Goal: Task Accomplishment & Management: Create package

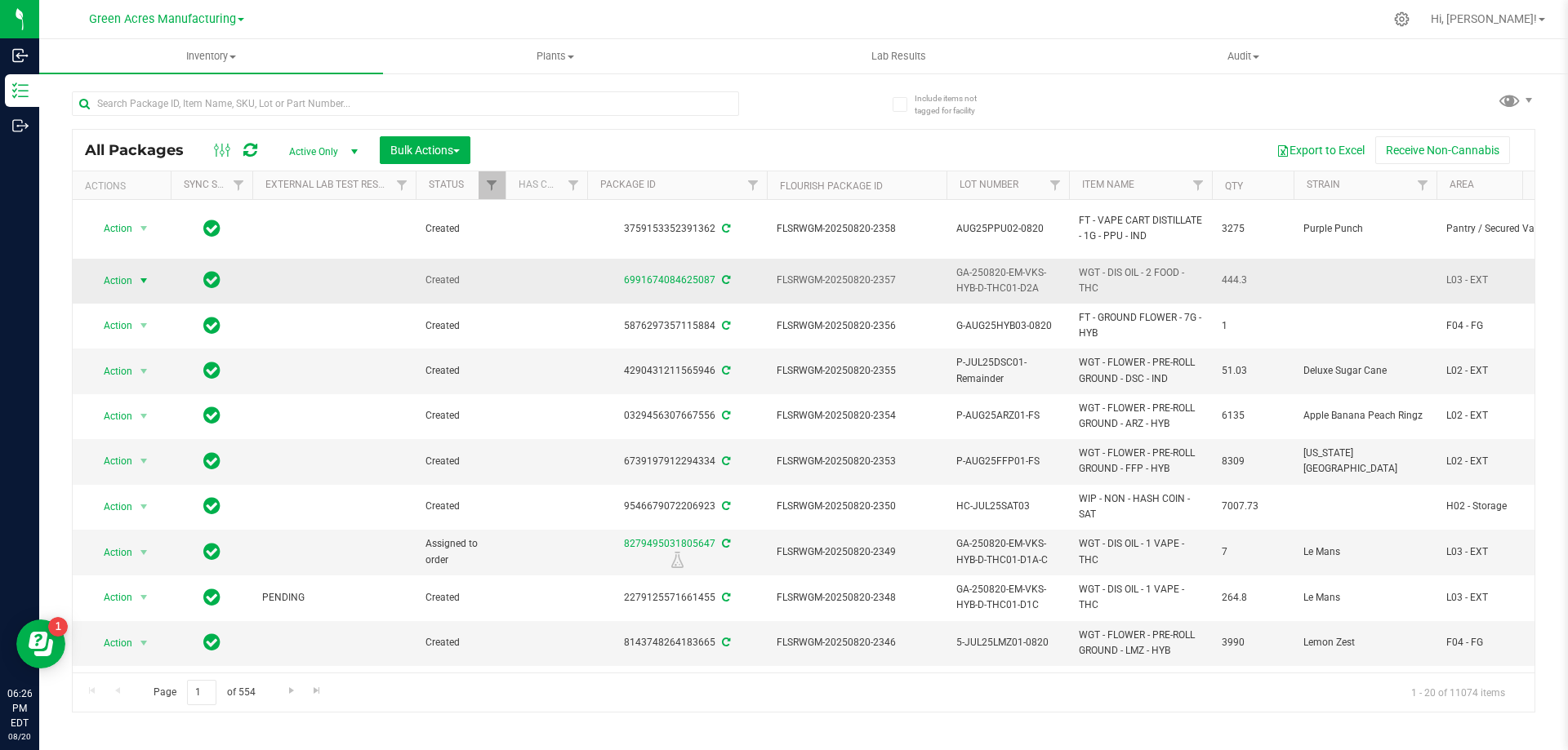
click at [141, 279] on span "select" at bounding box center [144, 281] width 13 height 13
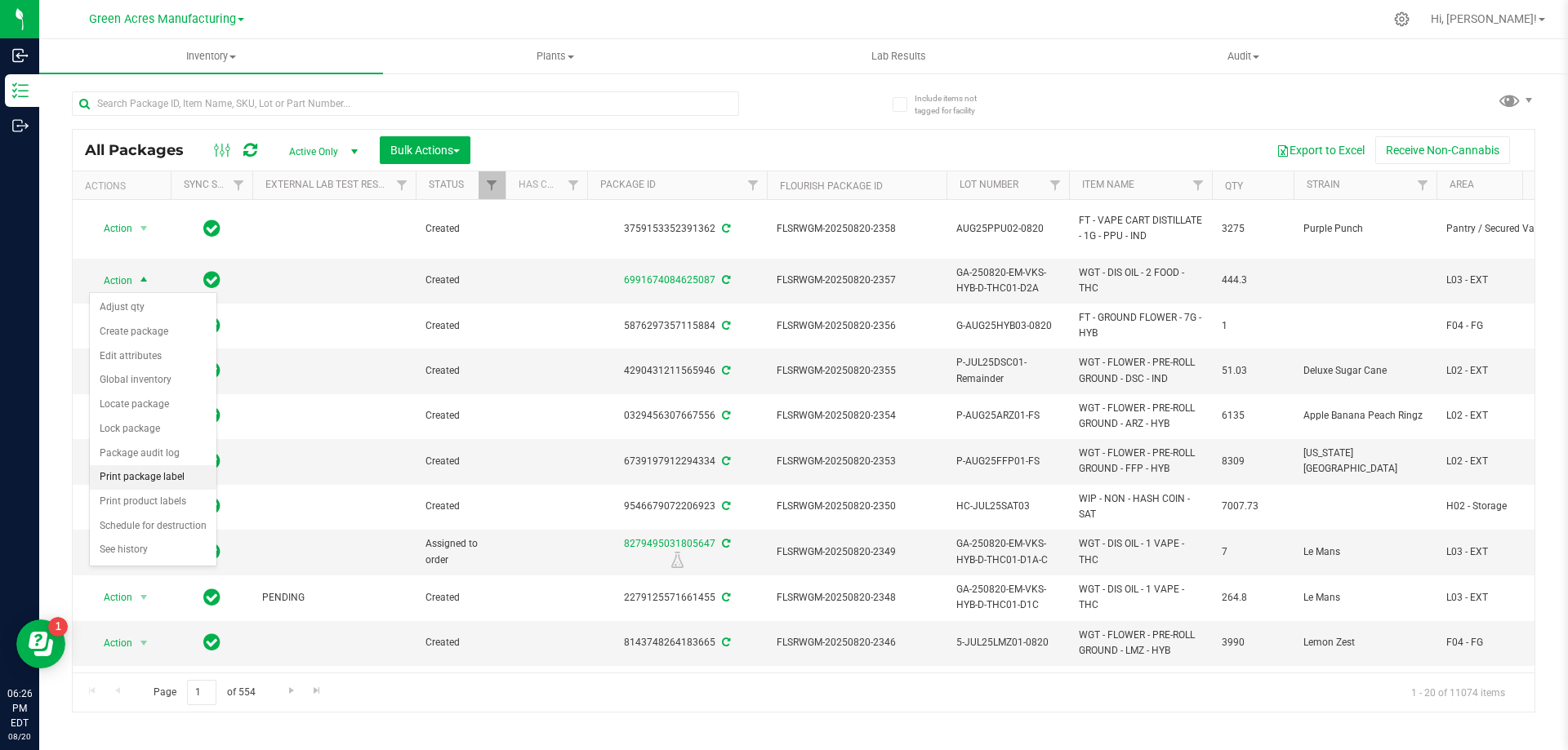
click at [148, 477] on li "Print package label" at bounding box center [153, 477] width 126 height 24
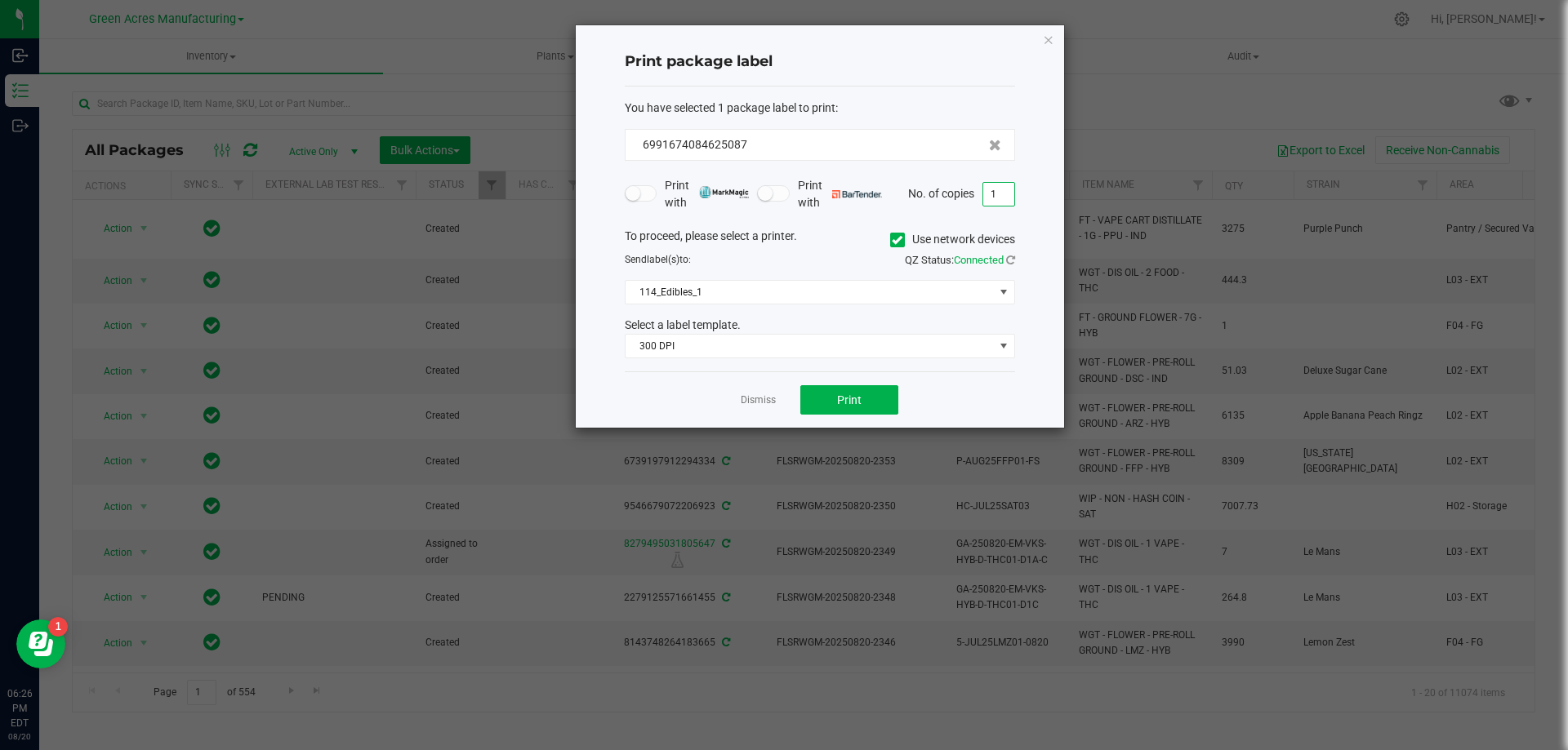
drag, startPoint x: 999, startPoint y: 194, endPoint x: 926, endPoint y: 213, distance: 75.4
click at [926, 213] on form "You have selected 1 package label to print : 6991674084625087 Print with Print …" at bounding box center [820, 229] width 391 height 260
click at [997, 199] on input "1" at bounding box center [998, 194] width 31 height 23
type input "5"
click at [1004, 298] on span at bounding box center [1004, 292] width 13 height 13
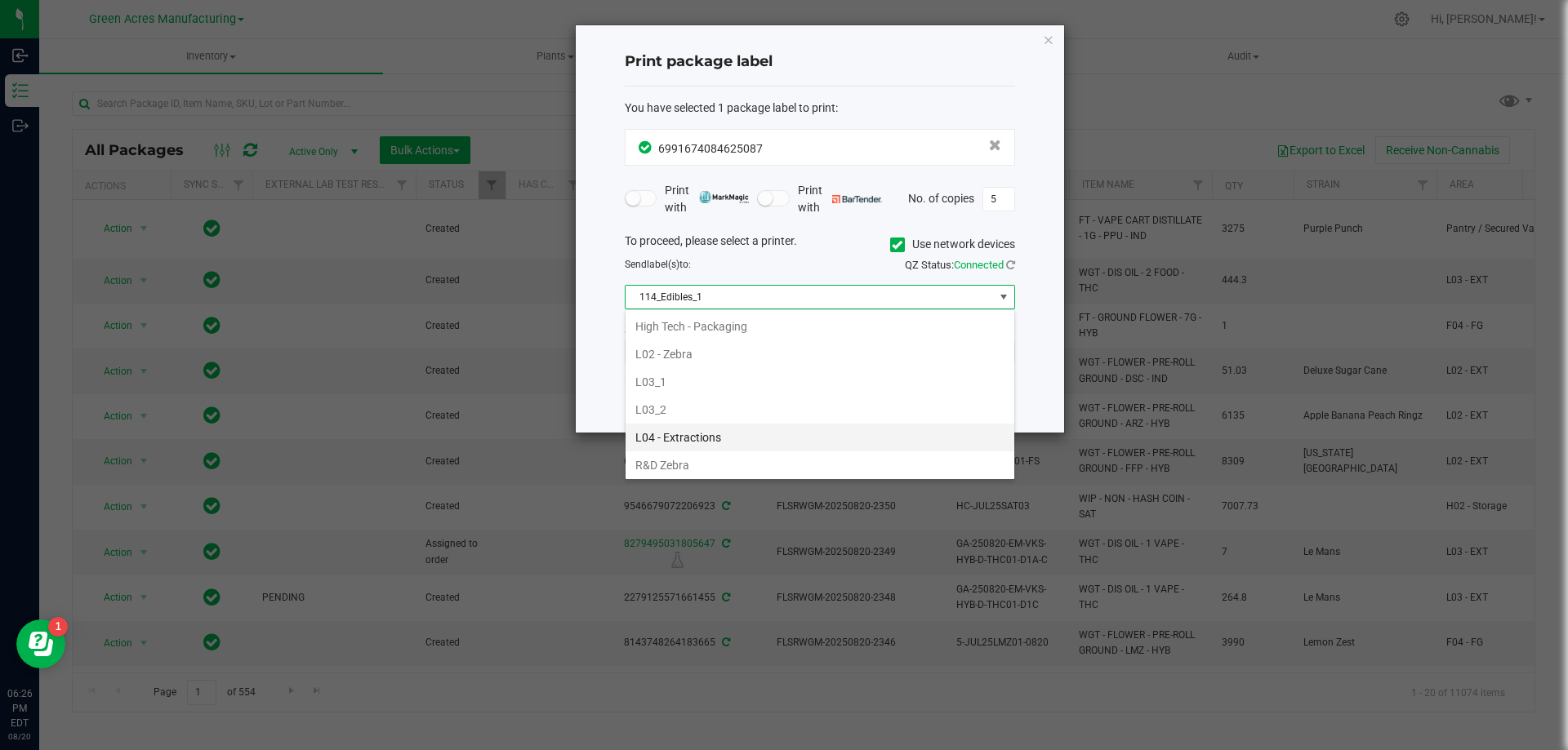
scroll to position [490, 0]
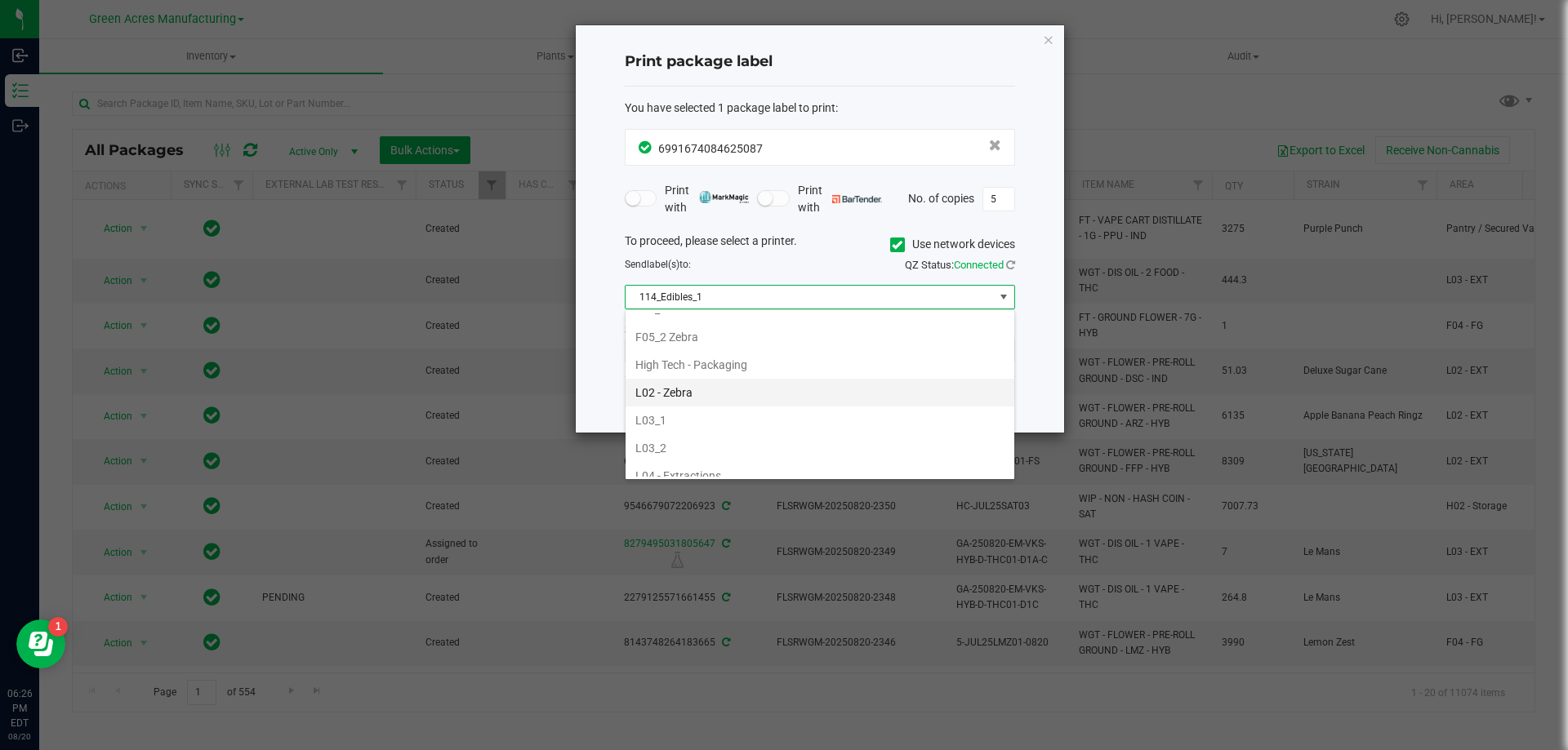
click at [812, 395] on li "L02 - Zebra" at bounding box center [820, 392] width 389 height 27
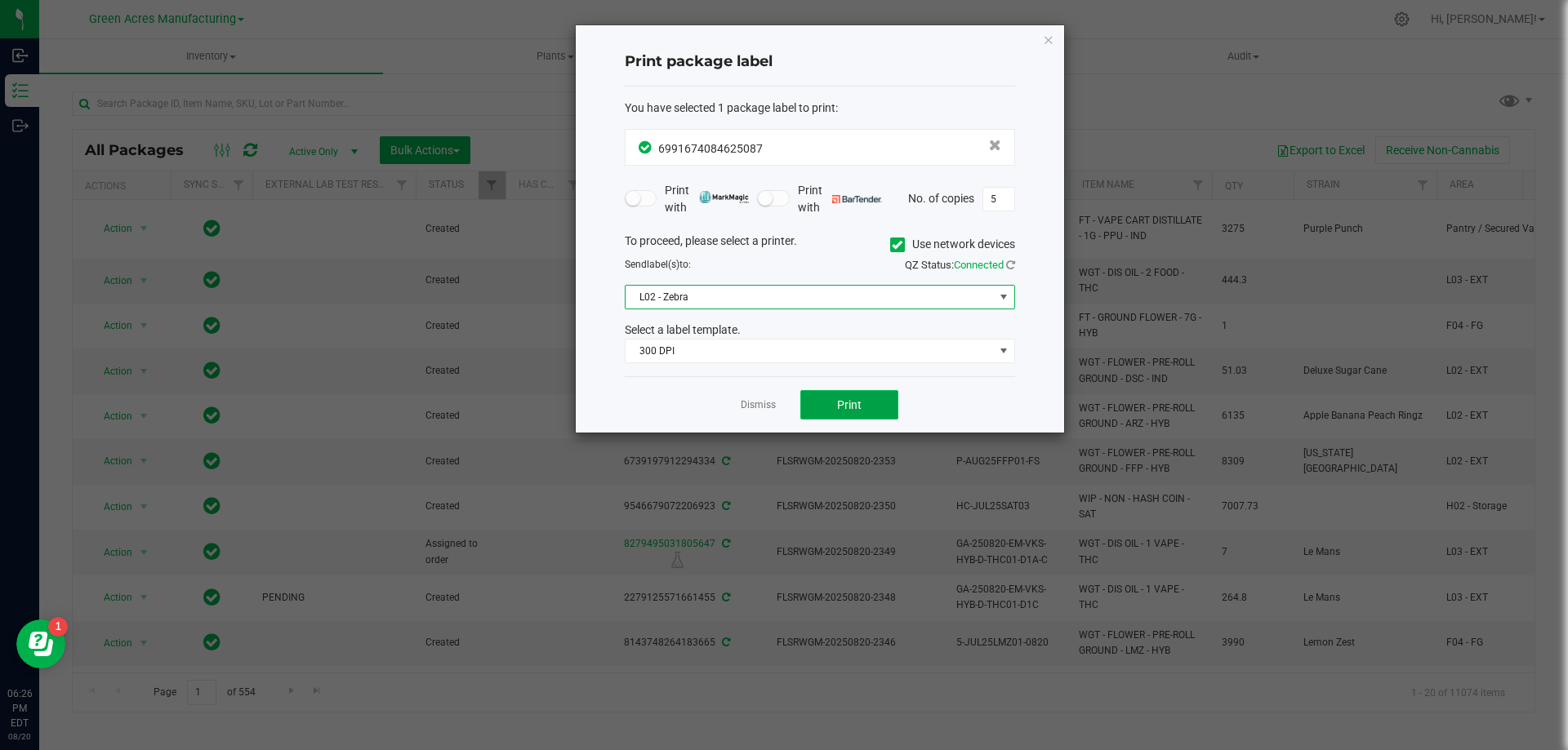
click at [865, 410] on button "Print" at bounding box center [849, 404] width 98 height 29
click at [759, 408] on link "Dismiss" at bounding box center [758, 405] width 35 height 14
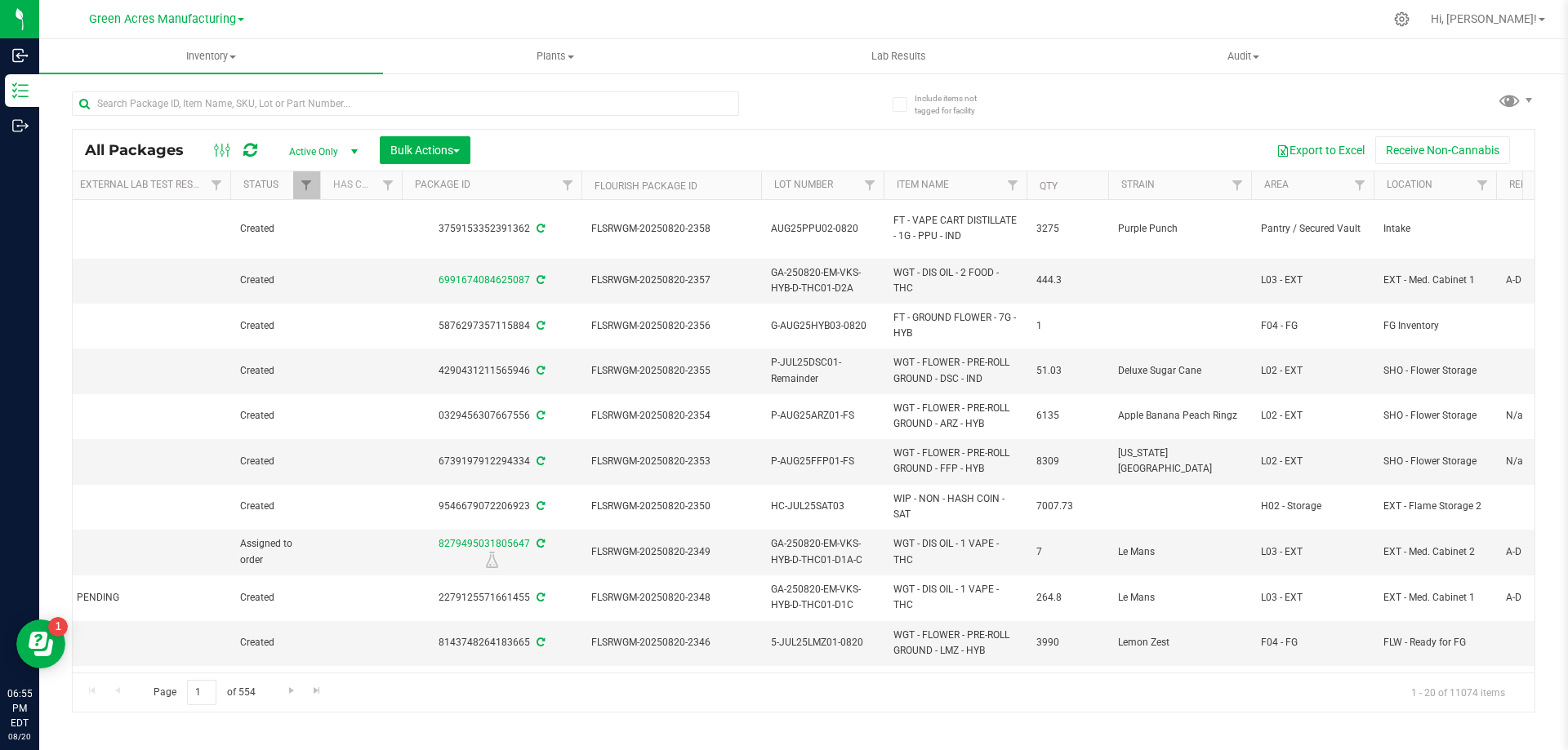
scroll to position [0, 196]
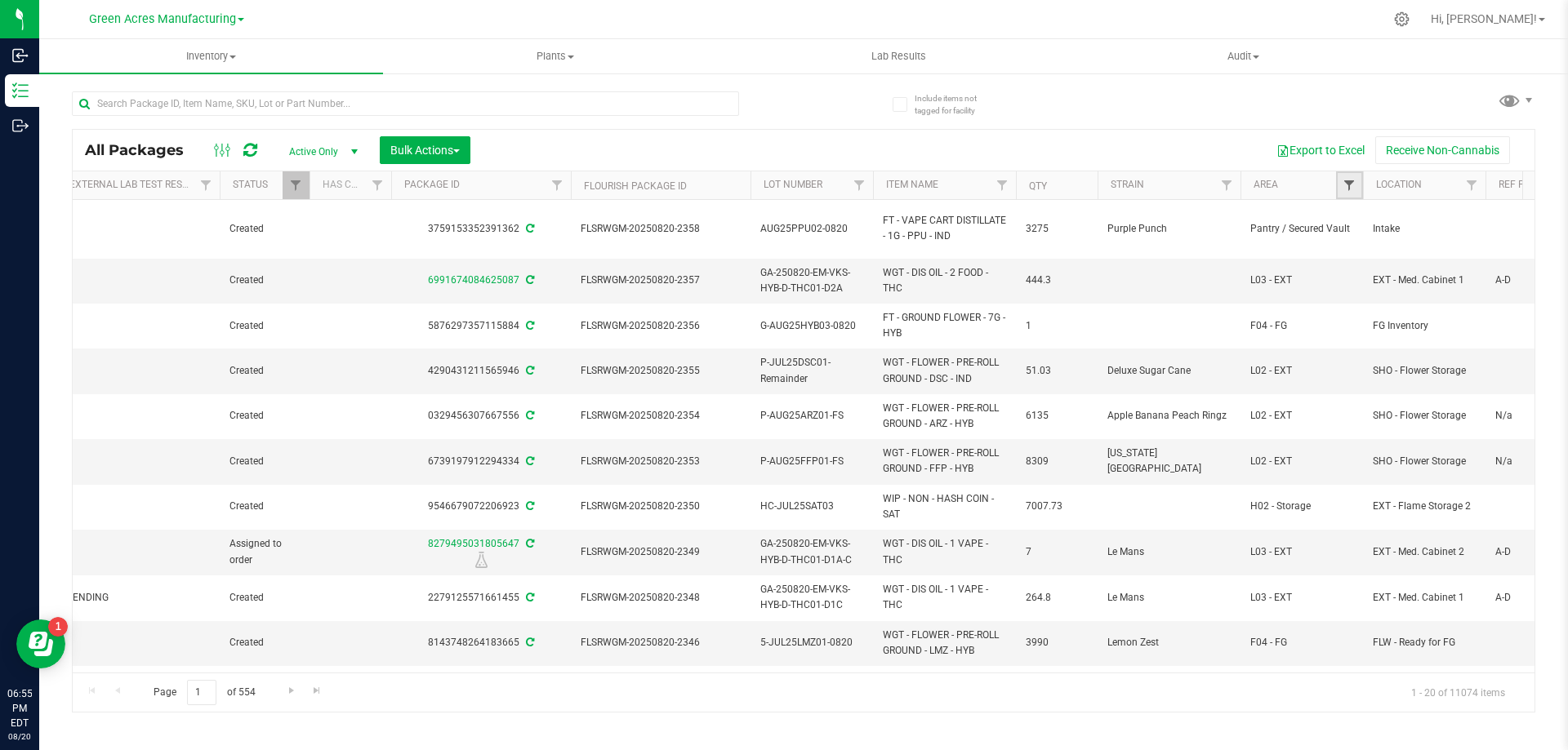
click at [1346, 181] on span "Filter" at bounding box center [1349, 185] width 13 height 13
type input "l"
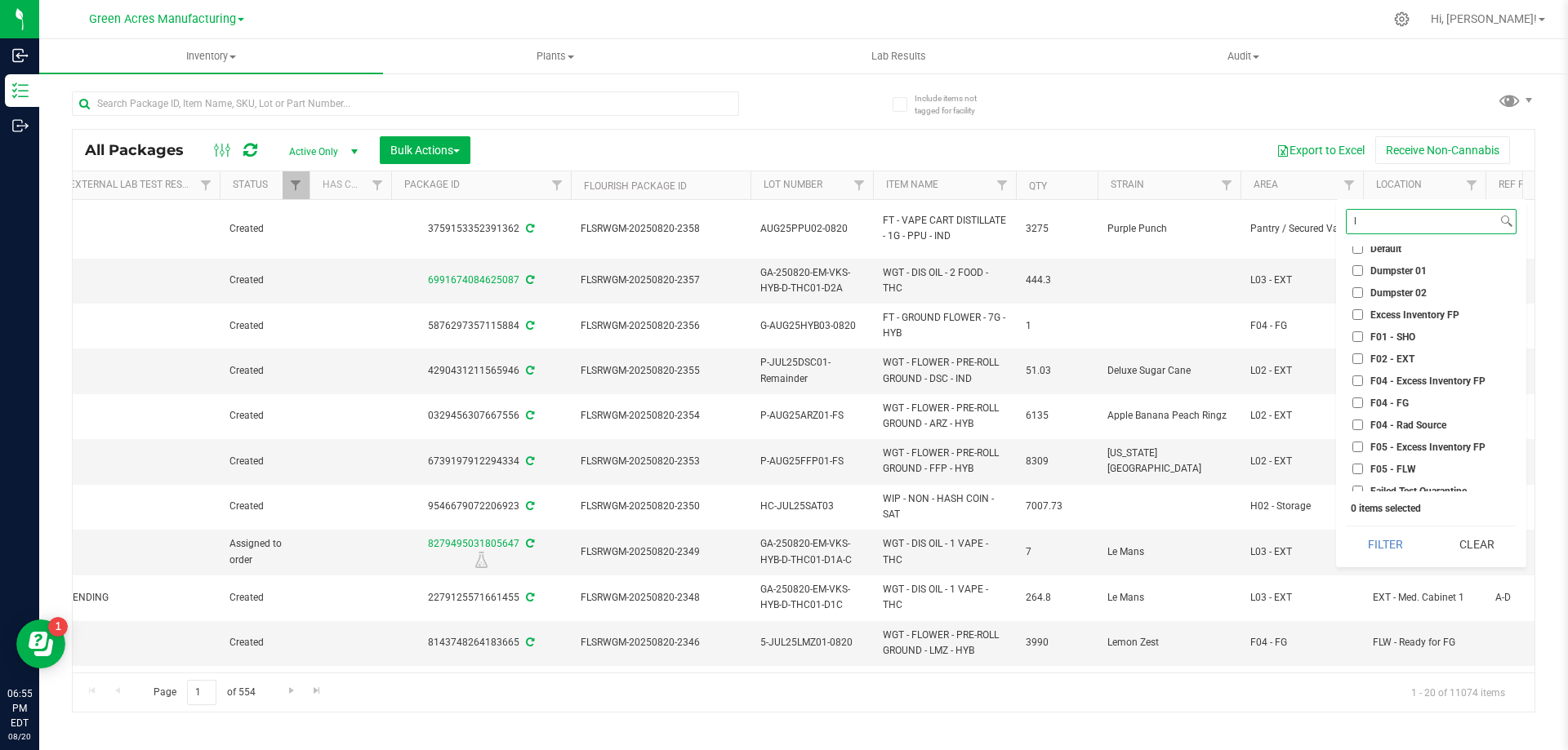
scroll to position [0, 0]
type input "L"
click at [1358, 329] on input "L01 - EXT" at bounding box center [1358, 326] width 11 height 11
checkbox input "true"
click at [1389, 536] on button "Filter" at bounding box center [1385, 544] width 78 height 36
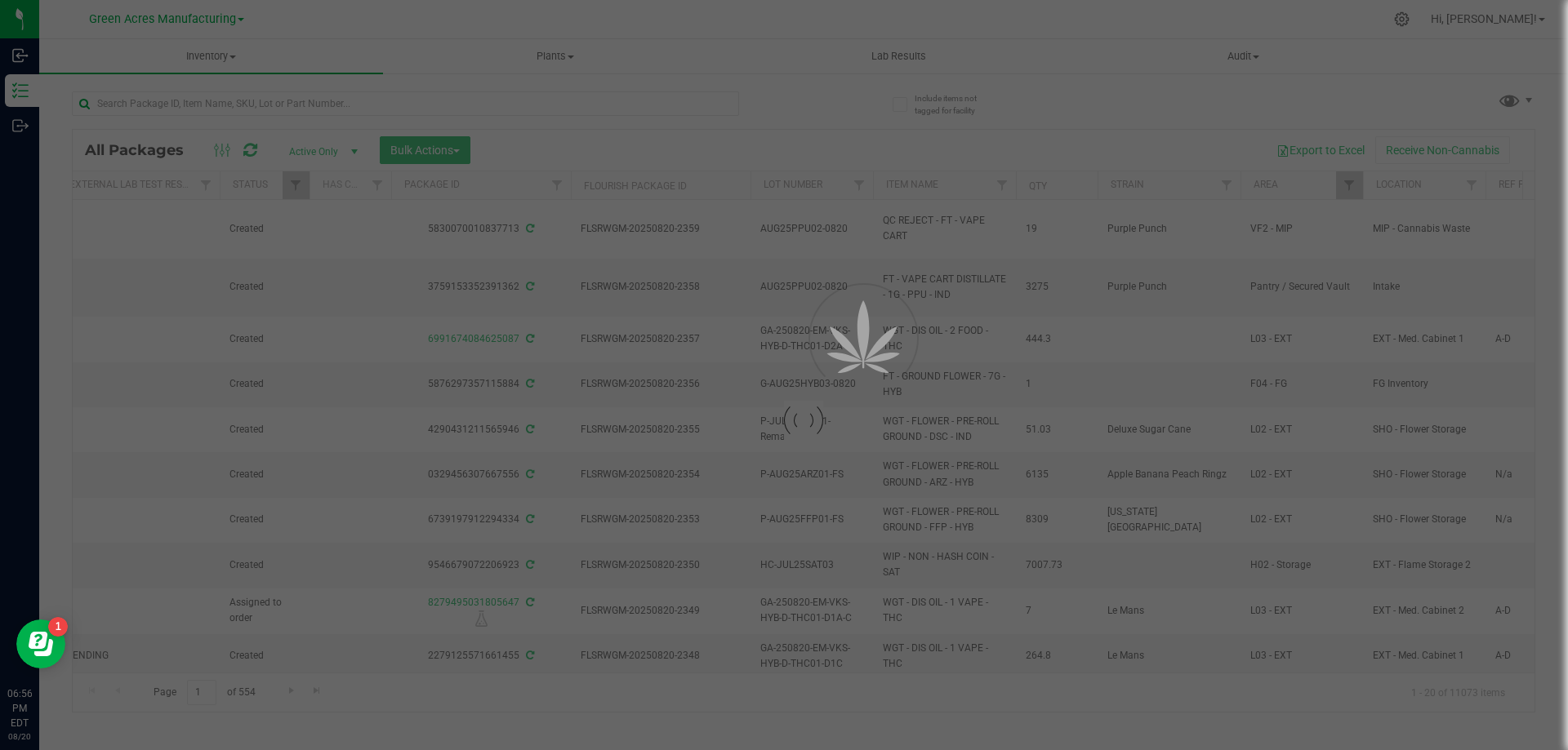
type input "2026-03-01"
type input "2026-03-02"
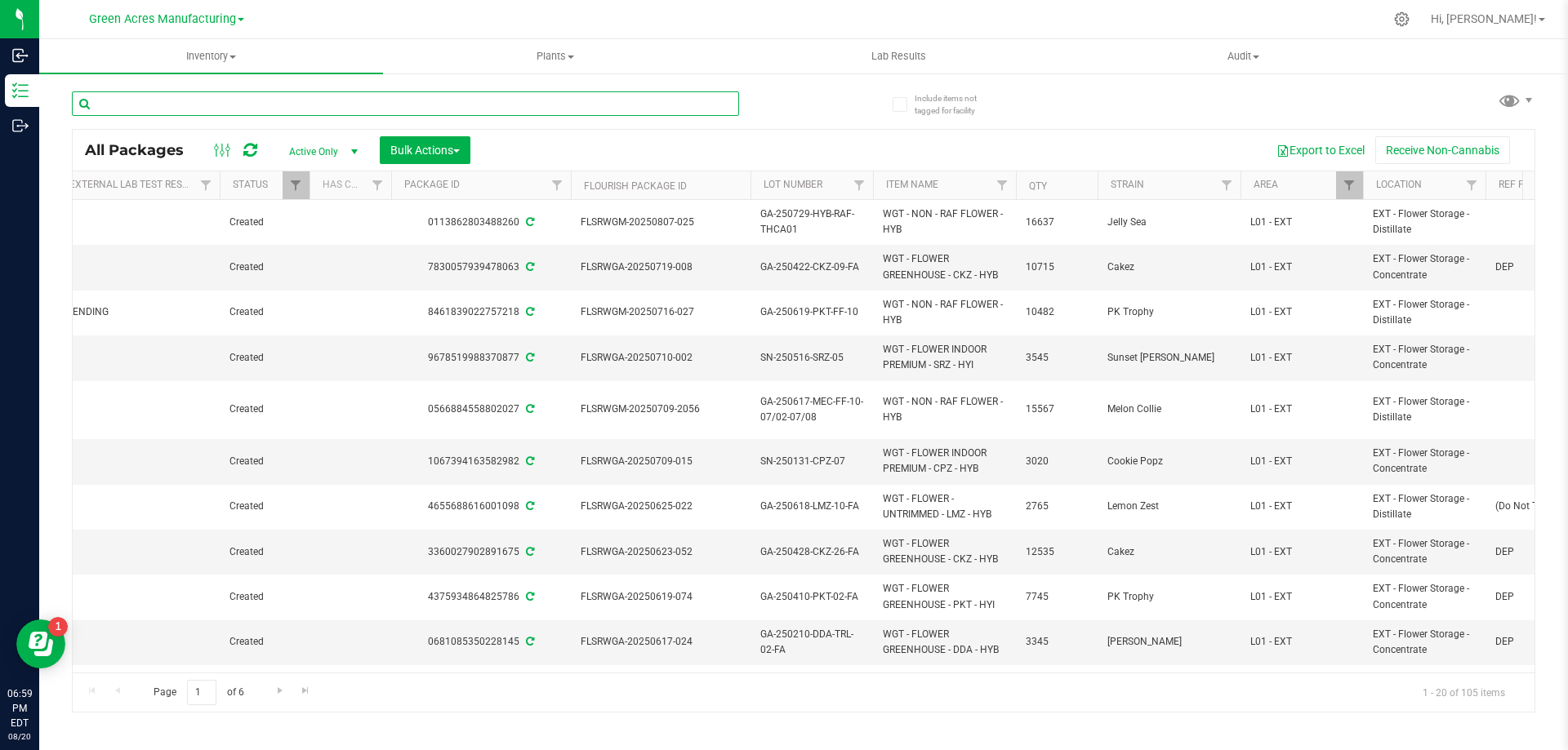
click at [226, 100] on input "text" at bounding box center [405, 103] width 667 height 24
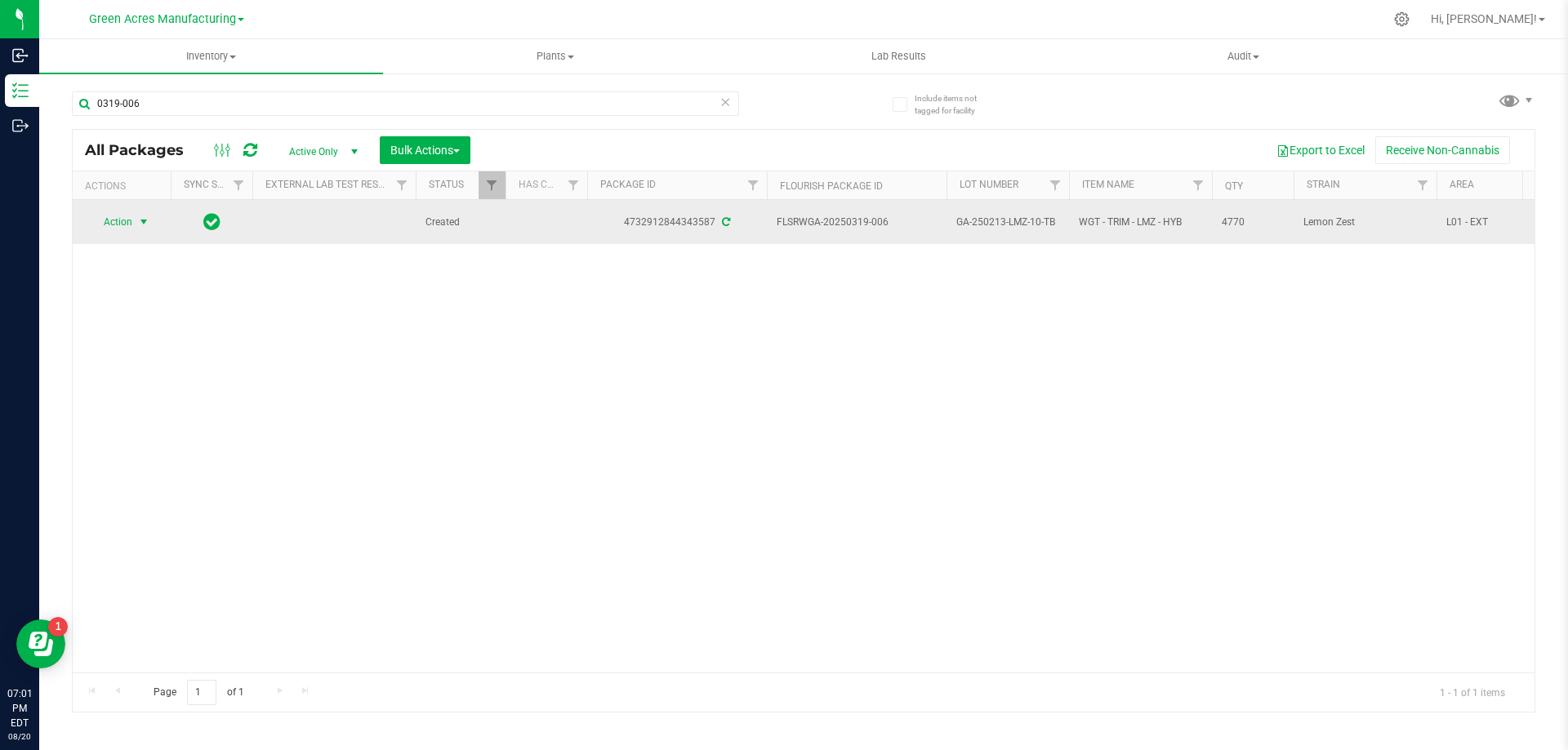
click at [137, 226] on span "select" at bounding box center [144, 222] width 13 height 13
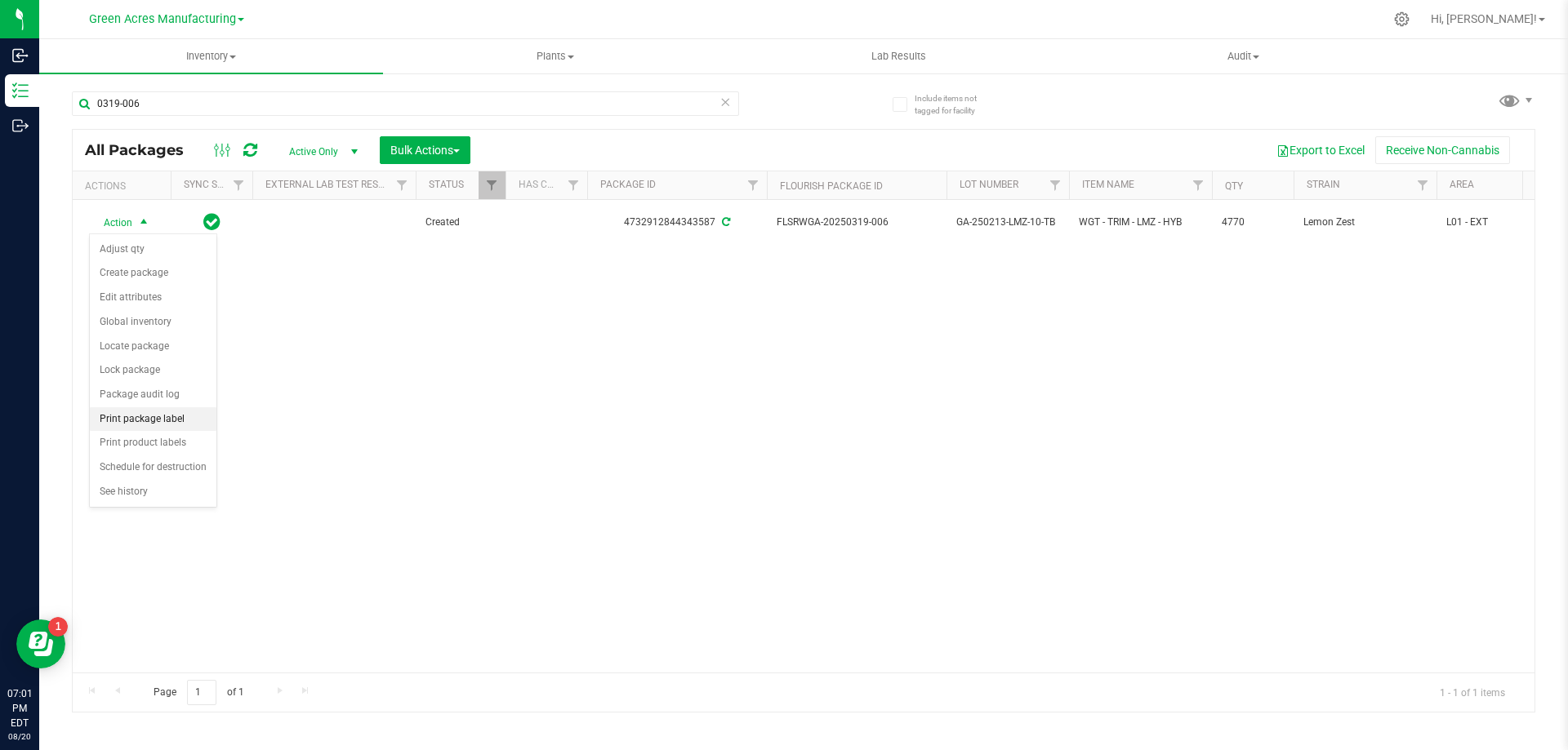
click at [183, 419] on li "Print package label" at bounding box center [153, 419] width 126 height 24
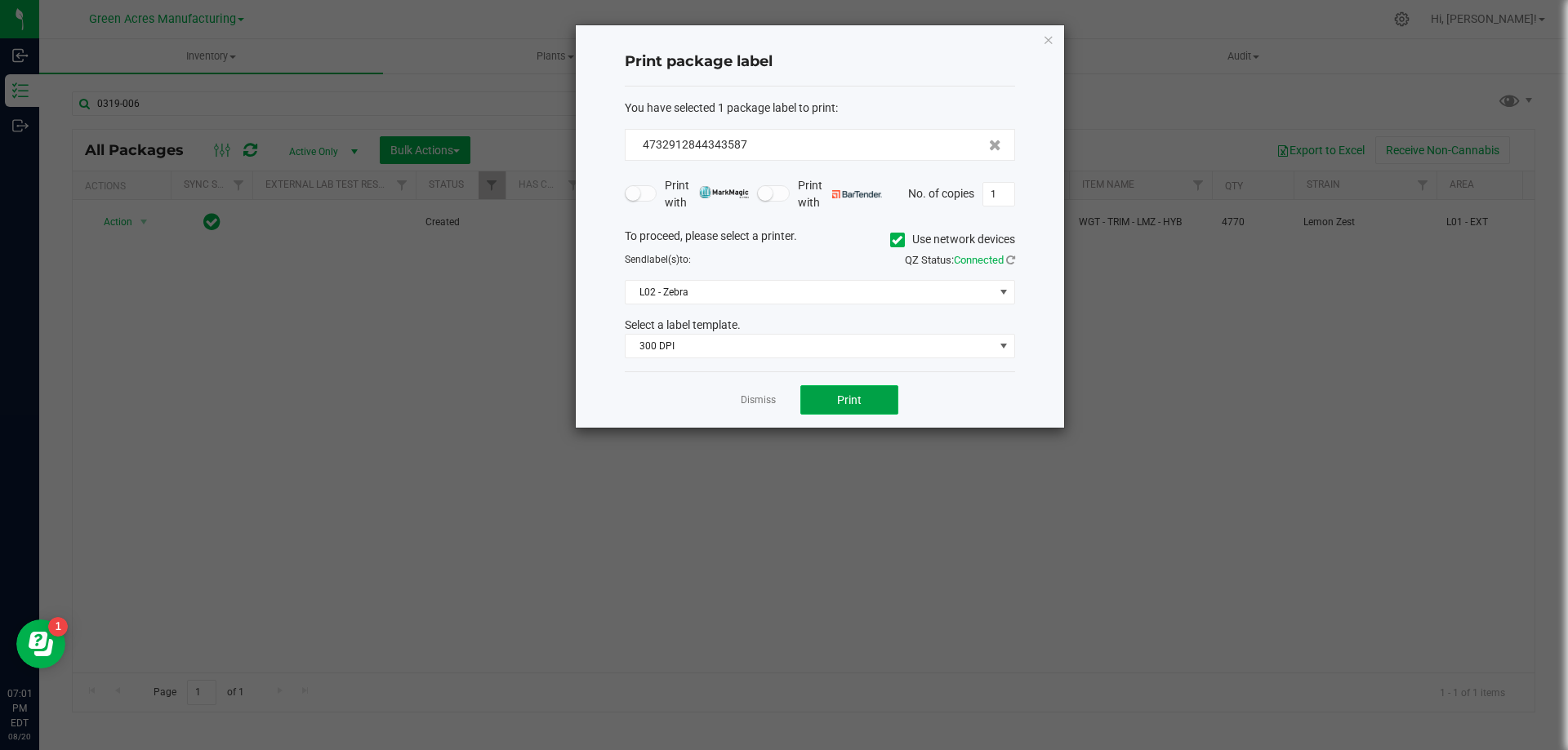
click at [867, 403] on button "Print" at bounding box center [849, 400] width 98 height 29
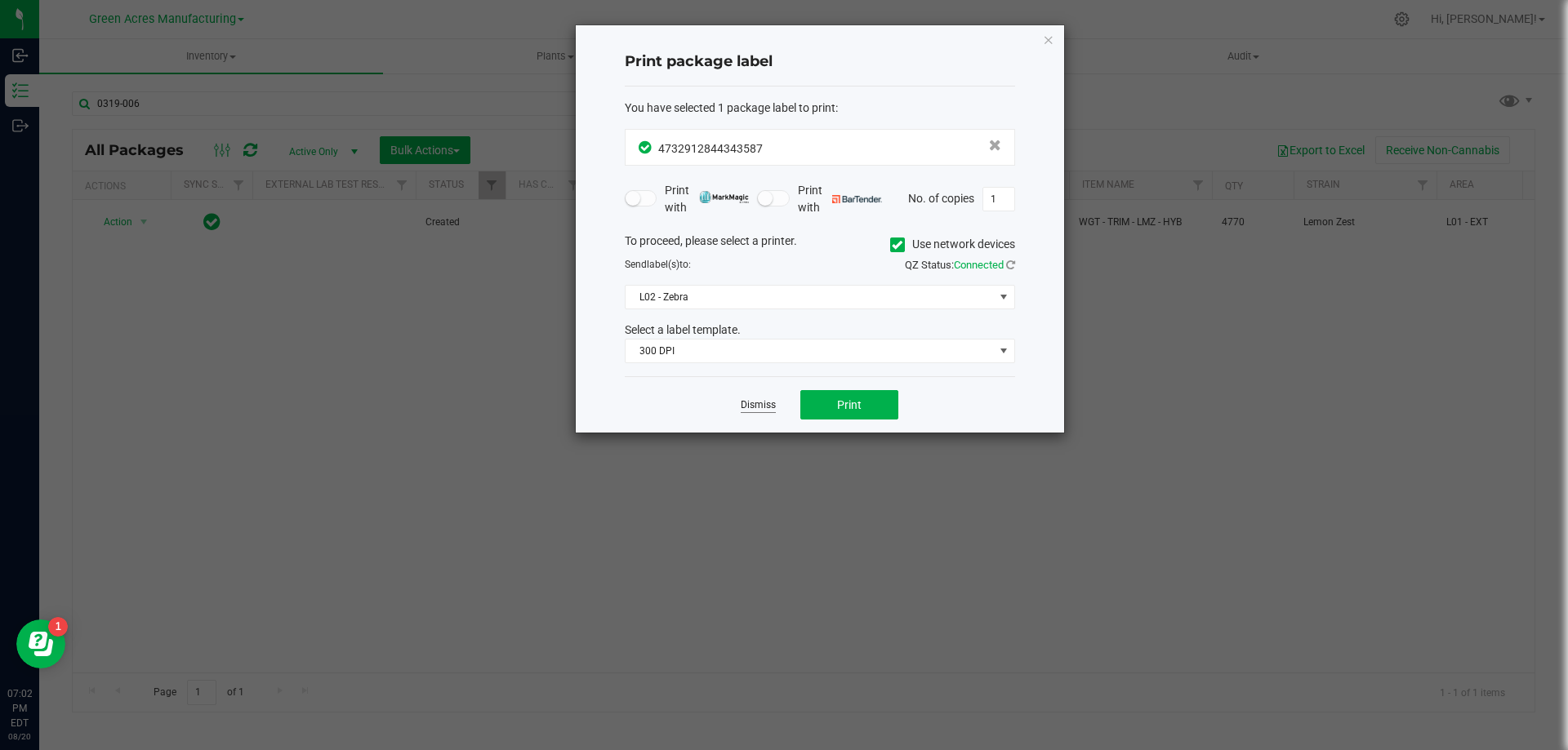
click at [764, 404] on link "Dismiss" at bounding box center [758, 405] width 35 height 14
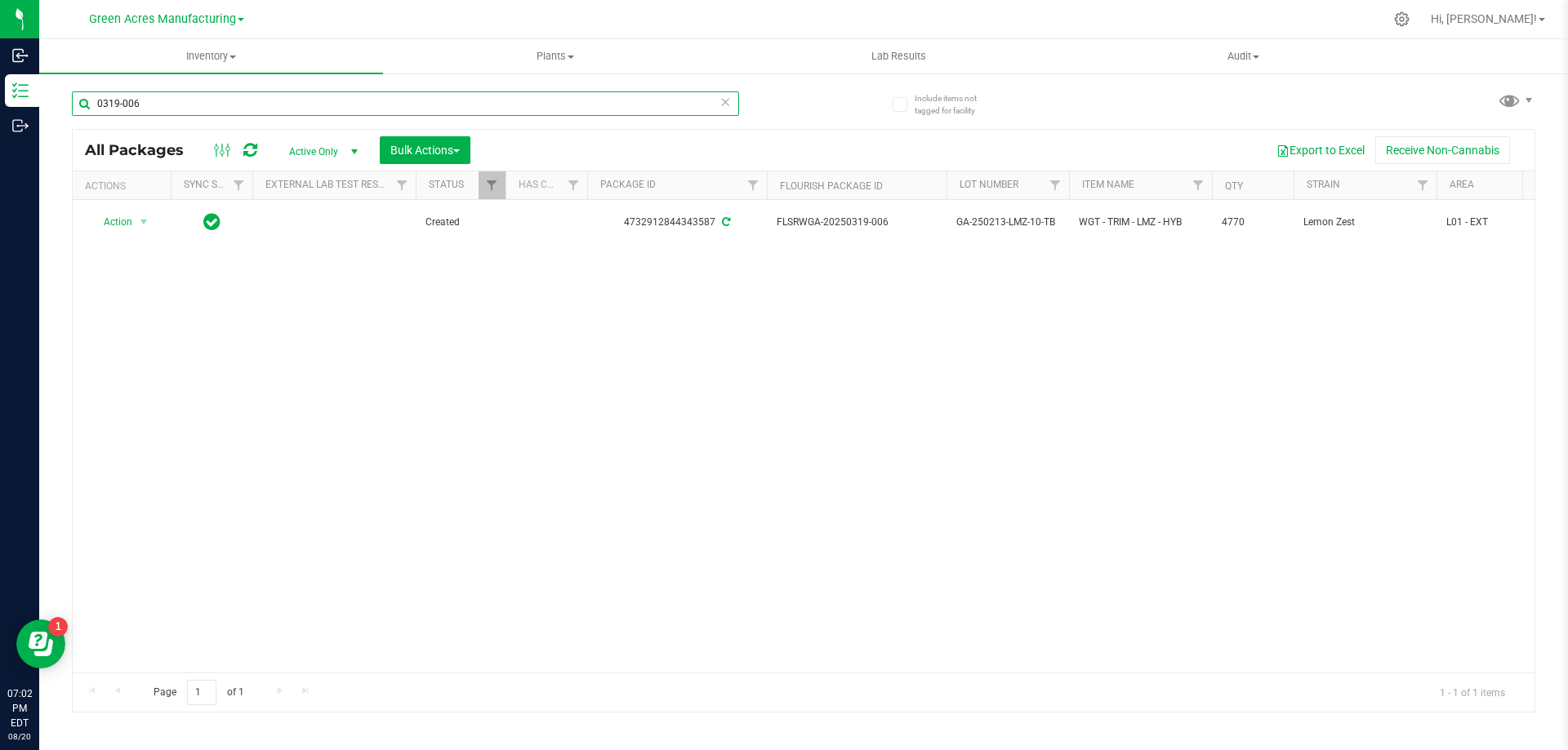
drag, startPoint x: 162, startPoint y: 103, endPoint x: 87, endPoint y: 104, distance: 75.0
click at [87, 104] on input "0319-006" at bounding box center [405, 103] width 667 height 24
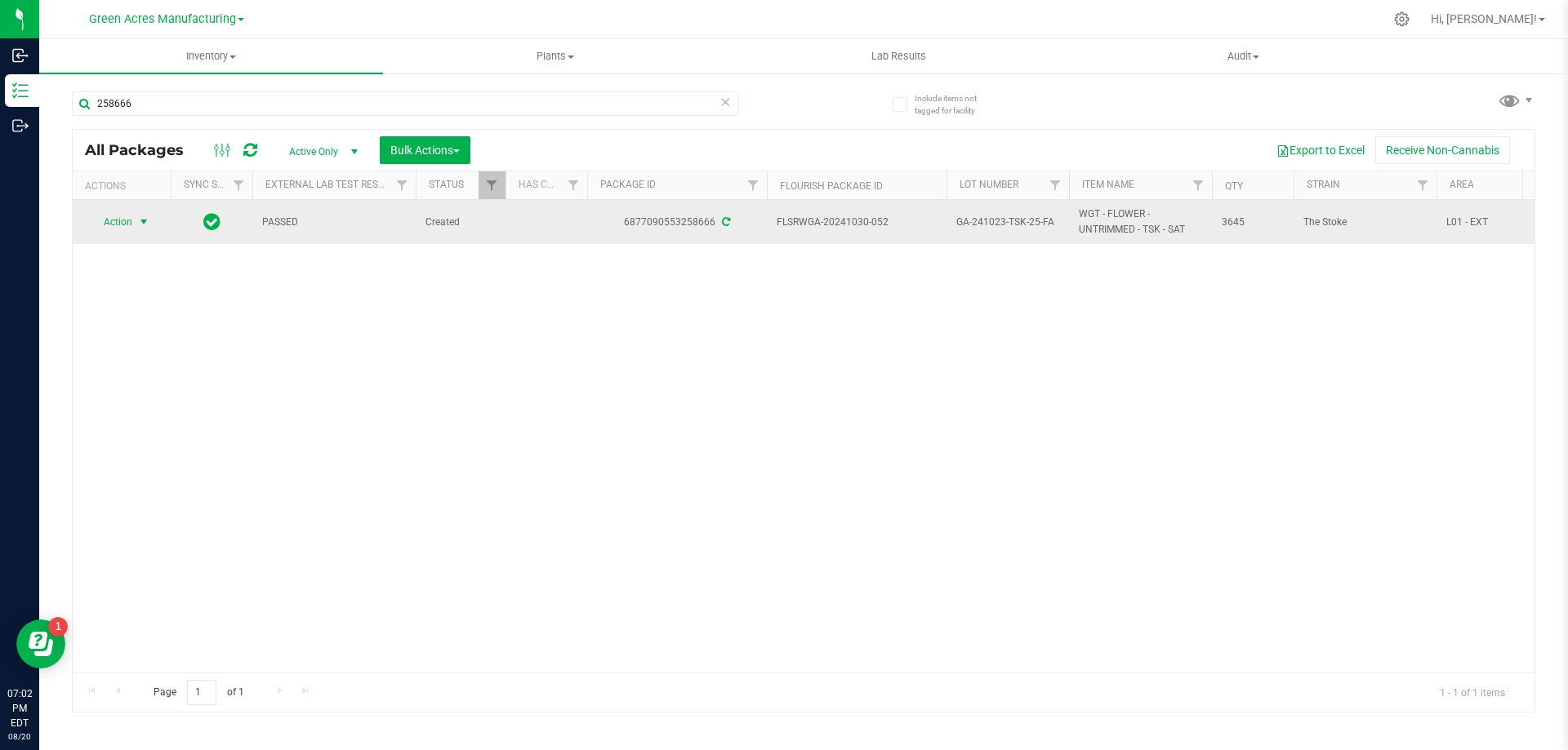
click at [140, 225] on span "select" at bounding box center [144, 222] width 13 height 13
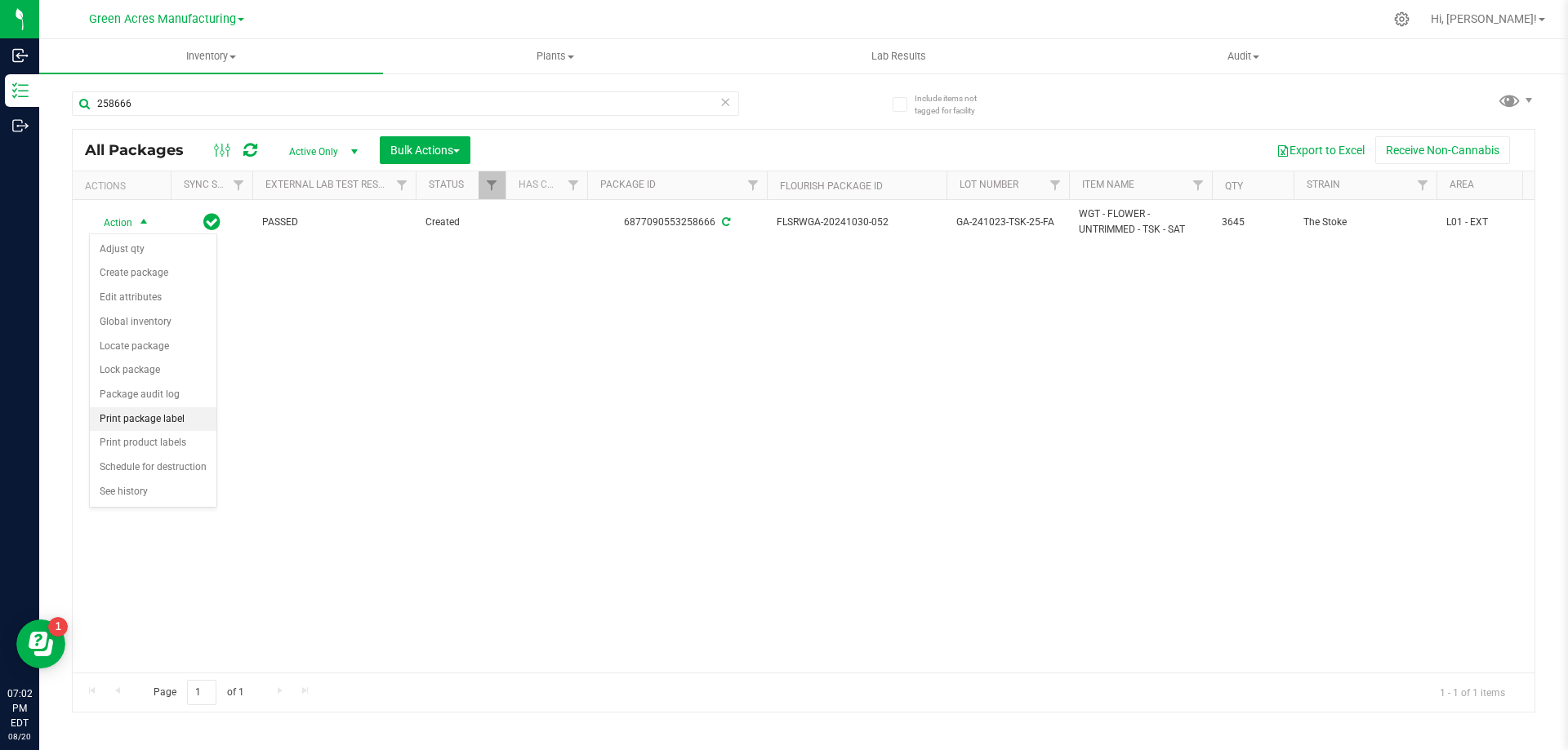
click at [174, 418] on li "Print package label" at bounding box center [153, 419] width 126 height 24
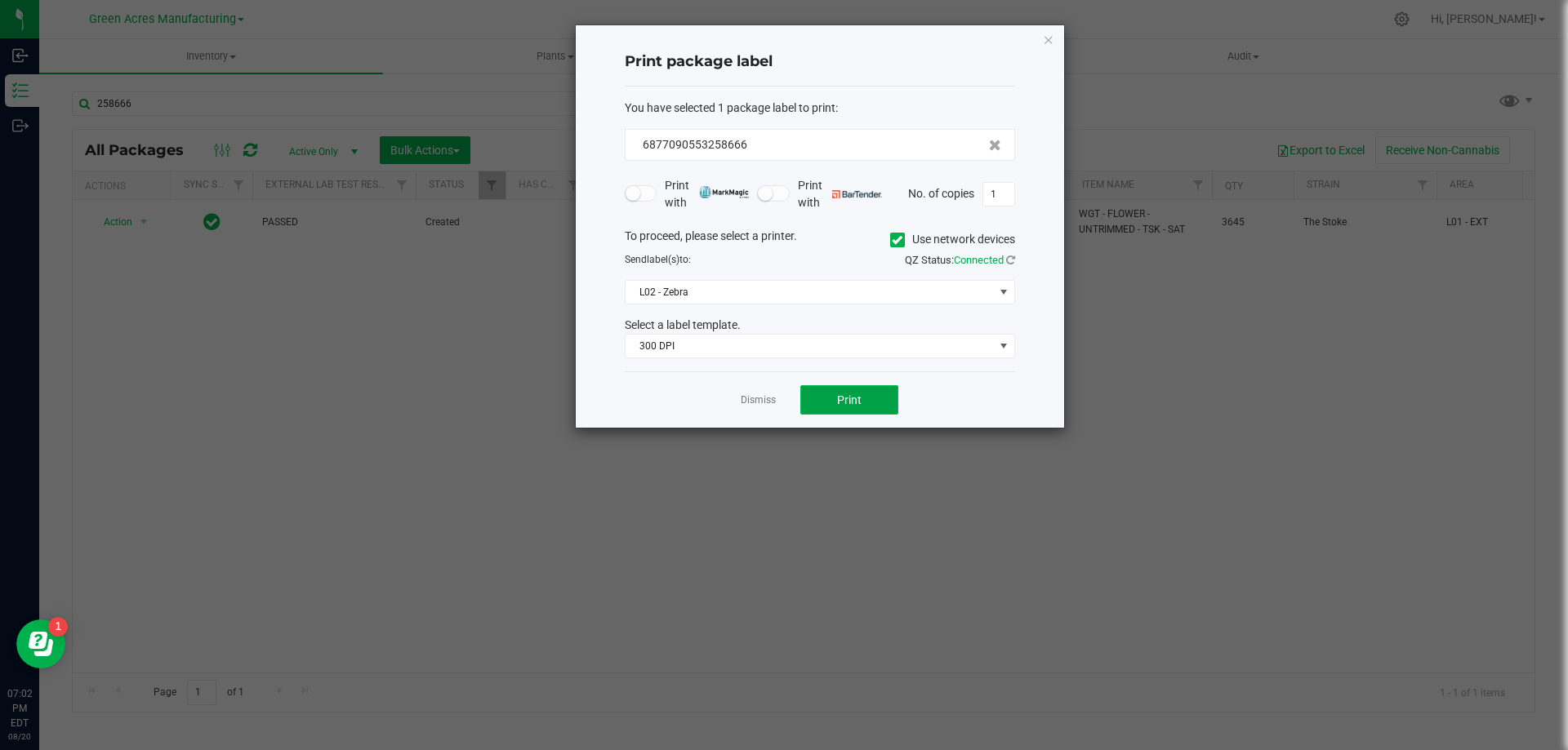
click at [847, 408] on button "Print" at bounding box center [849, 400] width 98 height 29
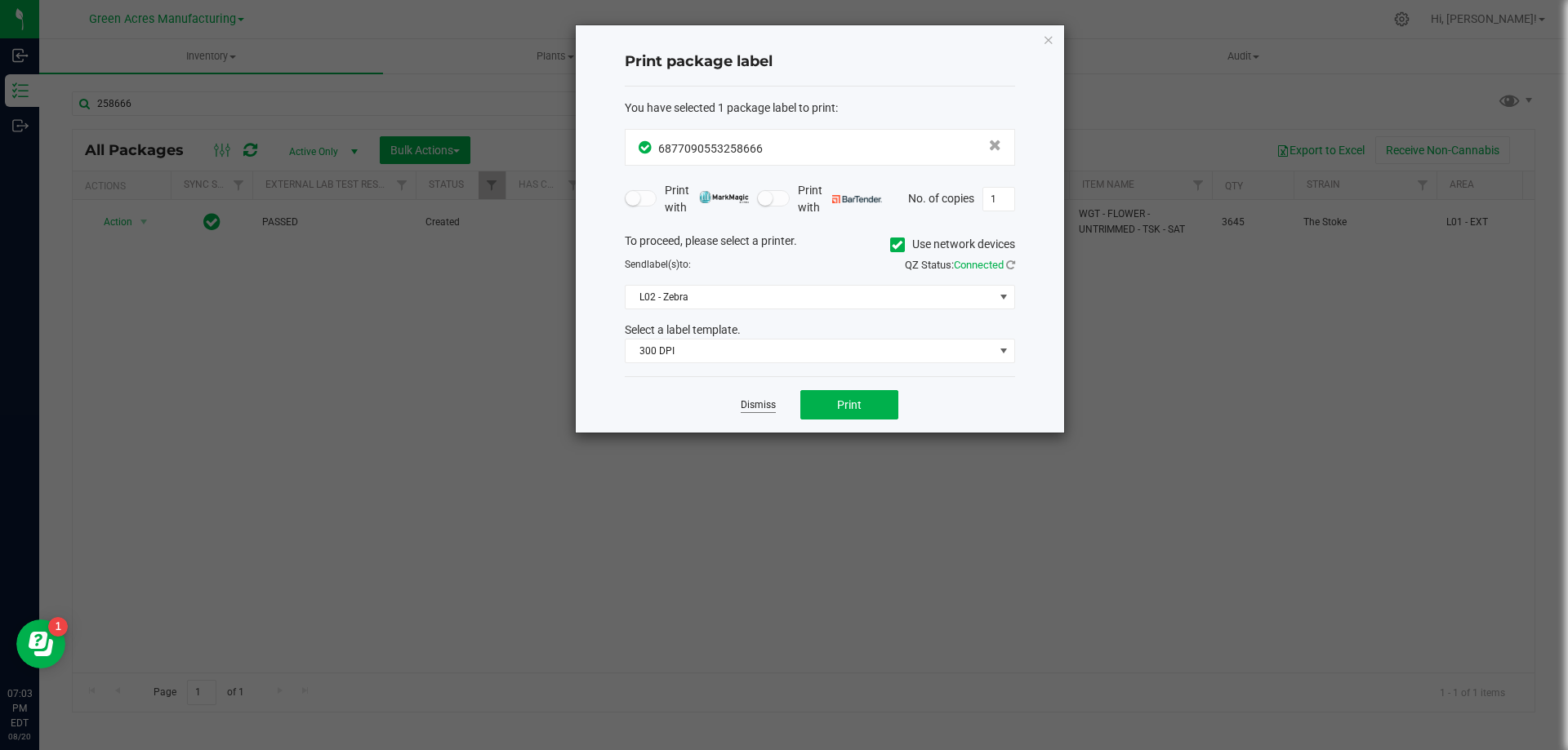
click at [756, 406] on link "Dismiss" at bounding box center [758, 405] width 35 height 14
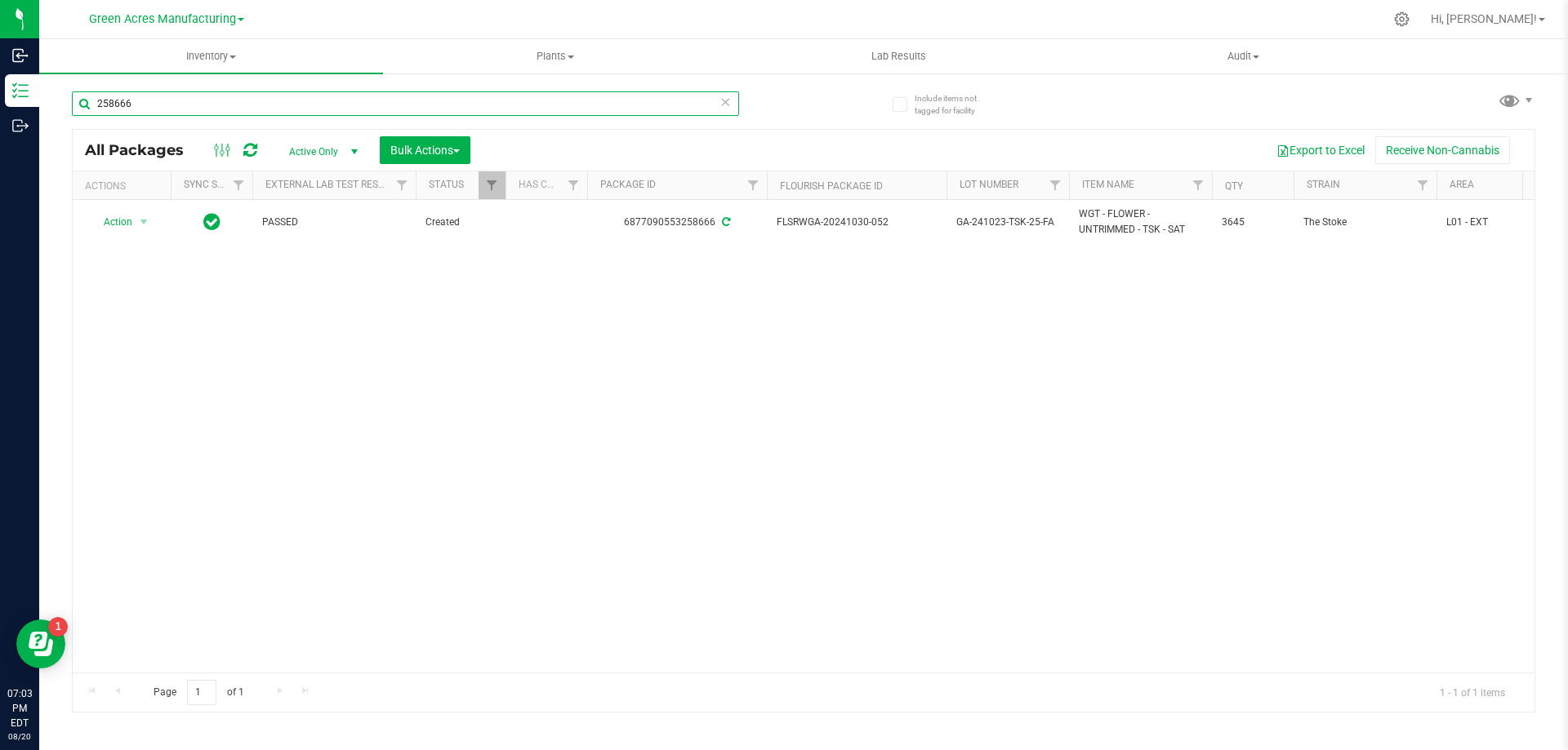
drag, startPoint x: 170, startPoint y: 103, endPoint x: 77, endPoint y: 112, distance: 93.4
click at [77, 112] on input "258666" at bounding box center [405, 103] width 667 height 24
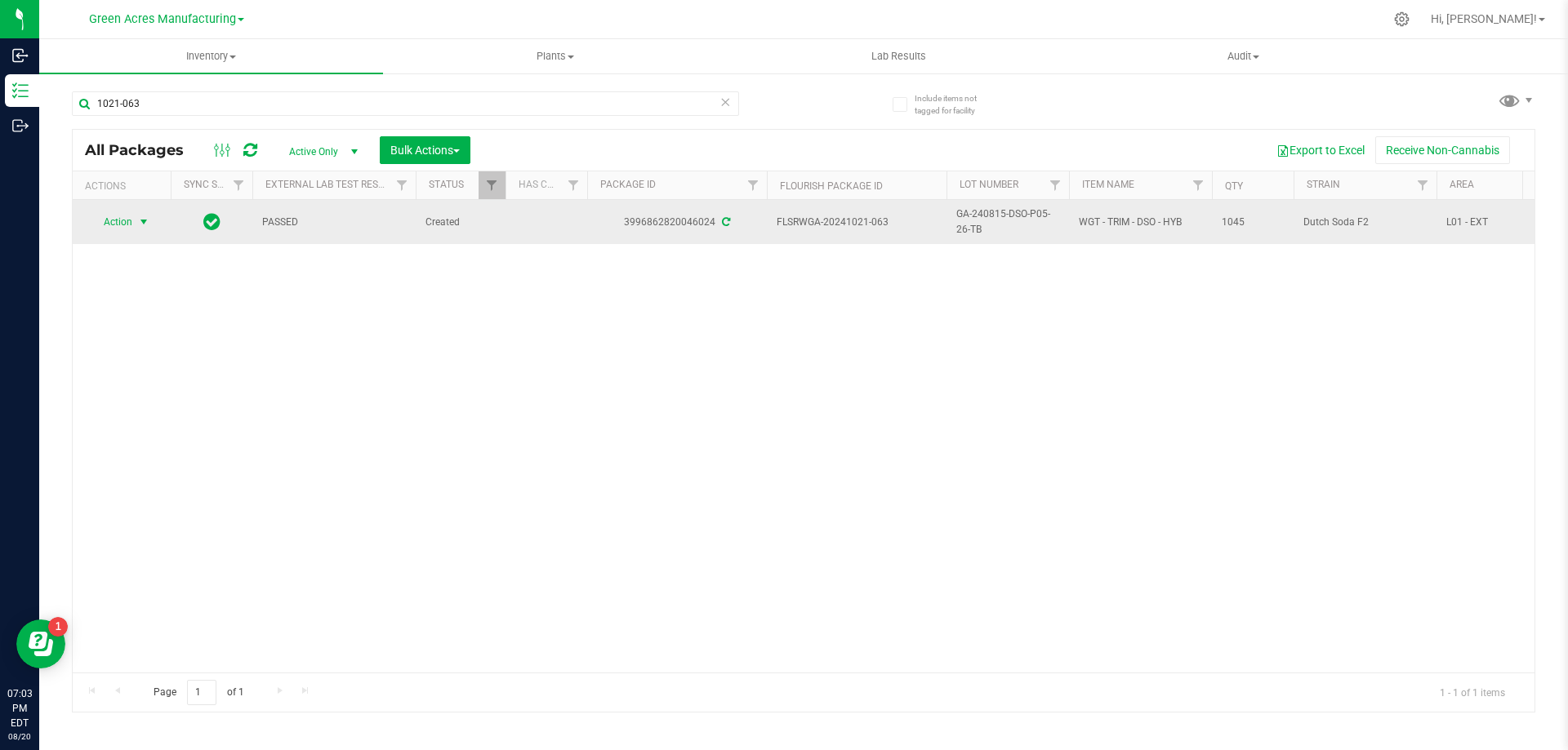
click at [147, 218] on span "select" at bounding box center [144, 222] width 13 height 13
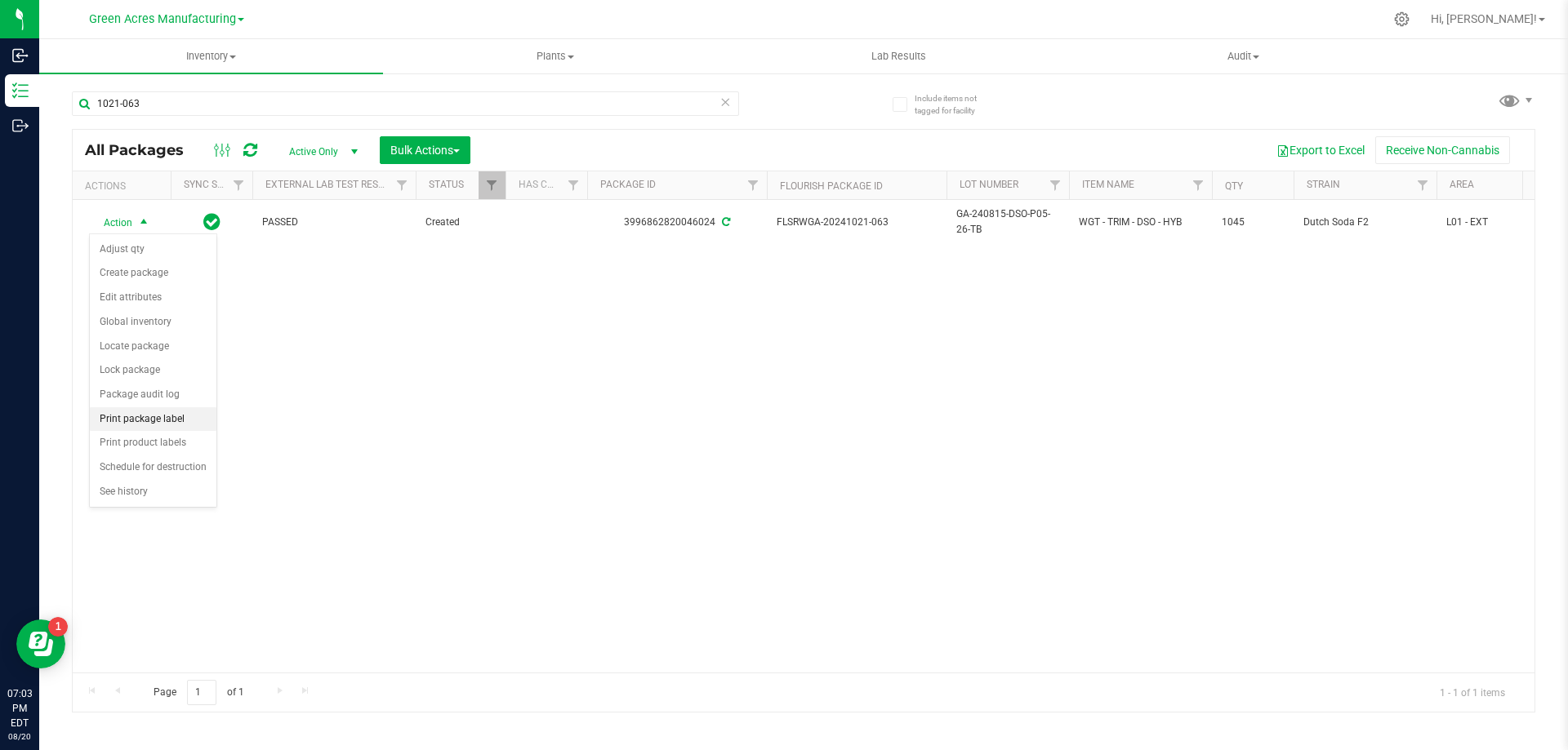
click at [199, 415] on li "Print package label" at bounding box center [153, 419] width 126 height 24
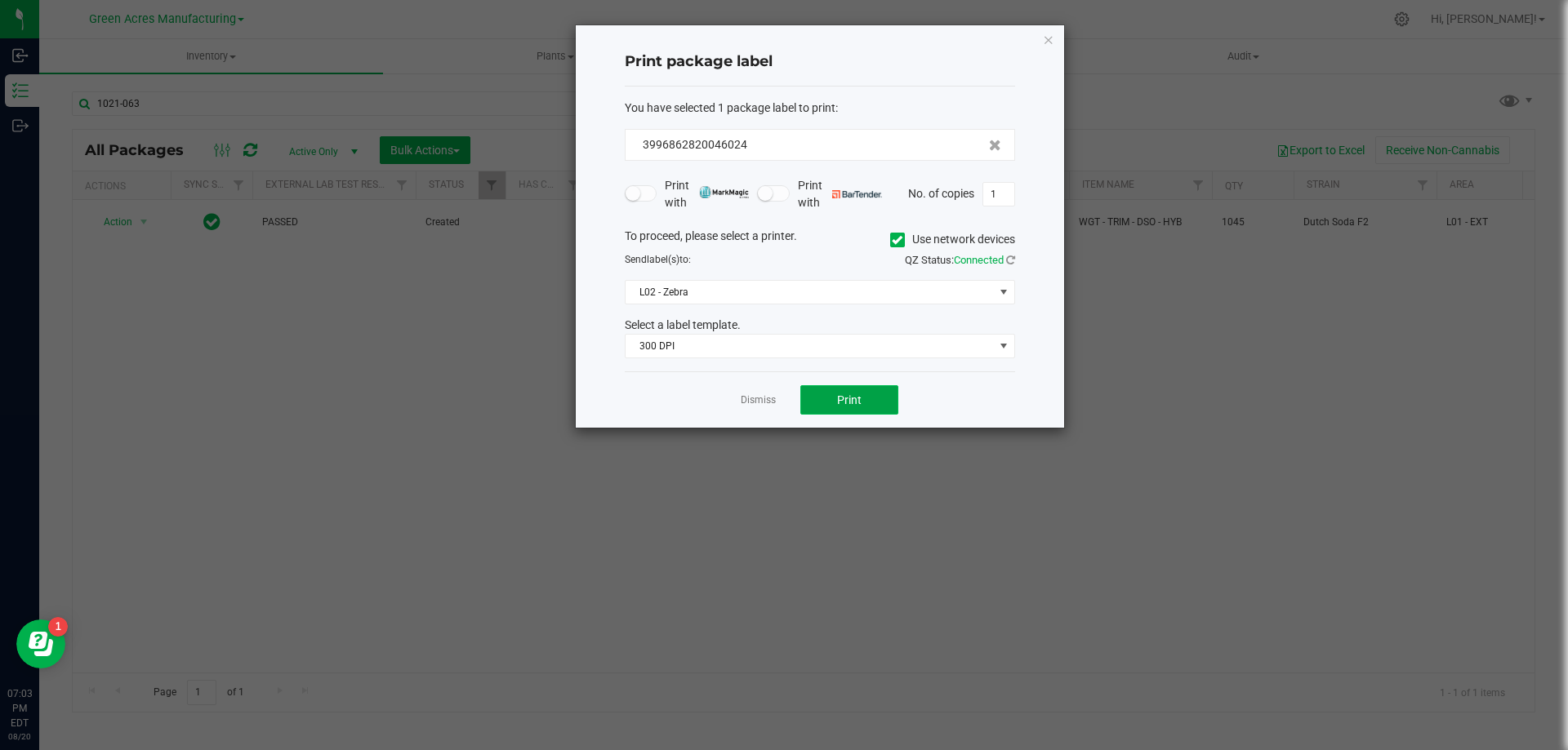
click at [852, 405] on span "Print" at bounding box center [848, 400] width 24 height 13
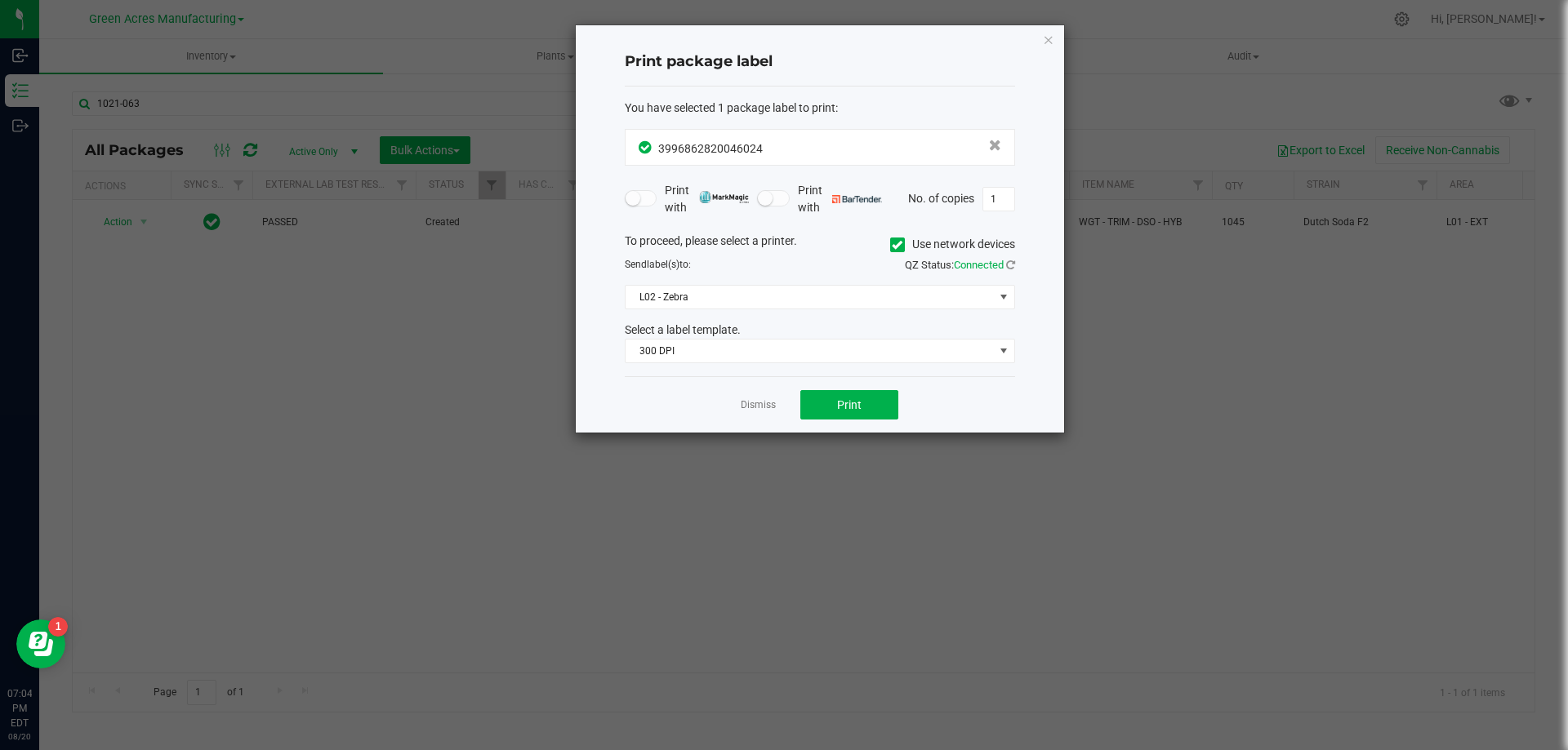
click at [774, 619] on ngb-modal-window "Print package label You have selected 1 package label to print : 39968628200460…" at bounding box center [790, 375] width 1580 height 750
click at [769, 400] on link "Dismiss" at bounding box center [758, 405] width 35 height 14
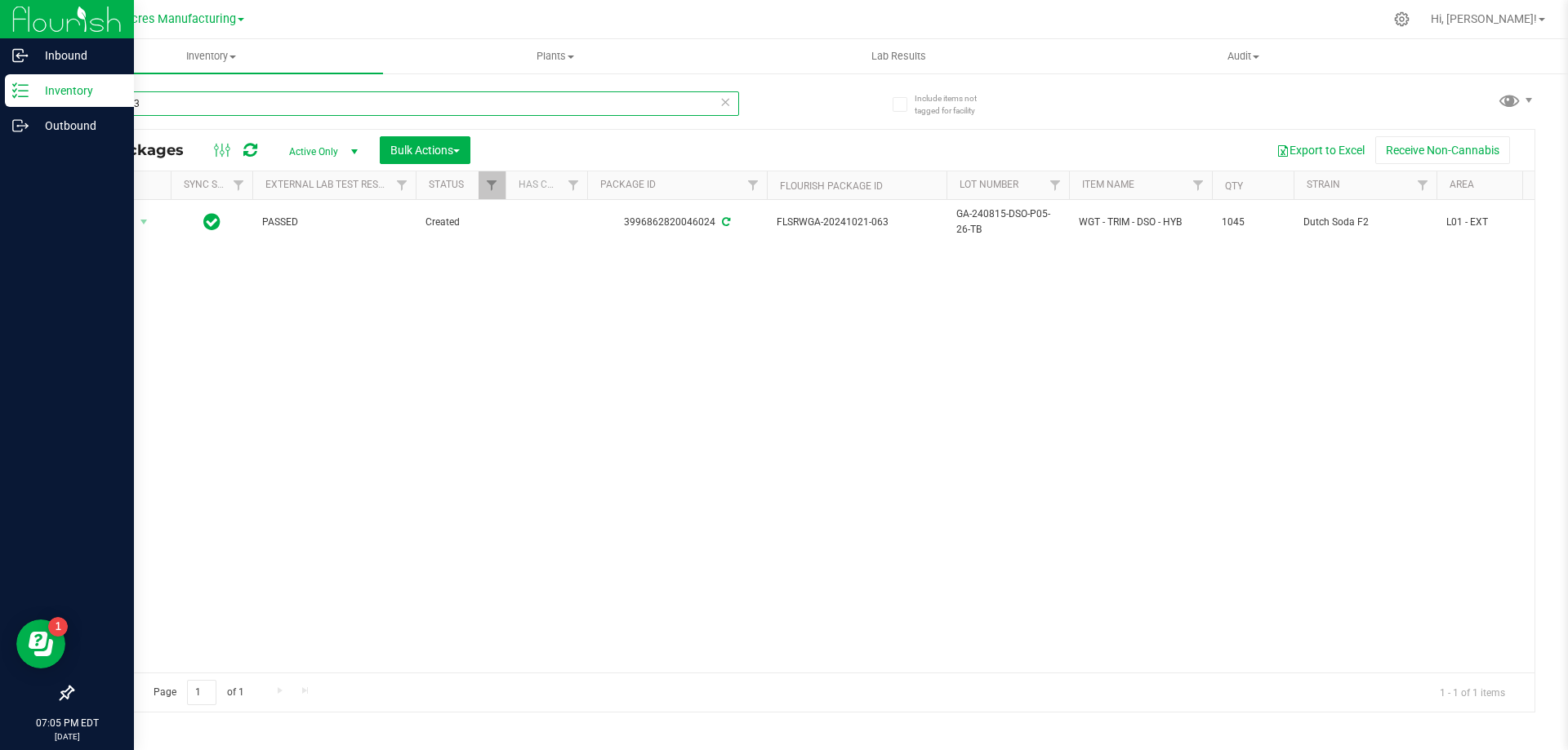
drag, startPoint x: 174, startPoint y: 100, endPoint x: 26, endPoint y: 99, distance: 148.0
click at [26, 99] on div "Inbound Inventory Outbound 07:05 PM EDT 08/20/2025 08/20 Green Acres Manufactur…" at bounding box center [784, 375] width 1568 height 750
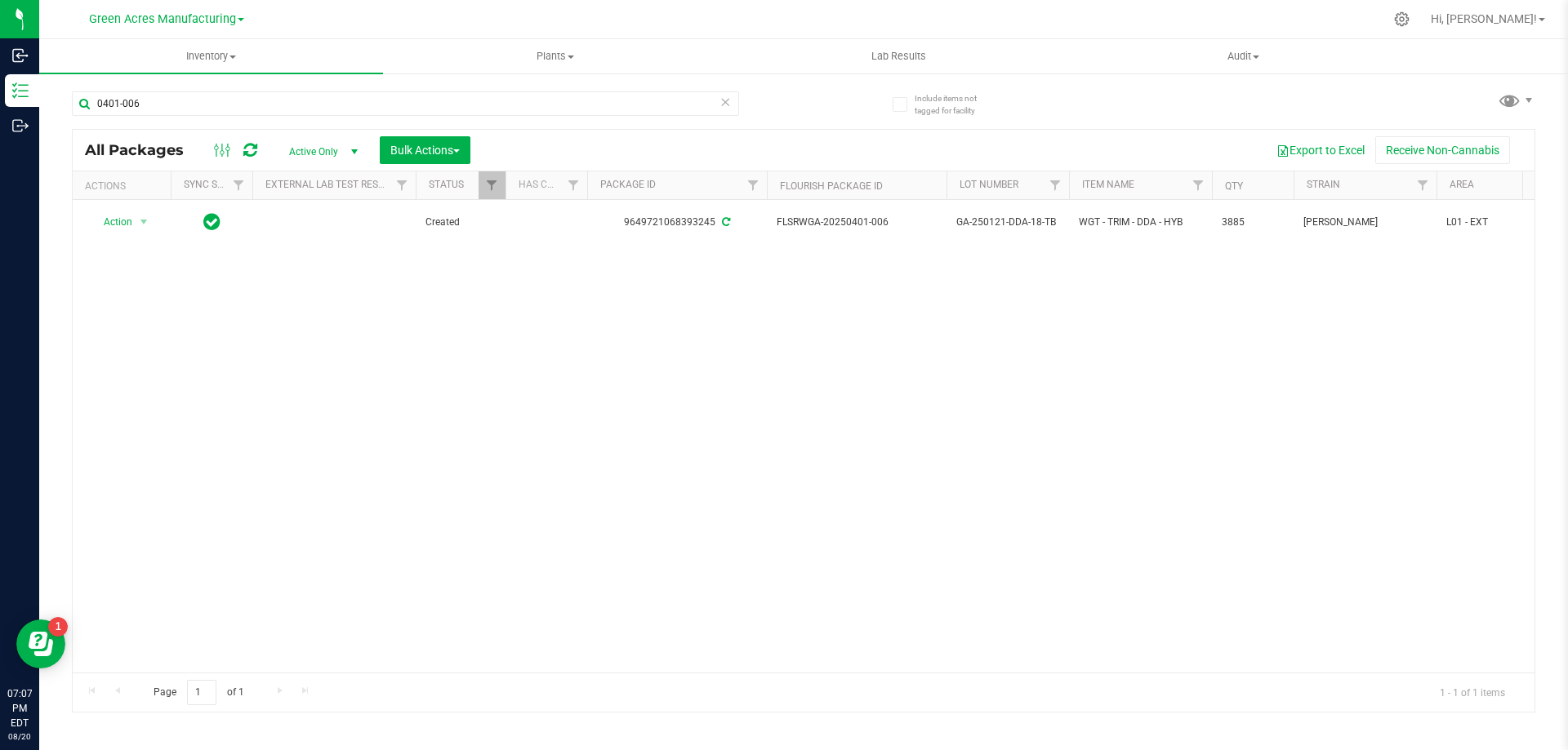
click at [864, 446] on div "Action Action Adjust qty Create package Edit attributes Global inventory Locate…" at bounding box center [803, 436] width 1462 height 473
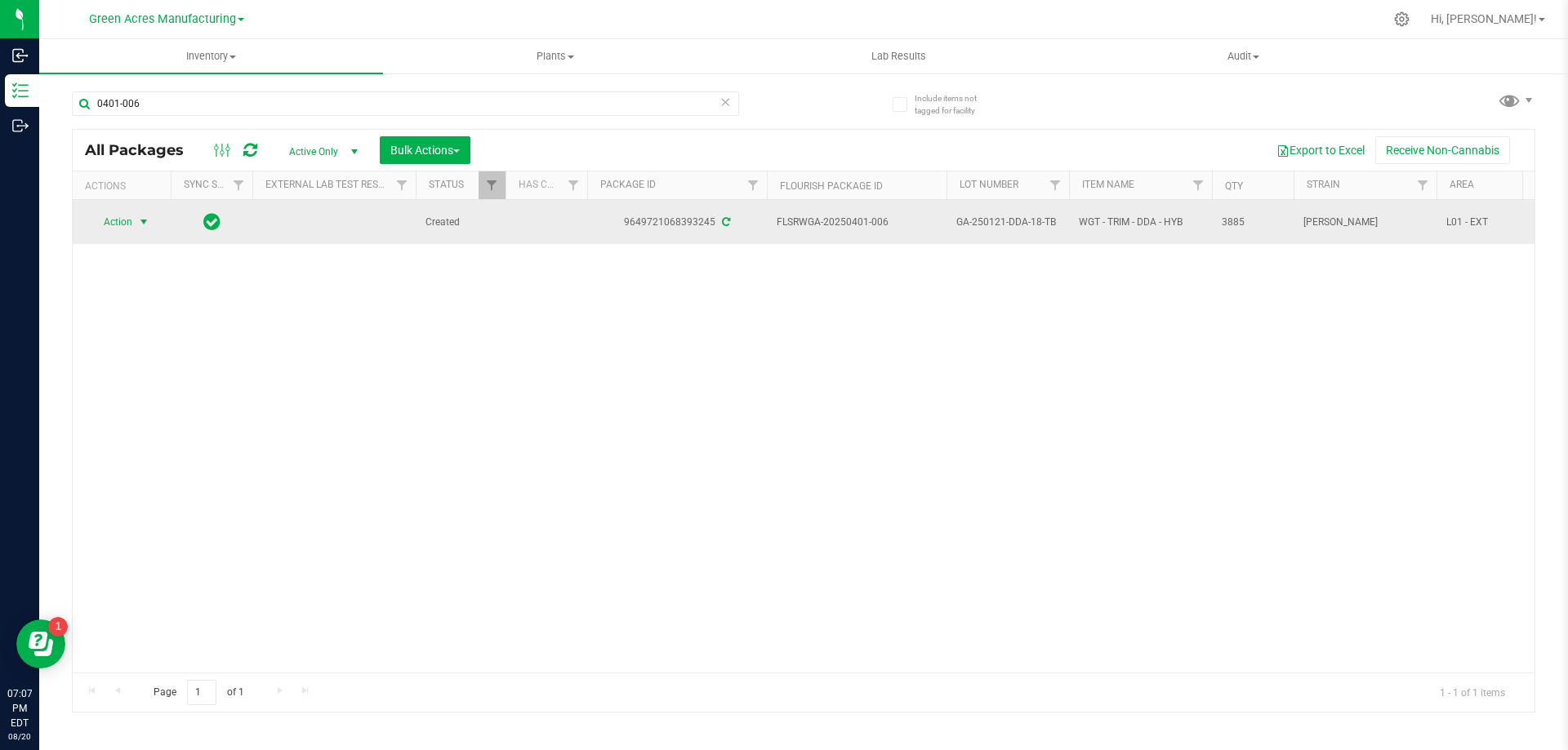
click at [140, 223] on span "select" at bounding box center [144, 222] width 13 height 13
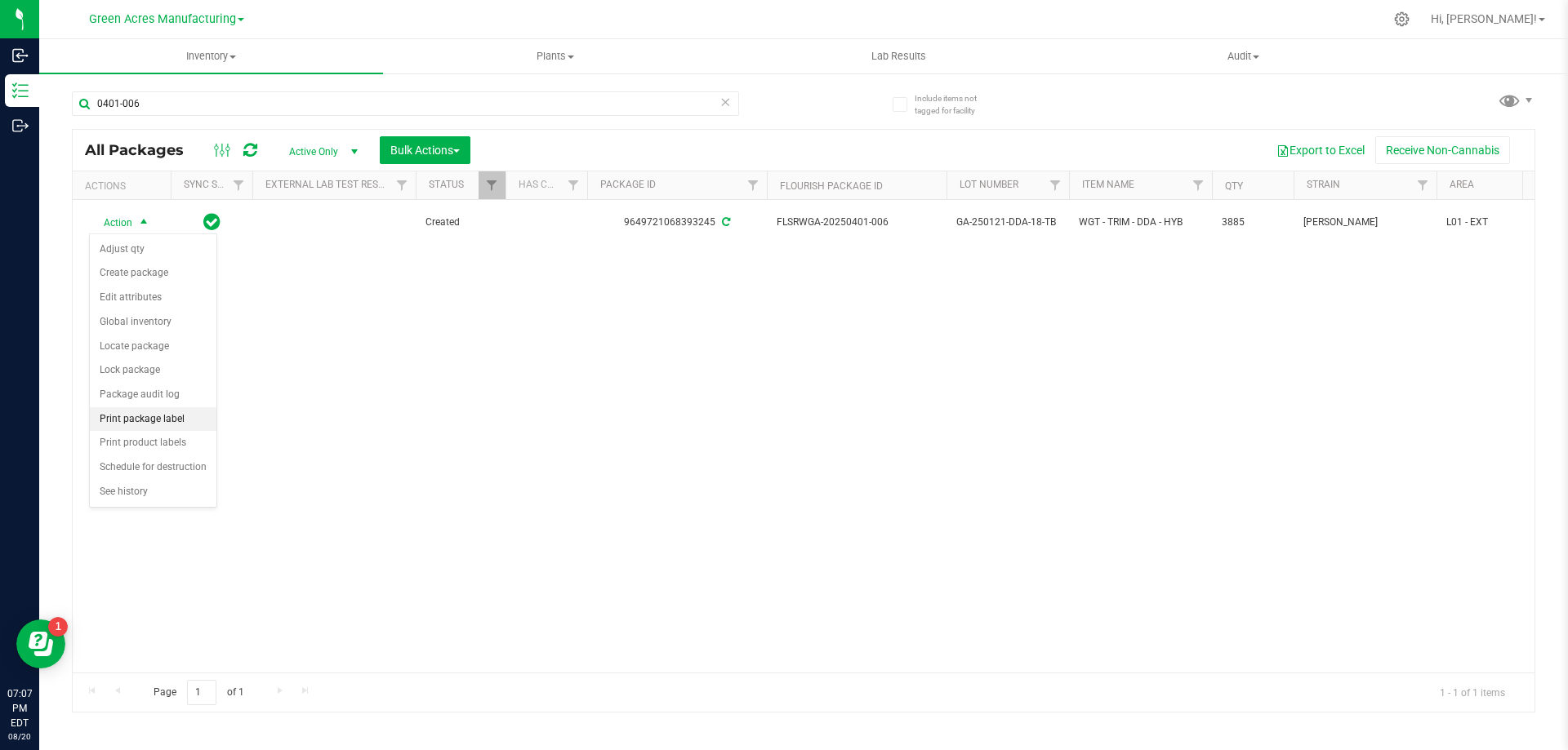
click at [184, 416] on li "Print package label" at bounding box center [153, 419] width 126 height 24
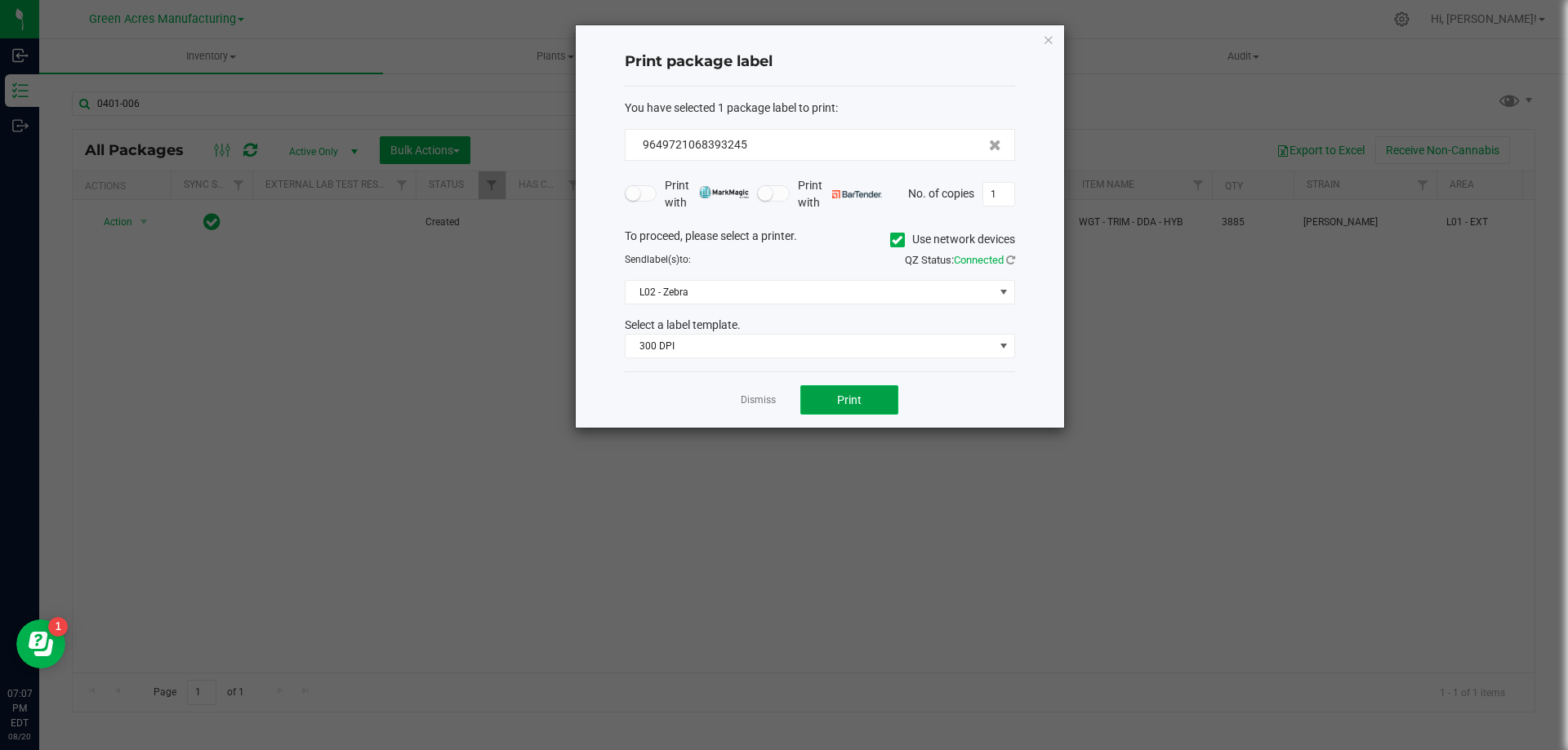
click at [867, 403] on button "Print" at bounding box center [849, 400] width 98 height 29
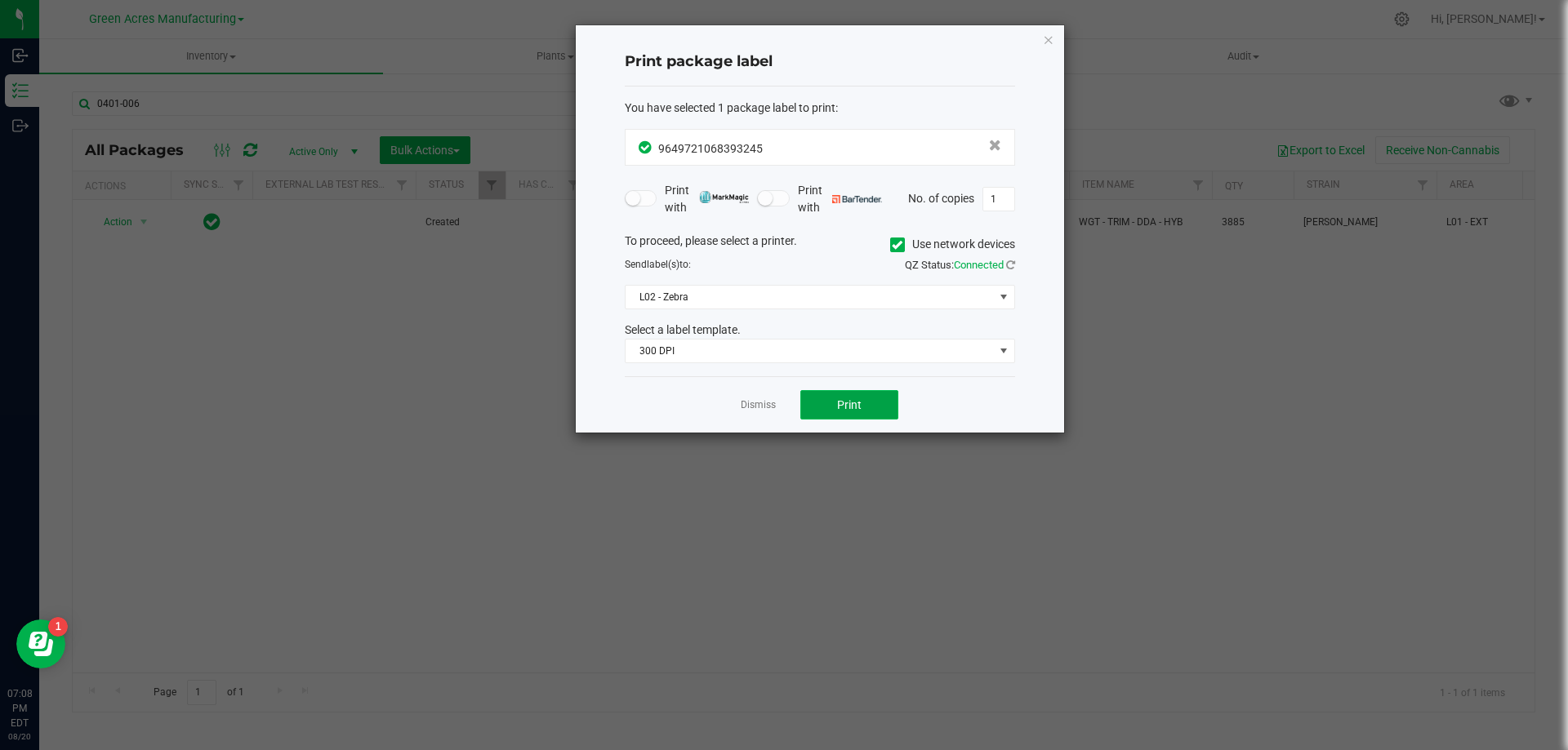
click at [813, 395] on button "Print" at bounding box center [849, 404] width 98 height 29
click at [756, 407] on link "Dismiss" at bounding box center [758, 405] width 35 height 14
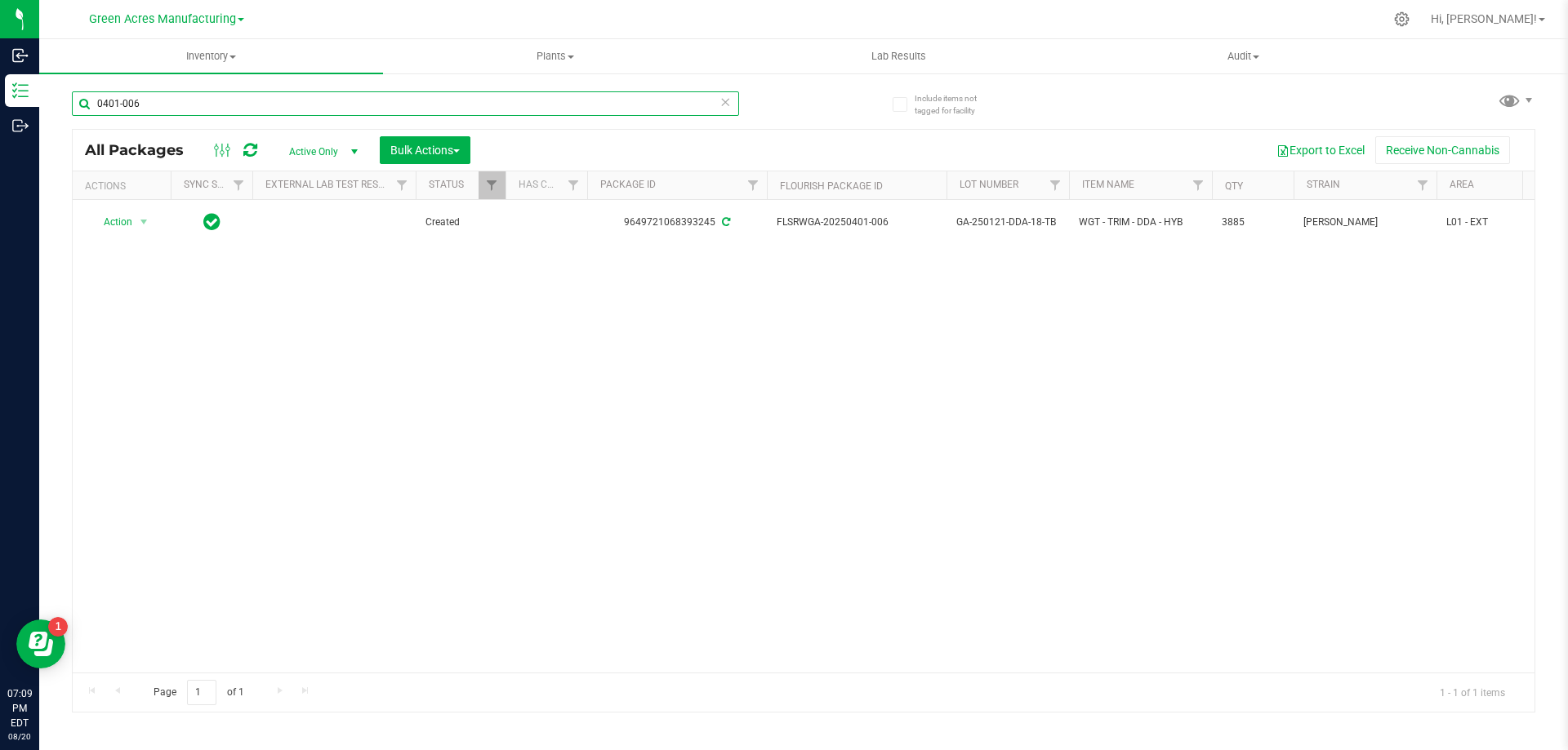
drag, startPoint x: 201, startPoint y: 105, endPoint x: 501, endPoint y: 542, distance: 530.1
click at [20, 104] on div "Inbound Inventory Outbound 07:09 PM EDT 08/20/2025 08/20 Green Acres Manufactur…" at bounding box center [784, 375] width 1568 height 750
click at [101, 105] on input "950477" at bounding box center [405, 103] width 667 height 24
click at [96, 105] on input "950477" at bounding box center [405, 103] width 667 height 24
click at [195, 113] on input "93950477" at bounding box center [405, 103] width 667 height 24
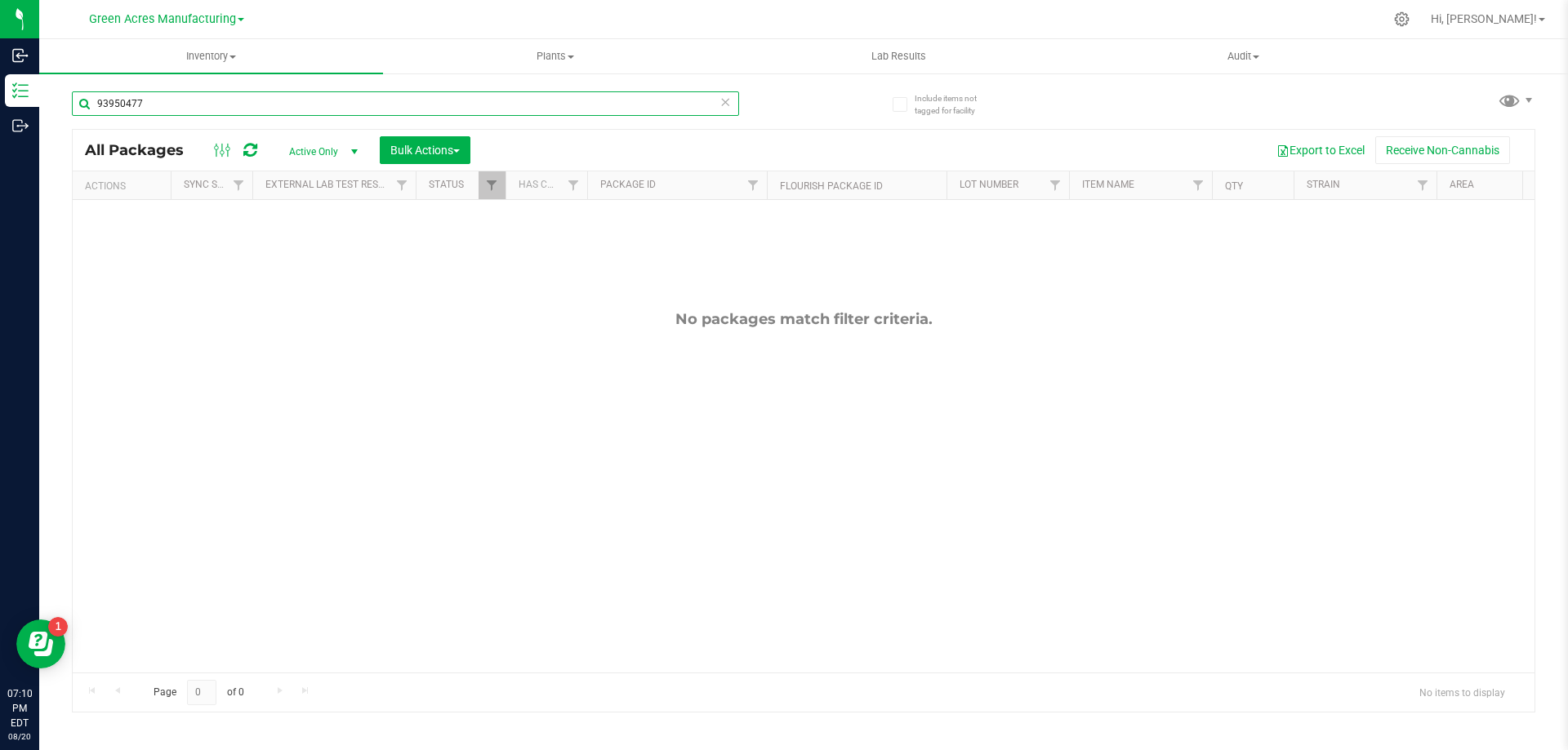
click at [114, 105] on input "93950477" at bounding box center [405, 103] width 667 height 24
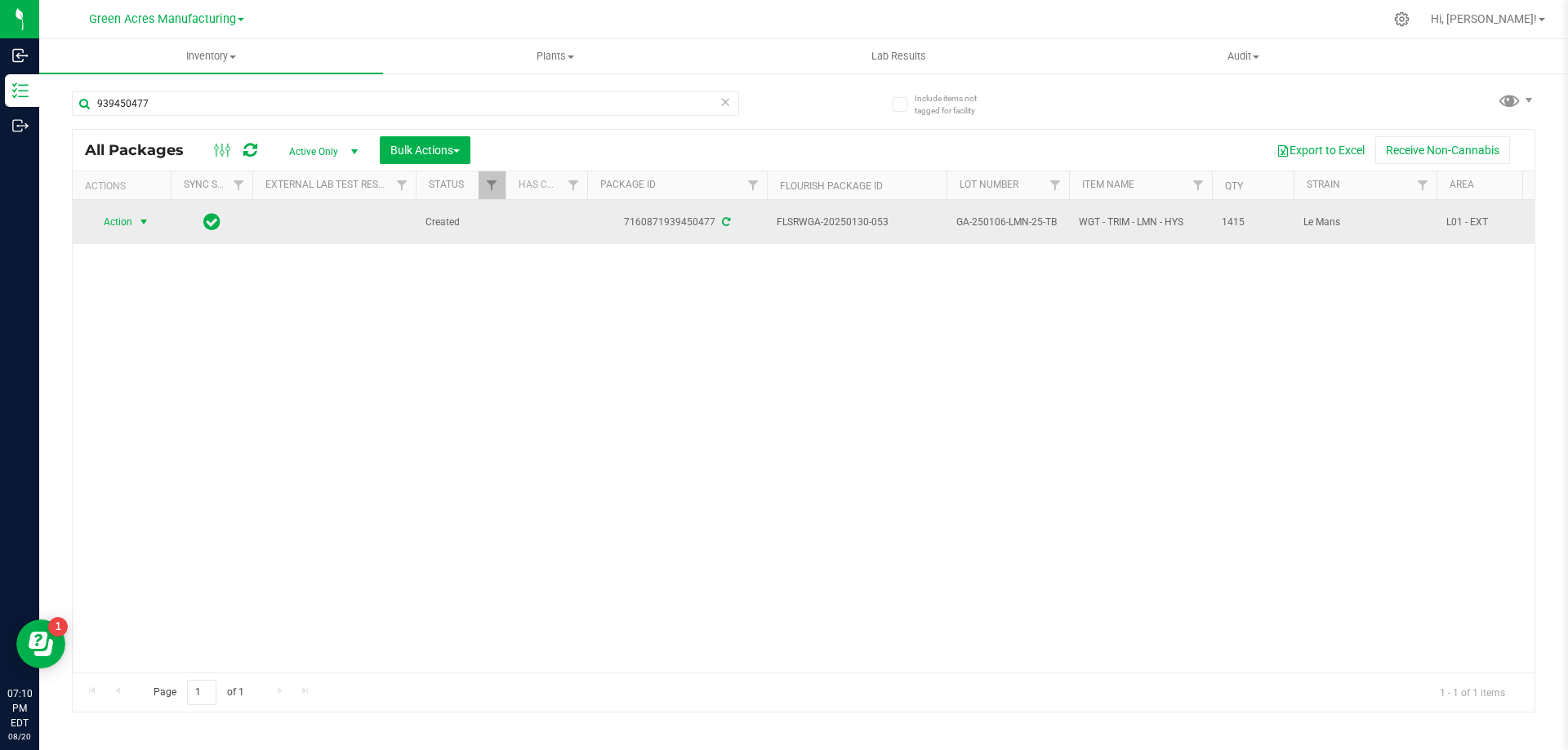
click at [146, 227] on span "select" at bounding box center [144, 222] width 13 height 13
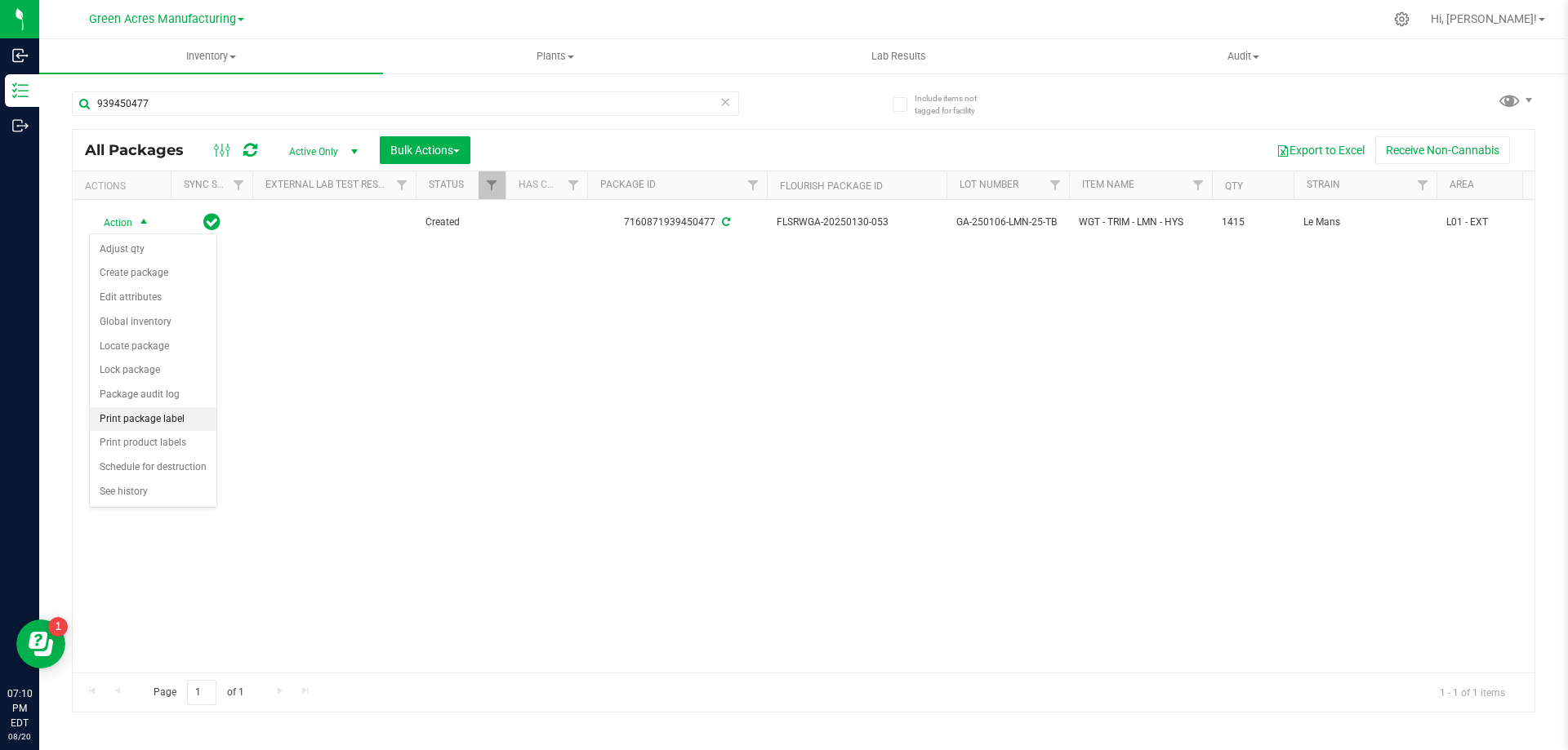
click at [165, 422] on li "Print package label" at bounding box center [153, 419] width 126 height 24
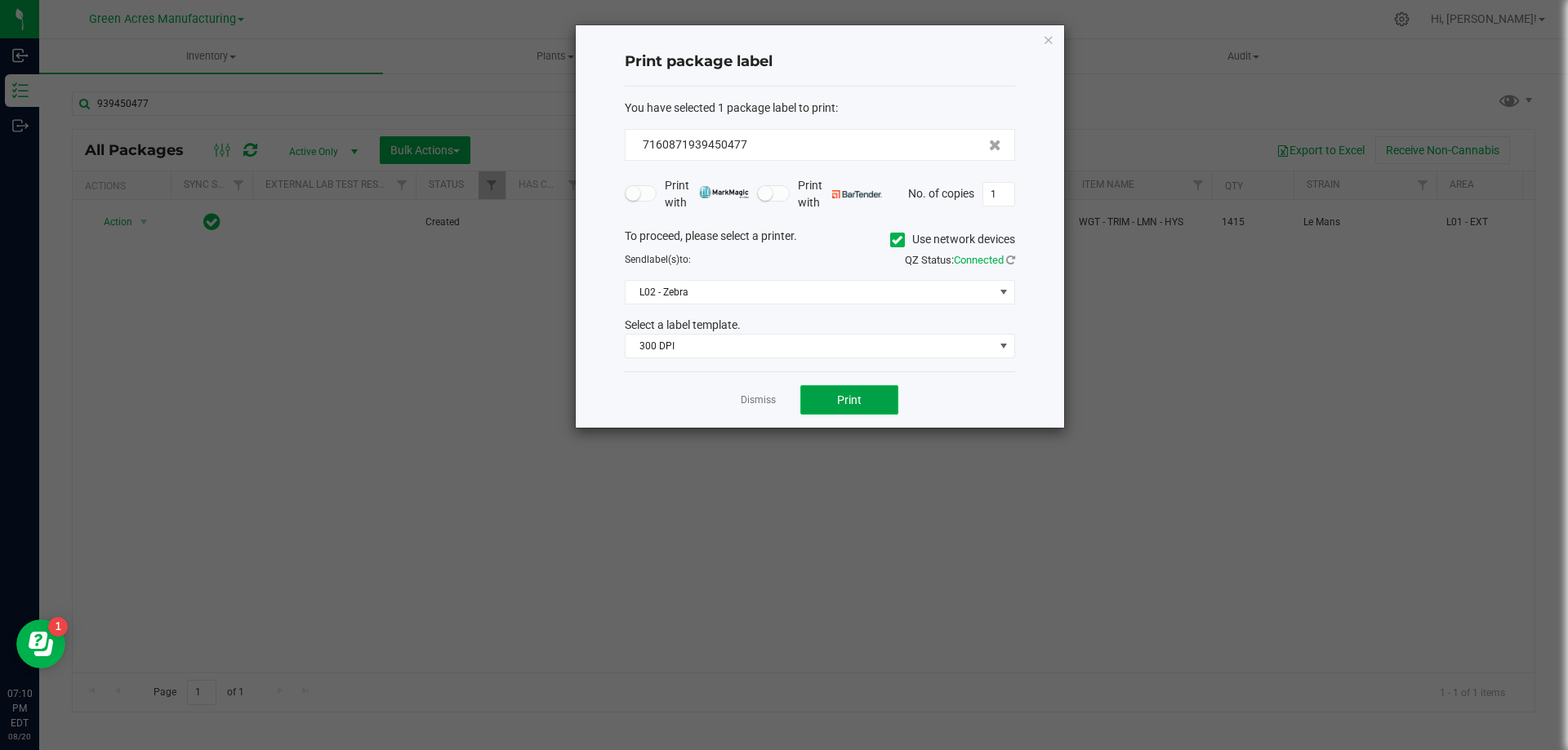
click at [853, 413] on button "Print" at bounding box center [849, 400] width 98 height 29
click at [784, 549] on ngb-modal-window "Print package label You have selected 1 package label to print : 71608719394504…" at bounding box center [790, 375] width 1580 height 750
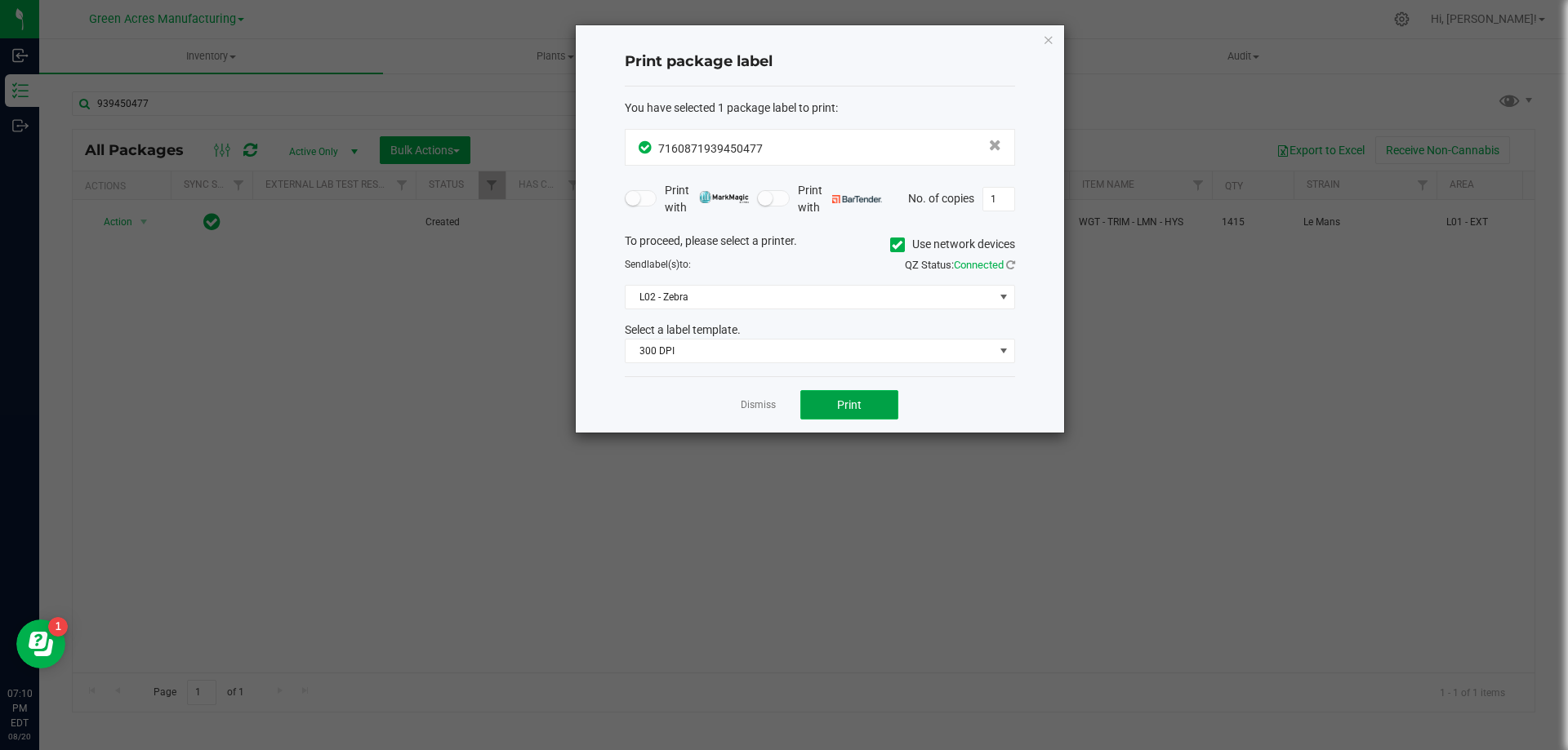
click at [853, 405] on span "Print" at bounding box center [848, 405] width 24 height 13
click at [754, 400] on link "Dismiss" at bounding box center [758, 405] width 35 height 14
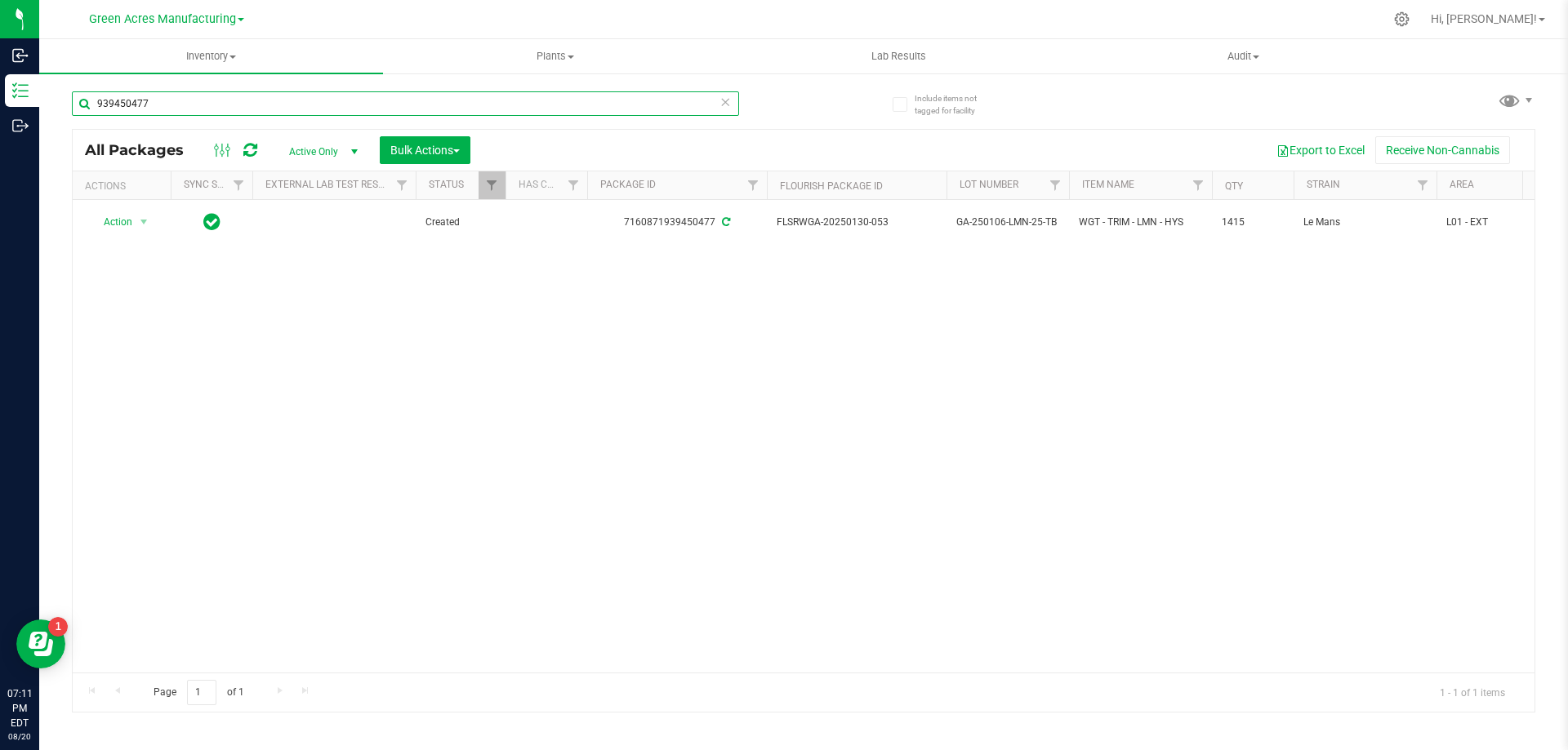
drag, startPoint x: 215, startPoint y: 103, endPoint x: 45, endPoint y: 104, distance: 170.0
click at [45, 104] on div "Include items not tagged for facility 939450477 All Packages Active Only Active…" at bounding box center [804, 321] width 1529 height 498
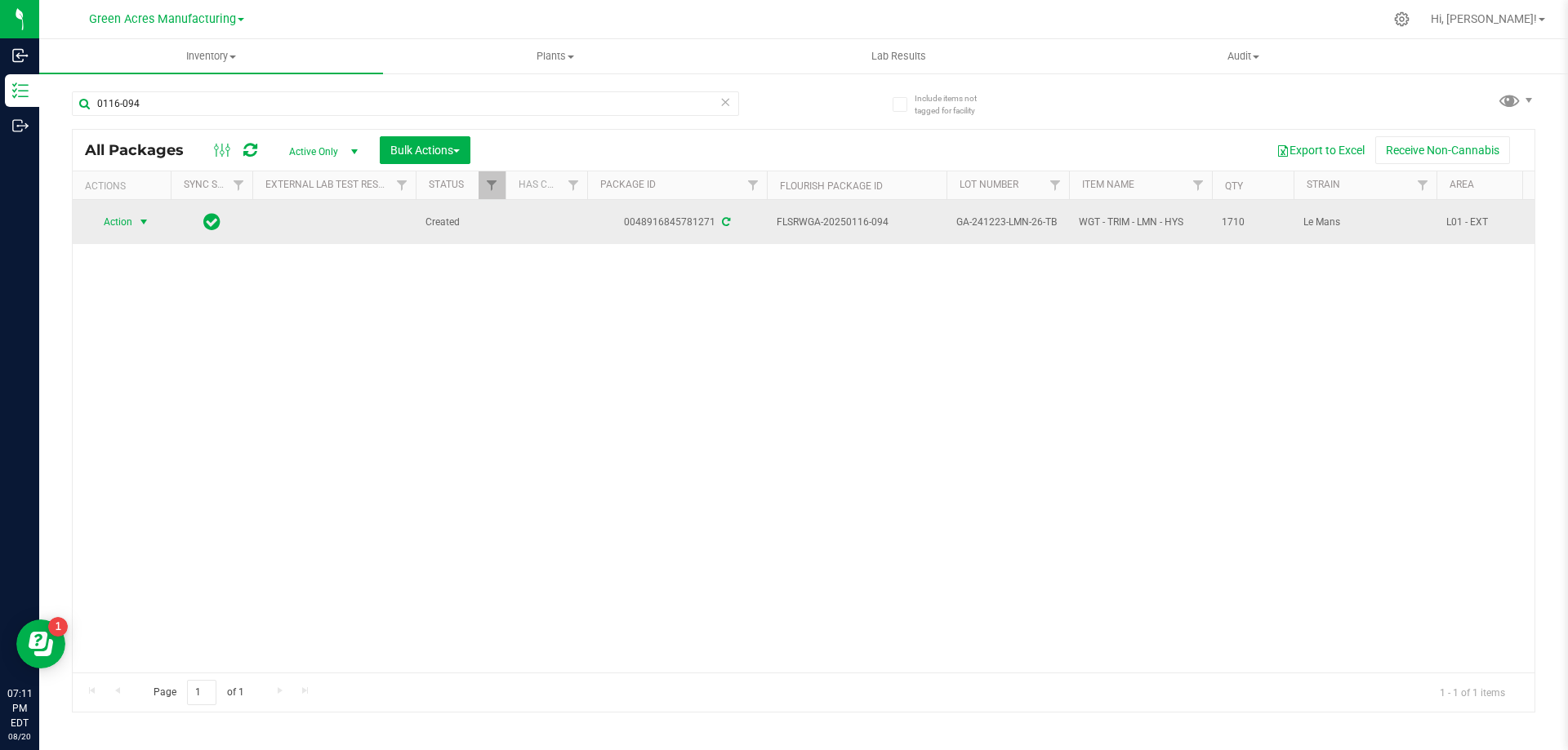
click at [151, 218] on span "select" at bounding box center [144, 223] width 21 height 23
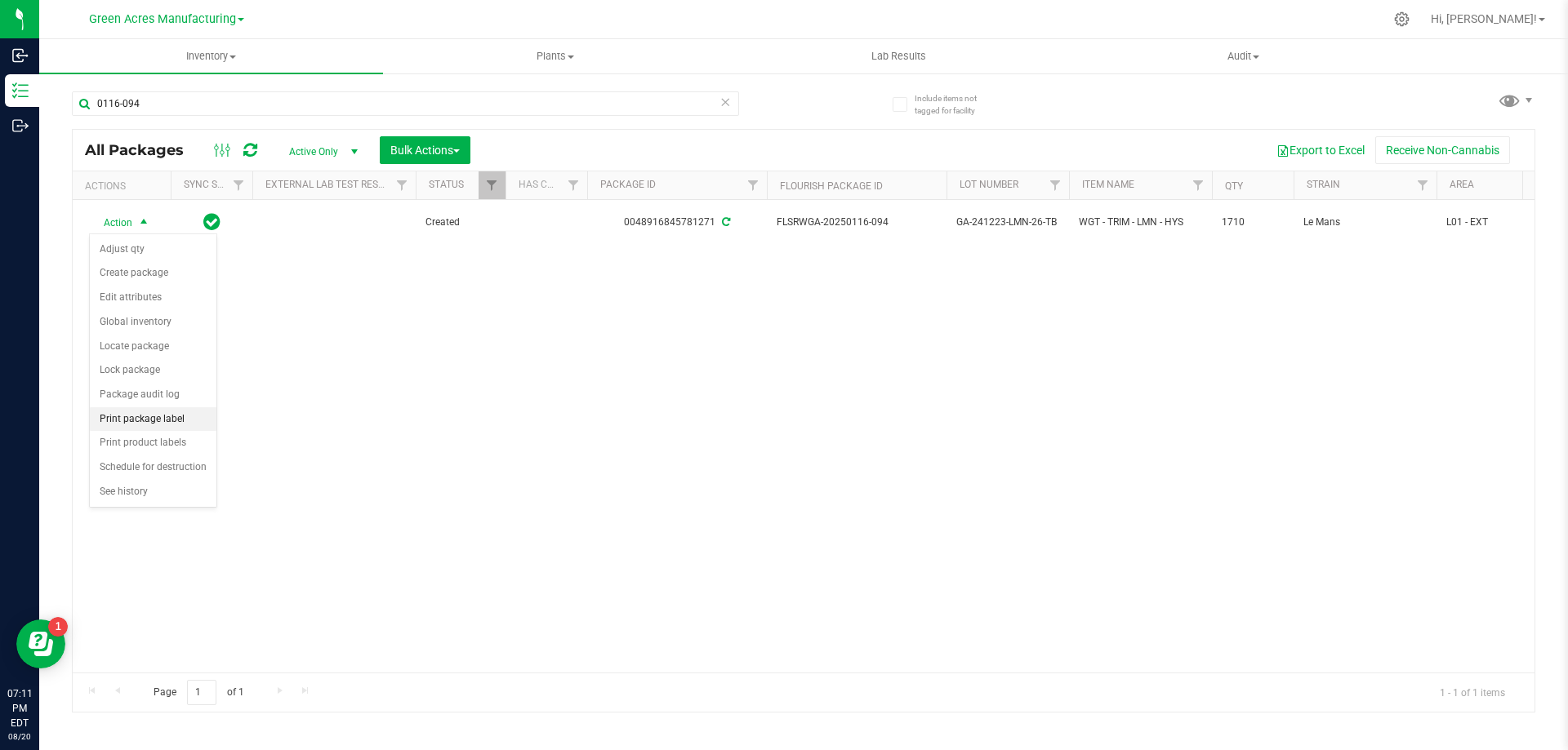
click at [175, 418] on li "Print package label" at bounding box center [153, 419] width 126 height 24
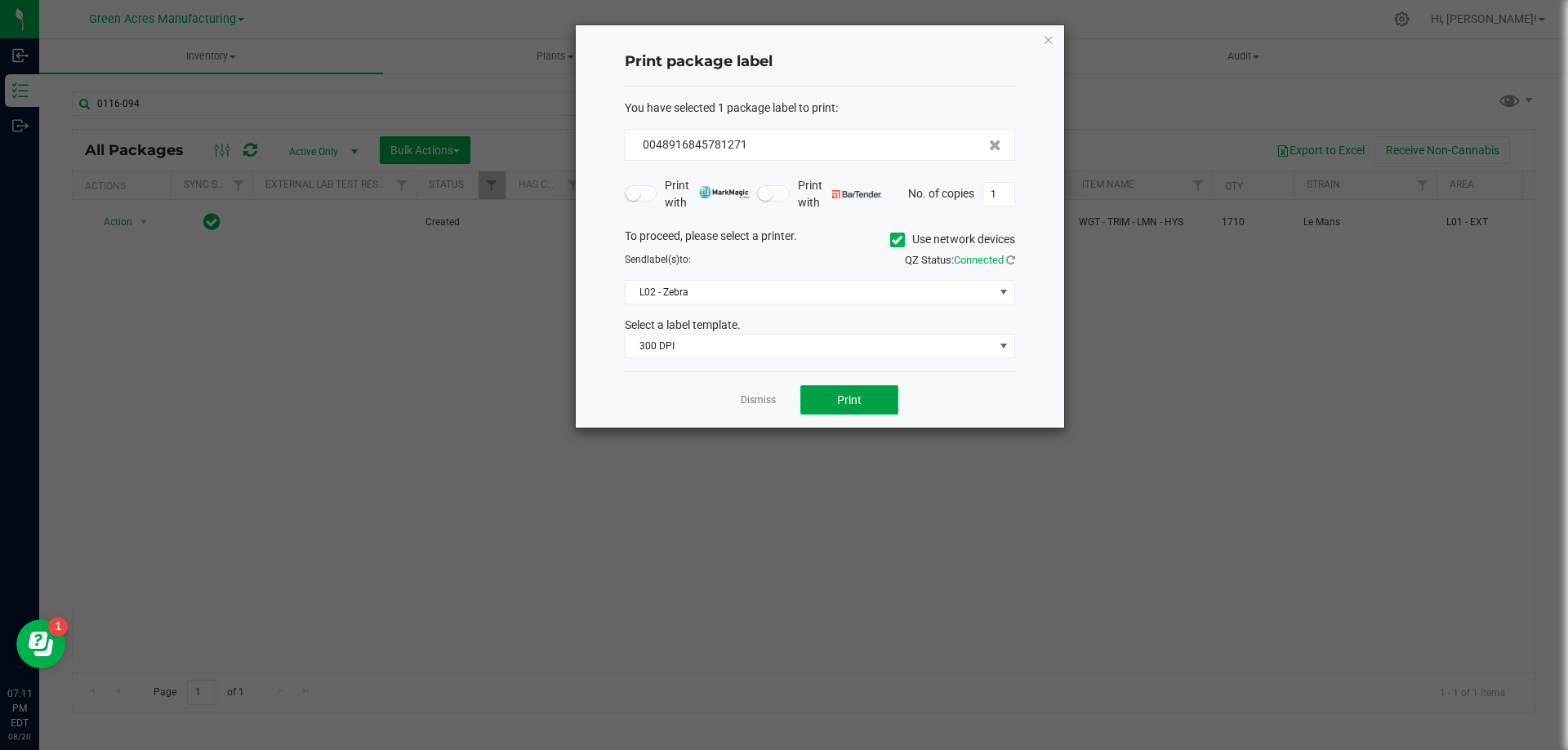
click at [872, 395] on button "Print" at bounding box center [849, 400] width 98 height 29
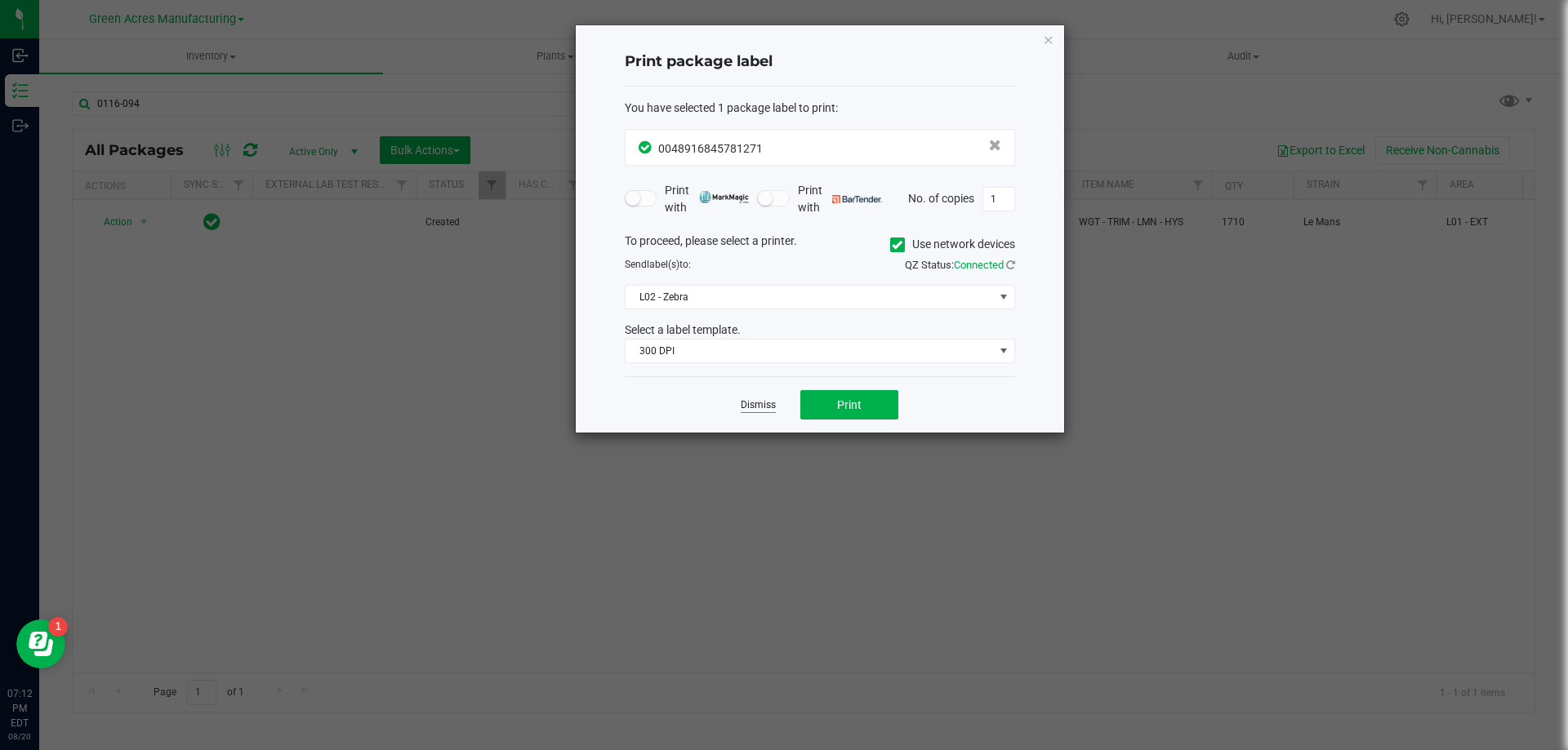
click at [770, 402] on link "Dismiss" at bounding box center [758, 405] width 35 height 14
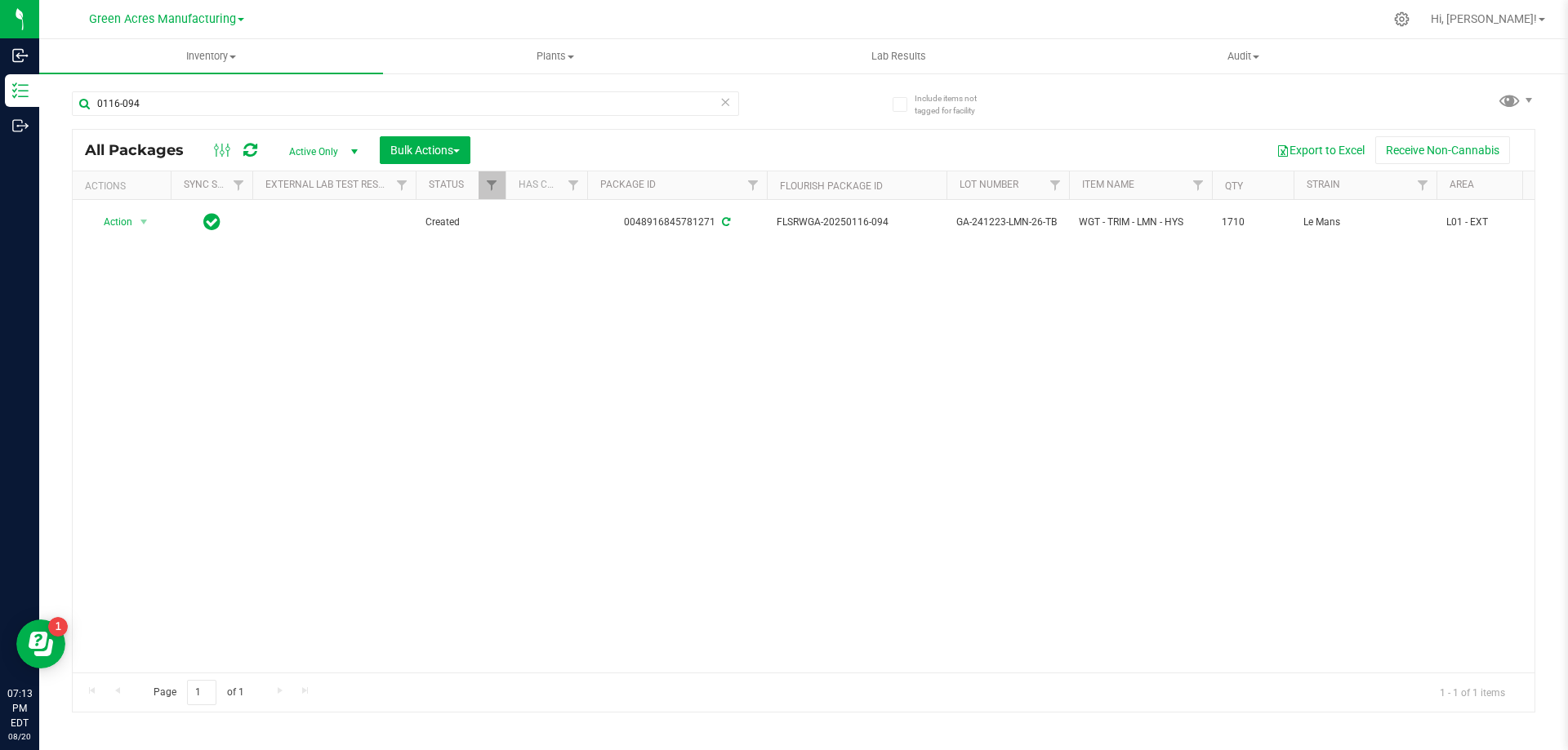
drag, startPoint x: 191, startPoint y: 379, endPoint x: 262, endPoint y: 126, distance: 262.8
click at [191, 379] on div "Action Action Adjust qty Create package Edit attributes Global inventory Locate…" at bounding box center [803, 436] width 1462 height 473
drag, startPoint x: 159, startPoint y: 96, endPoint x: 318, endPoint y: 417, distance: 358.2
click at [91, 112] on input "0116-094" at bounding box center [405, 103] width 667 height 24
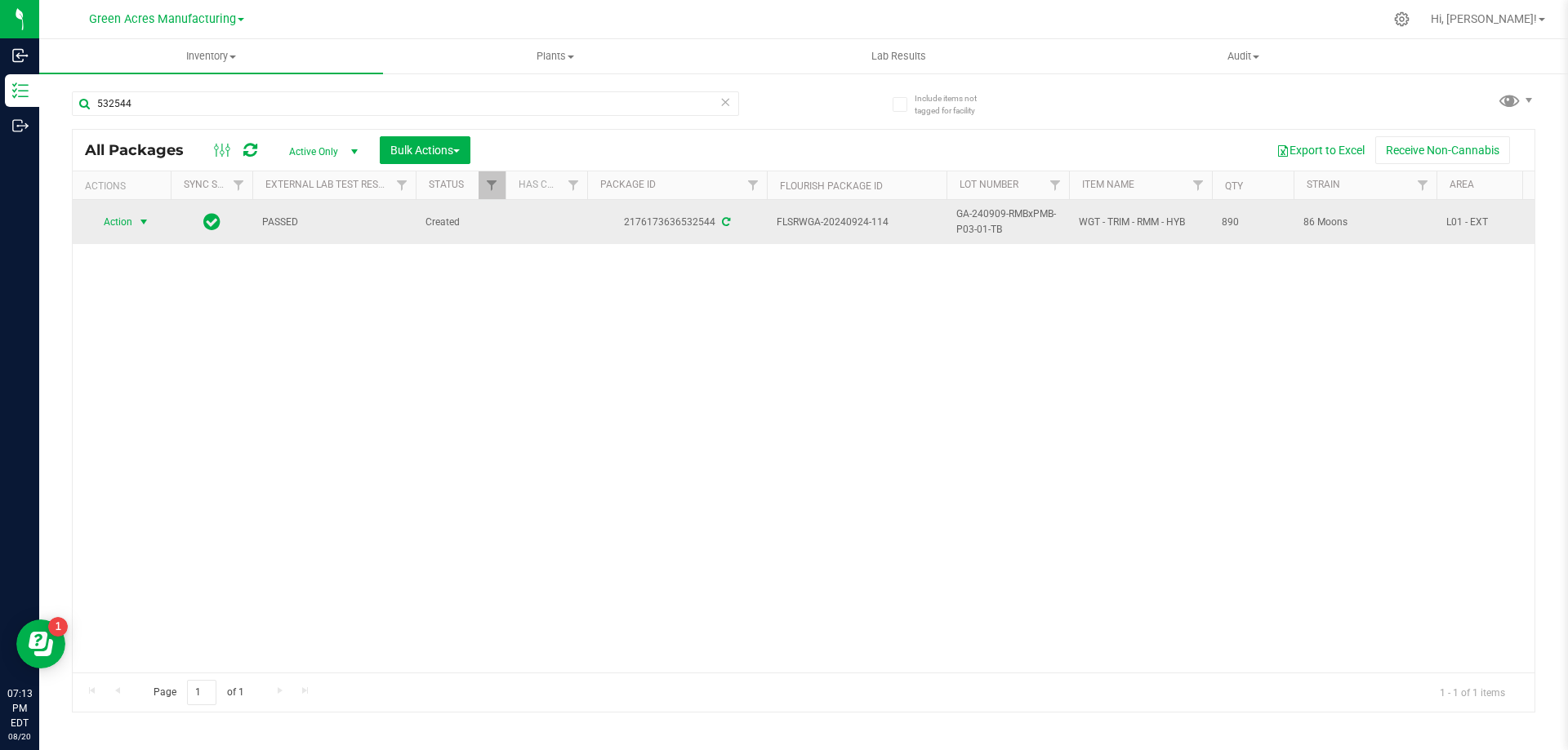
click at [132, 220] on span "Action" at bounding box center [111, 223] width 44 height 23
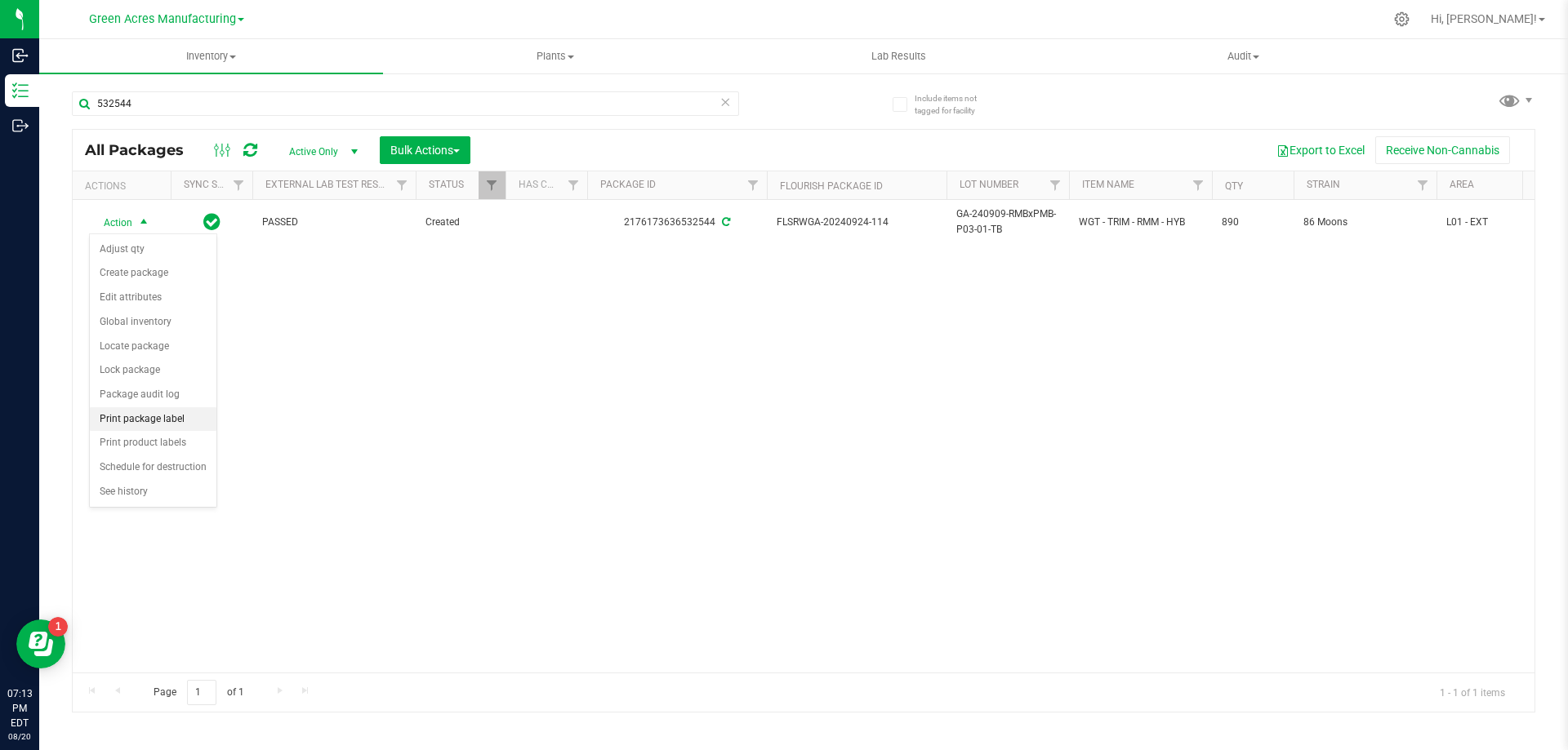
click at [186, 416] on li "Print package label" at bounding box center [153, 419] width 126 height 24
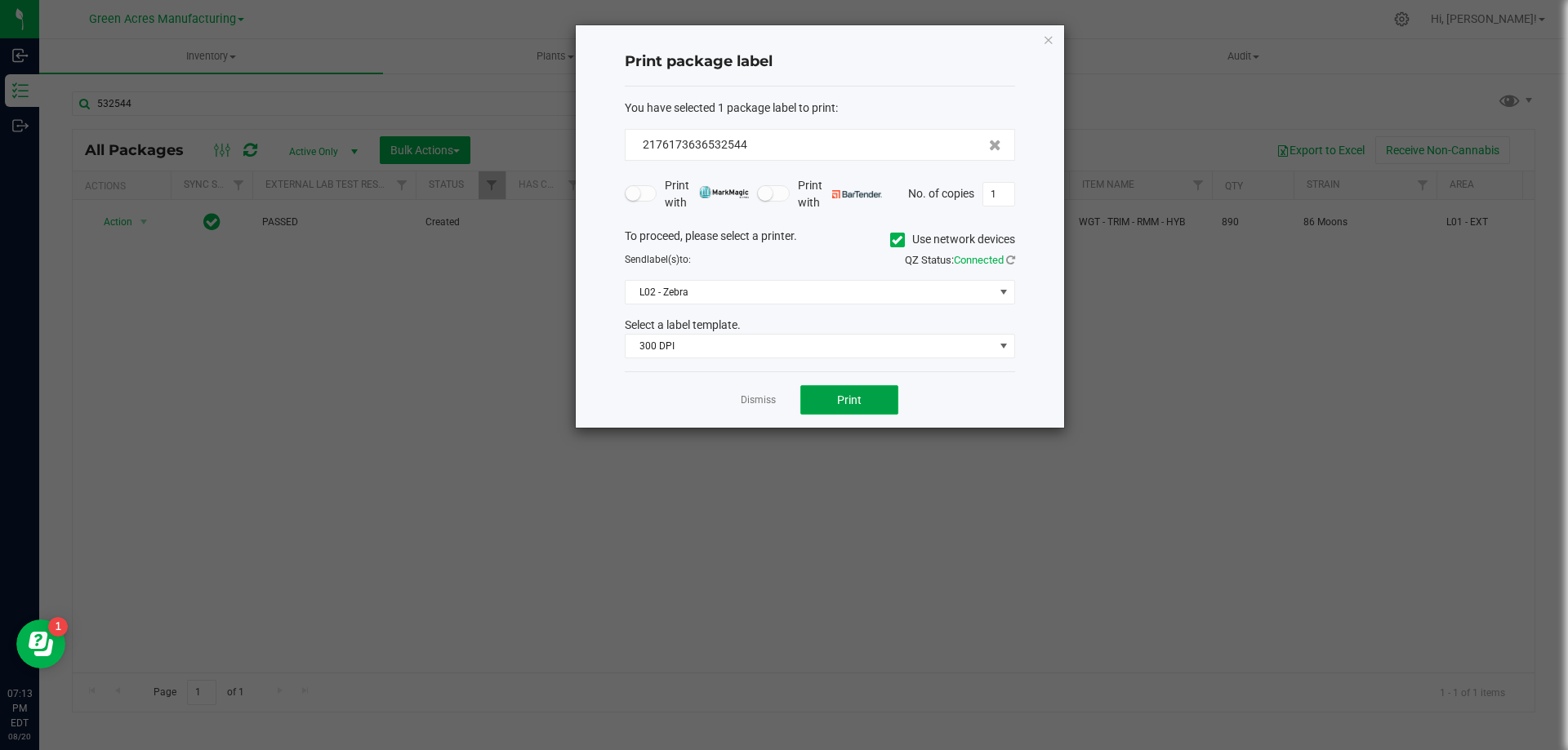
click at [882, 404] on button "Print" at bounding box center [849, 400] width 98 height 29
click at [879, 404] on button "Print" at bounding box center [849, 400] width 98 height 29
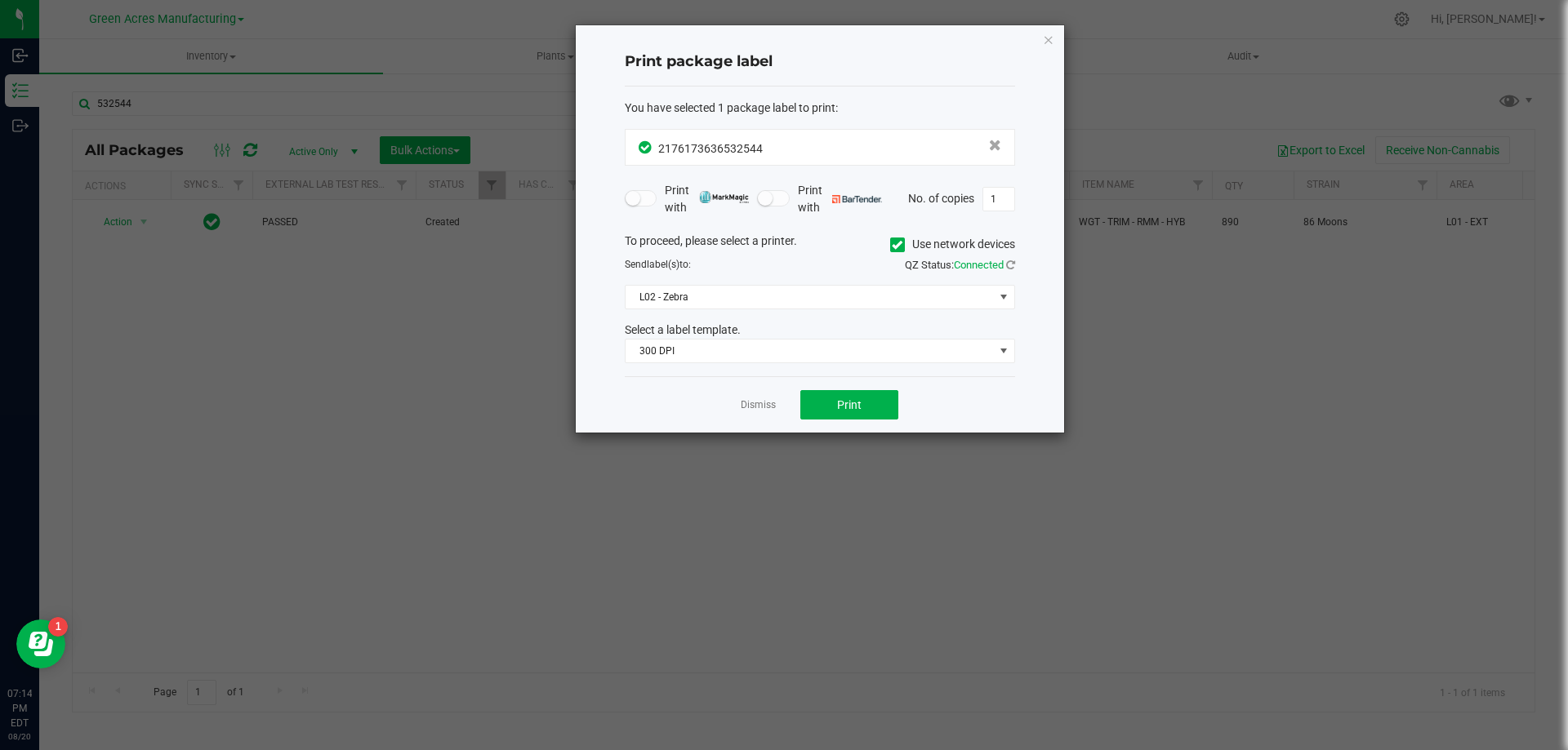
click at [750, 522] on ngb-modal-window "Print package label You have selected 1 package label to print : 21761736365325…" at bounding box center [790, 375] width 1580 height 750
click at [755, 401] on link "Dismiss" at bounding box center [758, 405] width 35 height 14
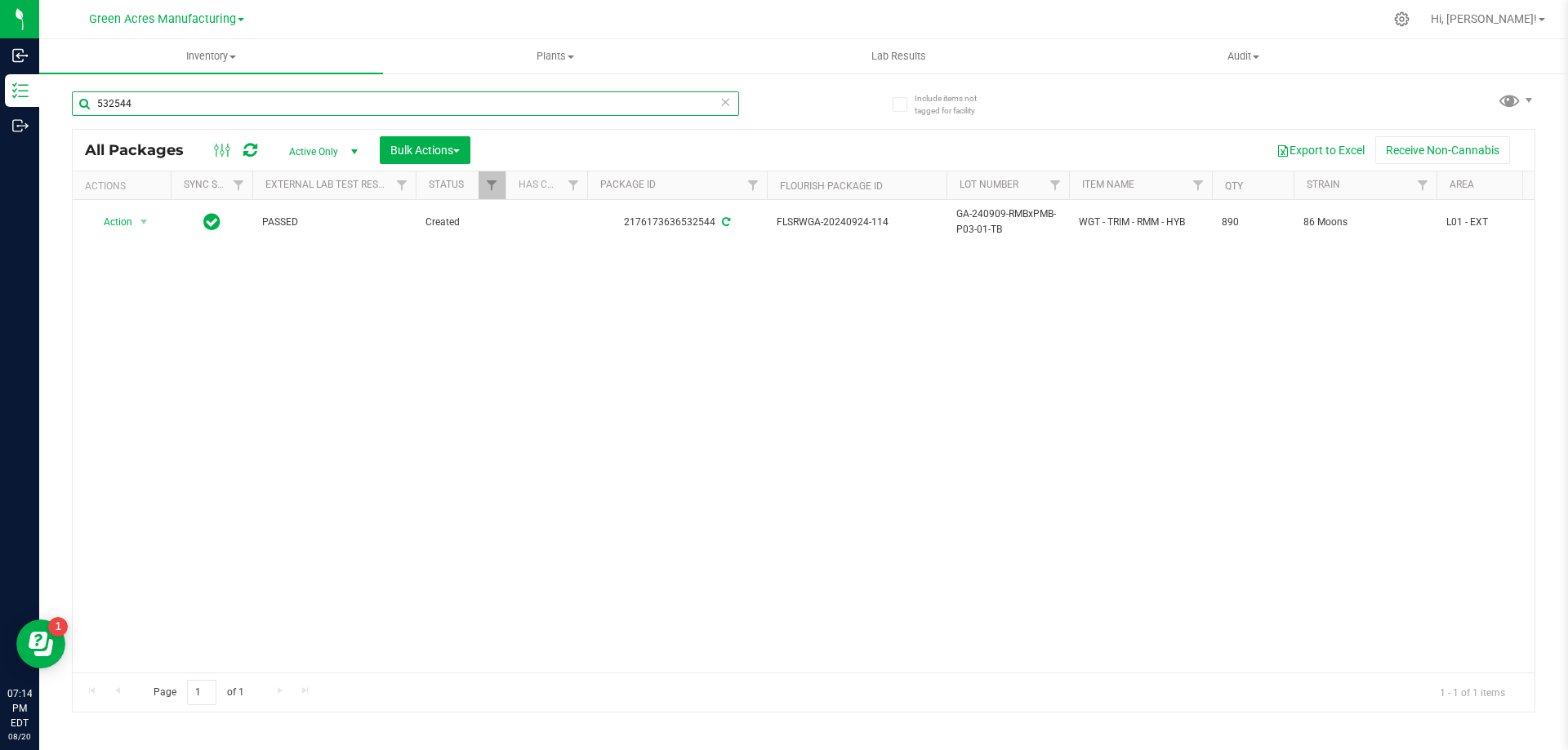
drag, startPoint x: 155, startPoint y: 105, endPoint x: 55, endPoint y: 105, distance: 100.0
click at [55, 105] on div "Include items not tagged for facility 532544 All Packages Active Only Active On…" at bounding box center [804, 321] width 1529 height 498
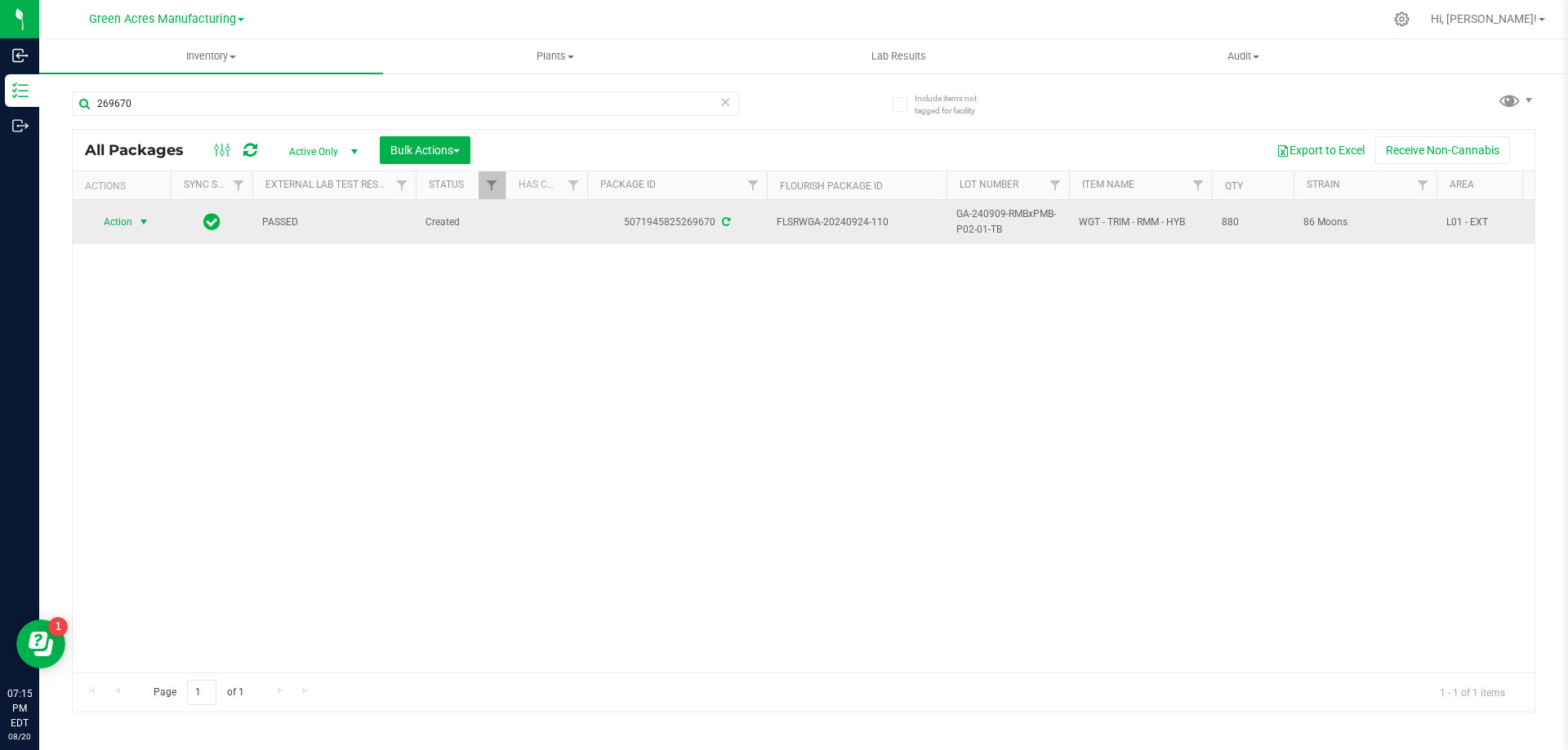
click at [157, 223] on div "Action Action Adjust qty Create package Edit attributes Global inventory Locate…" at bounding box center [121, 223] width 78 height 23
click at [145, 225] on span "select" at bounding box center [144, 222] width 13 height 13
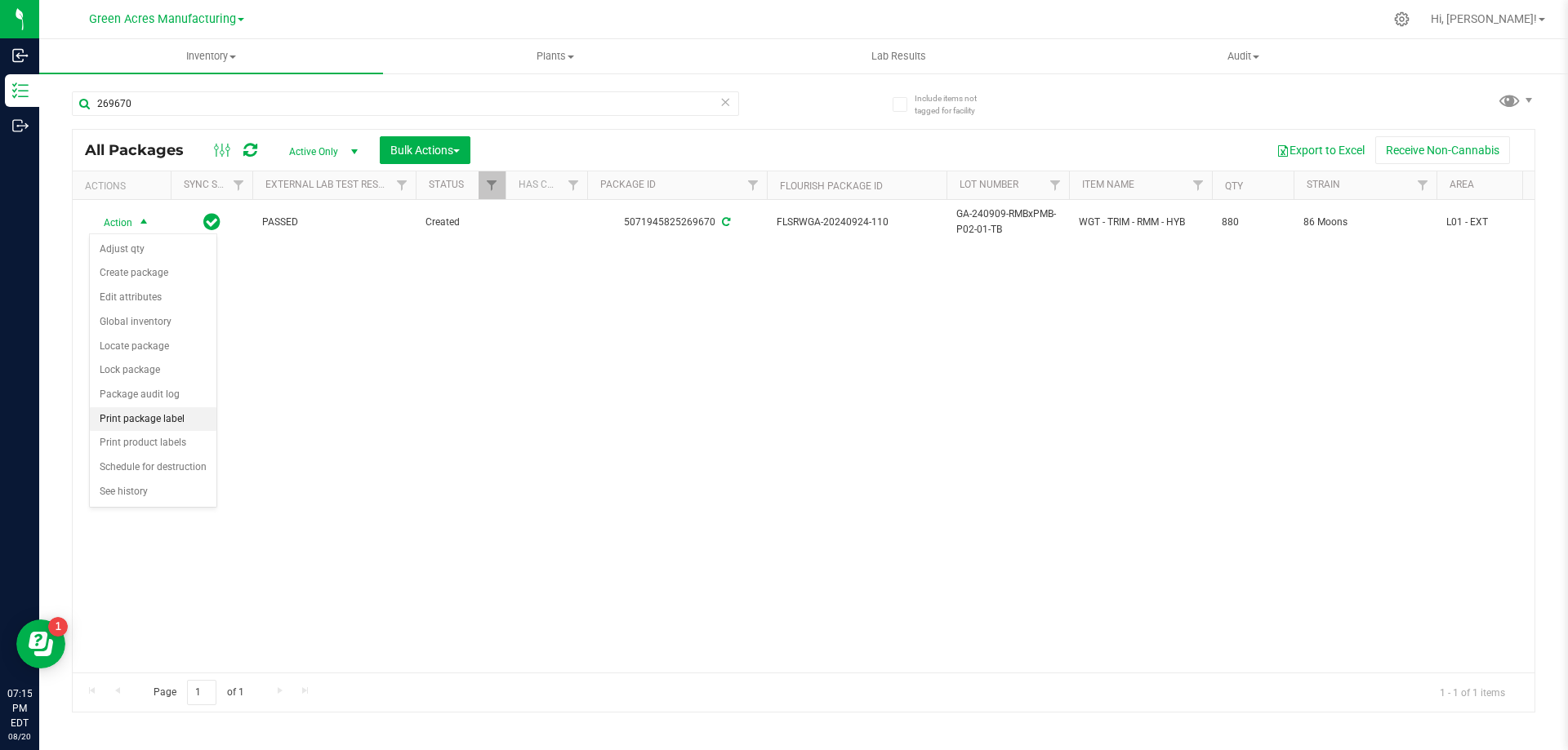
click at [194, 419] on li "Print package label" at bounding box center [153, 419] width 126 height 24
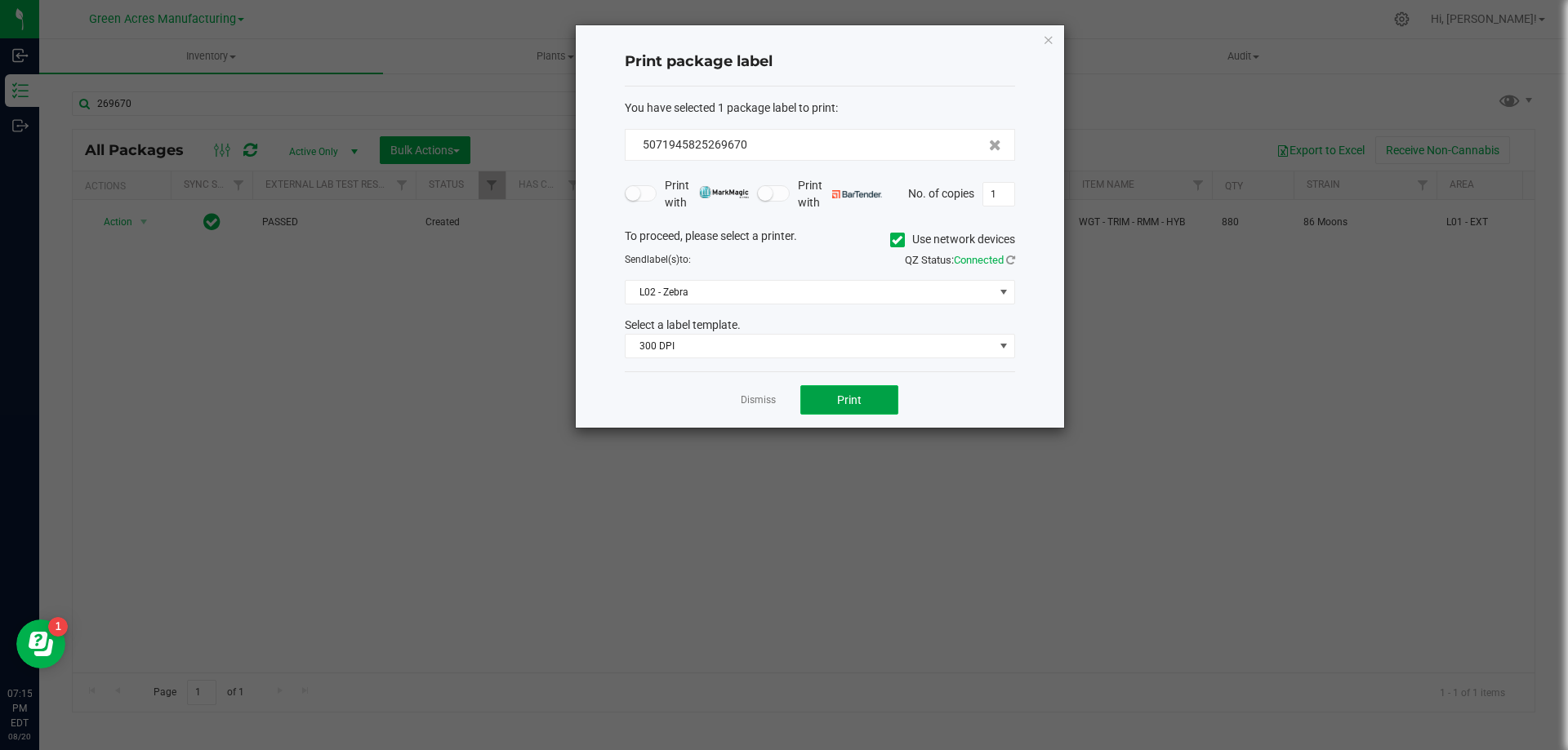
click at [868, 404] on button "Print" at bounding box center [849, 400] width 98 height 29
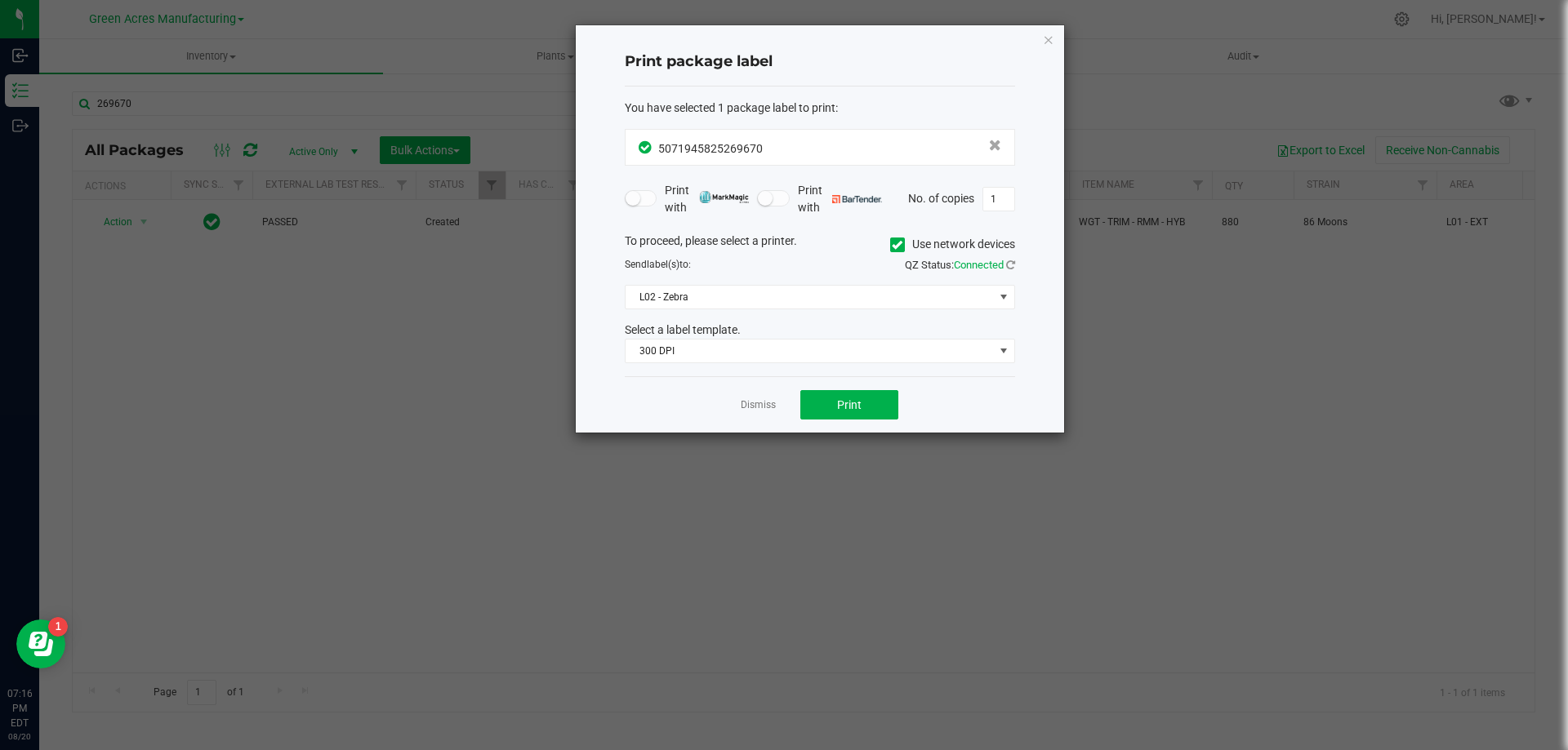
drag, startPoint x: 777, startPoint y: 592, endPoint x: 780, endPoint y: 484, distance: 108.0
click at [777, 591] on ngb-modal-window "Print package label You have selected 1 package label to print : 50719458252696…" at bounding box center [790, 375] width 1580 height 750
click at [756, 406] on link "Dismiss" at bounding box center [758, 405] width 35 height 14
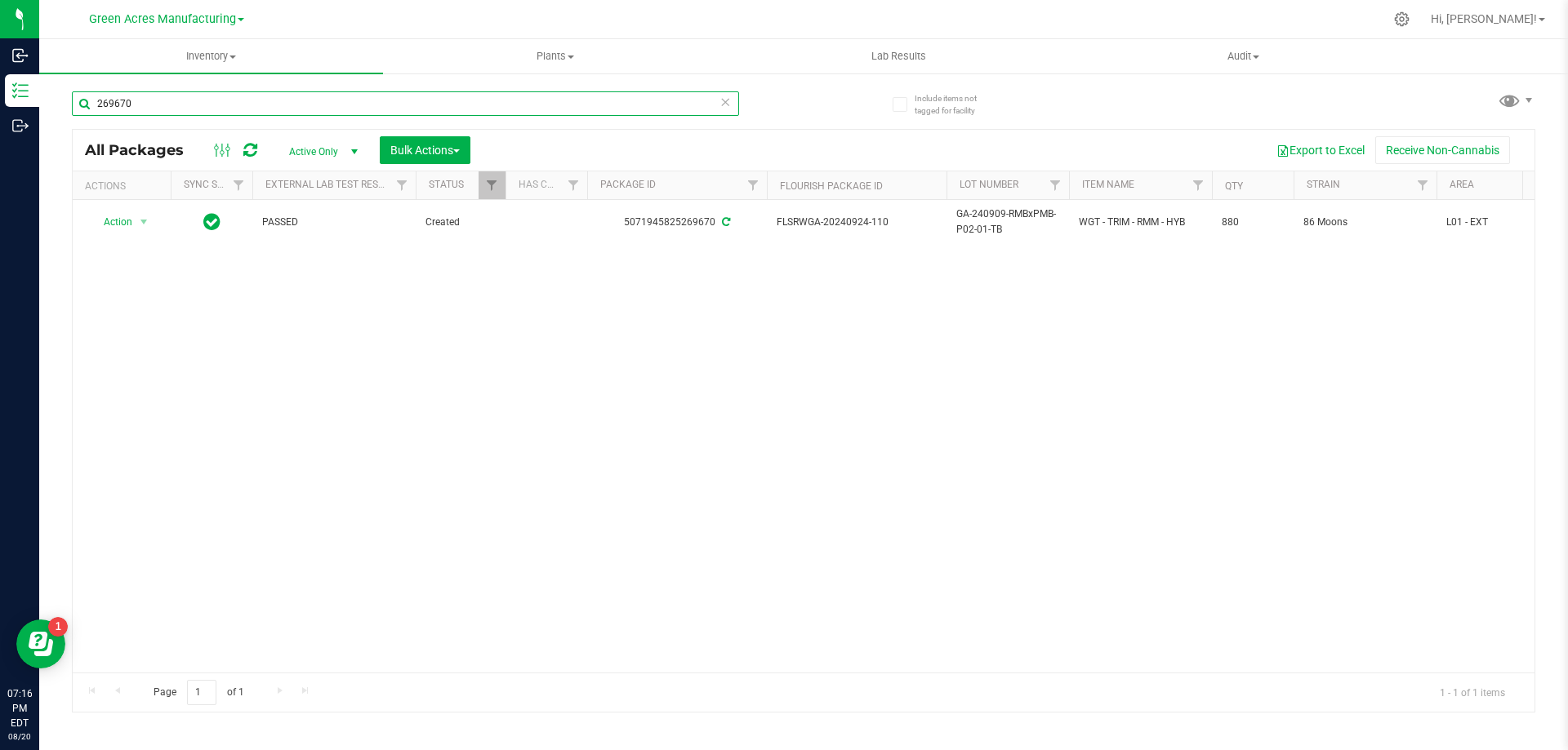
drag, startPoint x: 161, startPoint y: 102, endPoint x: 73, endPoint y: 105, distance: 88.1
click at [73, 105] on input "269670" at bounding box center [405, 103] width 667 height 24
click at [805, 418] on div "Action Action Adjust qty Create package Edit attributes Global inventory Locate…" at bounding box center [803, 436] width 1462 height 473
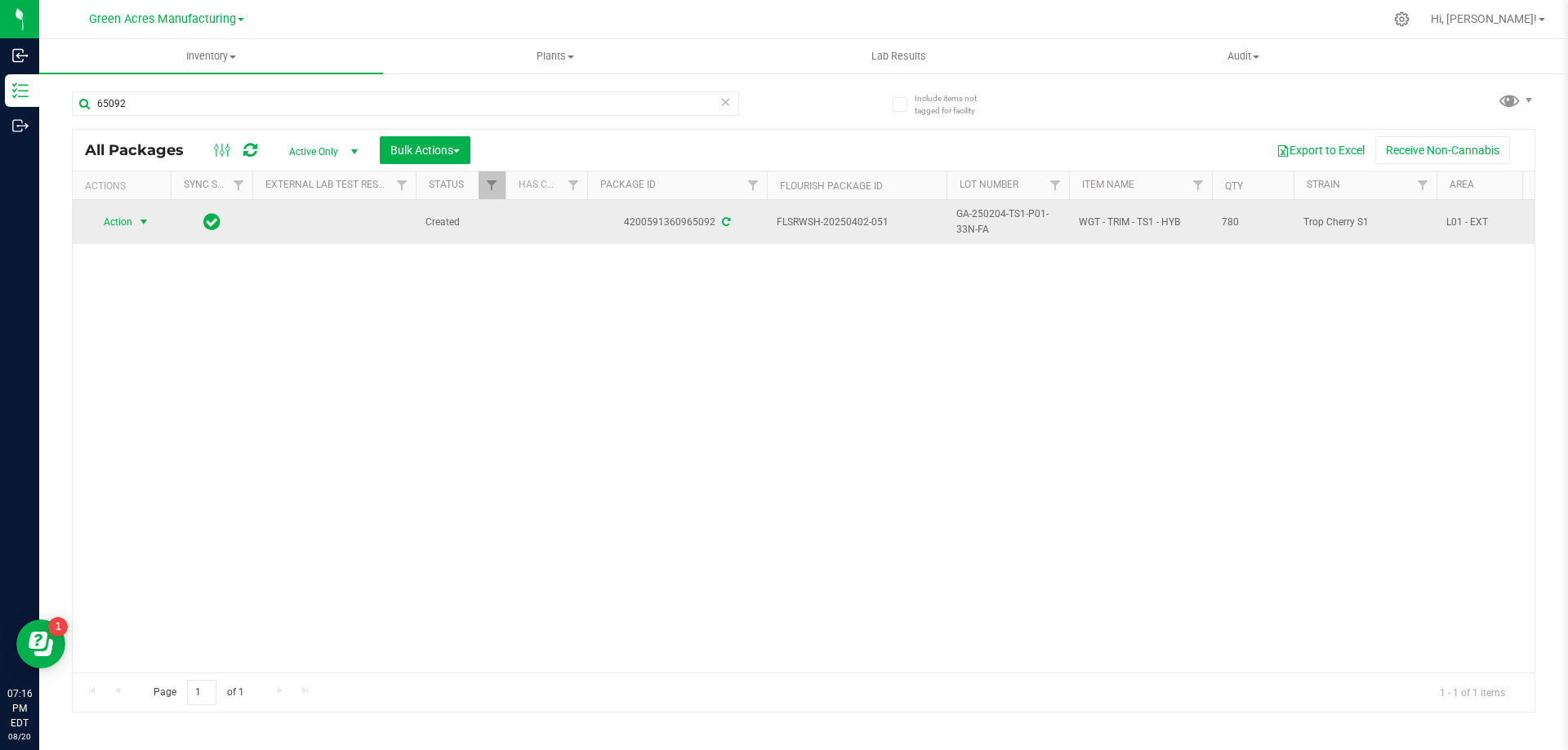
click at [148, 225] on span "select" at bounding box center [144, 222] width 13 height 13
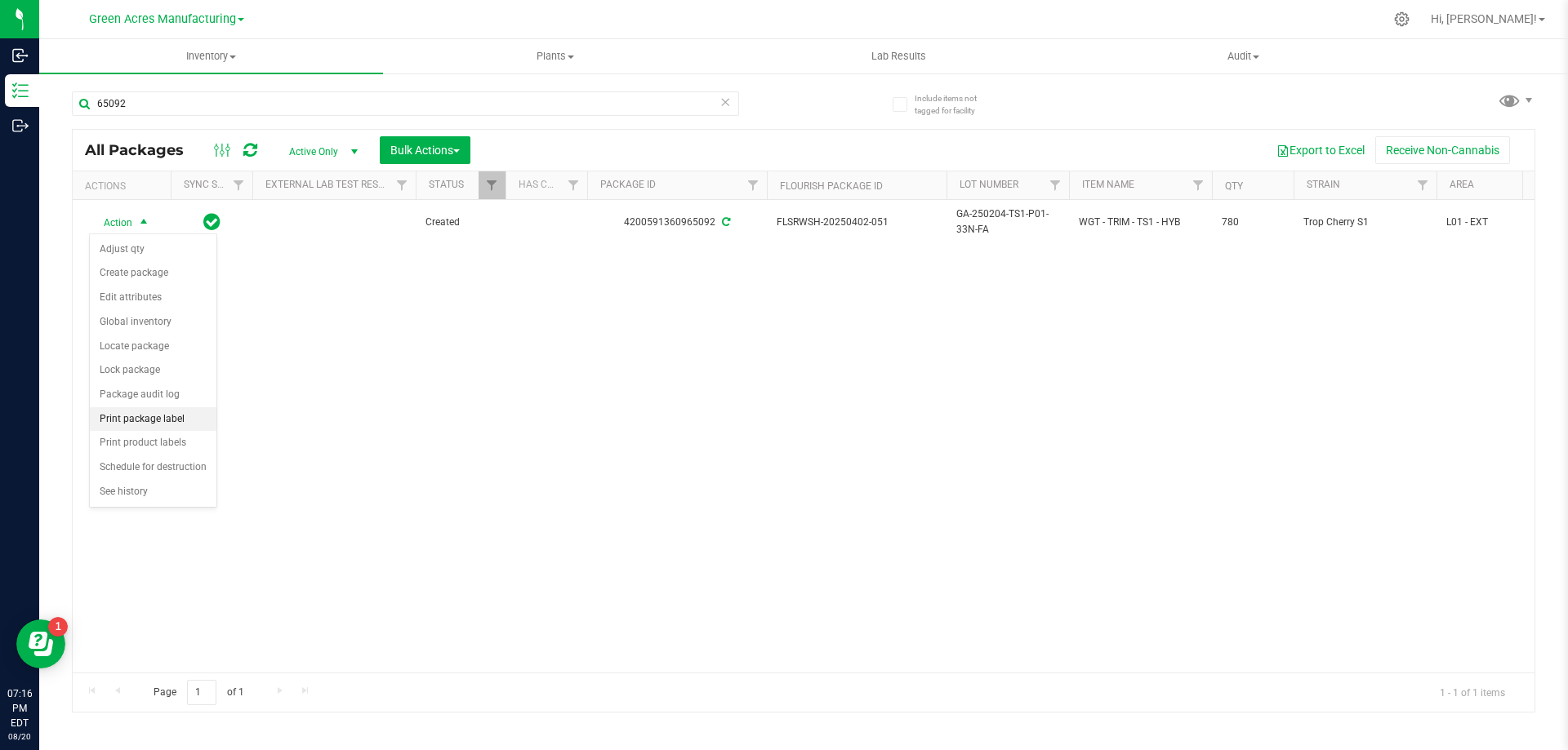
click at [192, 419] on li "Print package label" at bounding box center [153, 419] width 126 height 24
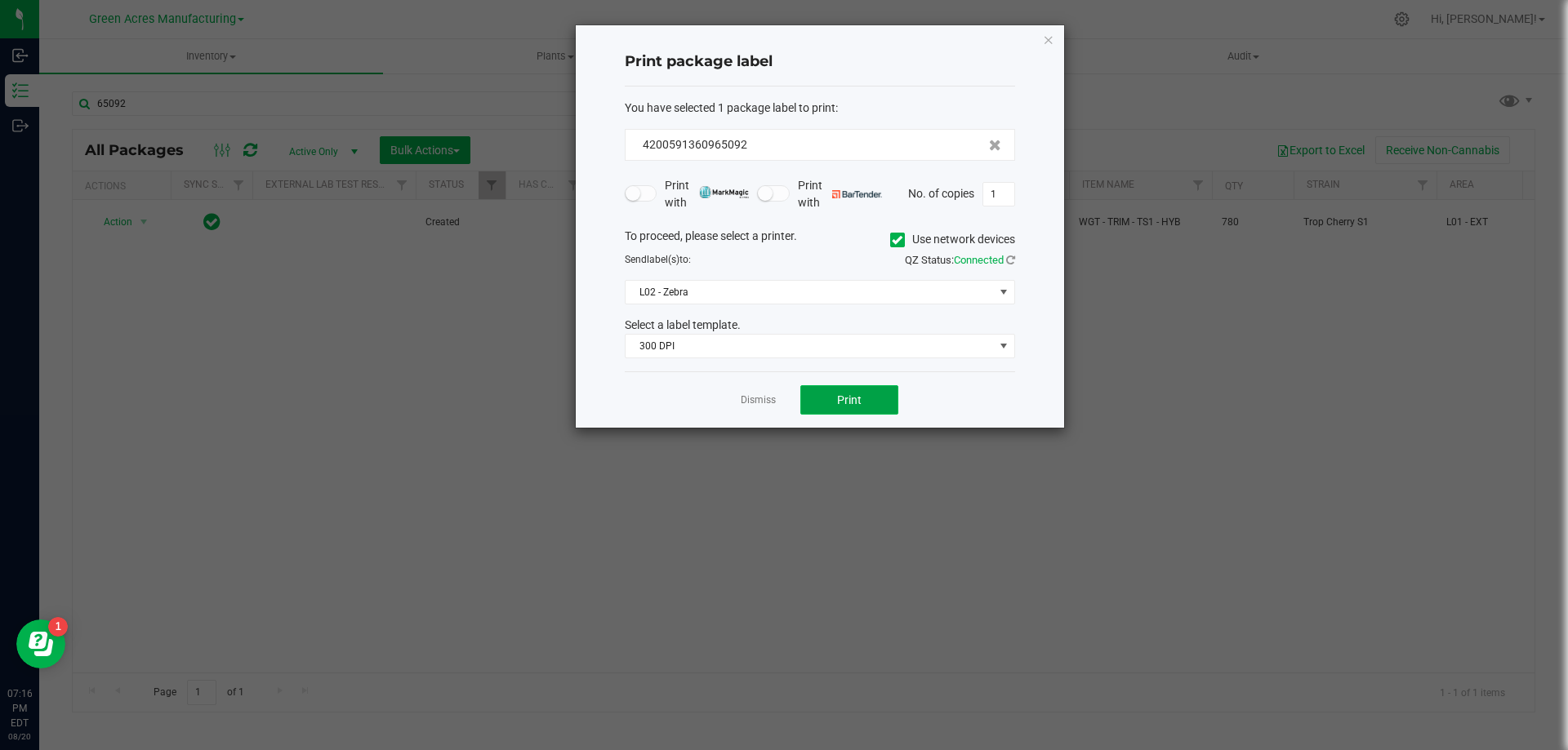
click at [861, 405] on span "Print" at bounding box center [848, 400] width 24 height 13
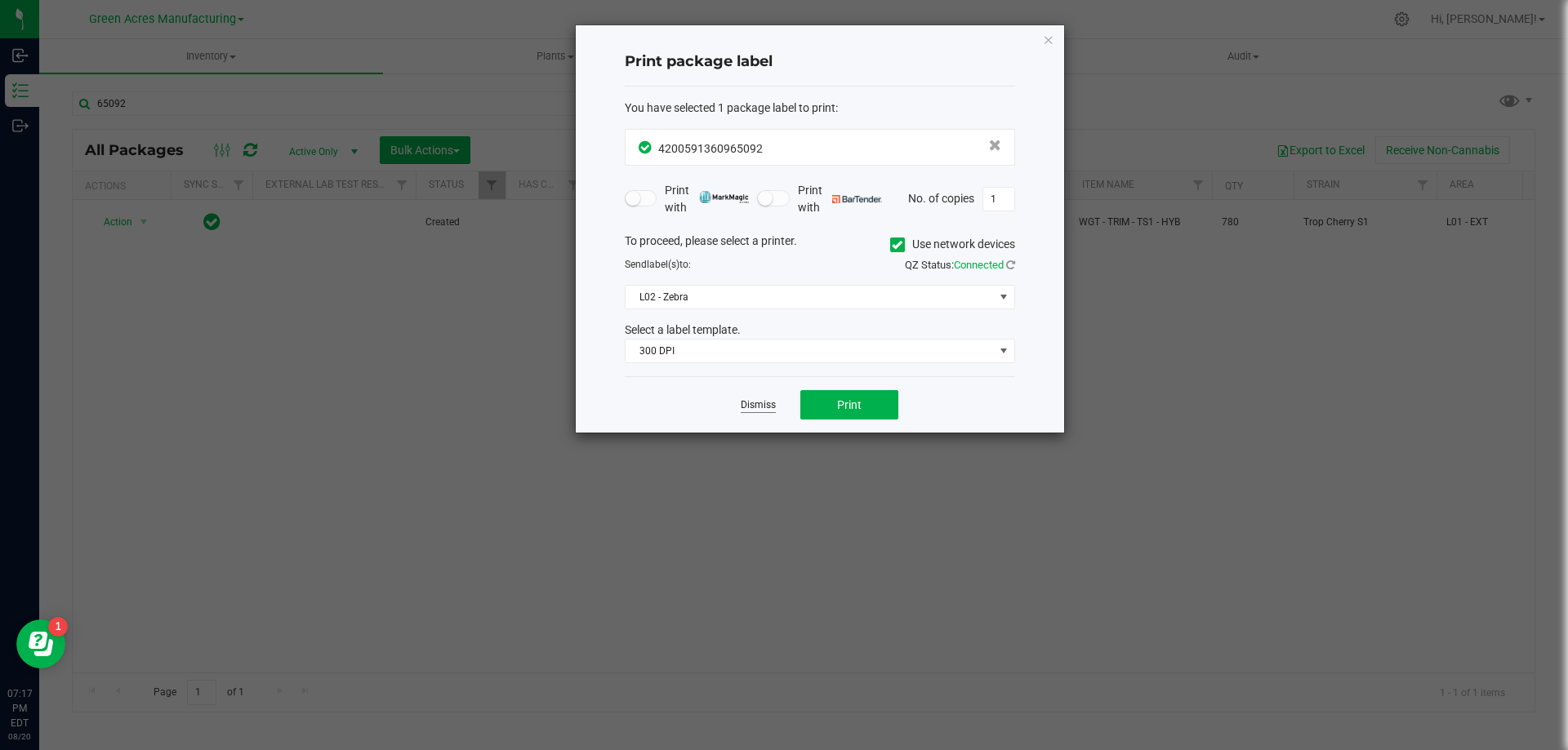
click at [749, 410] on link "Dismiss" at bounding box center [758, 405] width 35 height 14
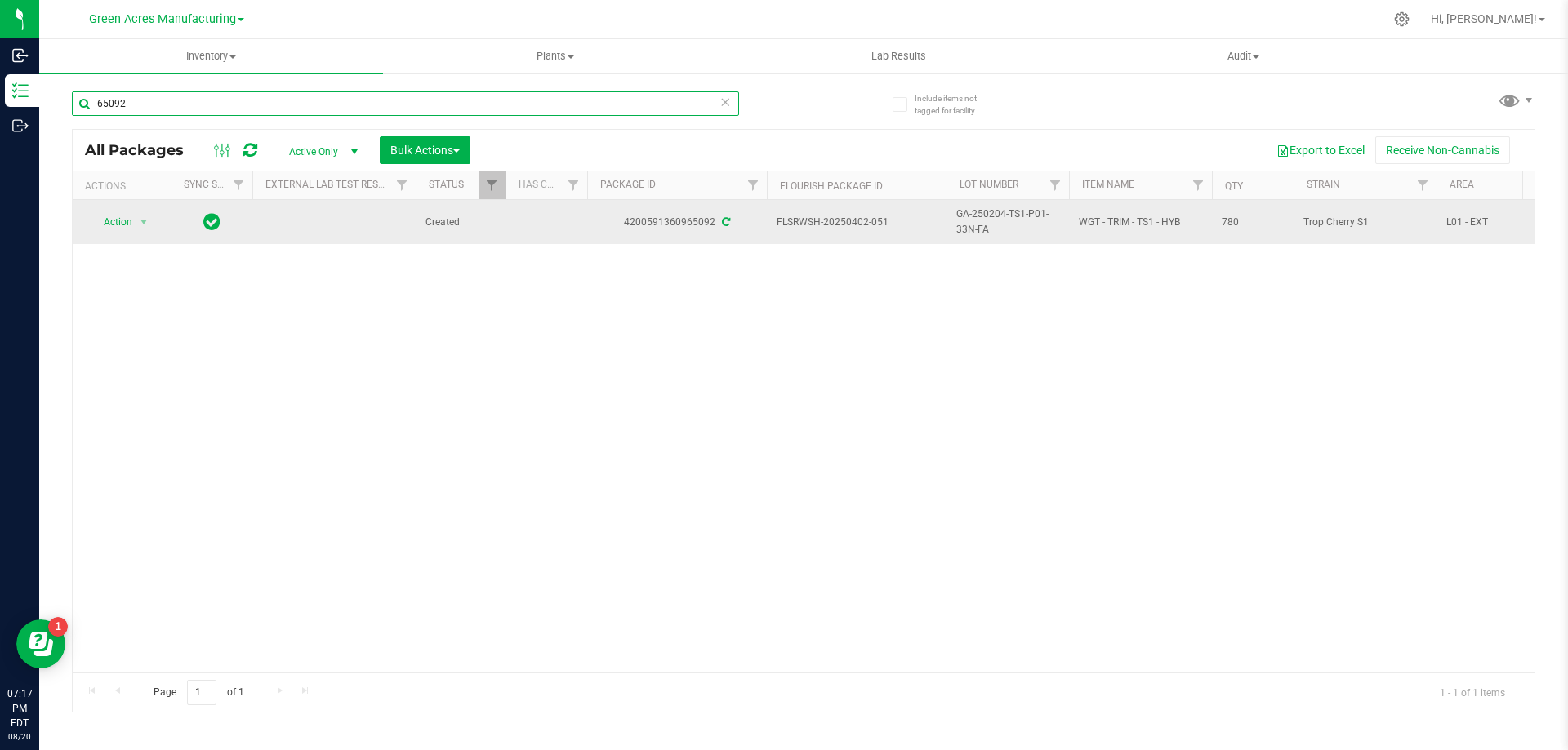
drag, startPoint x: 139, startPoint y: 98, endPoint x: 142, endPoint y: 203, distance: 105.0
click at [82, 107] on input "65092" at bounding box center [405, 103] width 667 height 24
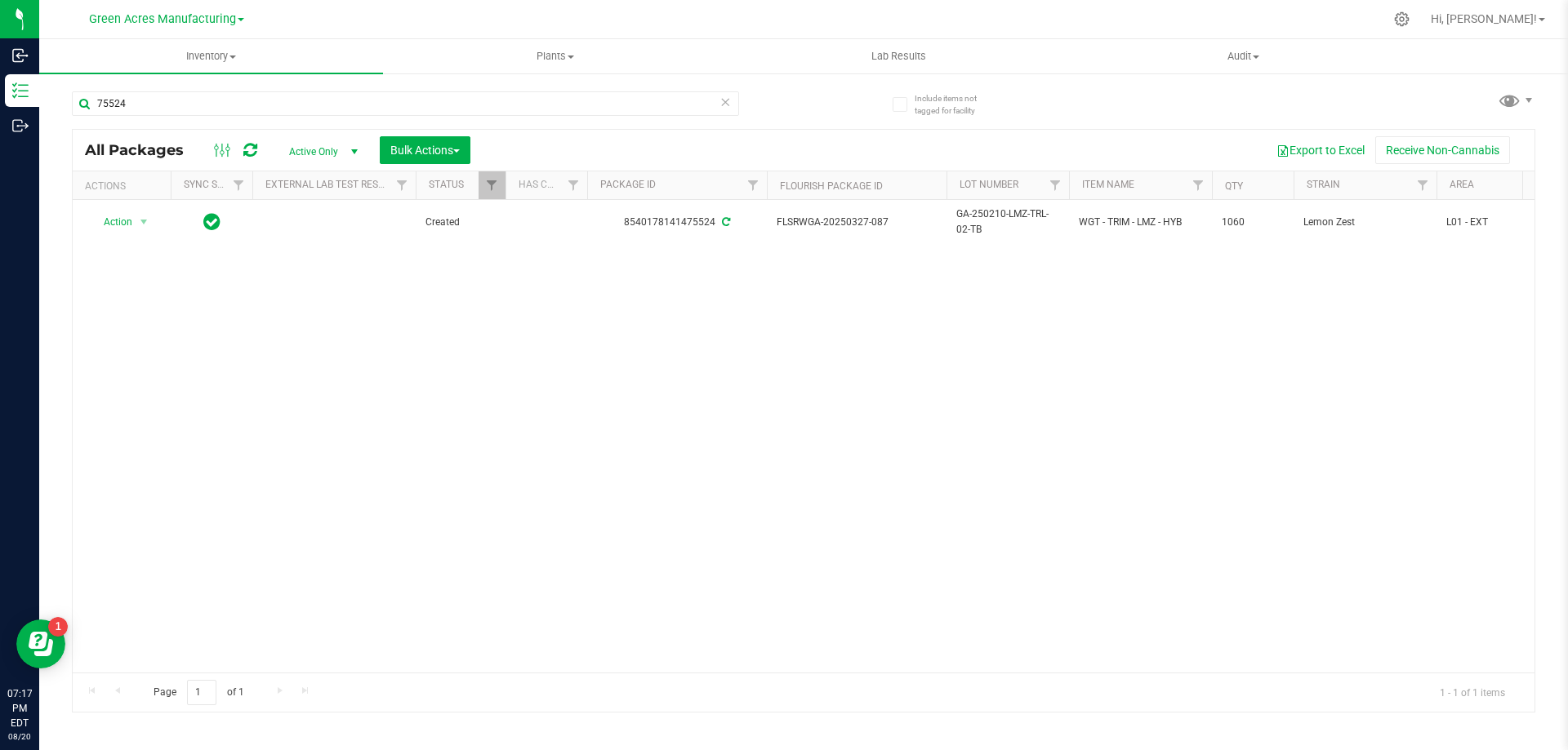
click at [837, 383] on div "Action Action Adjust qty Create package Edit attributes Global inventory Locate…" at bounding box center [803, 436] width 1462 height 473
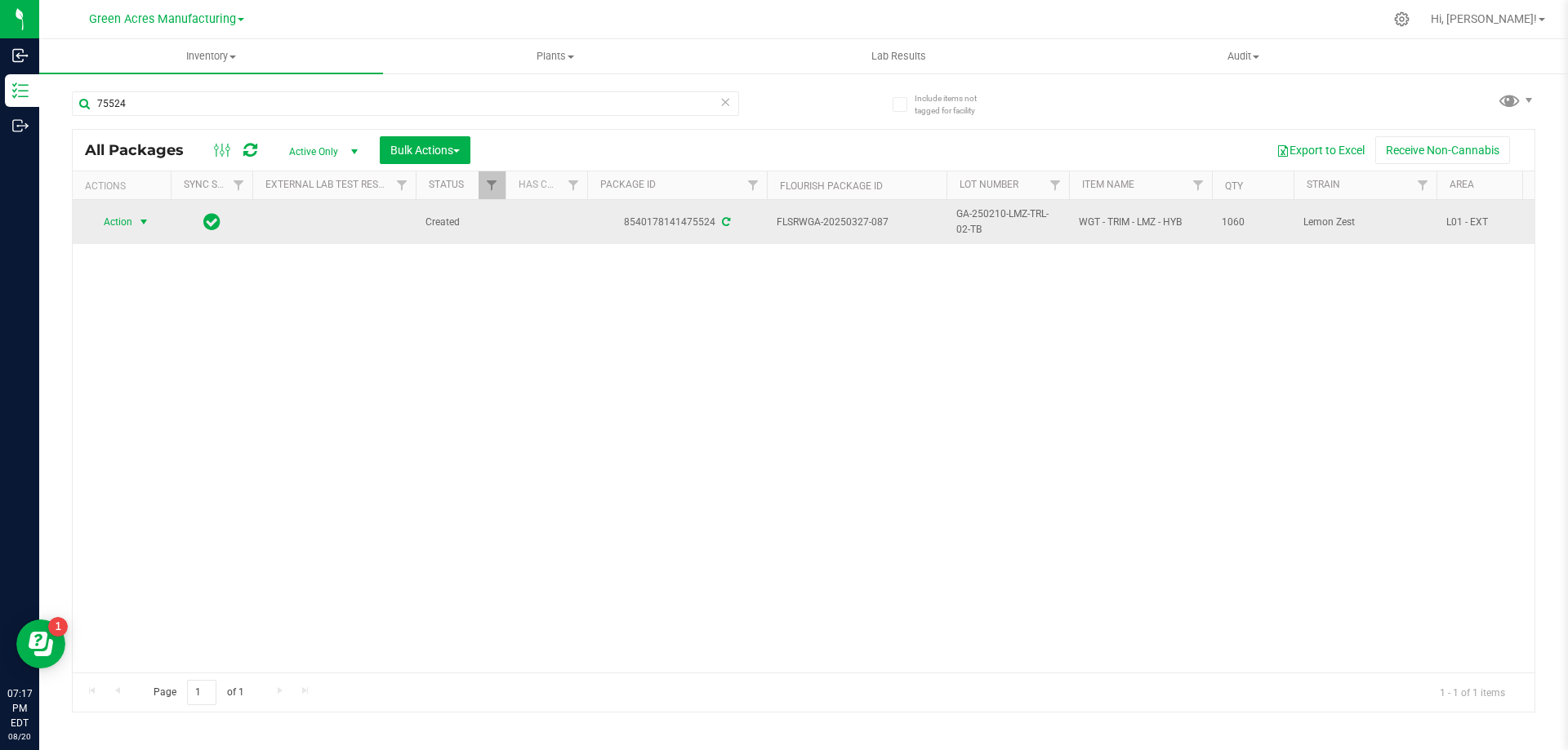
click at [145, 226] on span "select" at bounding box center [144, 222] width 13 height 13
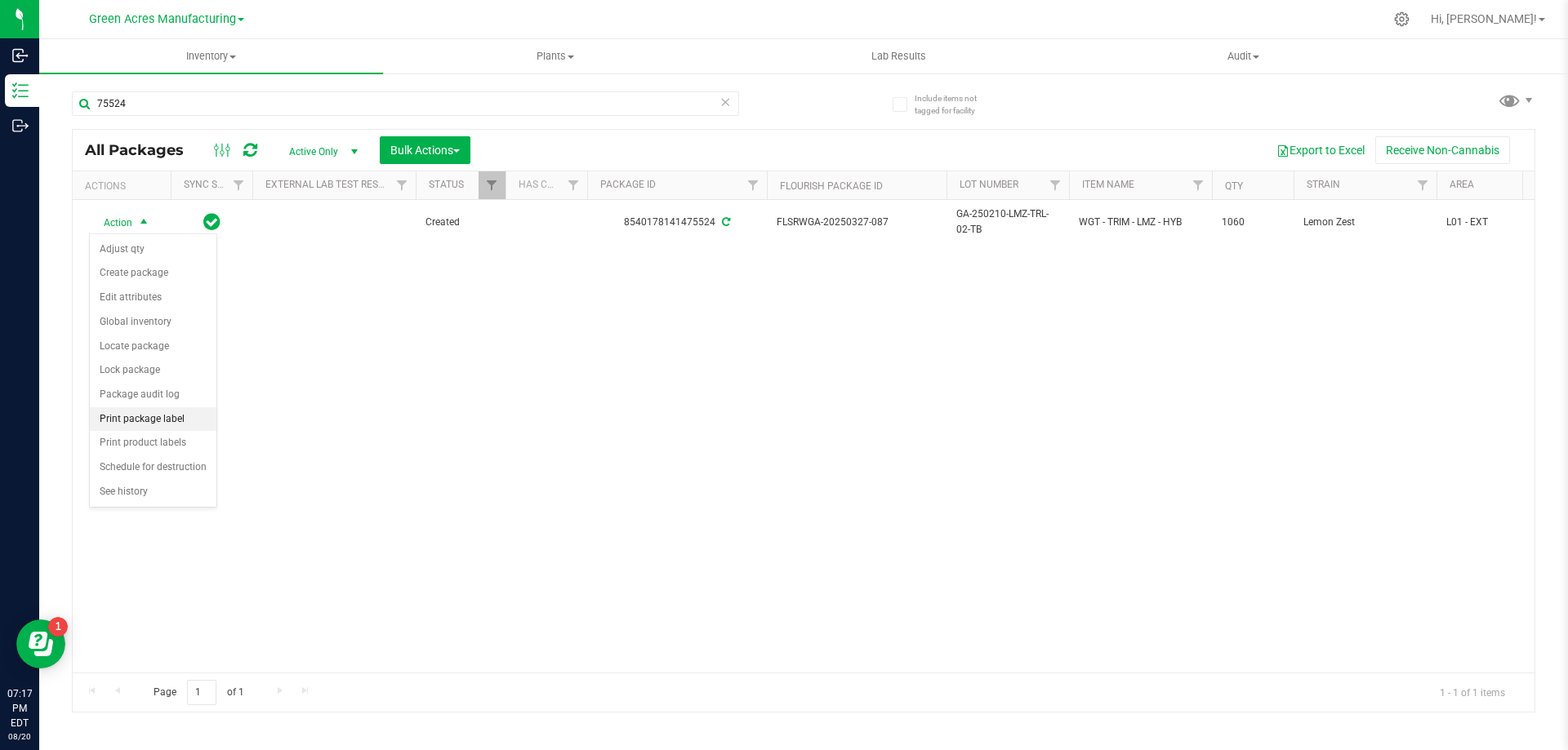
click at [173, 414] on li "Print package label" at bounding box center [153, 419] width 126 height 24
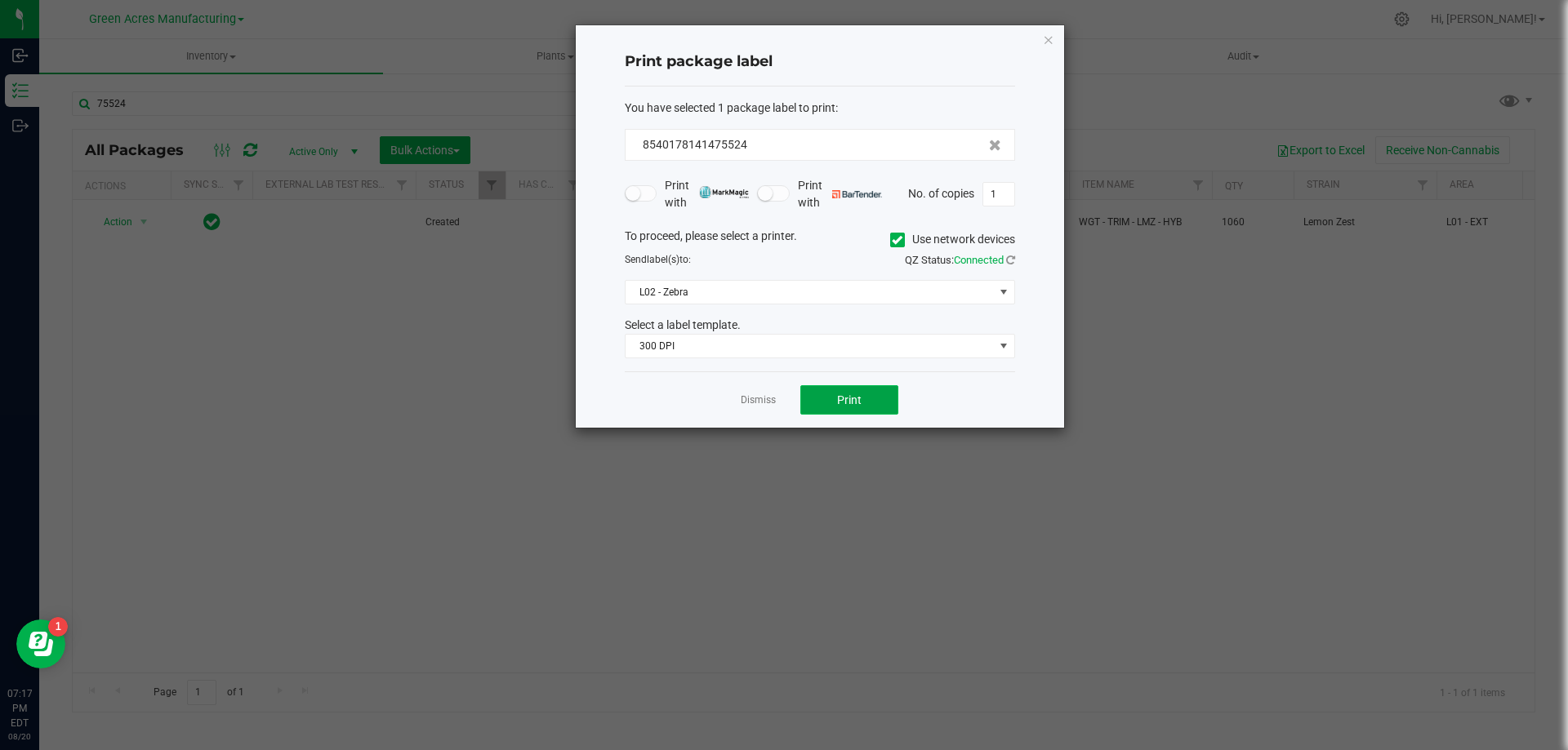
click at [829, 402] on button "Print" at bounding box center [849, 400] width 98 height 29
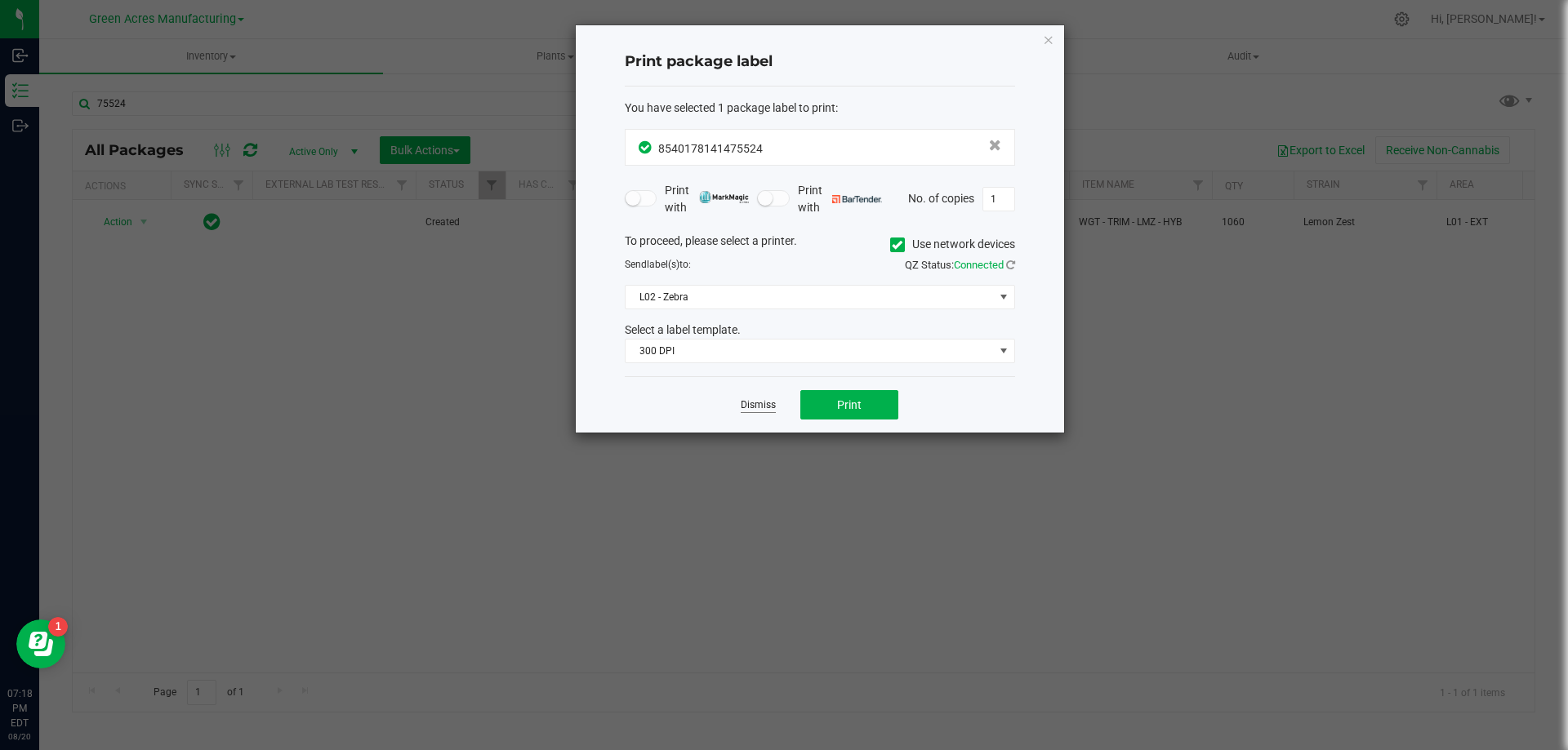
click at [763, 404] on link "Dismiss" at bounding box center [758, 405] width 35 height 14
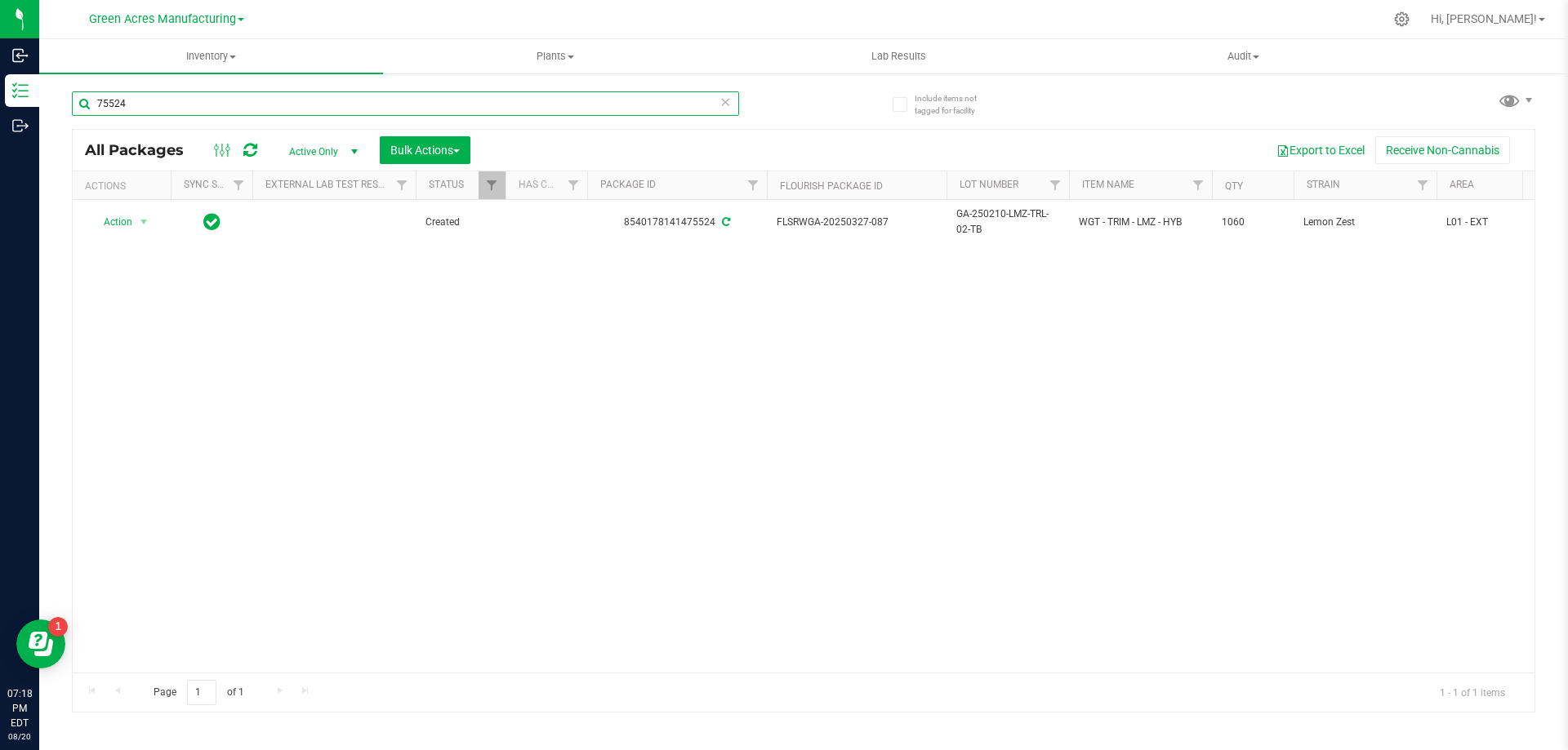
drag, startPoint x: 88, startPoint y: 102, endPoint x: 45, endPoint y: 102, distance: 43.0
click at [45, 102] on div "Include items not tagged for facility 75524 All Packages Active Only Active Onl…" at bounding box center [804, 321] width 1529 height 498
click at [1019, 321] on div "Action Action Adjust qty Create package Edit attributes Global inventory Locate…" at bounding box center [803, 436] width 1462 height 473
drag, startPoint x: 147, startPoint y: 101, endPoint x: 71, endPoint y: 113, distance: 76.9
click at [71, 113] on div "Include items not tagged for facility 97955 All Packages Active Only Active Onl…" at bounding box center [804, 321] width 1529 height 498
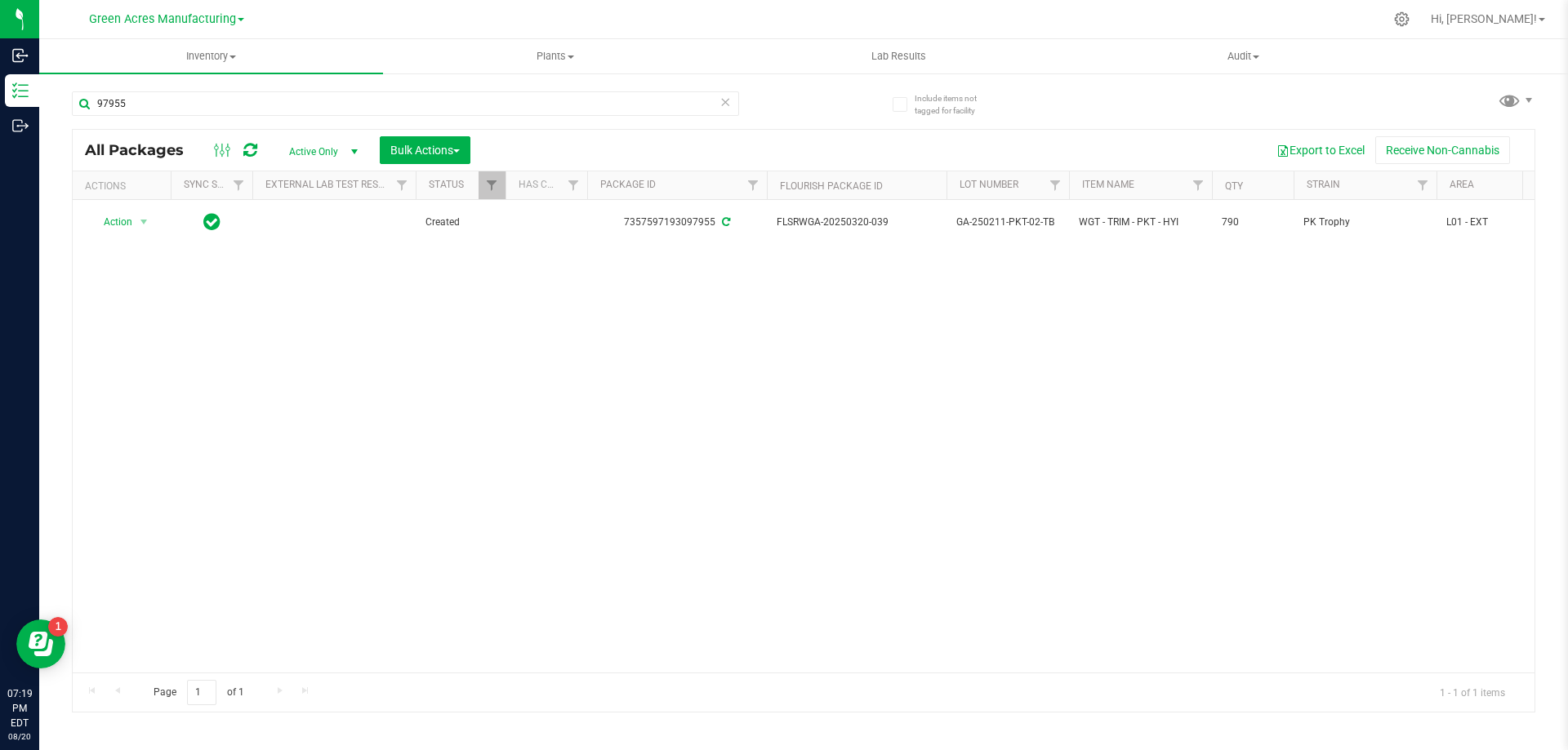
click at [777, 358] on div "Action Action Adjust qty Create package Edit attributes Global inventory Locate…" at bounding box center [803, 436] width 1462 height 473
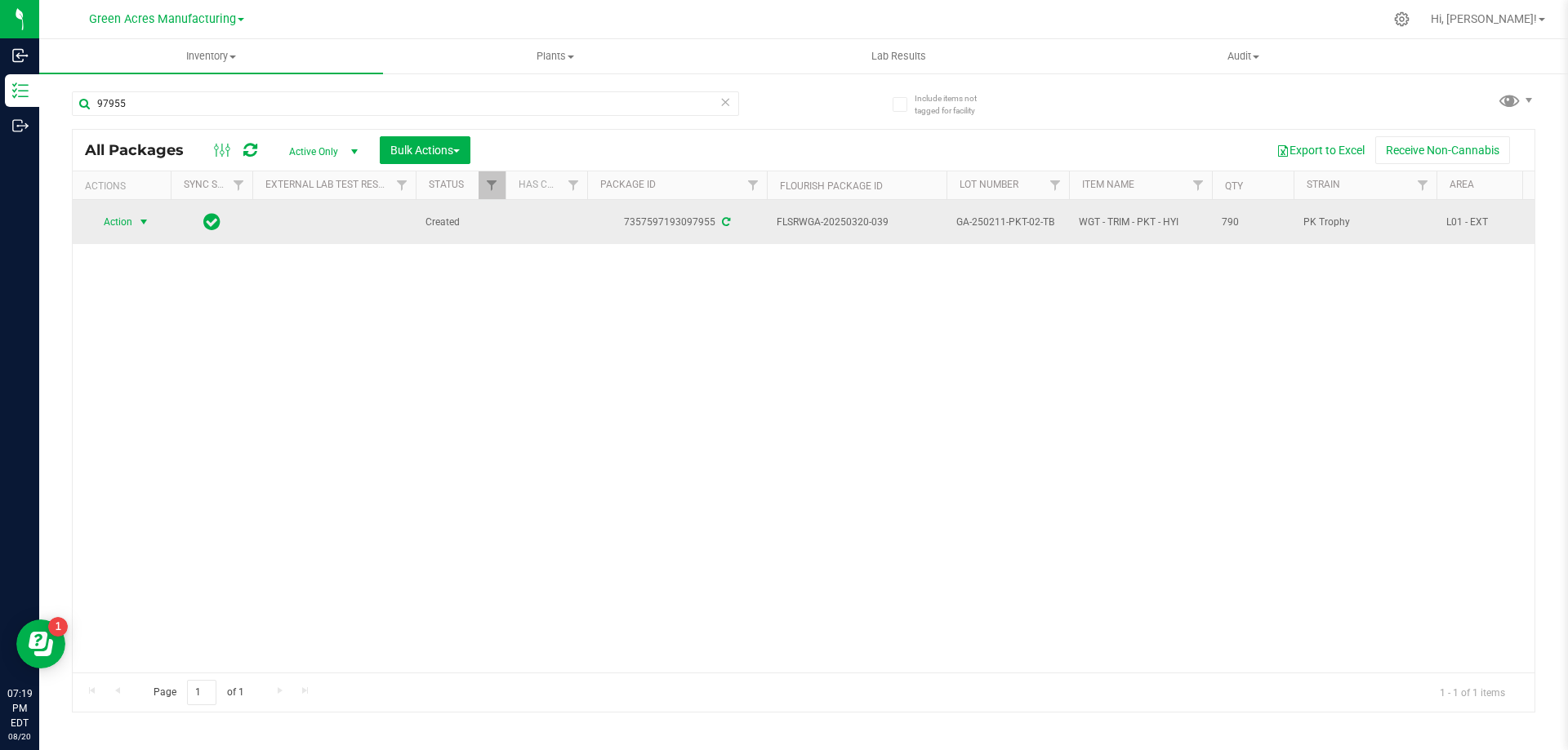
click at [154, 227] on span "select" at bounding box center [144, 223] width 21 height 23
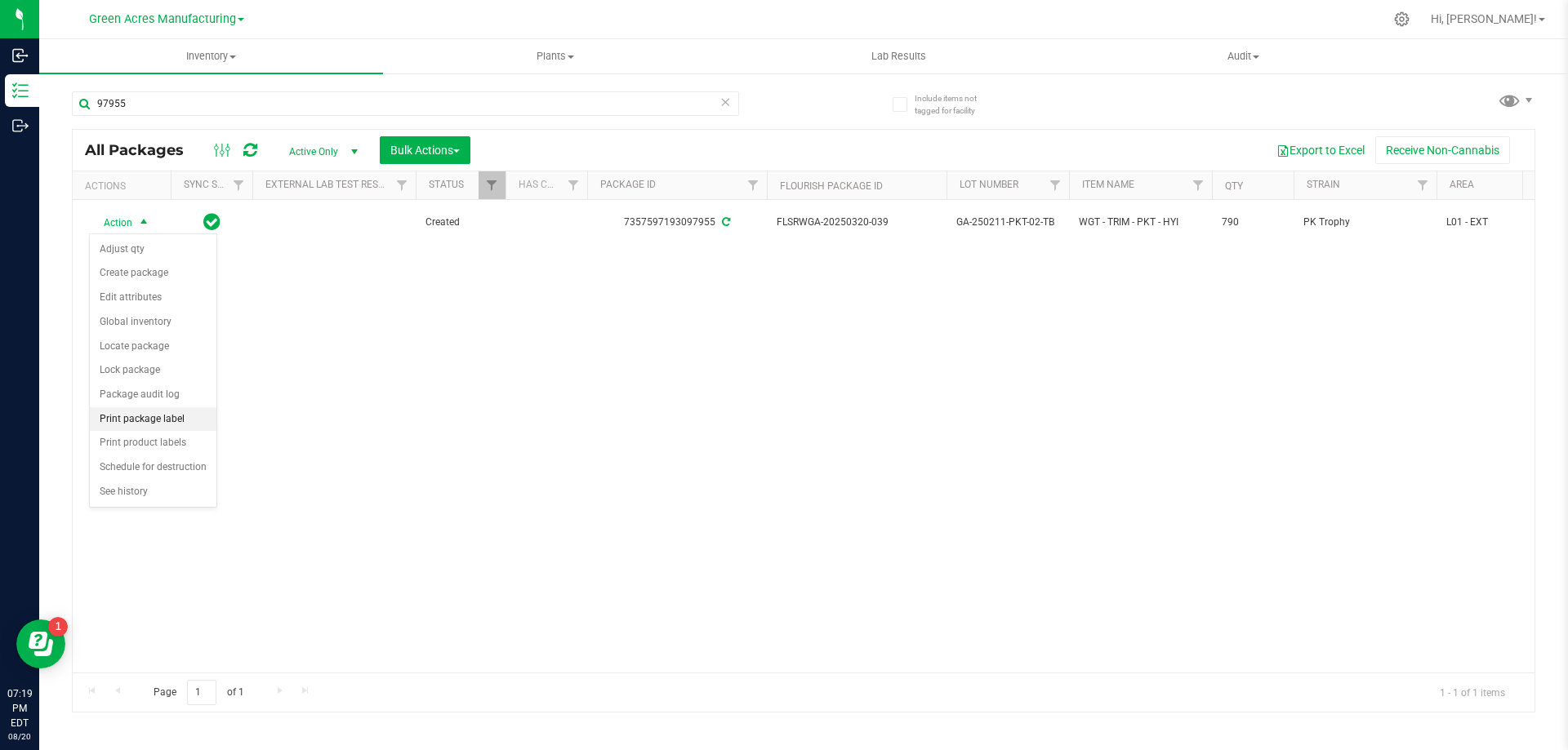
click at [191, 419] on li "Print package label" at bounding box center [153, 419] width 126 height 24
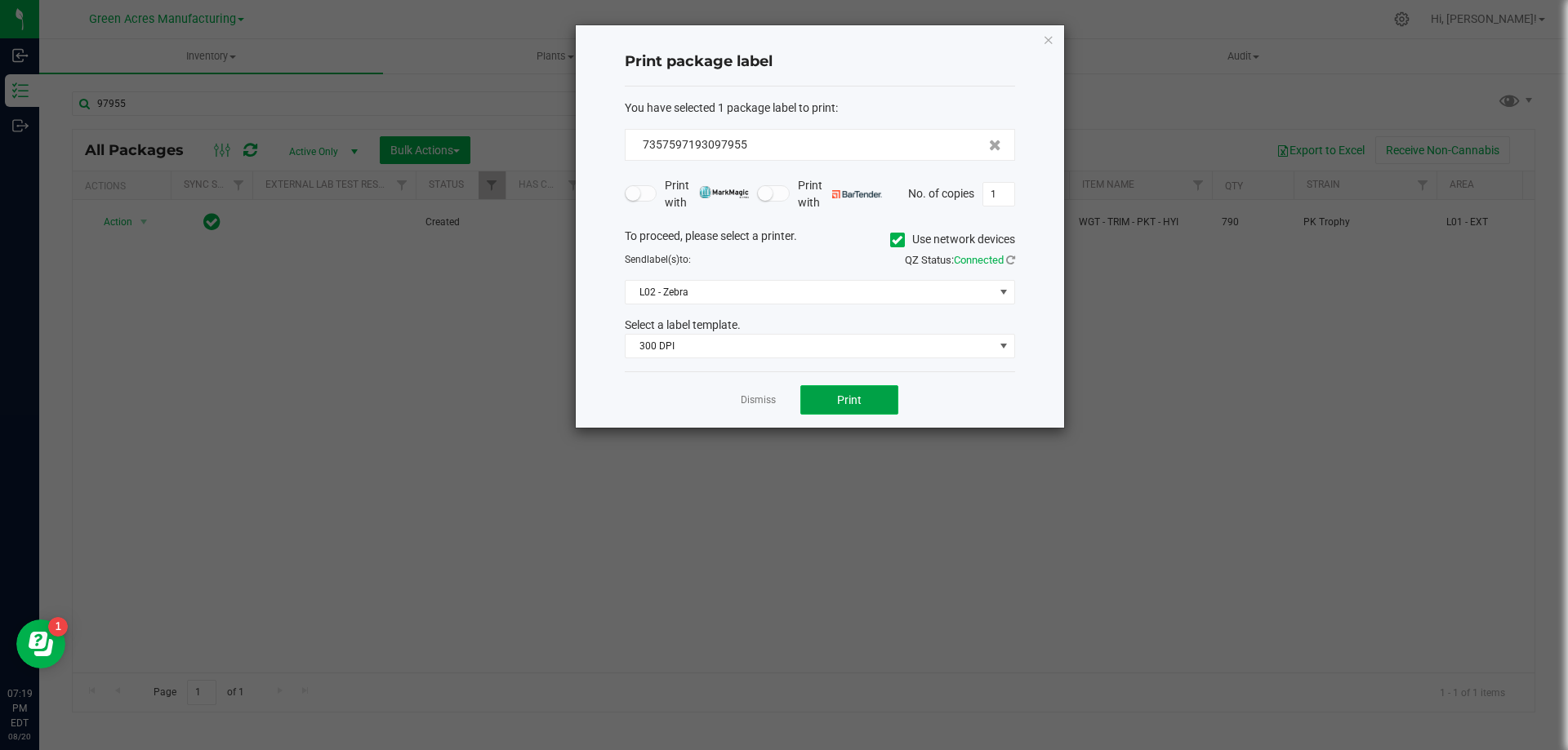
click at [843, 405] on span "Print" at bounding box center [848, 400] width 24 height 13
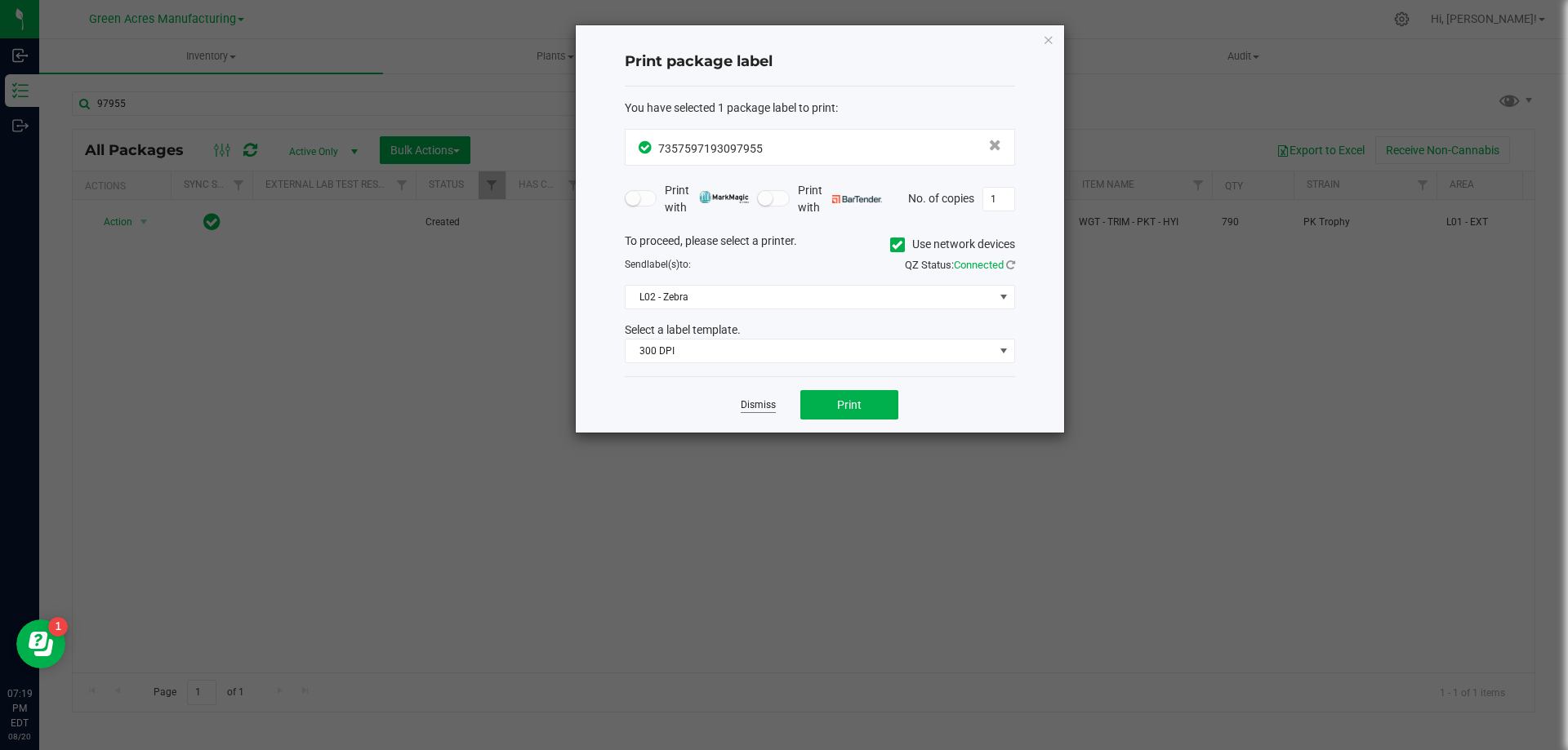
click at [758, 405] on link "Dismiss" at bounding box center [758, 405] width 35 height 14
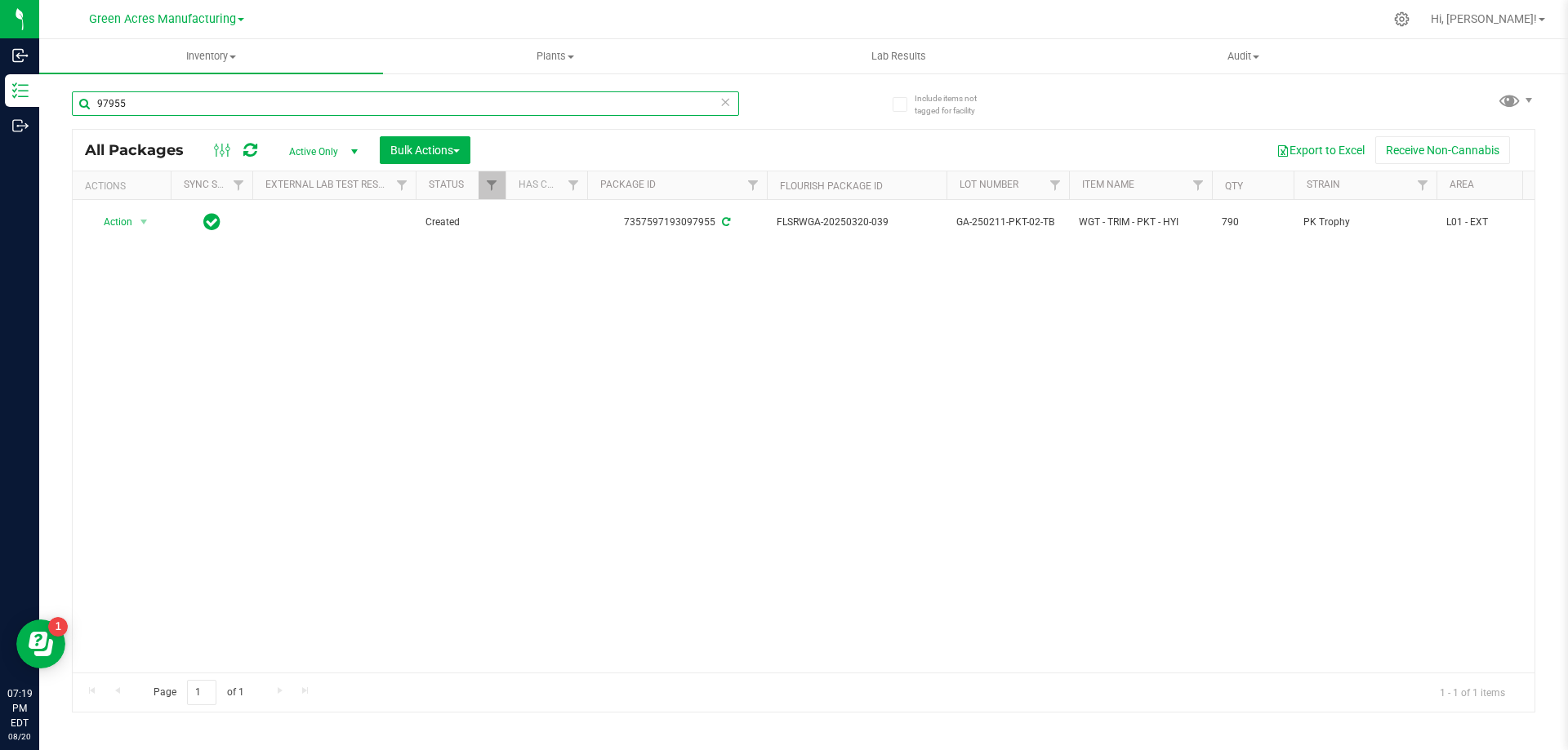
drag, startPoint x: 177, startPoint y: 106, endPoint x: 138, endPoint y: 79, distance: 47.4
click at [75, 99] on input "97955" at bounding box center [405, 103] width 667 height 24
click at [810, 328] on div "Action Action Adjust qty Create package Edit attributes Global inventory Locate…" at bounding box center [803, 436] width 1462 height 473
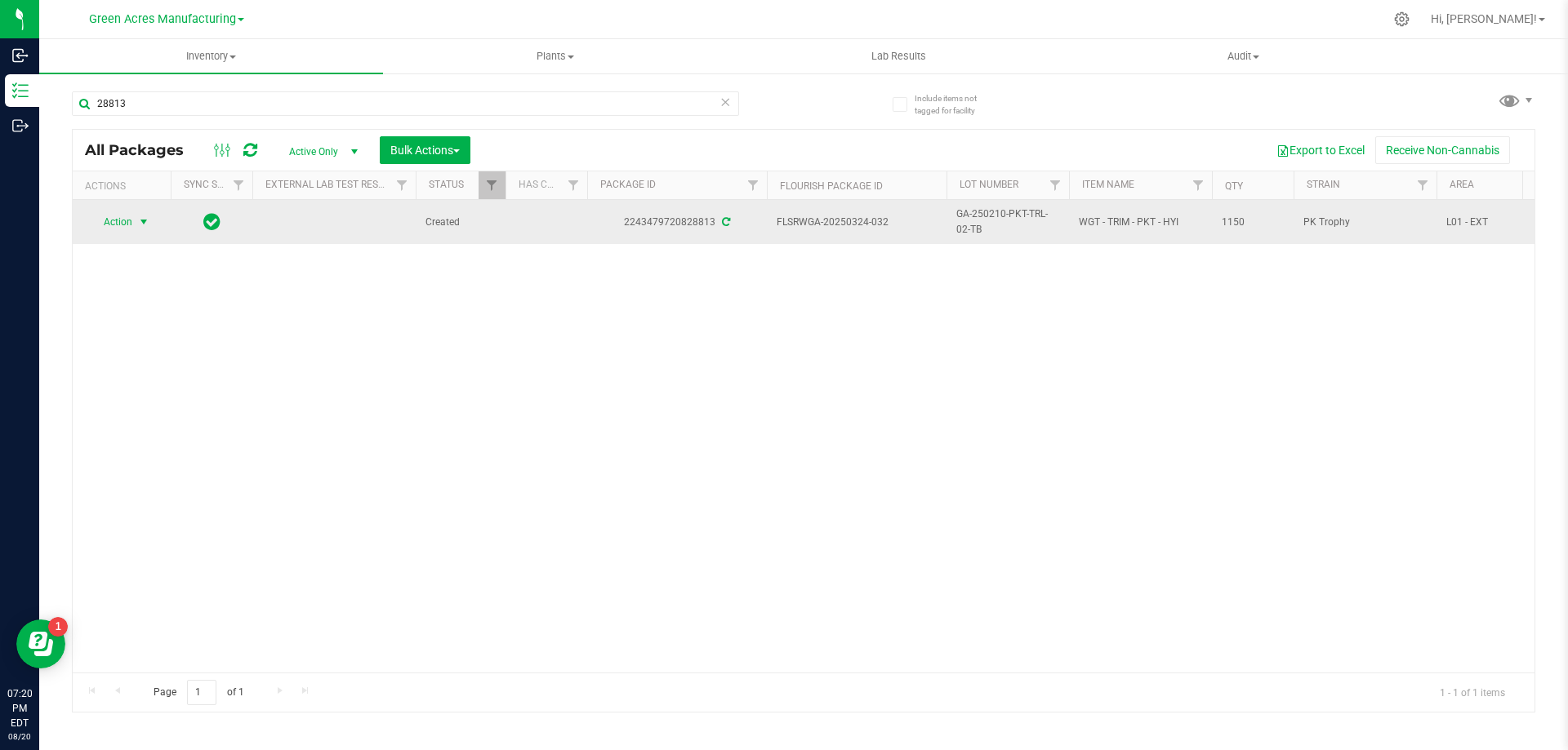
click at [146, 223] on span "select" at bounding box center [144, 222] width 13 height 13
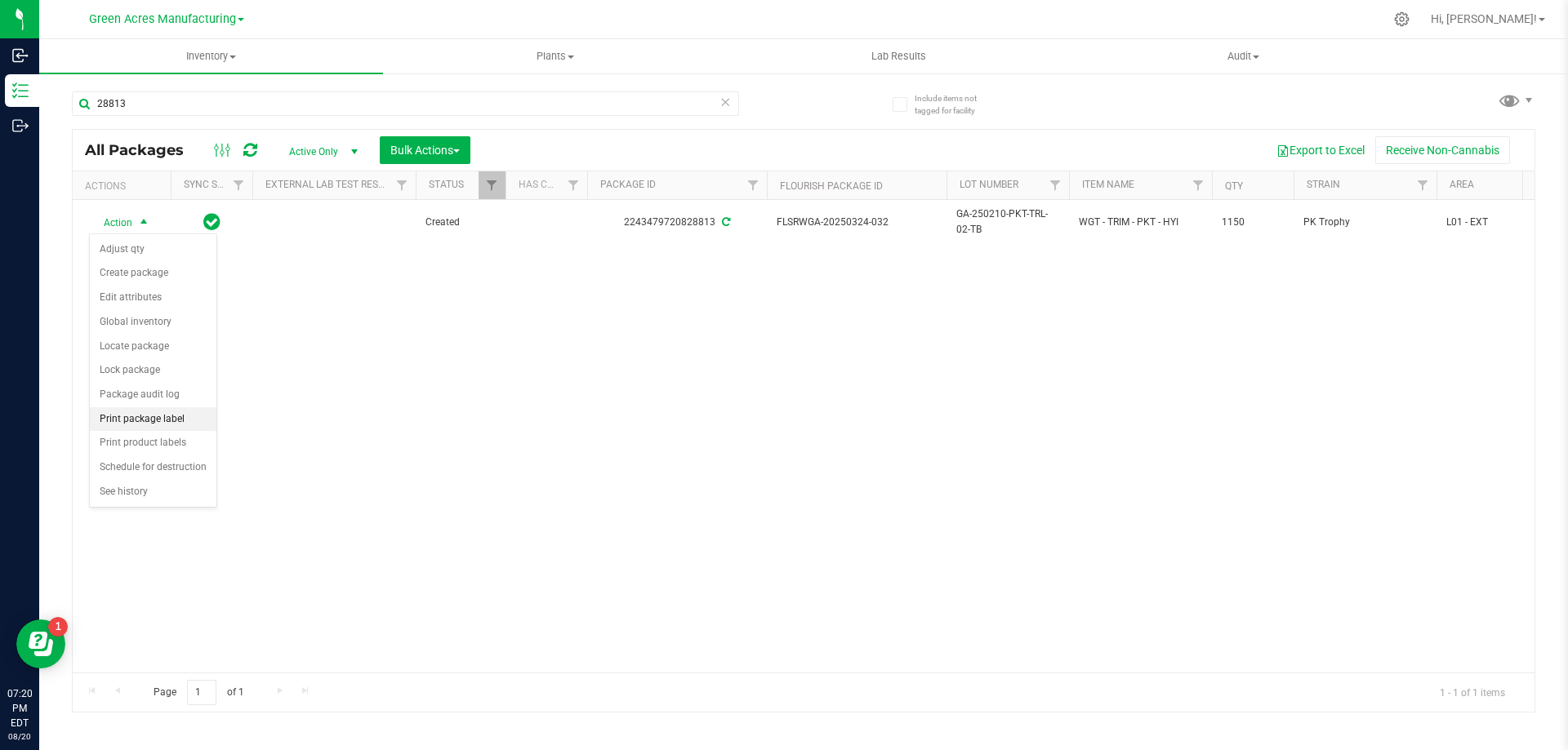
click at [175, 418] on li "Print package label" at bounding box center [153, 419] width 126 height 24
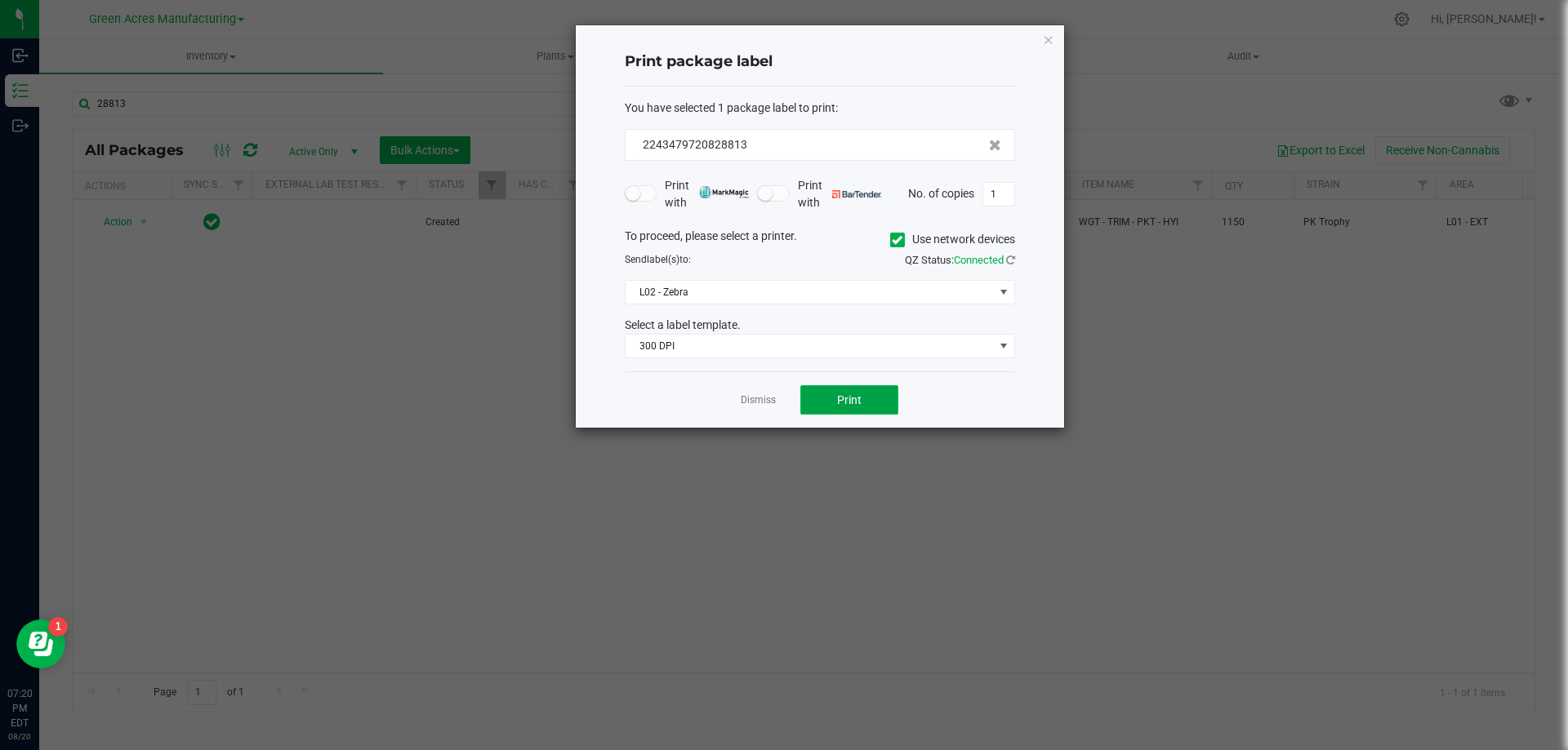
click at [838, 404] on span "Print" at bounding box center [848, 400] width 24 height 13
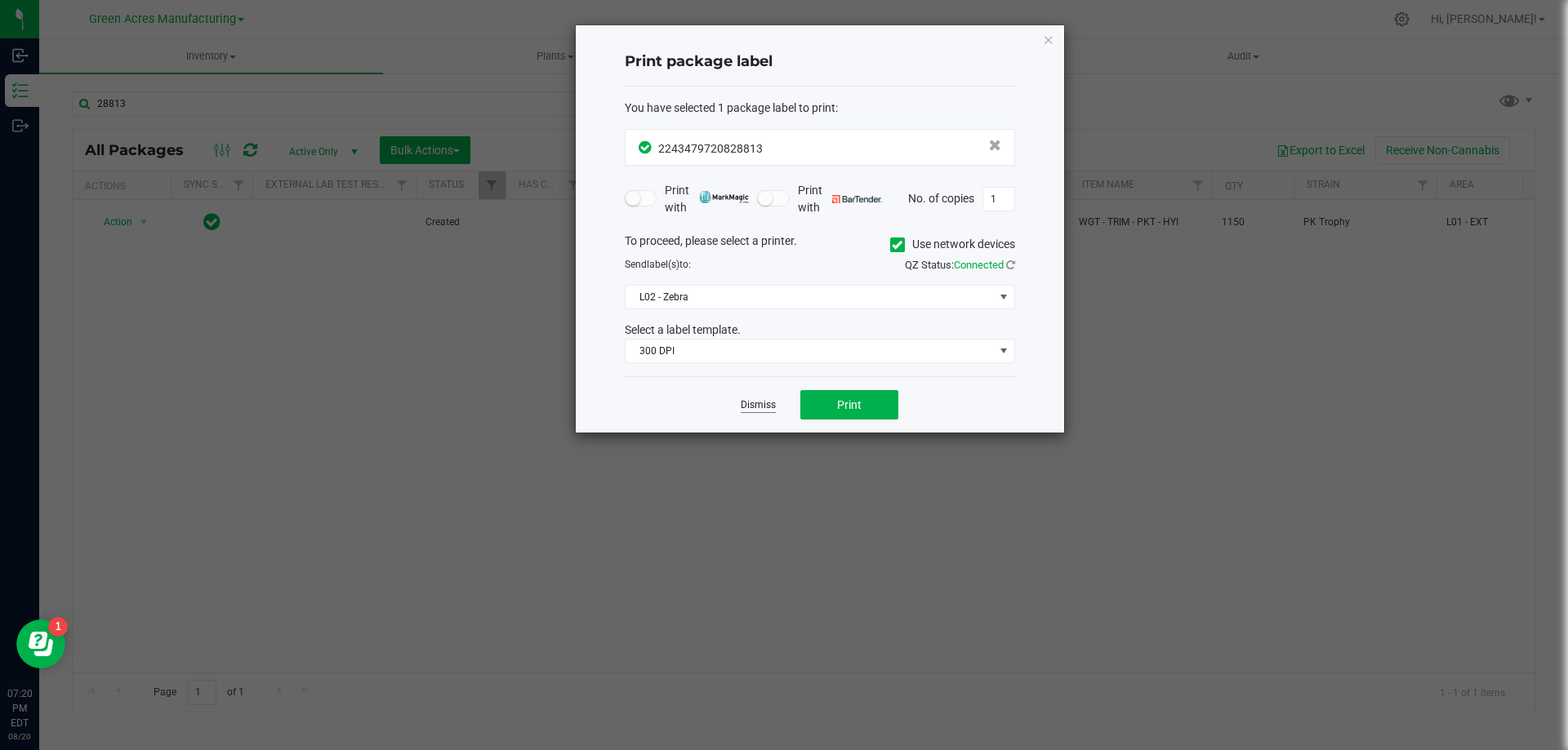
click at [758, 409] on link "Dismiss" at bounding box center [758, 405] width 35 height 14
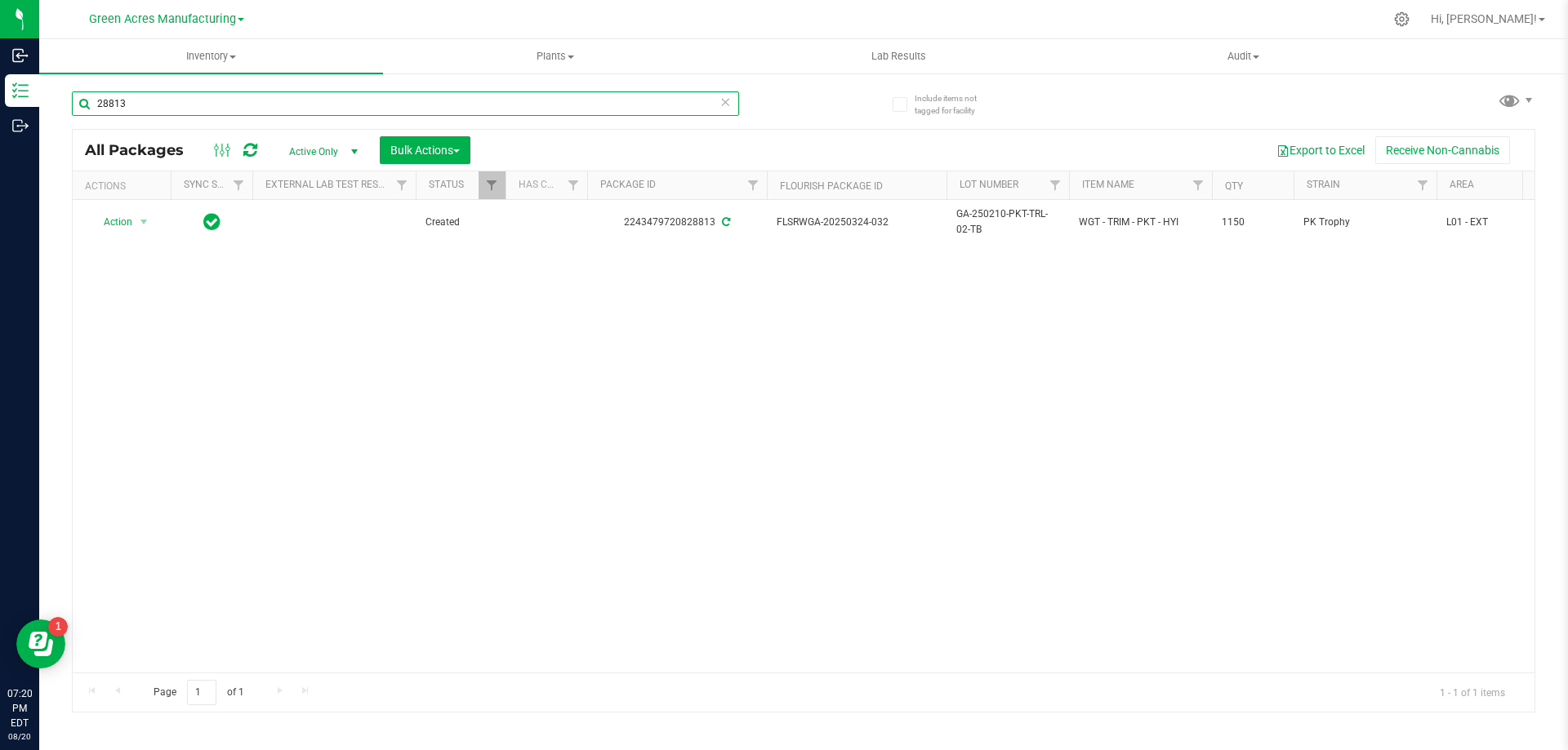
drag, startPoint x: 109, startPoint y: 107, endPoint x: 71, endPoint y: 120, distance: 40.2
click at [71, 120] on div "Include items not tagged for facility 28813 All Packages Active Only Active Onl…" at bounding box center [804, 321] width 1529 height 498
click at [818, 380] on div "Action Action Adjust qty Create package Edit attributes Global inventory Locate…" at bounding box center [803, 436] width 1462 height 473
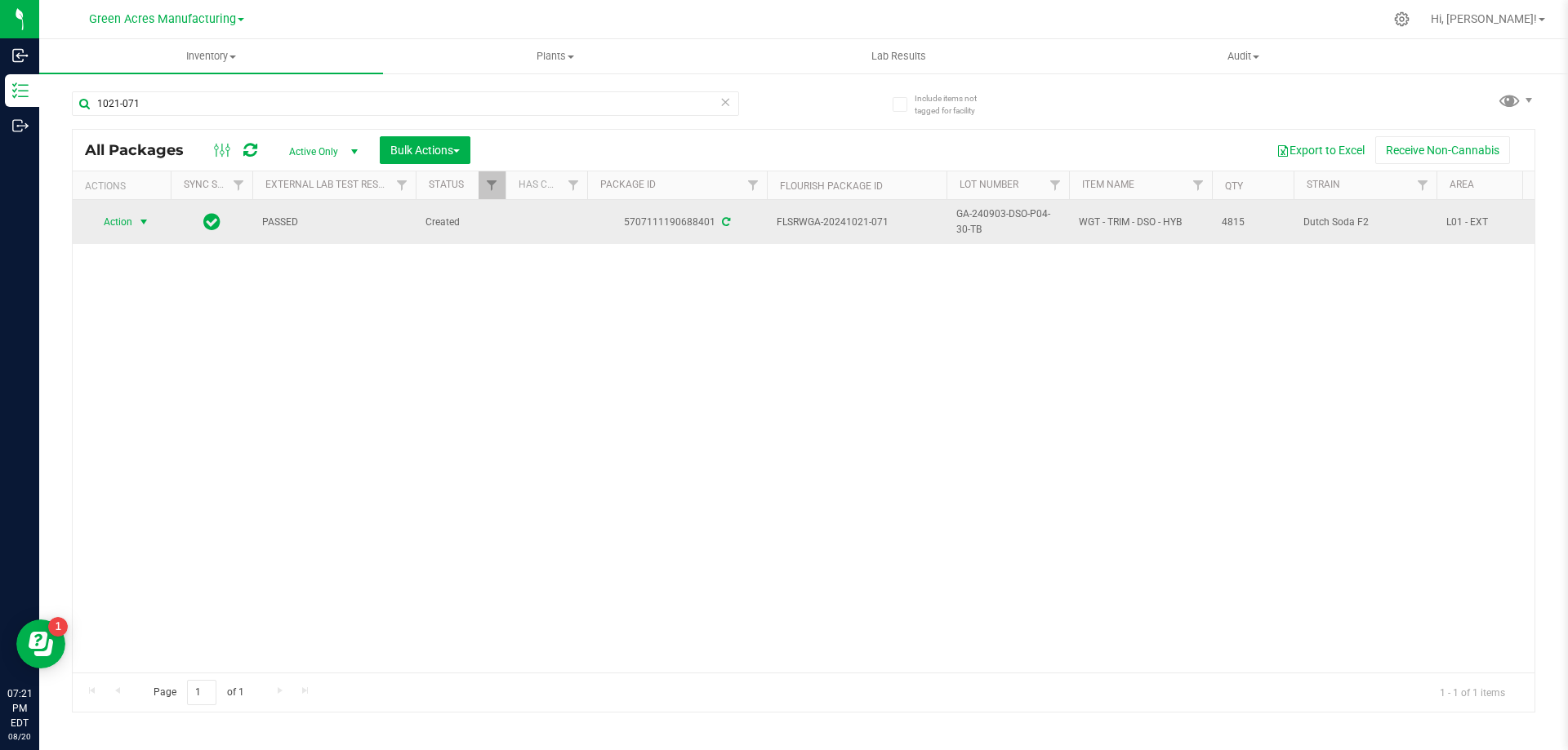
click at [137, 221] on span "select" at bounding box center [144, 222] width 13 height 13
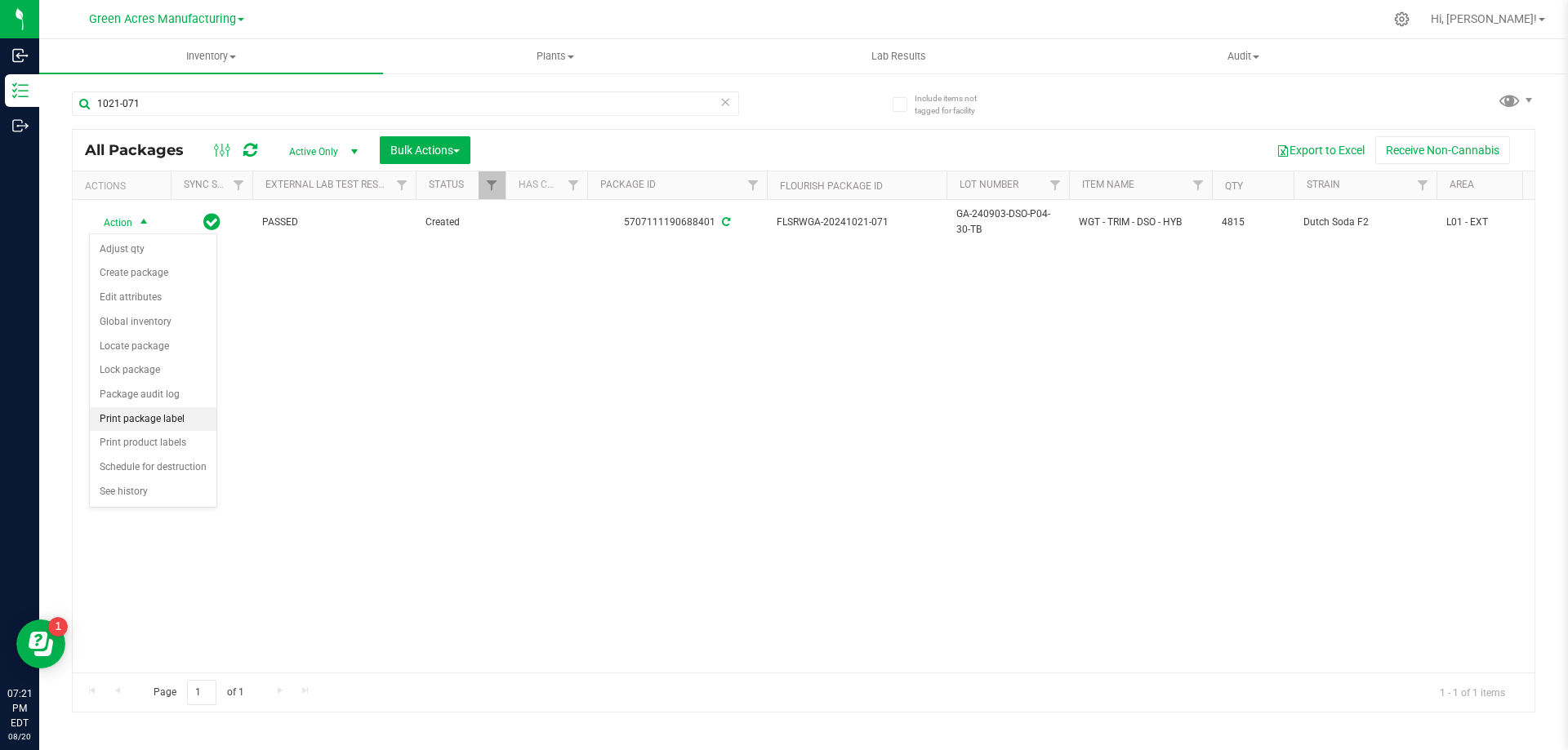
click at [188, 424] on li "Print package label" at bounding box center [153, 419] width 126 height 24
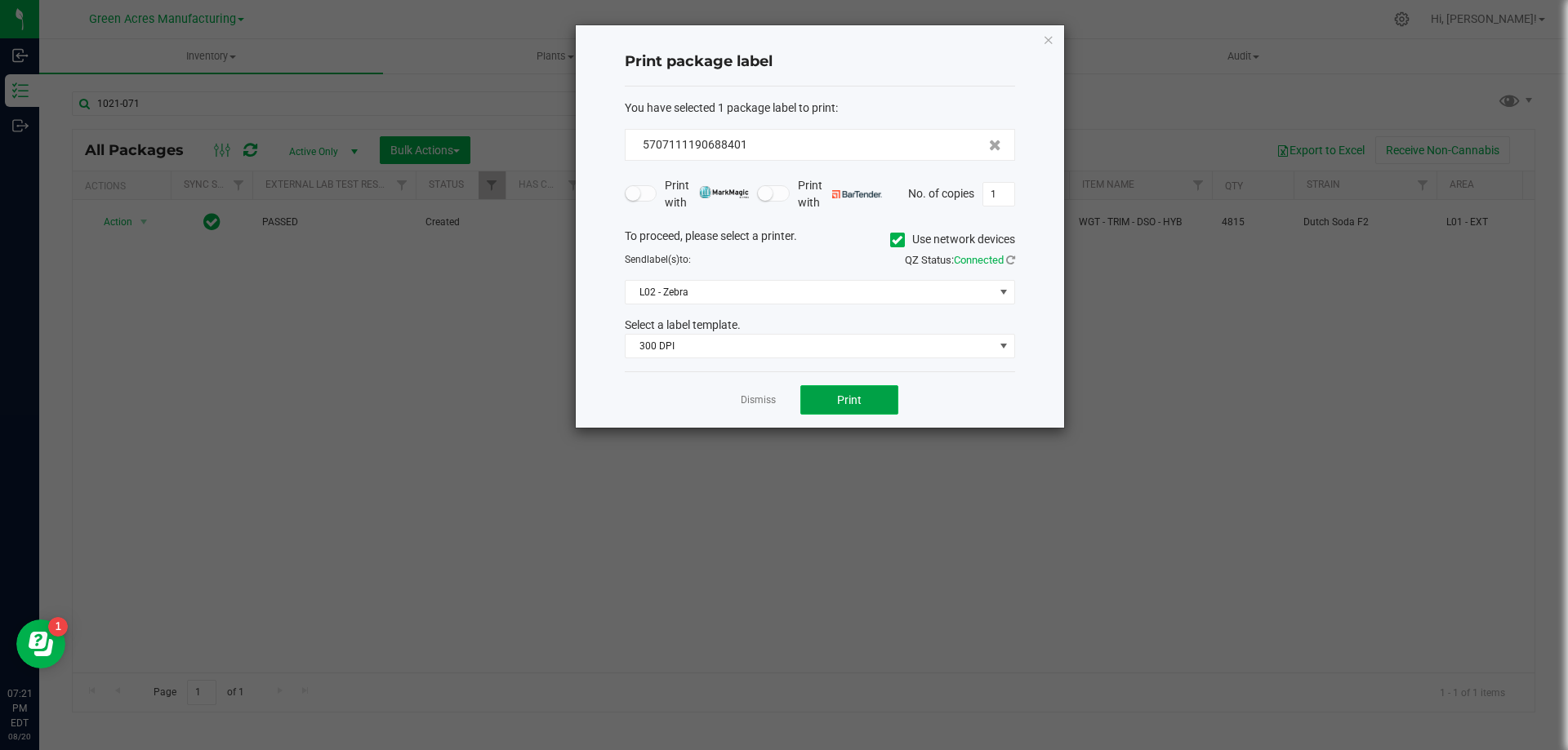
click at [853, 390] on button "Print" at bounding box center [849, 400] width 98 height 29
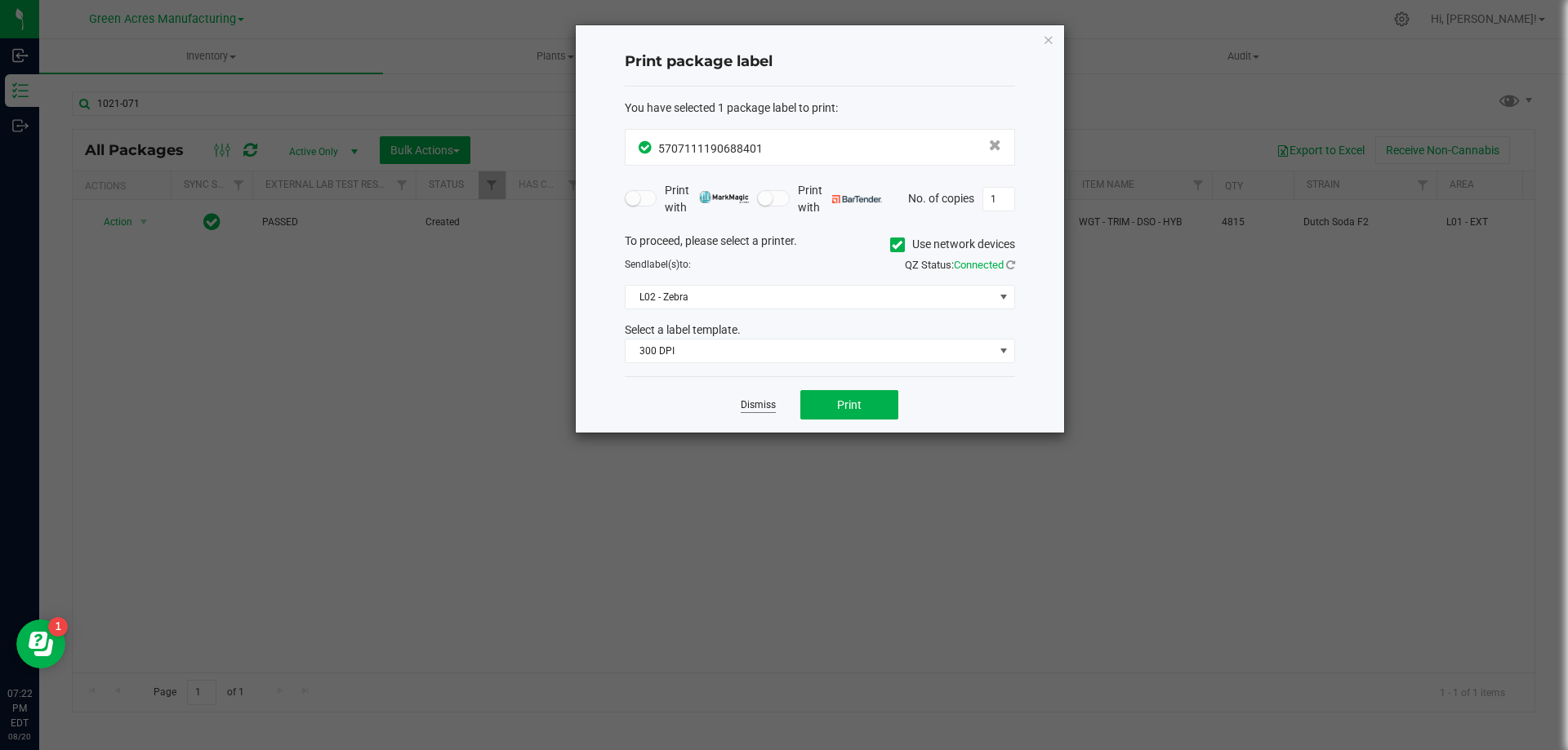
click at [757, 409] on link "Dismiss" at bounding box center [758, 405] width 35 height 14
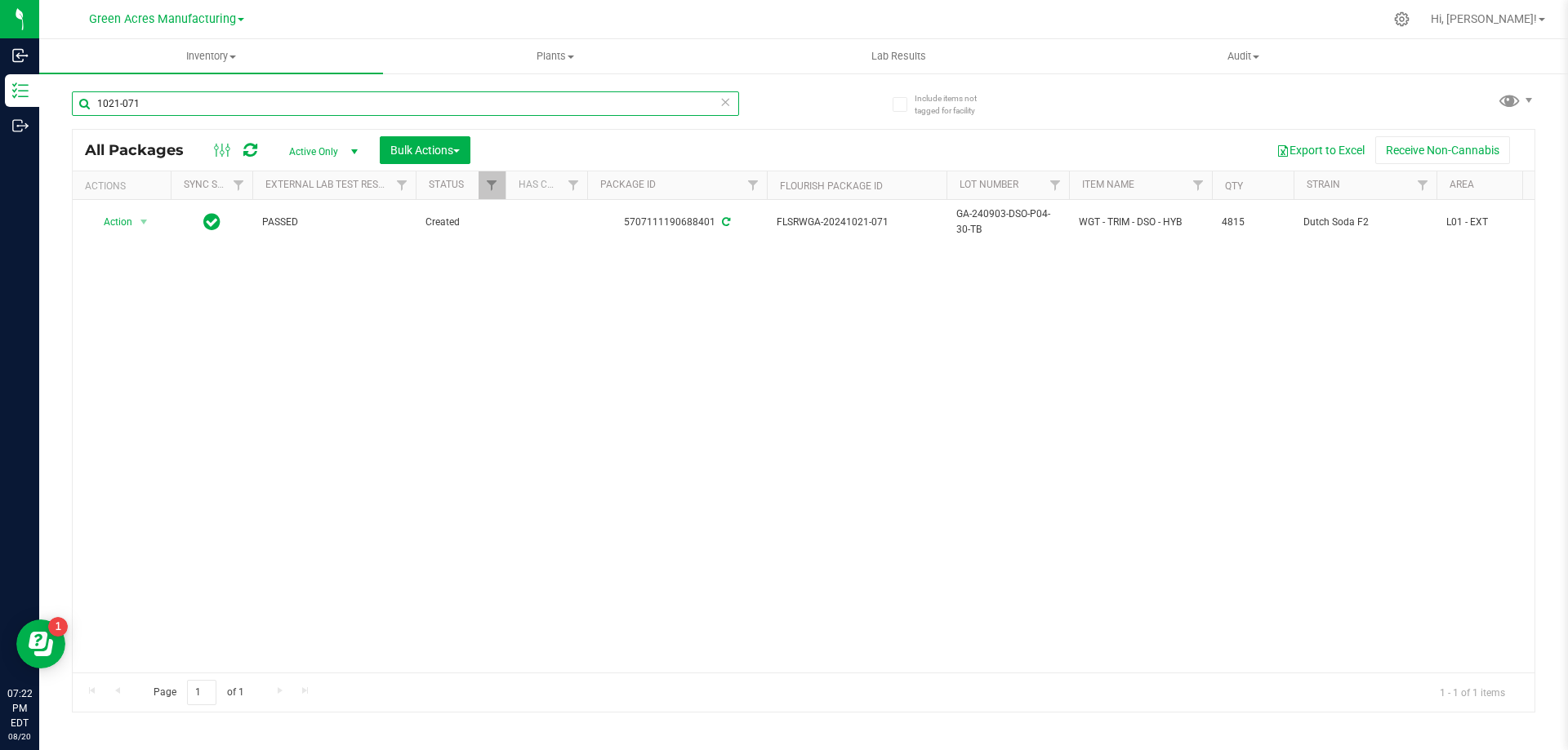
click at [64, 108] on div "Include items not tagged for facility 1021-071 All Packages Active Only Active …" at bounding box center [804, 321] width 1529 height 498
click at [796, 406] on div "Action Action Adjust qty Create package Edit attributes Global inventory Locate…" at bounding box center [803, 436] width 1462 height 473
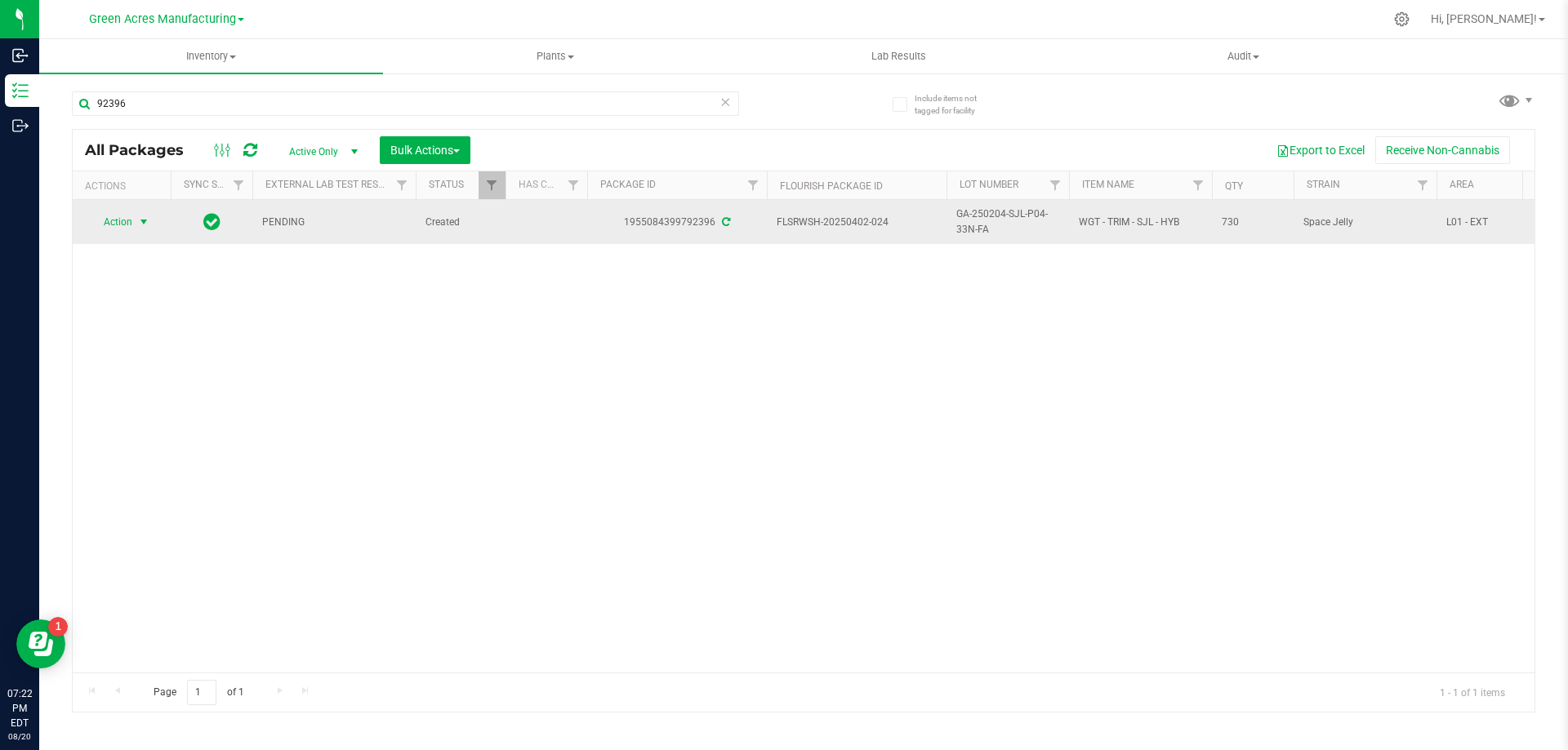
click at [142, 223] on span "select" at bounding box center [144, 222] width 13 height 13
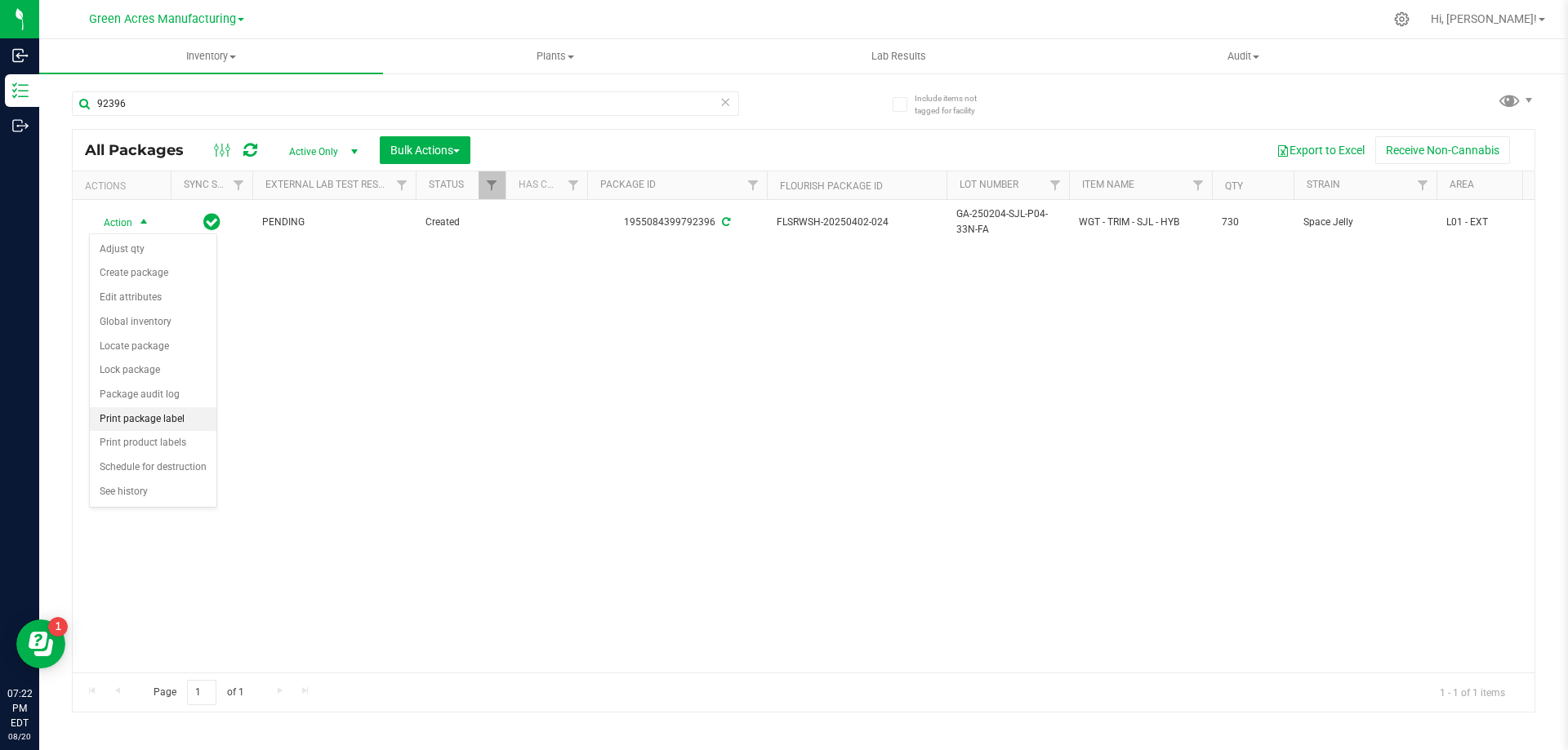
click at [189, 416] on li "Print package label" at bounding box center [153, 419] width 126 height 24
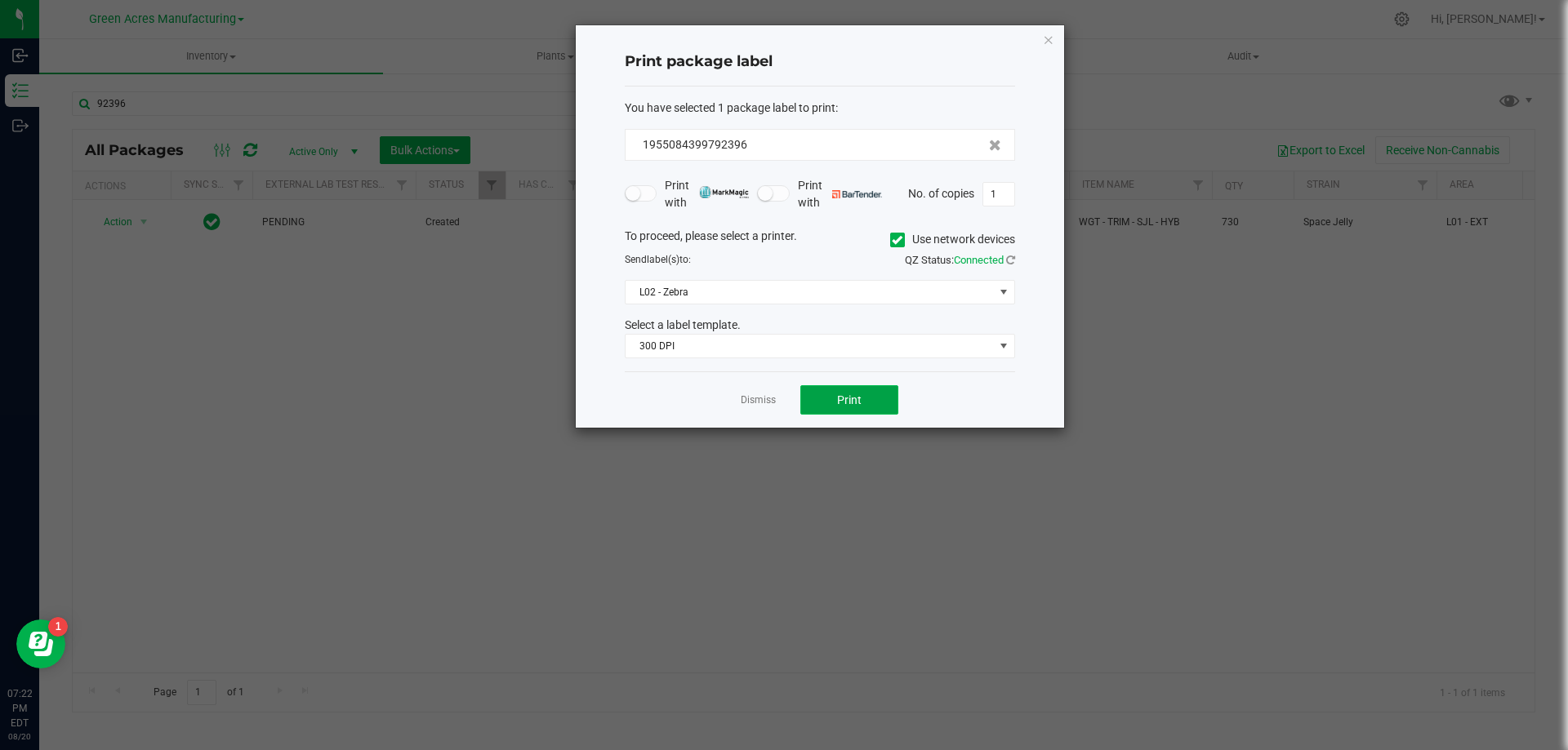
click at [824, 407] on button "Print" at bounding box center [849, 400] width 98 height 29
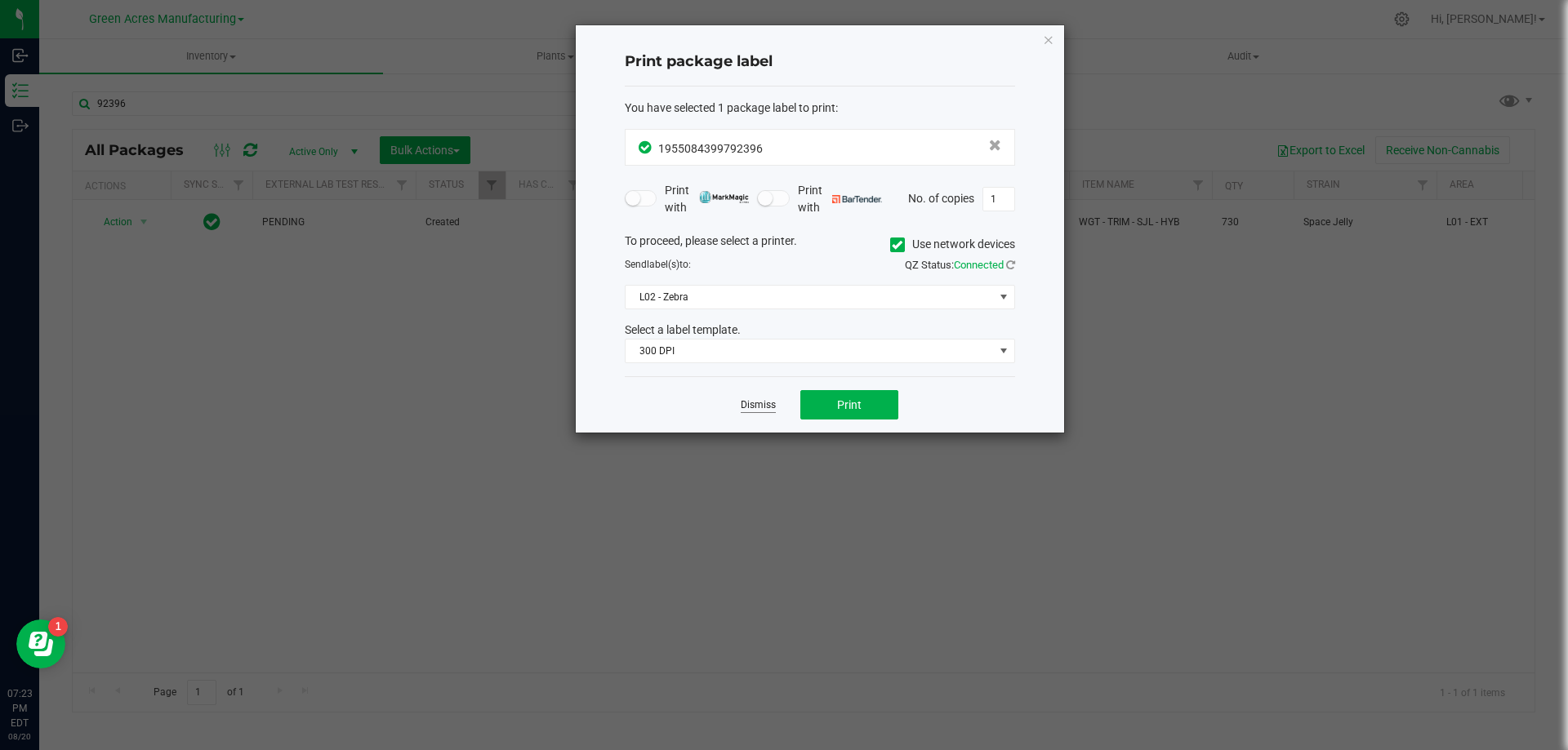
click at [761, 405] on link "Dismiss" at bounding box center [758, 405] width 35 height 14
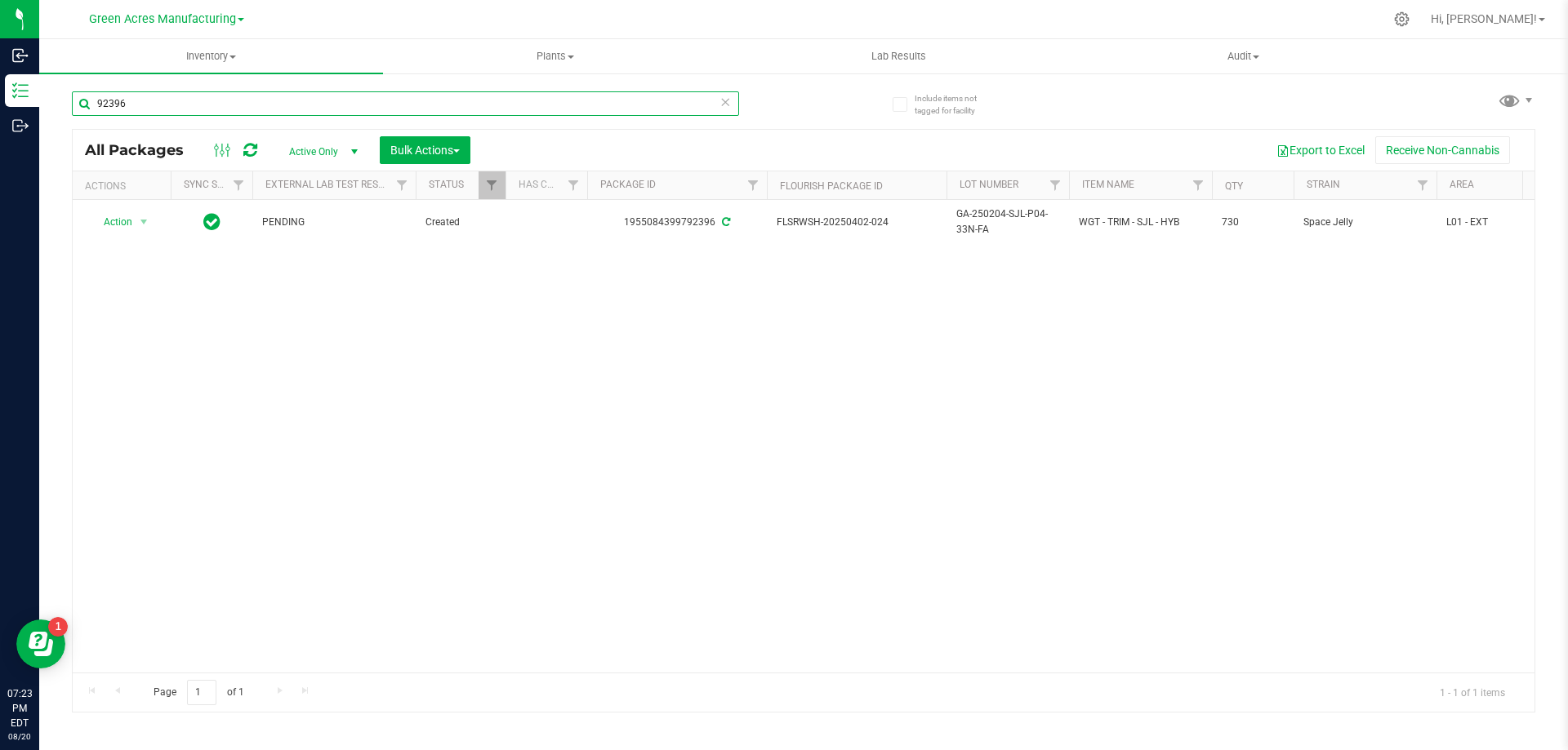
drag, startPoint x: 147, startPoint y: 100, endPoint x: 86, endPoint y: 105, distance: 61.2
click at [83, 105] on input "92396" at bounding box center [405, 103] width 667 height 24
click at [789, 297] on div "Action Action Adjust qty Create package Edit attributes Global inventory Locate…" at bounding box center [803, 436] width 1462 height 473
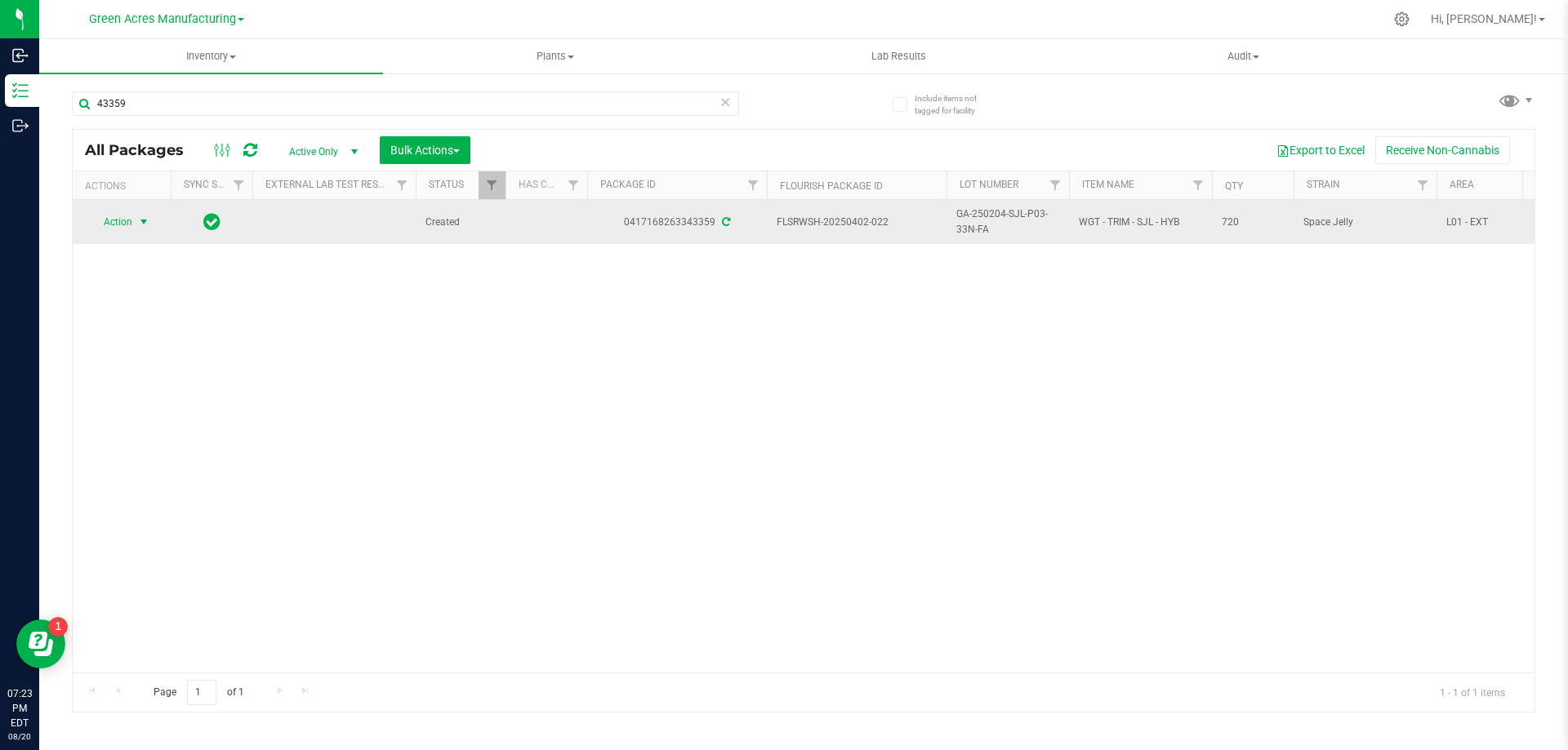
click at [145, 223] on span "select" at bounding box center [144, 222] width 13 height 13
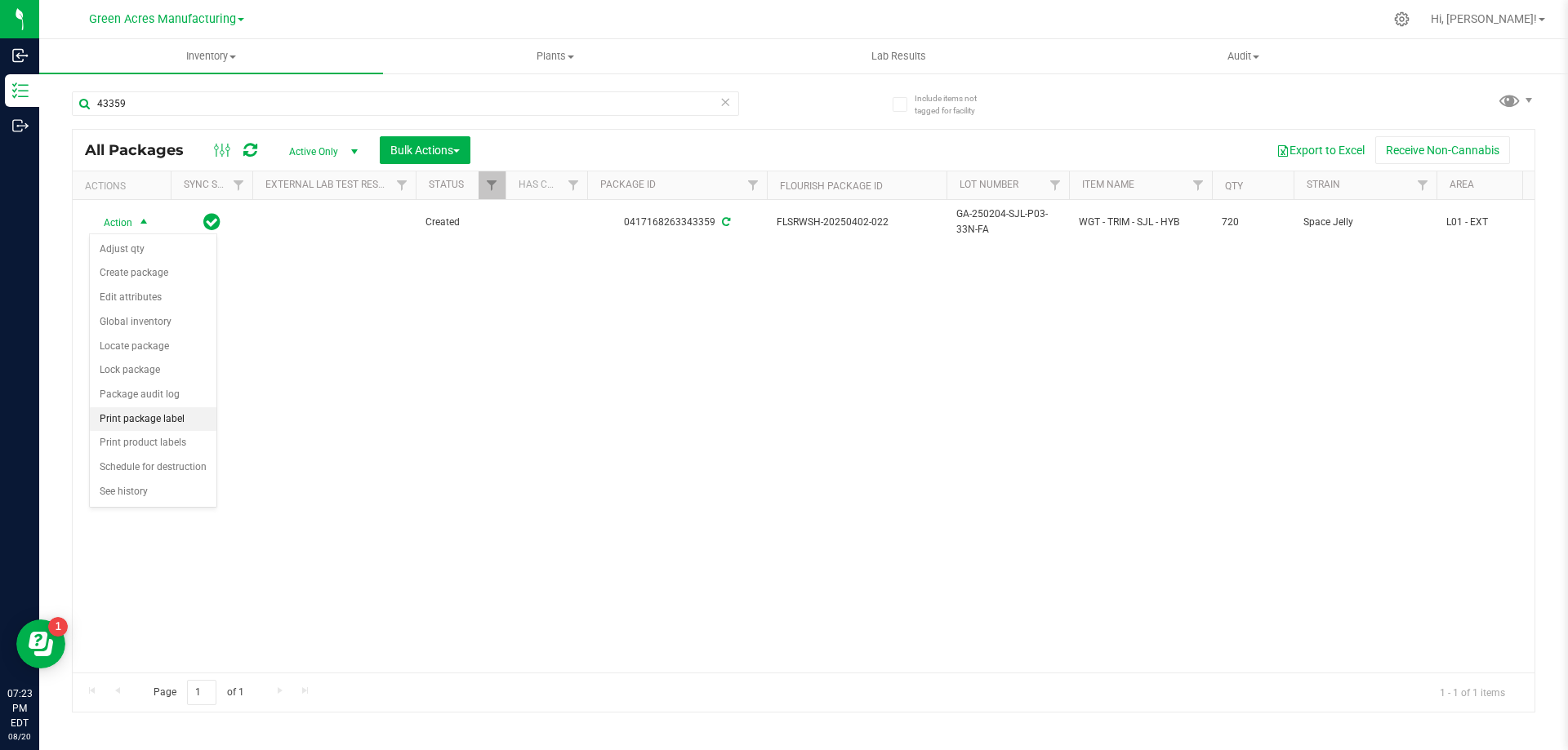
click at [199, 423] on li "Print package label" at bounding box center [153, 419] width 126 height 24
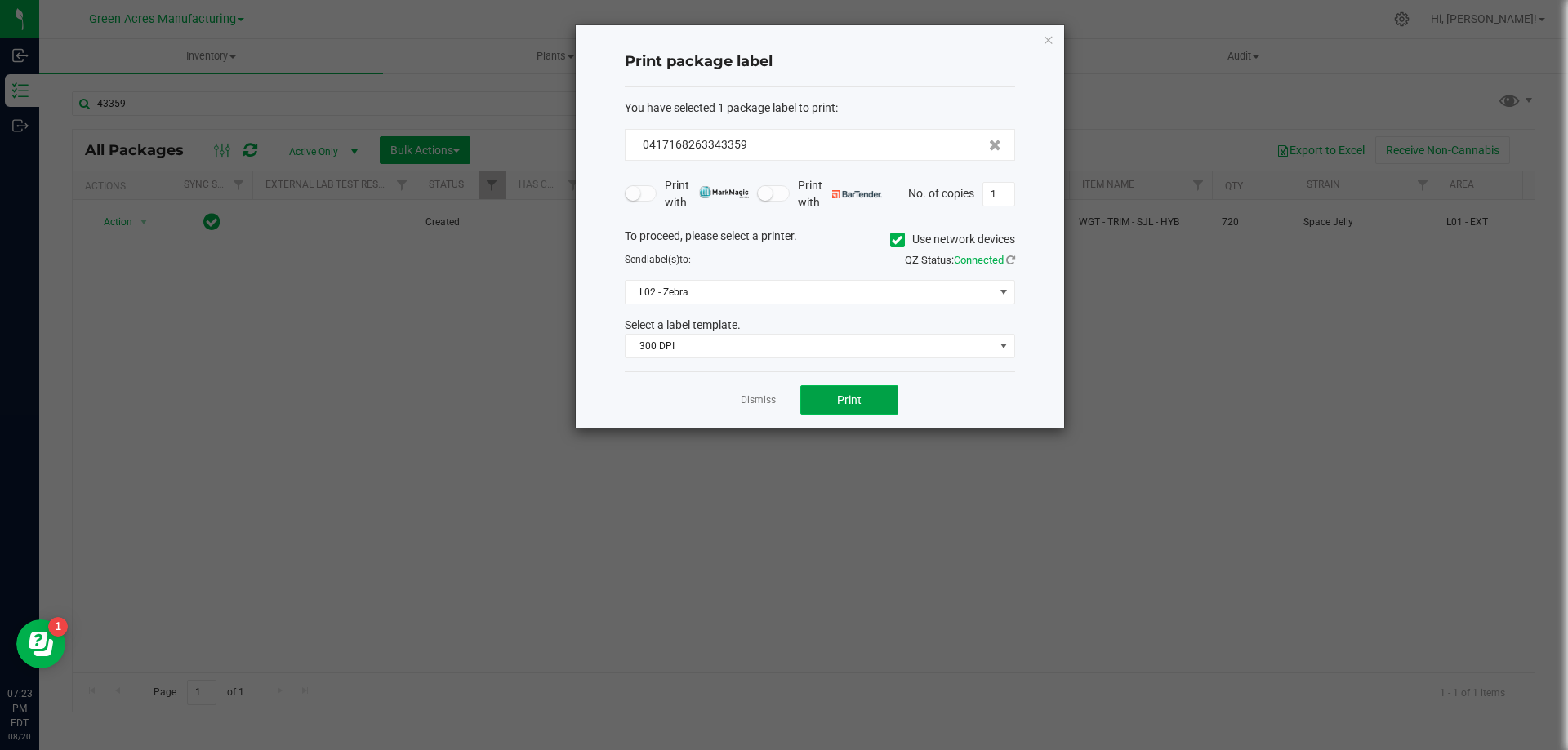
click at [852, 397] on span "Print" at bounding box center [848, 400] width 24 height 13
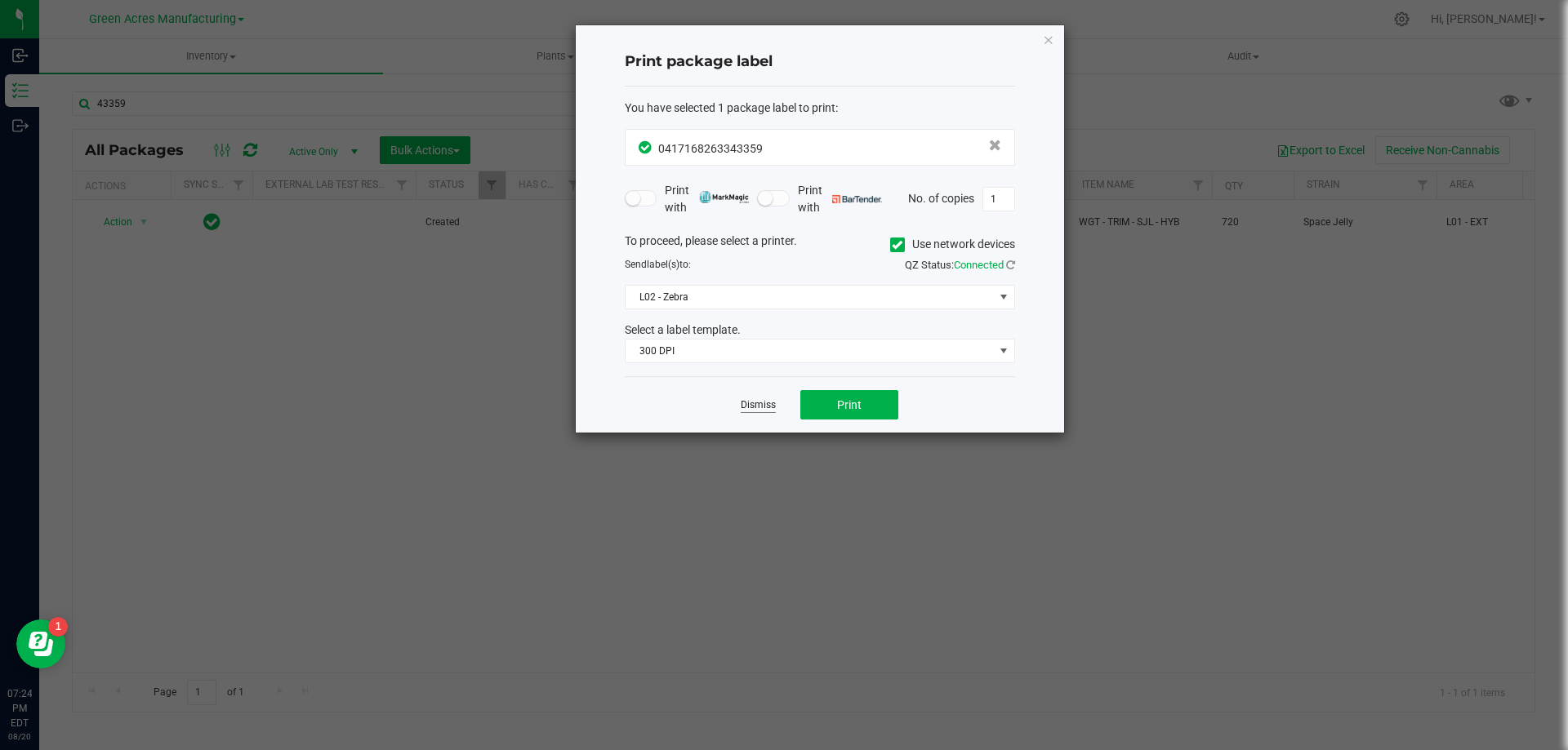
click at [769, 406] on link "Dismiss" at bounding box center [758, 405] width 35 height 14
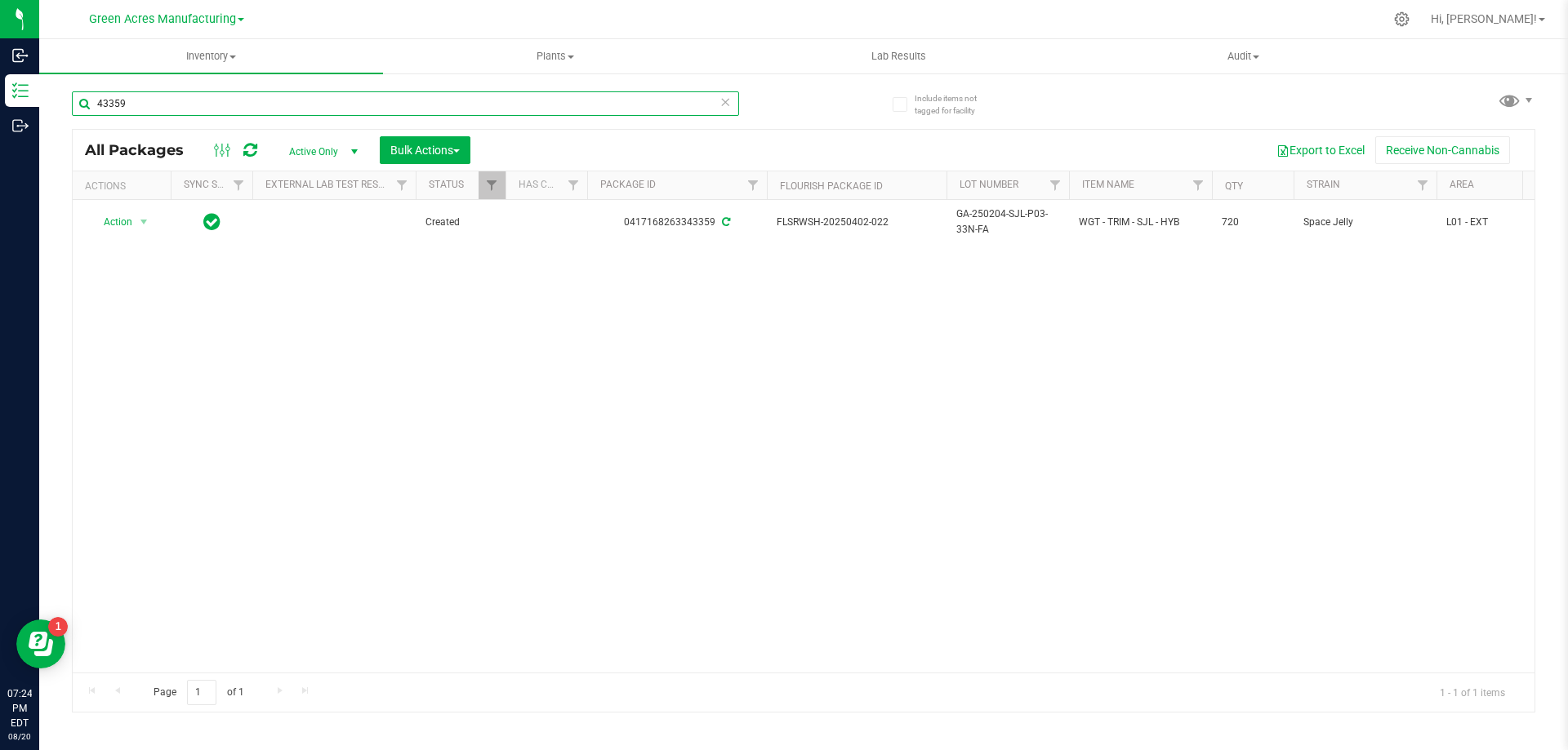
drag, startPoint x: 147, startPoint y: 101, endPoint x: 81, endPoint y: 119, distance: 68.4
click at [81, 119] on div "43359" at bounding box center [405, 110] width 667 height 37
click at [889, 429] on div "Action Action Adjust qty Create package Edit attributes Global inventory Locate…" at bounding box center [803, 436] width 1462 height 473
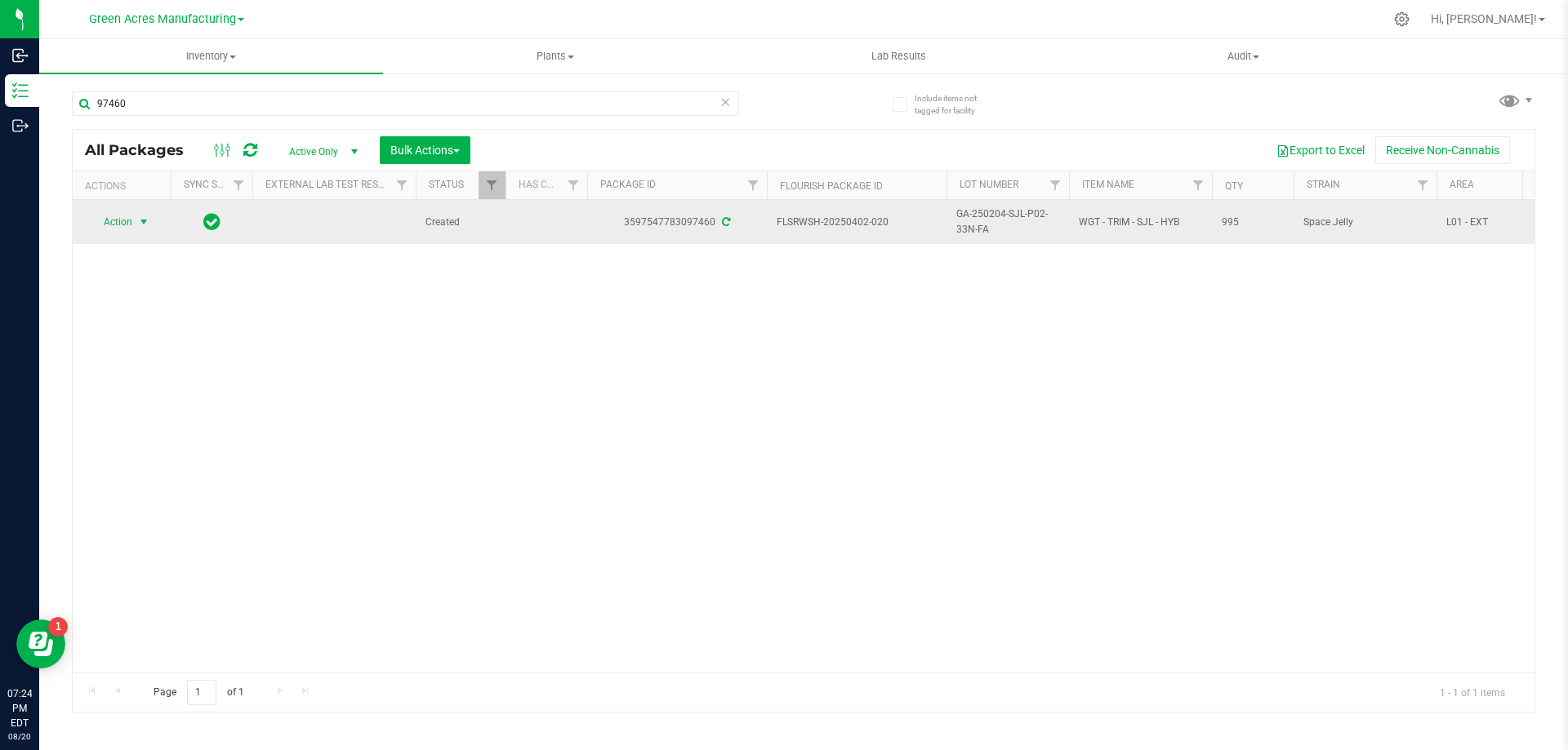
click at [136, 228] on span "select" at bounding box center [144, 223] width 21 height 23
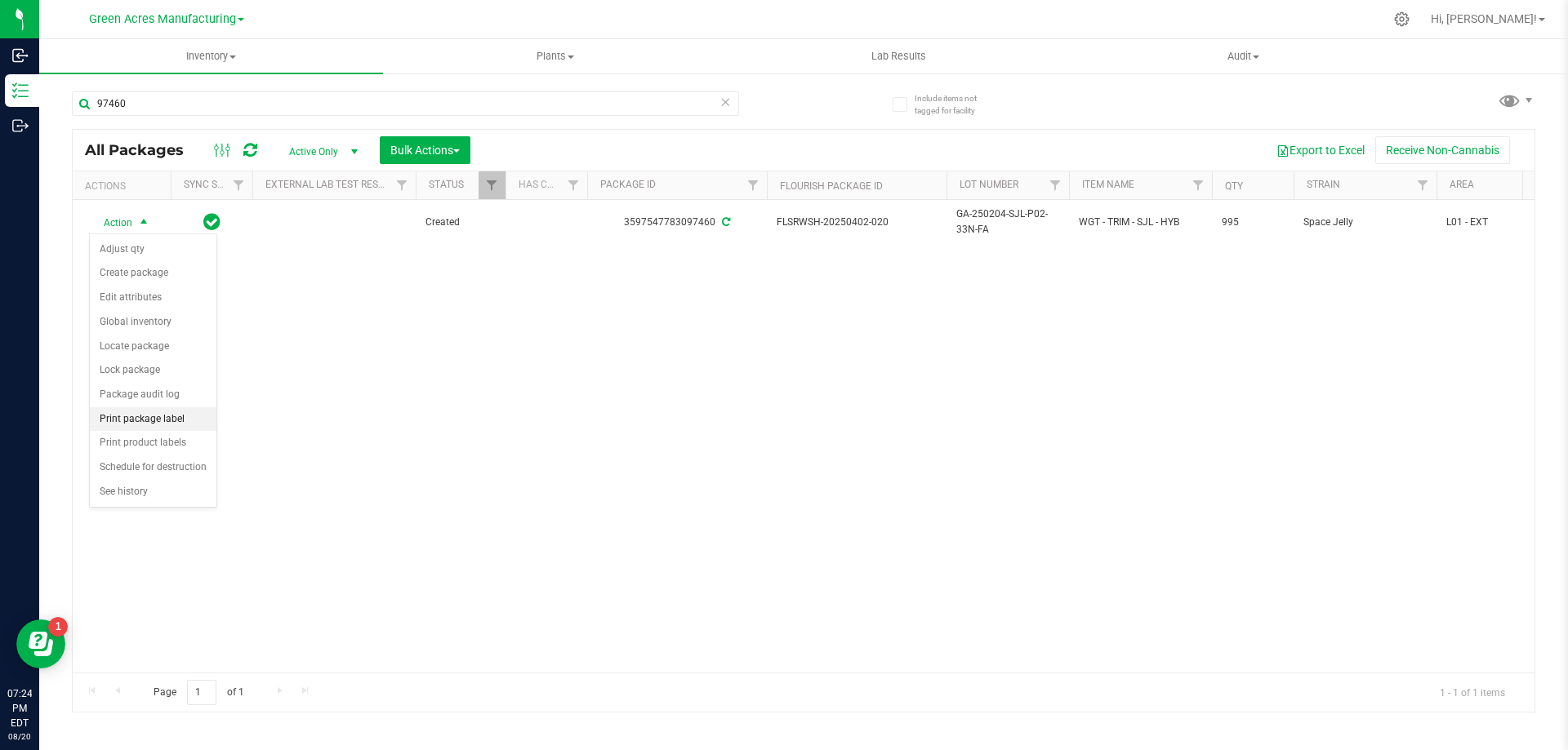
click at [130, 416] on li "Print package label" at bounding box center [153, 419] width 126 height 24
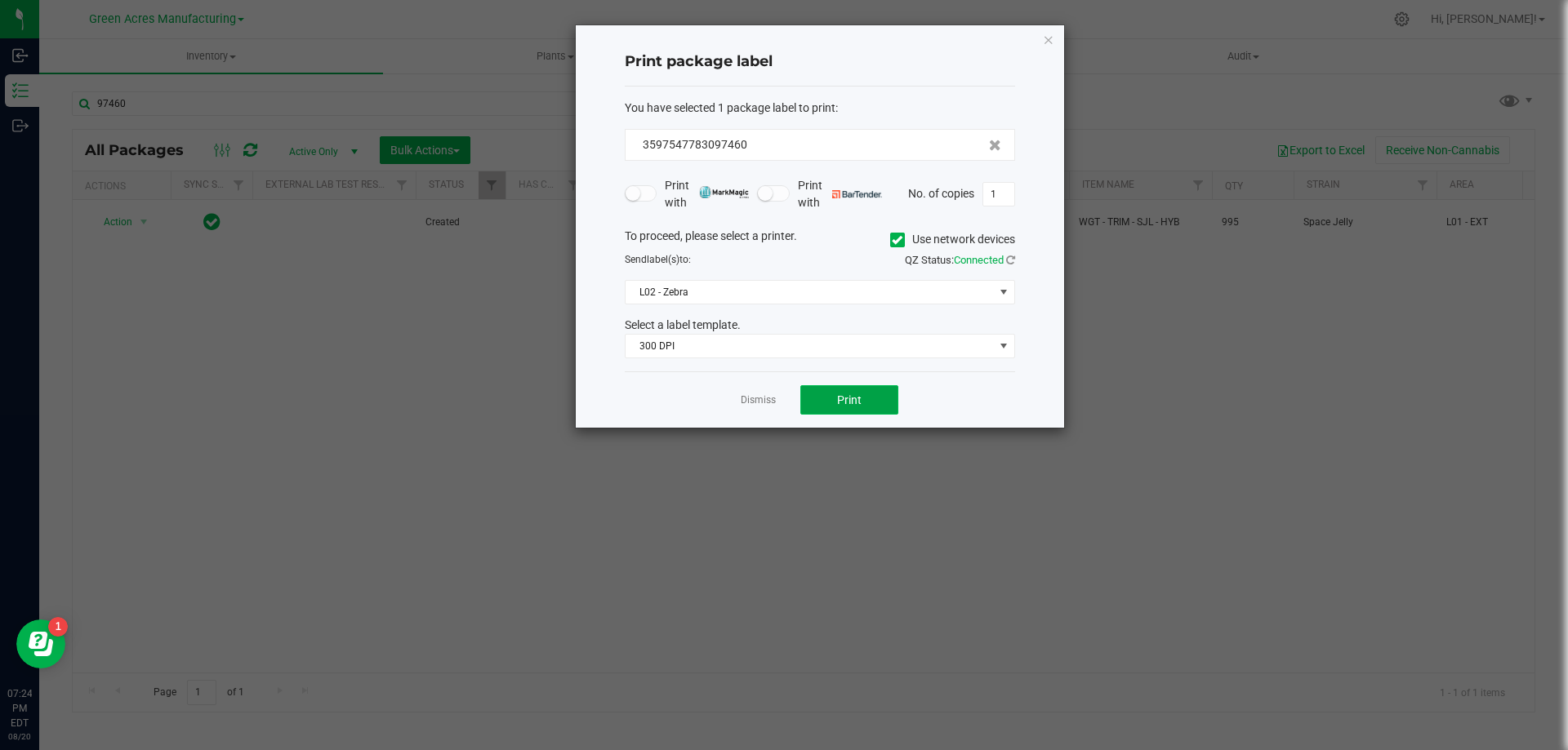
click at [837, 402] on span "Print" at bounding box center [848, 400] width 24 height 13
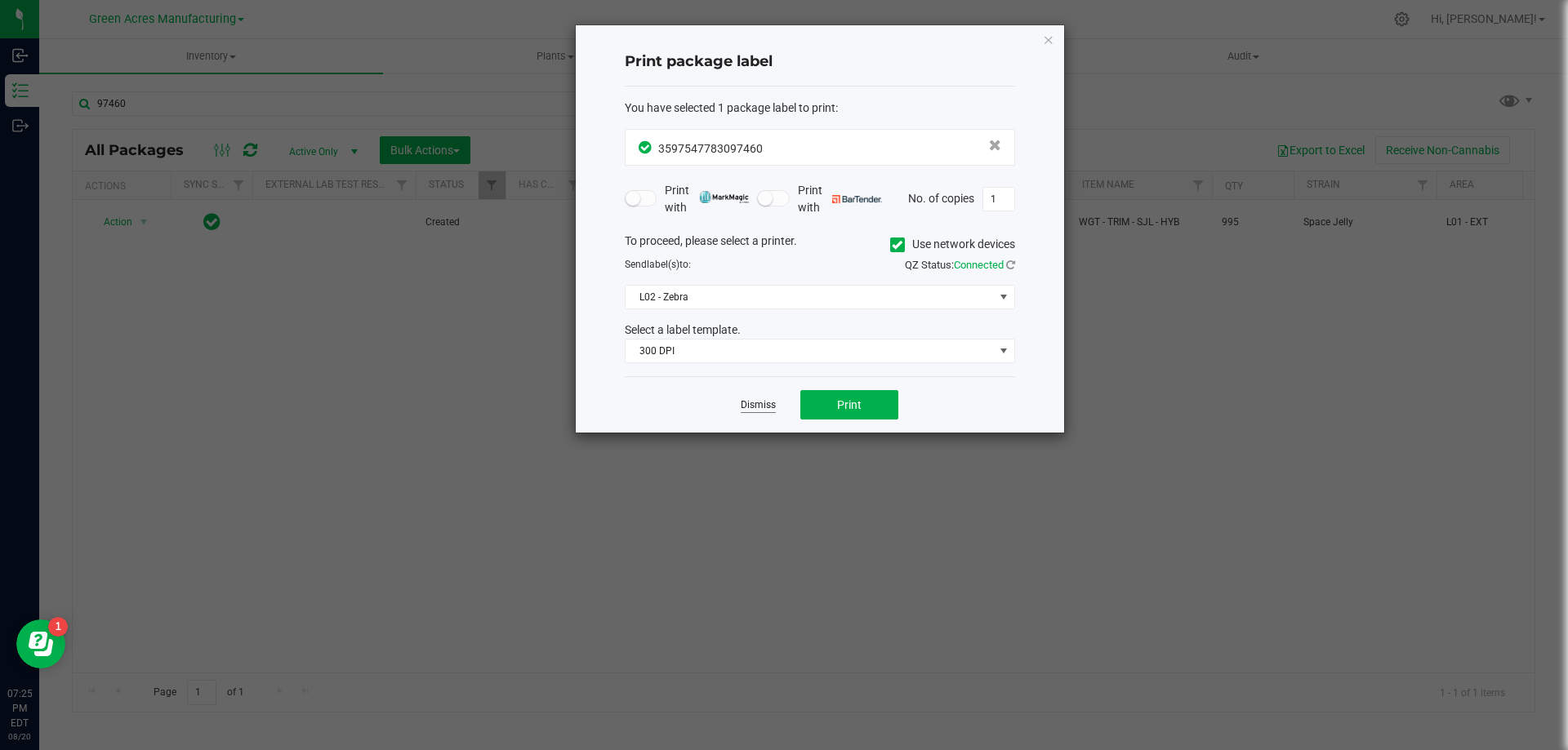
click at [765, 404] on link "Dismiss" at bounding box center [758, 405] width 35 height 14
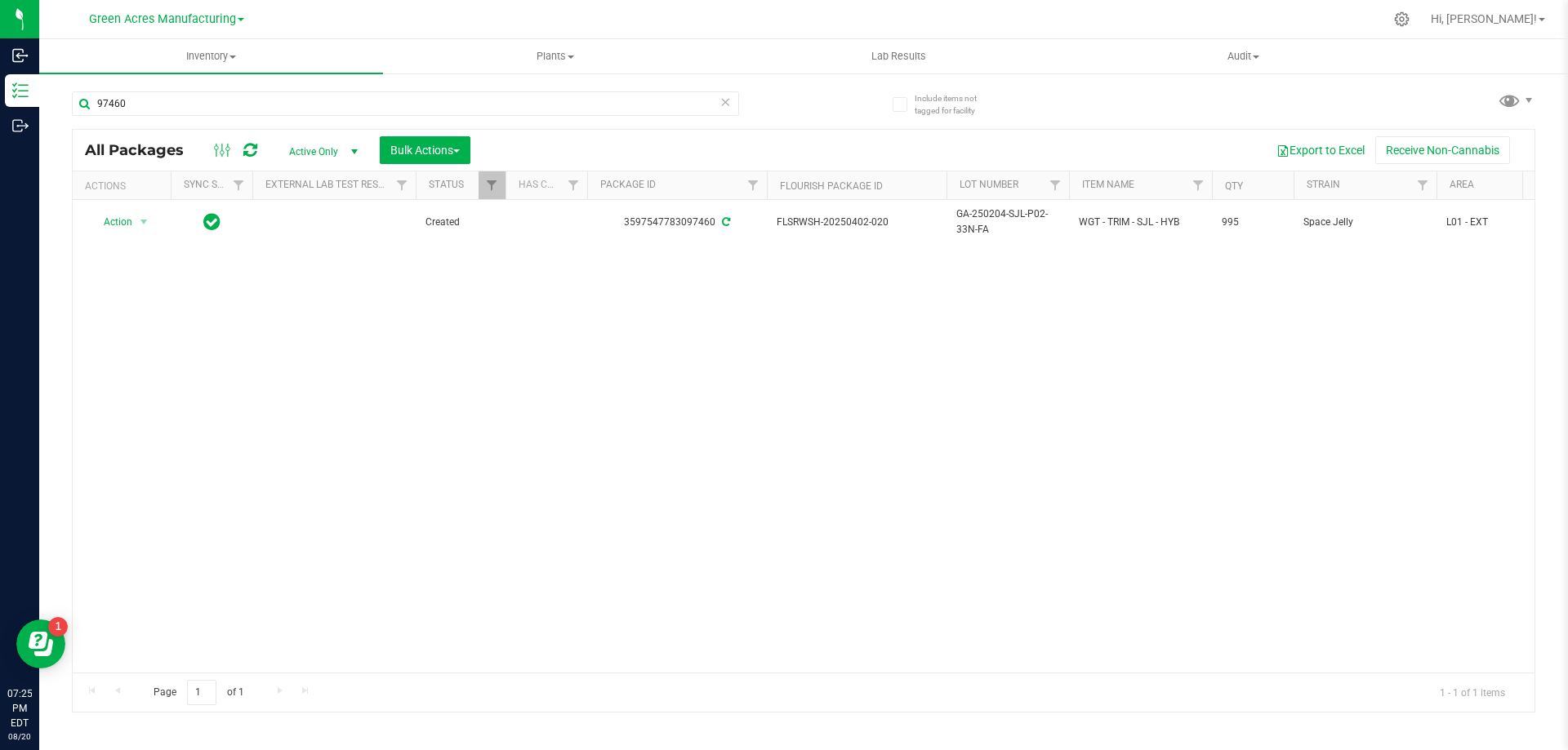
click at [896, 350] on div "Action Action Adjust qty Create package Edit attributes Global inventory Locate…" at bounding box center [803, 436] width 1462 height 473
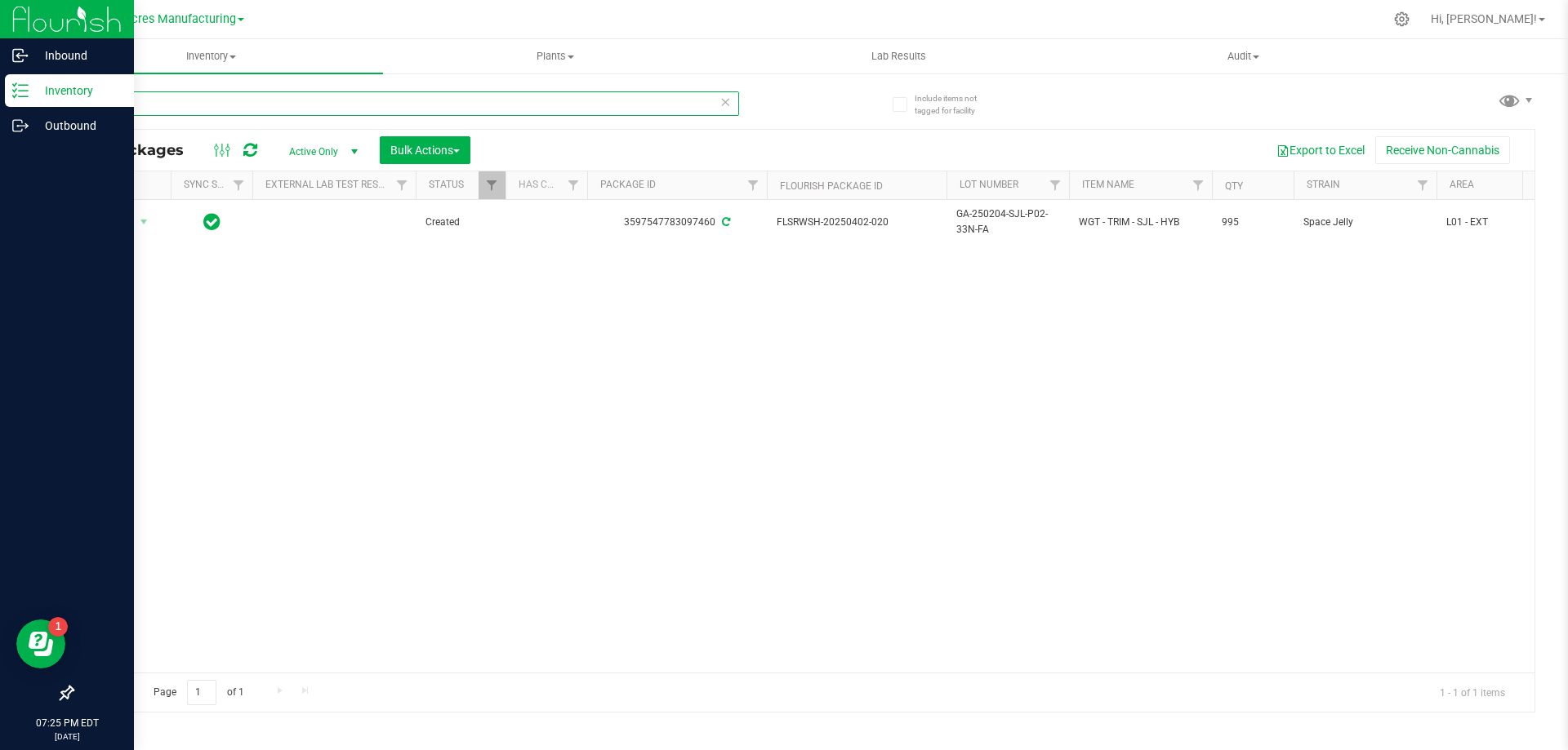
drag, startPoint x: 171, startPoint y: 105, endPoint x: 15, endPoint y: 105, distance: 156.0
click at [15, 105] on div "Inbound Inventory Outbound 07:25 PM EDT 08/20/2025 08/20 Green Acres Manufactur…" at bounding box center [784, 375] width 1568 height 750
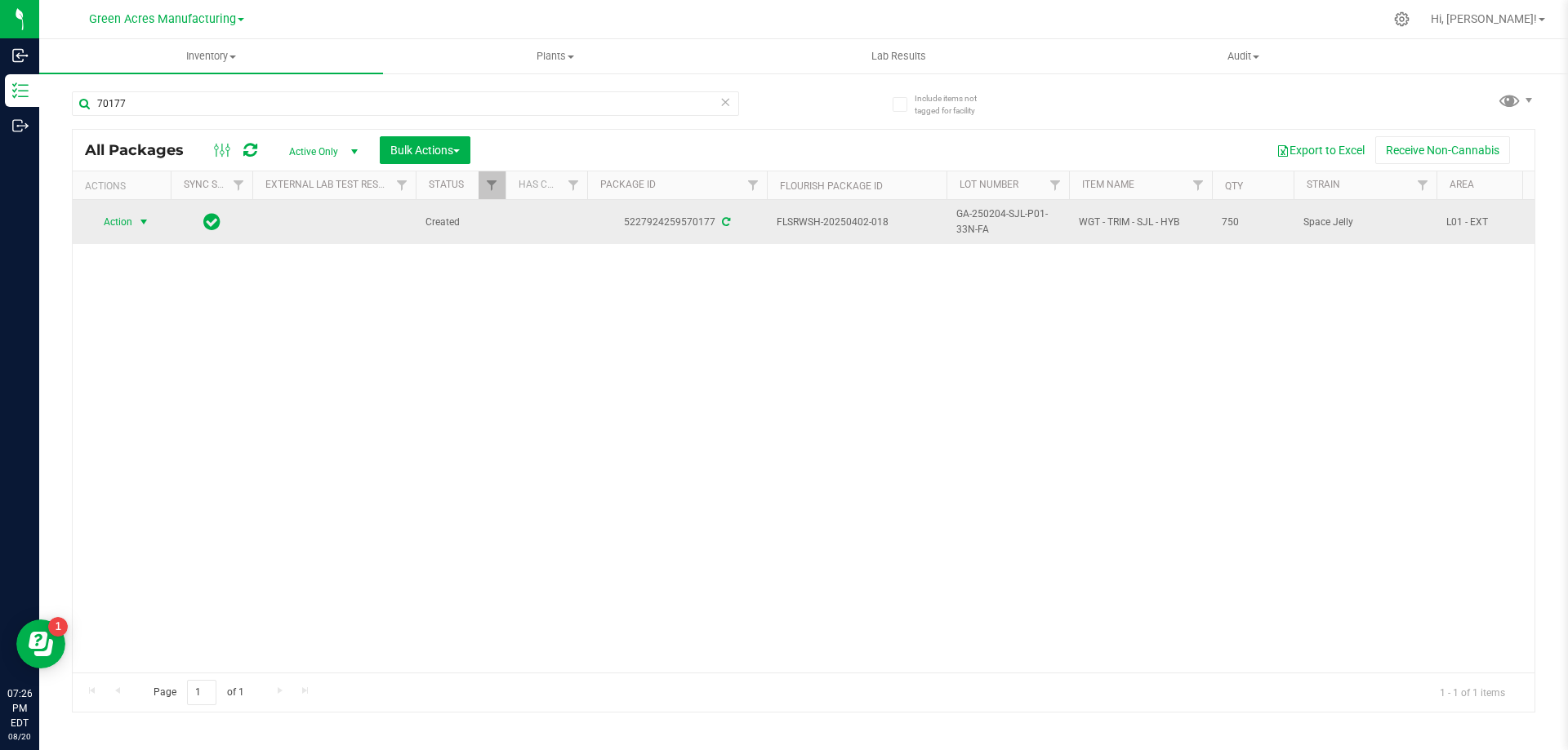
click at [144, 229] on span "select" at bounding box center [144, 223] width 21 height 23
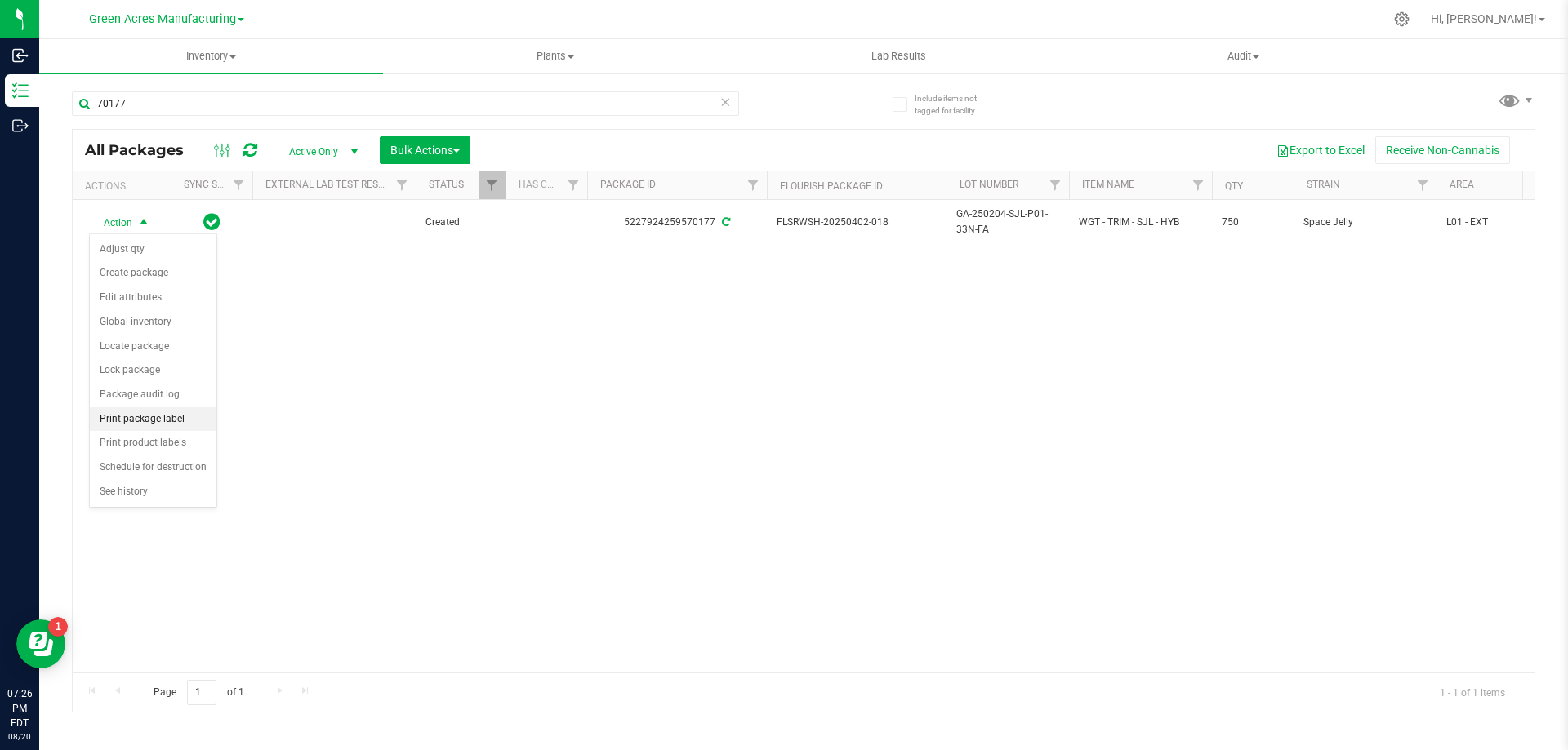
click at [194, 414] on li "Print package label" at bounding box center [153, 419] width 126 height 24
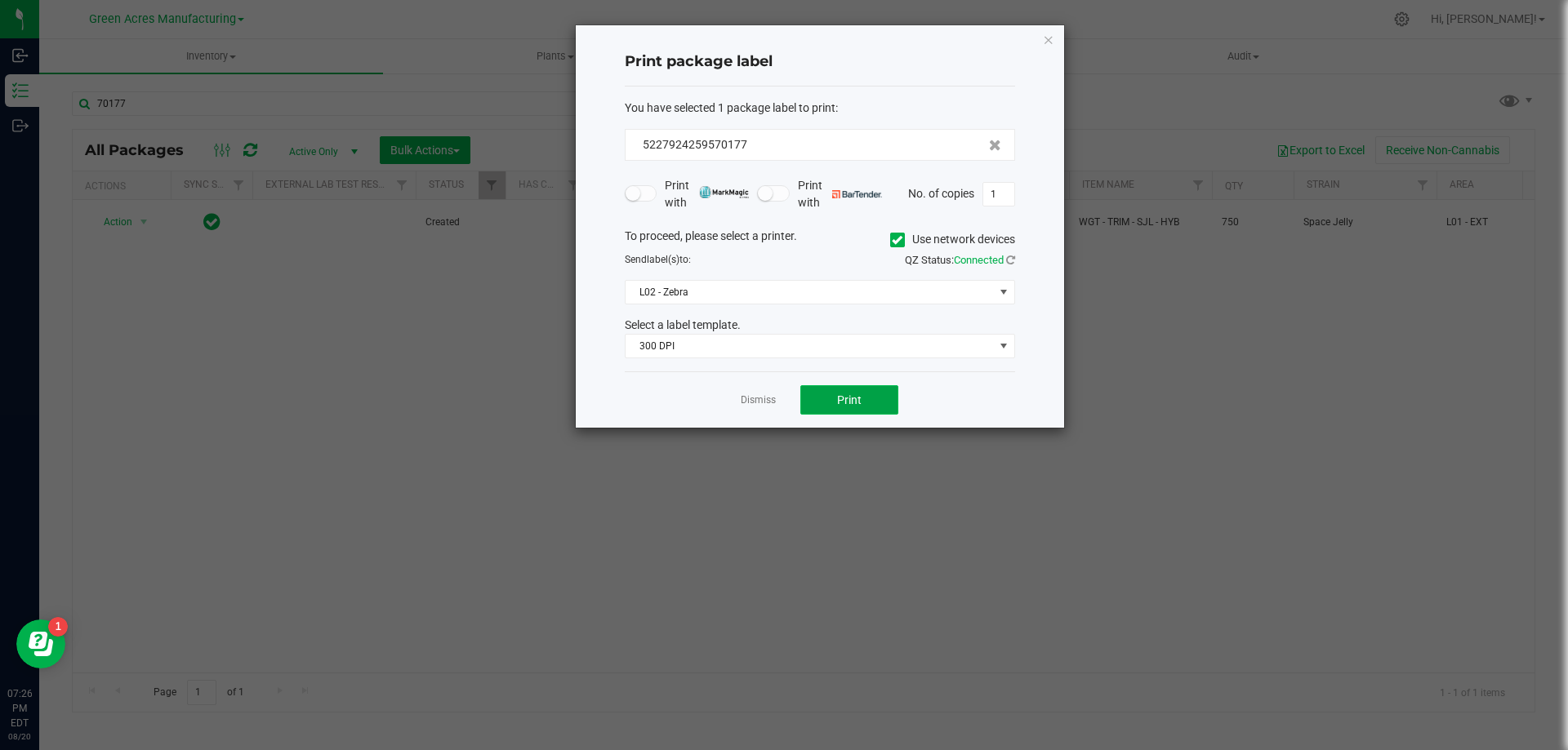
click at [880, 405] on button "Print" at bounding box center [849, 400] width 98 height 29
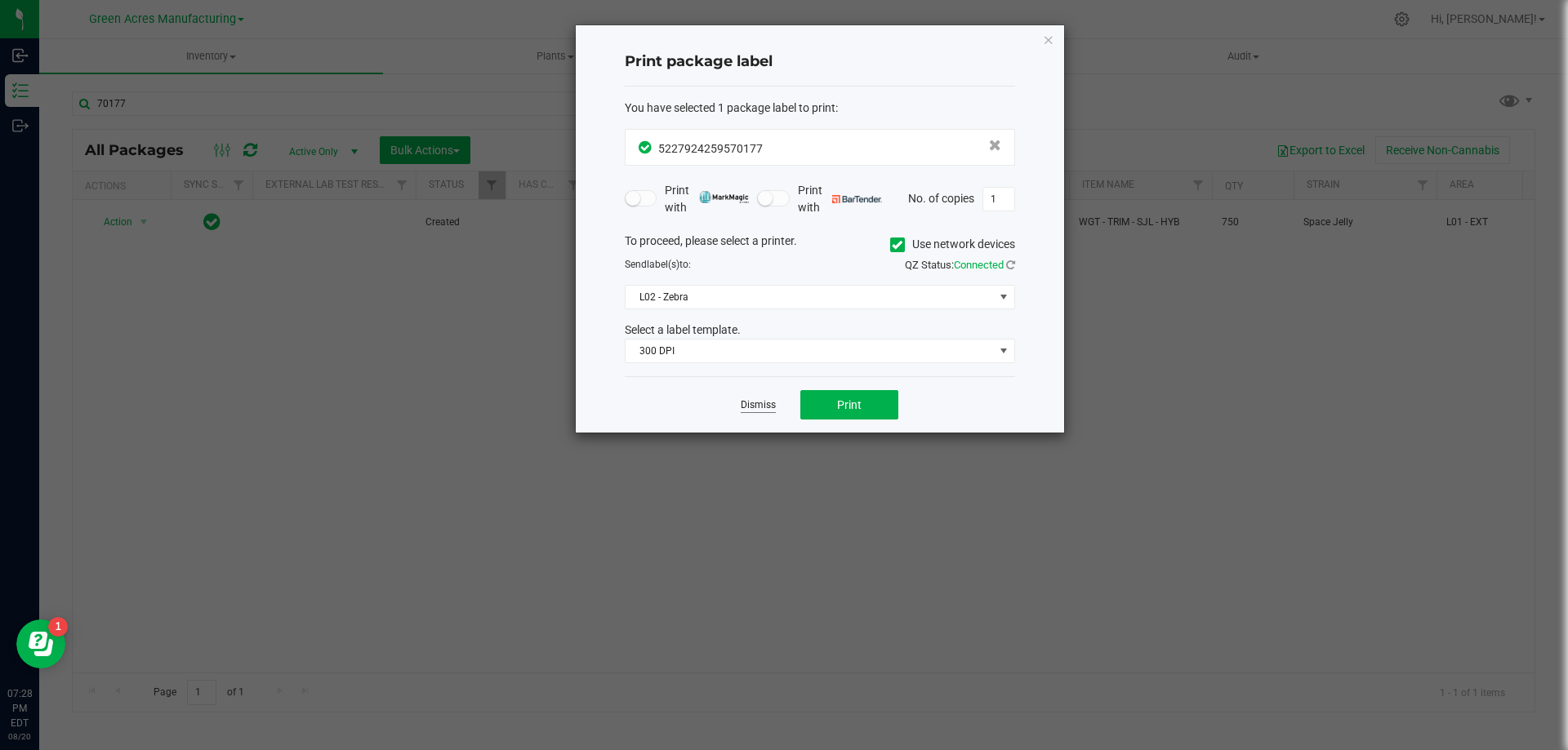
click at [767, 406] on link "Dismiss" at bounding box center [758, 405] width 35 height 14
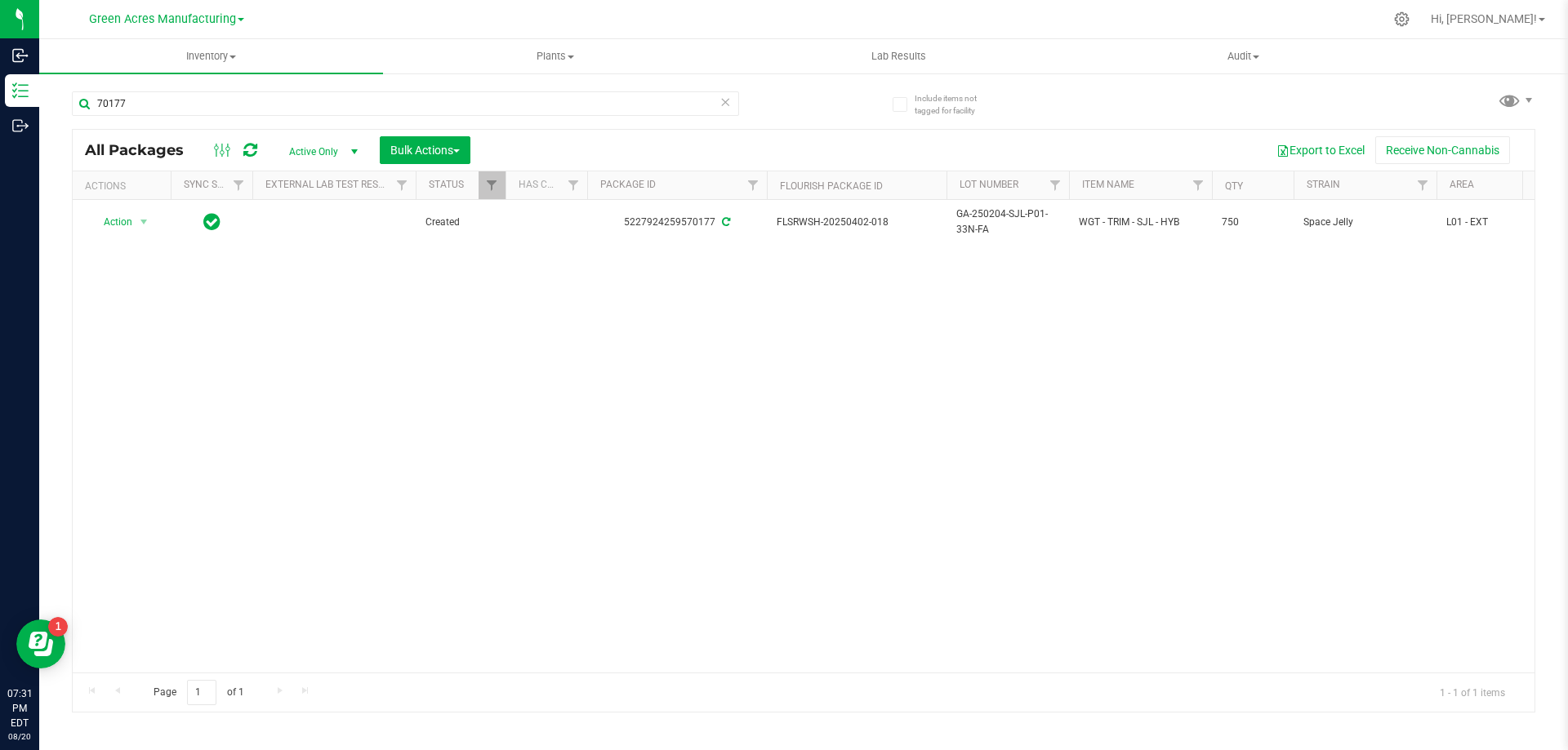
click at [862, 401] on div "Action Action Adjust qty Create package Edit attributes Global inventory Locate…" at bounding box center [803, 436] width 1462 height 473
drag, startPoint x: 142, startPoint y: 103, endPoint x: 80, endPoint y: 106, distance: 62.1
click at [80, 106] on input "70177" at bounding box center [405, 103] width 667 height 24
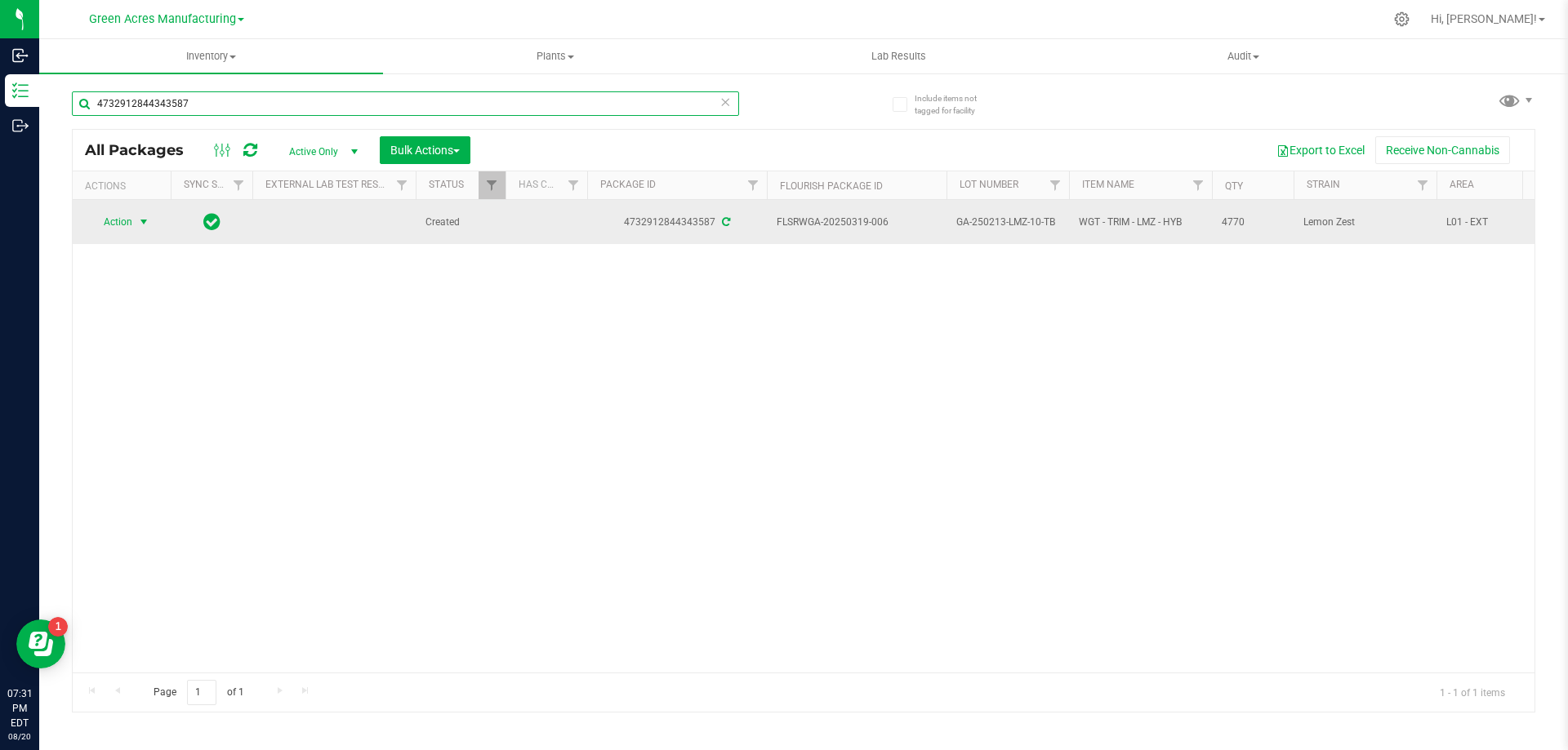
type input "4732912844343587"
click at [147, 232] on span "select" at bounding box center [144, 223] width 21 height 23
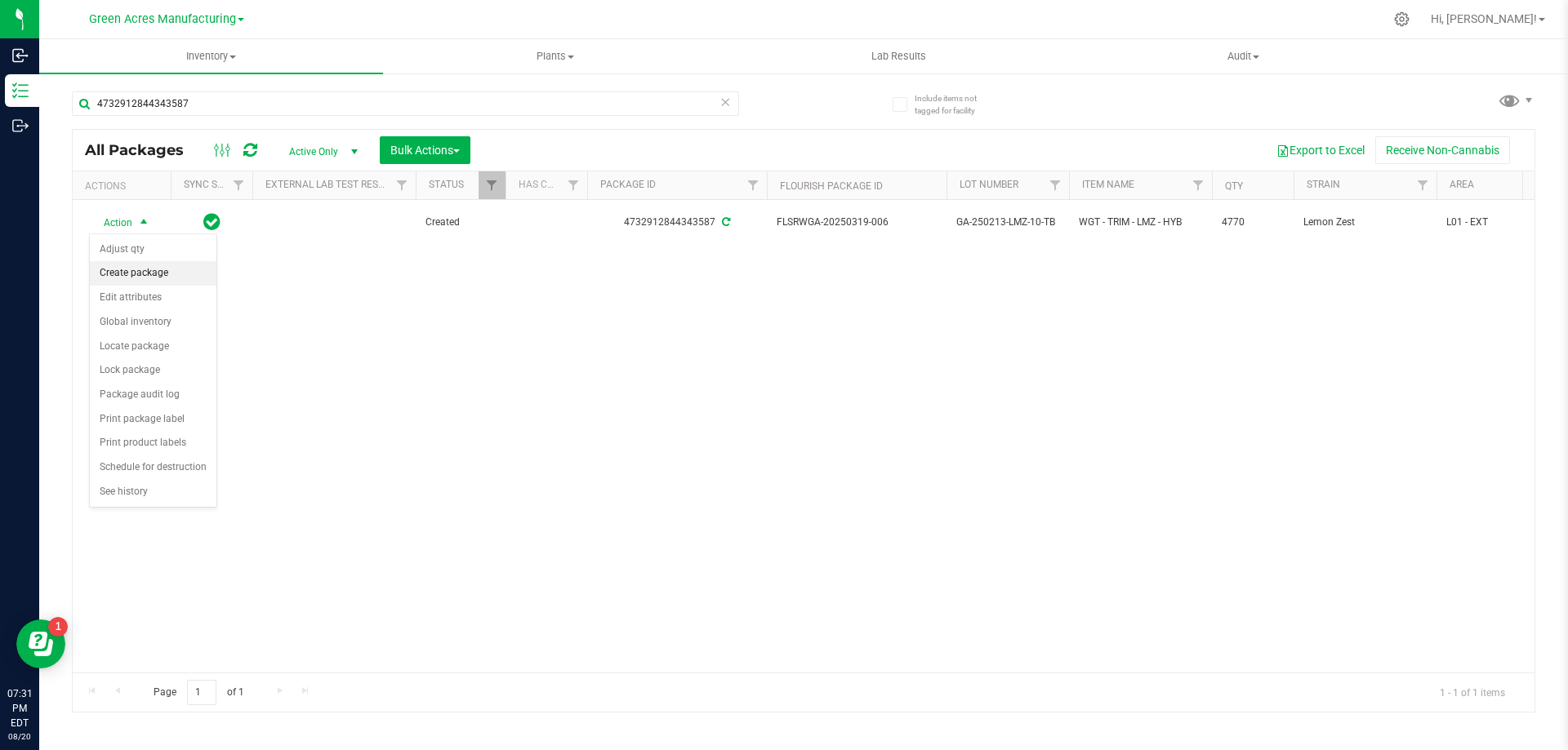
click at [164, 277] on li "Create package" at bounding box center [153, 273] width 126 height 24
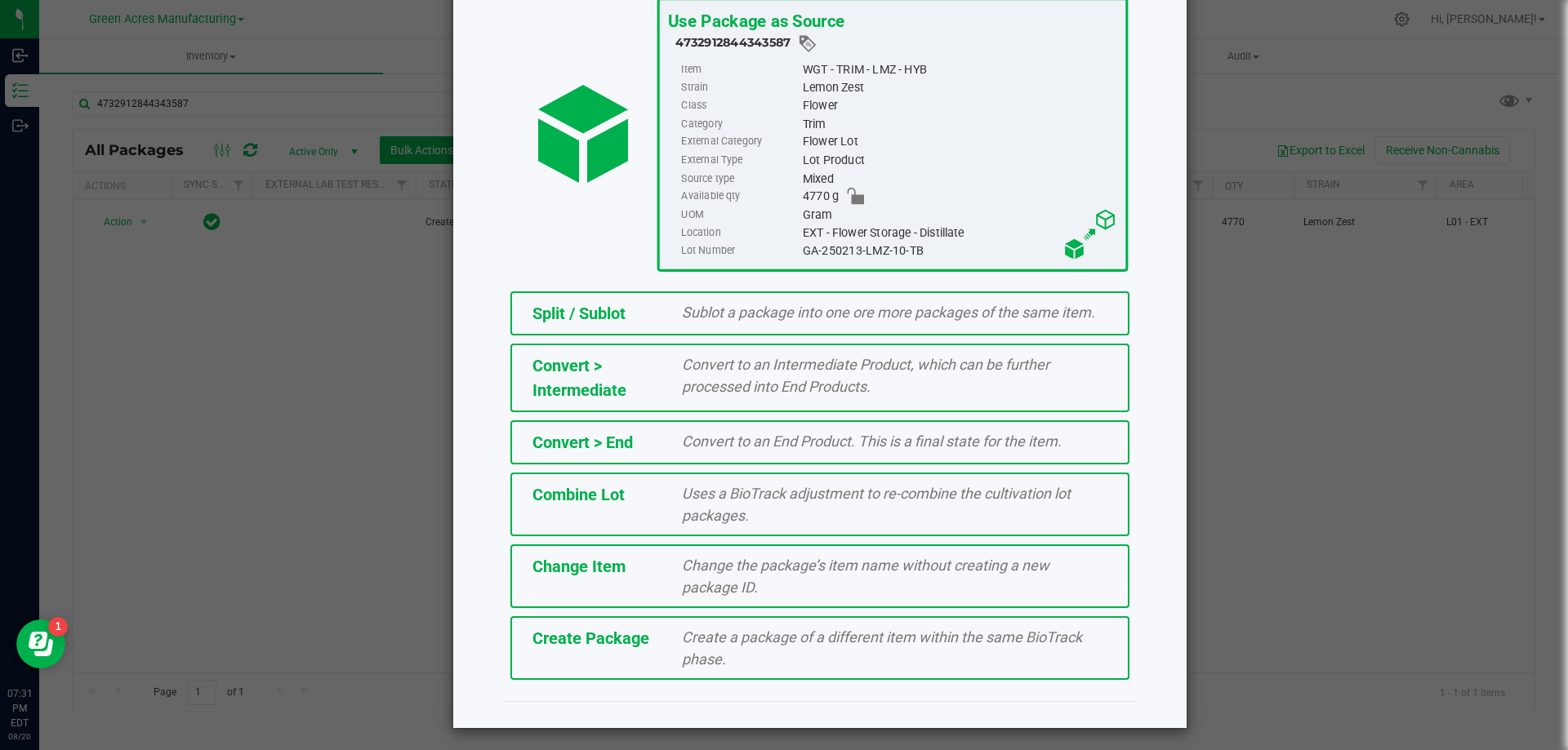
scroll to position [118, 0]
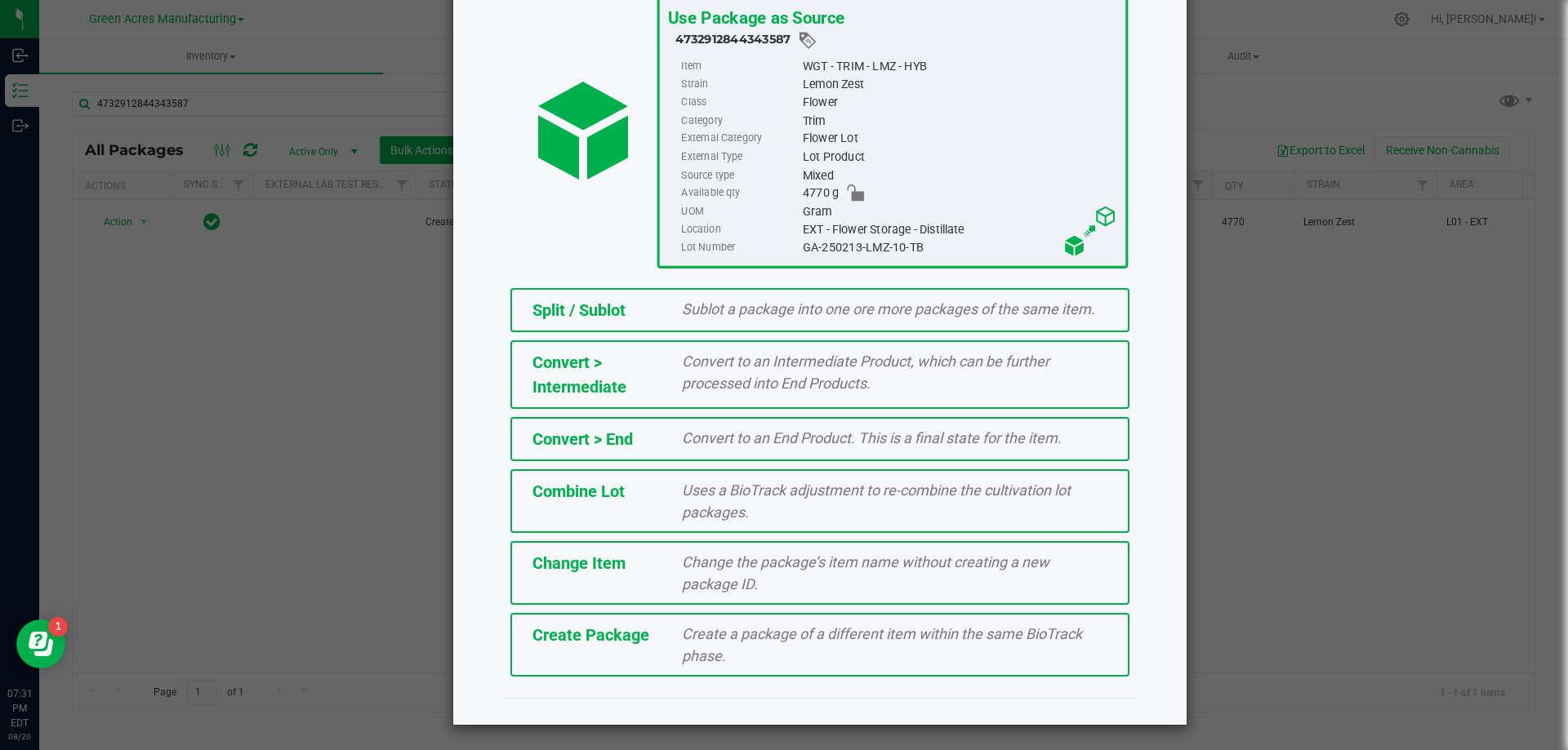
click at [613, 633] on span "Create Package" at bounding box center [591, 635] width 117 height 20
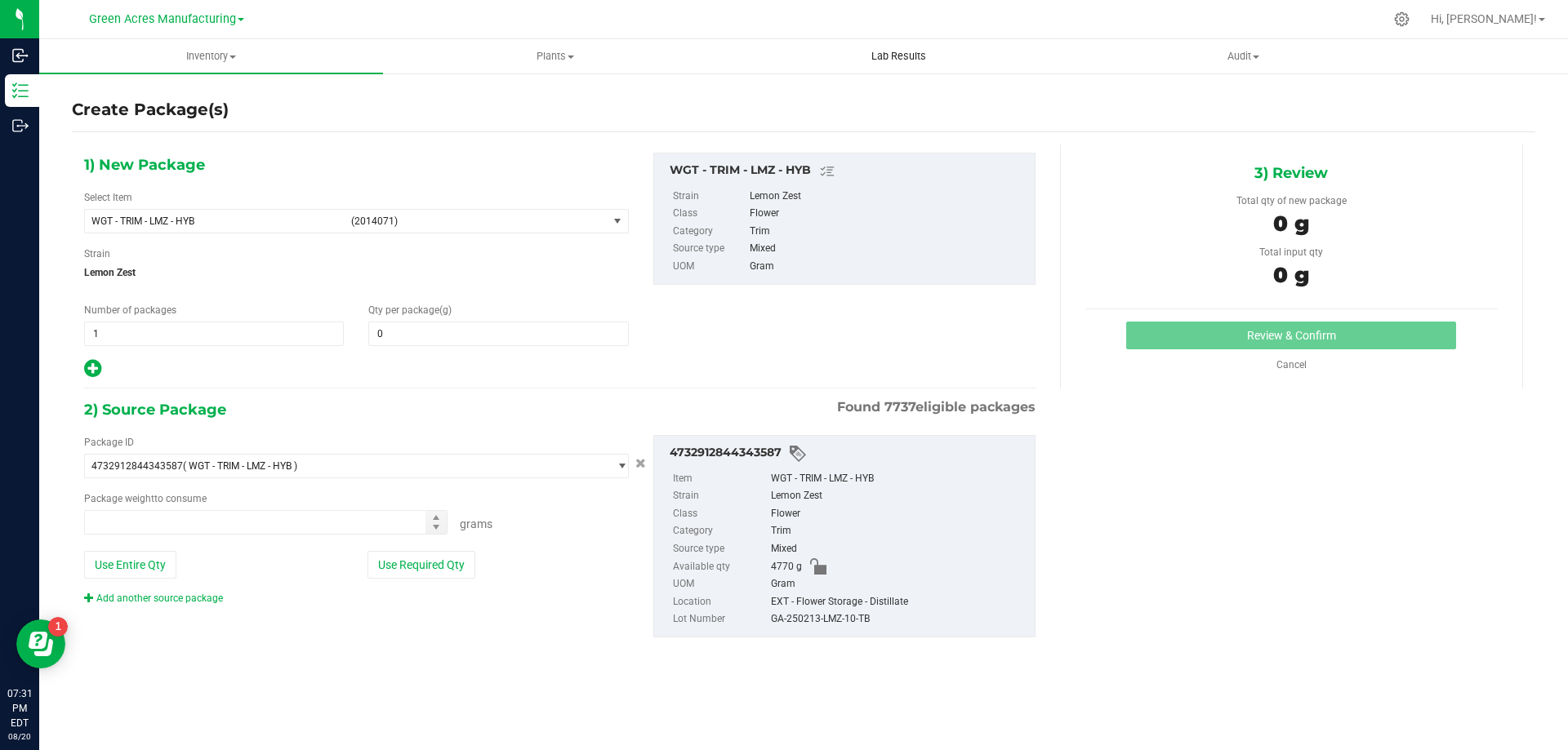
type input "0.0000"
type input "0.0000 g"
click at [214, 600] on link "Add another source package" at bounding box center [153, 599] width 139 height 12
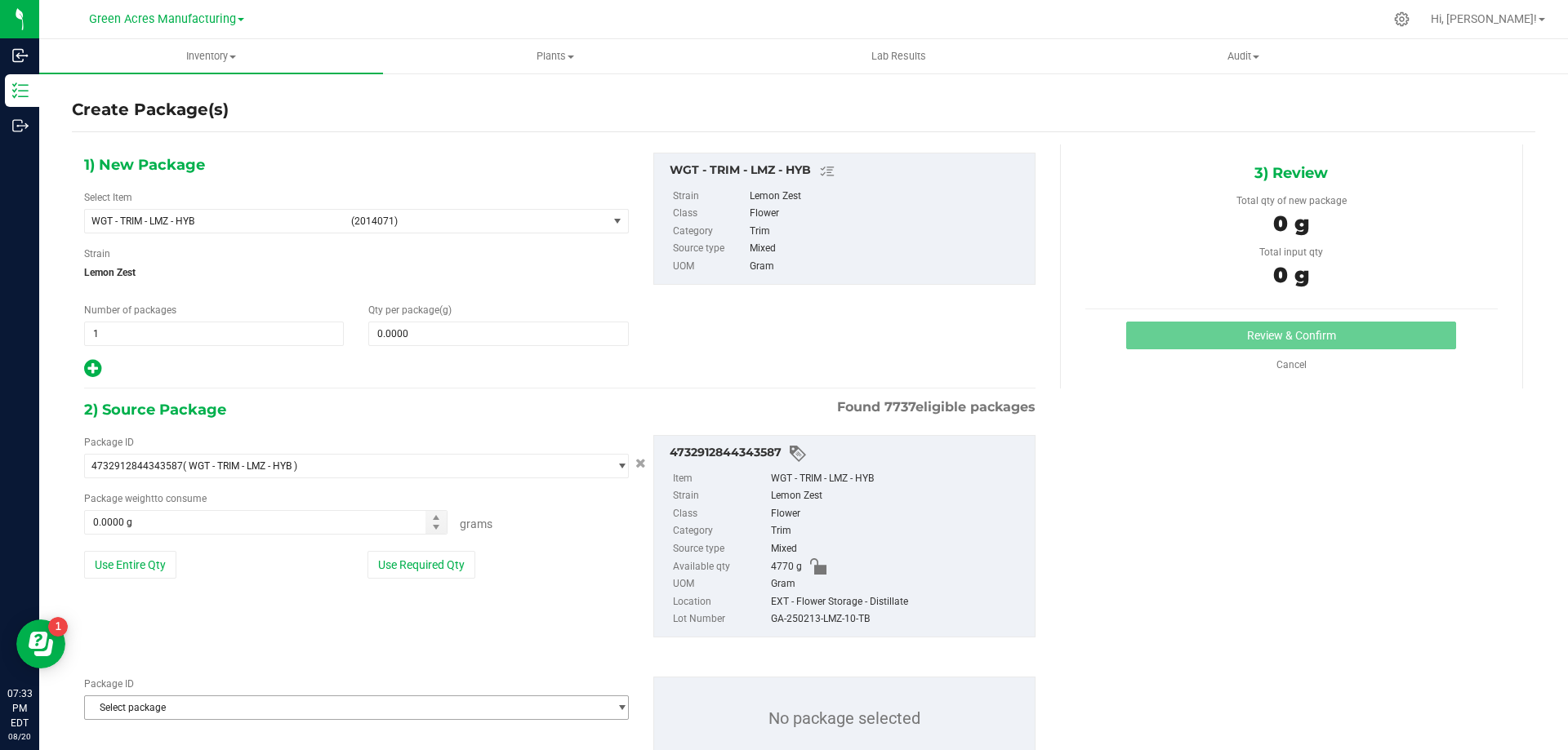
click at [214, 707] on span "Select package" at bounding box center [346, 708] width 523 height 23
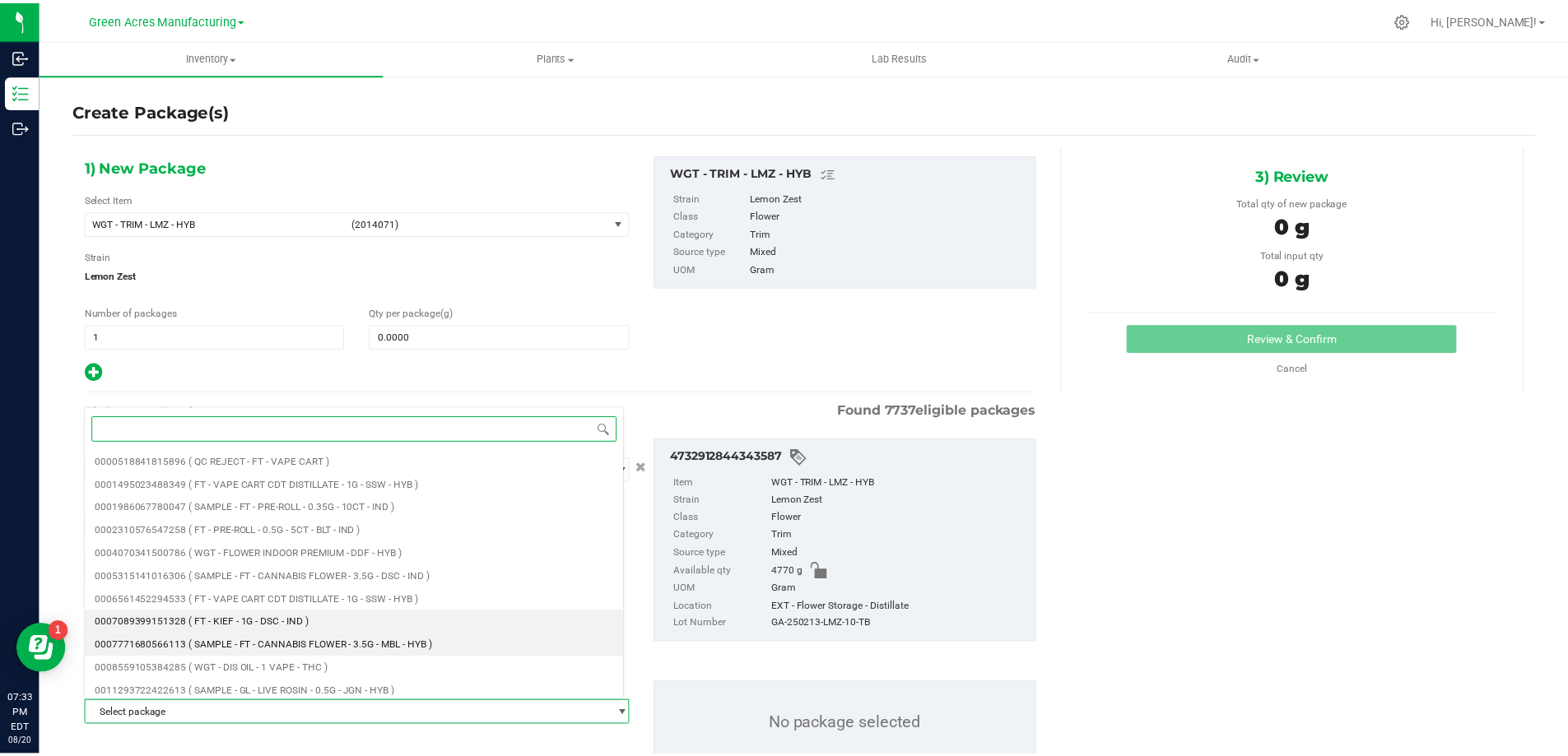
scroll to position [165, 0]
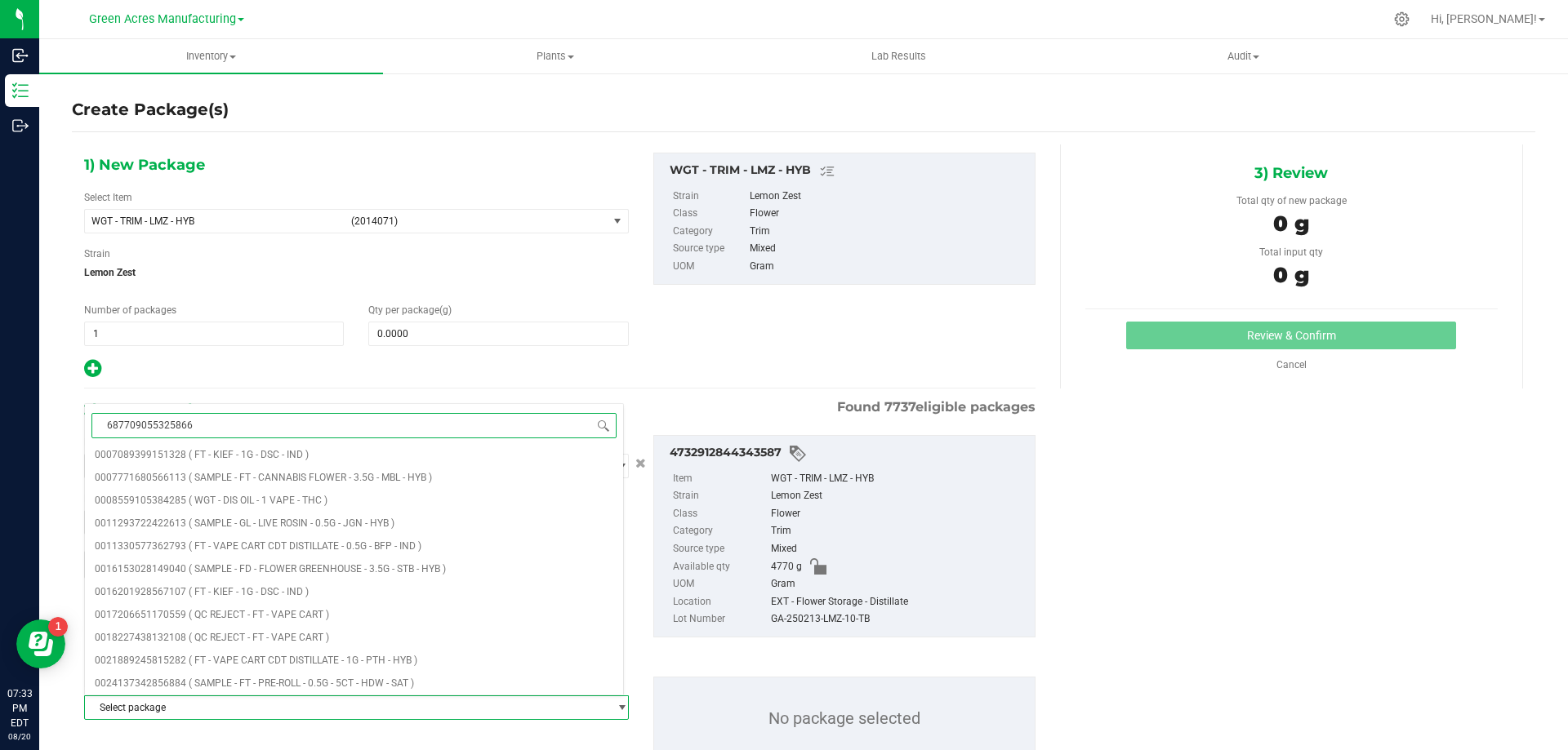
type input "6877090553258666"
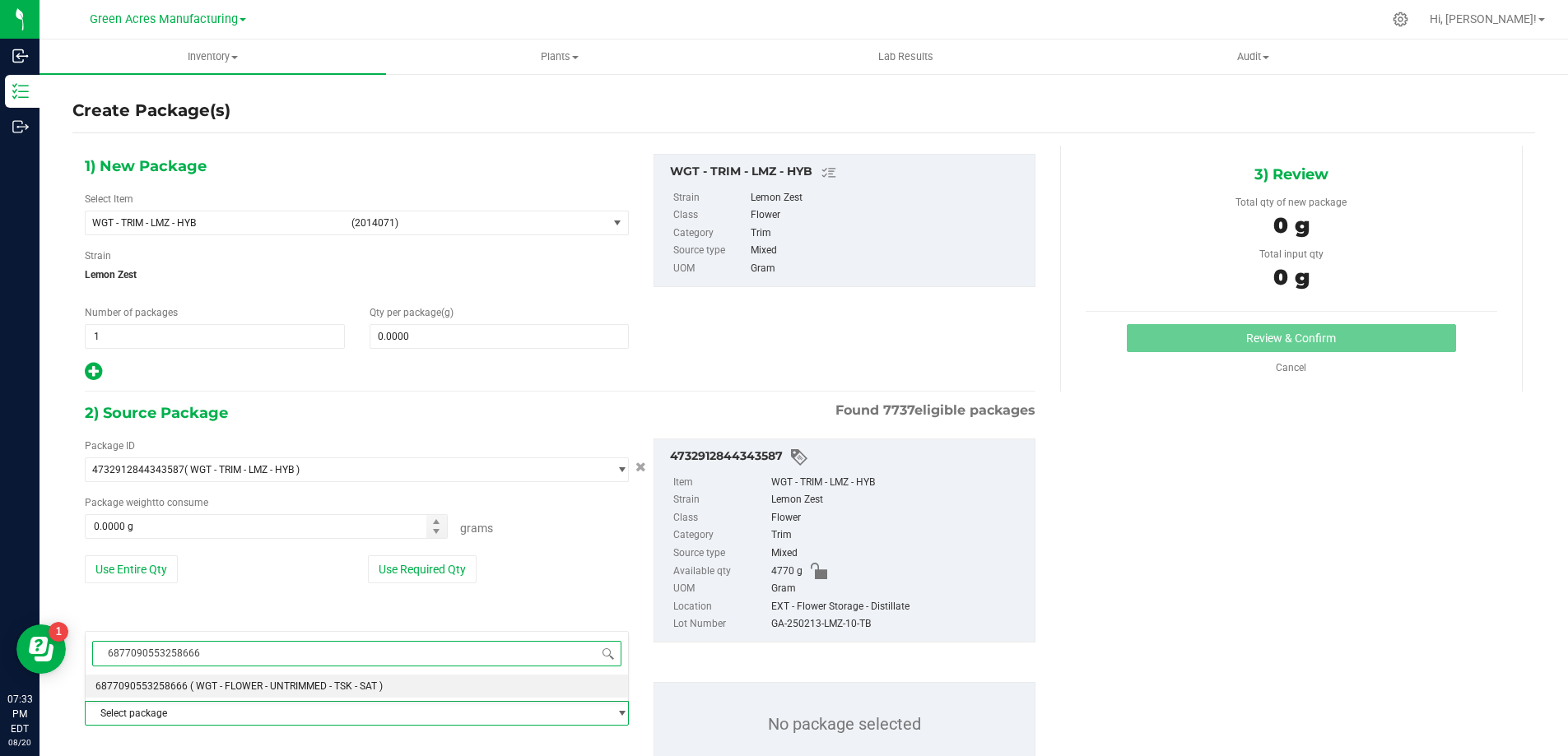
click at [224, 686] on span "( WGT - FLOWER - UNTRIMMED - TSK - SAT )" at bounding box center [286, 687] width 193 height 12
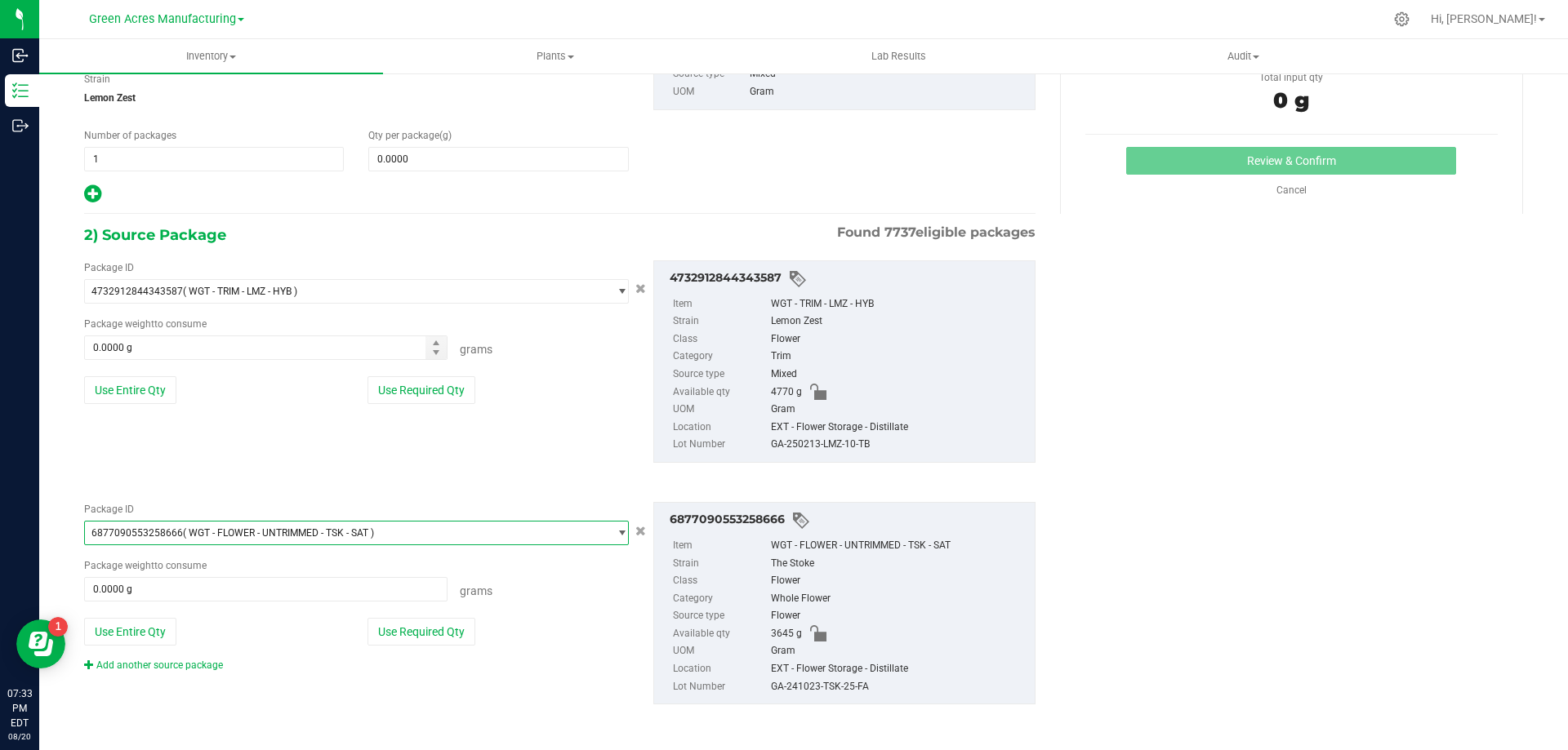
scroll to position [175, 0]
click at [202, 669] on link "Add another source package" at bounding box center [153, 664] width 139 height 12
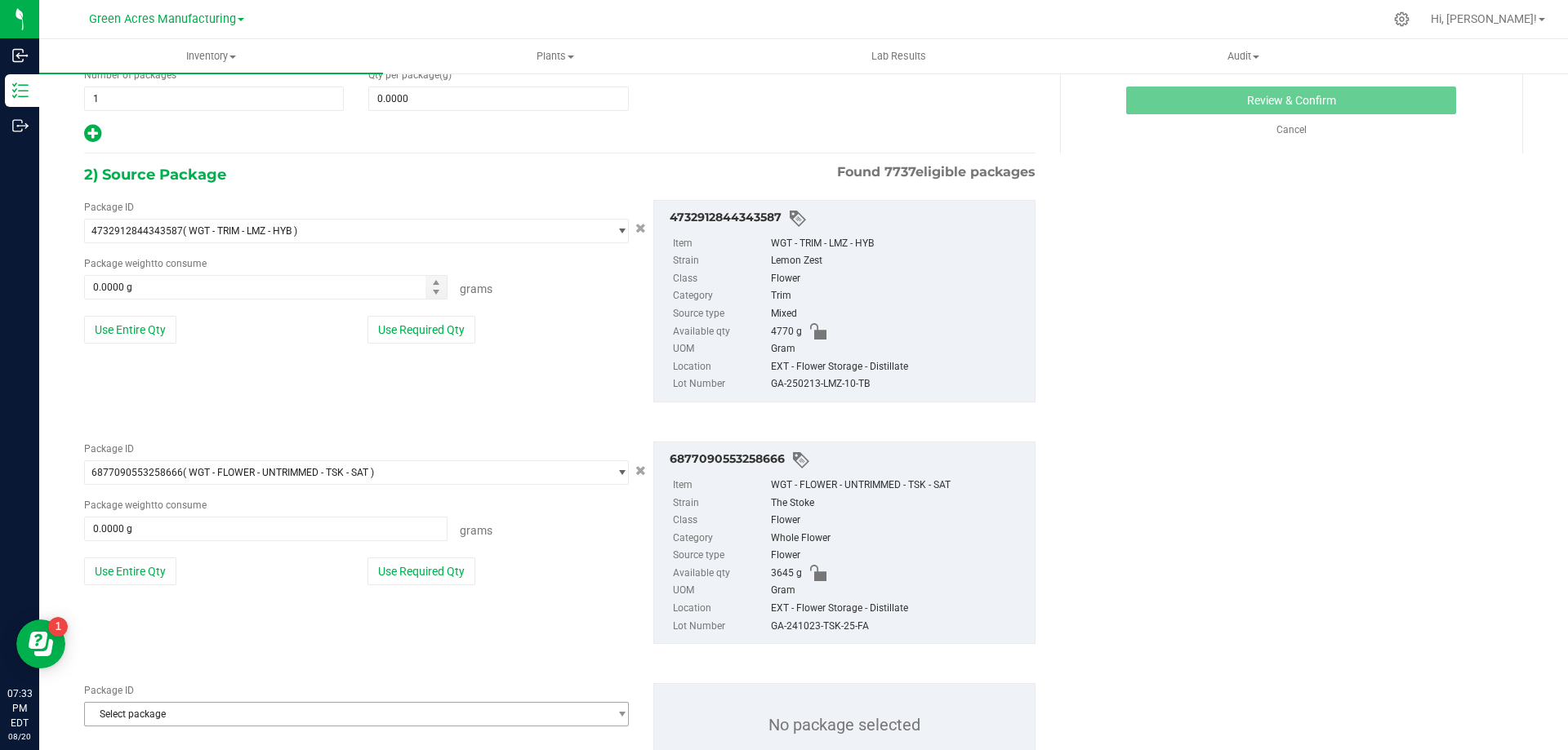
scroll to position [298, 0]
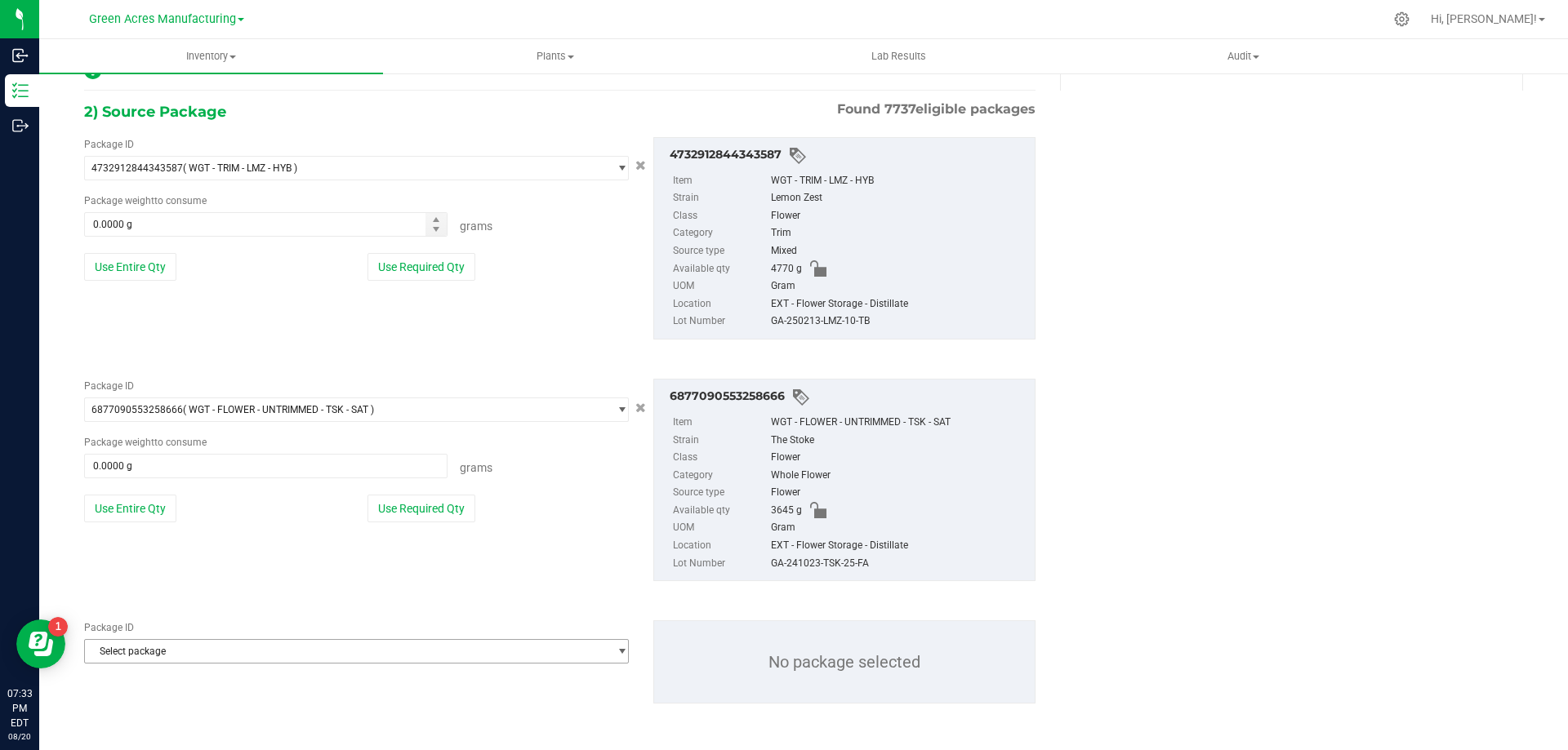
click at [174, 650] on span "Select package" at bounding box center [346, 652] width 523 height 23
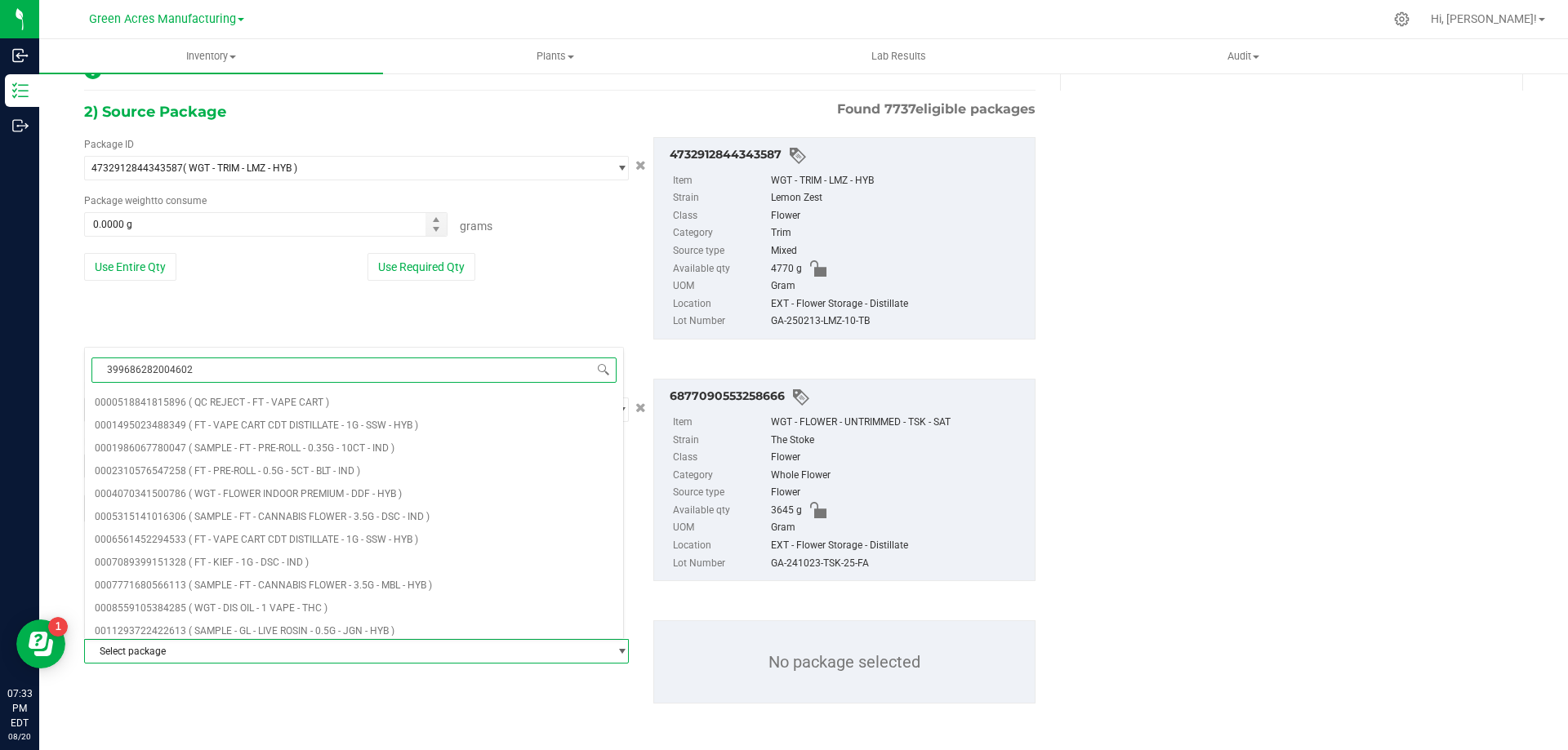
type input "3996862820046024"
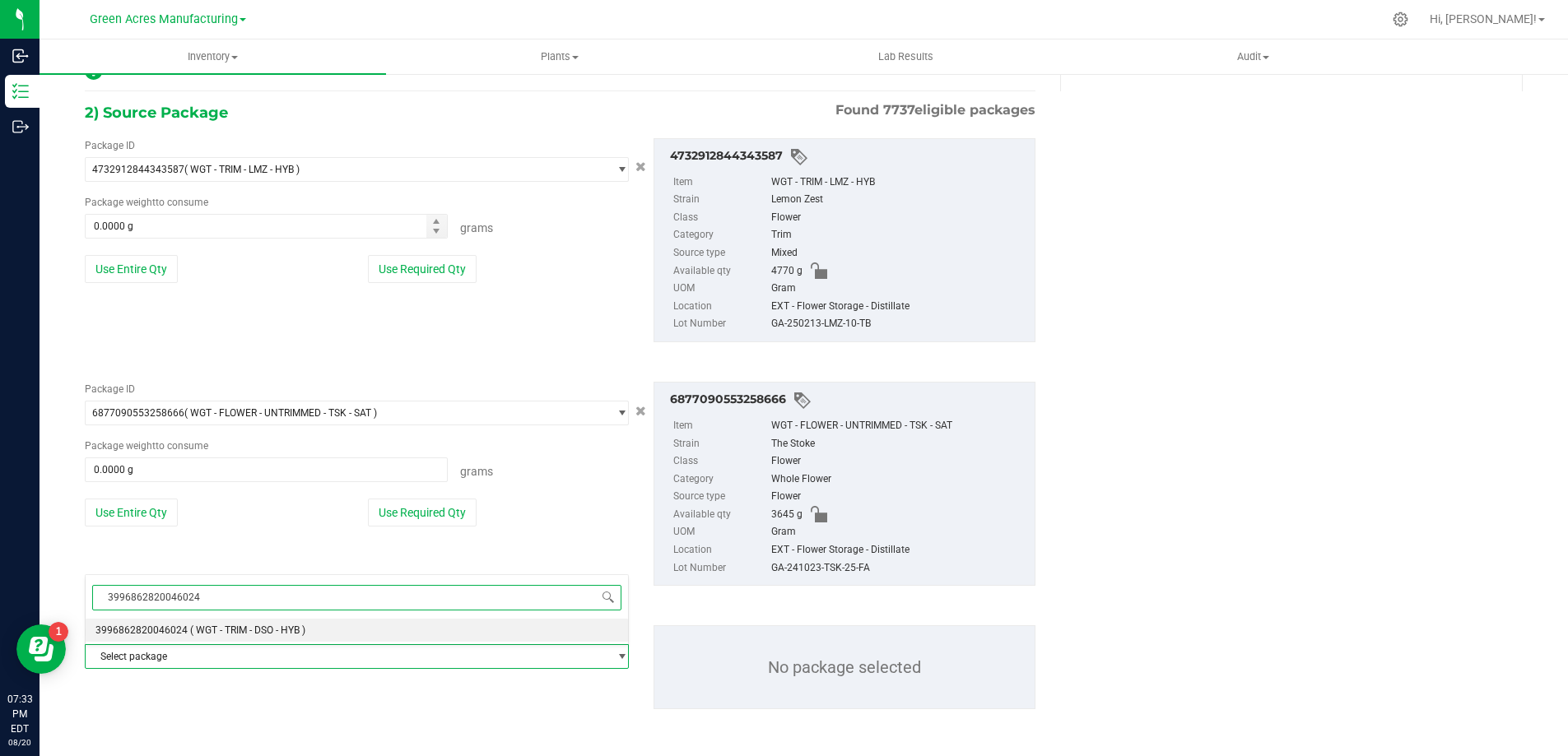
click at [178, 628] on span "3996862820046024" at bounding box center [142, 630] width 92 height 12
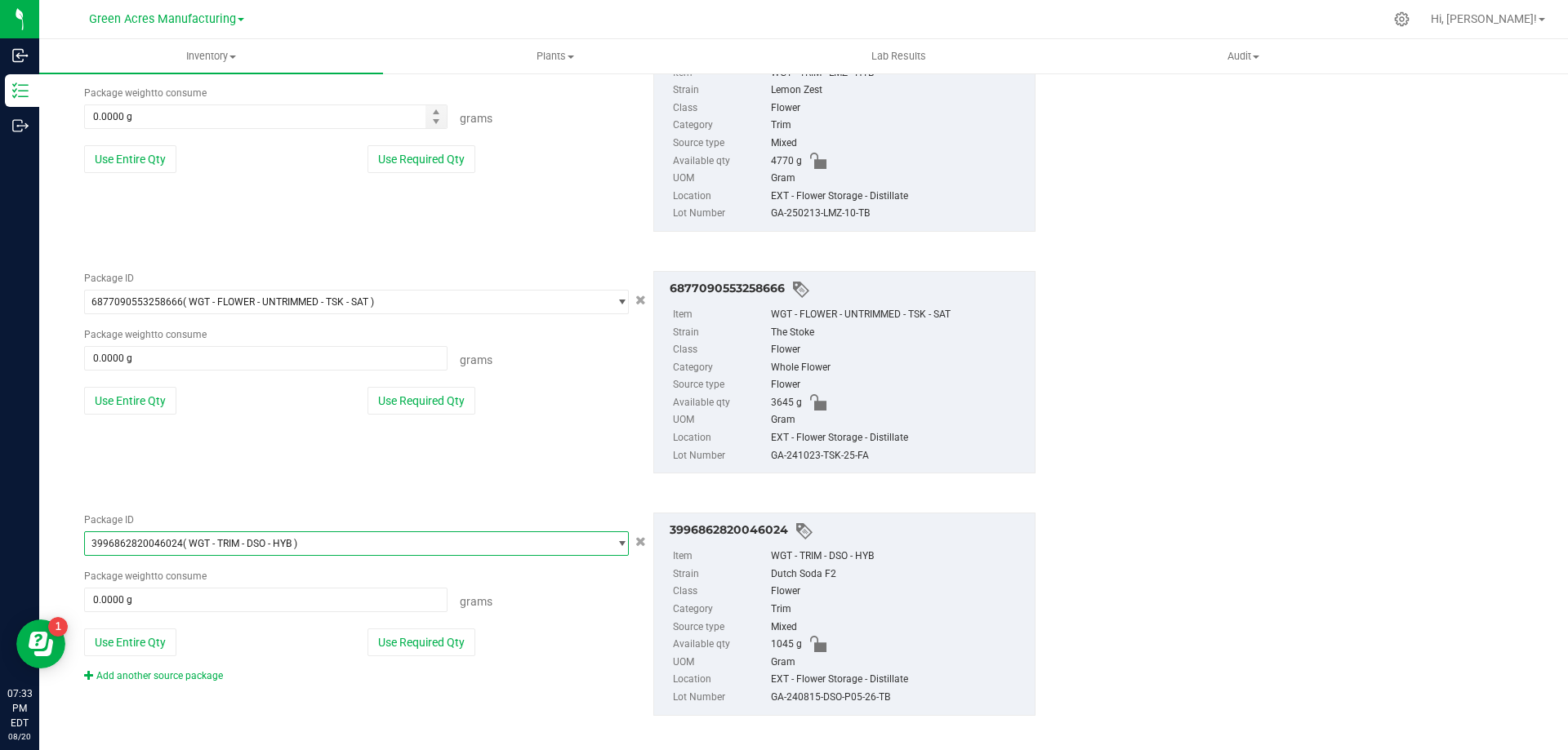
scroll to position [418, 0]
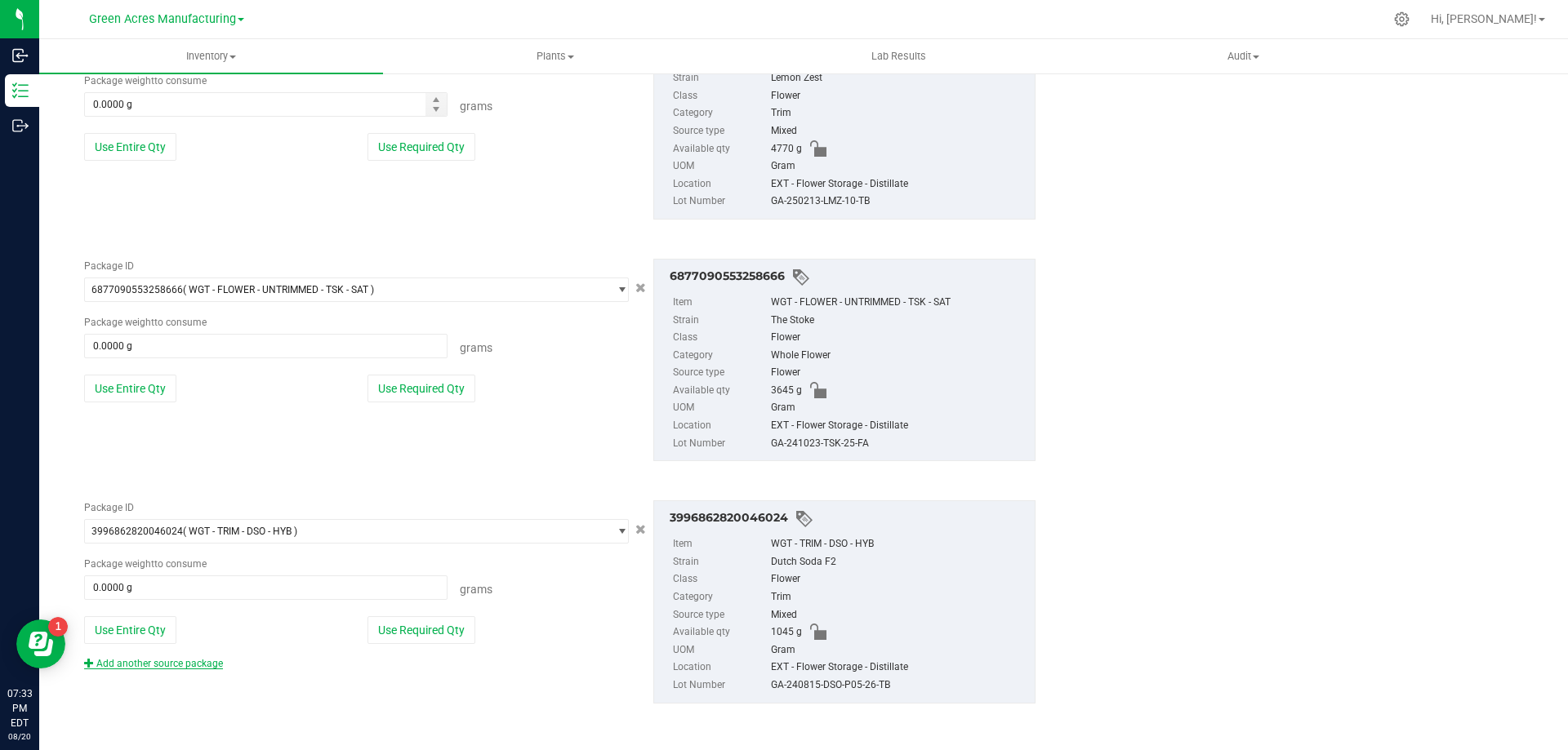
click at [182, 661] on link "Add another source package" at bounding box center [153, 664] width 139 height 12
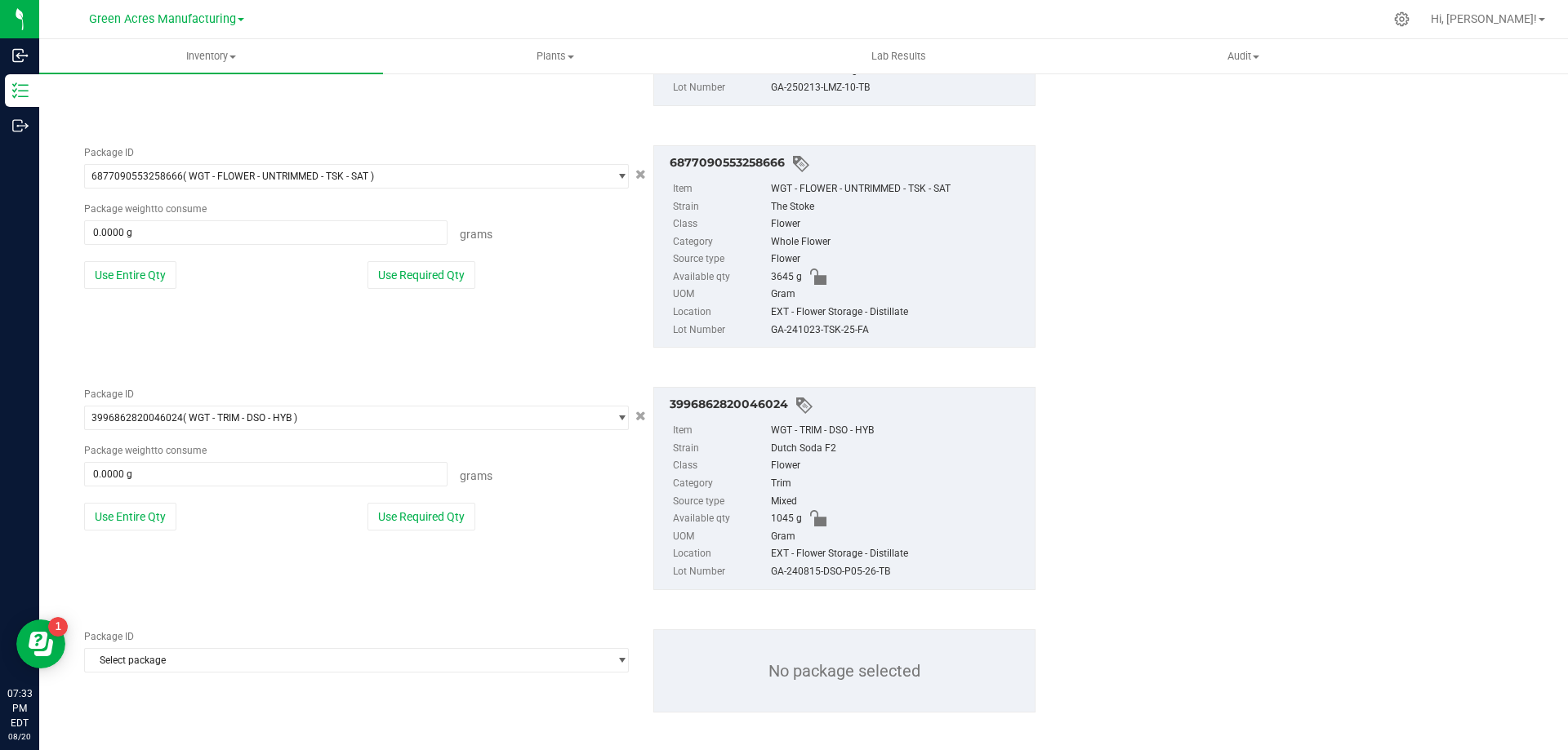
scroll to position [541, 0]
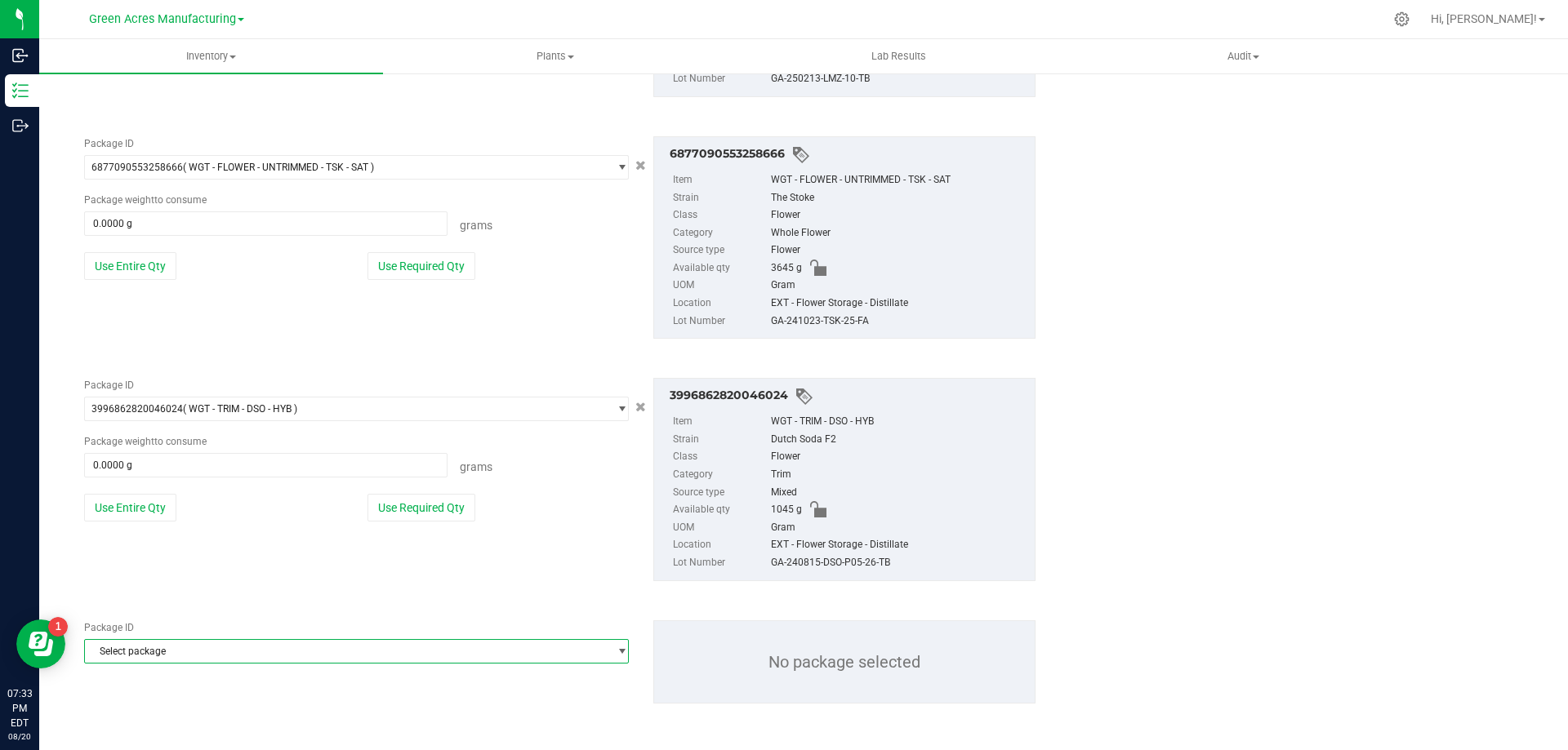
click at [213, 659] on span "Select package" at bounding box center [346, 652] width 523 height 23
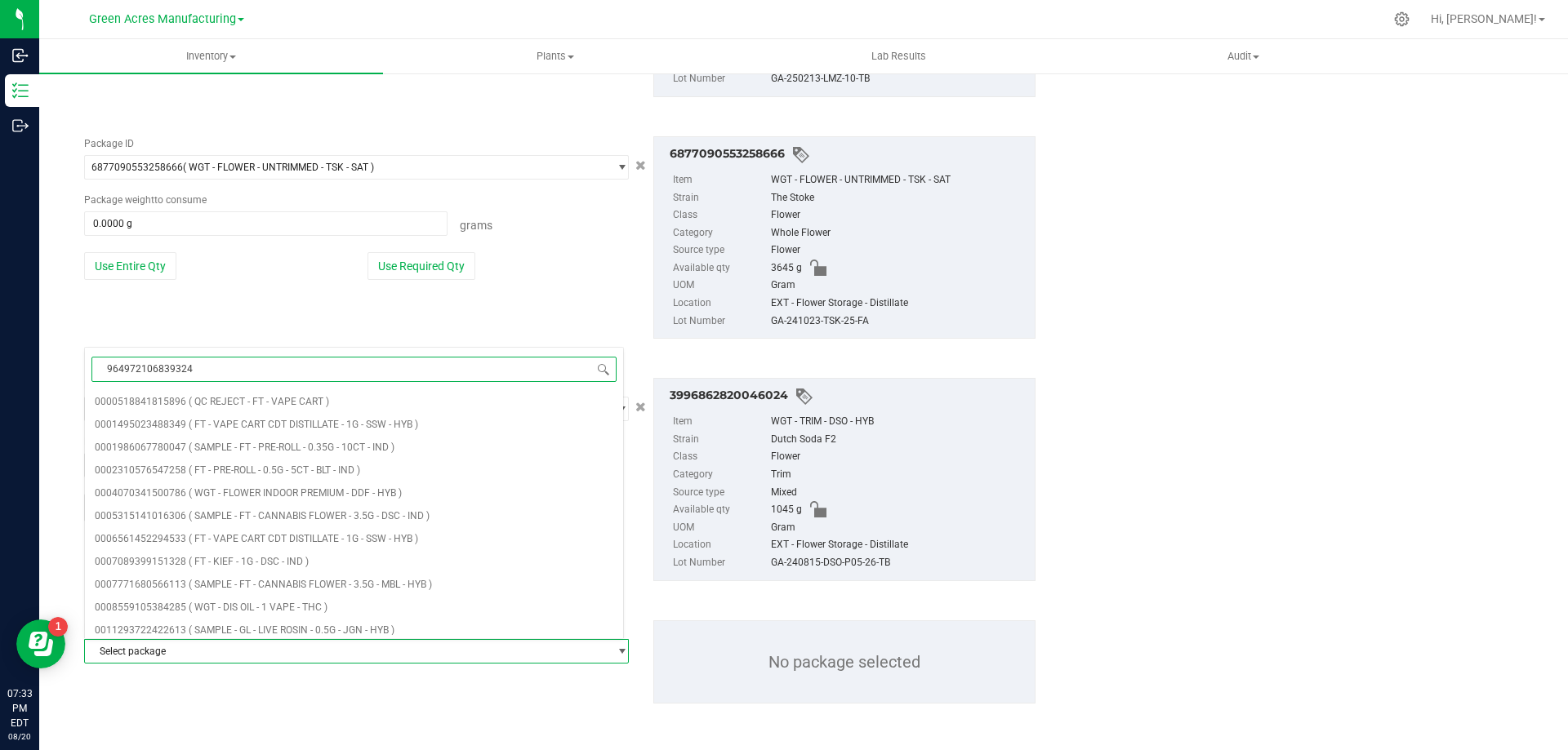
type input "9649721068393245"
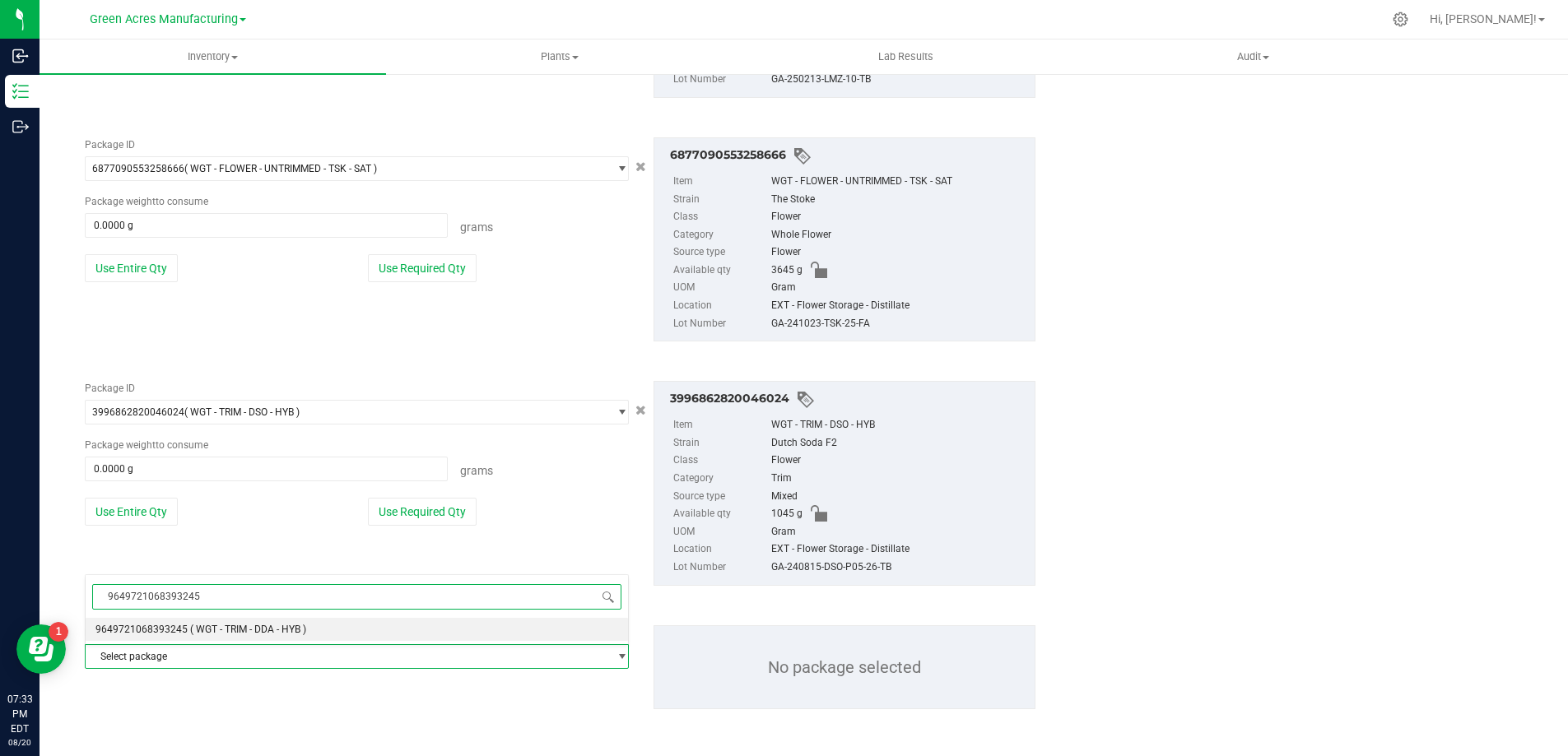
click at [220, 627] on span "( WGT - TRIM - DDA - HYB )" at bounding box center [248, 630] width 116 height 12
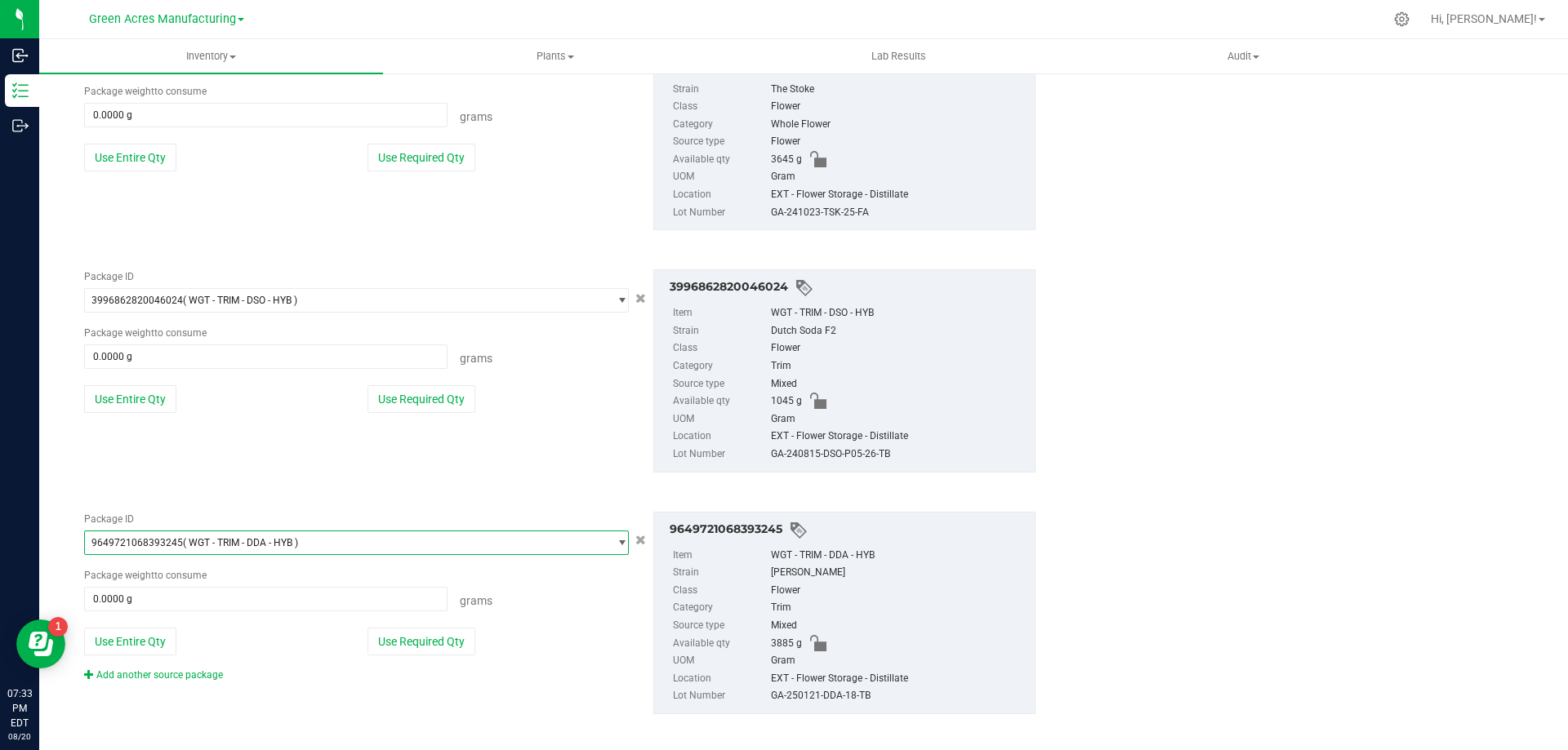
scroll to position [659, 0]
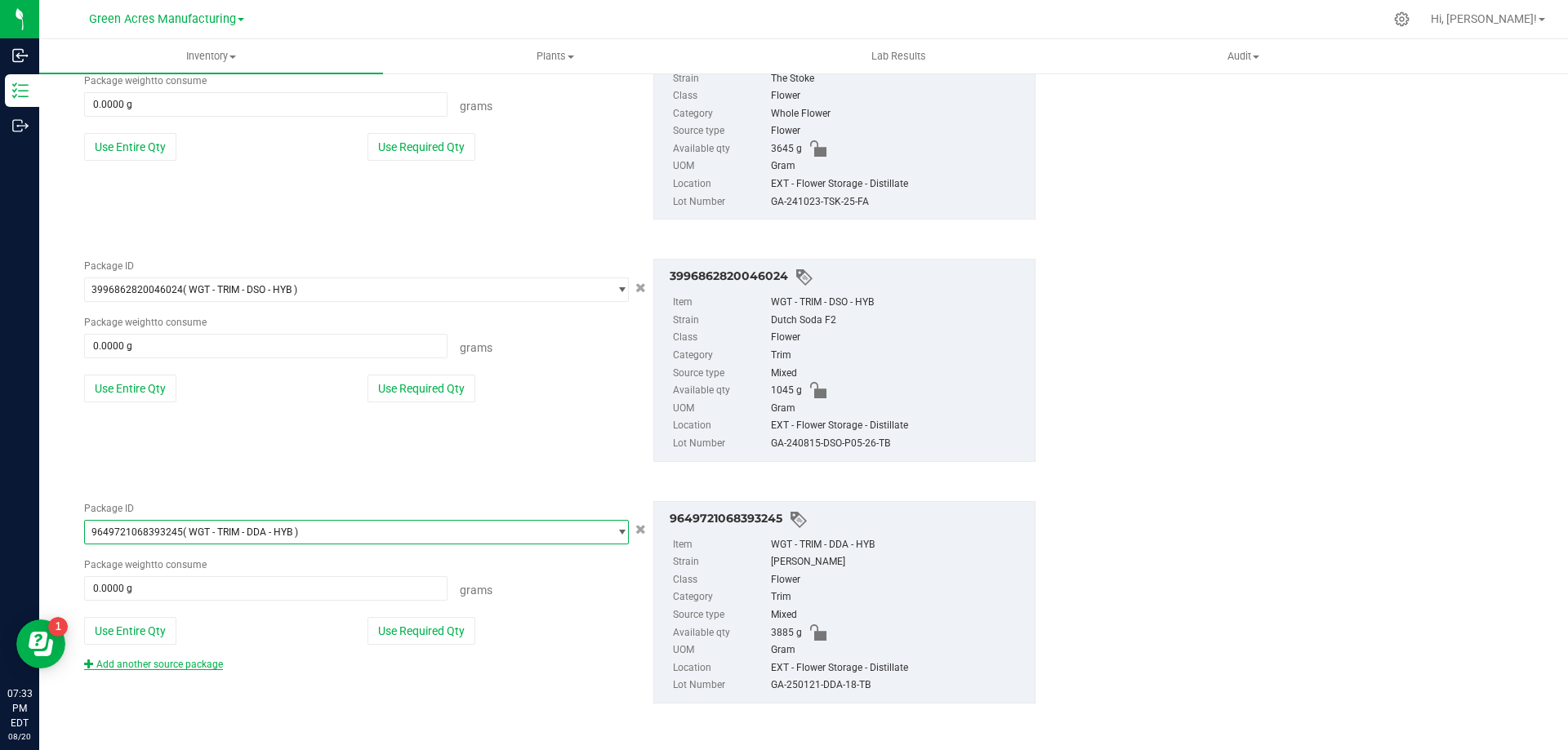
click at [160, 668] on link "Add another source package" at bounding box center [153, 664] width 139 height 12
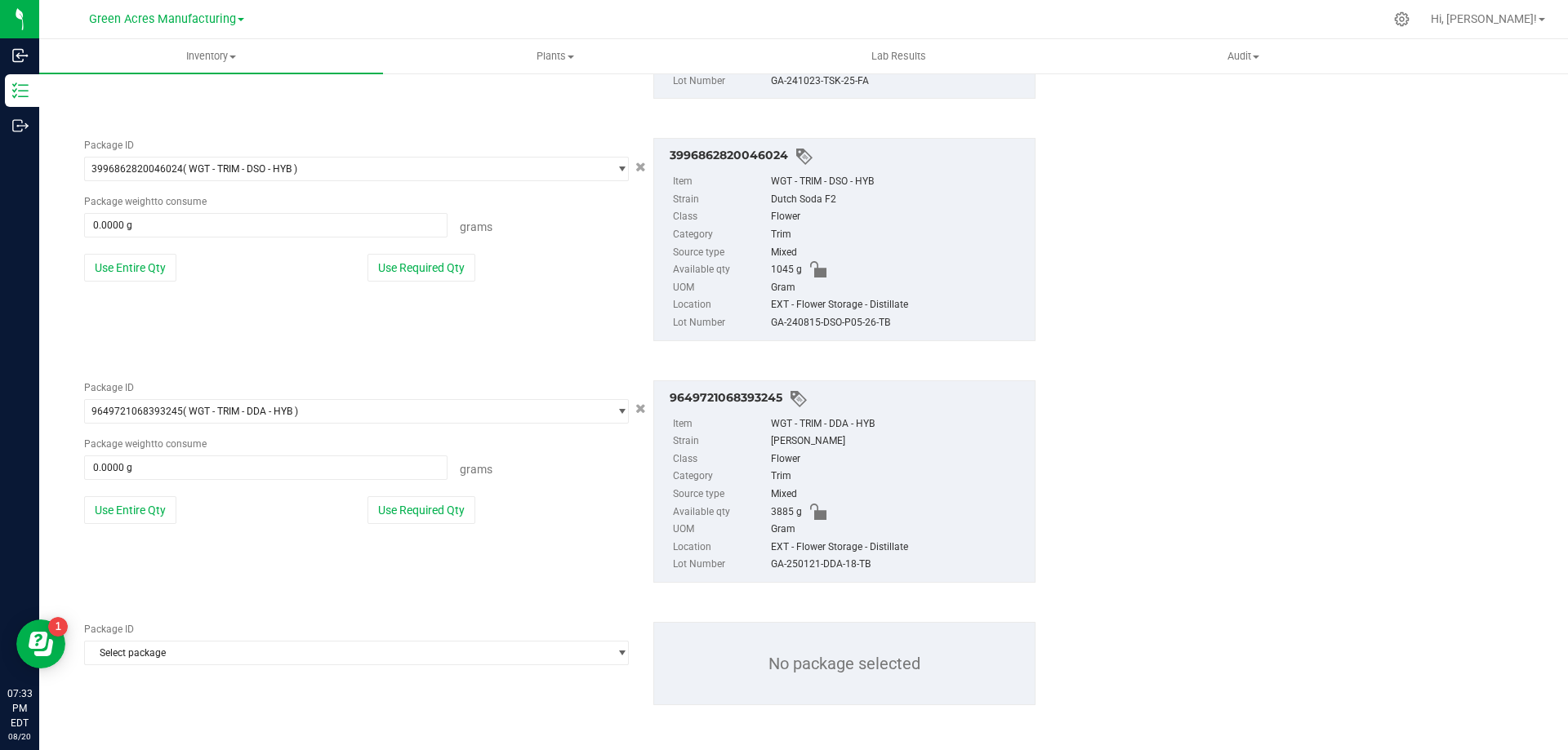
scroll to position [782, 0]
click at [199, 651] on span "Select package" at bounding box center [346, 652] width 523 height 23
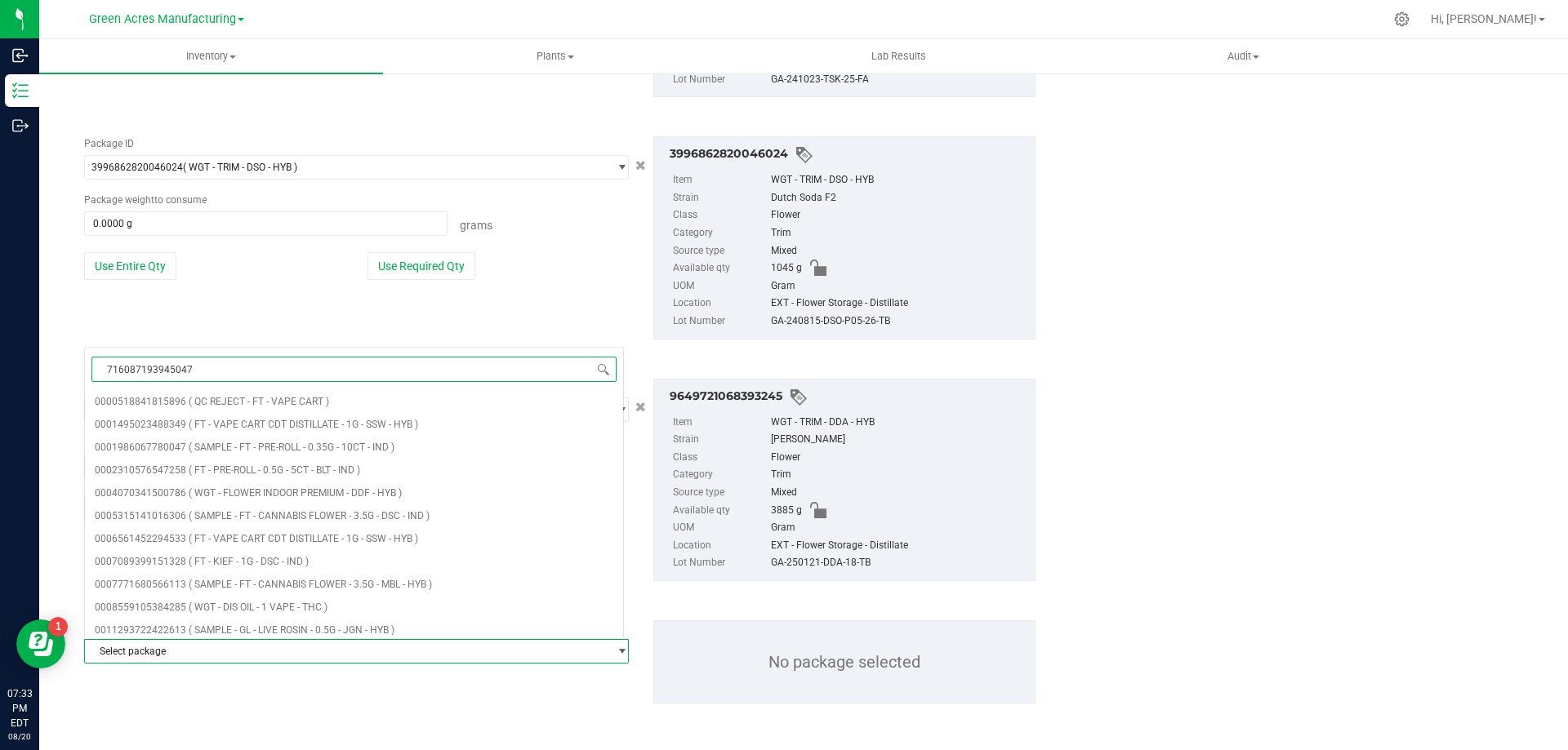
type input "7160871939450477"
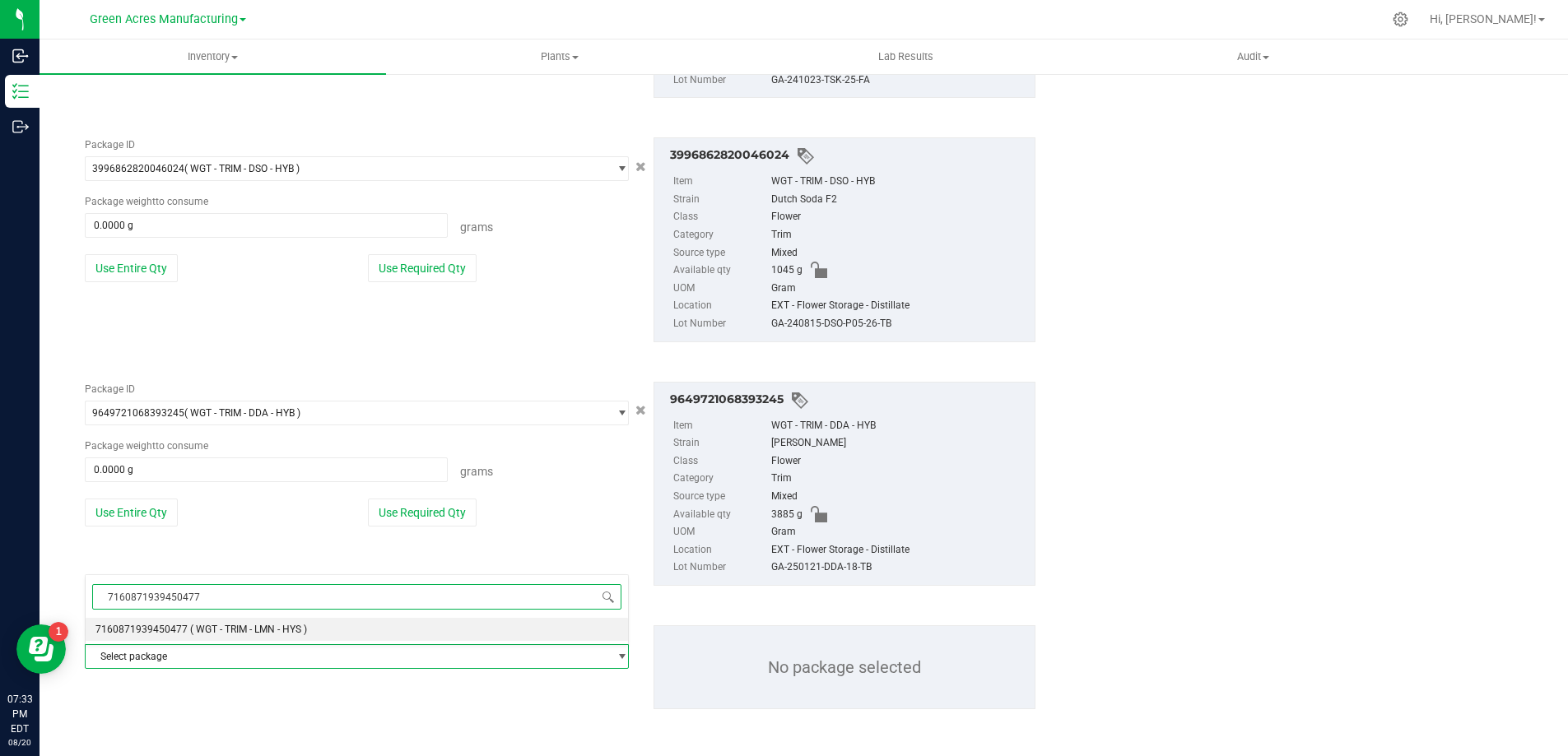
click at [202, 630] on span "( WGT - TRIM - LMN - HYS )" at bounding box center [249, 630] width 117 height 12
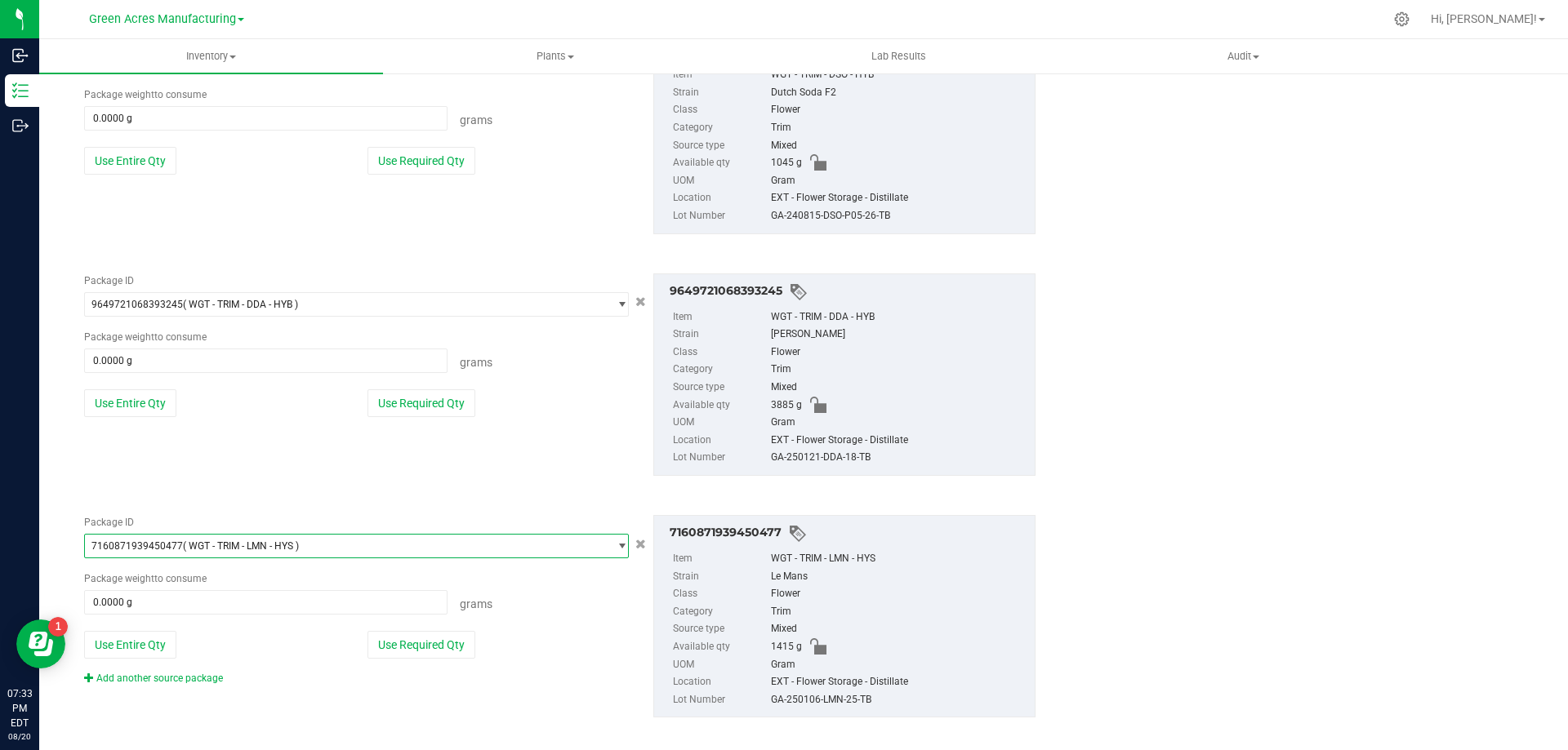
scroll to position [901, 0]
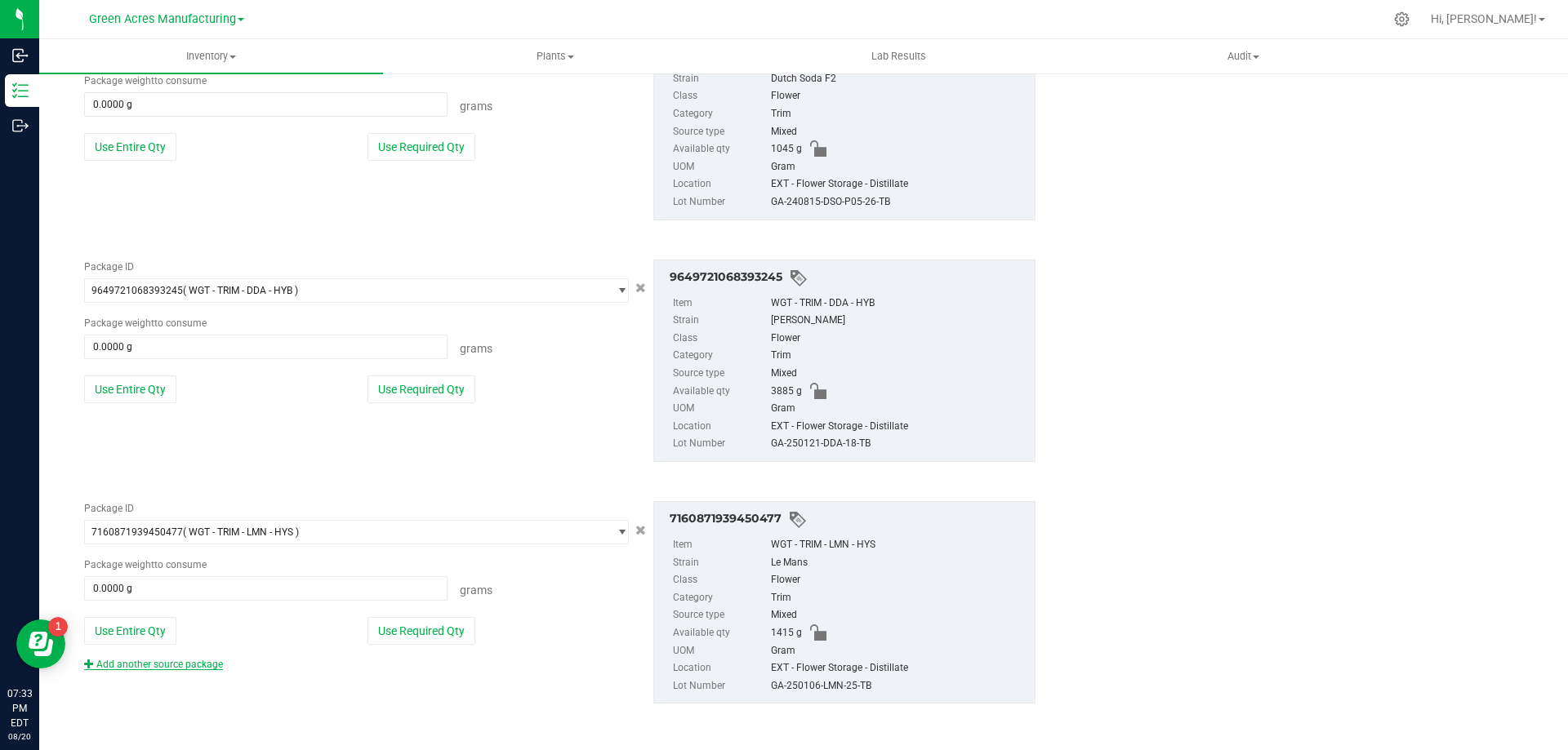
click at [204, 662] on link "Add another source package" at bounding box center [153, 664] width 139 height 12
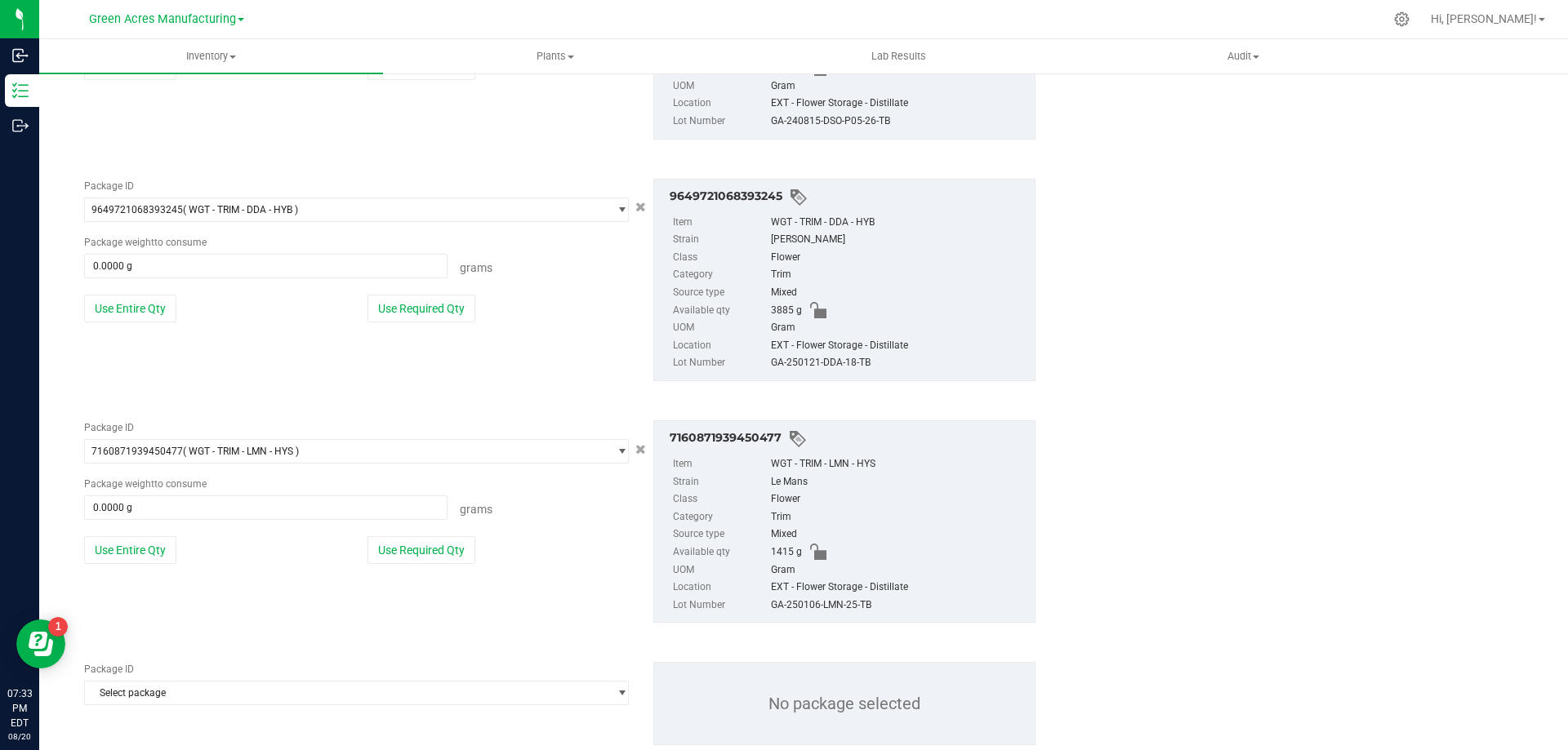
scroll to position [1024, 0]
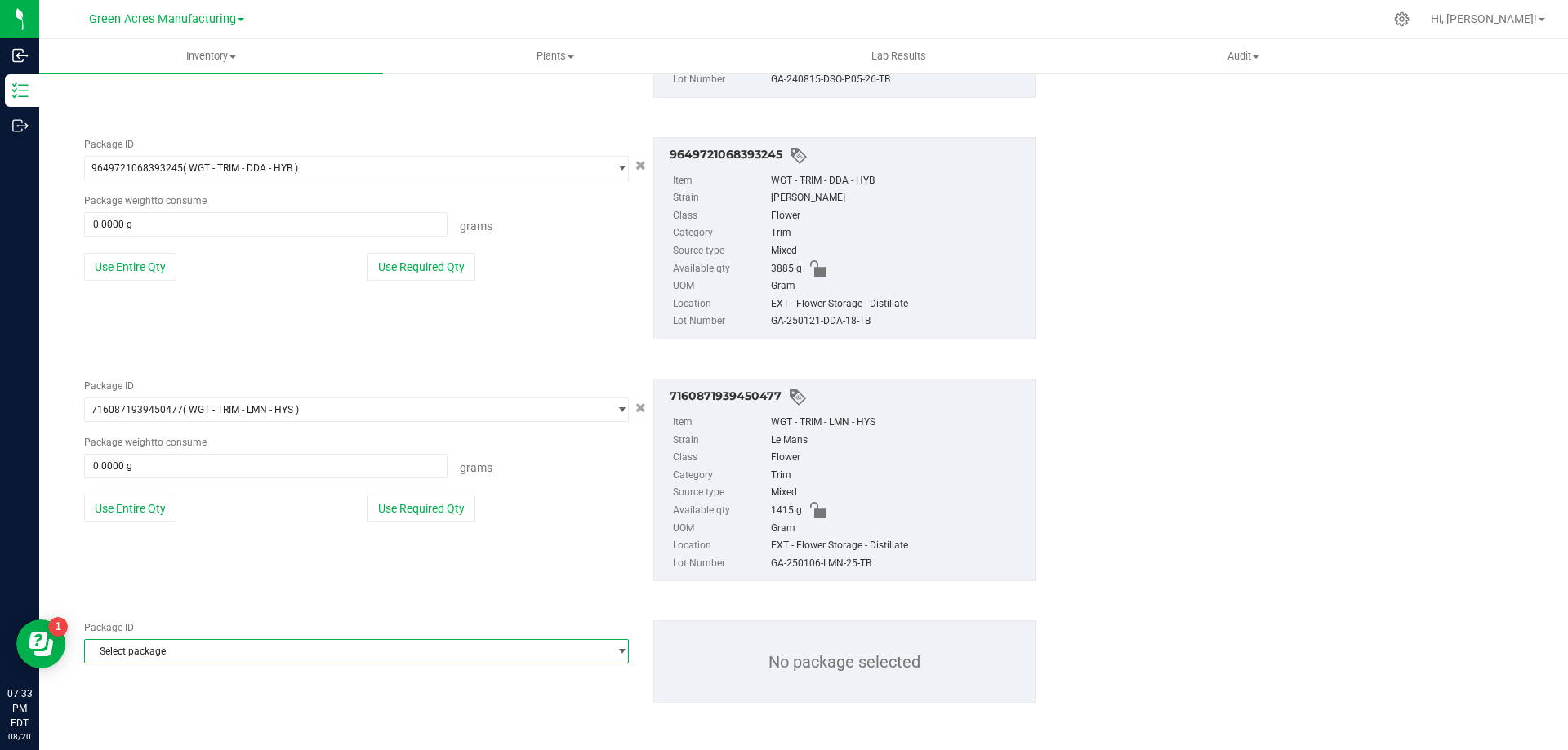
click at [243, 654] on span "Select package" at bounding box center [346, 652] width 523 height 23
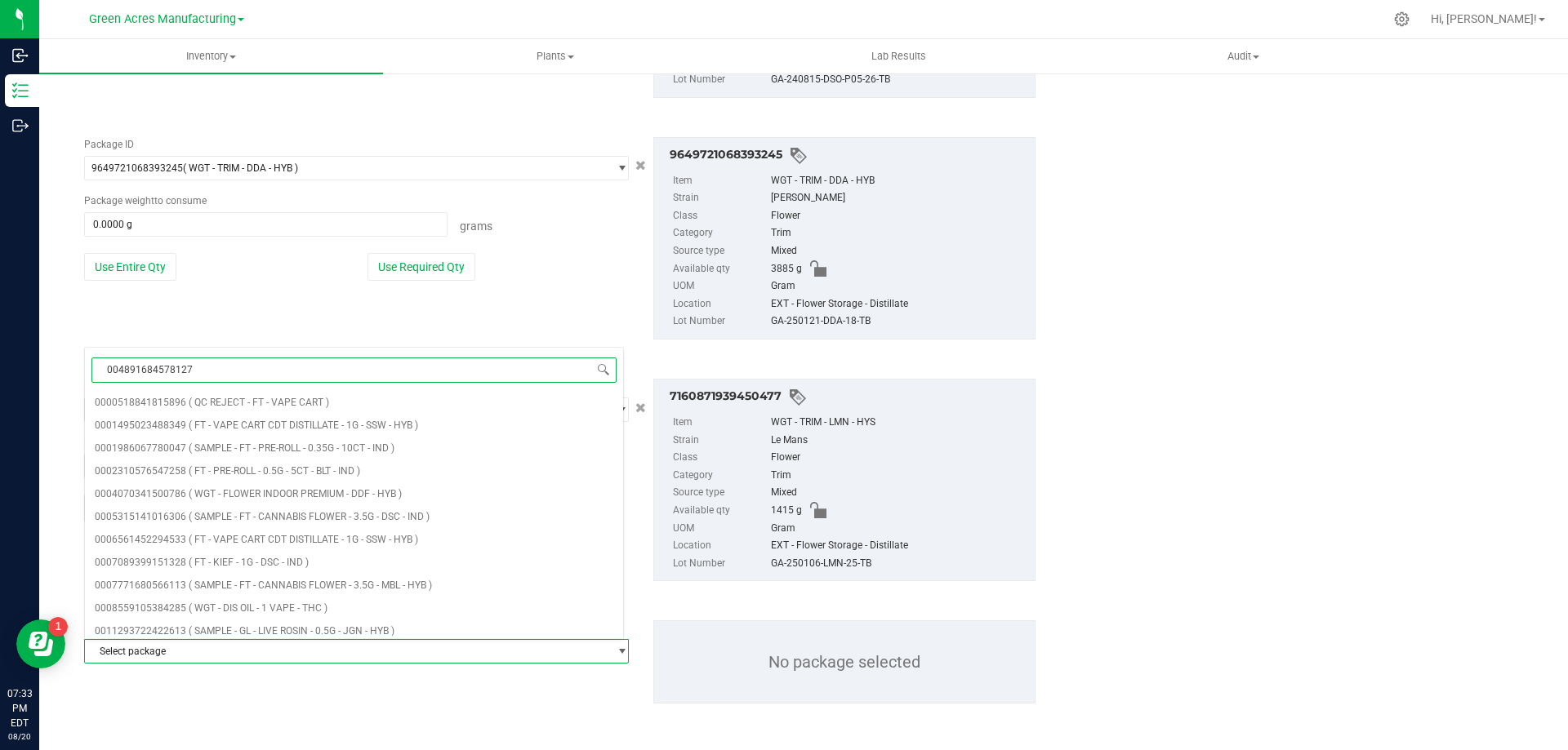
type input "0048916845781271"
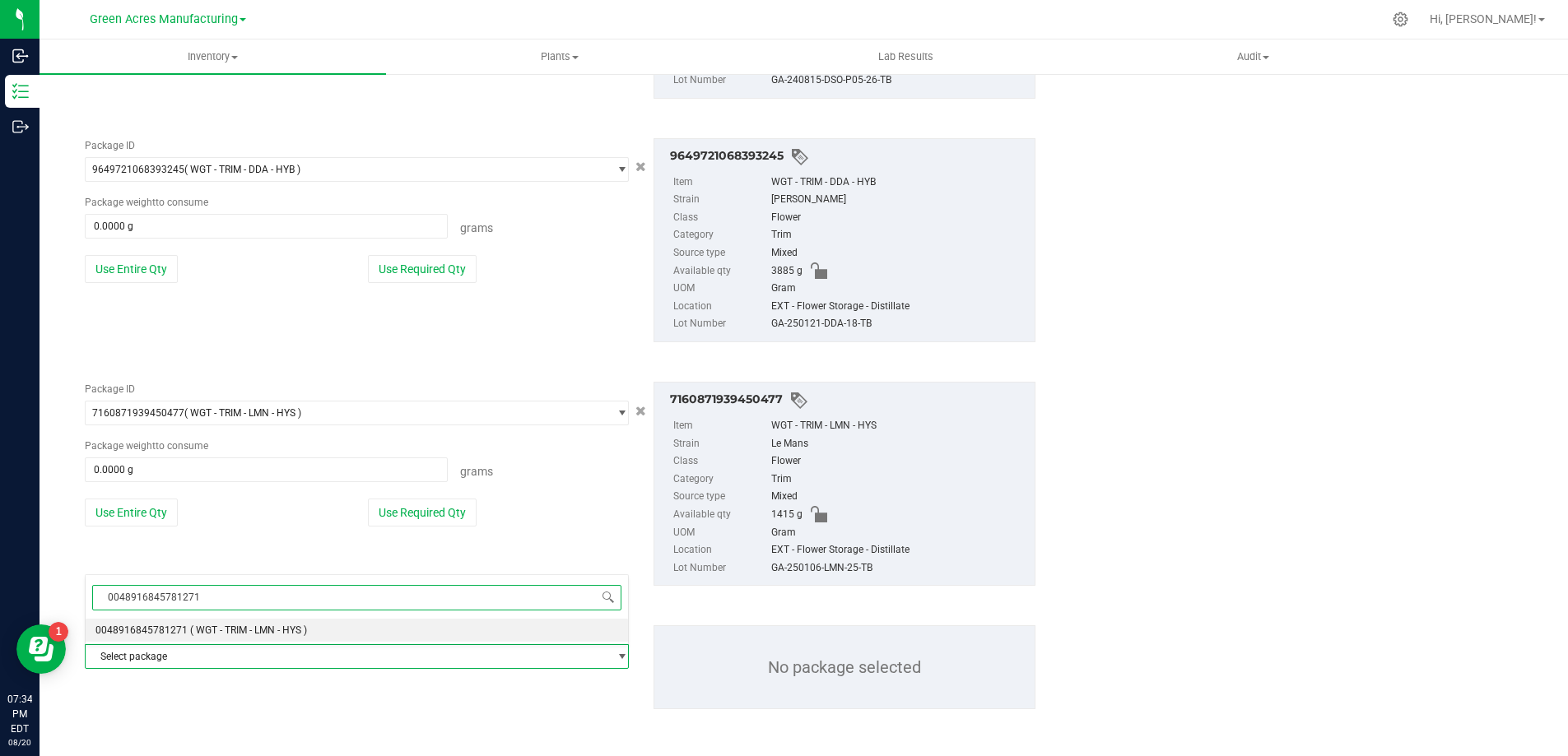
click at [286, 634] on span "( WGT - TRIM - LMN - HYS )" at bounding box center [249, 630] width 117 height 12
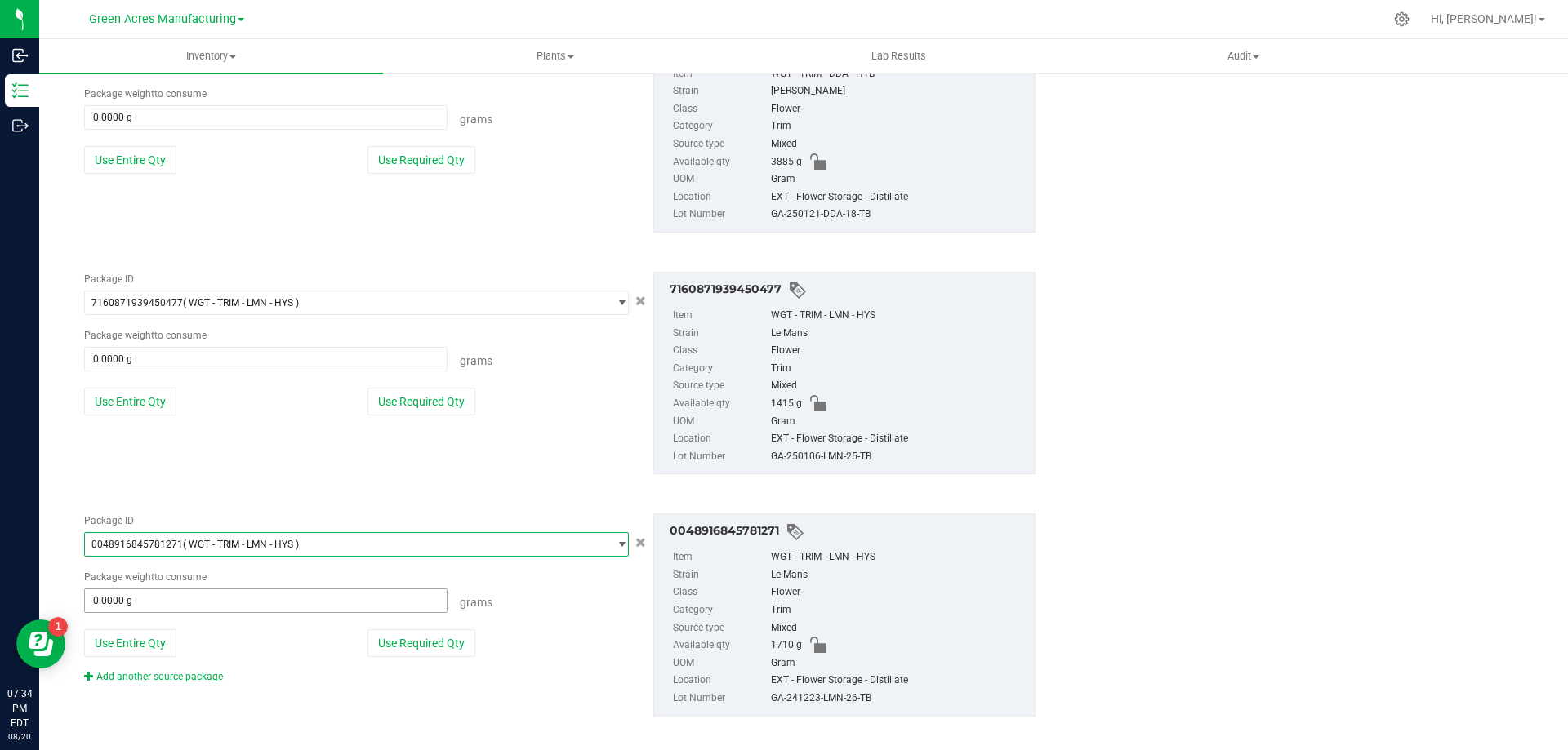
scroll to position [1144, 0]
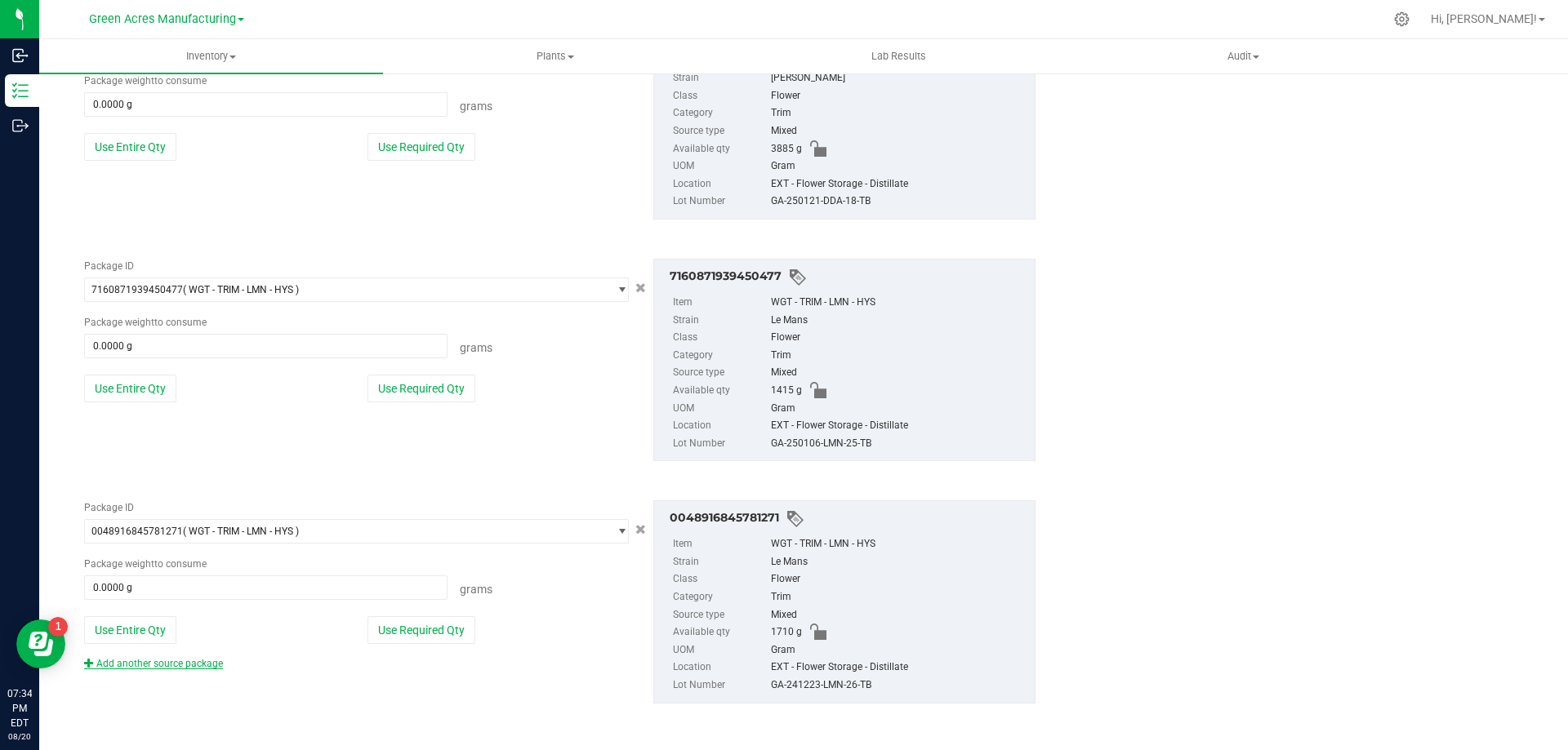
click at [194, 663] on link "Add another source package" at bounding box center [153, 664] width 139 height 12
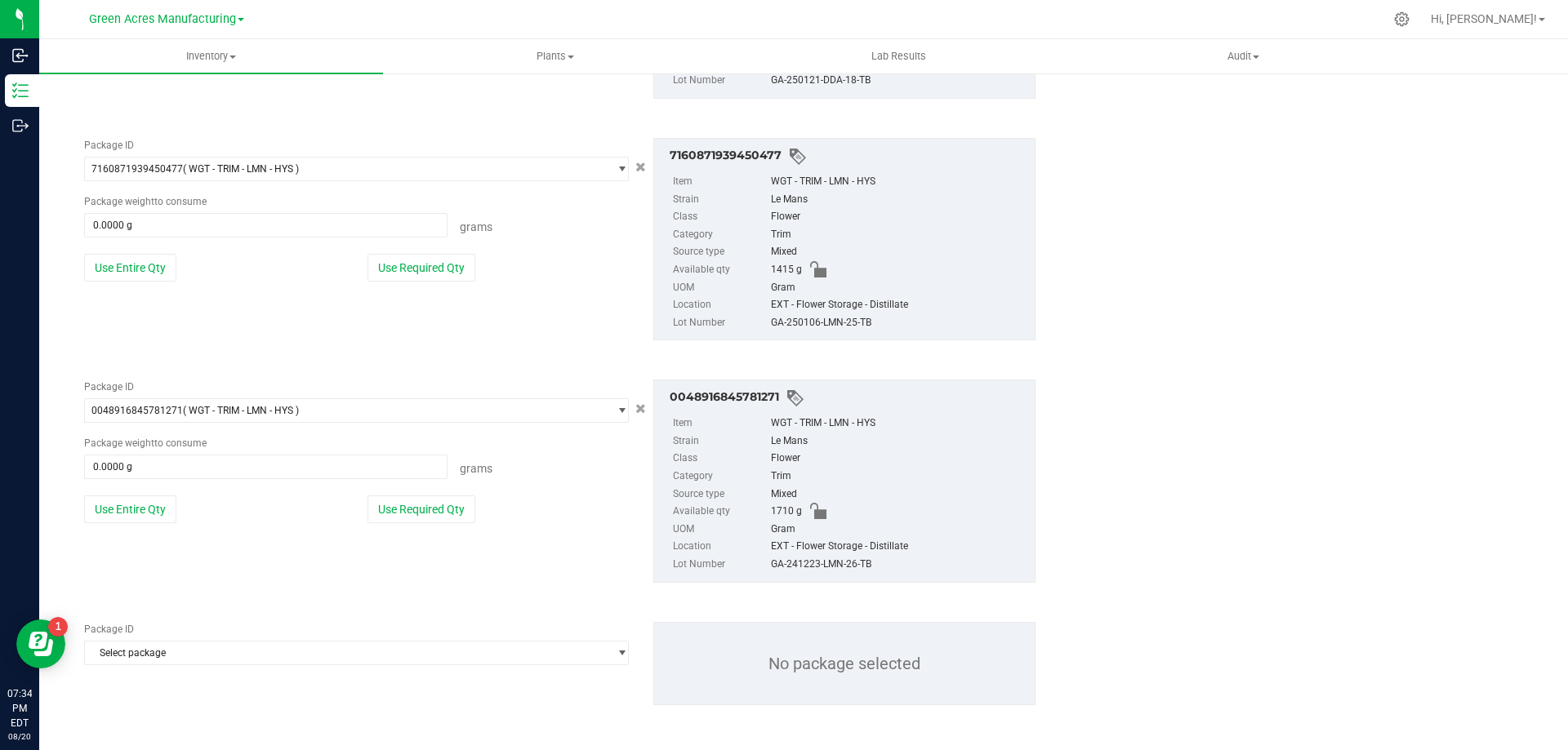
scroll to position [1266, 0]
click at [220, 656] on span "Select package" at bounding box center [346, 652] width 523 height 23
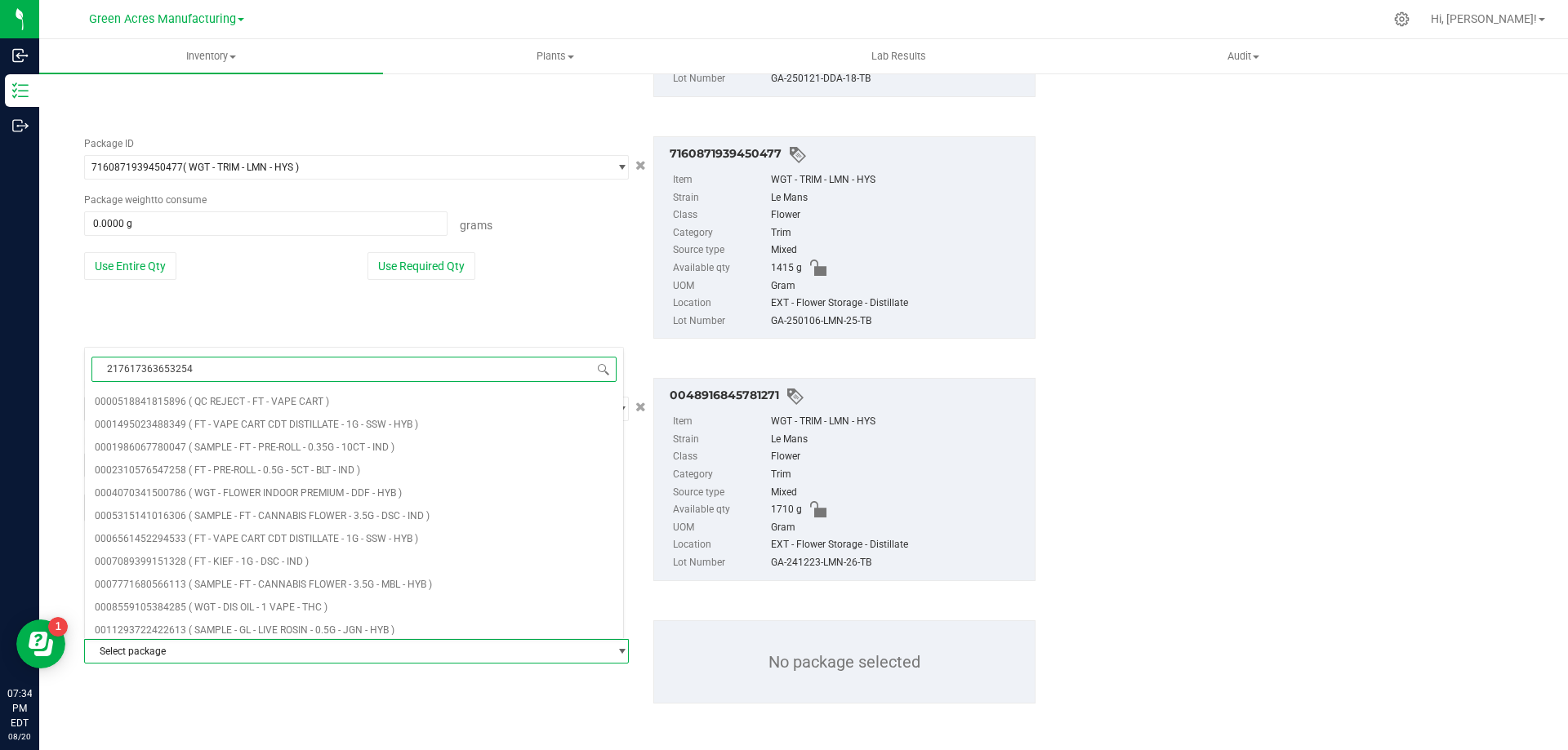
type input "2176173636532544"
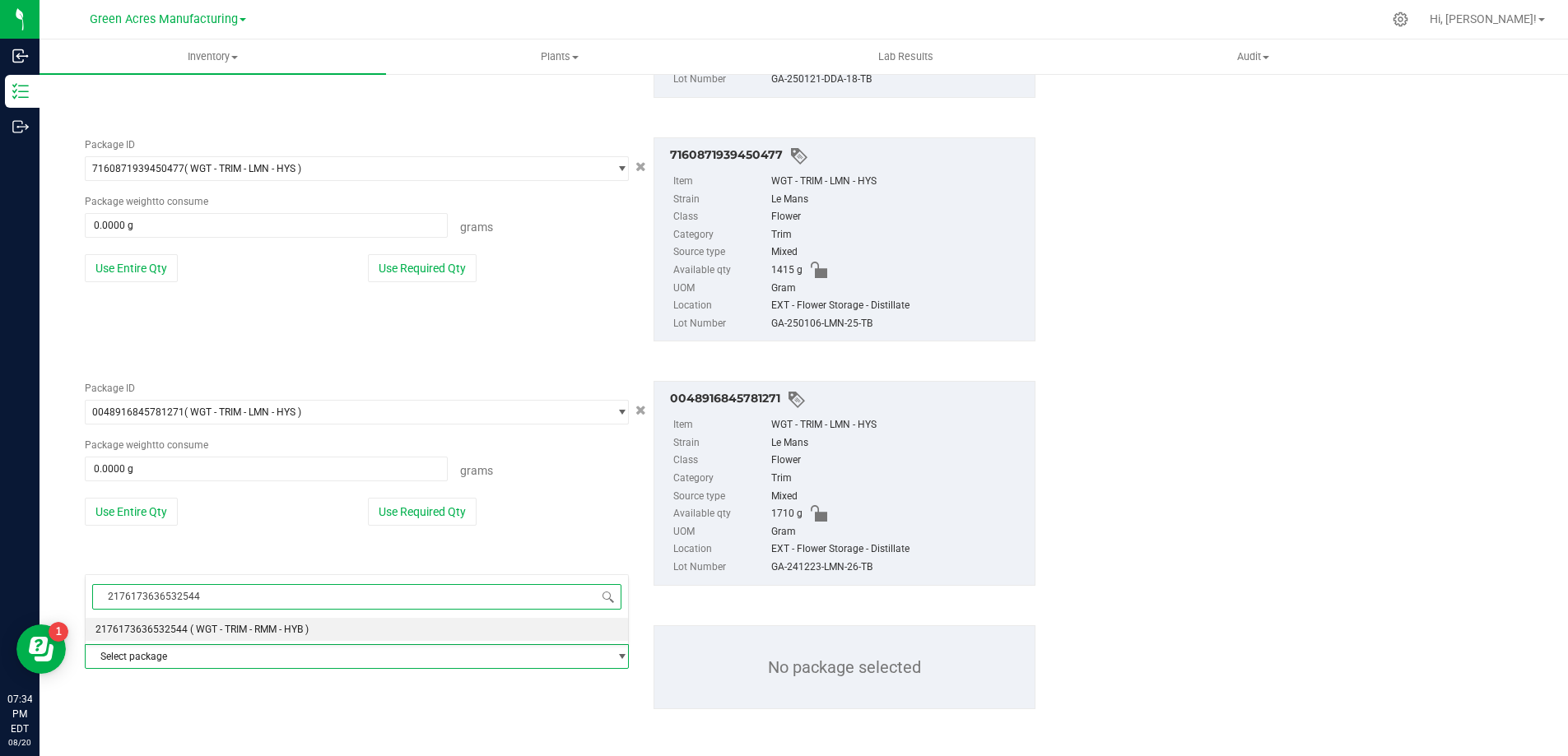
click at [231, 631] on span "( WGT - TRIM - RMM - HYB )" at bounding box center [250, 630] width 119 height 12
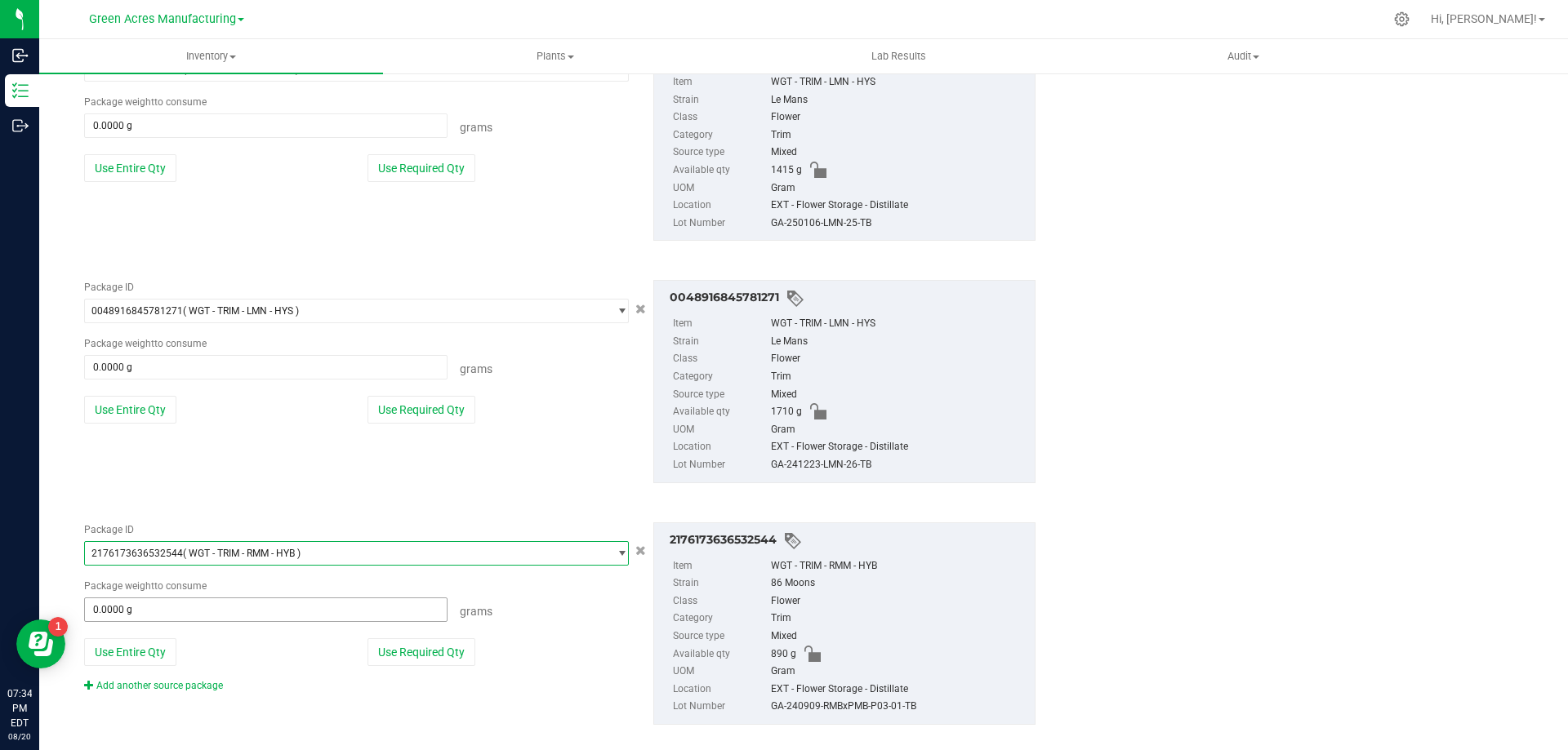
scroll to position [1385, 0]
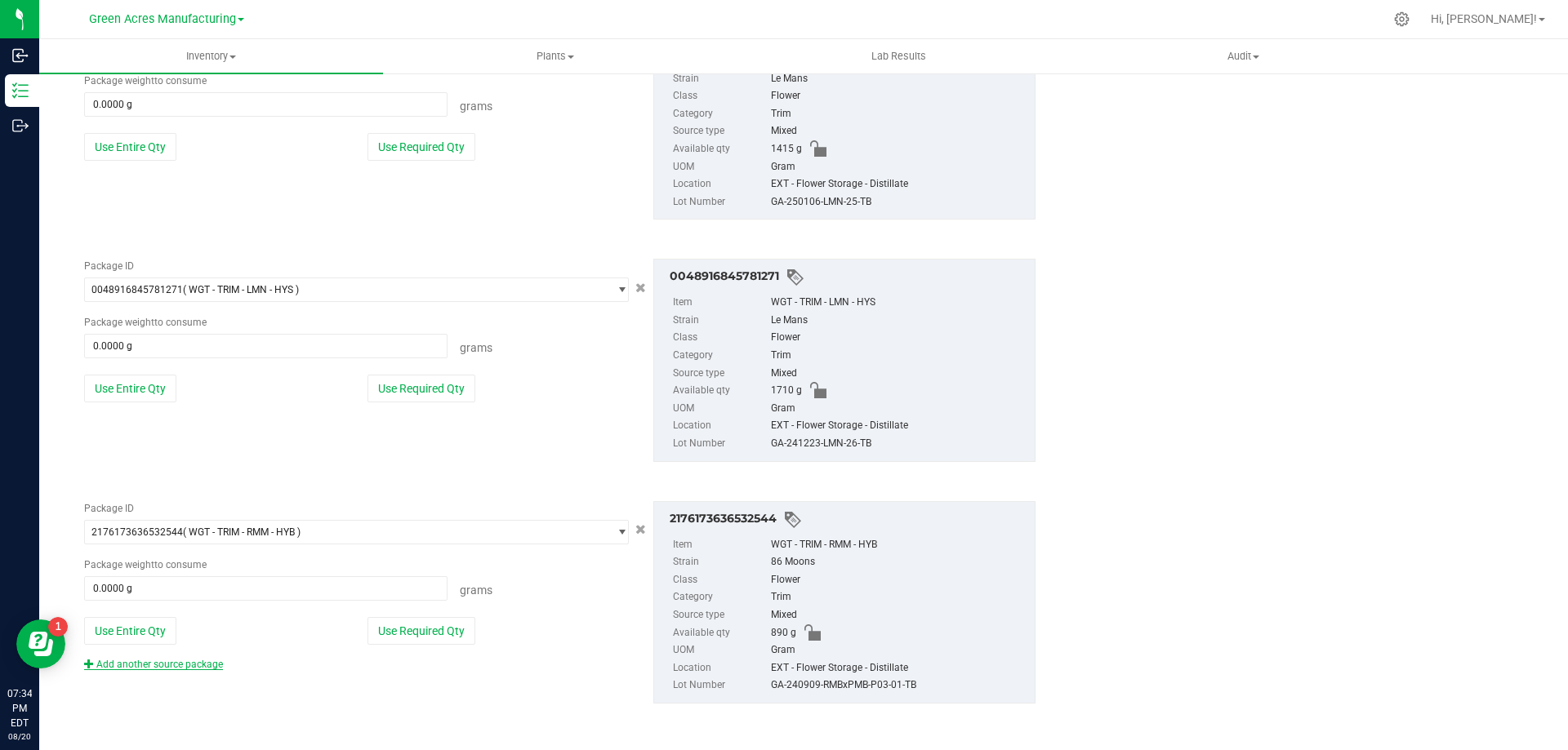
click at [206, 665] on link "Add another source package" at bounding box center [153, 664] width 139 height 12
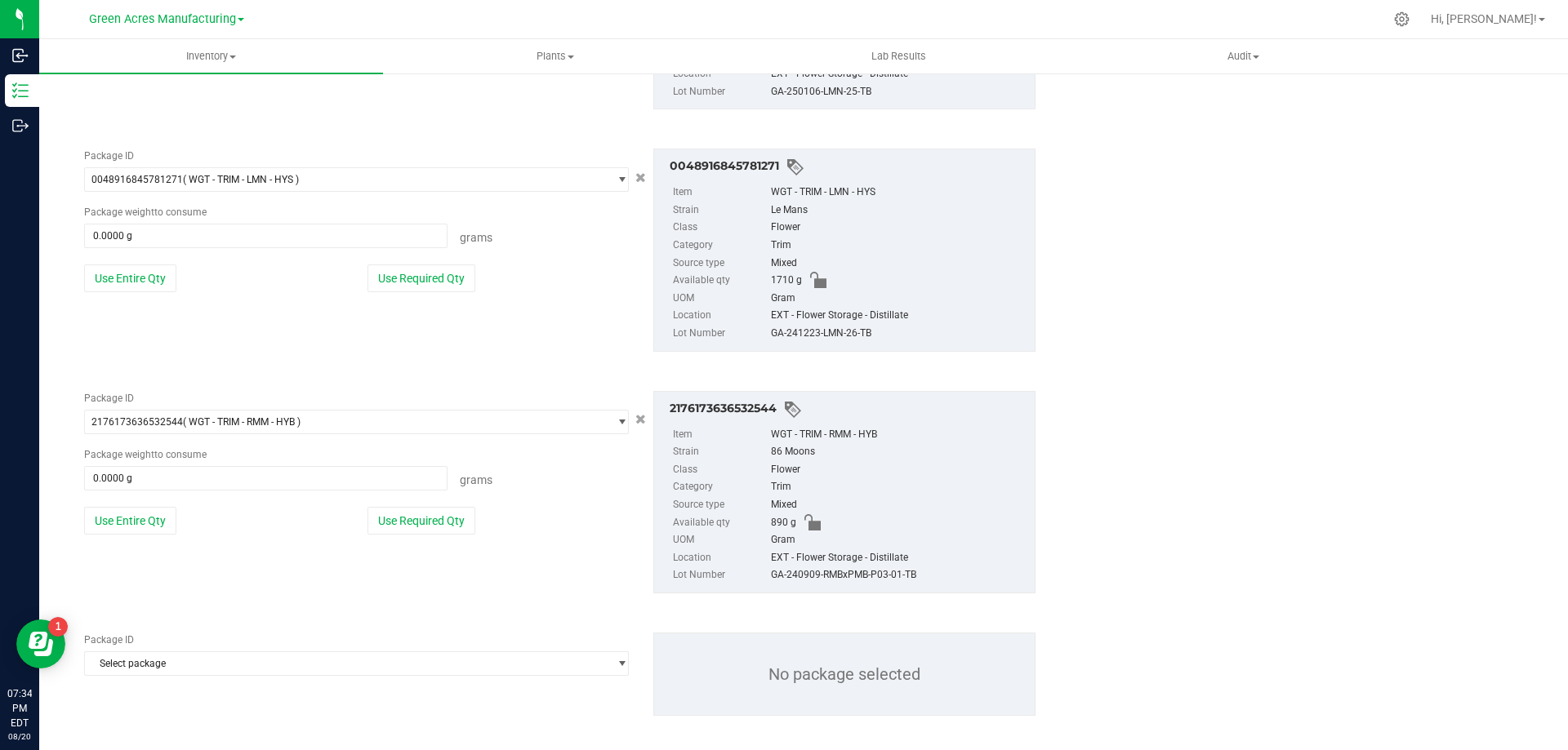
scroll to position [1507, 0]
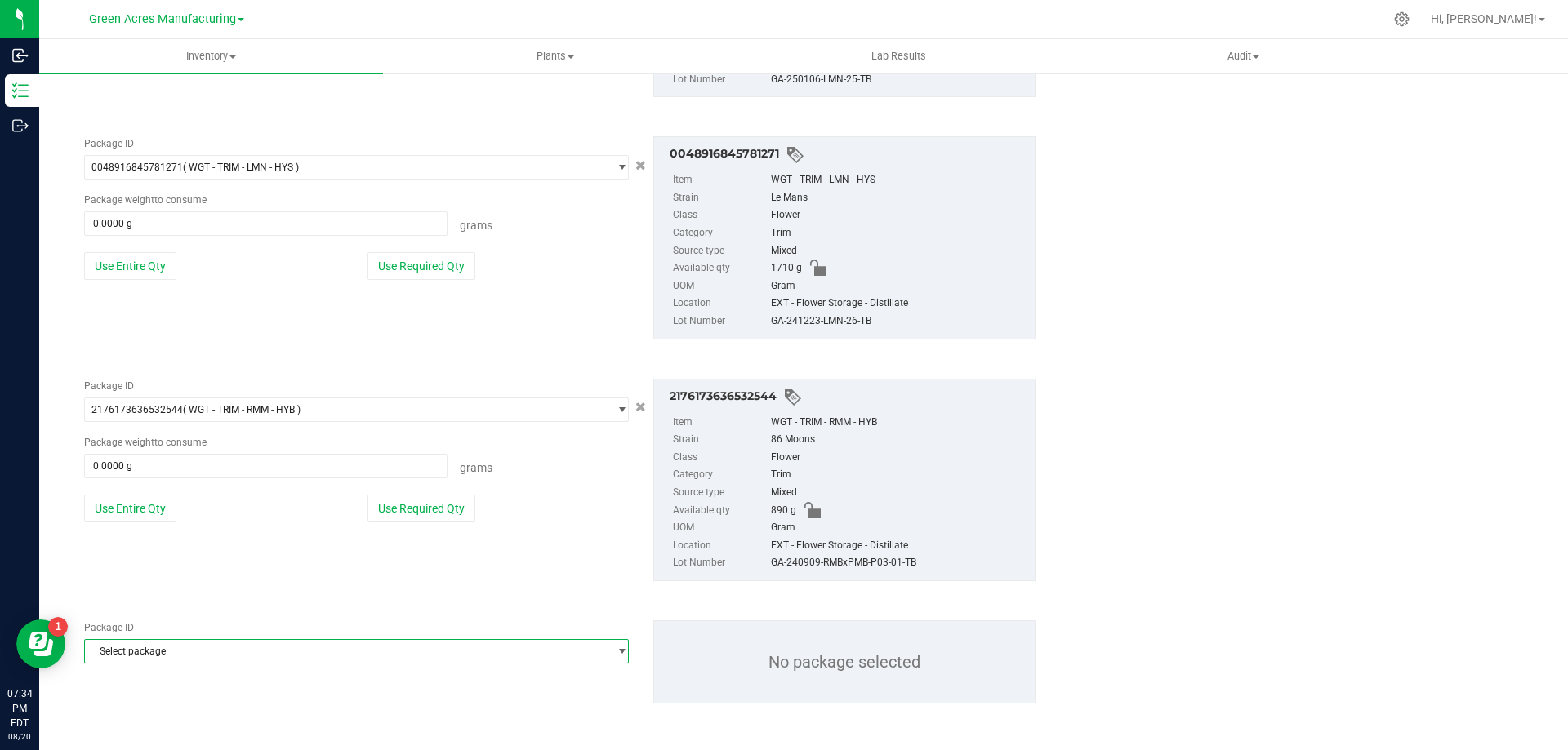
click at [268, 645] on span "Select package" at bounding box center [346, 652] width 523 height 23
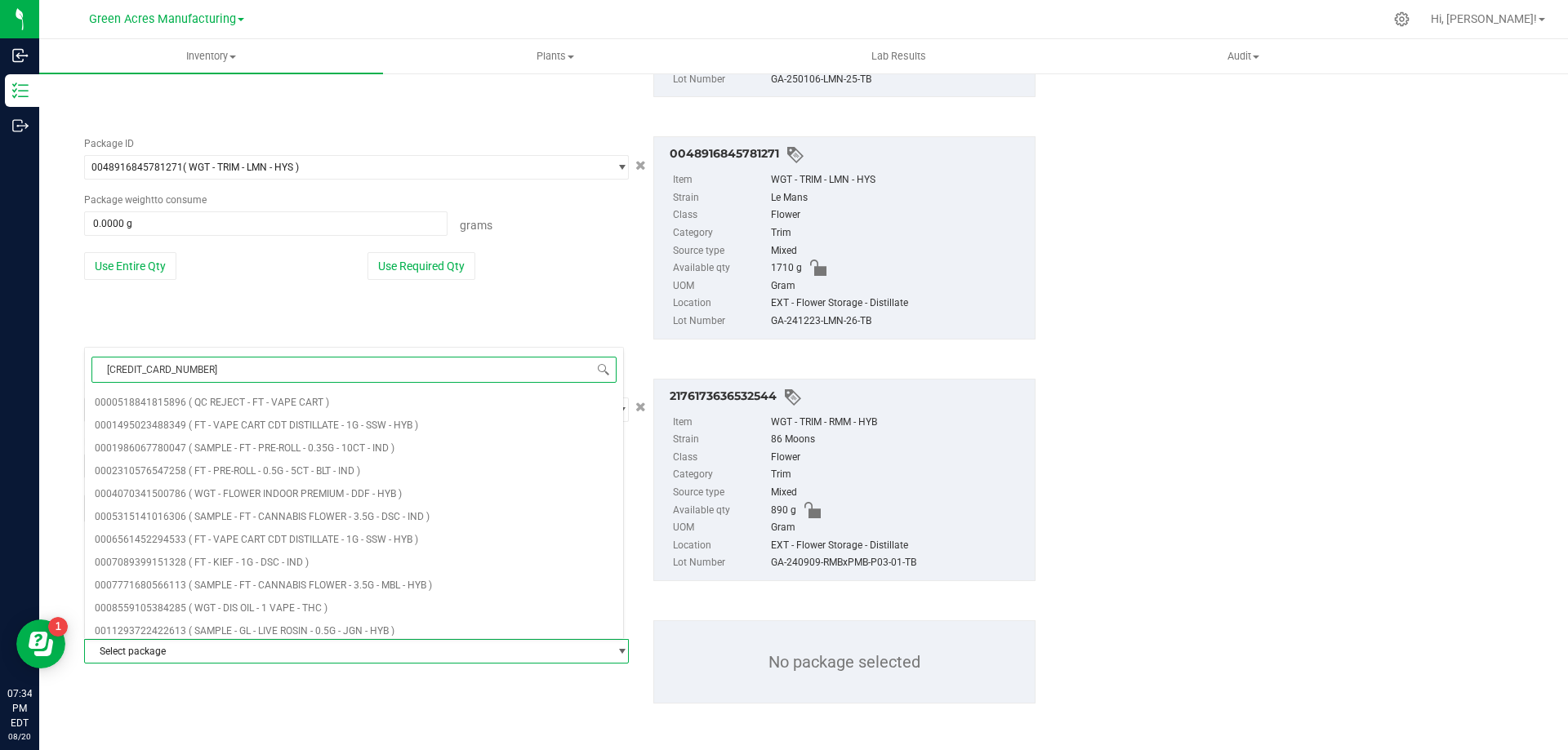
type input "5071945825269670"
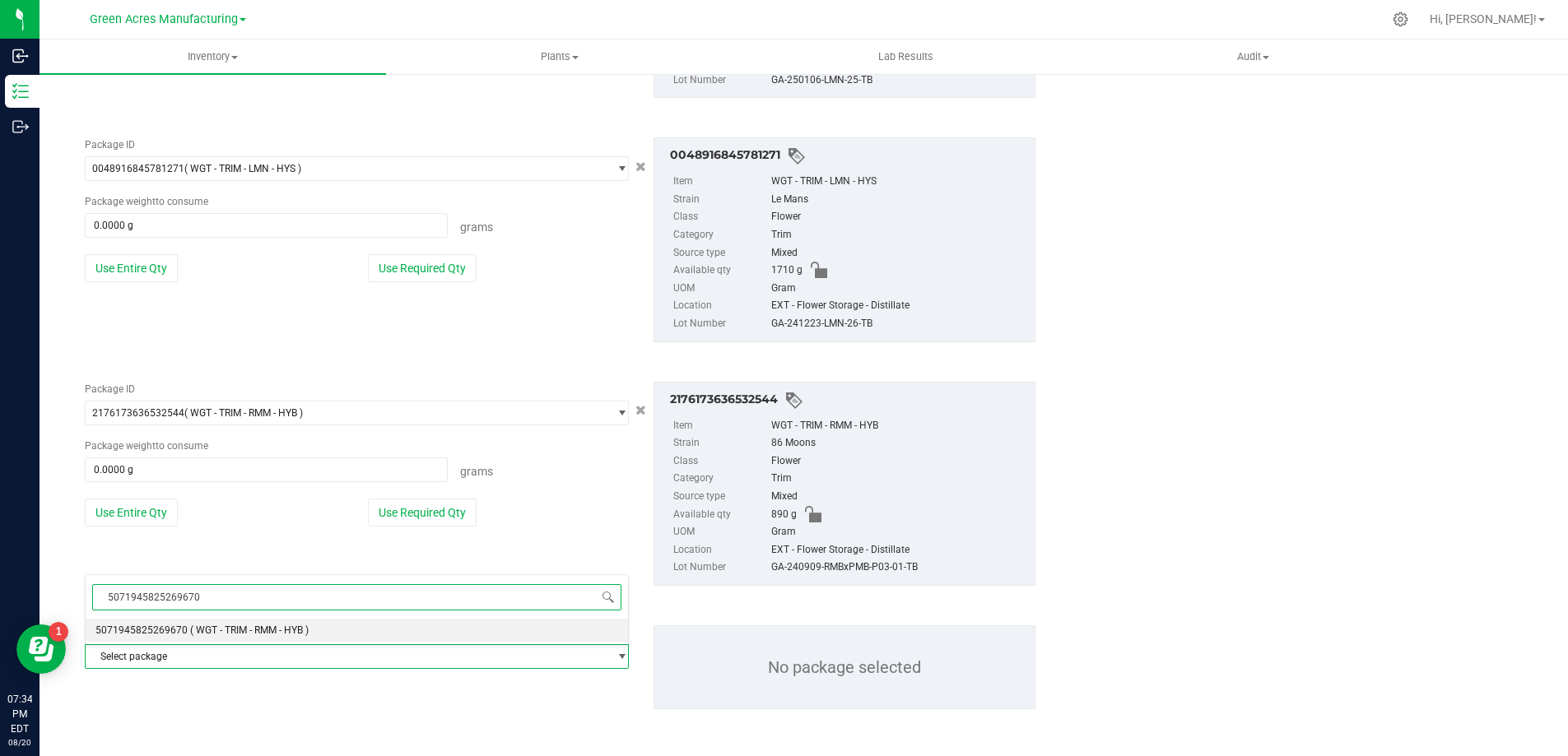
click at [267, 634] on span "( WGT - TRIM - RMM - HYB )" at bounding box center [250, 630] width 119 height 12
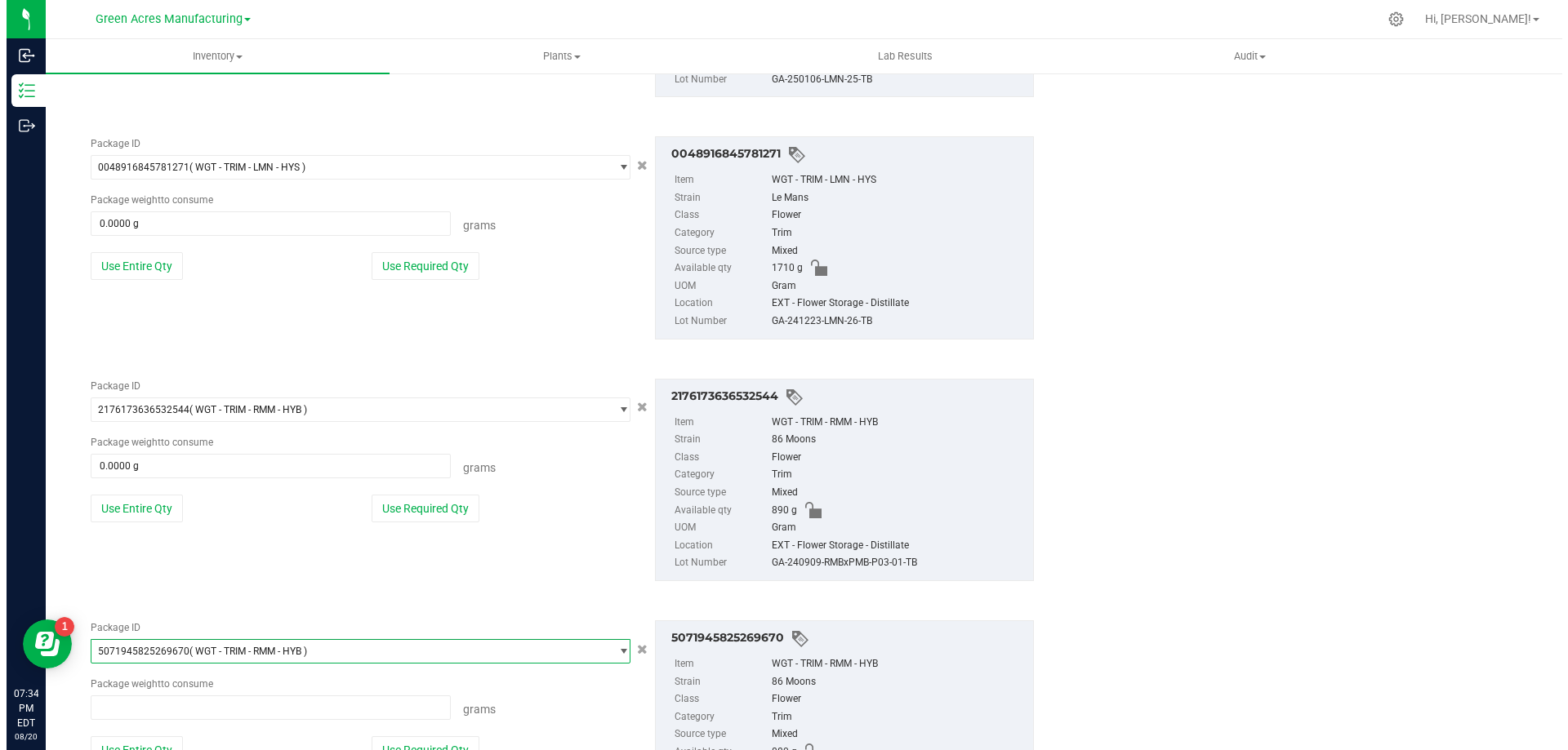
scroll to position [91546, 0]
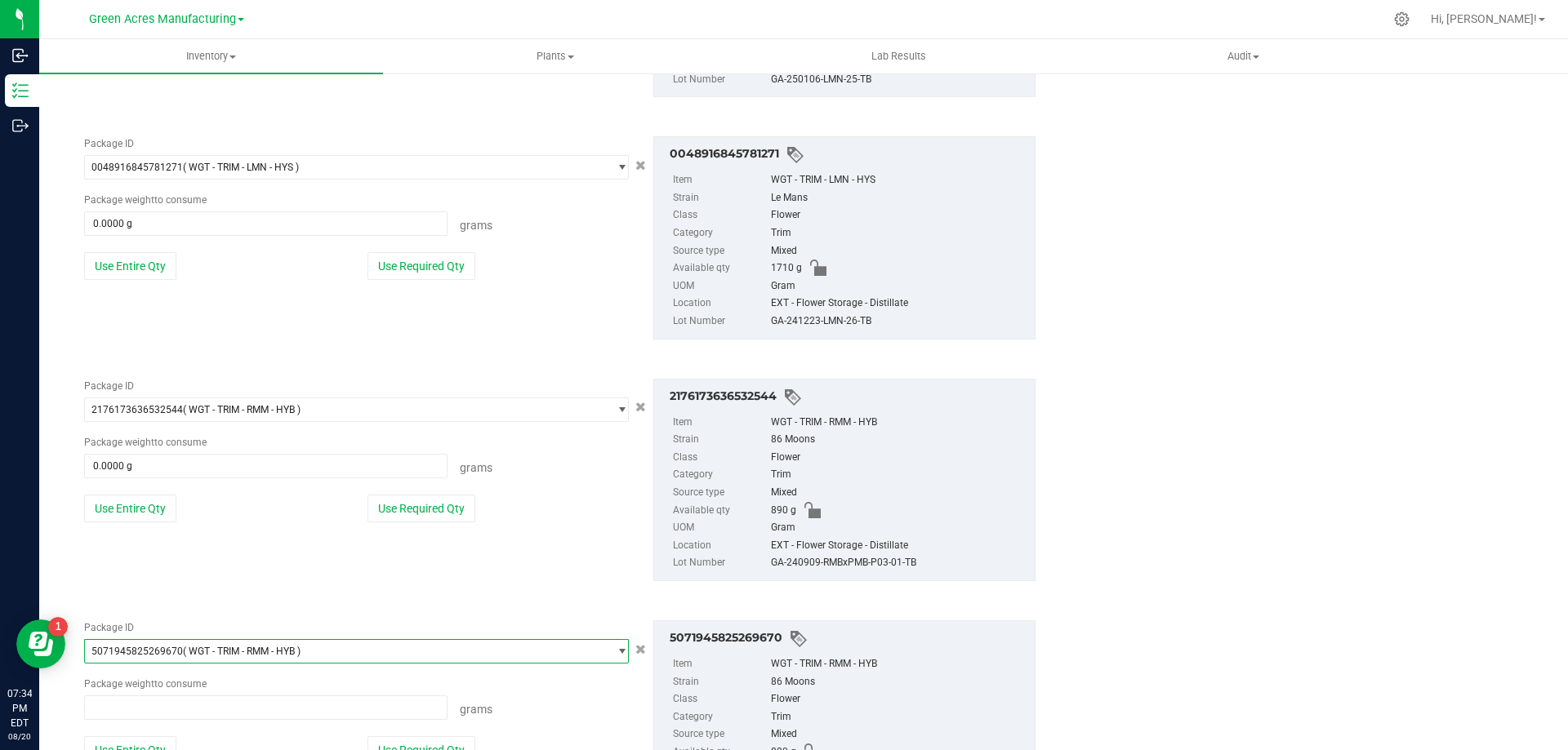
type input "0.0000 g"
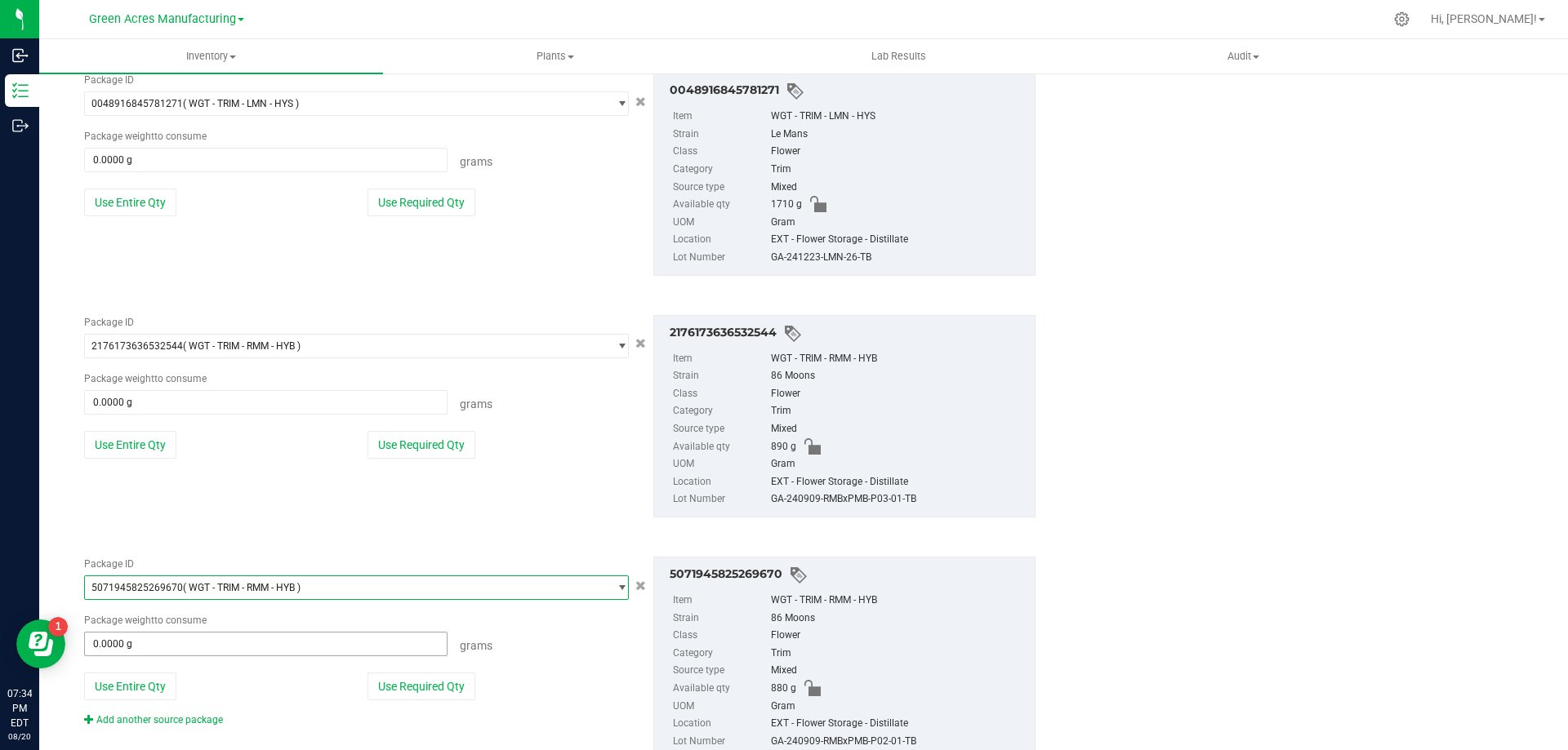
scroll to position [1627, 0]
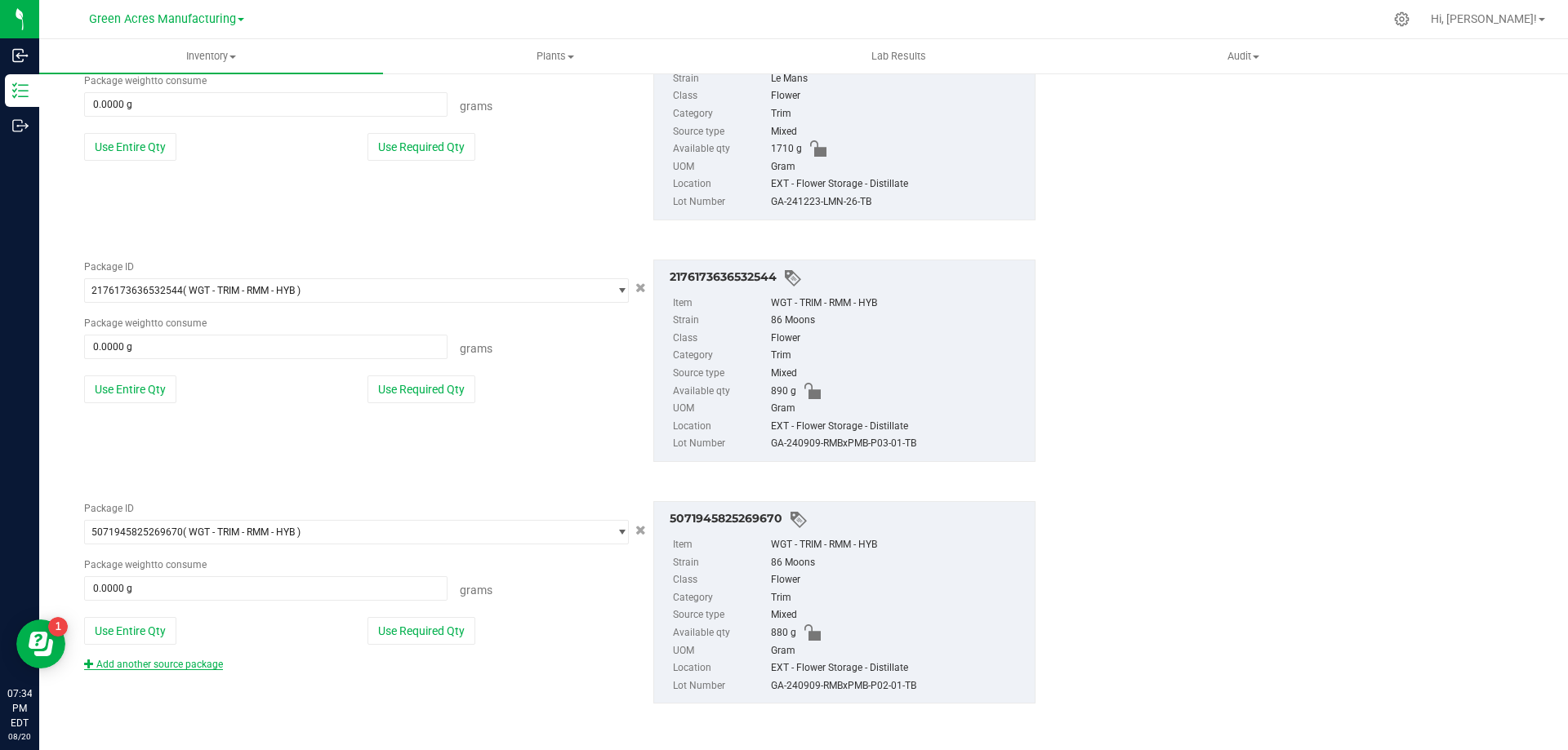
click at [159, 663] on link "Add another source package" at bounding box center [153, 664] width 139 height 12
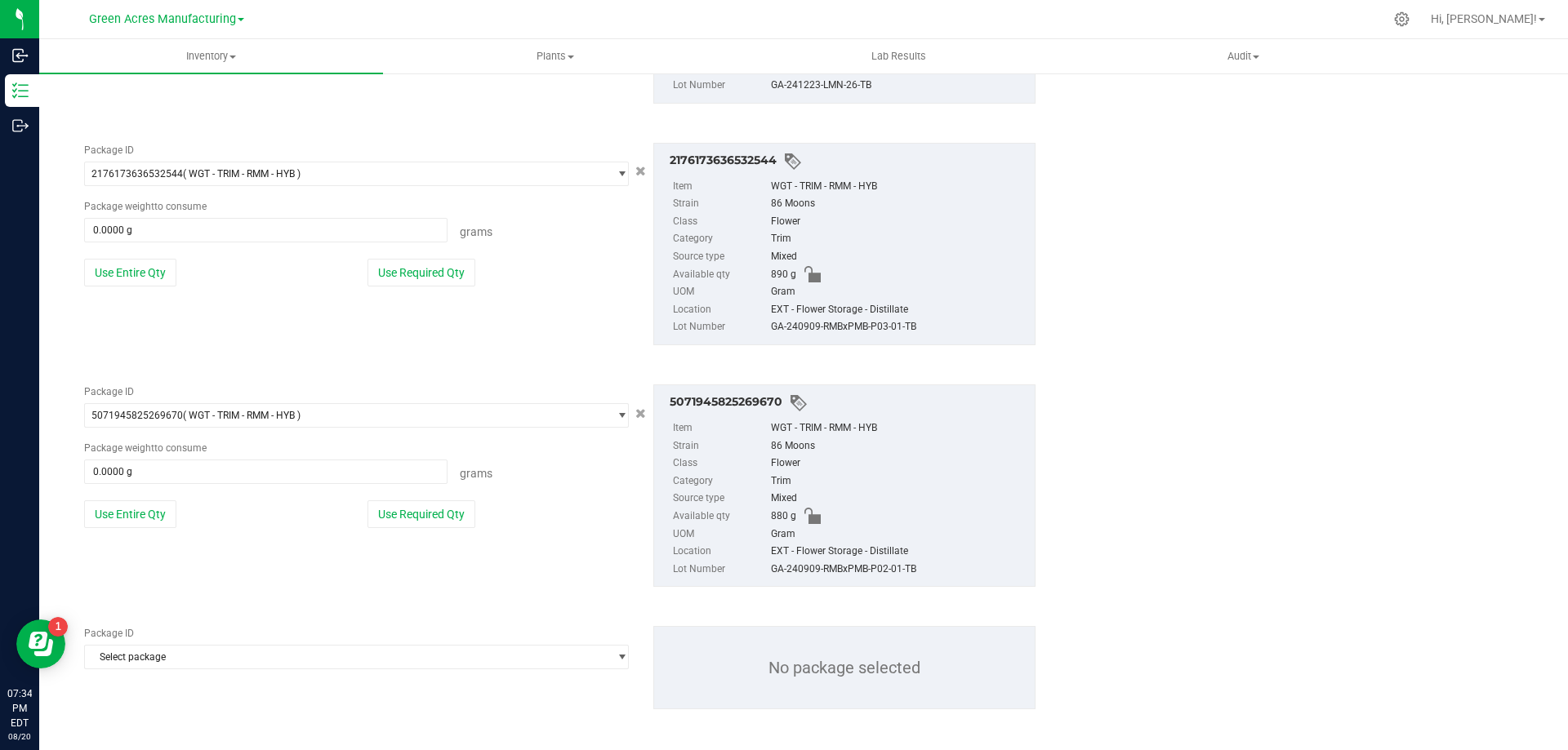
scroll to position [1749, 0]
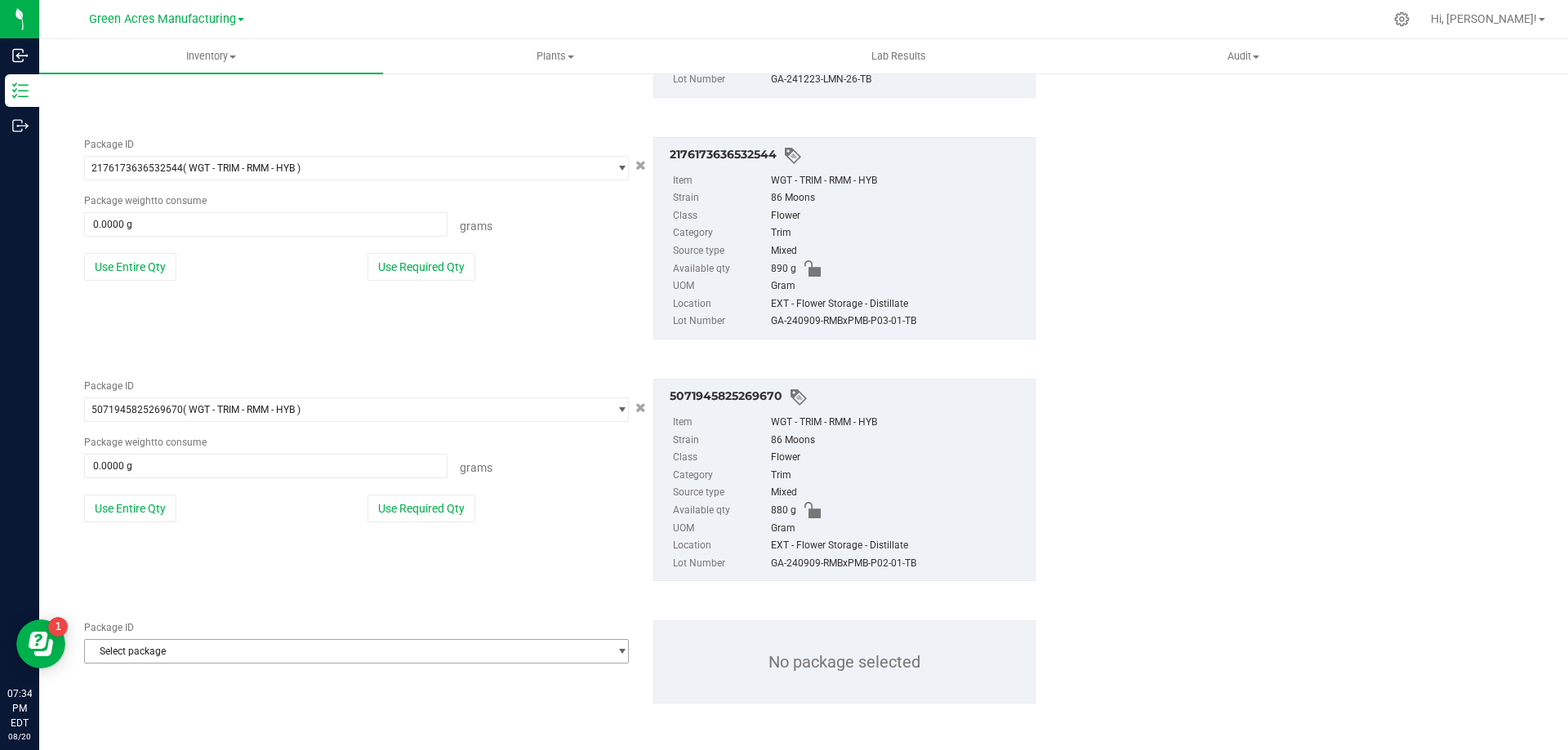
click at [291, 644] on span "Select package" at bounding box center [346, 652] width 523 height 23
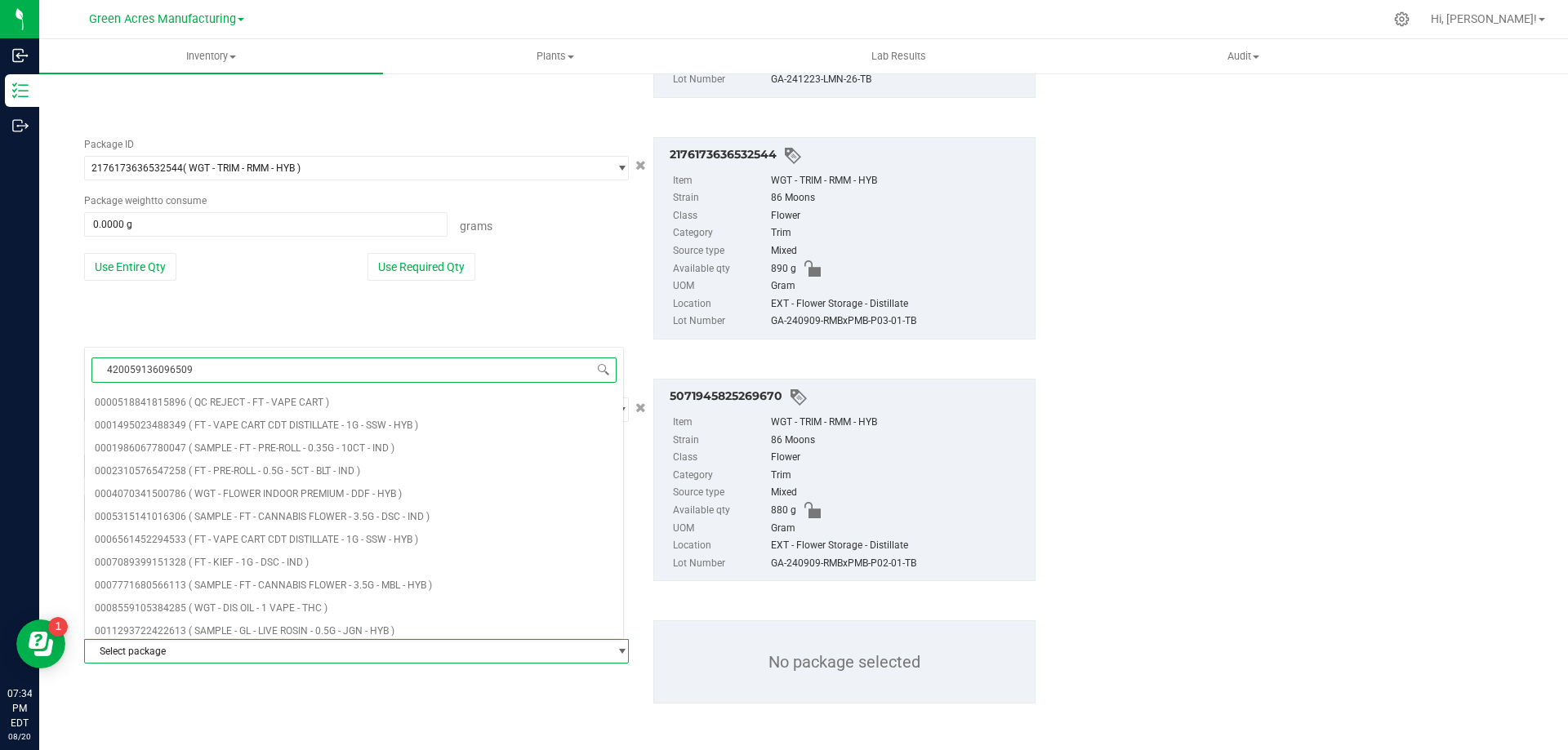
type input "4200591360965092"
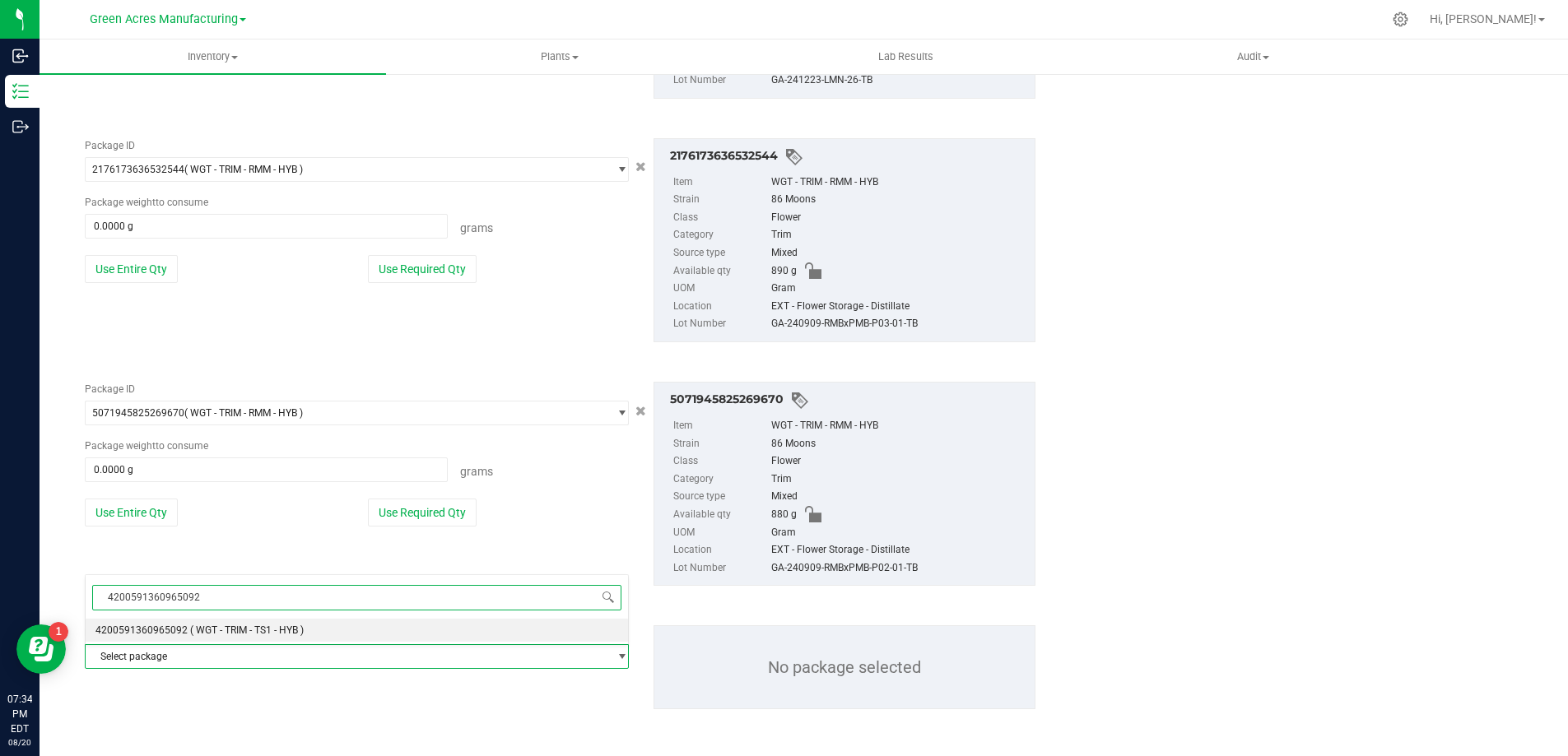
click at [294, 628] on span "( WGT - TRIM - TS1 - HYB )" at bounding box center [247, 630] width 114 height 12
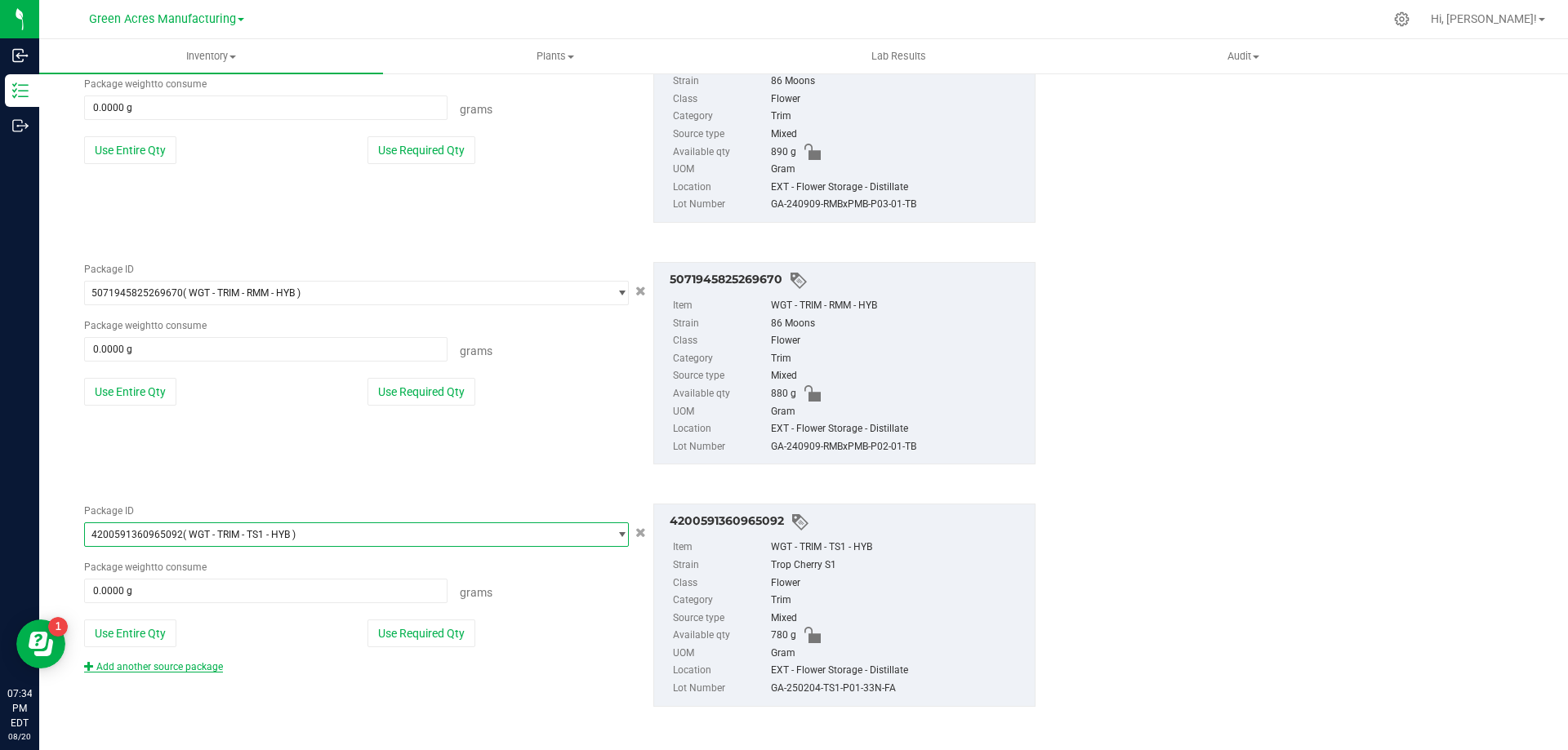
scroll to position [1870, 0]
click at [192, 665] on link "Add another source package" at bounding box center [153, 664] width 139 height 12
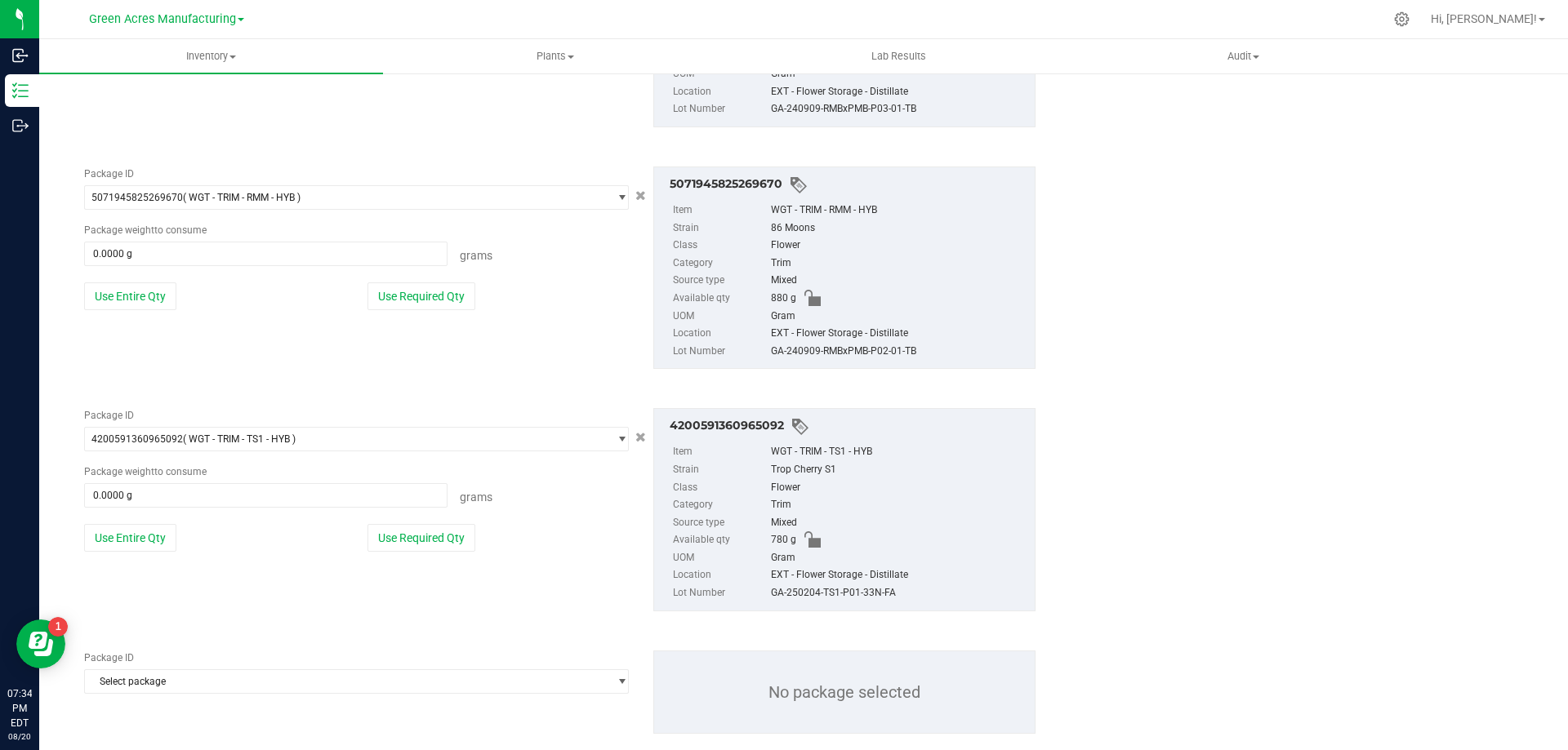
scroll to position [1992, 0]
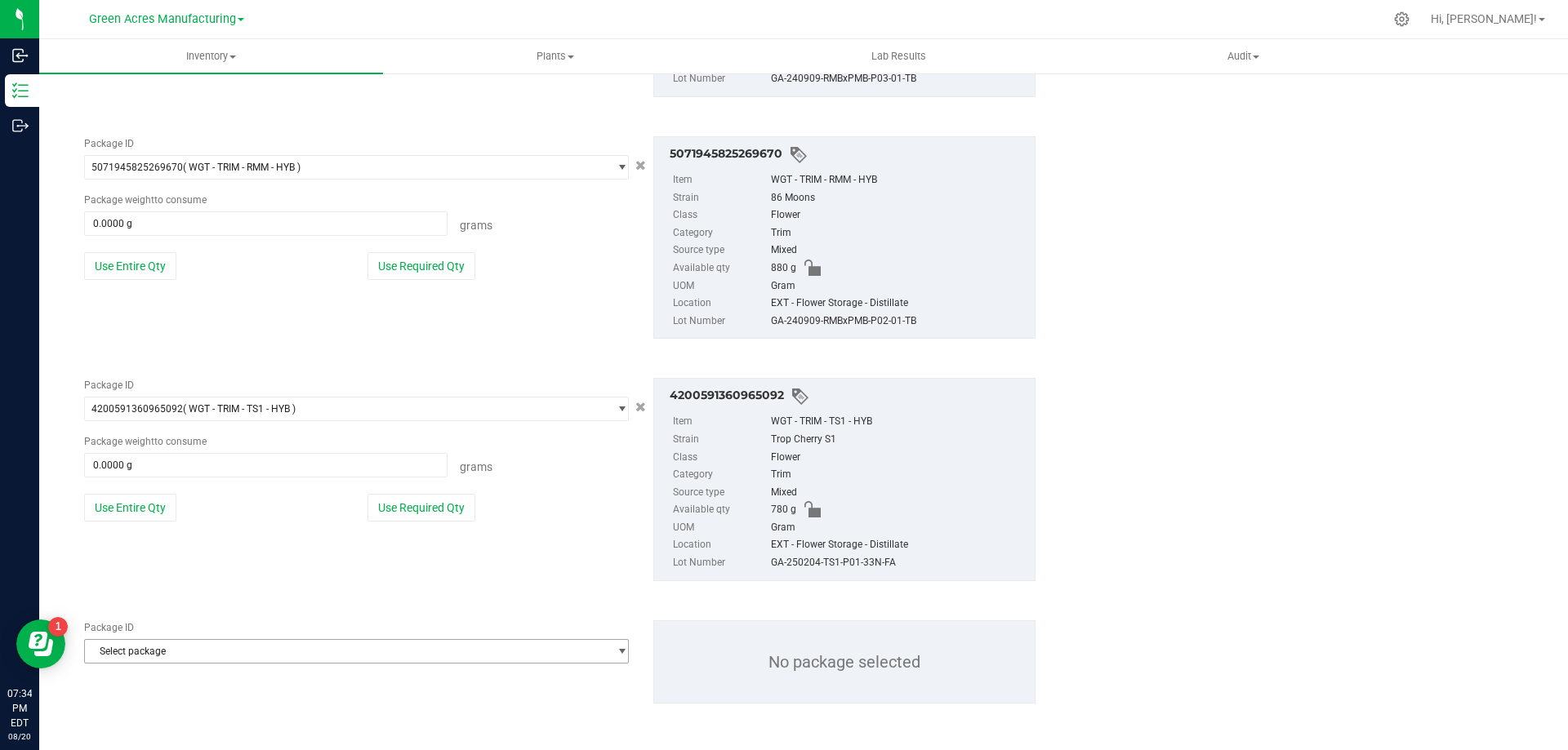
click at [253, 645] on span "Select package" at bounding box center [346, 652] width 523 height 23
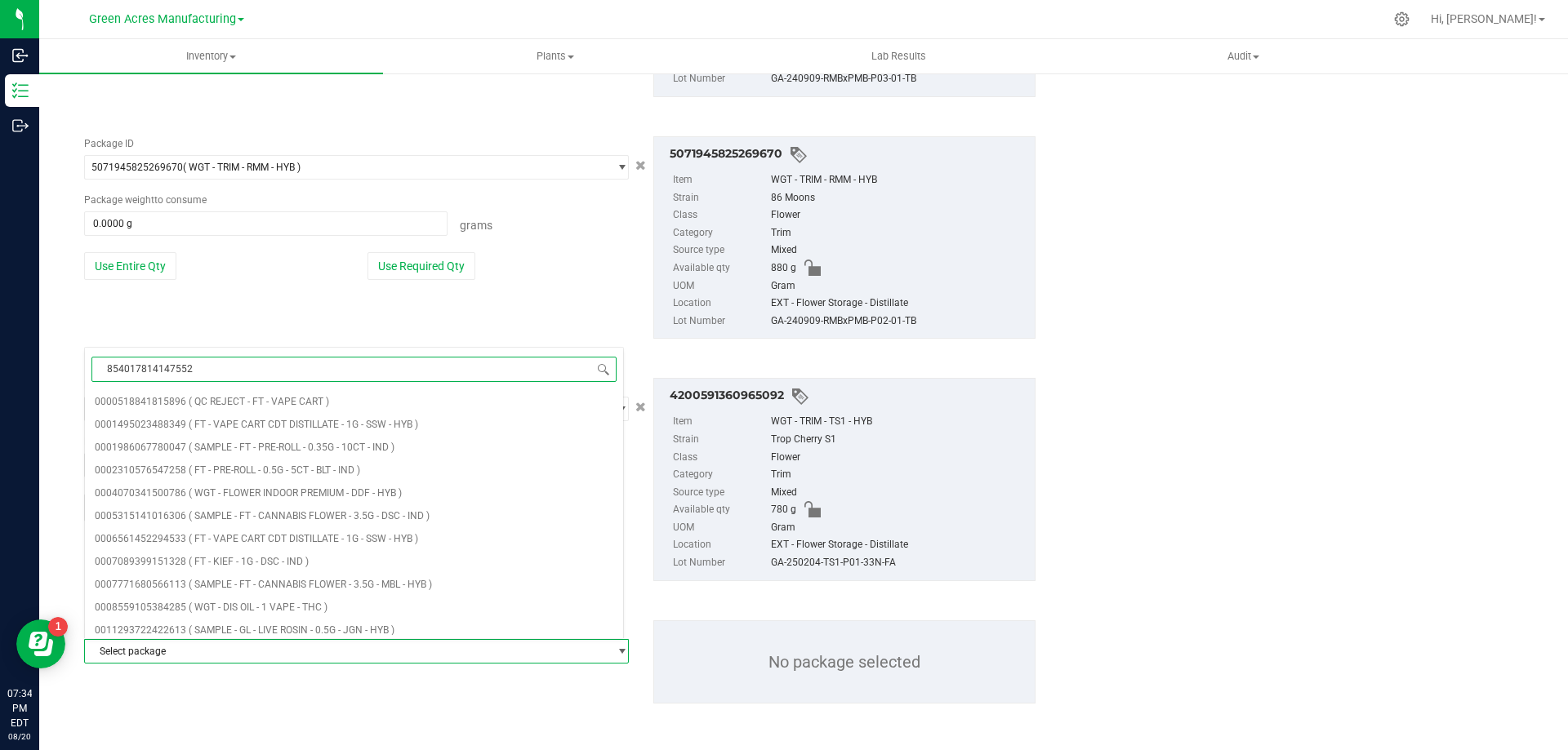
type input "8540178141475524"
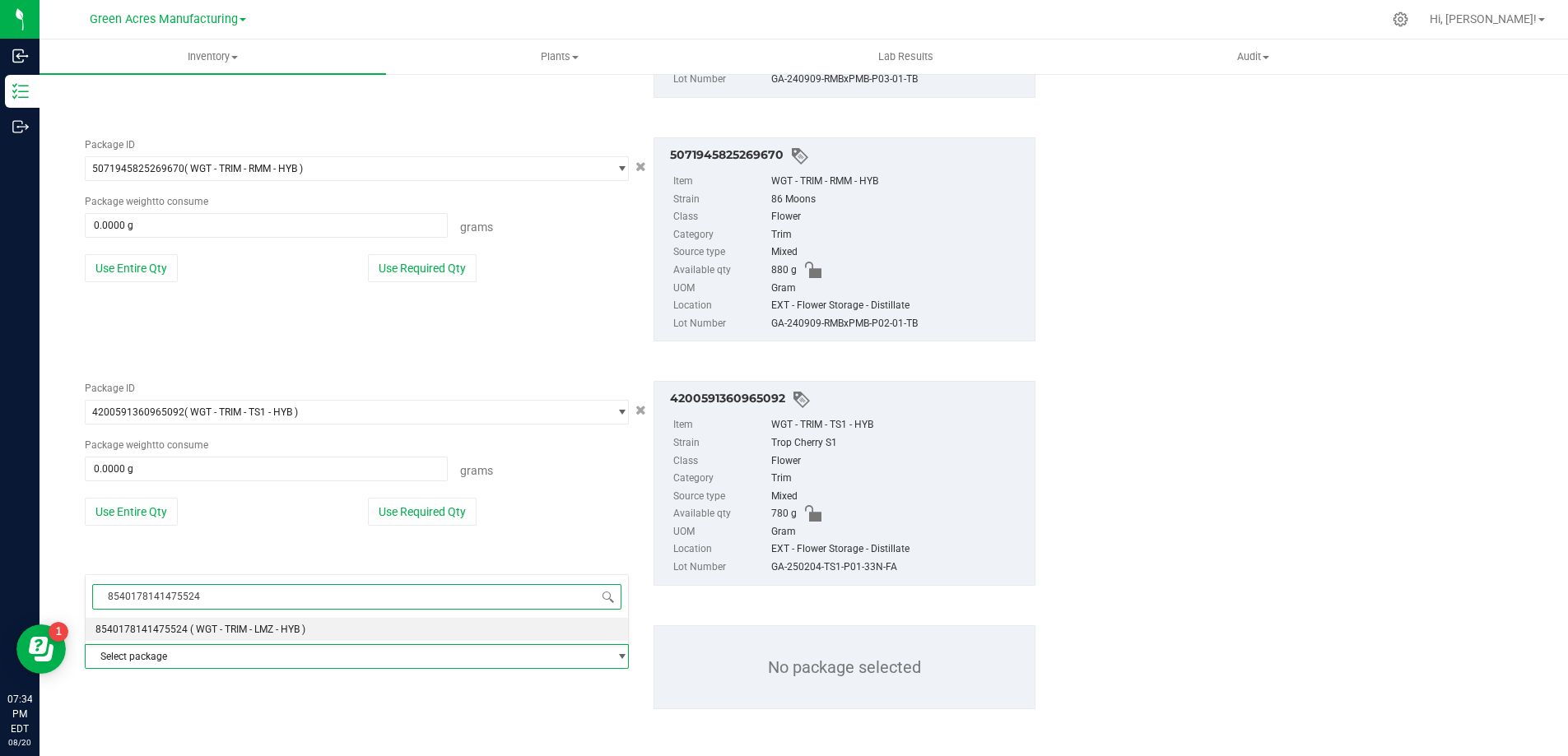
click at [254, 630] on span "( WGT - TRIM - LMZ - HYB )" at bounding box center [248, 630] width 116 height 12
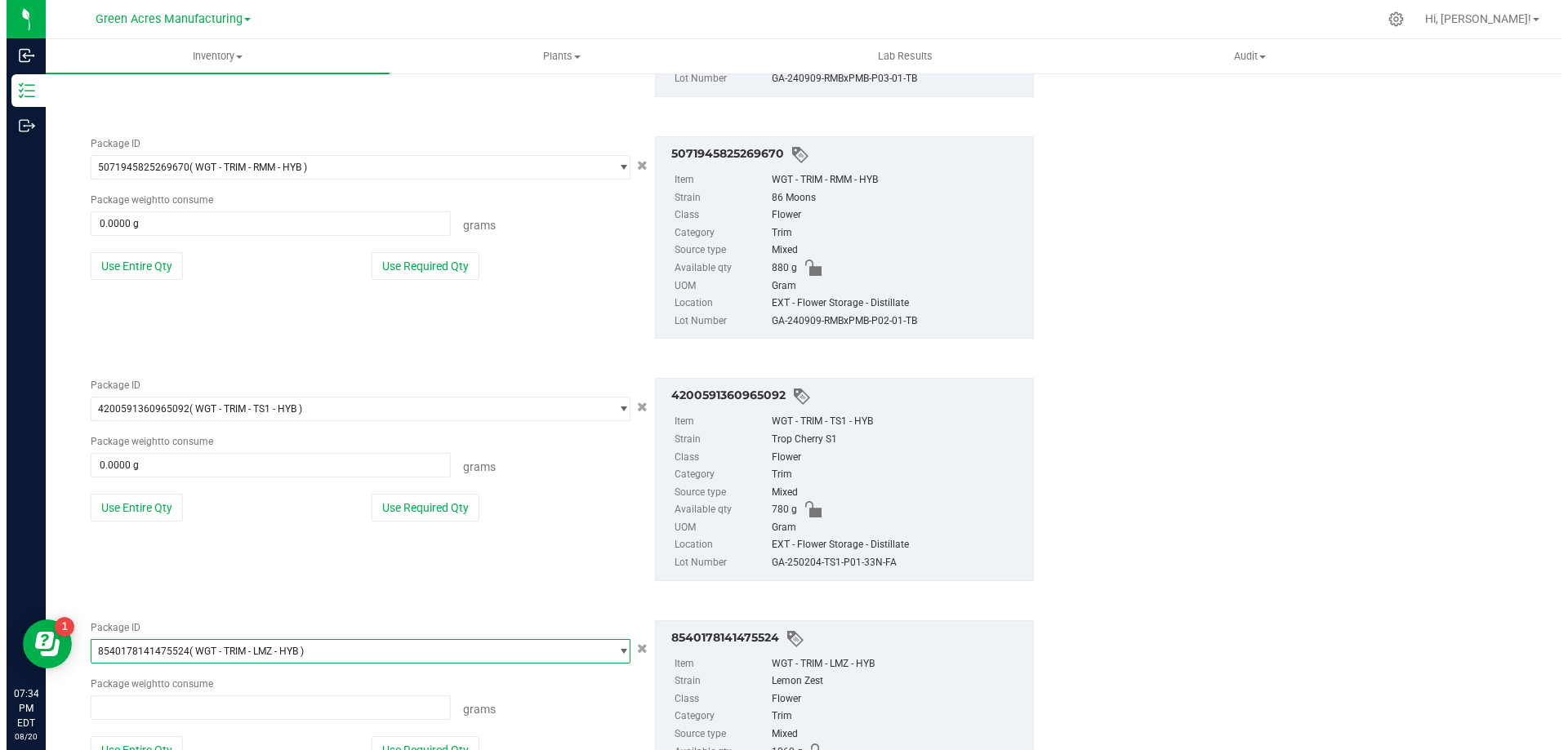
scroll to position [151846, 0]
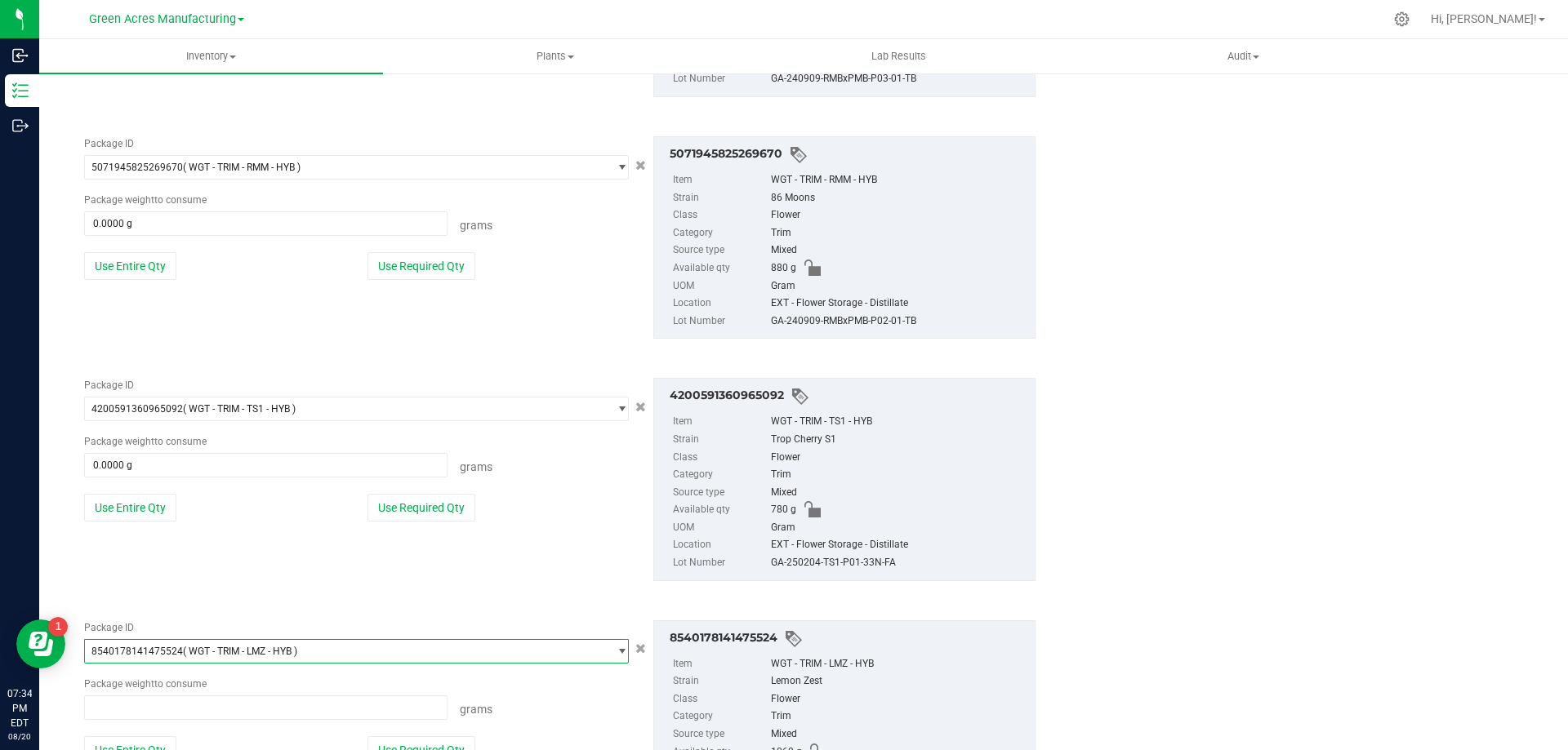
type input "0.0000 g"
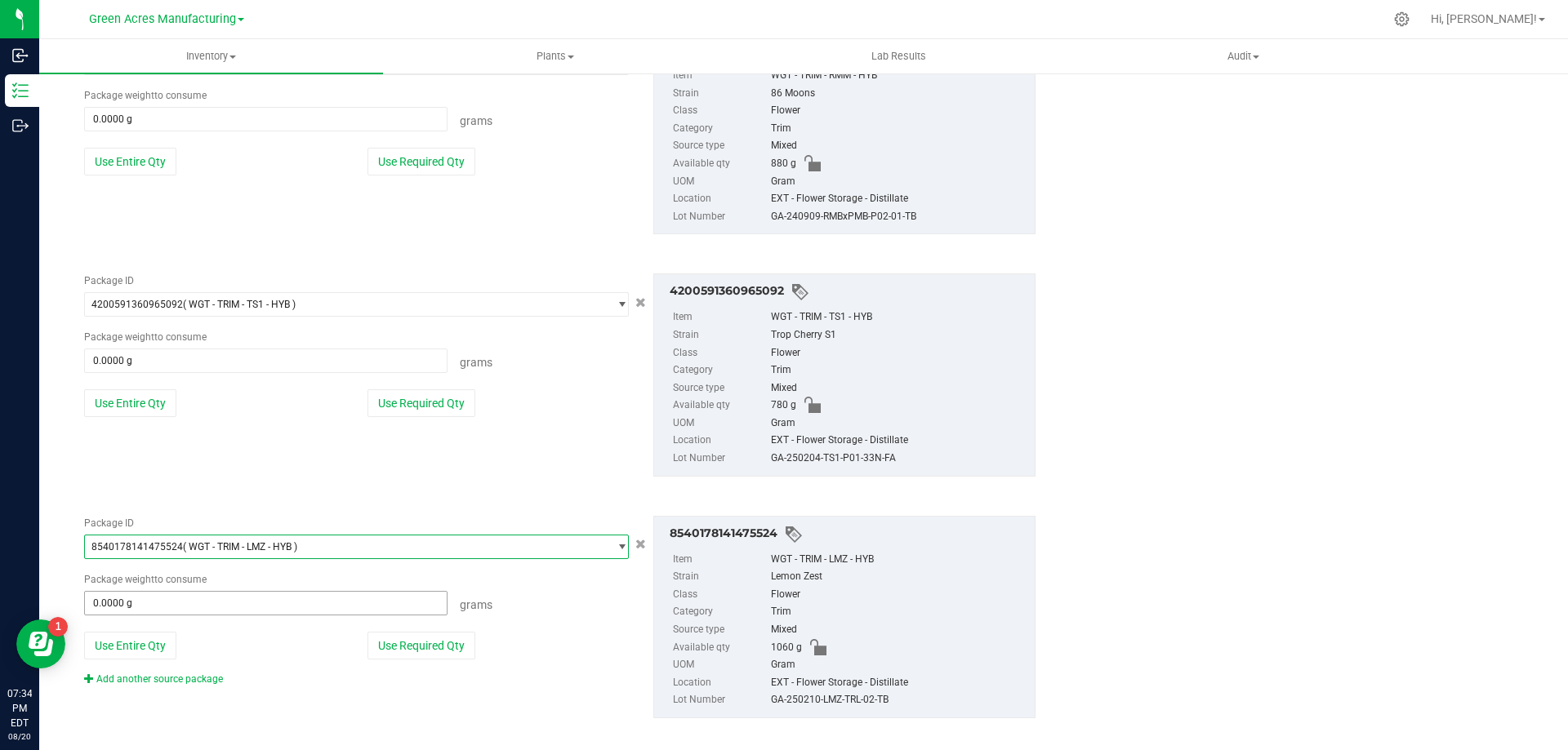
scroll to position [2111, 0]
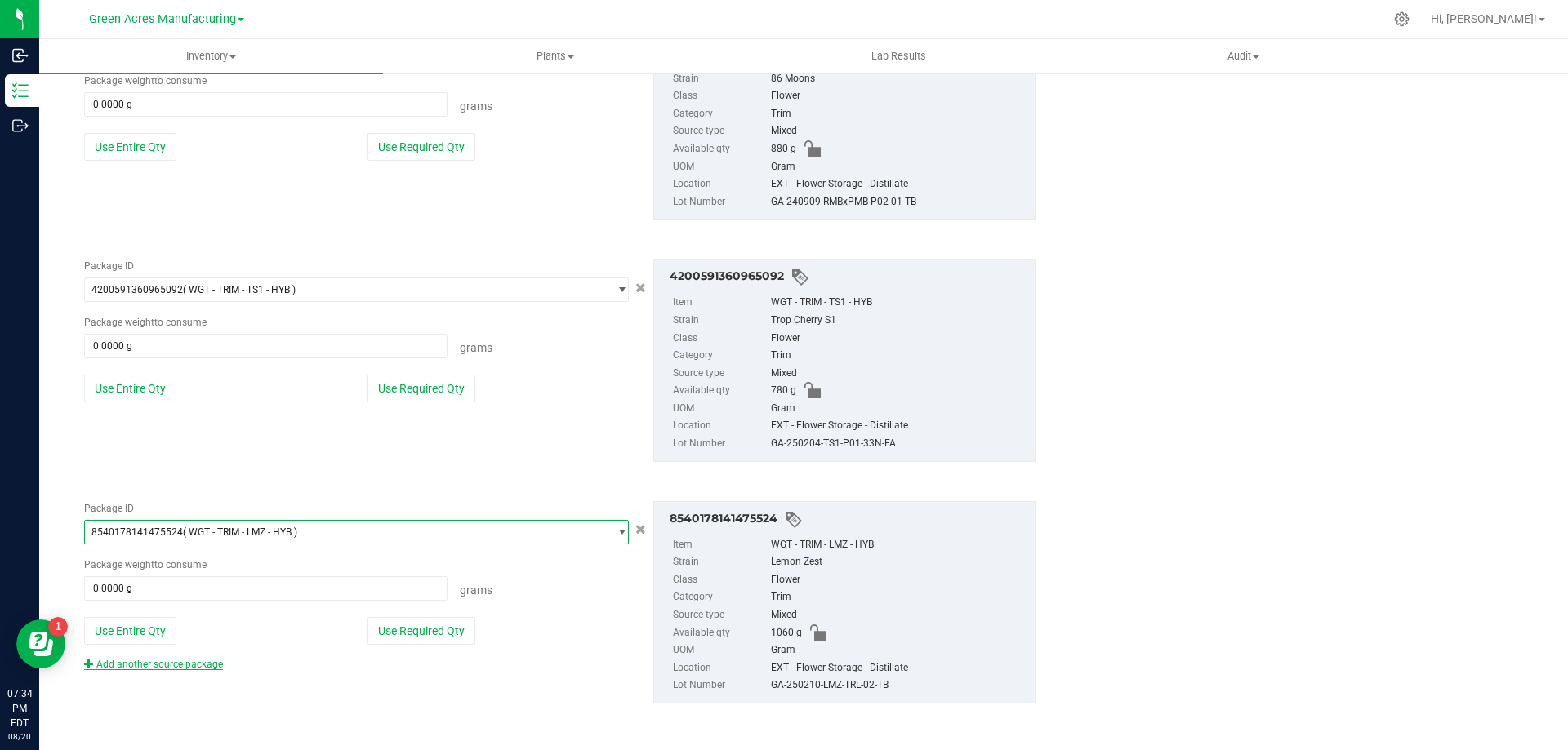
click at [197, 667] on link "Add another source package" at bounding box center [153, 664] width 139 height 12
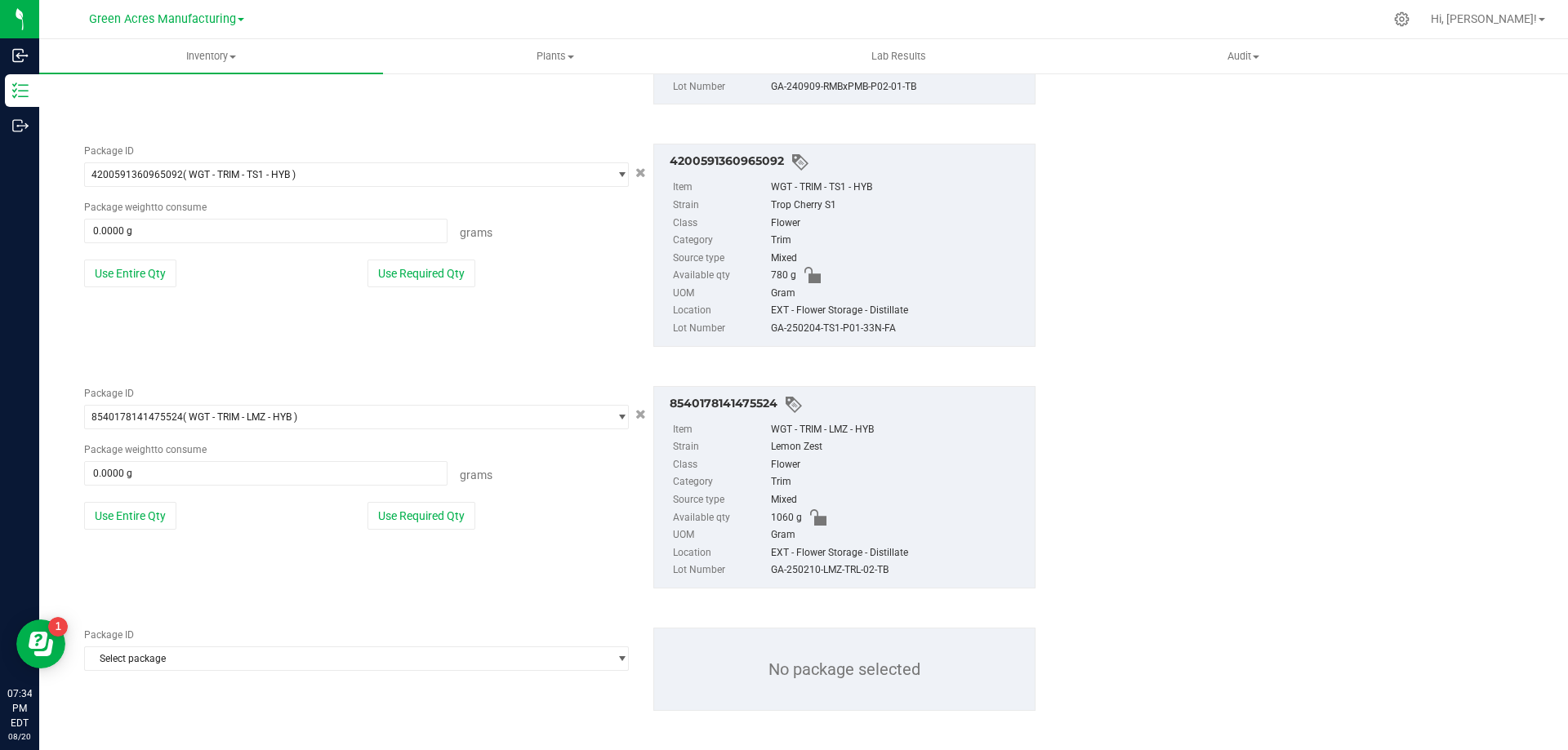
scroll to position [2233, 0]
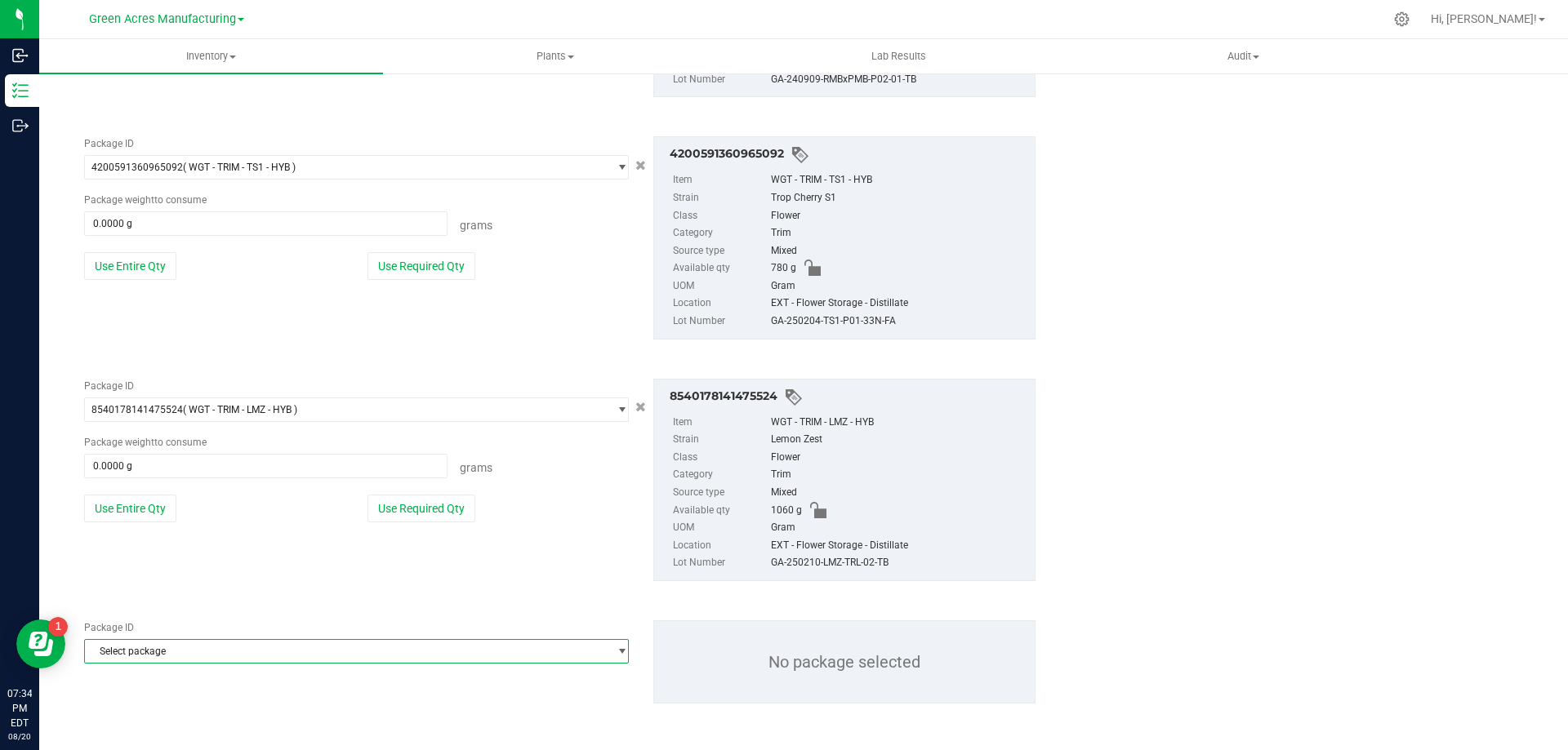
click at [217, 653] on span "Select package" at bounding box center [346, 652] width 523 height 23
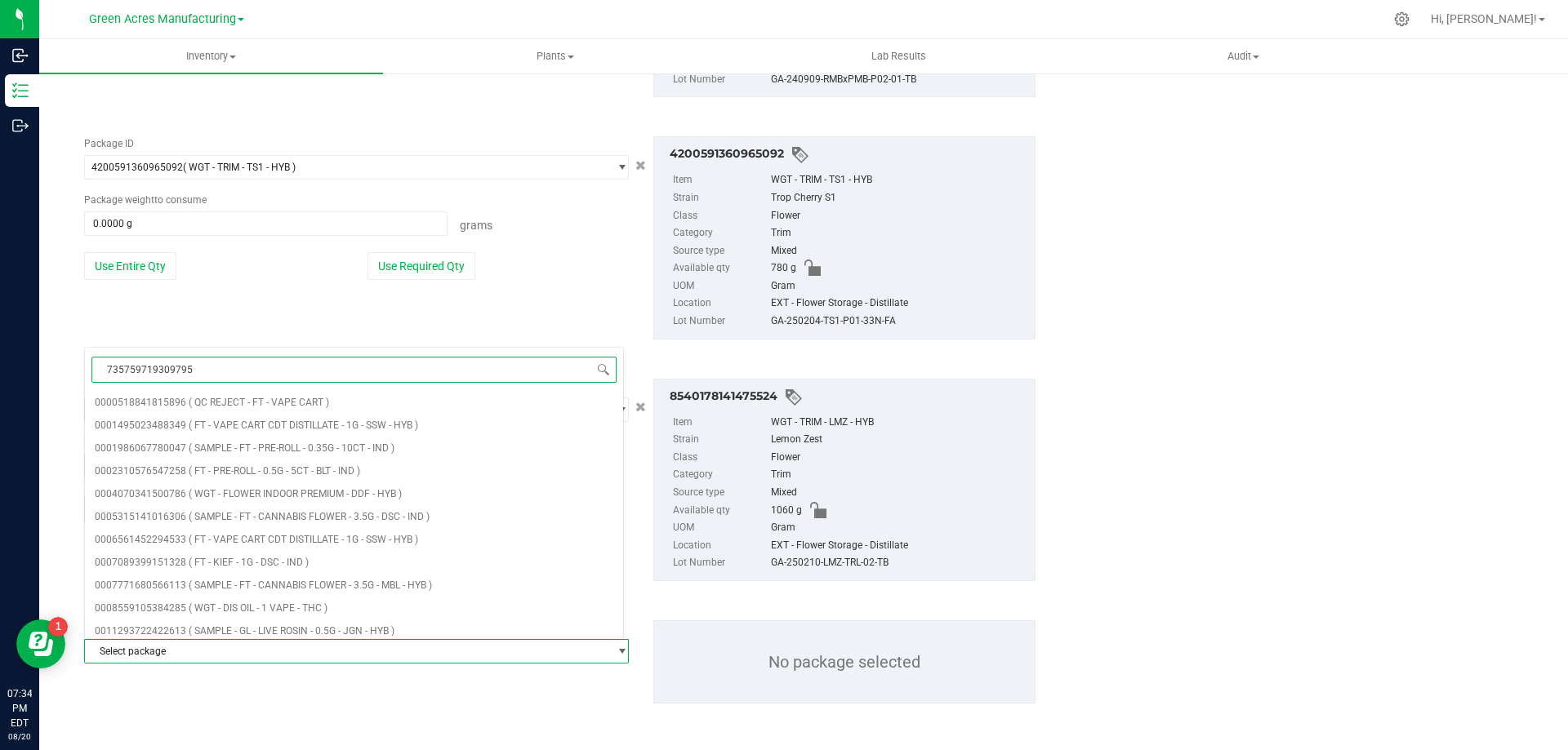
type input "7357597193097955"
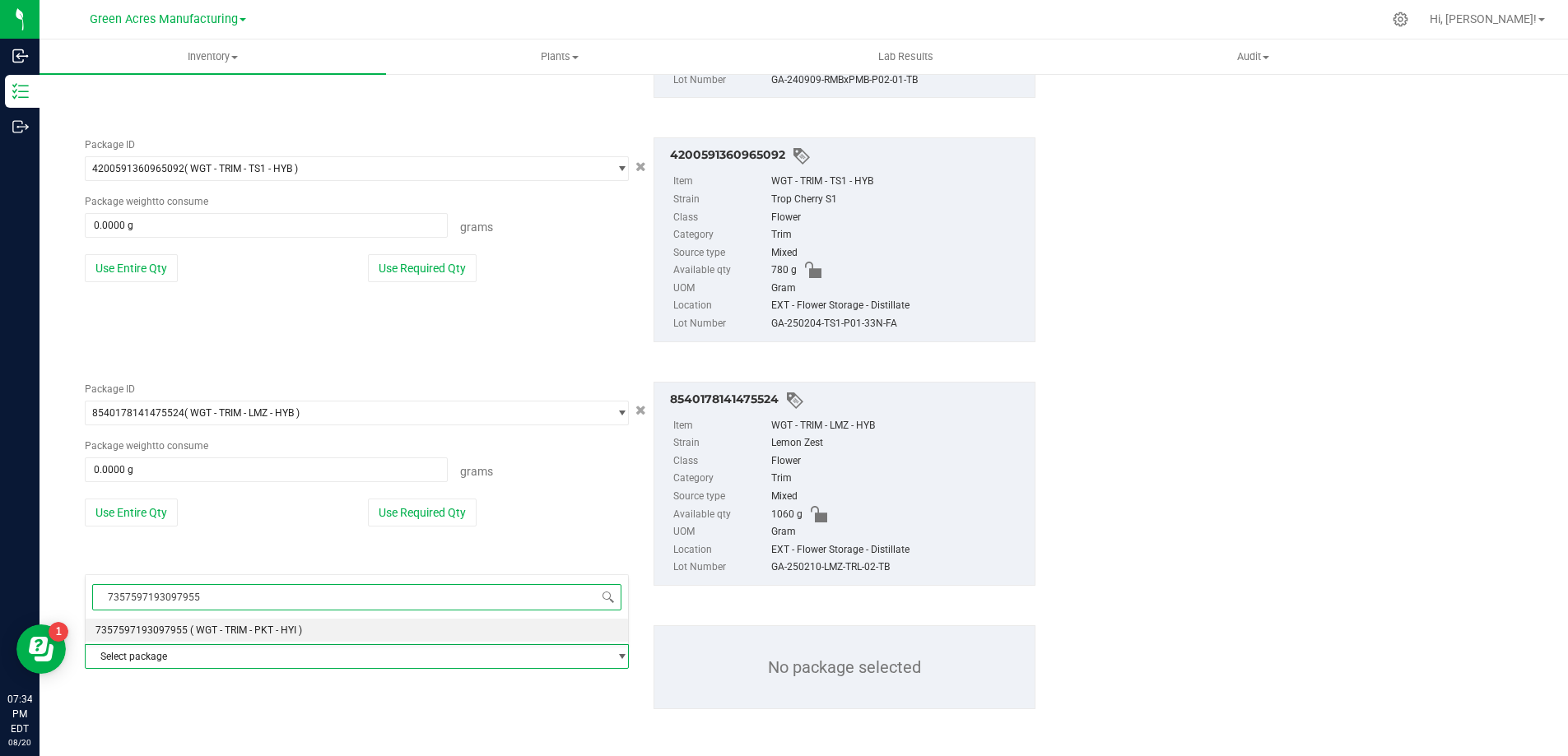
click at [217, 626] on span "( WGT - TRIM - PKT - HYI )" at bounding box center [246, 630] width 112 height 12
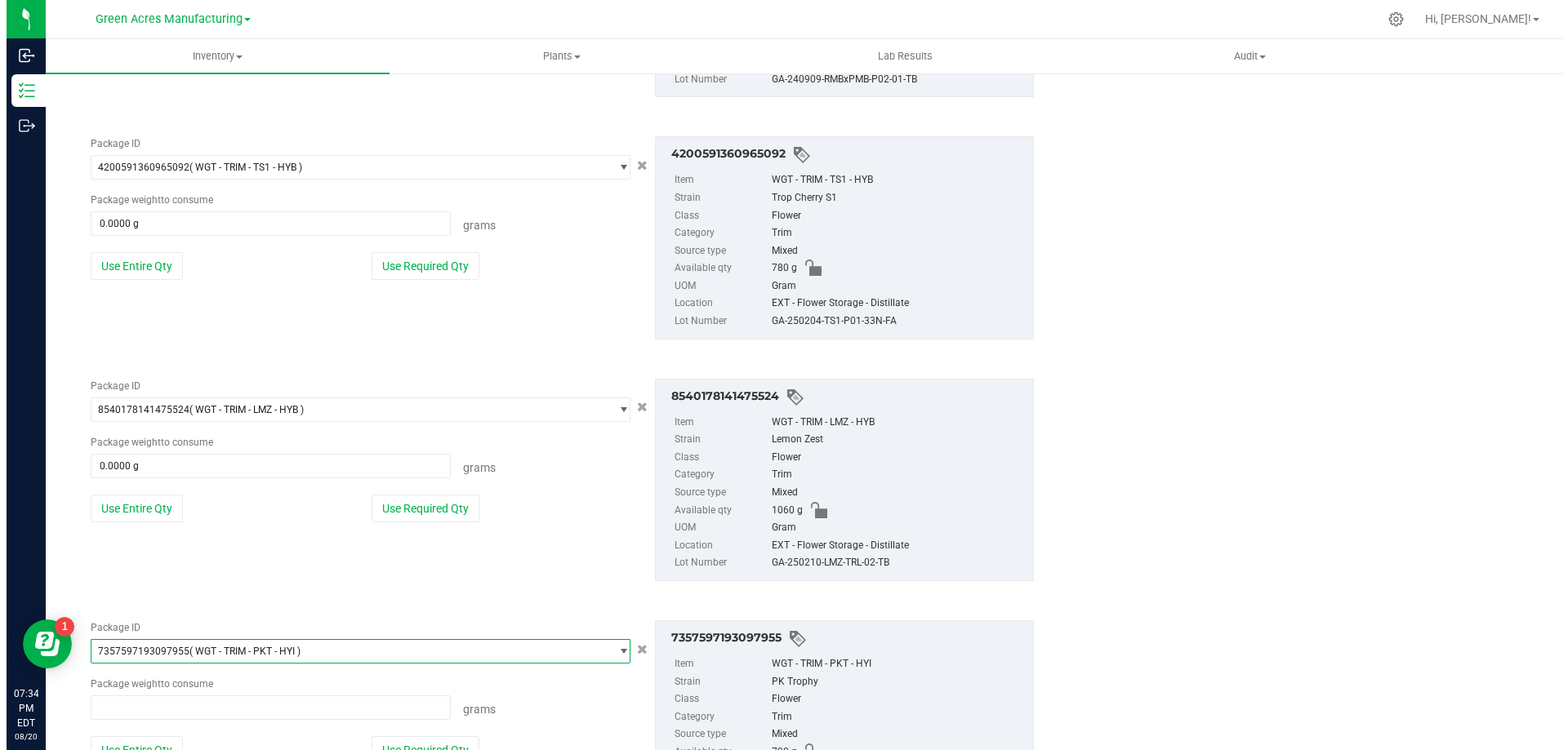
scroll to position [131045, 0]
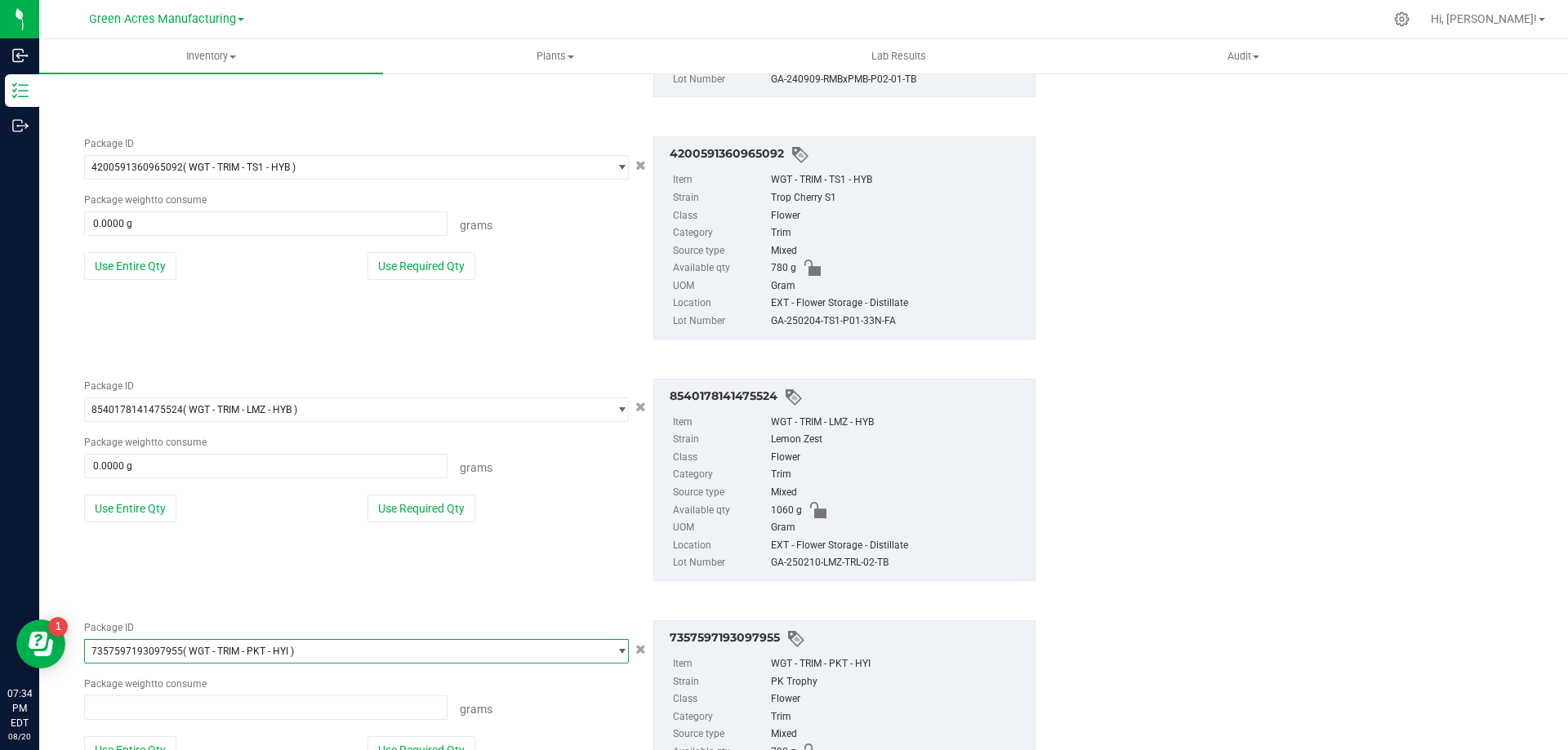
type input "0.0000 g"
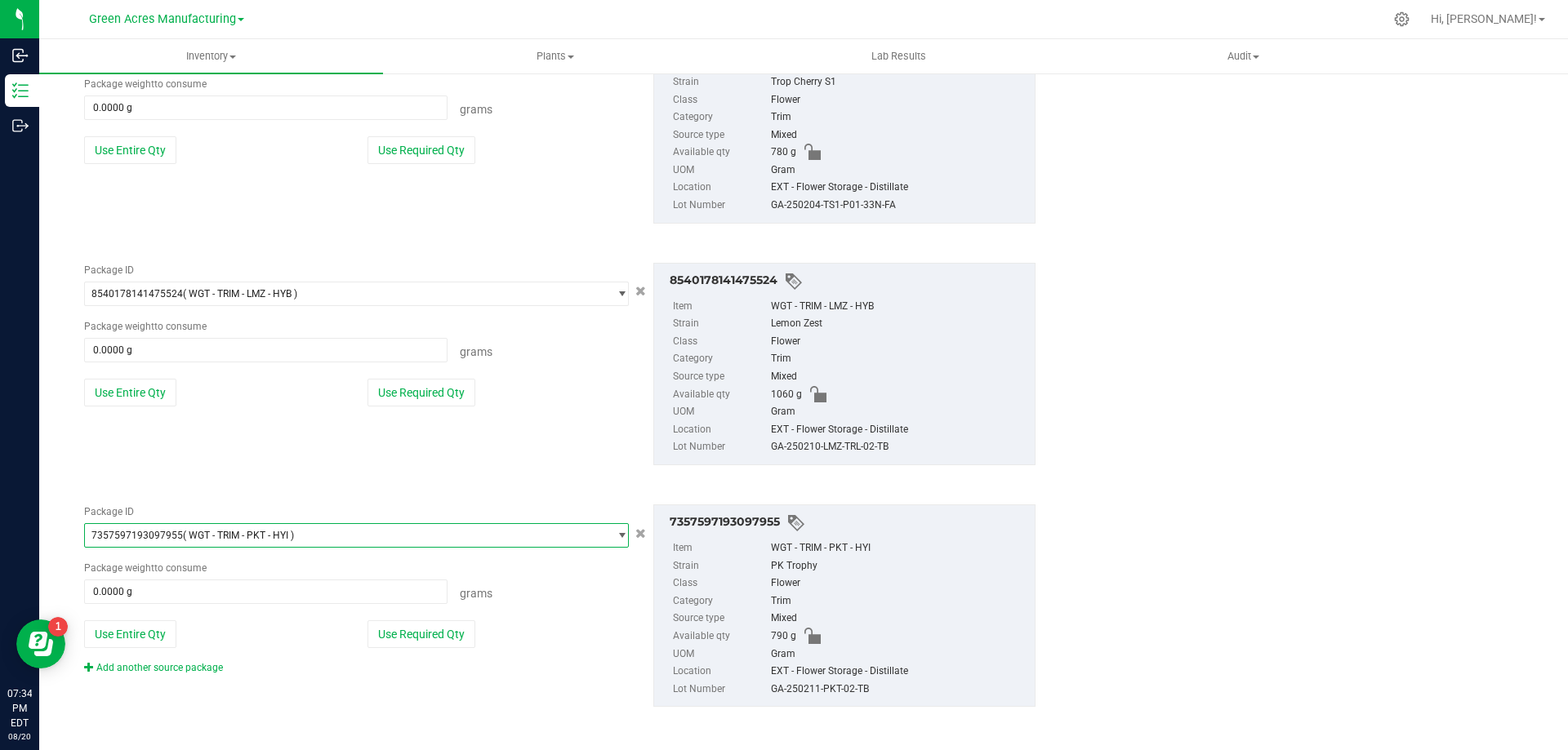
scroll to position [2353, 0]
click at [201, 667] on link "Add another source package" at bounding box center [153, 664] width 139 height 12
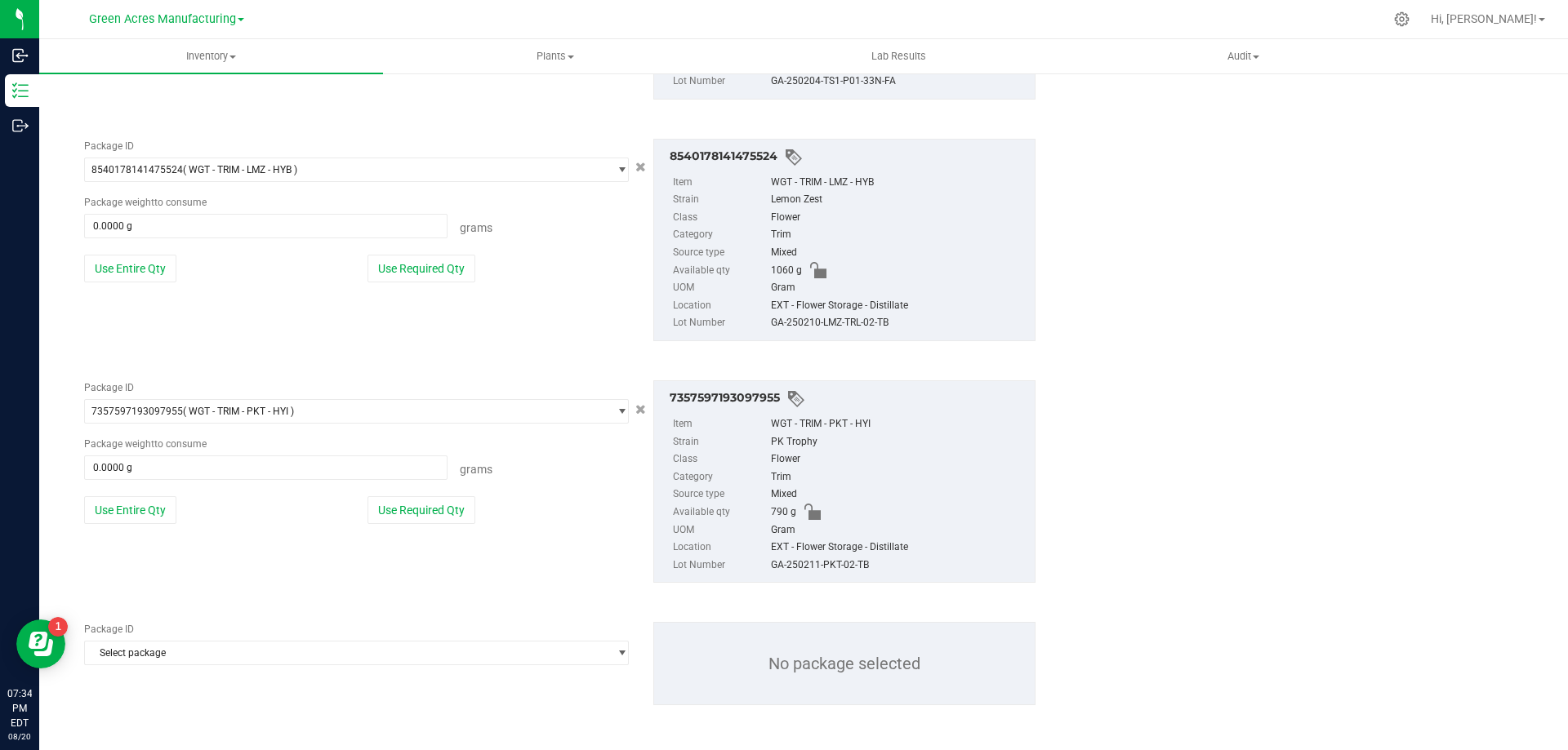
scroll to position [2475, 0]
click at [284, 652] on span "Select package" at bounding box center [346, 652] width 523 height 23
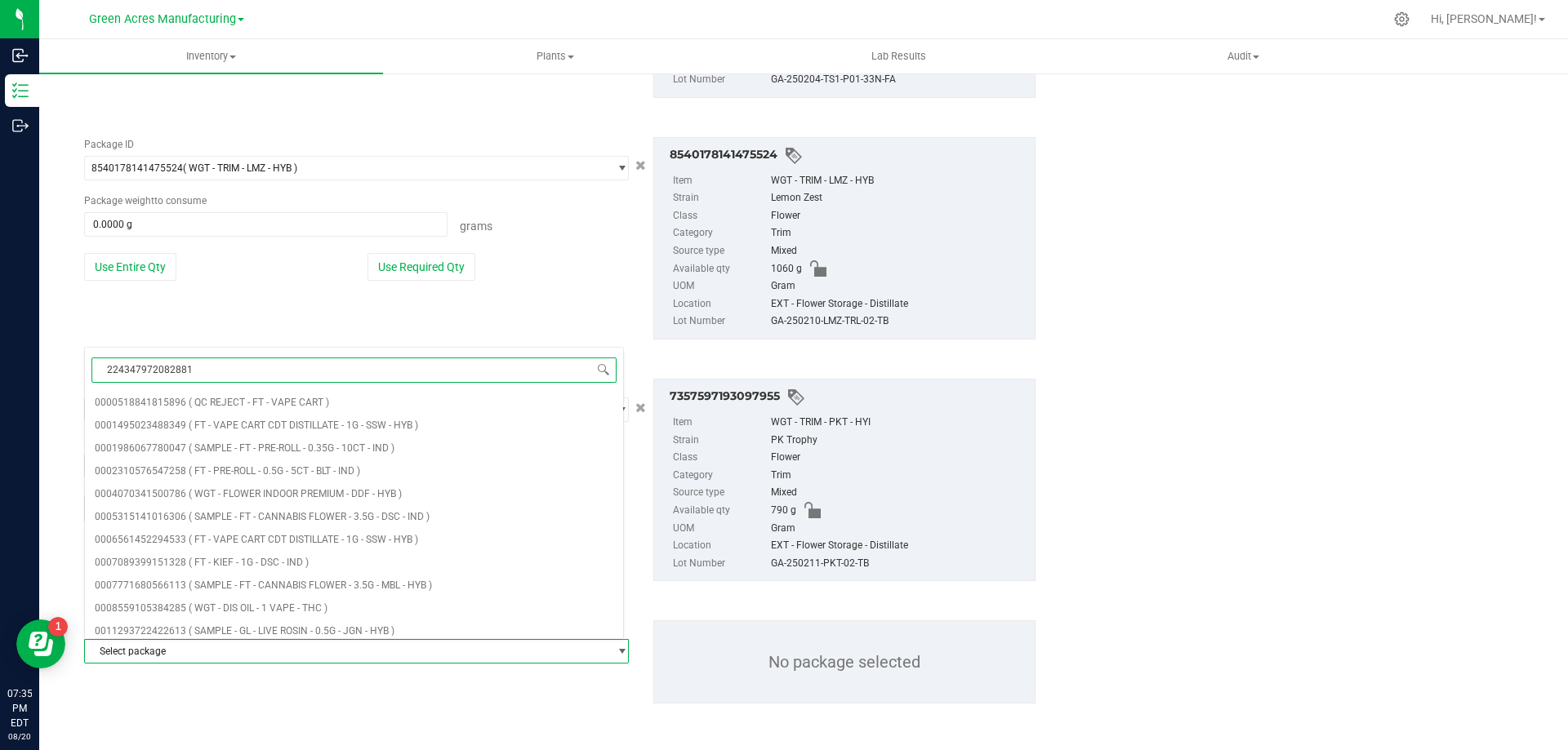
type input "2243479720828813"
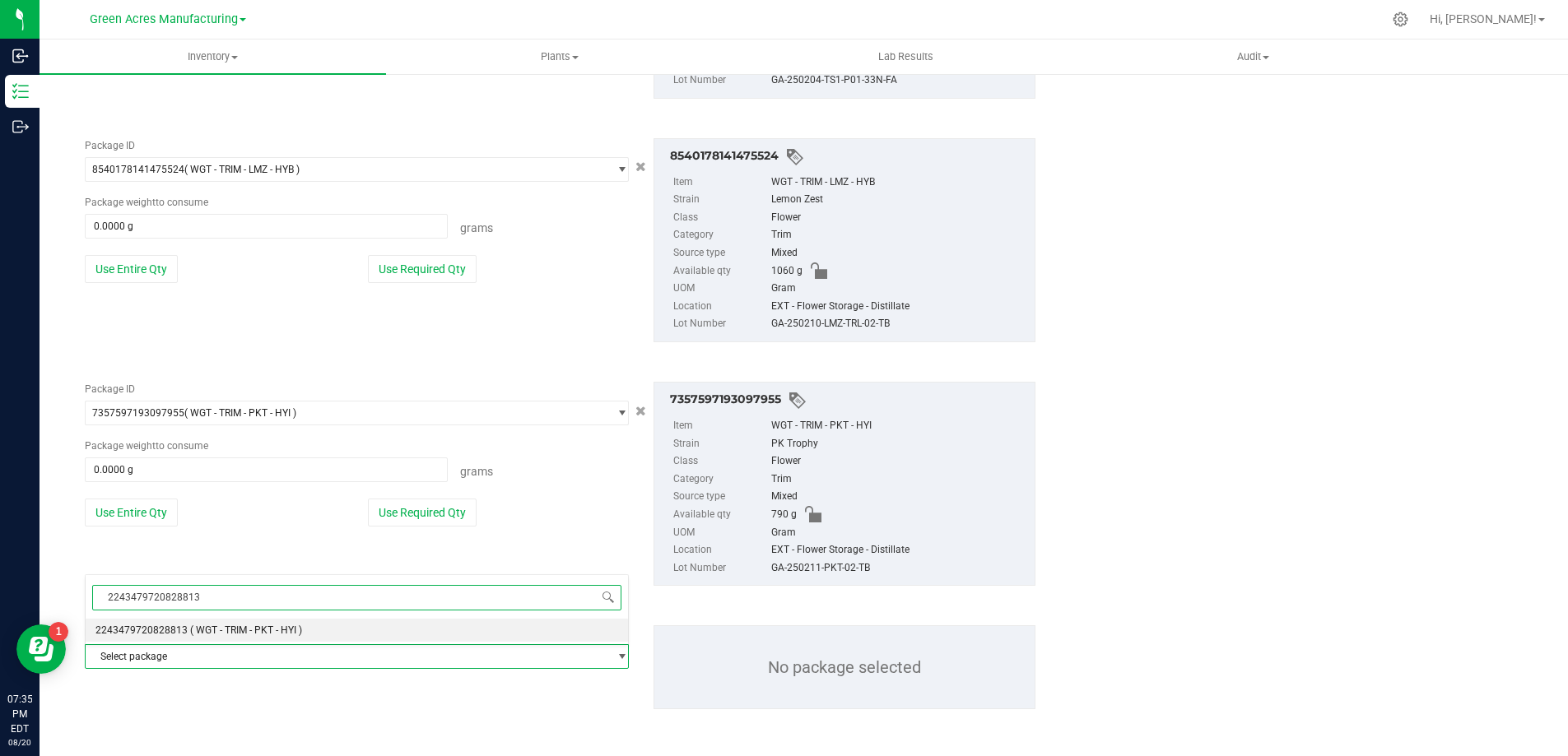
click at [258, 625] on span "( WGT - TRIM - PKT - HYI )" at bounding box center [246, 630] width 112 height 12
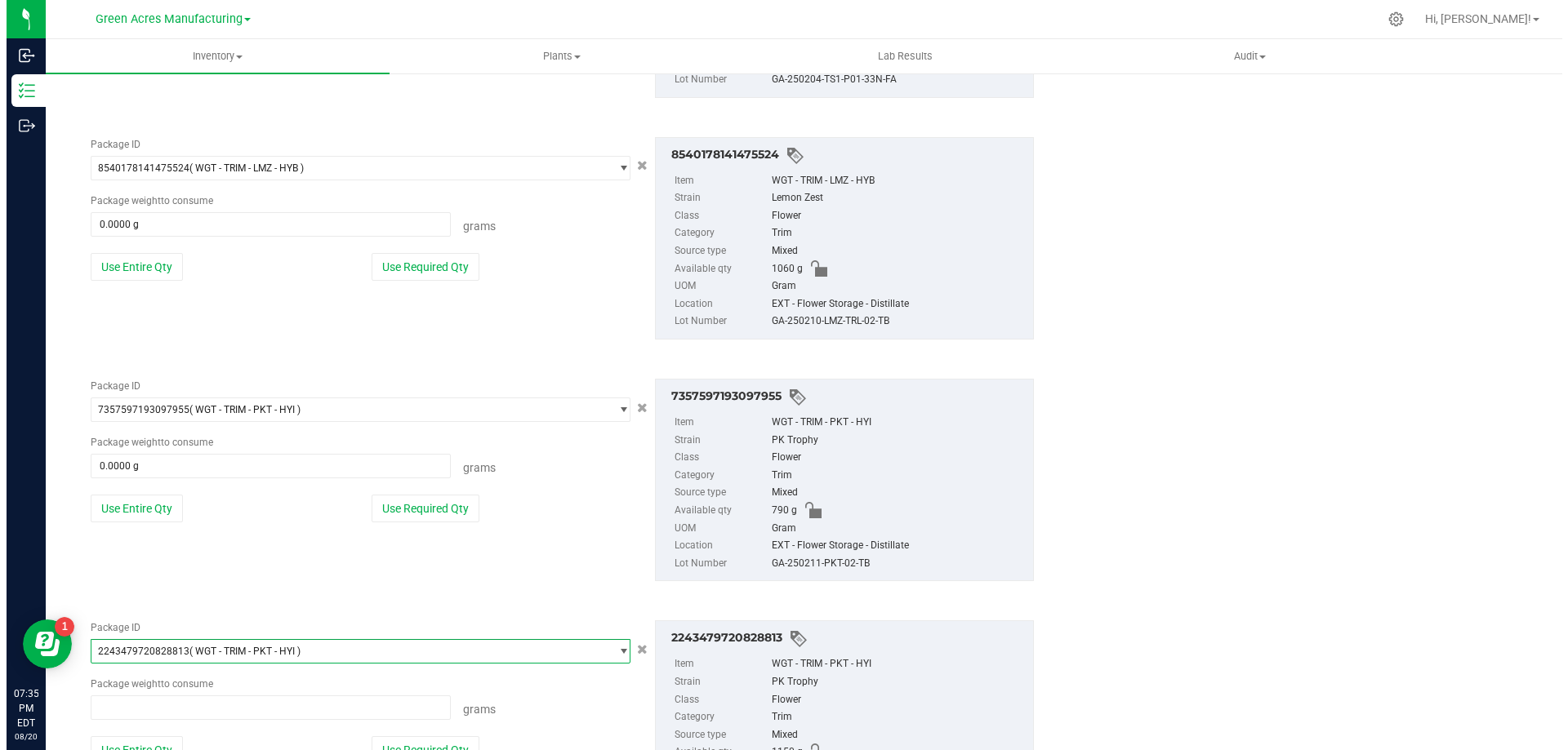
scroll to position [39316, 0]
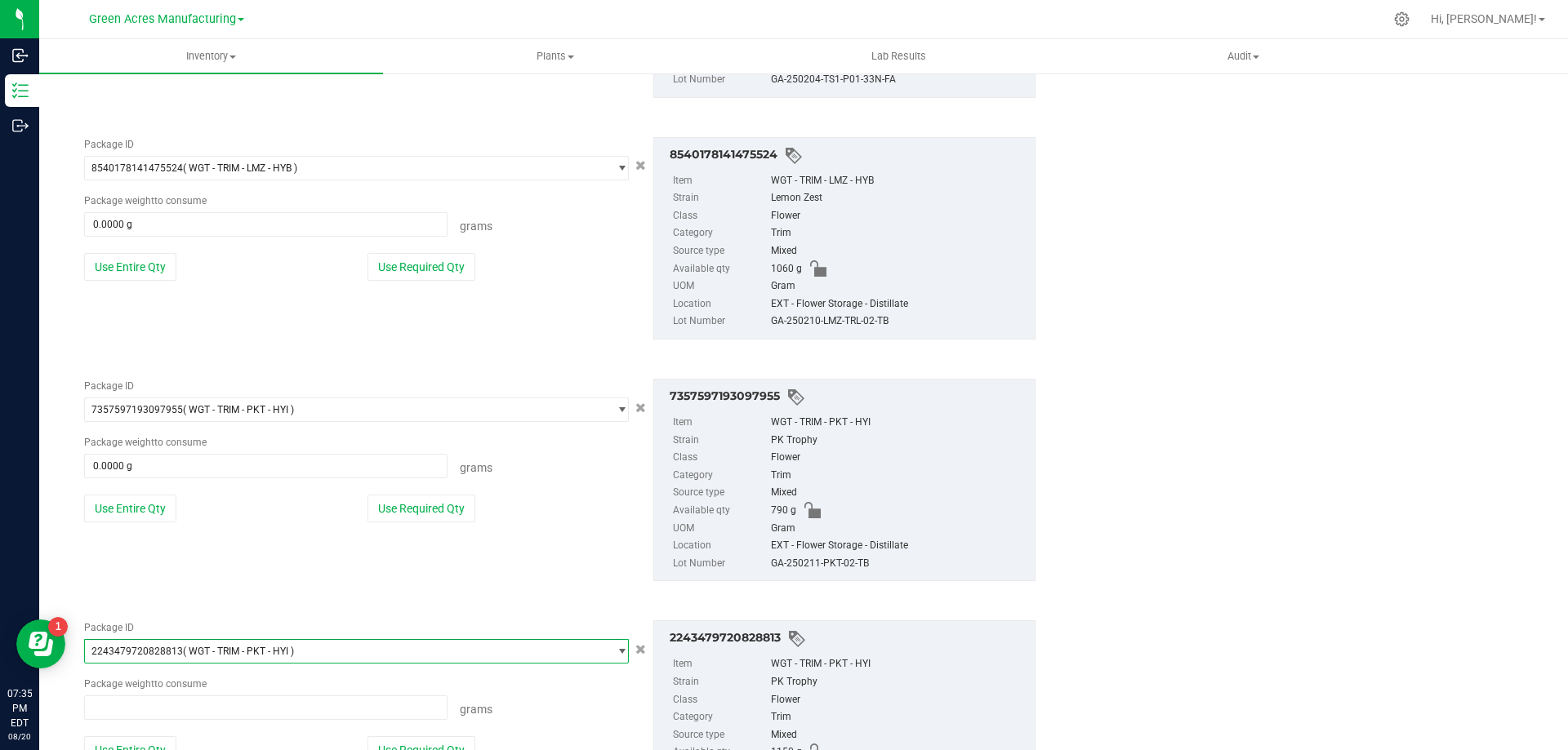
type input "0.0000 g"
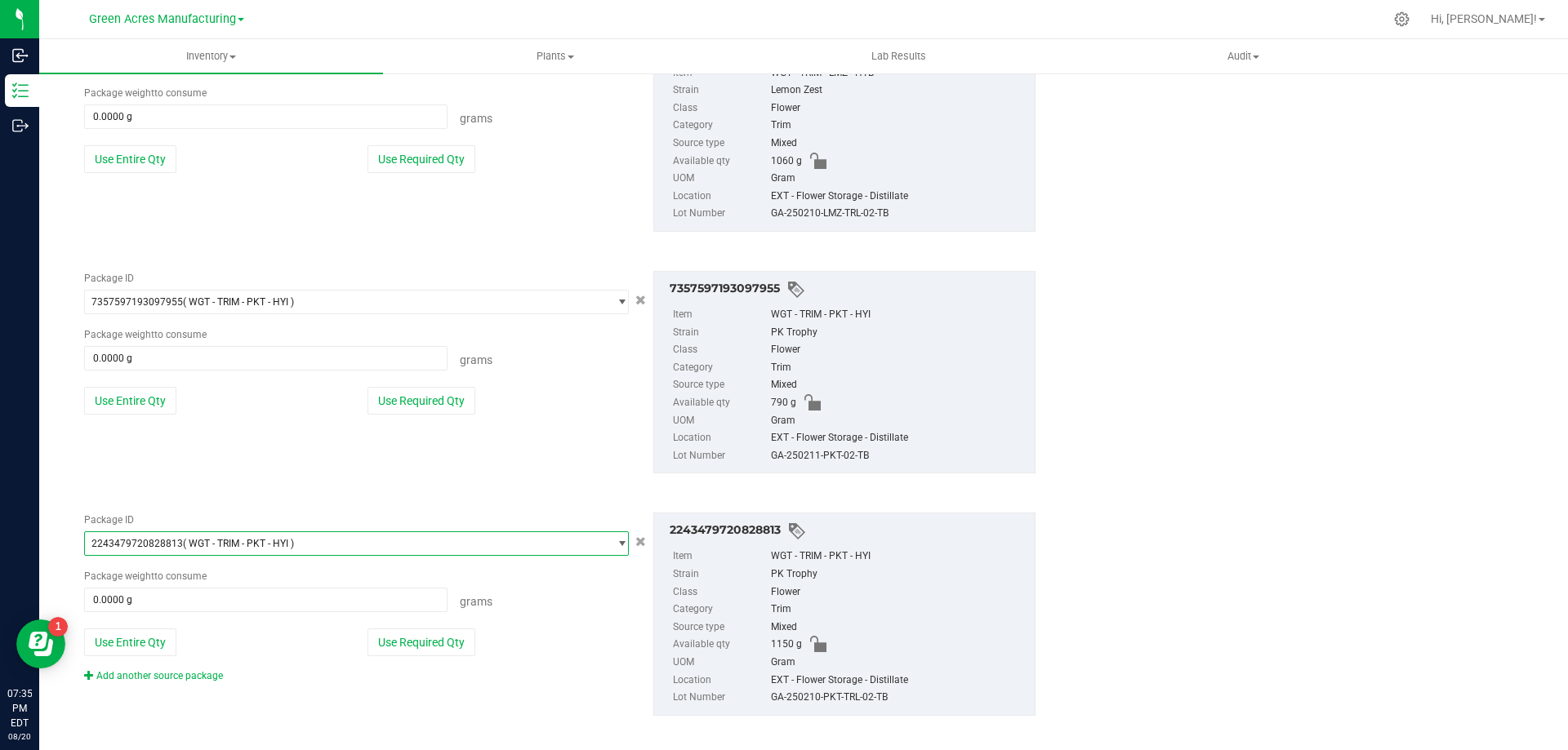
scroll to position [2596, 0]
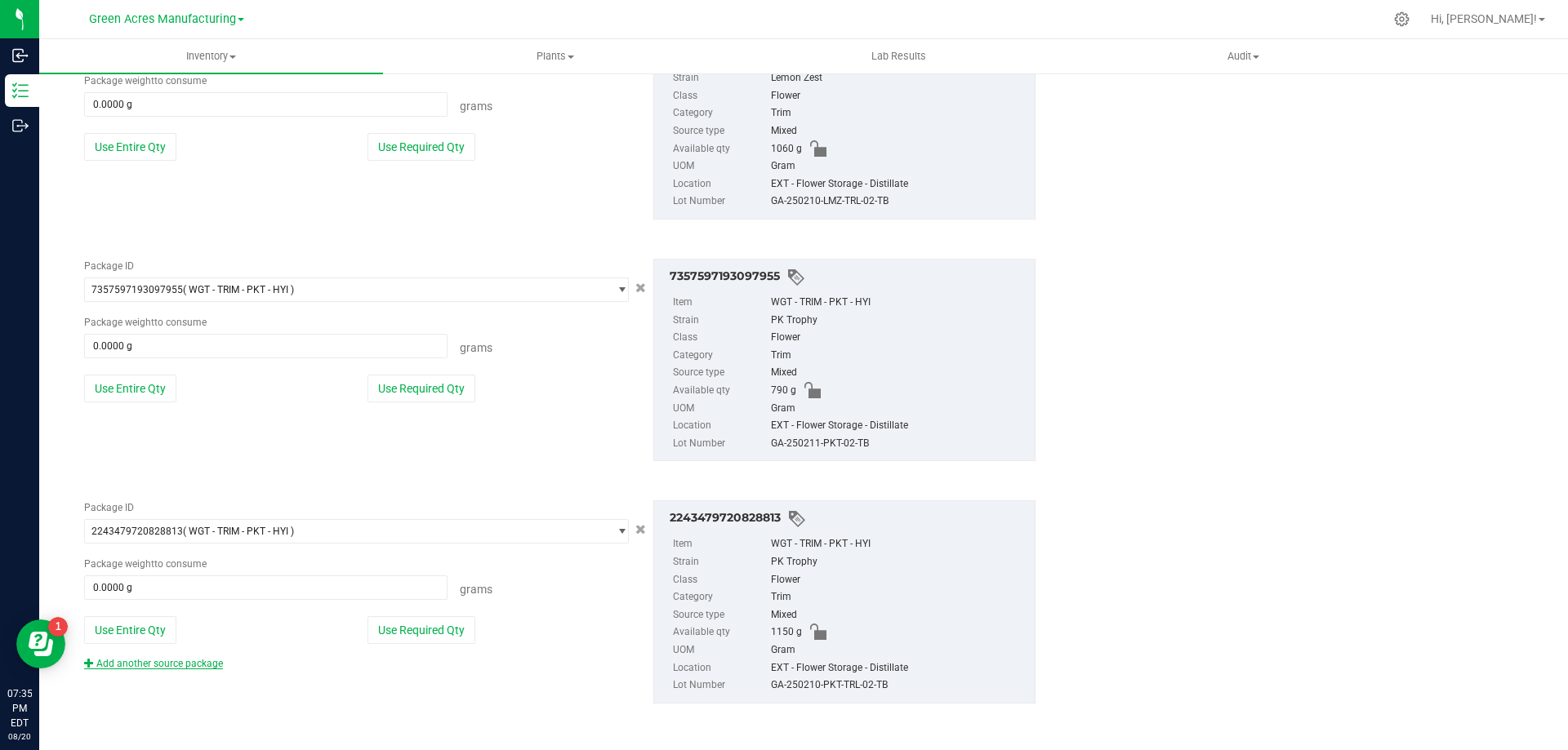
click at [211, 666] on link "Add another source package" at bounding box center [153, 664] width 139 height 12
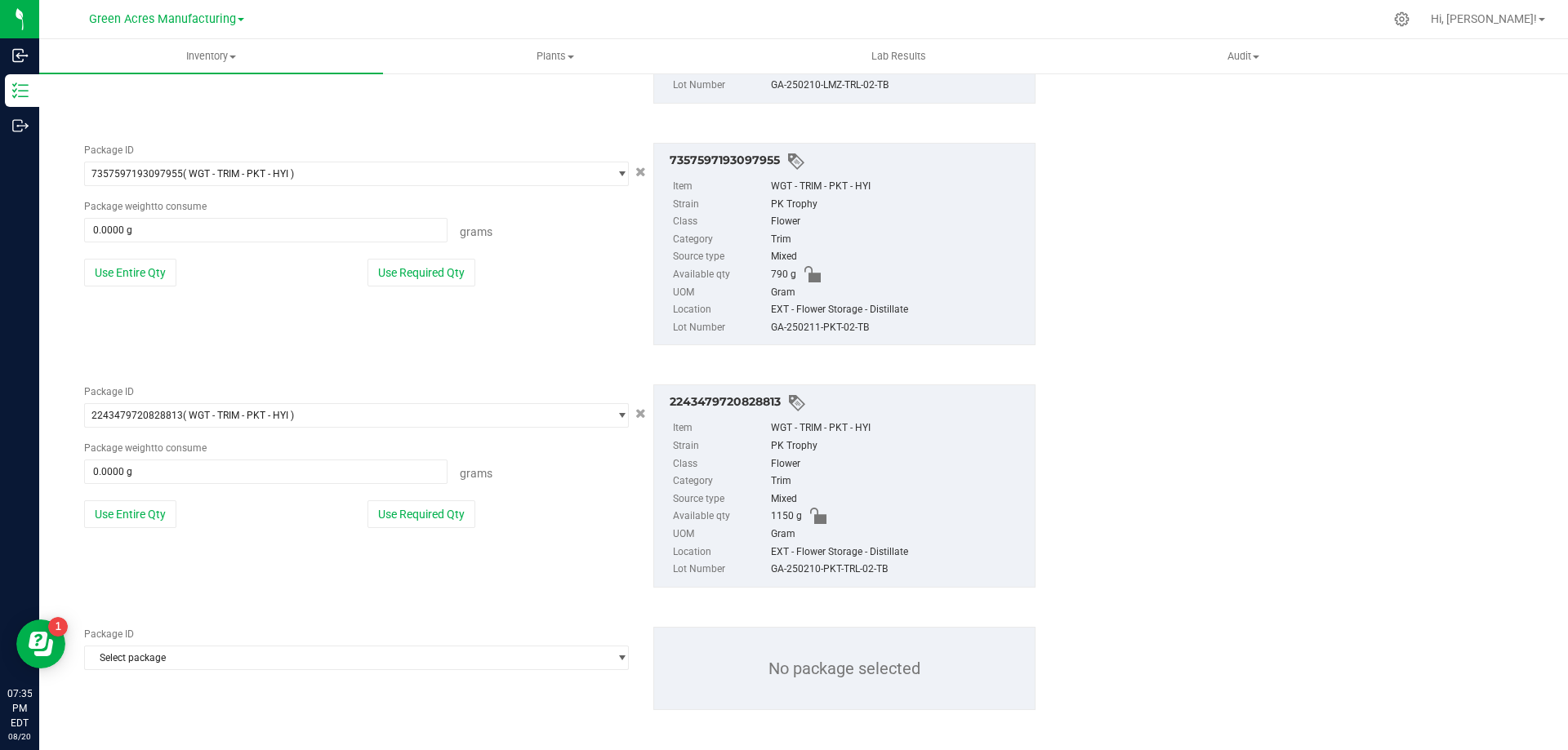
scroll to position [2718, 0]
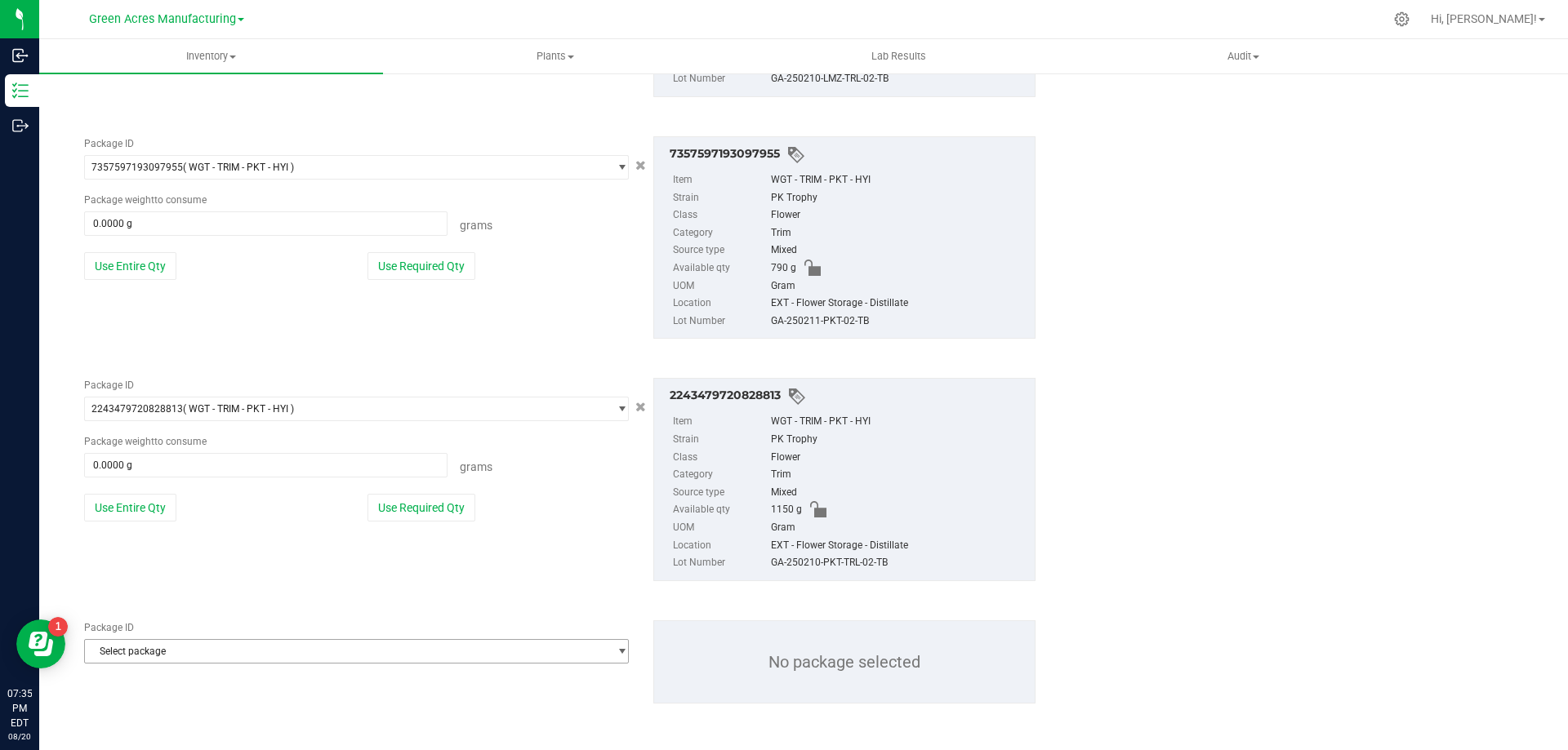
click at [278, 652] on span "Select package" at bounding box center [346, 652] width 523 height 23
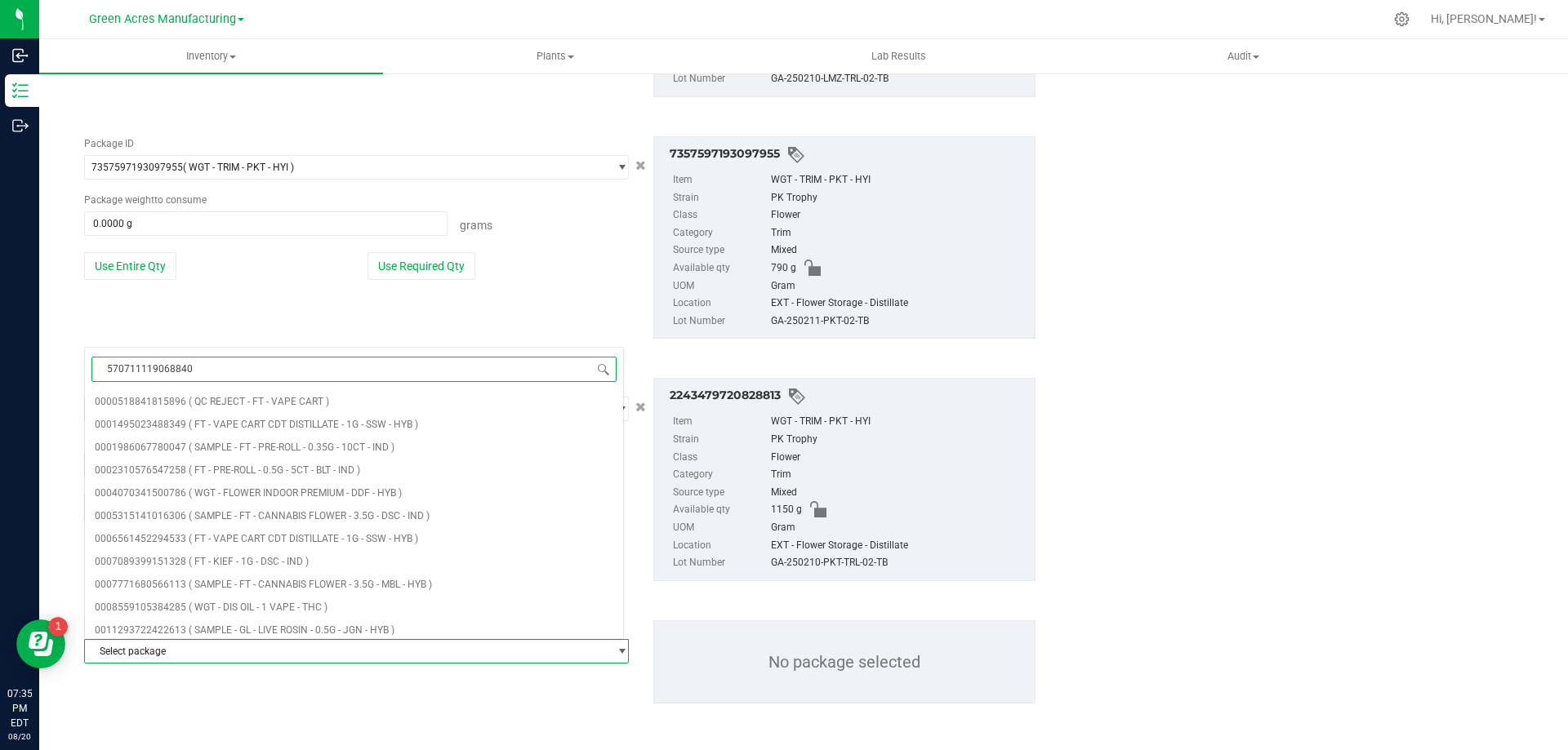
type input "5707111190688401"
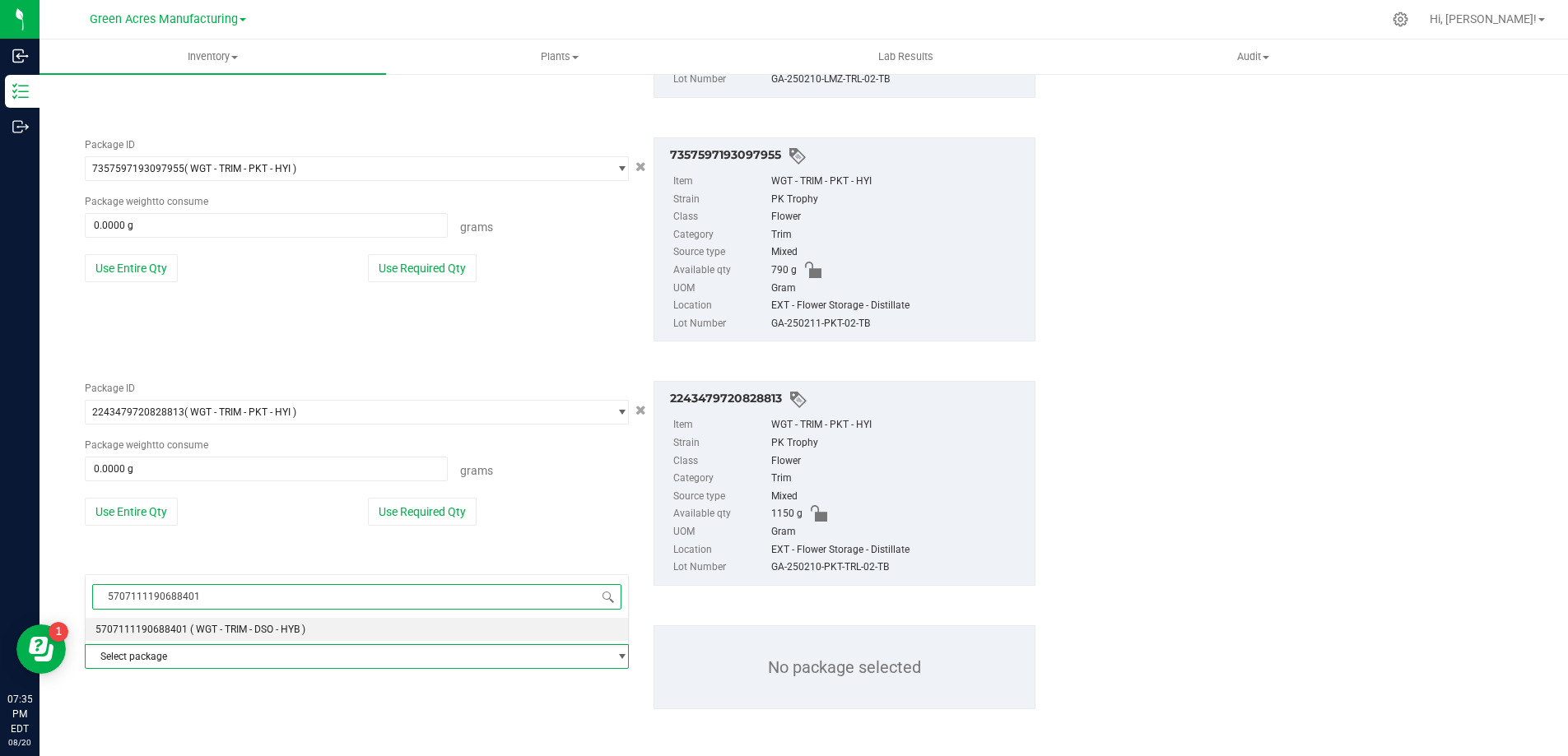
click at [281, 629] on span "( WGT - TRIM - DSO - HYB )" at bounding box center [248, 630] width 116 height 12
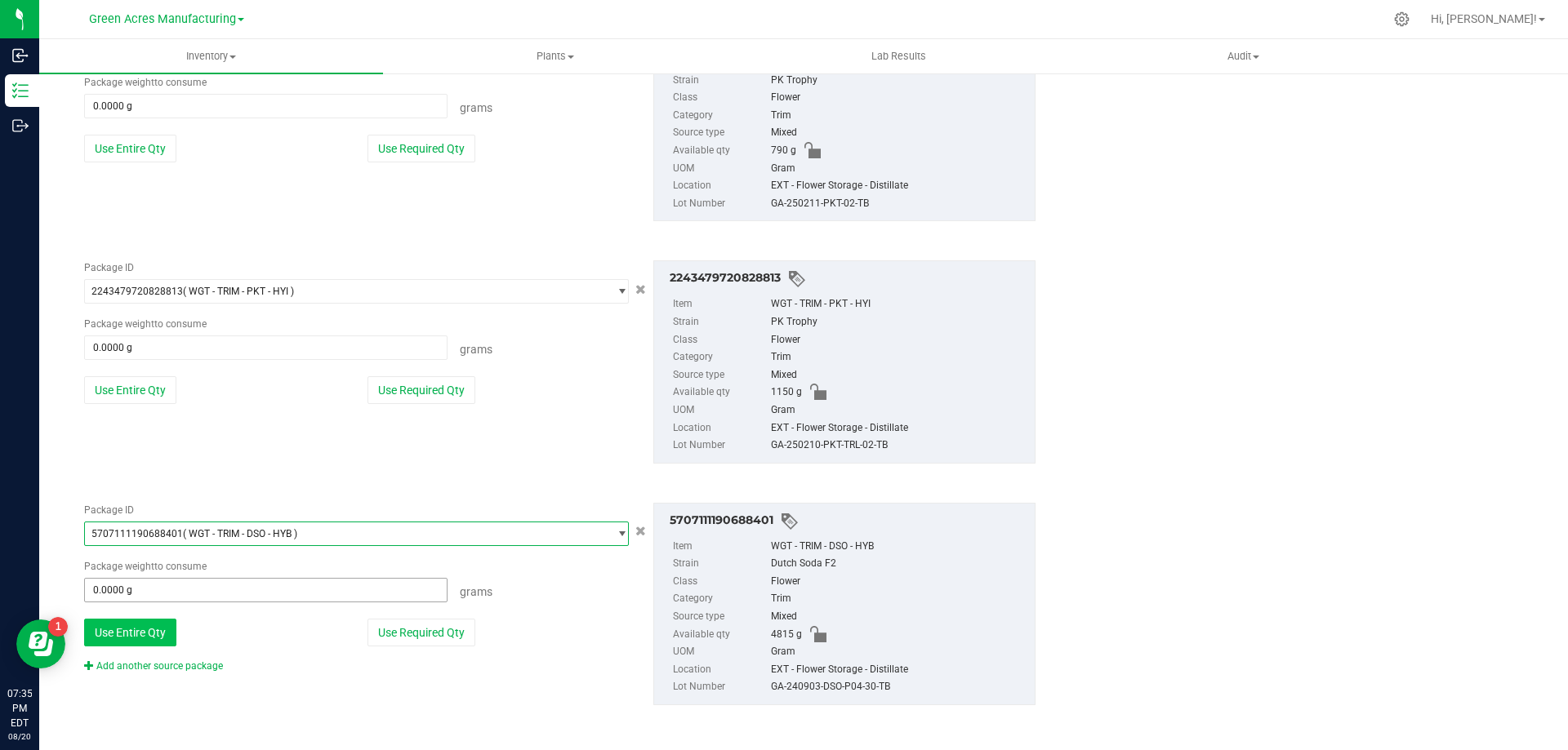
scroll to position [2837, 0]
click at [150, 664] on link "Add another source package" at bounding box center [153, 664] width 139 height 12
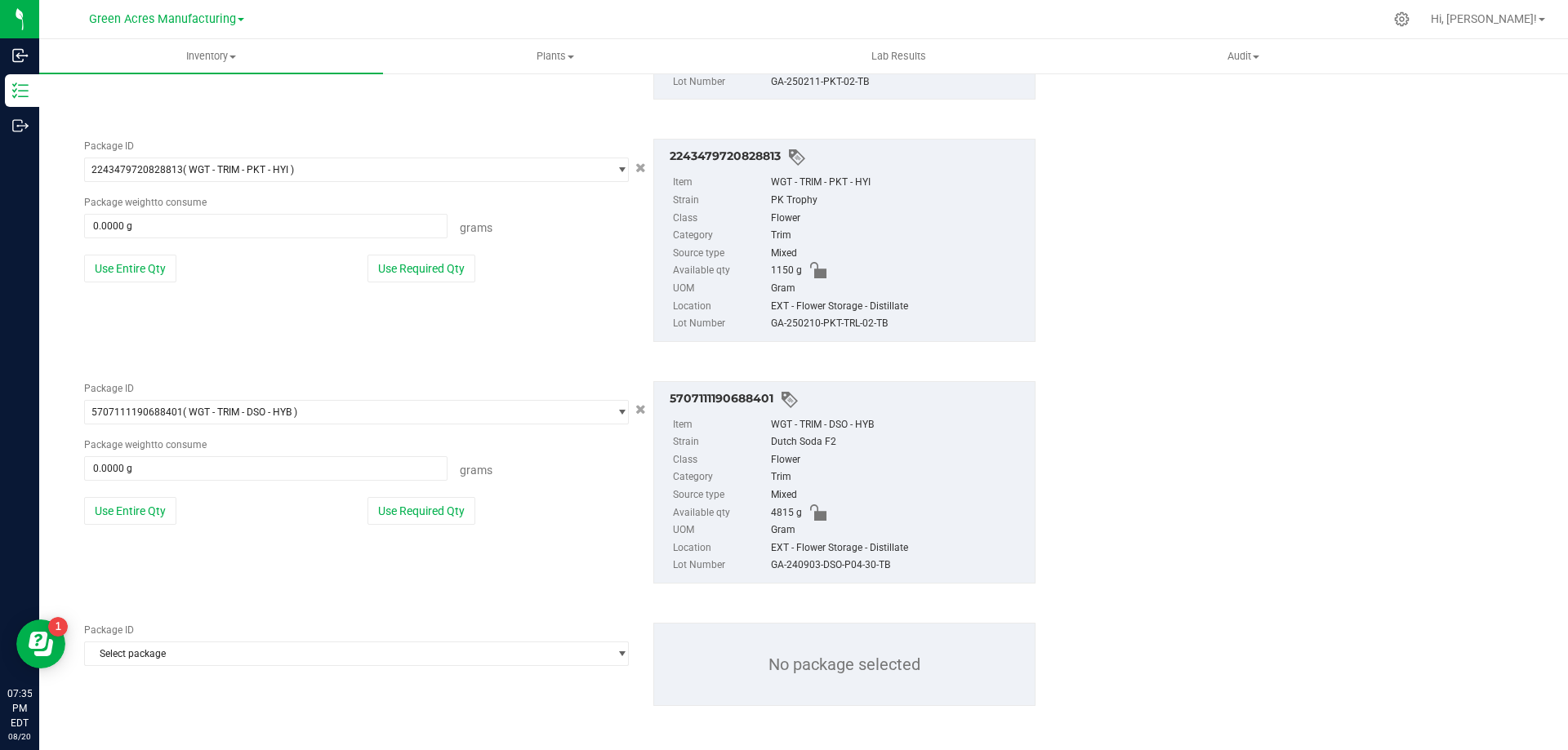
scroll to position [2959, 0]
click at [311, 658] on span "Select package" at bounding box center [346, 652] width 523 height 23
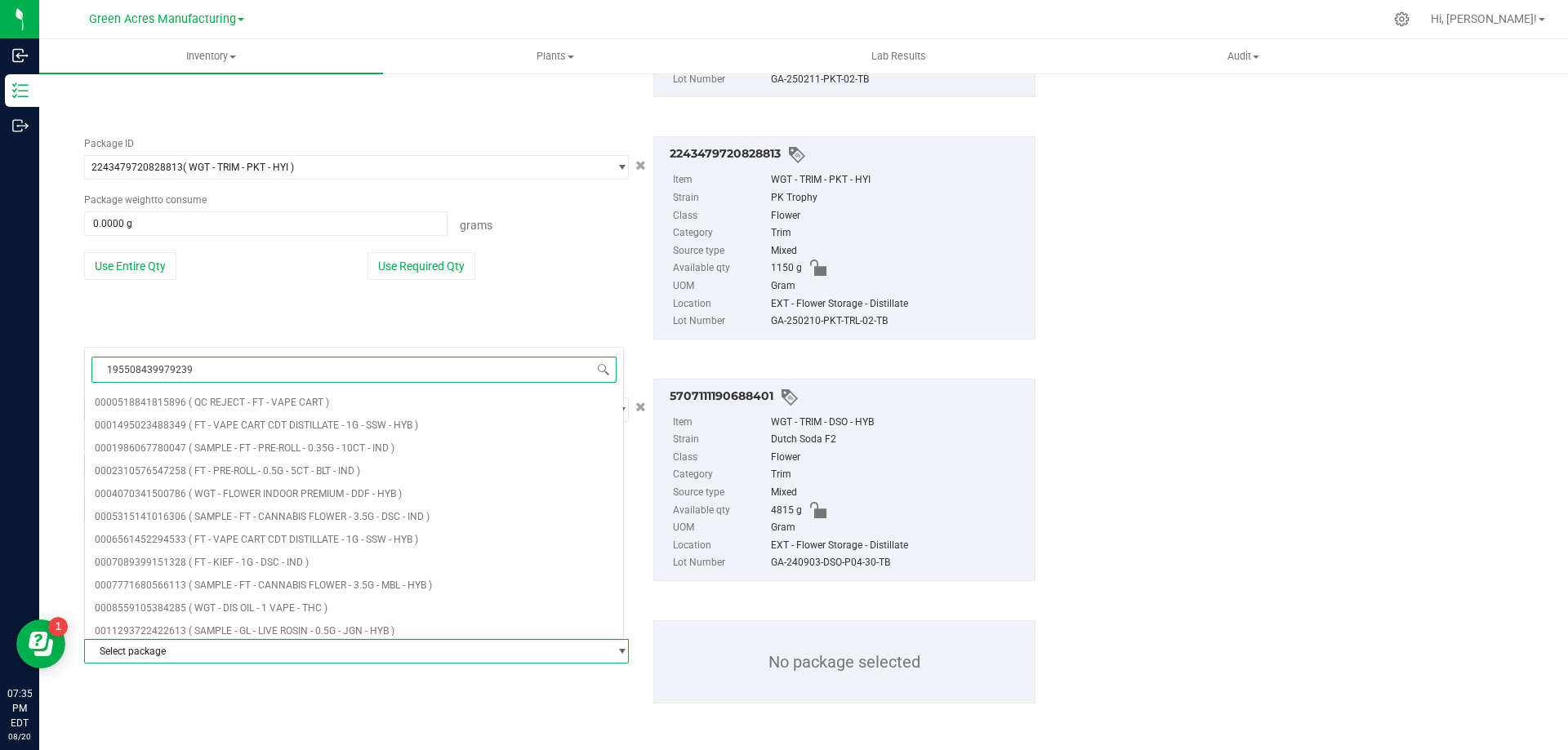
type input "1955084399792396"
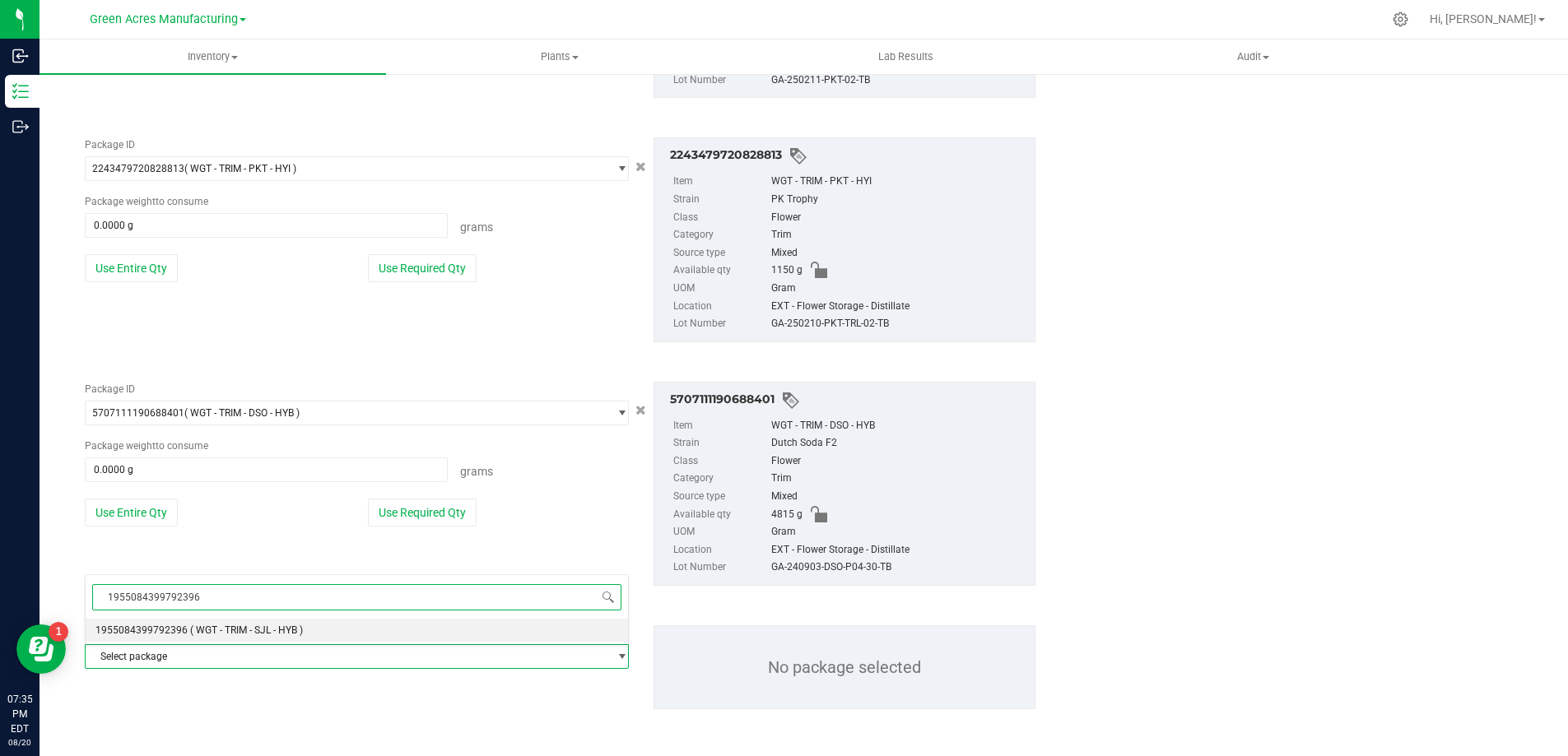
click at [302, 631] on span "( WGT - TRIM - SJL - HYB )" at bounding box center [246, 630] width 113 height 12
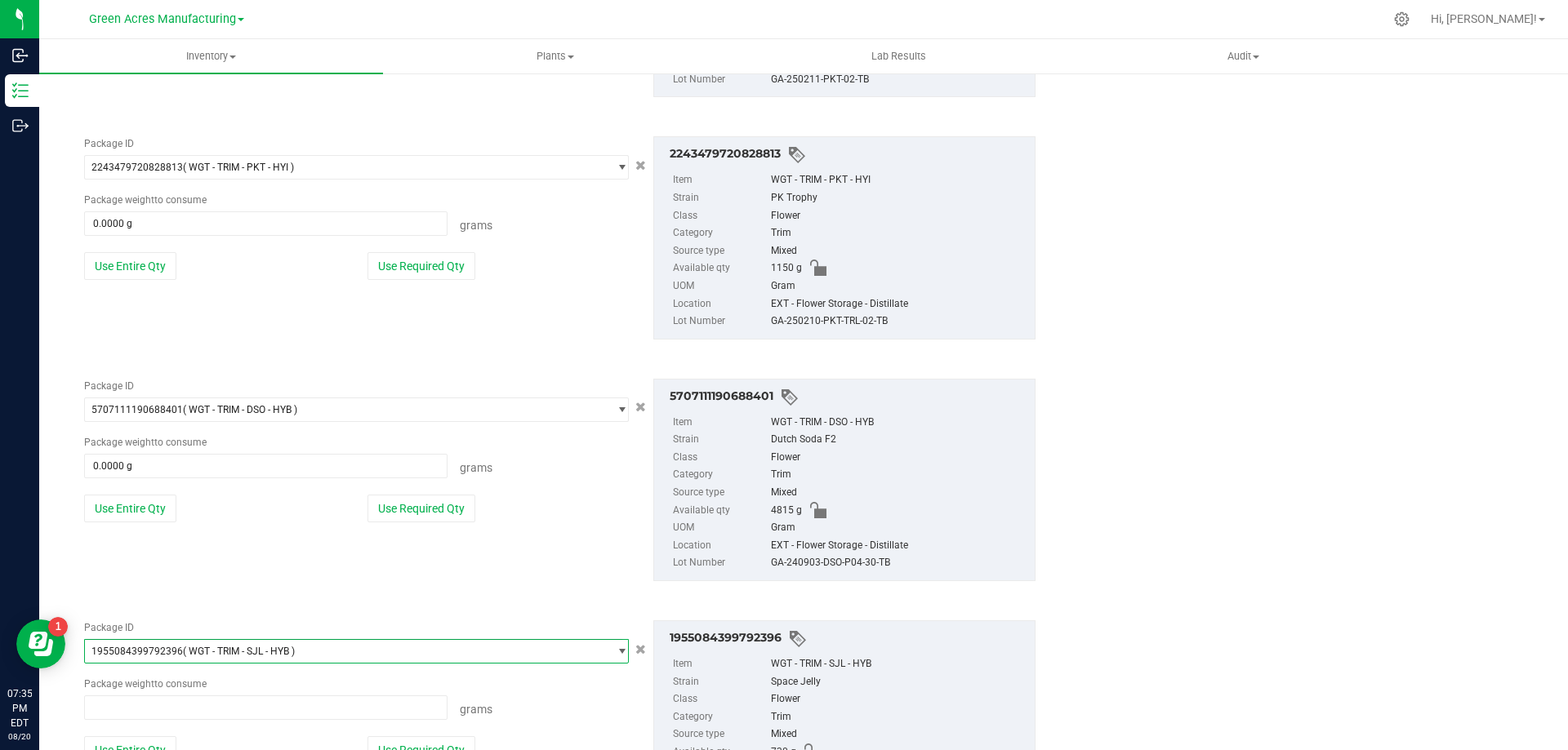
scroll to position [34630, 0]
type input "0.0000 g"
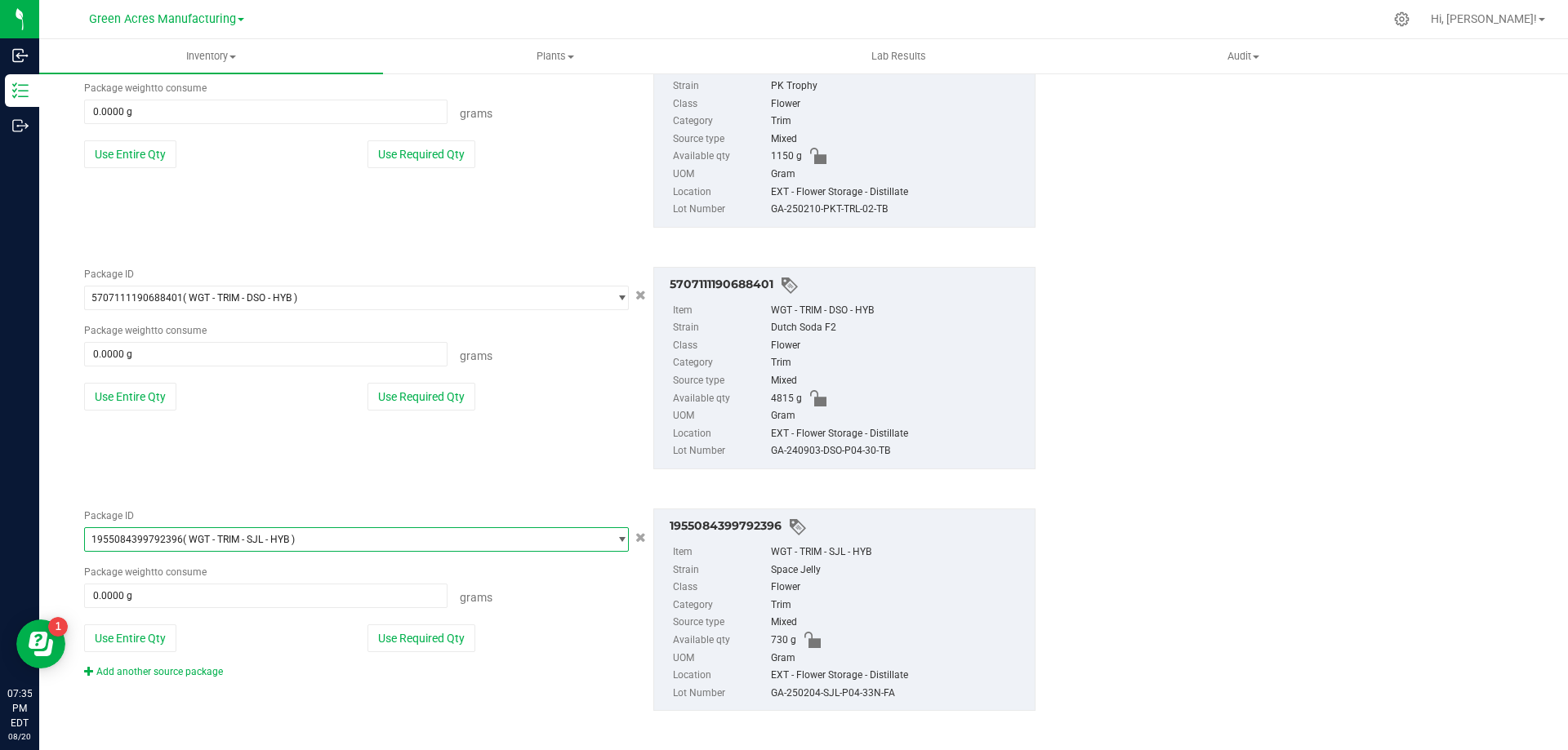
scroll to position [3078, 0]
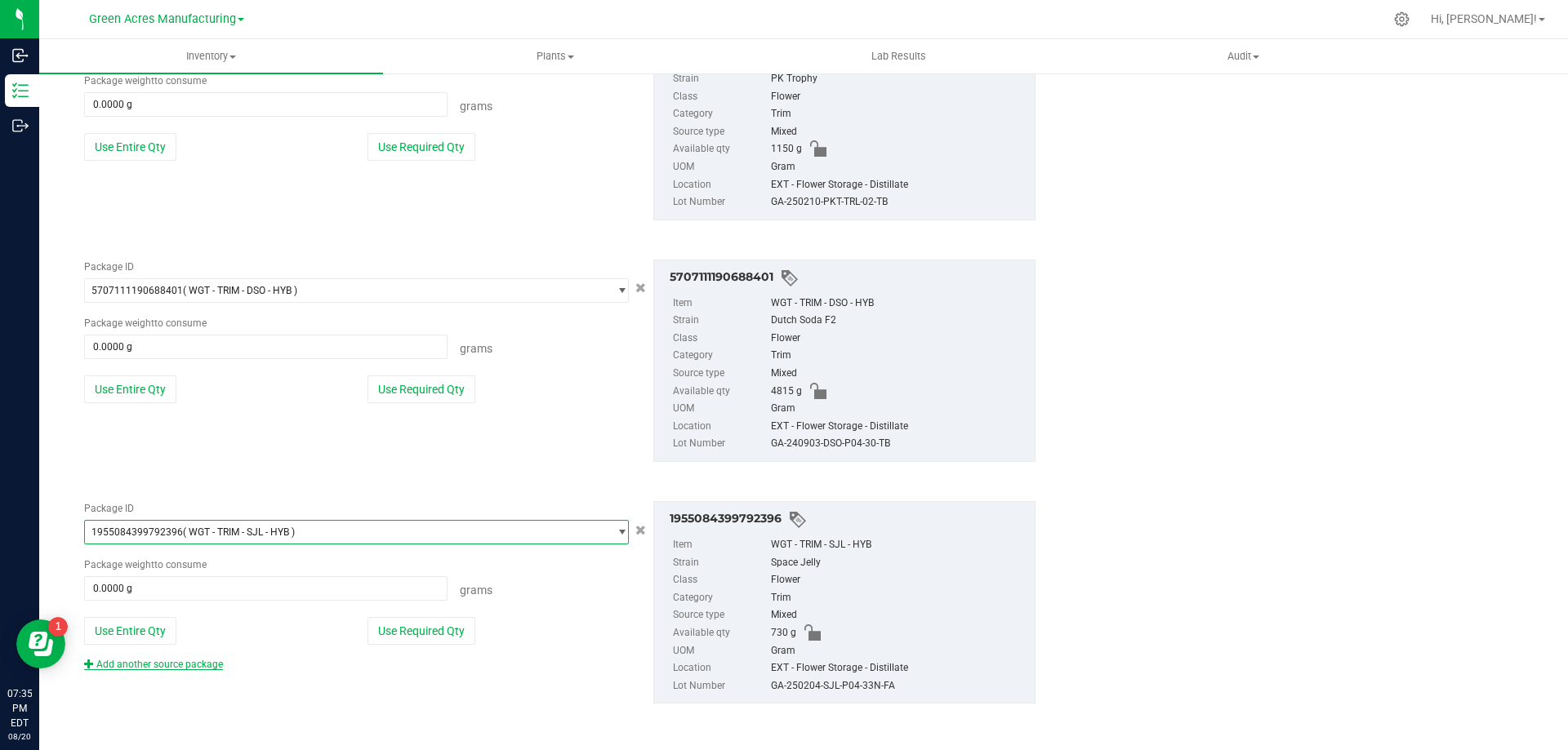
click at [199, 668] on link "Add another source package" at bounding box center [153, 664] width 139 height 12
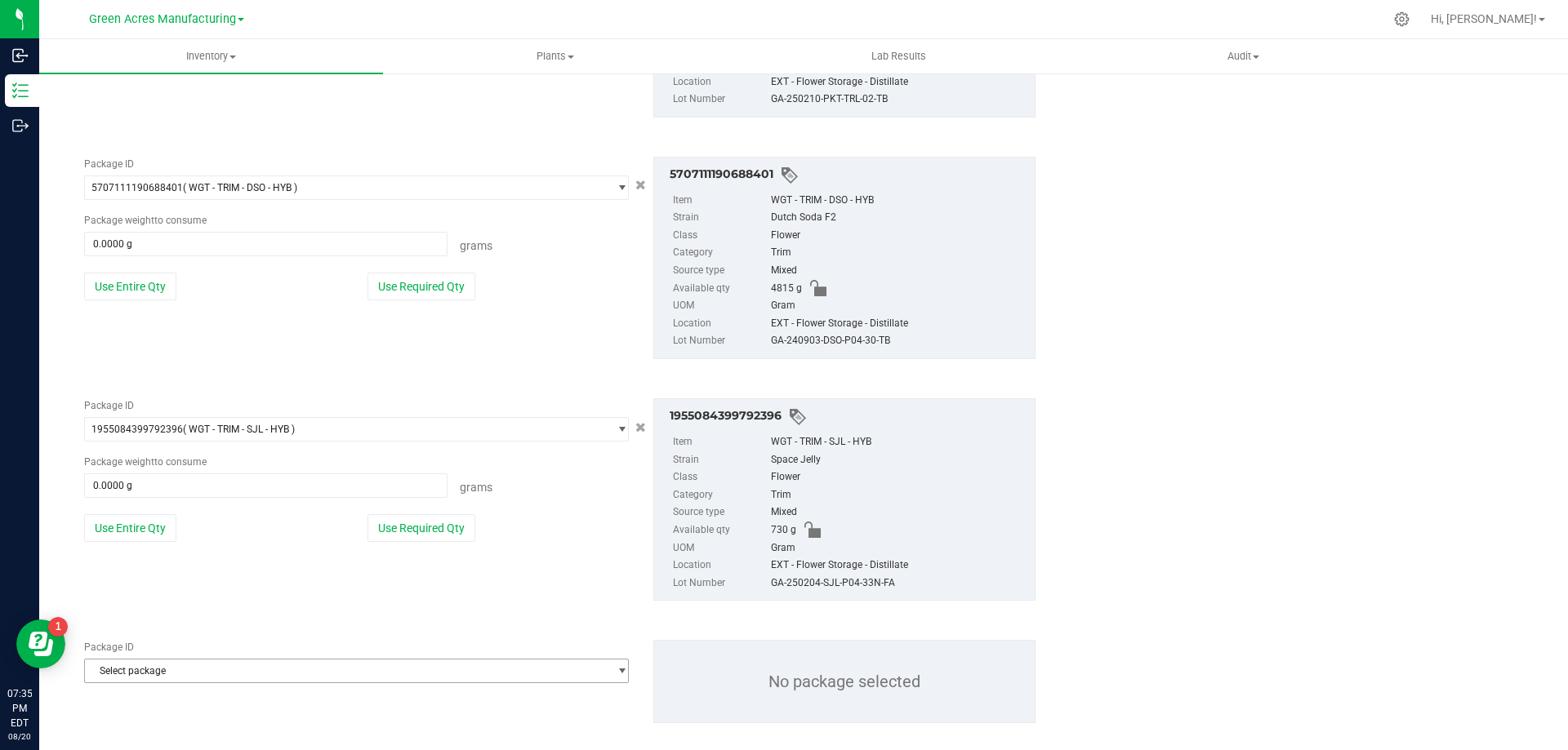
scroll to position [3201, 0]
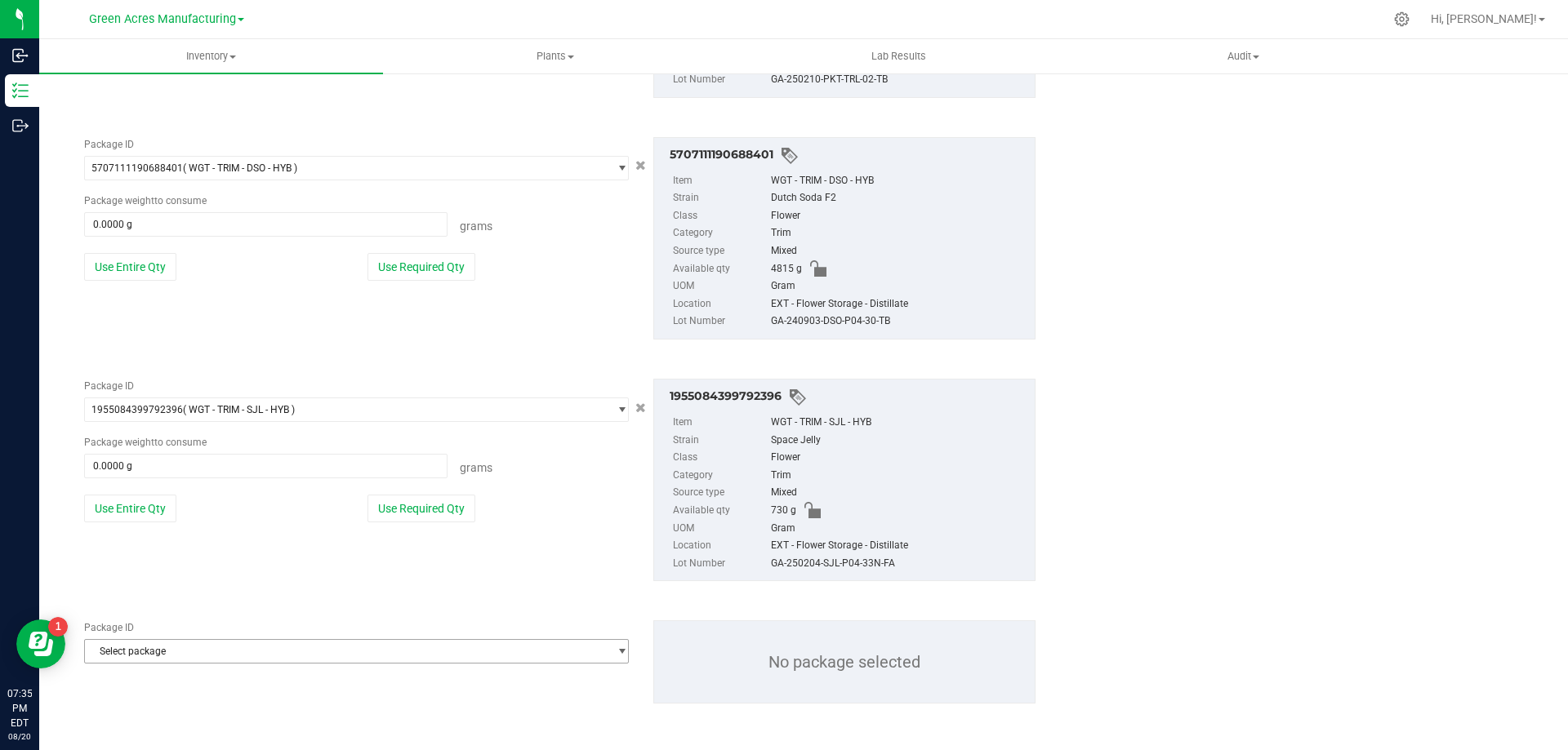
click at [251, 653] on span "Select package" at bounding box center [346, 652] width 523 height 23
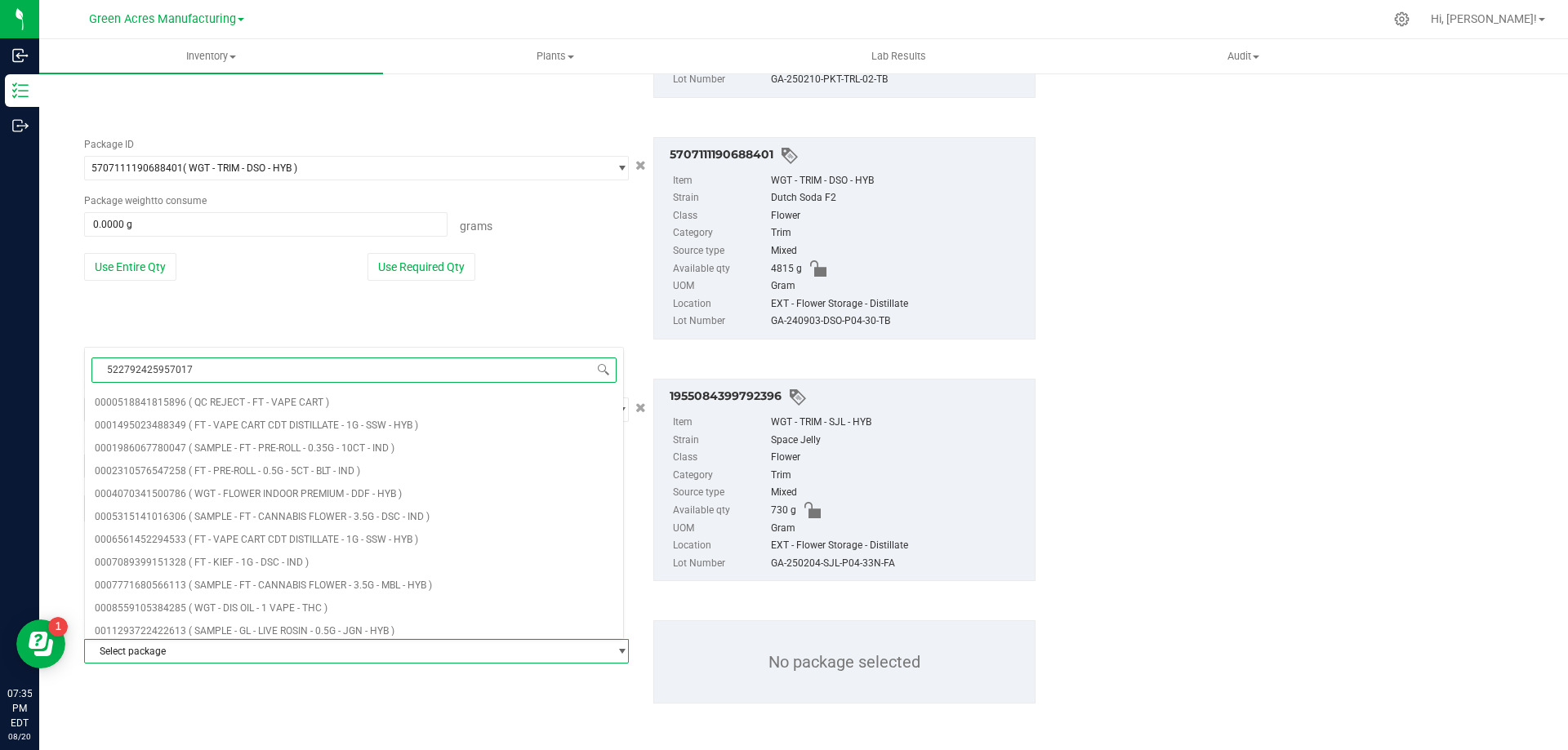
type input "5227924259570177"
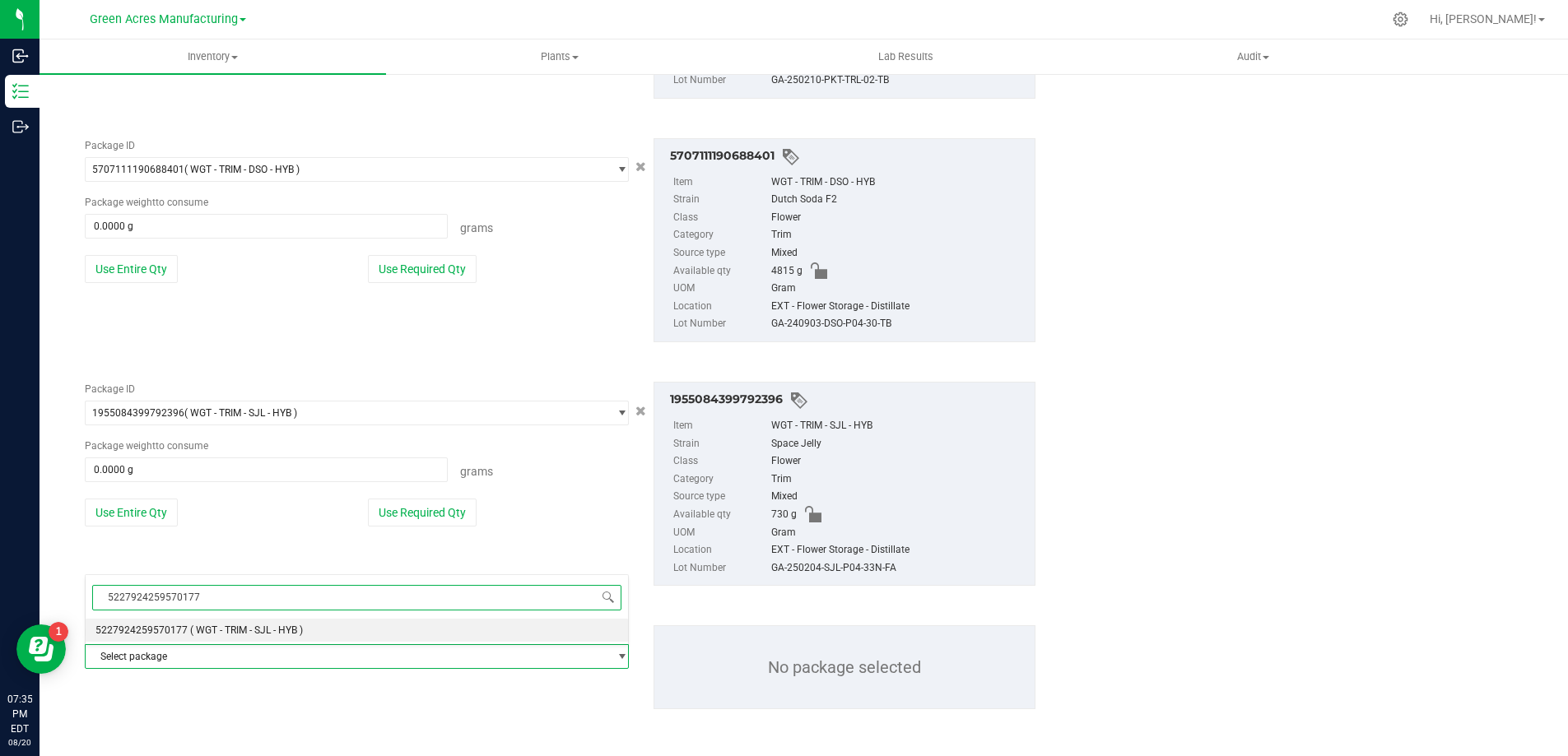
click at [271, 634] on span "( WGT - TRIM - SJL - HYB )" at bounding box center [246, 630] width 113 height 12
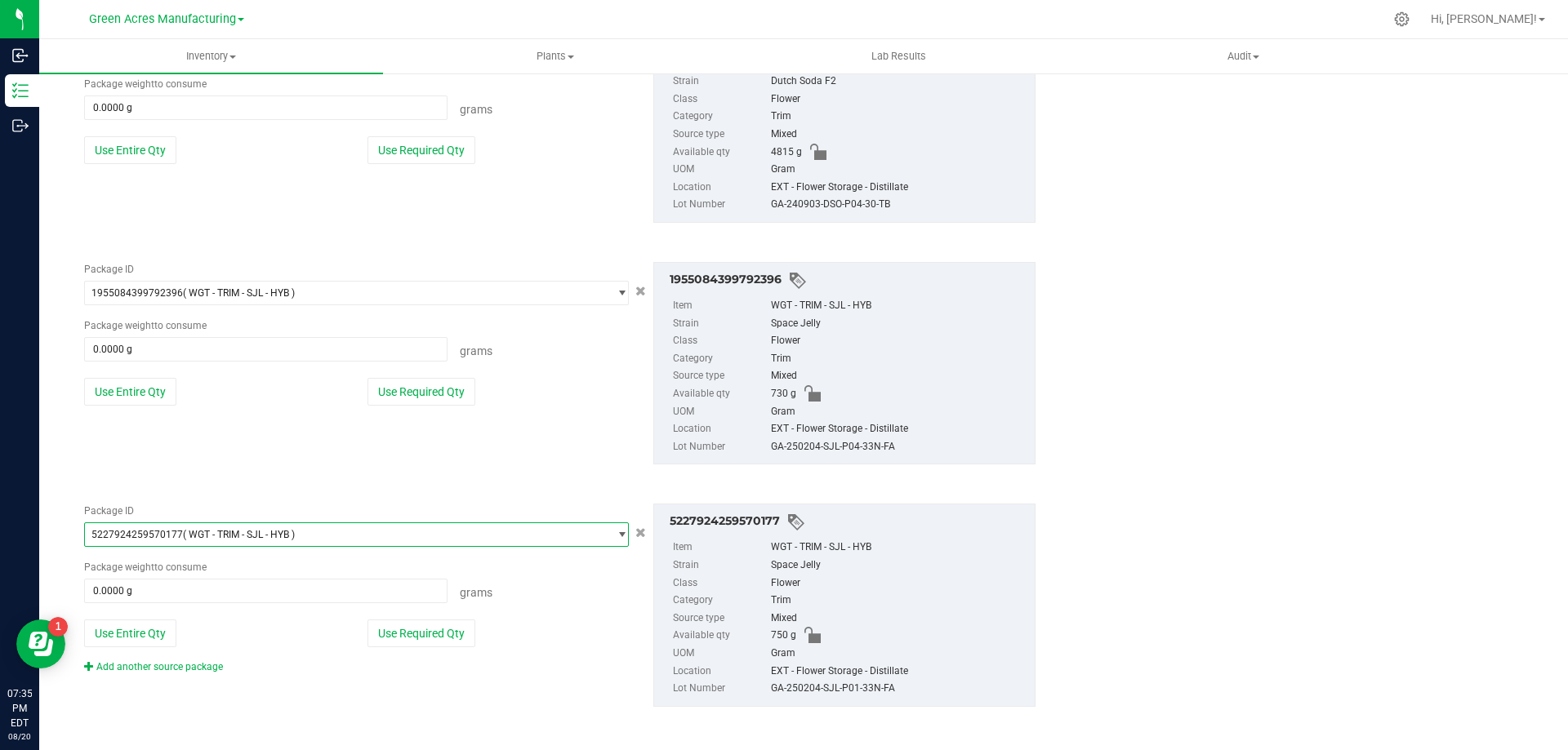
scroll to position [3321, 0]
click at [158, 665] on link "Add another source package" at bounding box center [153, 664] width 139 height 12
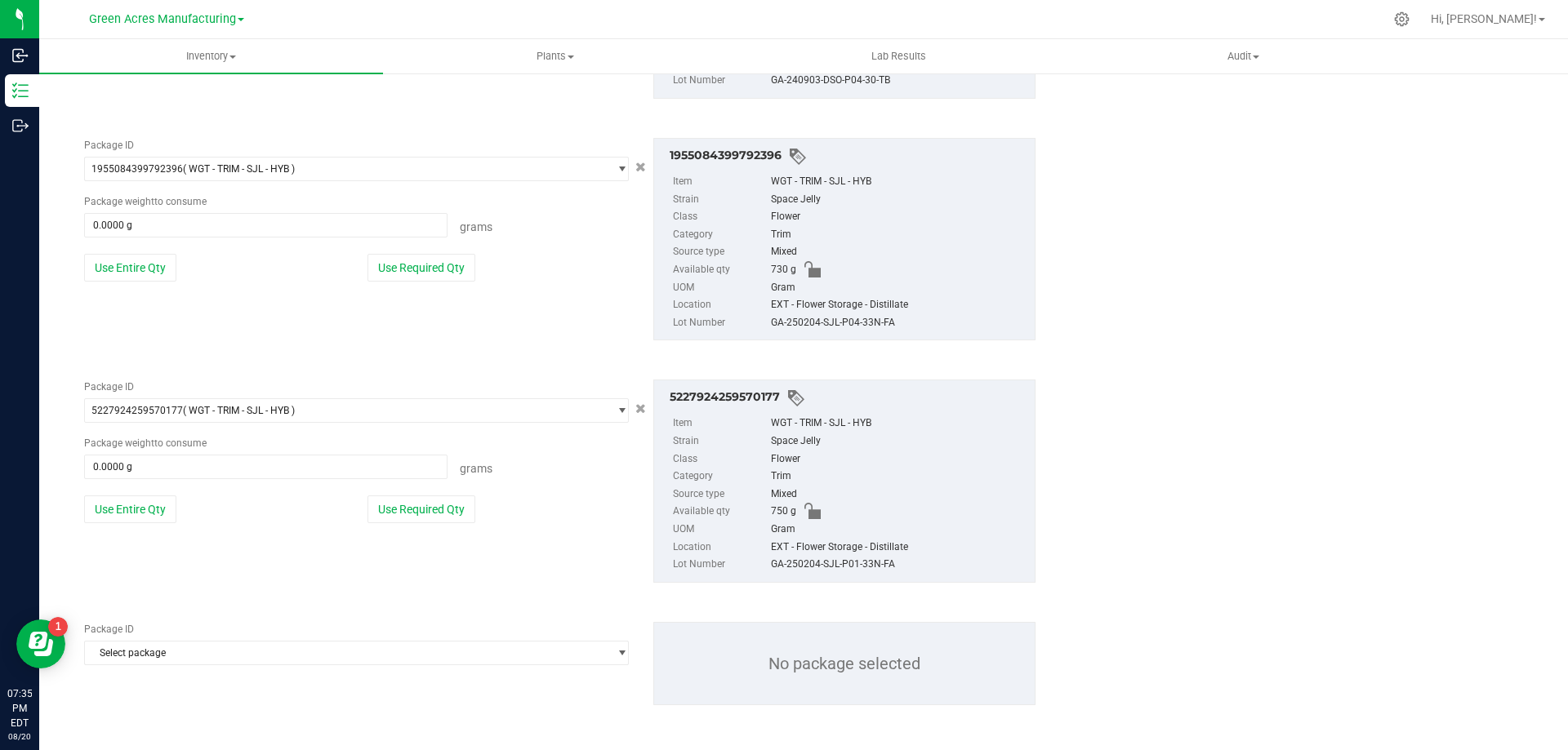
scroll to position [3444, 0]
click at [257, 648] on span "Select package" at bounding box center [346, 652] width 523 height 23
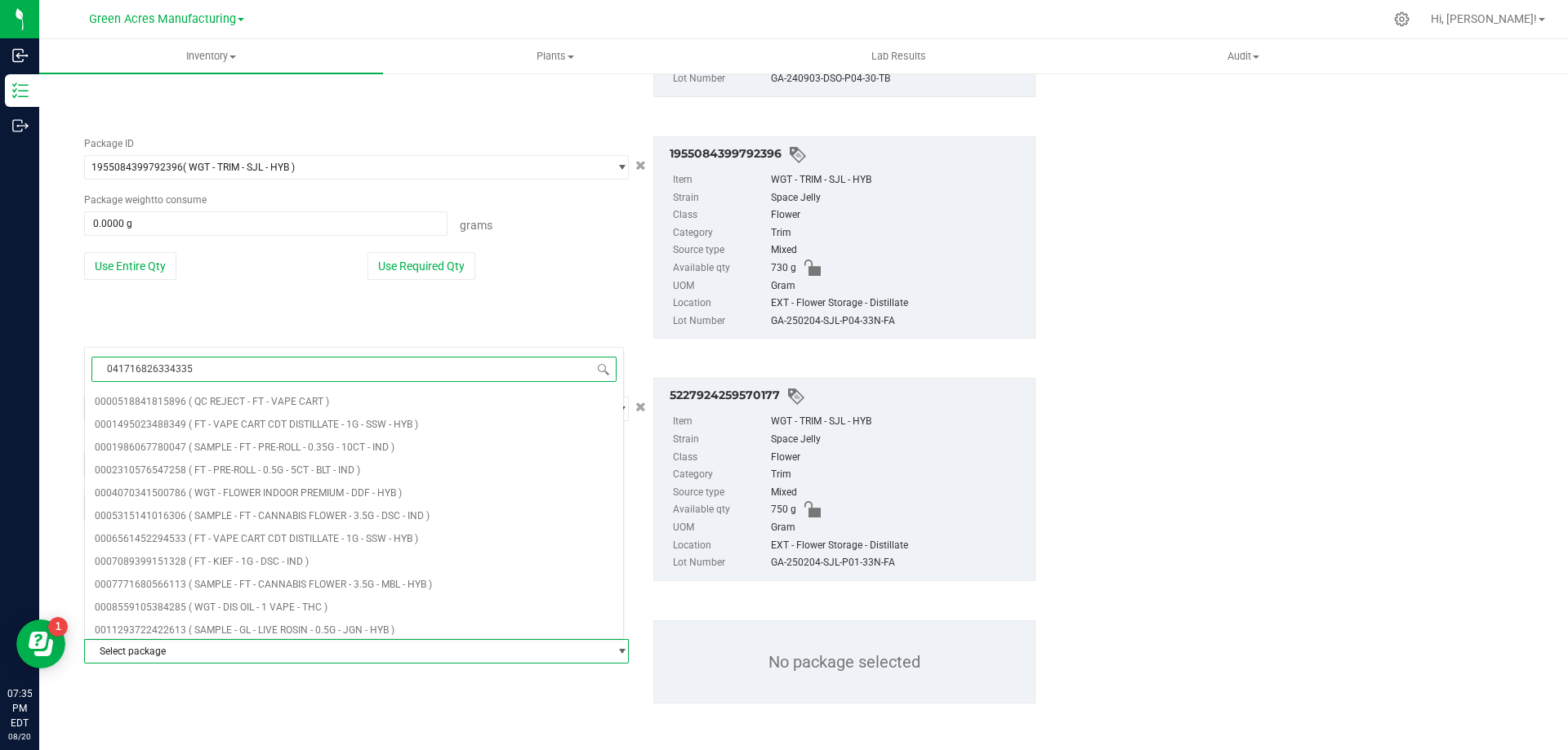
type input "0417168263343359"
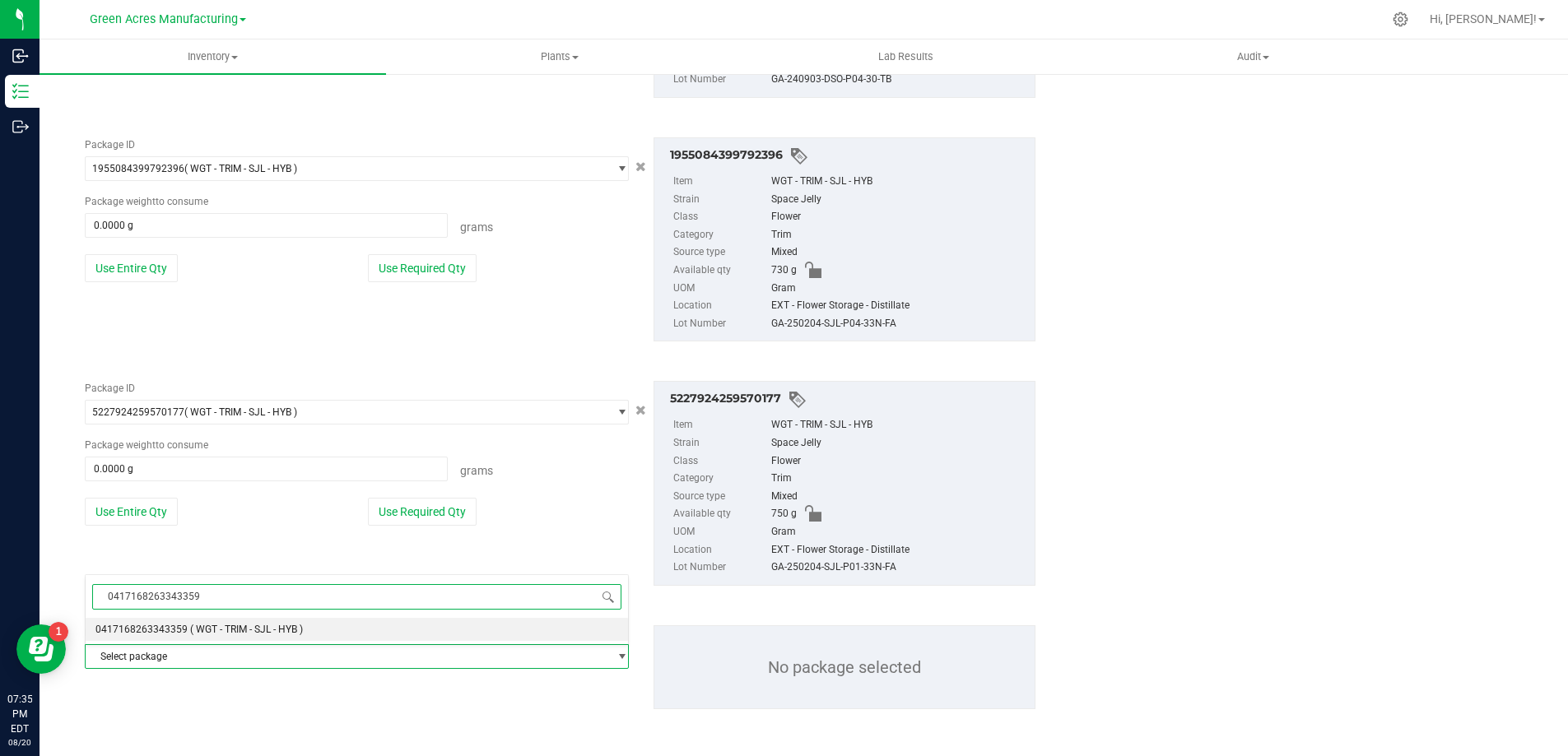
click at [172, 634] on span "0417168263343359" at bounding box center [142, 630] width 92 height 12
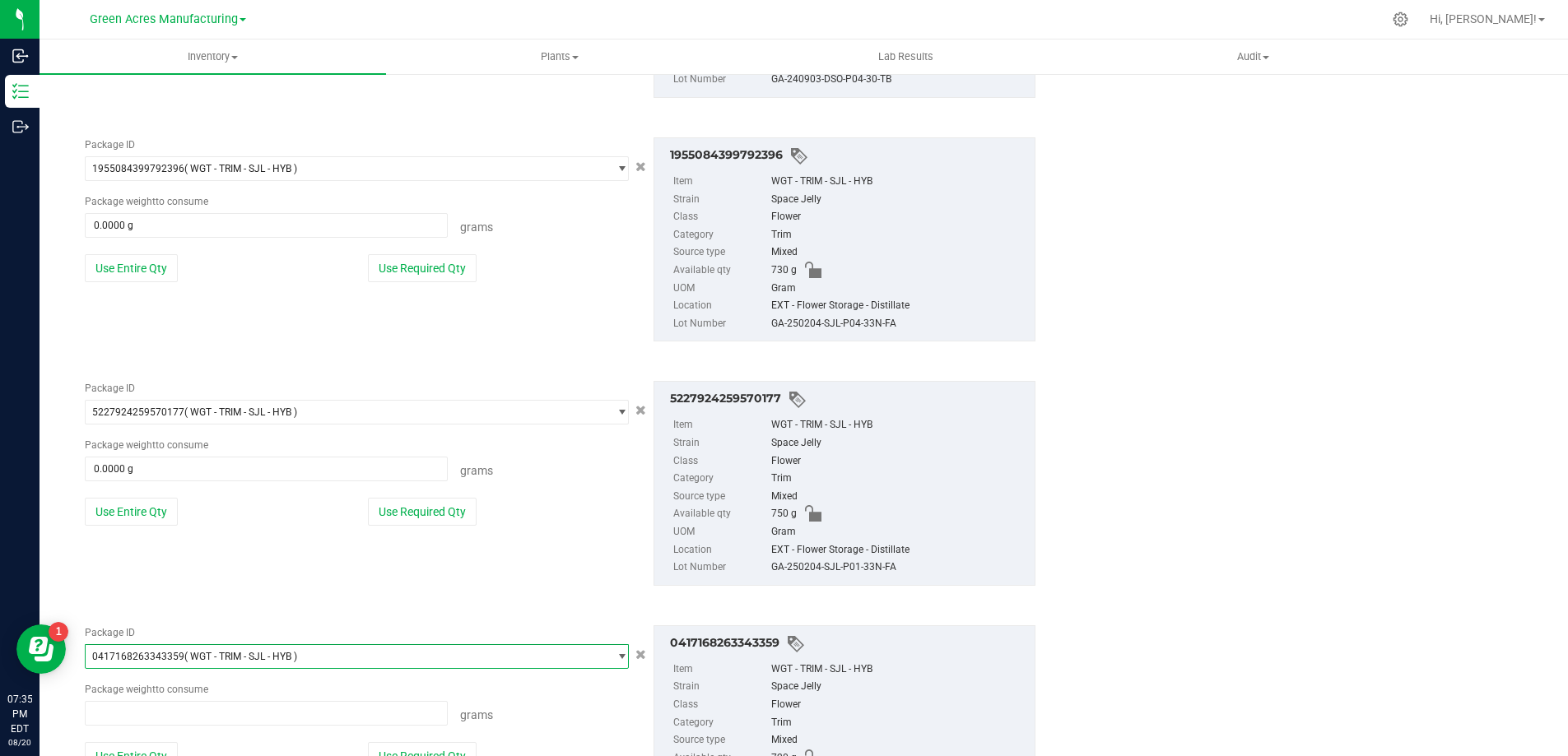
type input "0.0000 g"
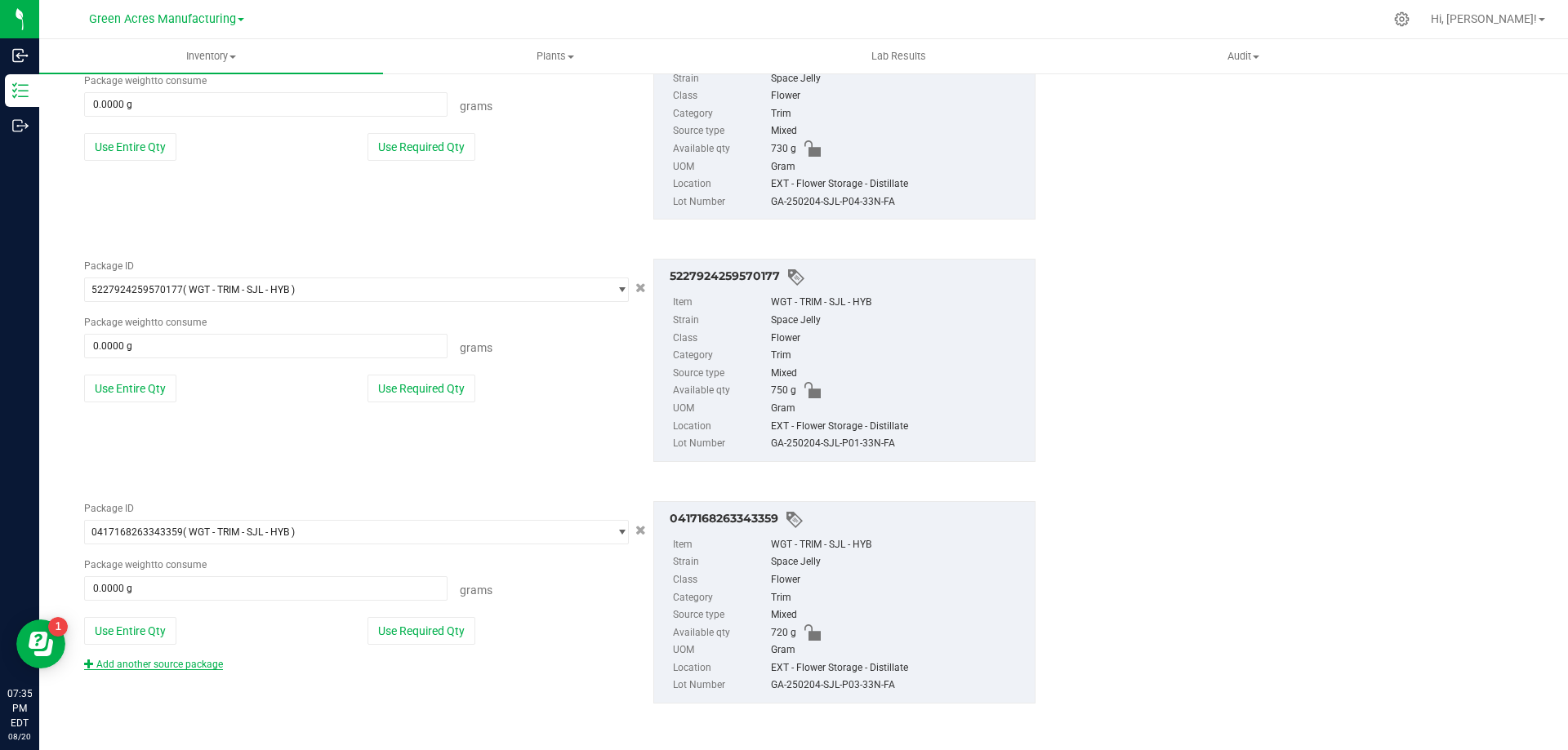
click at [201, 664] on link "Add another source package" at bounding box center [153, 664] width 139 height 12
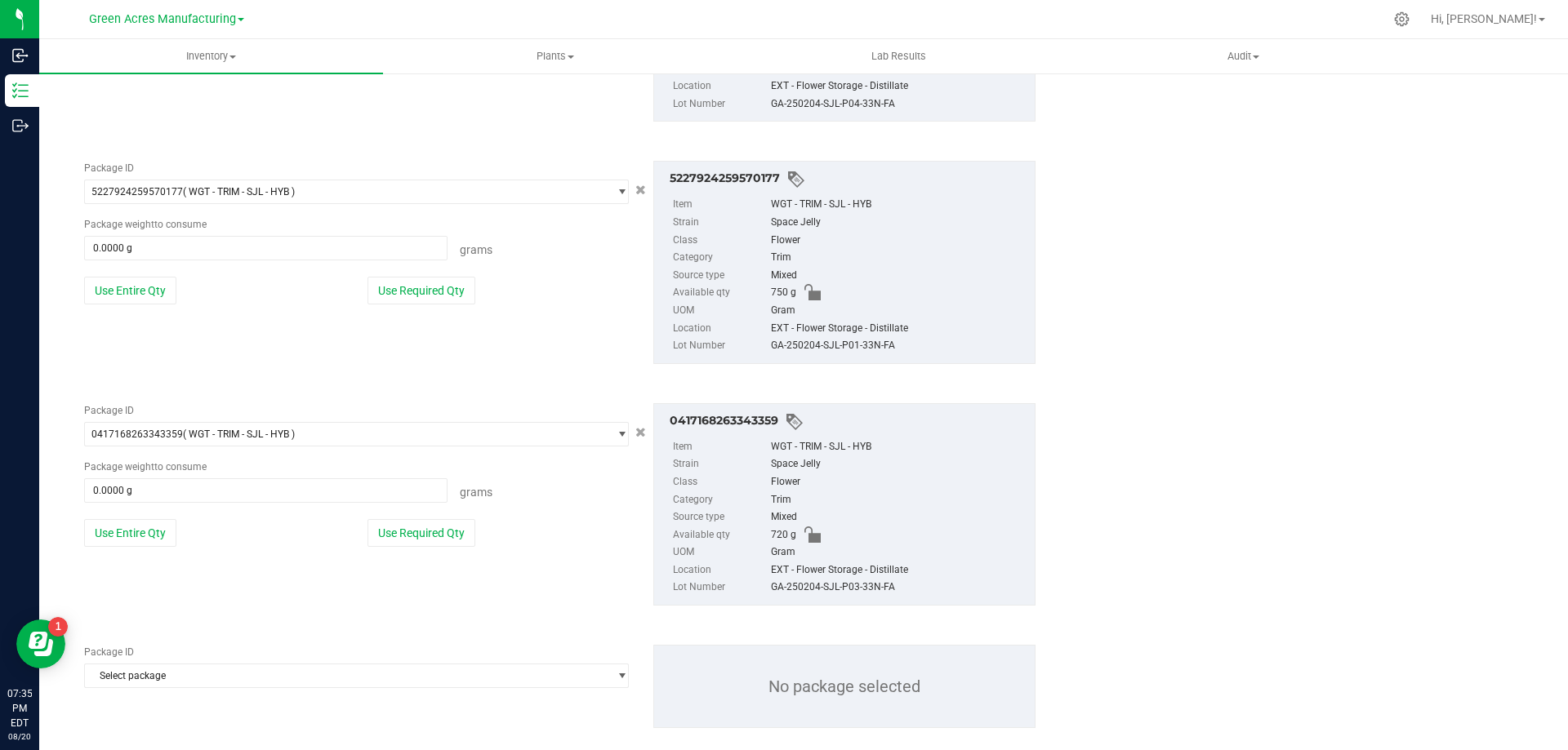
scroll to position [3685, 0]
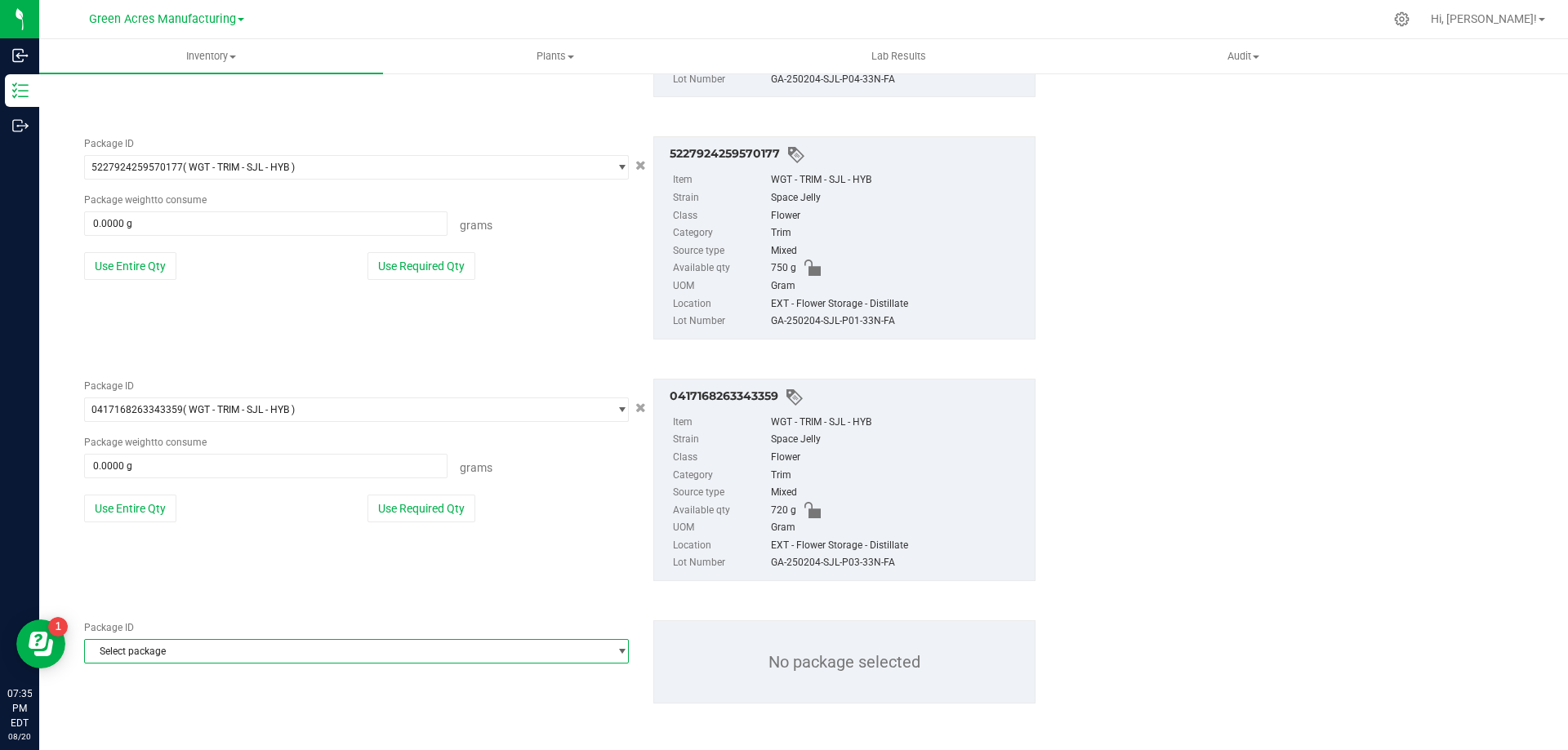
click at [280, 653] on span "Select package" at bounding box center [346, 652] width 523 height 23
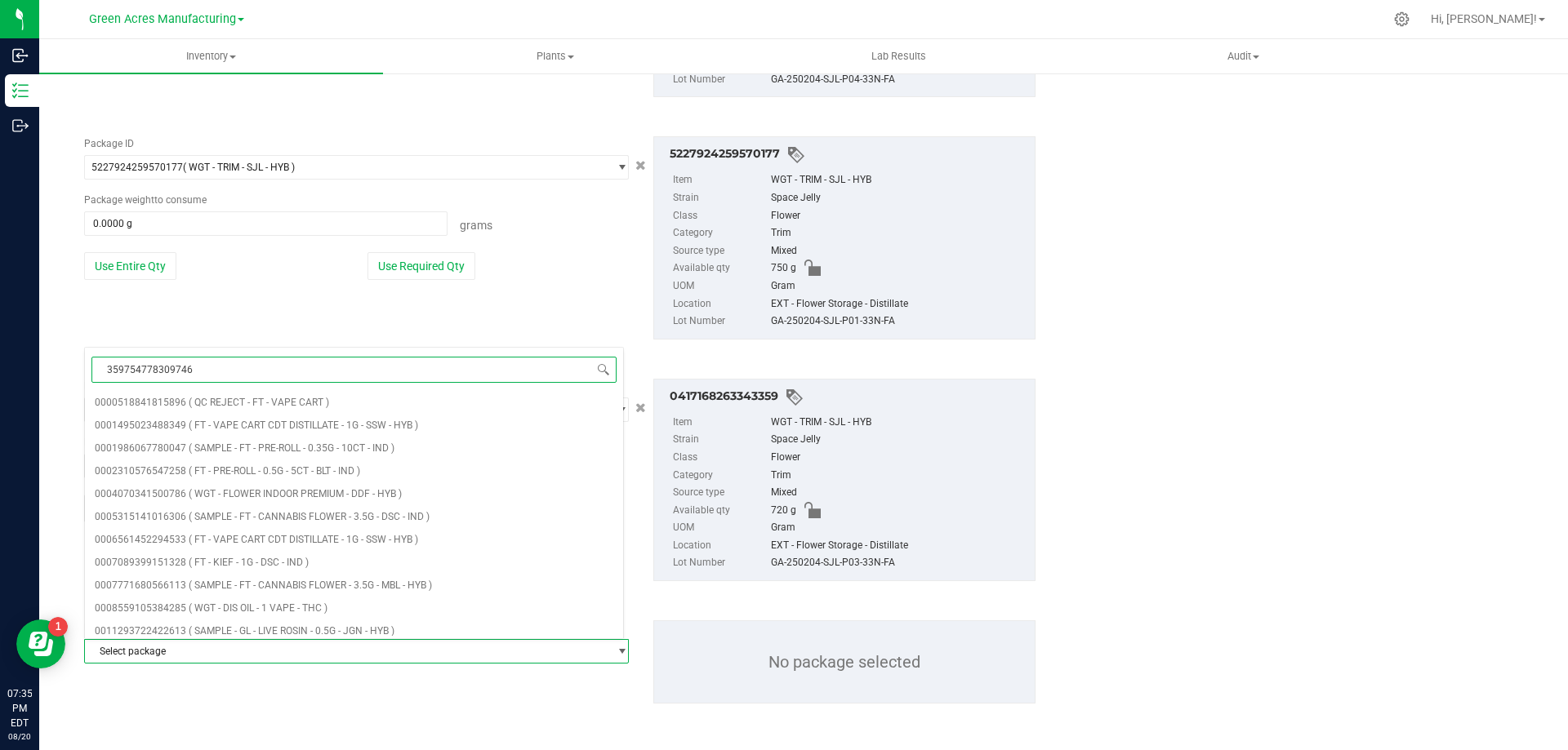
type input "3597547783097460"
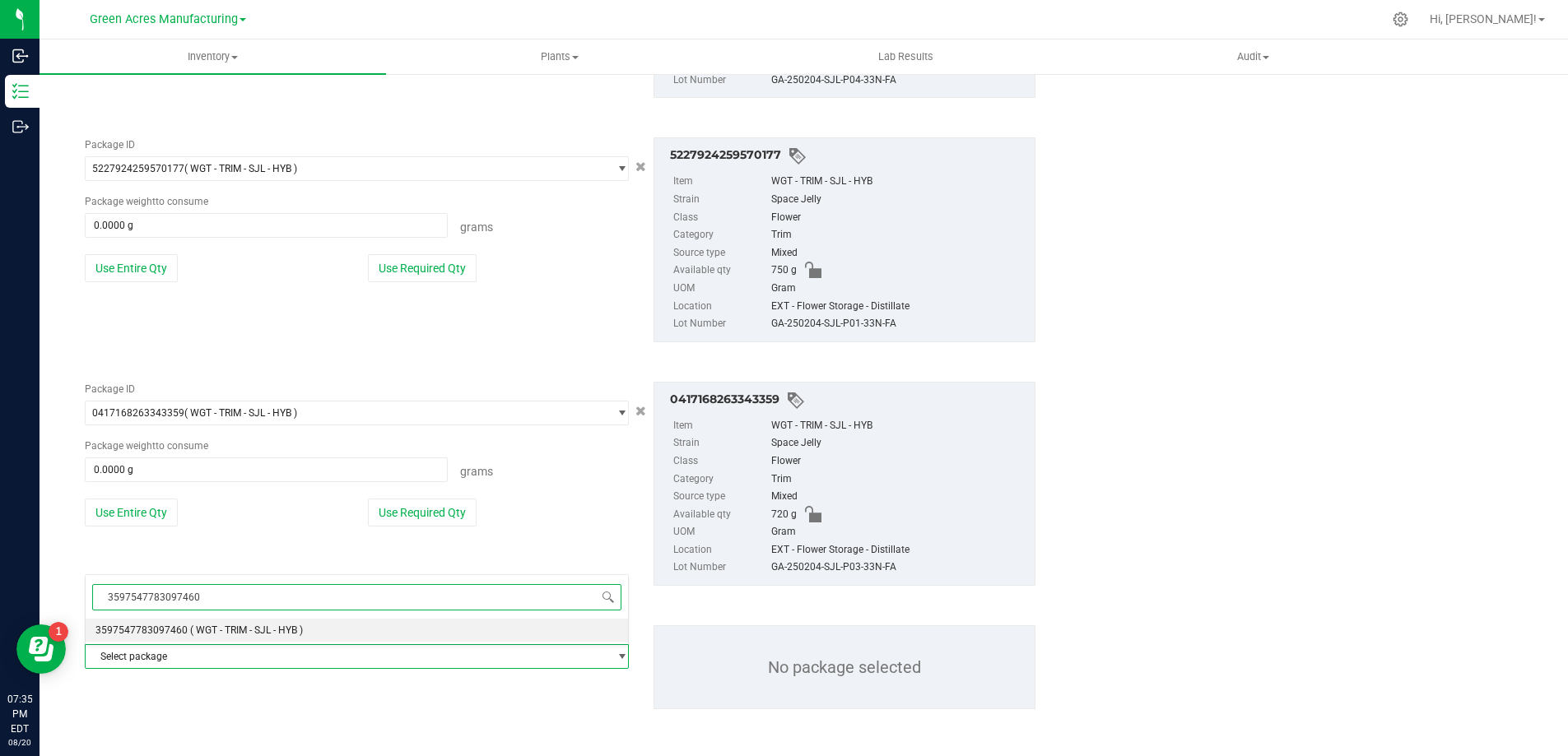
click at [298, 623] on li "3597547783097460 ( WGT - TRIM - SJL - HYB )" at bounding box center [357, 630] width 543 height 23
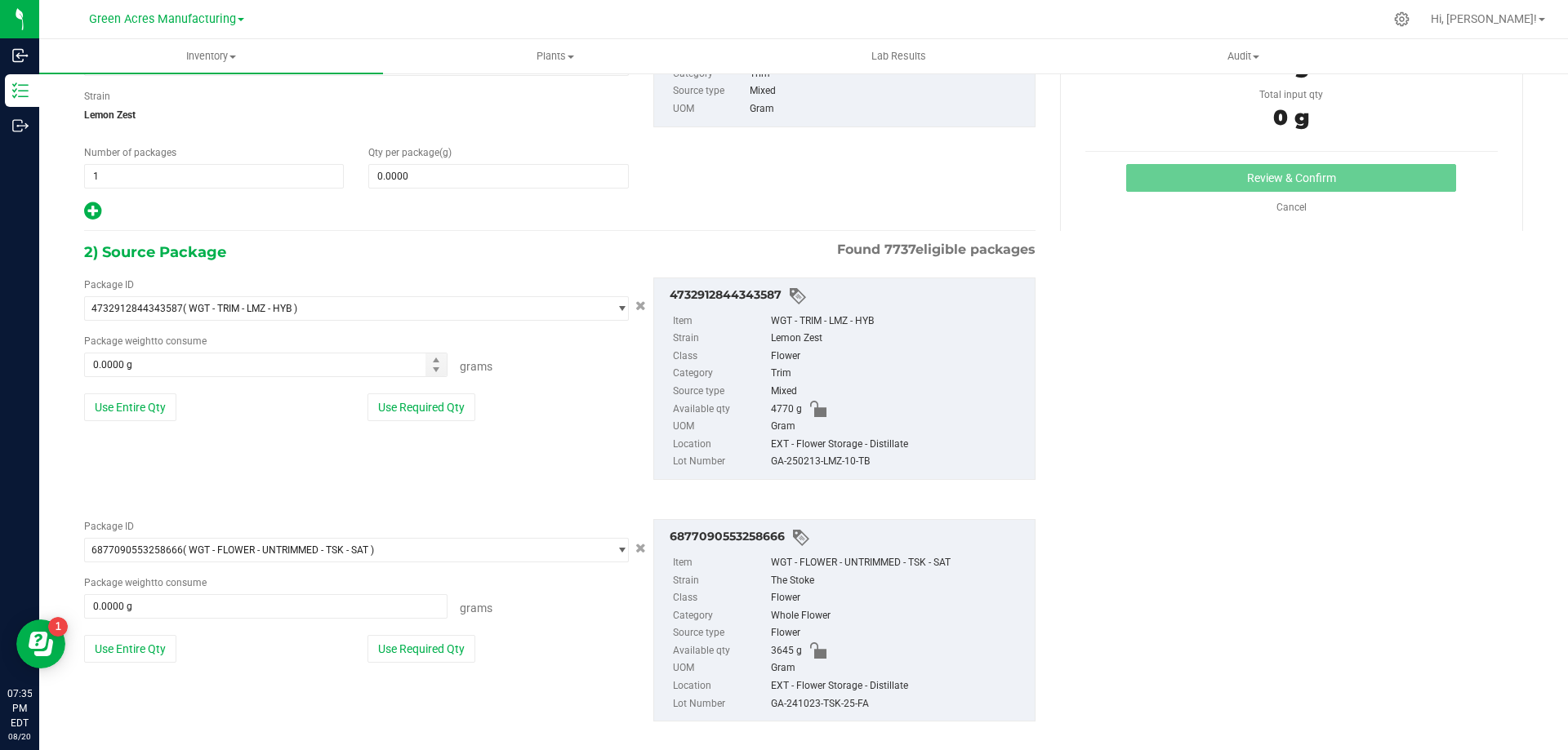
scroll to position [130, 0]
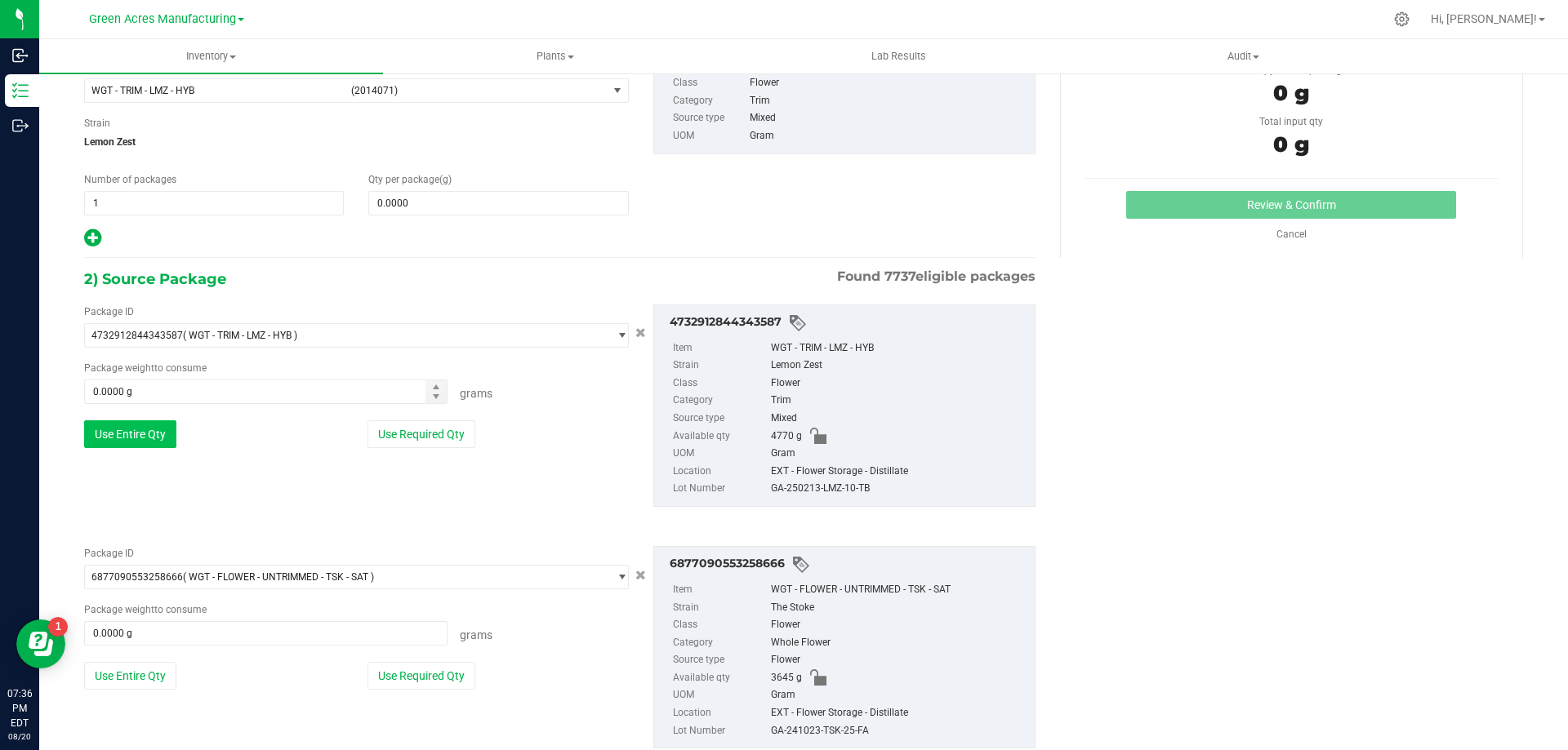
click at [137, 440] on button "Use Entire Qty" at bounding box center [130, 434] width 92 height 27
type input "4770.0000 g"
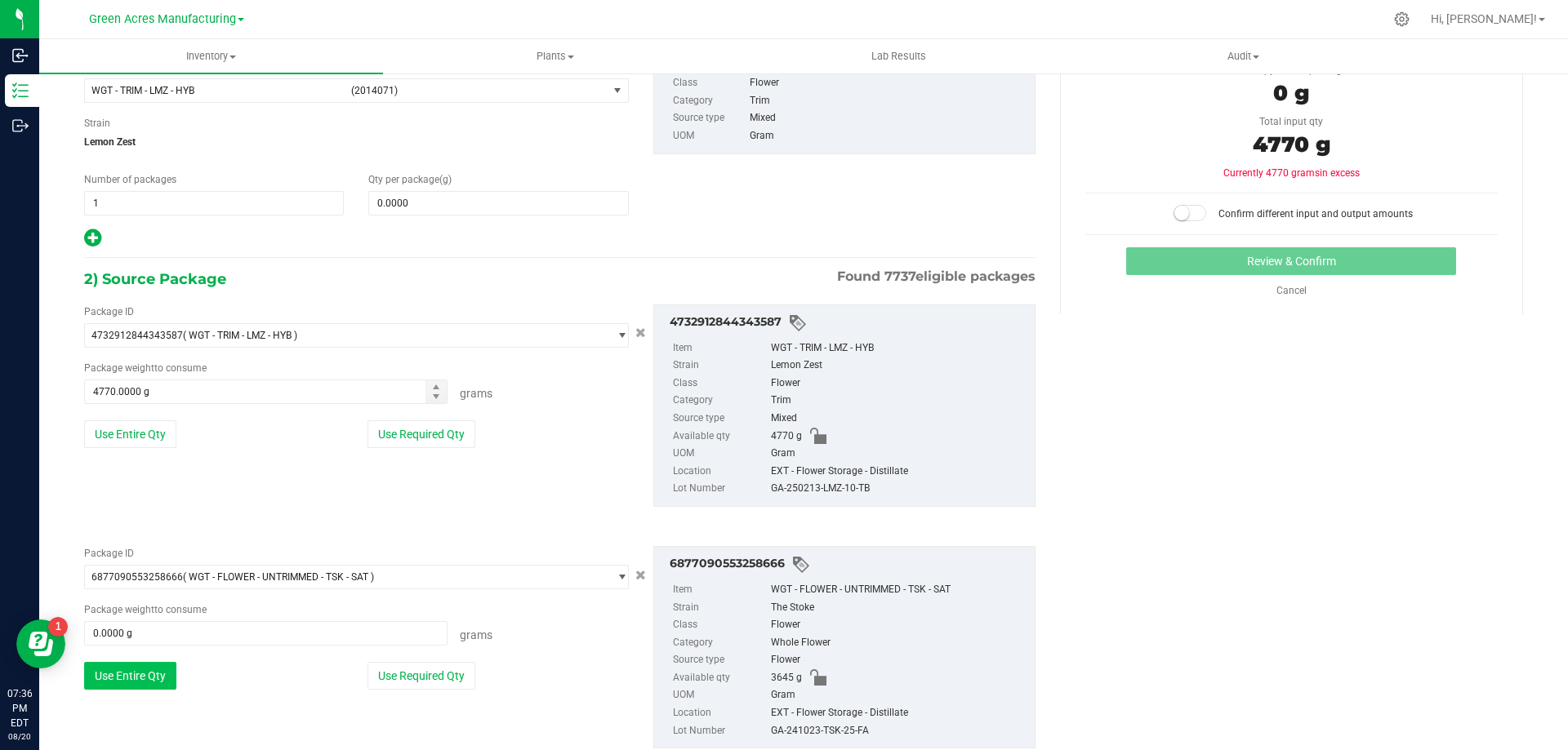
click at [160, 677] on button "Use Entire Qty" at bounding box center [130, 675] width 92 height 27
type input "3645.0000 g"
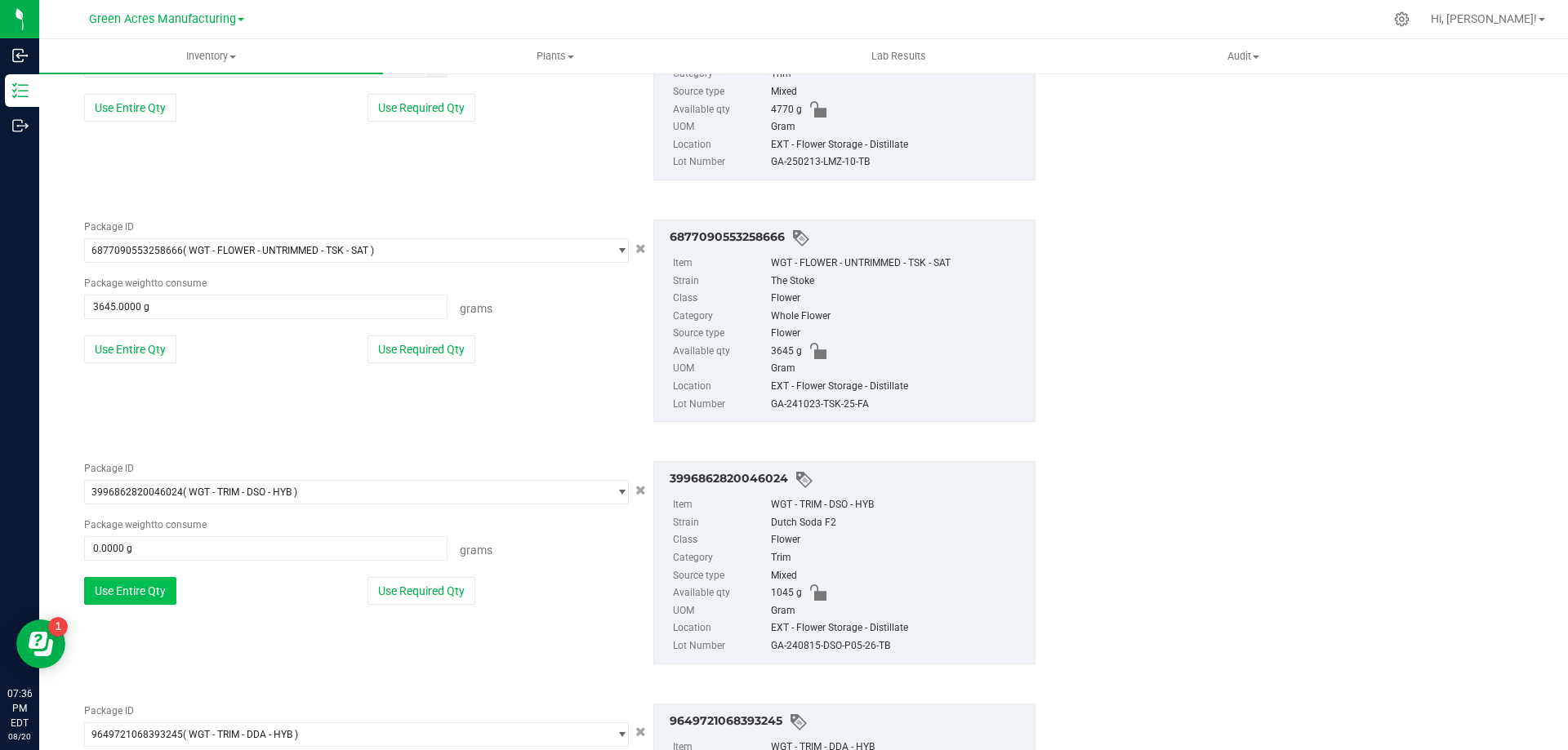
click at [155, 591] on button "Use Entire Qty" at bounding box center [130, 591] width 92 height 27
type input "1045.0000 g"
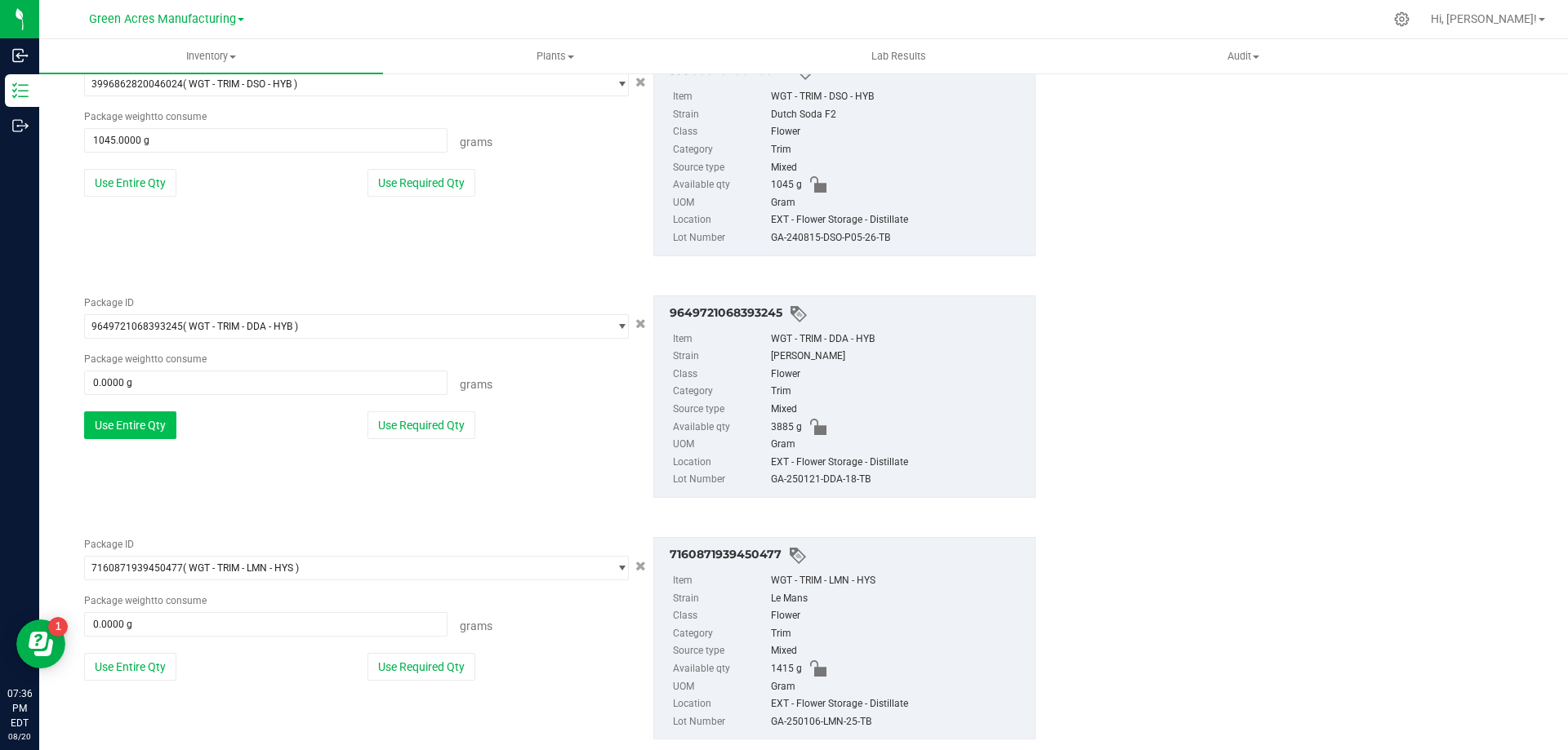
click at [140, 426] on button "Use Entire Qty" at bounding box center [130, 424] width 92 height 27
type input "3885.0000 g"
click at [126, 429] on button "Use Entire Qty" at bounding box center [130, 421] width 92 height 27
type input "1415.0000 g"
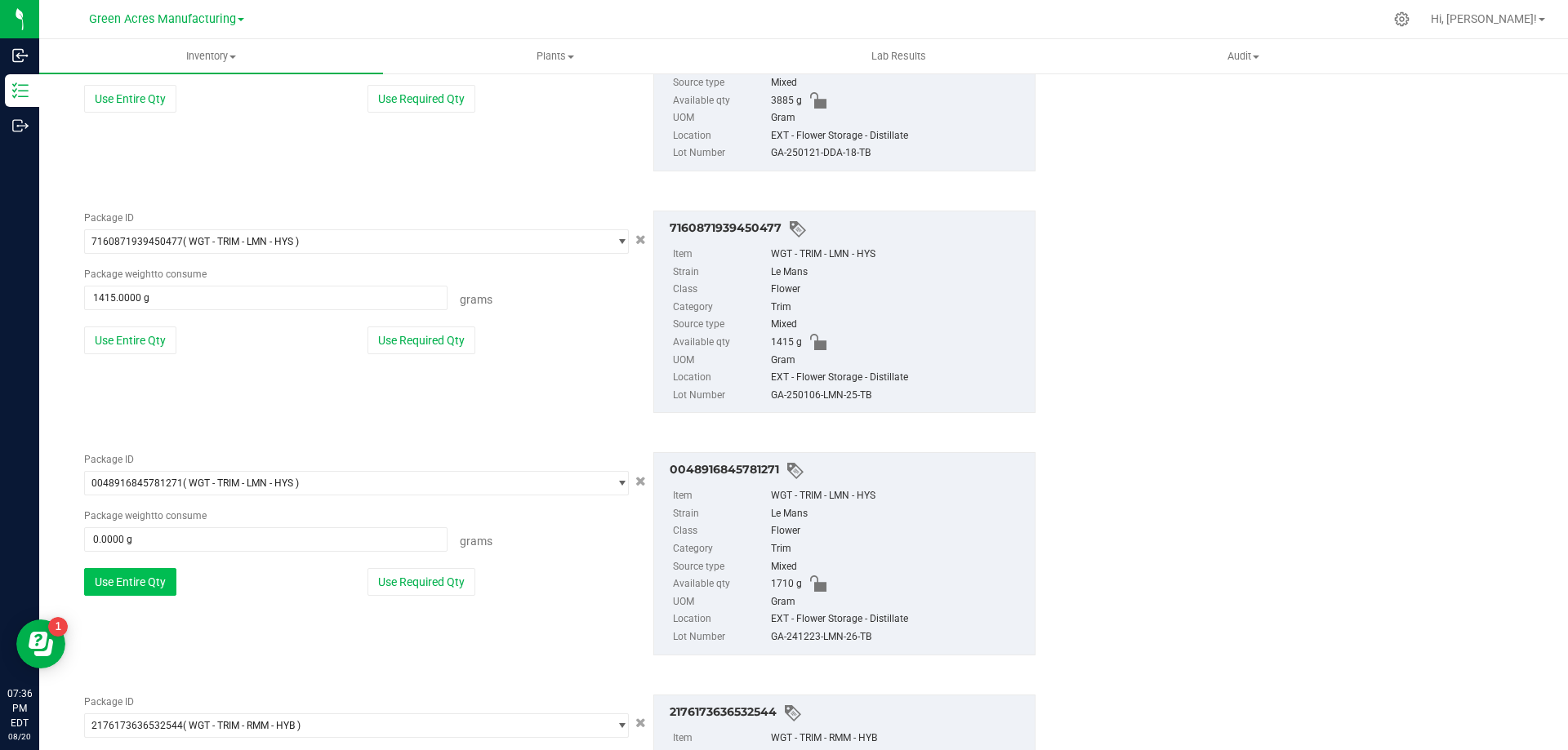
click at [140, 591] on button "Use Entire Qty" at bounding box center [130, 581] width 92 height 27
type input "1710.0000 g"
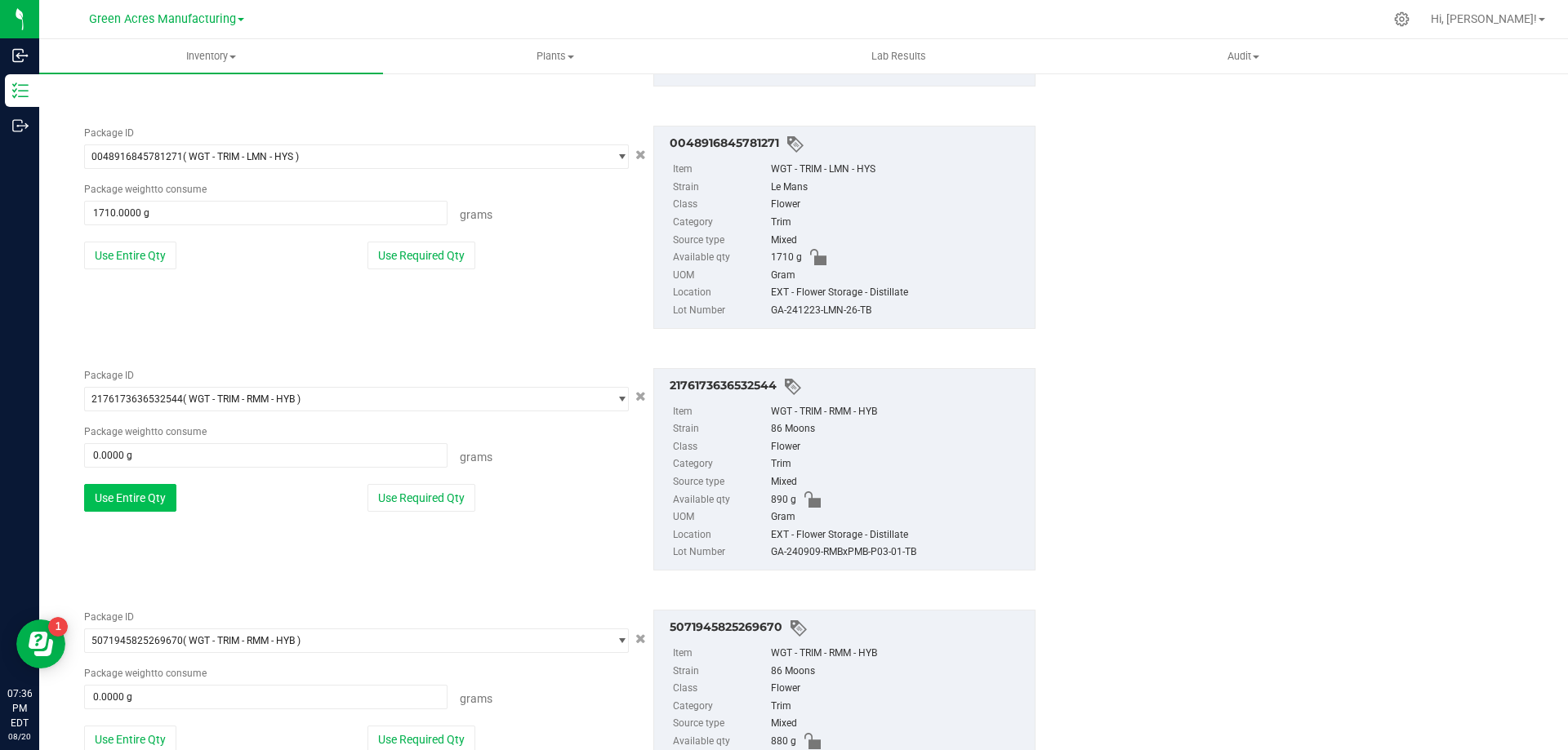
click at [136, 500] on button "Use Entire Qty" at bounding box center [130, 498] width 92 height 27
type input "890.0000 g"
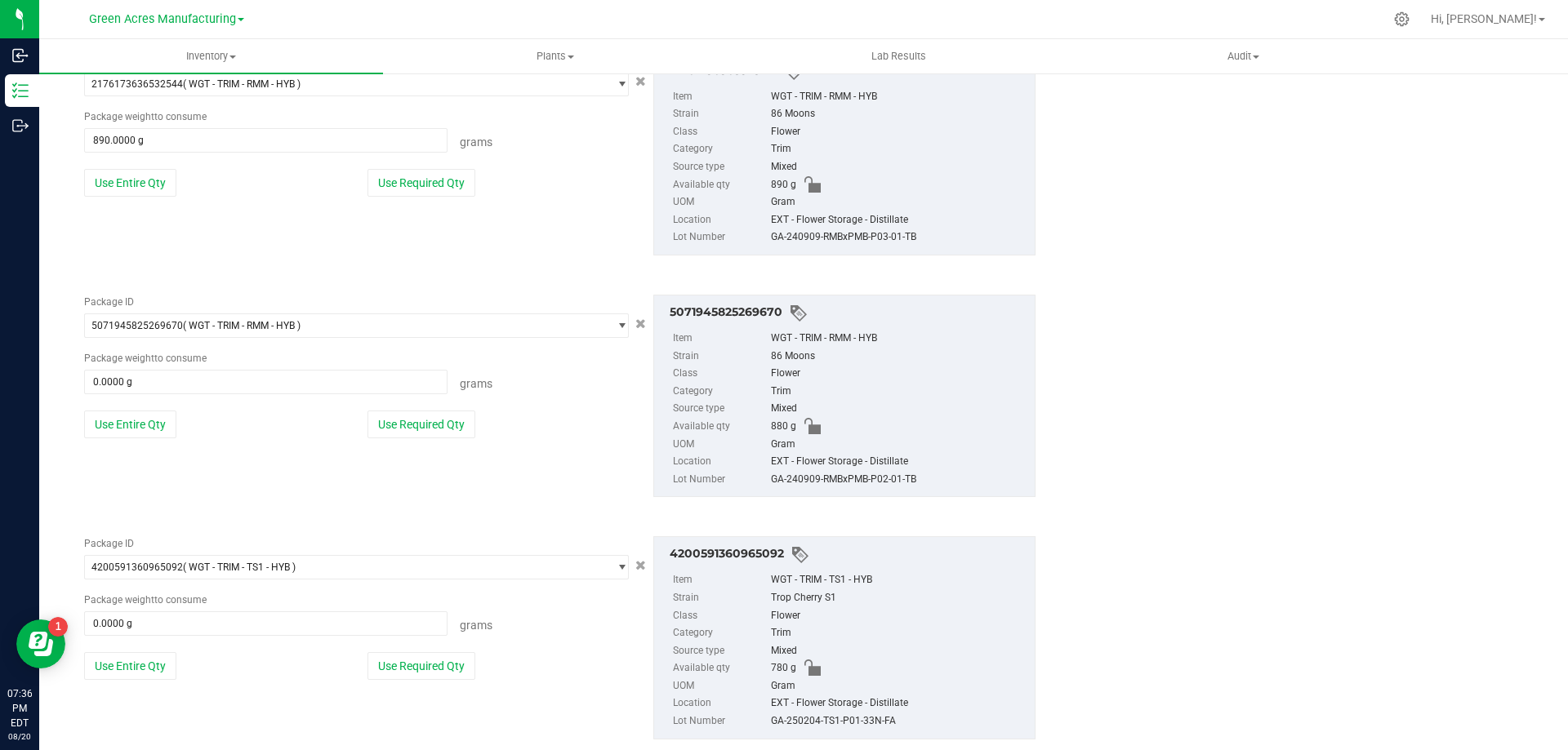
scroll to position [1845, 0]
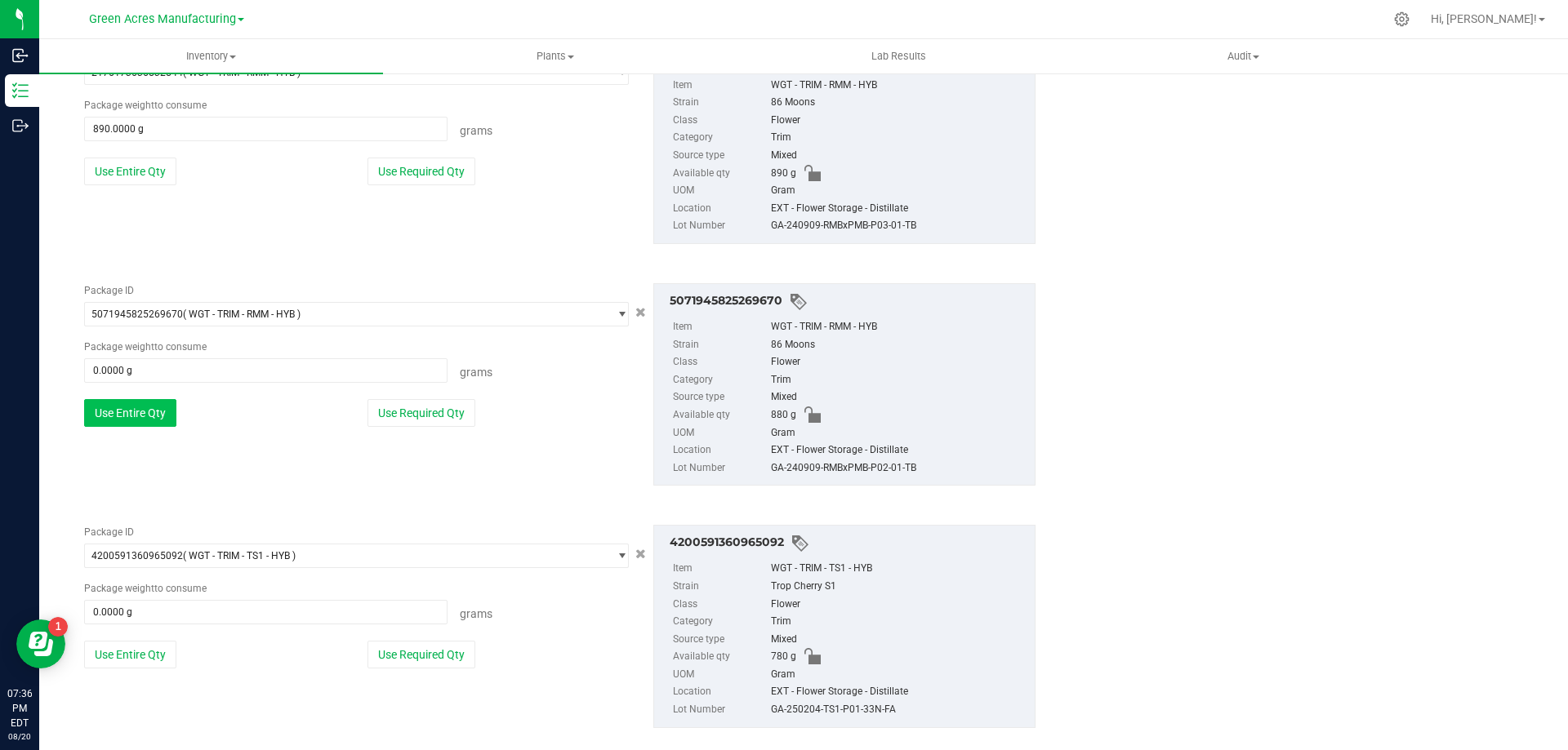
click at [128, 416] on button "Use Entire Qty" at bounding box center [130, 413] width 92 height 27
type input "880.0000 g"
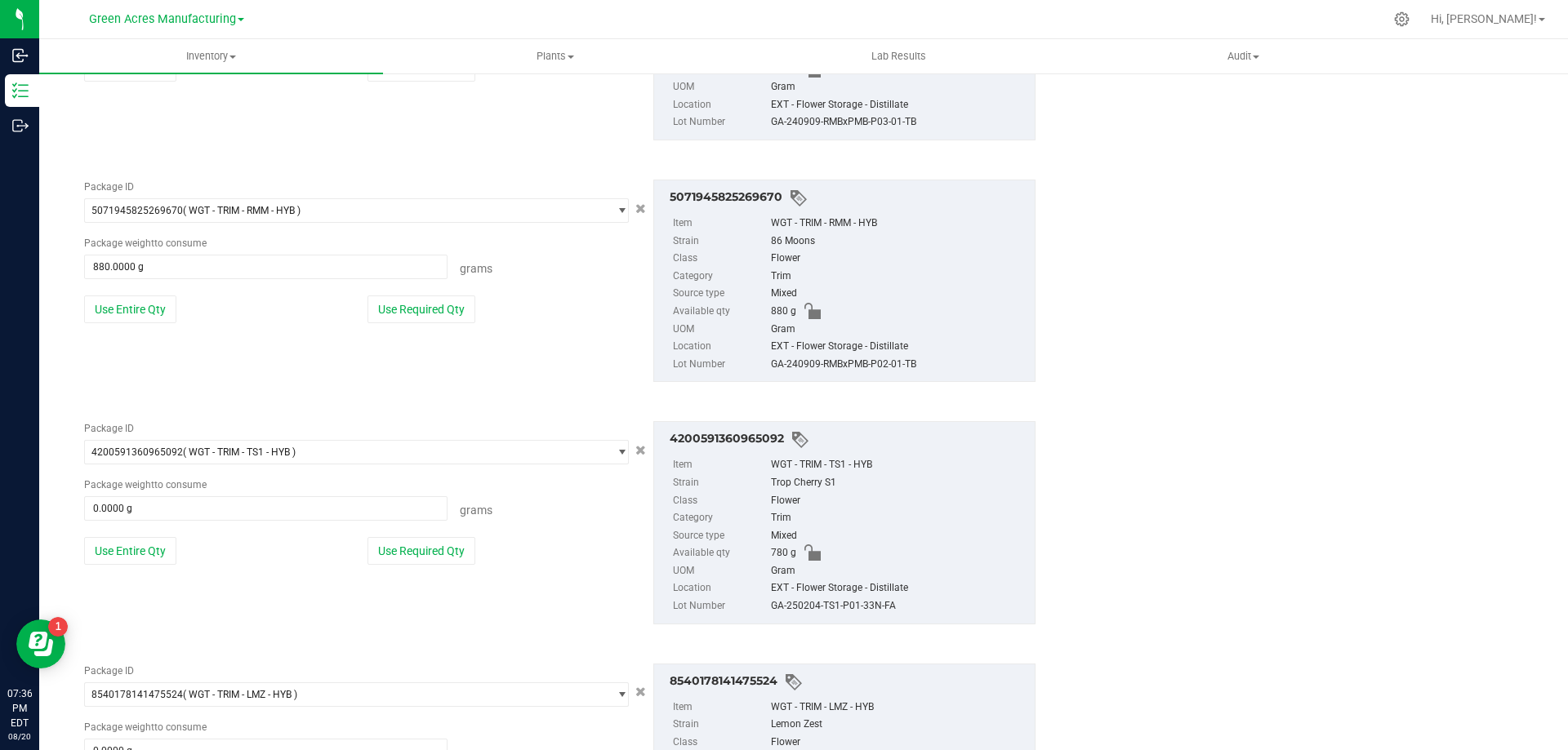
scroll to position [2253, 0]
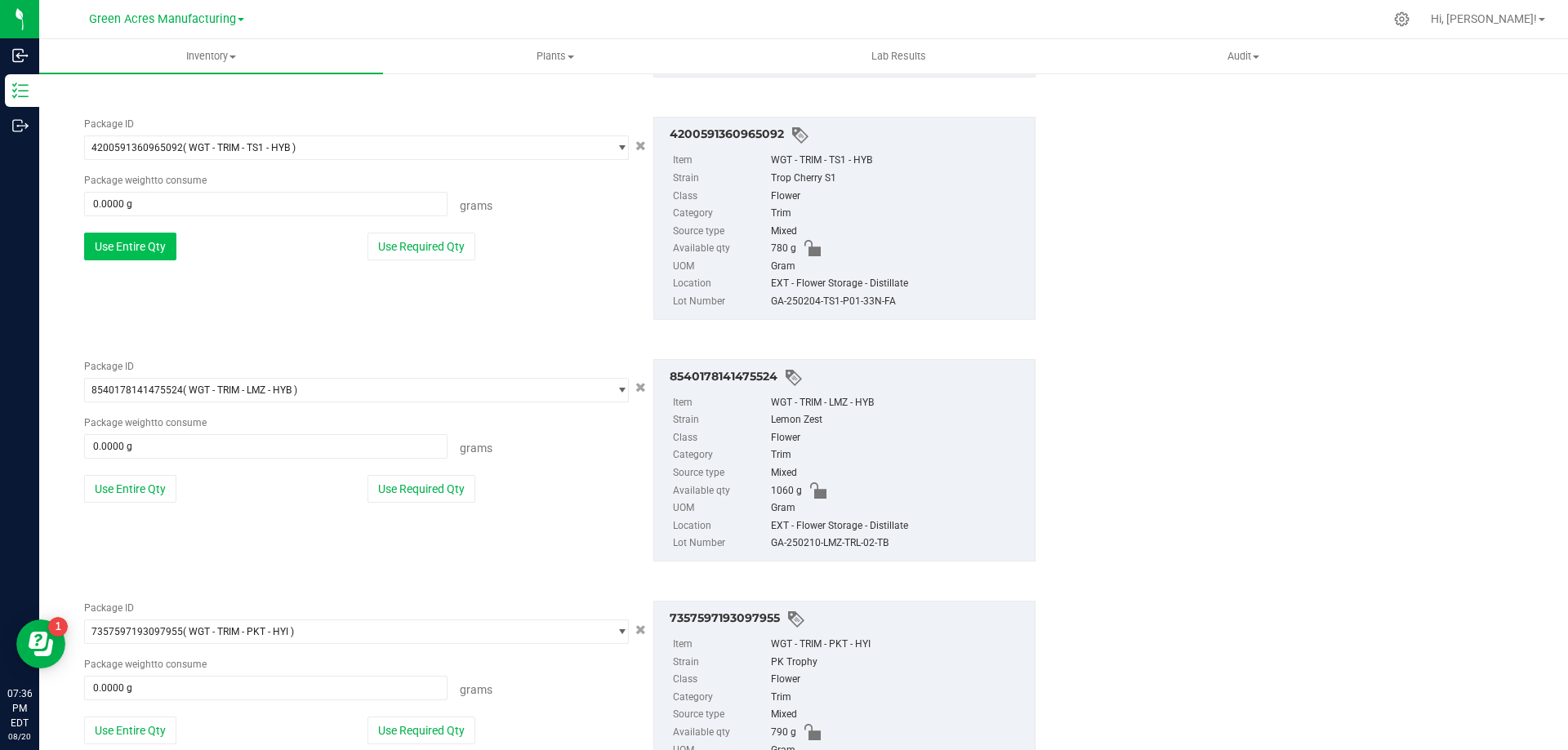
click at [134, 250] on button "Use Entire Qty" at bounding box center [130, 246] width 92 height 27
type input "780.0000 g"
click at [133, 494] on button "Use Entire Qty" at bounding box center [130, 488] width 92 height 27
type input "1060.0000 g"
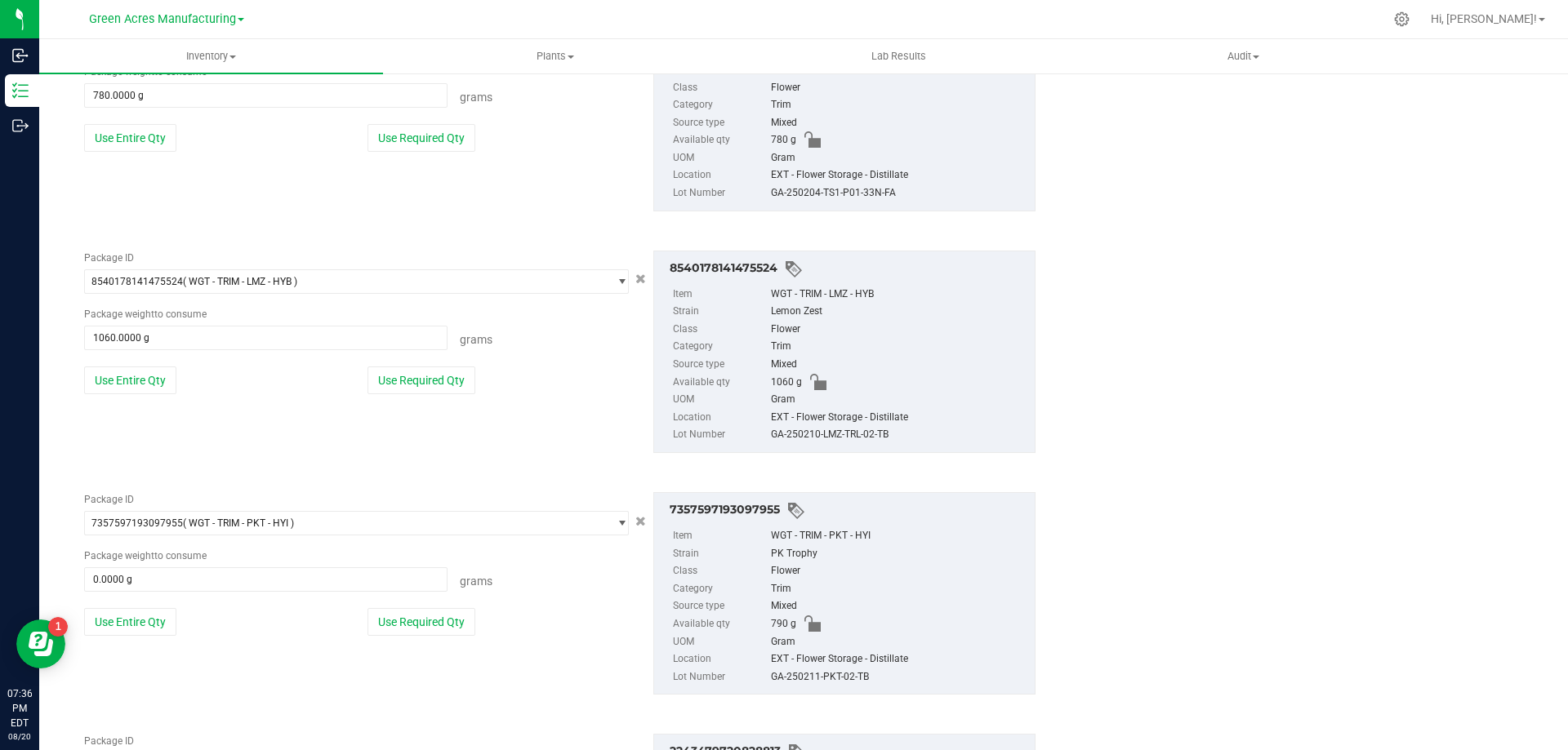
scroll to position [2580, 0]
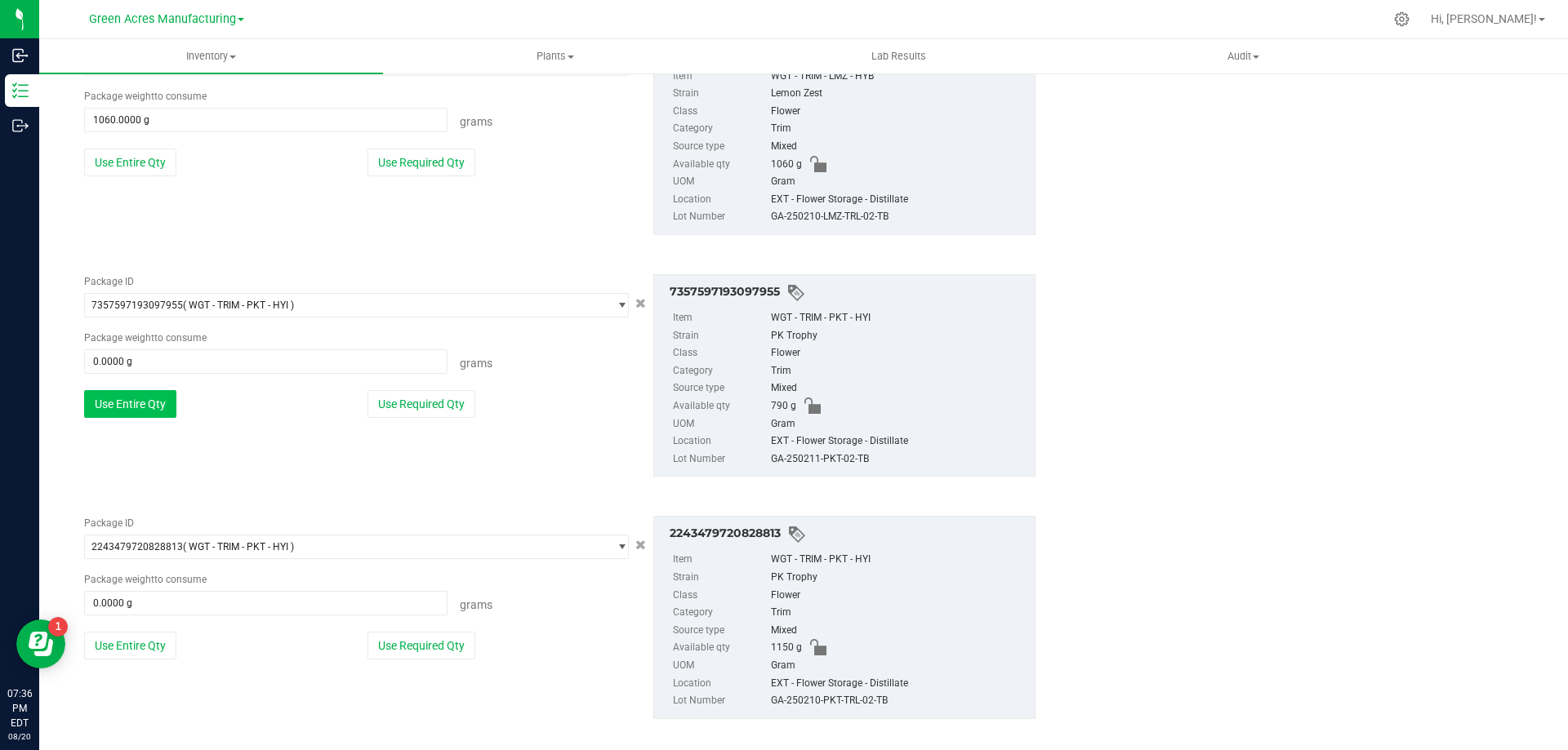
click at [129, 397] on button "Use Entire Qty" at bounding box center [130, 404] width 92 height 27
type input "790.0000 g"
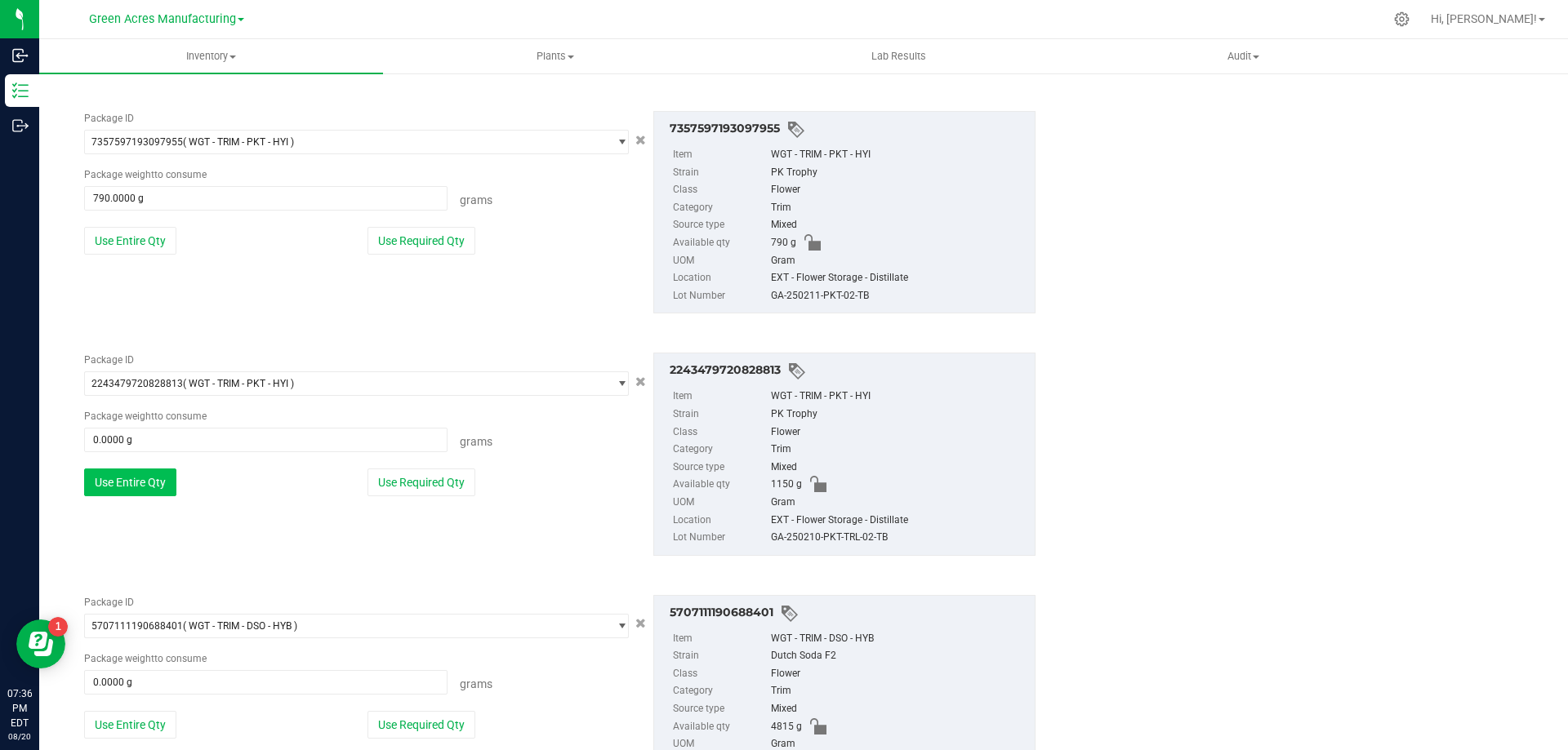
click at [138, 493] on button "Use Entire Qty" at bounding box center [130, 482] width 92 height 27
type input "1150.0000 g"
click at [146, 484] on button "Use Entire Qty" at bounding box center [130, 479] width 92 height 27
type input "4815.0000 g"
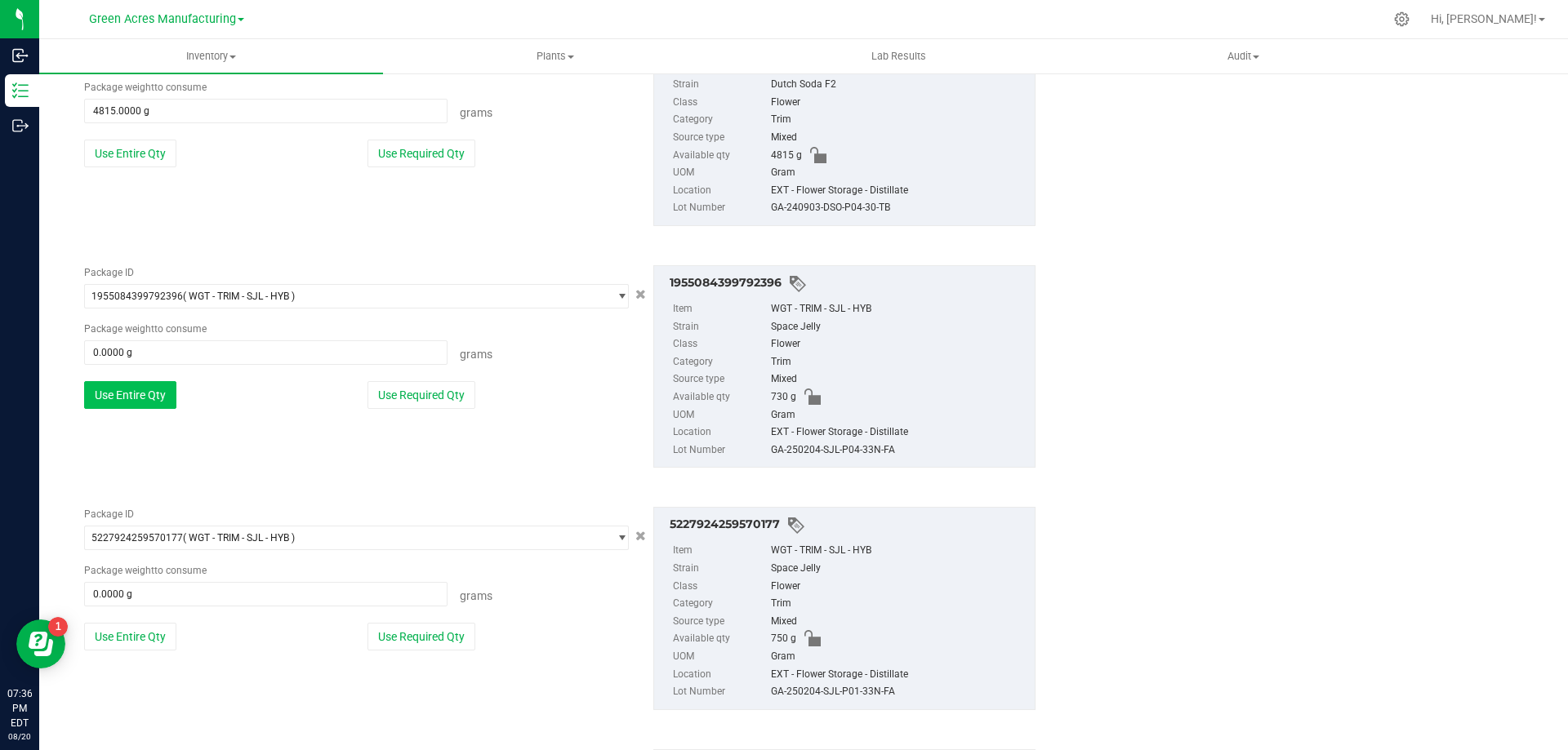
click at [130, 403] on button "Use Entire Qty" at bounding box center [130, 395] width 92 height 27
type input "730.0000 g"
click at [128, 402] on button "Use Entire Qty" at bounding box center [130, 391] width 92 height 27
type input "750.0000 g"
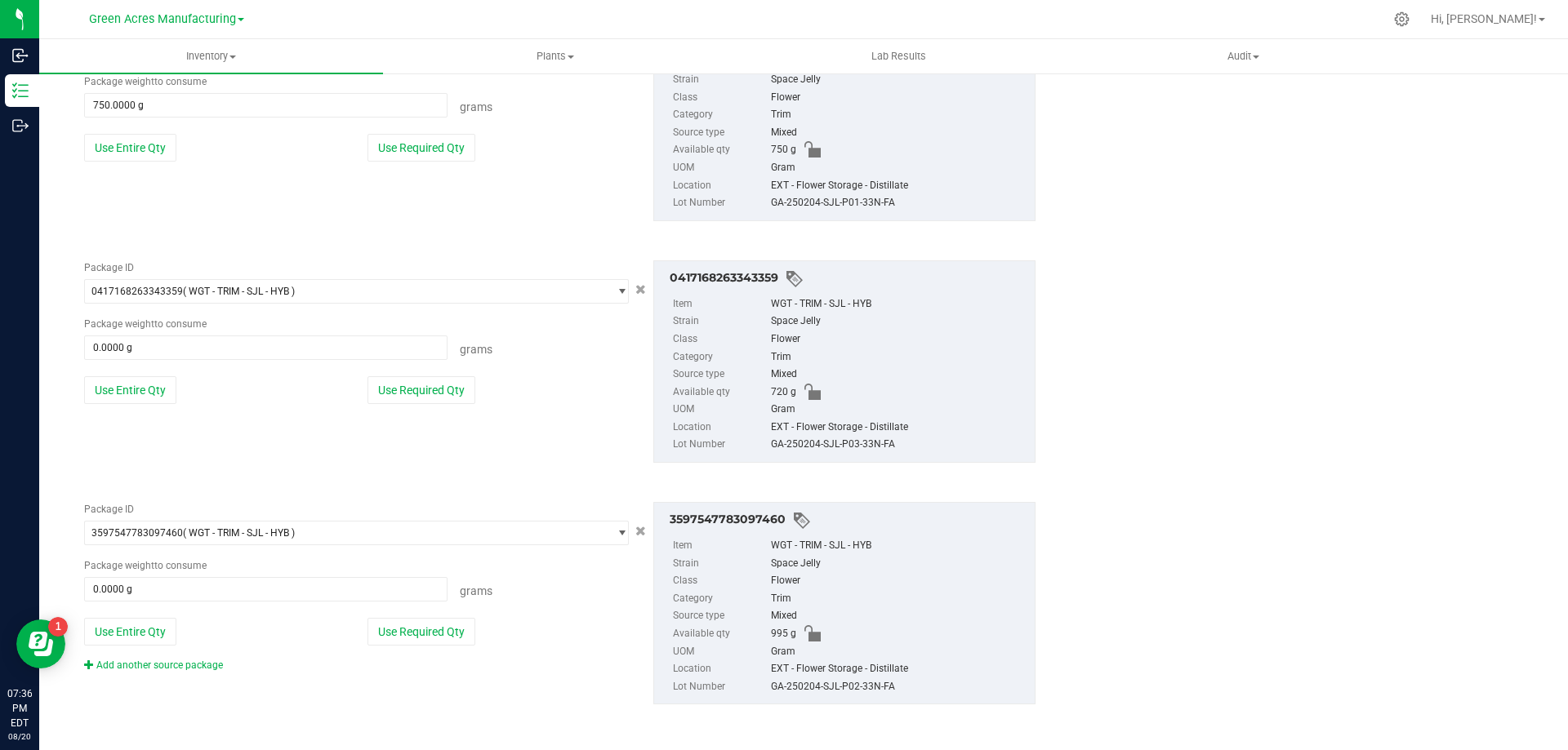
scroll to position [3804, 0]
click at [139, 402] on div "Package ID 0417168263343359 ( WGT - TRIM - SJL - HYB ) 0404626572538873 0405590…" at bounding box center [356, 338] width 569 height 156
click at [135, 398] on button "Use Entire Qty" at bounding box center [130, 389] width 92 height 27
type input "720.0000 g"
click at [158, 630] on button "Use Entire Qty" at bounding box center [130, 630] width 92 height 27
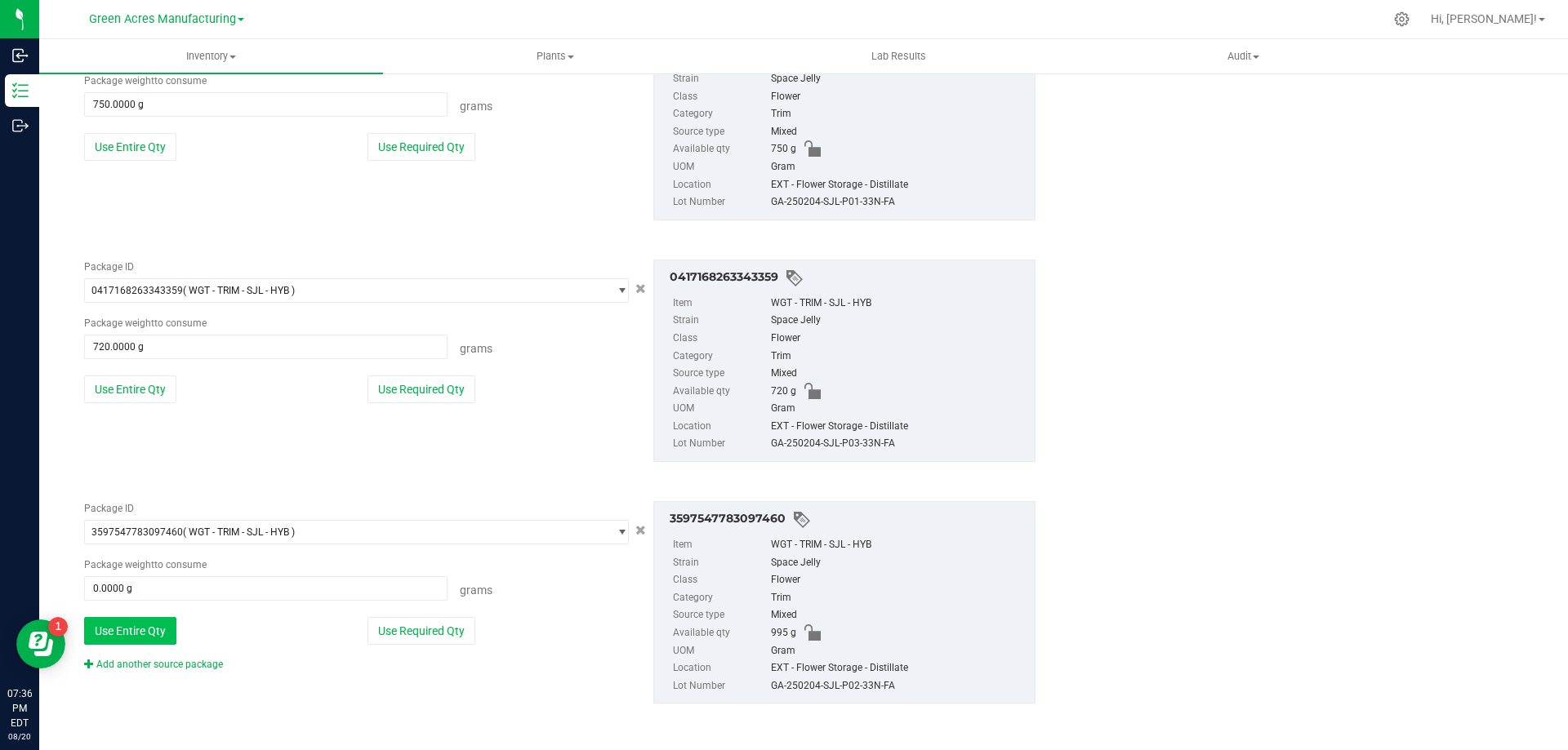
type input "995.0000 g"
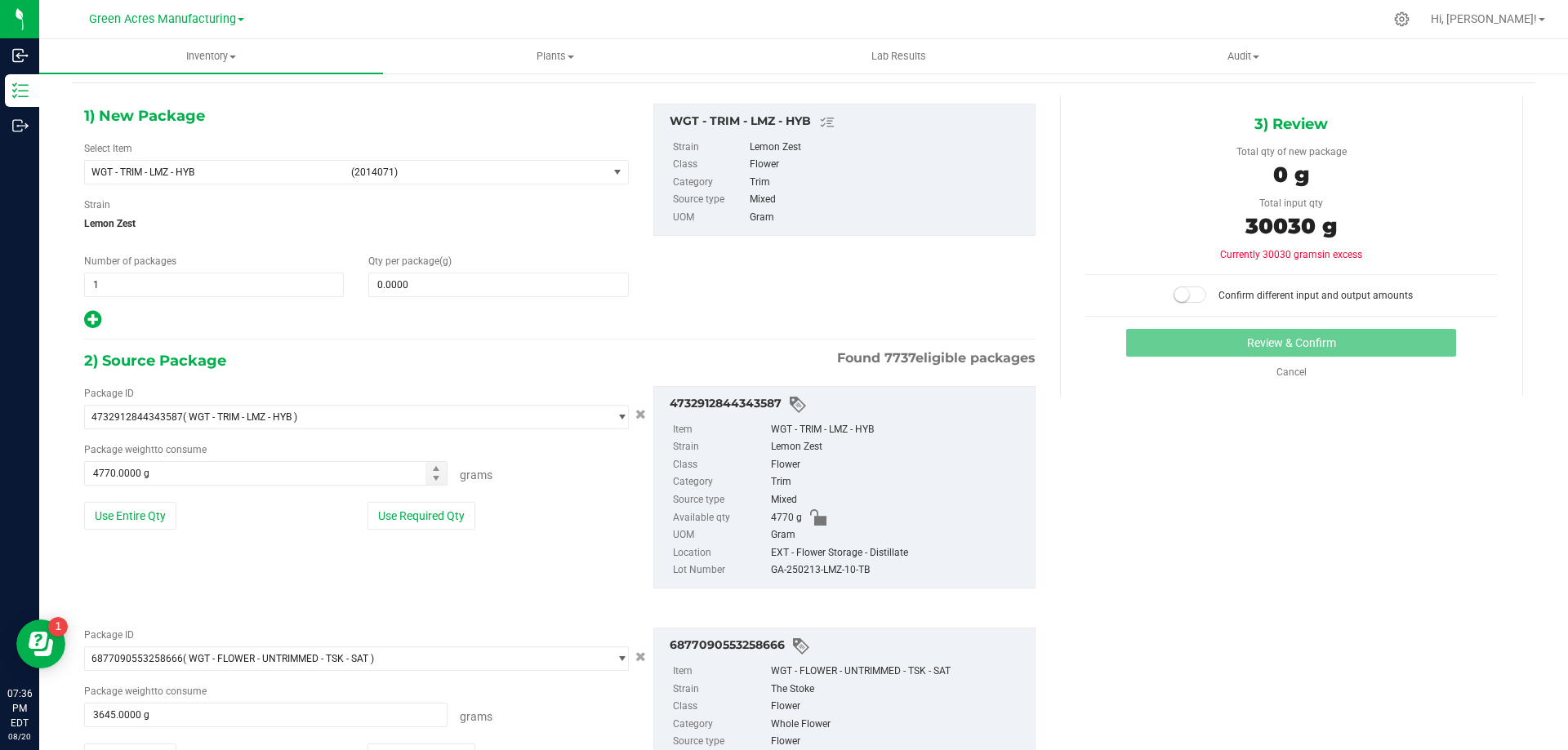
scroll to position [0, 0]
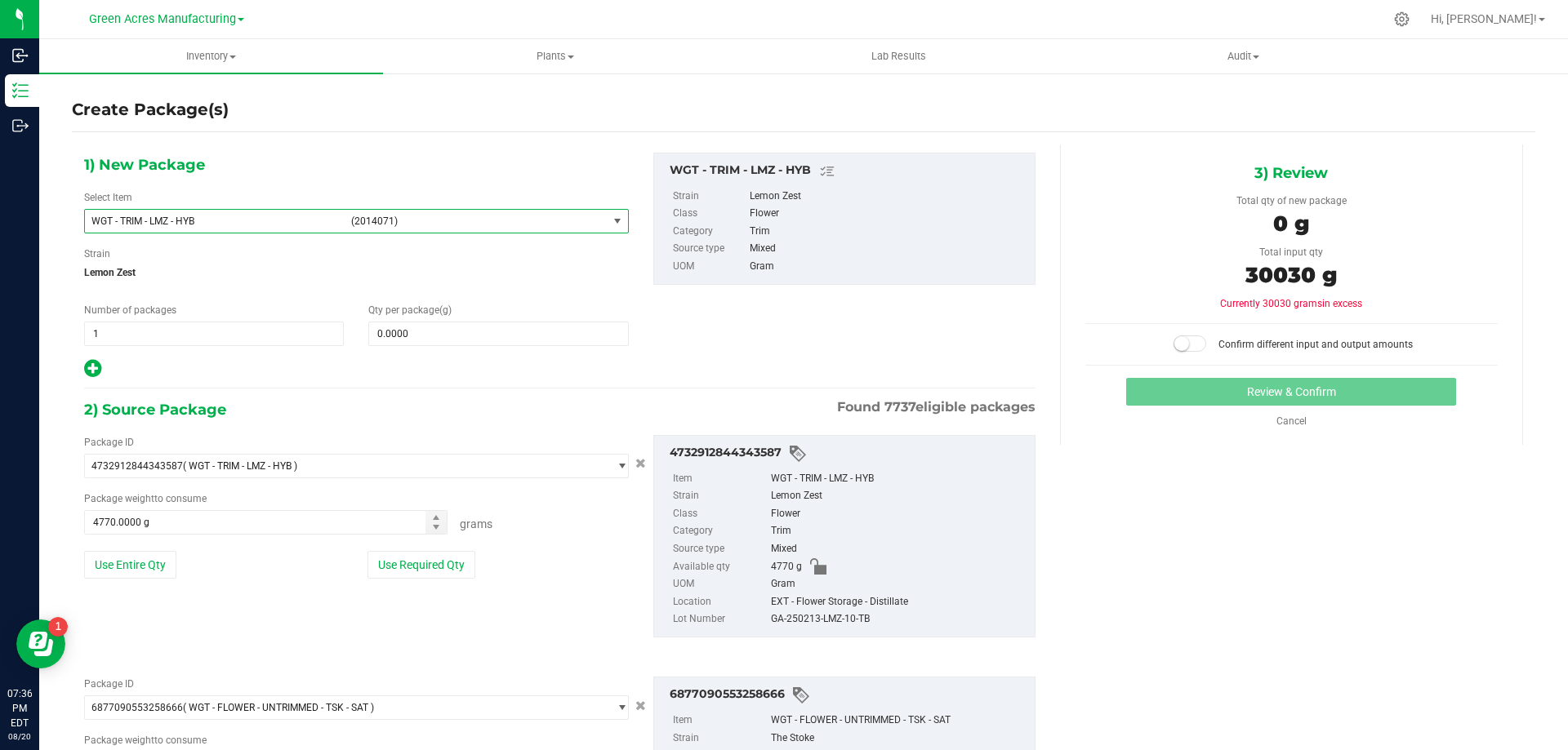
click at [613, 227] on span "select" at bounding box center [617, 222] width 13 height 13
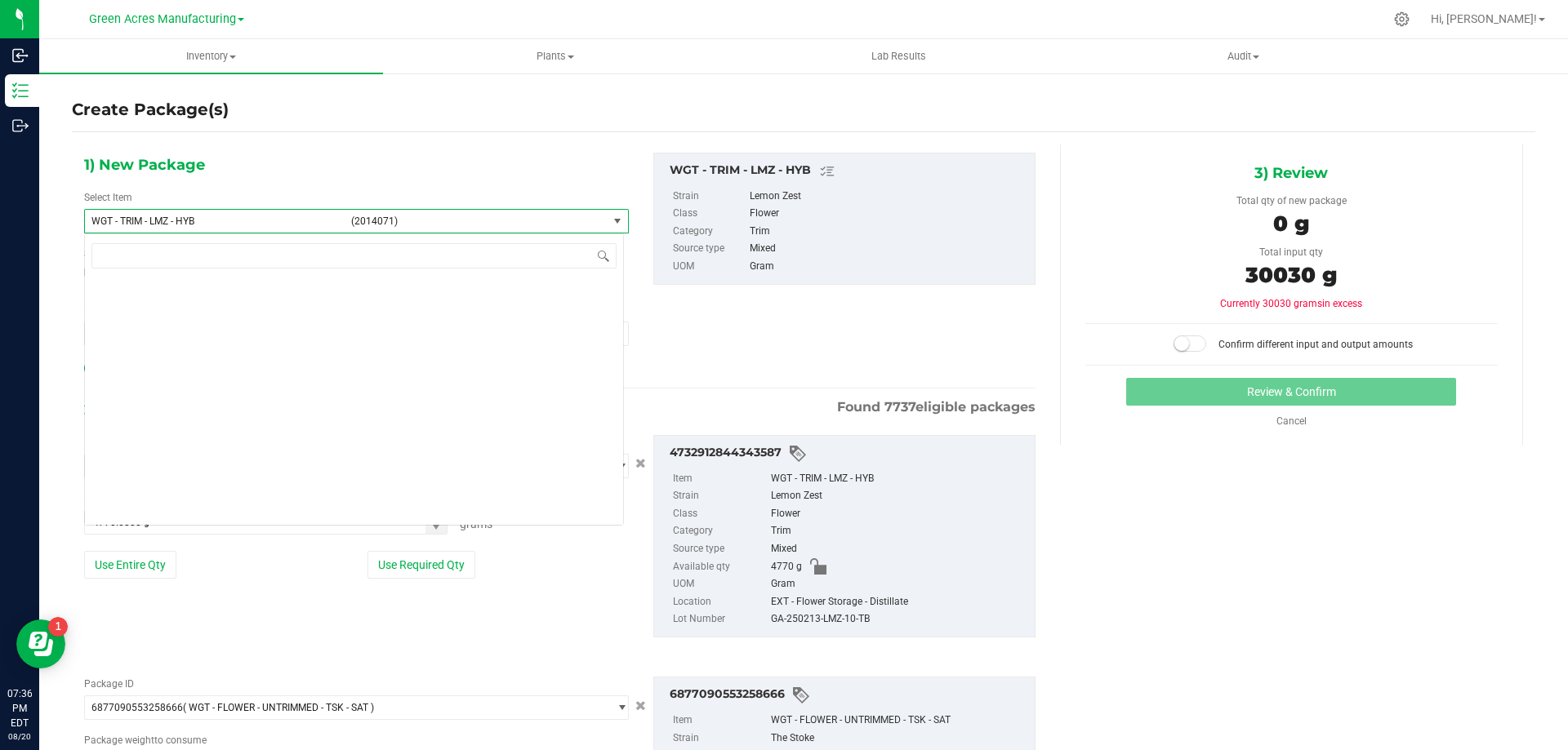
scroll to position [386094, 0]
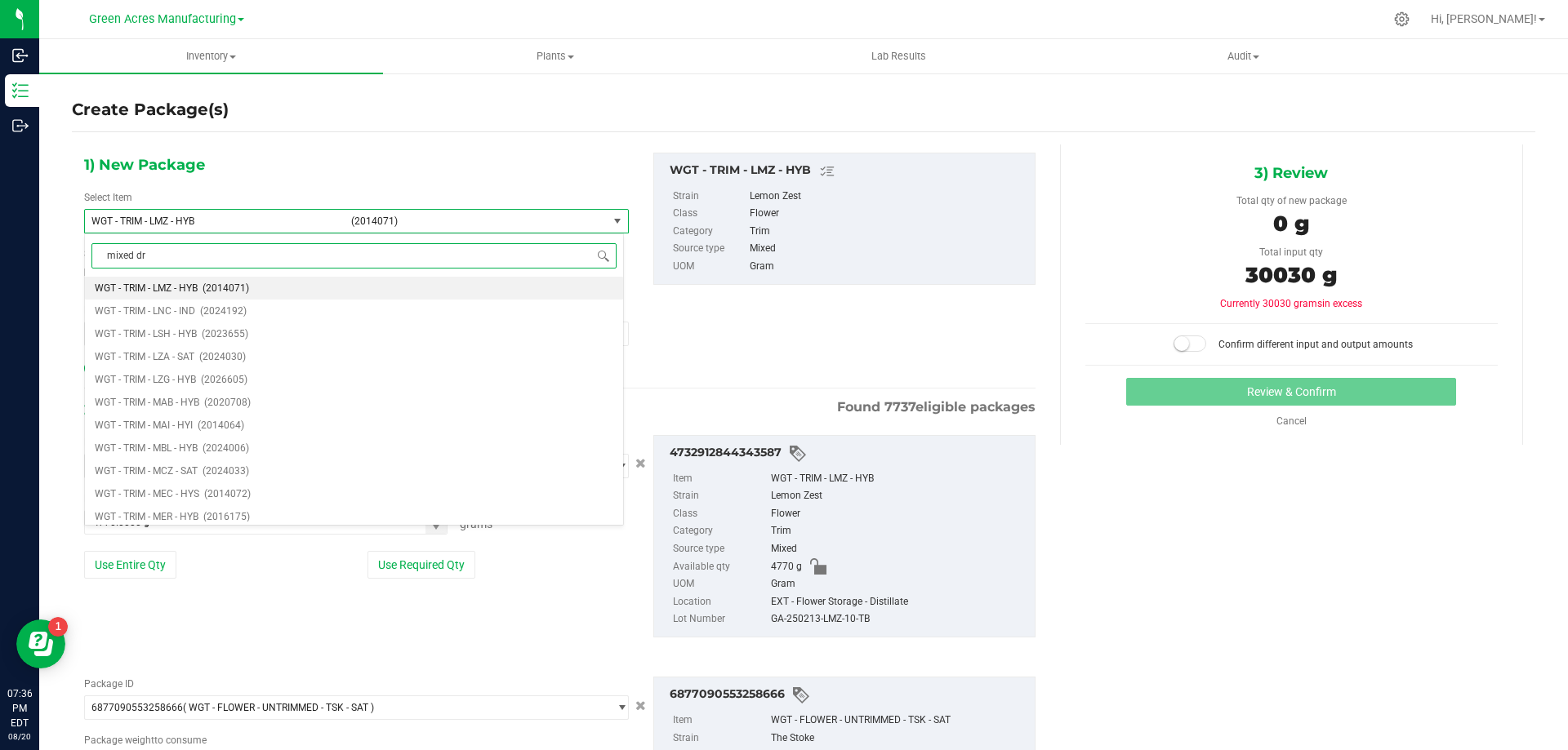
type input "mixed dry"
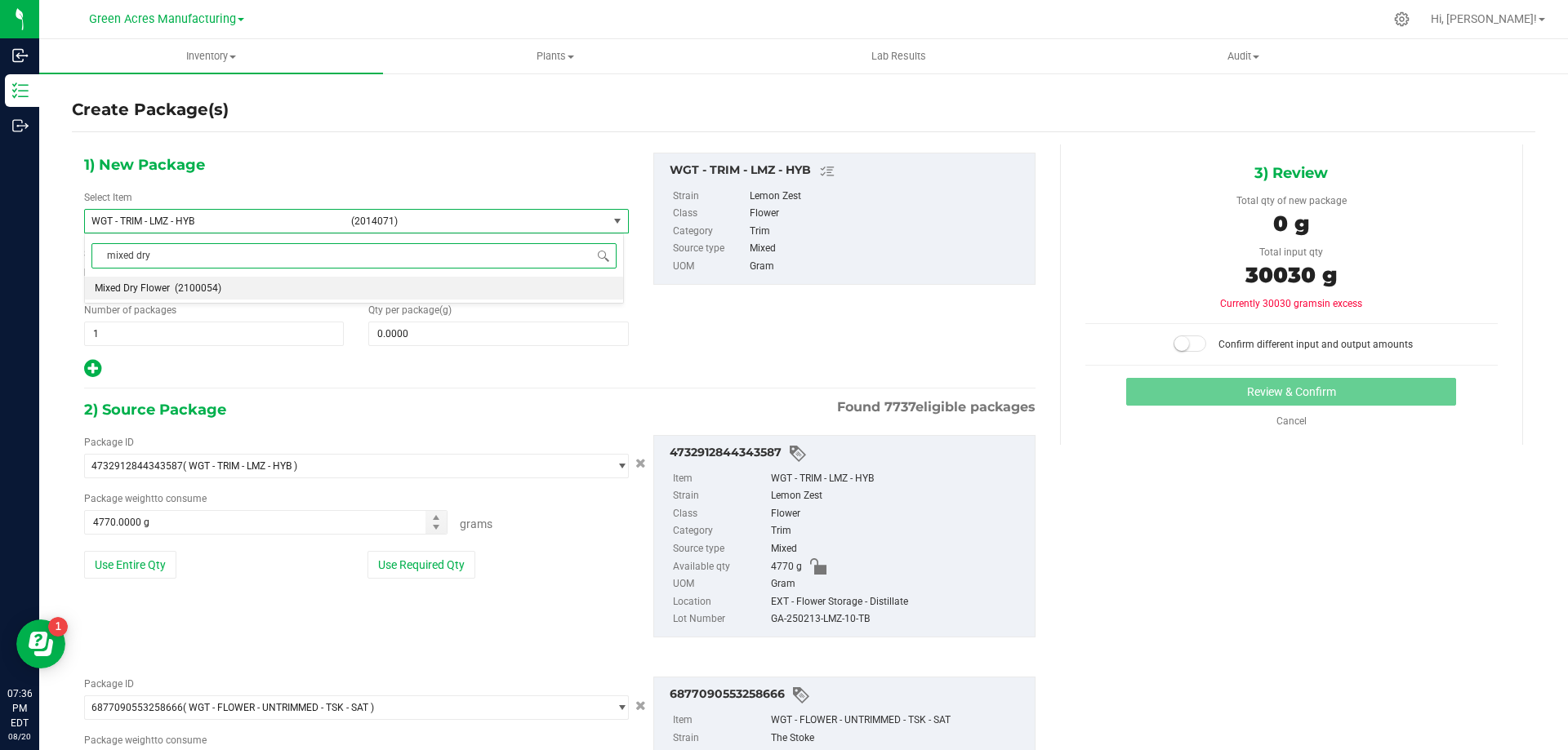
scroll to position [0, 0]
click at [197, 292] on span "(2100054)" at bounding box center [198, 288] width 47 height 12
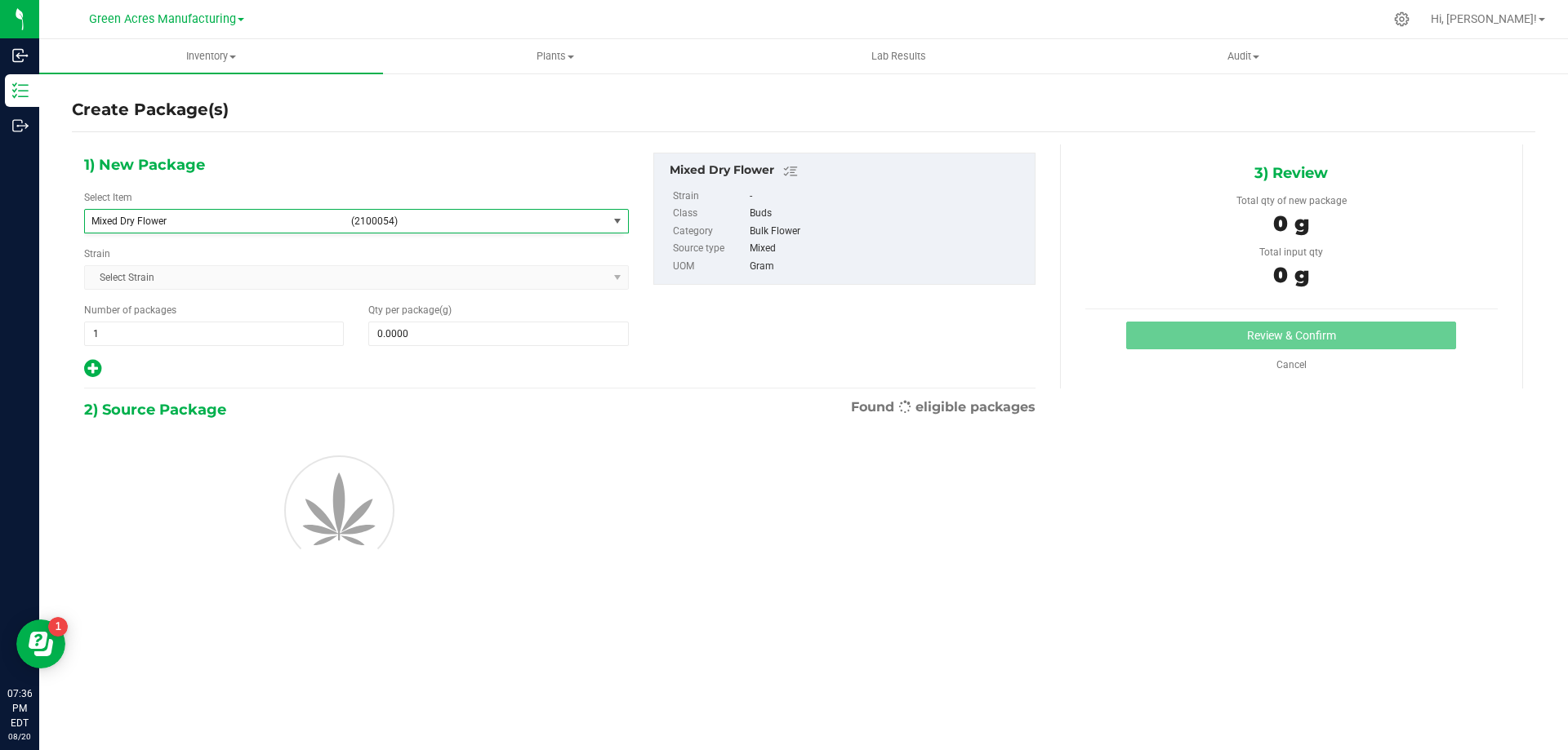
type input "0.0000"
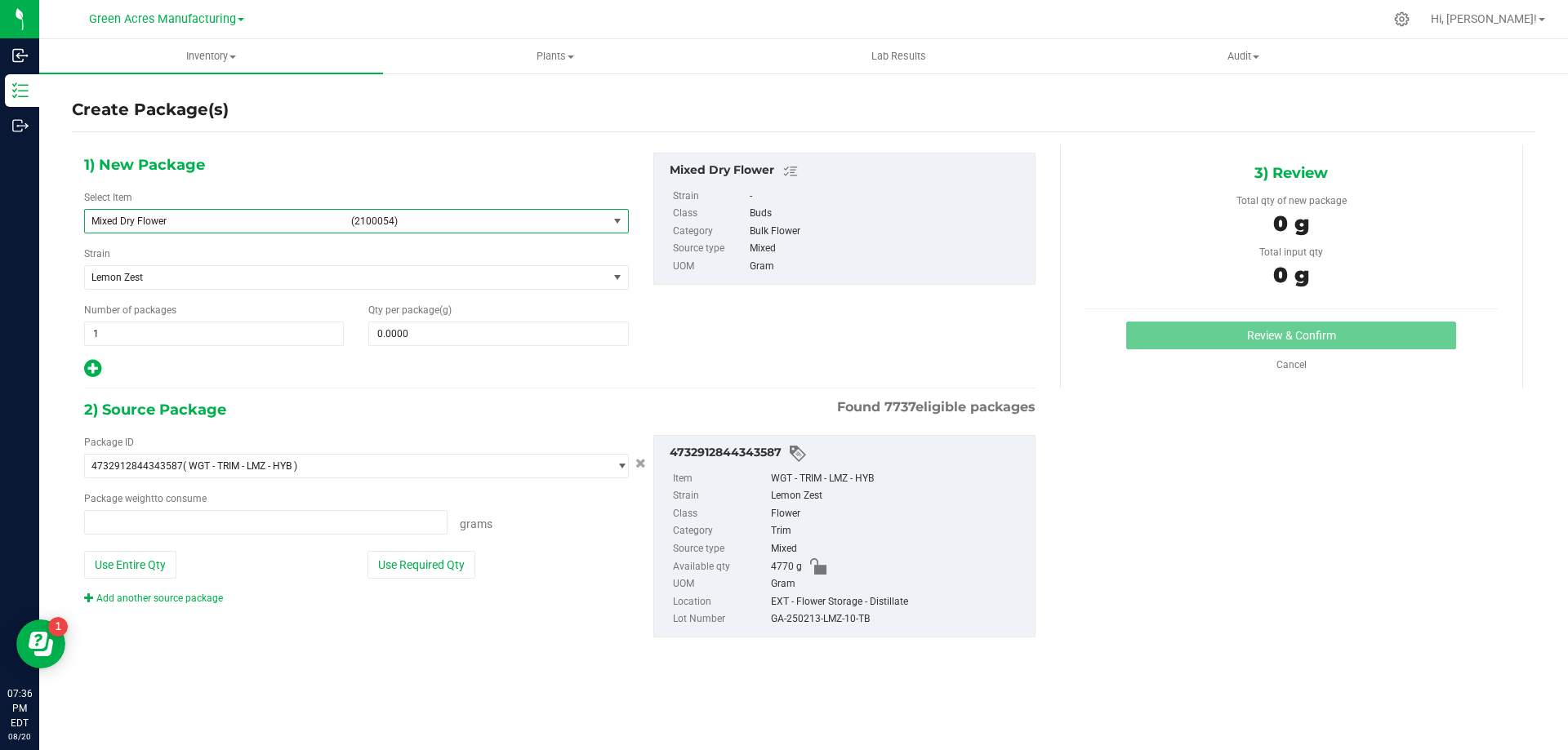
type input "0.0000 g"
click at [191, 596] on link "Add another source package" at bounding box center [153, 599] width 139 height 12
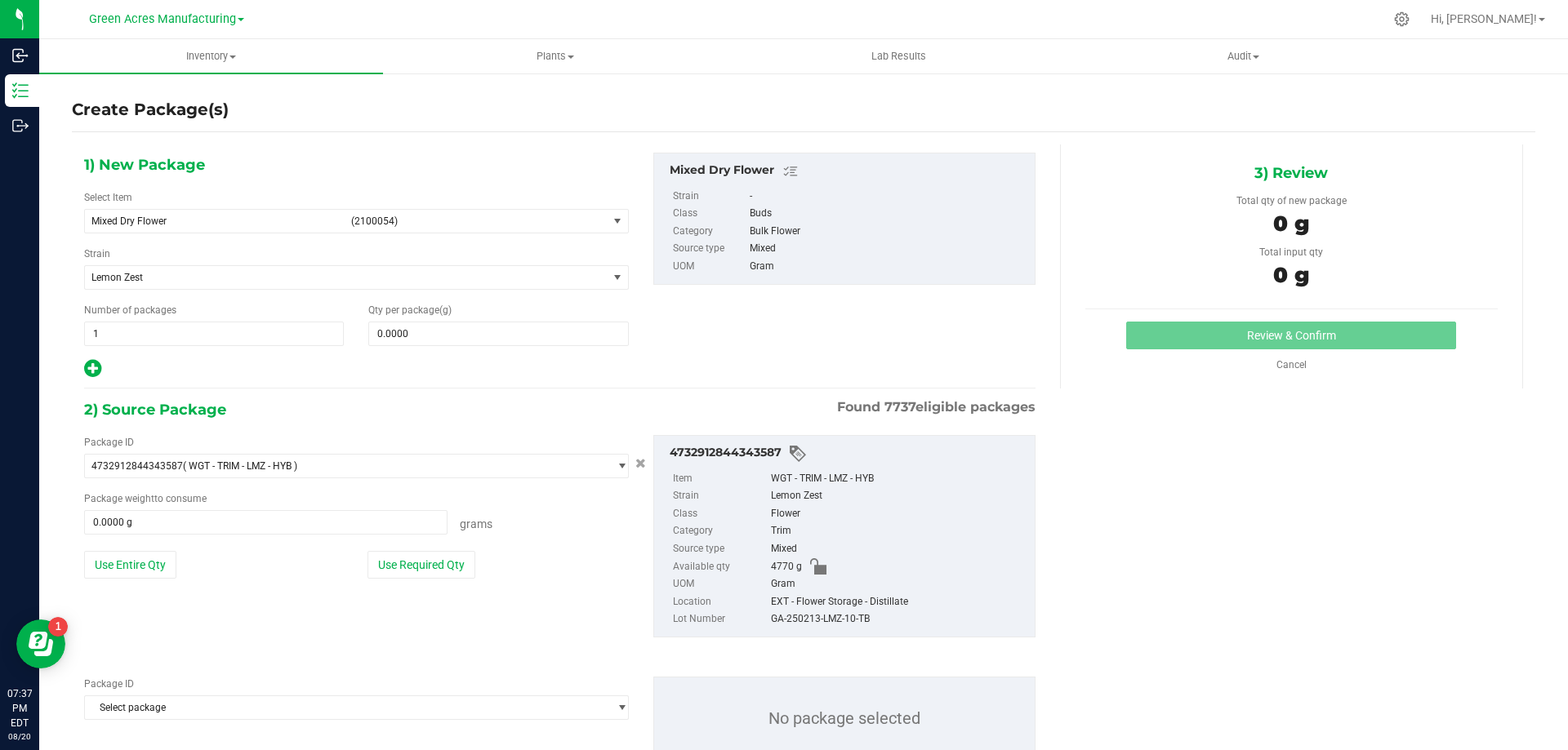
scroll to position [56, 0]
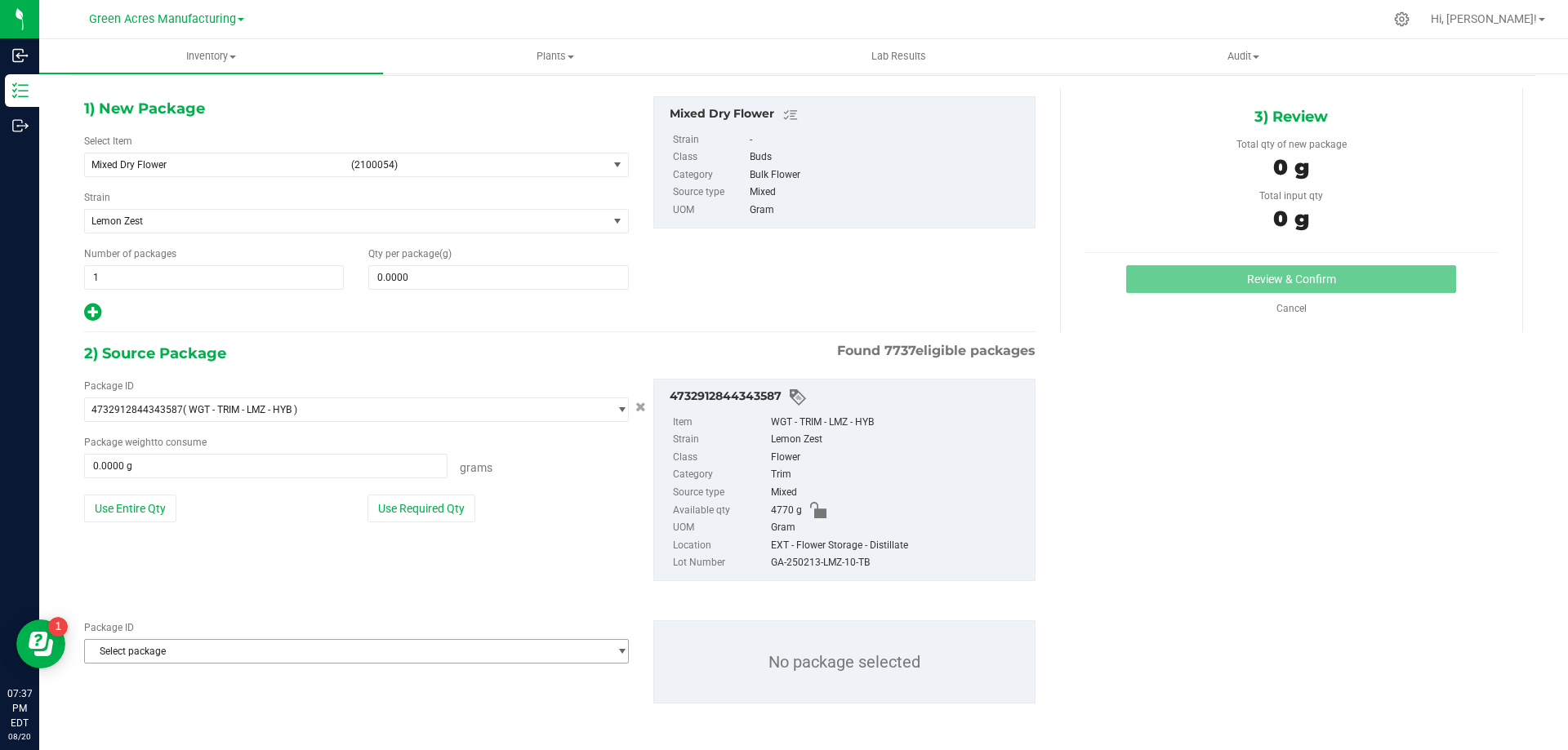
click at [254, 640] on span "Select package" at bounding box center [346, 652] width 523 height 23
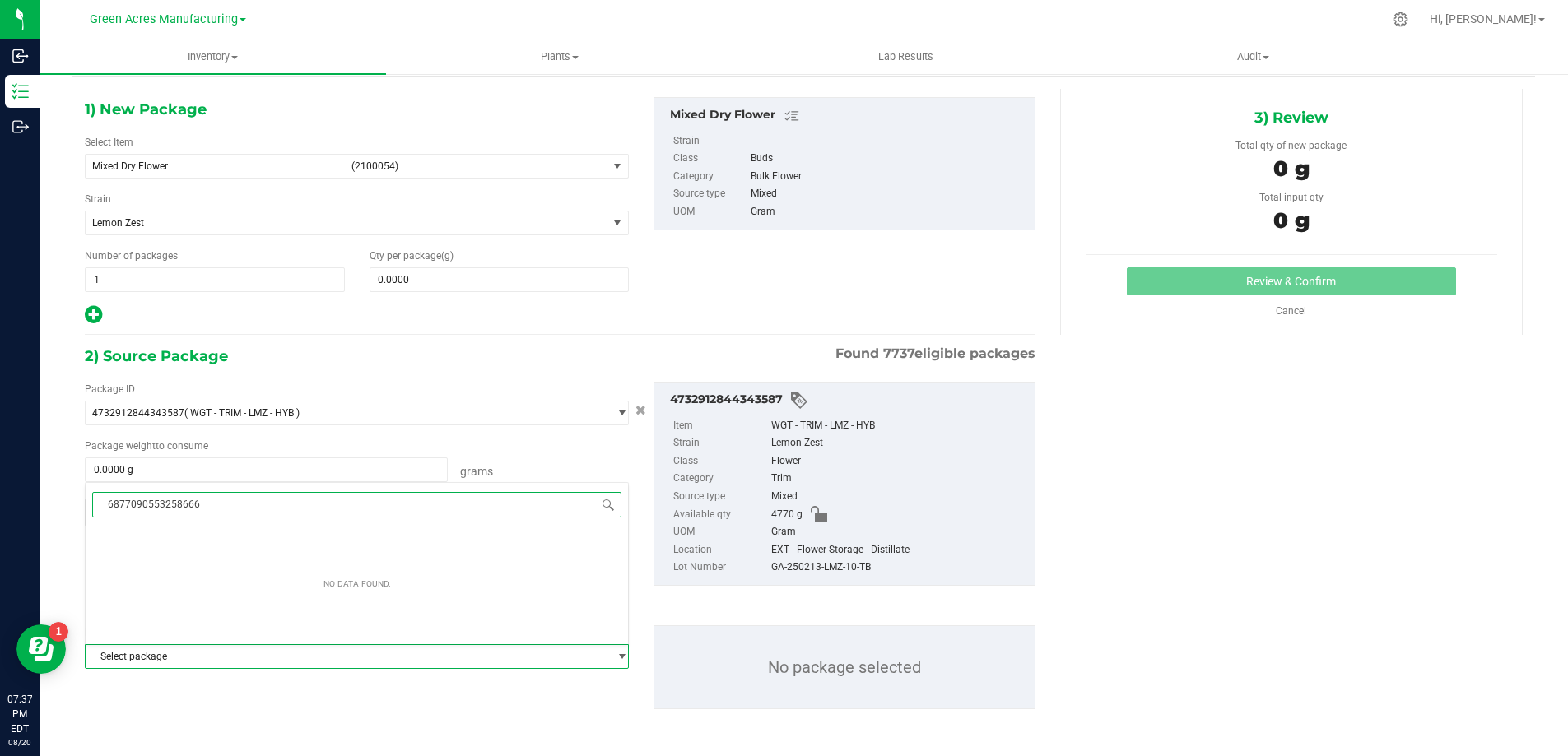
click at [240, 510] on input "6877090553258666" at bounding box center [357, 505] width 529 height 25
click at [359, 376] on div "Package ID 4732912844343587 ( WGT - TRIM - LMZ - HYB ) 0000518841815896 0001495…" at bounding box center [560, 483] width 976 height 230
click at [233, 647] on span "Select package" at bounding box center [348, 657] width 527 height 23
type input "68770905532586666877090553258666"
click at [380, 351] on div "2) Source Package Found 7737 eligible packages" at bounding box center [564, 356] width 959 height 24
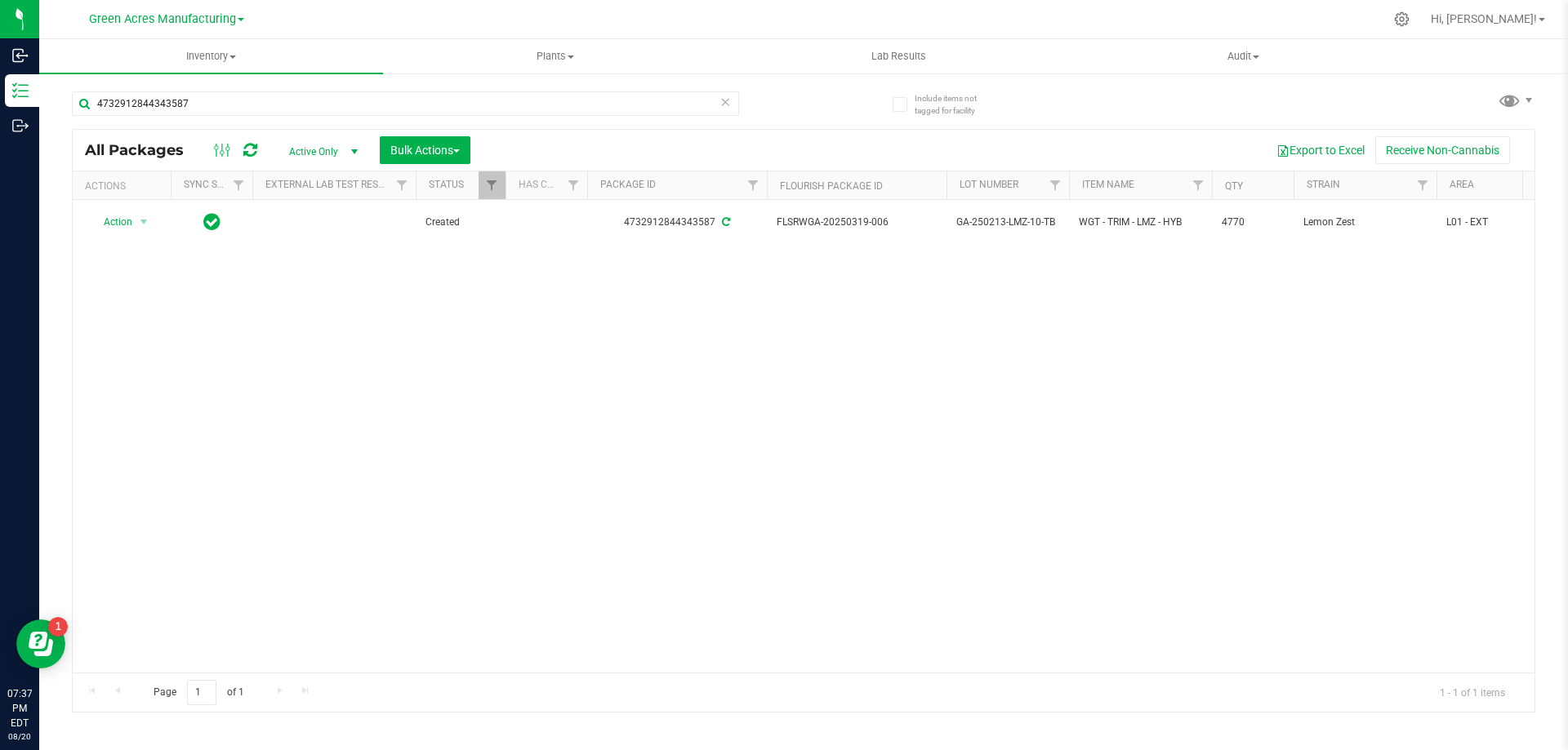
click at [480, 412] on div "Action Action Adjust qty Create package Edit attributes Global inventory Locate…" at bounding box center [803, 436] width 1462 height 473
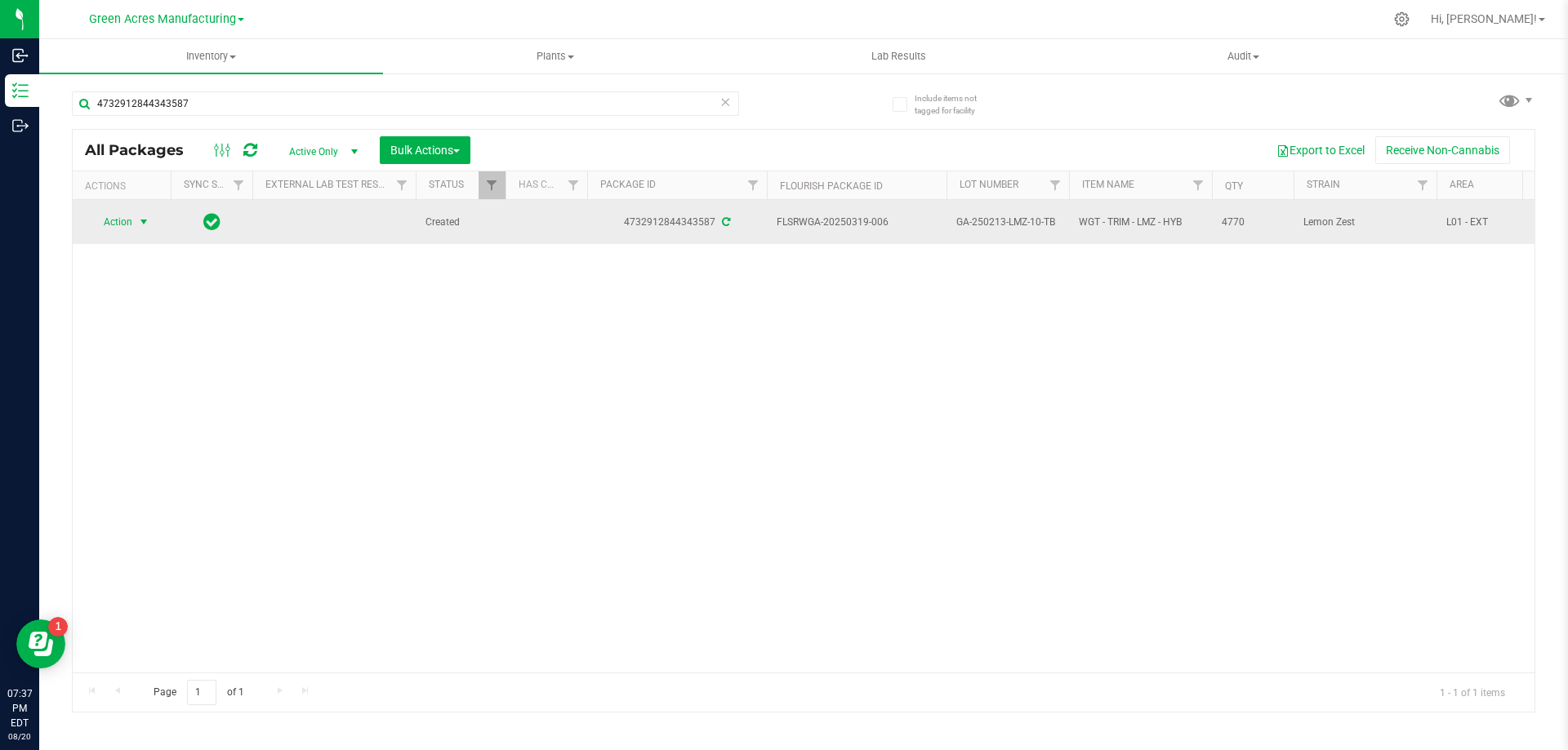
click at [147, 225] on span "select" at bounding box center [144, 222] width 13 height 13
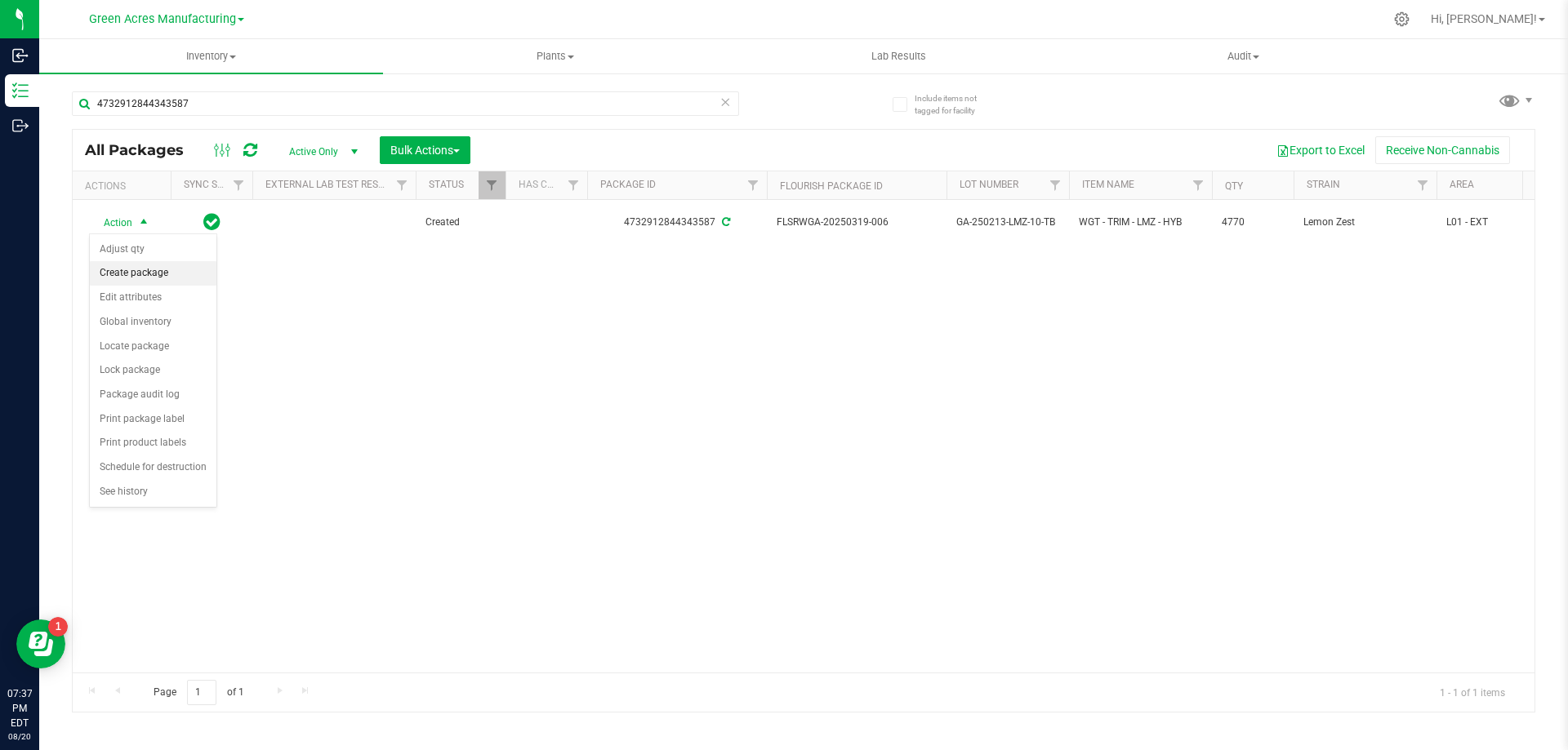
click at [177, 274] on li "Create package" at bounding box center [153, 273] width 126 height 24
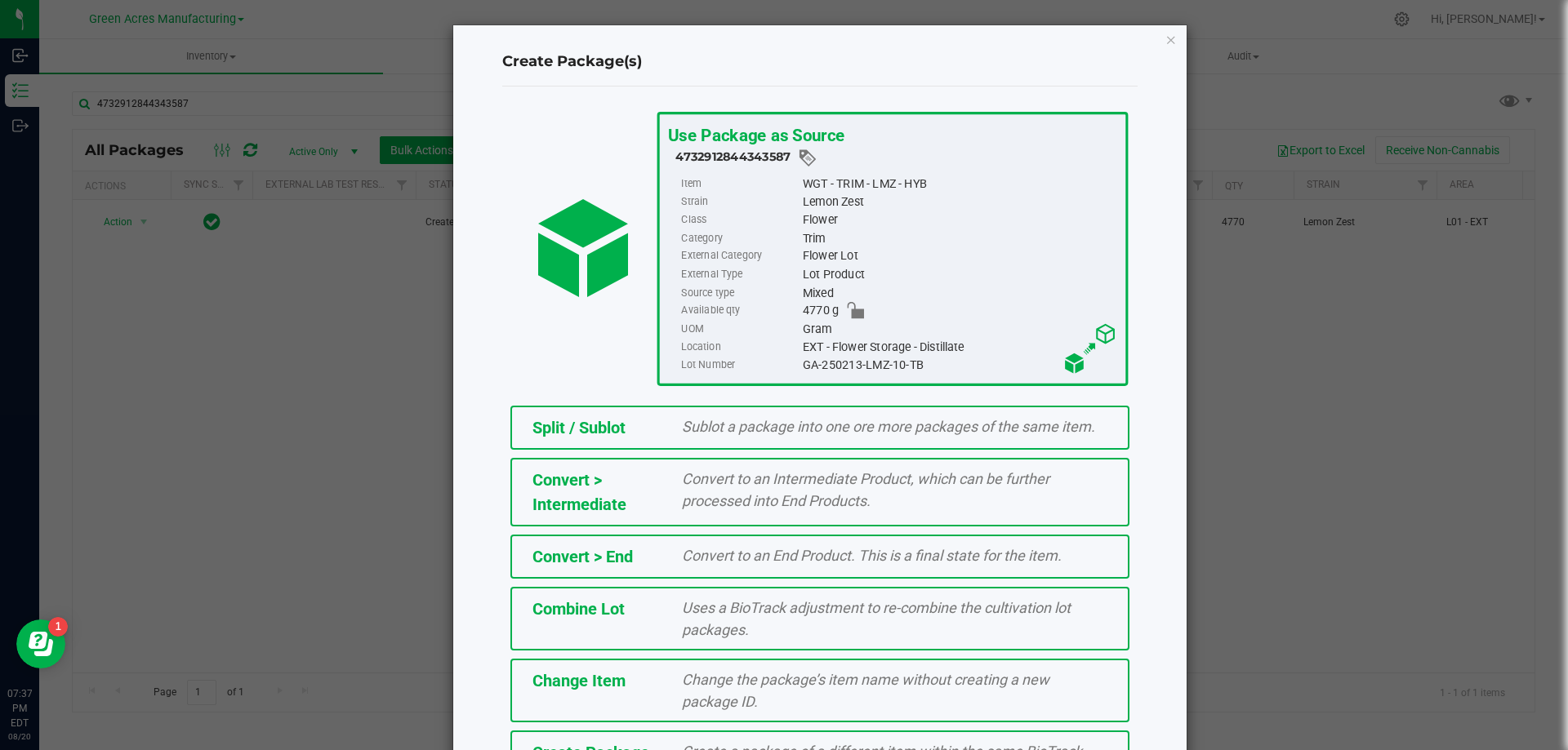
scroll to position [118, 0]
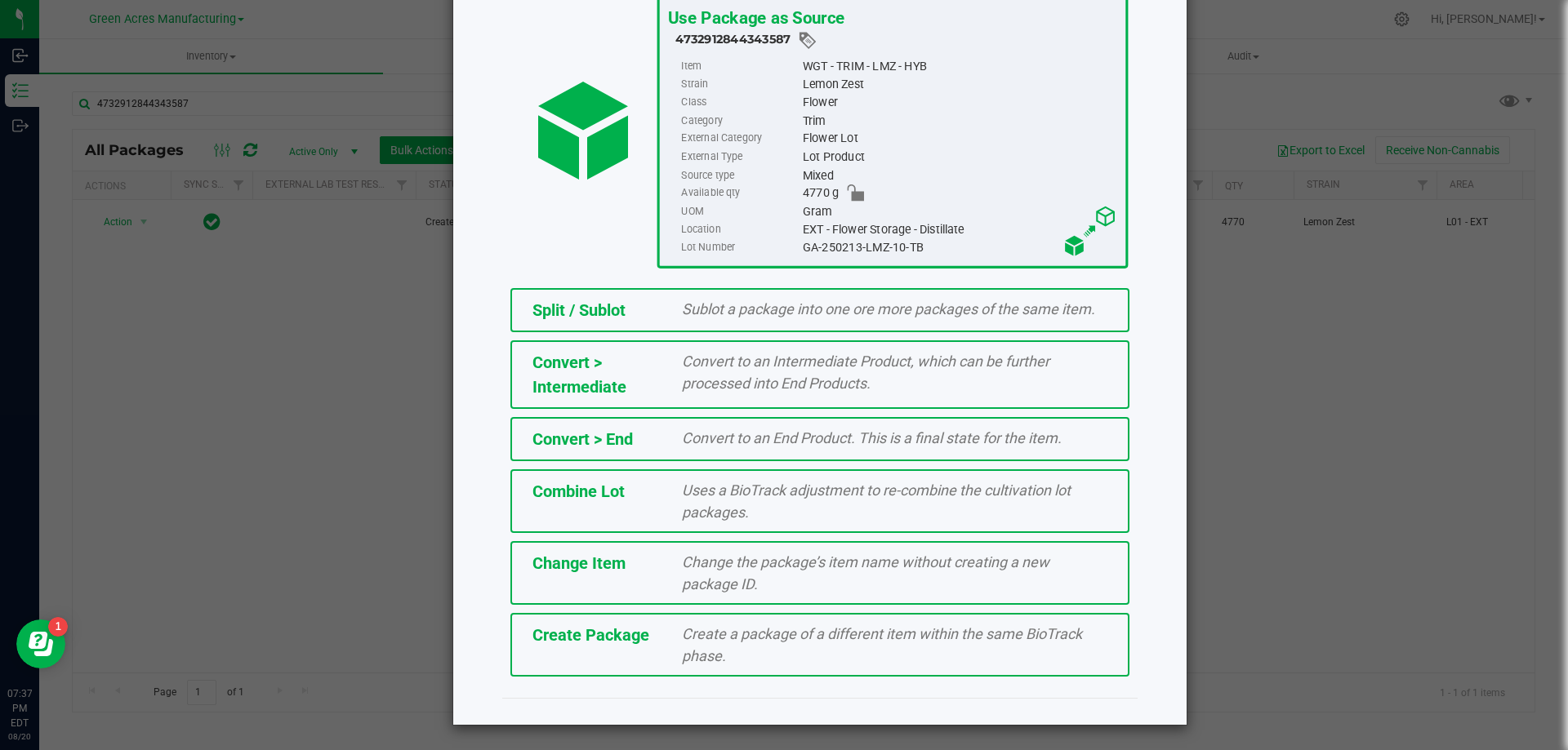
click at [607, 642] on span "Create Package" at bounding box center [591, 635] width 117 height 20
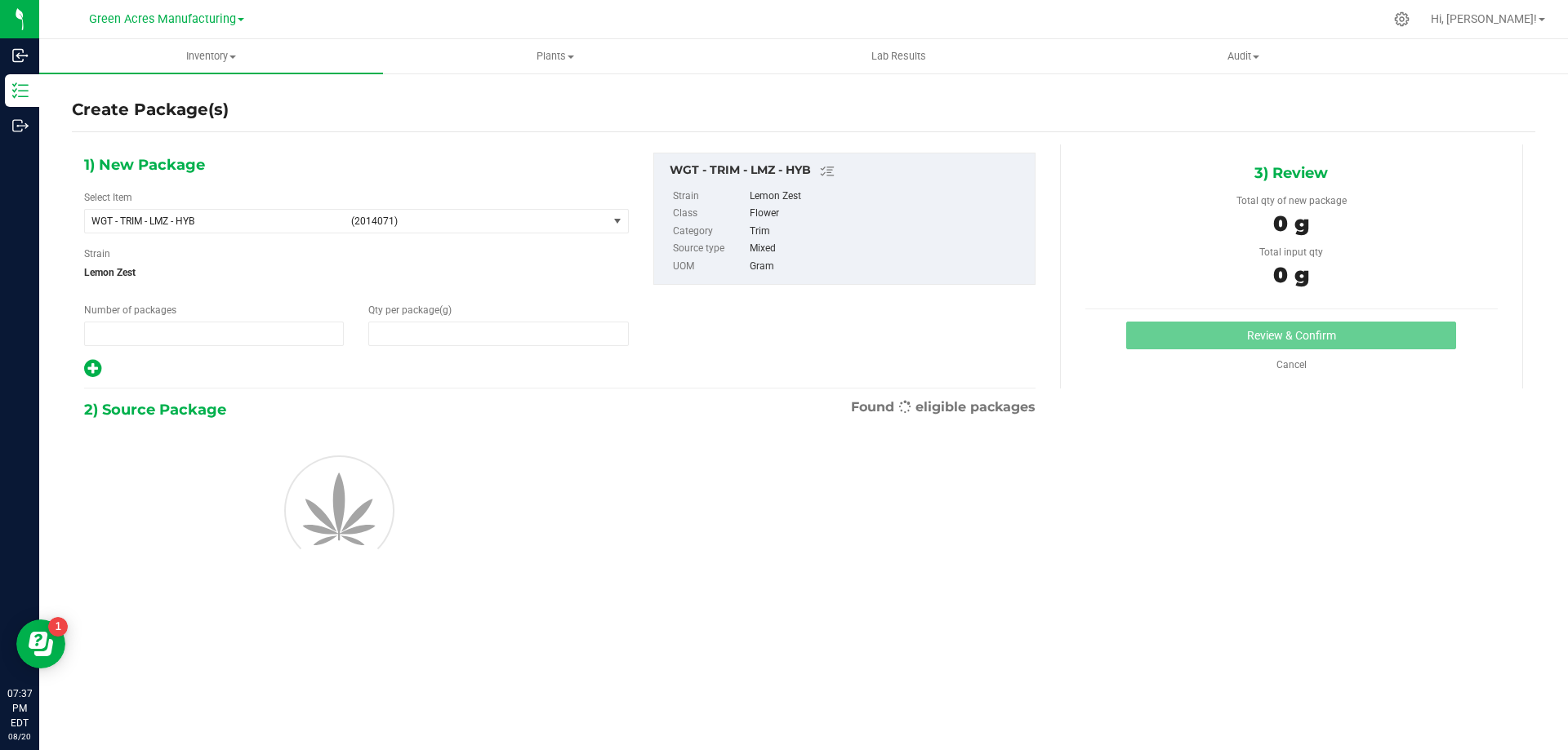
type input "1"
type input "0.0000"
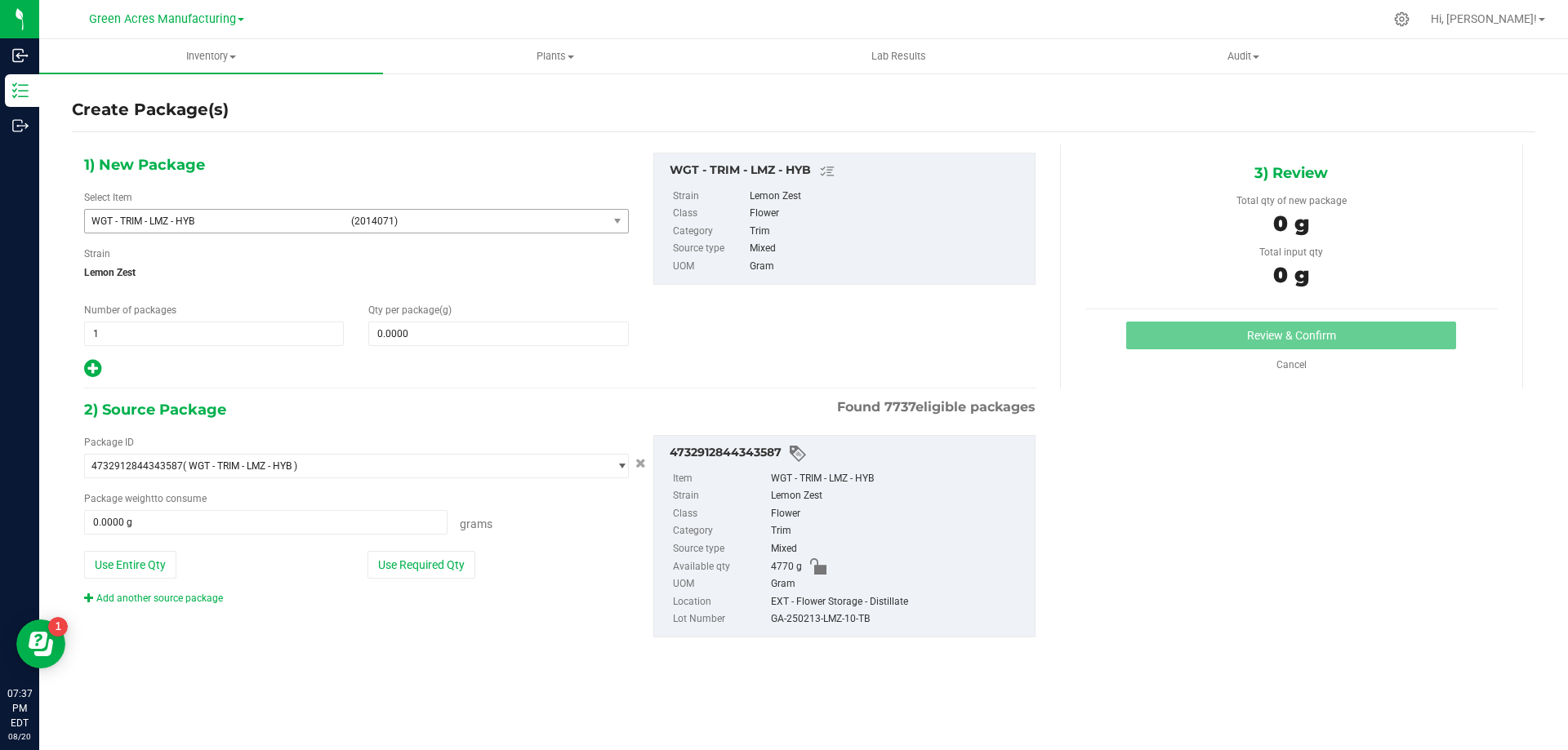
click at [616, 228] on span "select" at bounding box center [617, 222] width 21 height 23
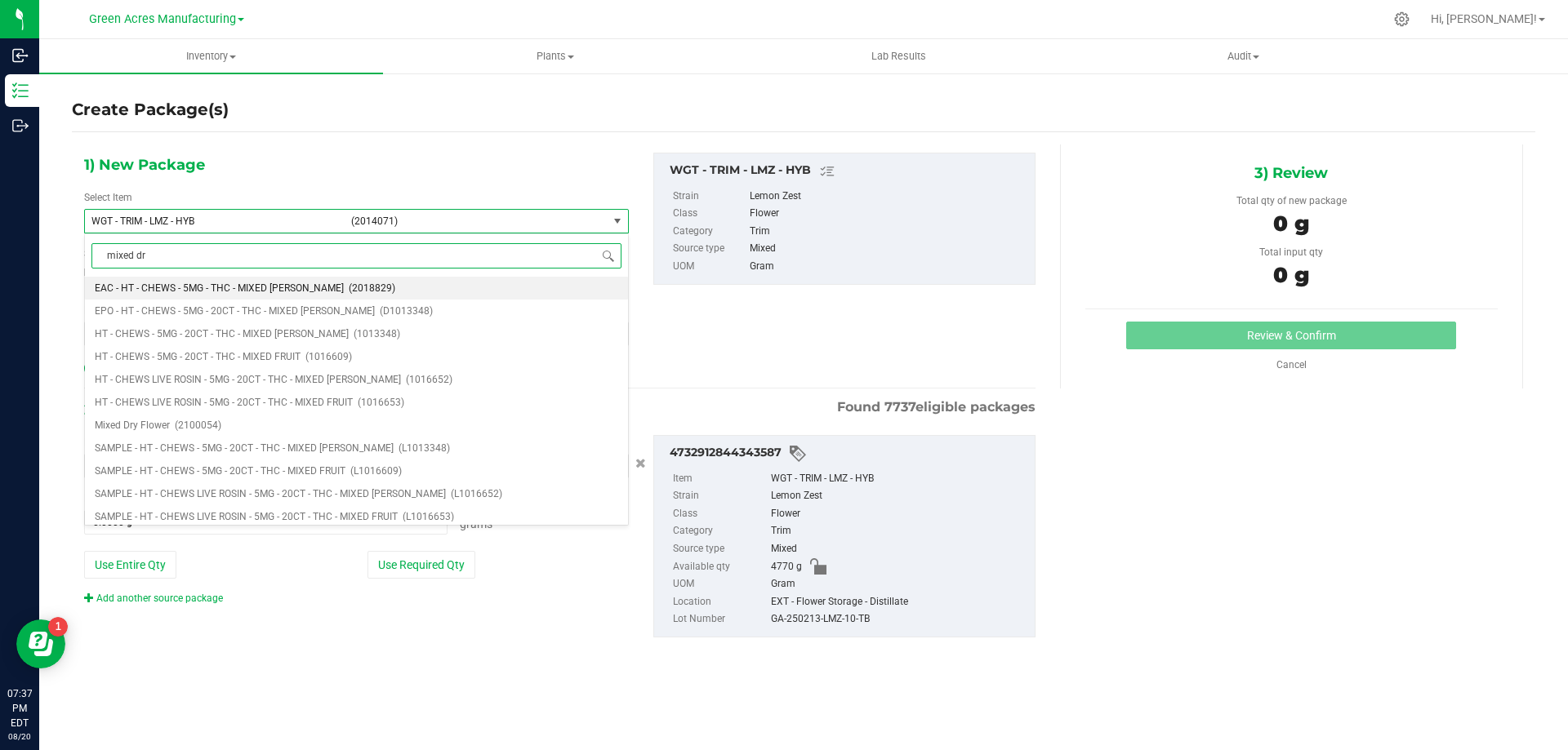
type input "mixed dry"
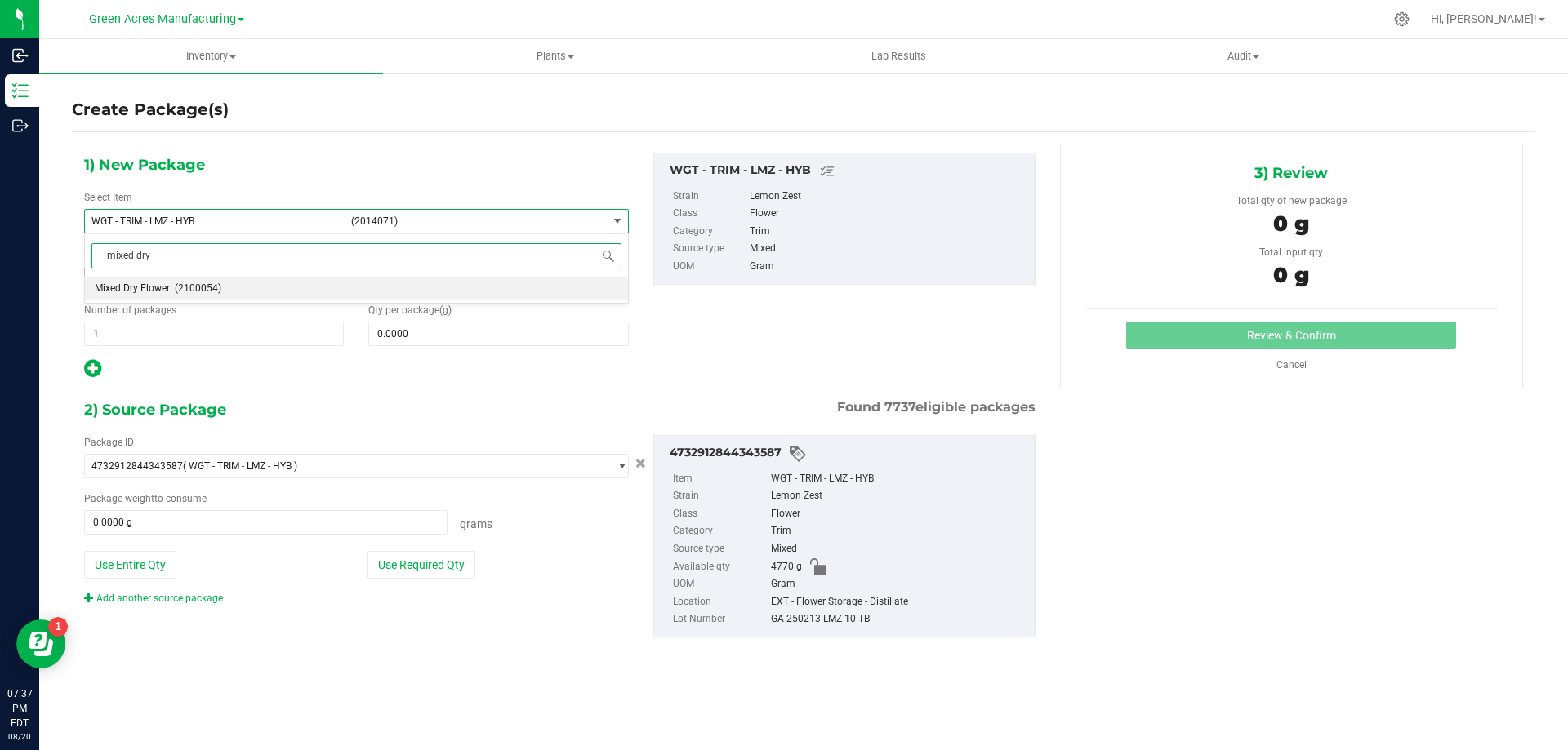
click at [211, 286] on span "(2100054)" at bounding box center [198, 288] width 47 height 12
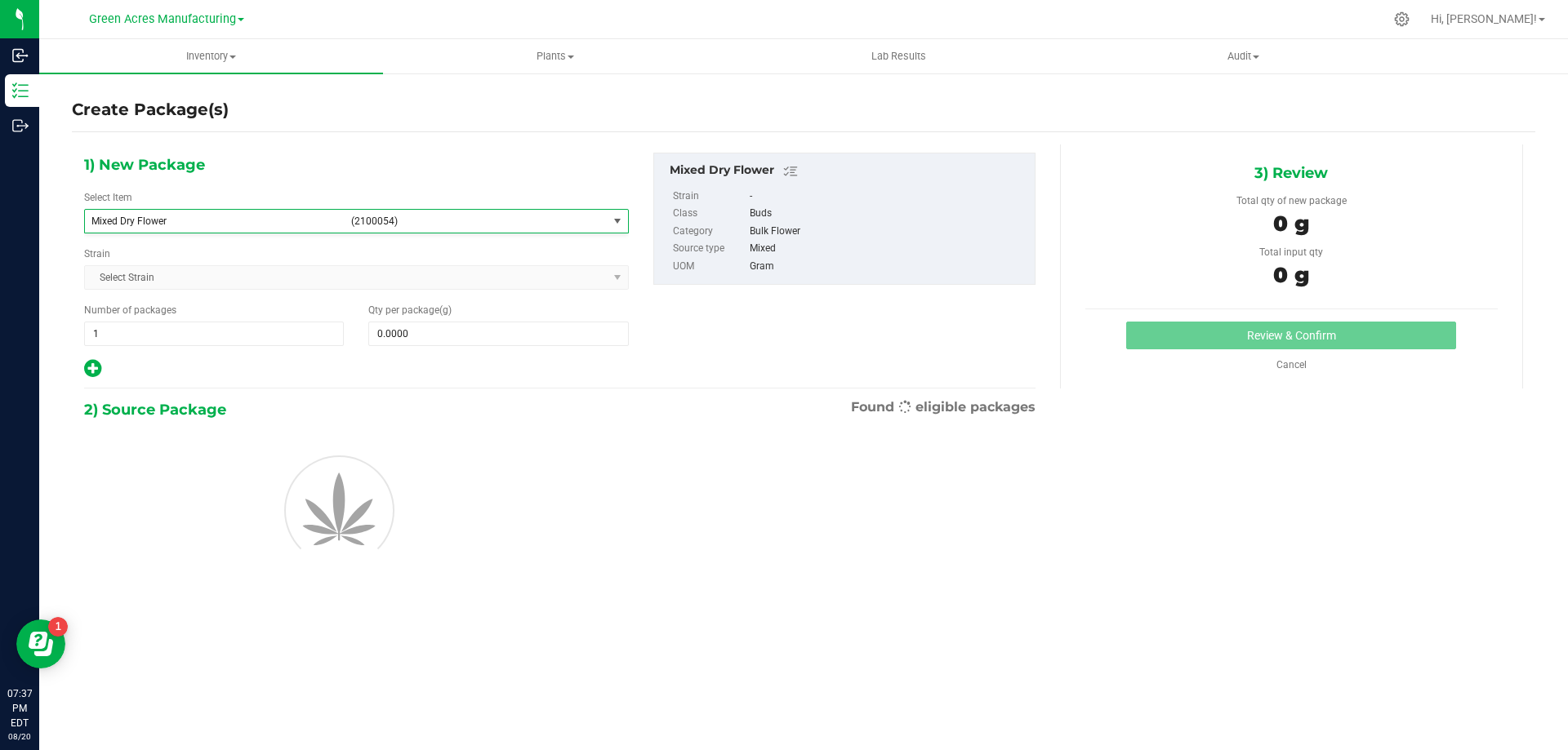
type input "0.0000"
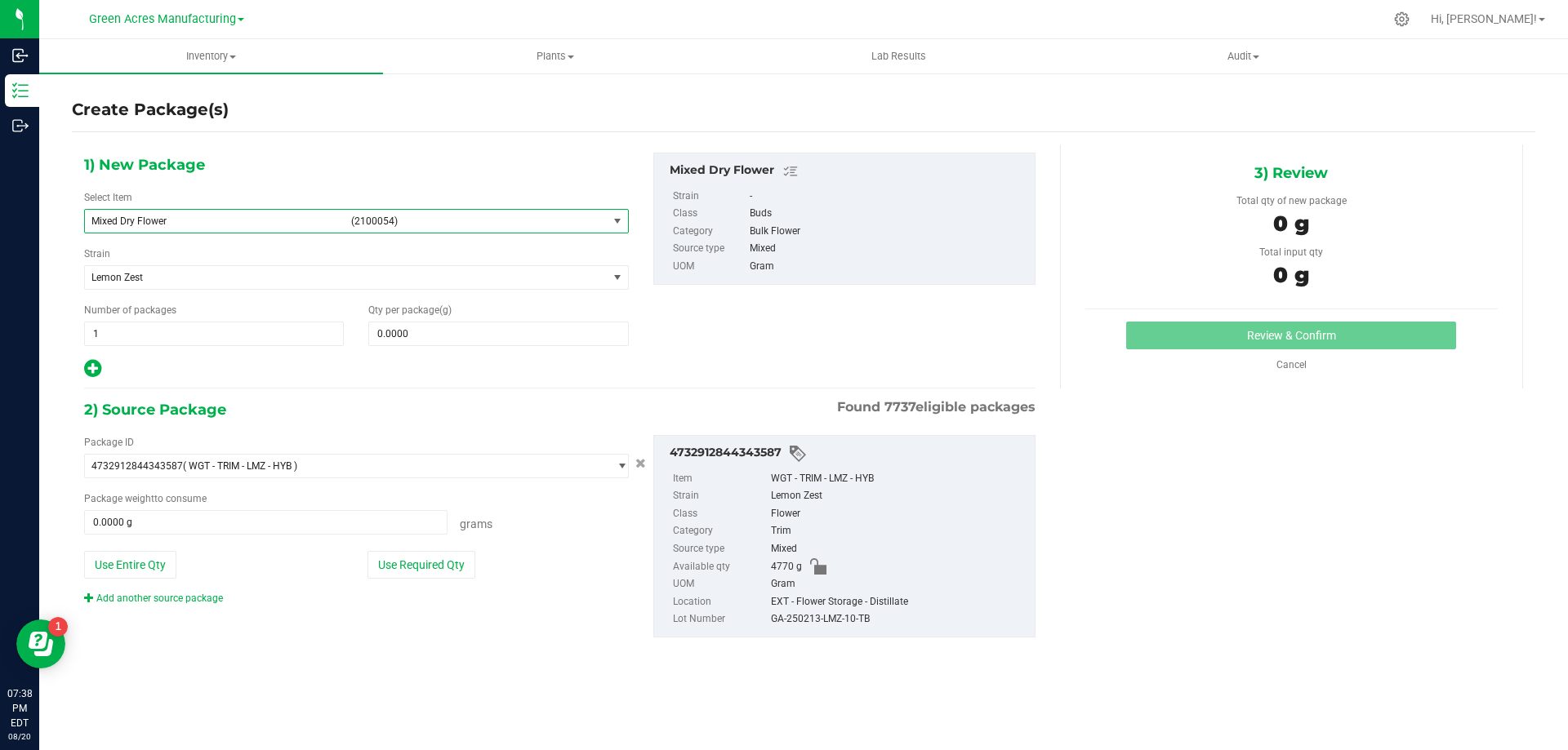
click at [203, 598] on link "Add another source package" at bounding box center [153, 599] width 139 height 12
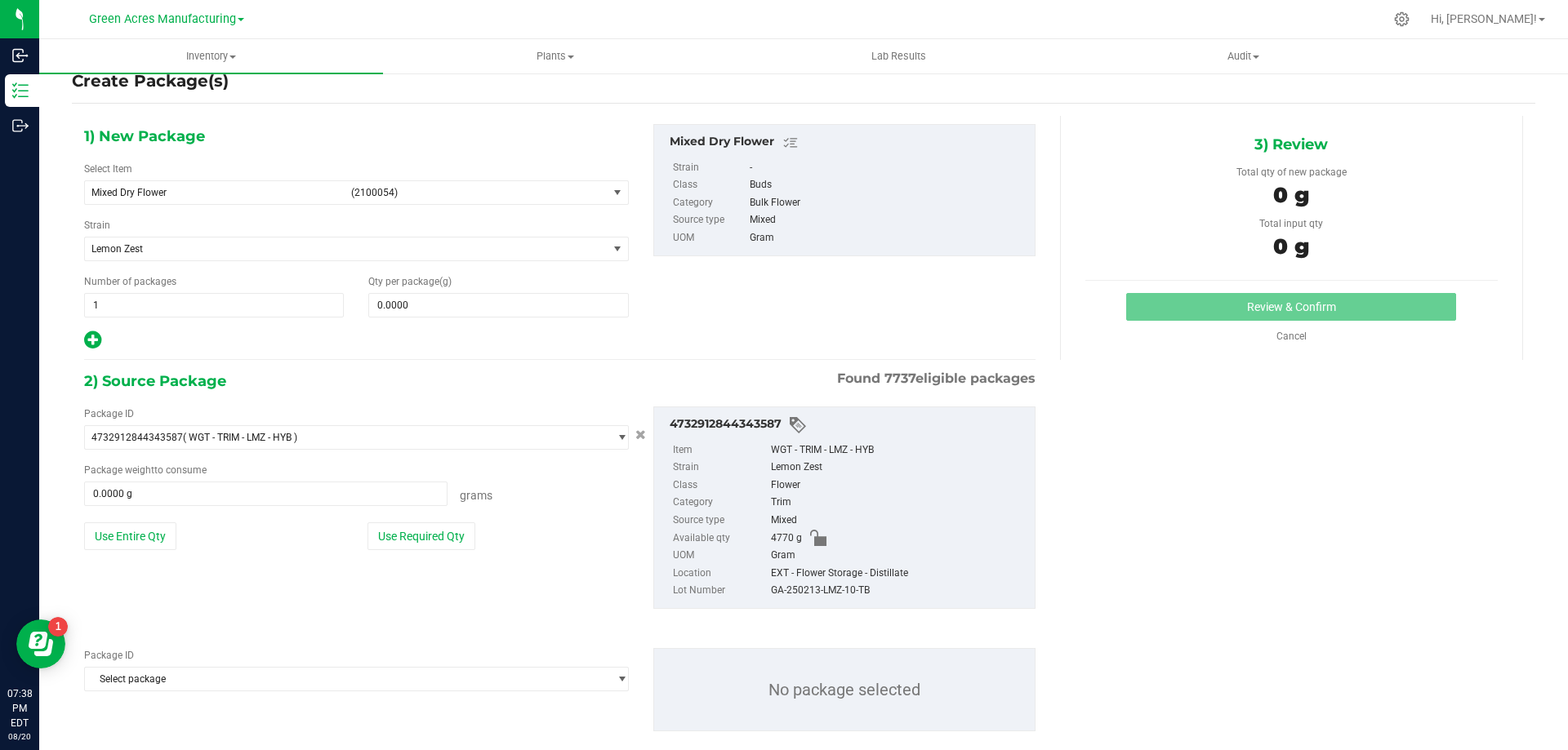
scroll to position [56, 0]
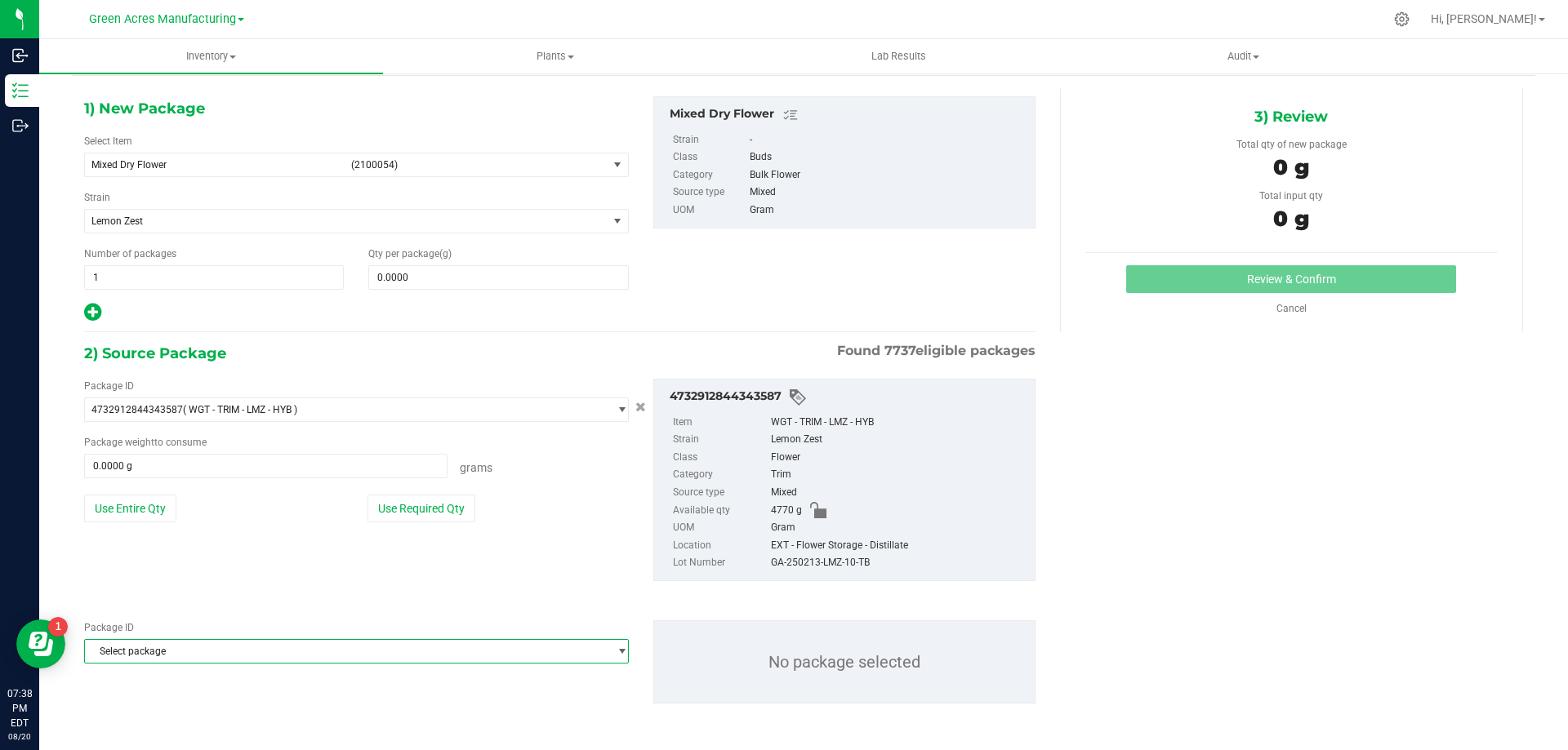
click at [215, 645] on span "Select package" at bounding box center [346, 652] width 523 height 23
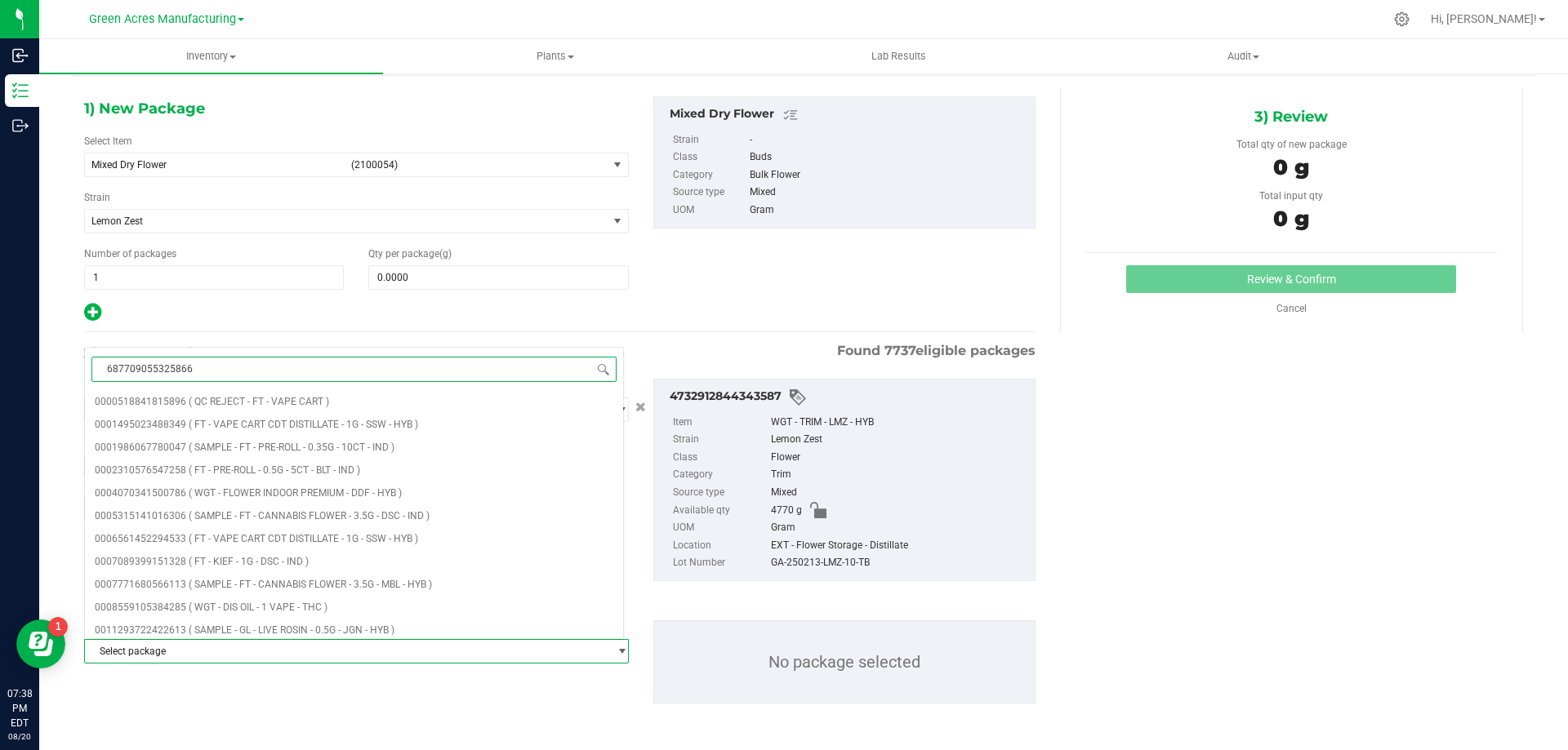
type input "6877090553258666"
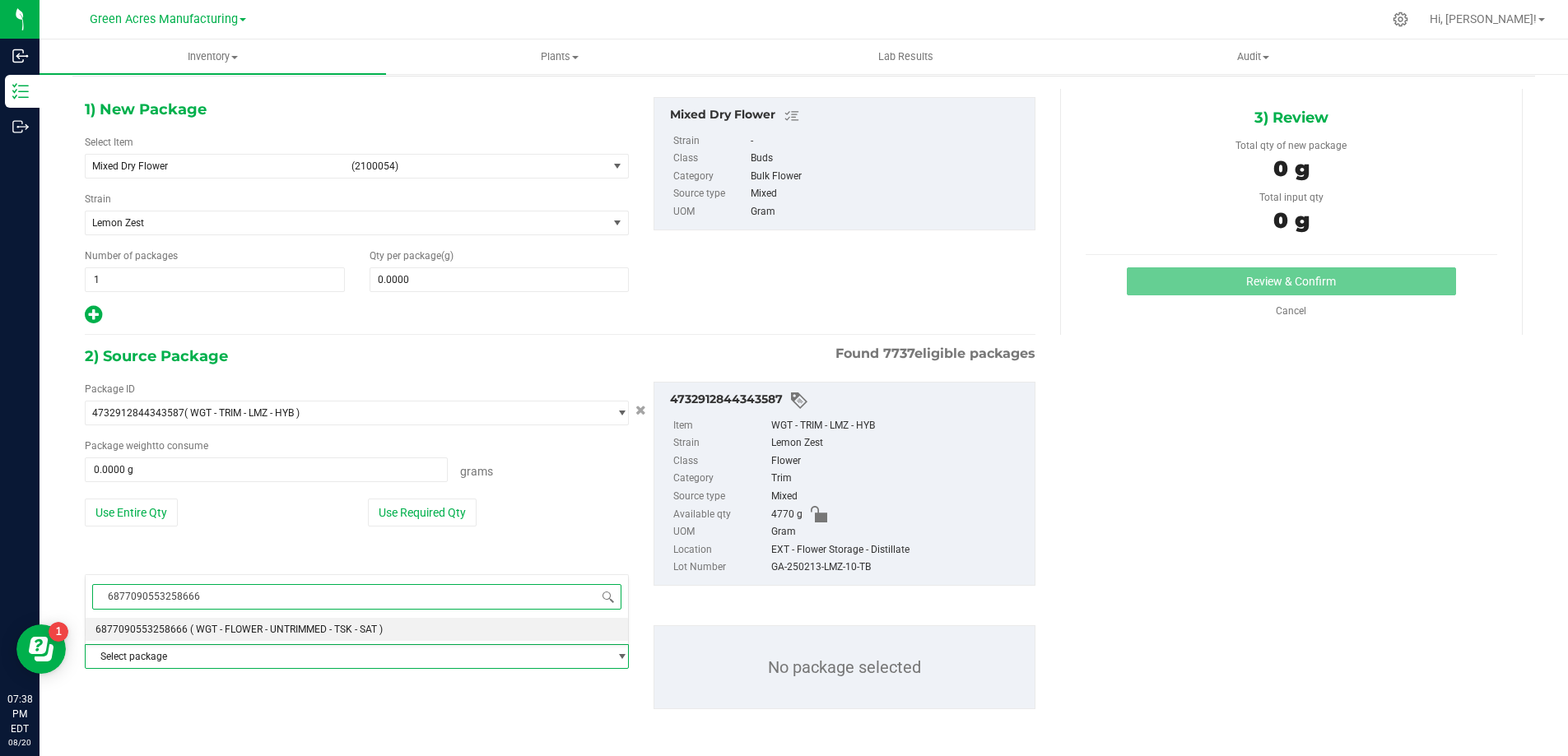
click at [240, 631] on span "( WGT - FLOWER - UNTRIMMED - TSK - SAT )" at bounding box center [286, 630] width 193 height 12
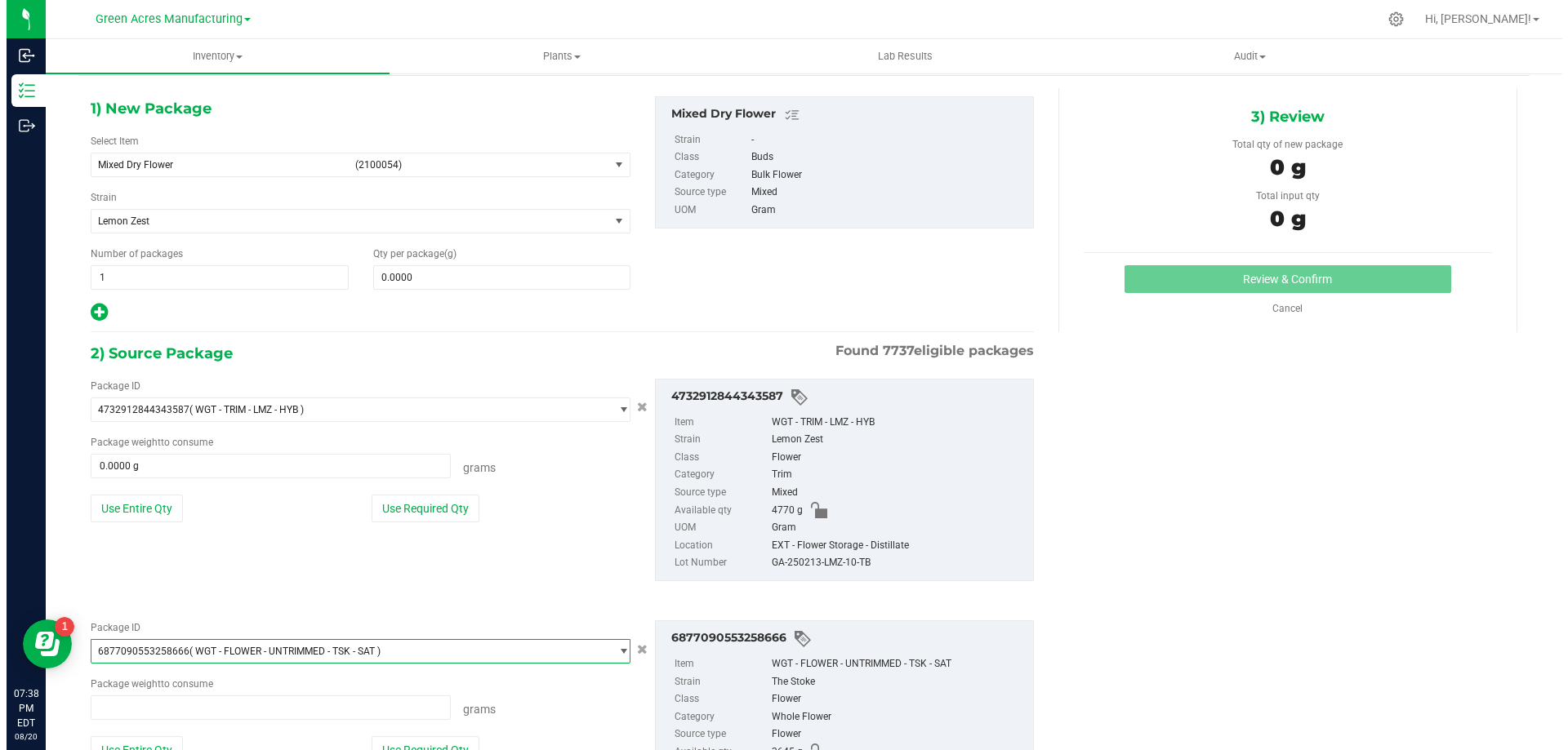
scroll to position [122085, 0]
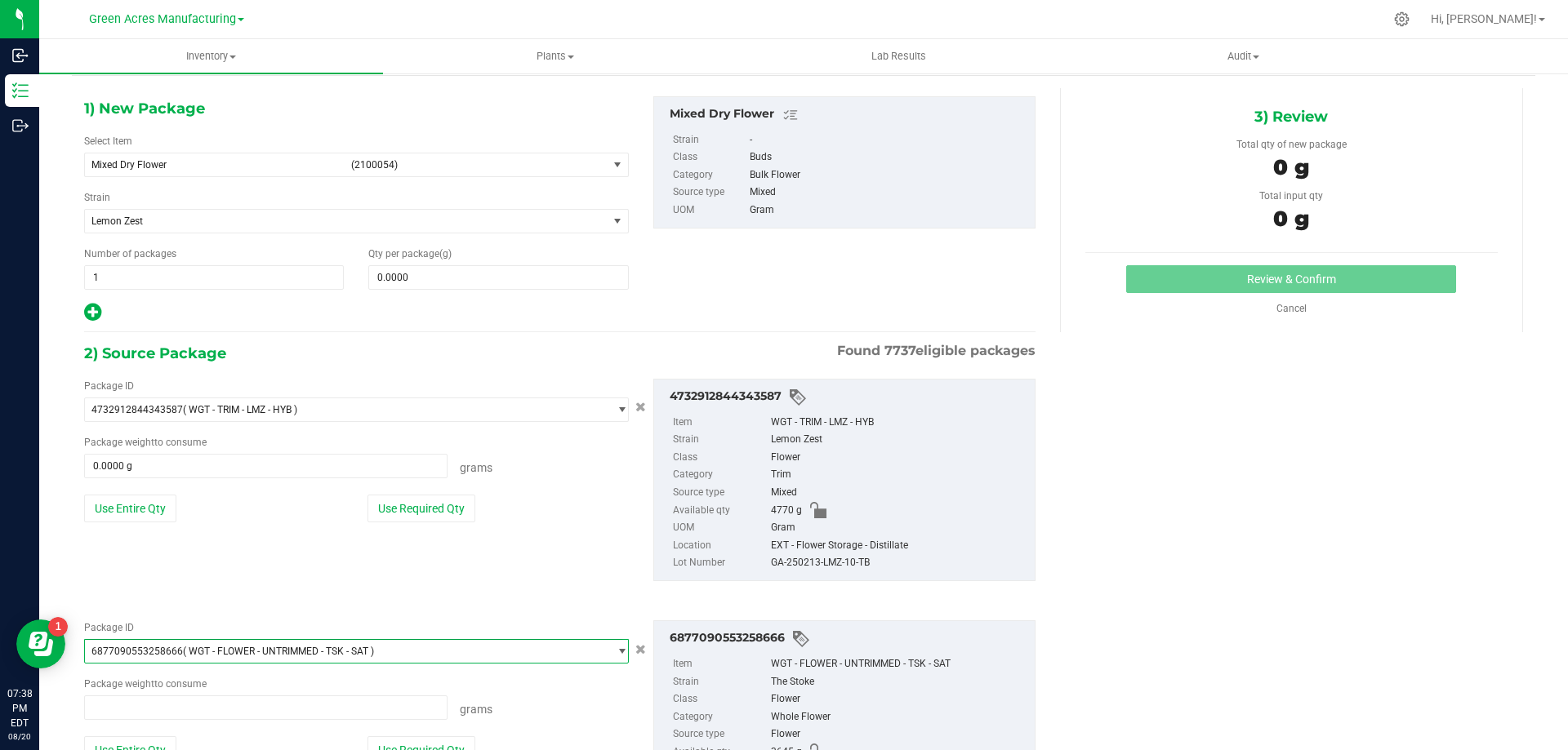
type input "0.0000 g"
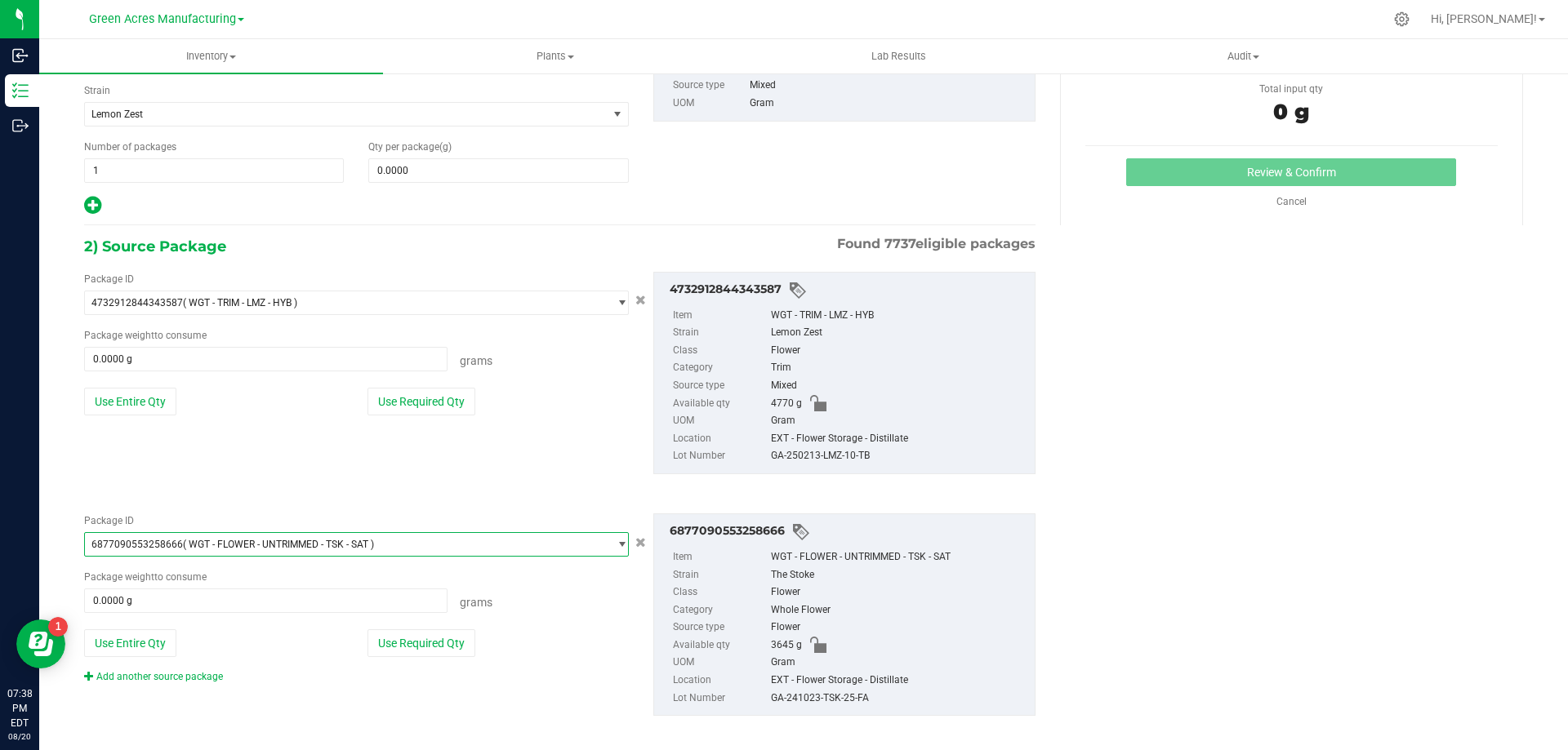
scroll to position [175, 0]
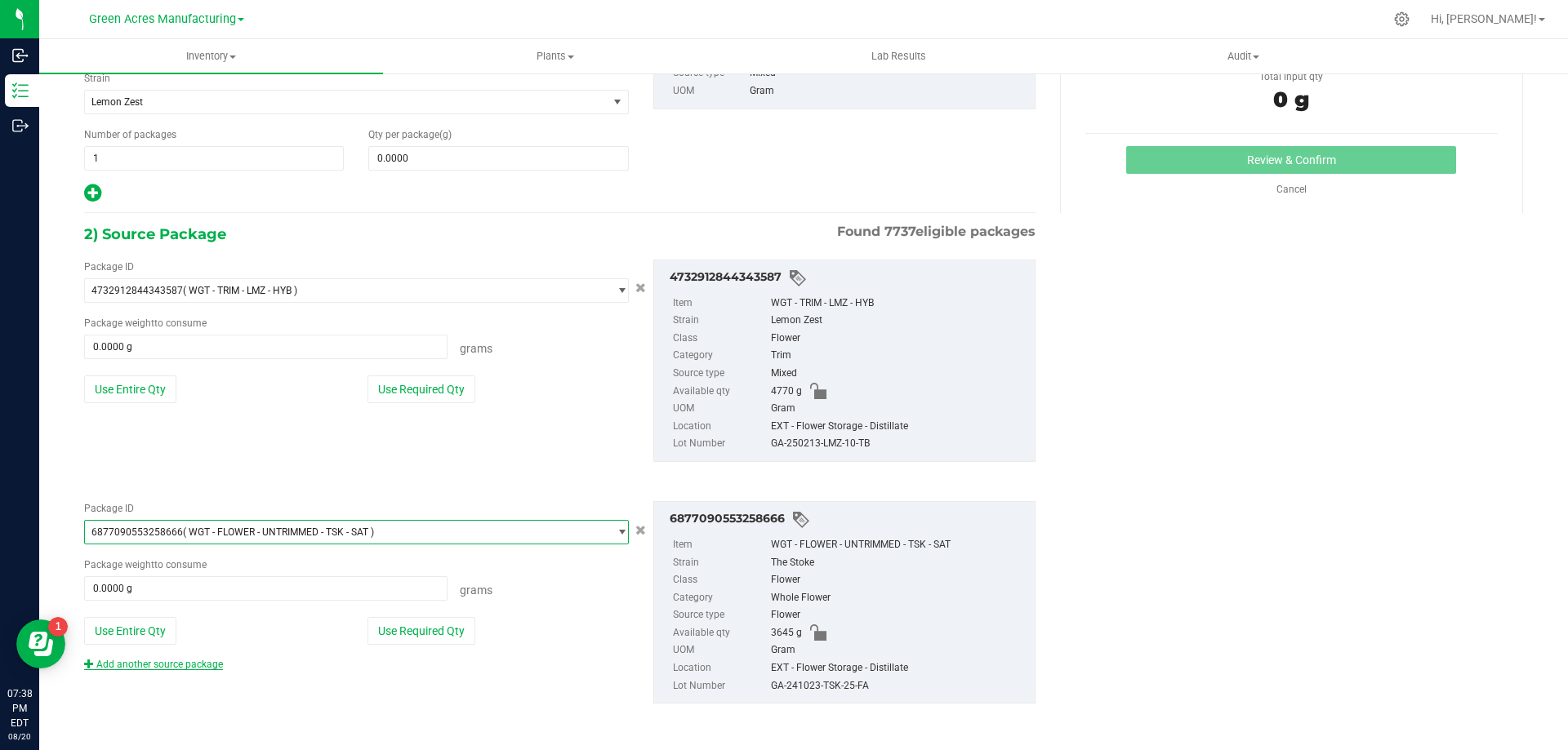
click at [184, 668] on link "Add another source package" at bounding box center [153, 664] width 139 height 12
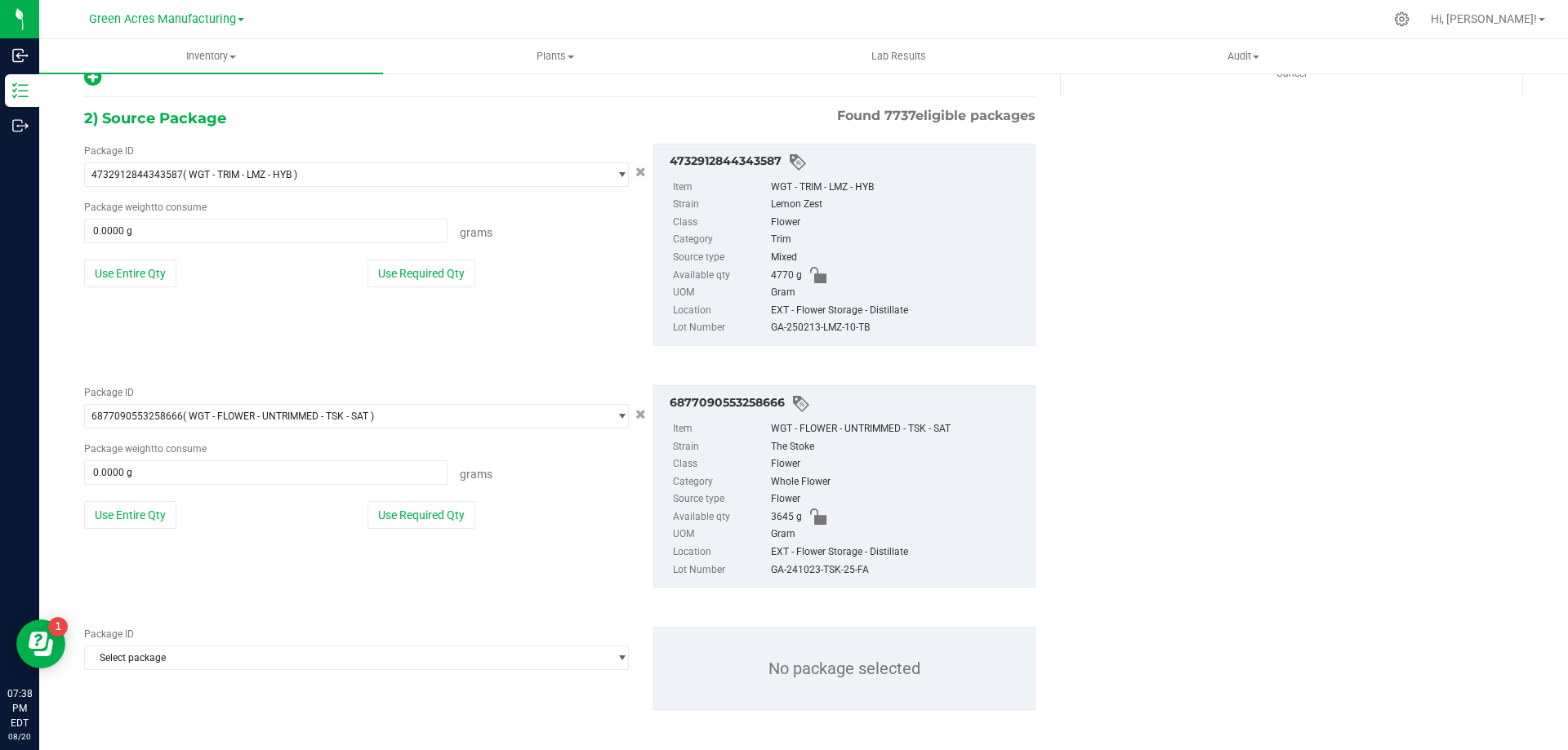
scroll to position [298, 0]
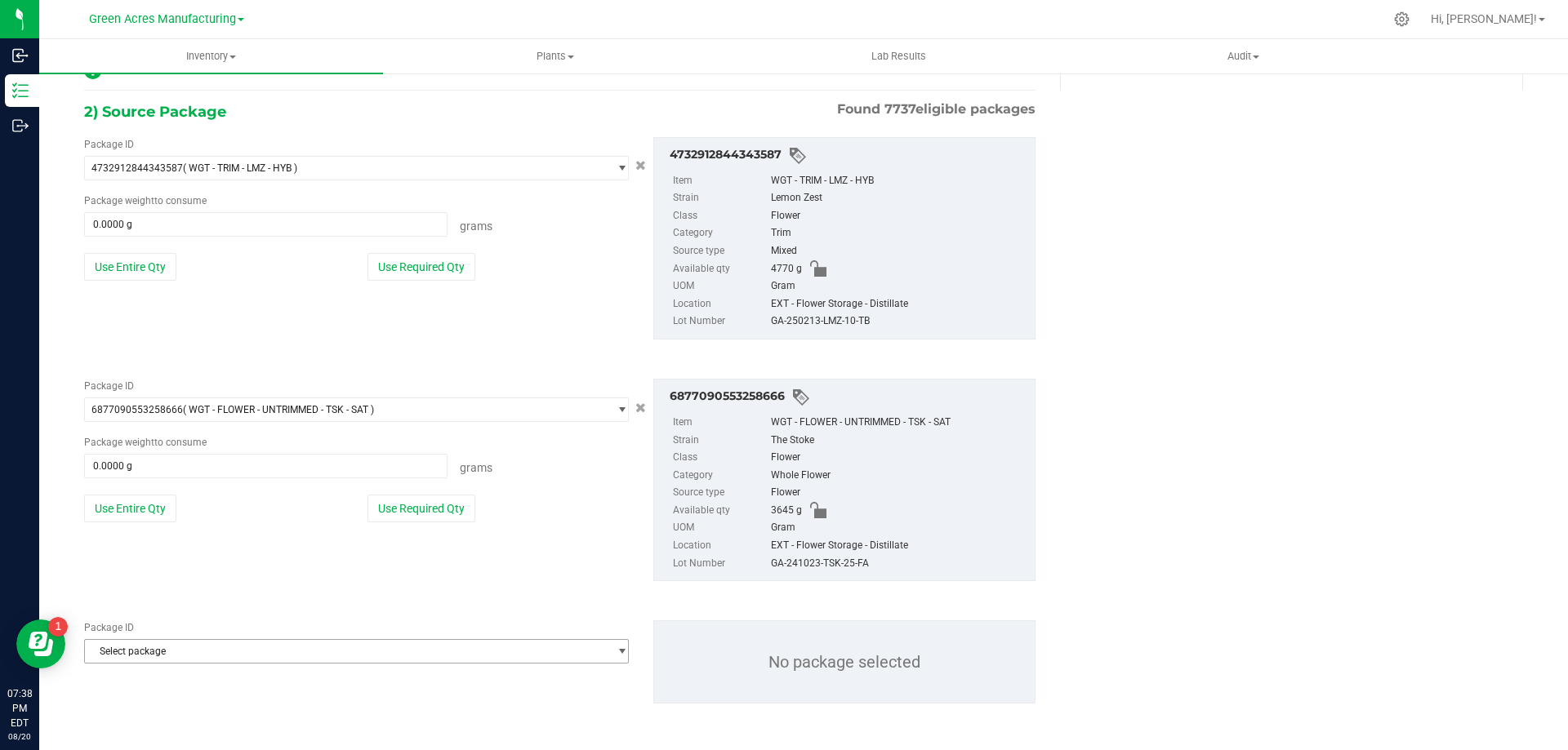
click at [292, 659] on span "Select package" at bounding box center [346, 652] width 523 height 23
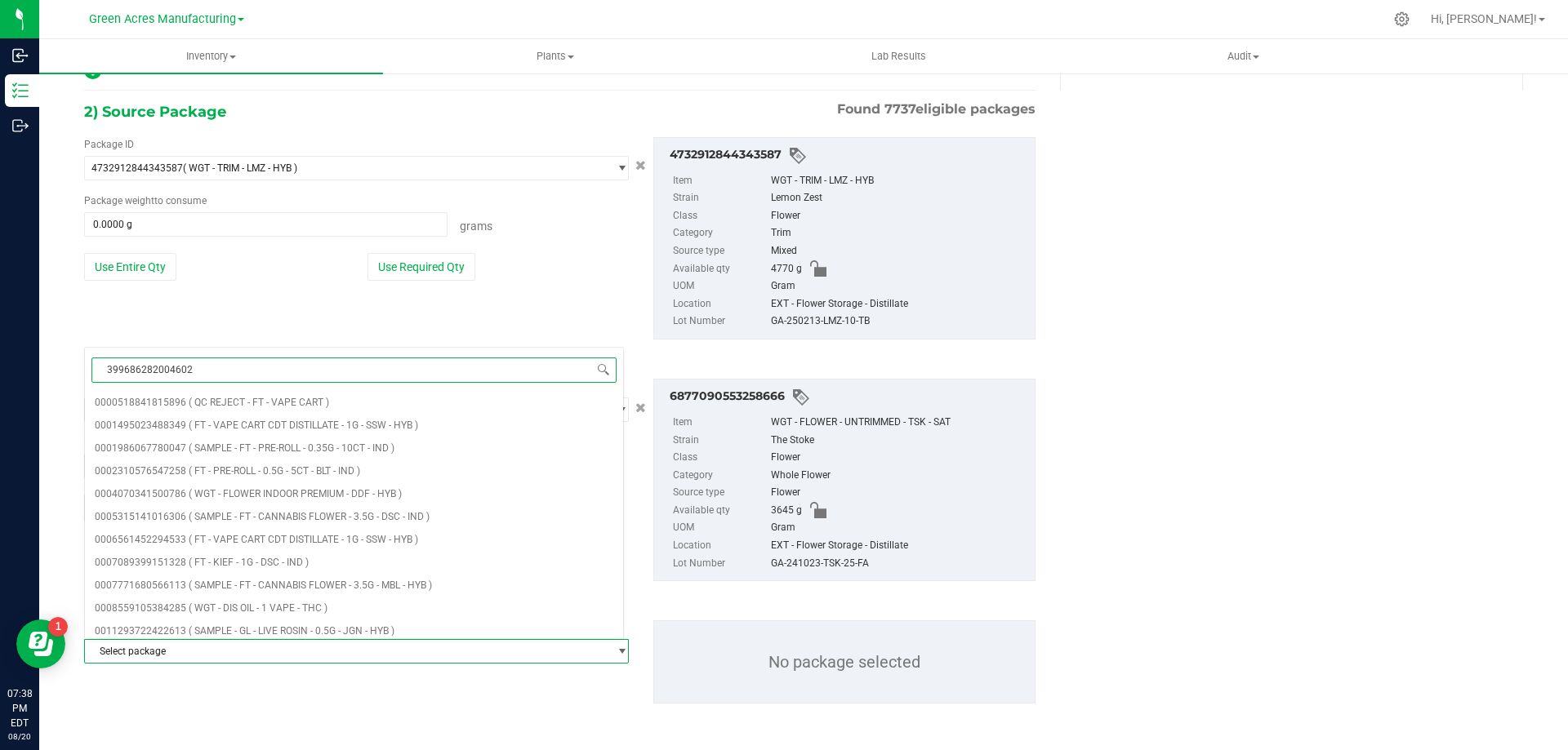
type input "3996862820046024"
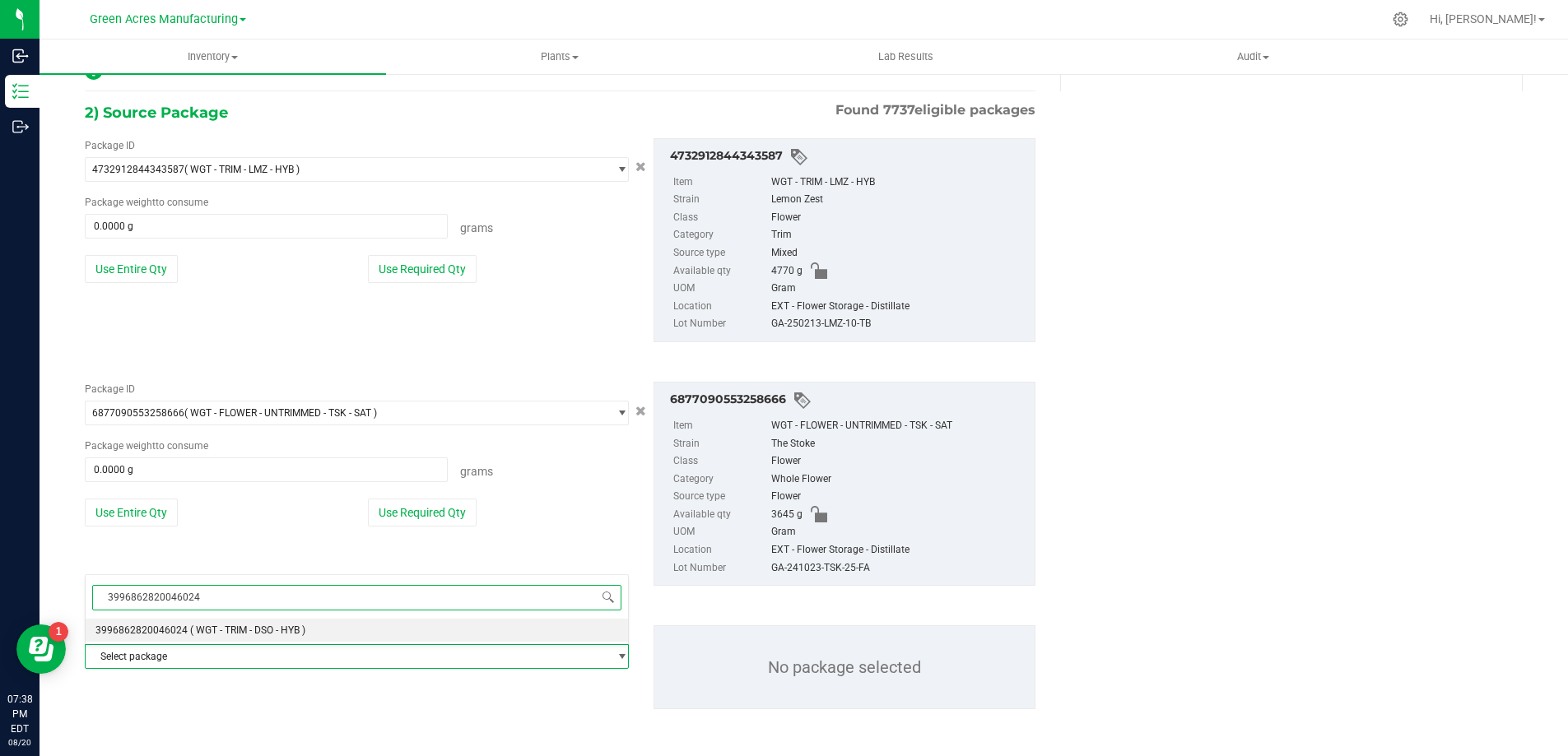
click at [264, 632] on span "( WGT - TRIM - DSO - HYB )" at bounding box center [248, 630] width 116 height 12
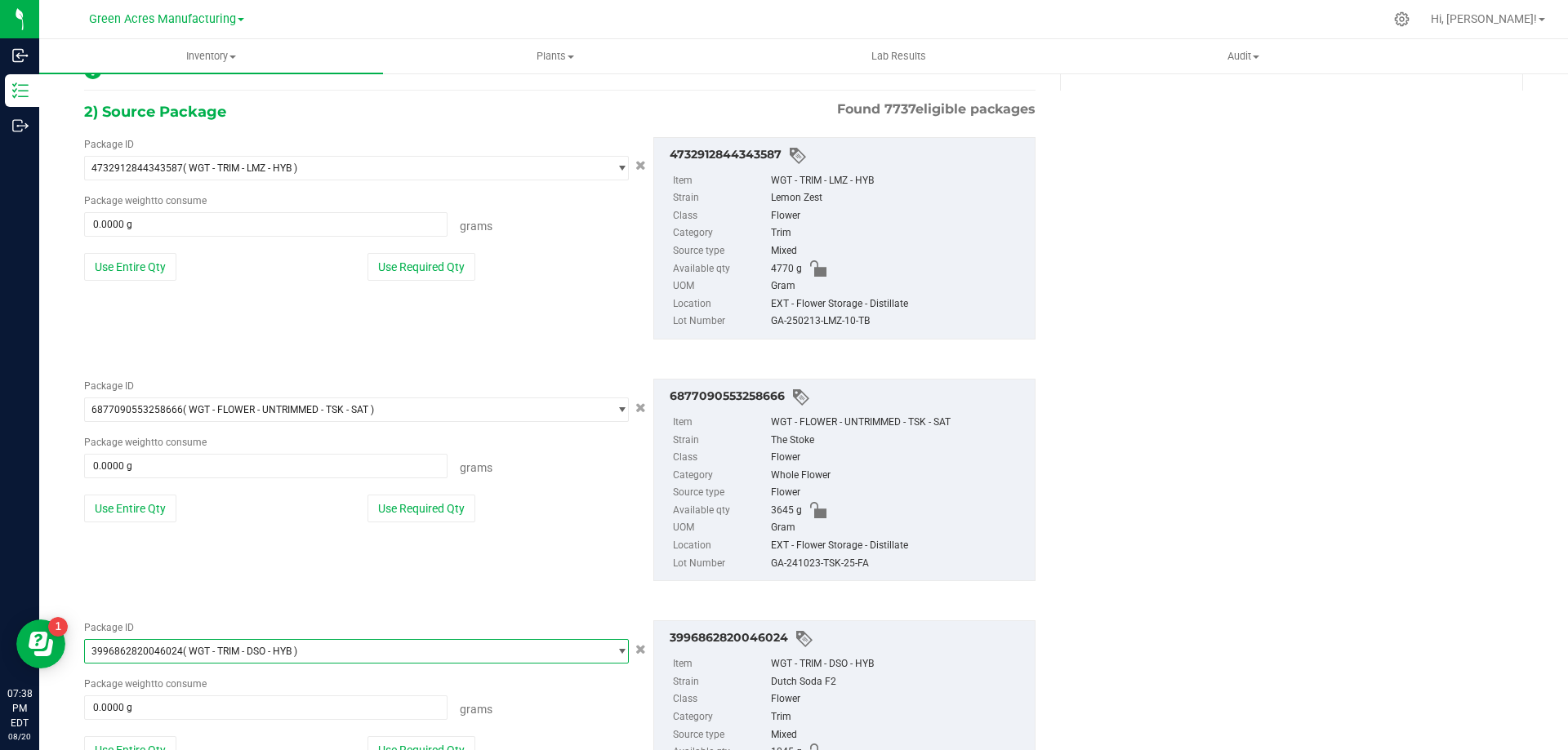
scroll to position [418, 0]
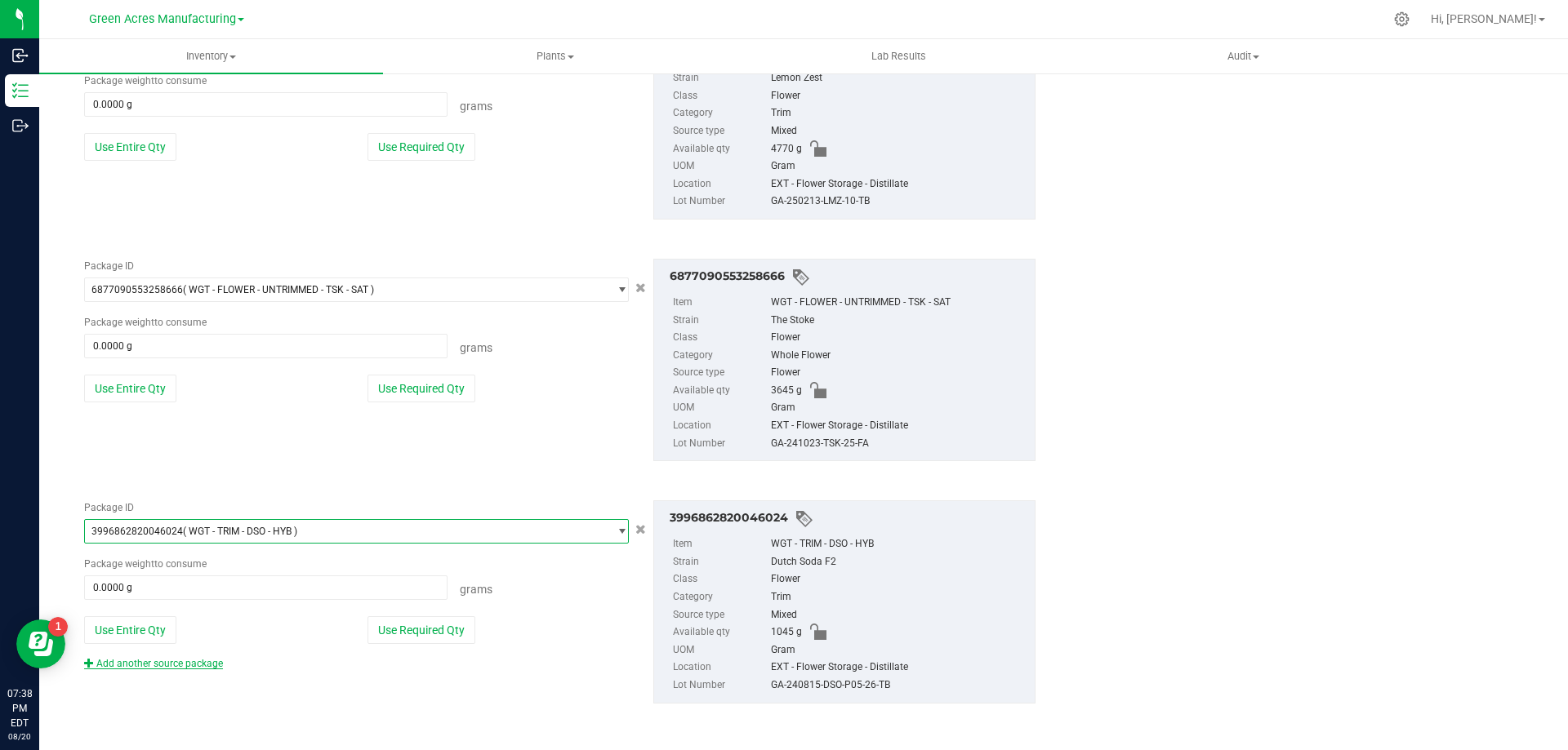
click at [204, 669] on link "Add another source package" at bounding box center [153, 664] width 139 height 12
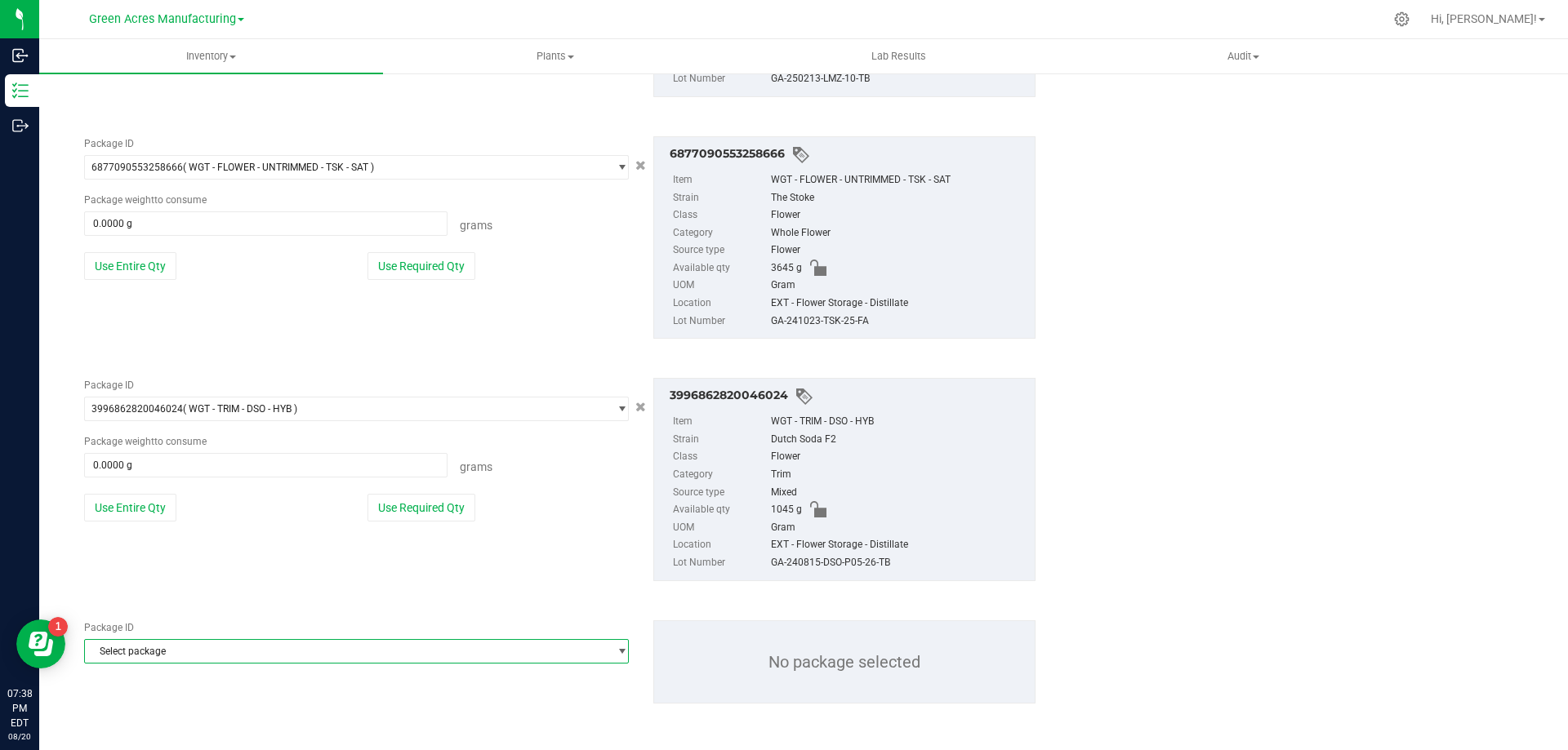
click at [177, 650] on span "Select package" at bounding box center [346, 652] width 523 height 23
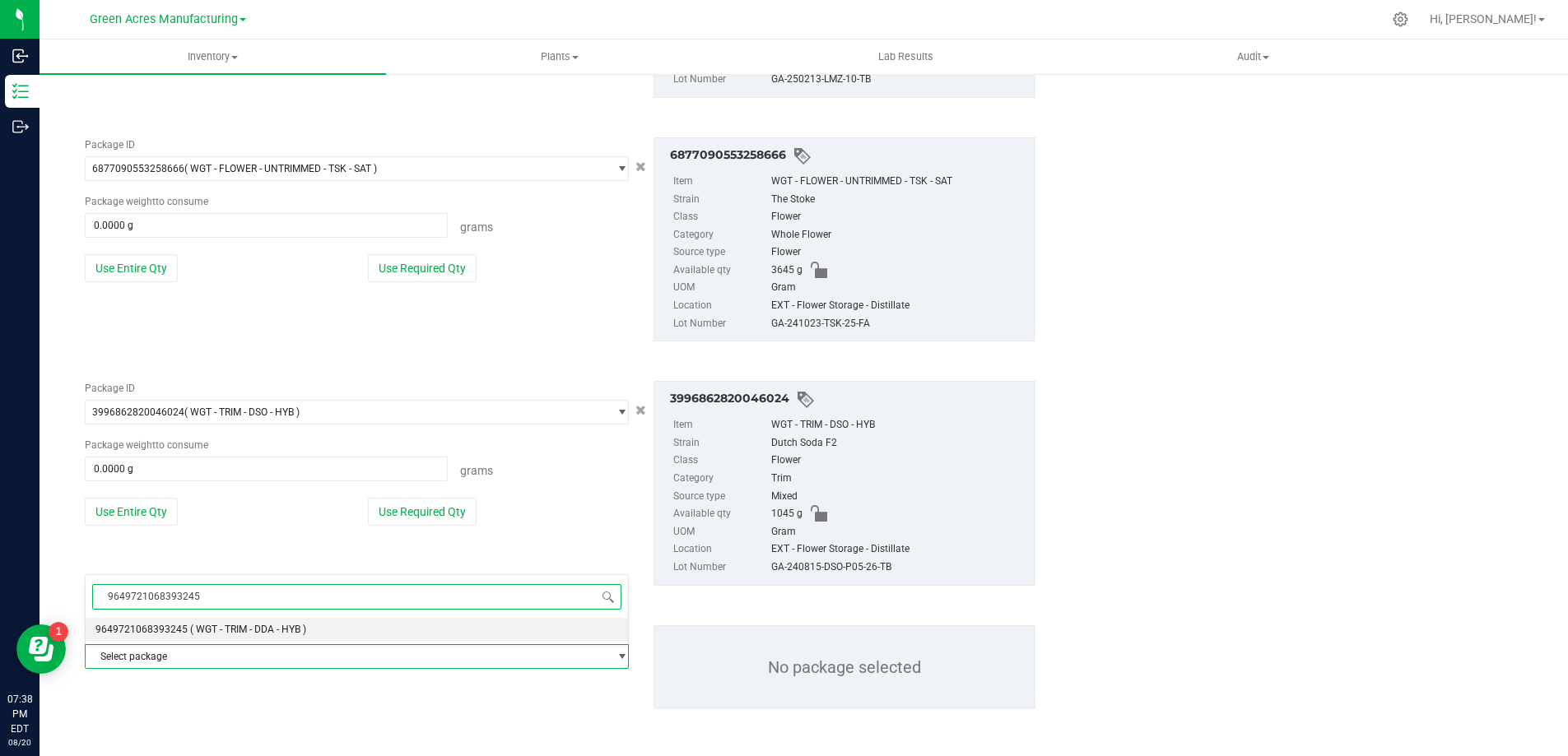
type input "9649721068393245"
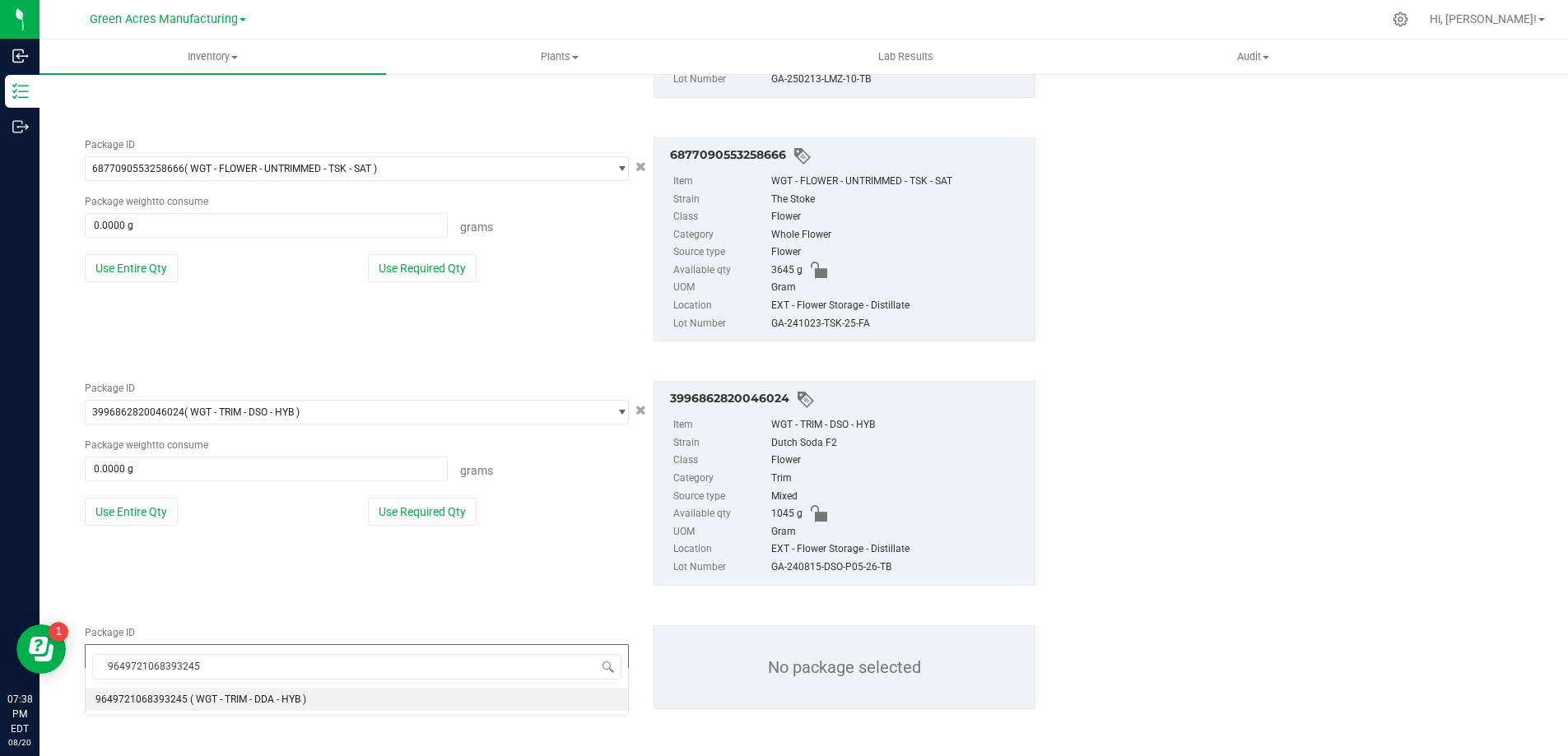
click at [178, 645] on div "9649721068393245 Select package 9649721068393245 ( WGT - TRIM - DDA - HYB ) No …" at bounding box center [357, 722] width 544 height 295
click at [191, 658] on span "Select package" at bounding box center [348, 657] width 527 height 23
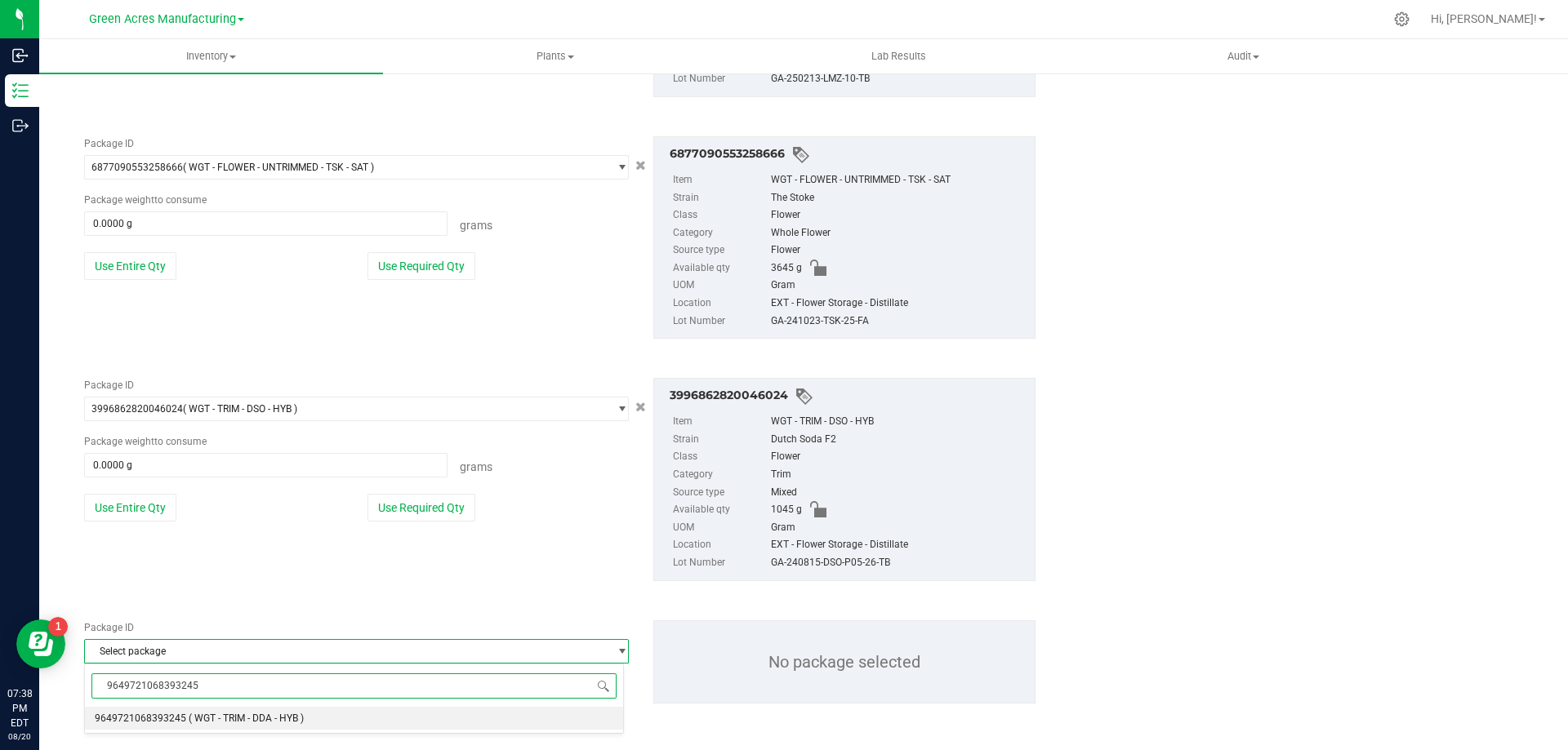
click at [208, 718] on span "( WGT - TRIM - DDA - HYB )" at bounding box center [246, 718] width 116 height 12
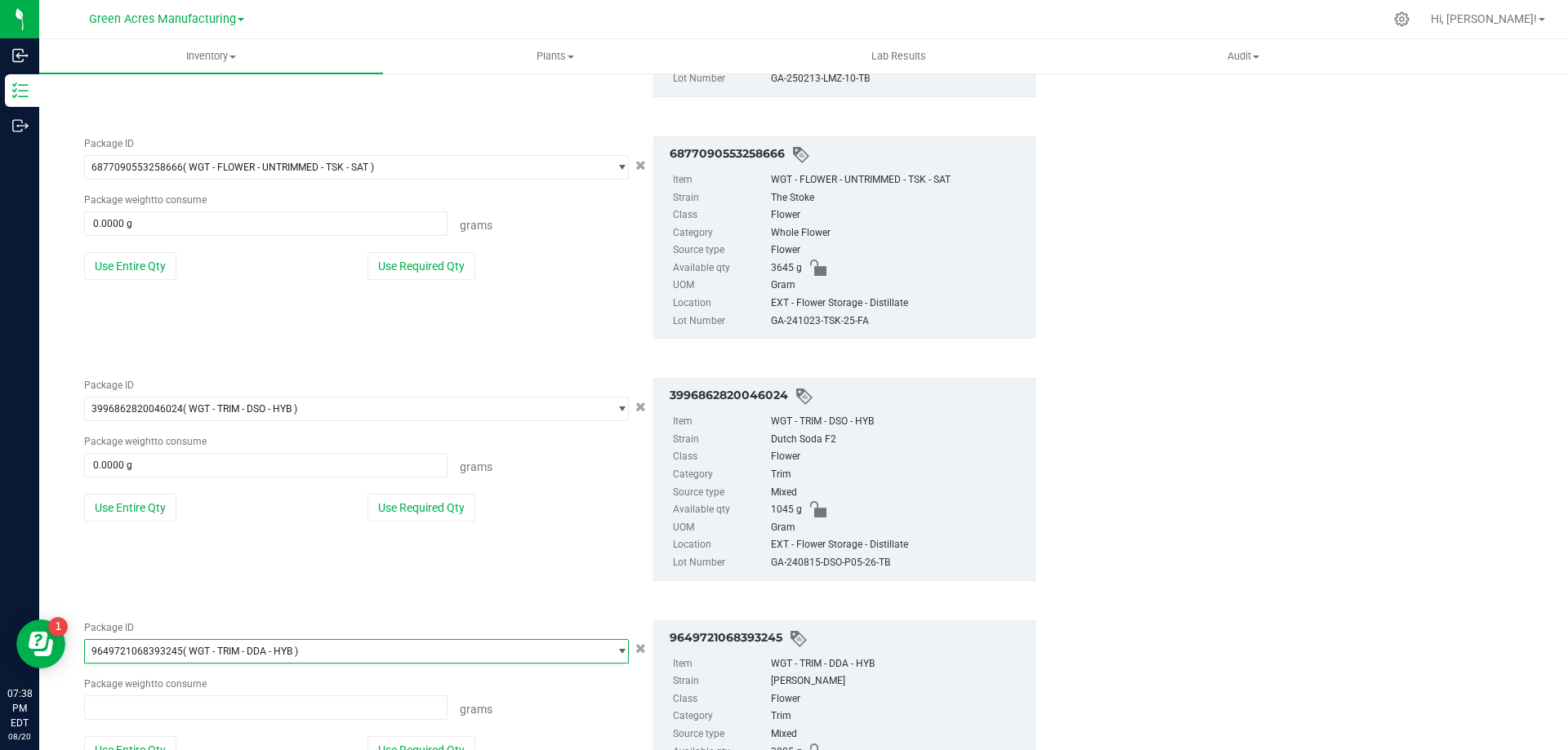
scroll to position [170772, 0]
type input "0.0000 g"
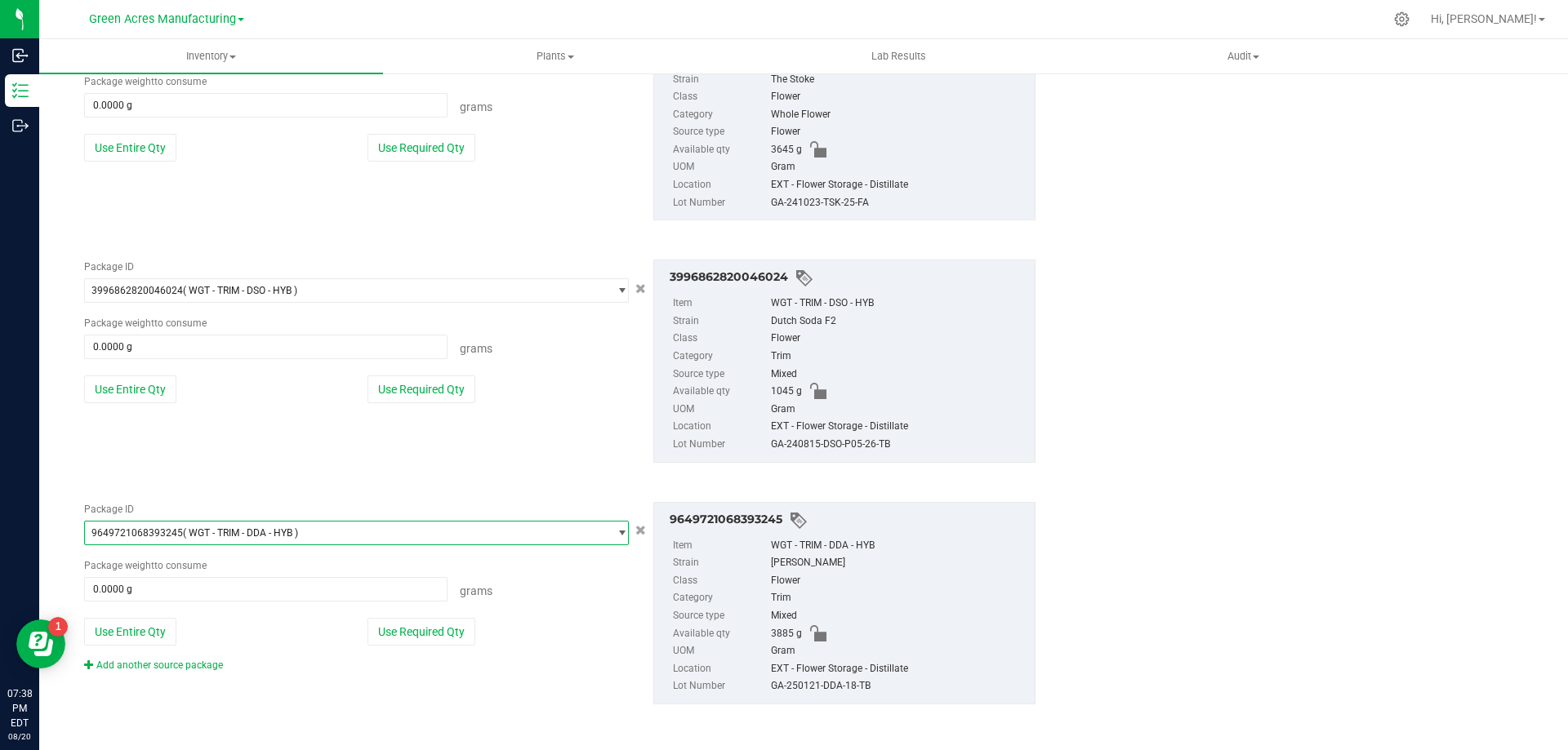
scroll to position [659, 0]
click at [171, 664] on link "Add another source package" at bounding box center [153, 664] width 139 height 12
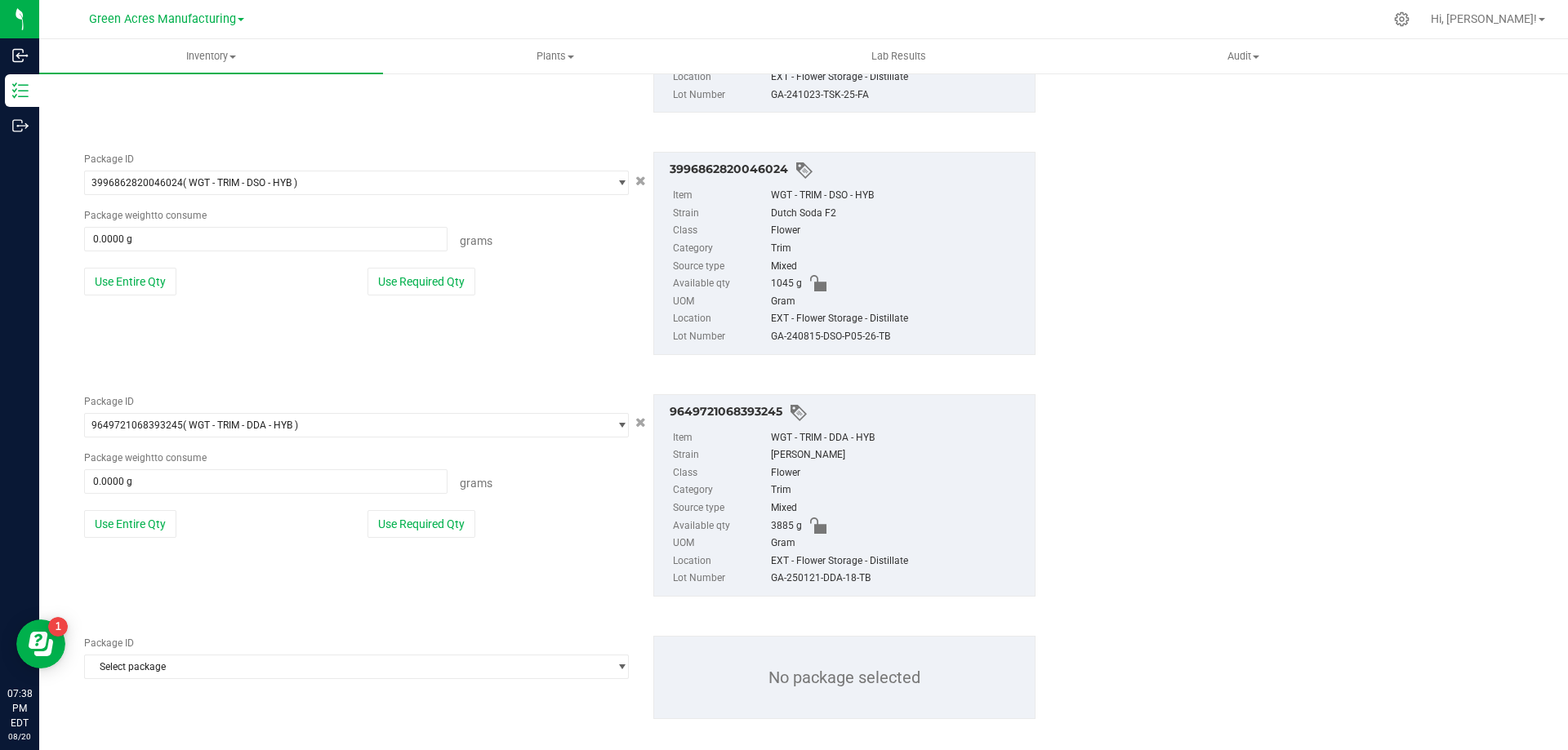
scroll to position [782, 0]
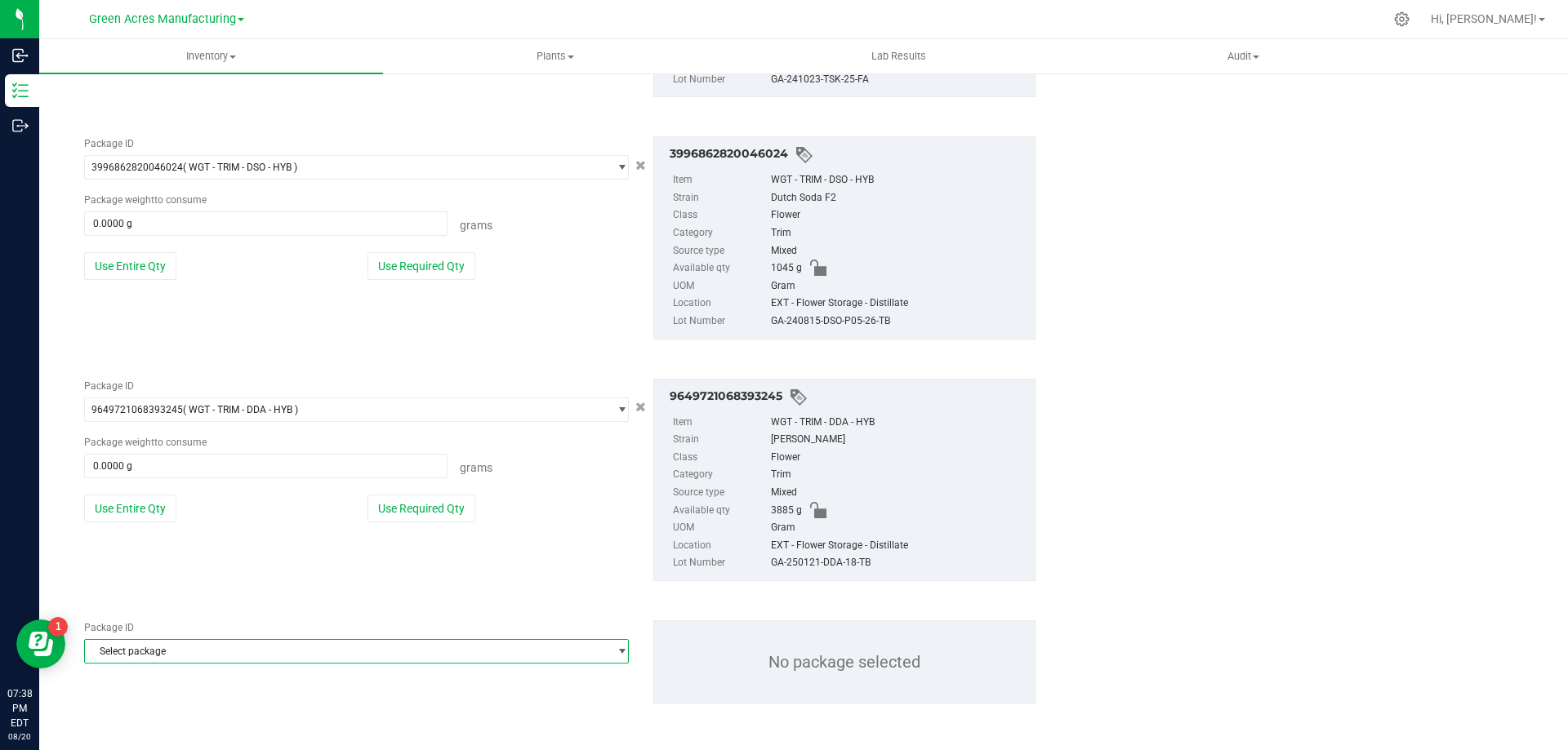
click at [217, 650] on span "Select package" at bounding box center [346, 652] width 523 height 23
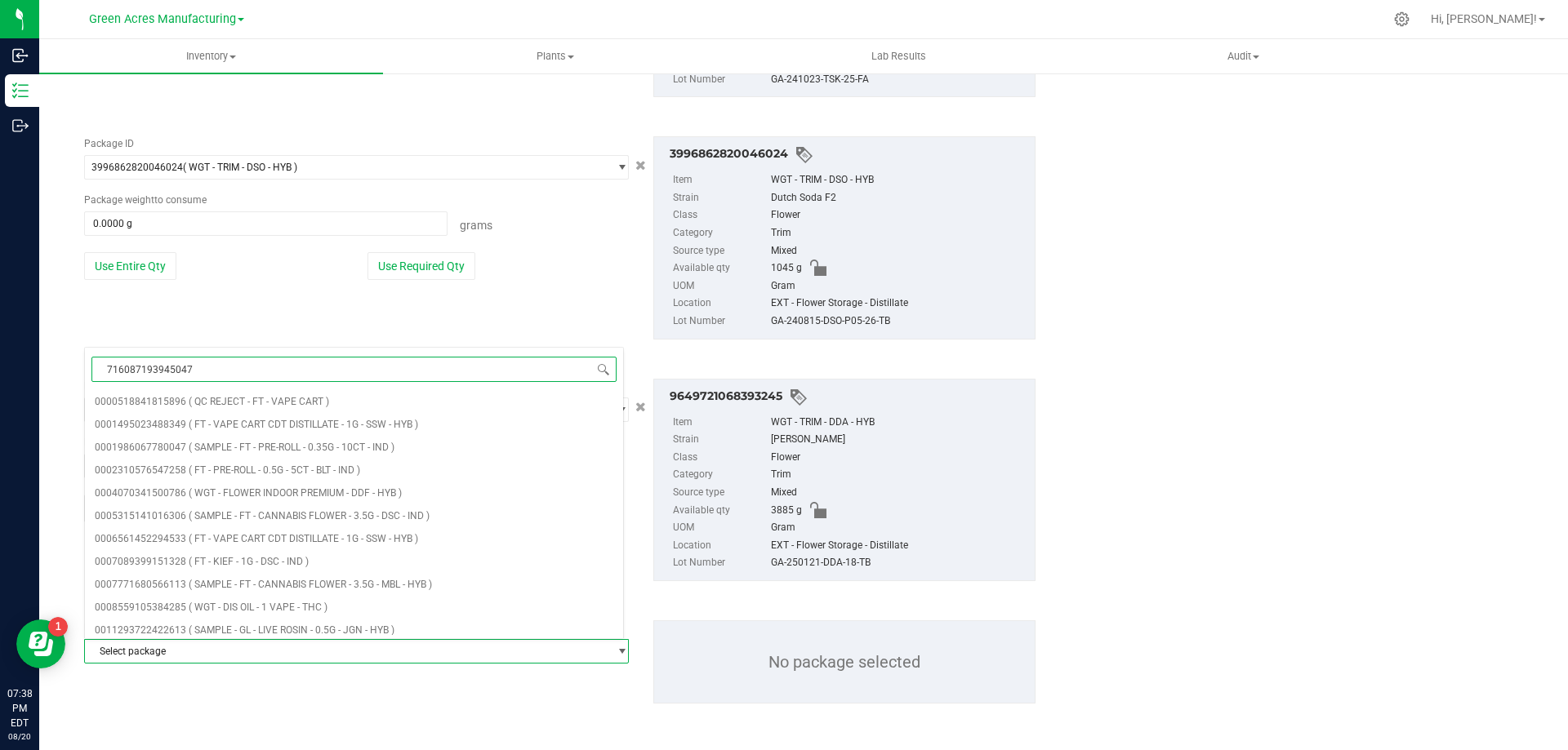
type input "7160871939450477"
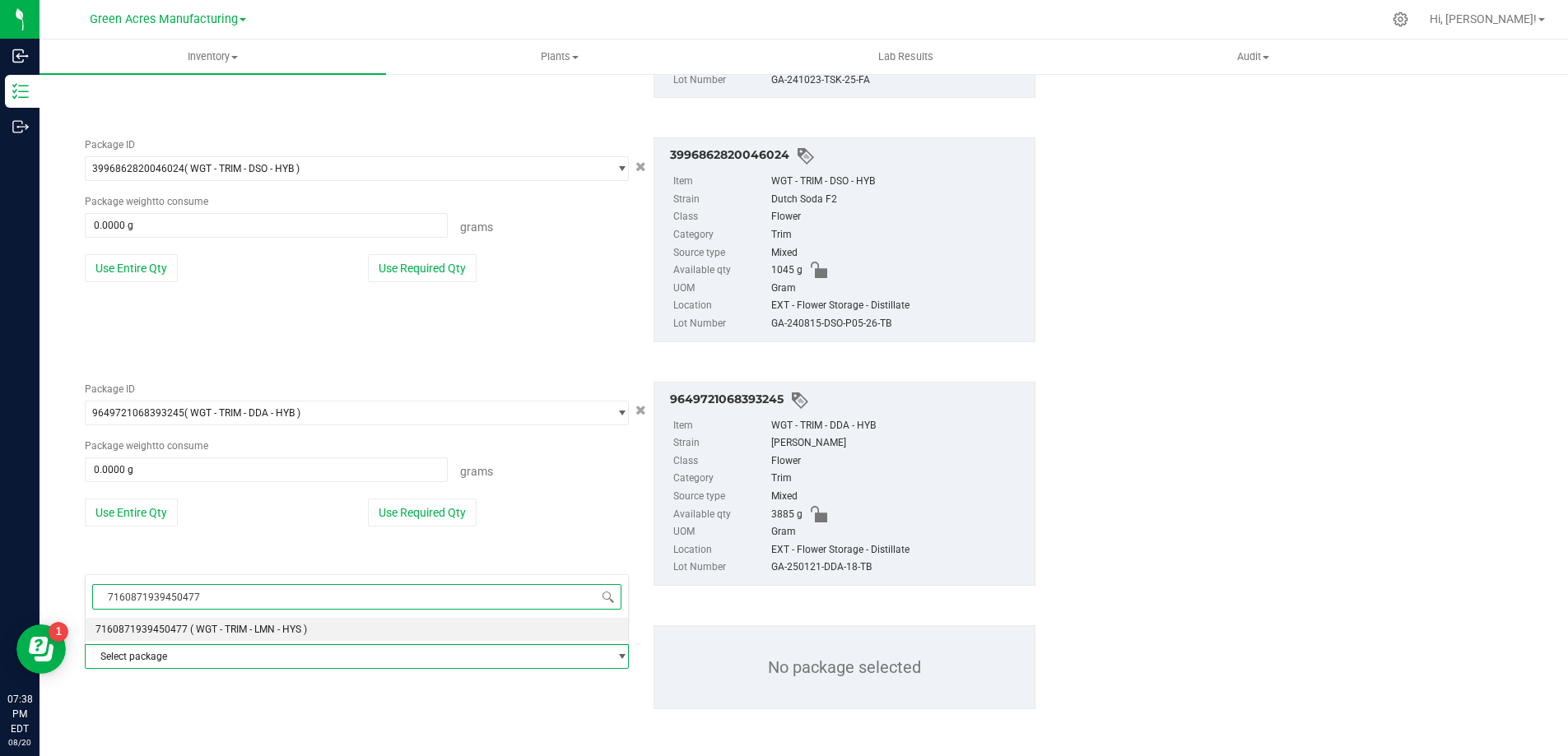
click at [279, 636] on li "7160871939450477 ( WGT - TRIM - LMN - HYS )" at bounding box center [357, 630] width 543 height 23
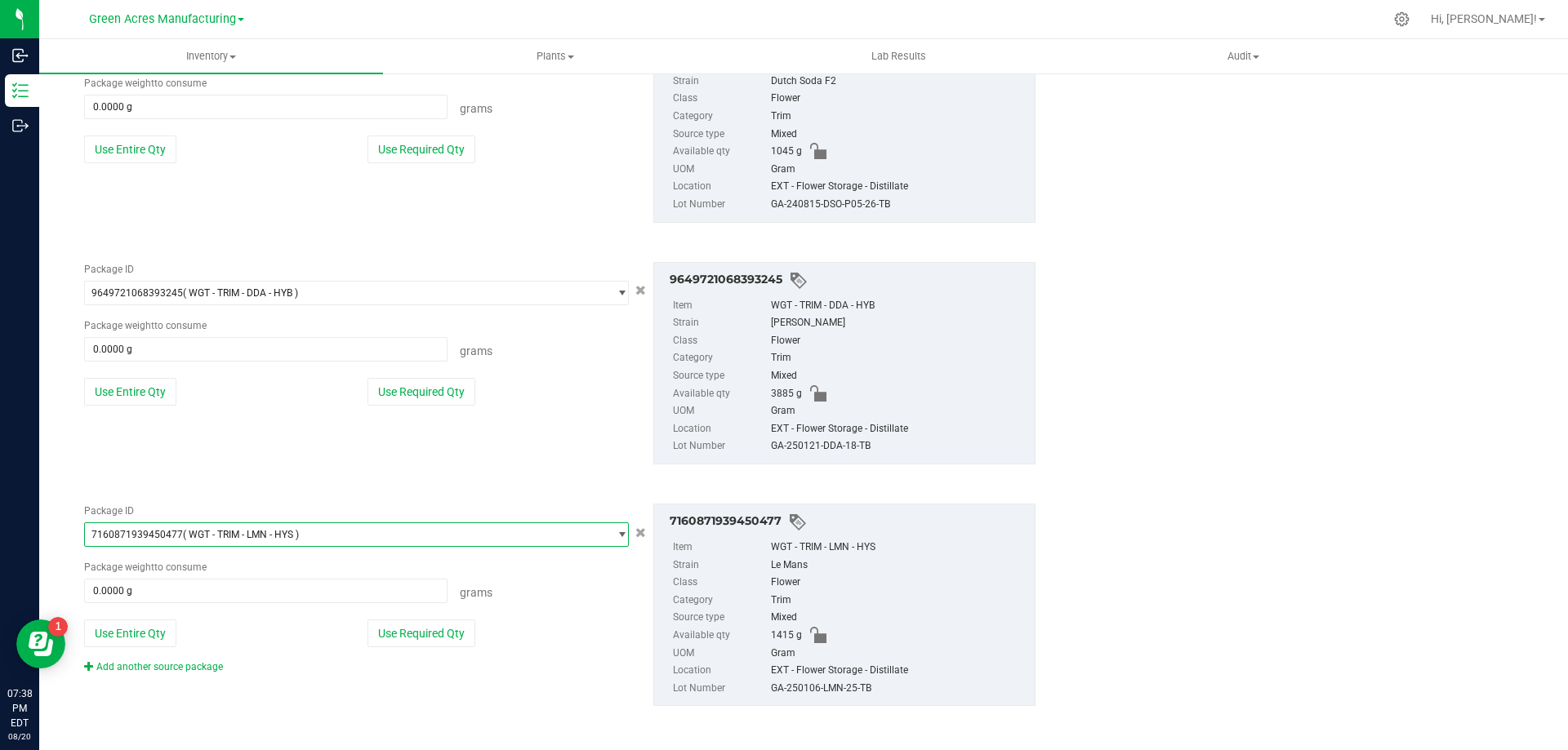
scroll to position [901, 0]
click at [114, 667] on link "Add another source package" at bounding box center [153, 664] width 139 height 12
click at [200, 668] on div "Package ID 7160871939450477 ( WGT - TRIM - LMN - HYS ) 7151149216713537 7155089…" at bounding box center [559, 602] width 976 height 228
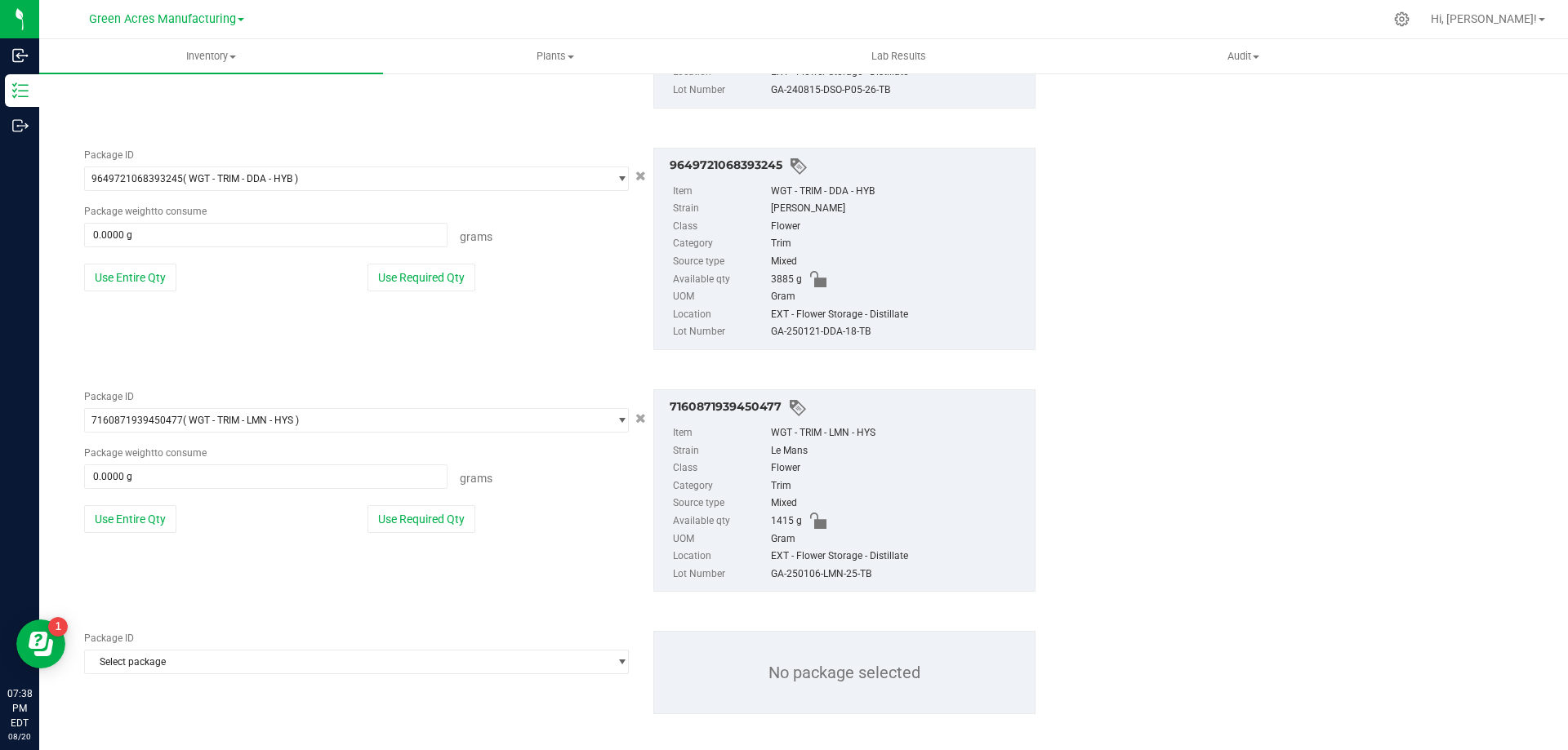
scroll to position [1024, 0]
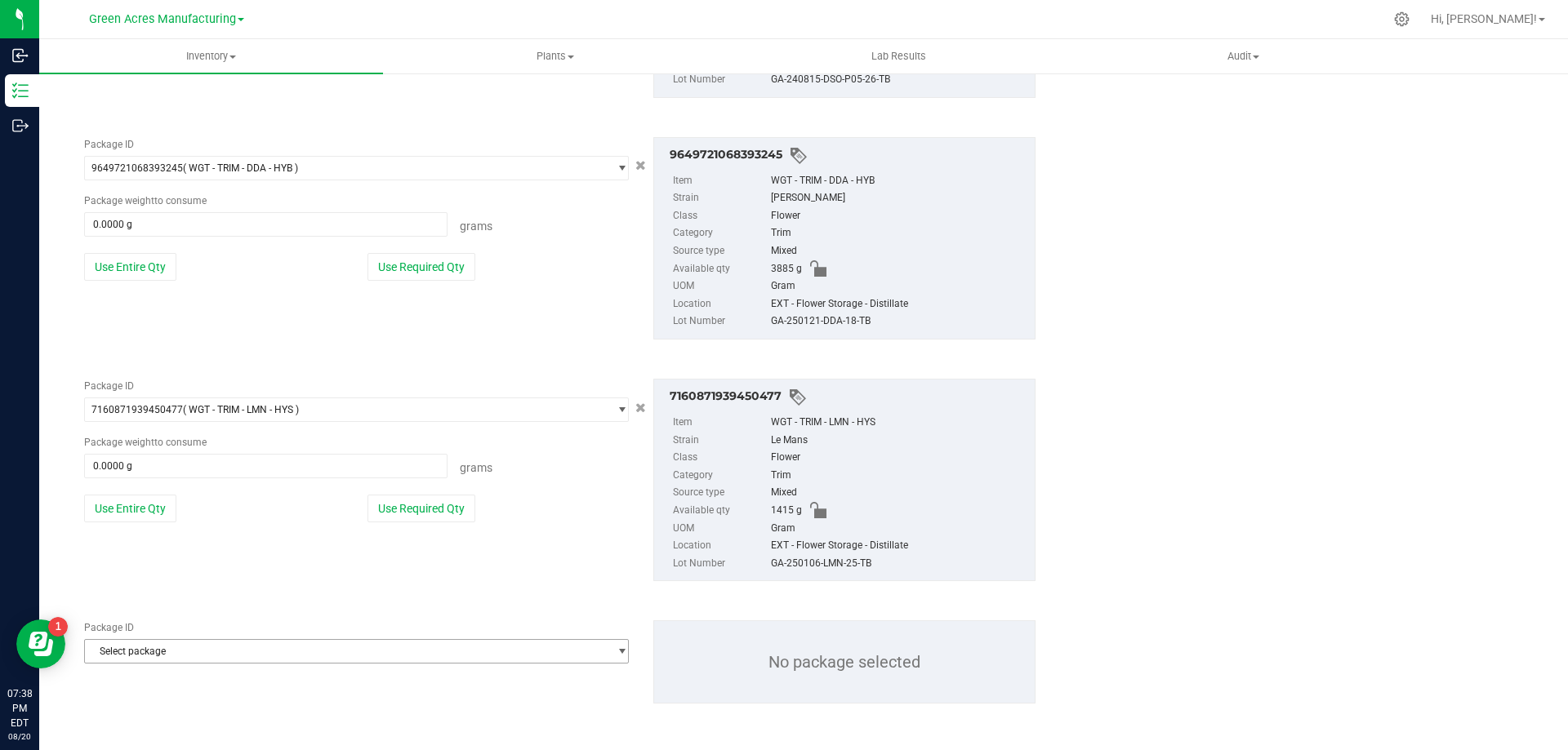
click at [249, 644] on span "Select package" at bounding box center [346, 652] width 523 height 23
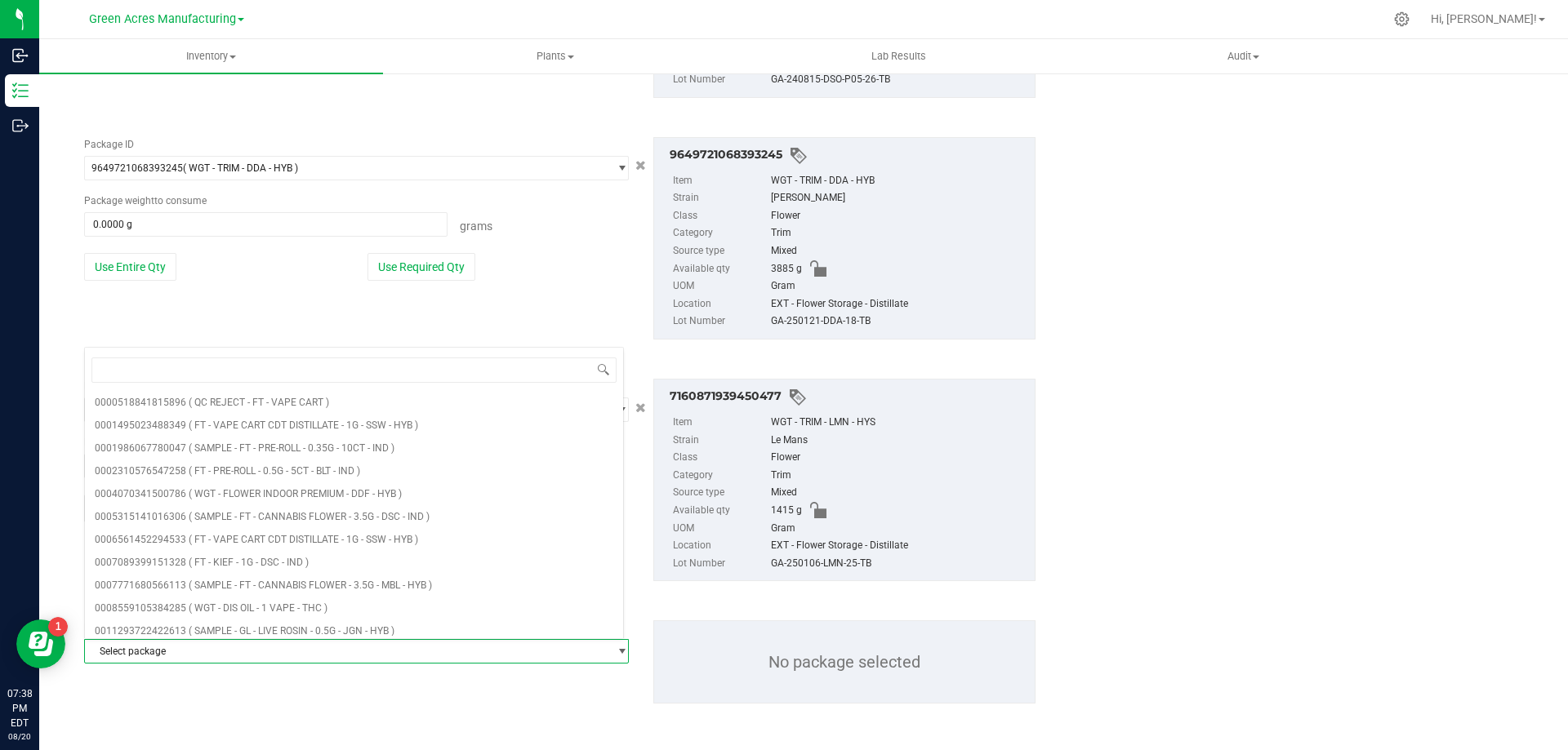
click at [314, 313] on div "Package ID 9649721068393245 ( WGT - TRIM - DDA - HYB ) 9629865710141842 9631596…" at bounding box center [559, 238] width 976 height 228
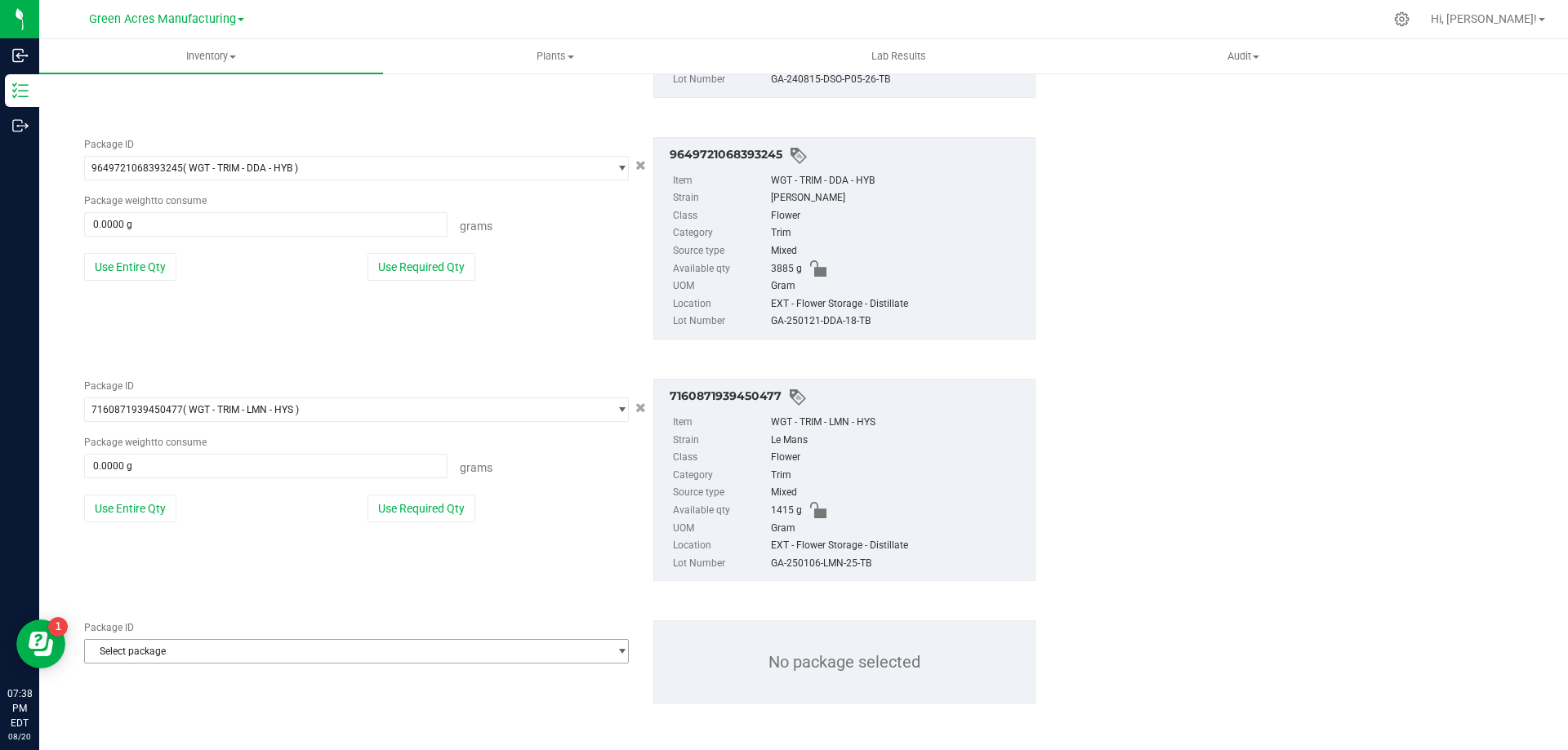
click at [158, 649] on span "Select package" at bounding box center [346, 652] width 523 height 23
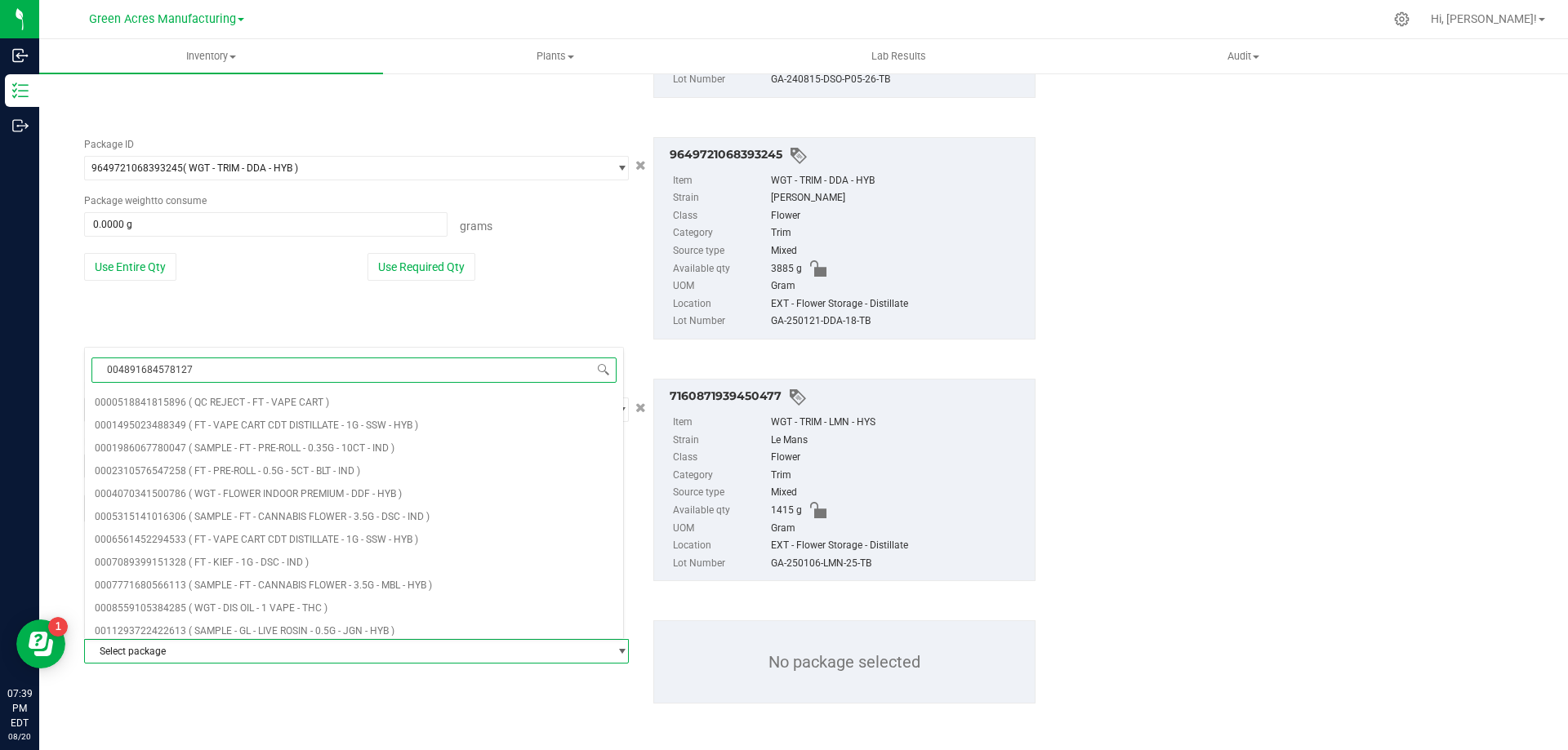
type input "0048916845781271"
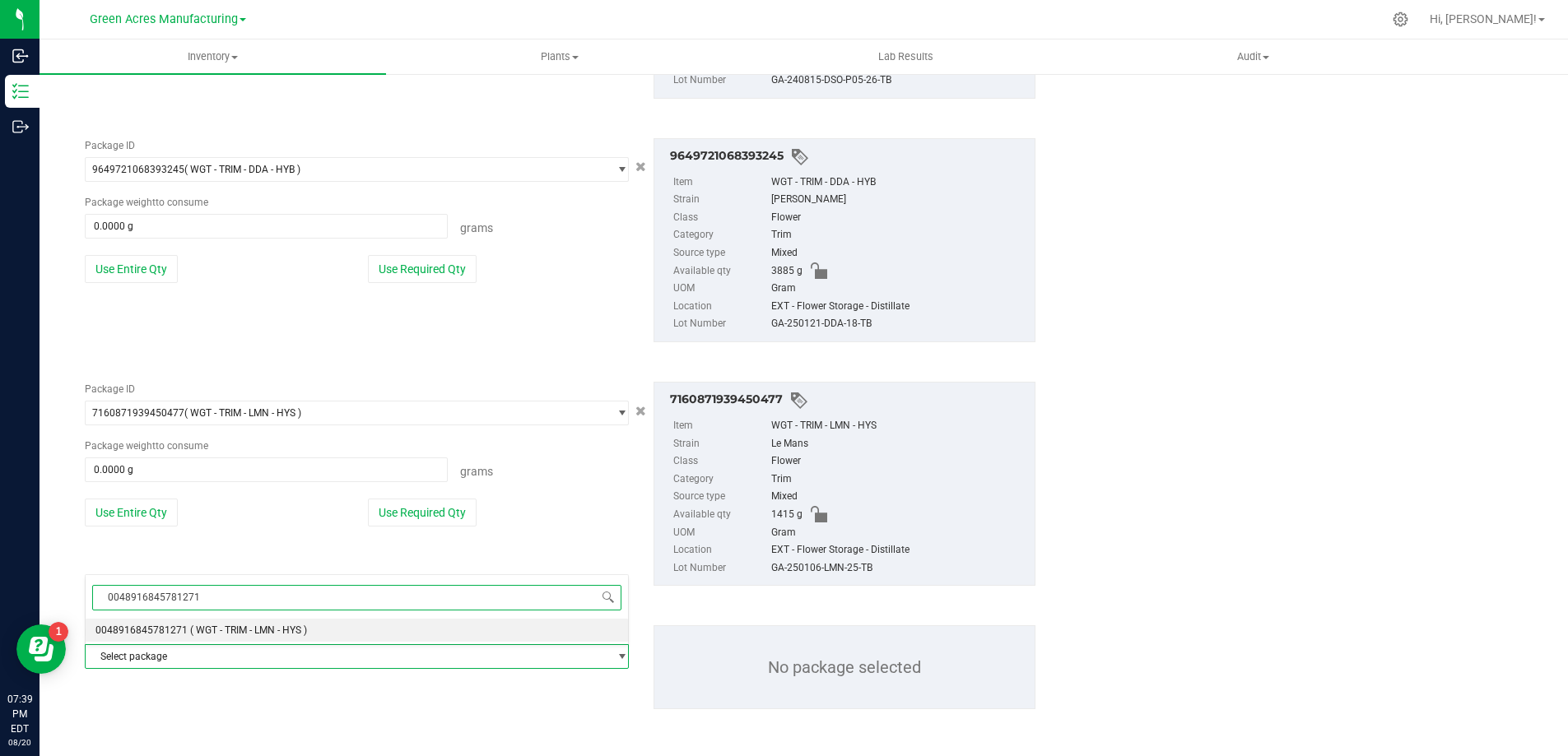
click at [182, 631] on span "0048916845781271" at bounding box center [142, 630] width 92 height 12
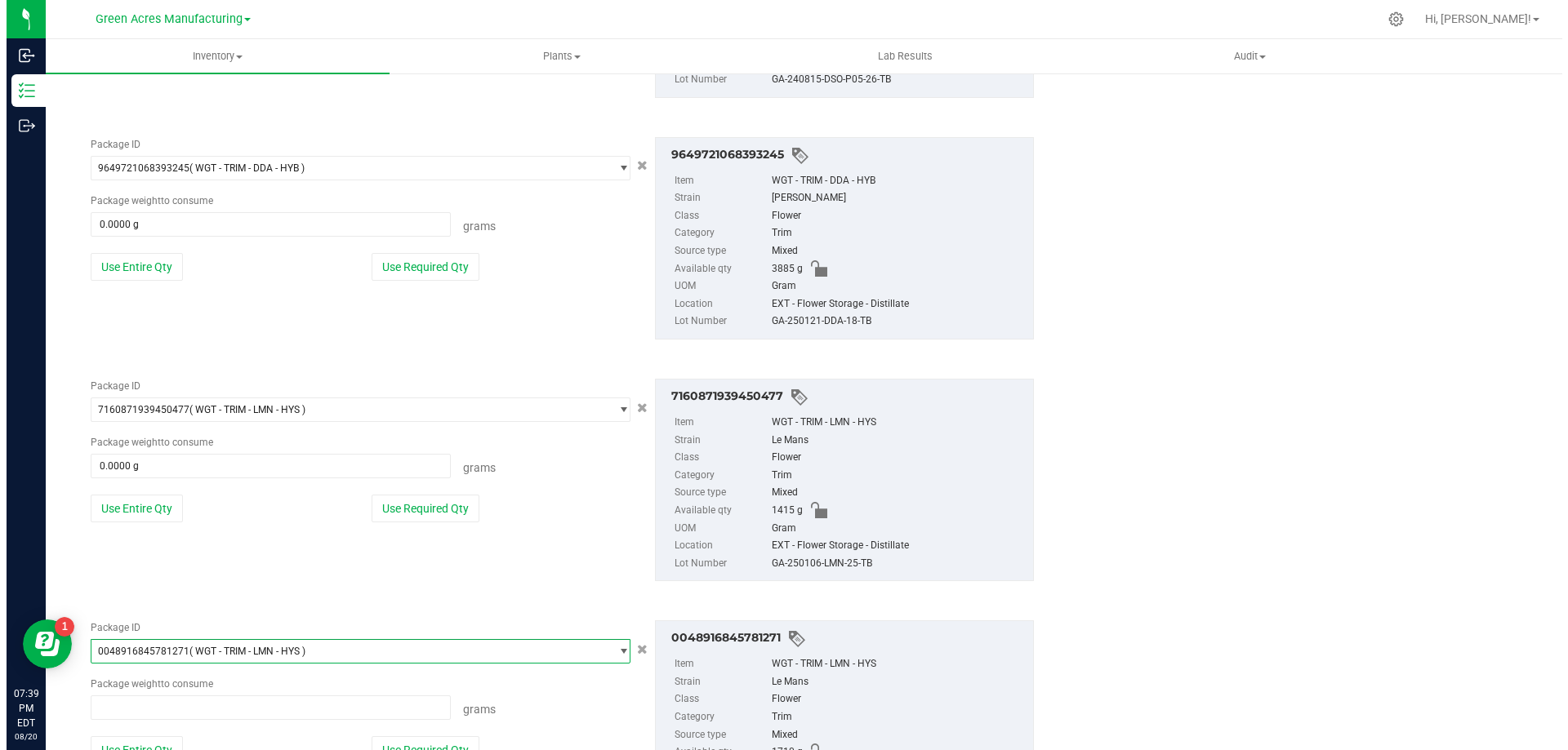
scroll to position [754, 0]
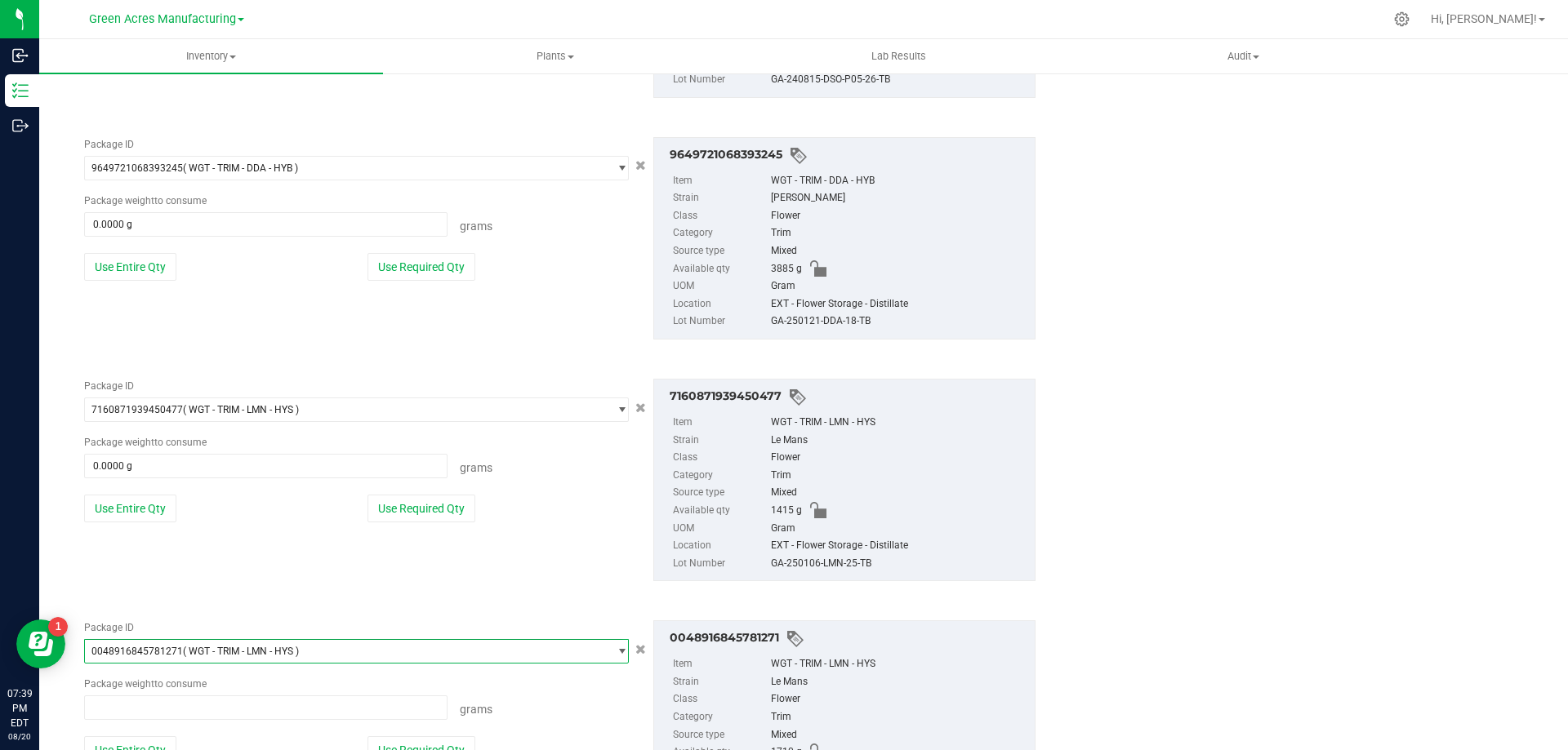
type input "0.0000 g"
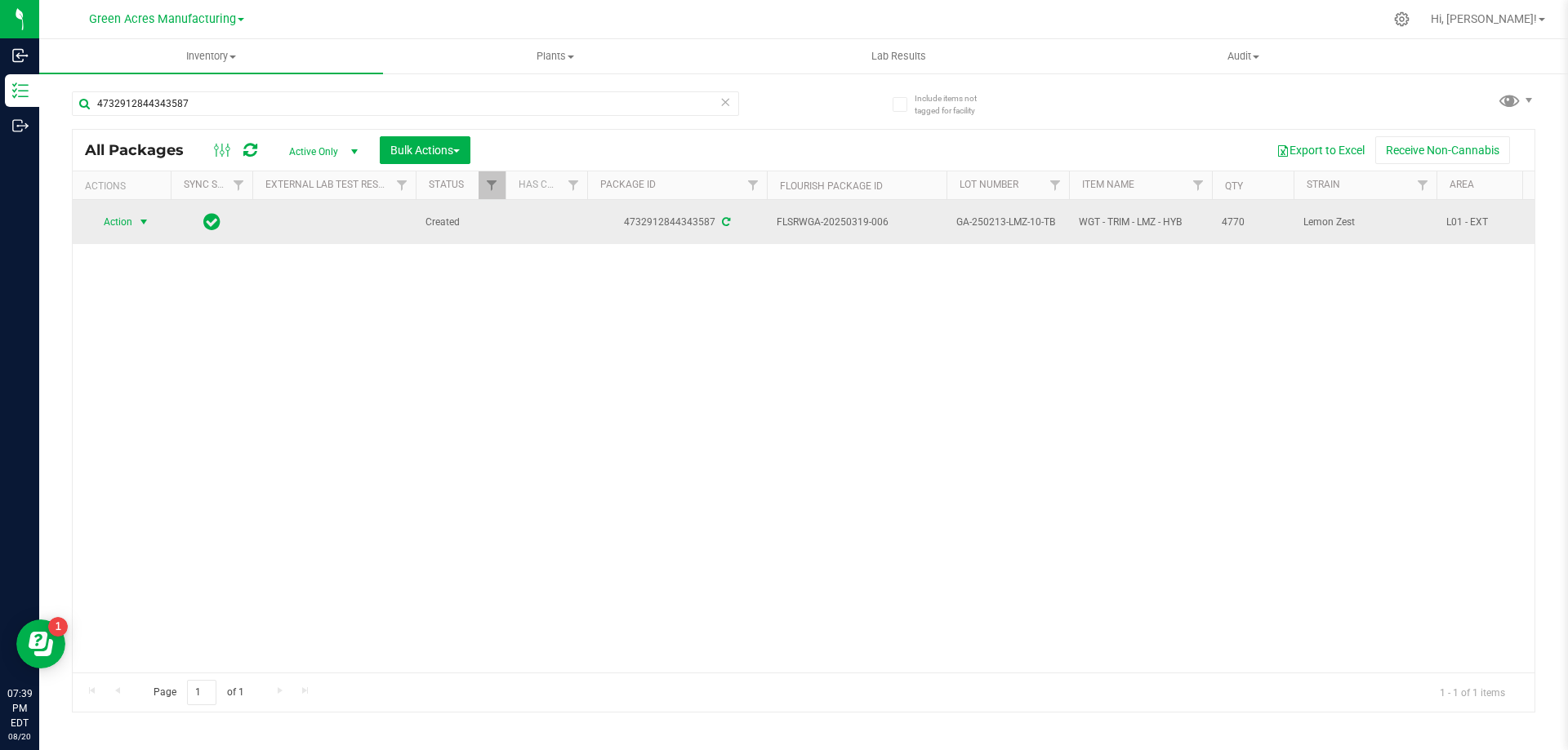
click at [145, 218] on span "select" at bounding box center [144, 222] width 13 height 13
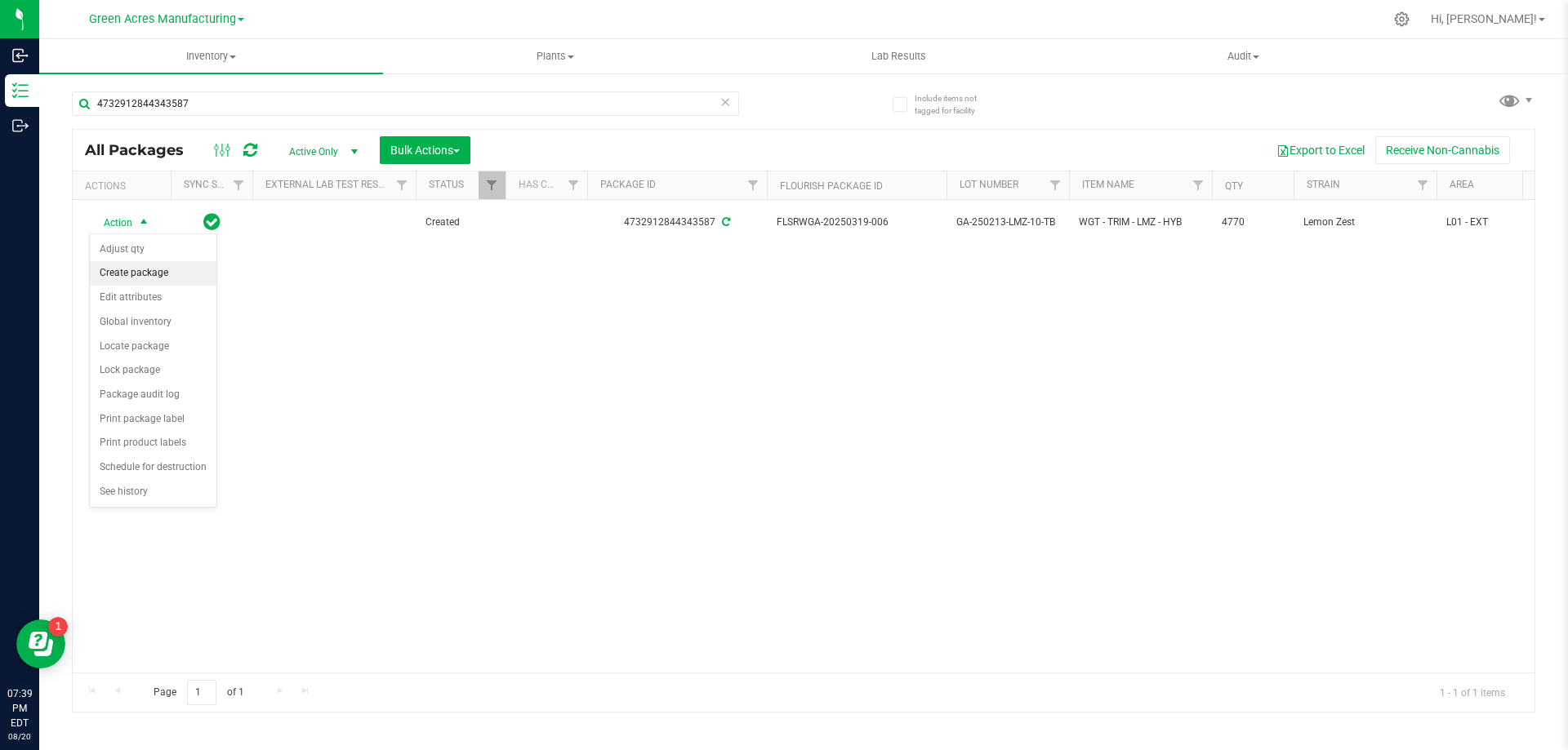
click at [146, 267] on li "Create package" at bounding box center [153, 273] width 126 height 24
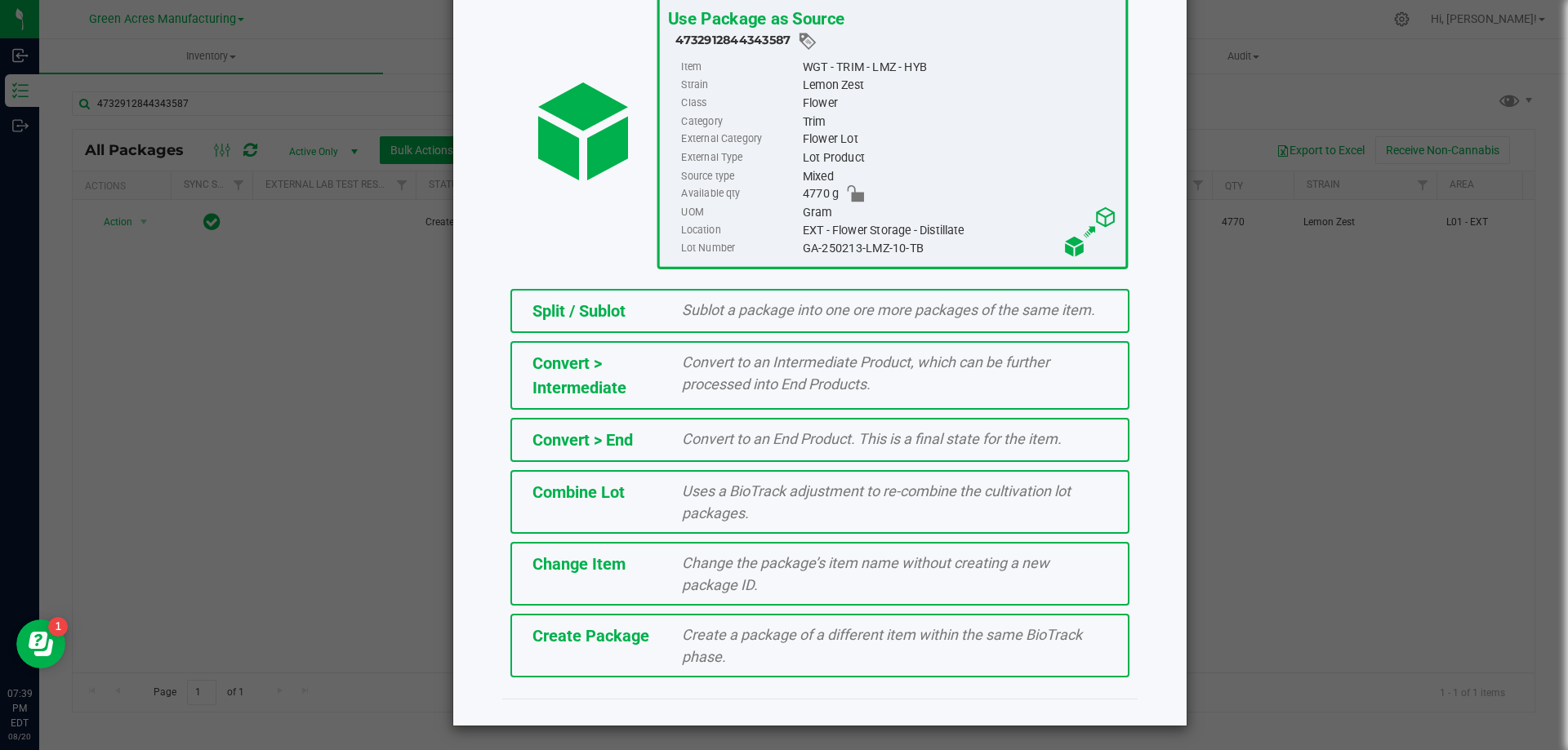
scroll to position [118, 0]
click at [686, 640] on span "Create a package of a different item within the same BioTrack phase." at bounding box center [882, 645] width 401 height 39
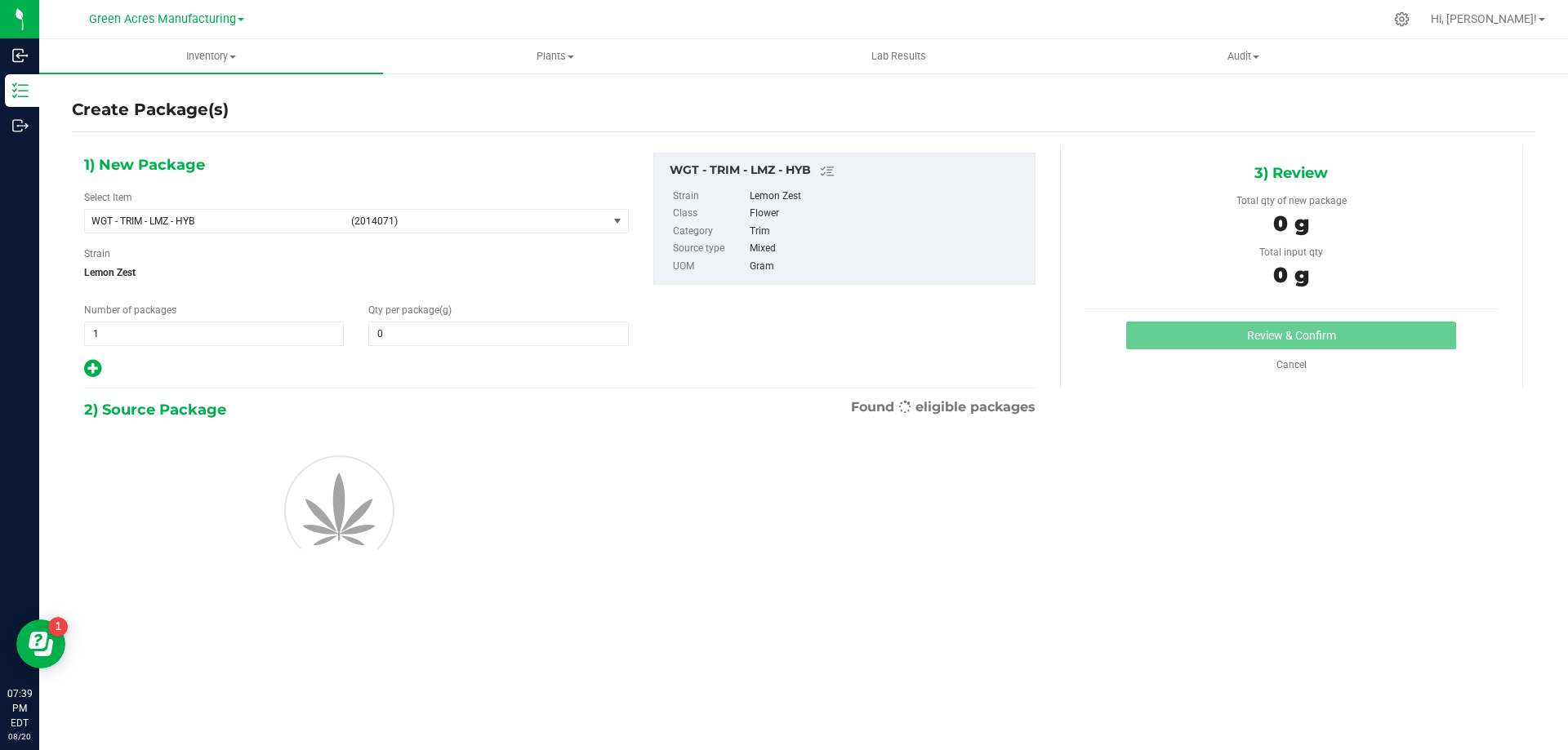
type input "0.0000"
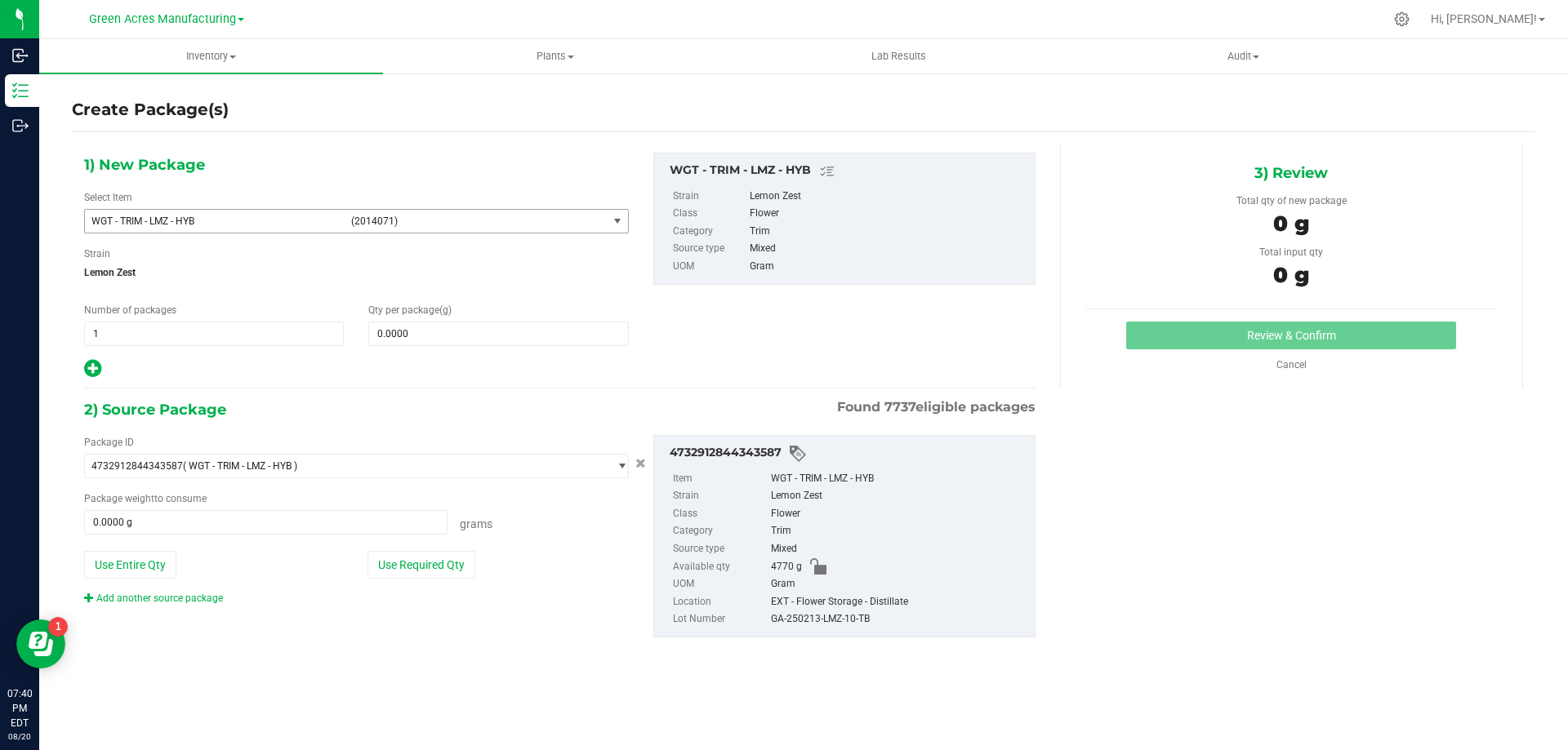
click at [577, 230] on span "WGT - TRIM - LMZ - HYB (2014071)" at bounding box center [346, 222] width 523 height 23
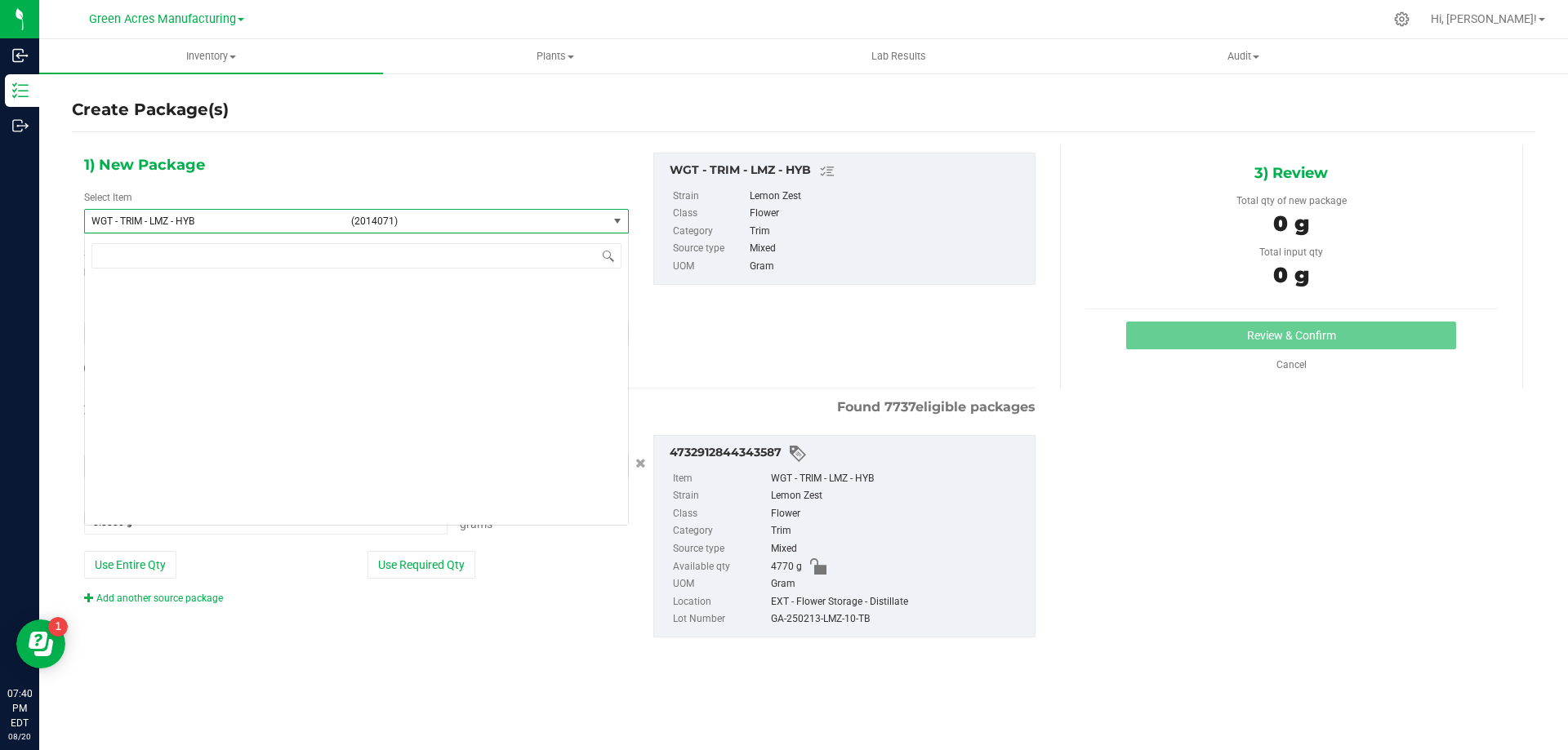
scroll to position [386094, 0]
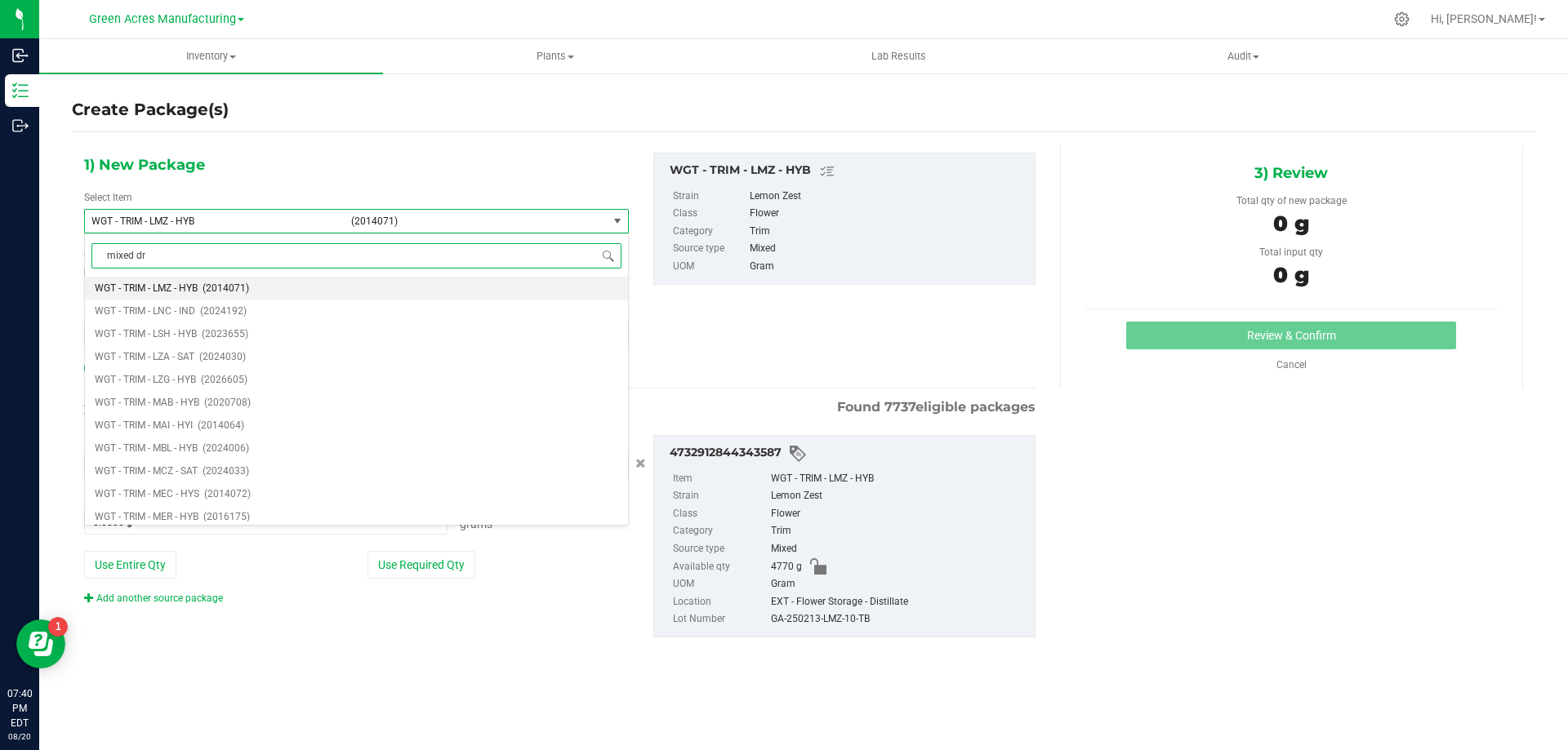
type input "mixed dry"
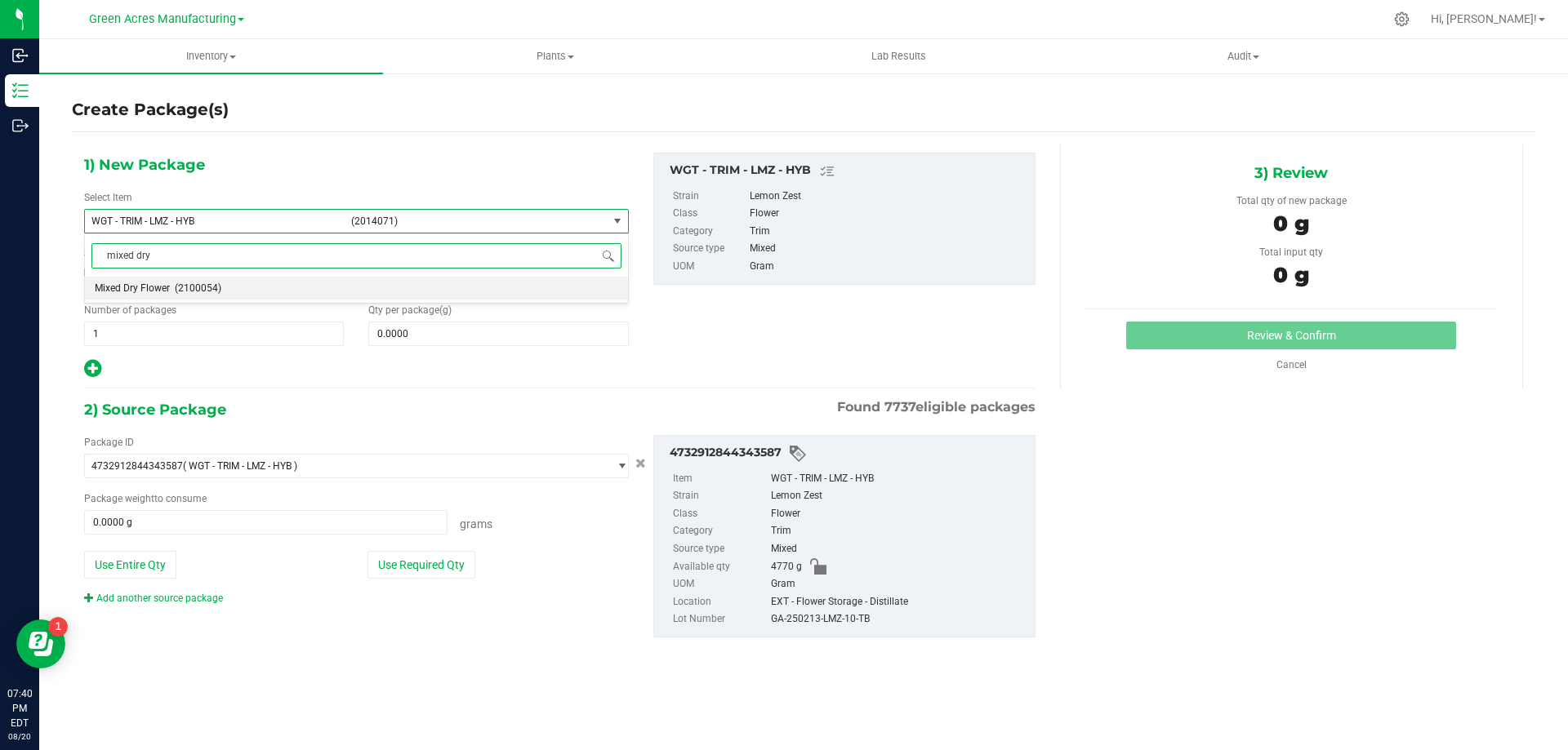
scroll to position [0, 0]
click at [254, 296] on li "Mixed Dry Flower (2100054)" at bounding box center [356, 288] width 543 height 23
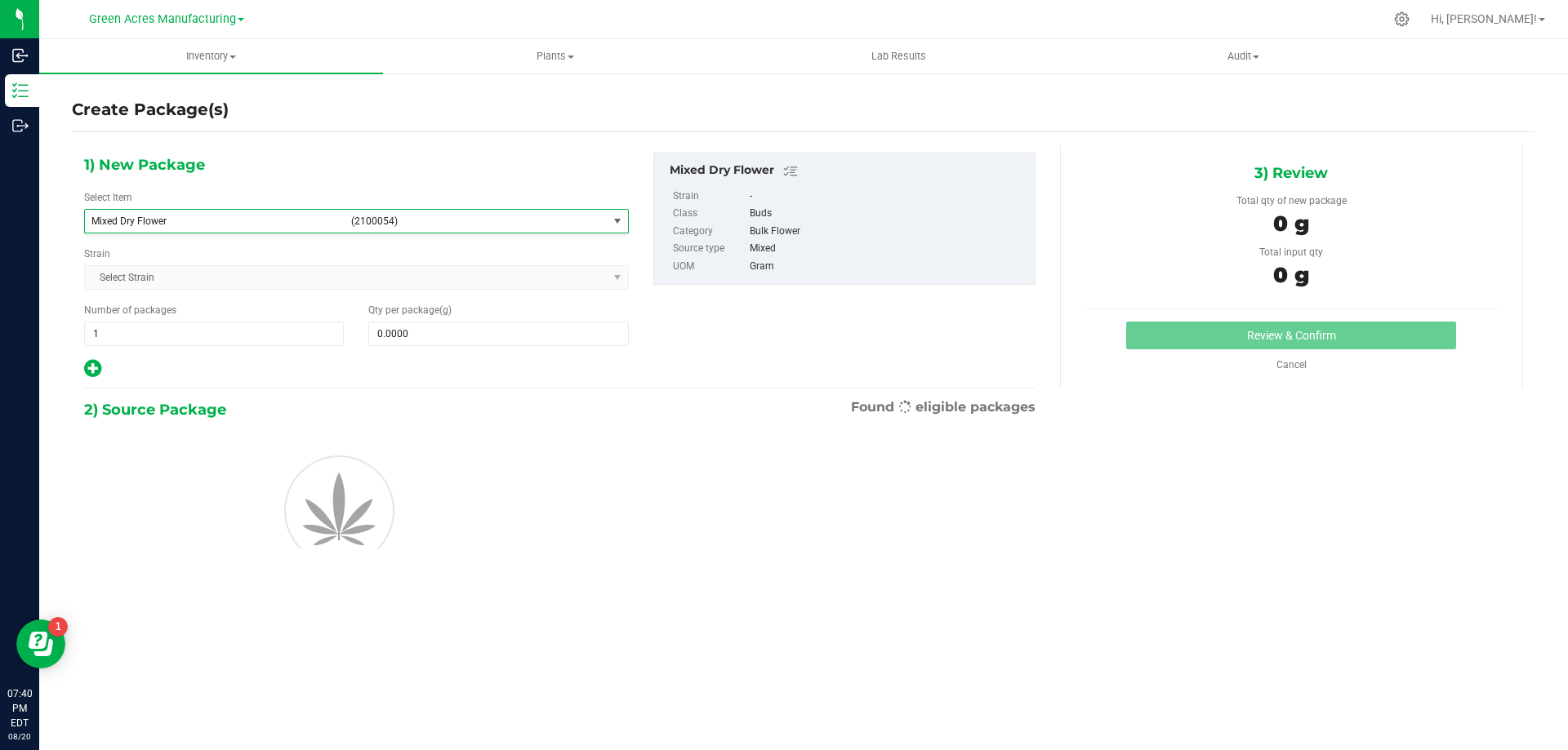
type input "0.0000"
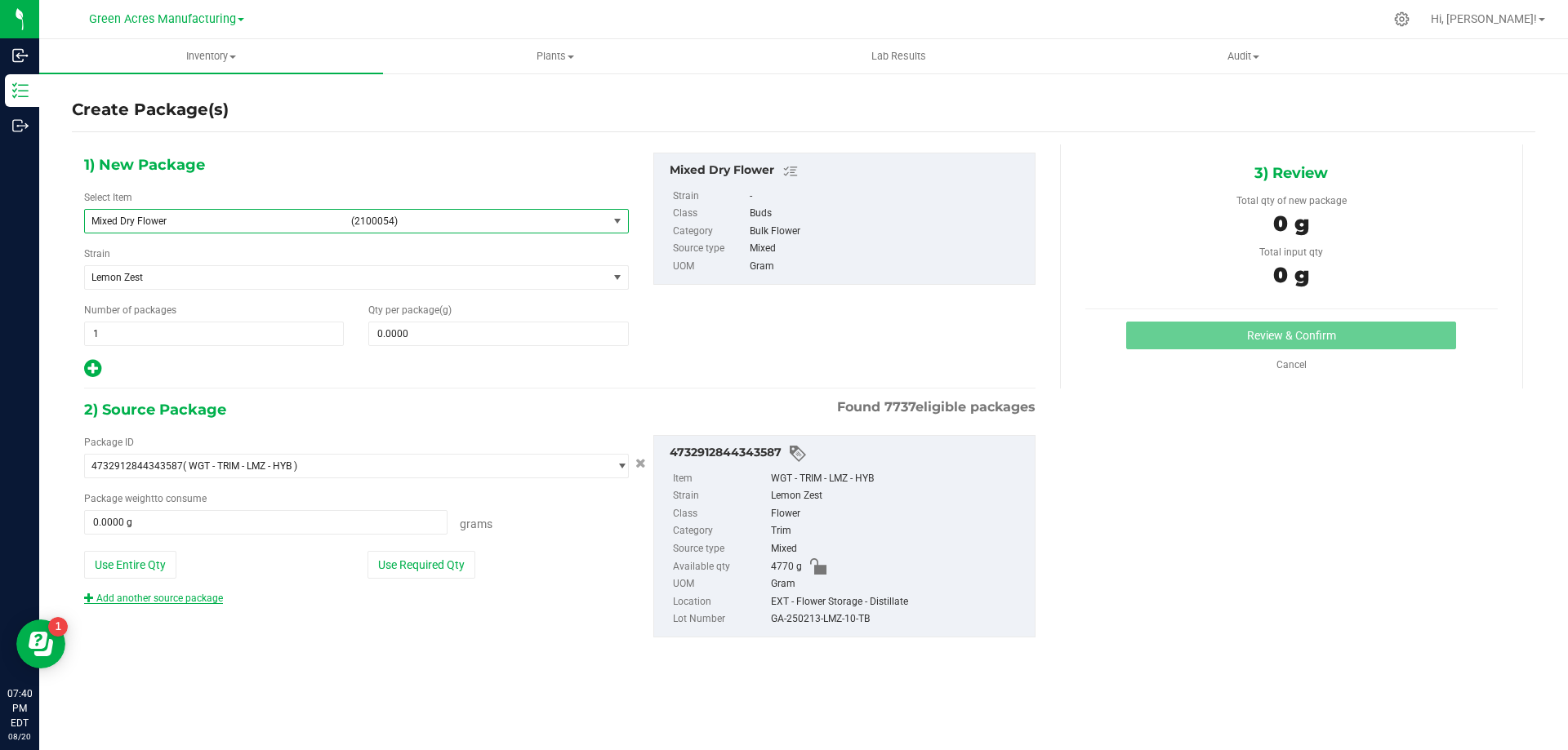
click at [142, 600] on link "Add another source package" at bounding box center [153, 599] width 139 height 12
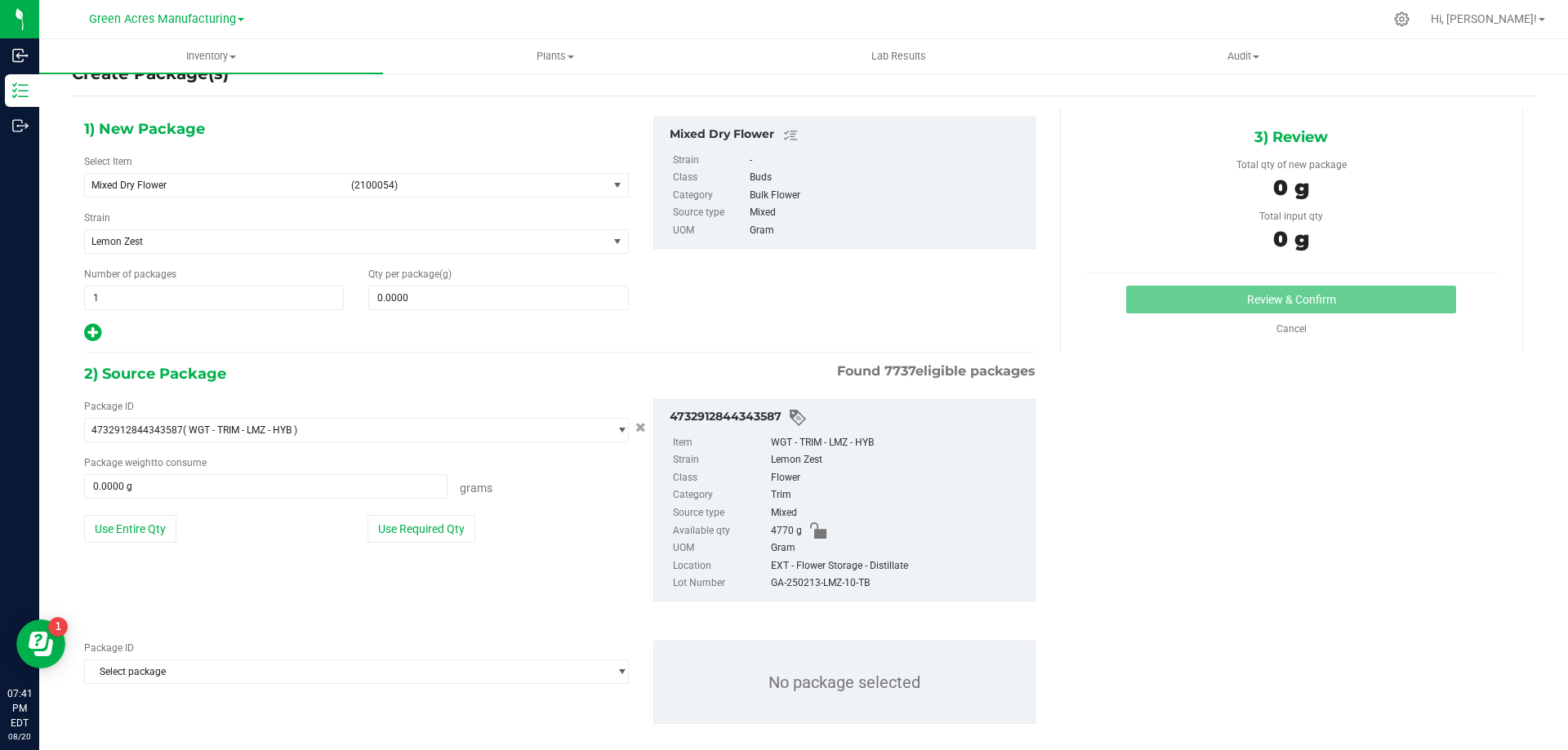
scroll to position [56, 0]
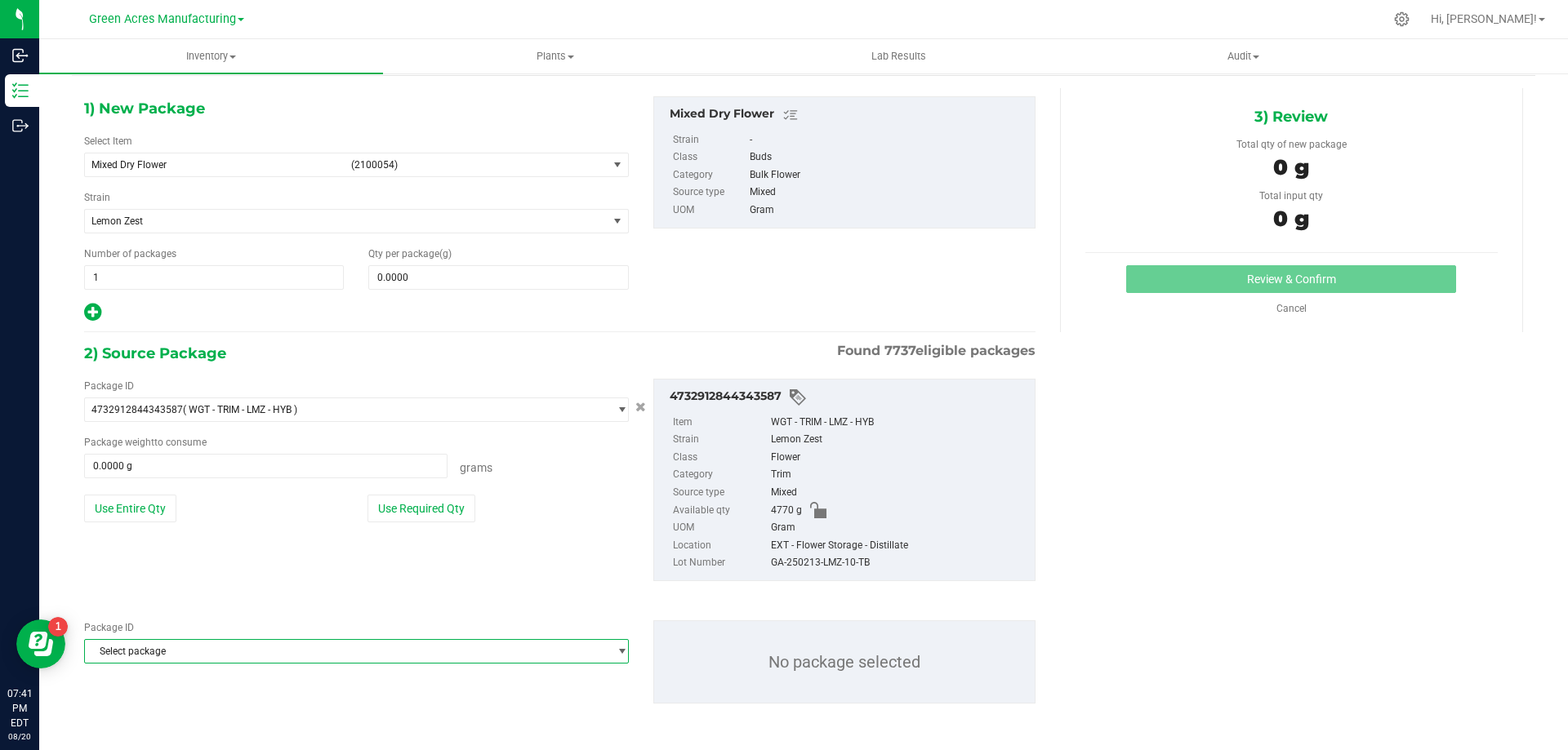
click at [229, 659] on span "Select package" at bounding box center [346, 652] width 523 height 23
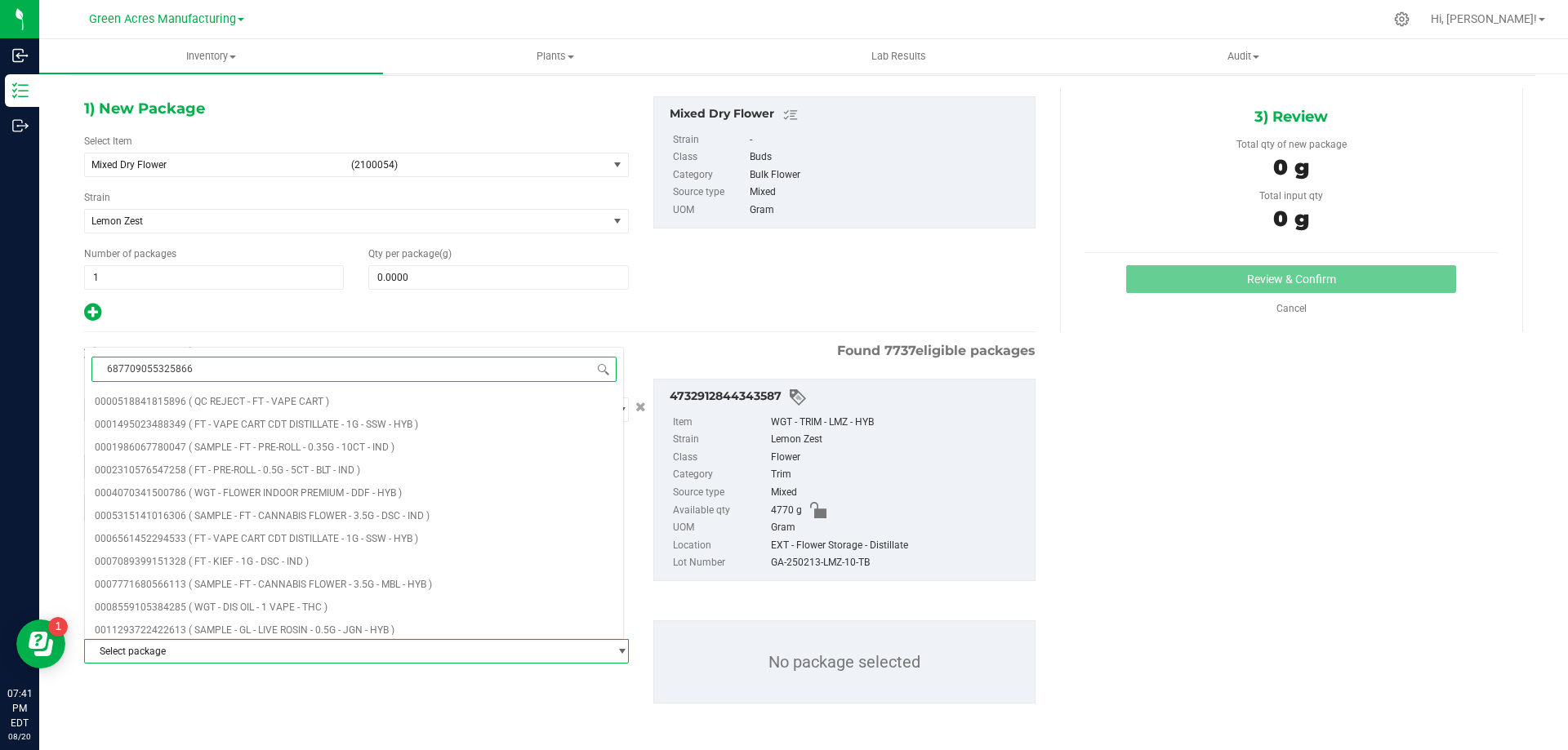
type input "6877090553258666"
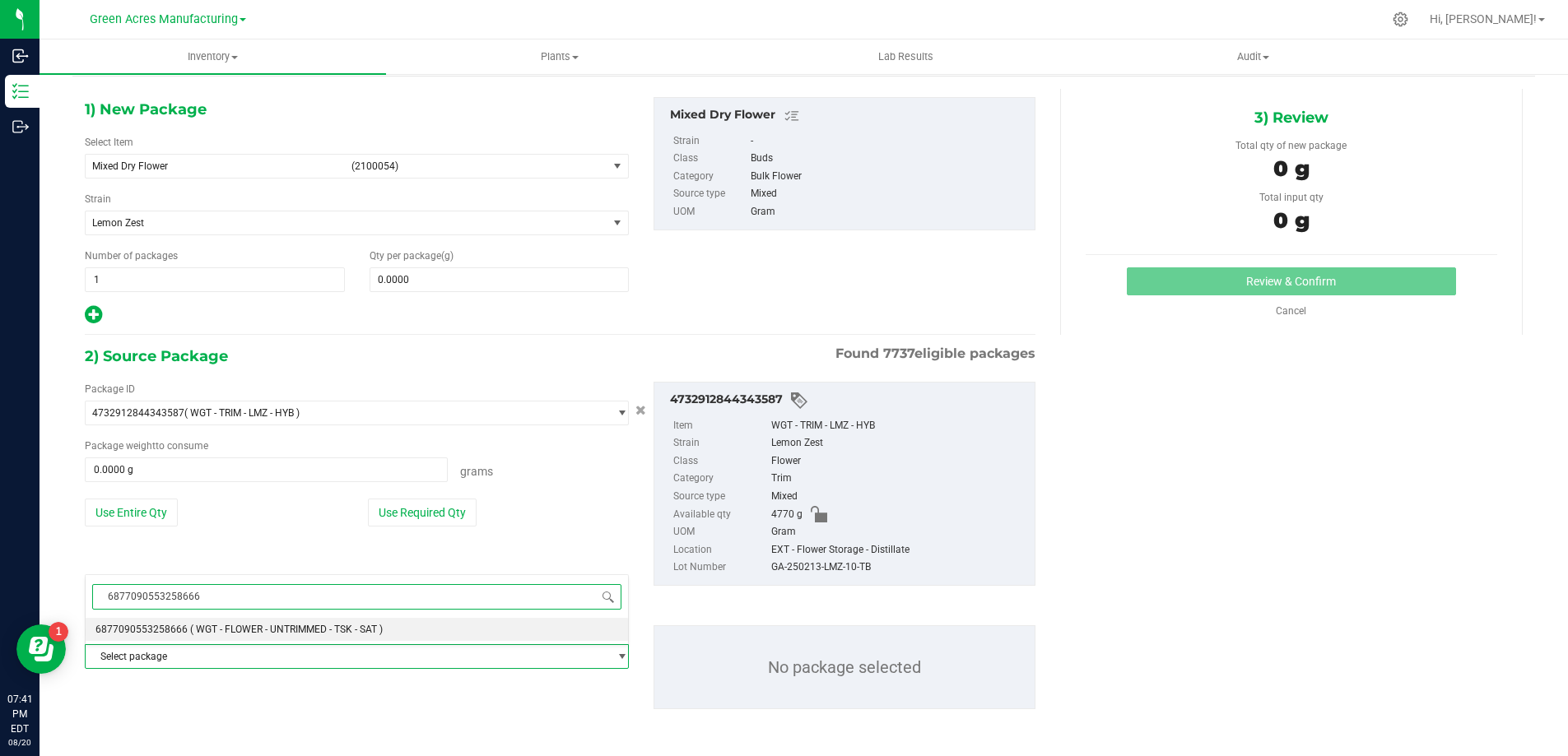
click at [269, 634] on span "( WGT - FLOWER - UNTRIMMED - TSK - SAT )" at bounding box center [286, 630] width 193 height 12
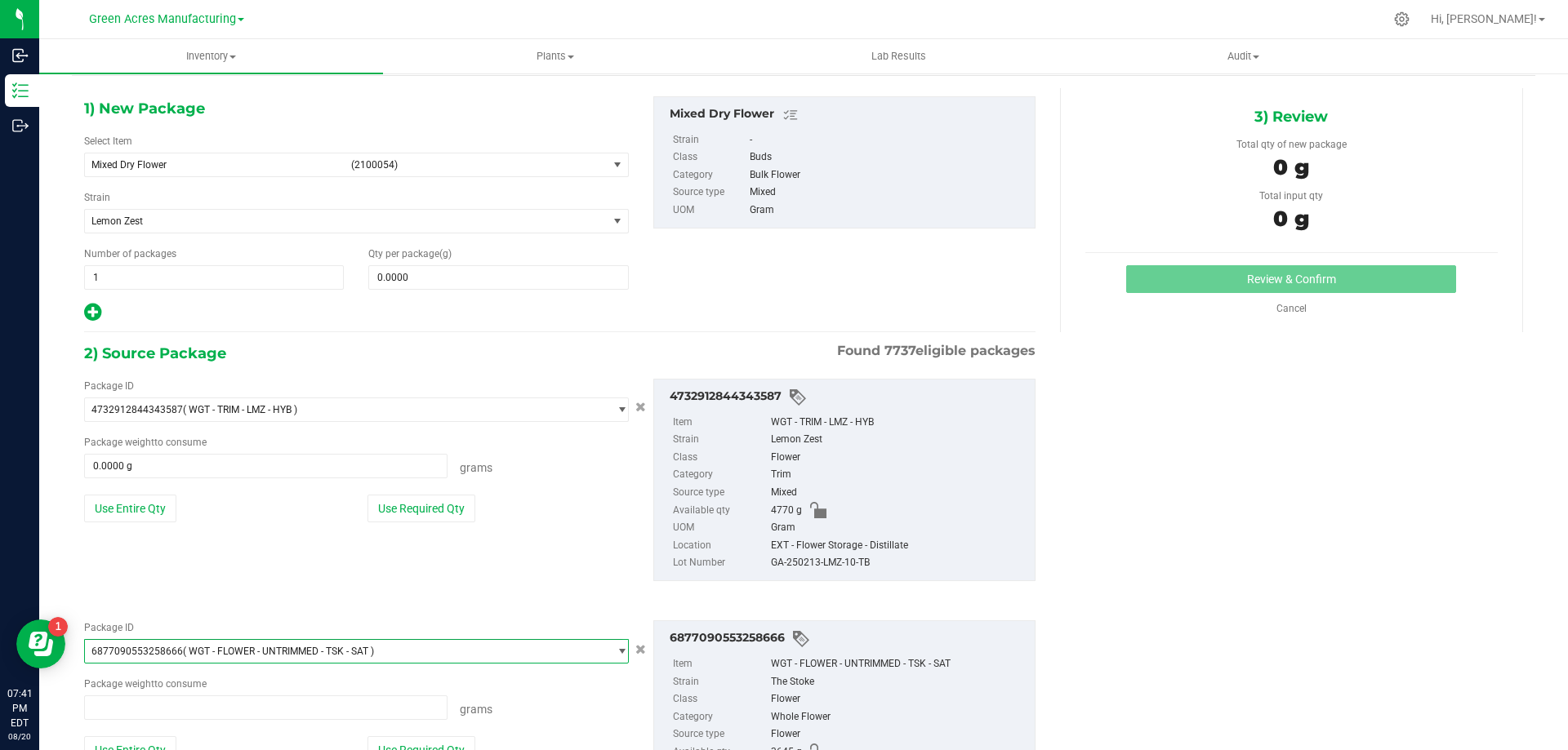
scroll to position [122085, 0]
type input "0.0000 g"
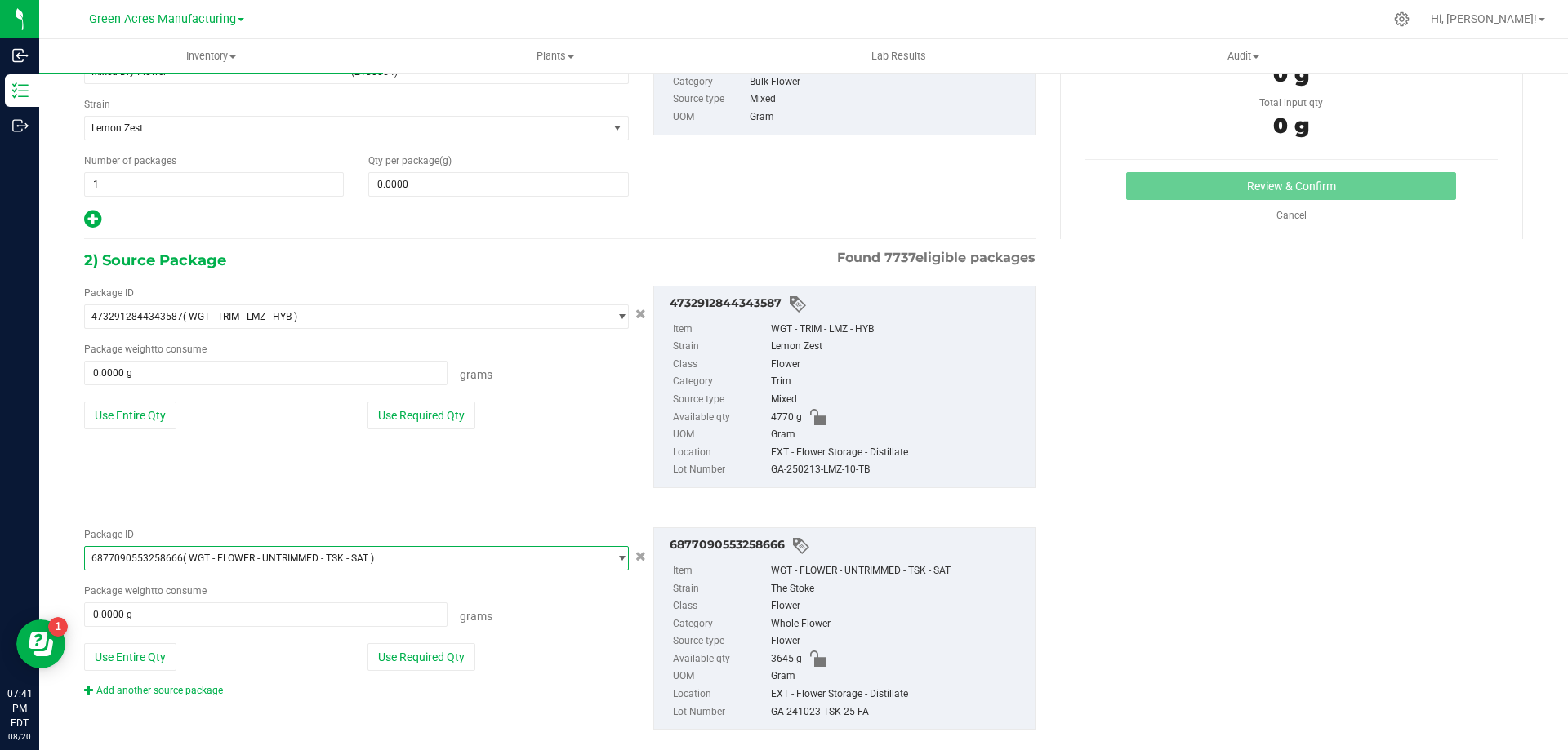
scroll to position [175, 0]
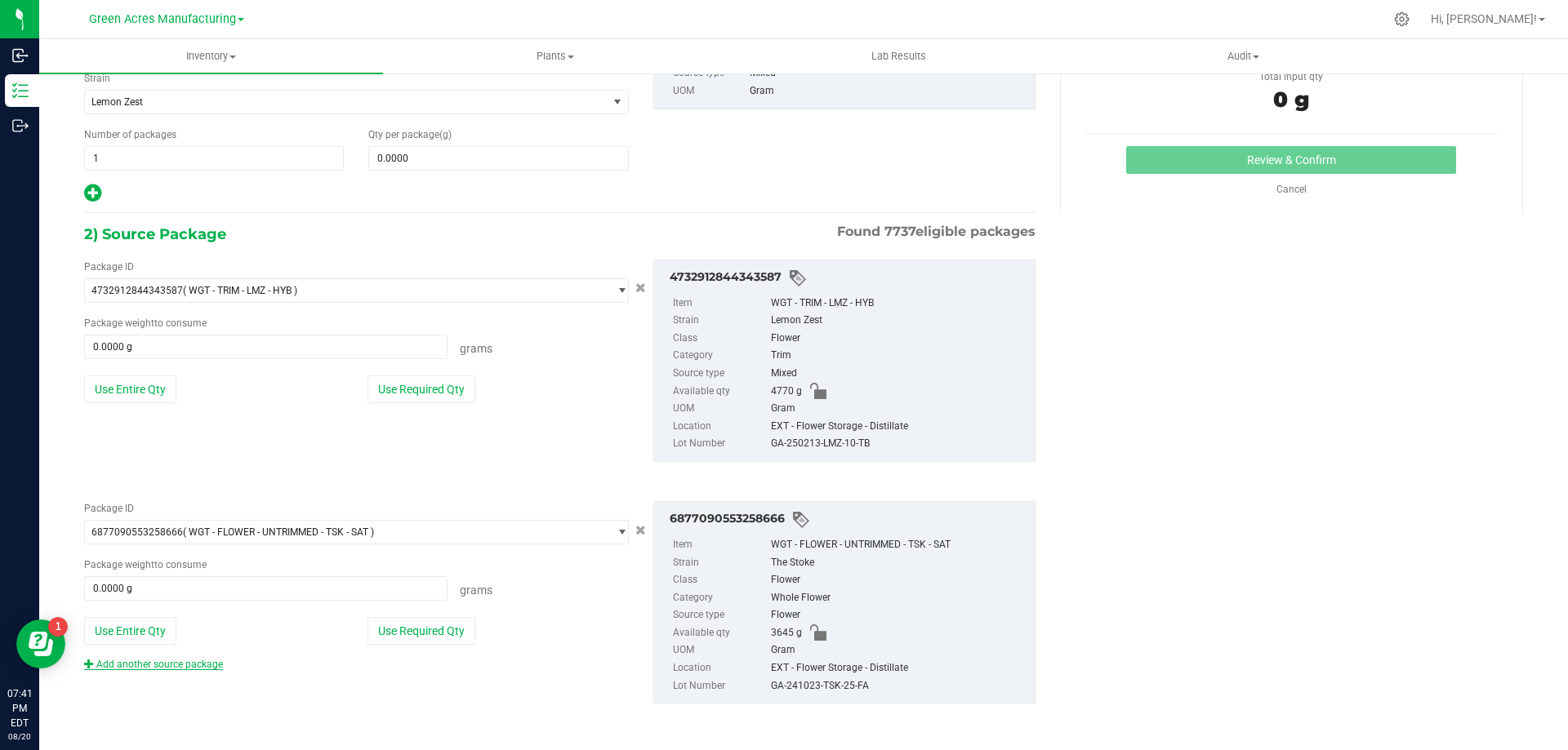
click at [204, 664] on link "Add another source package" at bounding box center [153, 664] width 139 height 12
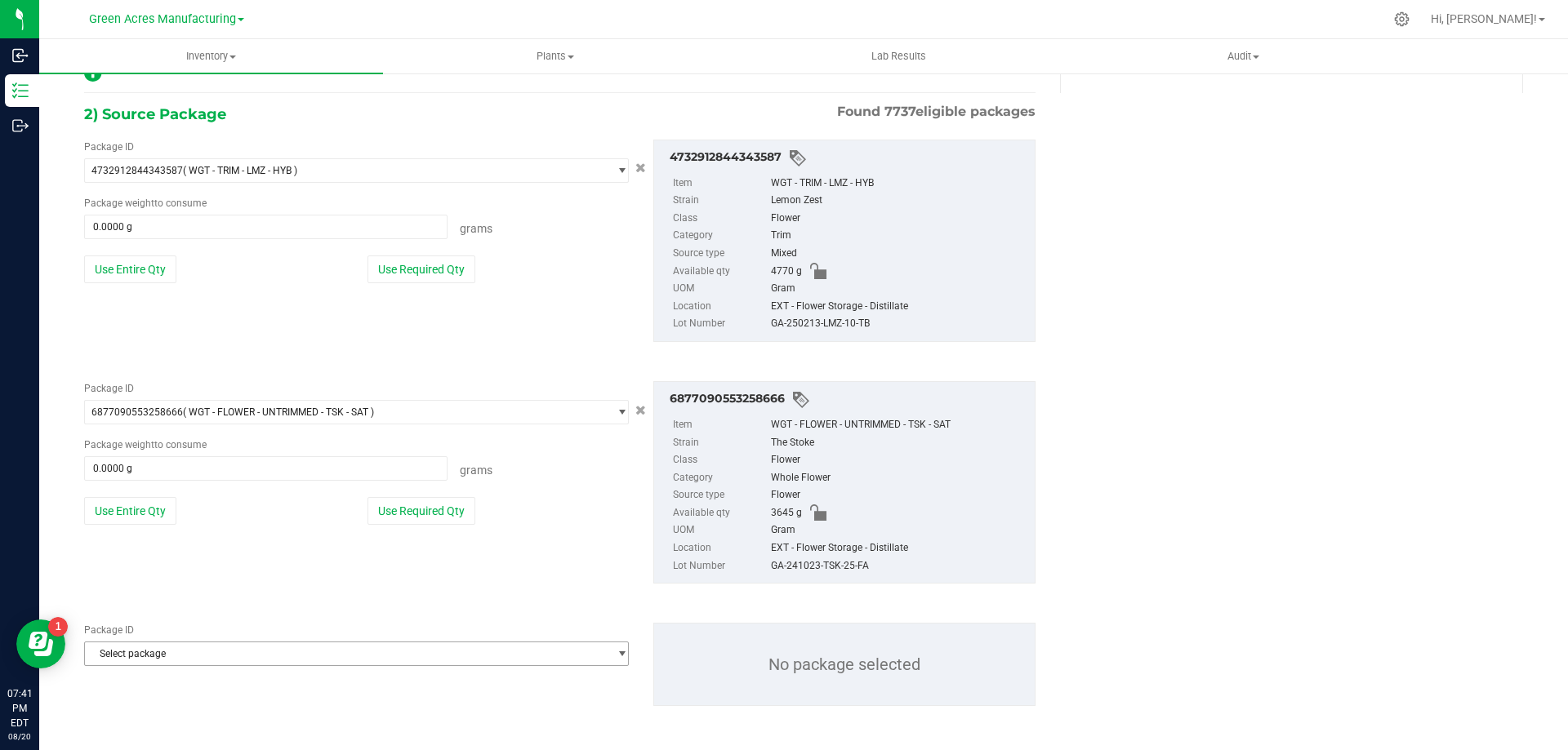
scroll to position [298, 0]
click at [238, 659] on span "Select package" at bounding box center [346, 652] width 523 height 23
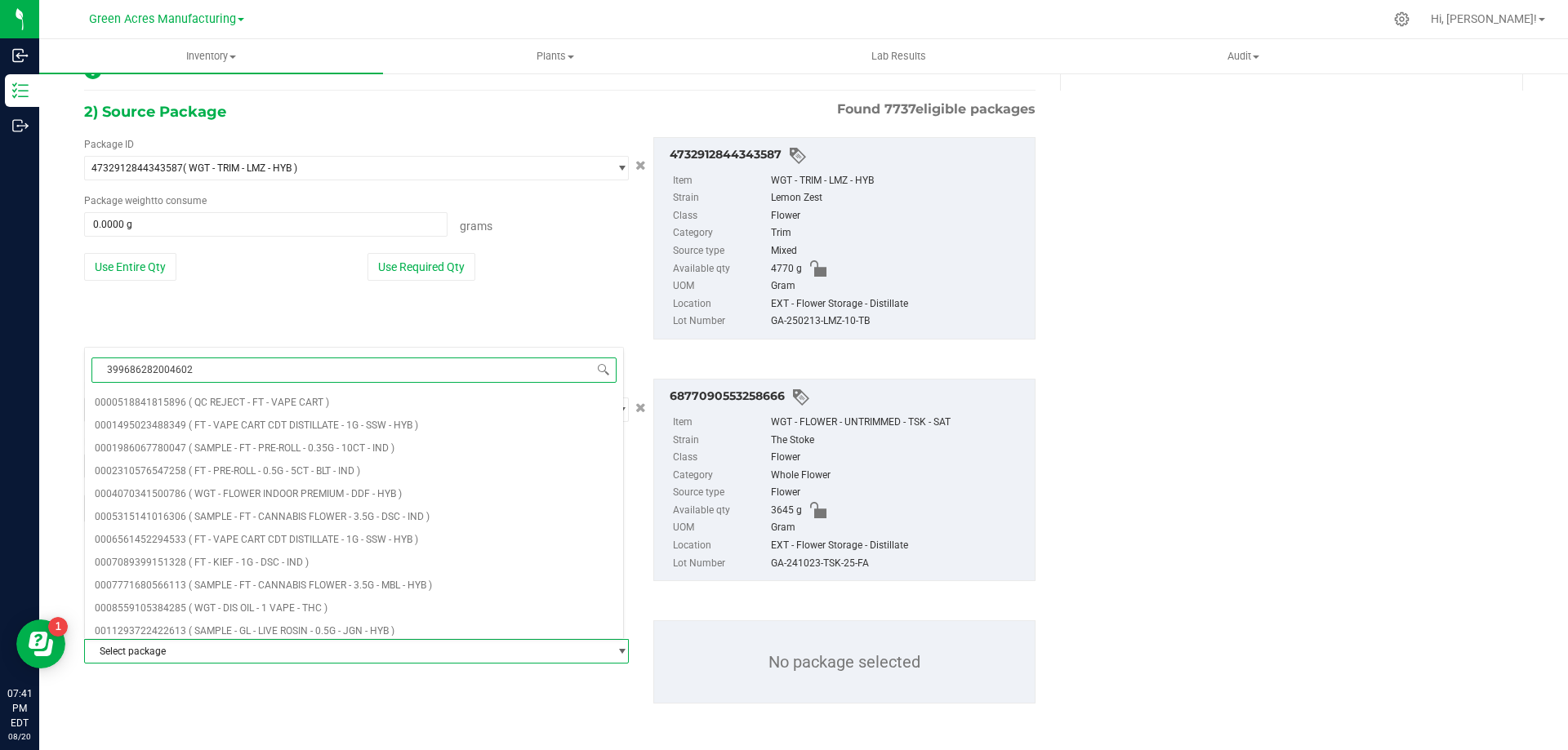
type input "3996862820046024"
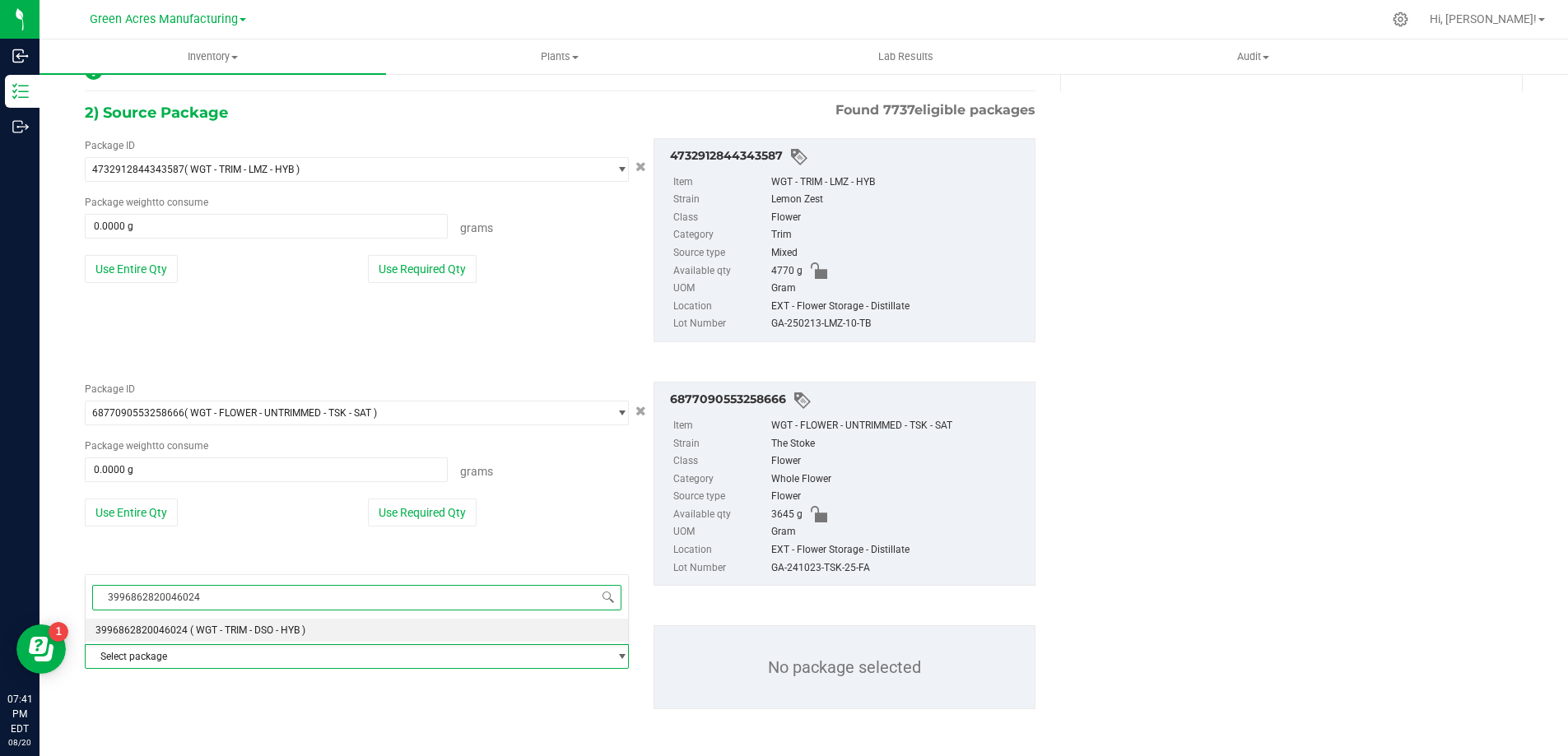
click at [251, 630] on span "( WGT - TRIM - DSO - HYB )" at bounding box center [248, 630] width 116 height 12
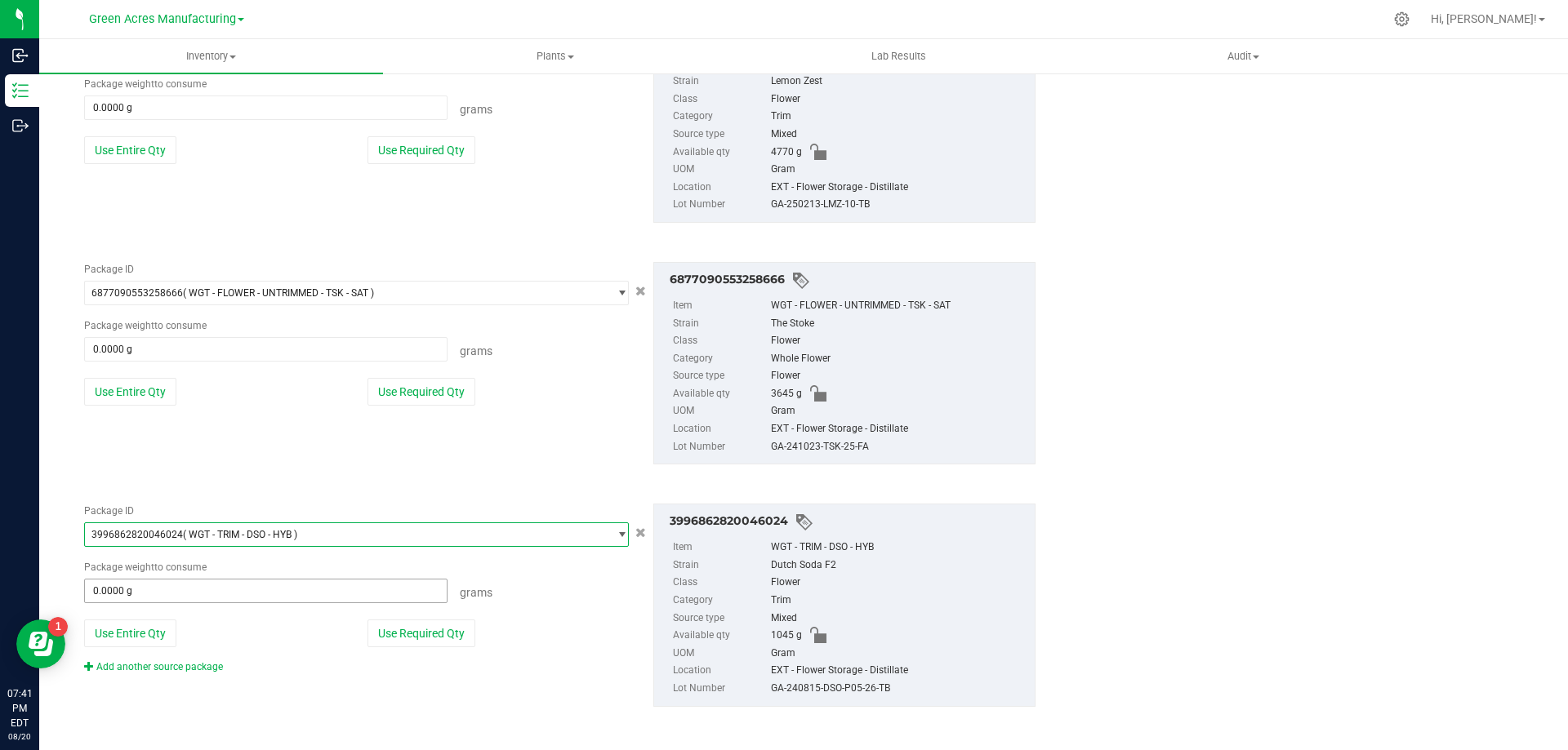
scroll to position [418, 0]
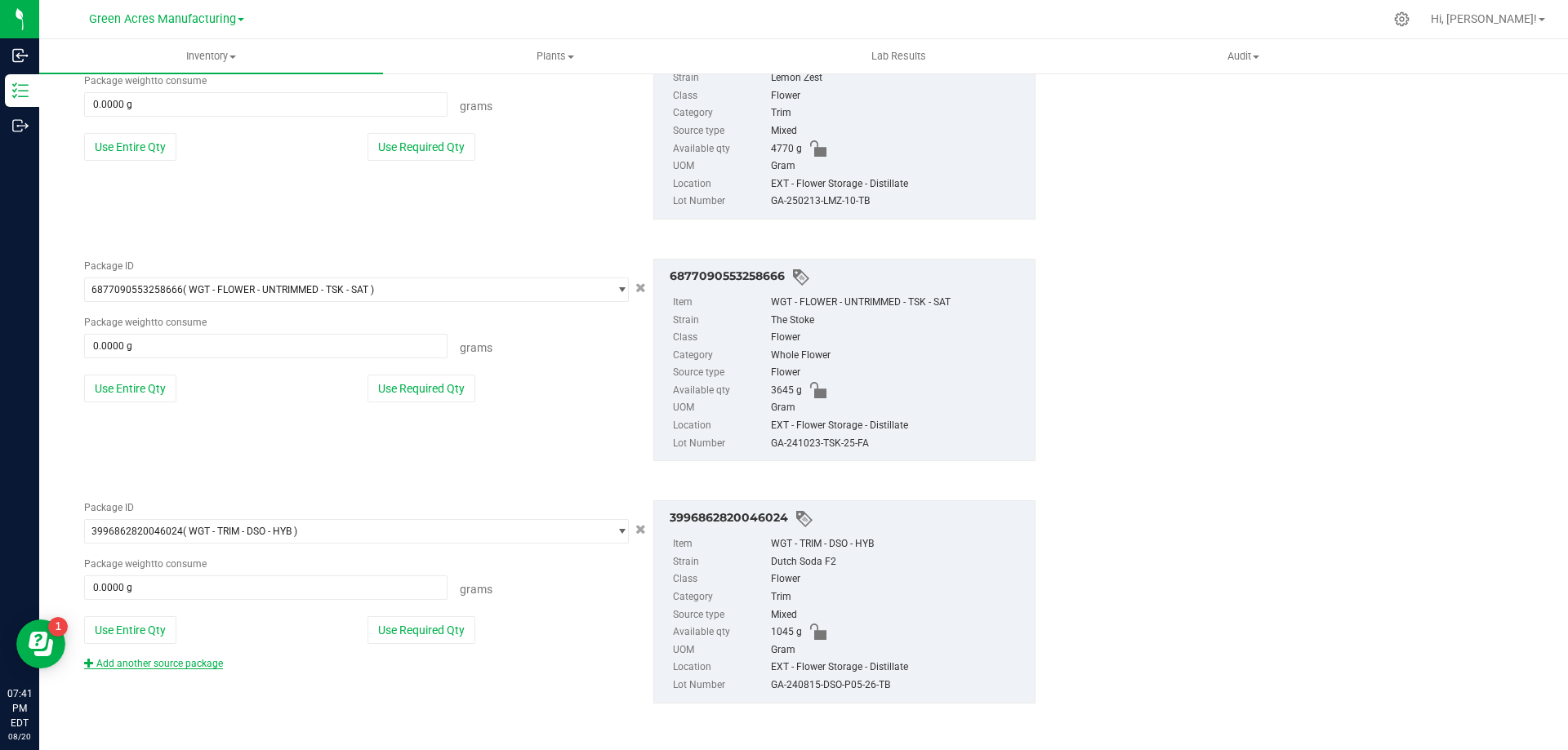
click at [204, 667] on link "Add another source package" at bounding box center [153, 664] width 139 height 12
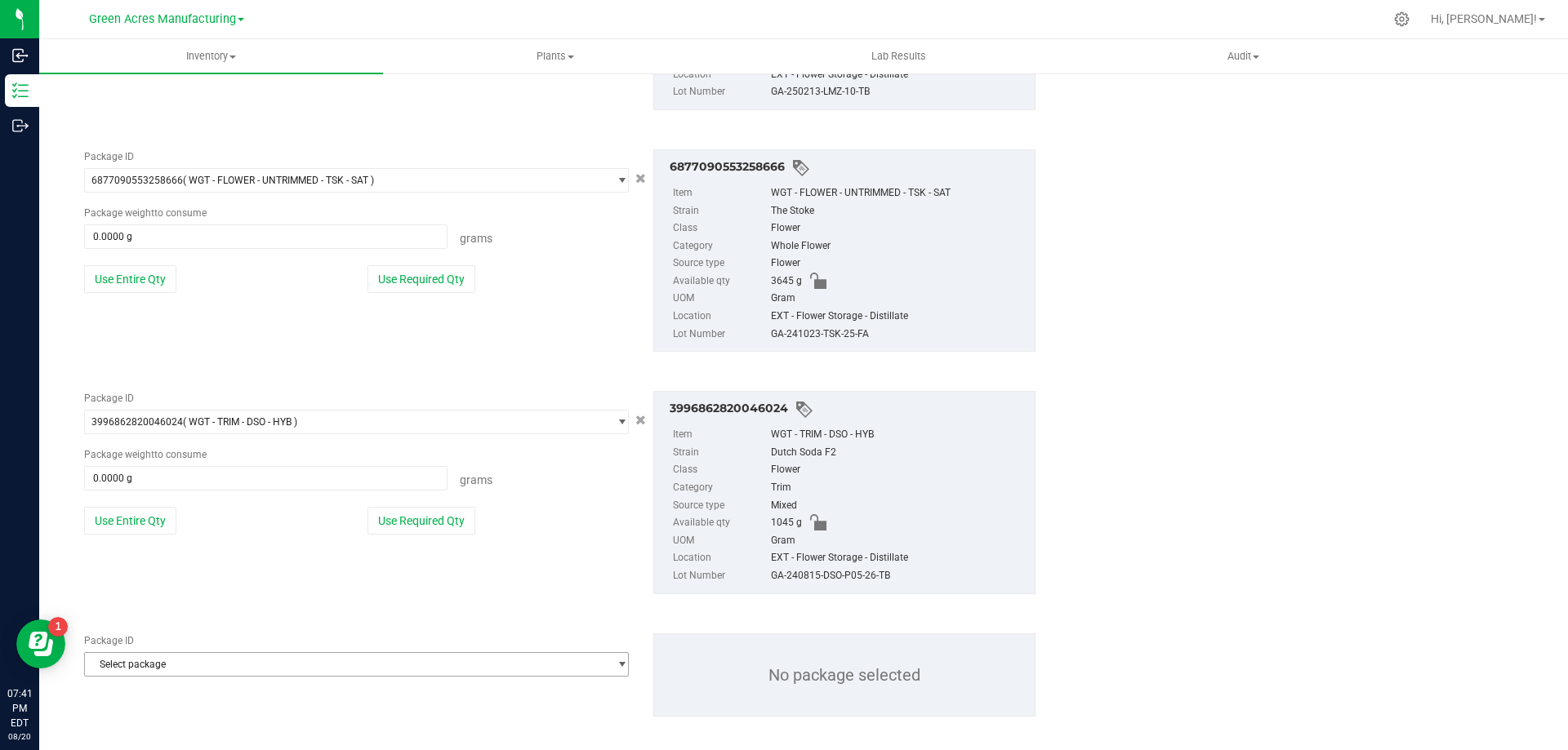
scroll to position [541, 0]
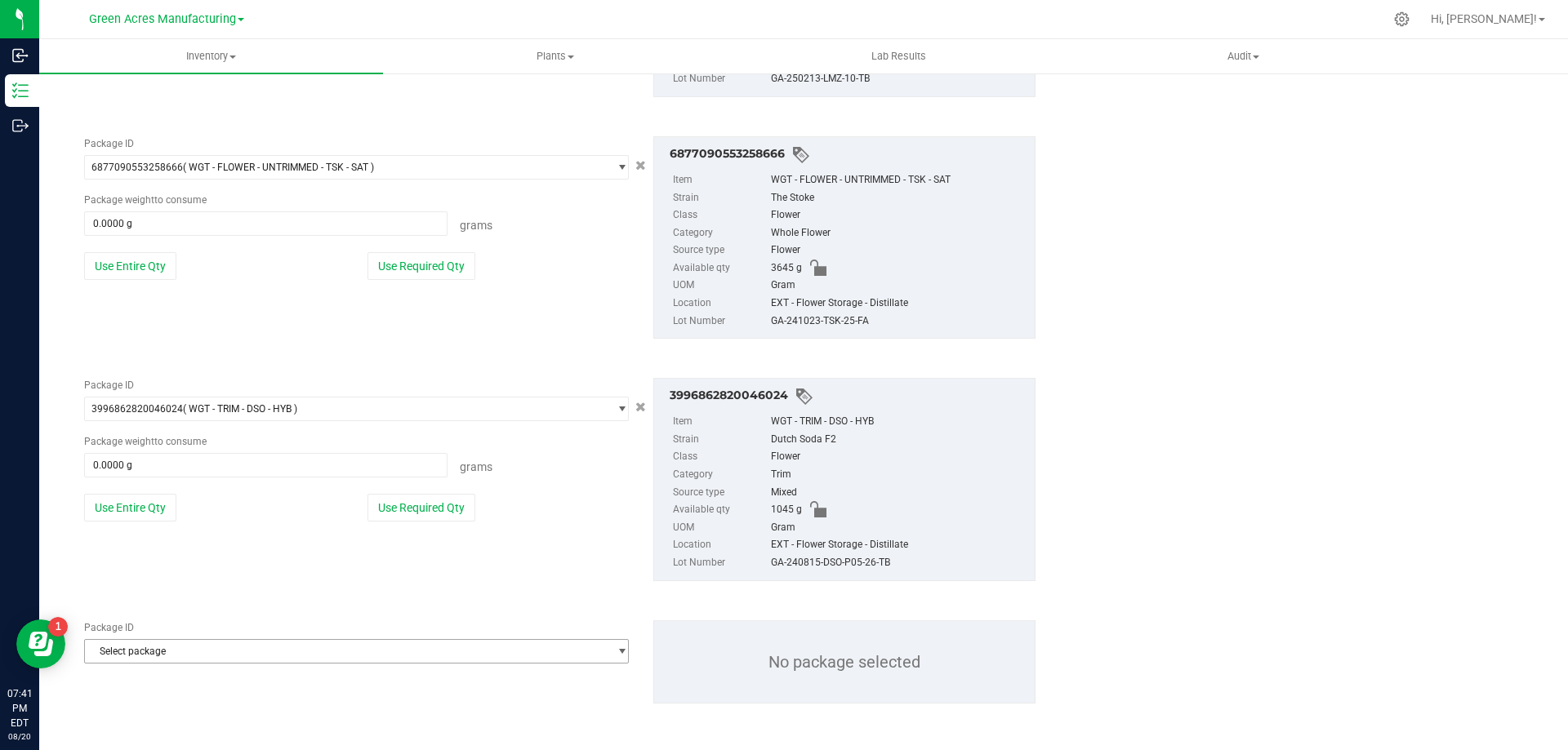
click at [277, 651] on span "Select package" at bounding box center [346, 652] width 523 height 23
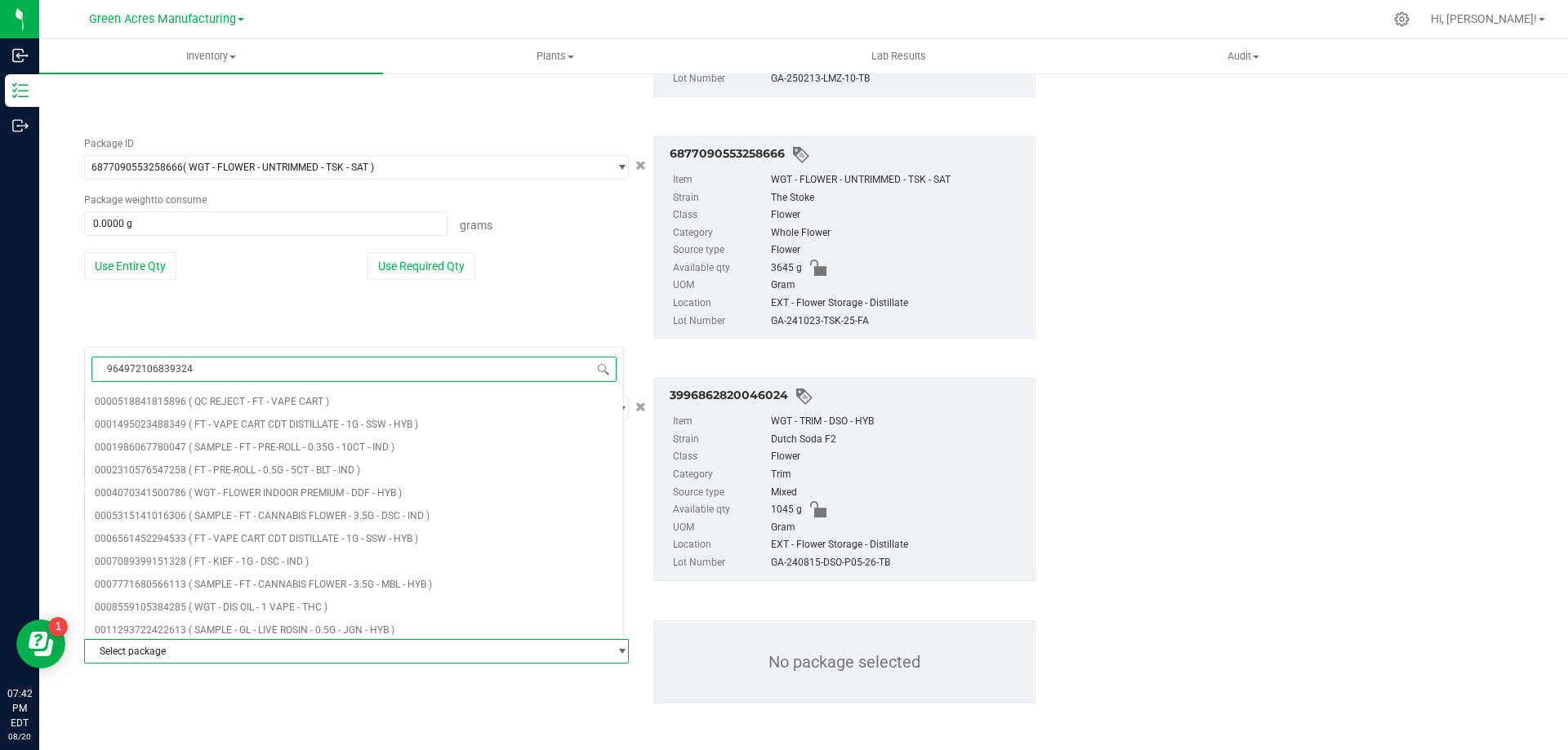
type input "9649721068393245"
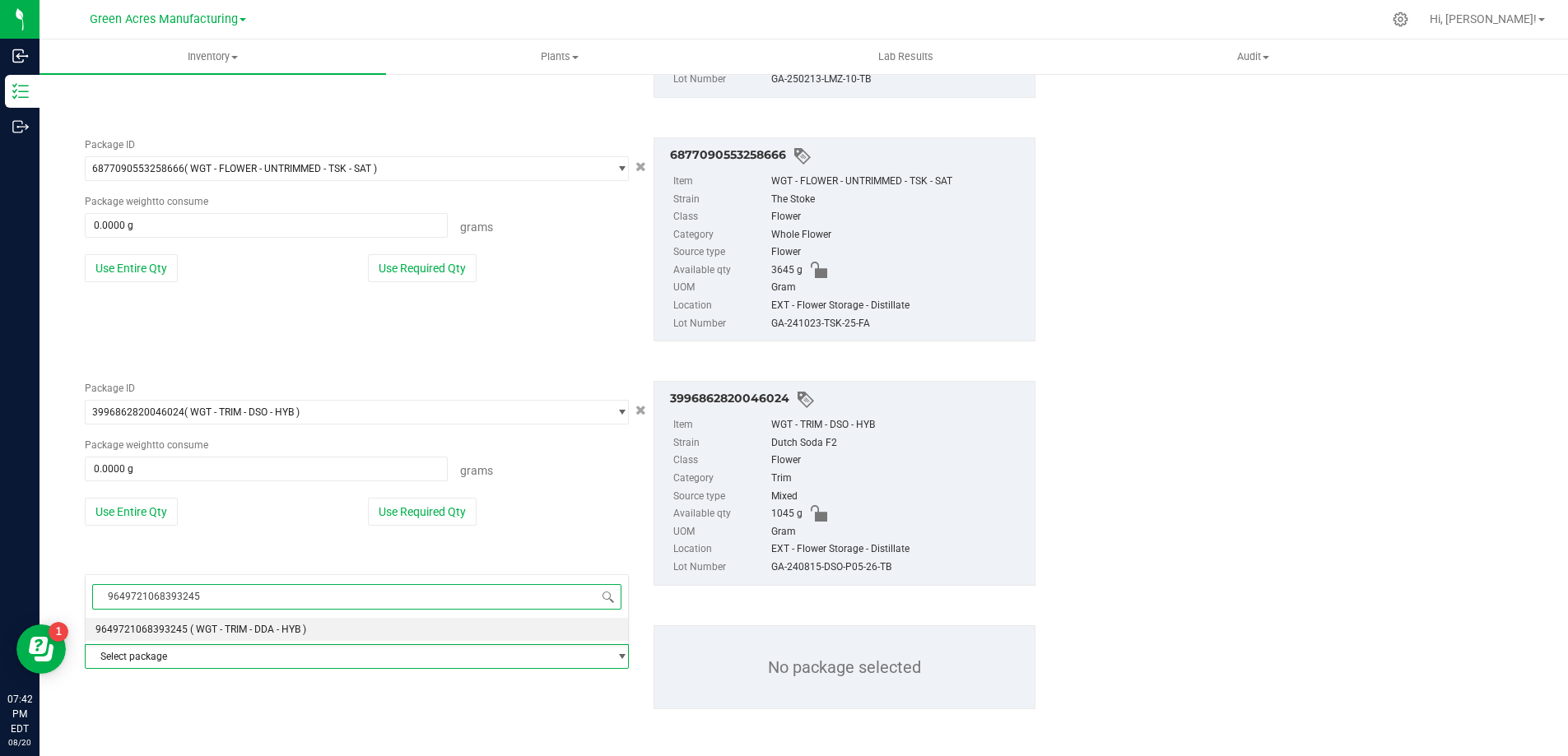
click at [286, 635] on span "( WGT - TRIM - DDA - HYB )" at bounding box center [248, 630] width 116 height 12
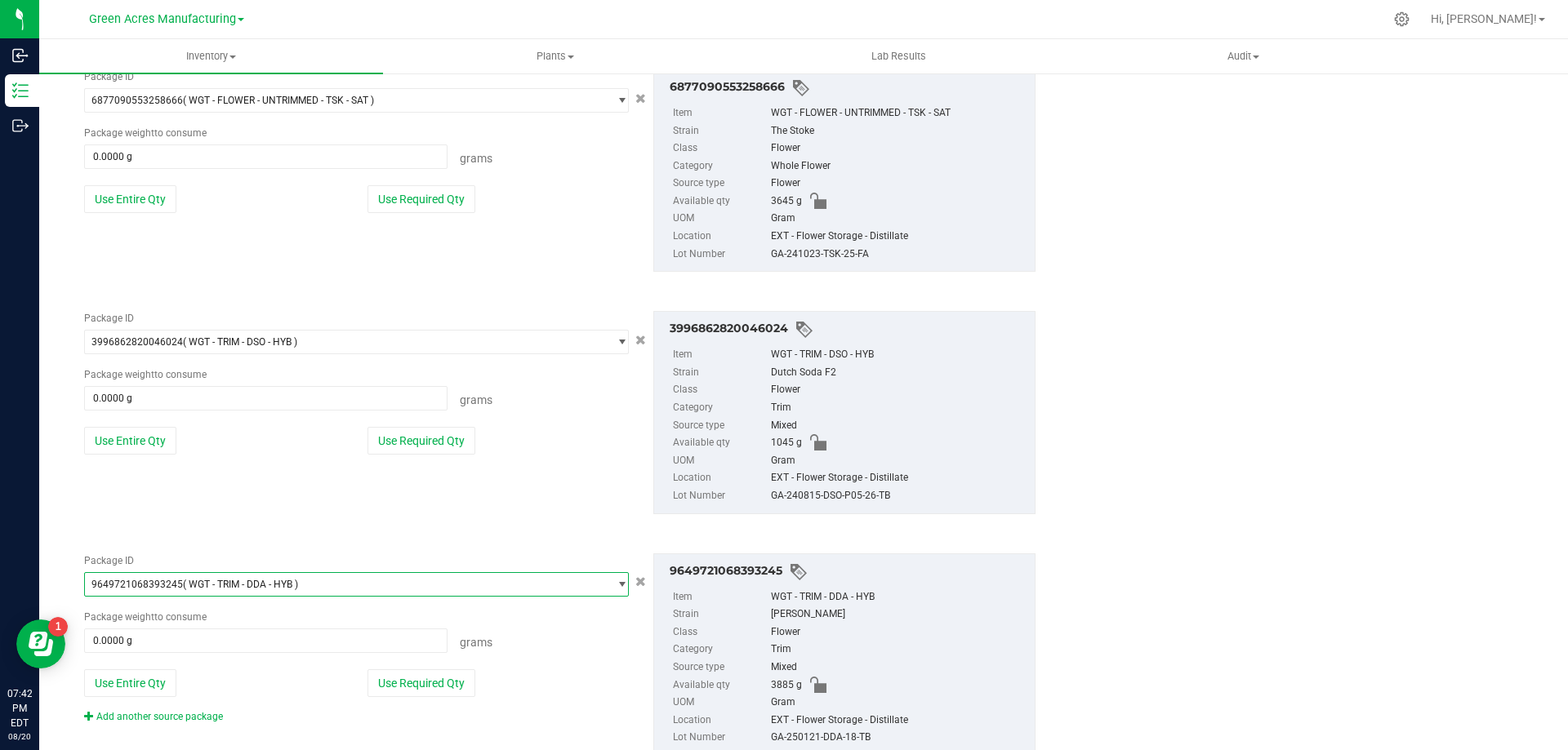
scroll to position [659, 0]
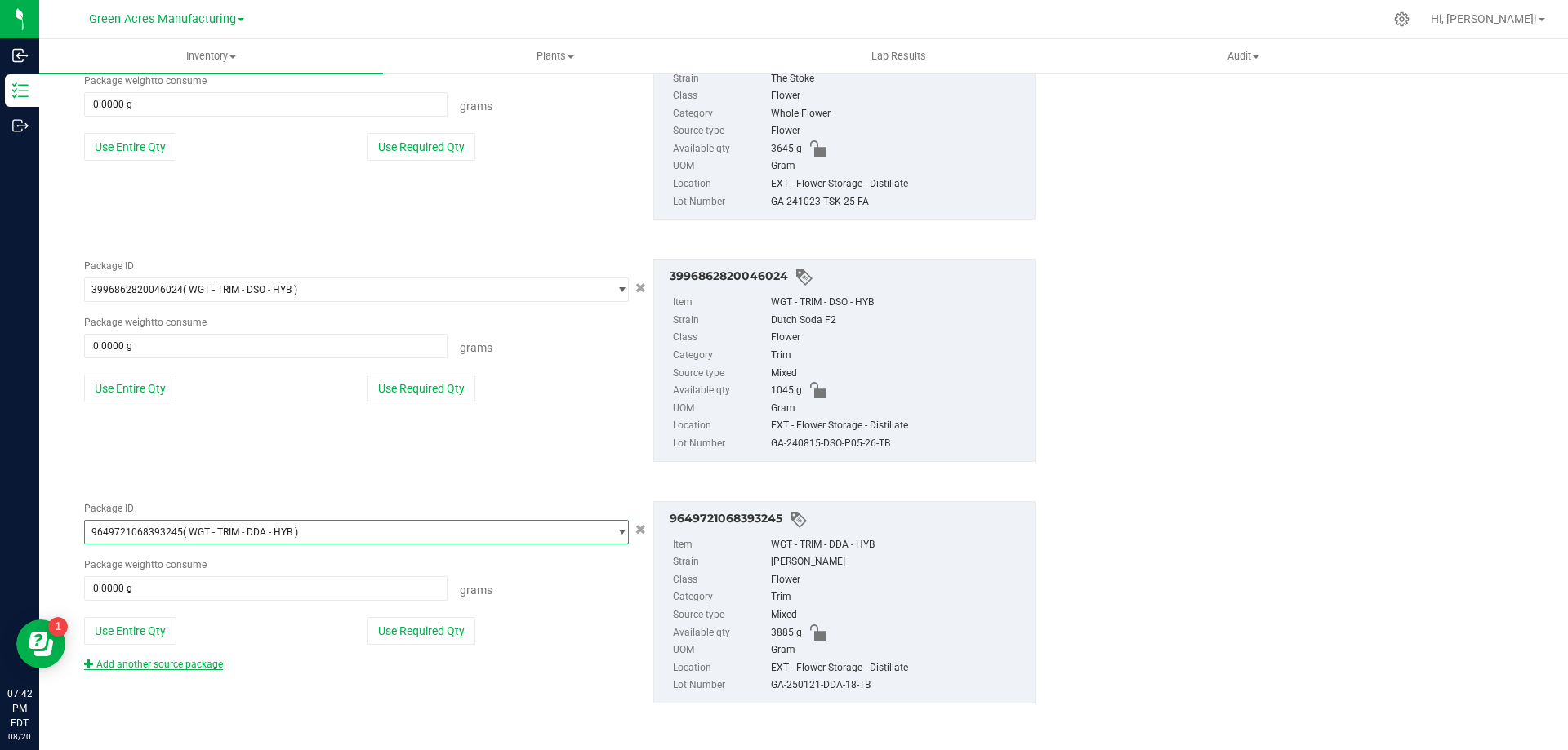
click at [215, 663] on link "Add another source package" at bounding box center [153, 664] width 139 height 12
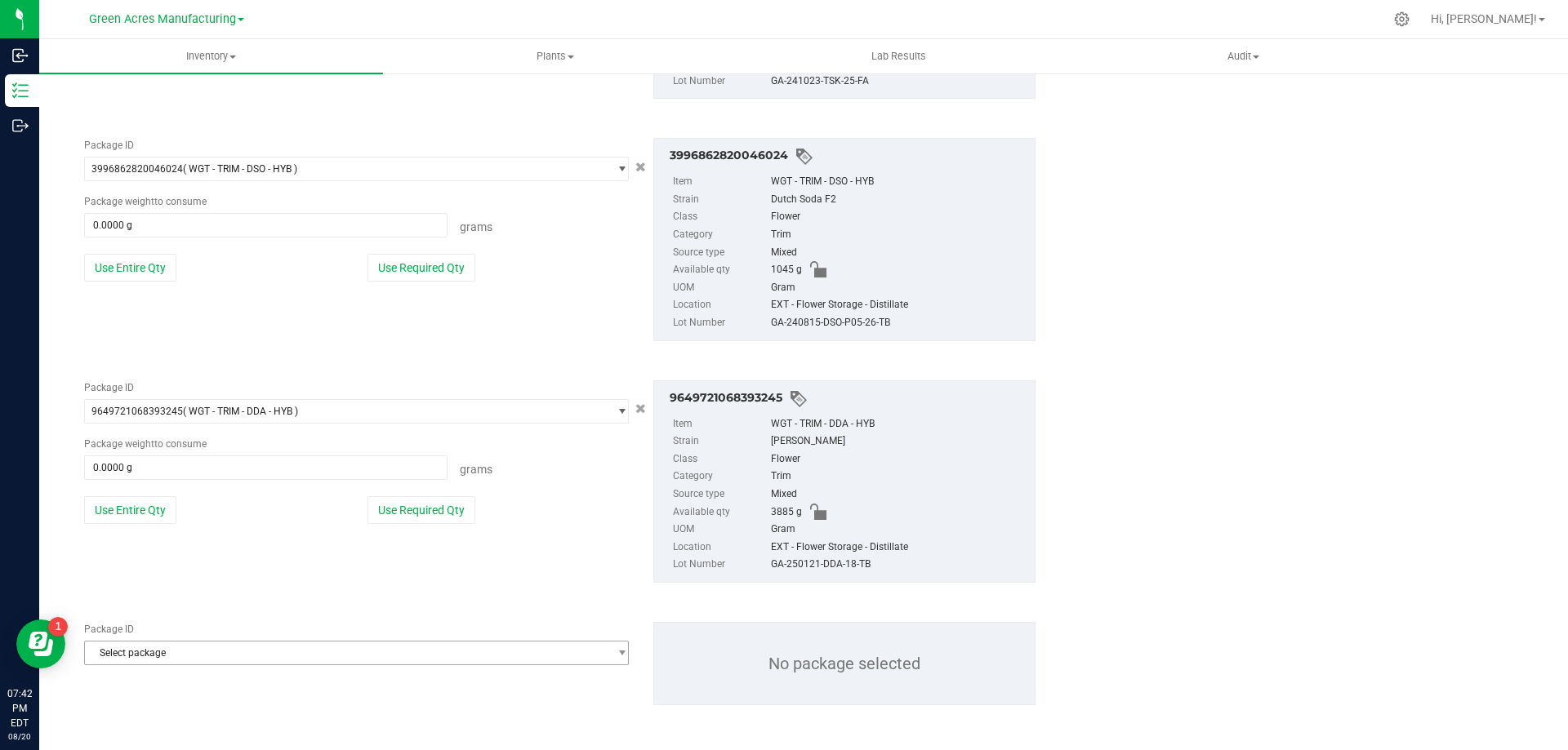
scroll to position [782, 0]
click at [278, 644] on span "Select package" at bounding box center [346, 652] width 523 height 23
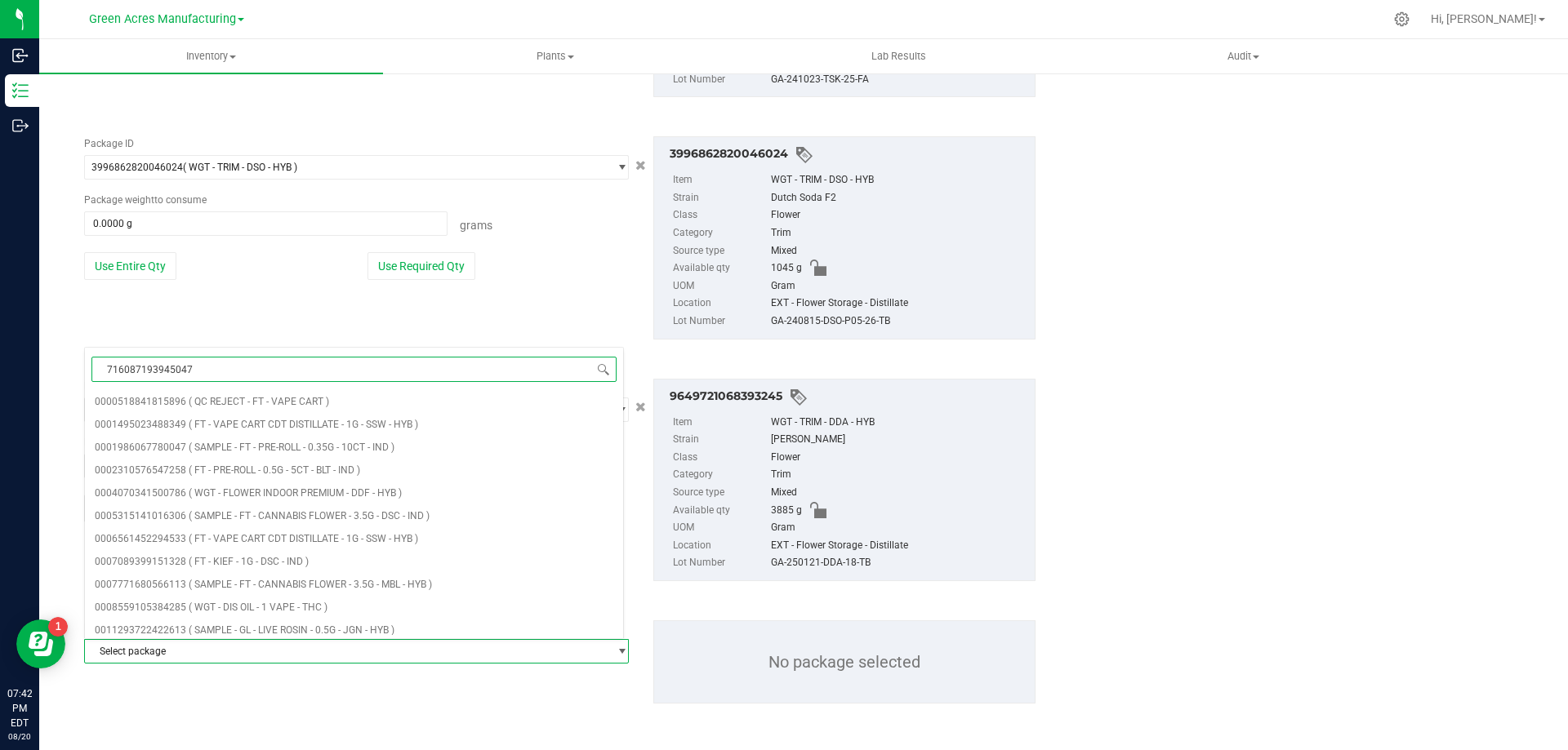
type input "7160871939450477"
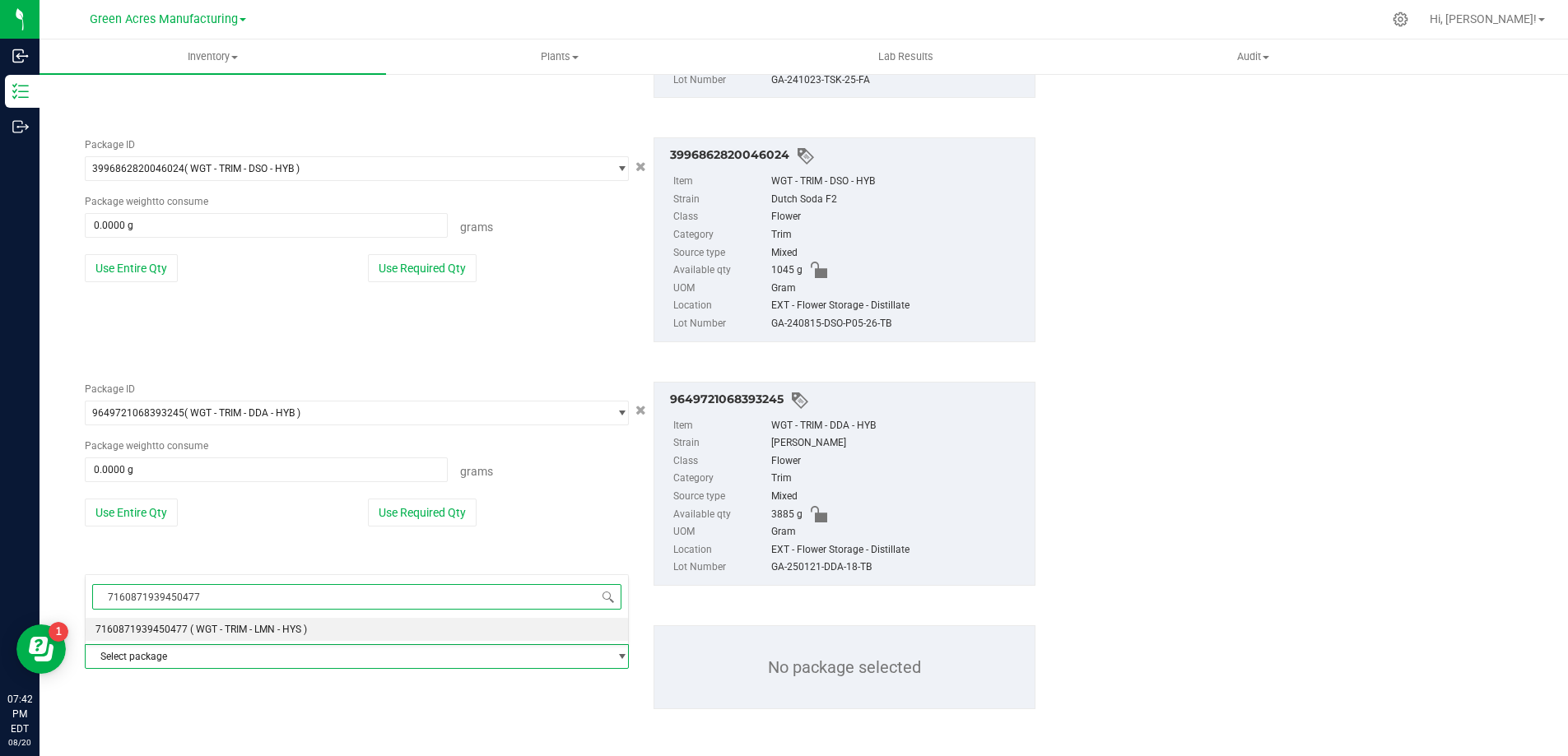
click at [259, 635] on span "( WGT - TRIM - LMN - HYS )" at bounding box center [249, 630] width 117 height 12
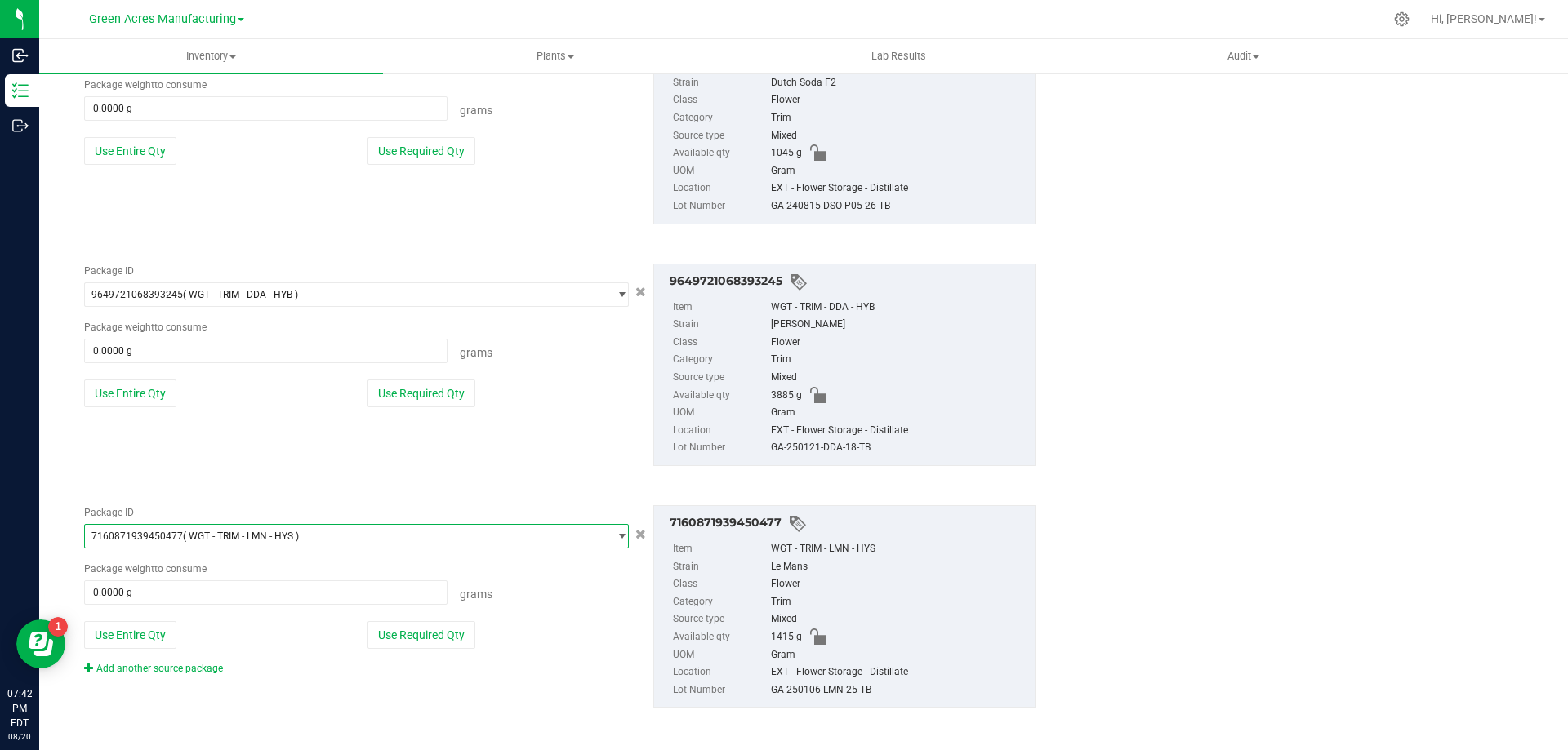
scroll to position [901, 0]
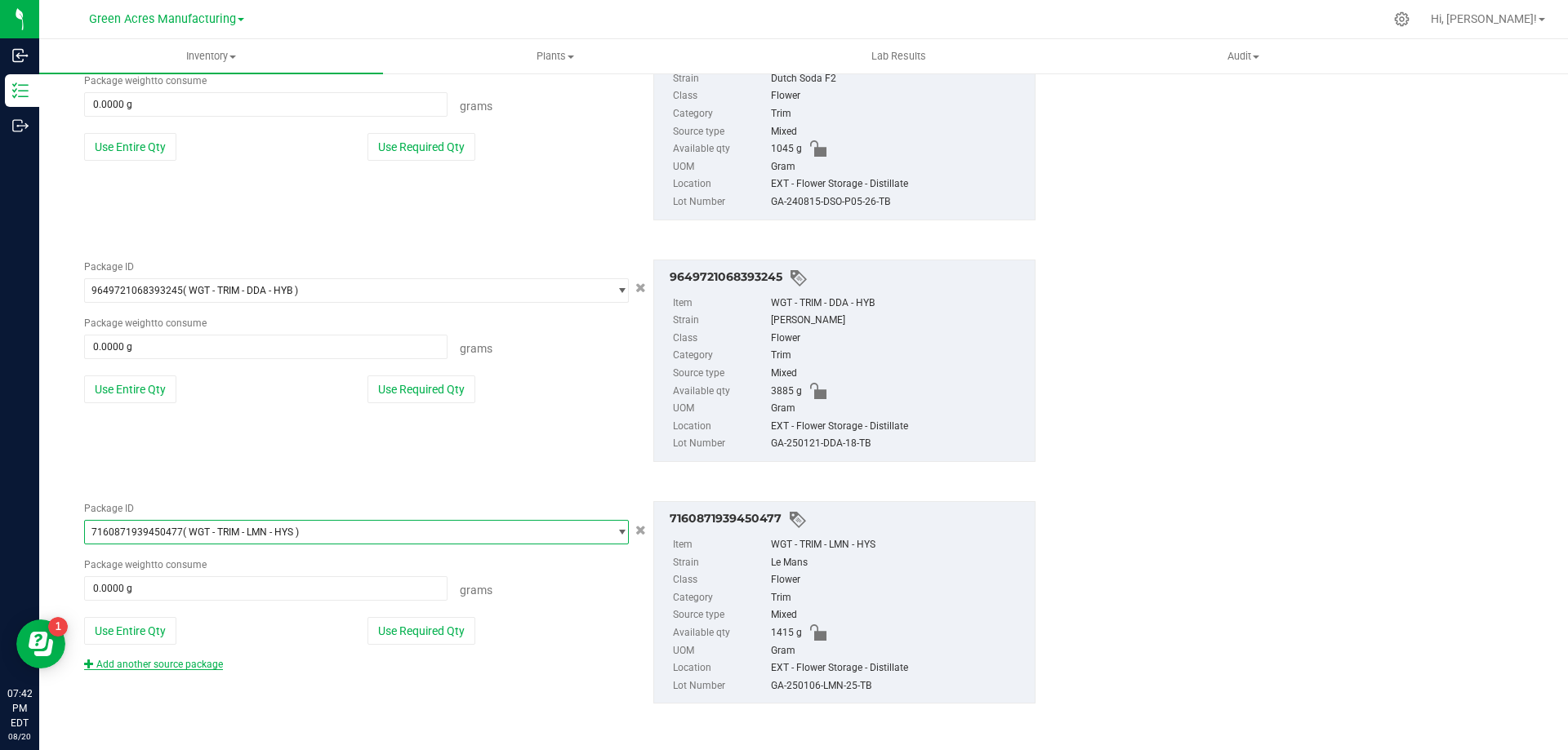
click at [186, 663] on link "Add another source package" at bounding box center [153, 664] width 139 height 12
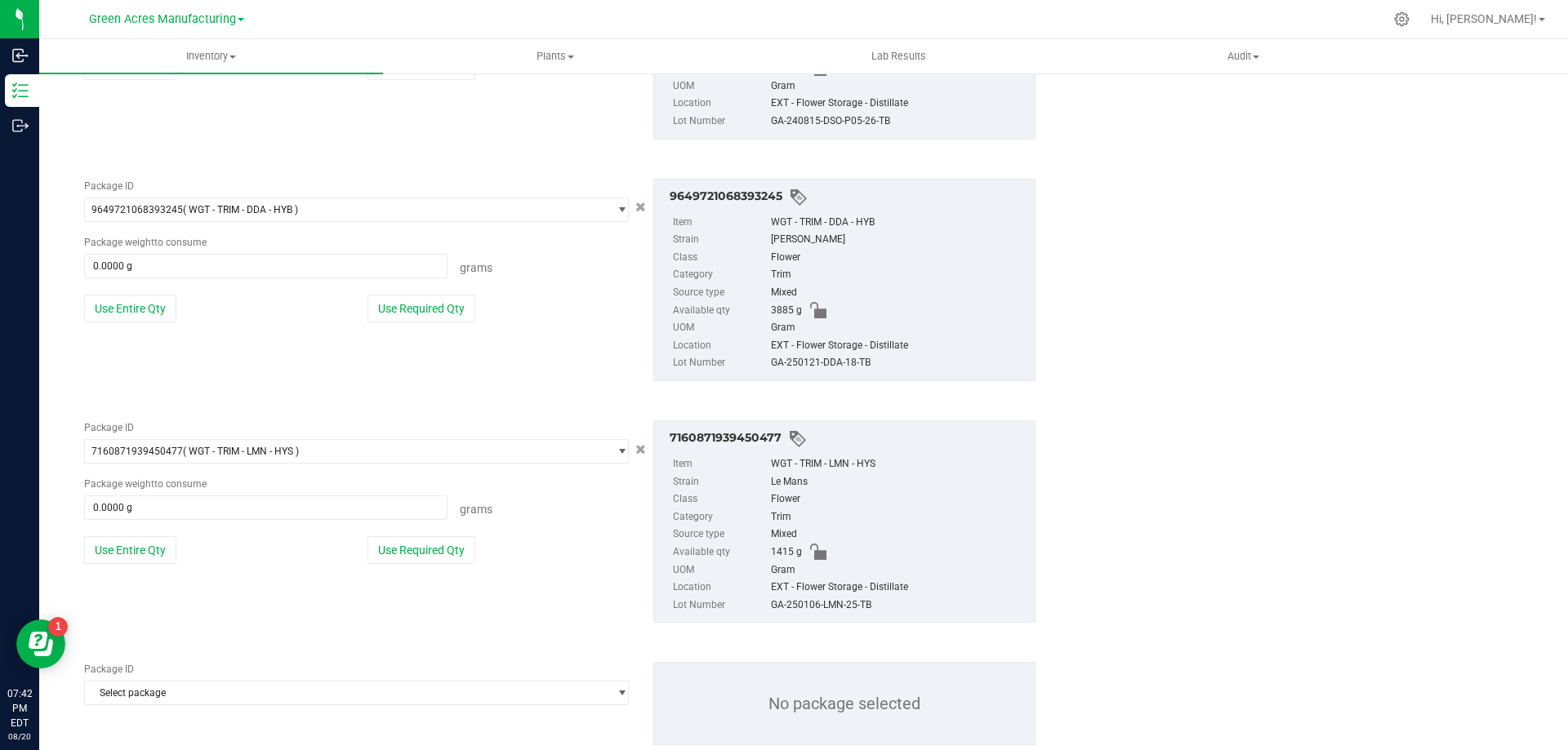
scroll to position [1024, 0]
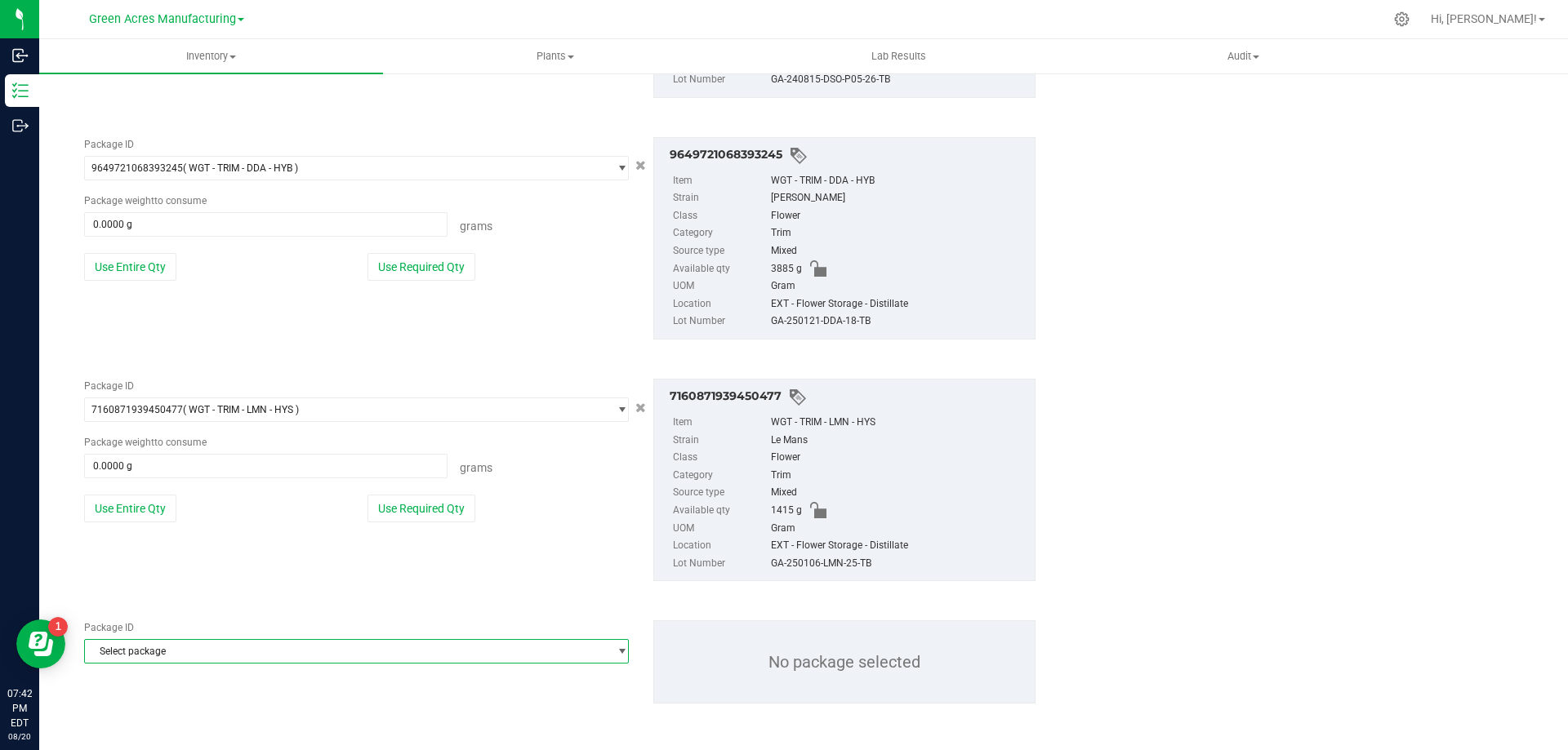
click at [258, 650] on span "Select package" at bounding box center [346, 652] width 523 height 23
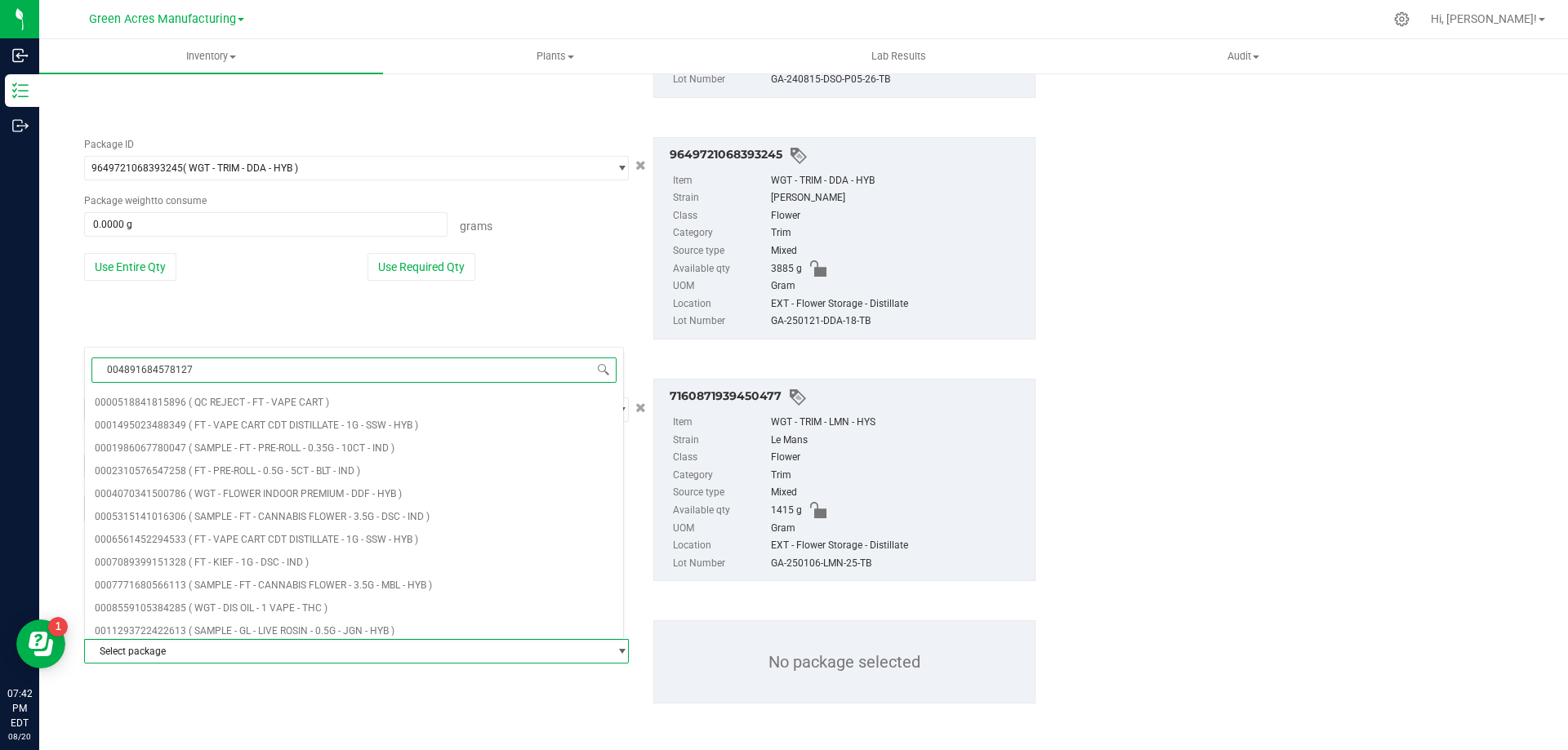
type input "0048916845781271"
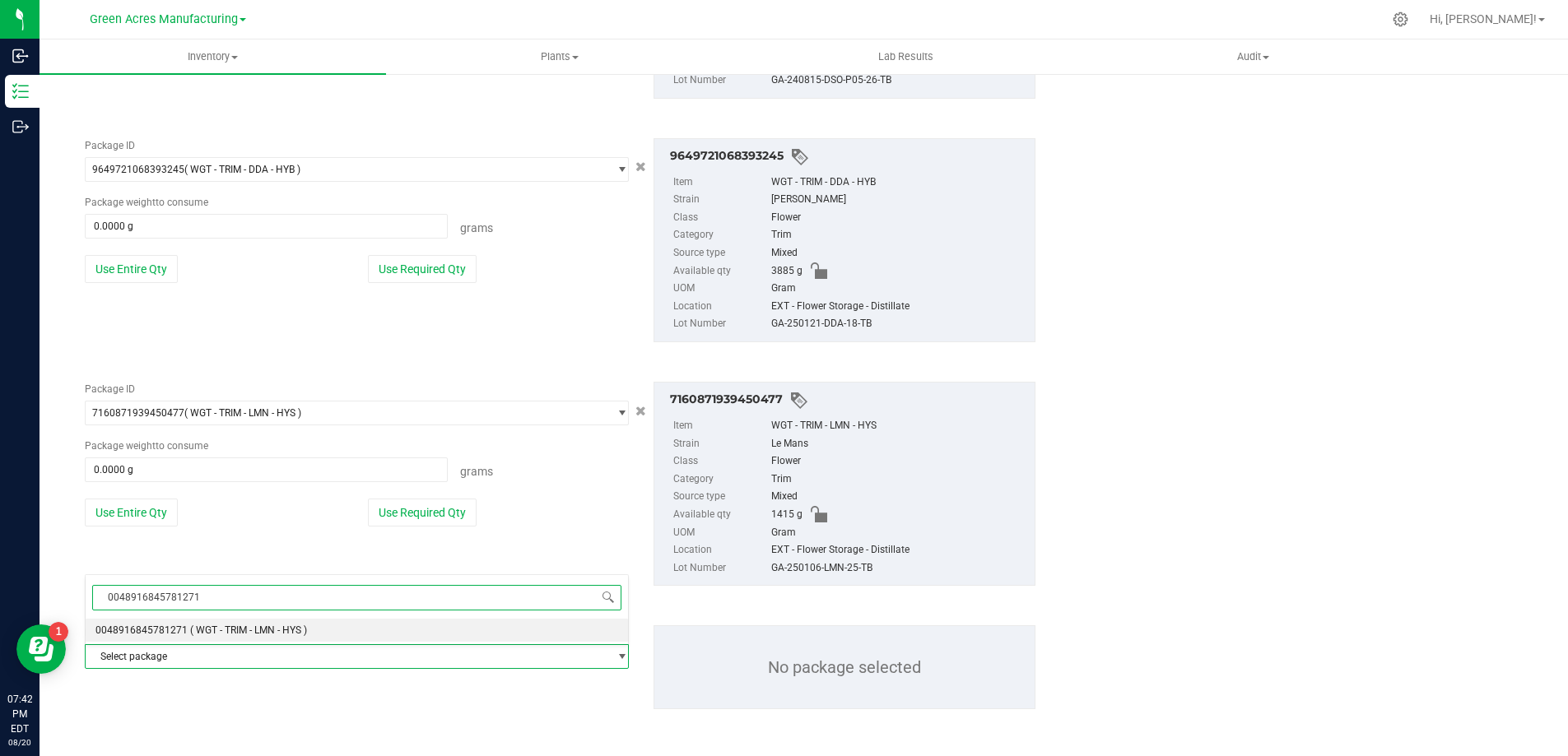
click at [281, 630] on span "( WGT - TRIM - LMN - HYS )" at bounding box center [249, 630] width 117 height 12
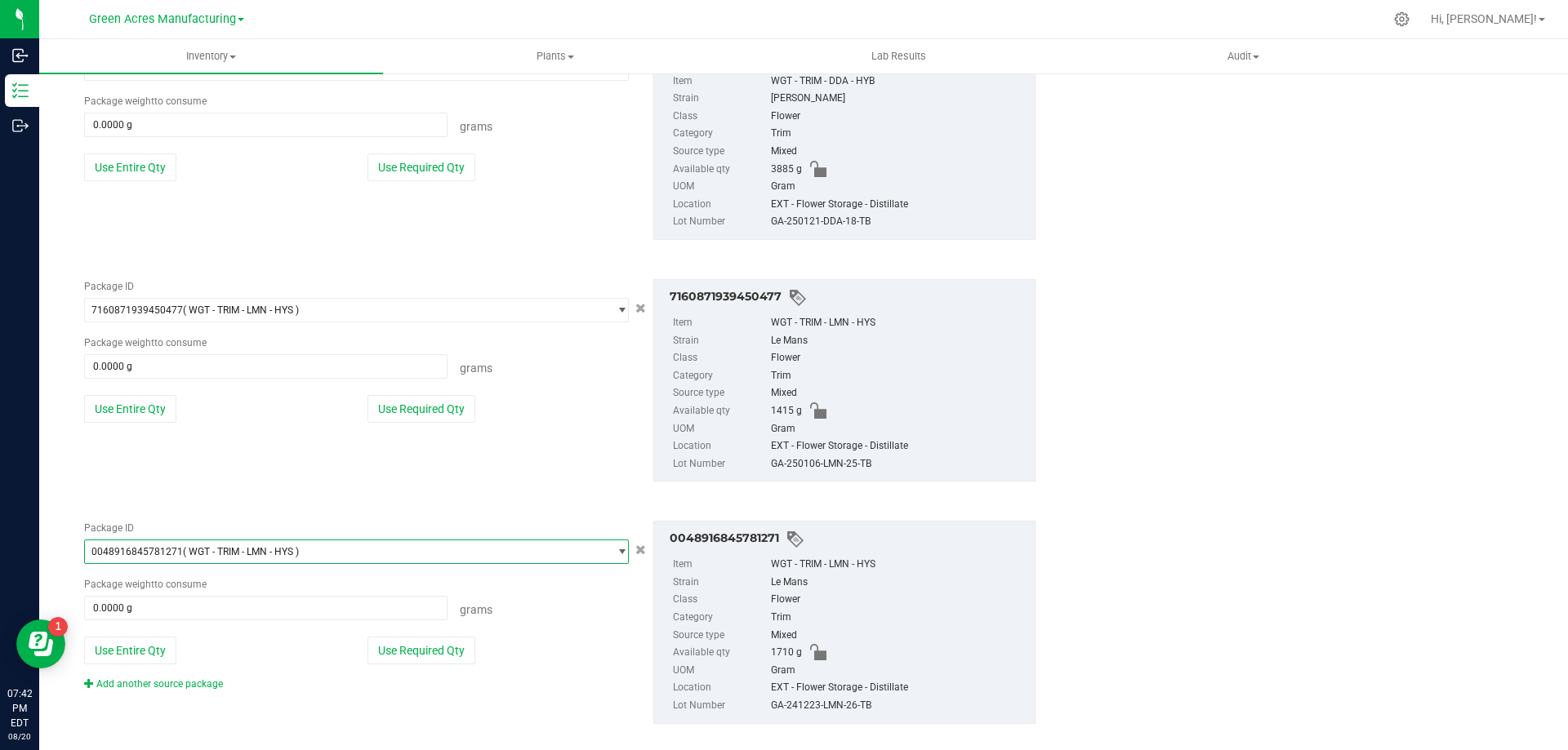
scroll to position [1144, 0]
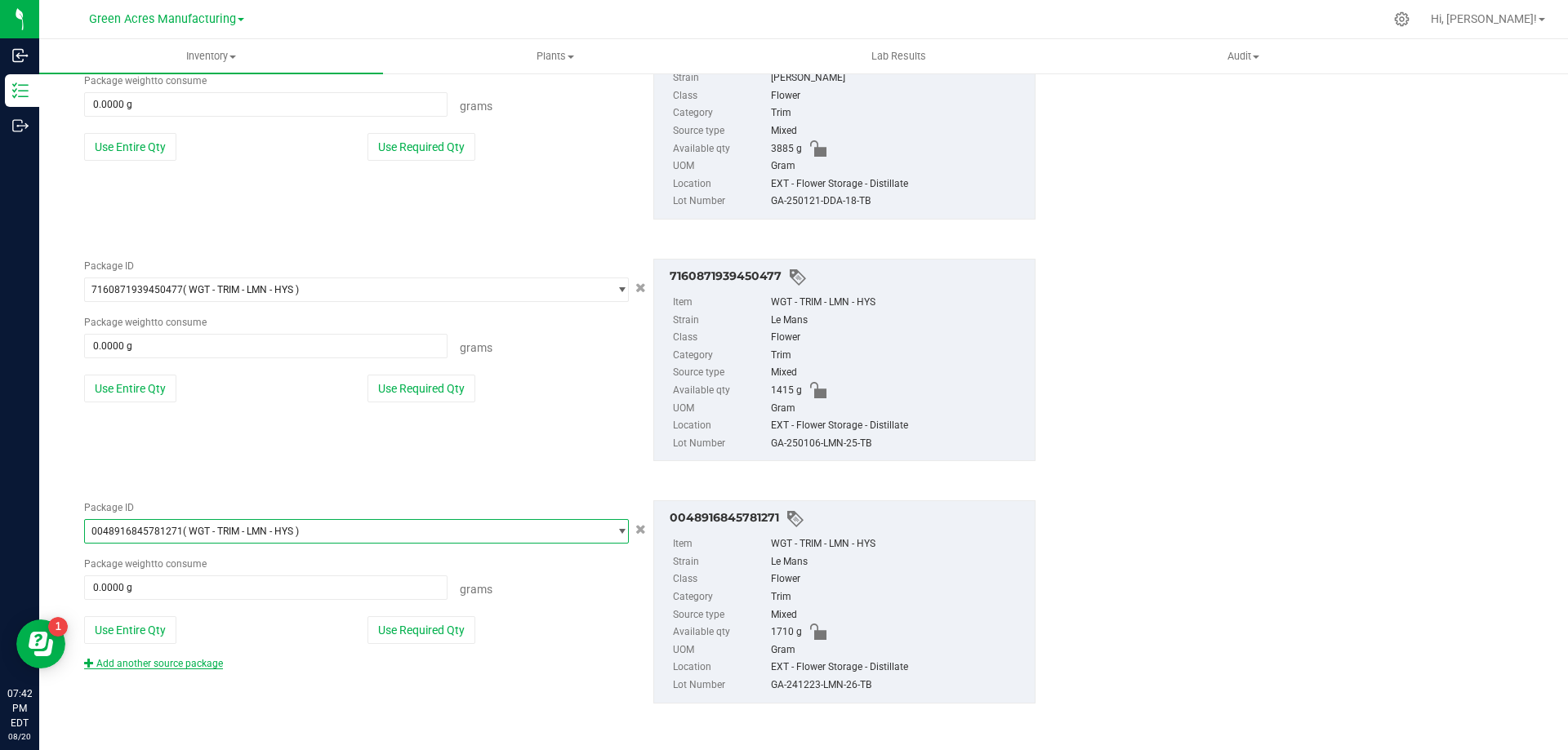
click at [151, 663] on link "Add another source package" at bounding box center [153, 664] width 139 height 12
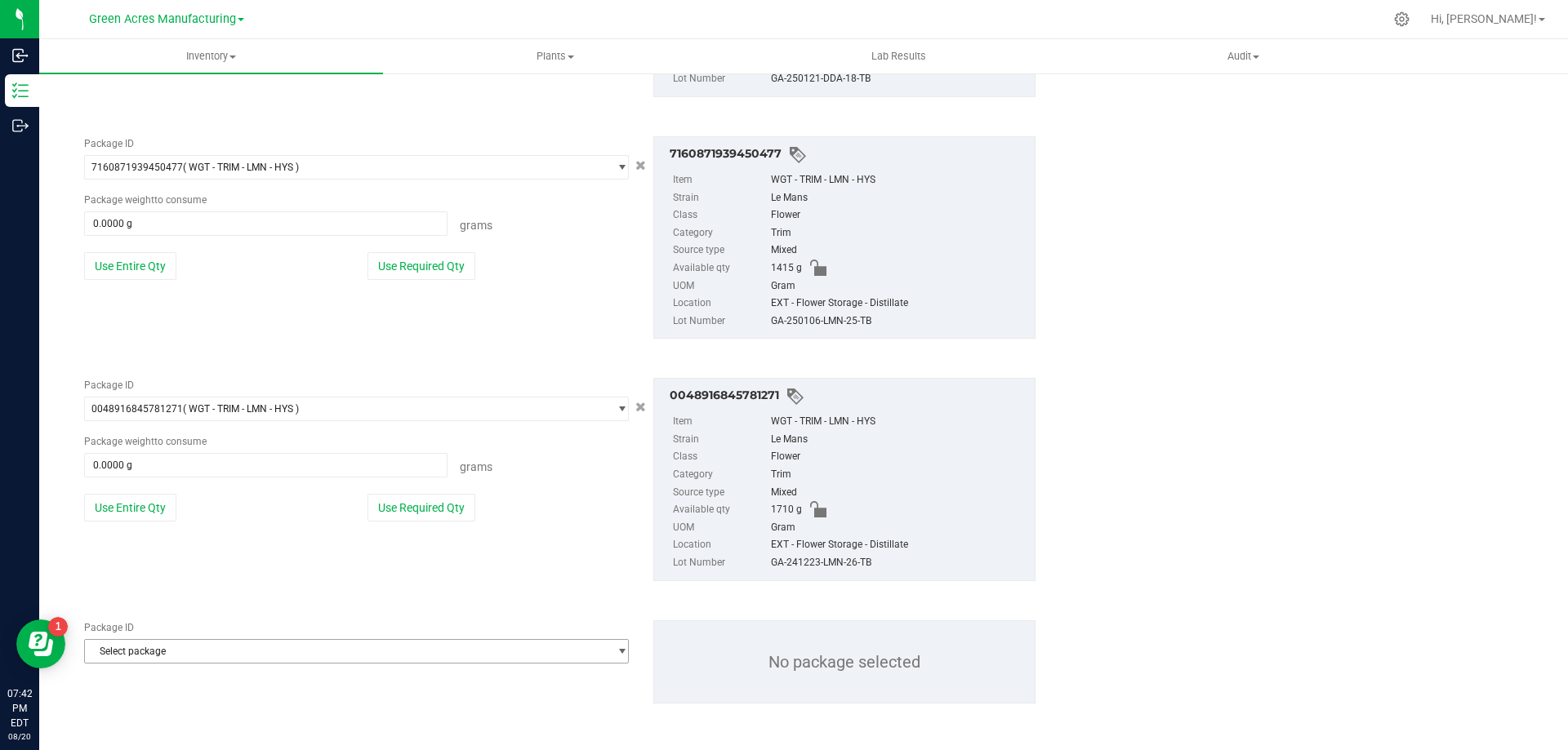
click at [243, 661] on span "Select package" at bounding box center [346, 652] width 523 height 23
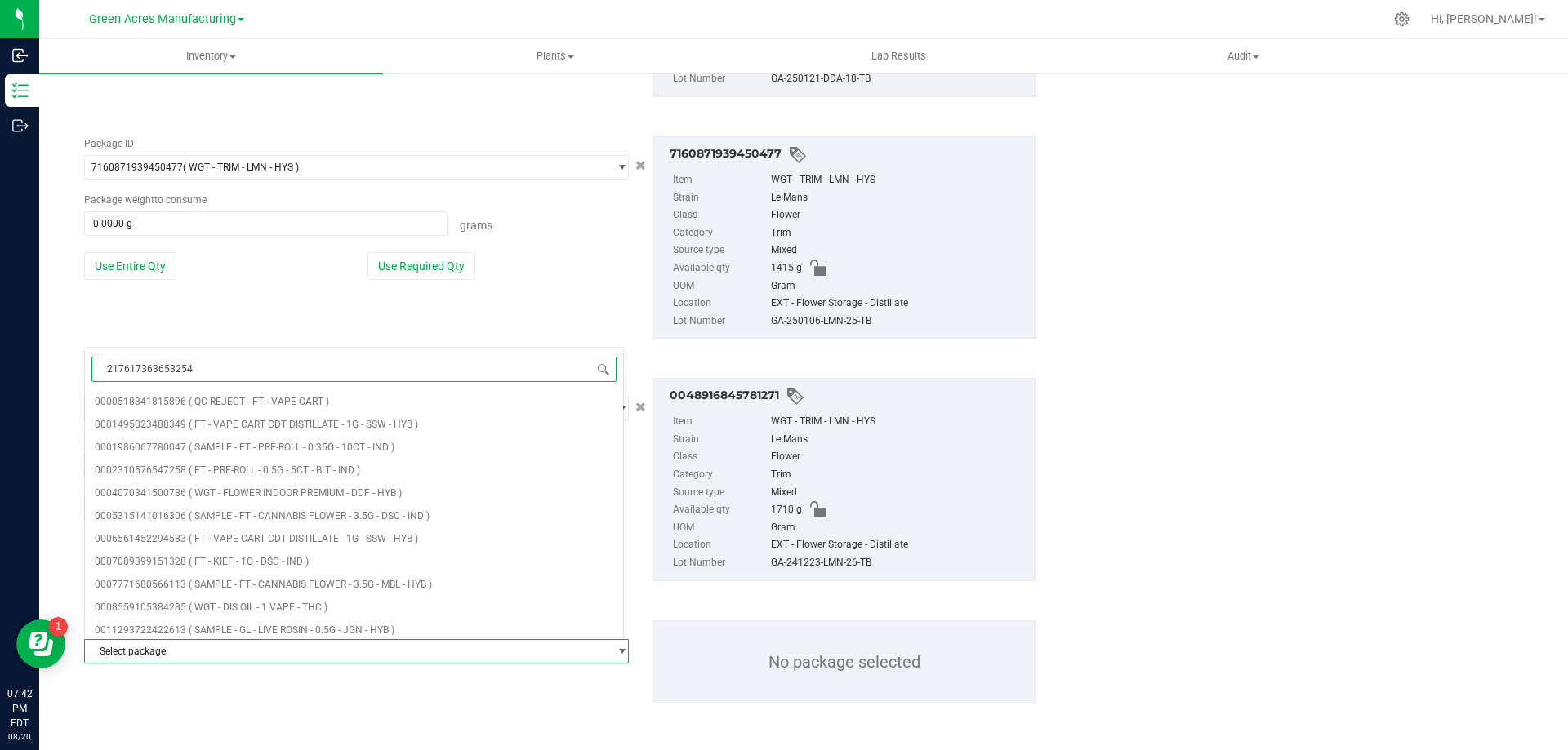
type input "2176173636532544"
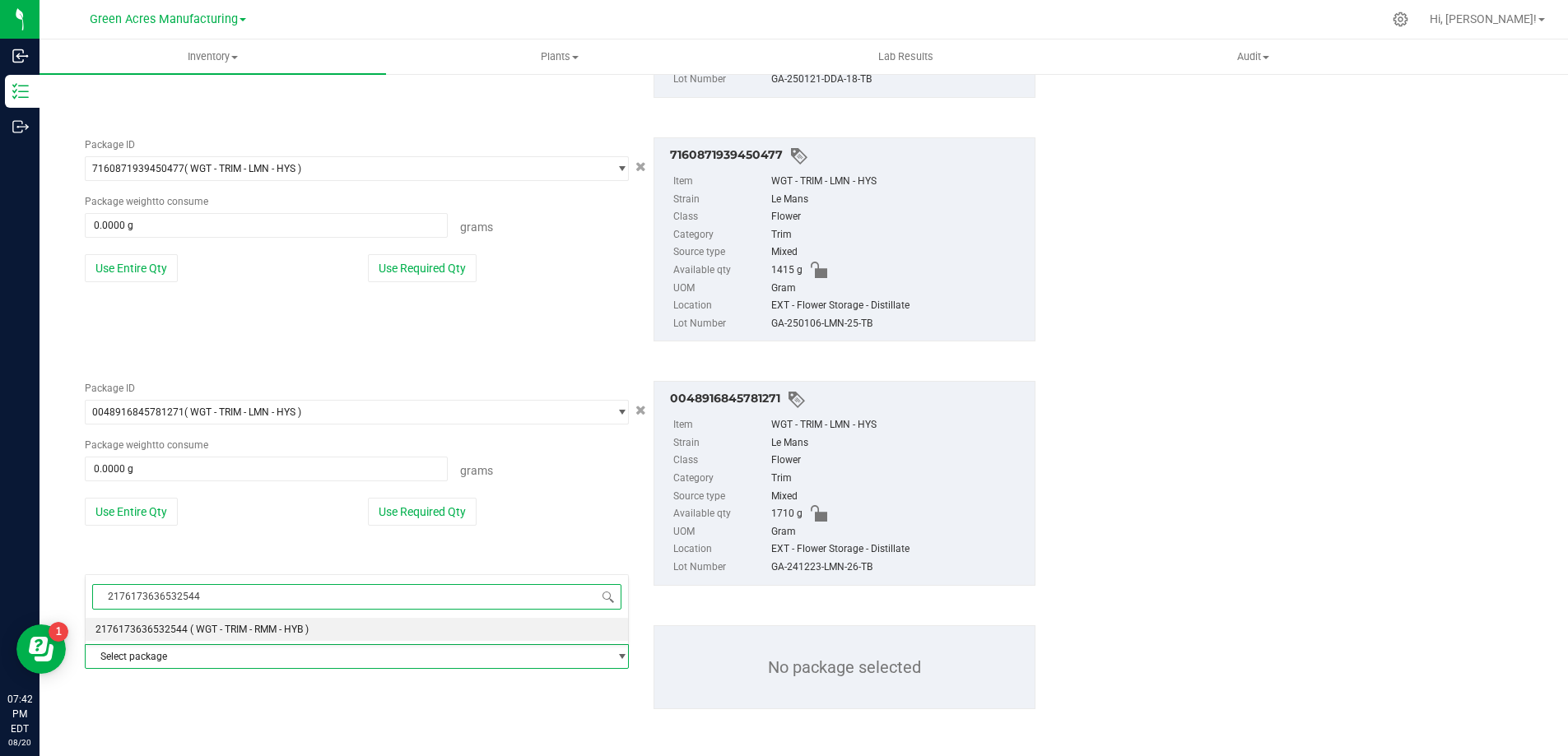
click at [273, 631] on span "( WGT - TRIM - RMM - HYB )" at bounding box center [250, 630] width 119 height 12
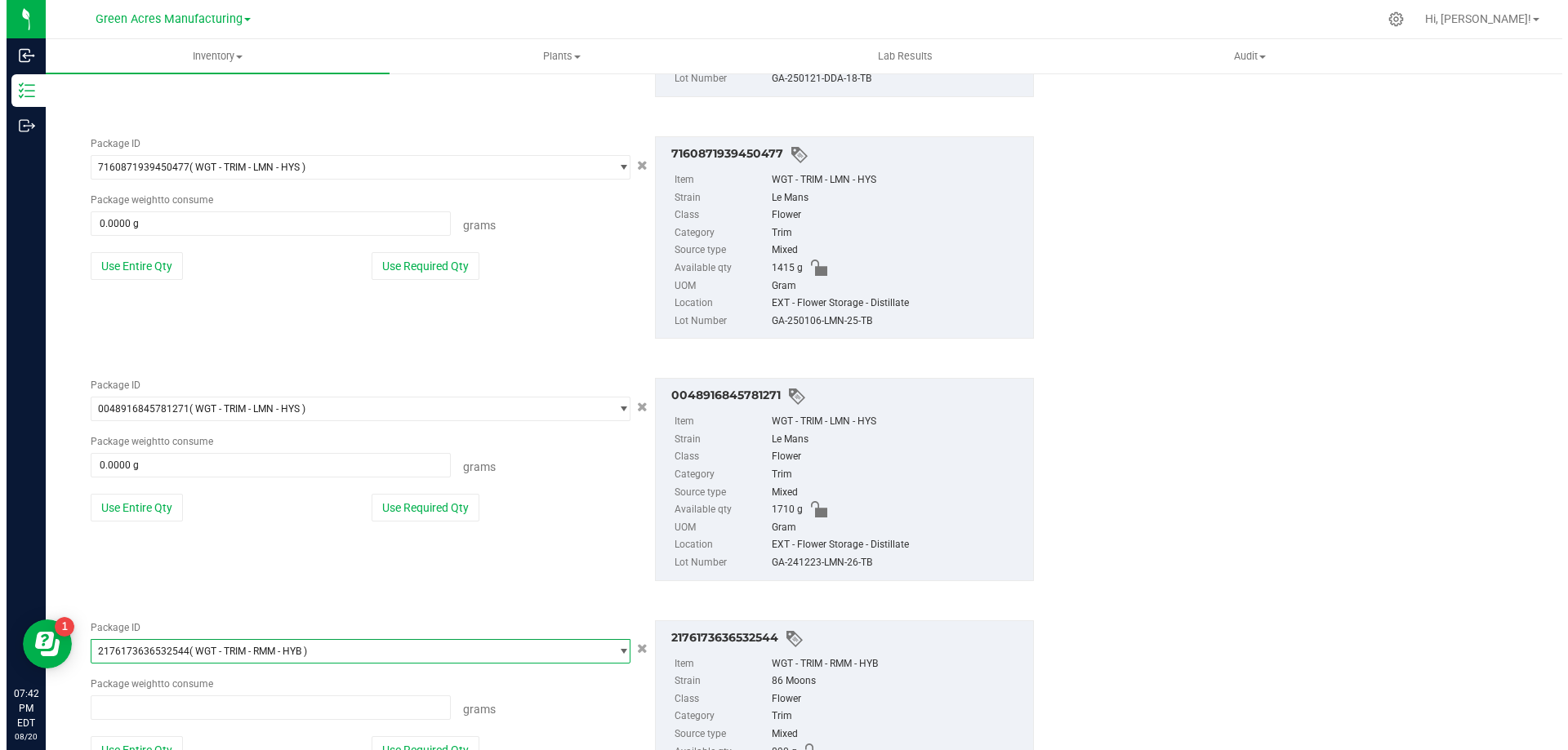
scroll to position [37967, 0]
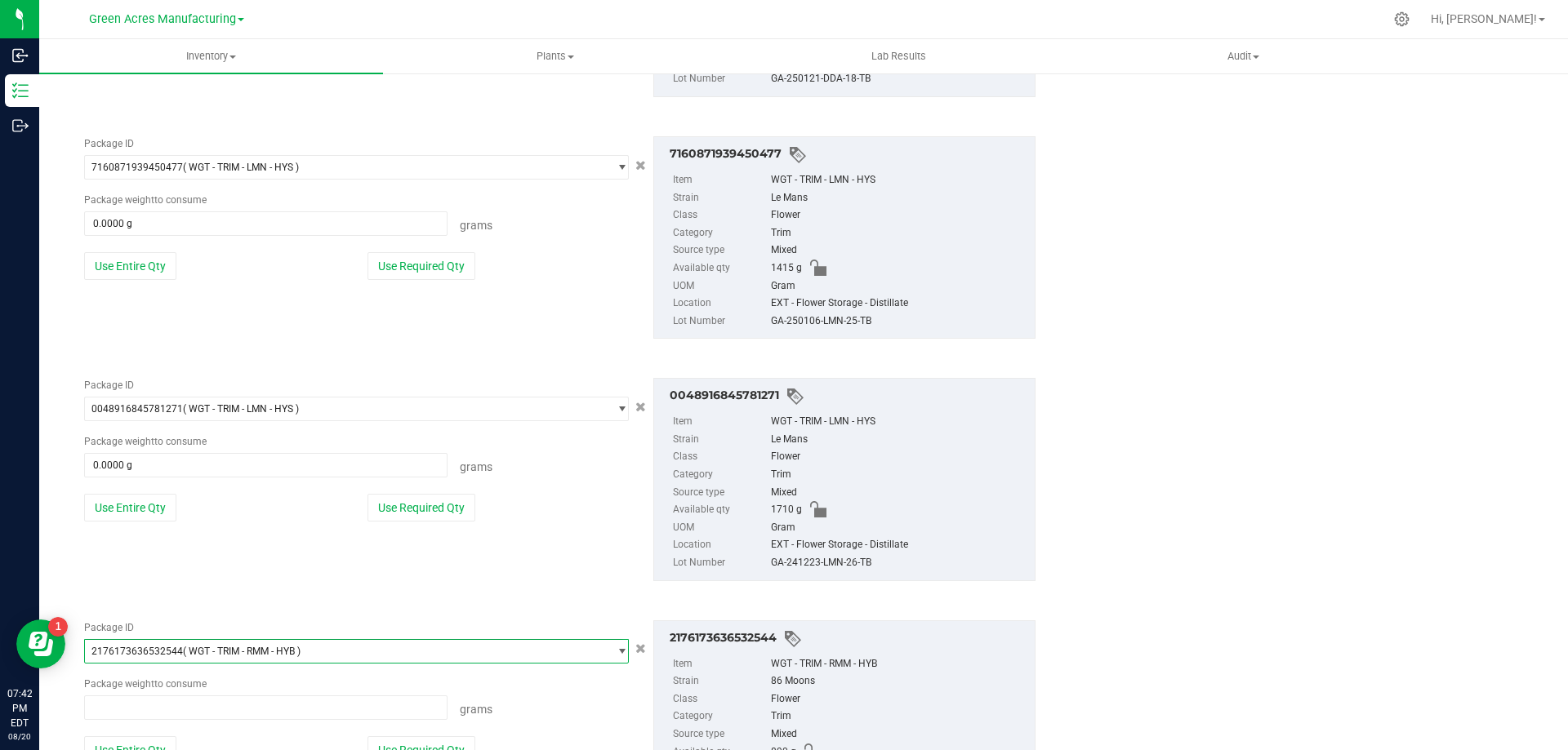
type input "0.0000 g"
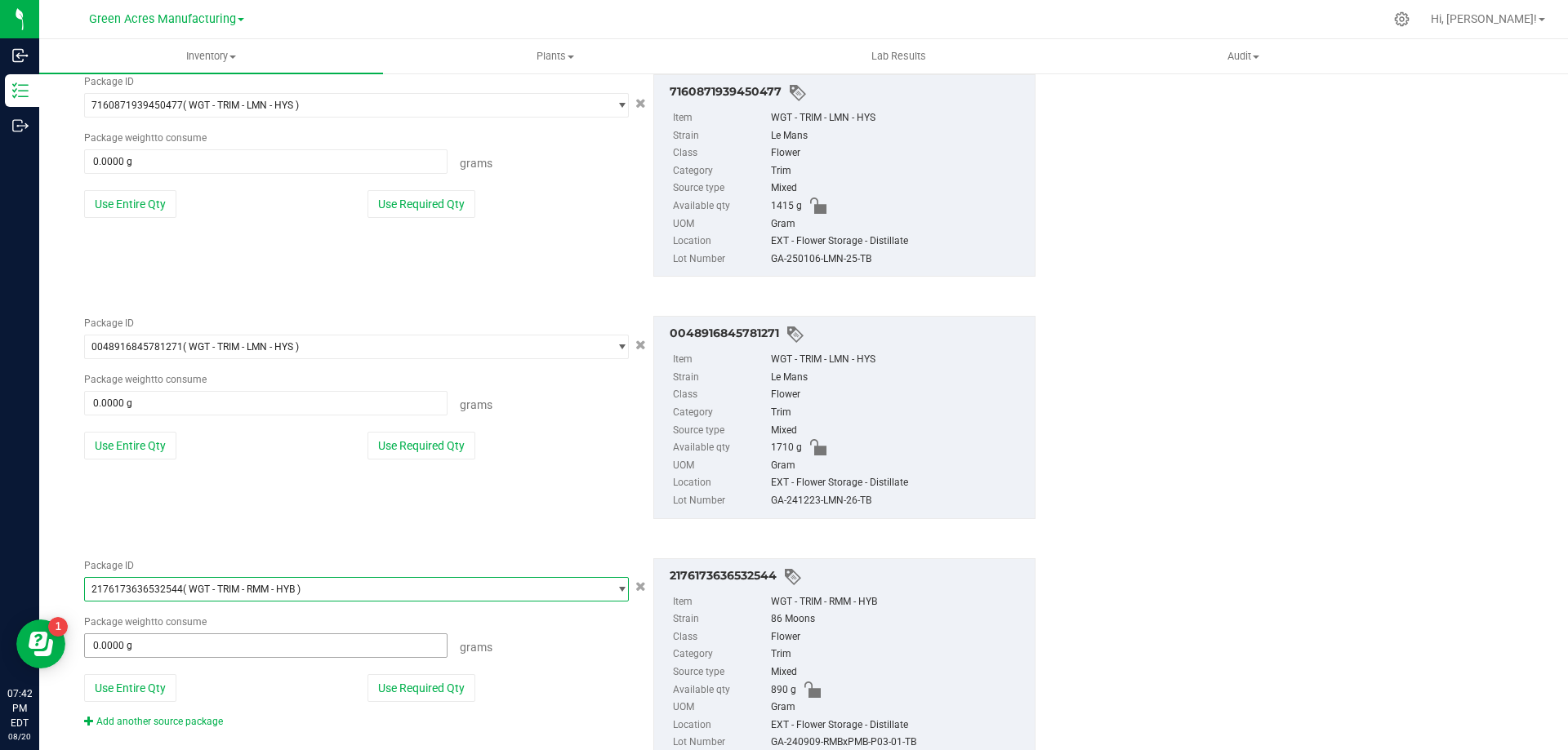
scroll to position [1385, 0]
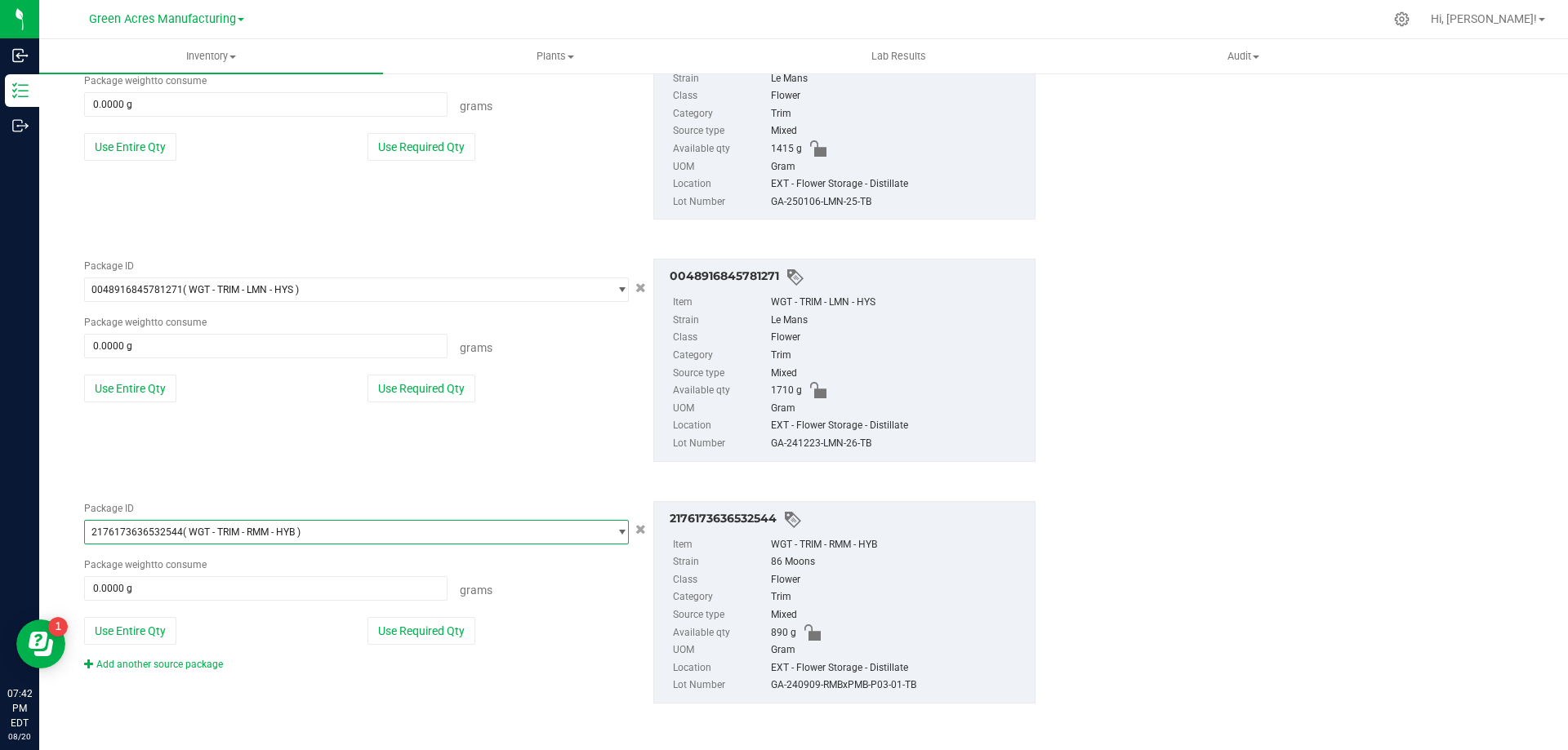
click at [202, 670] on div "Add another source package" at bounding box center [165, 664] width 164 height 15
click at [205, 666] on link "Add another source package" at bounding box center [153, 664] width 139 height 12
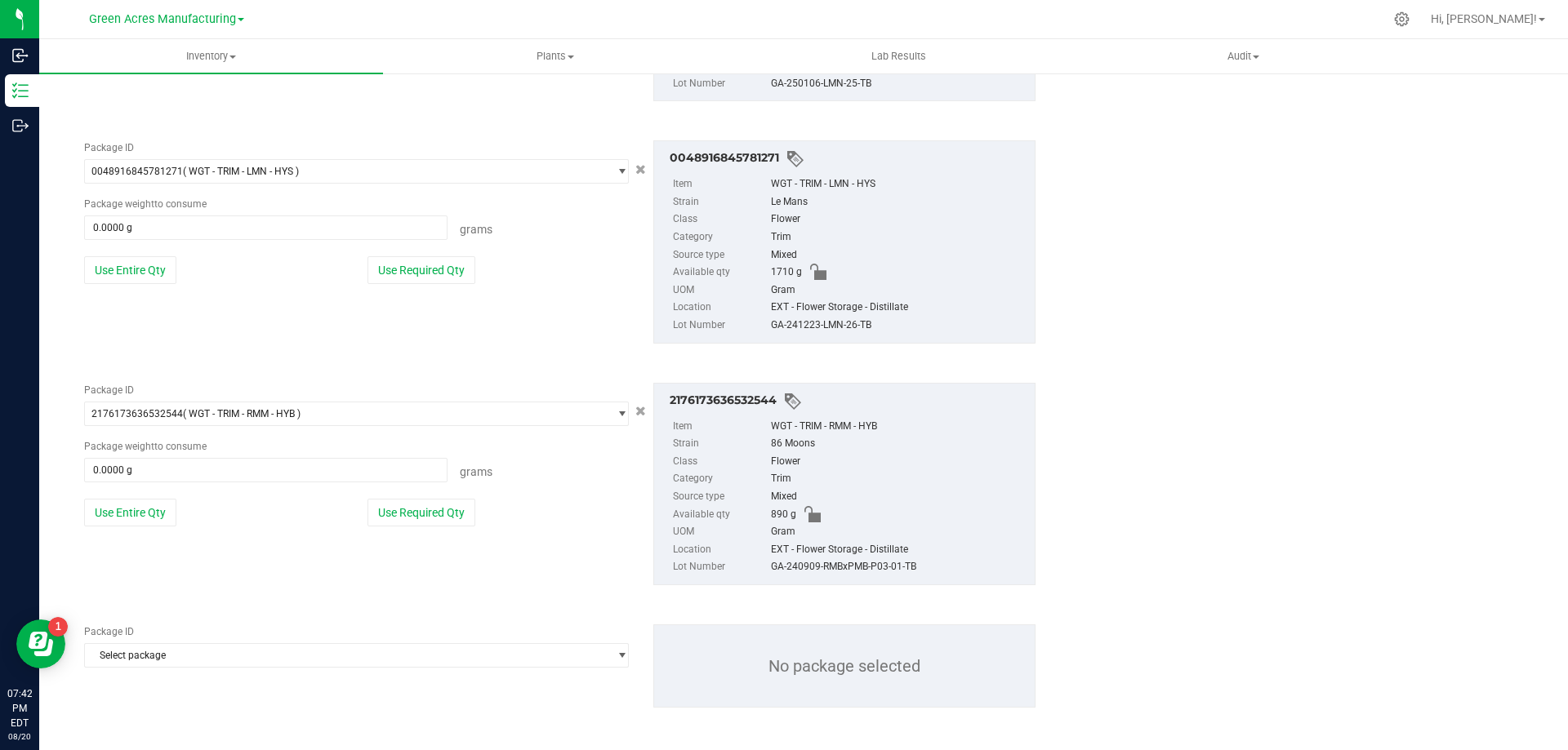
scroll to position [1507, 0]
click at [286, 649] on span "Select package" at bounding box center [346, 652] width 523 height 23
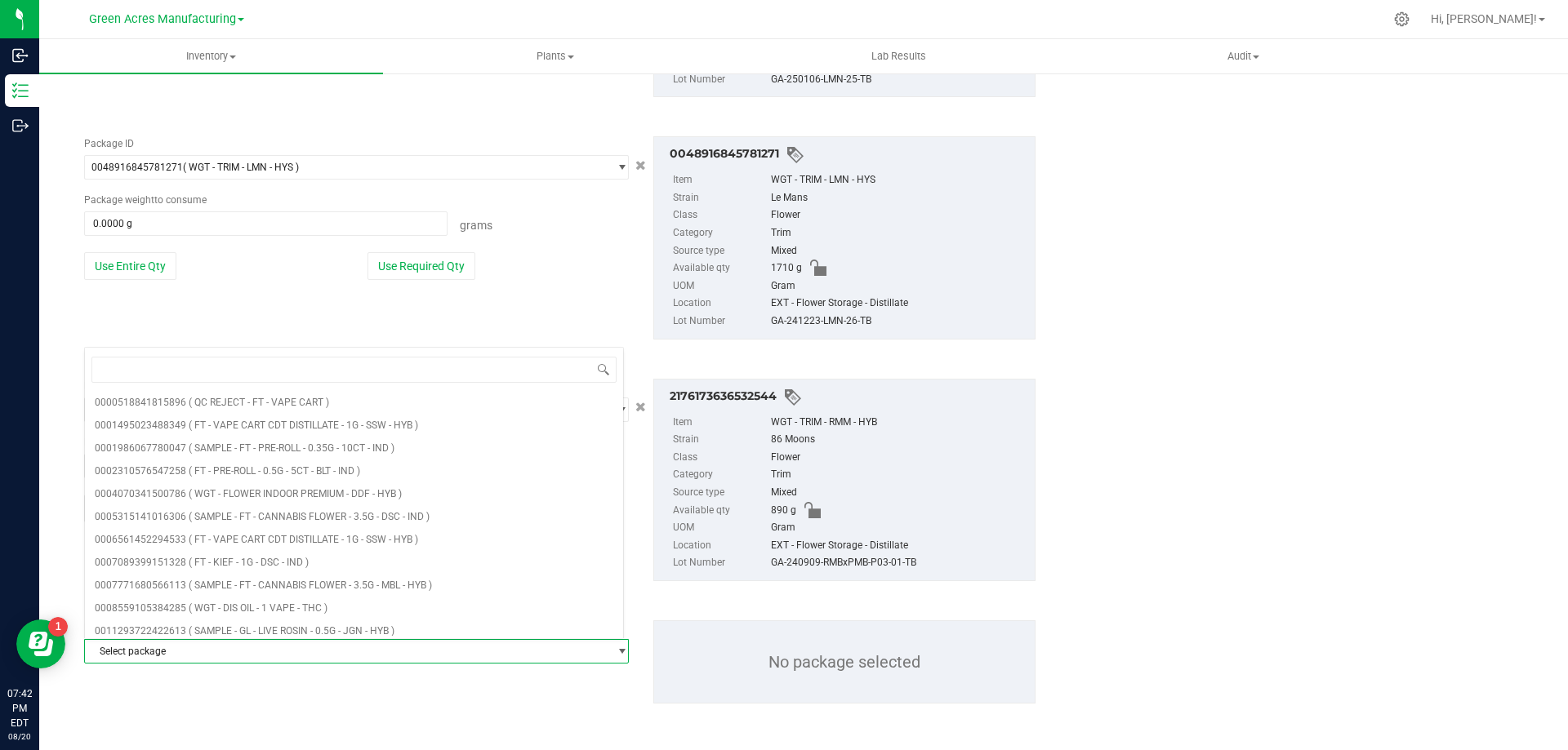
click at [316, 696] on div "Package ID Select package 0000518841815896 0001495023488349 0001986067780047 00…" at bounding box center [559, 662] width 976 height 110
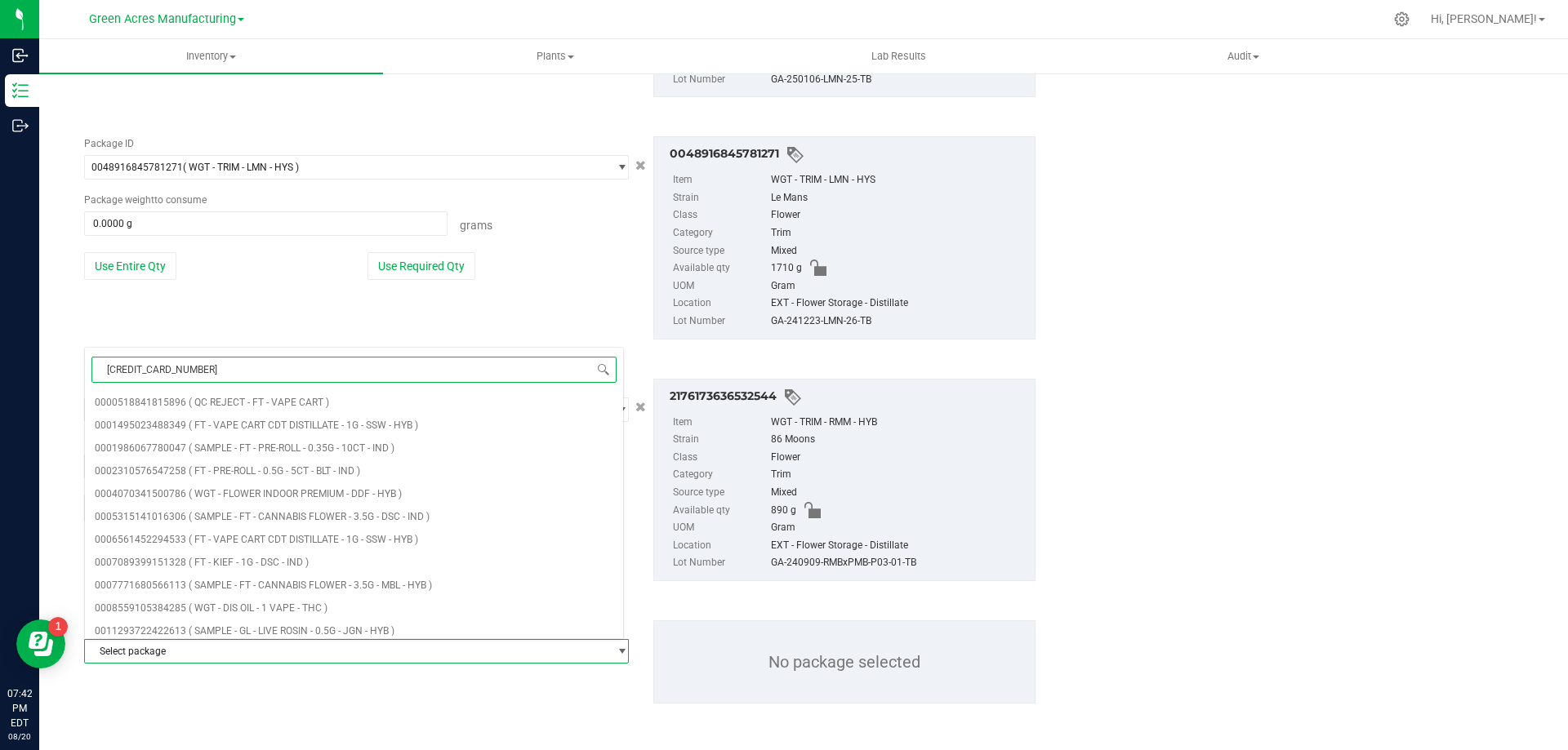
type input "5071945825269670"
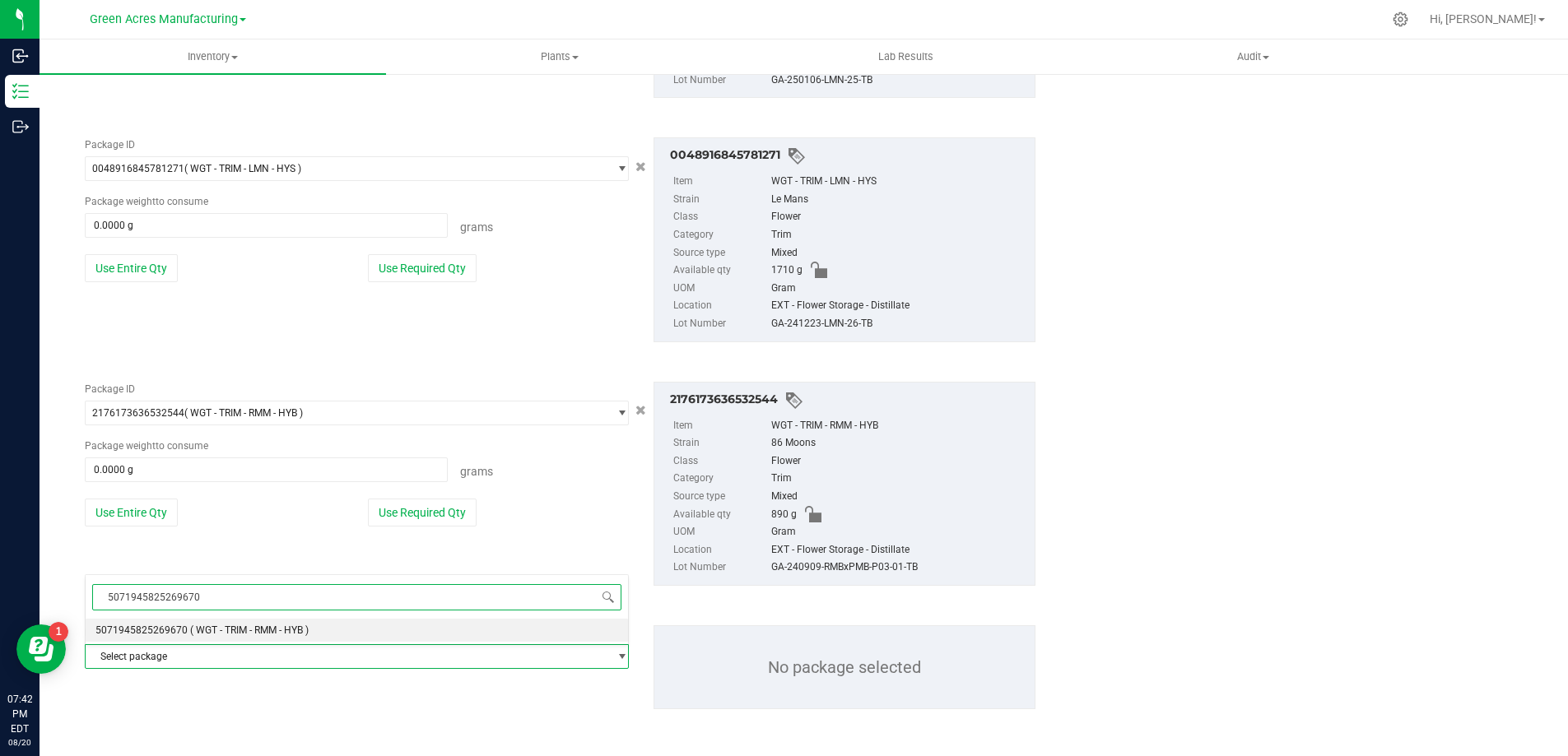
click at [297, 632] on span "( WGT - TRIM - RMM - HYB )" at bounding box center [250, 630] width 119 height 12
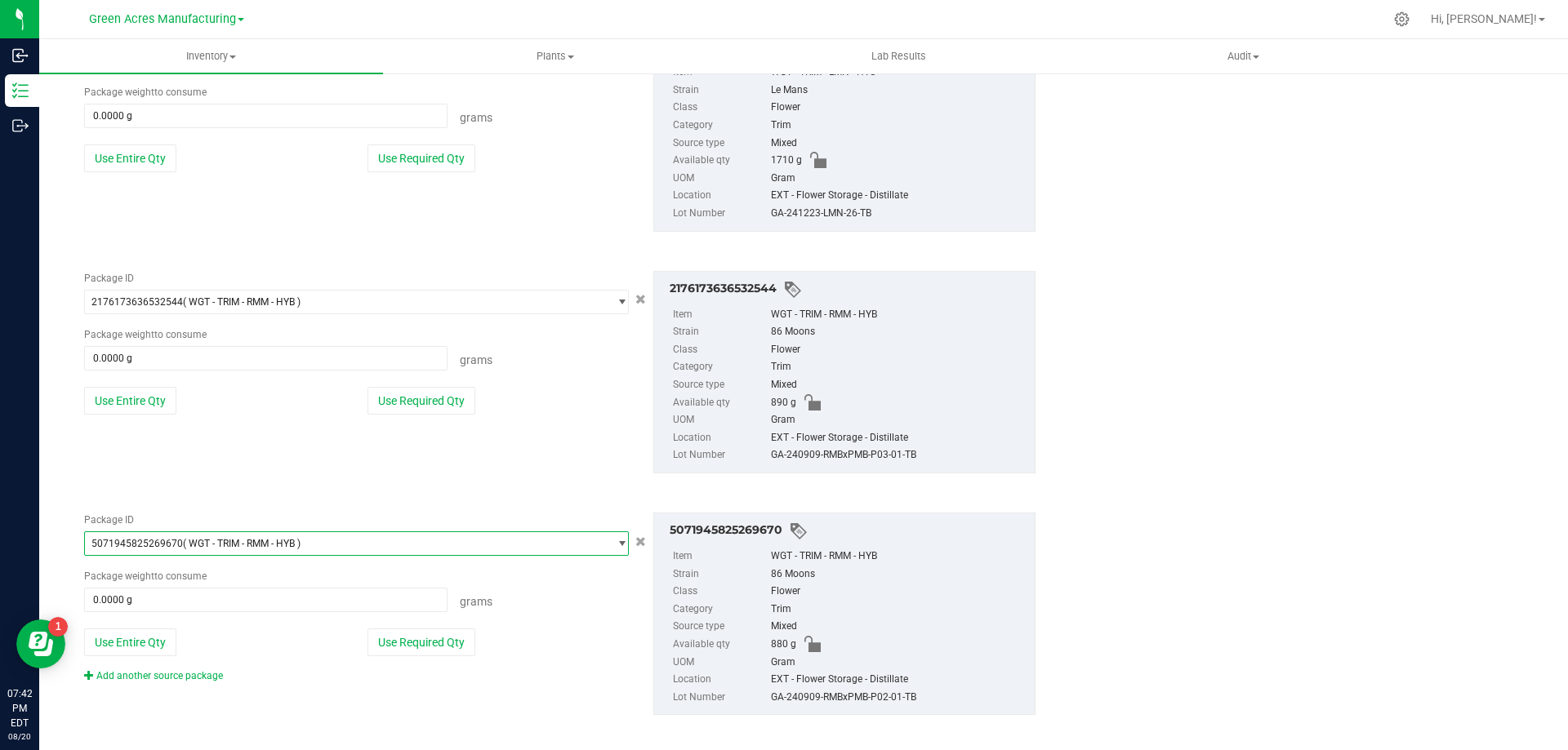
scroll to position [1627, 0]
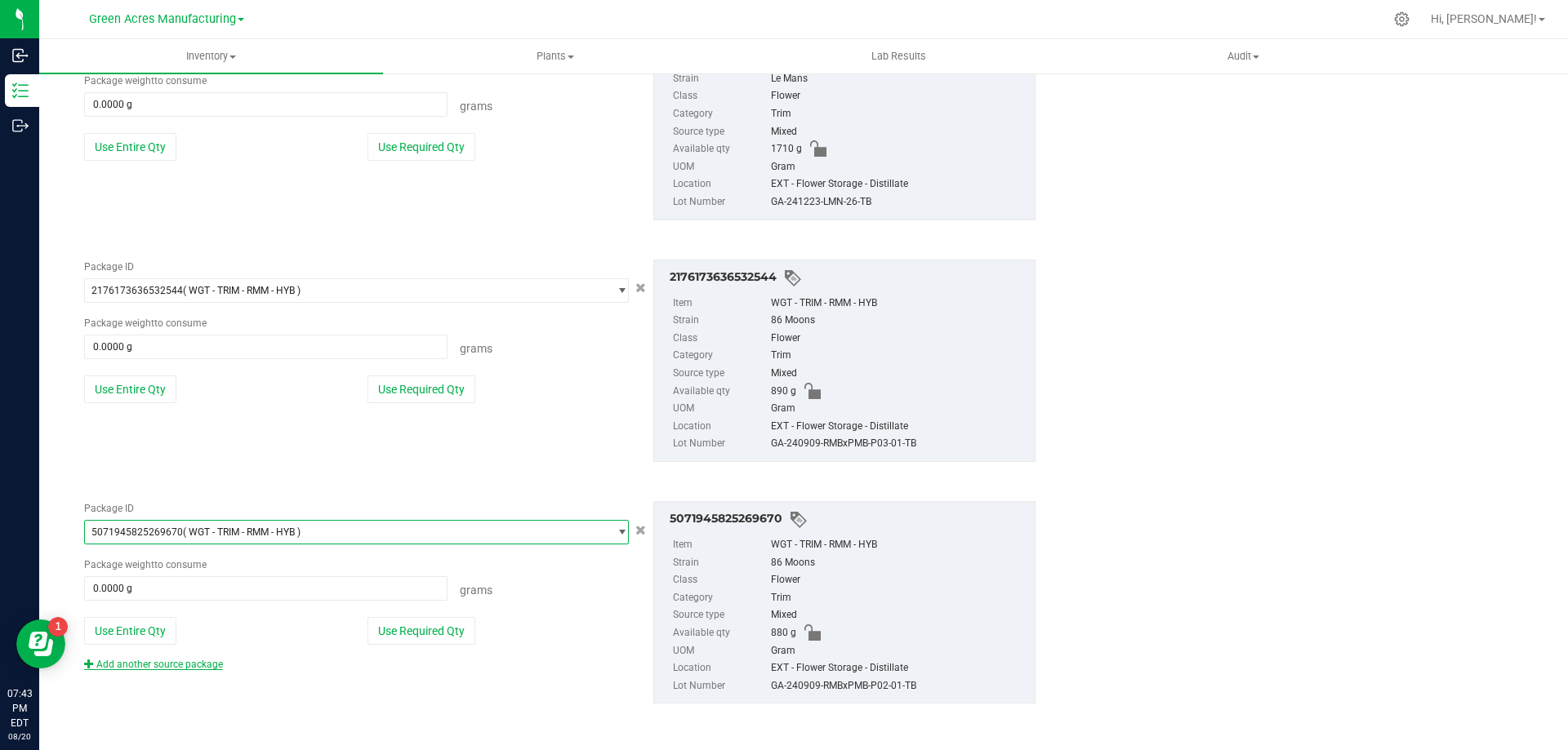
click at [205, 669] on link "Add another source package" at bounding box center [153, 664] width 139 height 12
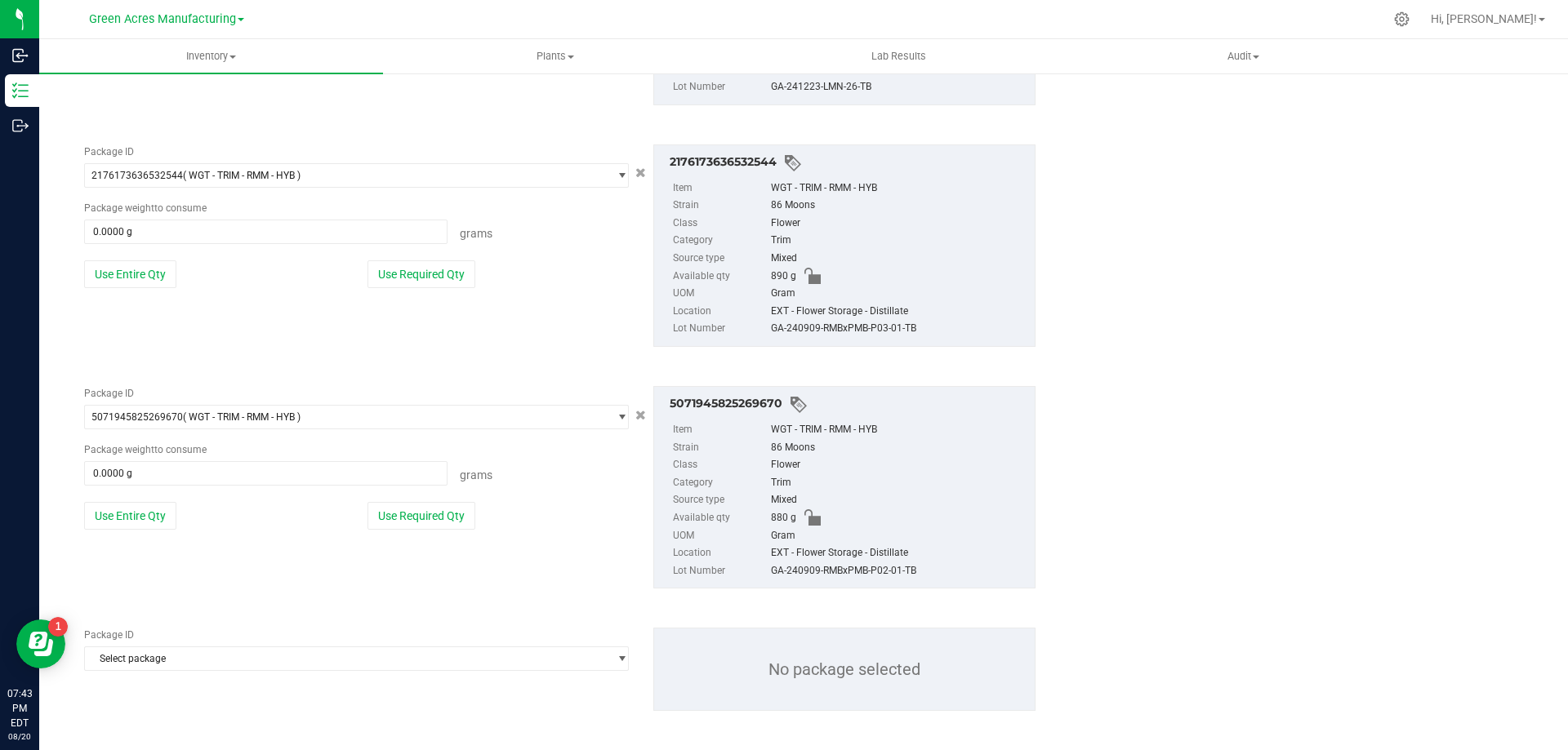
scroll to position [1749, 0]
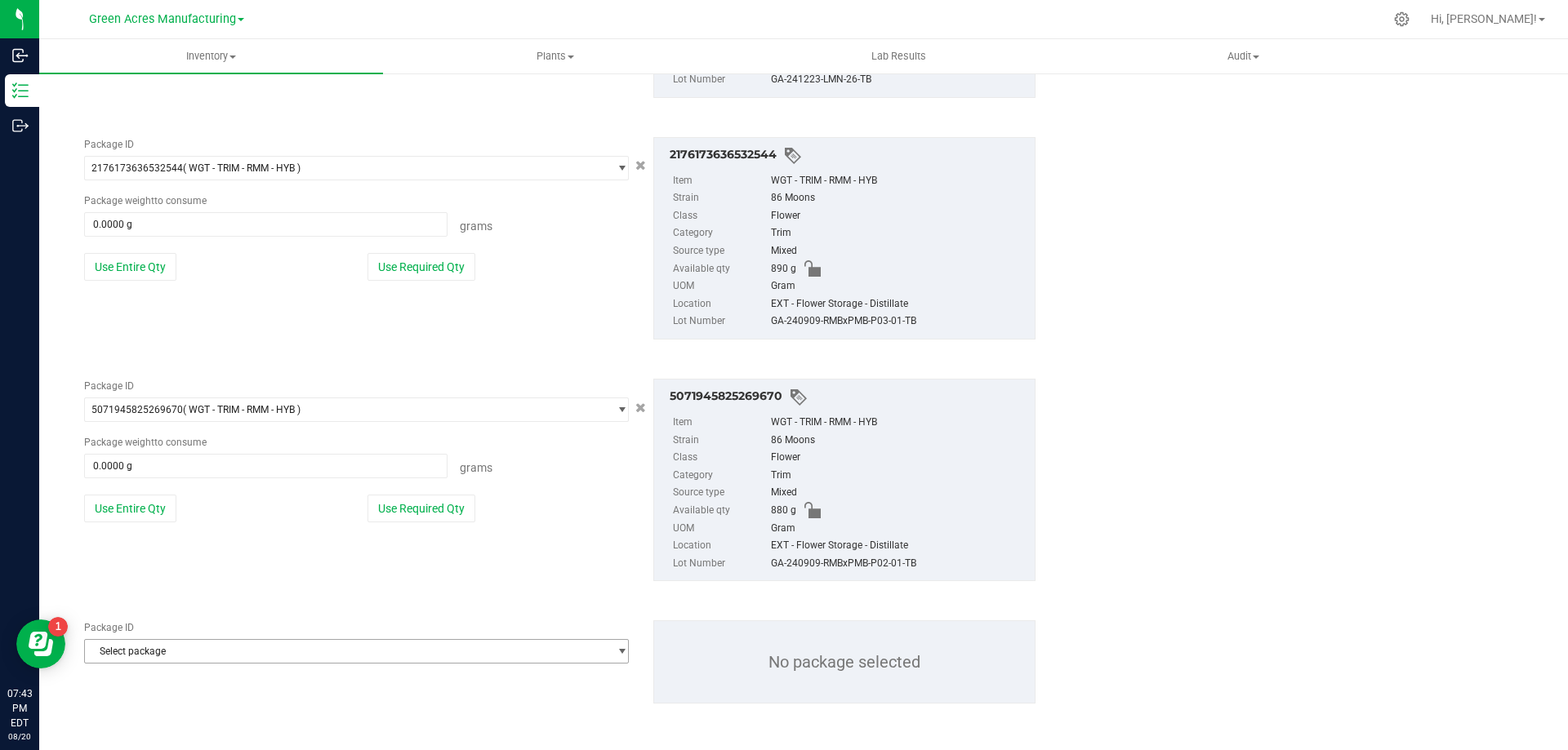
click at [272, 645] on span "Select package" at bounding box center [346, 652] width 523 height 23
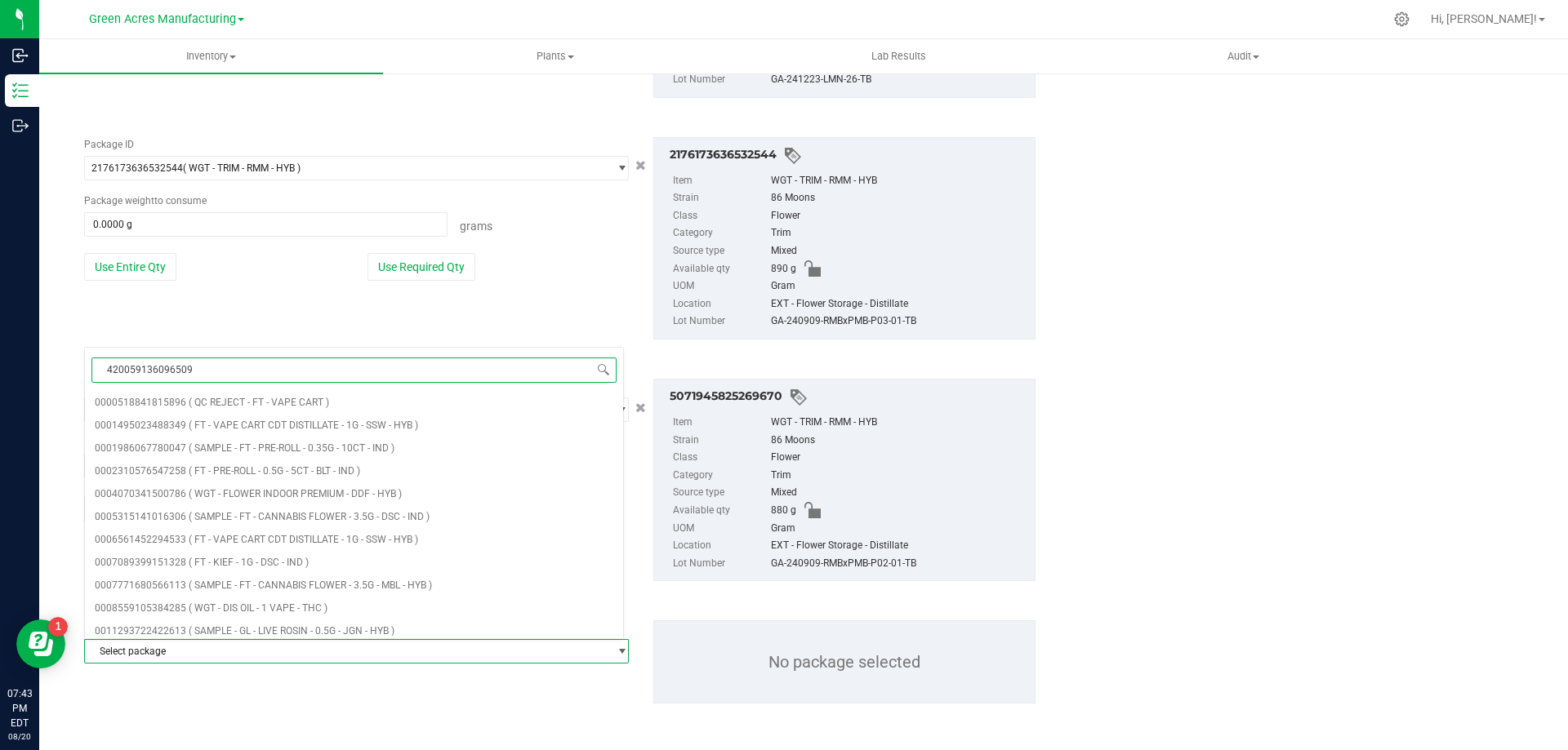
type input "4200591360965092"
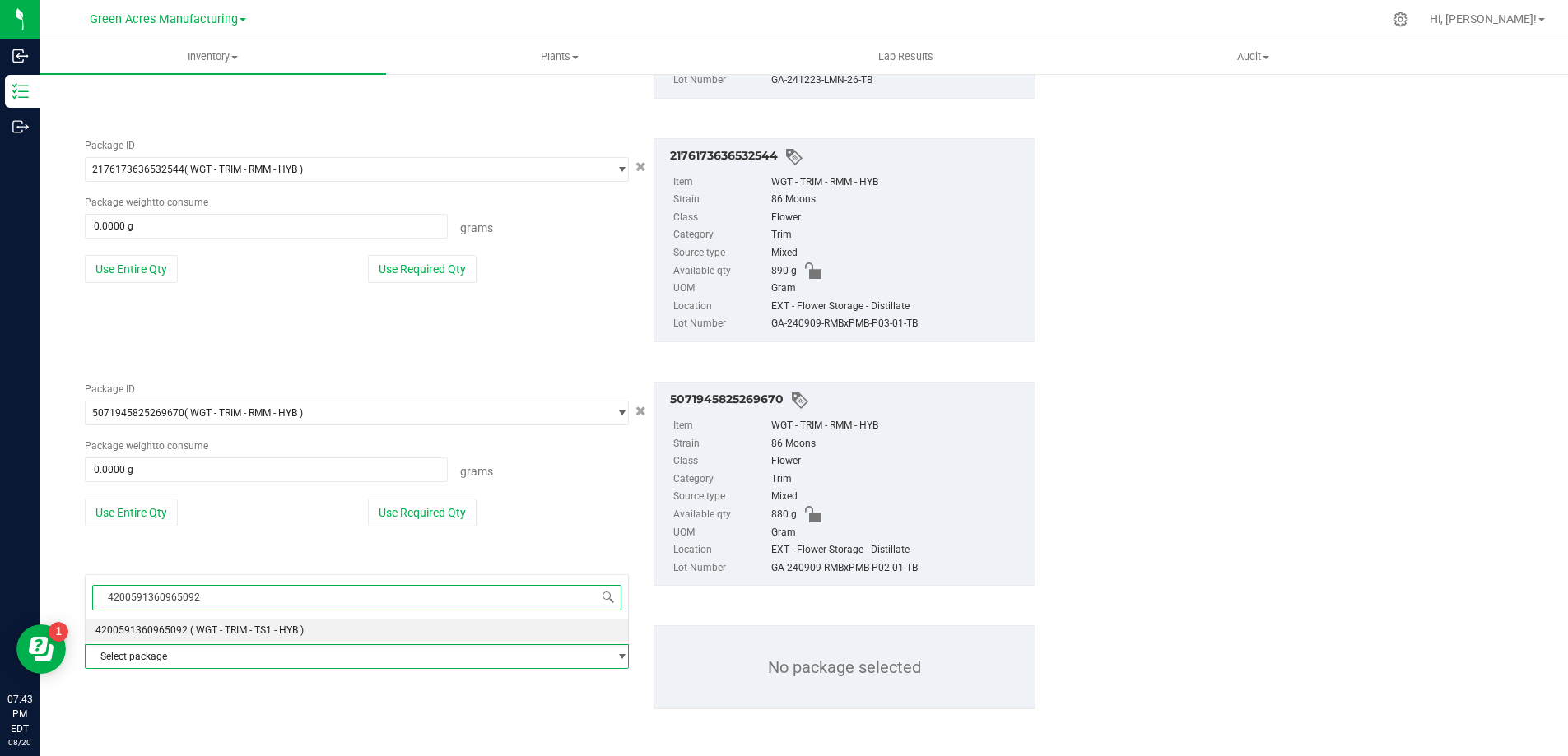
click at [300, 634] on span "( WGT - TRIM - TS1 - HYB )" at bounding box center [247, 630] width 114 height 12
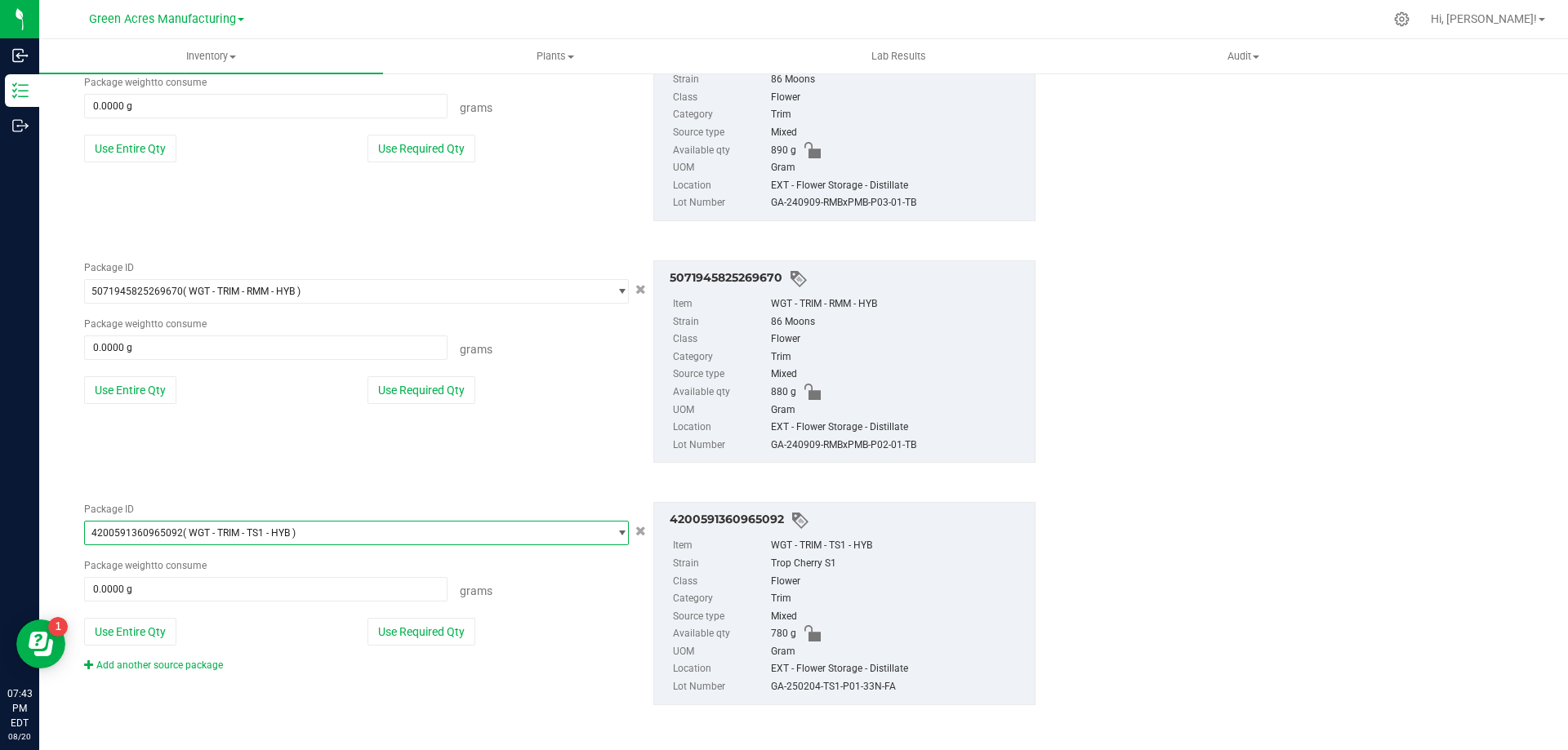
scroll to position [1870, 0]
click at [208, 660] on link "Add another source package" at bounding box center [153, 664] width 139 height 12
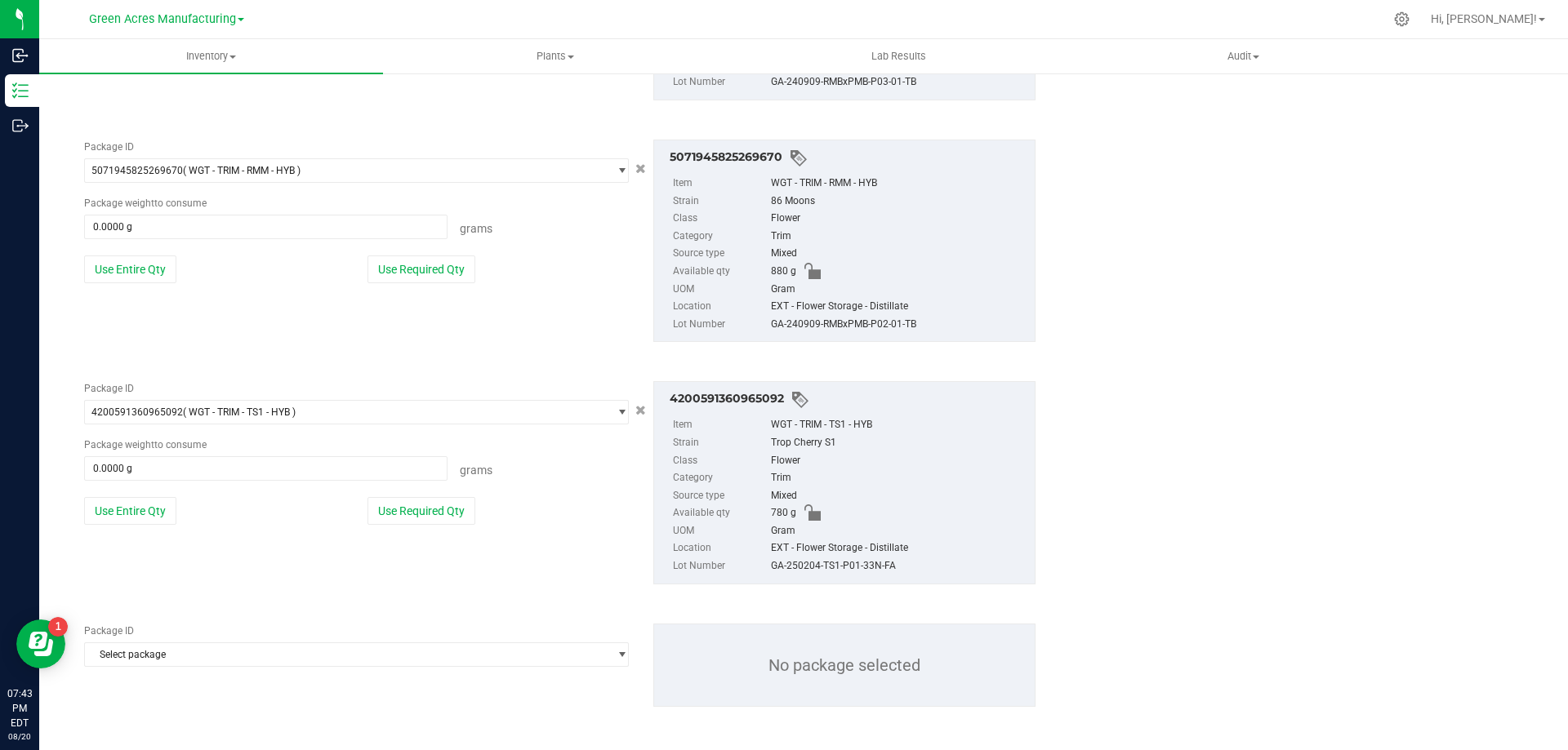
scroll to position [1992, 0]
click at [256, 649] on span "Select package" at bounding box center [346, 652] width 523 height 23
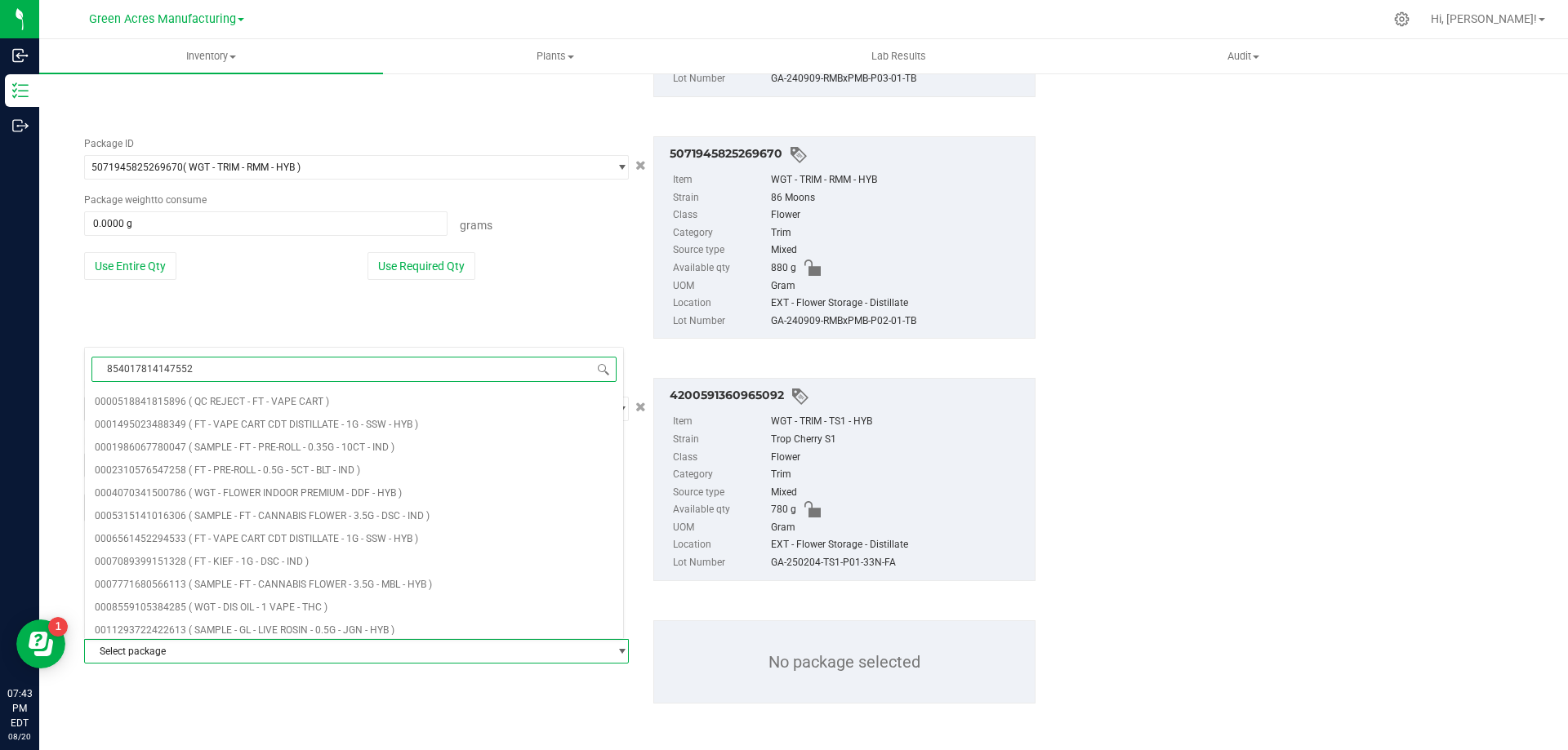
type input "8540178141475524"
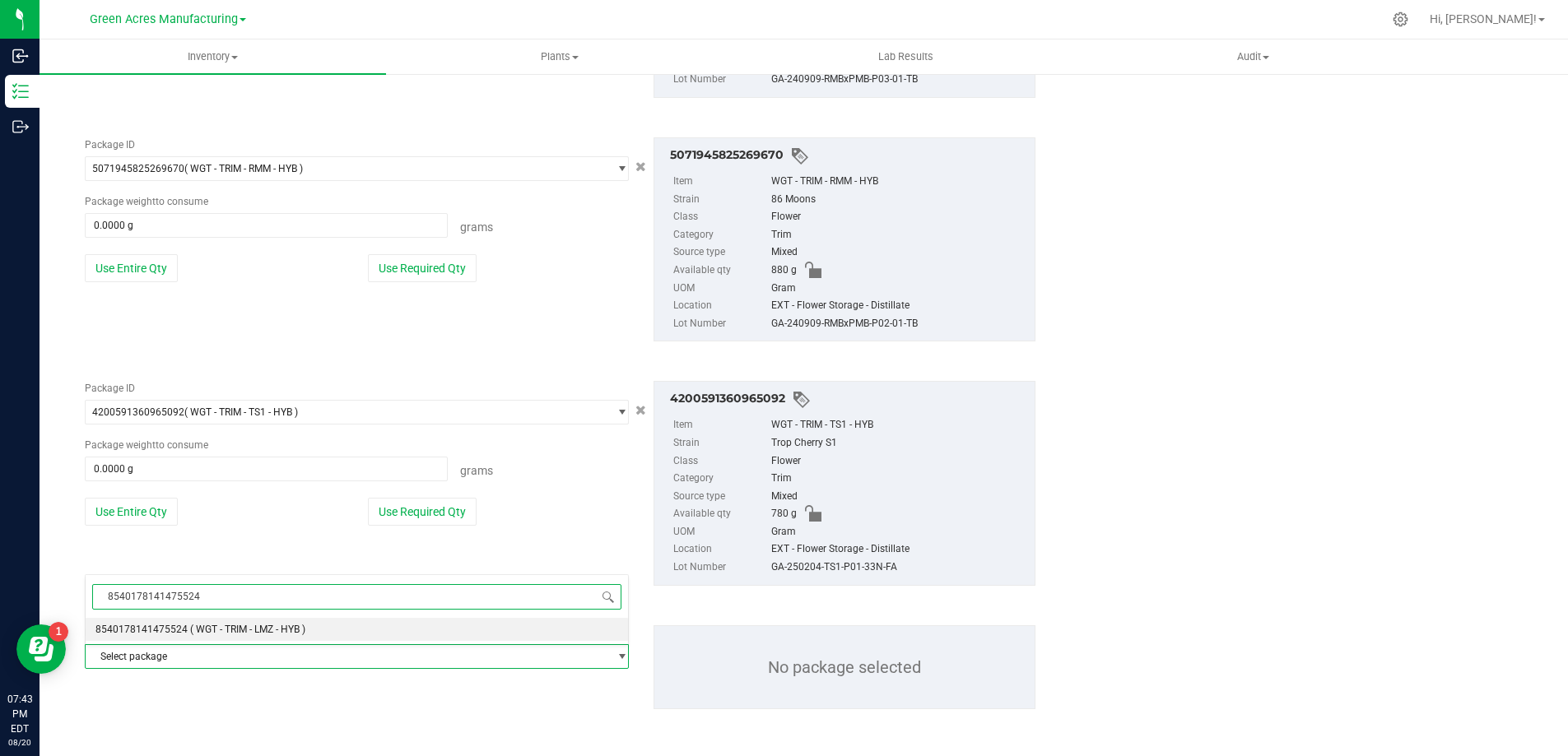
click at [262, 631] on span "( WGT - TRIM - LMZ - HYB )" at bounding box center [248, 630] width 116 height 12
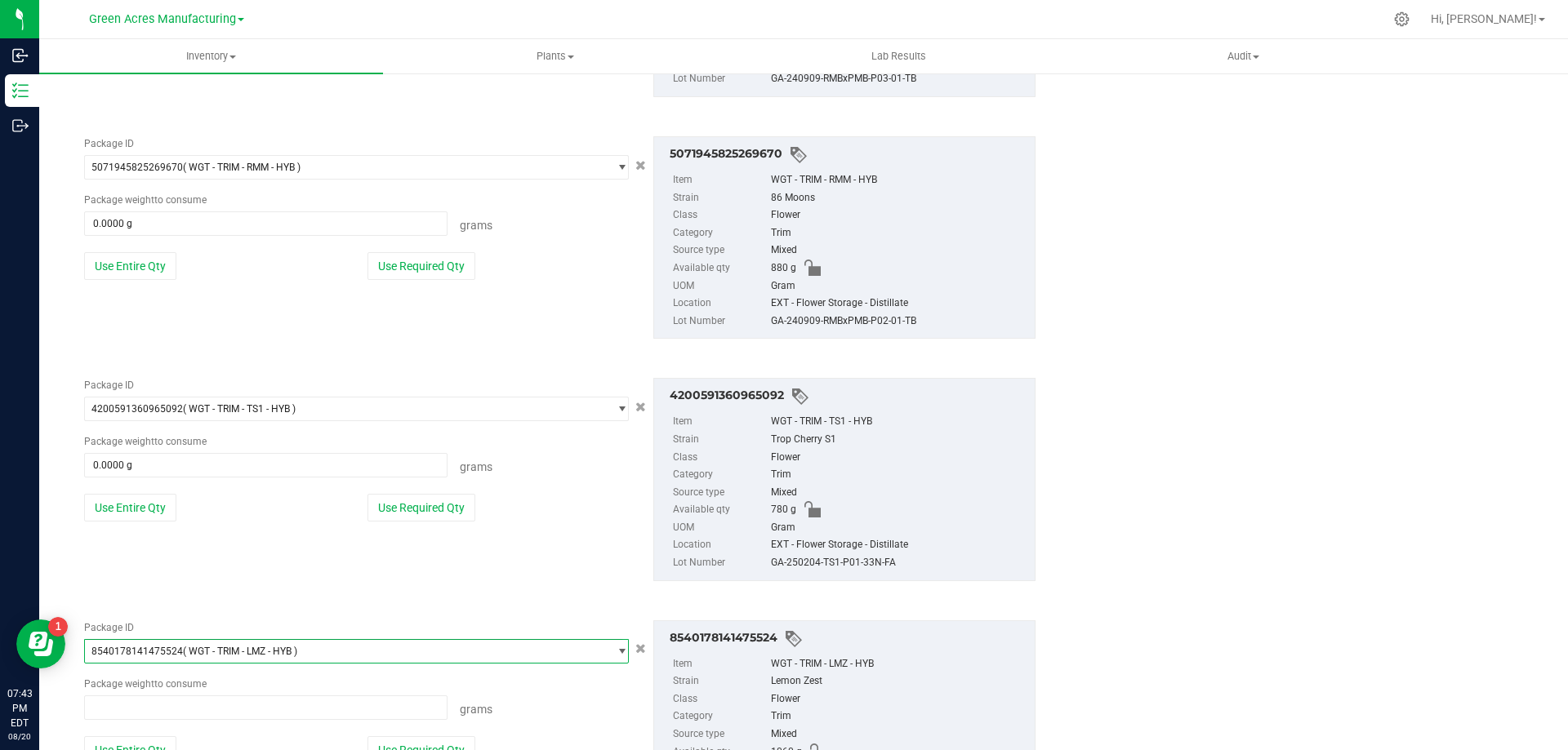
type input "0.0000 g"
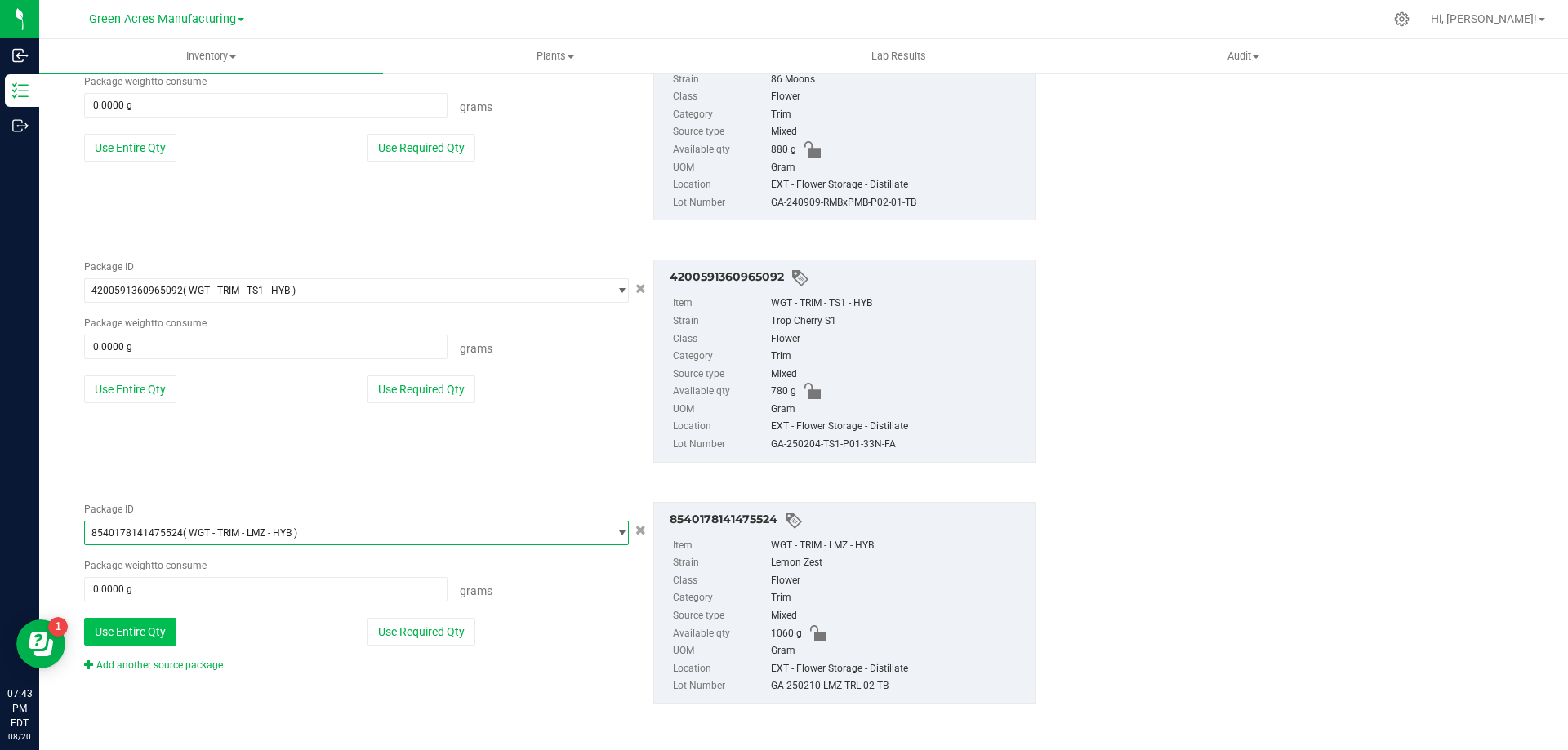
scroll to position [2111, 0]
click at [167, 664] on link "Add another source package" at bounding box center [153, 664] width 139 height 12
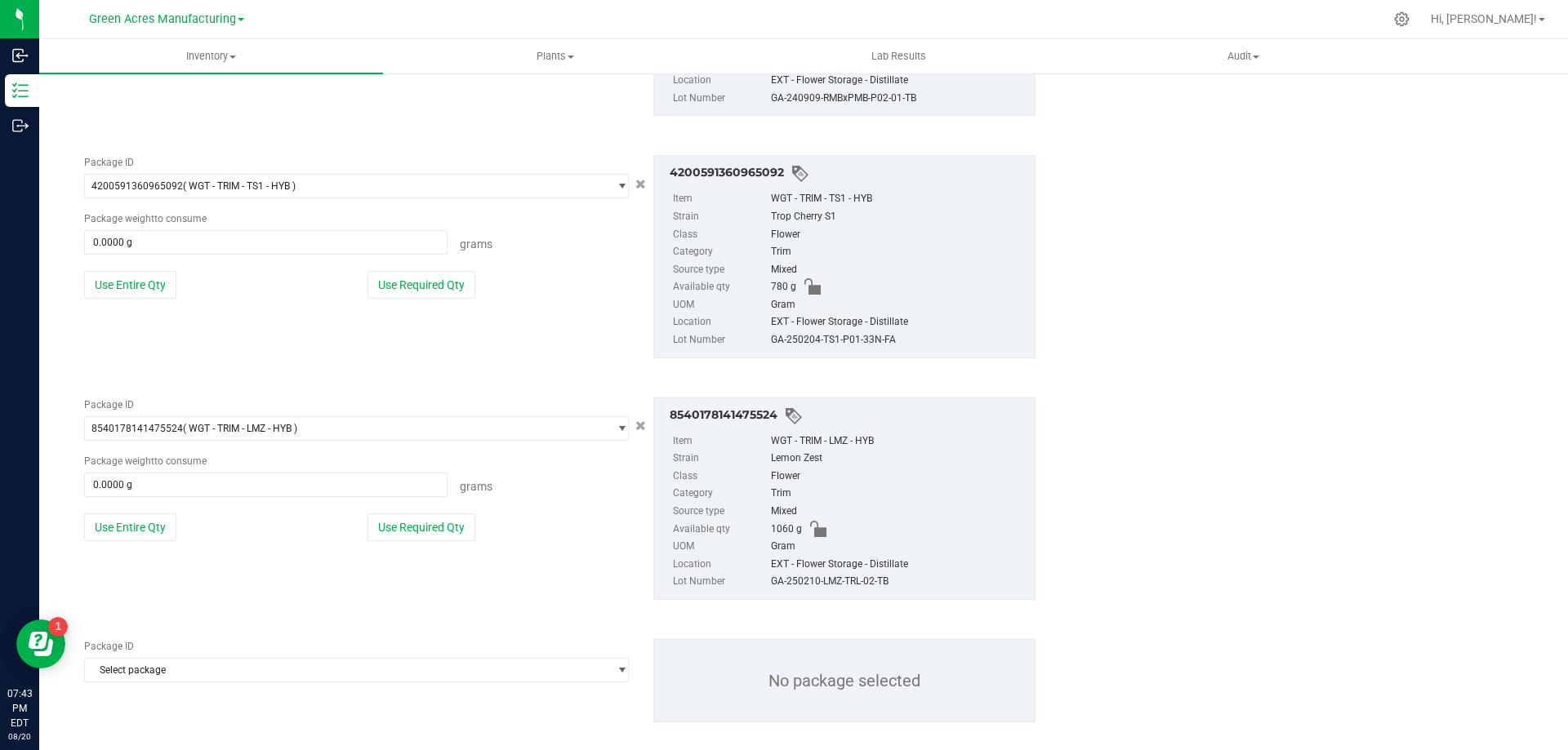
scroll to position [2233, 0]
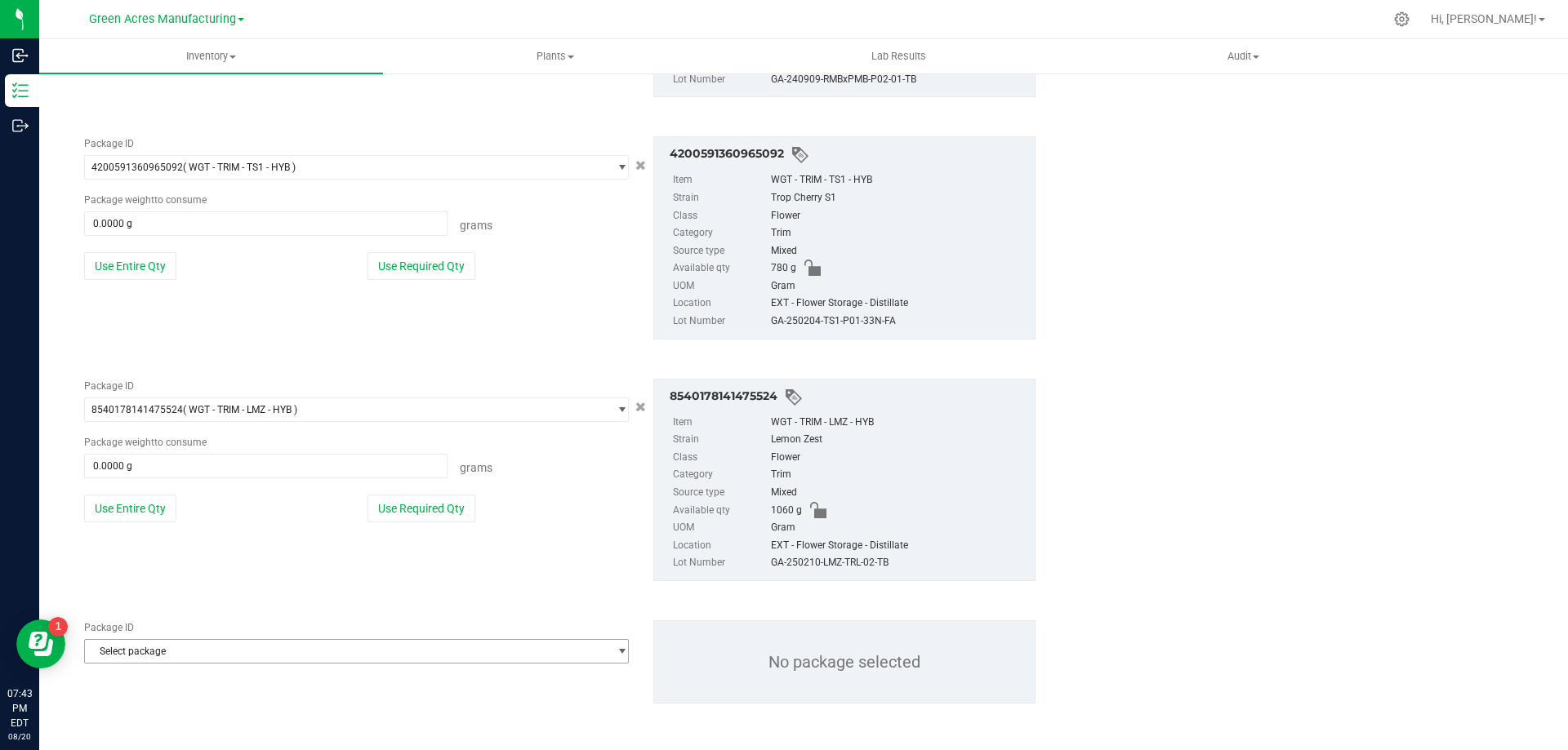
click at [251, 645] on span "Select package" at bounding box center [346, 652] width 523 height 23
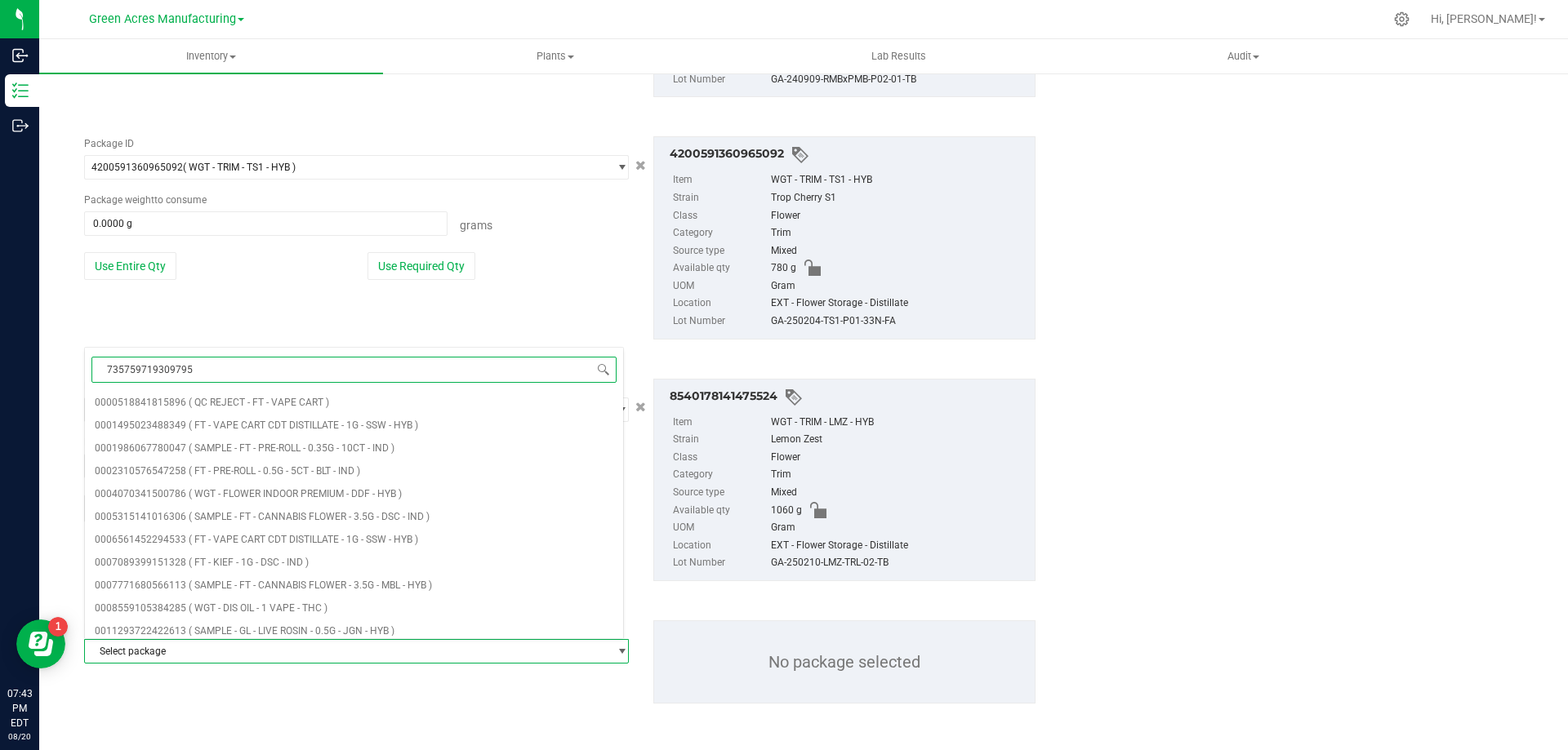
type input "7357597193097955"
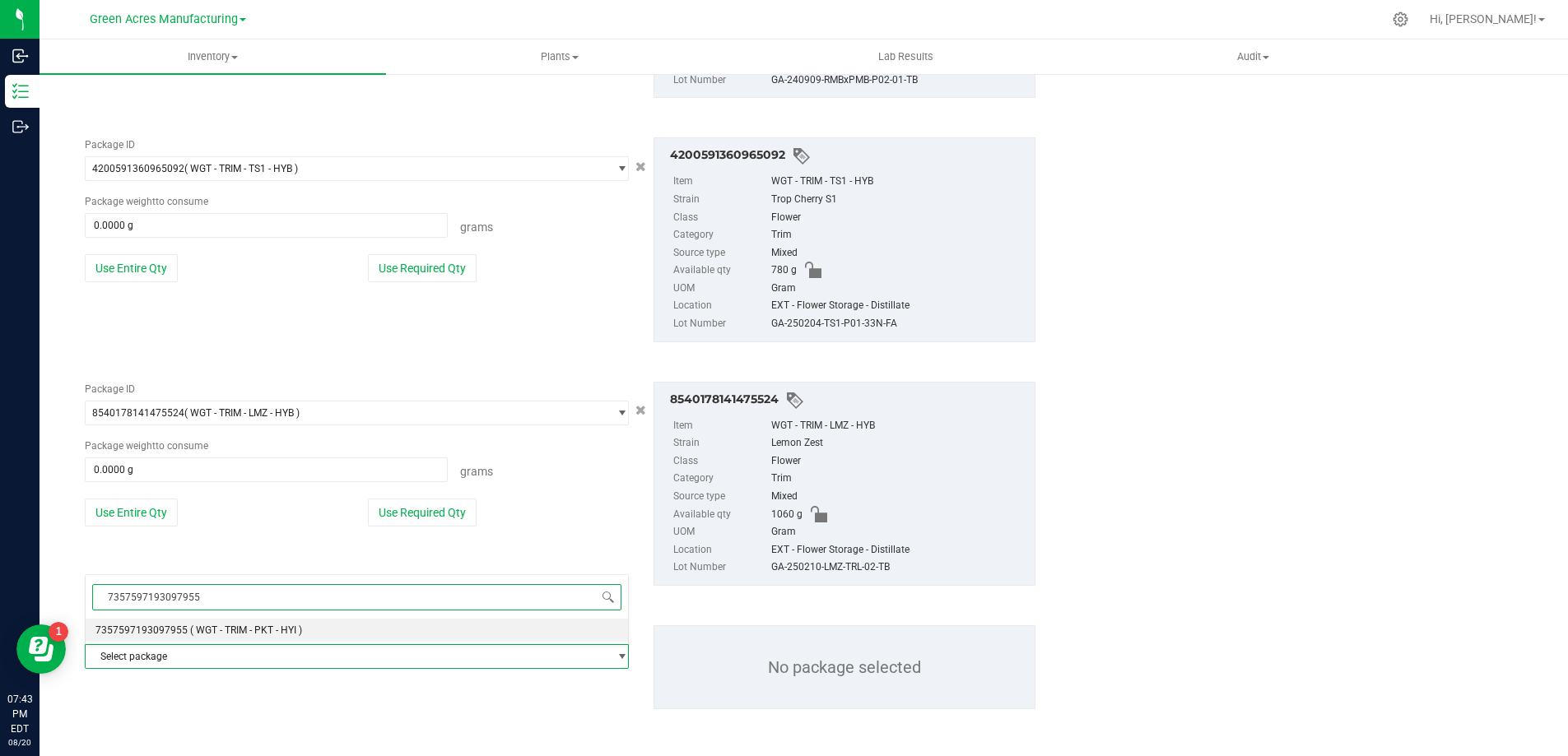
click at [260, 625] on span "( WGT - TRIM - PKT - HYI )" at bounding box center [246, 630] width 112 height 12
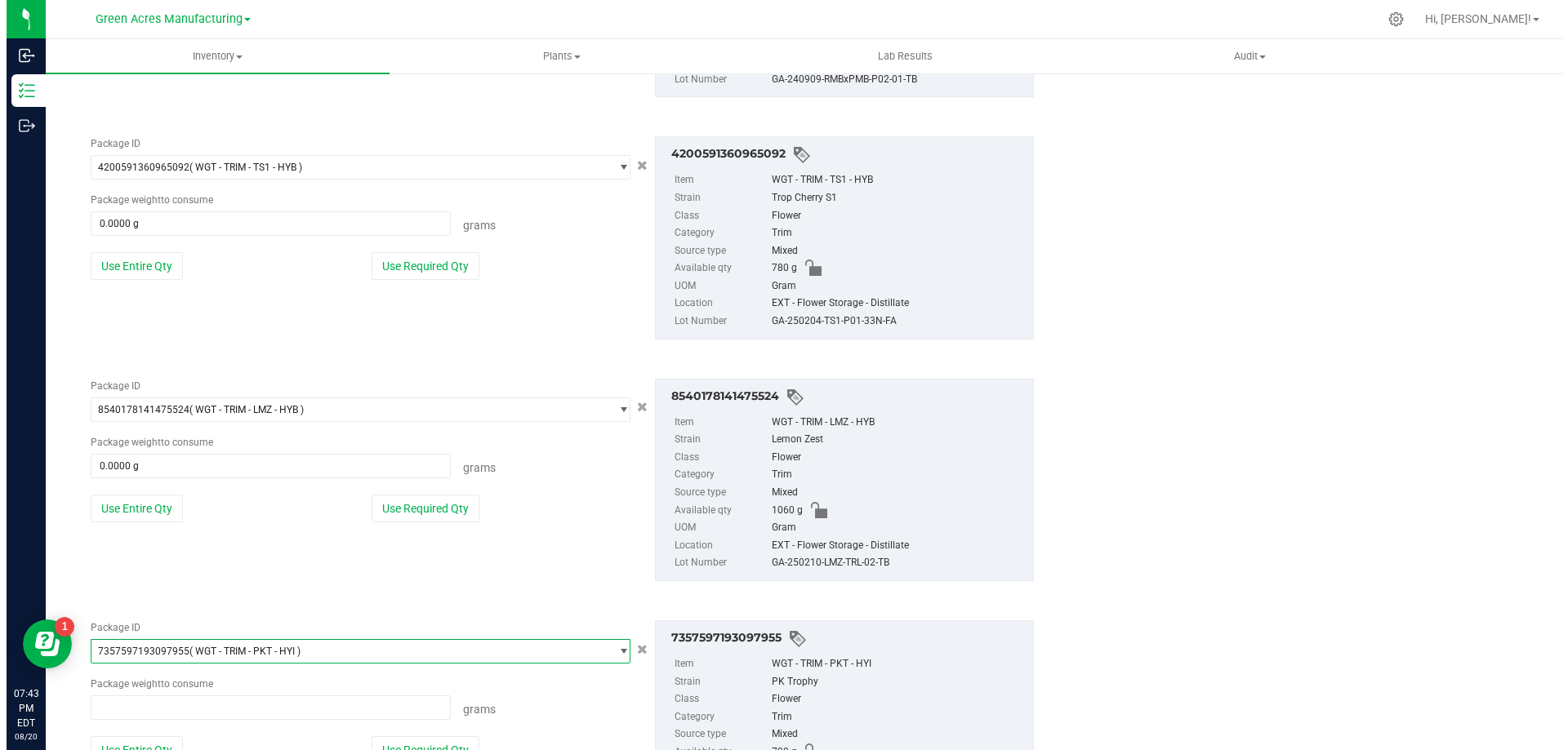
scroll to position [131045, 0]
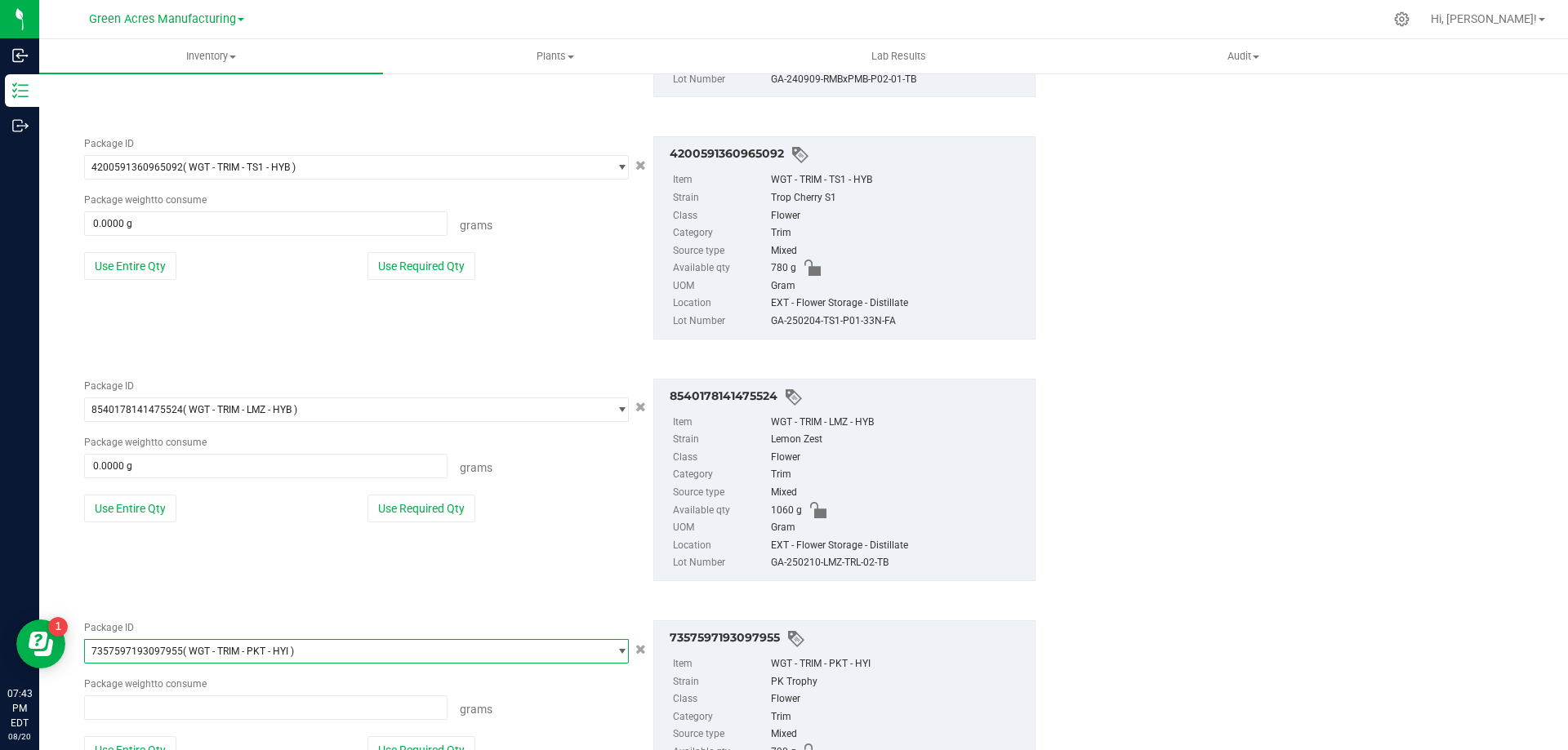
type input "0.0000 g"
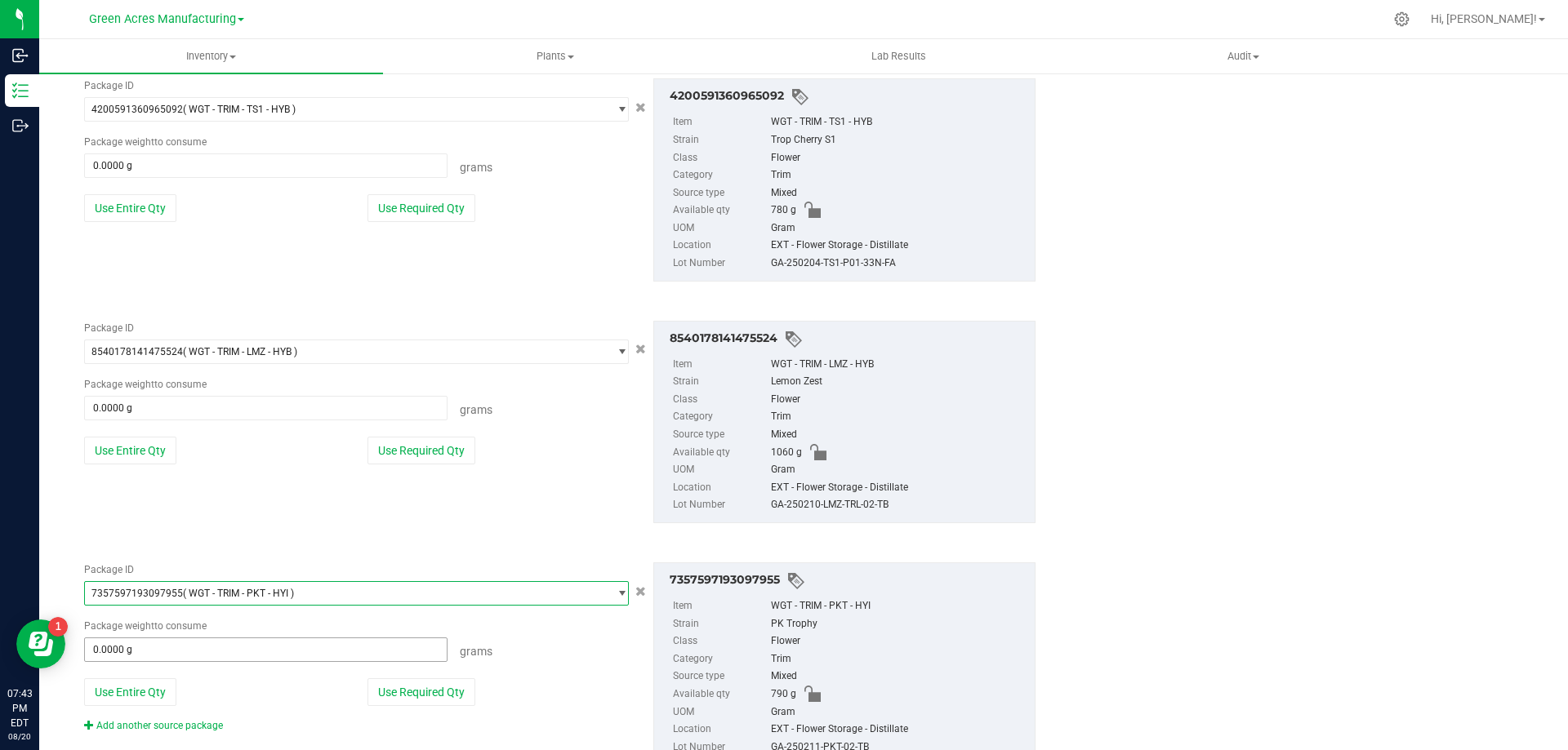
scroll to position [2353, 0]
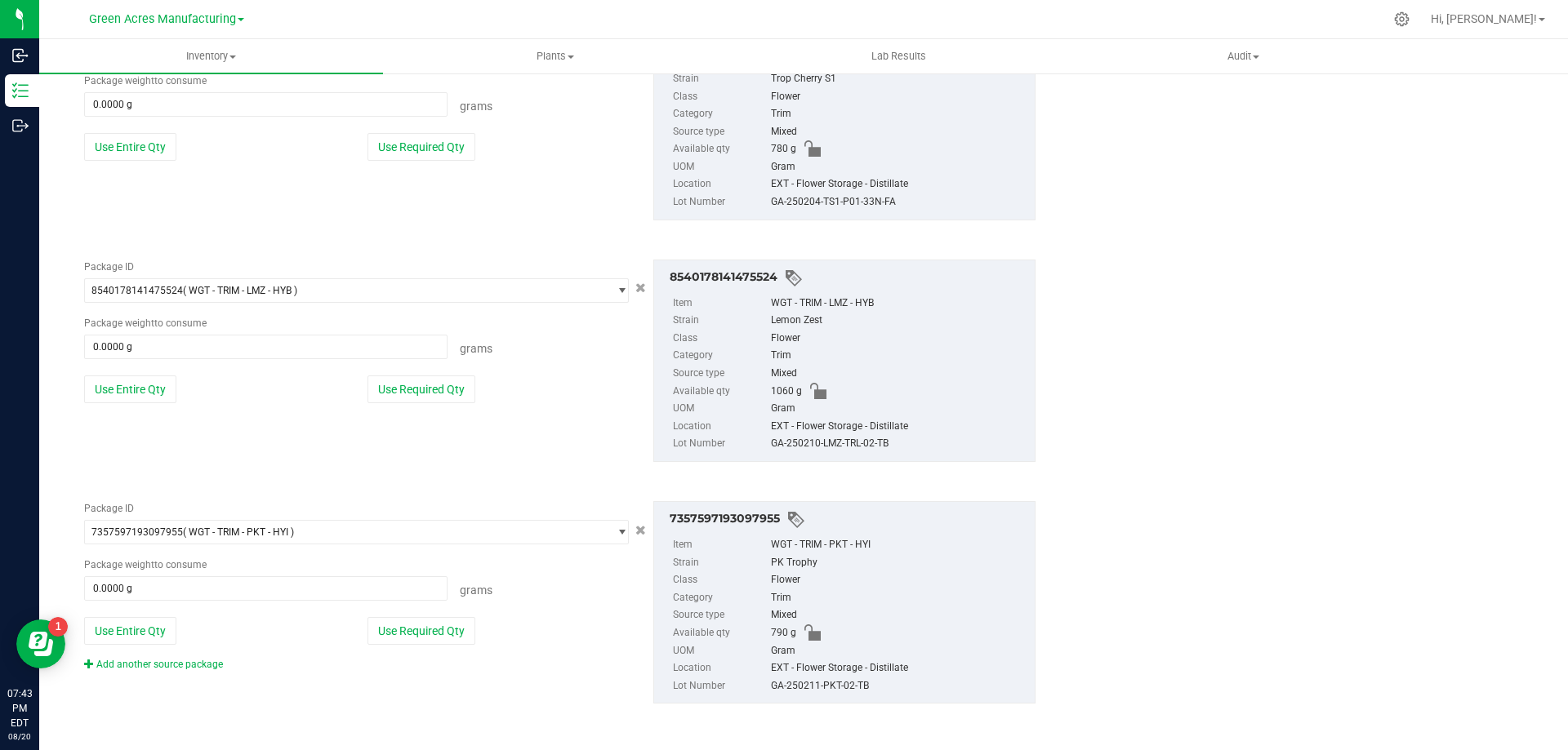
click at [208, 674] on div "Package ID 7357597193097955 ( WGT - TRIM - PKT - HYI ) 7346054140299748 7346970…" at bounding box center [559, 602] width 976 height 228
click at [209, 668] on link "Add another source package" at bounding box center [153, 664] width 139 height 12
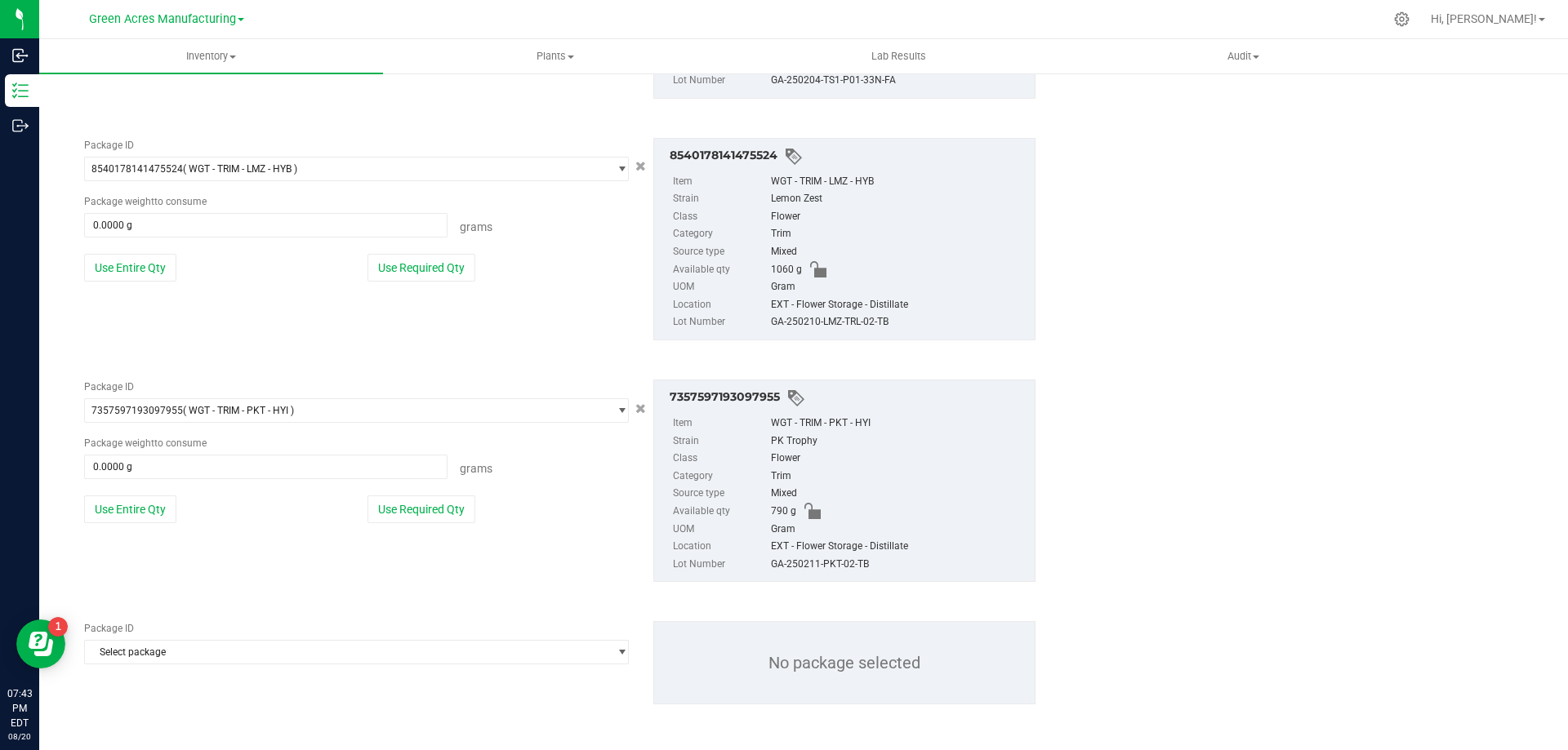
scroll to position [2475, 0]
click at [268, 659] on span "Select package" at bounding box center [346, 652] width 523 height 23
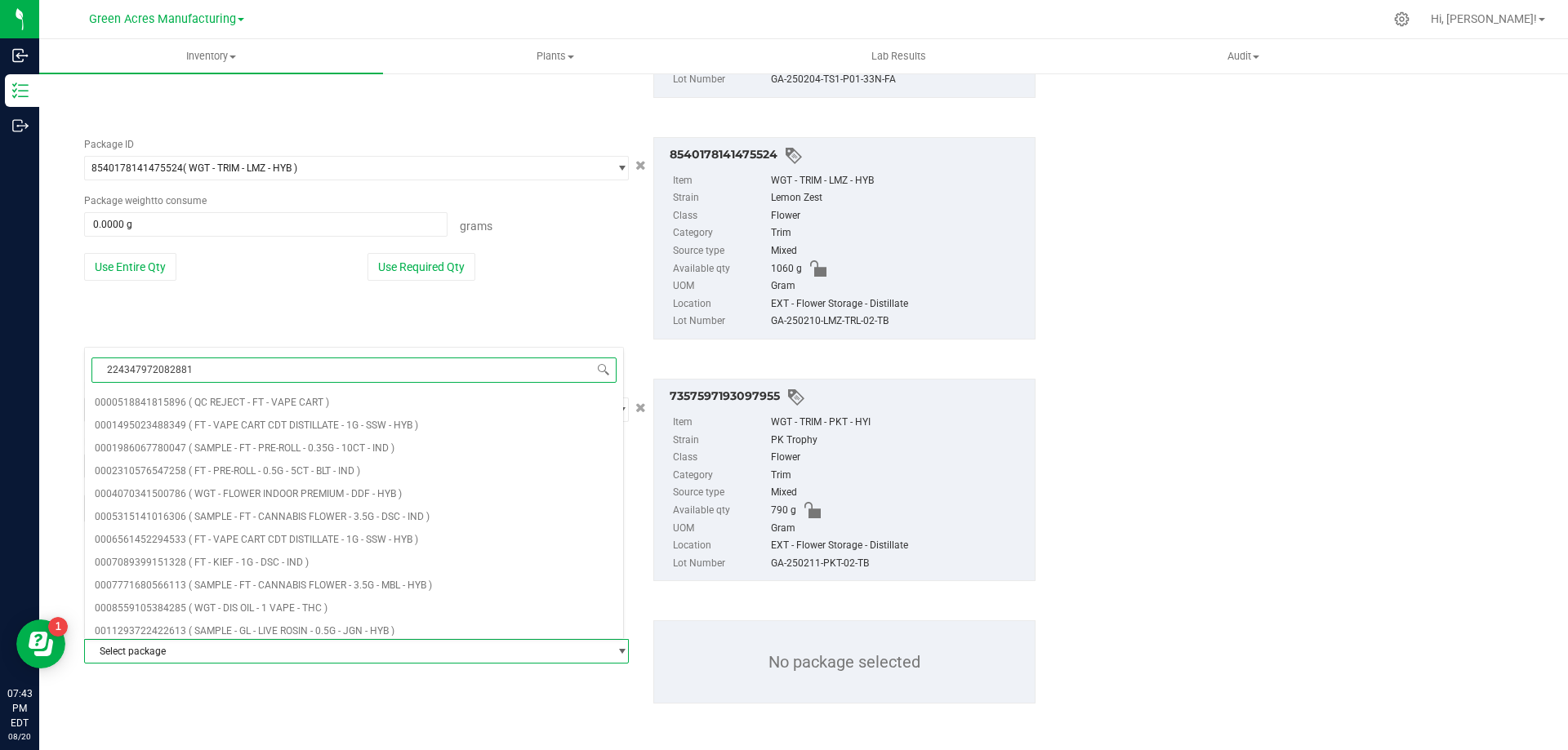
type input "2243479720828813"
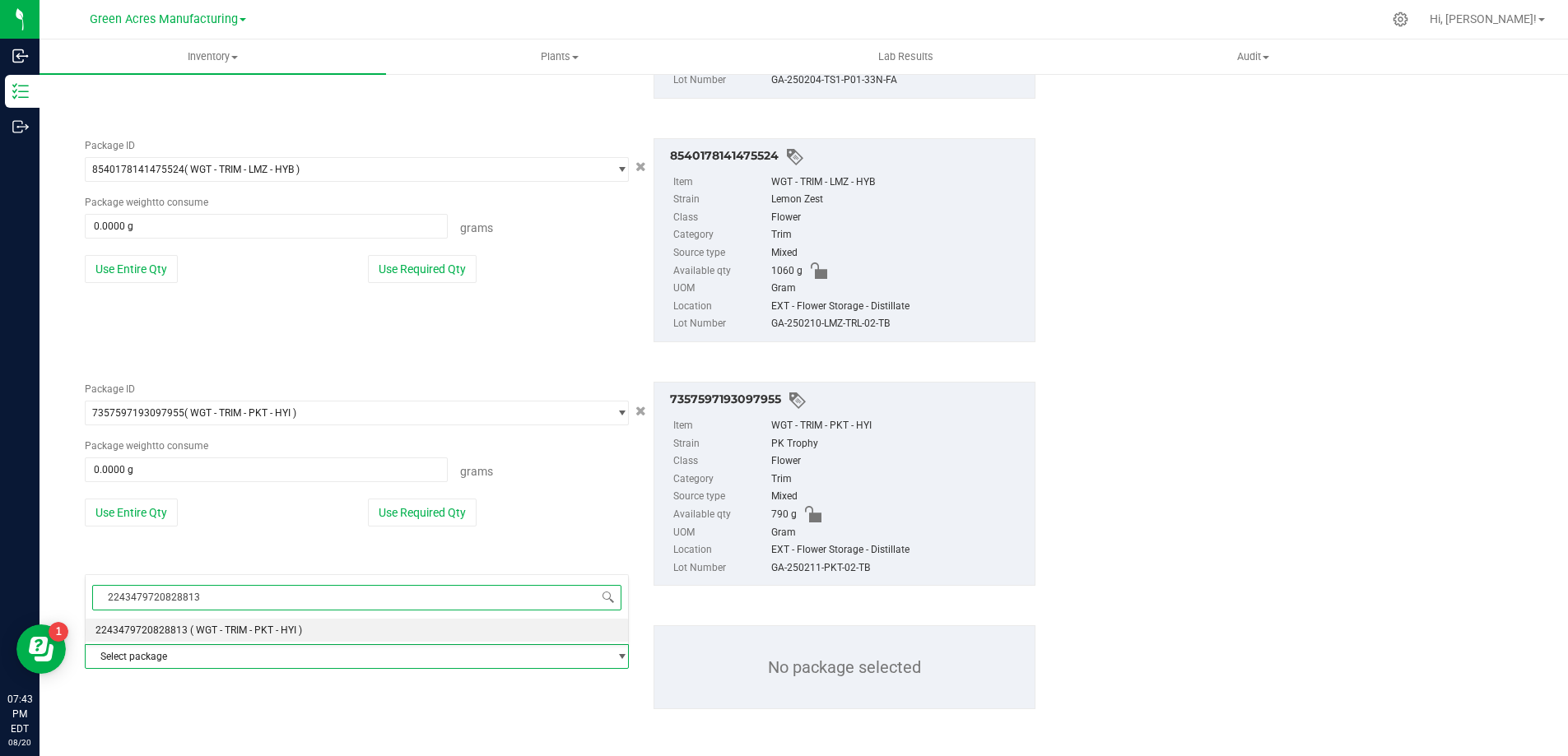
click at [275, 628] on span "( WGT - TRIM - PKT - HYI )" at bounding box center [246, 630] width 112 height 12
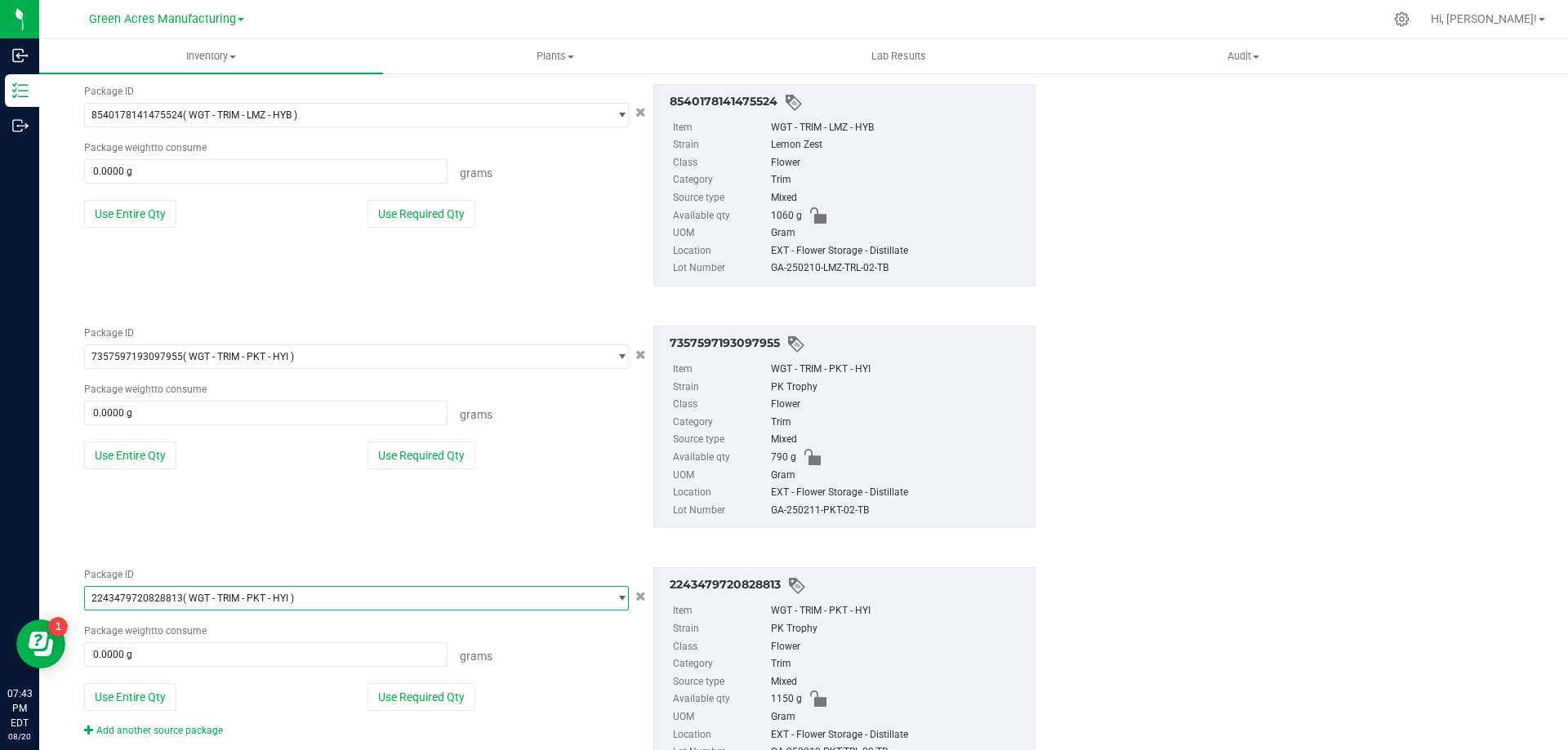
scroll to position [2596, 0]
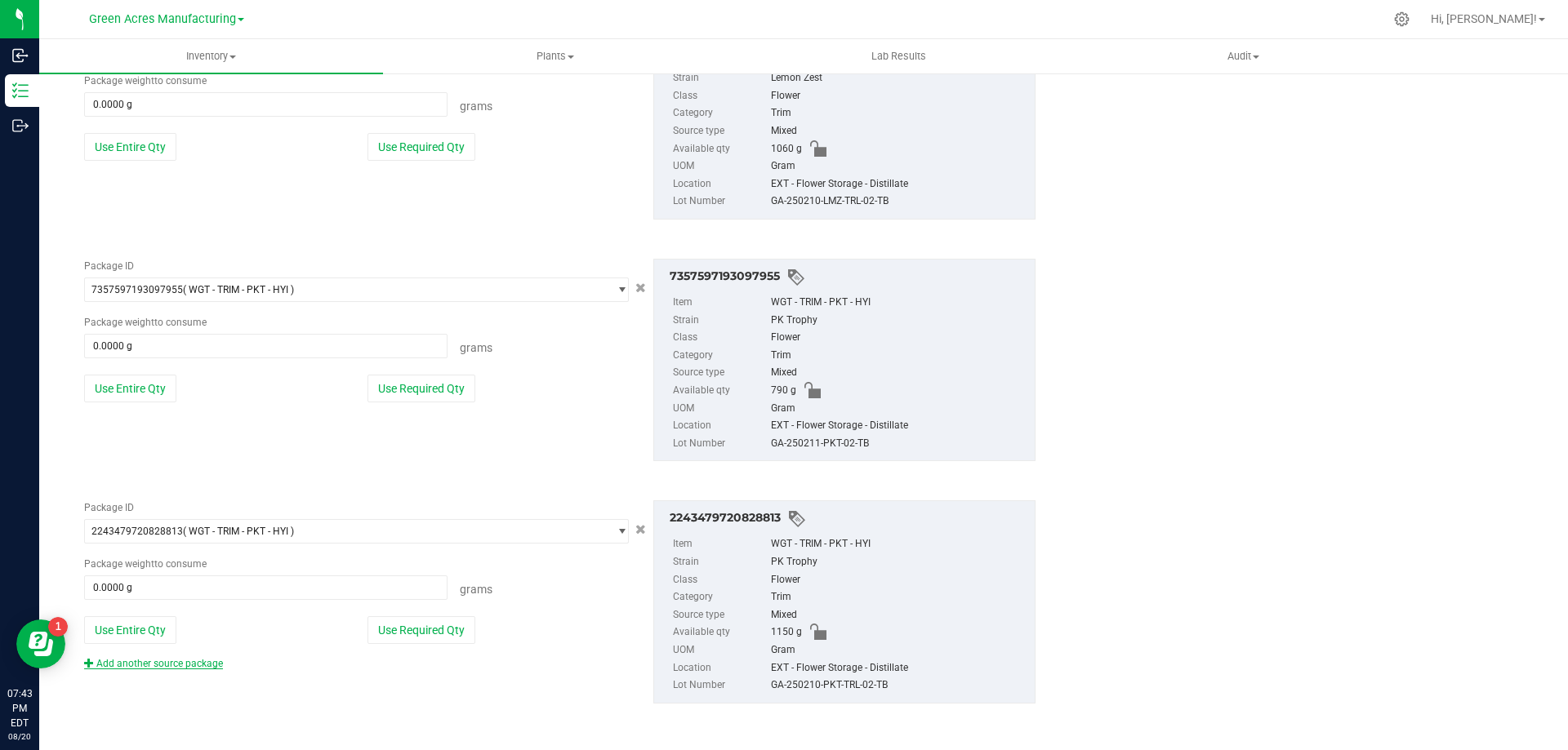
click at [178, 663] on link "Add another source package" at bounding box center [153, 664] width 139 height 12
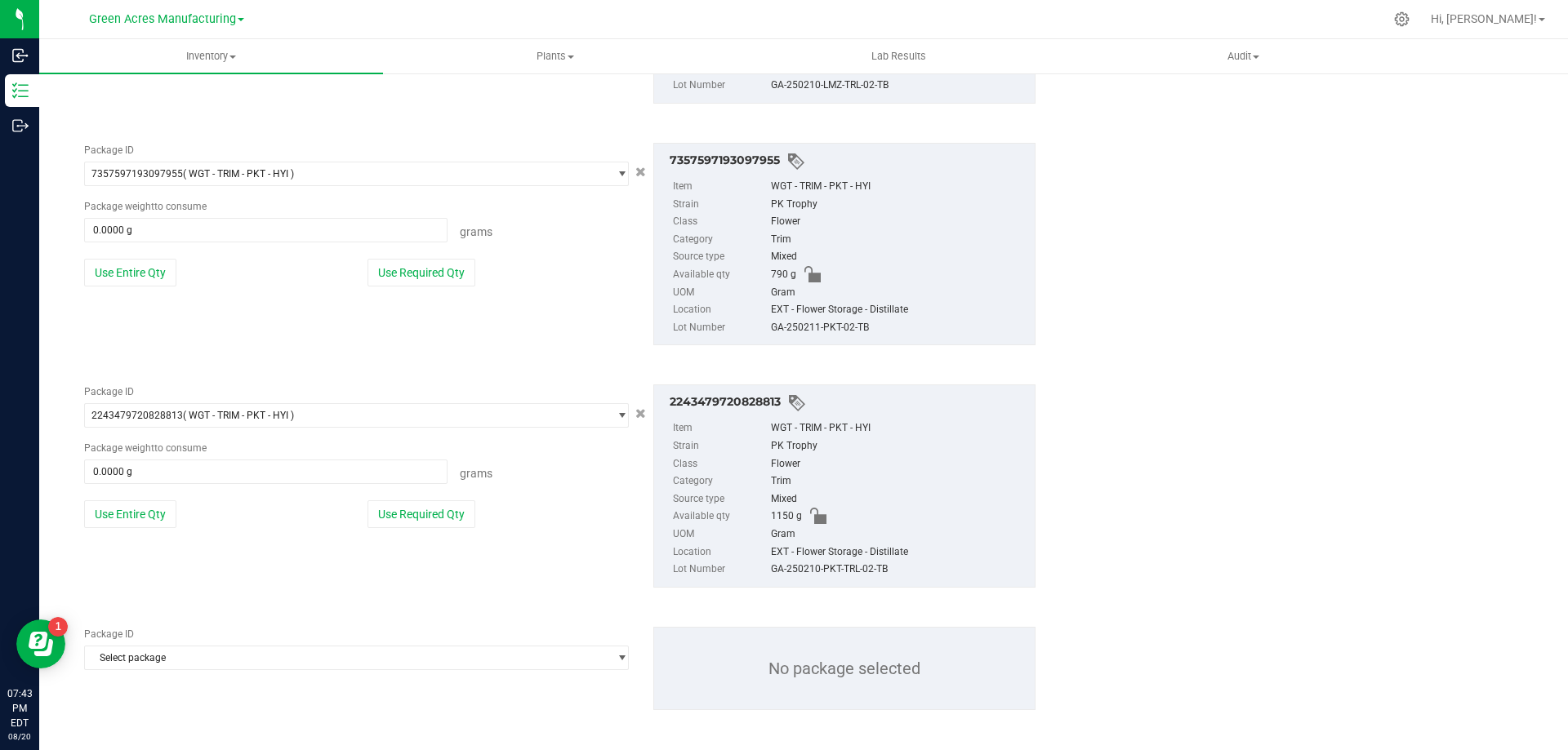
scroll to position [2718, 0]
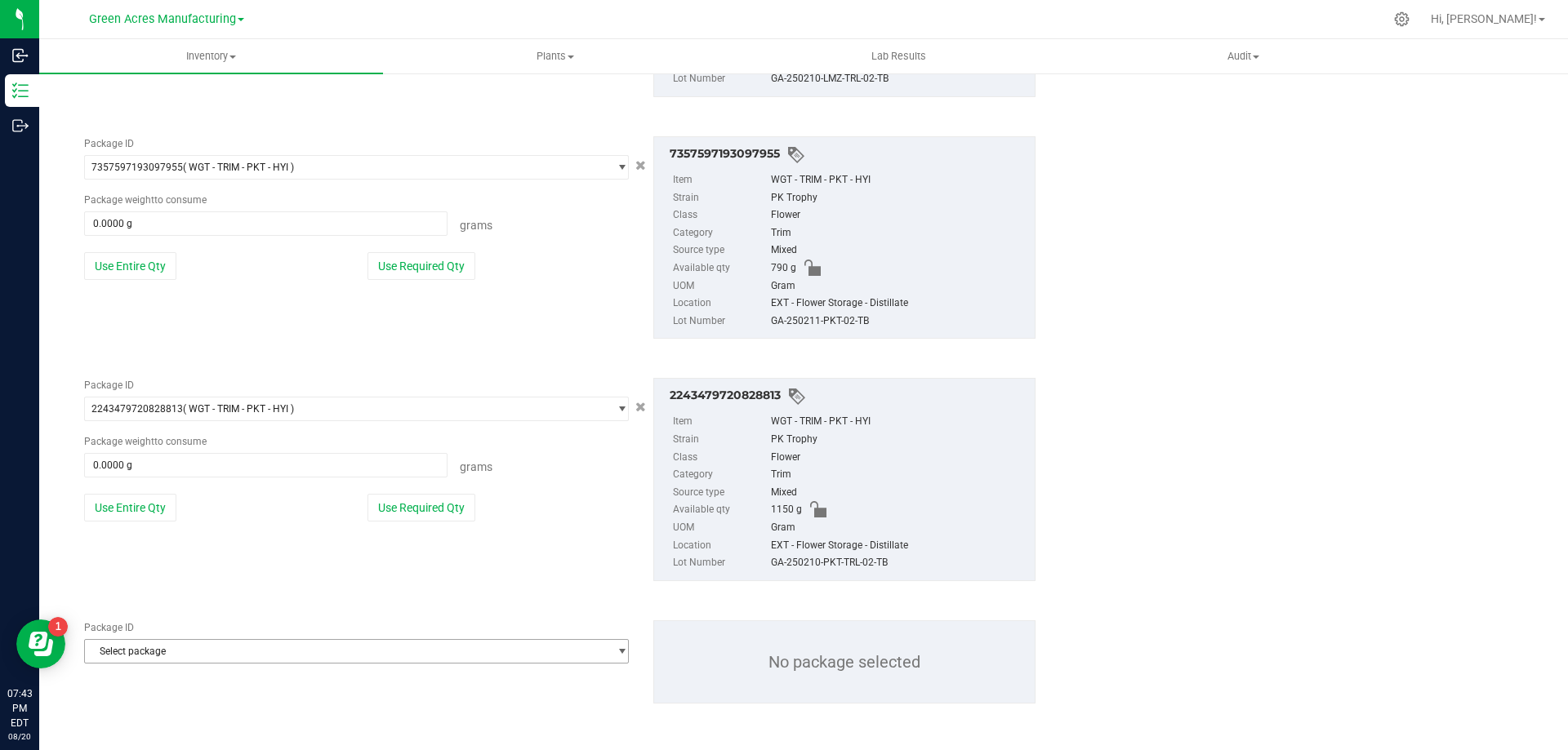
click at [284, 653] on span "Select package" at bounding box center [346, 652] width 523 height 23
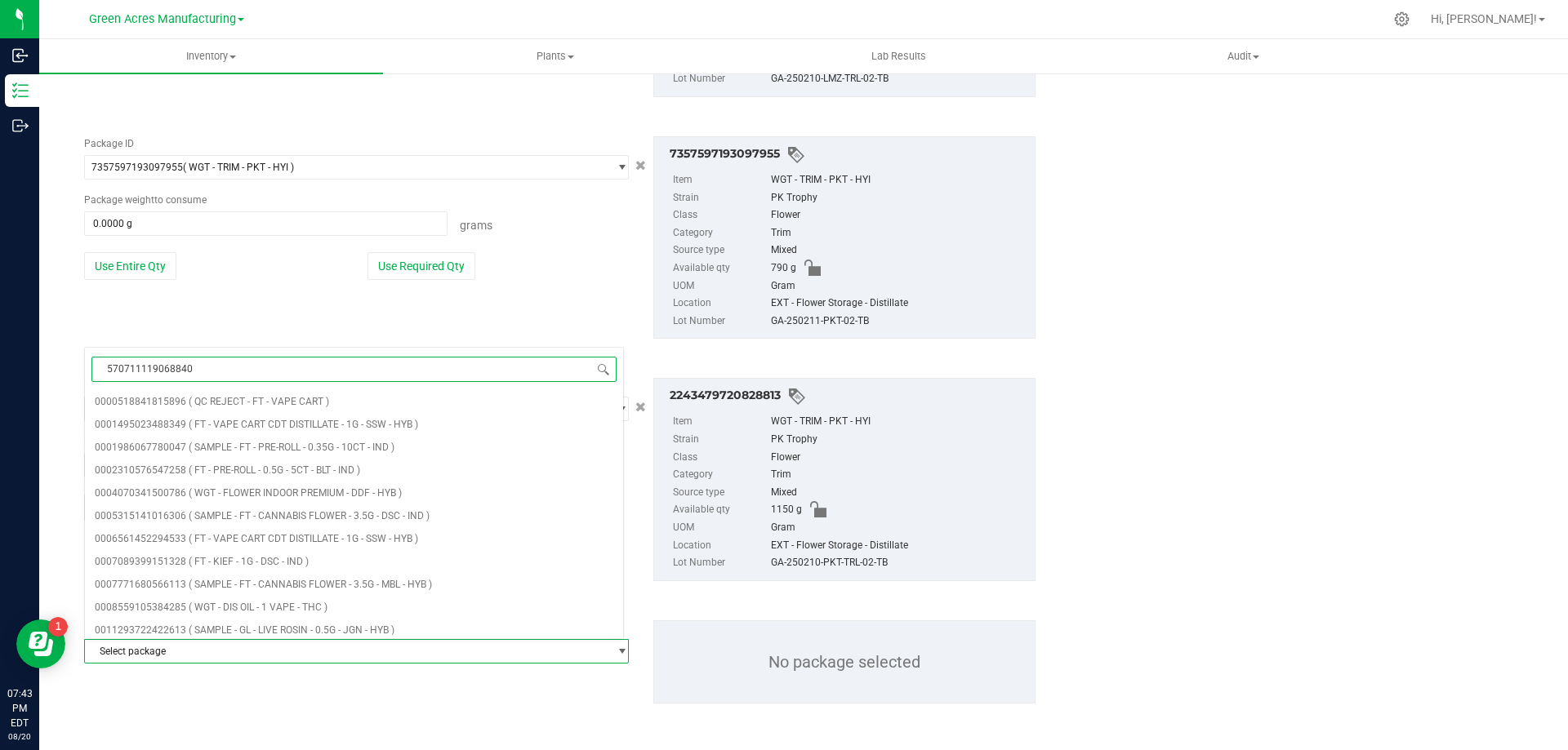
type input "5707111190688401"
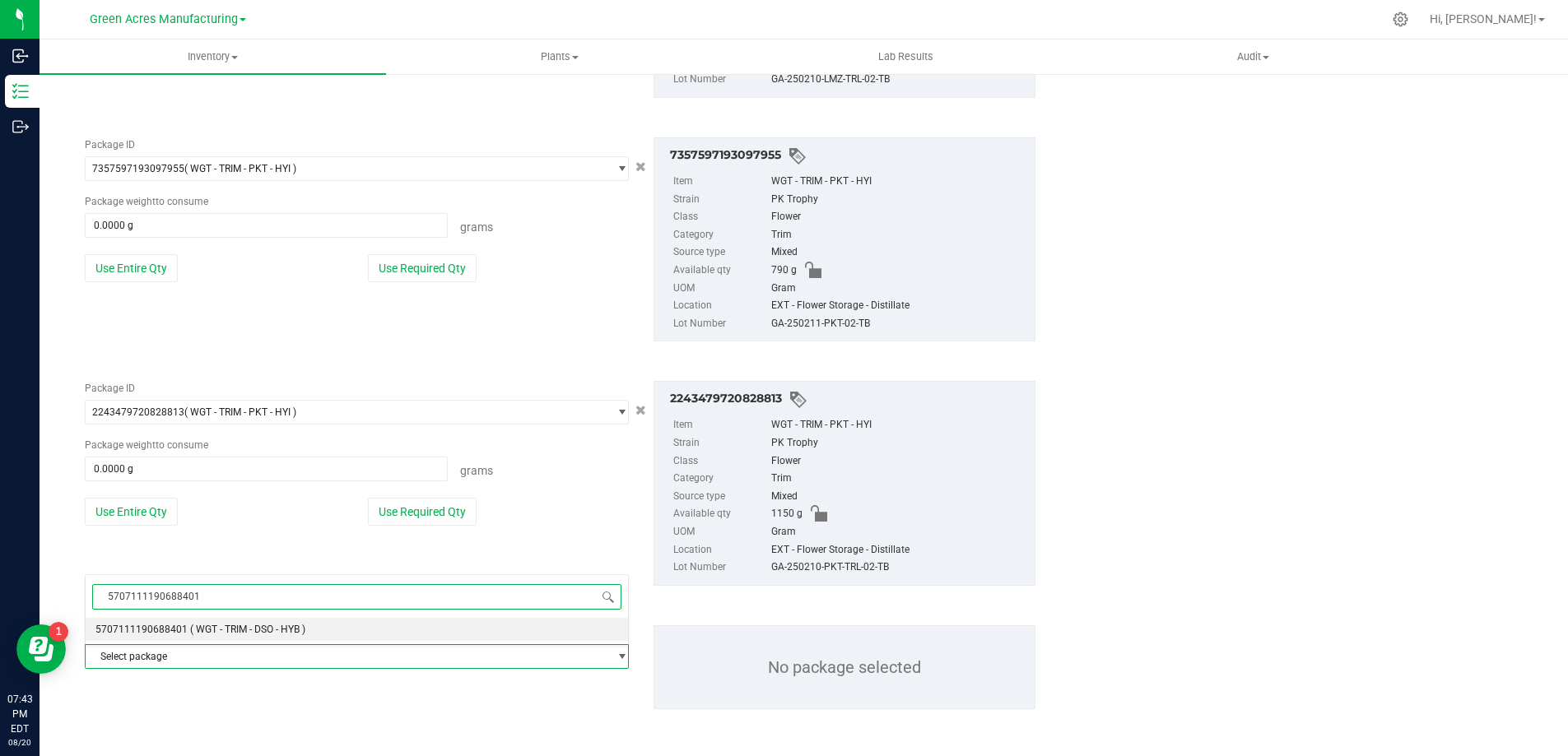
click at [286, 630] on span "( WGT - TRIM - DSO - HYB )" at bounding box center [248, 630] width 116 height 12
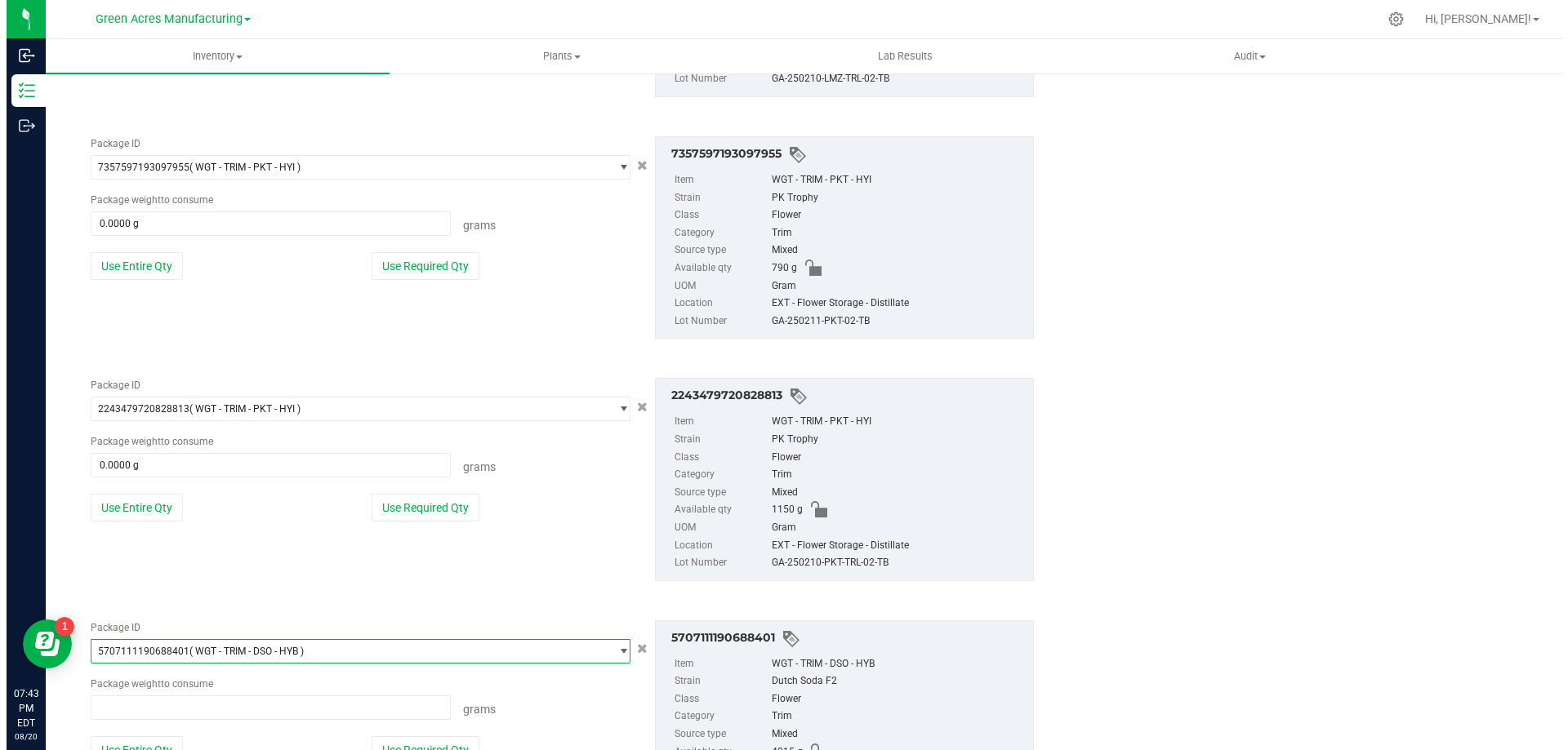
scroll to position [101993, 0]
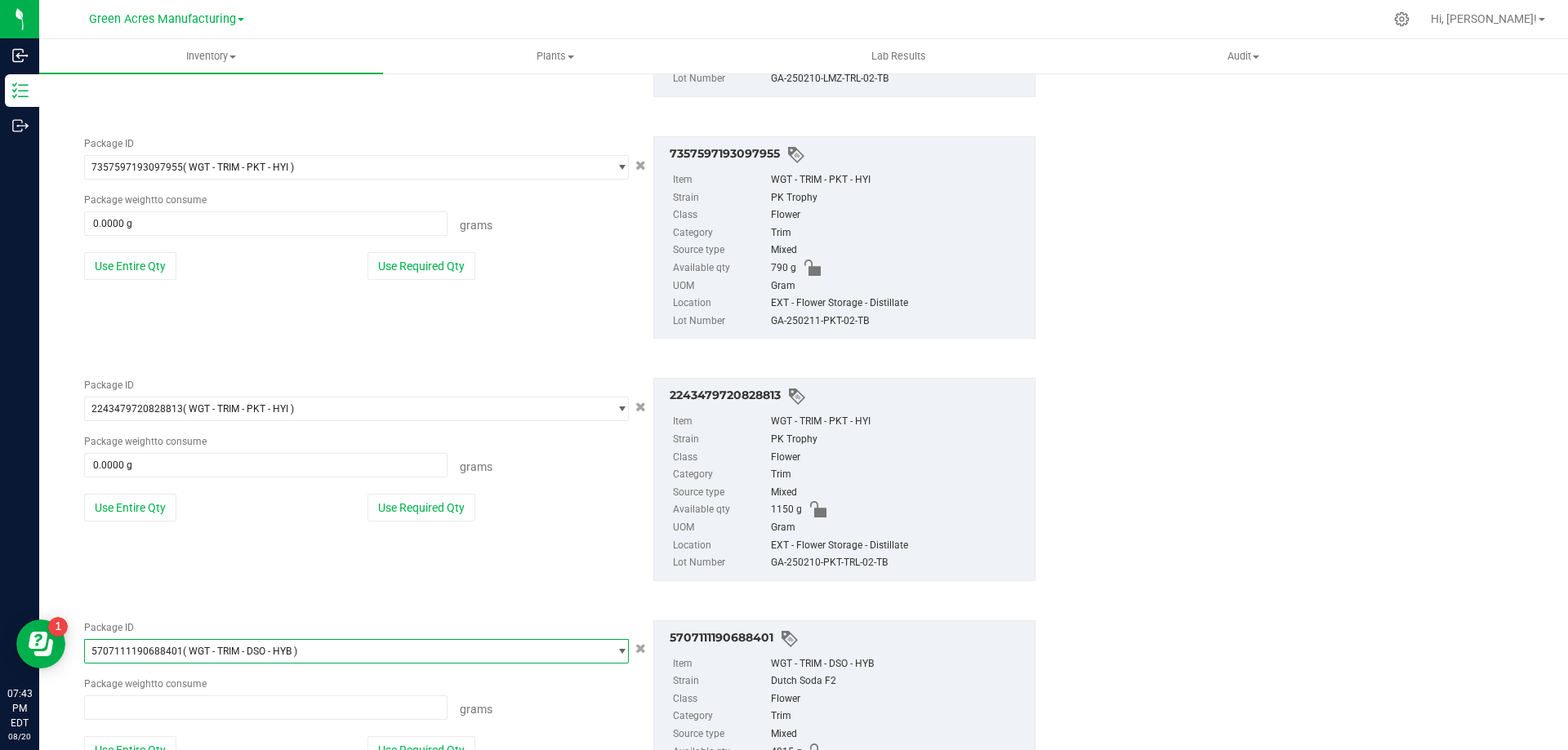
type input "0.0000 g"
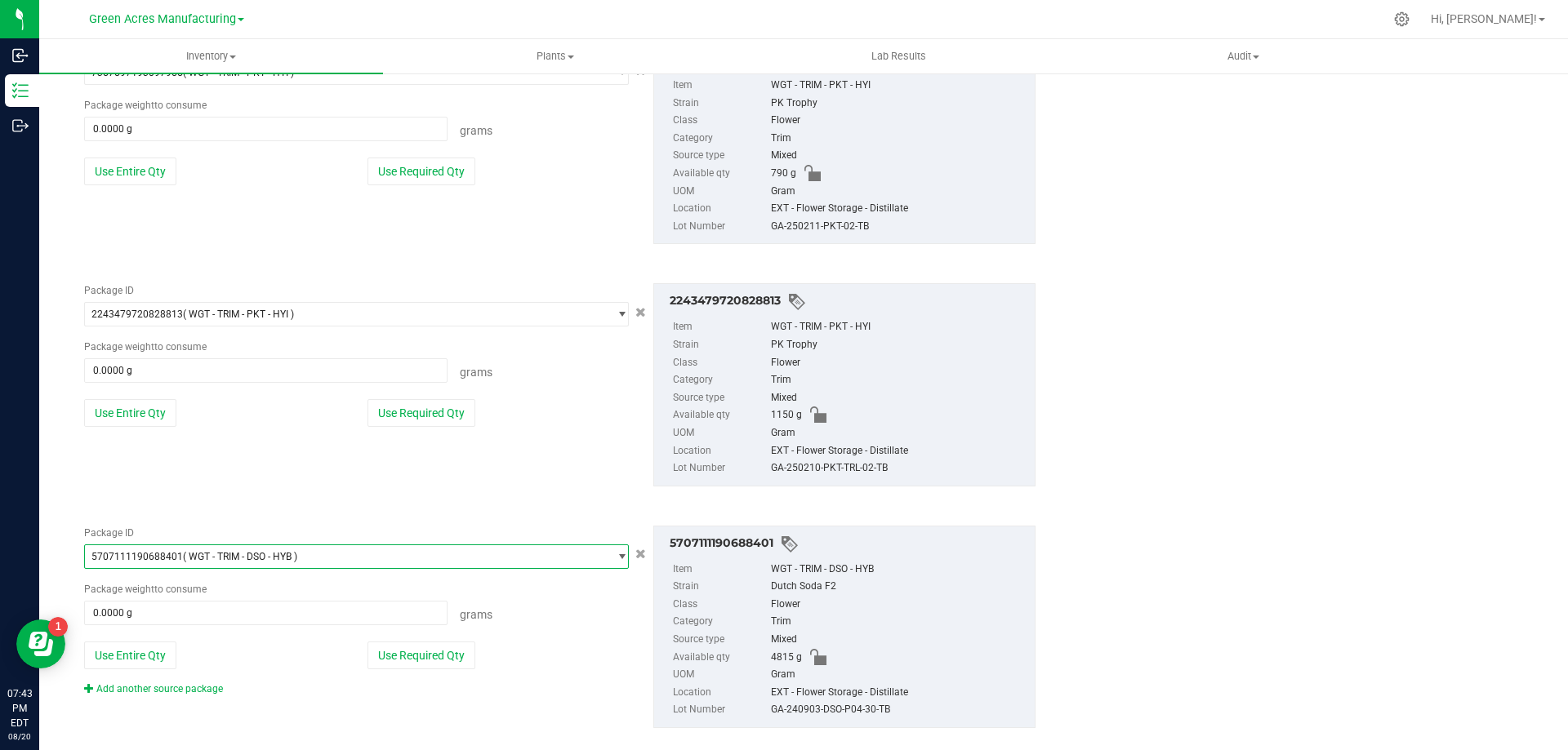
scroll to position [2837, 0]
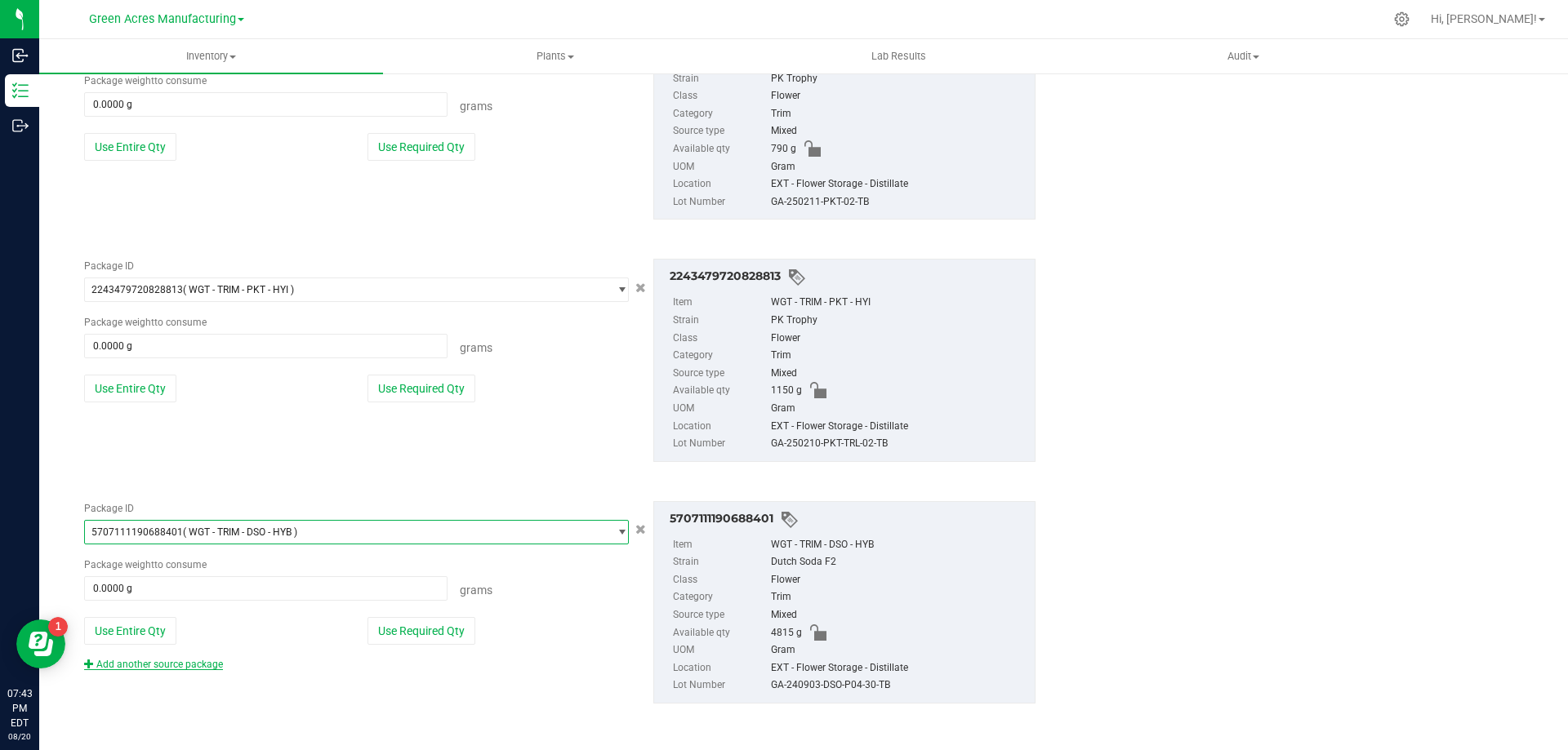
click at [204, 661] on link "Add another source package" at bounding box center [153, 664] width 139 height 12
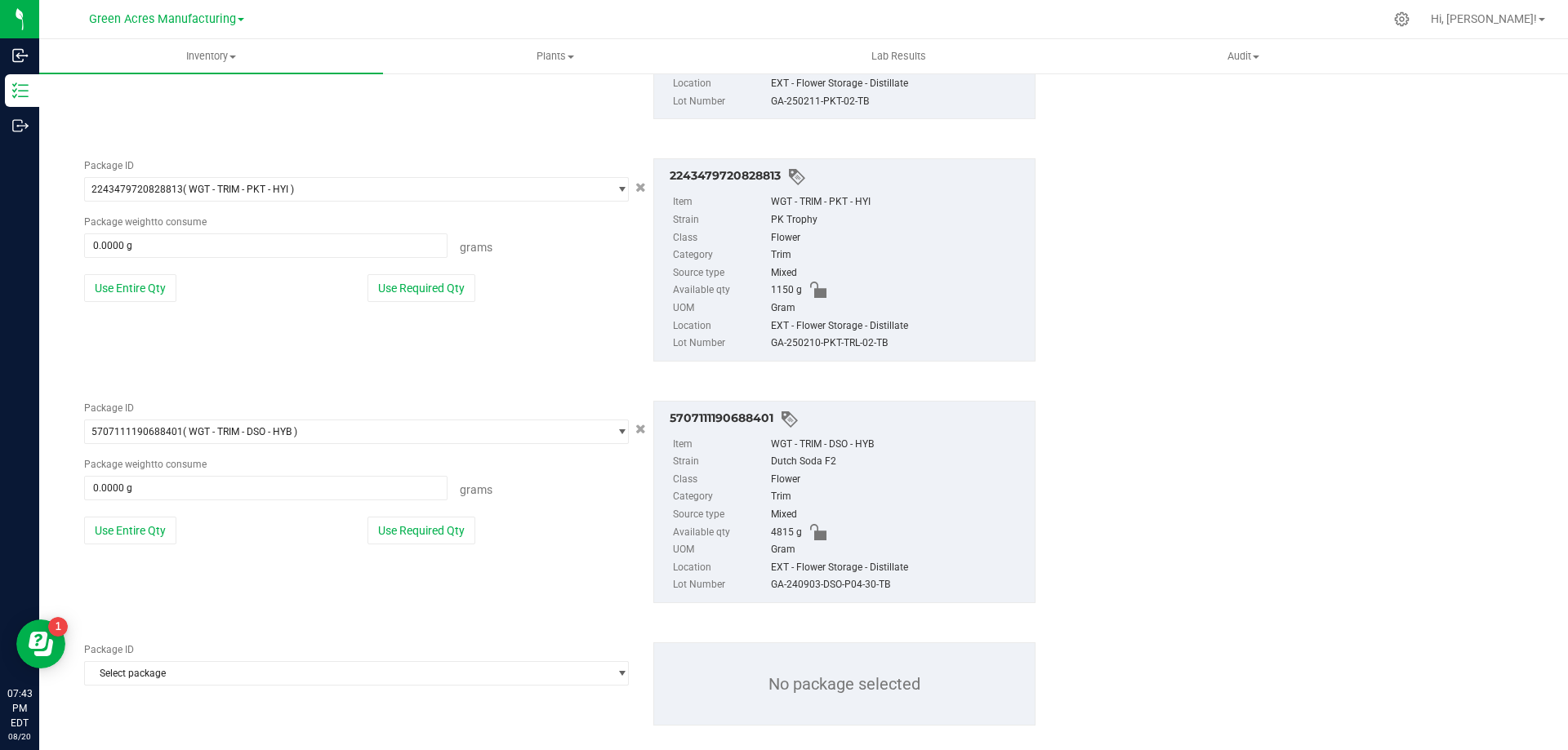
scroll to position [2959, 0]
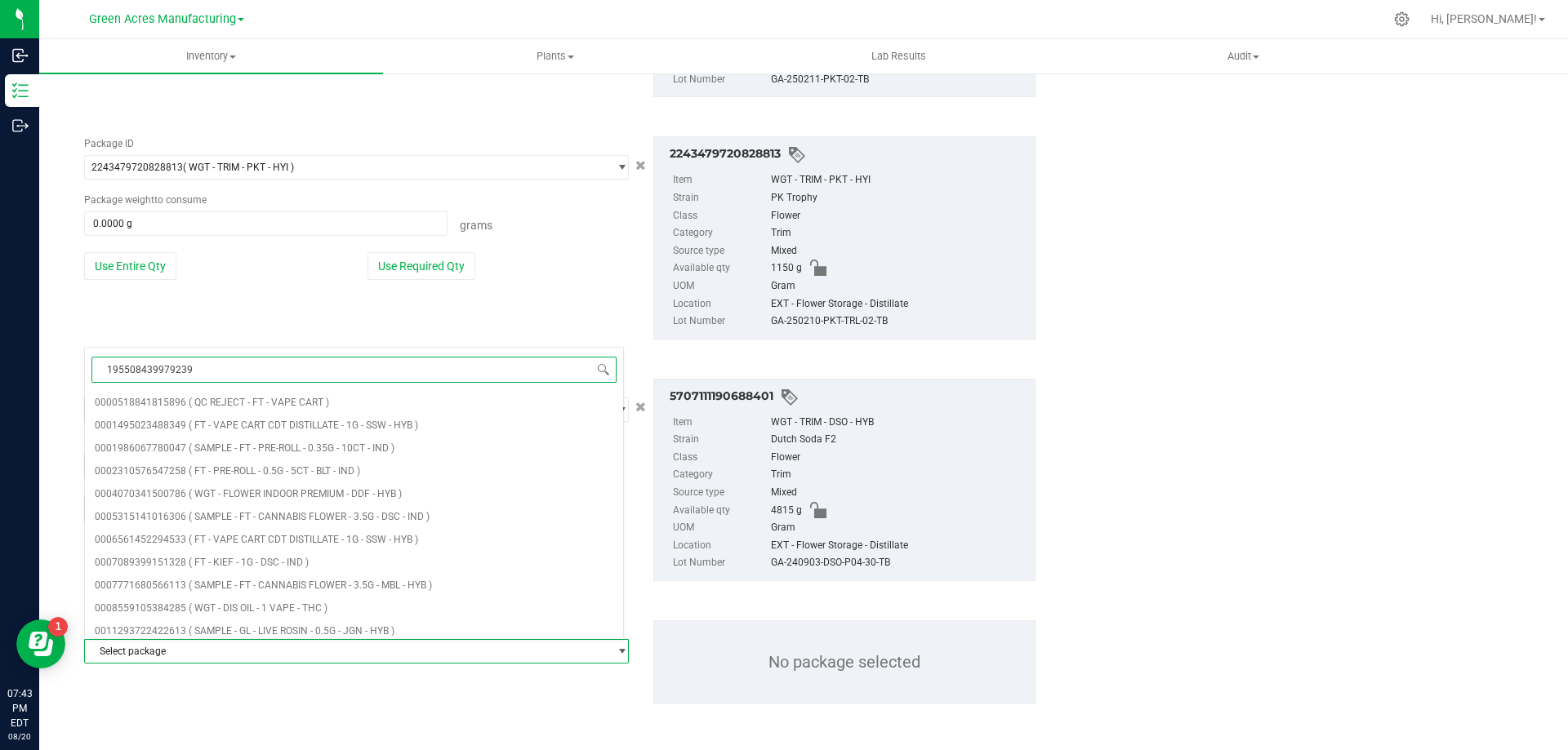
type input "1955084399792396"
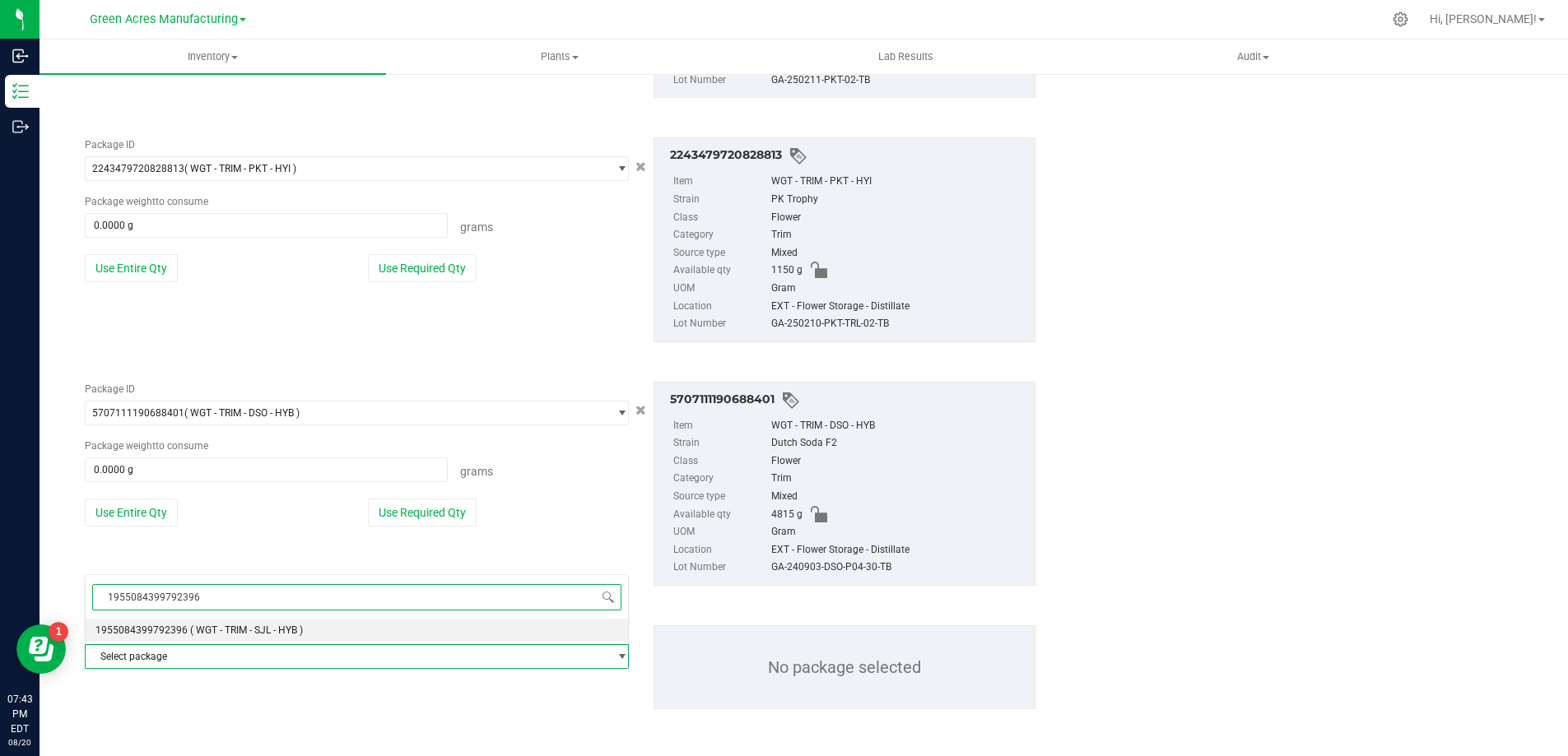
click at [295, 630] on span "( WGT - TRIM - SJL - HYB )" at bounding box center [246, 630] width 113 height 12
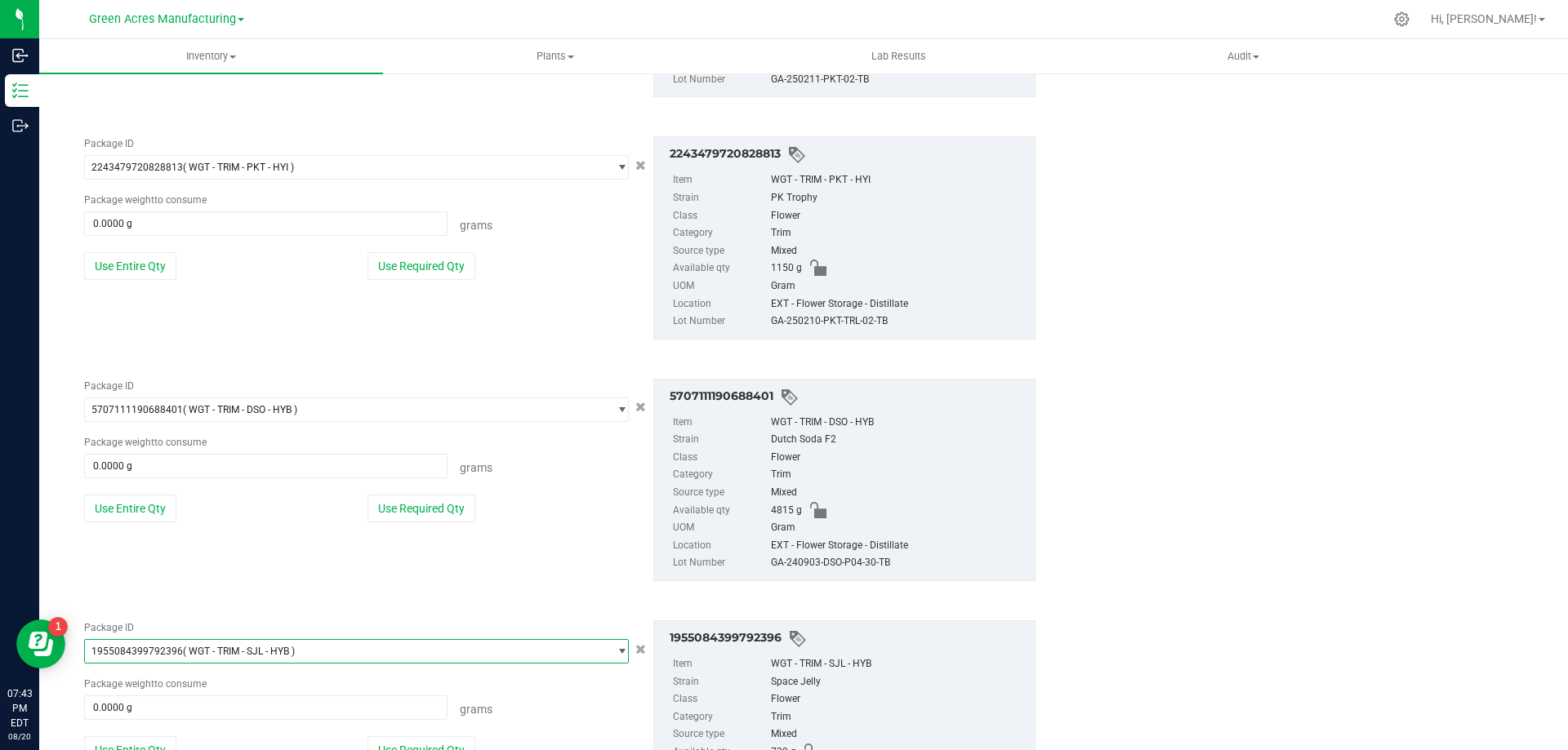
scroll to position [3078, 0]
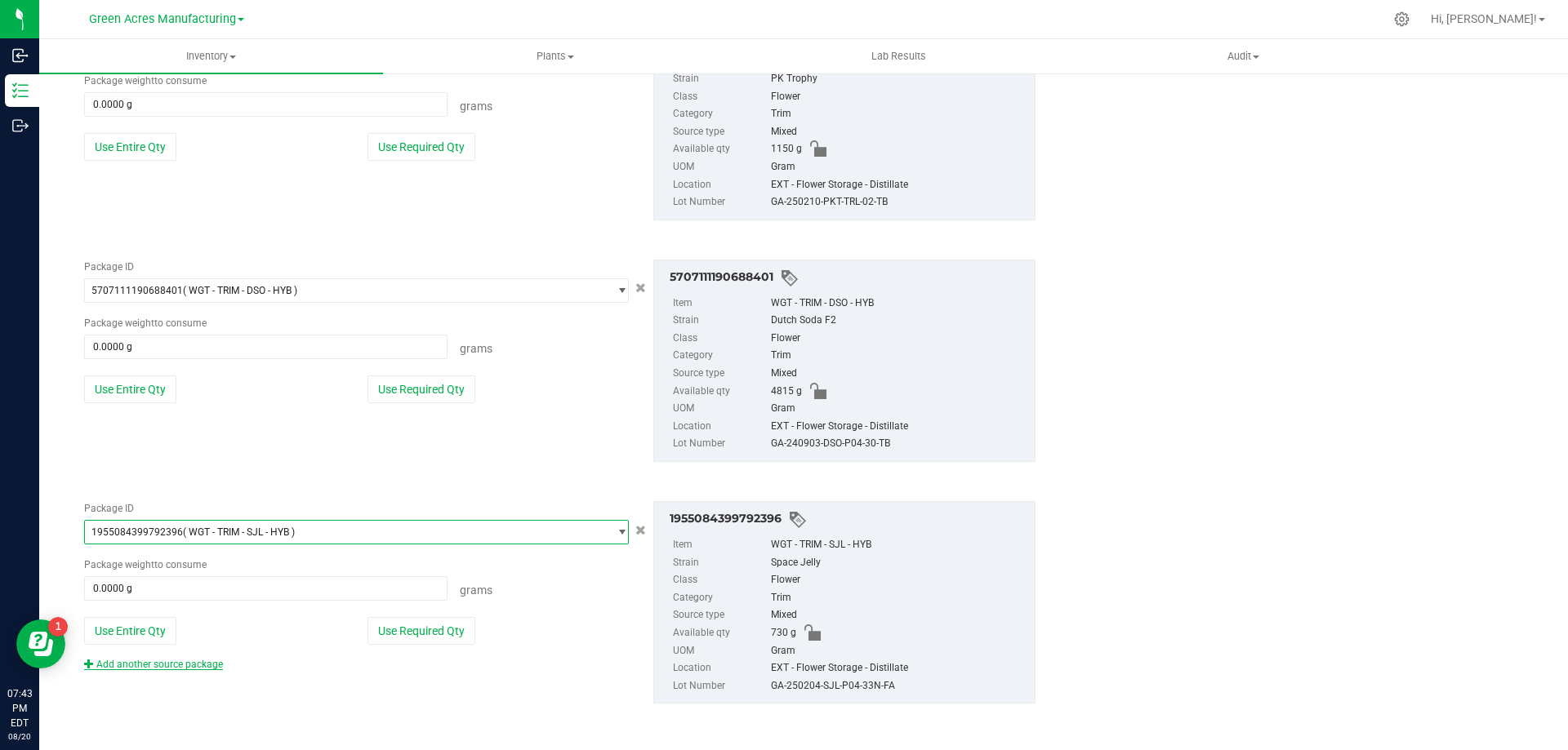
click at [204, 667] on link "Add another source package" at bounding box center [153, 664] width 139 height 12
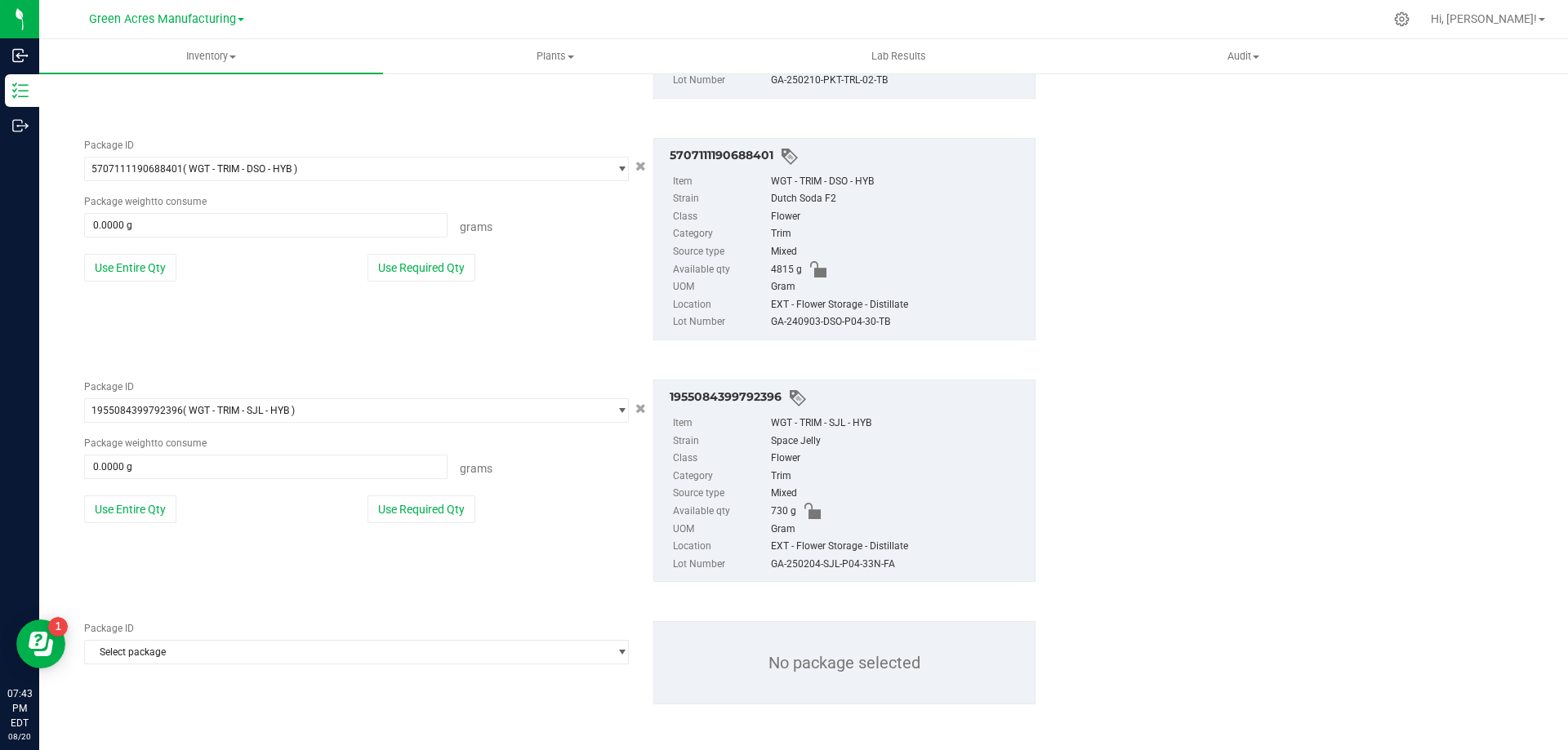
scroll to position [3201, 0]
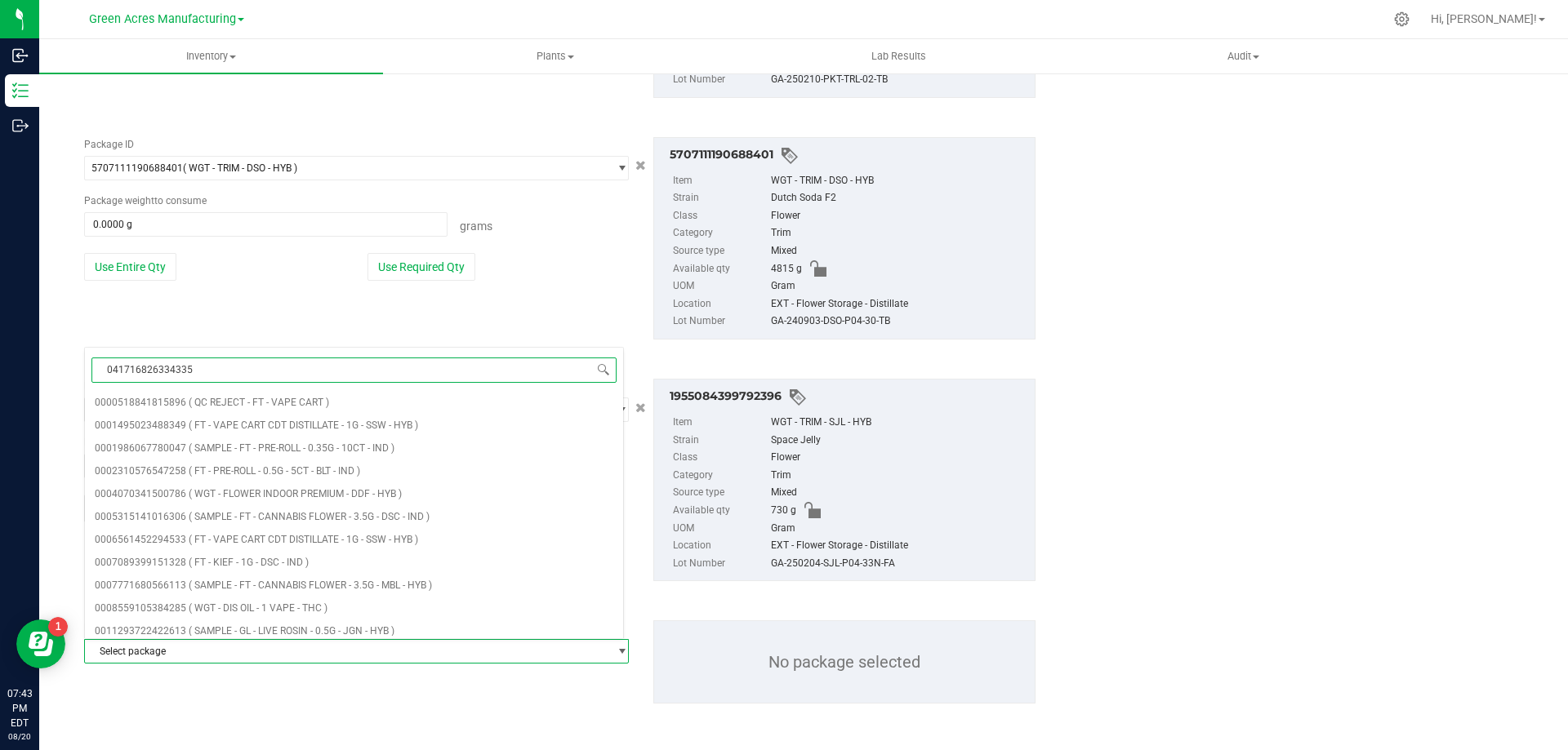
type input "0417168263343359"
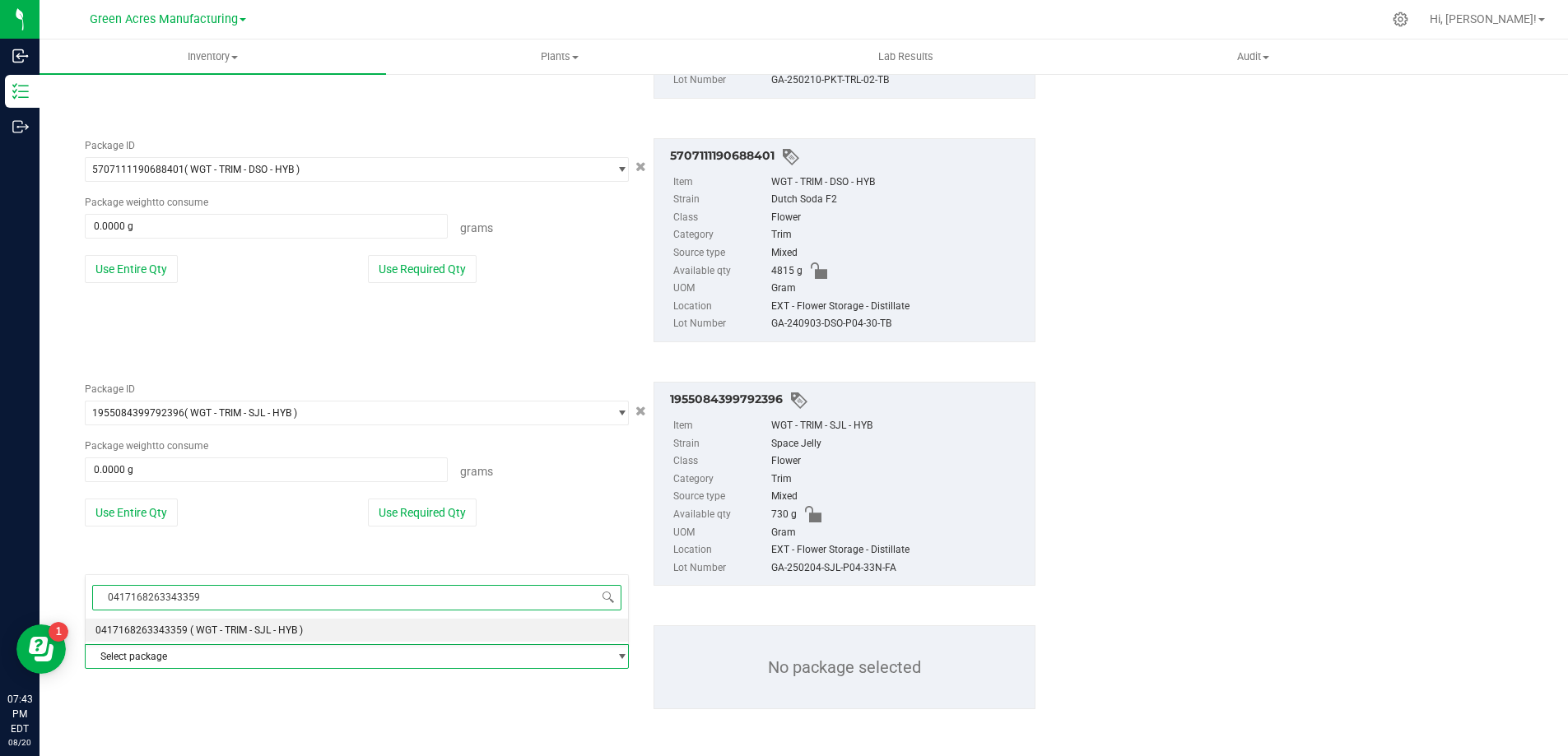
click at [247, 629] on span "( WGT - TRIM - SJL - HYB )" at bounding box center [246, 630] width 113 height 12
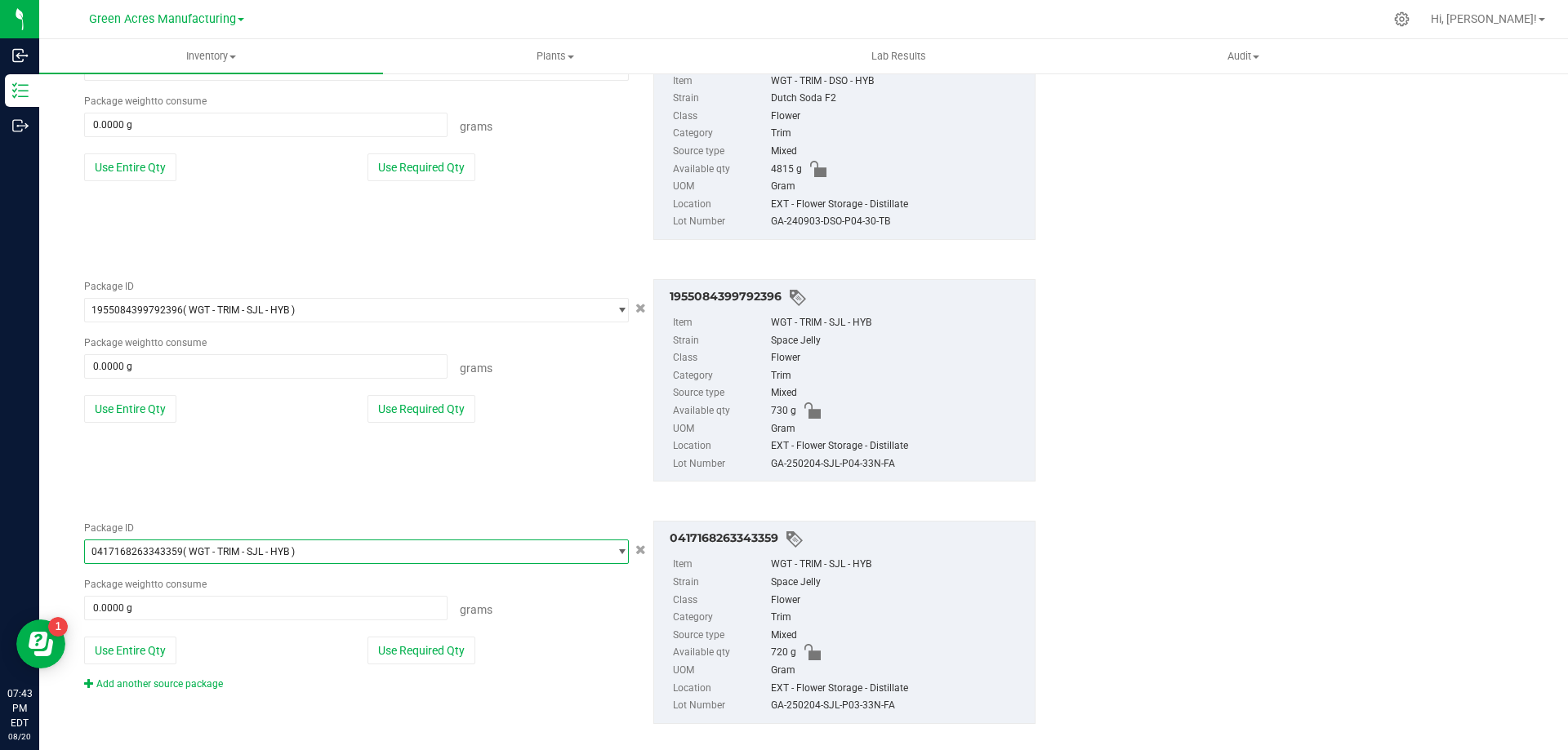
scroll to position [3321, 0]
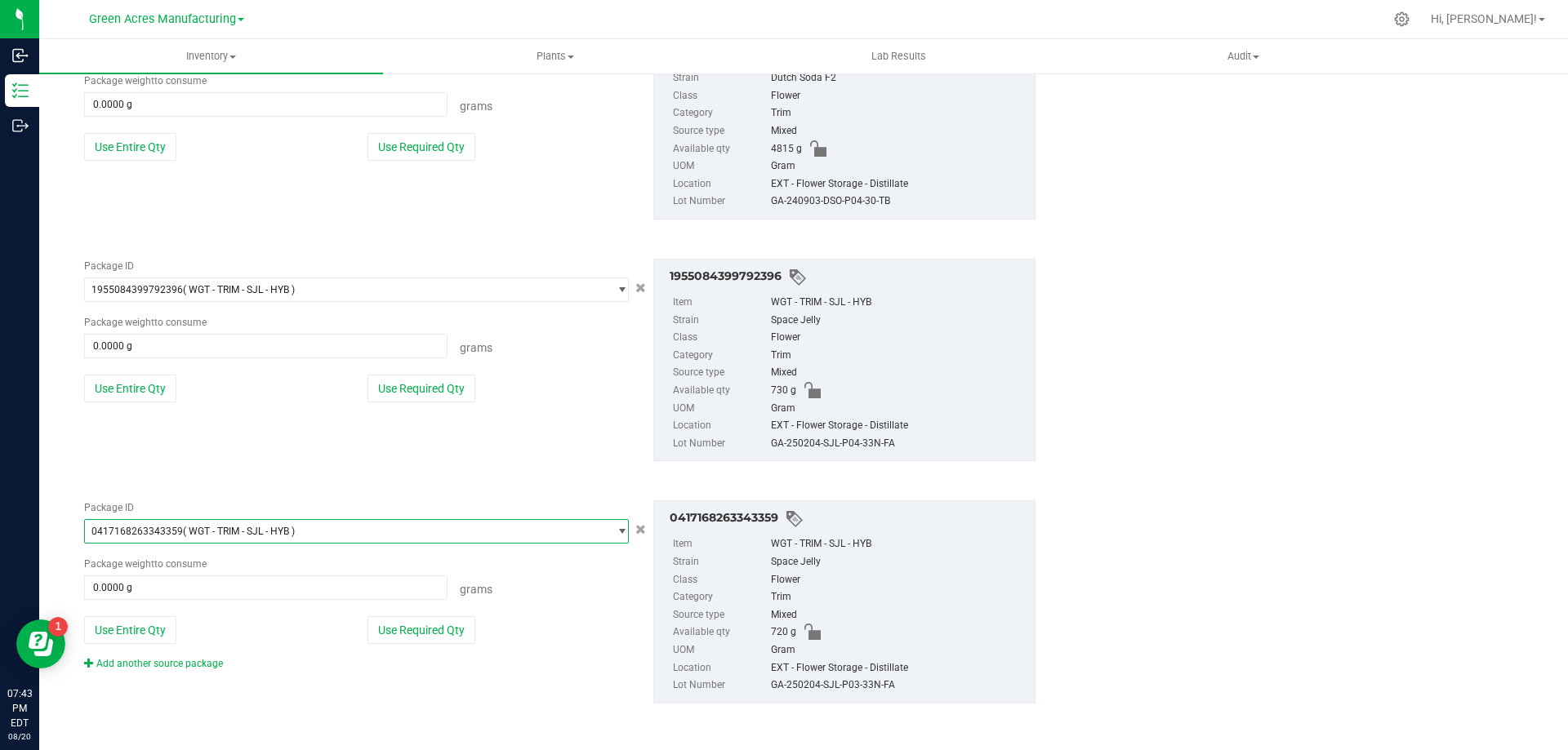
click at [198, 671] on div "Add another source package" at bounding box center [165, 664] width 164 height 15
click at [195, 668] on link "Add another source package" at bounding box center [153, 664] width 139 height 12
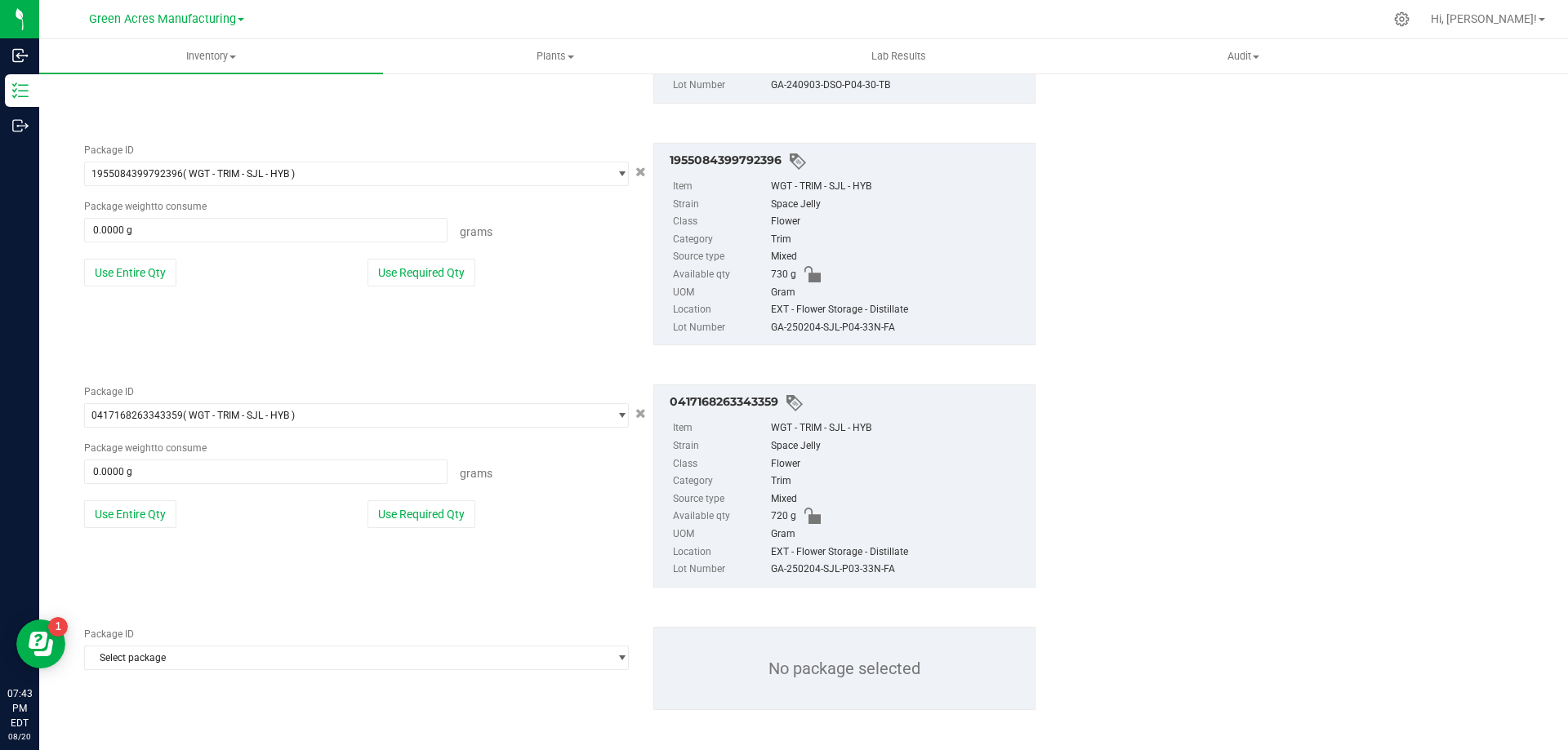
scroll to position [3444, 0]
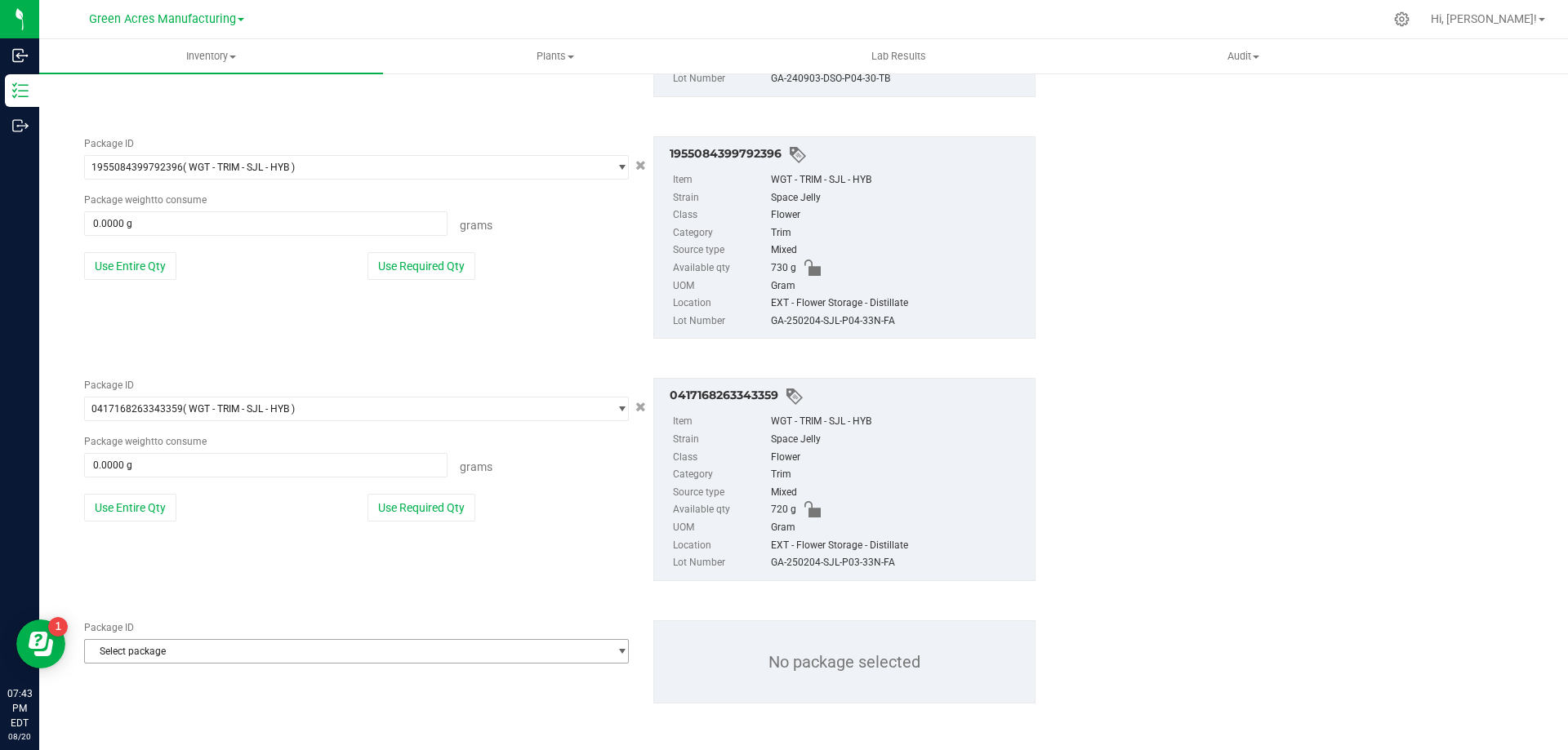
click at [263, 654] on span "Select package" at bounding box center [346, 652] width 523 height 23
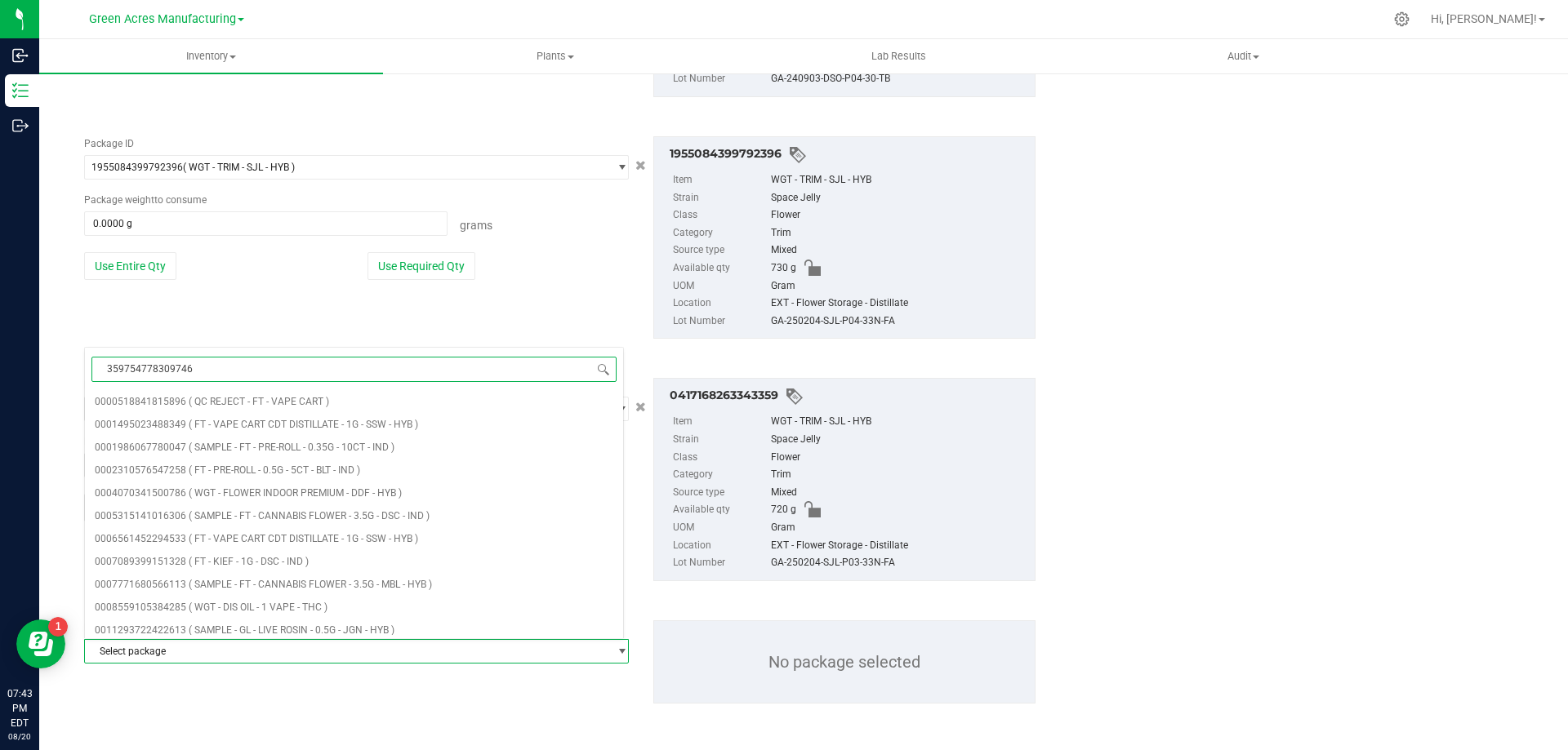
type input "3597547783097460"
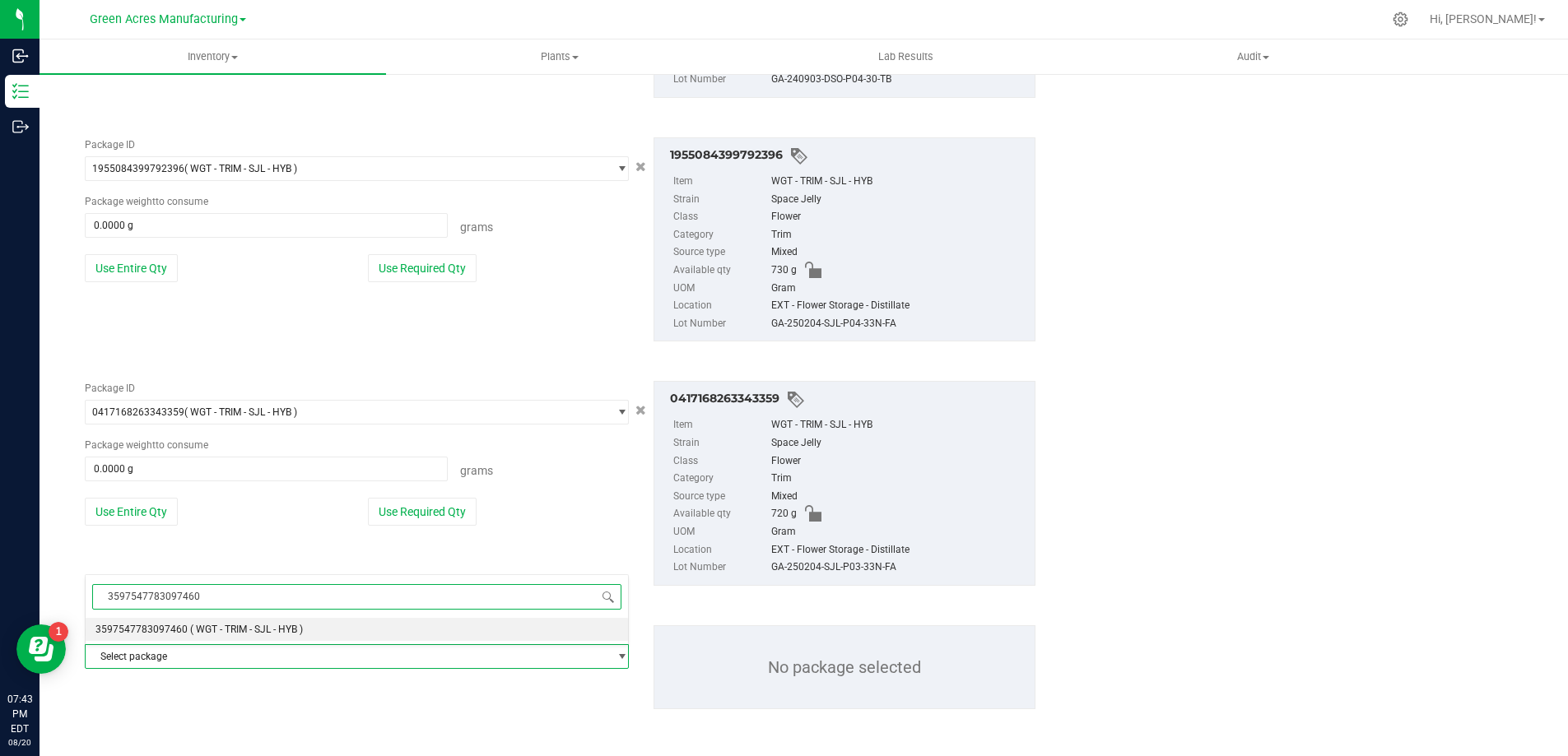
click at [256, 613] on span "3597547783097460" at bounding box center [357, 597] width 543 height 39
click at [257, 629] on span "( WGT - TRIM - SJL - HYB )" at bounding box center [246, 630] width 113 height 12
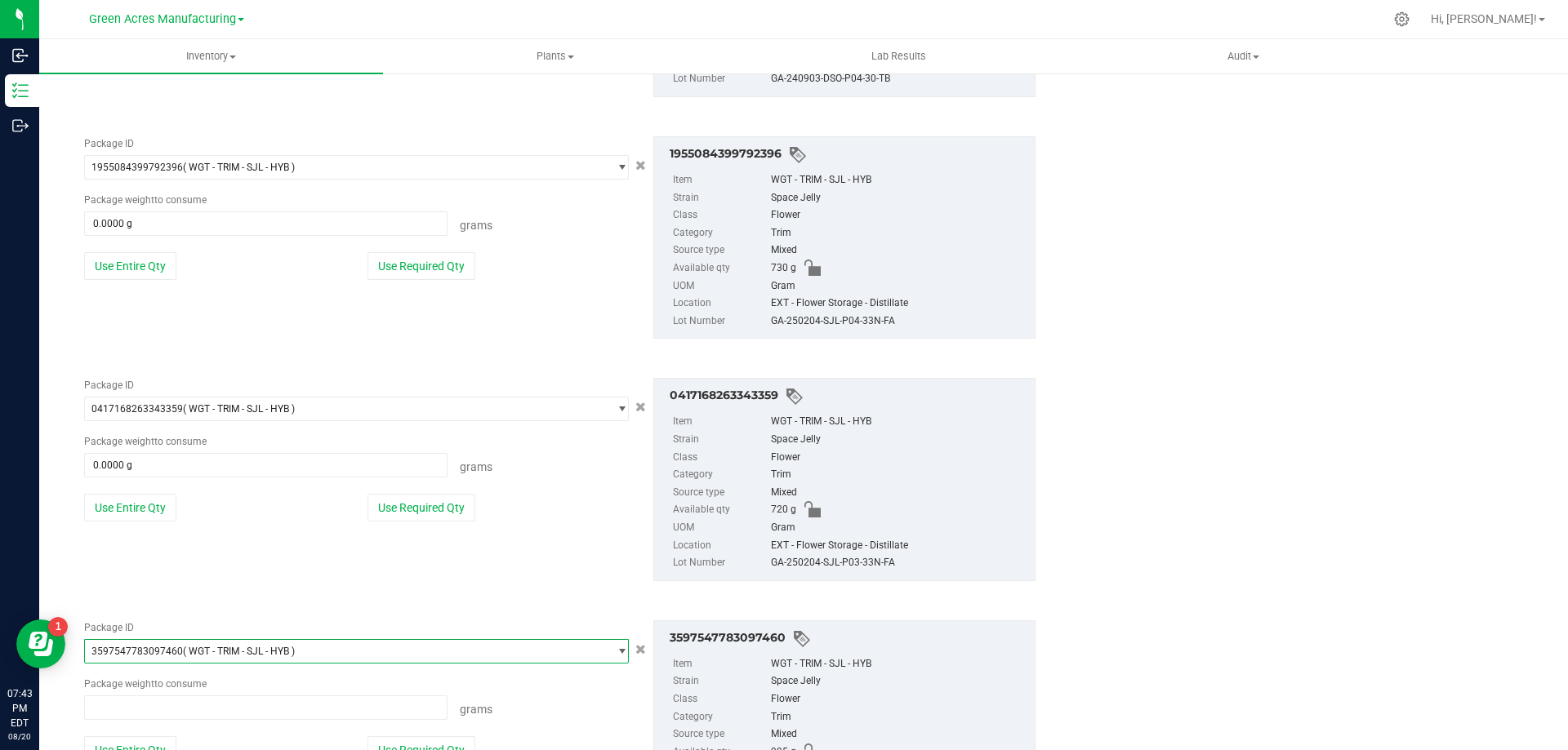
type input "0.0000 g"
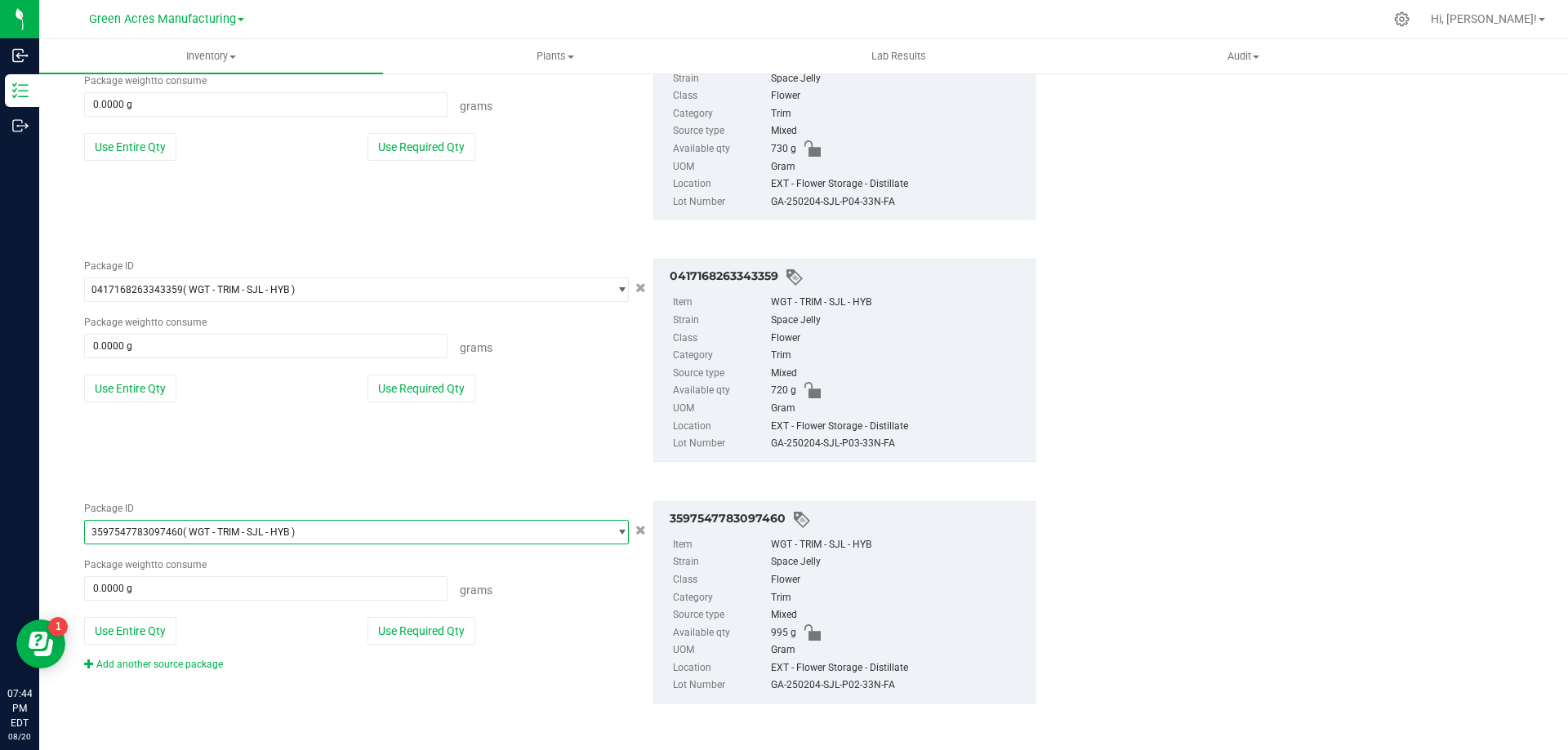
click at [206, 670] on div "Add another source package" at bounding box center [165, 664] width 164 height 15
click at [209, 664] on link "Add another source package" at bounding box center [153, 664] width 139 height 12
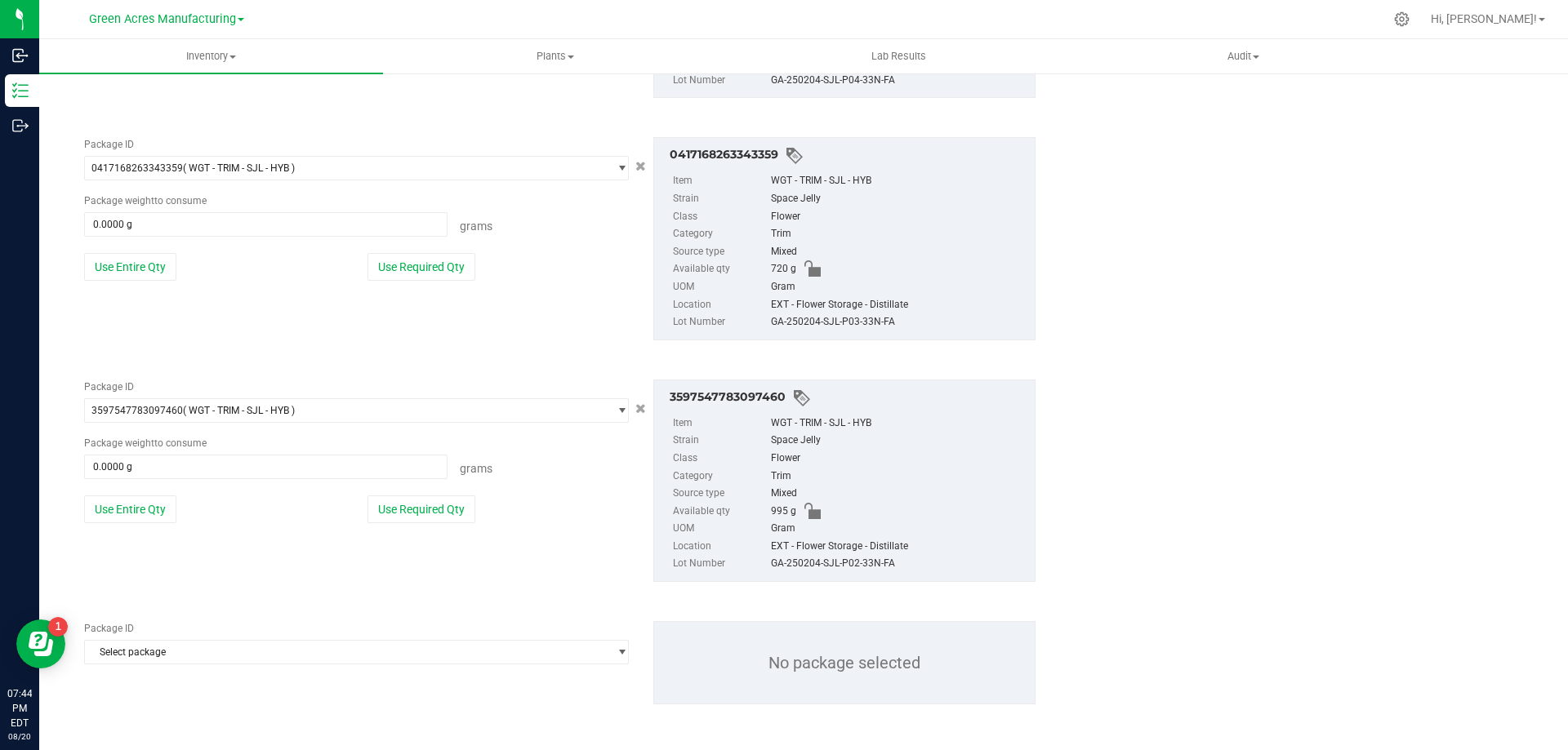
scroll to position [3685, 0]
click at [270, 660] on span "Select package" at bounding box center [346, 652] width 523 height 23
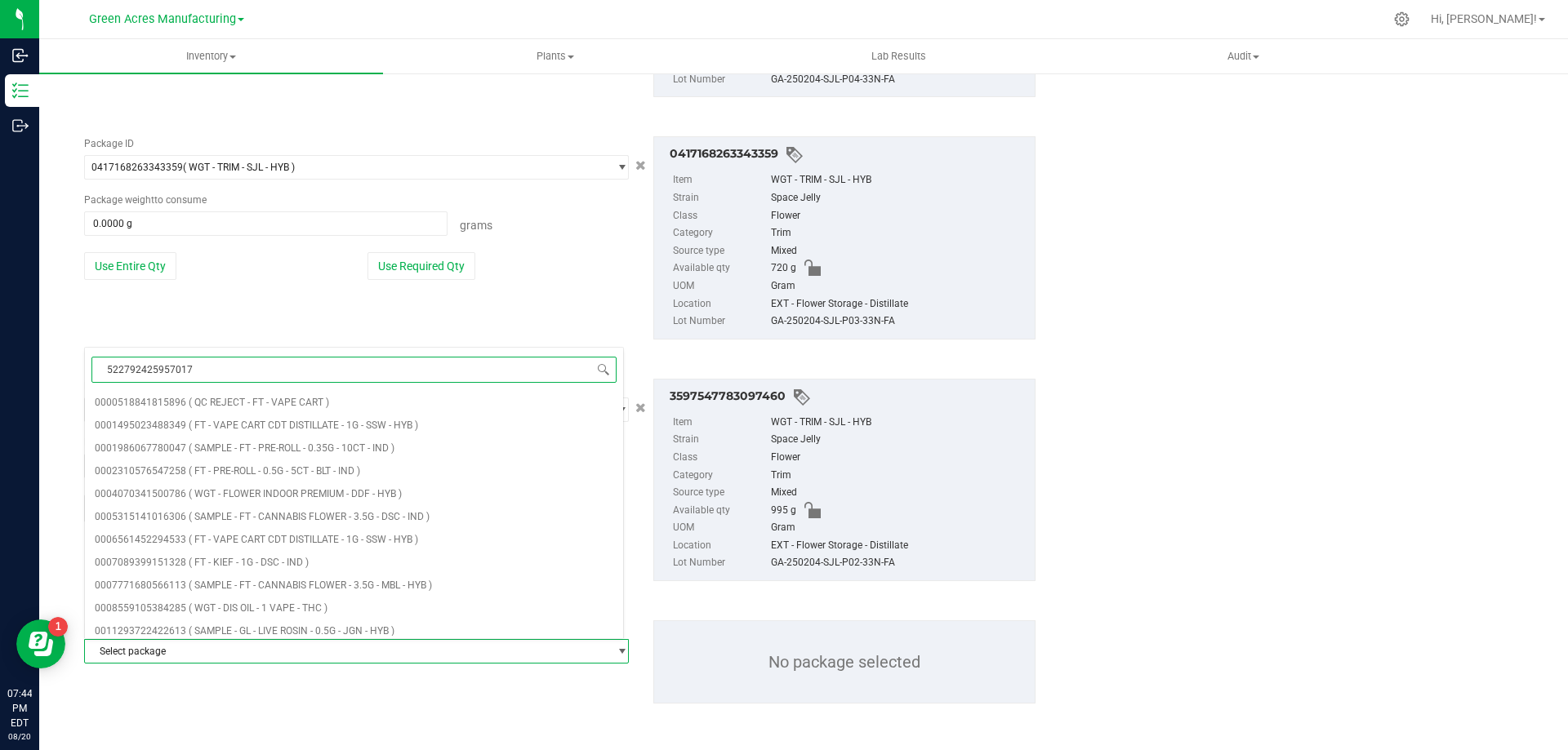
type input "5227924259570177"
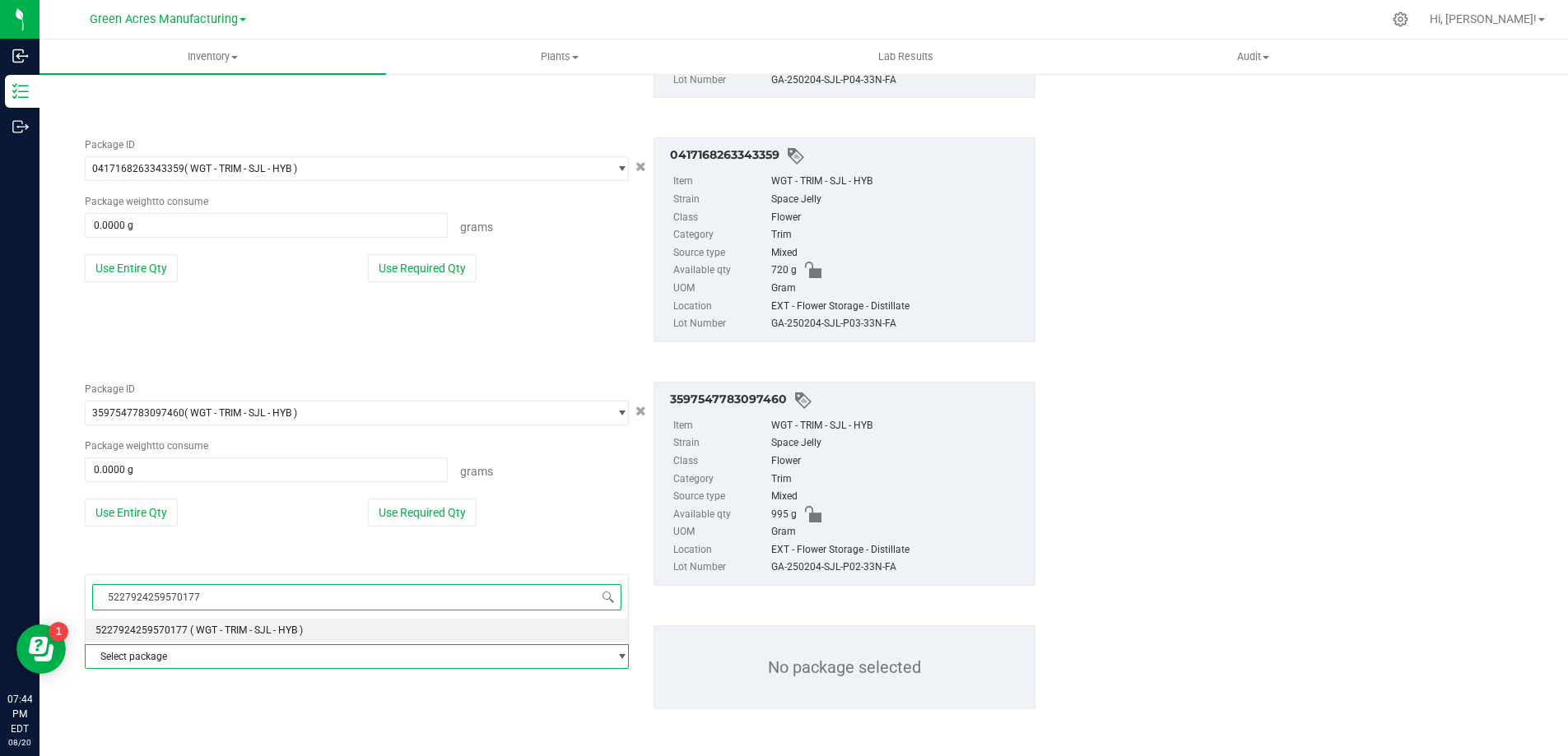
click at [241, 635] on span "( WGT - TRIM - SJL - HYB )" at bounding box center [246, 630] width 113 height 12
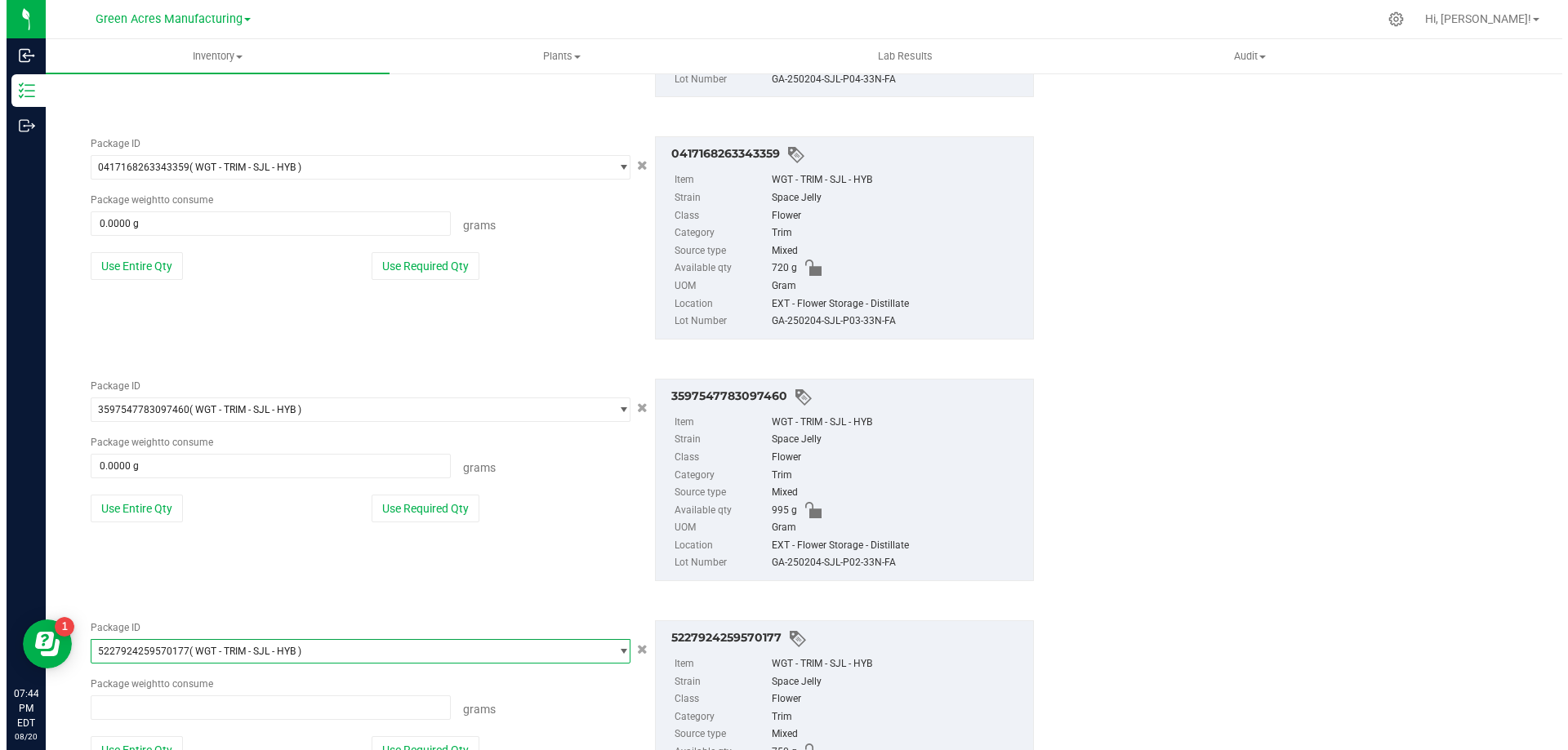
scroll to position [94083, 0]
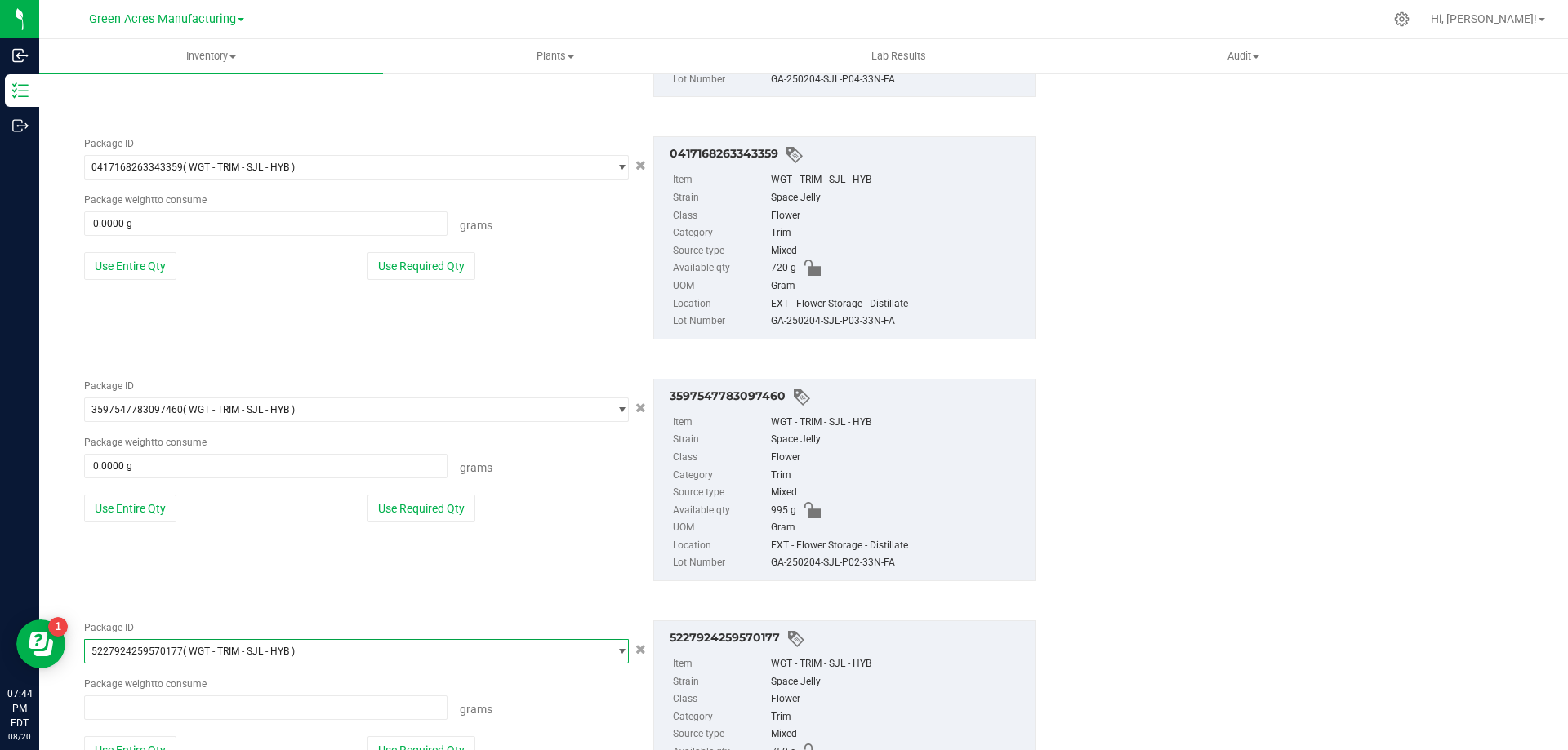
type input "0.0000 g"
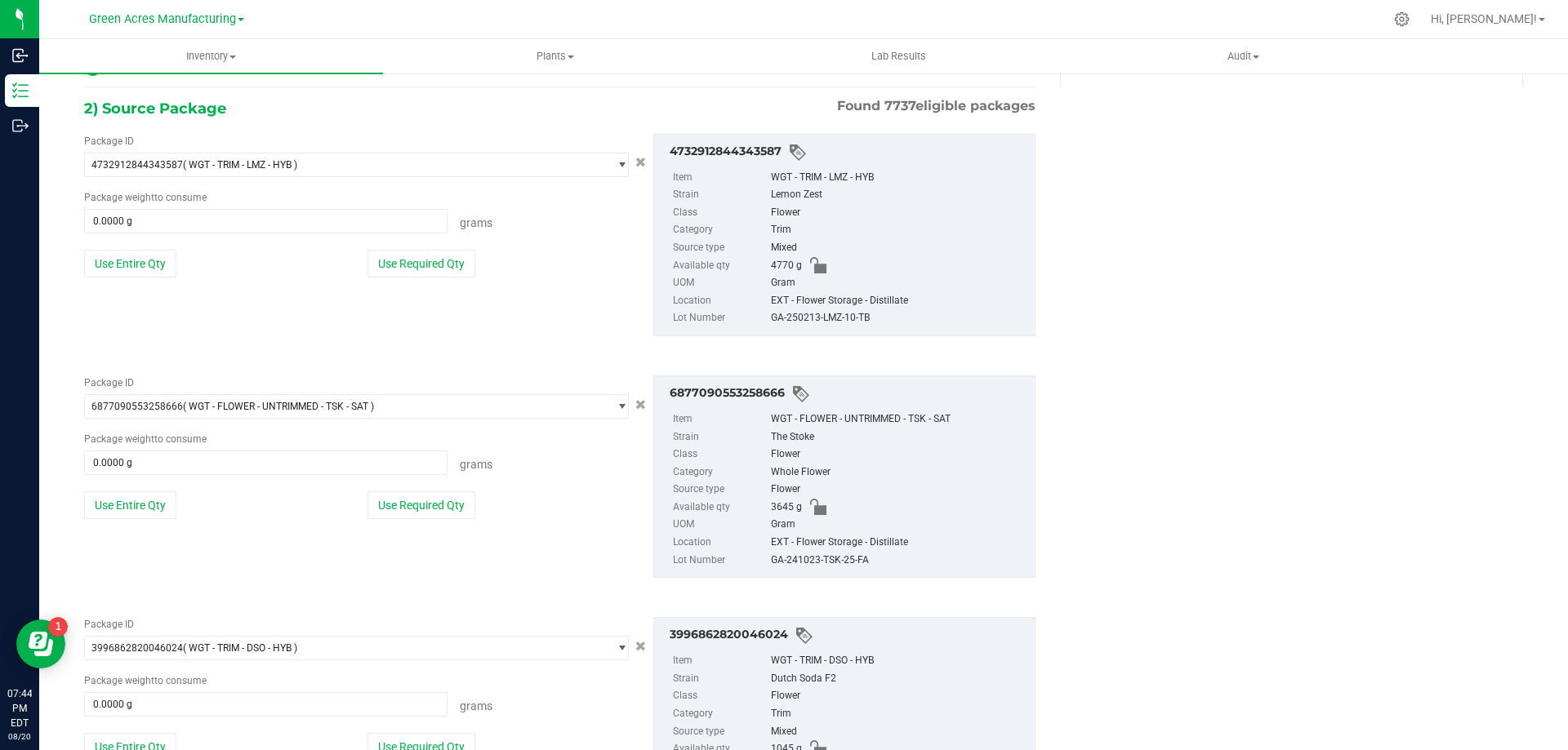
scroll to position [294, 0]
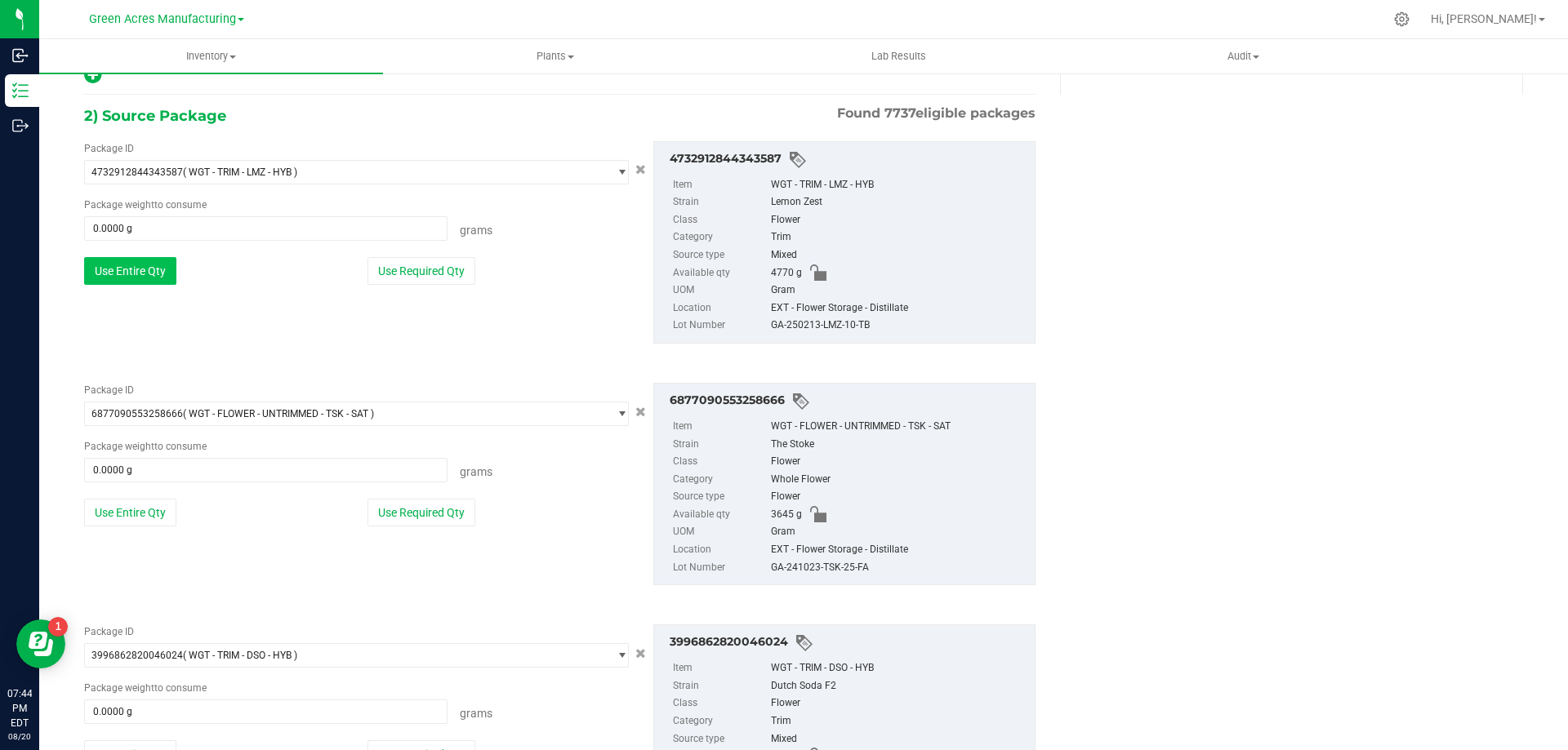
click at [137, 267] on button "Use Entire Qty" at bounding box center [130, 271] width 92 height 27
type input "4770.0000 g"
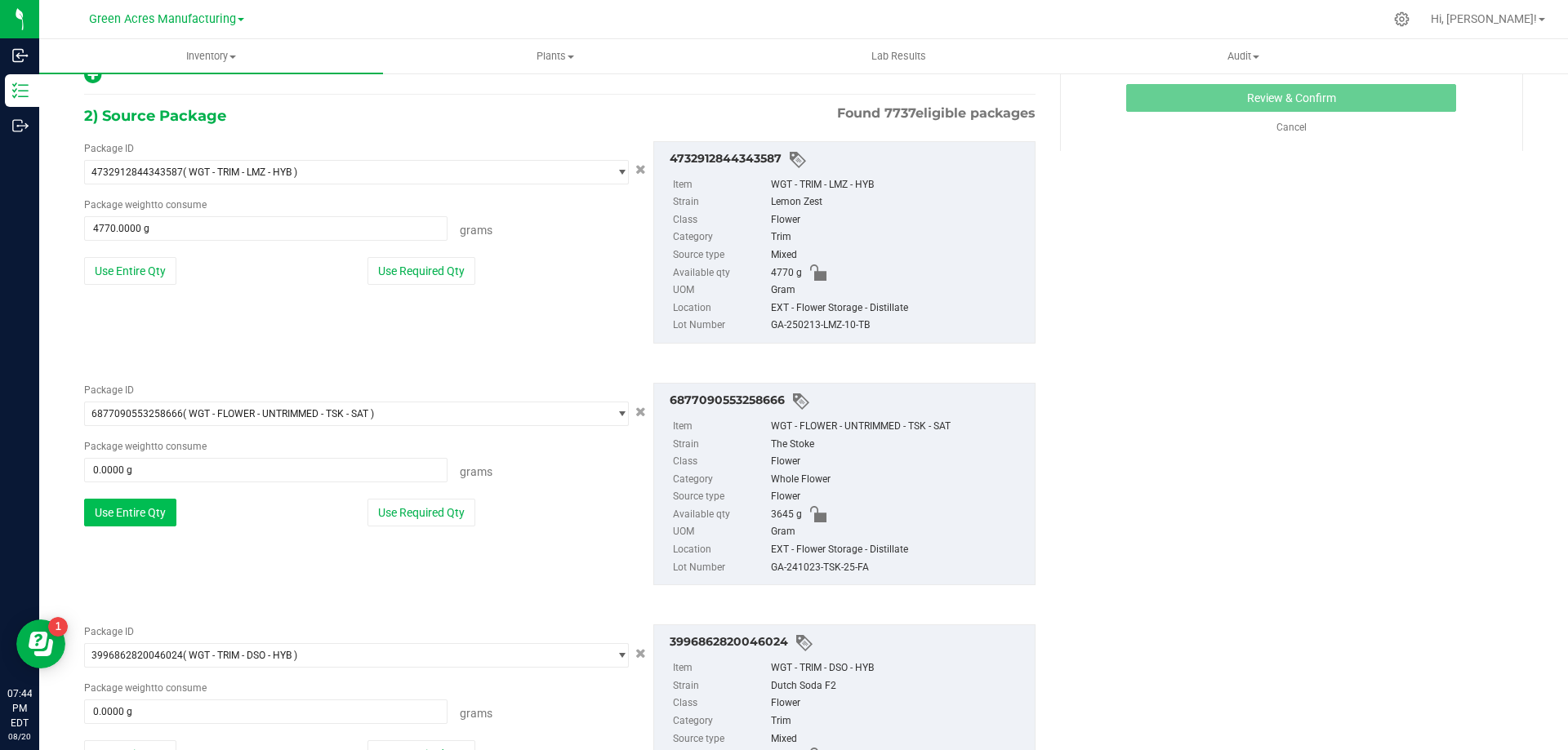
click at [139, 513] on button "Use Entire Qty" at bounding box center [130, 512] width 92 height 27
type input "3645.0000 g"
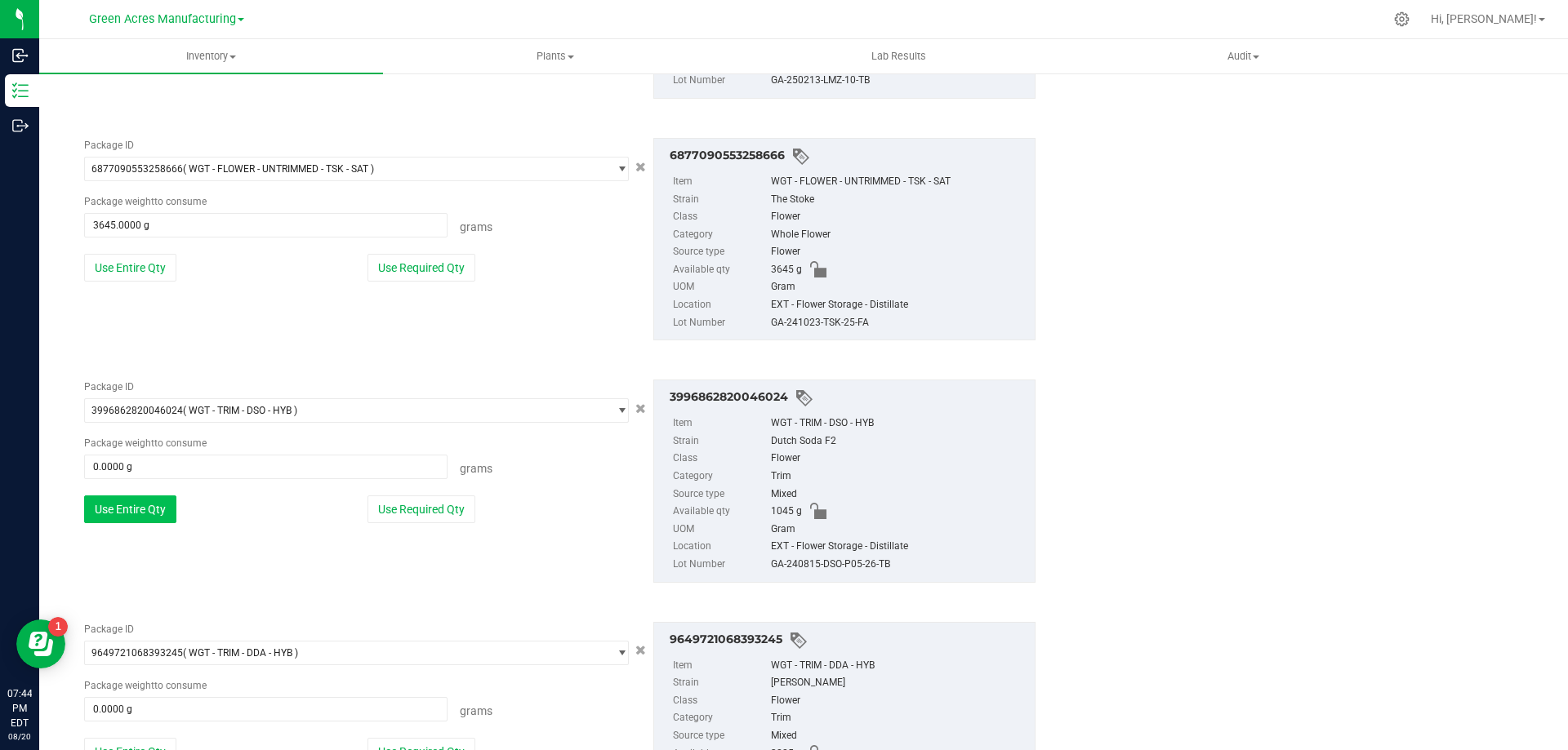
click at [126, 506] on button "Use Entire Qty" at bounding box center [130, 509] width 92 height 27
type input "1045.0000 g"
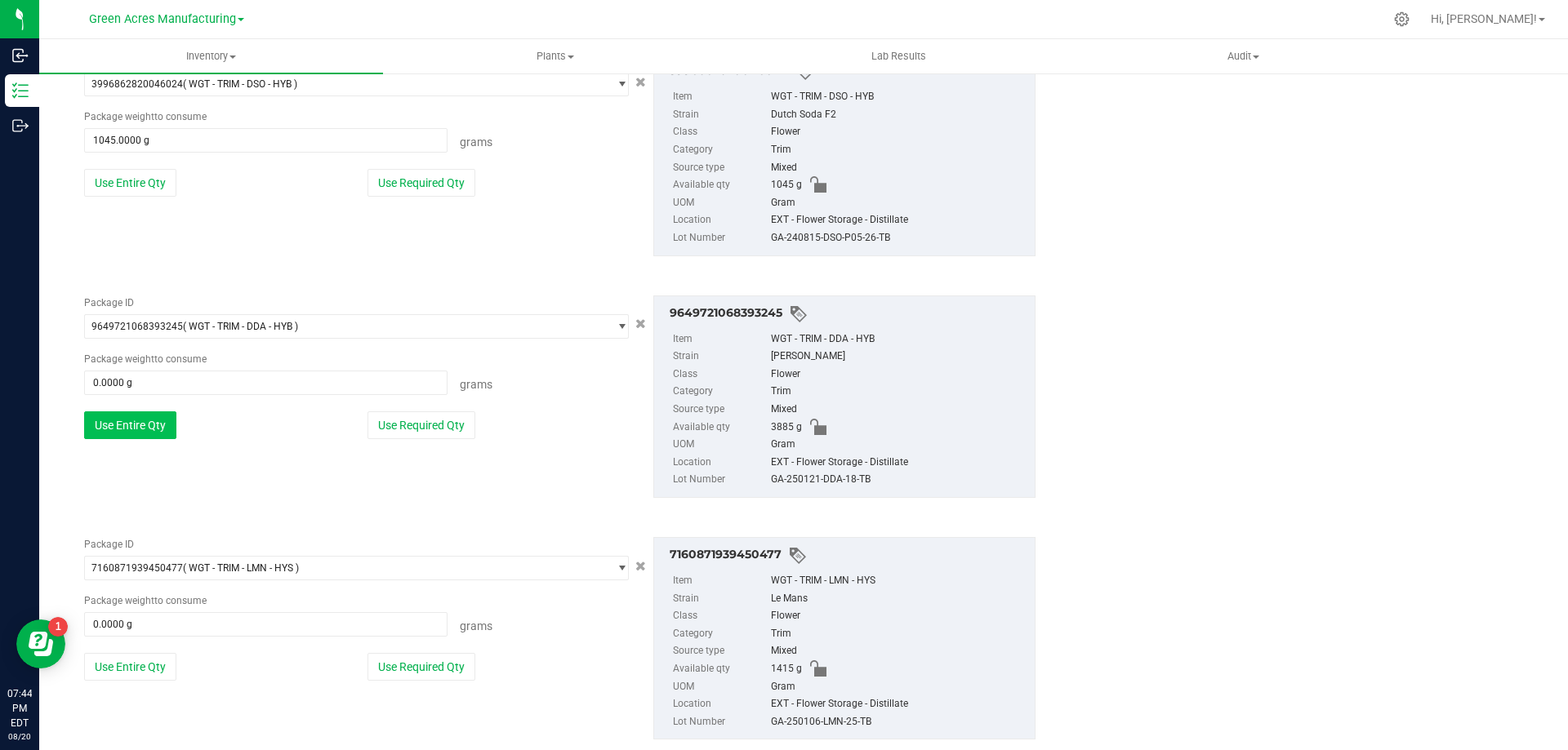
click at [137, 437] on button "Use Entire Qty" at bounding box center [130, 424] width 92 height 27
type input "3885.0000 g"
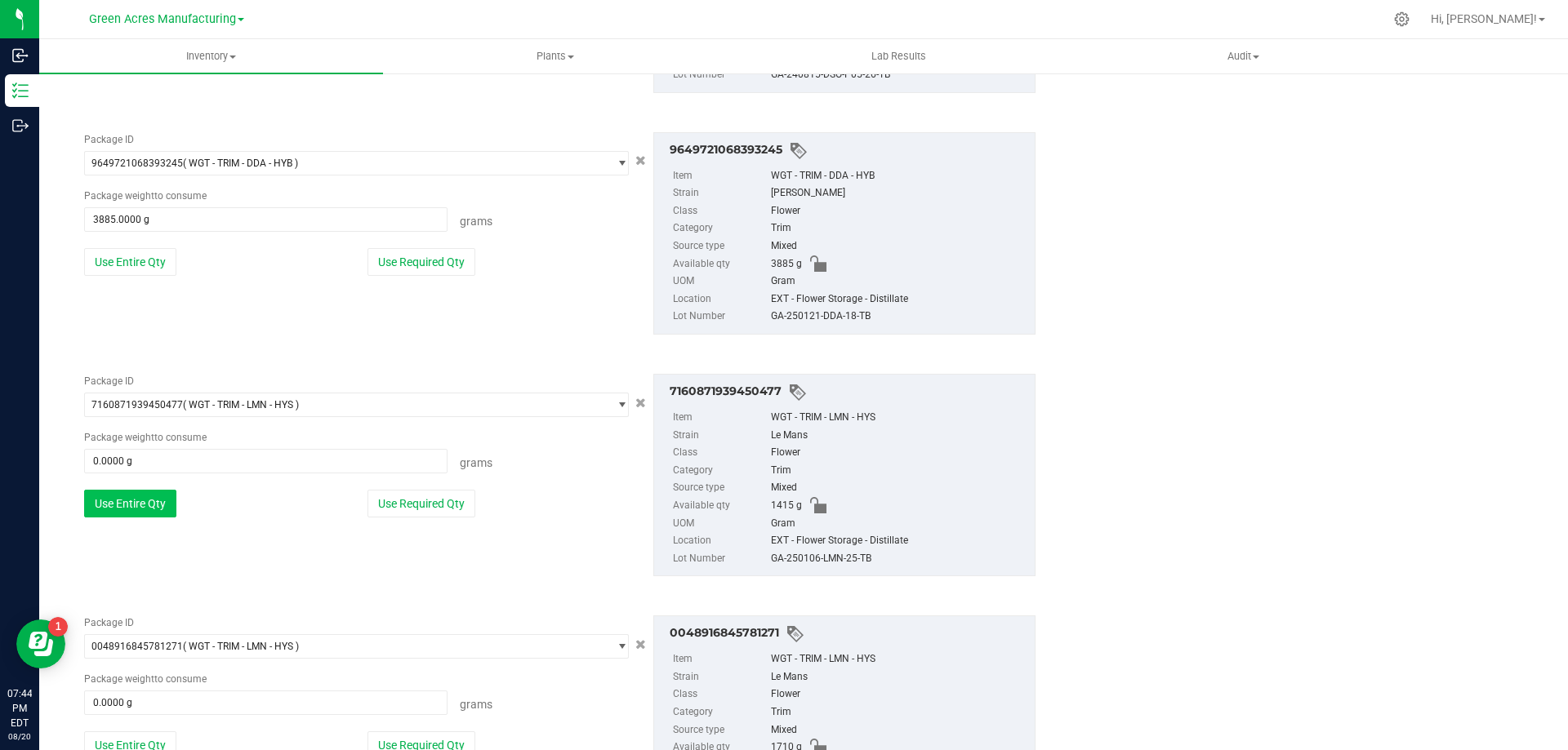
click at [164, 504] on button "Use Entire Qty" at bounding box center [130, 503] width 92 height 27
type input "1415.0000 g"
click at [135, 504] on button "Use Entire Qty" at bounding box center [130, 500] width 92 height 27
type input "1710.0000 g"
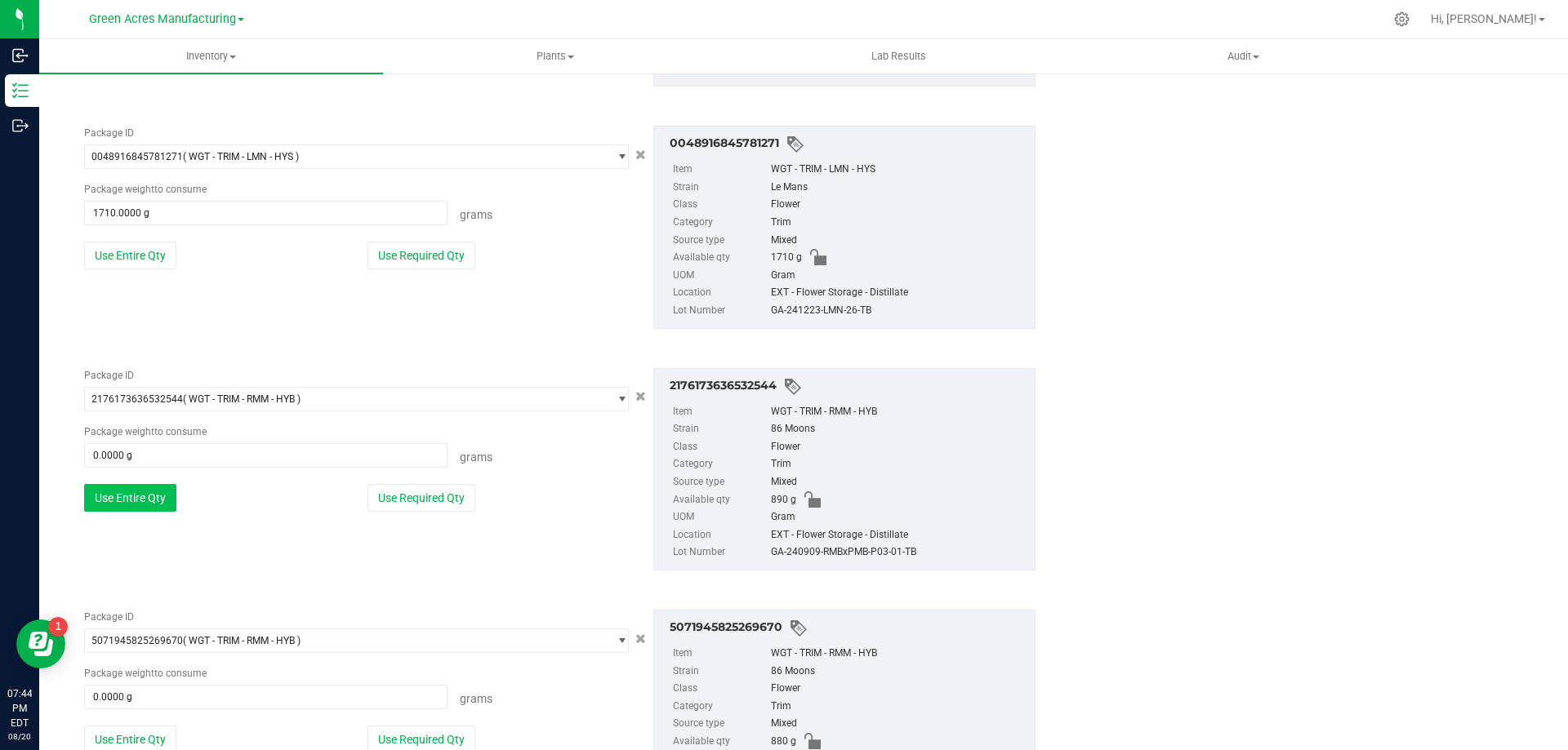
click at [149, 499] on button "Use Entire Qty" at bounding box center [130, 498] width 92 height 27
type input "890.0000 g"
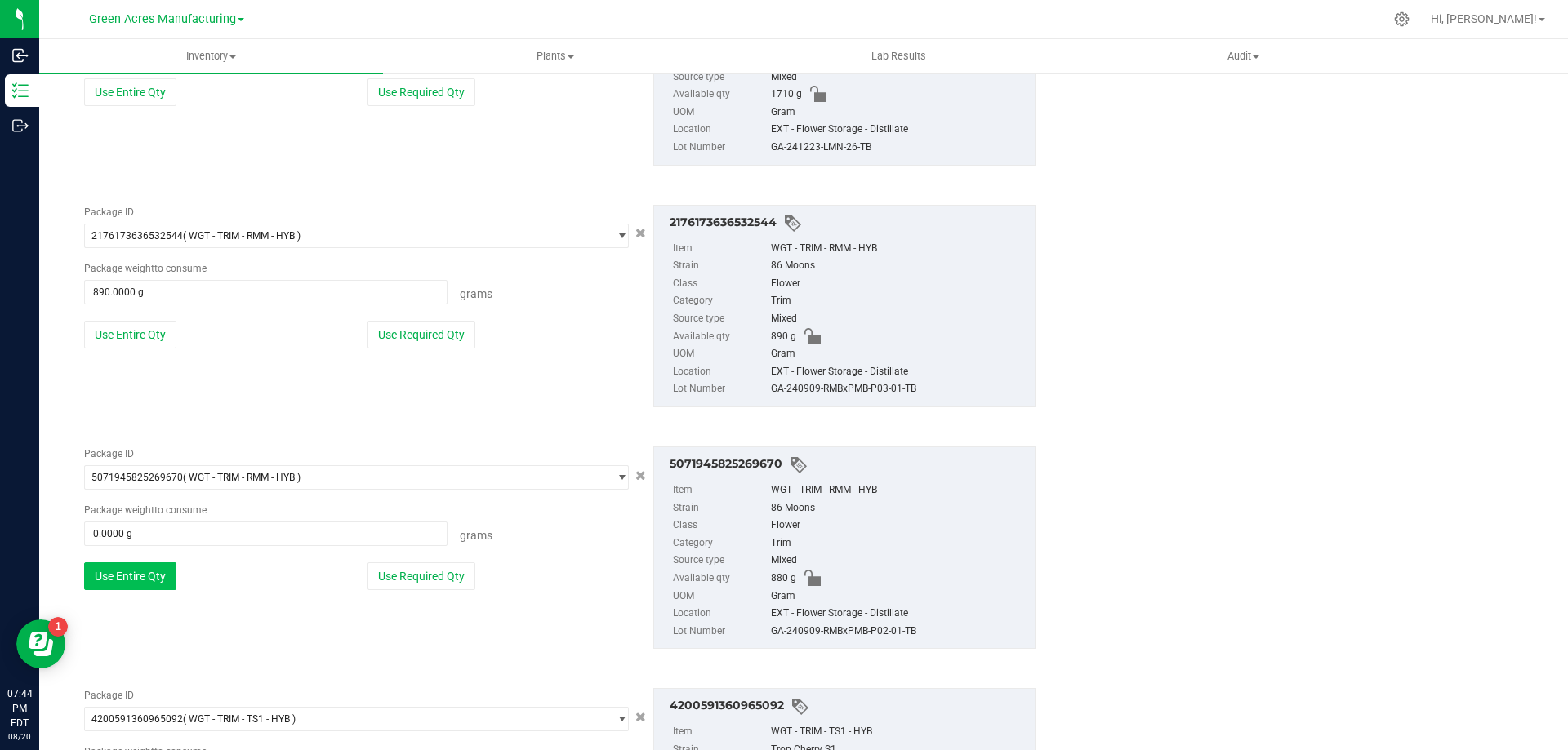
click at [121, 575] on button "Use Entire Qty" at bounding box center [130, 576] width 92 height 27
type input "880.0000 g"
click at [167, 572] on button "Use Entire Qty" at bounding box center [130, 572] width 92 height 27
type input "780.0000 g"
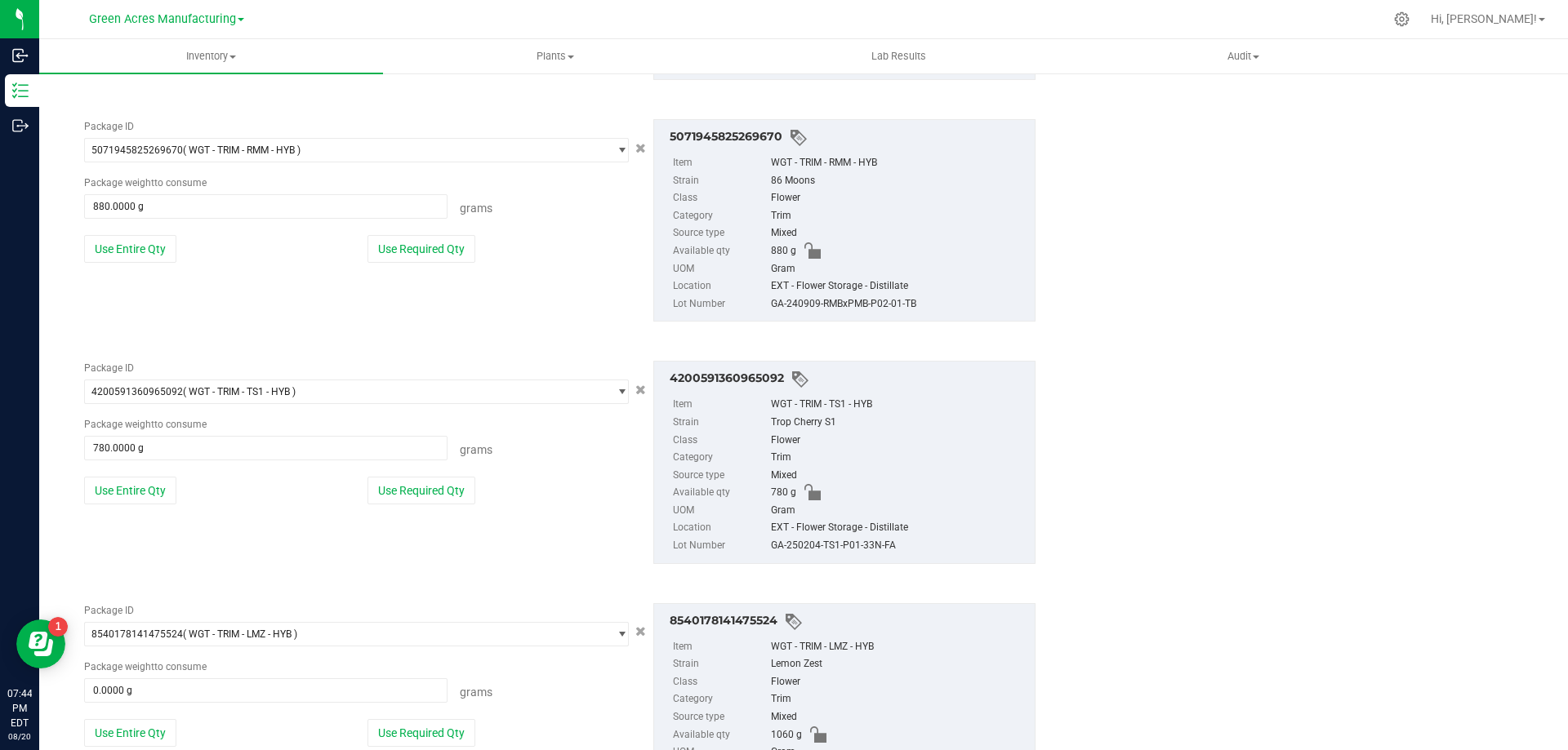
scroll to position [2253, 0]
click at [155, 491] on button "Use Entire Qty" at bounding box center [130, 488] width 92 height 27
type input "1060.0000 g"
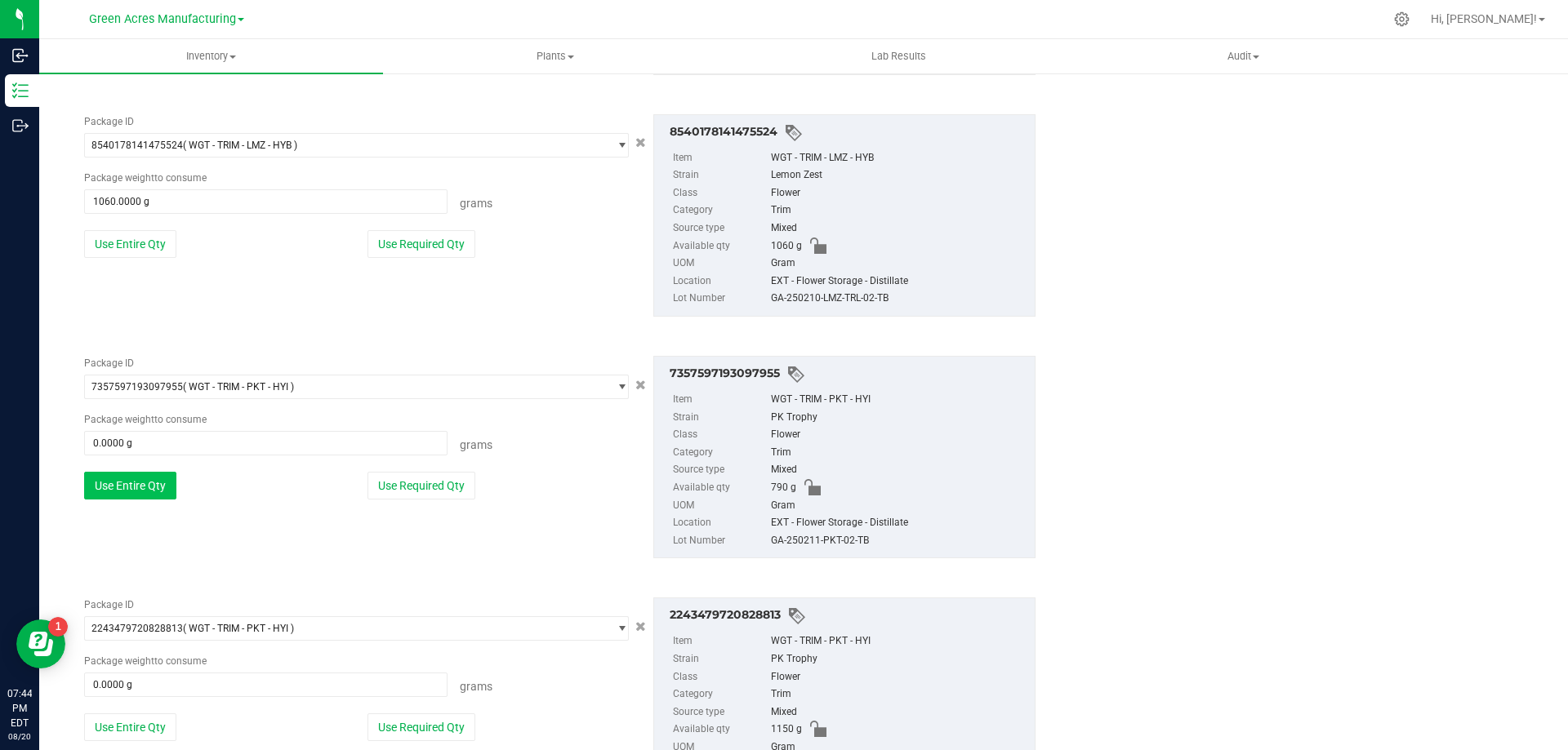
click at [137, 491] on button "Use Entire Qty" at bounding box center [130, 485] width 92 height 27
type input "790.0000 g"
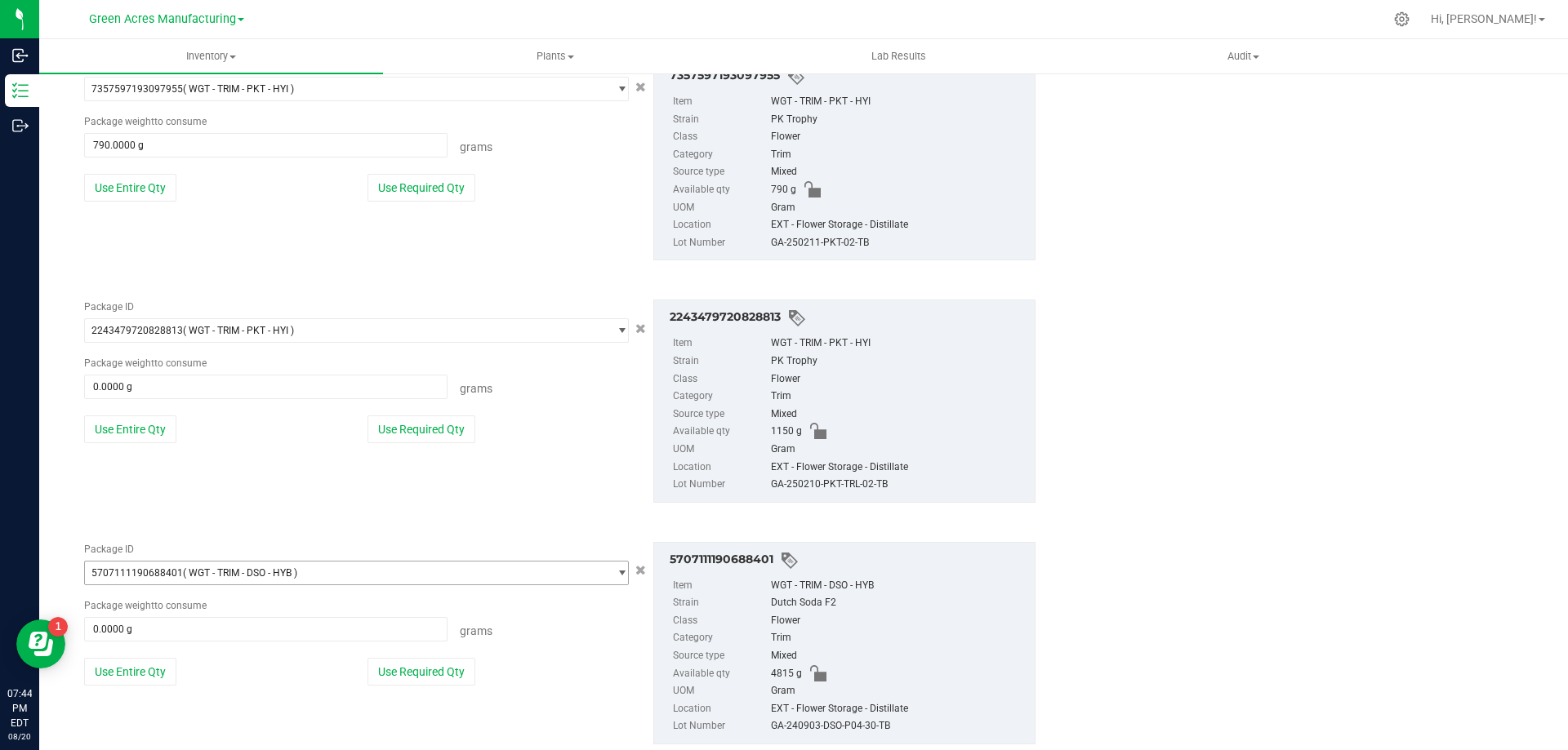
scroll to position [2825, 0]
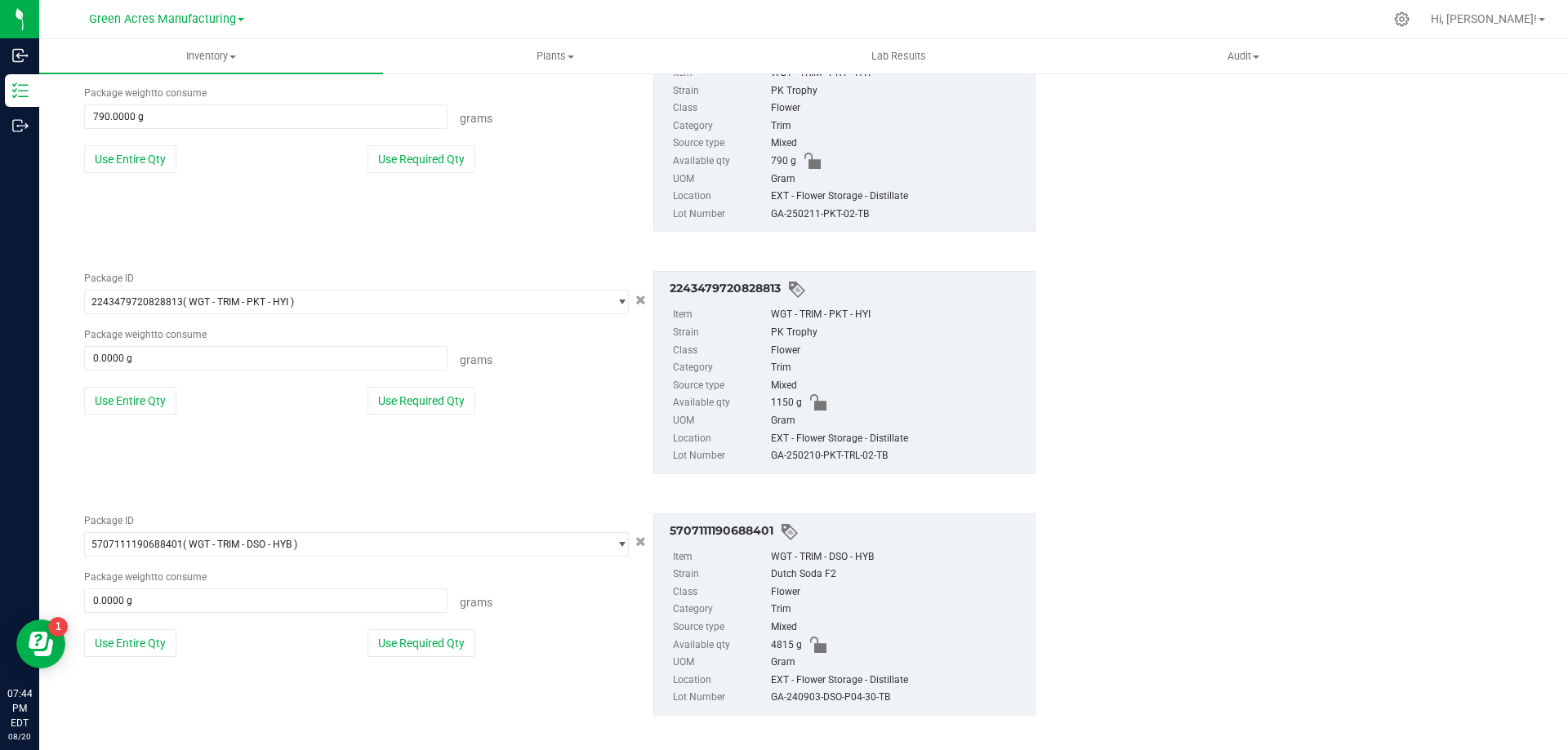
click at [134, 416] on div "Package ID 2243479720828813 ( WGT - TRIM - PKT - HYI ) 2232975048433230 2233630…" at bounding box center [356, 349] width 569 height 156
click at [137, 407] on button "Use Entire Qty" at bounding box center [130, 400] width 92 height 27
type input "1150.0000 g"
click at [154, 644] on button "Use Entire Qty" at bounding box center [130, 643] width 92 height 27
type input "4815.0000 g"
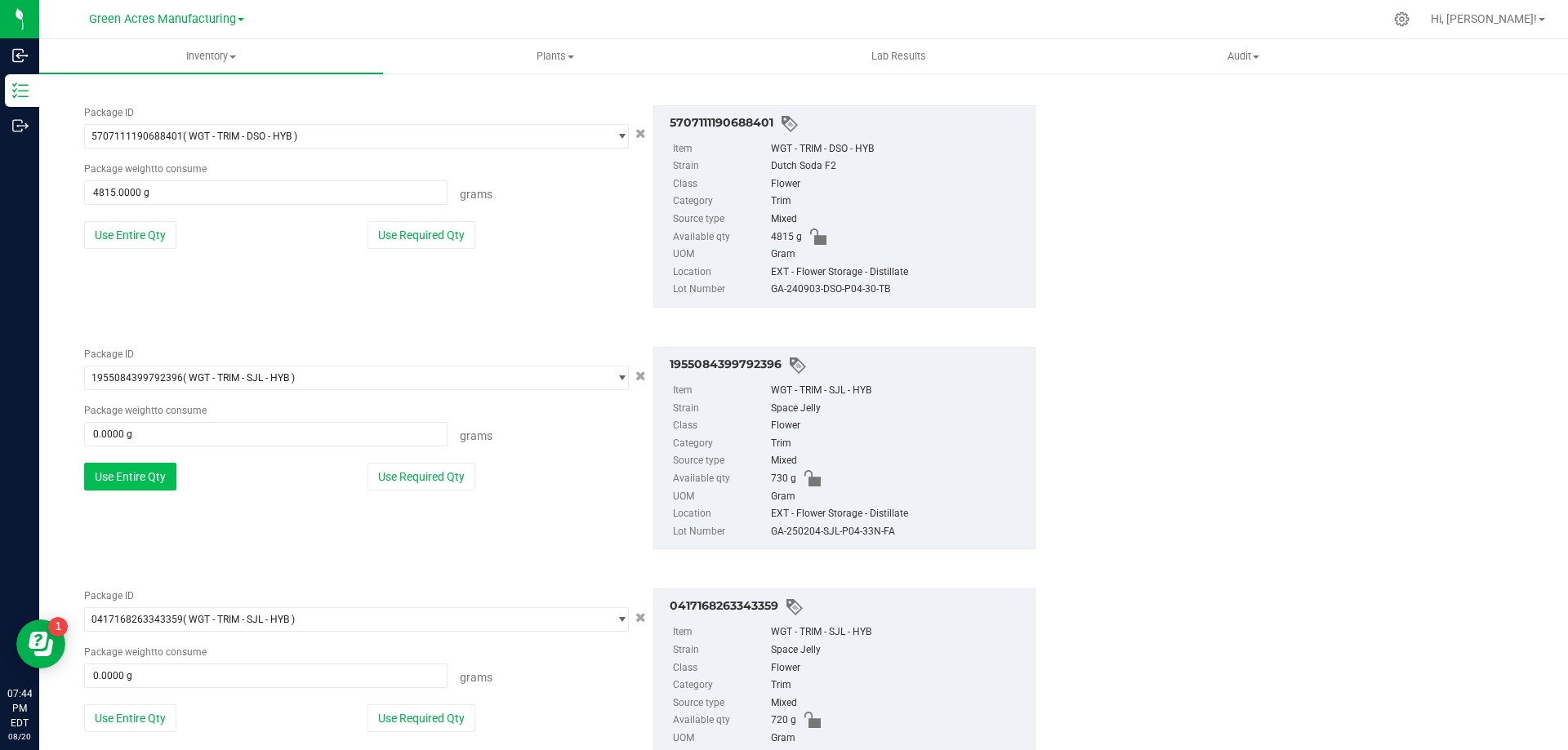
click at [136, 483] on button "Use Entire Qty" at bounding box center [130, 476] width 92 height 27
type input "730.0000 g"
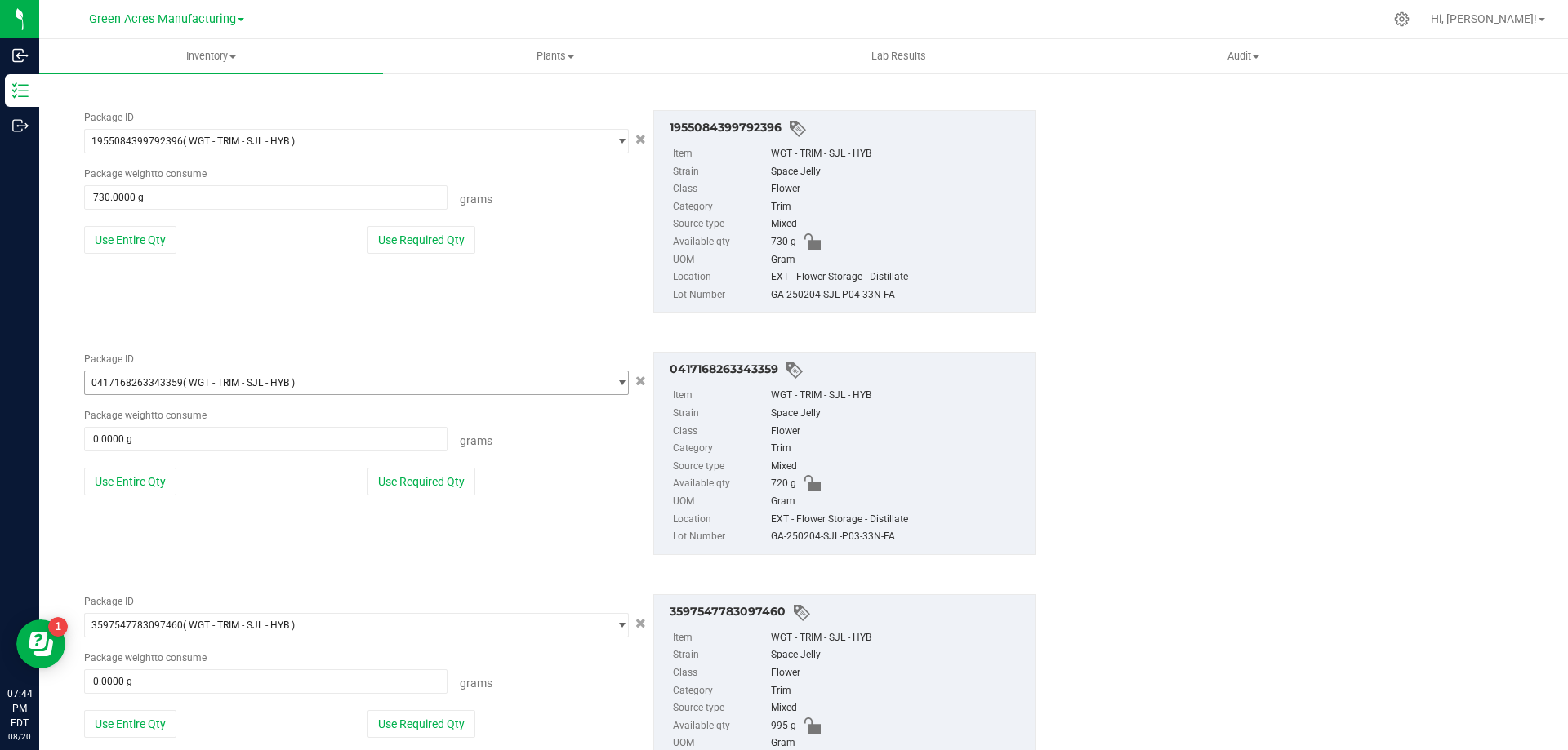
scroll to position [3478, 0]
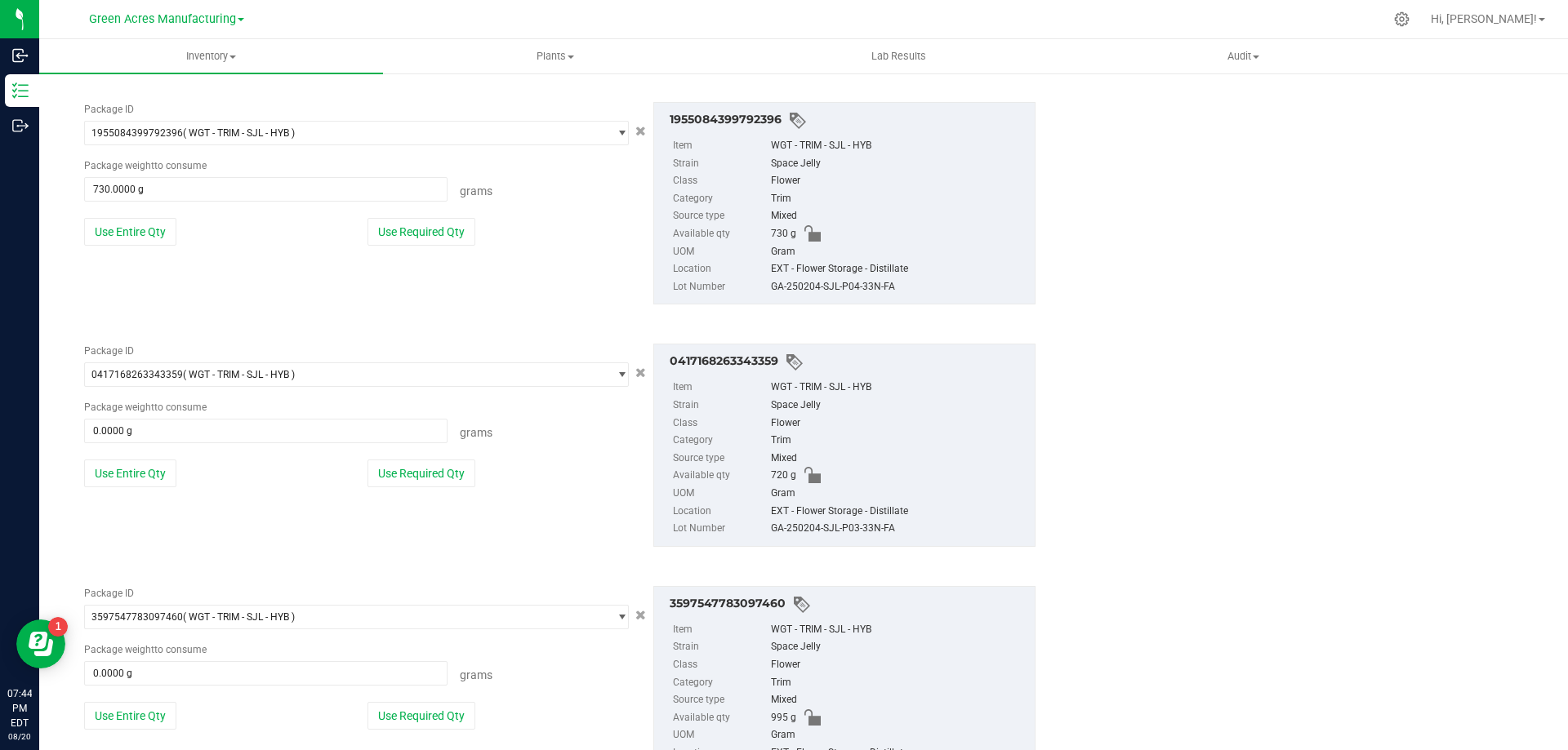
drag, startPoint x: 144, startPoint y: 480, endPoint x: 154, endPoint y: 489, distance: 13.5
click at [142, 480] on button "Use Entire Qty" at bounding box center [130, 473] width 92 height 27
type input "720.0000 g"
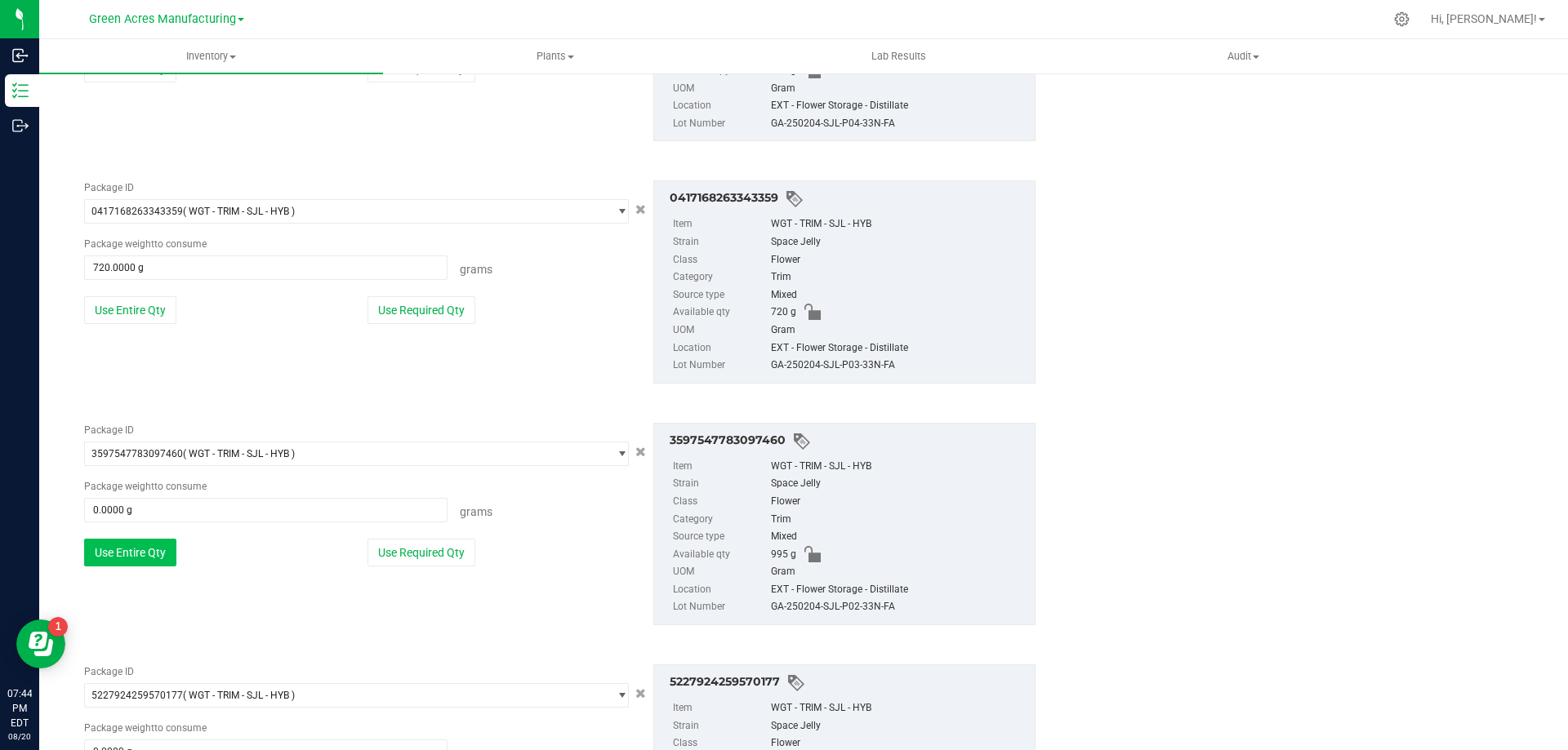
click at [164, 541] on button "Use Entire Qty" at bounding box center [130, 552] width 92 height 27
type input "995.0000 g"
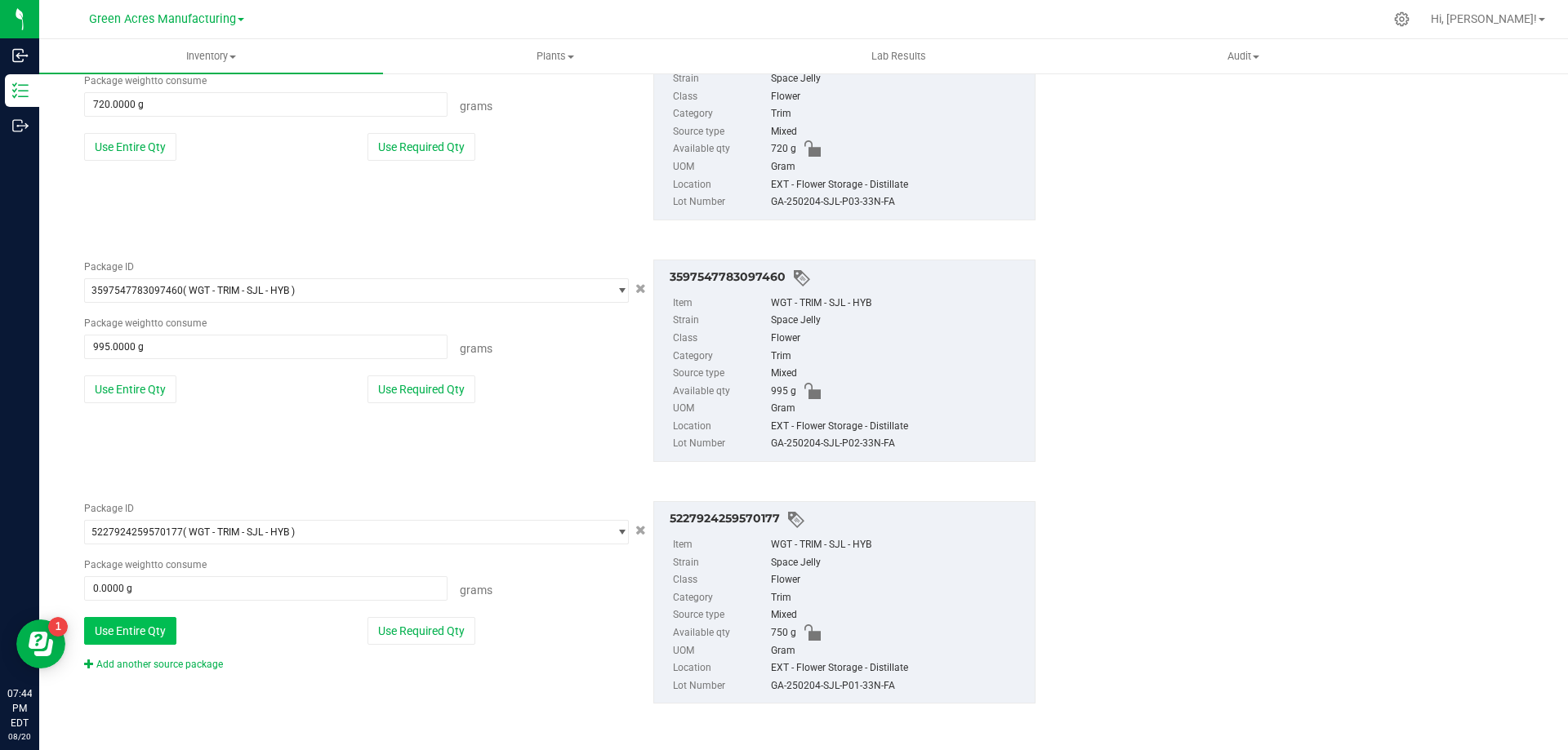
click at [160, 630] on button "Use Entire Qty" at bounding box center [130, 630] width 92 height 27
type input "750.0000 g"
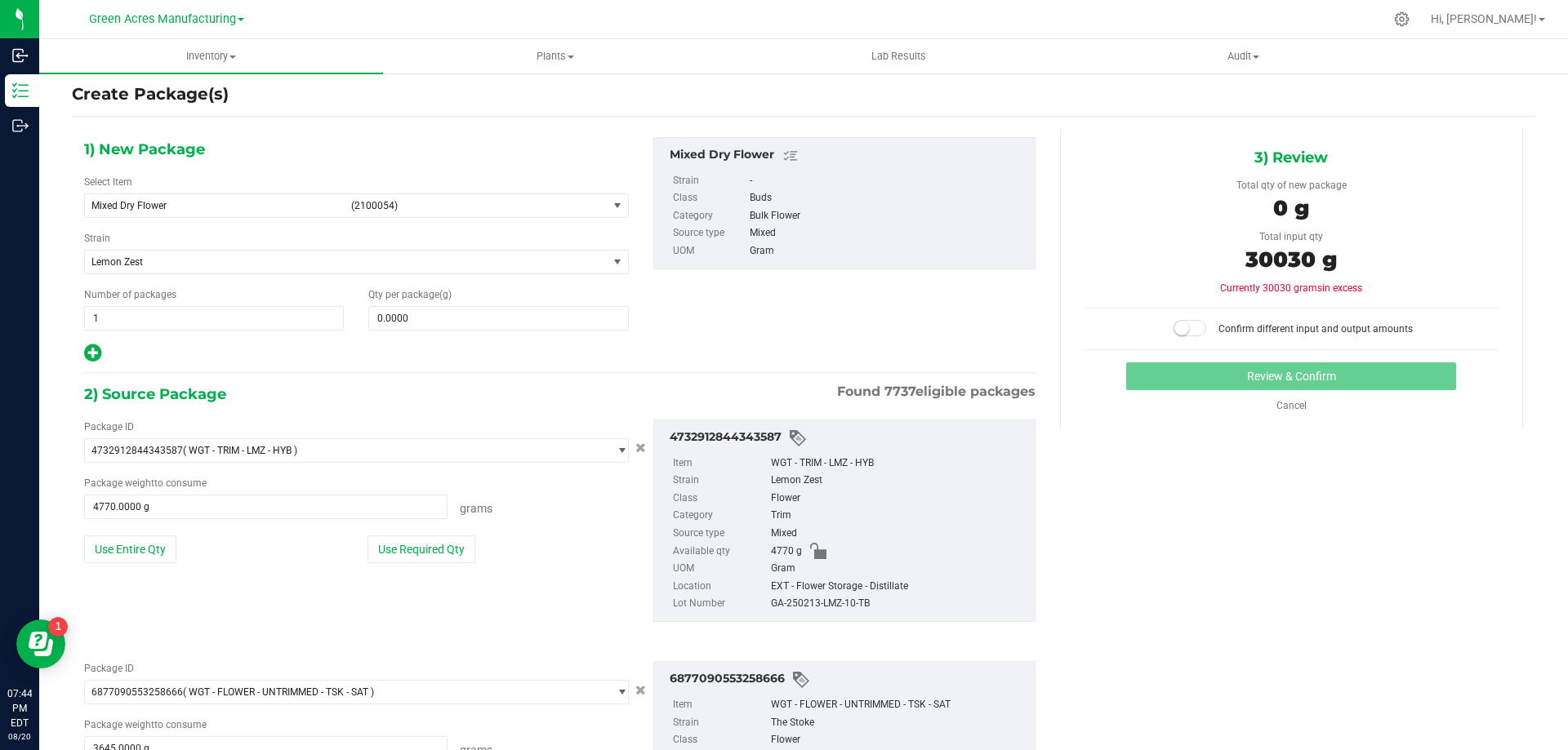
scroll to position [0, 0]
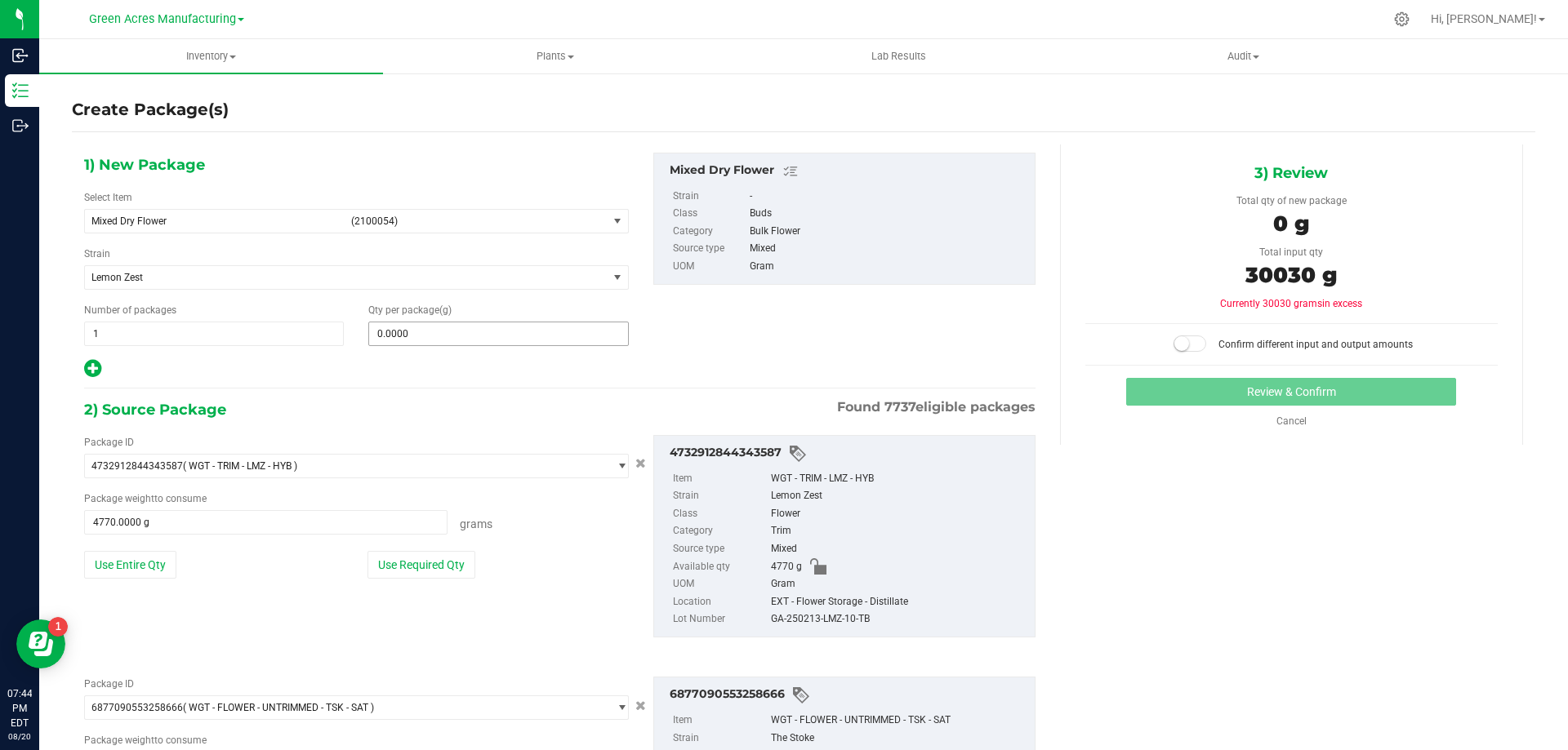
click at [433, 343] on span "0.0000 0" at bounding box center [498, 333] width 260 height 24
type input "30030"
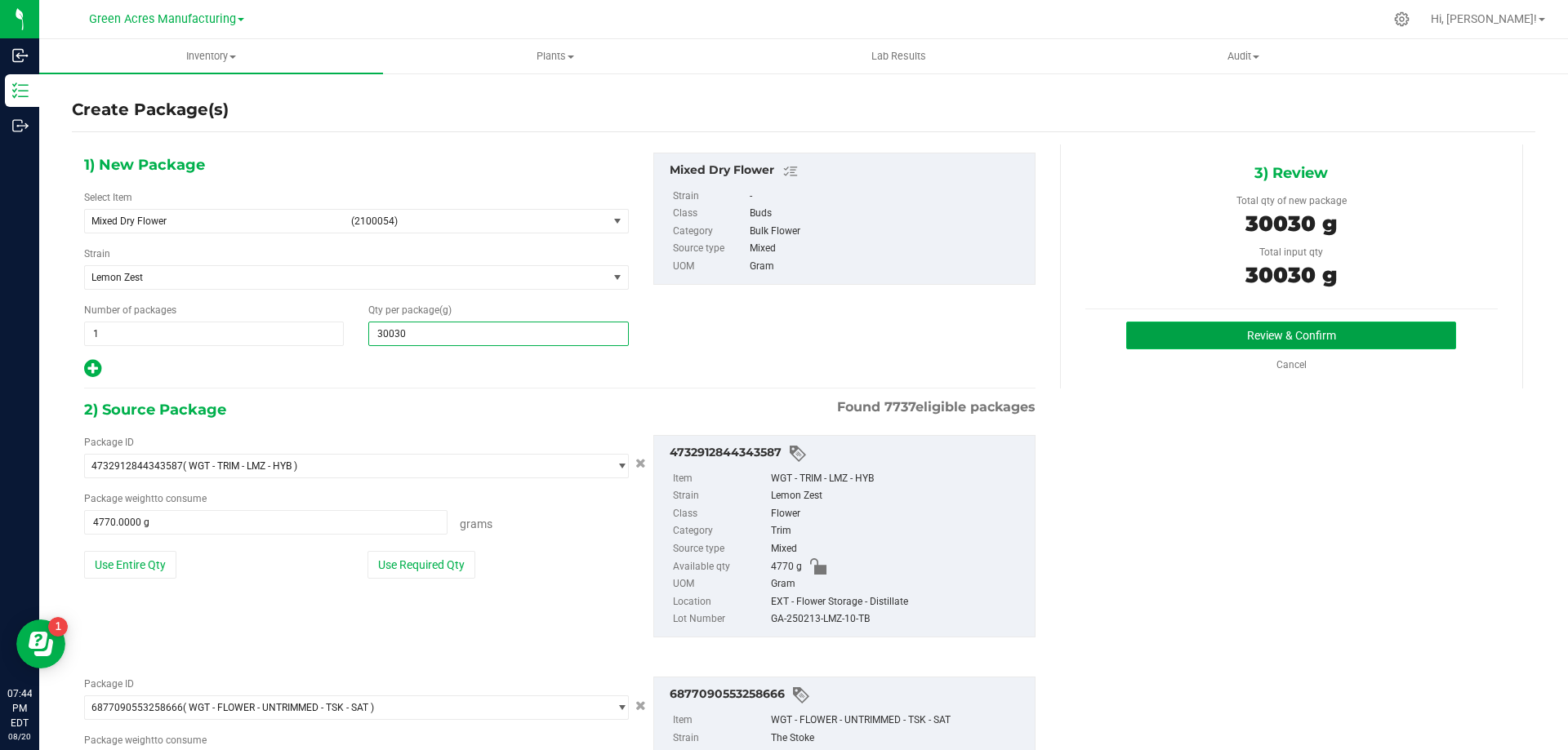
type input "30,030.0000"
click at [1335, 339] on button "Review & Confirm" at bounding box center [1290, 335] width 330 height 27
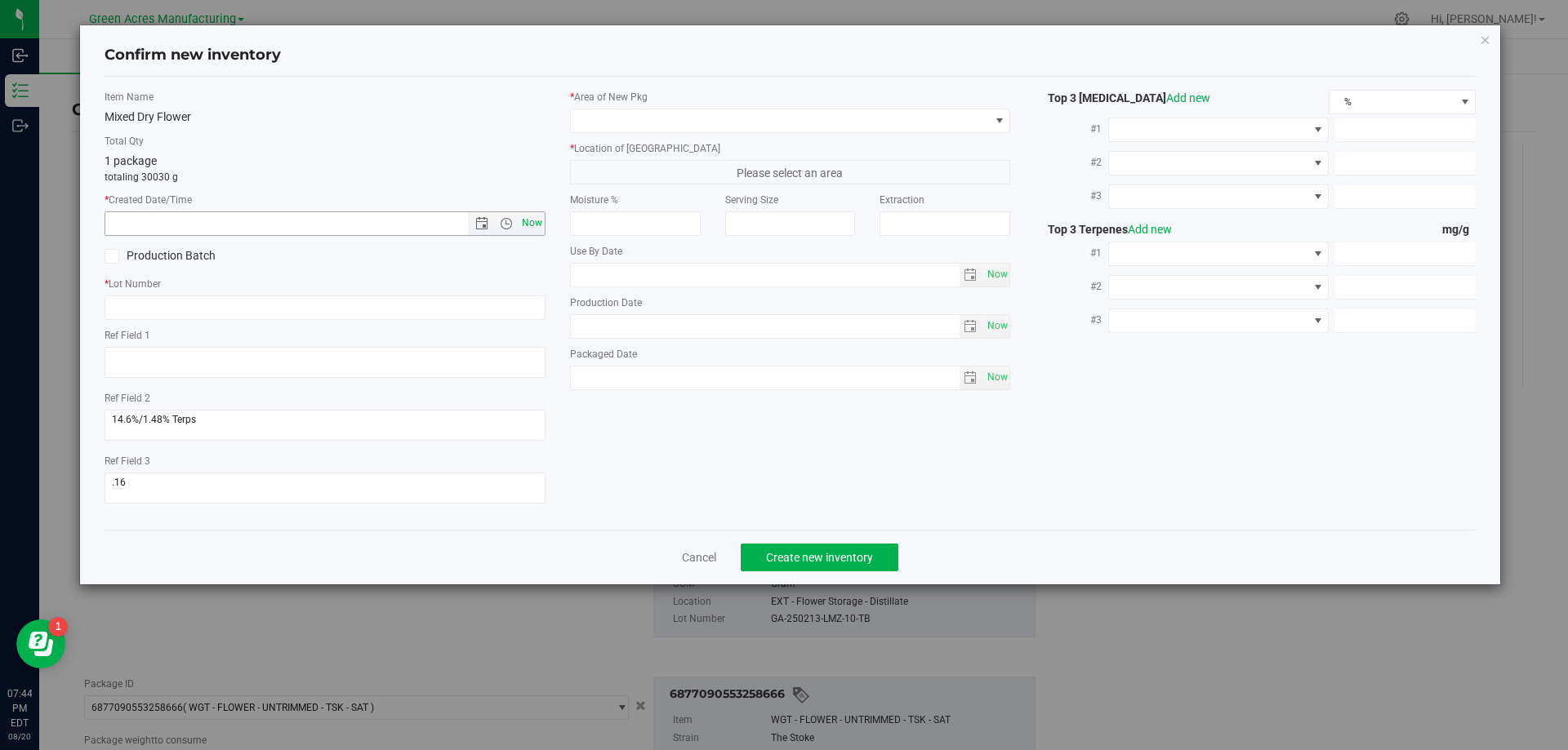
click at [535, 222] on span "Now" at bounding box center [531, 223] width 27 height 24
type input "8/20/2025 7:44 PM"
click at [1002, 125] on span at bounding box center [1000, 121] width 13 height 13
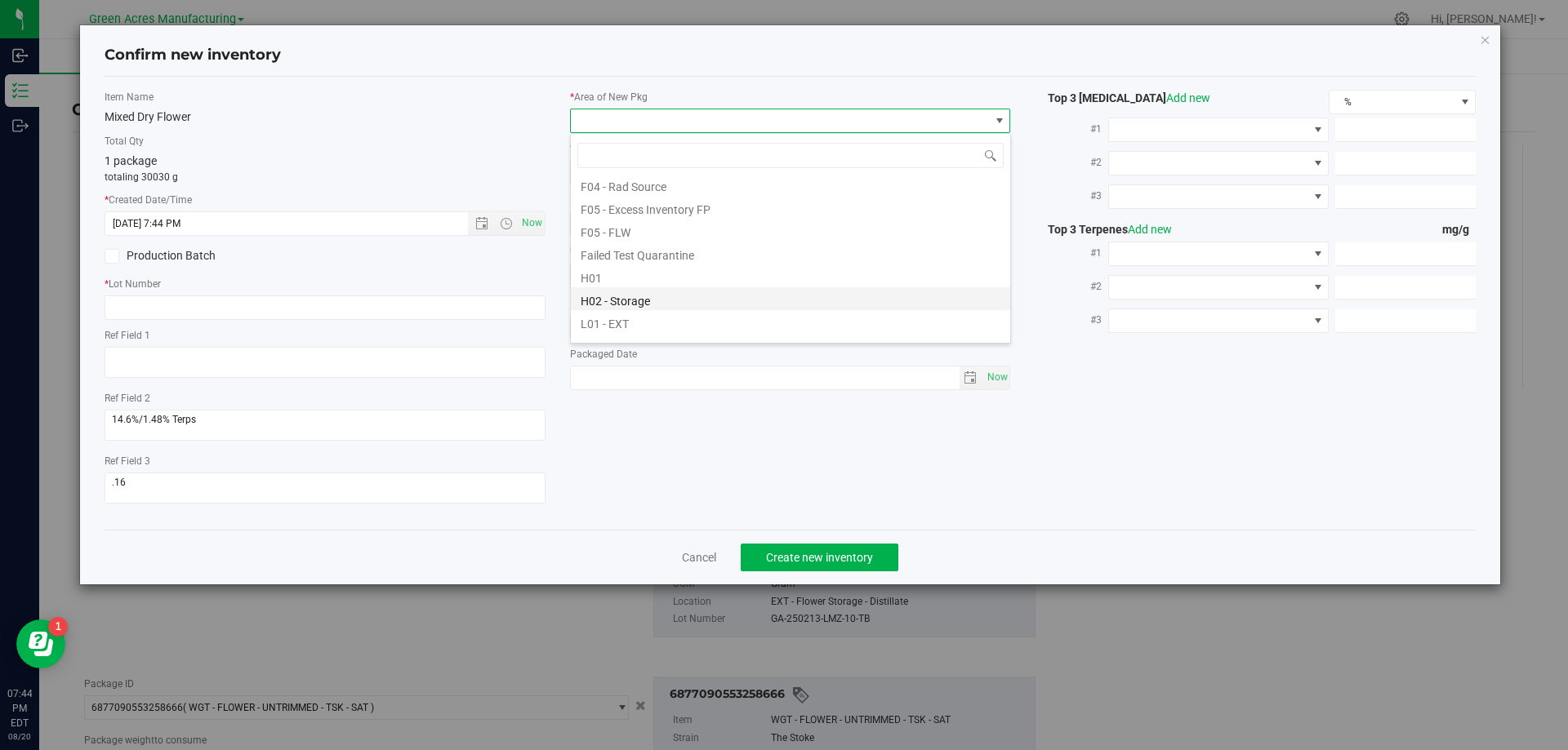
scroll to position [245, 0]
click at [650, 336] on li "L04 - EXT" at bounding box center [790, 331] width 440 height 23
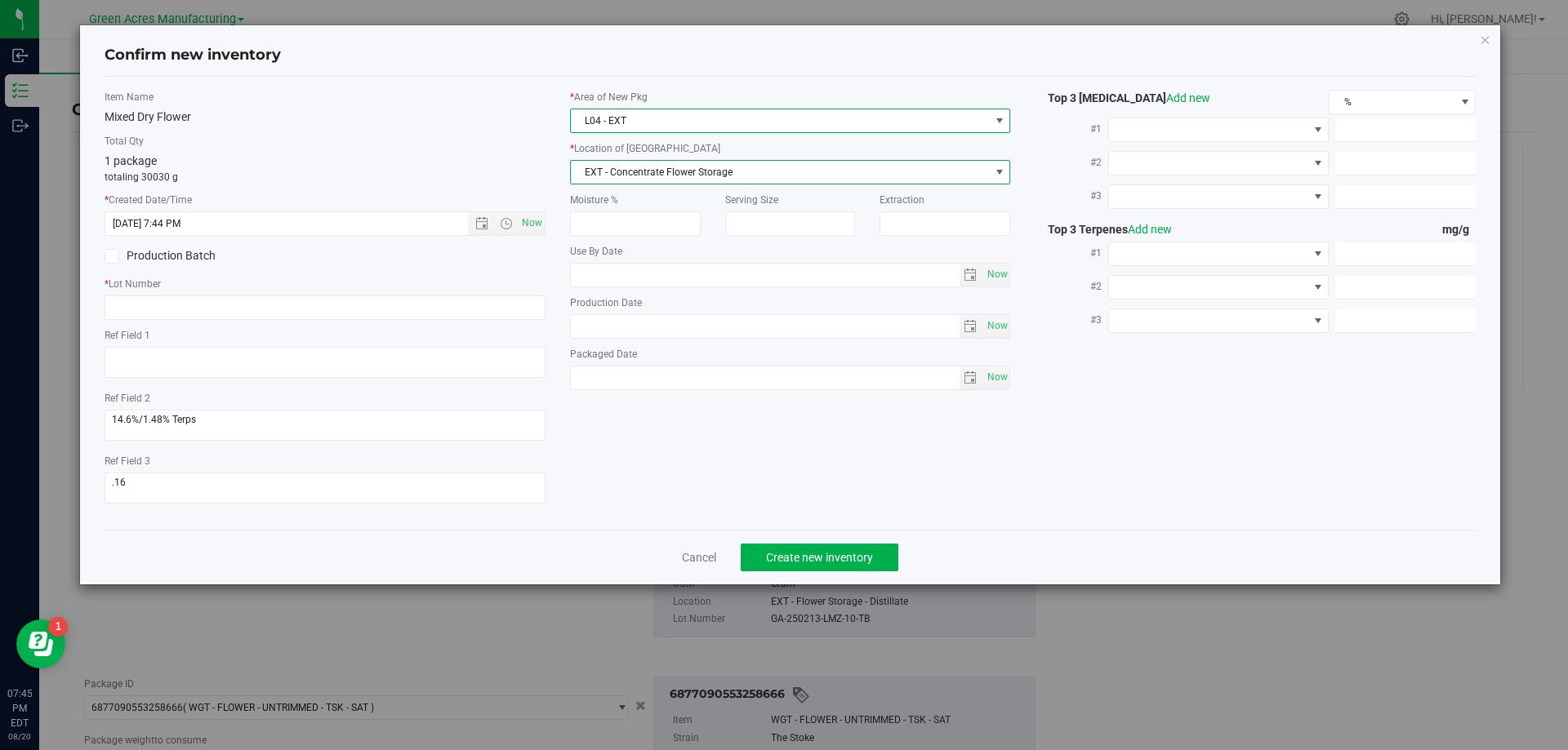
click at [995, 179] on span "select" at bounding box center [999, 173] width 21 height 23
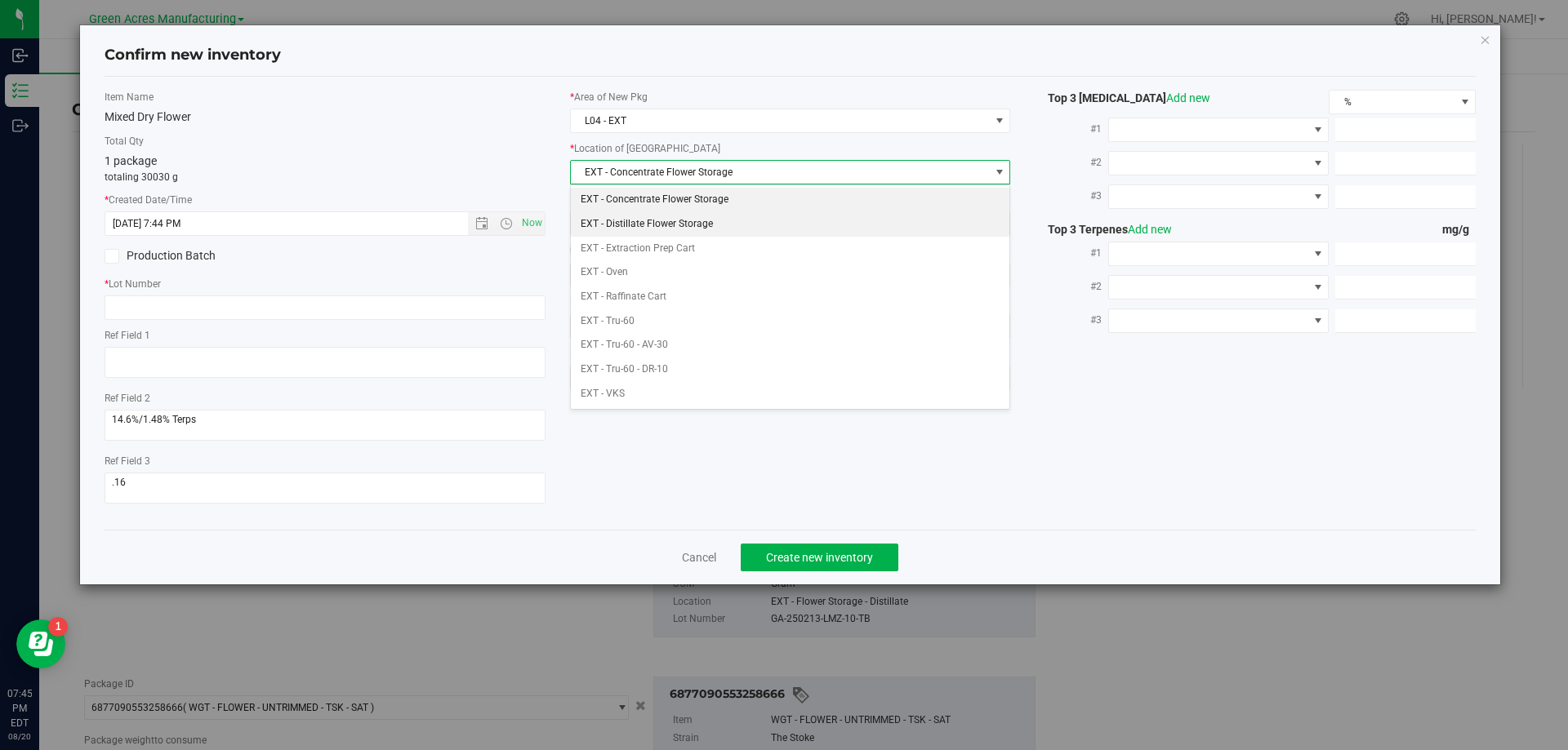
click at [729, 226] on li "EXT - Distillate Flower Storage" at bounding box center [790, 224] width 440 height 24
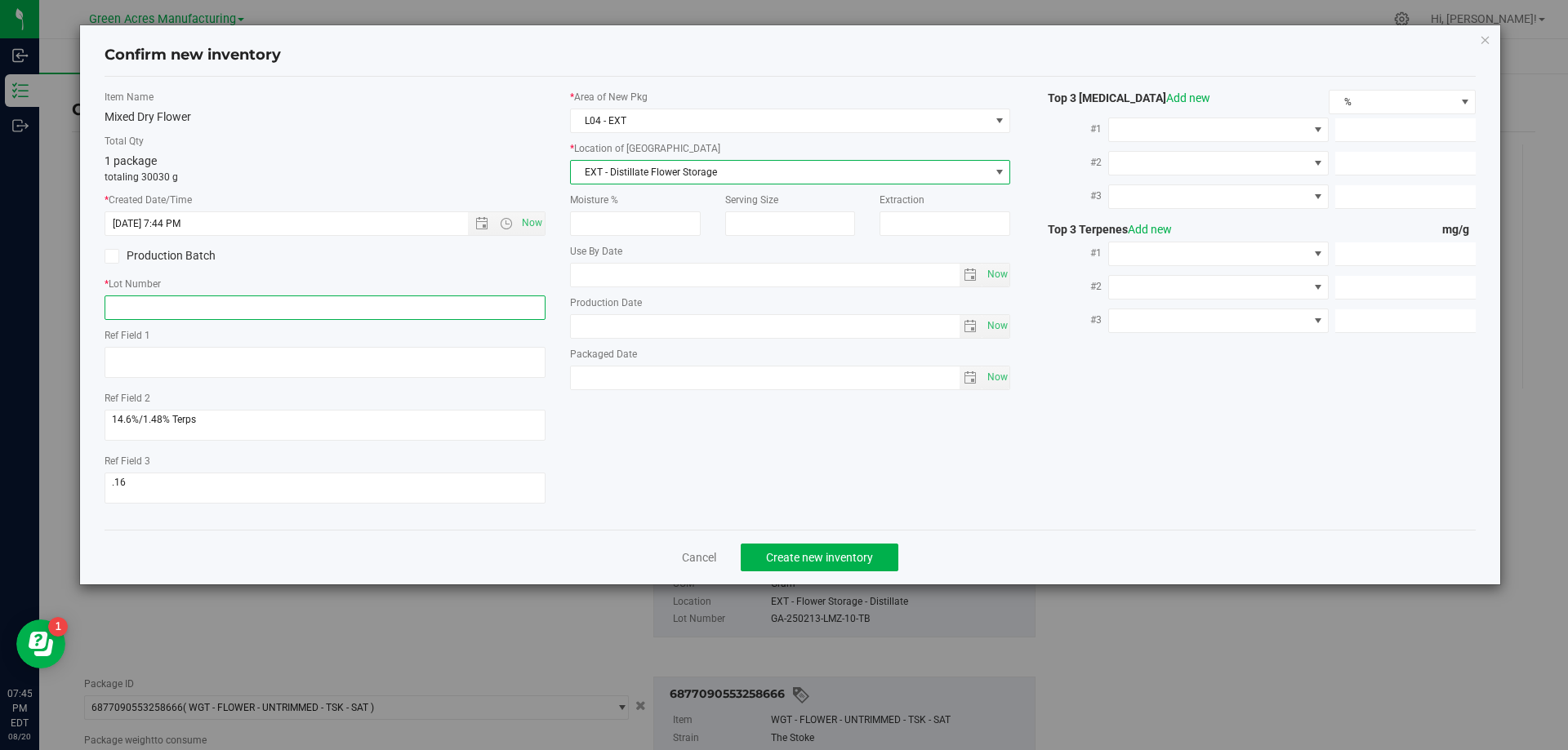
click at [268, 316] on input "text" at bounding box center [325, 307] width 441 height 24
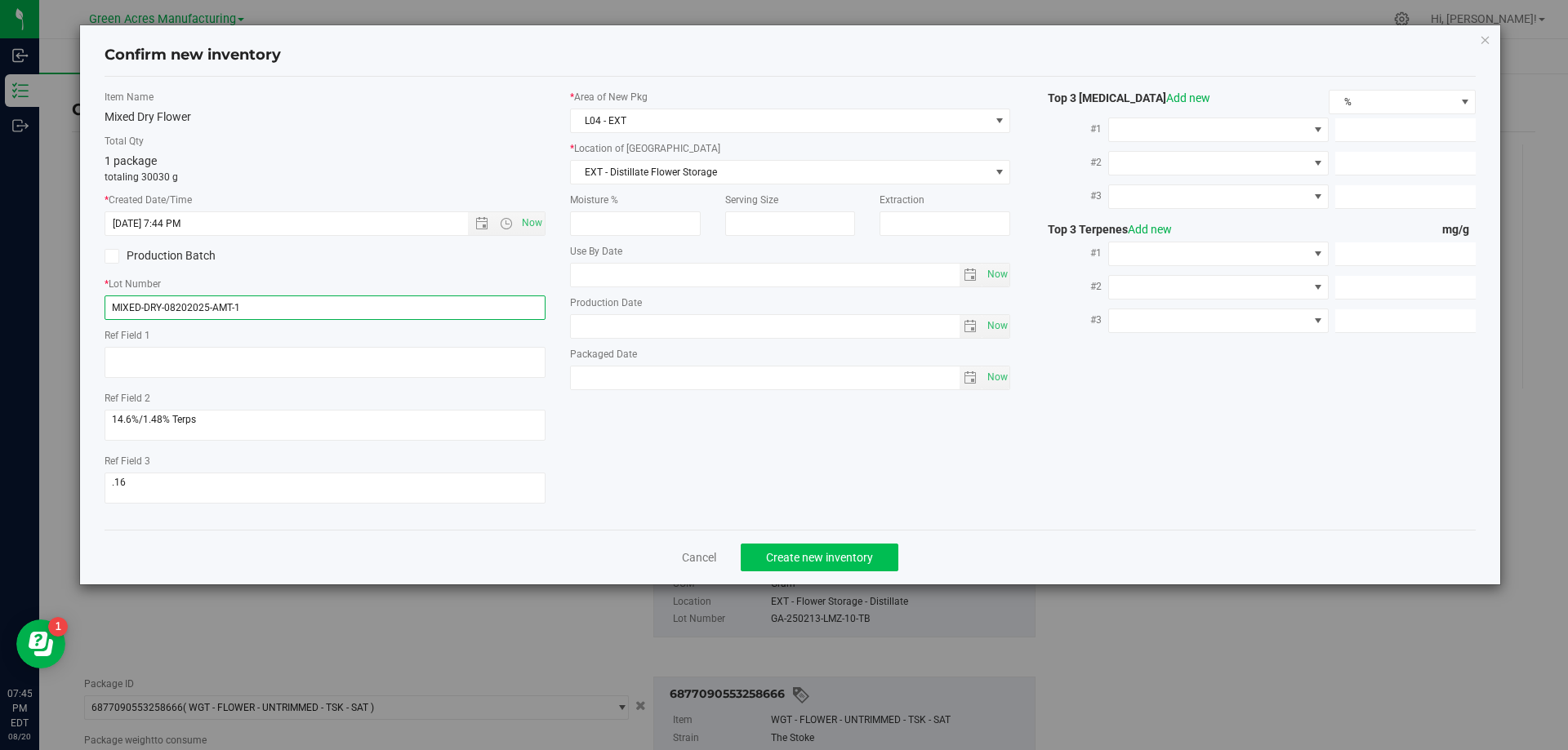
type input "MIXED-DRY-08202025-AMT-1"
click at [843, 556] on span "Create new inventory" at bounding box center [819, 557] width 107 height 13
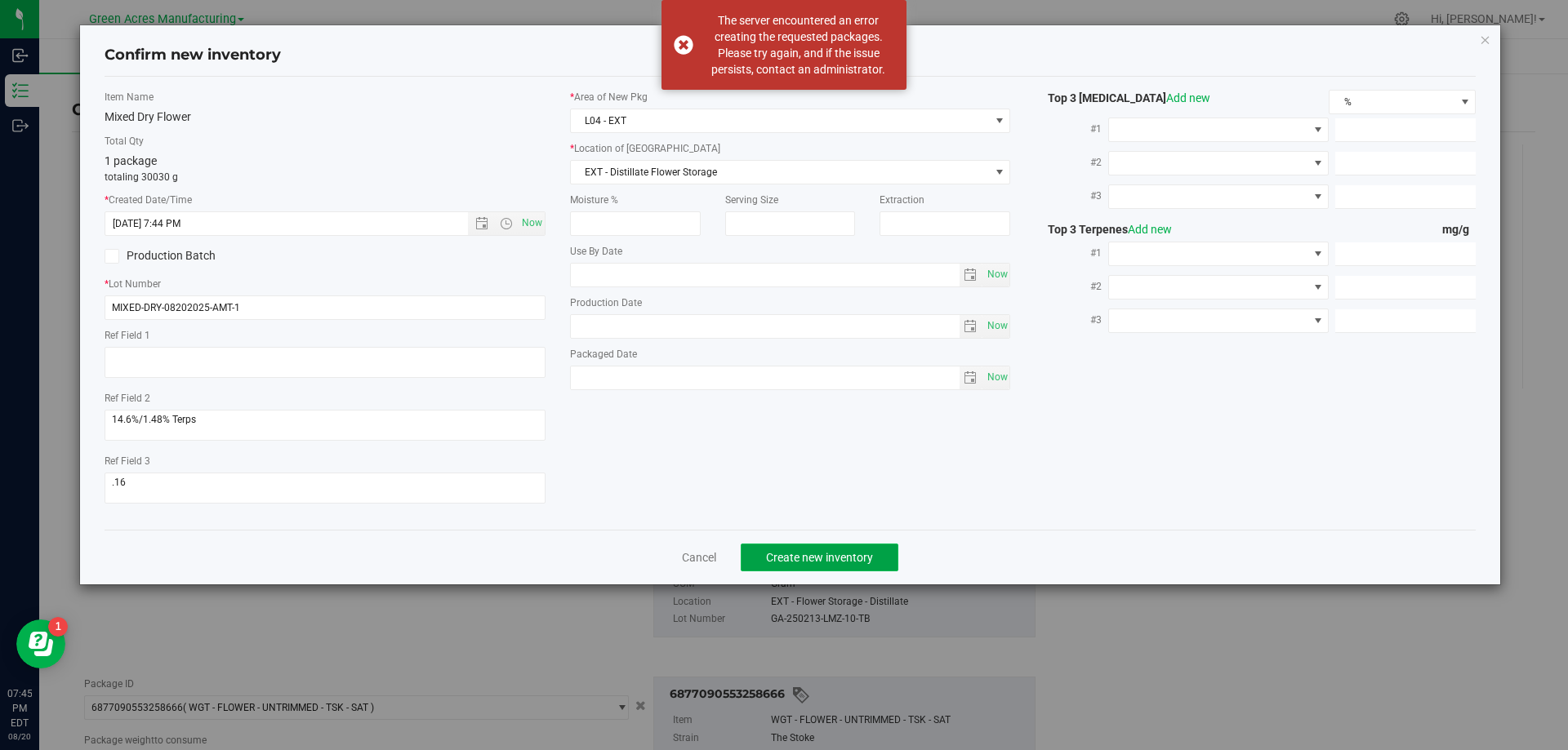
click at [868, 560] on span "Create new inventory" at bounding box center [819, 557] width 107 height 13
click at [684, 47] on div "The server encountered an error creating the requested packages. Please try aga…" at bounding box center [784, 45] width 245 height 90
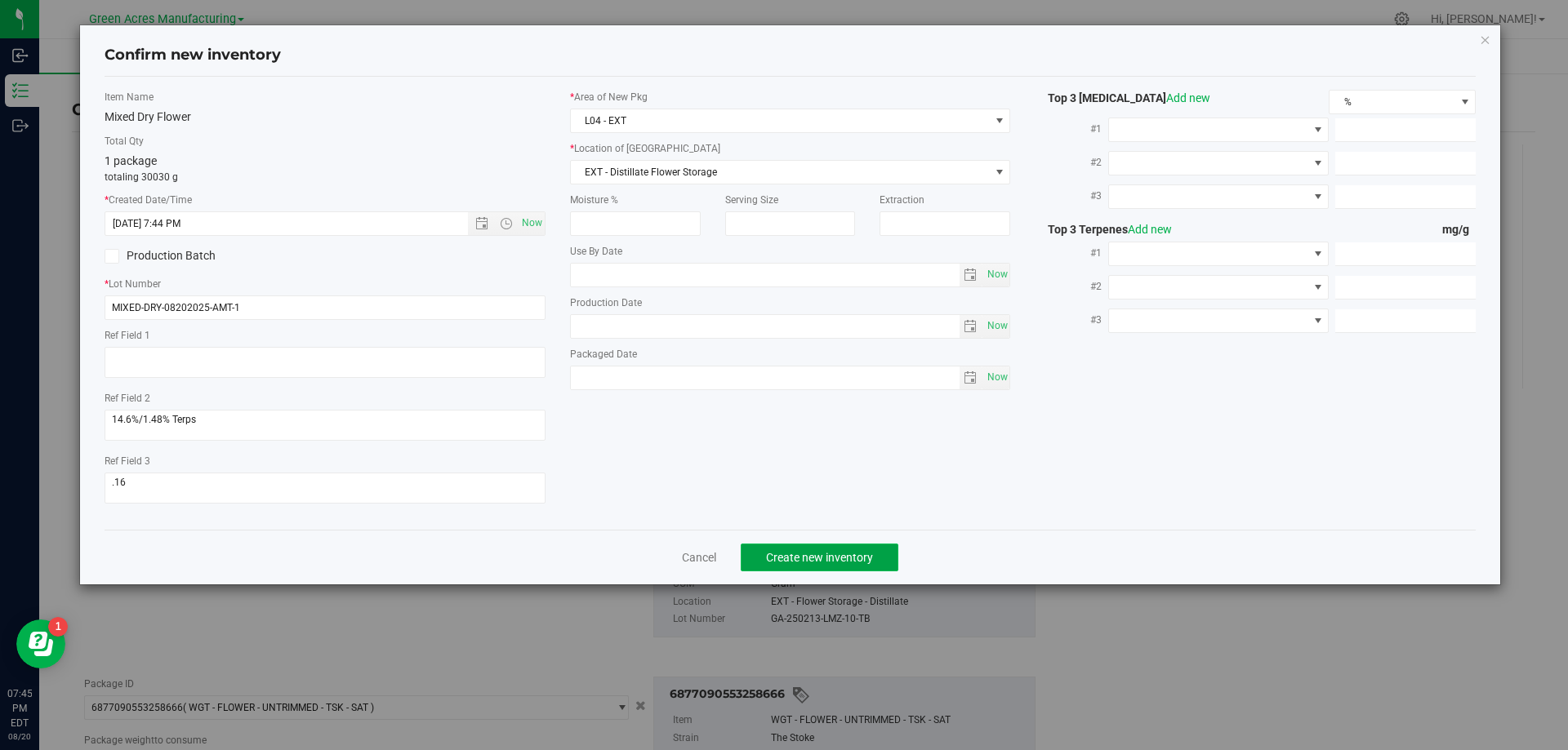
click at [828, 559] on span "Create new inventory" at bounding box center [819, 557] width 107 height 13
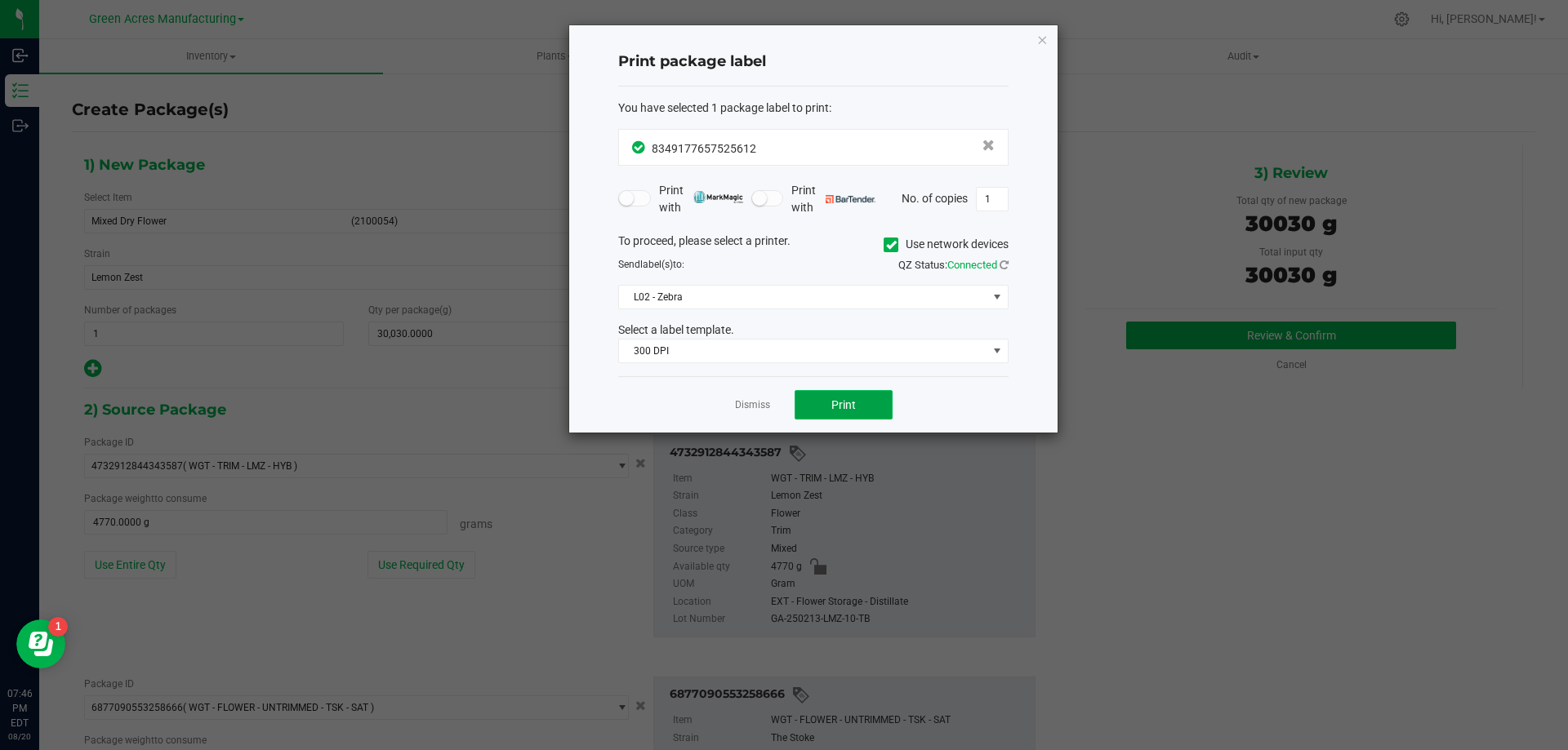
click at [828, 403] on button "Print" at bounding box center [843, 404] width 98 height 29
click at [837, 409] on span "Print" at bounding box center [843, 405] width 24 height 13
click at [755, 405] on link "Dismiss" at bounding box center [753, 405] width 35 height 14
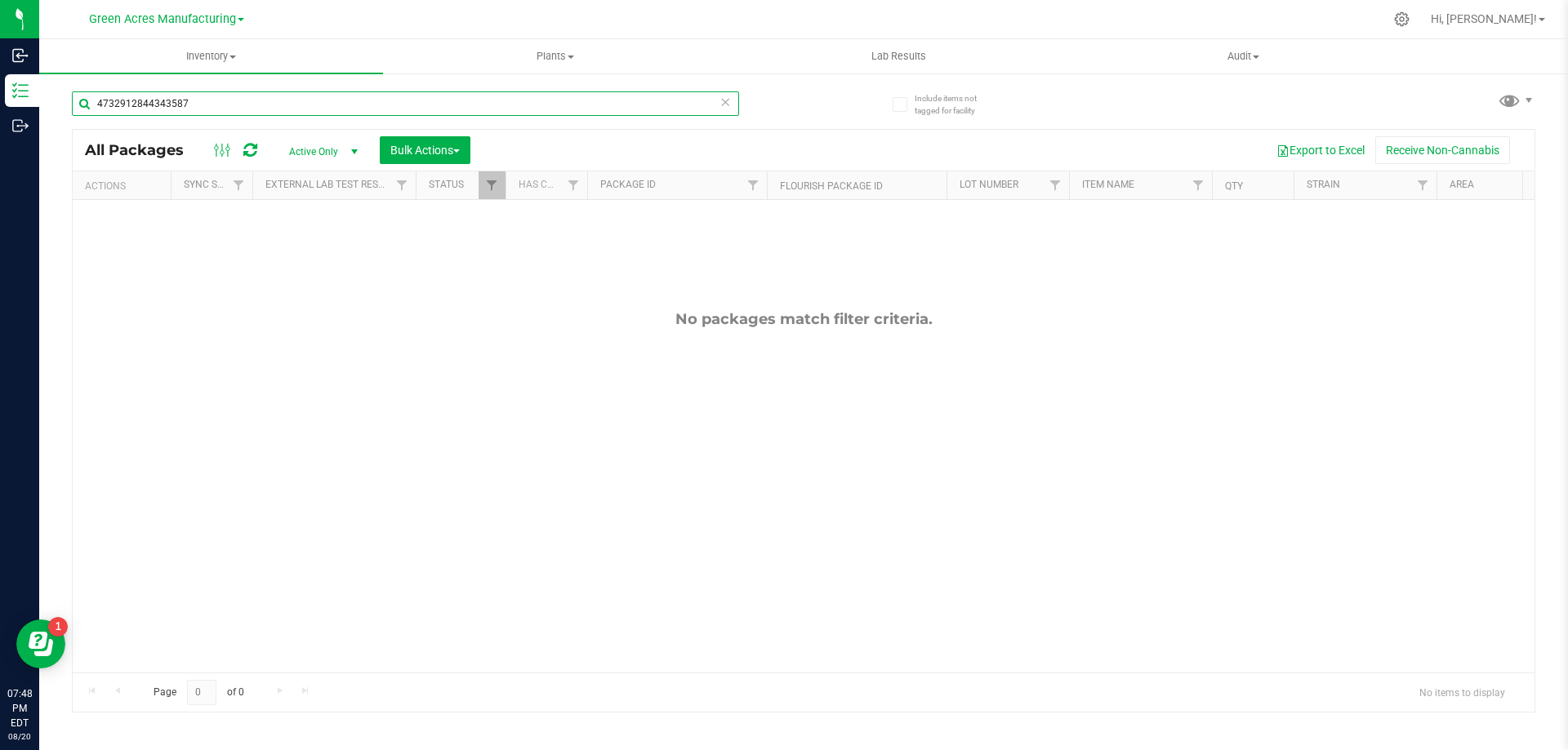
drag, startPoint x: 196, startPoint y: 100, endPoint x: 77, endPoint y: 99, distance: 119.0
click at [77, 99] on input "4732912844343587" at bounding box center [405, 103] width 667 height 24
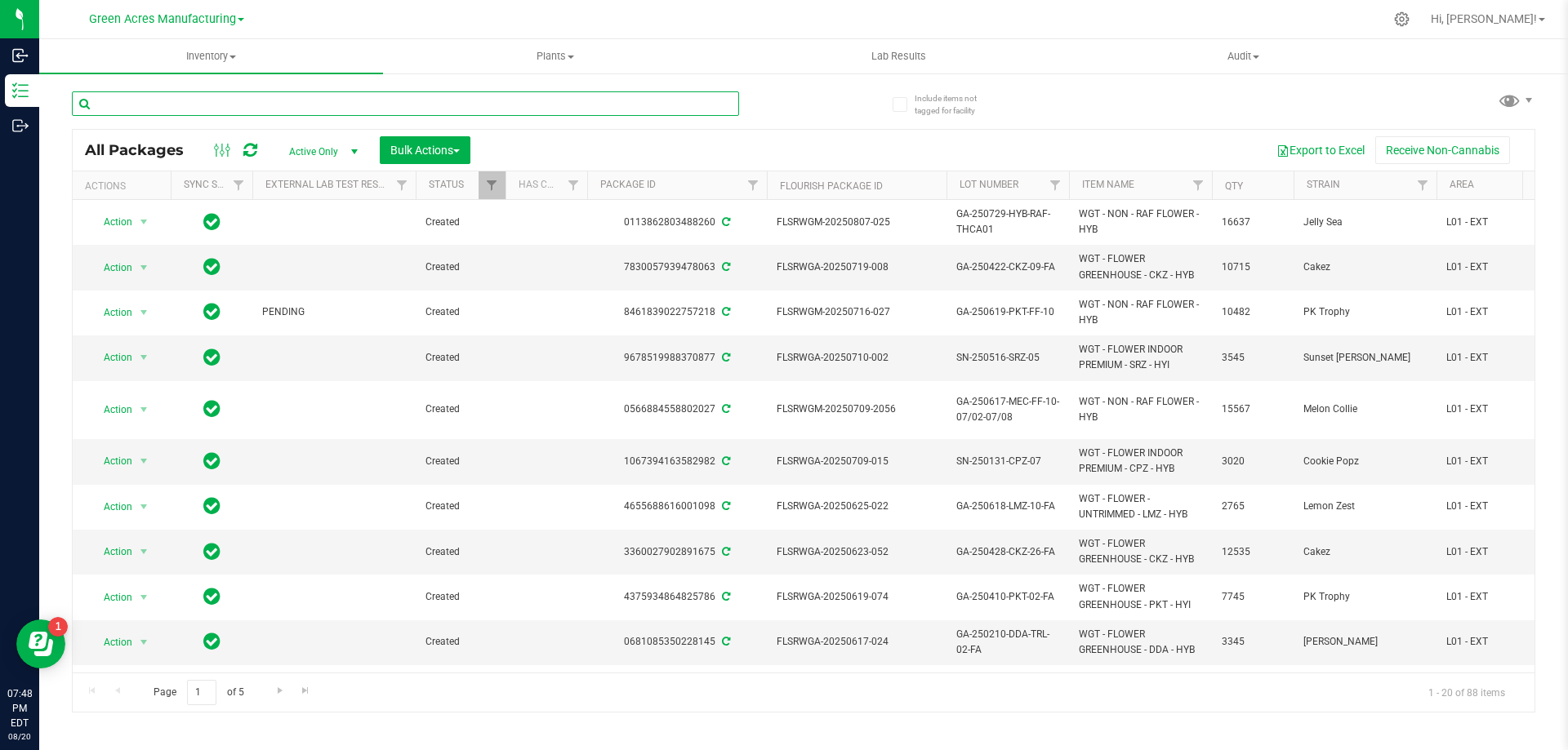
click at [175, 105] on input "text" at bounding box center [405, 103] width 667 height 24
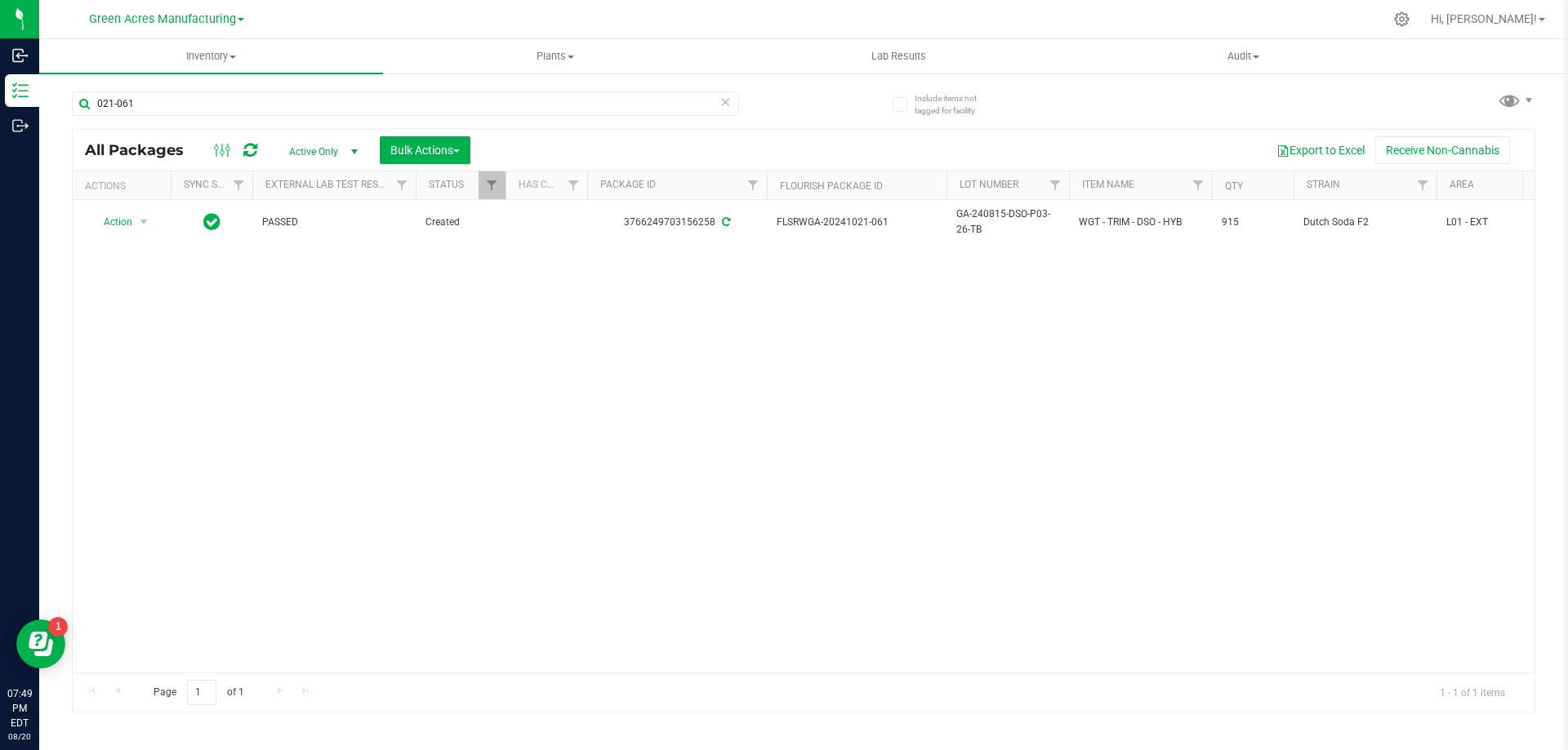
click at [750, 314] on div "Action Action Adjust qty Create package Edit attributes Global inventory Locate…" at bounding box center [803, 436] width 1462 height 473
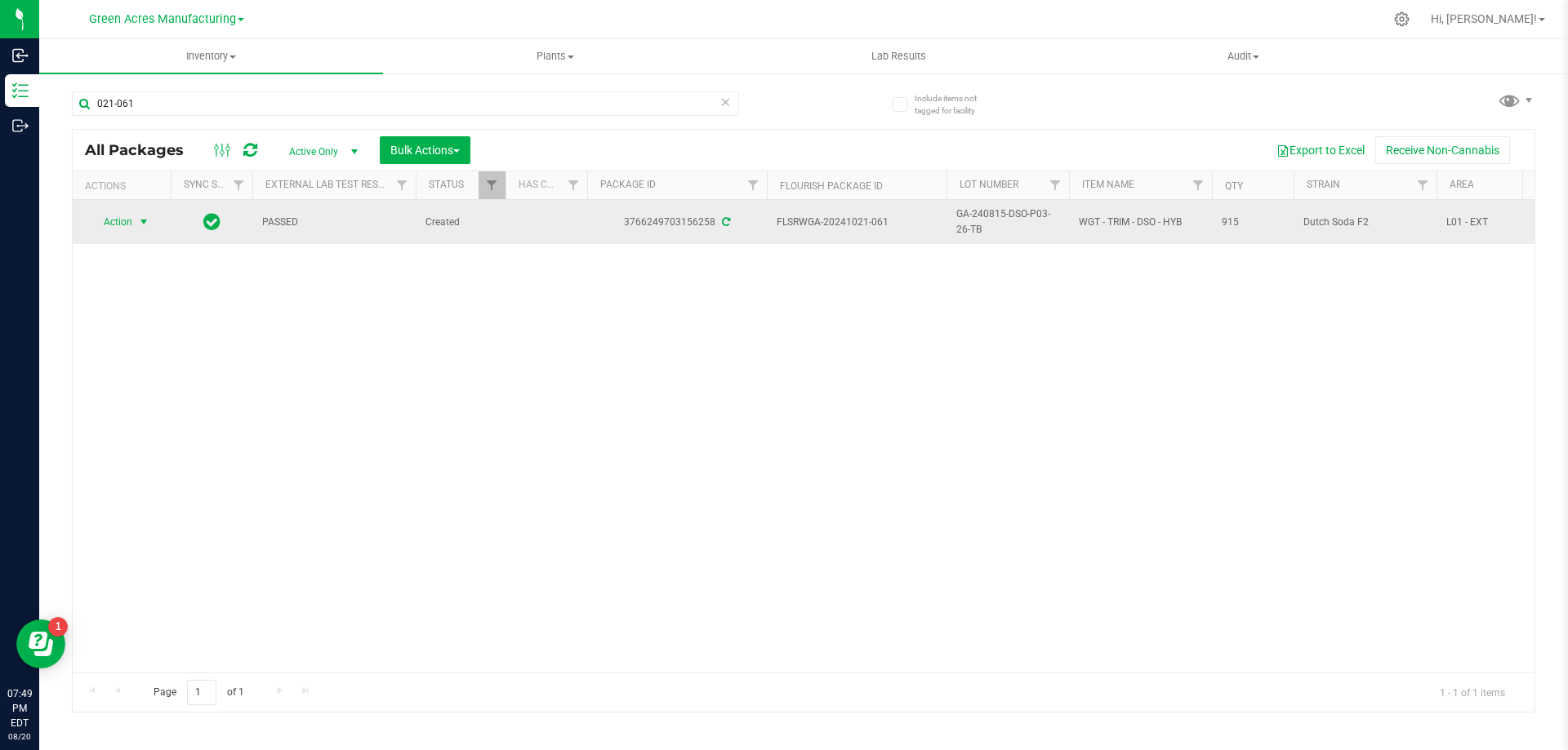
click at [145, 223] on span "select" at bounding box center [144, 222] width 13 height 13
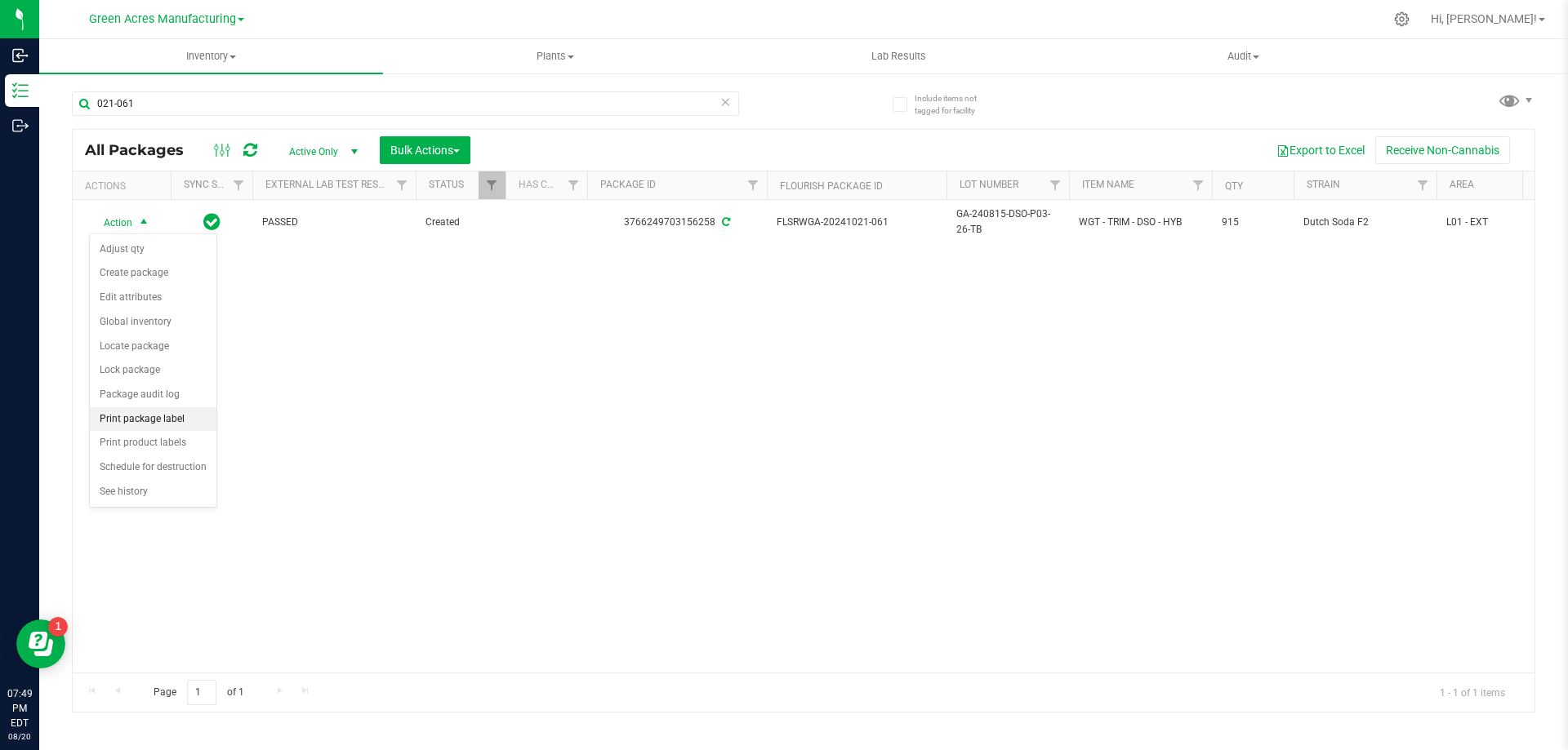
click at [167, 414] on li "Print package label" at bounding box center [153, 419] width 126 height 24
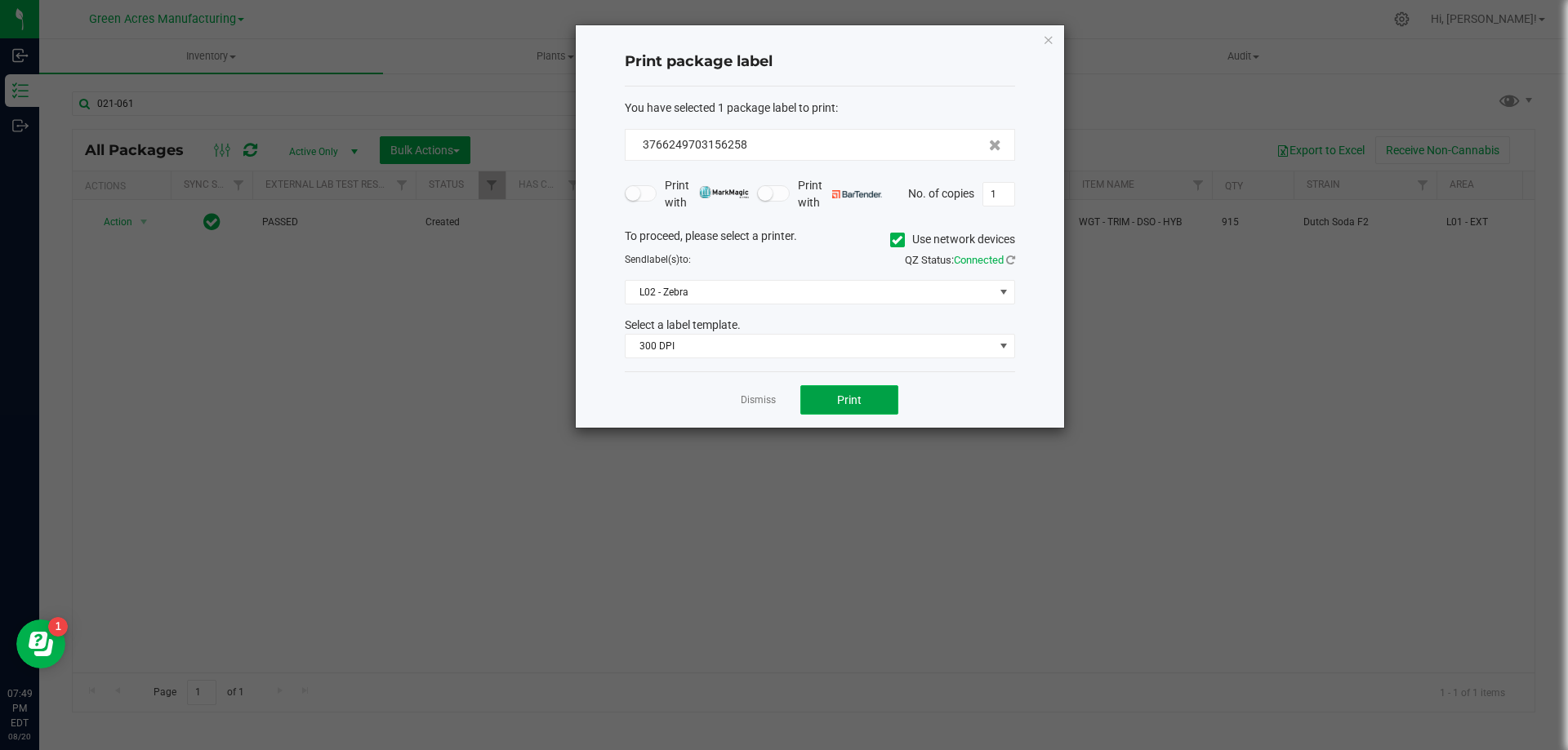
click at [882, 392] on button "Print" at bounding box center [849, 400] width 98 height 29
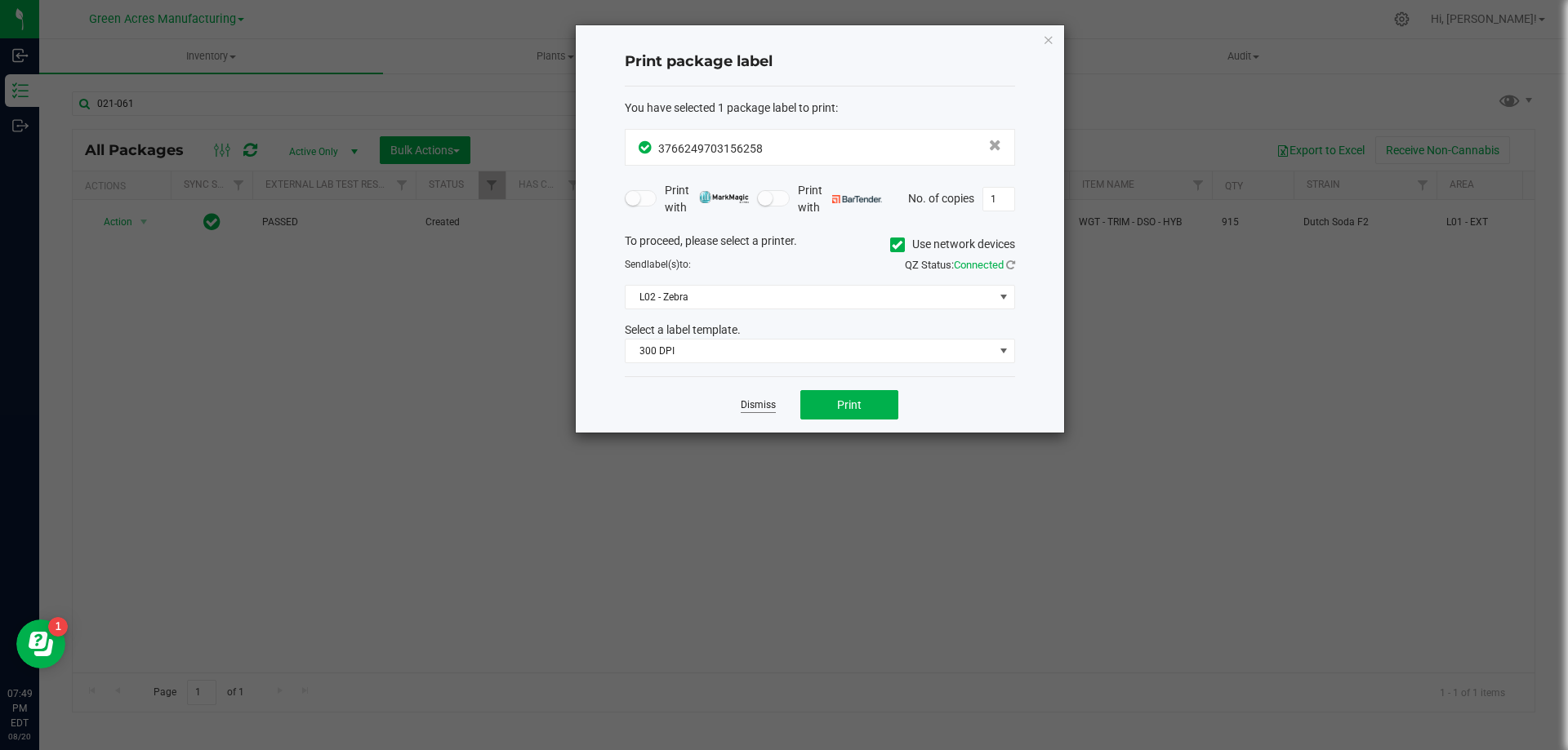
click at [770, 403] on link "Dismiss" at bounding box center [758, 405] width 35 height 14
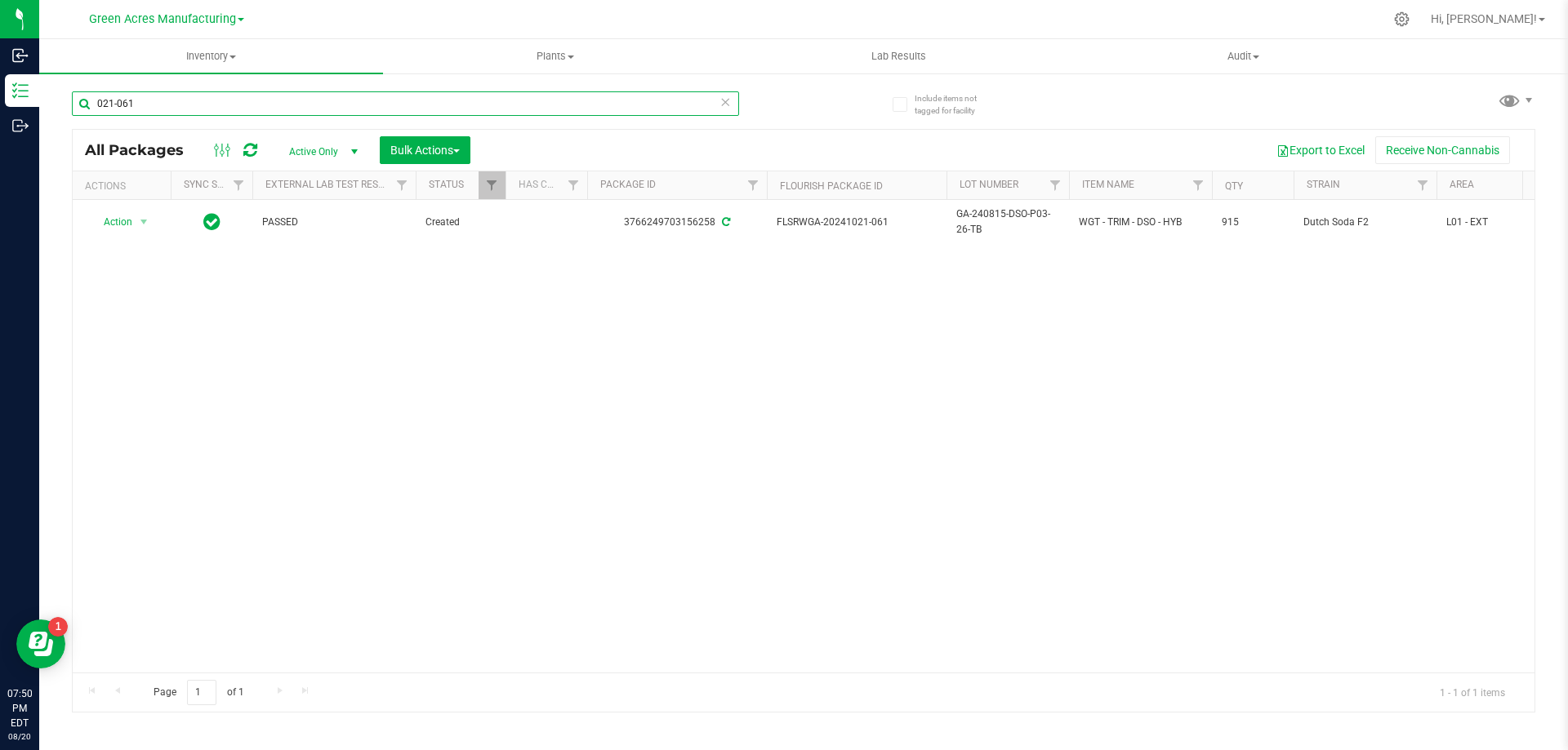
drag, startPoint x: 141, startPoint y: 105, endPoint x: 99, endPoint y: 110, distance: 42.3
click at [99, 110] on input "021-061" at bounding box center [405, 103] width 667 height 24
click at [785, 553] on div "Action Action Adjust qty Create package Edit attributes Global inventory Locate…" at bounding box center [803, 436] width 1462 height 473
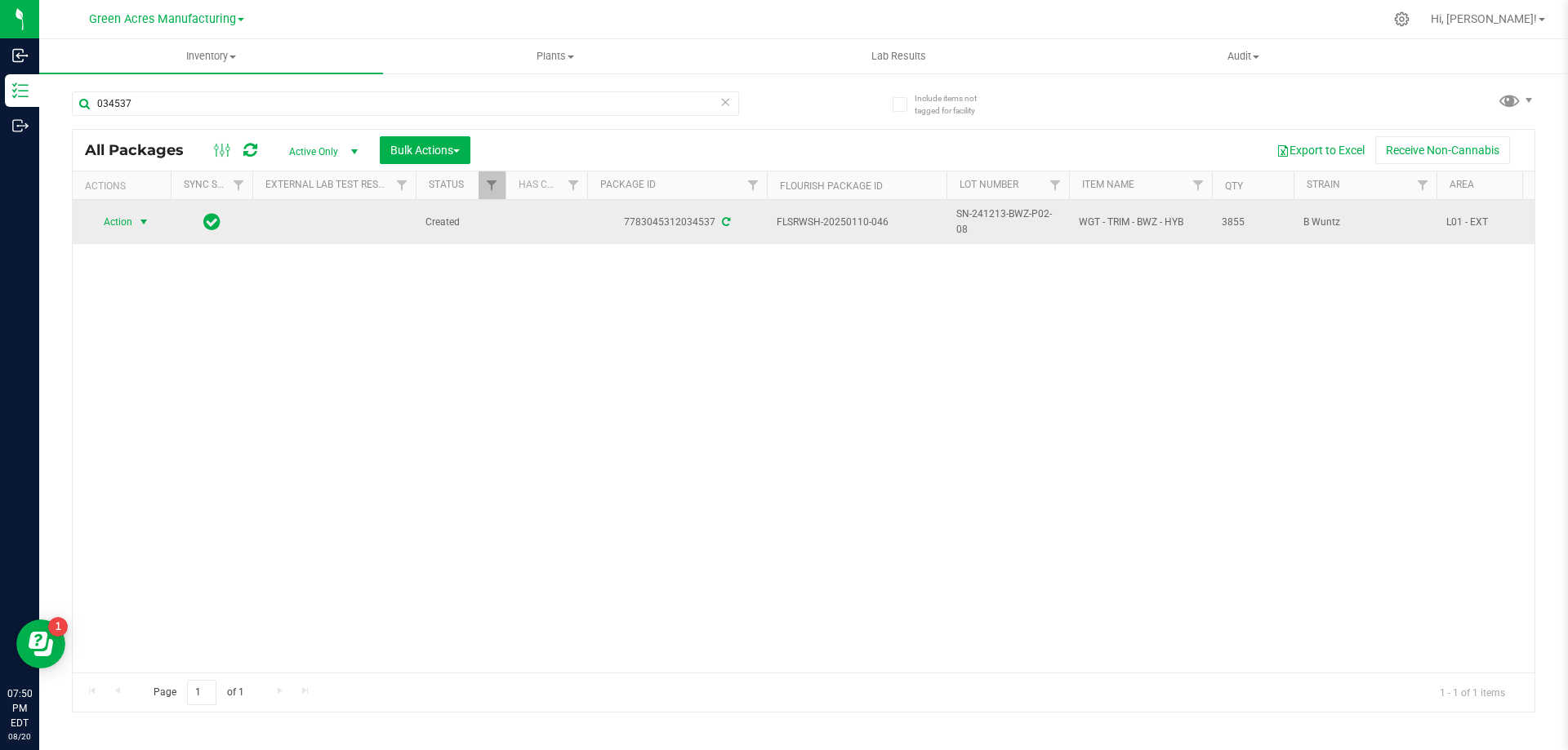
click at [145, 217] on span "select" at bounding box center [144, 222] width 13 height 13
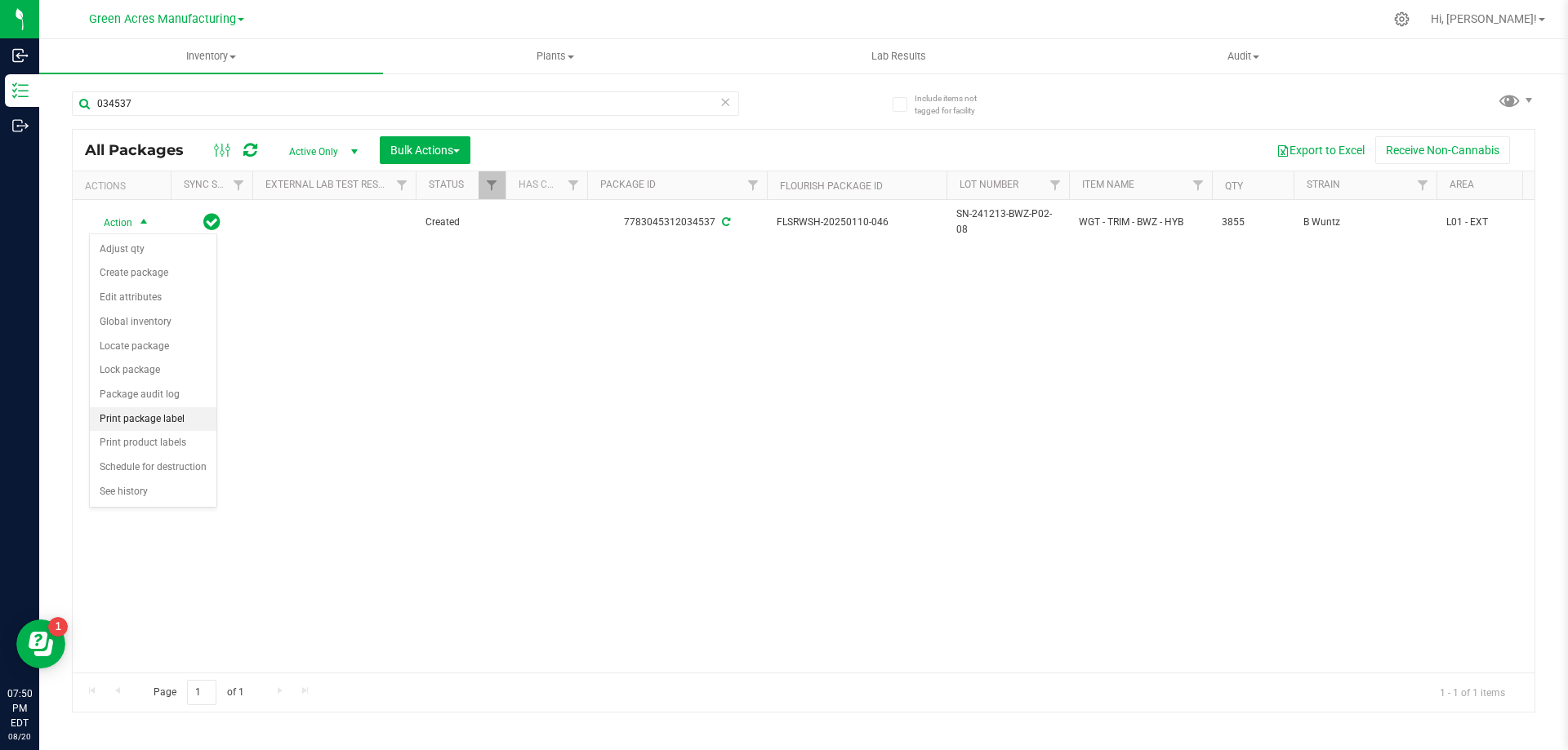
click at [162, 422] on li "Print package label" at bounding box center [153, 419] width 126 height 24
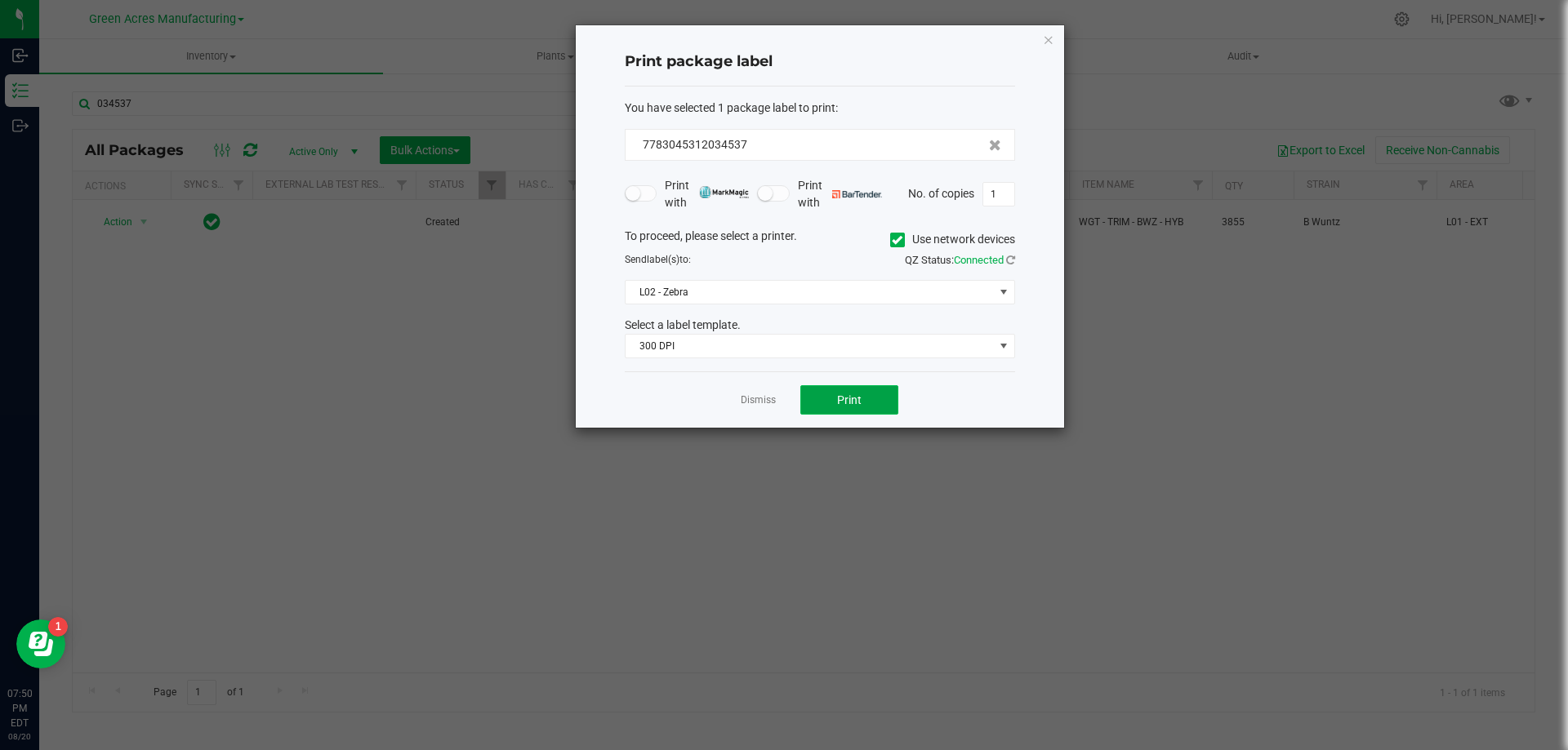
click at [858, 402] on span "Print" at bounding box center [848, 400] width 24 height 13
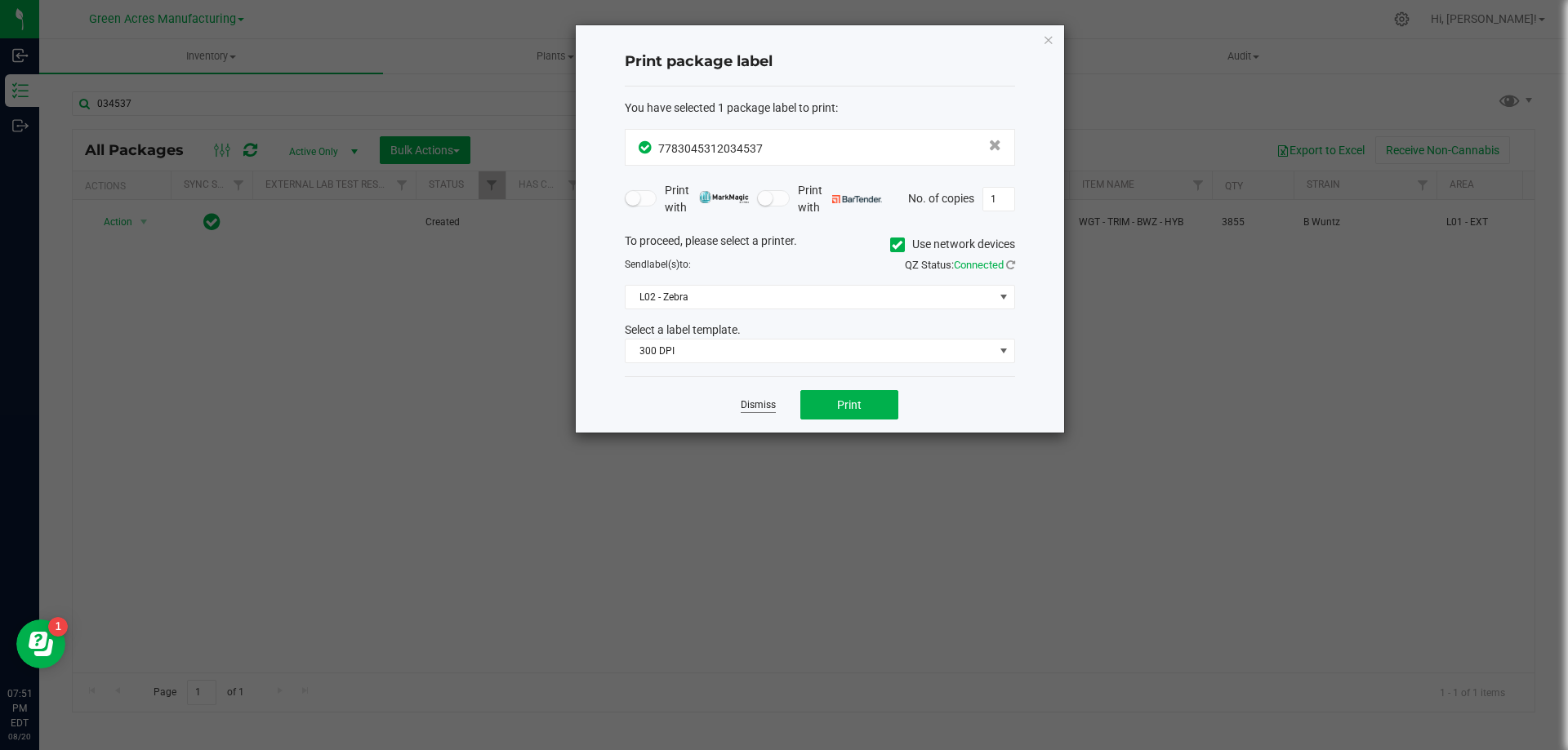
click at [760, 405] on link "Dismiss" at bounding box center [758, 405] width 35 height 14
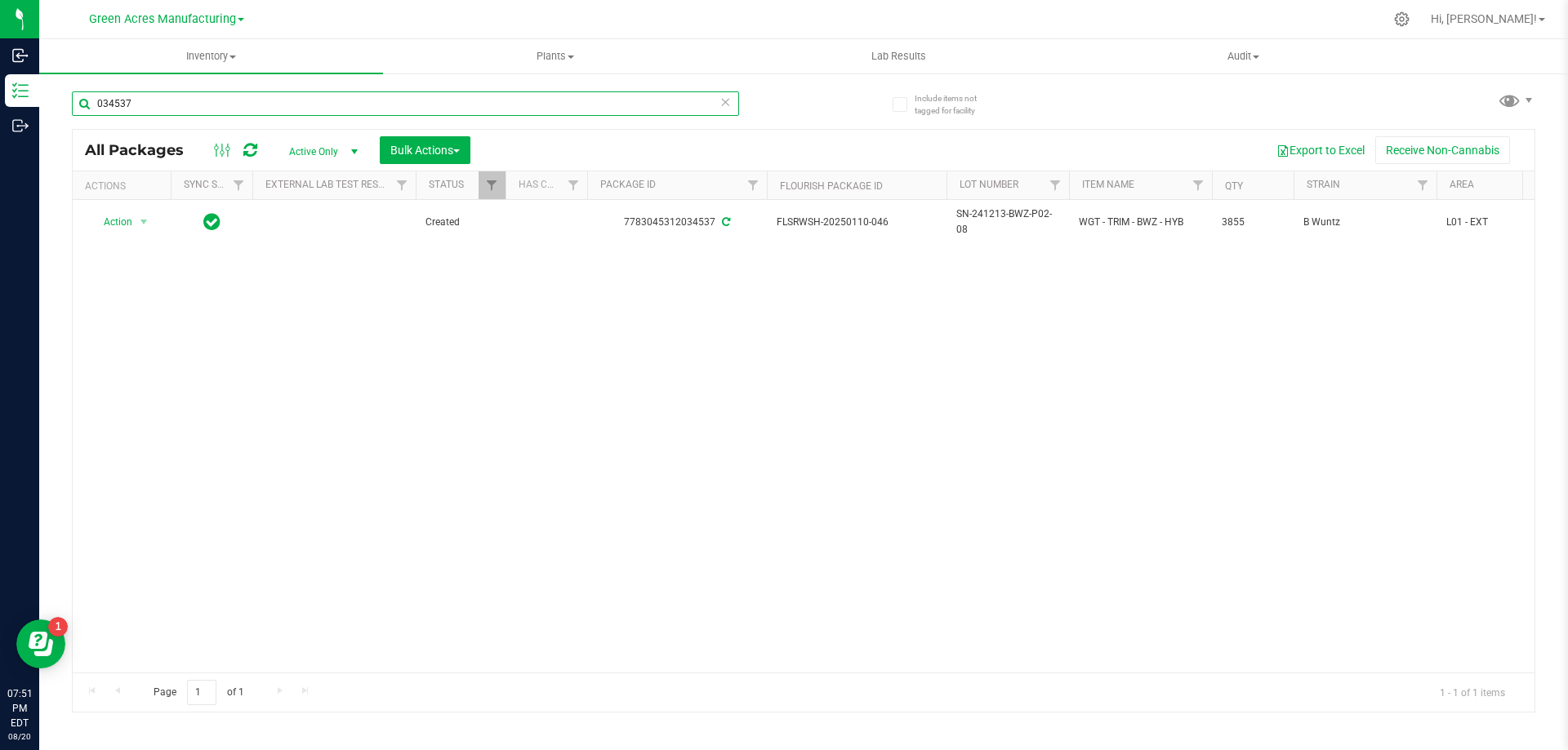
drag, startPoint x: 203, startPoint y: 101, endPoint x: 56, endPoint y: 101, distance: 147.0
click at [56, 101] on div "Include items not tagged for facility 034537 All Packages Active Only Active On…" at bounding box center [804, 321] width 1529 height 498
click at [1081, 346] on div "Action Action Adjust qty Create package Edit attributes Global inventory Locate…" at bounding box center [803, 436] width 1462 height 473
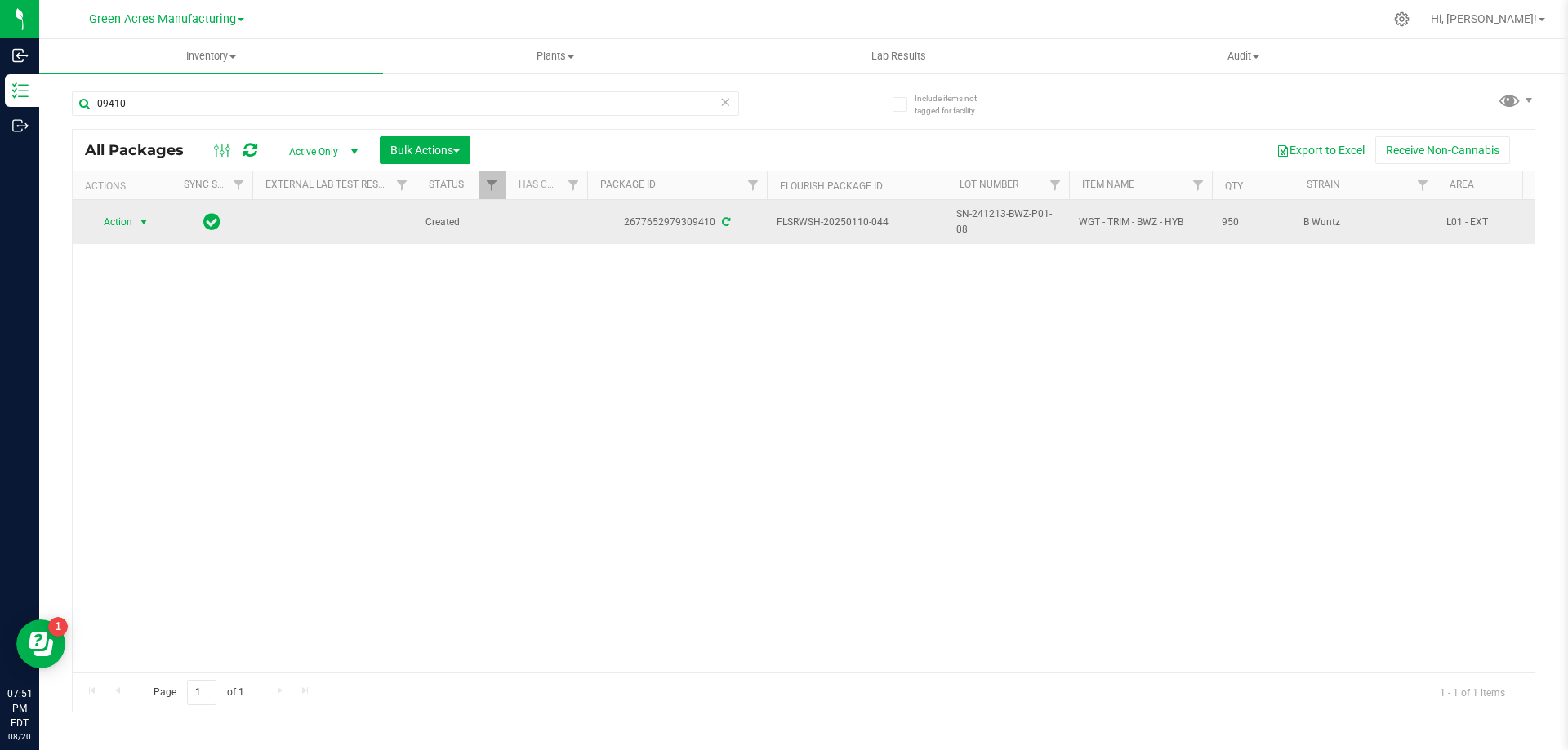
click at [154, 223] on span "select" at bounding box center [144, 223] width 21 height 23
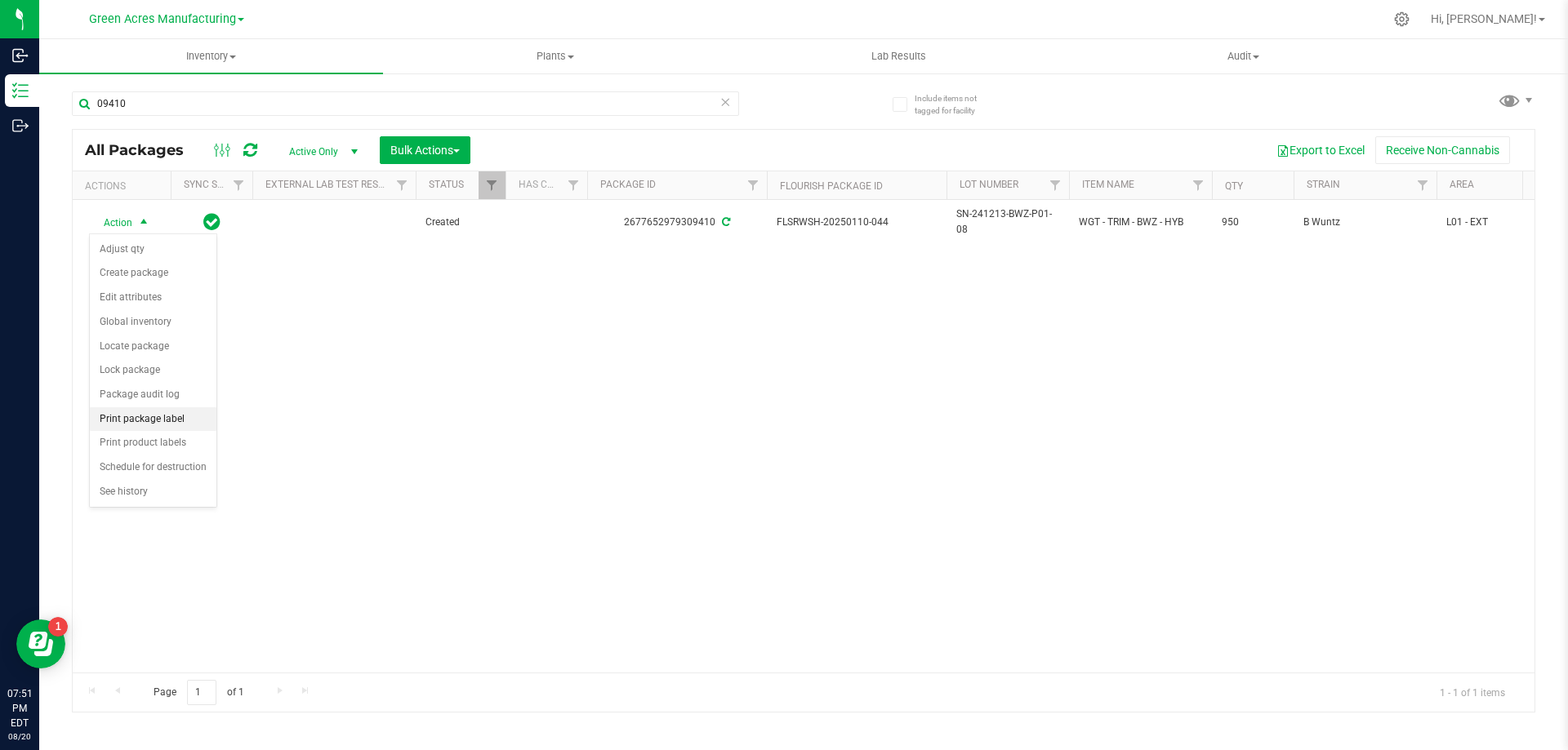
click at [178, 419] on li "Print package label" at bounding box center [153, 419] width 126 height 24
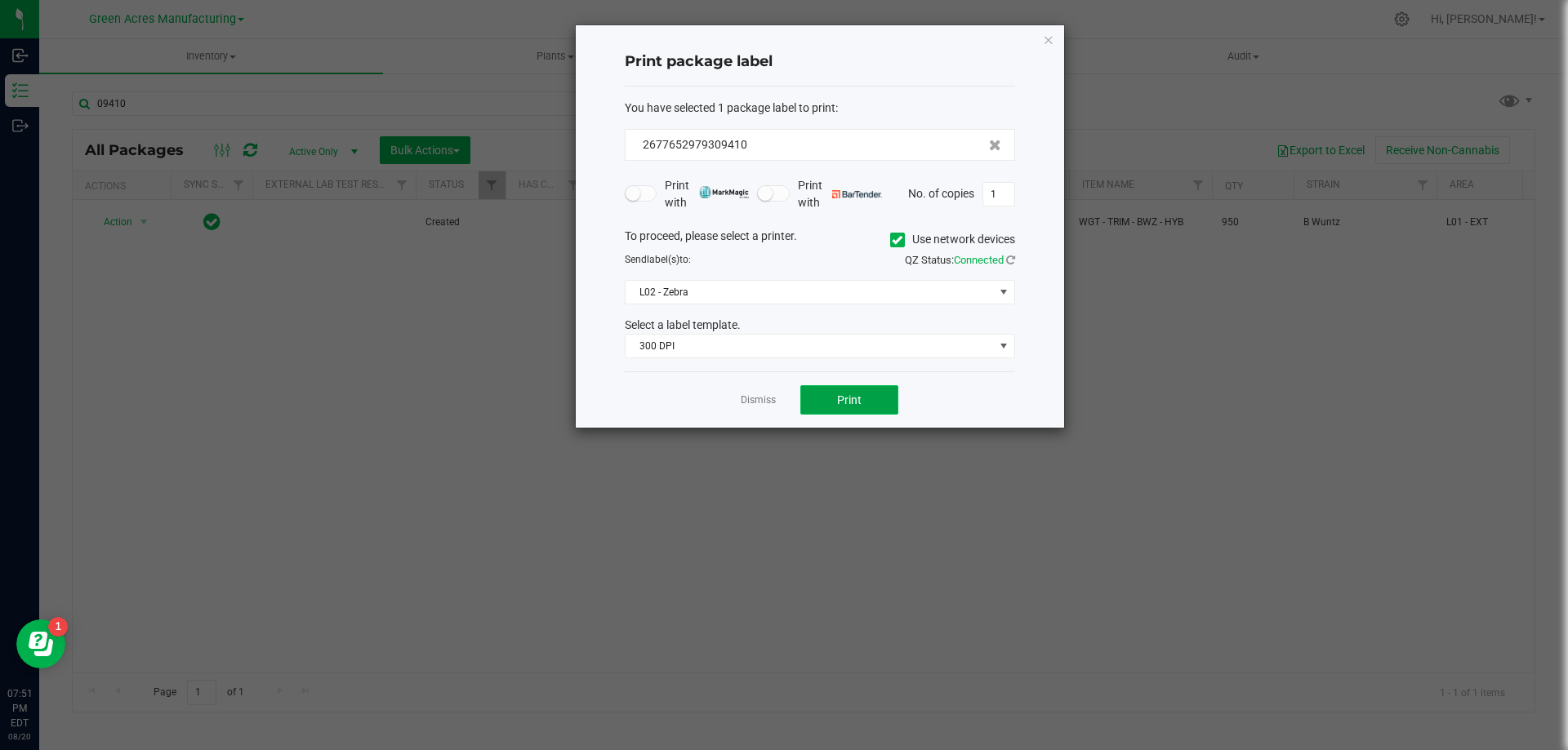
click at [884, 401] on button "Print" at bounding box center [849, 400] width 98 height 29
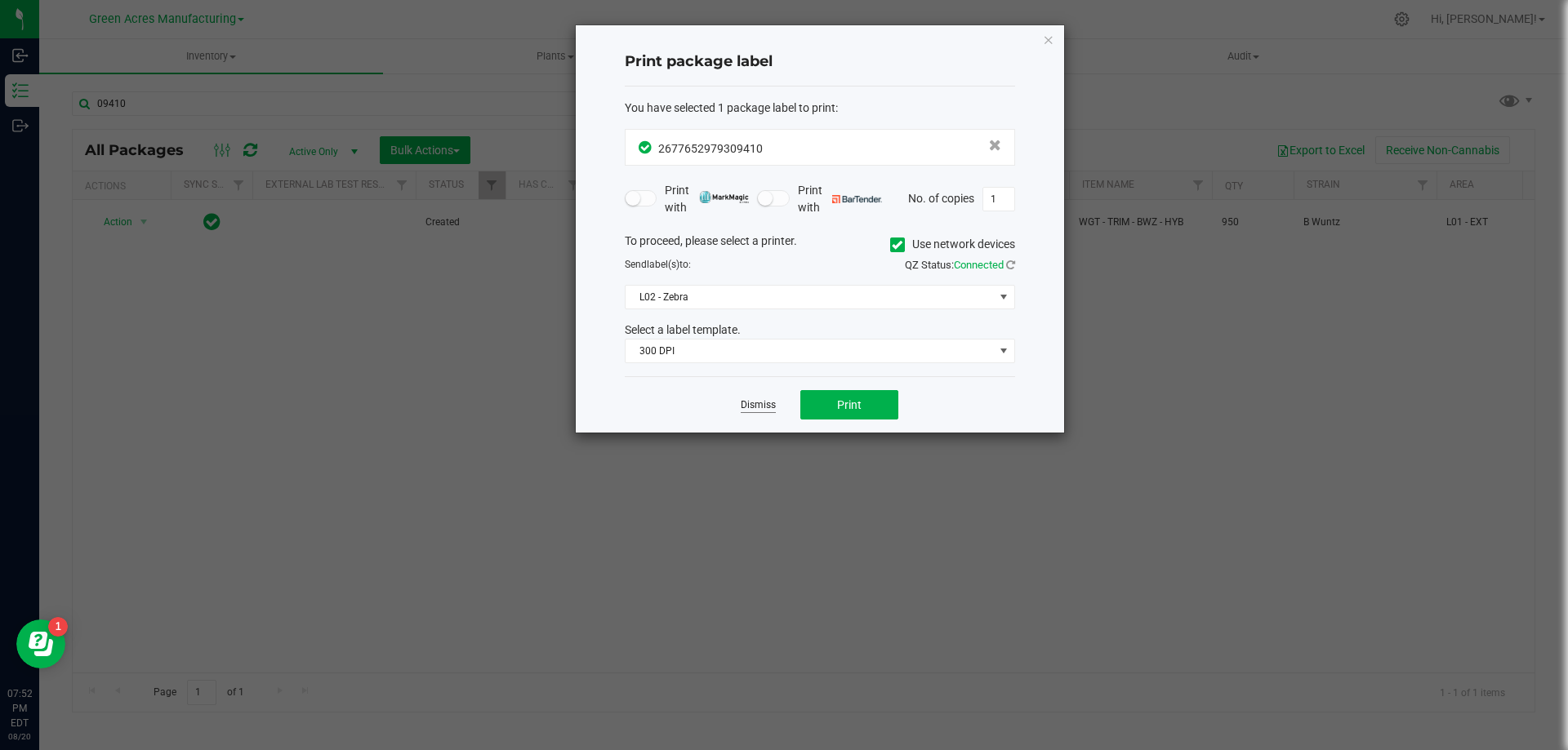
click at [757, 400] on link "Dismiss" at bounding box center [758, 405] width 35 height 14
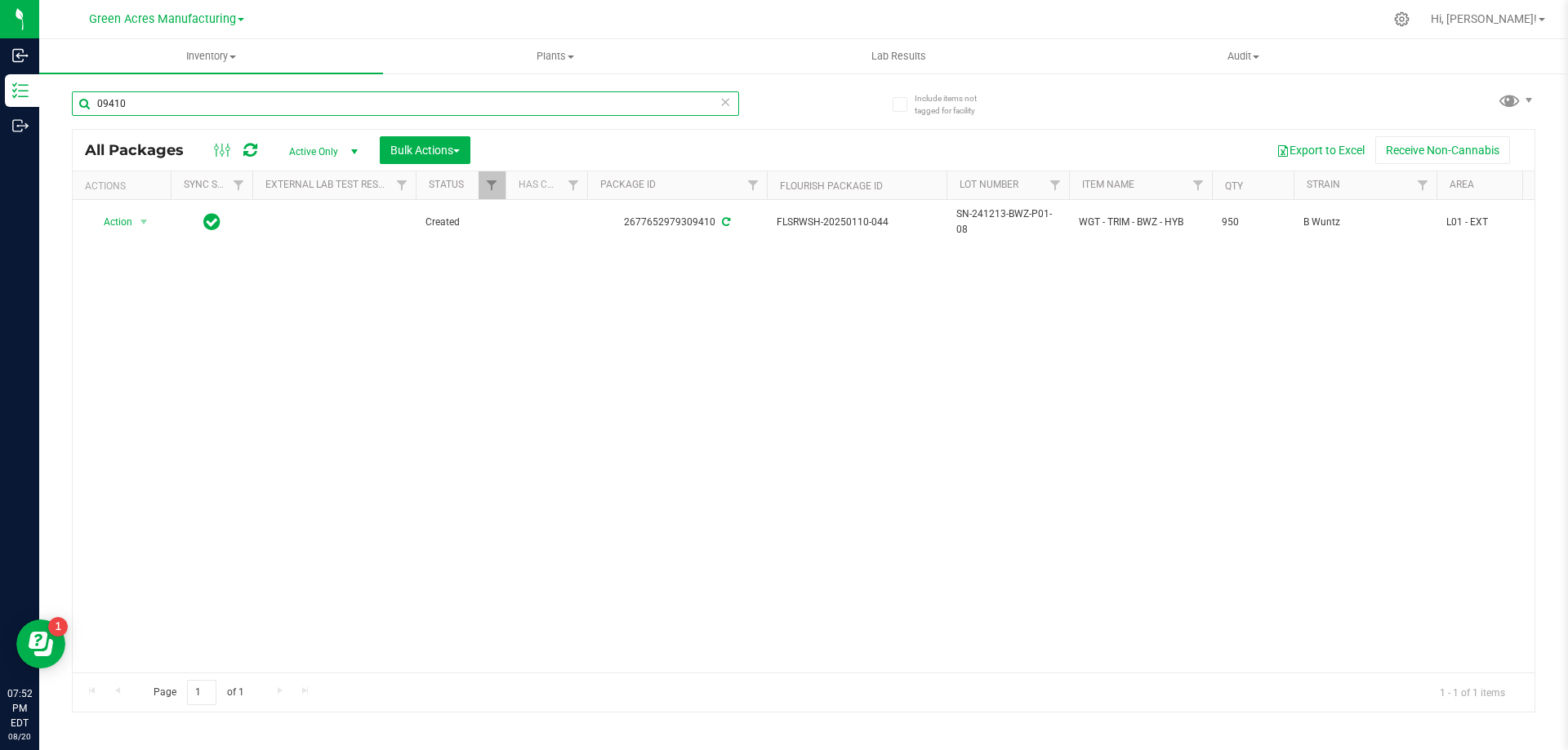
drag, startPoint x: 155, startPoint y: 109, endPoint x: 71, endPoint y: 102, distance: 84.3
click at [71, 102] on input "09410" at bounding box center [405, 103] width 667 height 24
drag, startPoint x: 837, startPoint y: 560, endPoint x: 585, endPoint y: 425, distance: 285.9
click at [837, 560] on div "Action Action Adjust qty Create package Edit attributes Global inventory Locate…" at bounding box center [803, 436] width 1462 height 473
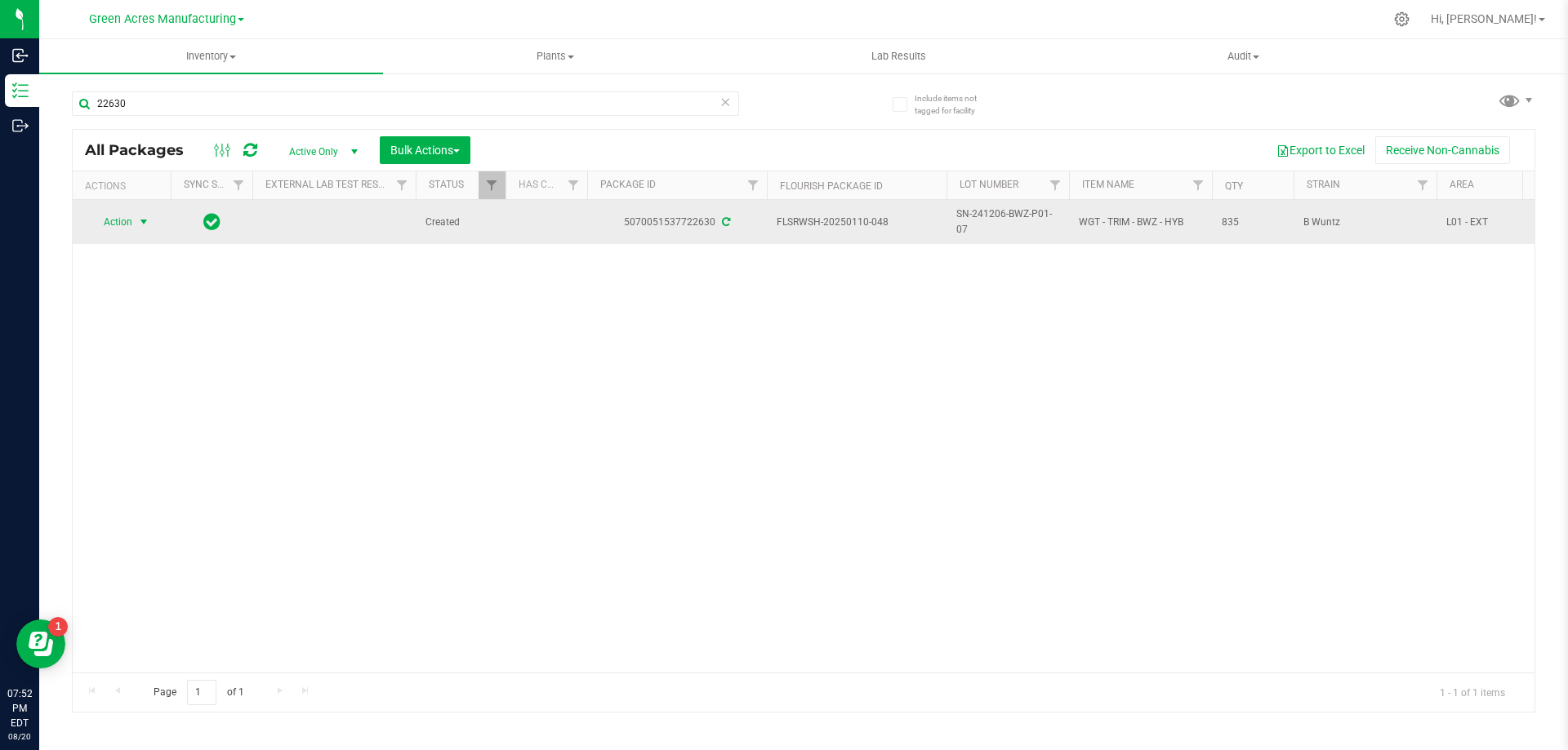
click at [141, 233] on span "select" at bounding box center [144, 223] width 21 height 23
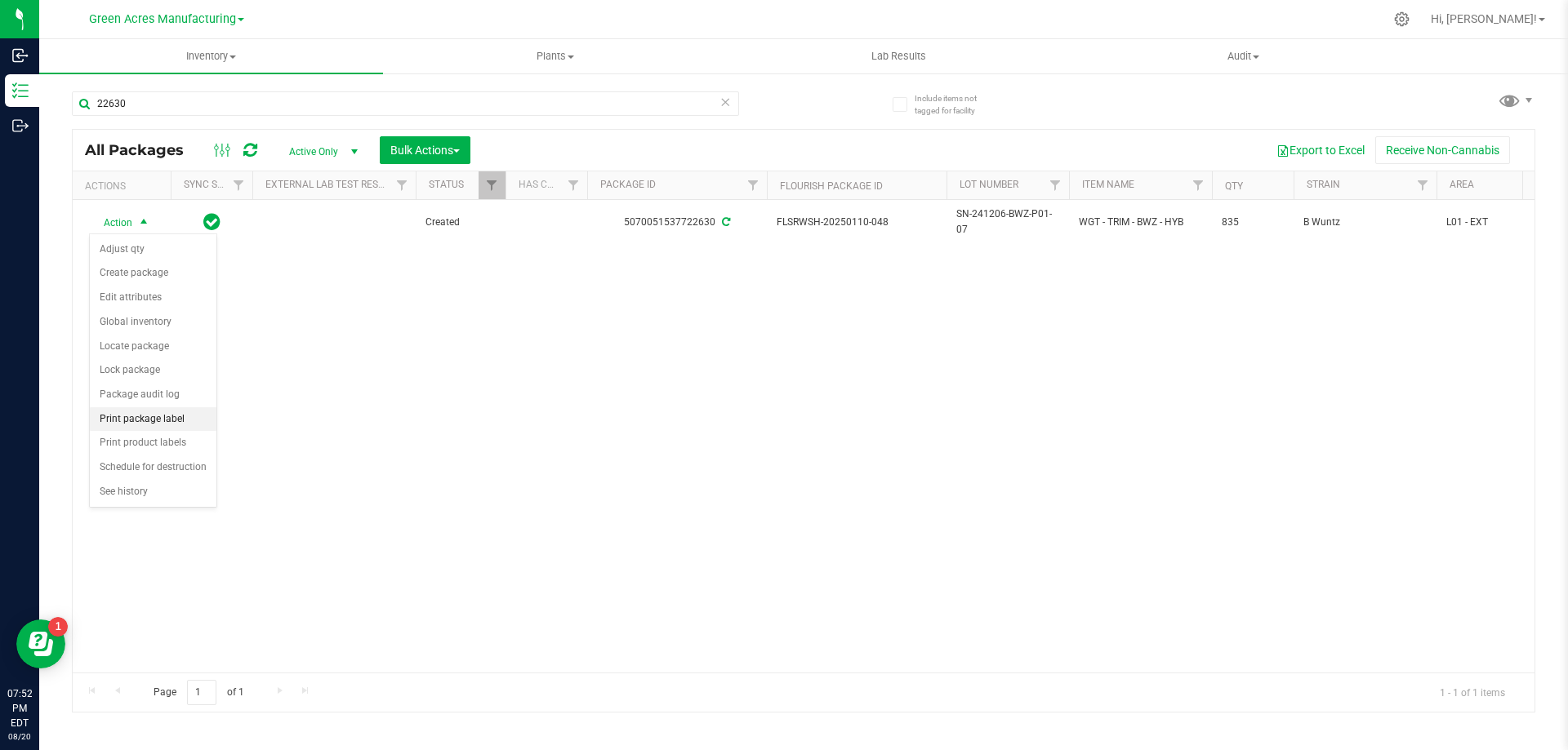
click at [185, 419] on li "Print package label" at bounding box center [153, 419] width 126 height 24
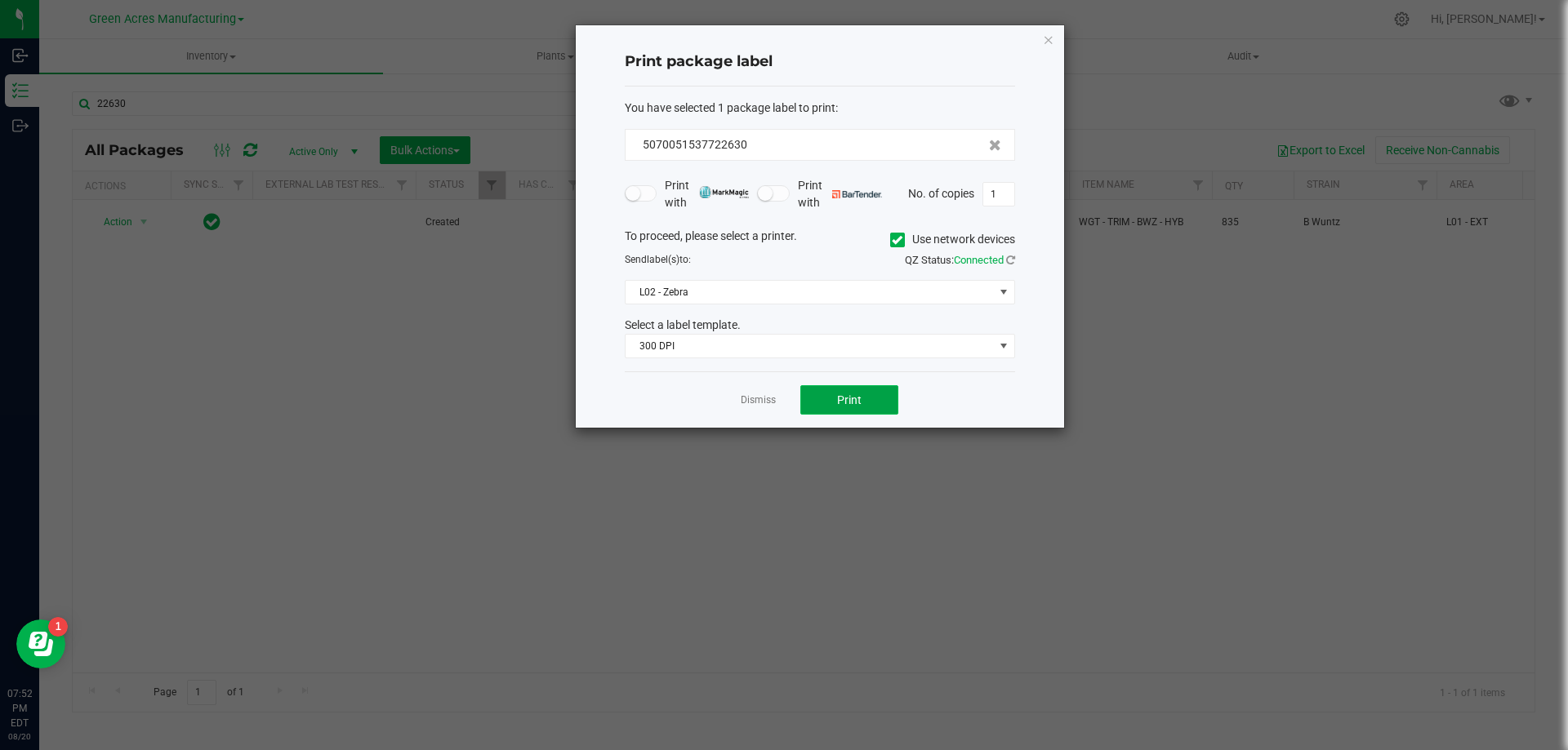
click at [868, 400] on button "Print" at bounding box center [849, 400] width 98 height 29
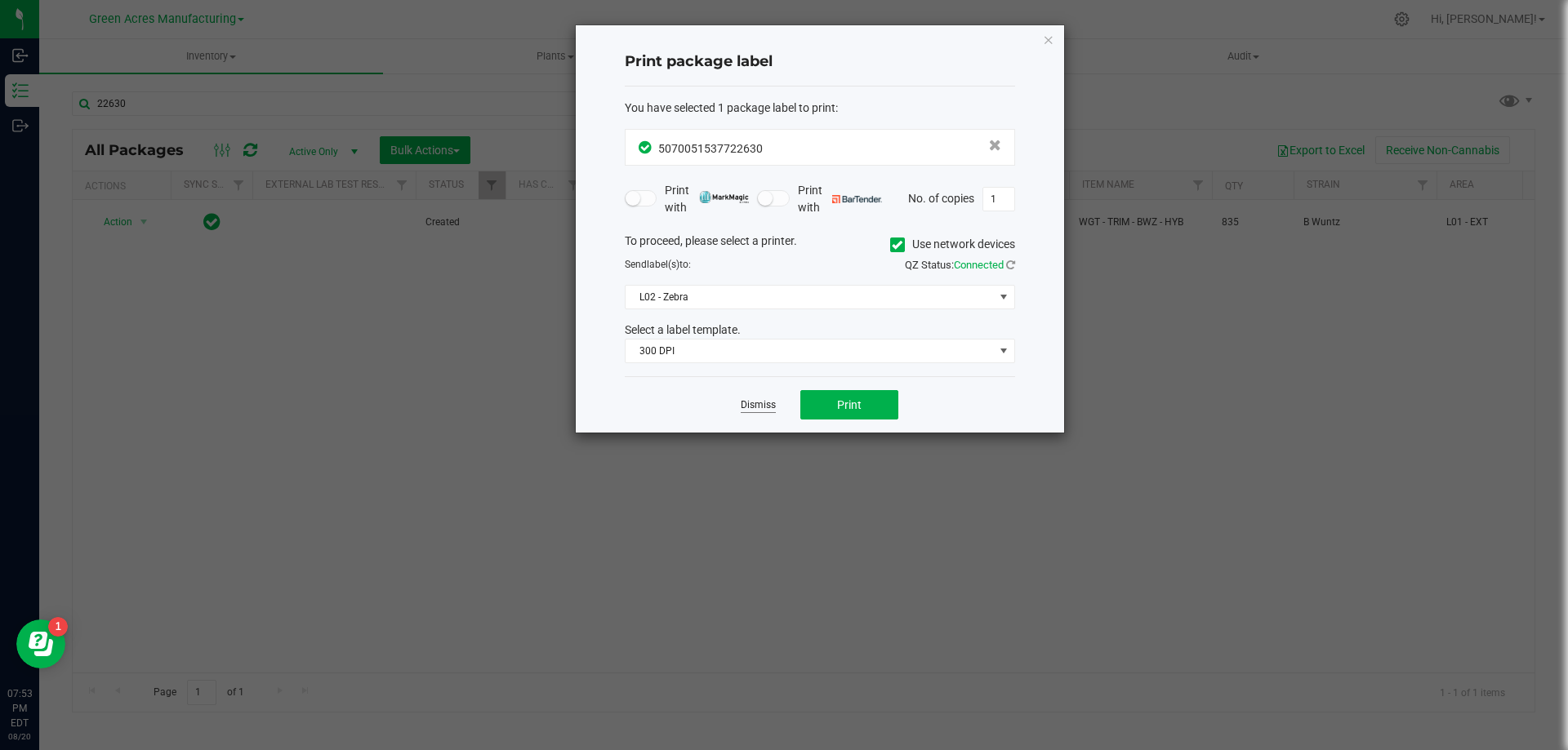
click at [763, 409] on link "Dismiss" at bounding box center [758, 405] width 35 height 14
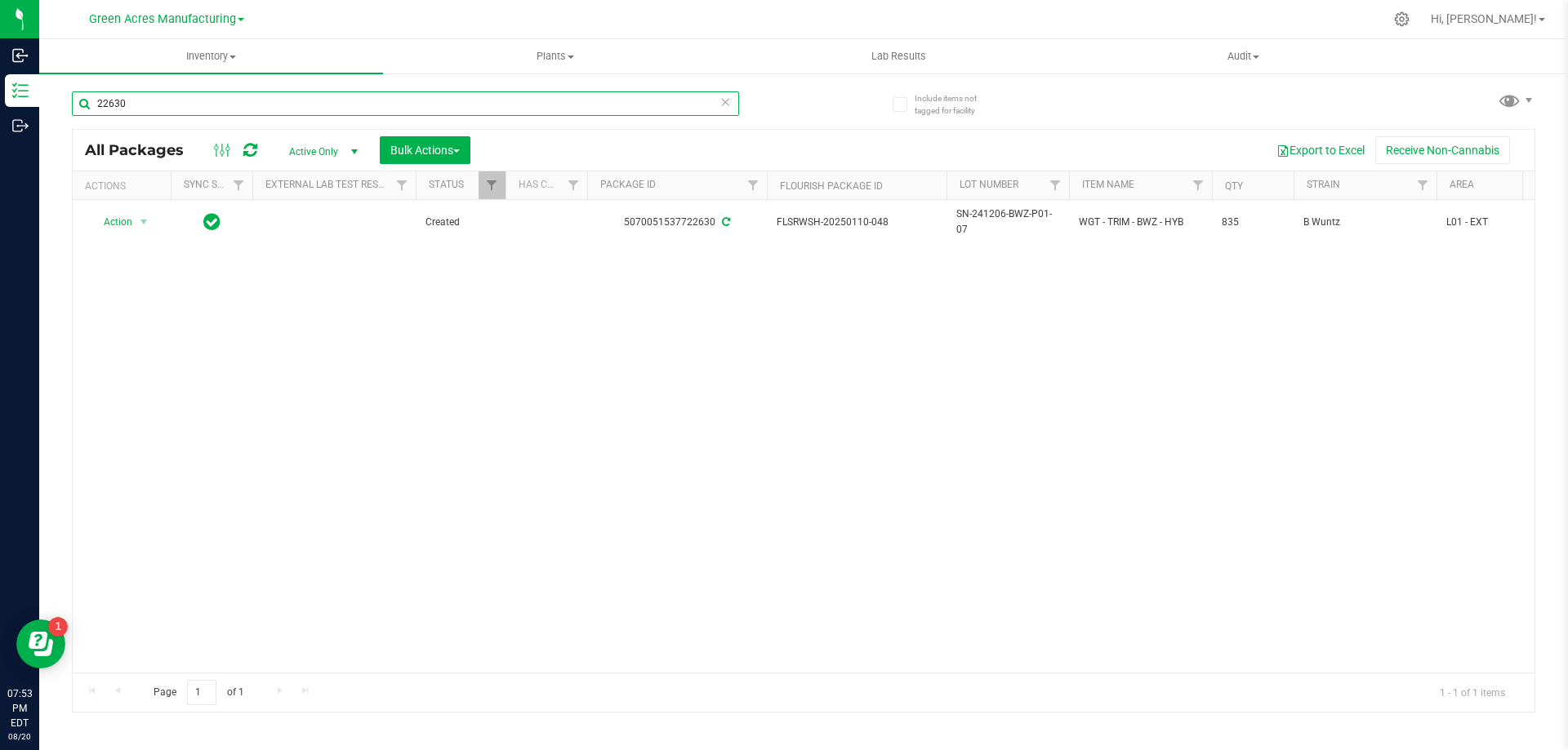
drag, startPoint x: 161, startPoint y: 107, endPoint x: 74, endPoint y: 107, distance: 87.0
click at [74, 107] on input "22630" at bounding box center [405, 103] width 667 height 24
click at [1020, 494] on div "Action Action Adjust qty Create package Edit attributes Global inventory Locate…" at bounding box center [803, 436] width 1462 height 473
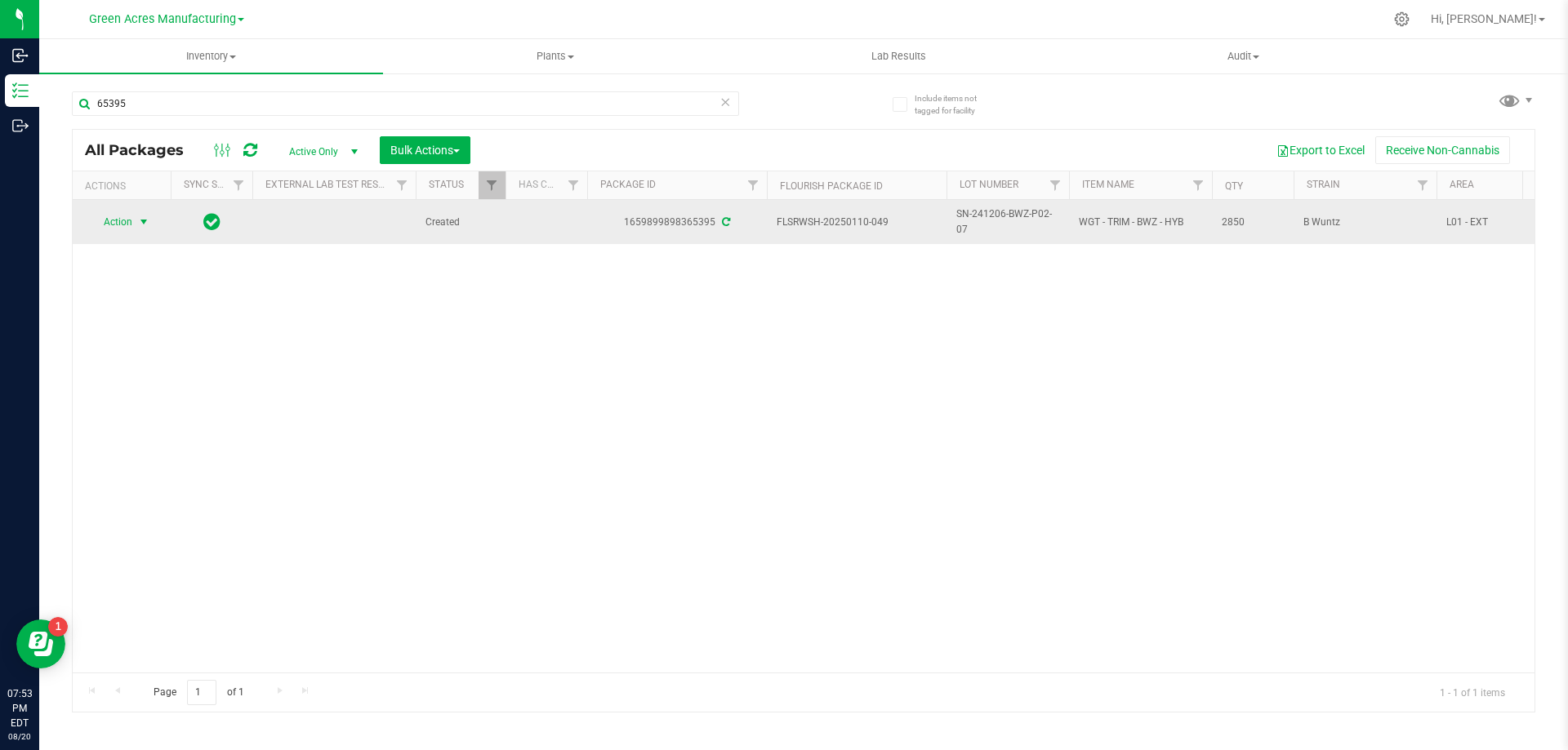
click at [145, 218] on span "select" at bounding box center [144, 222] width 13 height 13
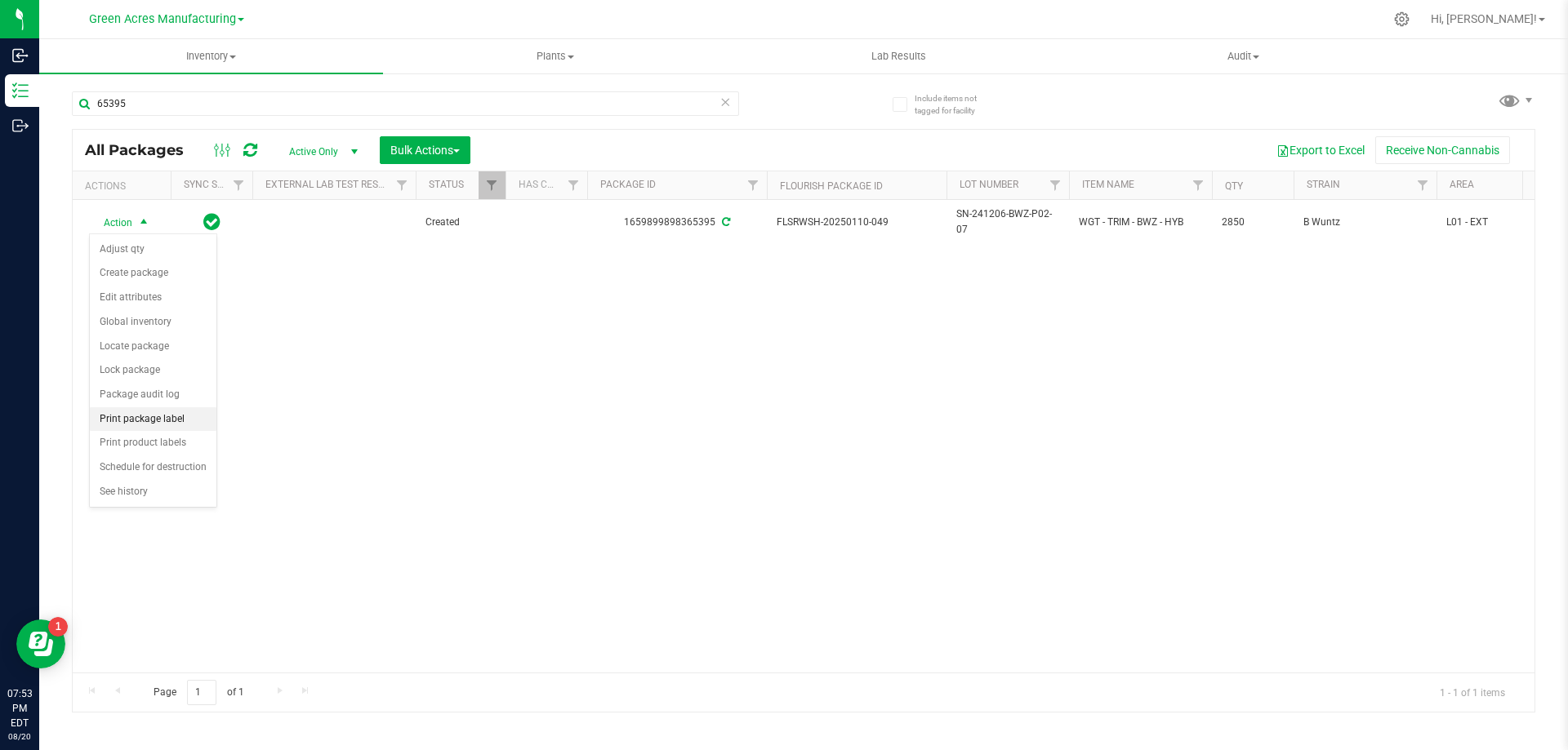
click at [180, 415] on li "Print package label" at bounding box center [153, 419] width 126 height 24
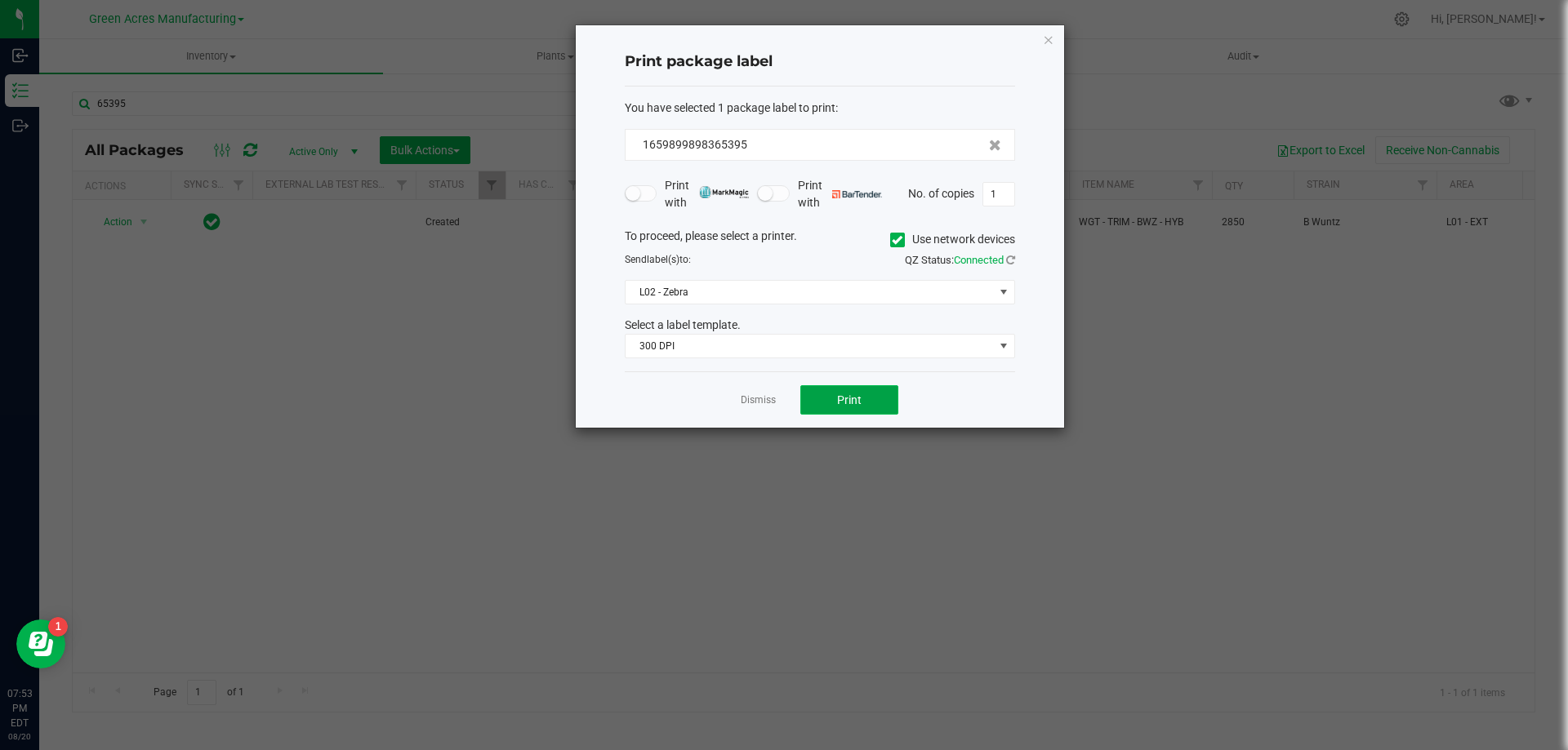
click at [887, 407] on button "Print" at bounding box center [849, 400] width 98 height 29
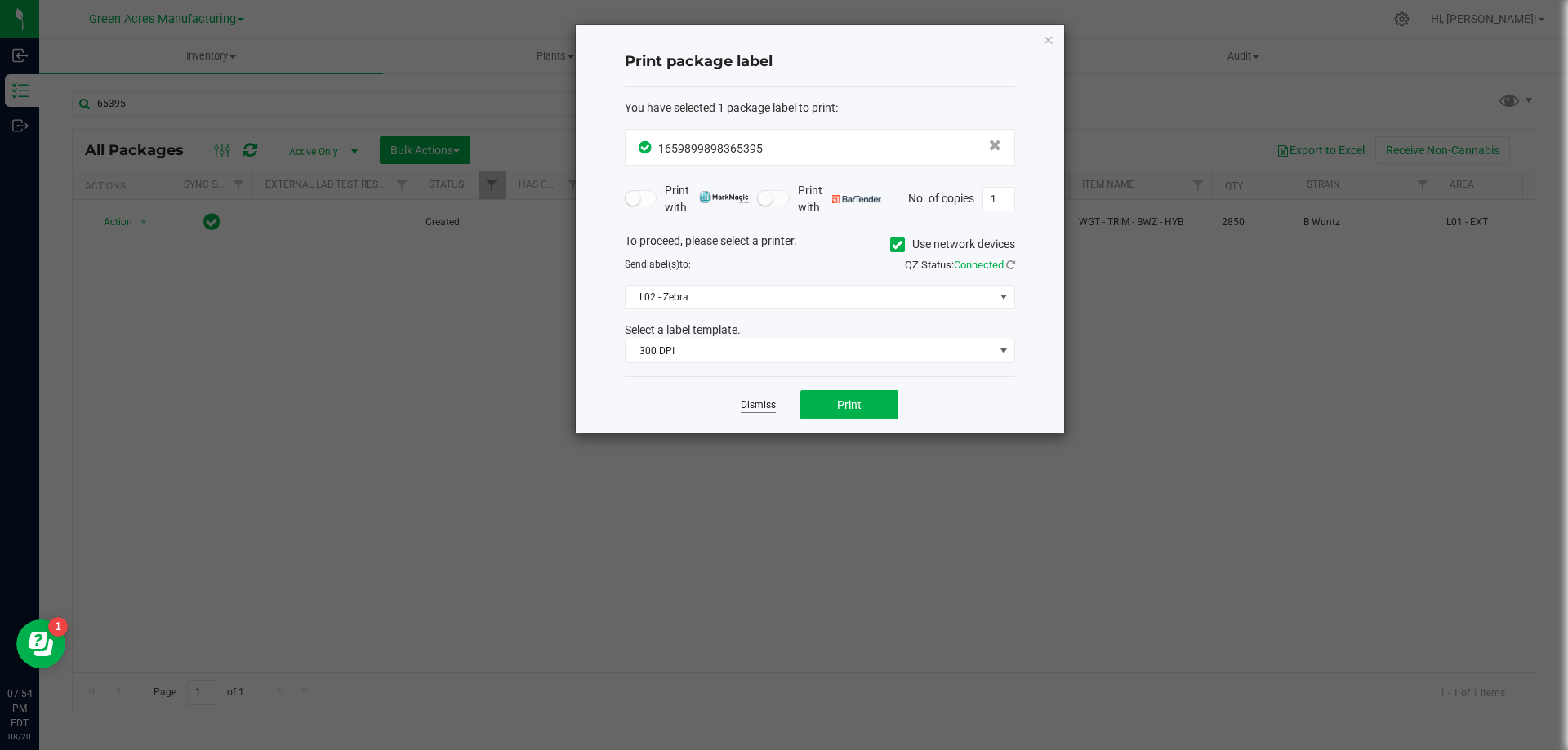
click at [765, 406] on link "Dismiss" at bounding box center [758, 405] width 35 height 14
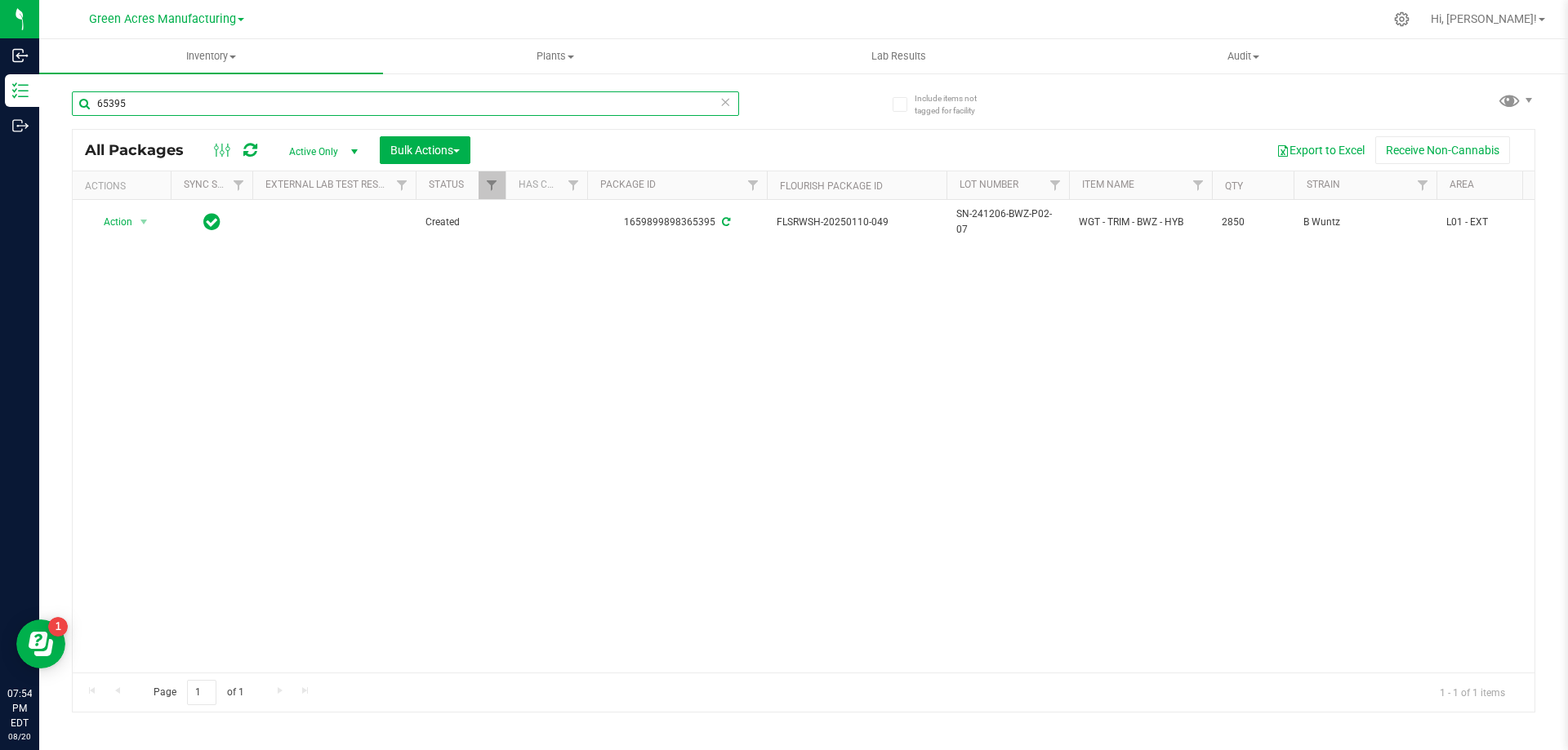
drag, startPoint x: 170, startPoint y: 102, endPoint x: 62, endPoint y: 101, distance: 108.0
click at [62, 101] on div "Include items not tagged for facility 65395 All Packages Active Only Active Onl…" at bounding box center [804, 321] width 1529 height 498
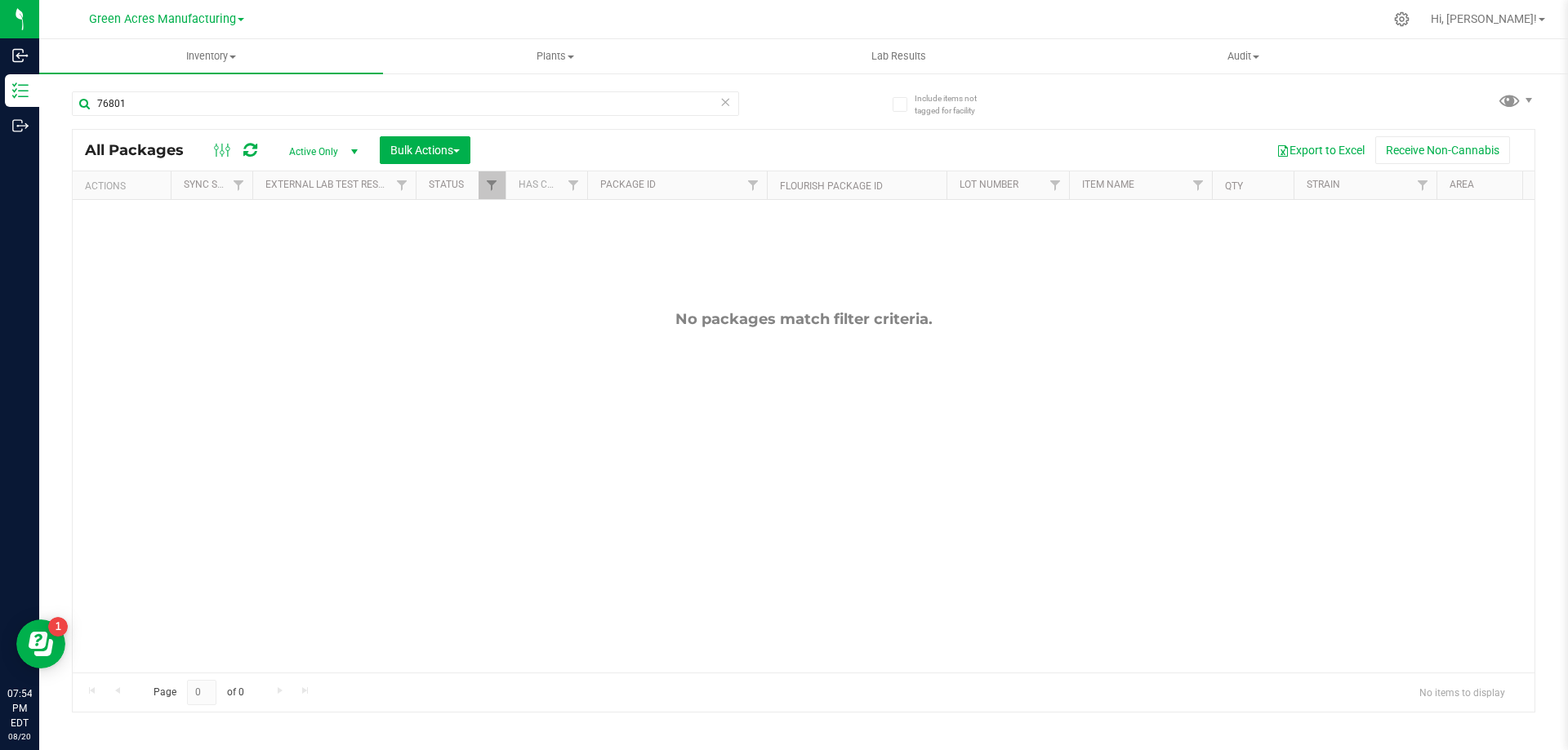
click at [263, 376] on div "No packages match filter criteria." at bounding box center [803, 492] width 1462 height 583
click at [145, 103] on input "76801" at bounding box center [405, 103] width 667 height 24
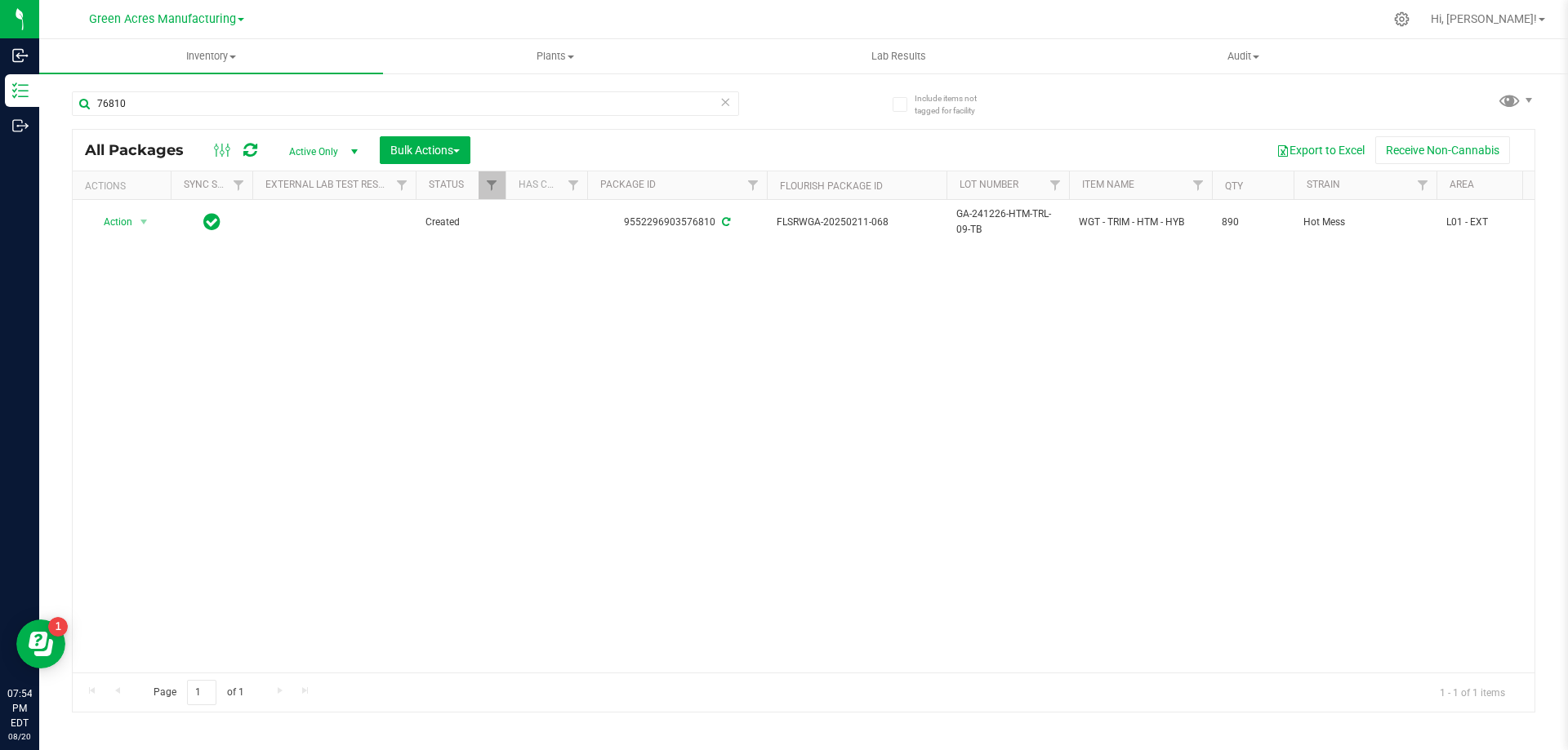
click at [1054, 370] on div "Action Action Adjust qty Create package Edit attributes Global inventory Locate…" at bounding box center [803, 436] width 1462 height 473
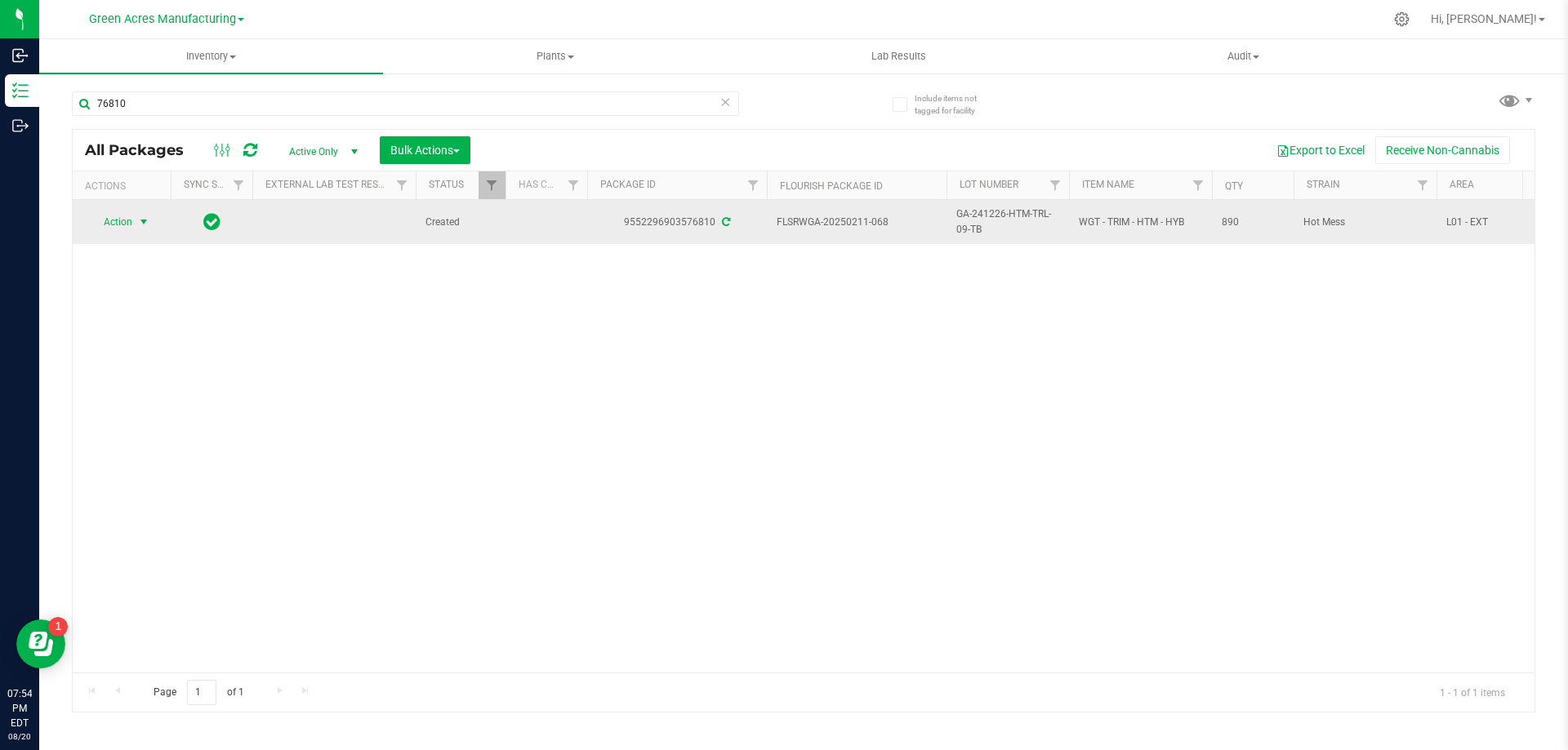
click at [145, 228] on span "select" at bounding box center [144, 222] width 13 height 13
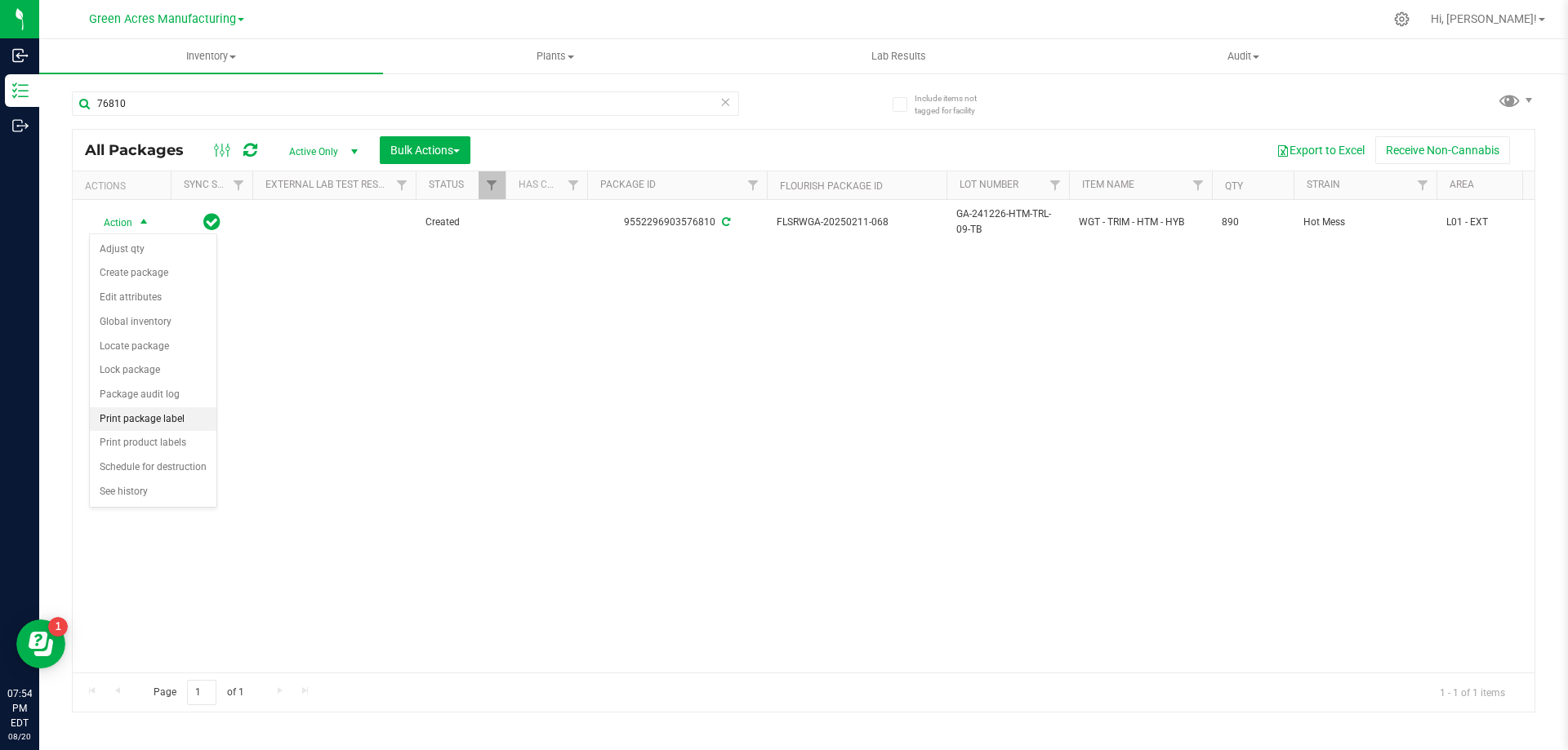
click at [192, 422] on li "Print package label" at bounding box center [153, 419] width 126 height 24
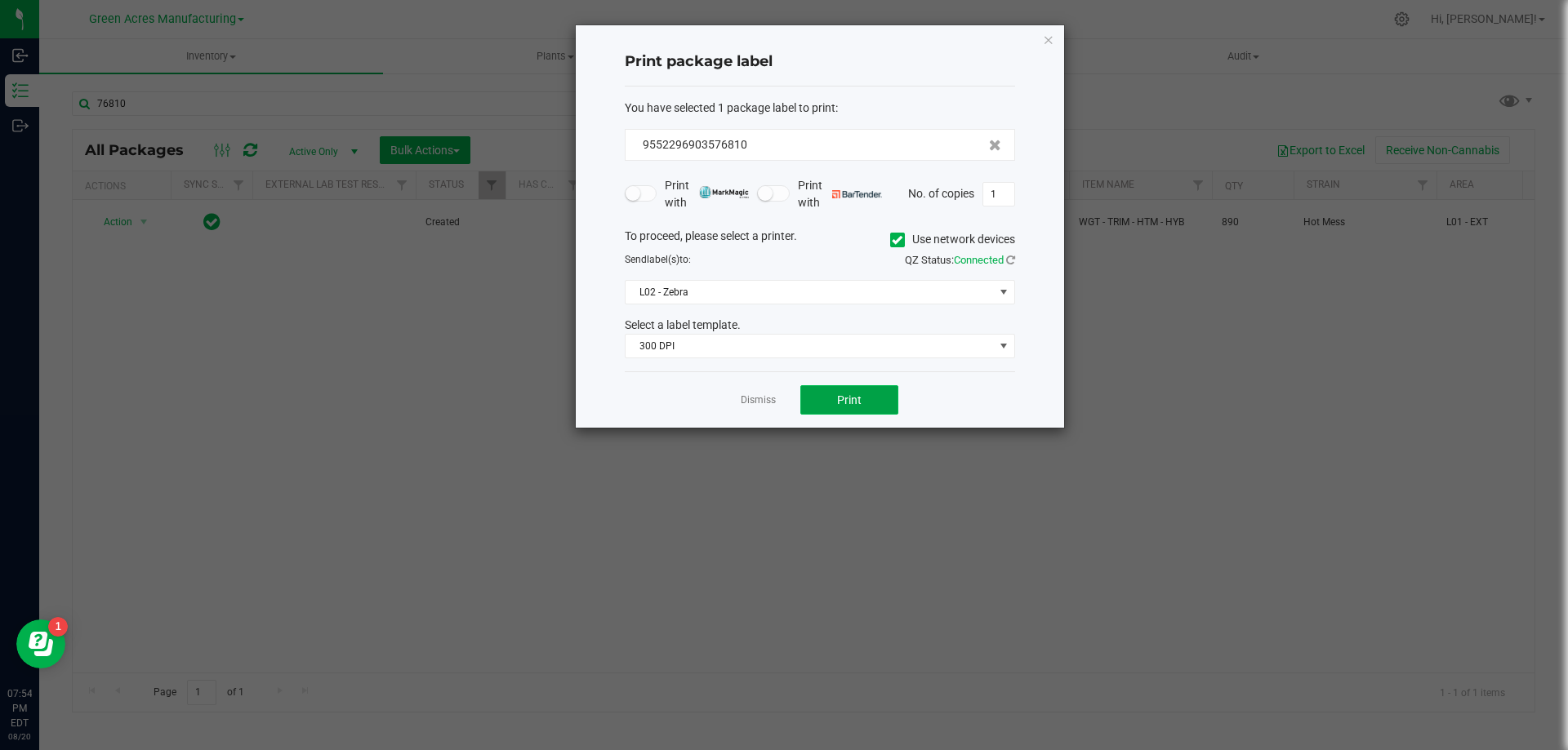
click at [847, 408] on button "Print" at bounding box center [849, 400] width 98 height 29
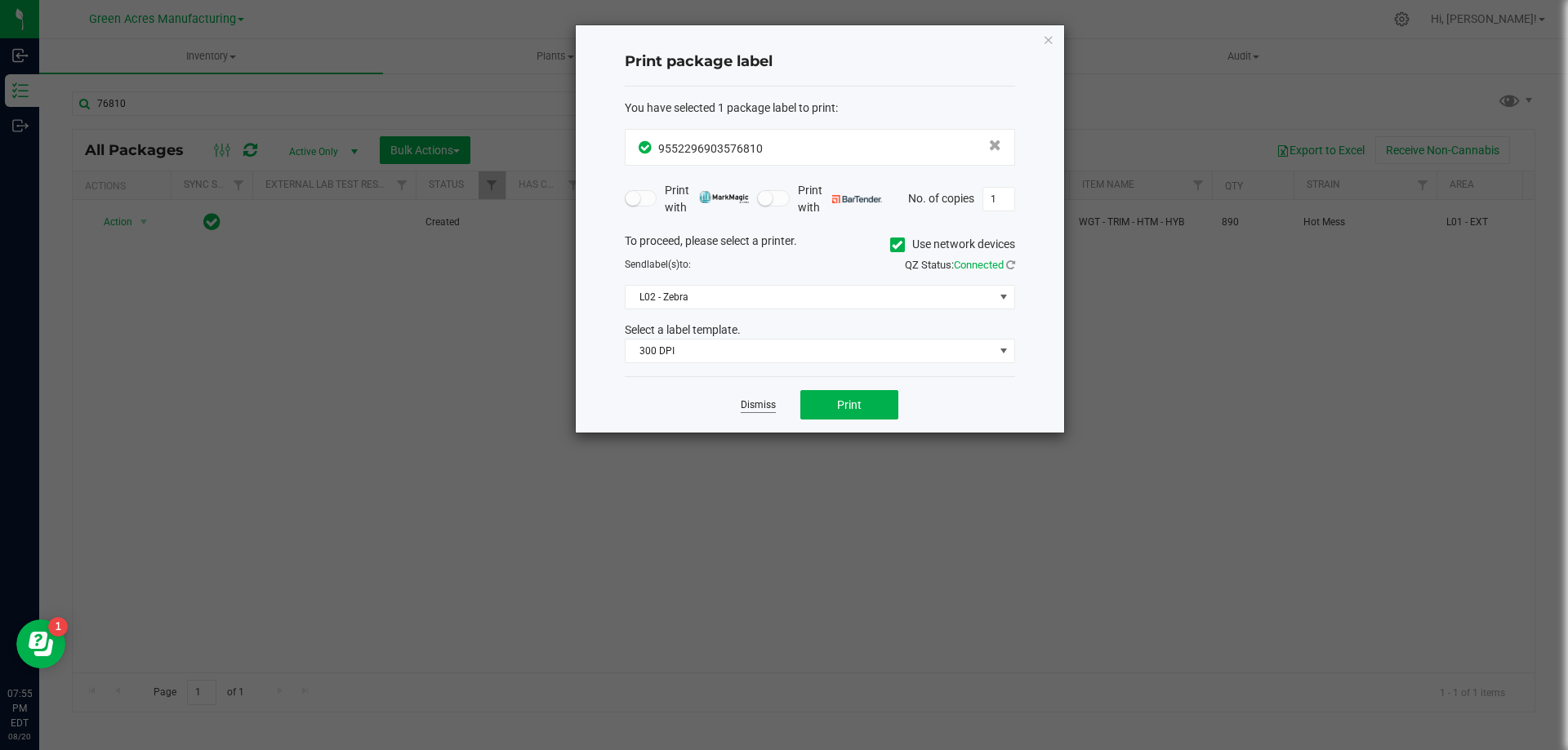
click at [761, 409] on link "Dismiss" at bounding box center [758, 405] width 35 height 14
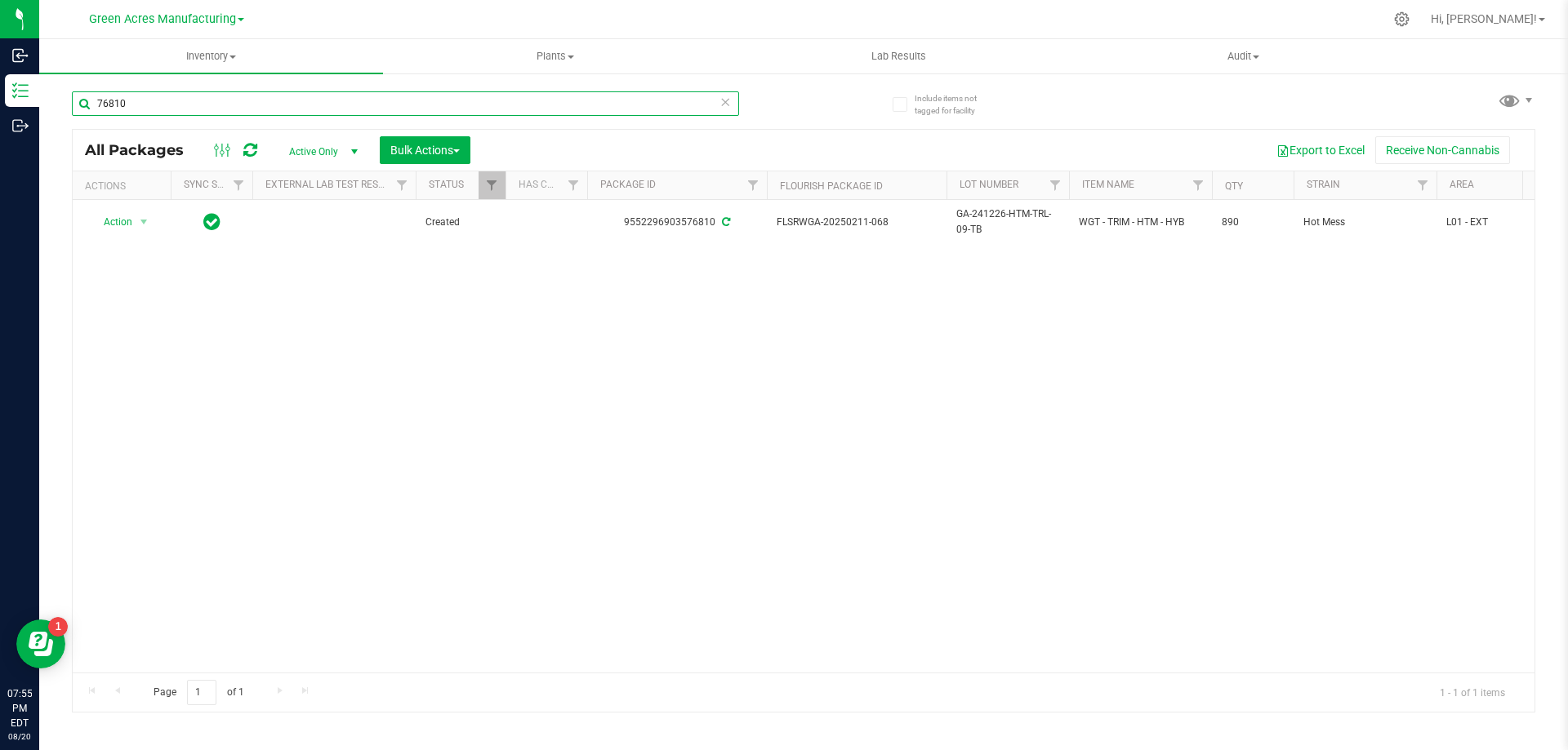
drag, startPoint x: 155, startPoint y: 110, endPoint x: 75, endPoint y: 110, distance: 80.0
click at [75, 110] on input "76810" at bounding box center [405, 103] width 667 height 24
click at [252, 448] on div "Action Action Adjust qty Create package Edit attributes Global inventory Locate…" at bounding box center [803, 436] width 1462 height 473
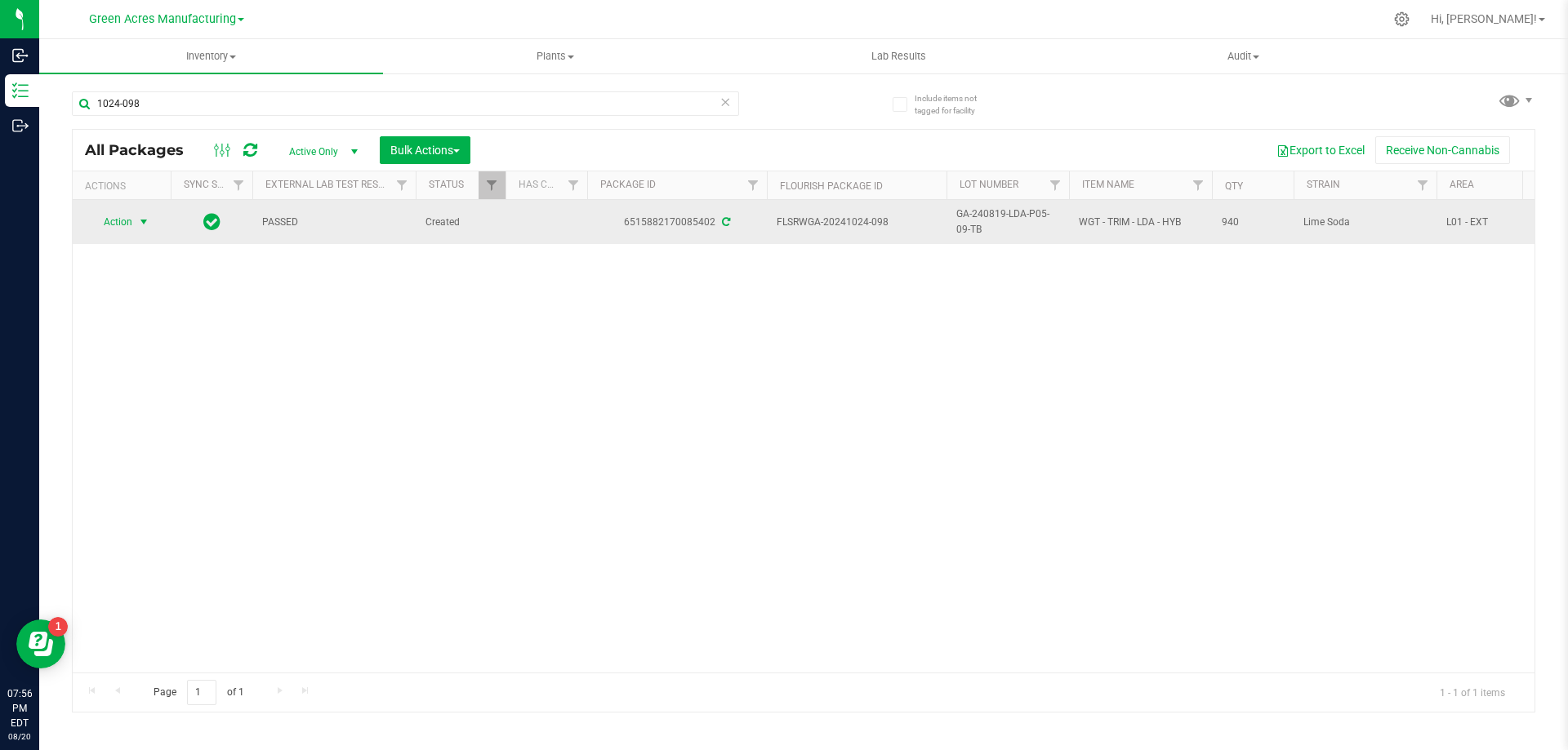
click at [148, 221] on span "select" at bounding box center [144, 222] width 13 height 13
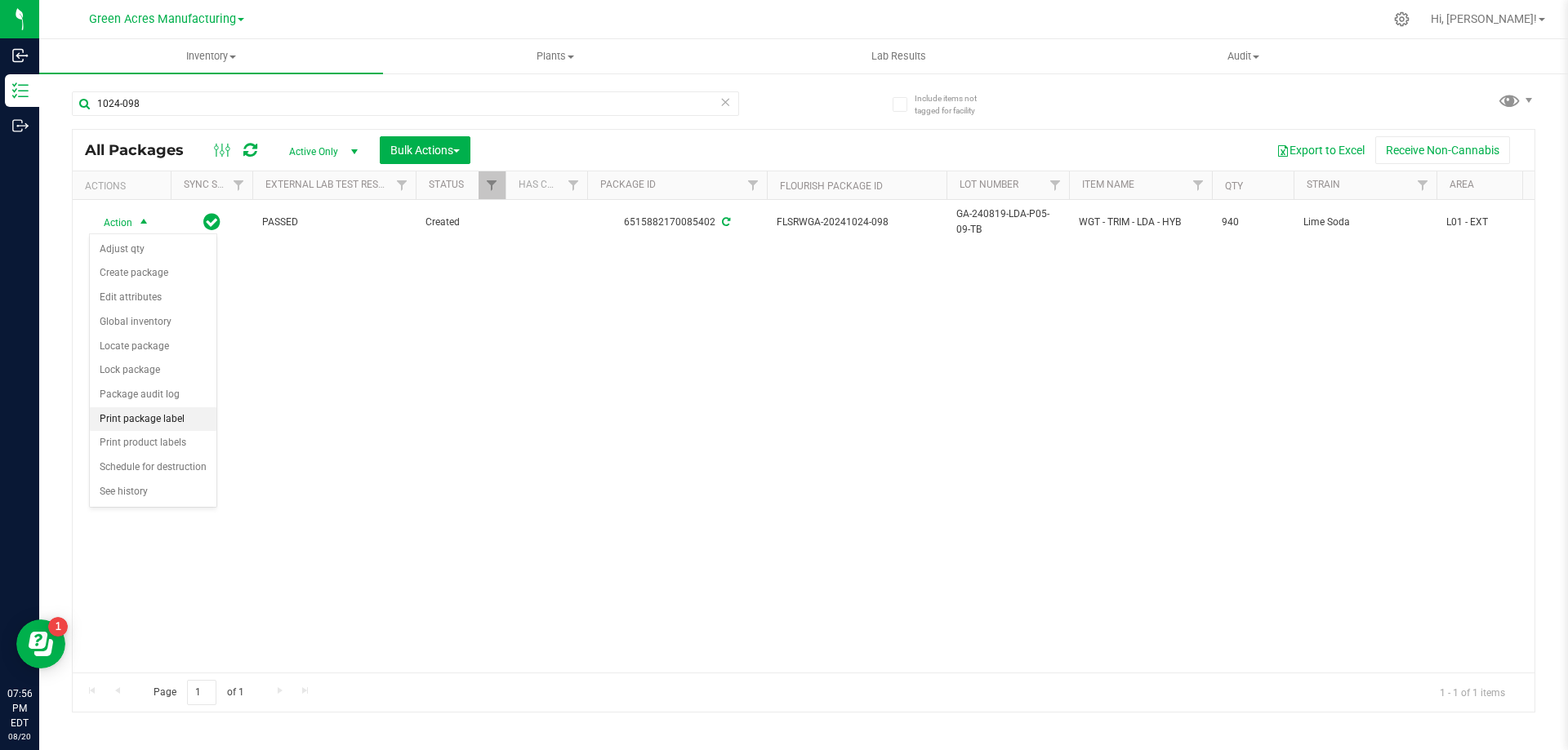
click at [187, 420] on li "Print package label" at bounding box center [153, 419] width 126 height 24
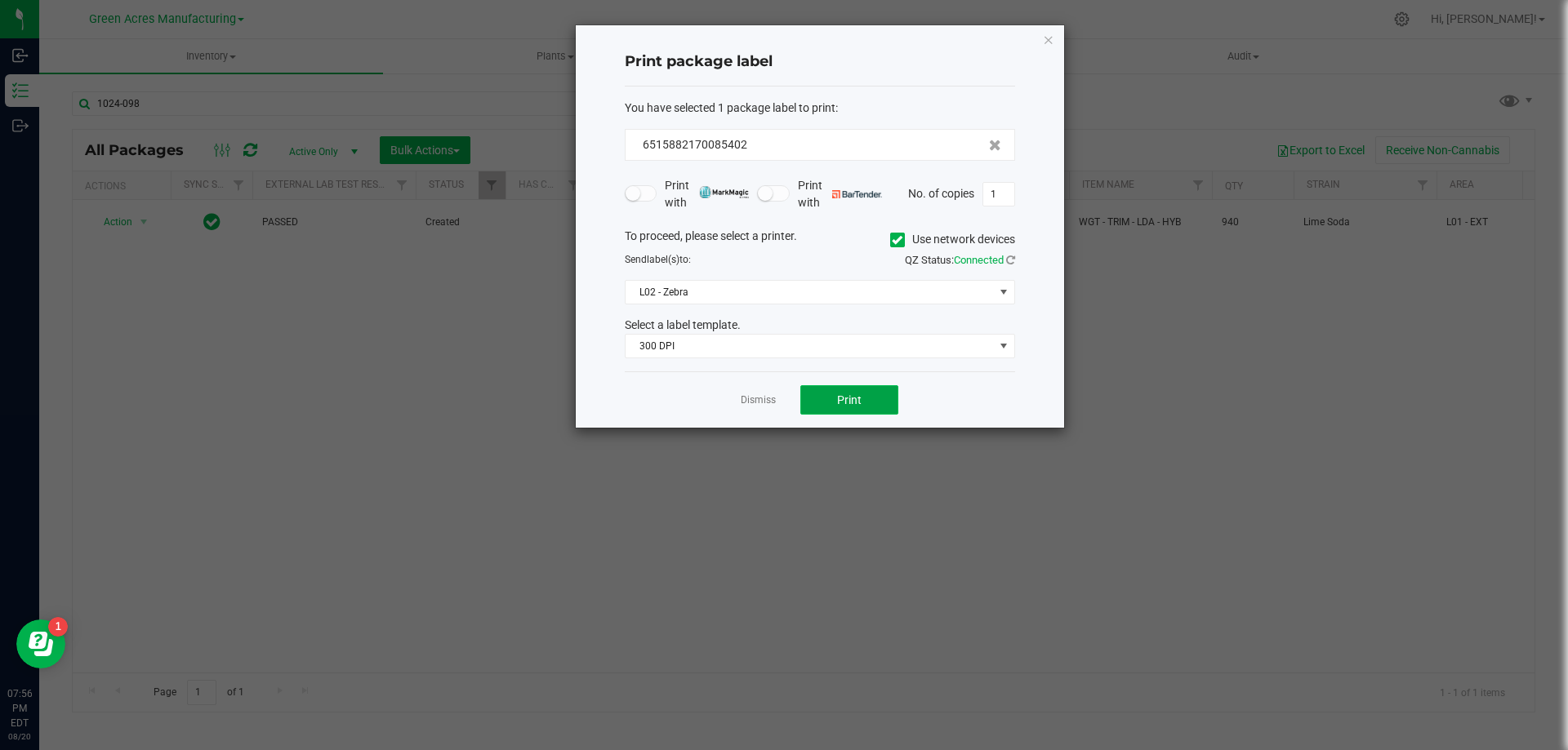
click at [879, 402] on button "Print" at bounding box center [849, 400] width 98 height 29
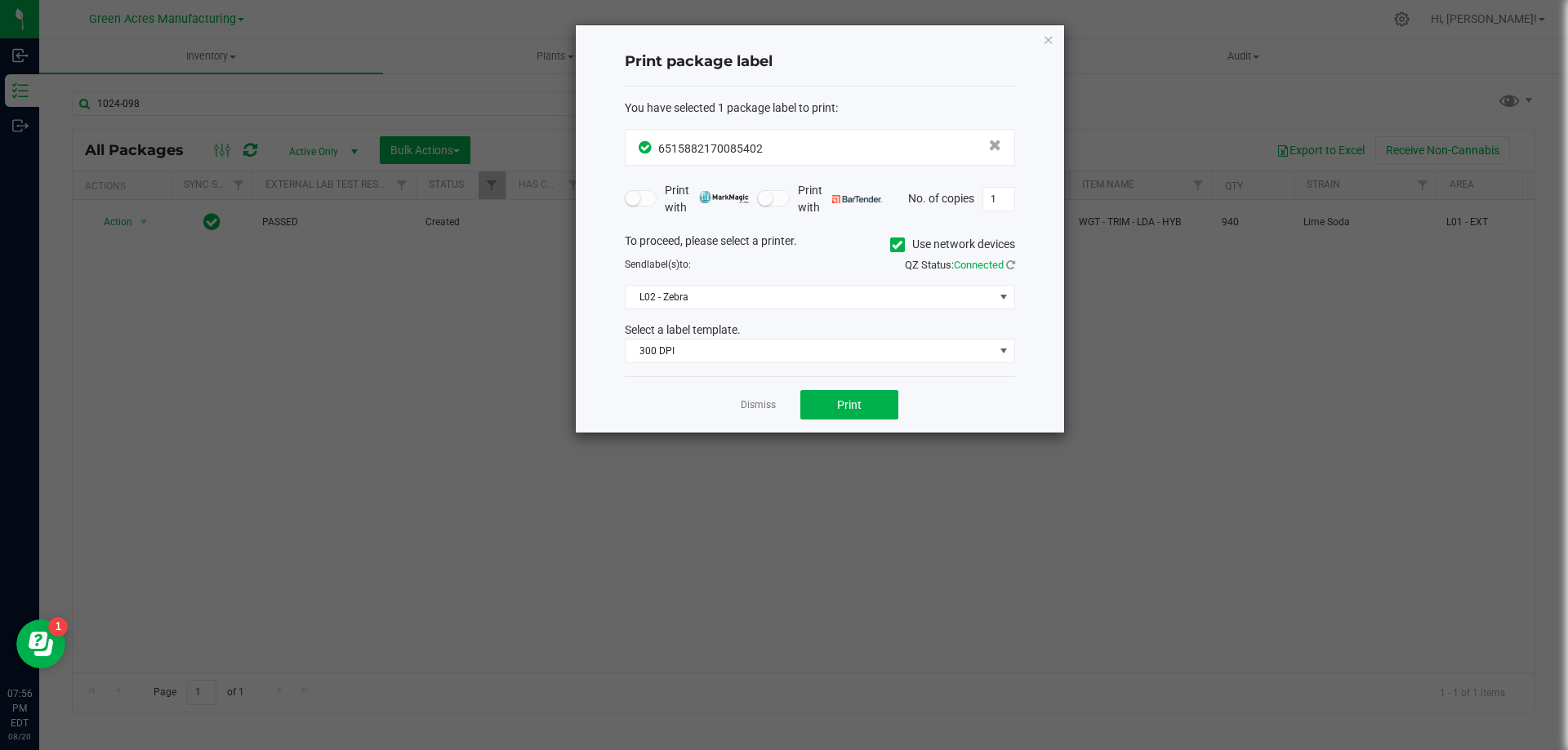
click at [774, 398] on app-cancel-button "Dismiss" at bounding box center [758, 405] width 35 height 17
click at [767, 403] on link "Dismiss" at bounding box center [758, 405] width 35 height 14
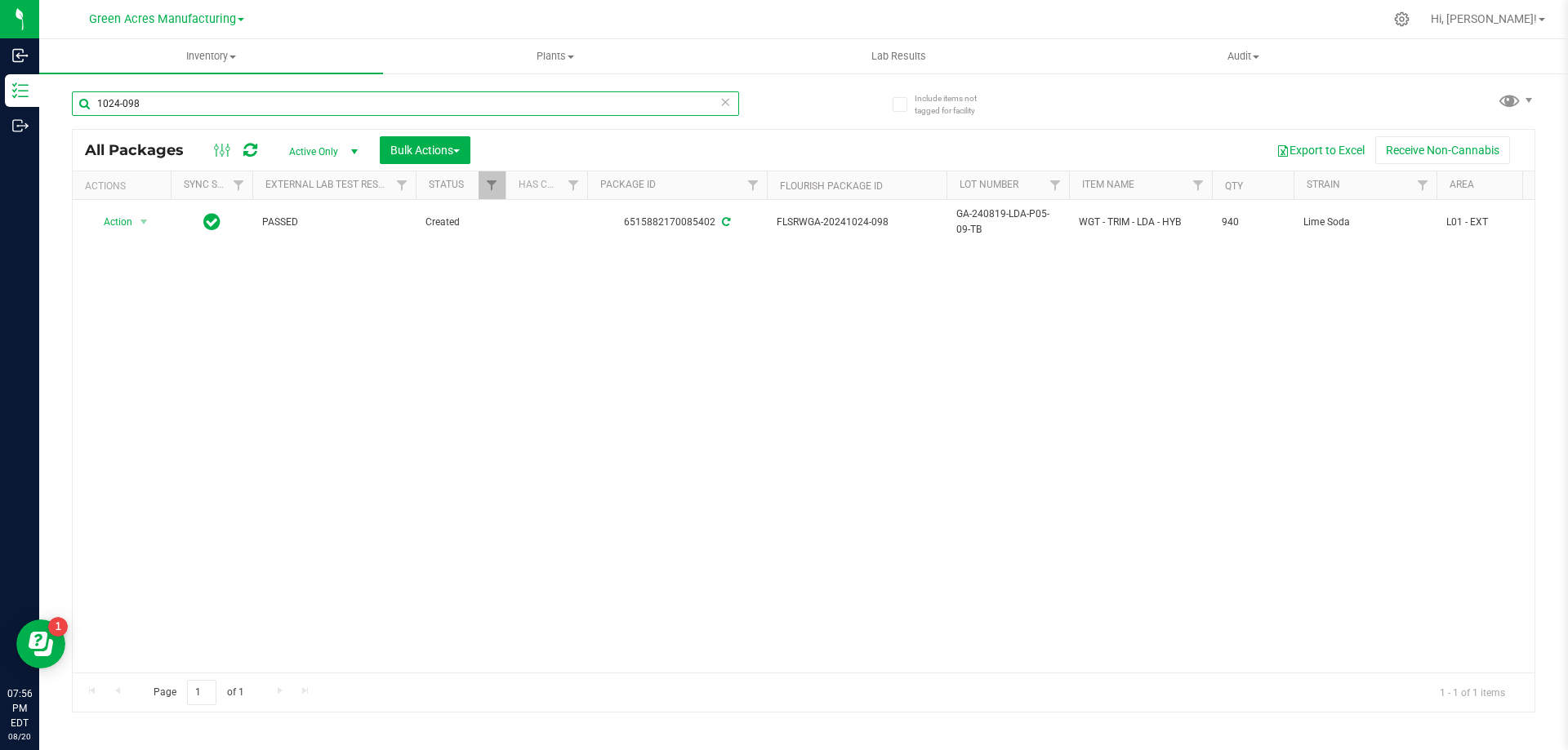
drag, startPoint x: 146, startPoint y: 106, endPoint x: 89, endPoint y: 111, distance: 57.2
click at [89, 111] on input "1024-098" at bounding box center [405, 103] width 667 height 24
click at [794, 462] on div "Action Action Adjust qty Create package Edit attributes Global inventory Locate…" at bounding box center [803, 436] width 1462 height 473
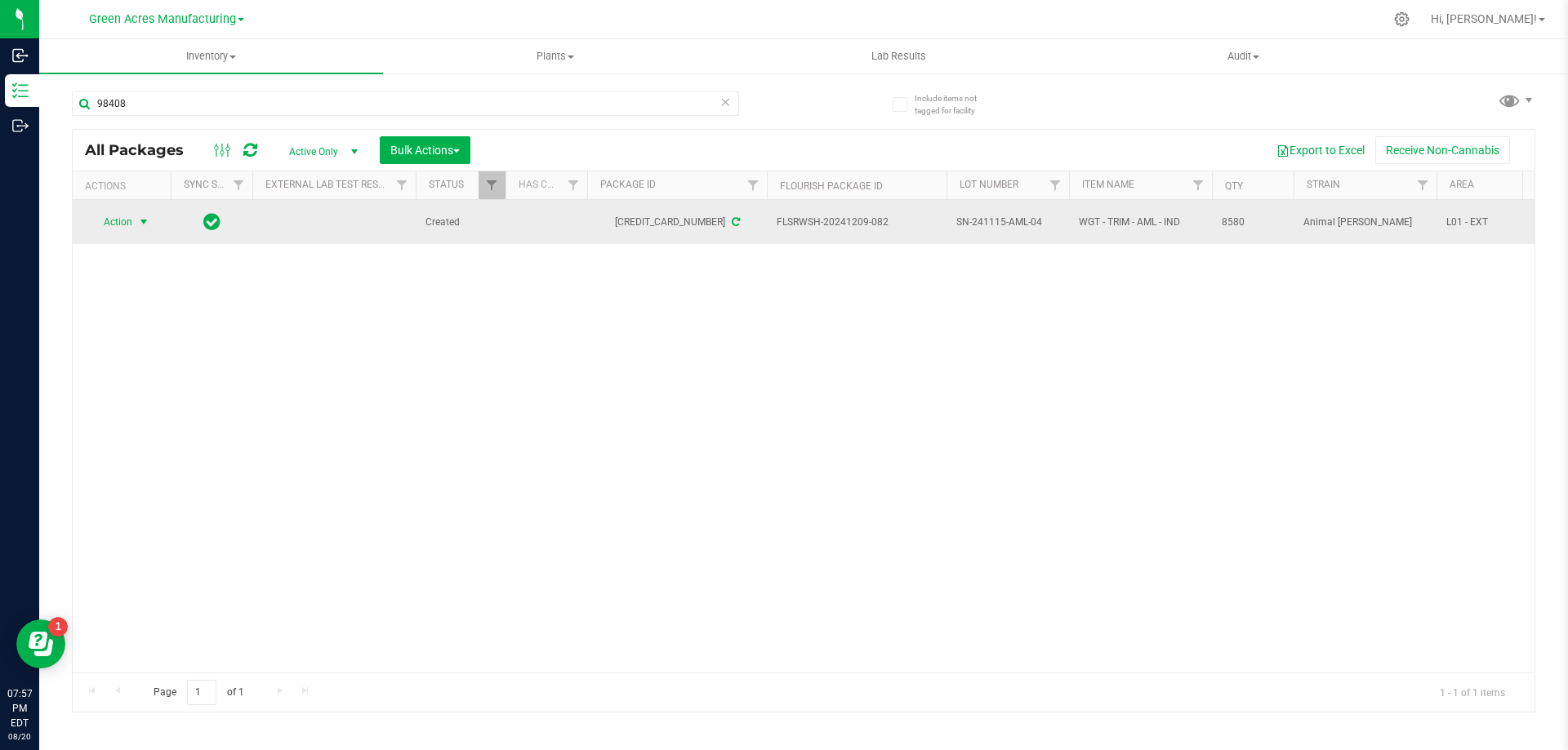
click at [151, 223] on span "select" at bounding box center [144, 223] width 21 height 23
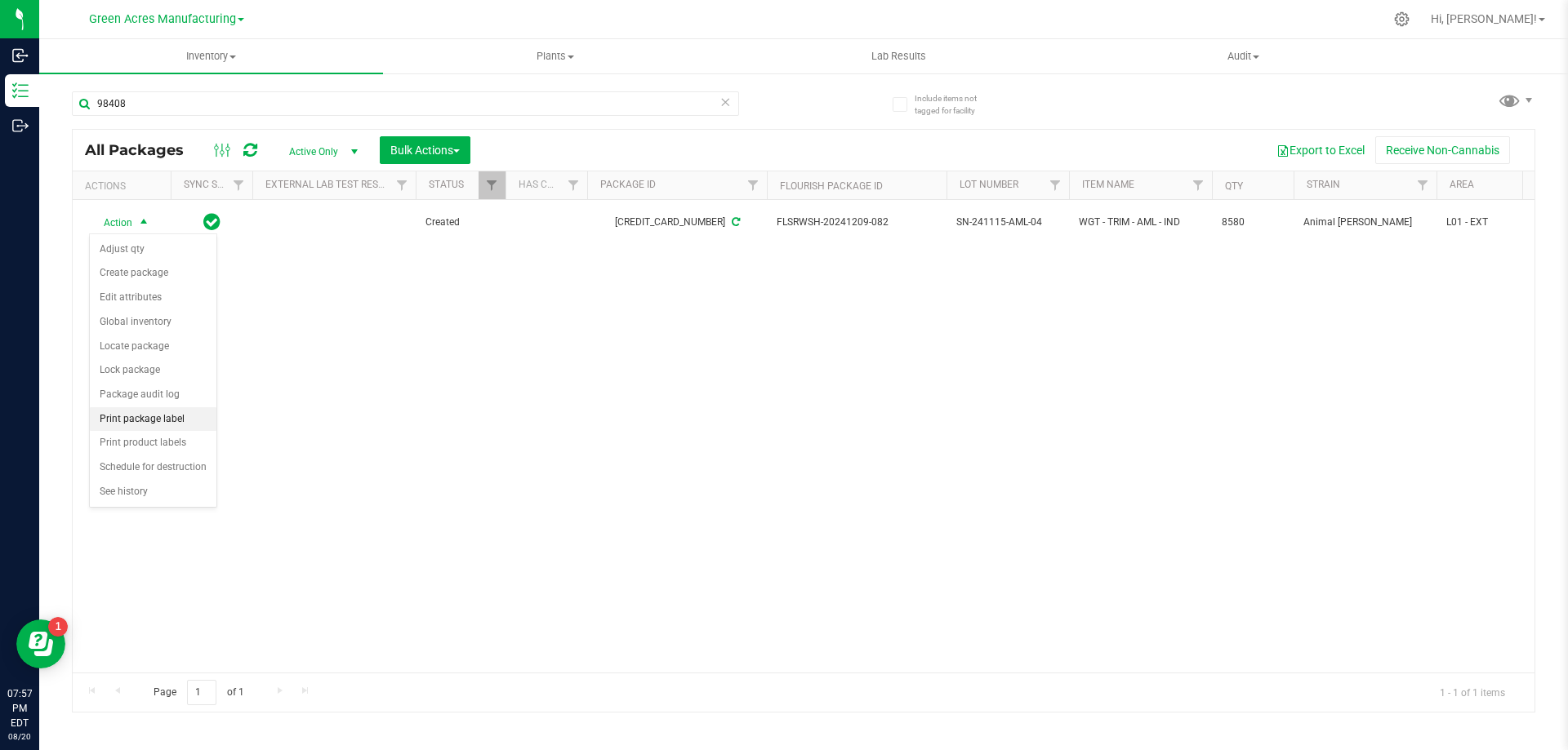
click at [200, 417] on li "Print package label" at bounding box center [153, 419] width 126 height 24
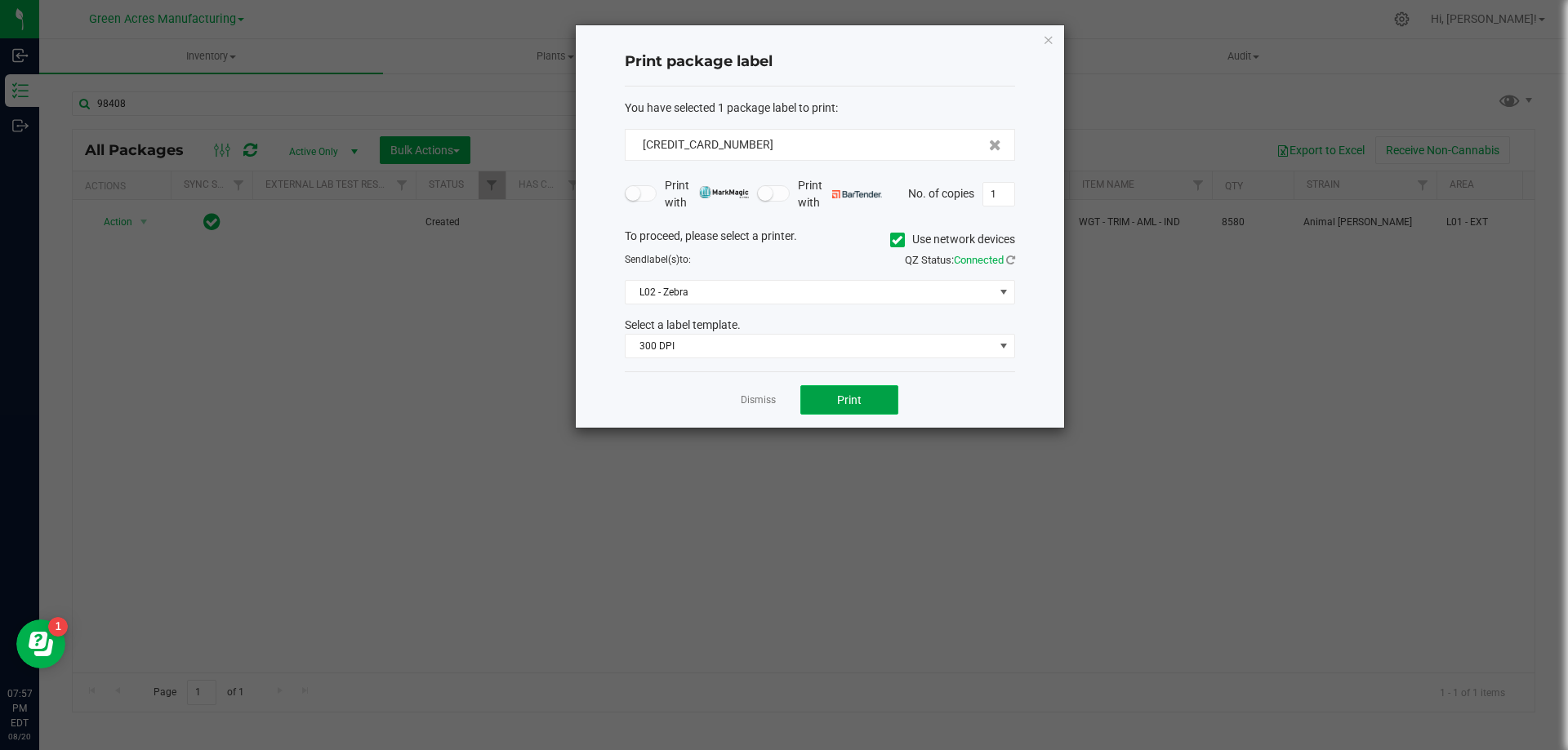
click at [834, 398] on button "Print" at bounding box center [849, 400] width 98 height 29
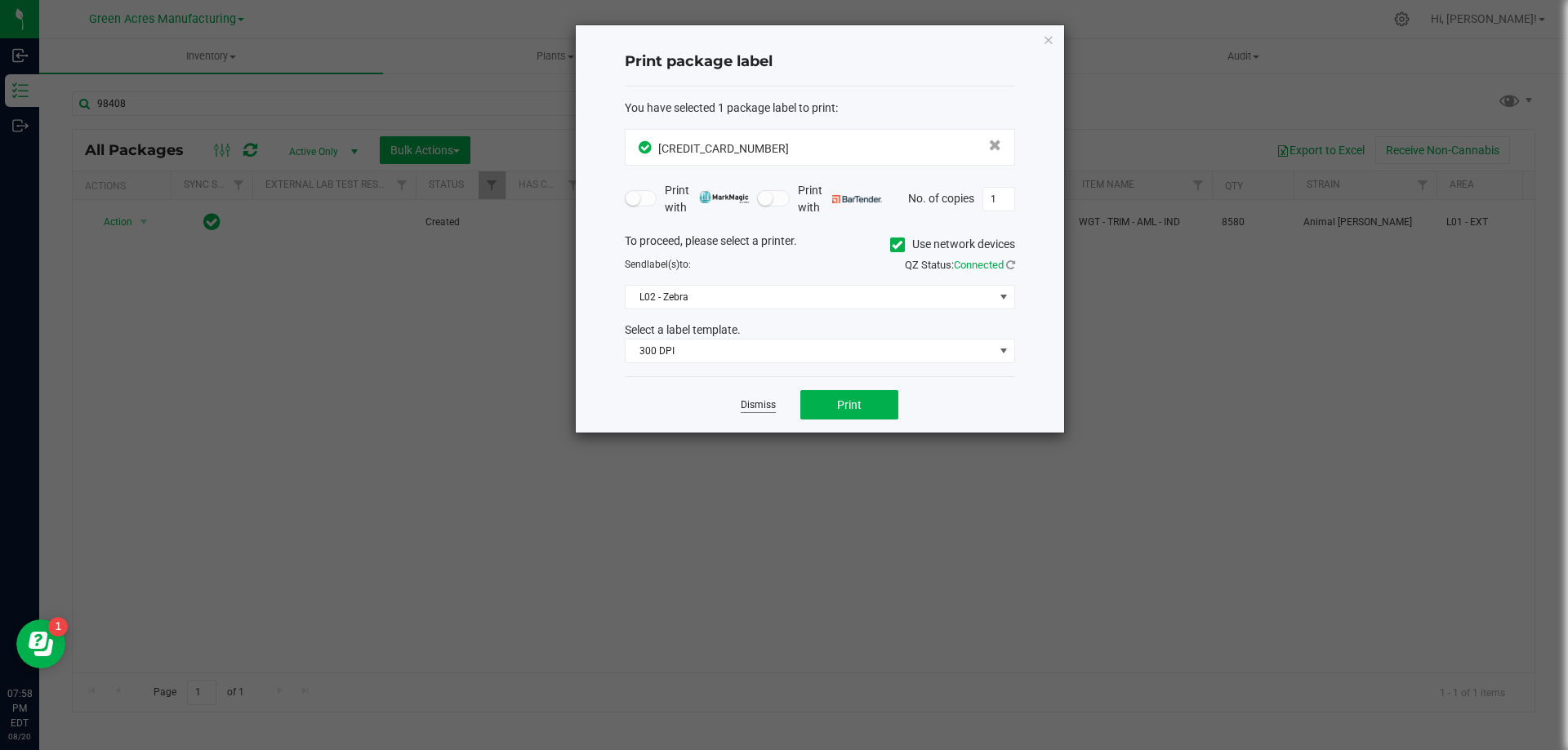
click at [756, 402] on link "Dismiss" at bounding box center [758, 405] width 35 height 14
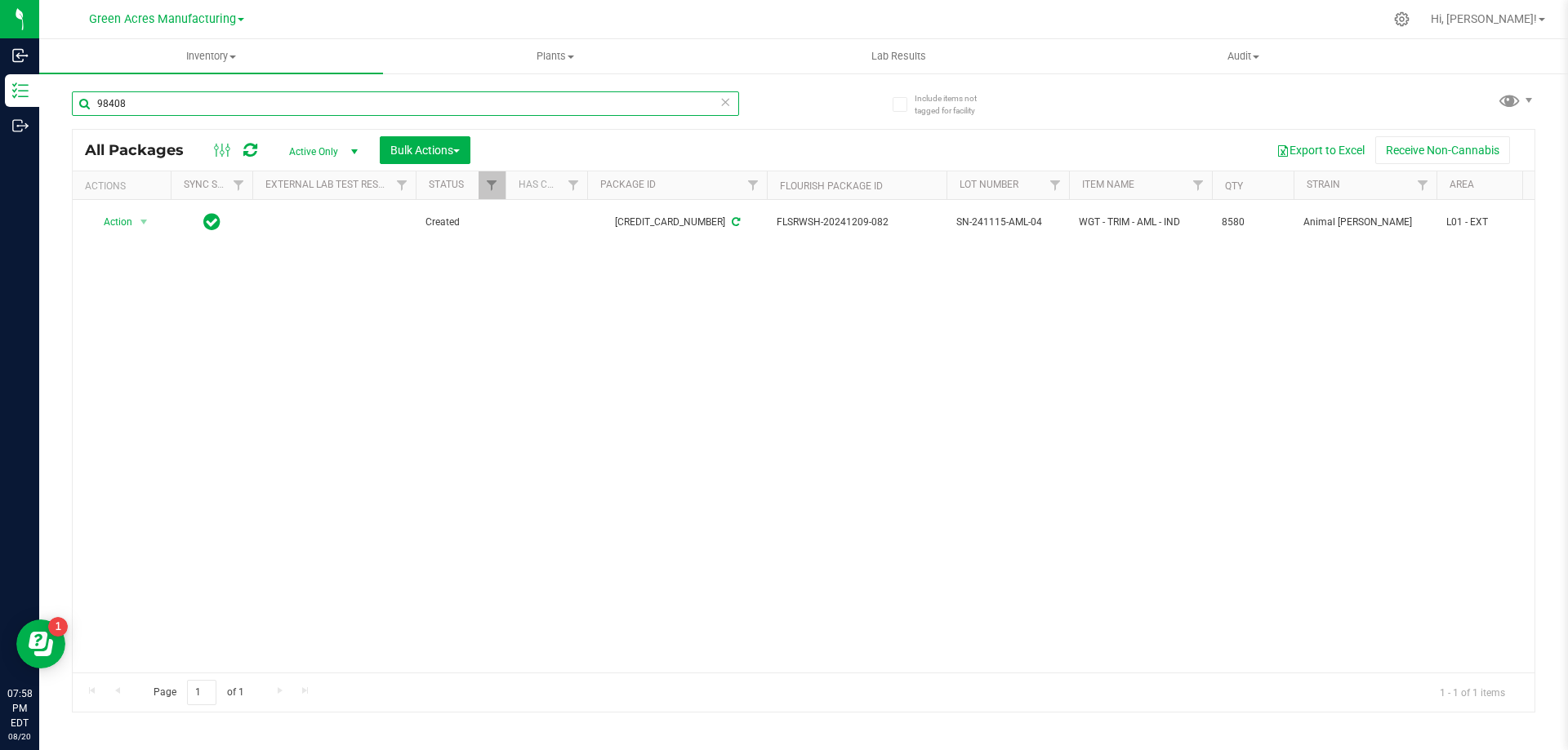
drag, startPoint x: 134, startPoint y: 106, endPoint x: 73, endPoint y: 106, distance: 61.0
click at [73, 106] on input "98408" at bounding box center [405, 103] width 667 height 24
click at [923, 494] on div "Action Action Adjust qty Create package Edit attributes Global inventory Locate…" at bounding box center [803, 436] width 1462 height 473
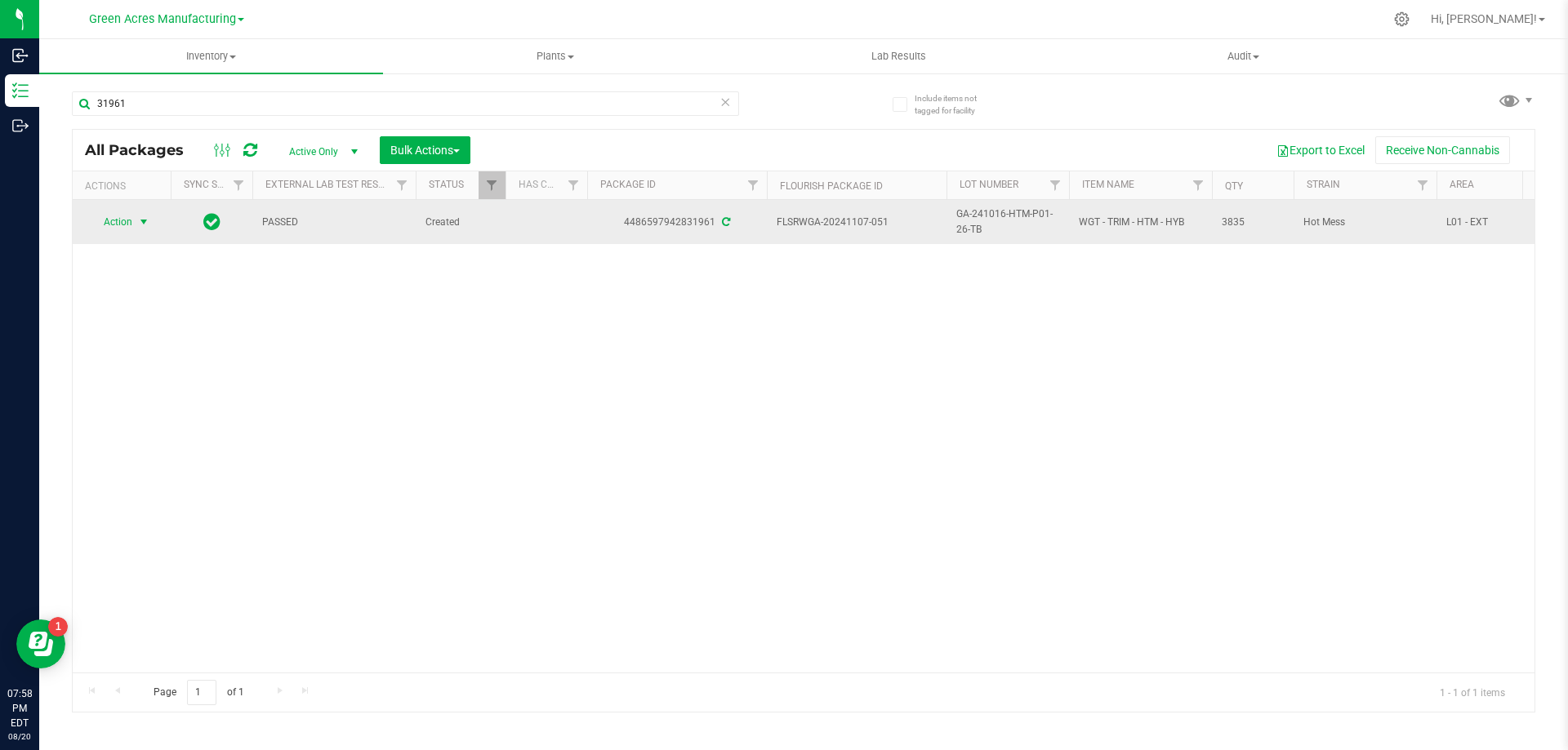
click at [142, 219] on span "select" at bounding box center [144, 222] width 13 height 13
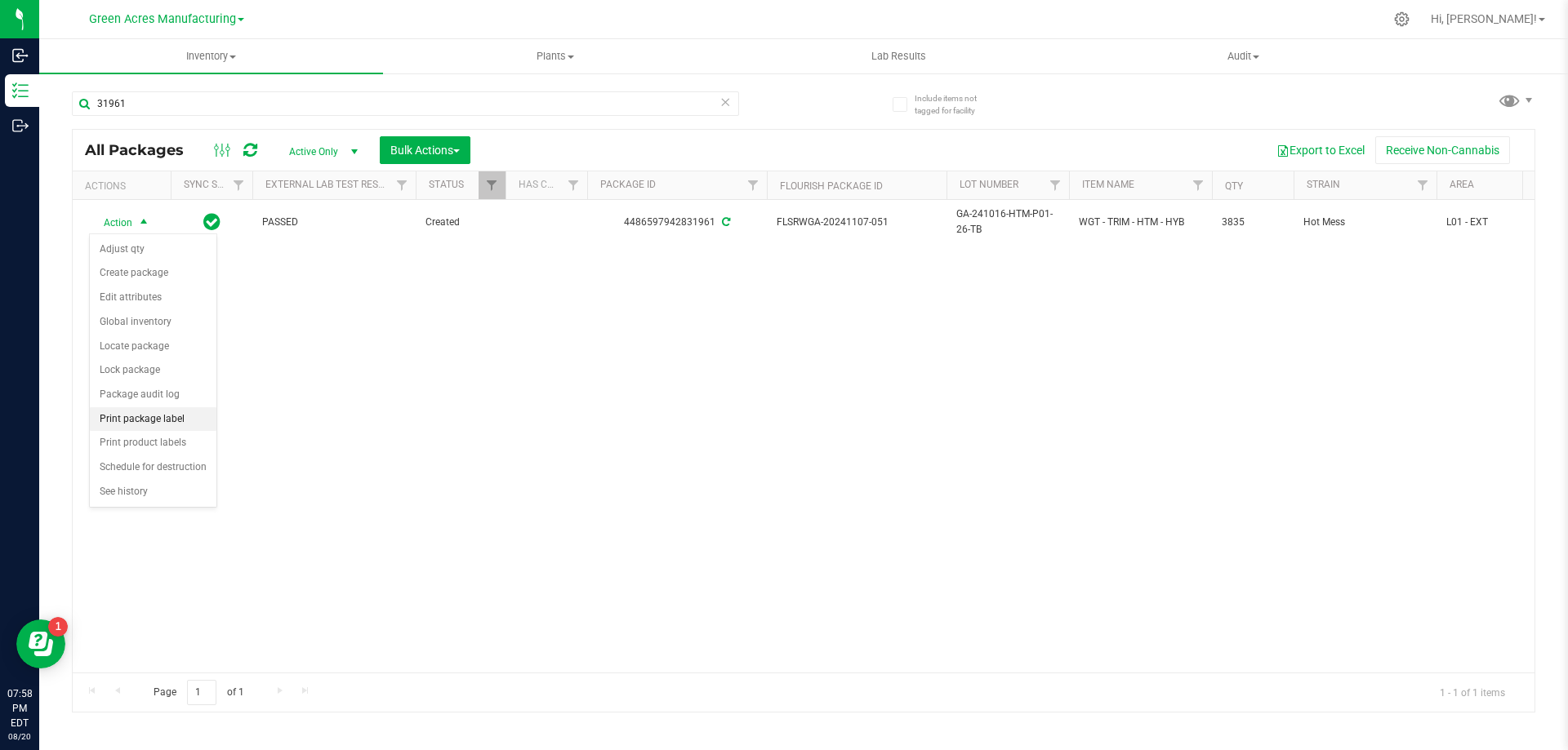
click at [179, 414] on li "Print package label" at bounding box center [153, 419] width 126 height 24
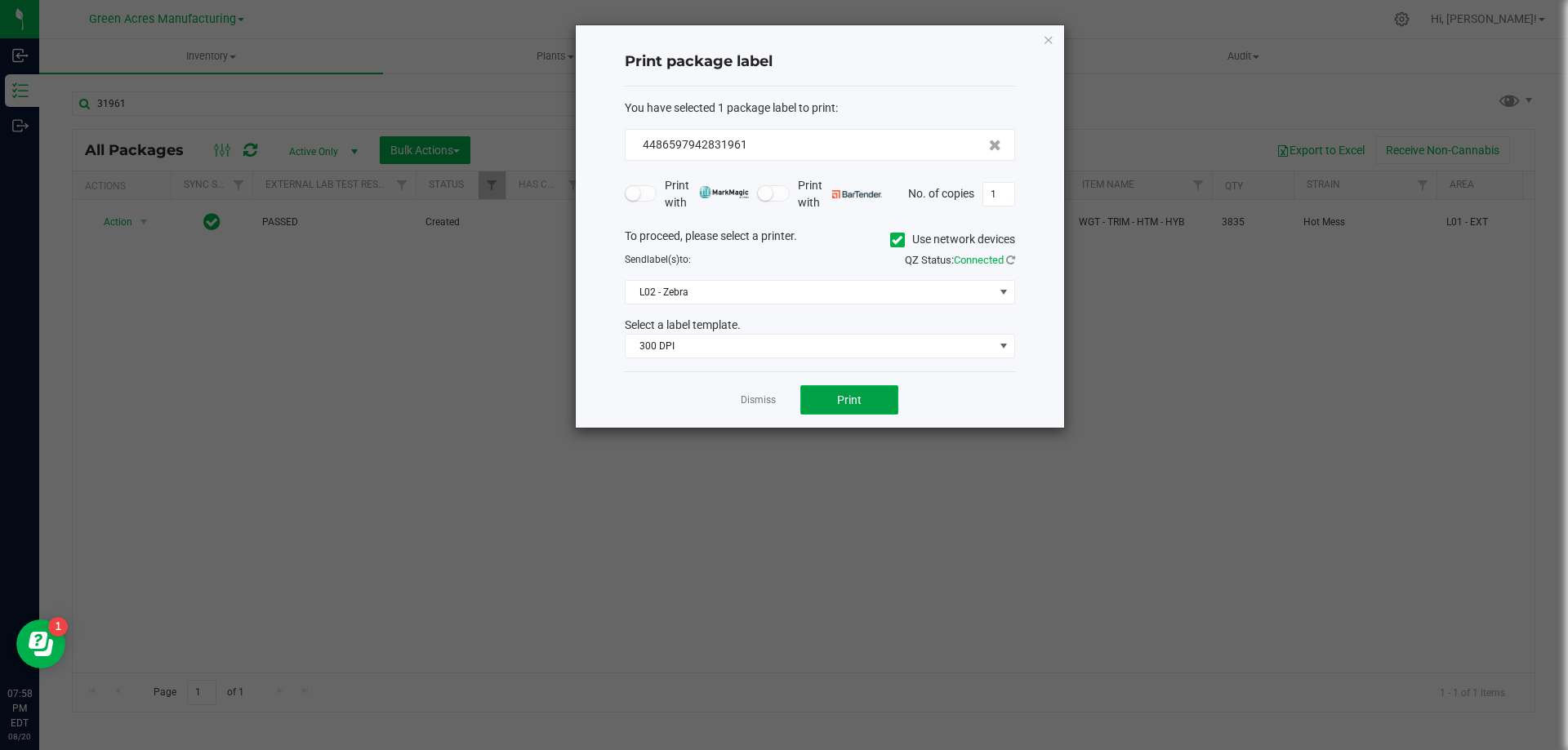
click at [885, 400] on button "Print" at bounding box center [849, 400] width 98 height 29
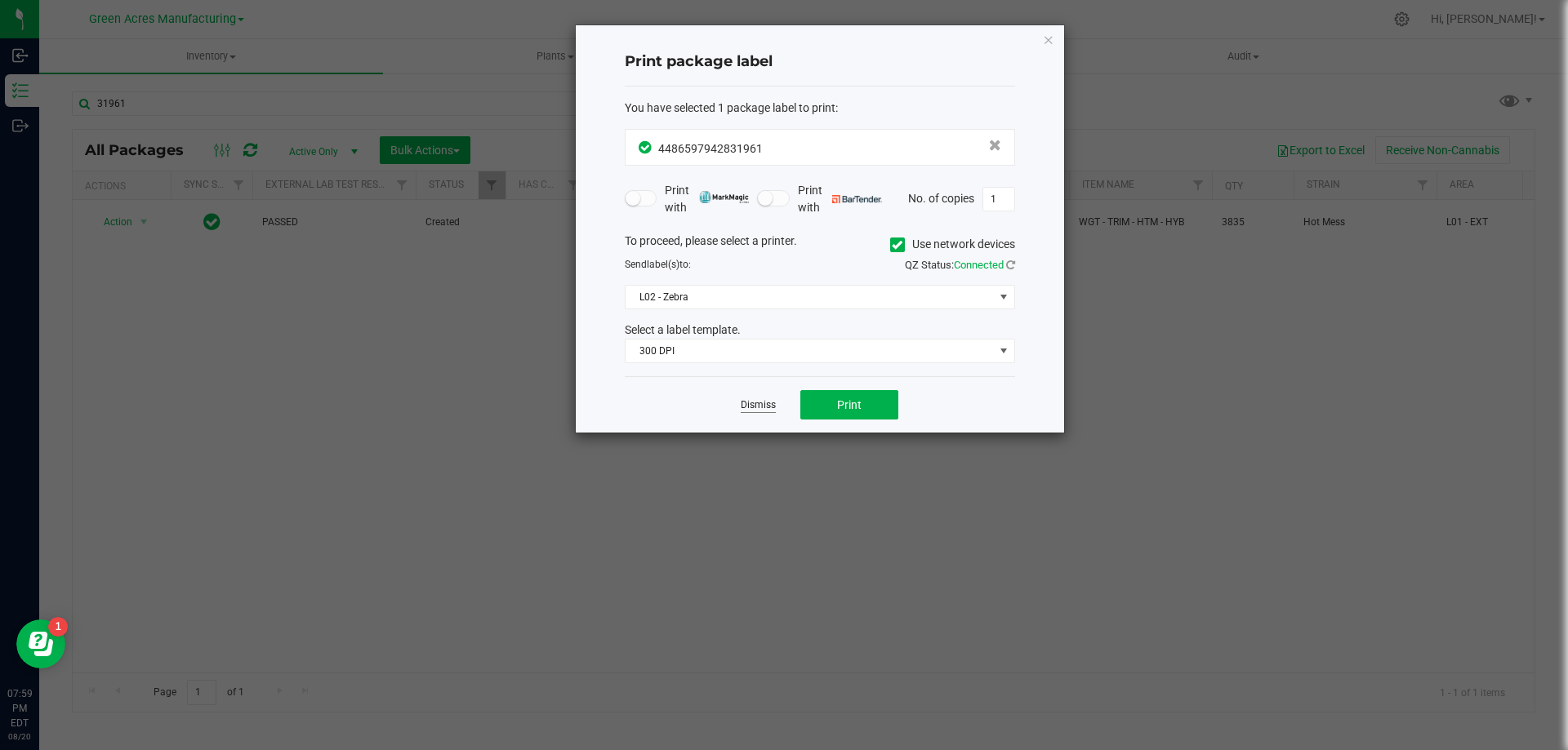
click at [753, 408] on link "Dismiss" at bounding box center [758, 405] width 35 height 14
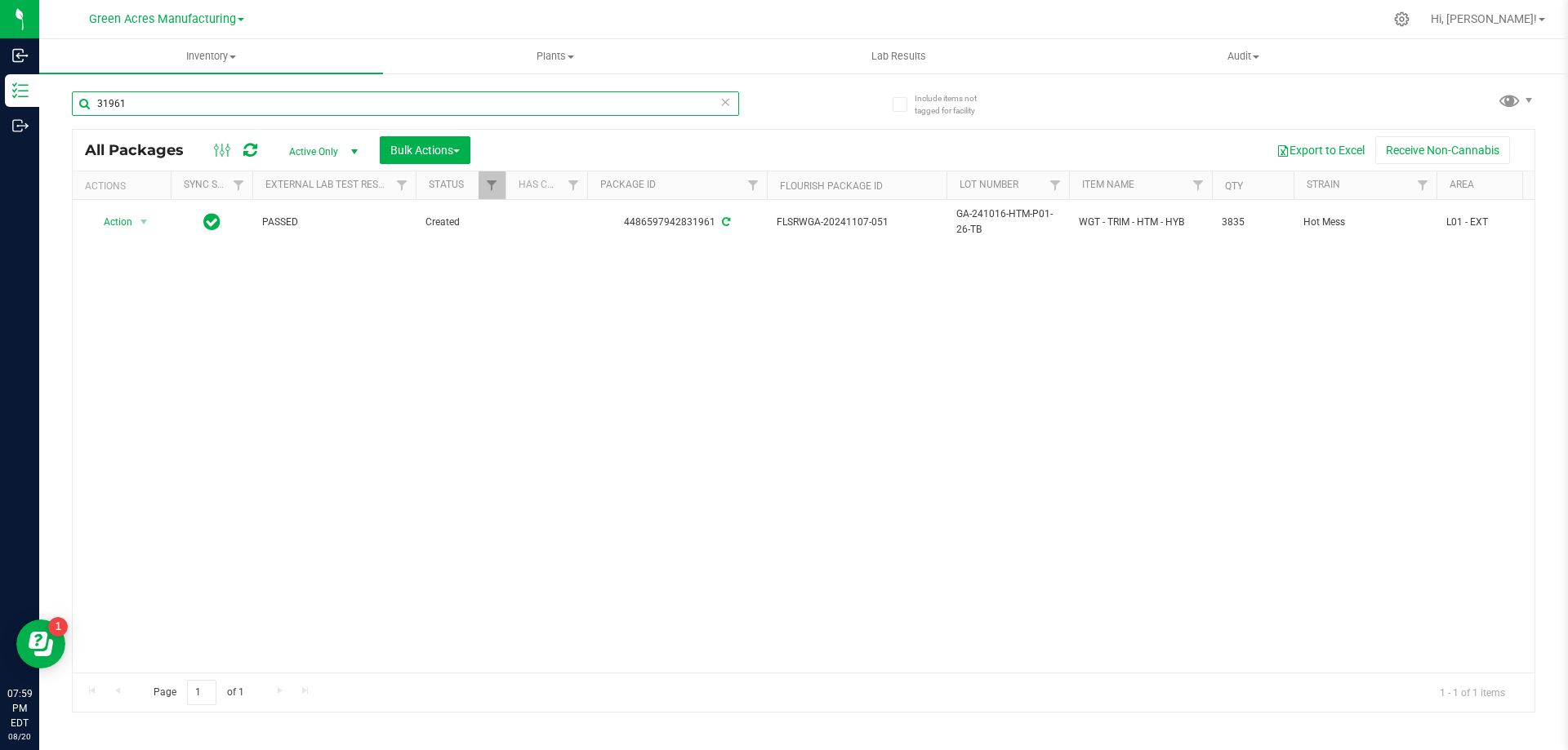
drag, startPoint x: 151, startPoint y: 107, endPoint x: 66, endPoint y: 106, distance: 85.0
click at [66, 106] on div "Include items not tagged for facility 31961 All Packages Active Only Active Onl…" at bounding box center [804, 321] width 1529 height 498
click at [871, 498] on div "Action Action Adjust qty Create package Edit attributes Global inventory Locate…" at bounding box center [803, 436] width 1462 height 473
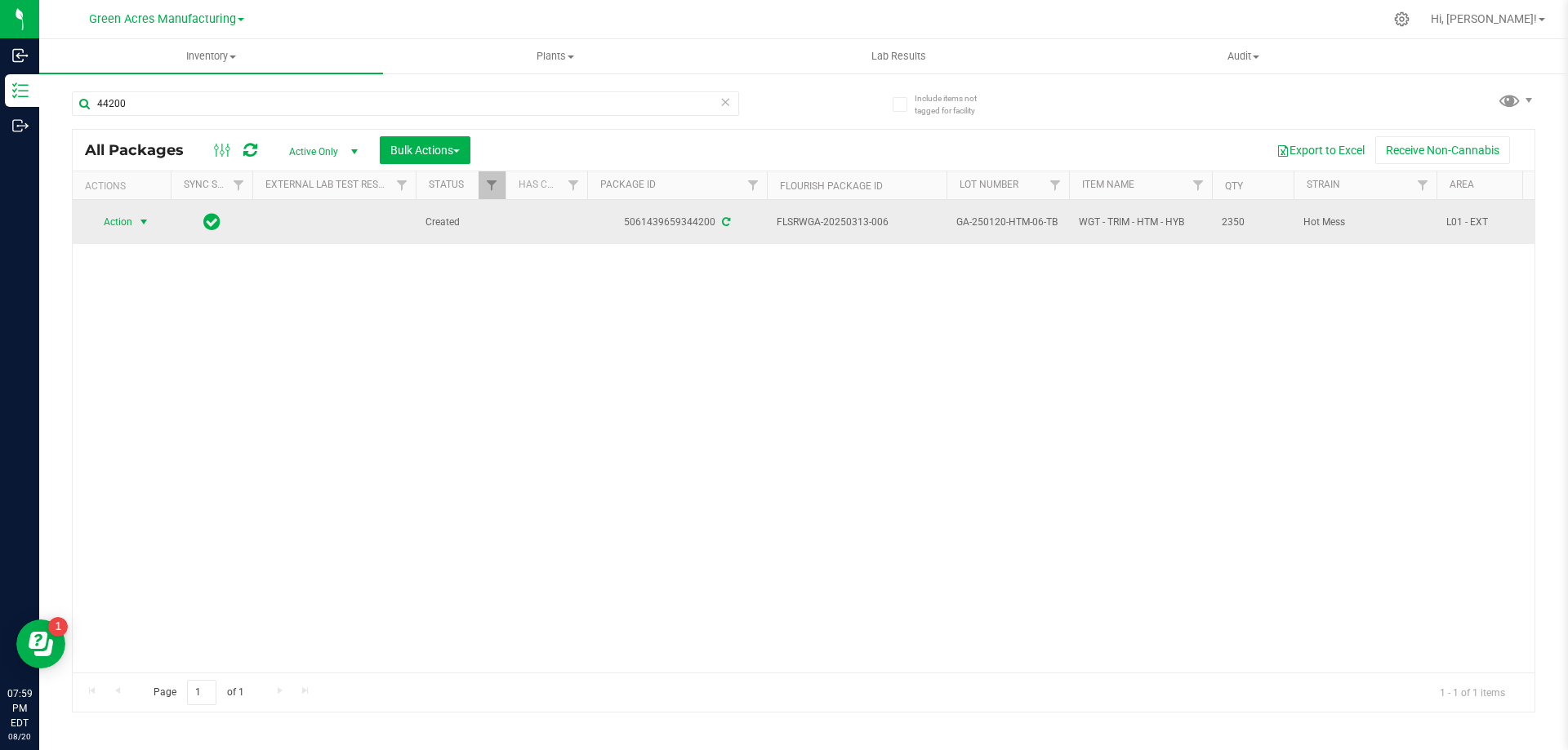
click at [147, 218] on span "select" at bounding box center [144, 222] width 13 height 13
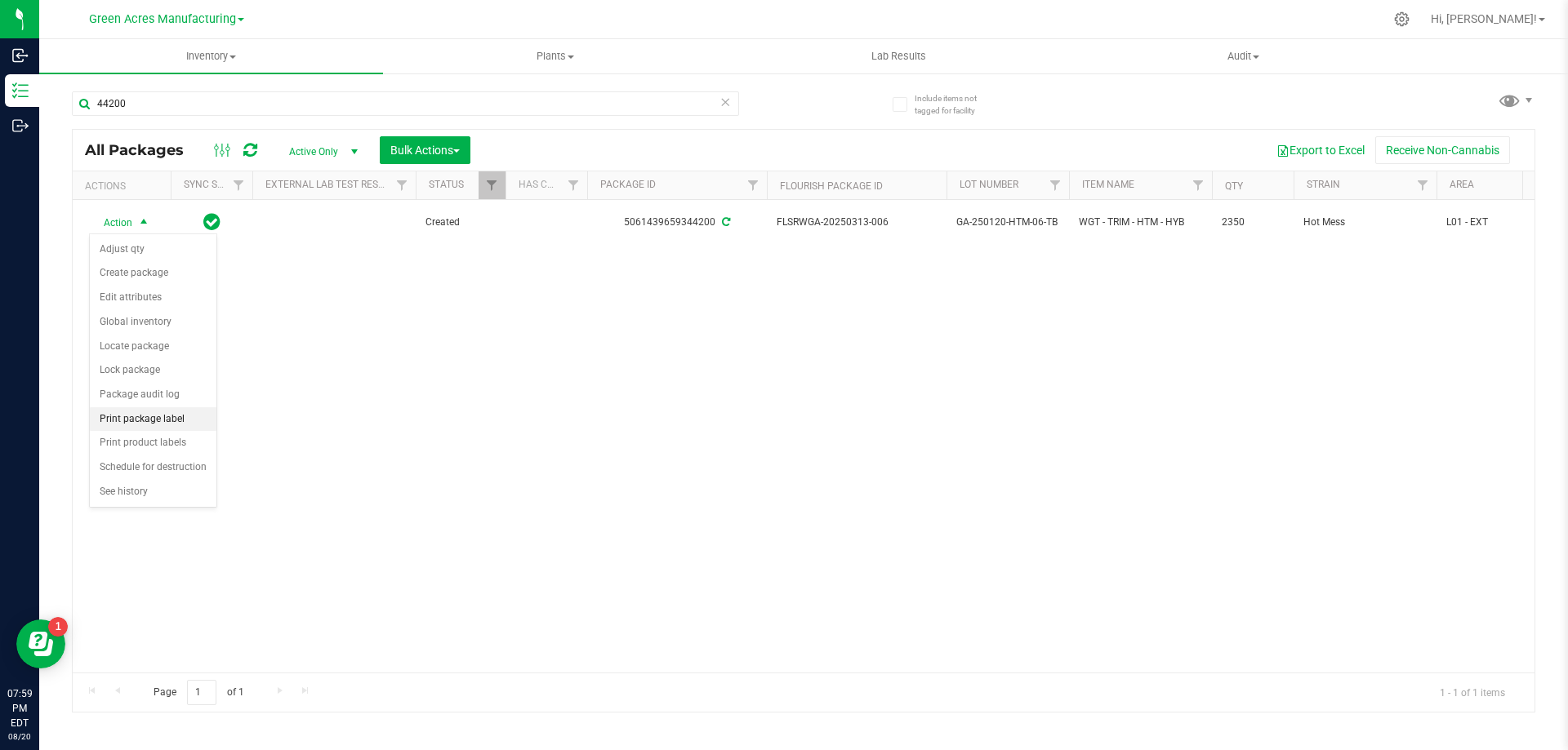
click at [199, 415] on li "Print package label" at bounding box center [153, 419] width 126 height 24
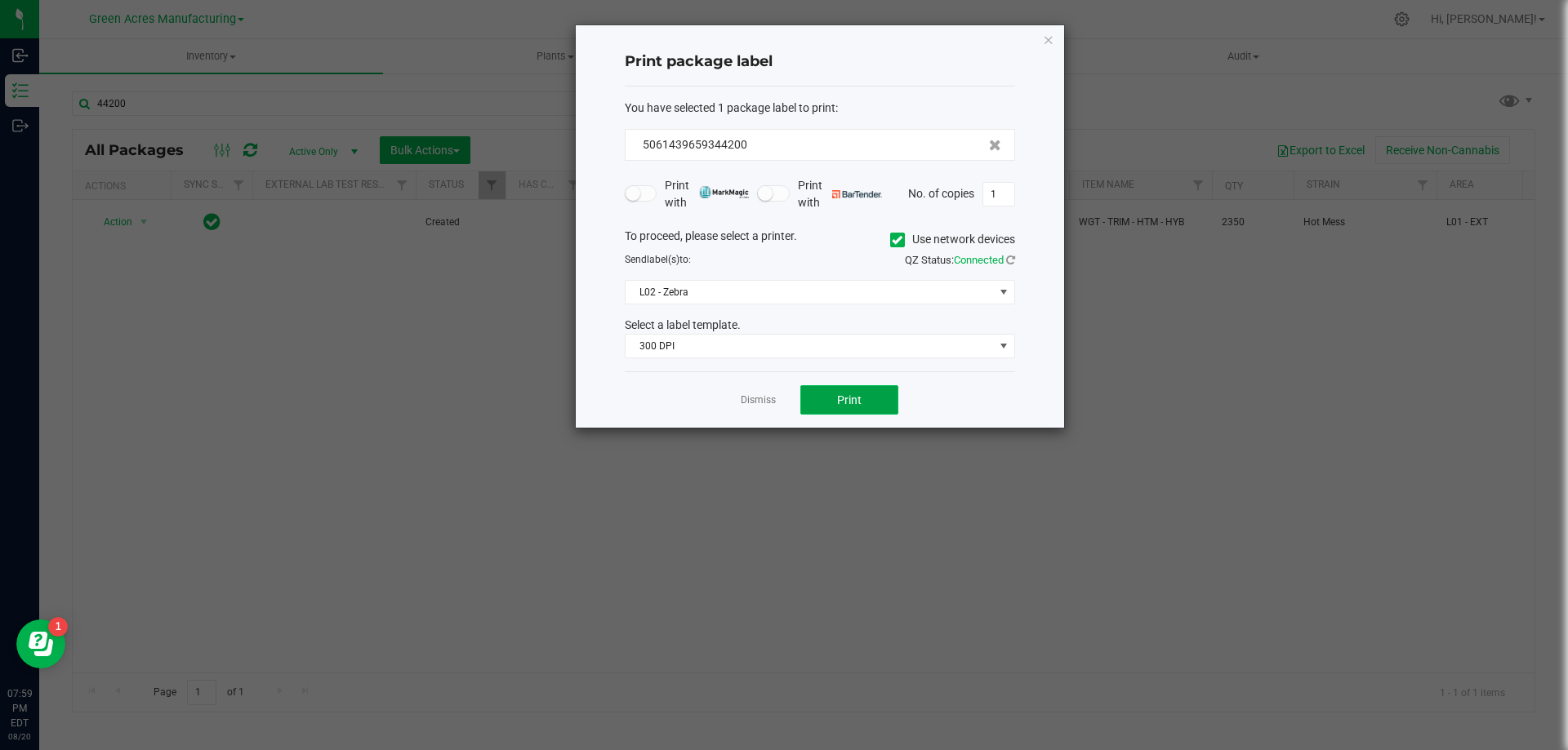
click at [886, 388] on button "Print" at bounding box center [849, 400] width 98 height 29
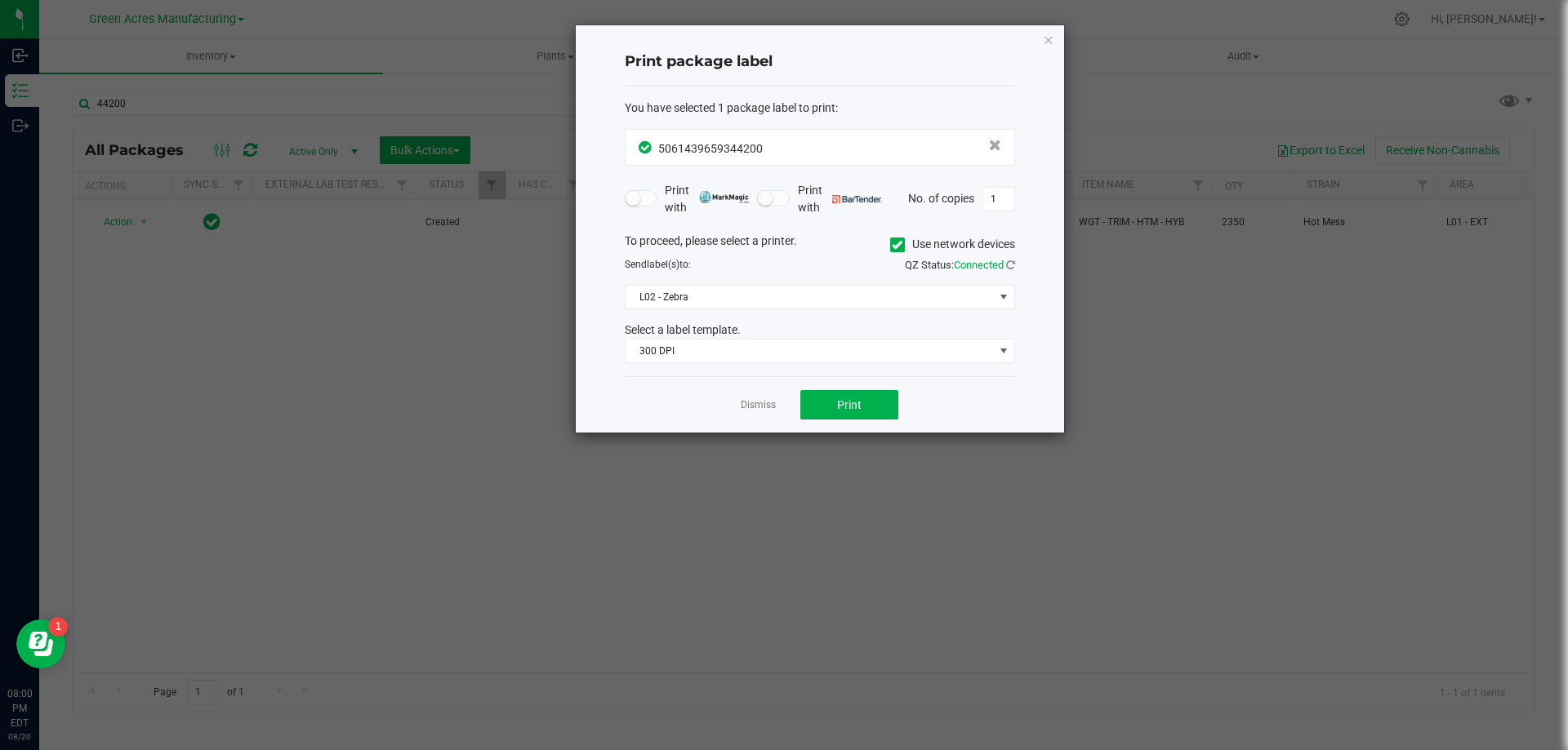
click at [751, 414] on div "Dismiss Print" at bounding box center [820, 404] width 391 height 56
click at [755, 408] on link "Dismiss" at bounding box center [758, 405] width 35 height 14
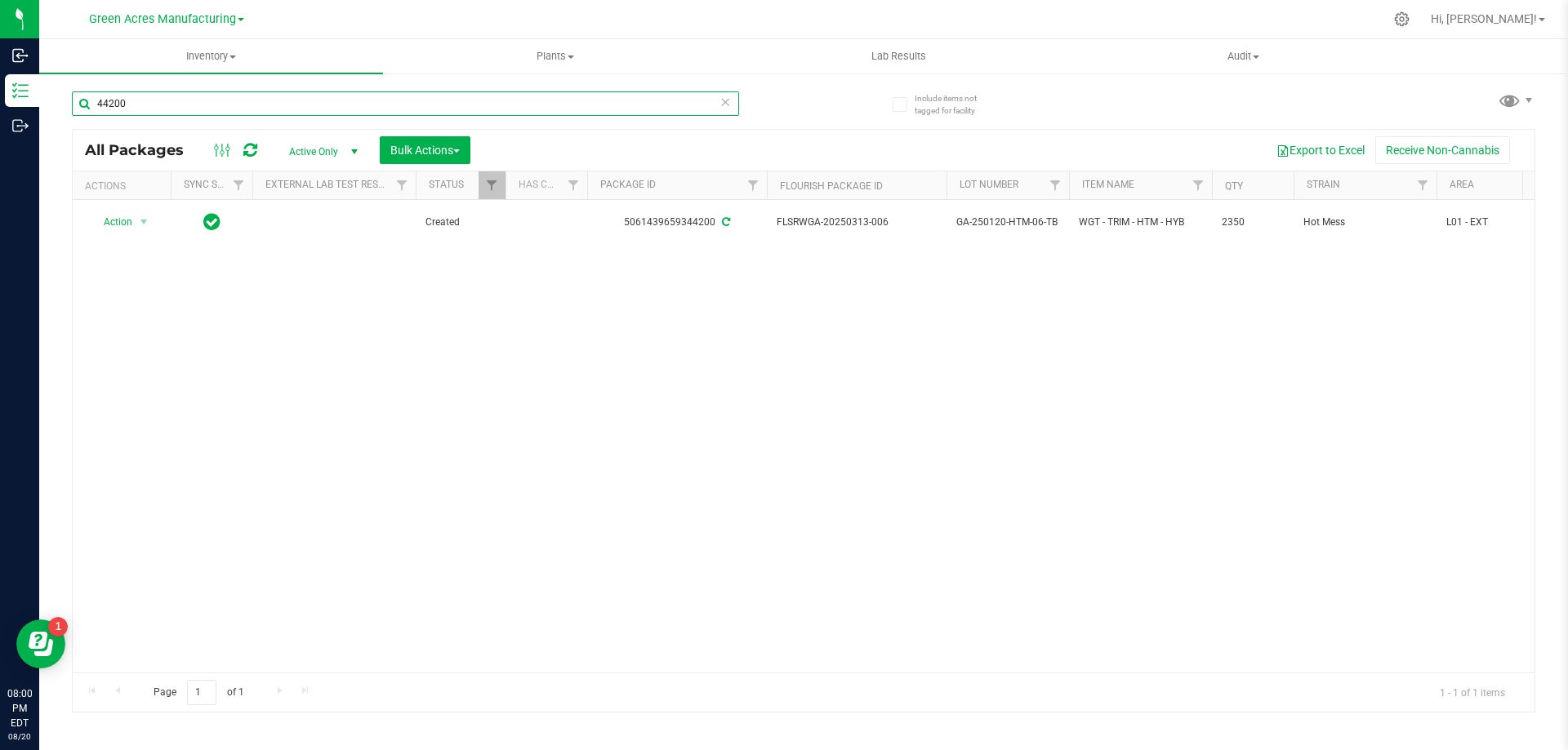
drag, startPoint x: 161, startPoint y: 105, endPoint x: 89, endPoint y: 110, distance: 72.2
click at [89, 110] on input "44200" at bounding box center [405, 103] width 667 height 24
click at [887, 525] on div "Action Action Adjust qty Create package Edit attributes Global inventory Locate…" at bounding box center [803, 436] width 1462 height 473
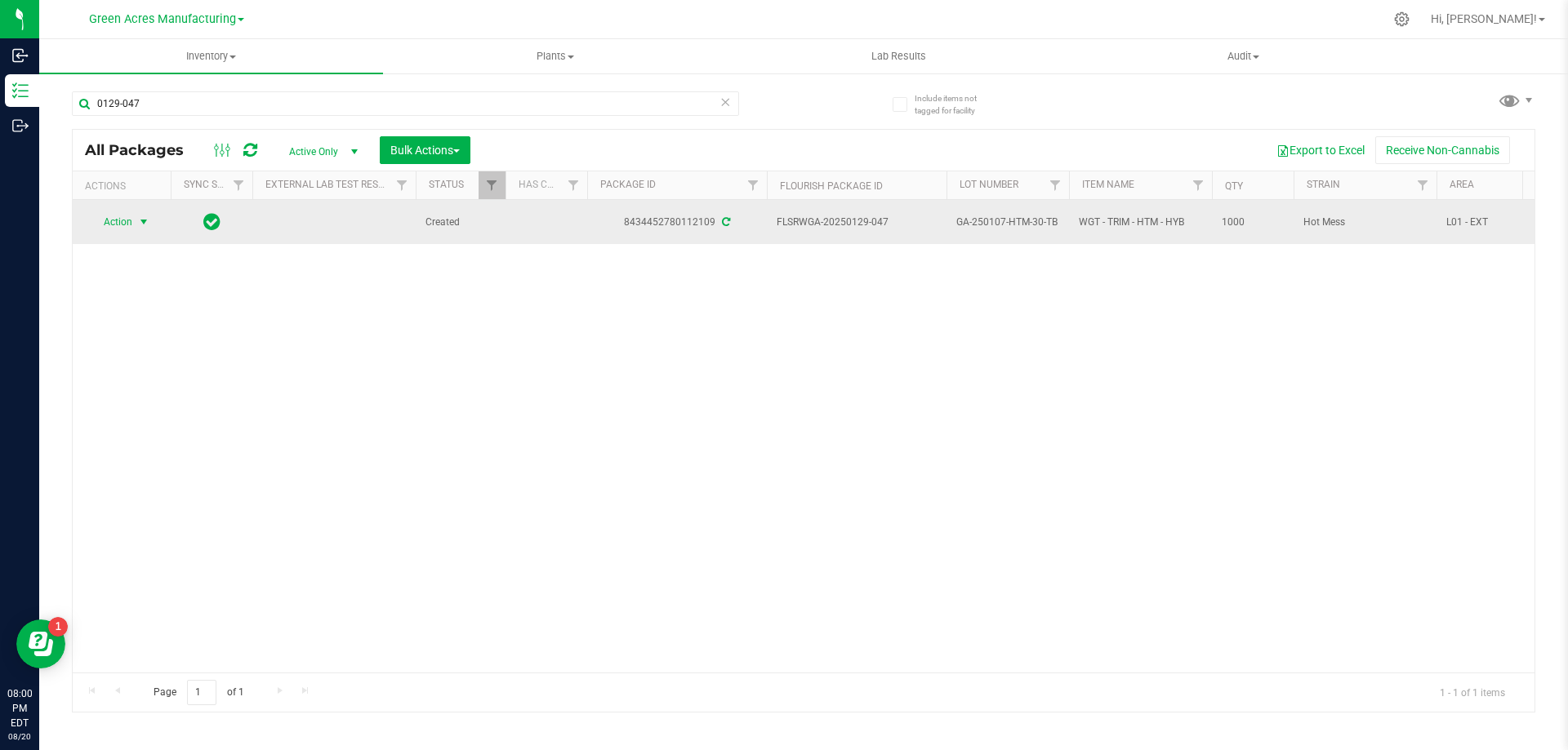
click at [146, 221] on span "select" at bounding box center [144, 222] width 13 height 13
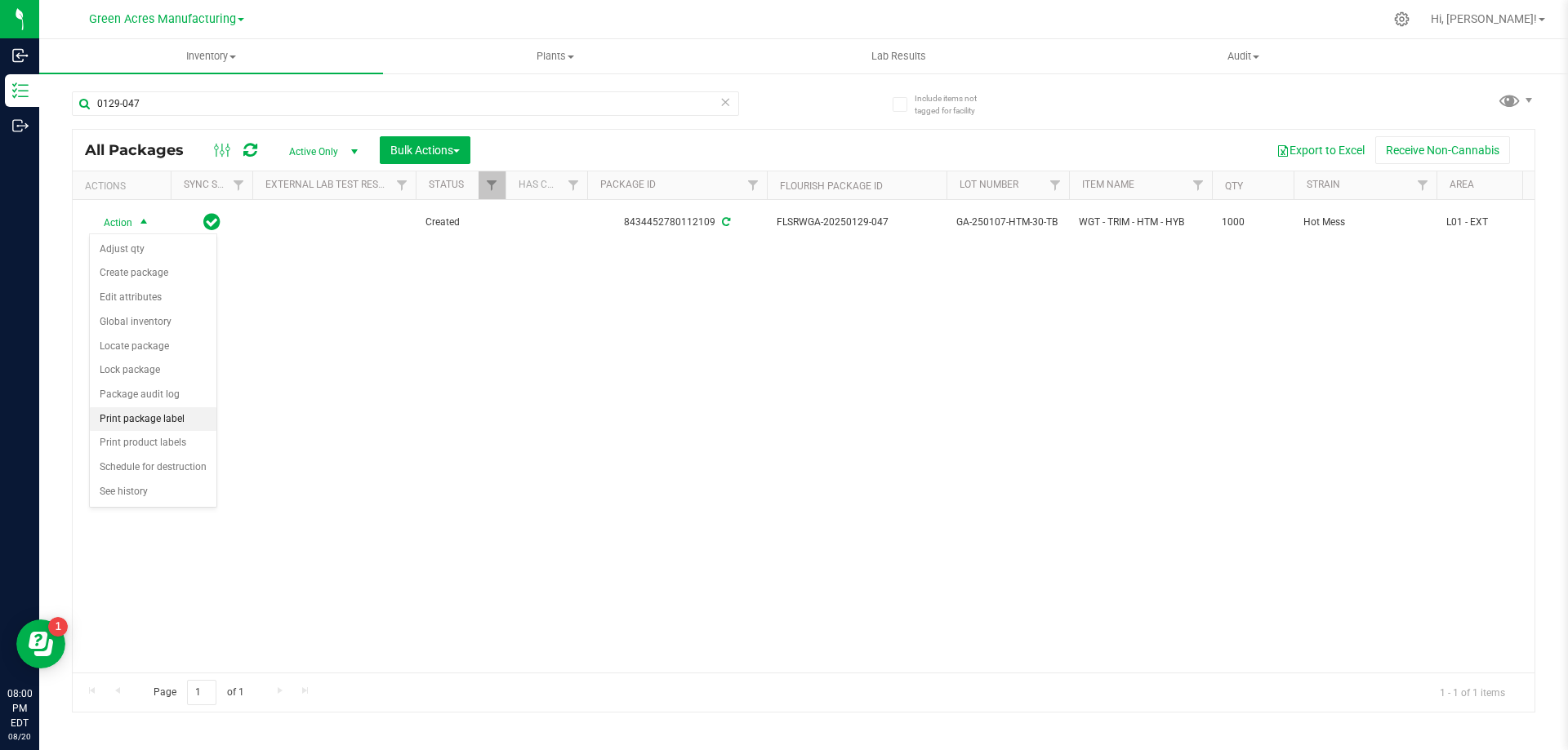
click at [174, 426] on li "Print package label" at bounding box center [153, 419] width 126 height 24
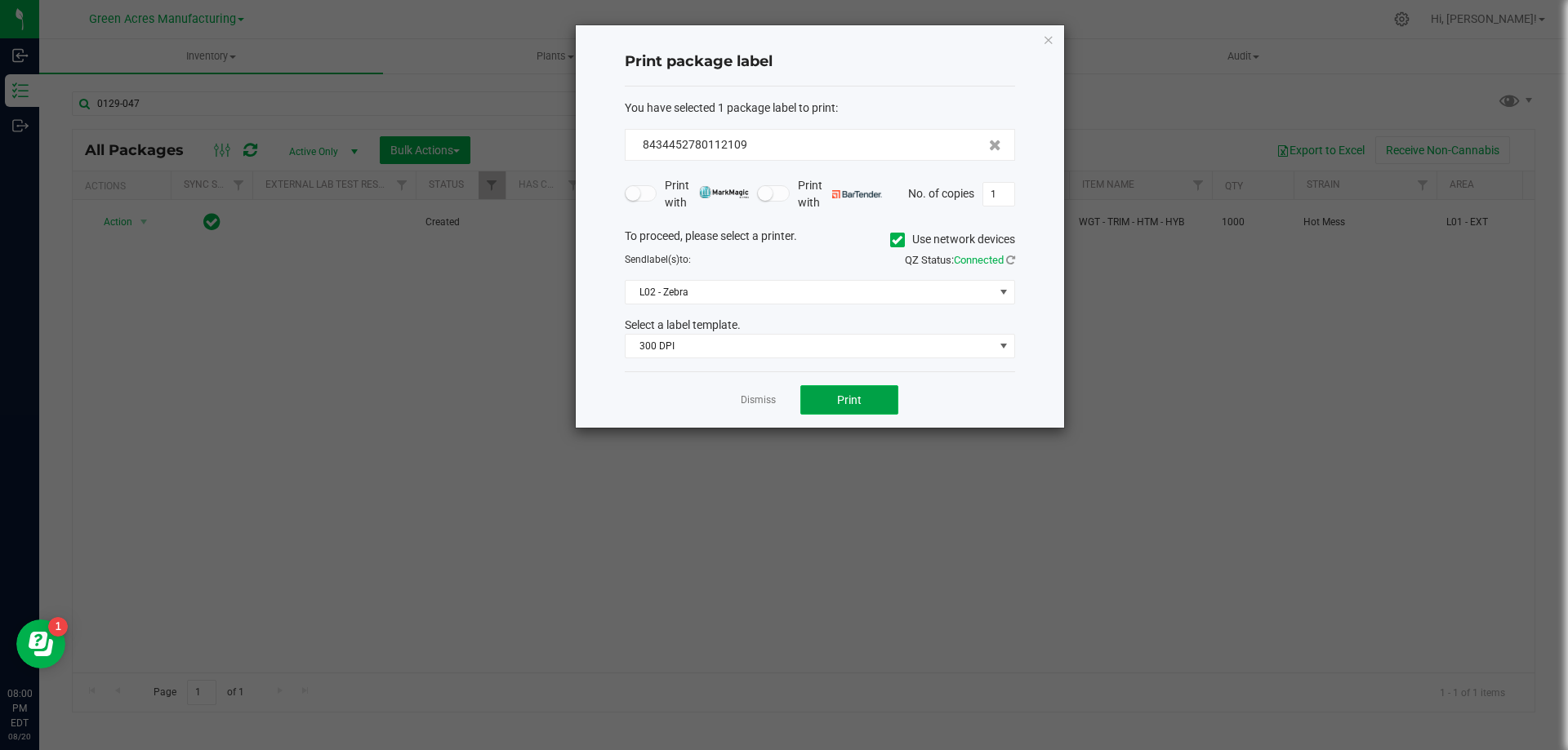
click at [860, 411] on button "Print" at bounding box center [849, 400] width 98 height 29
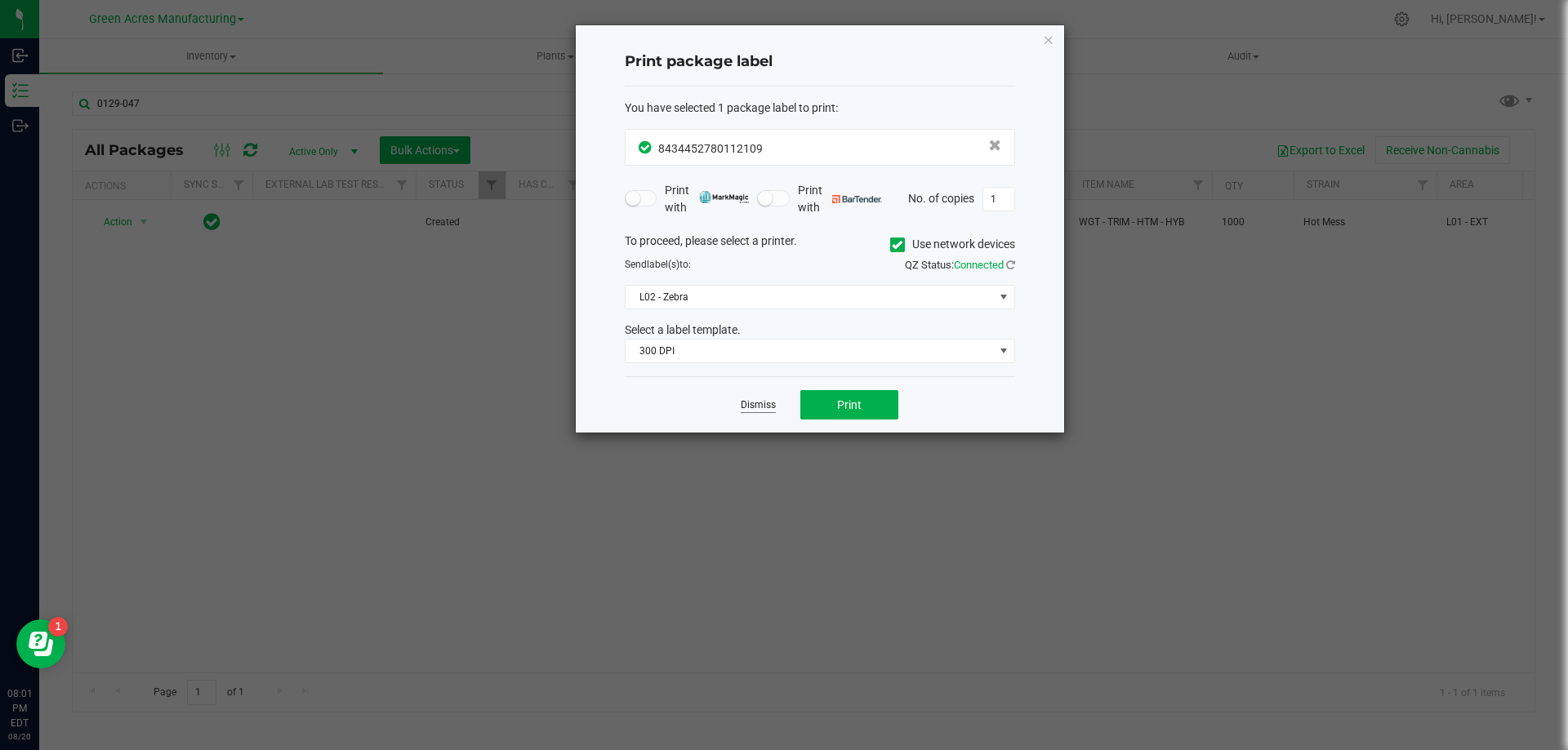
click at [760, 403] on link "Dismiss" at bounding box center [758, 405] width 35 height 14
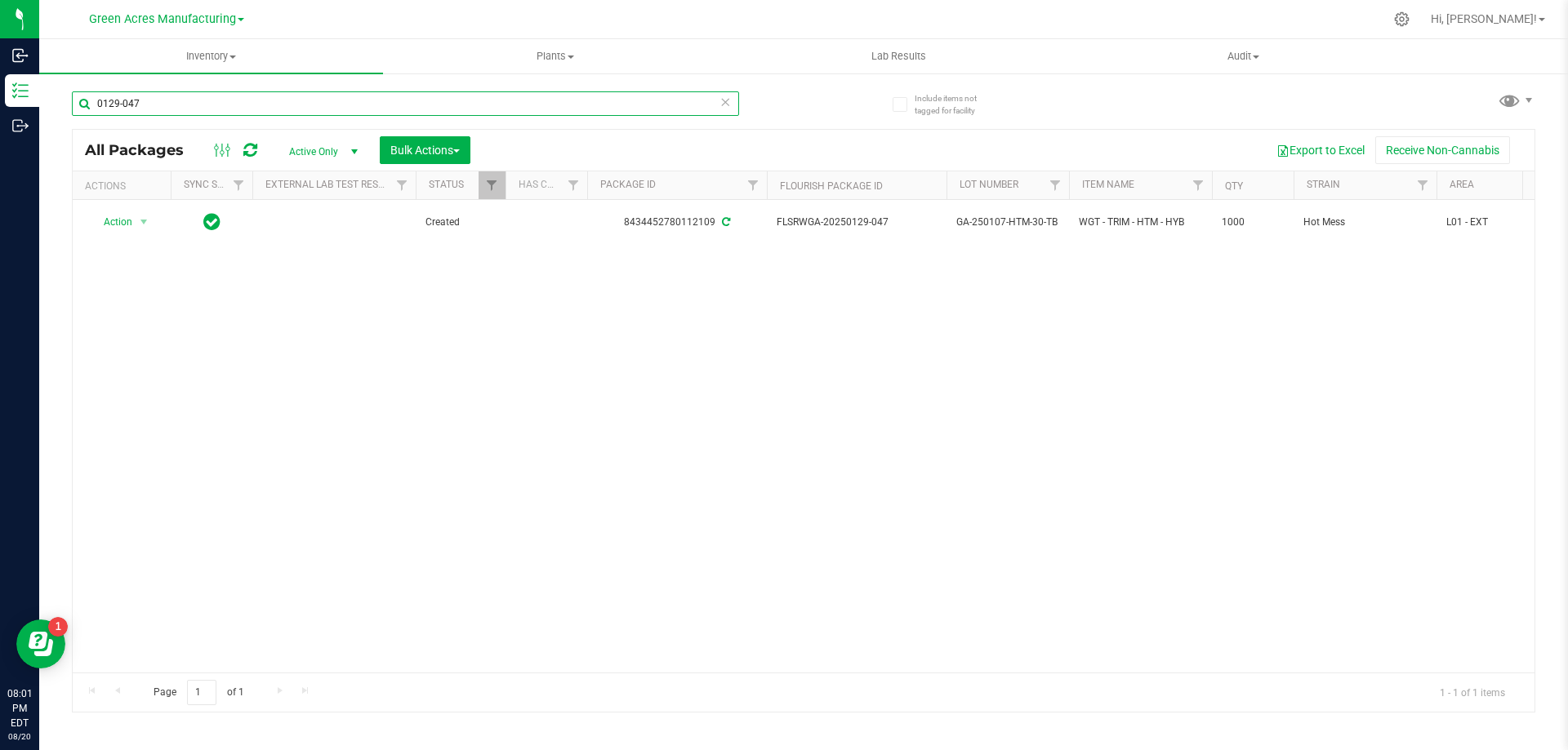
drag, startPoint x: 166, startPoint y: 103, endPoint x: 89, endPoint y: 103, distance: 77.0
click at [89, 103] on input "0129-047" at bounding box center [405, 103] width 667 height 24
click at [1018, 302] on div "Action Action Adjust qty Create package Edit attributes Global inventory Locate…" at bounding box center [803, 436] width 1462 height 473
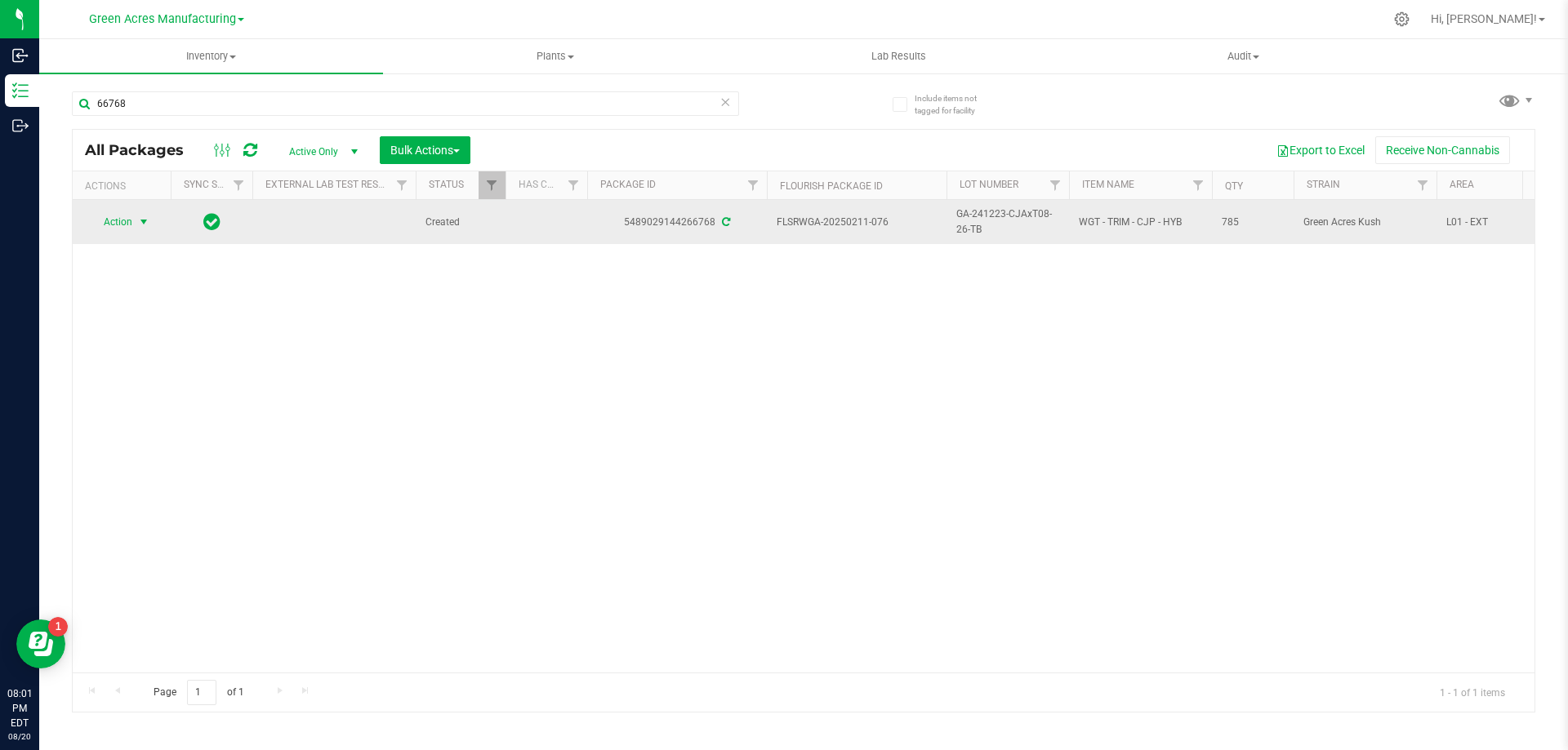
click at [149, 223] on span "select" at bounding box center [144, 222] width 13 height 13
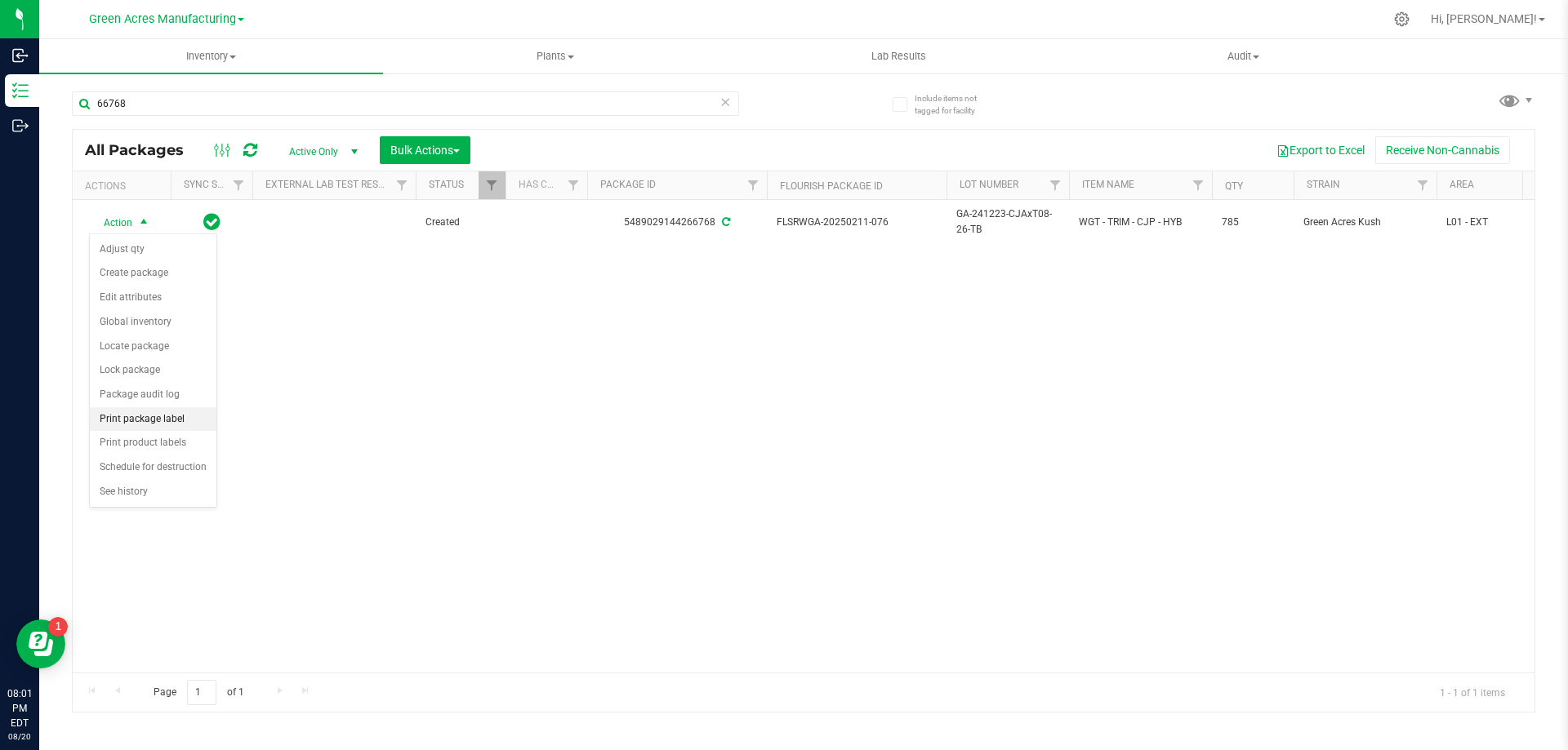
click at [179, 414] on li "Print package label" at bounding box center [153, 419] width 126 height 24
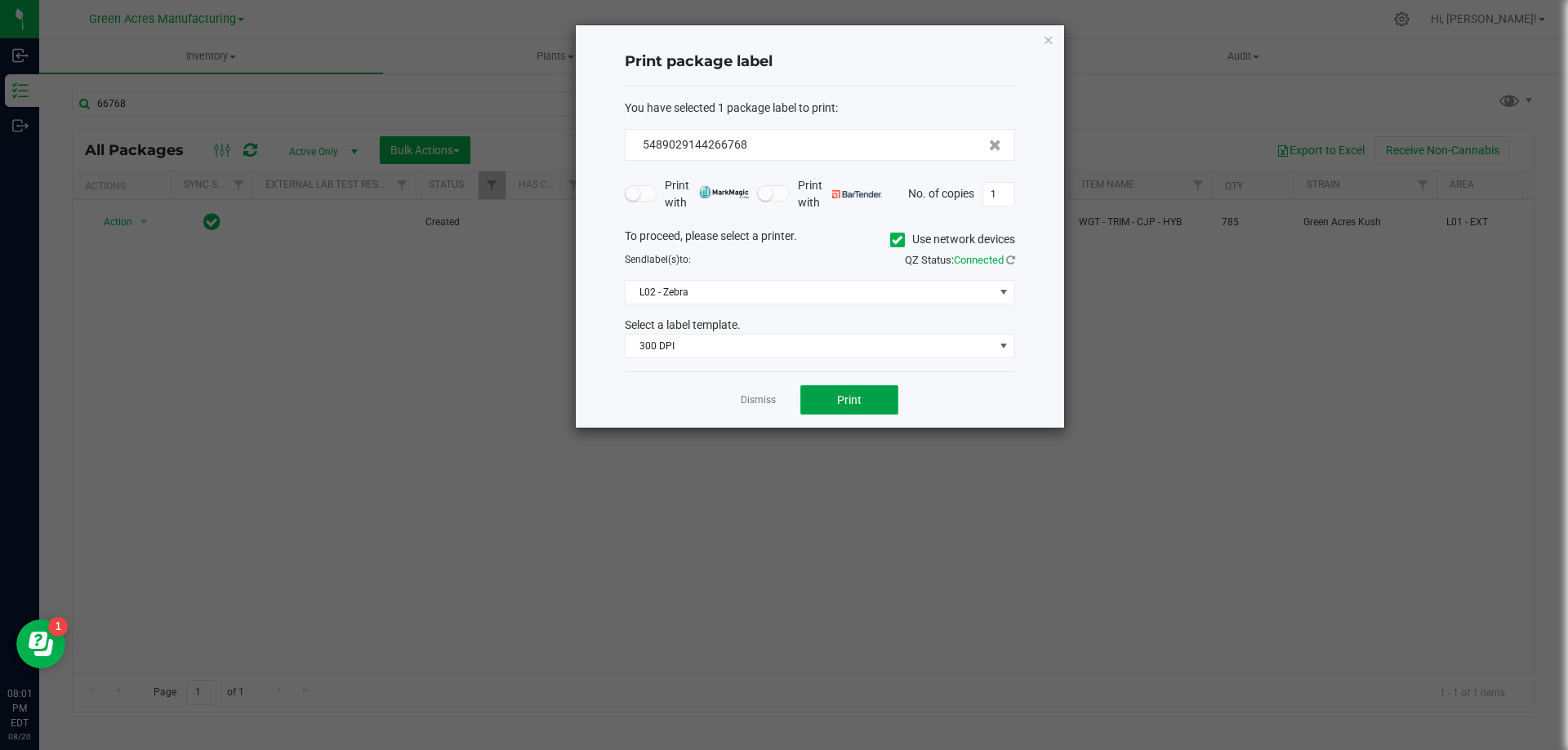
click at [858, 403] on span "Print" at bounding box center [848, 400] width 24 height 13
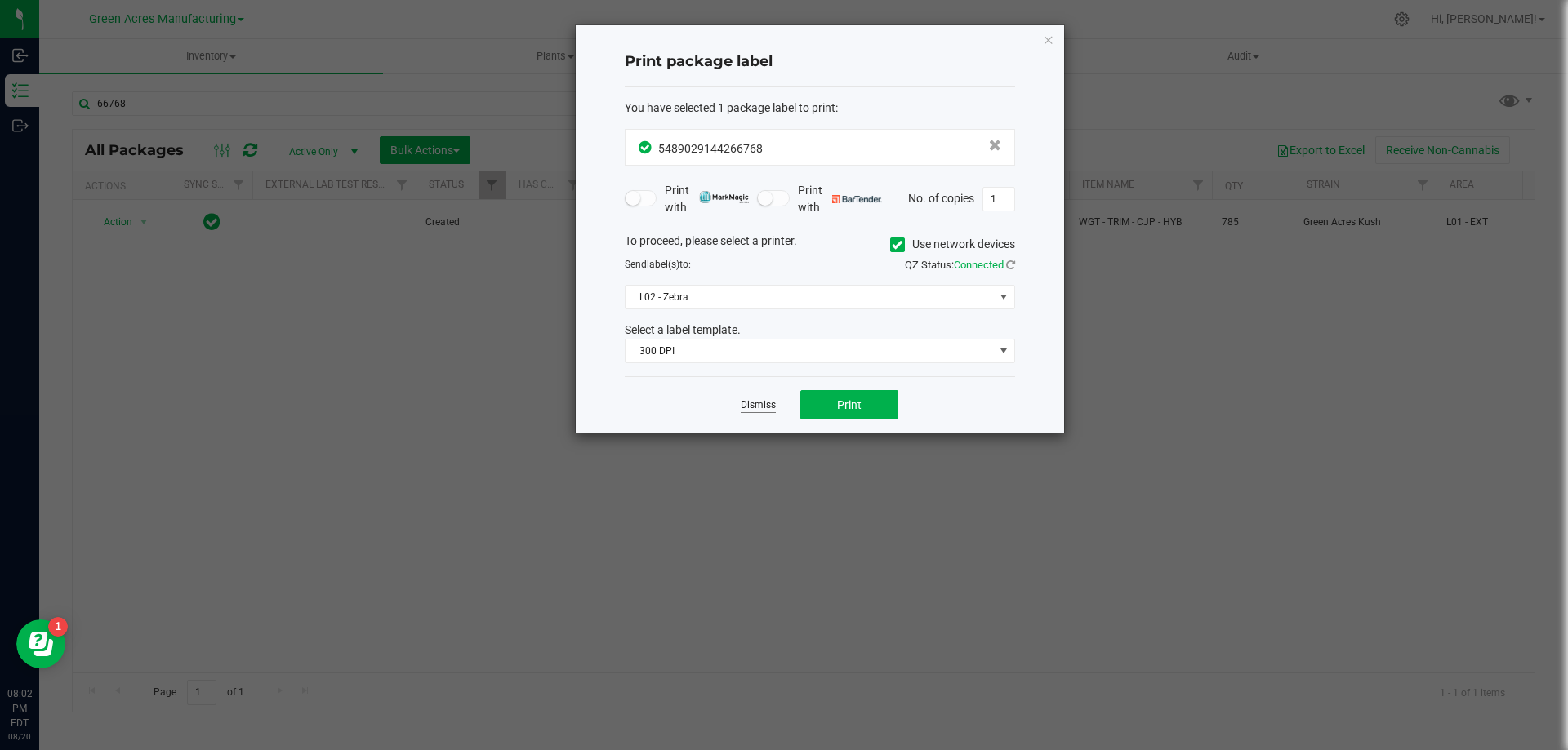
click at [764, 404] on link "Dismiss" at bounding box center [758, 405] width 35 height 14
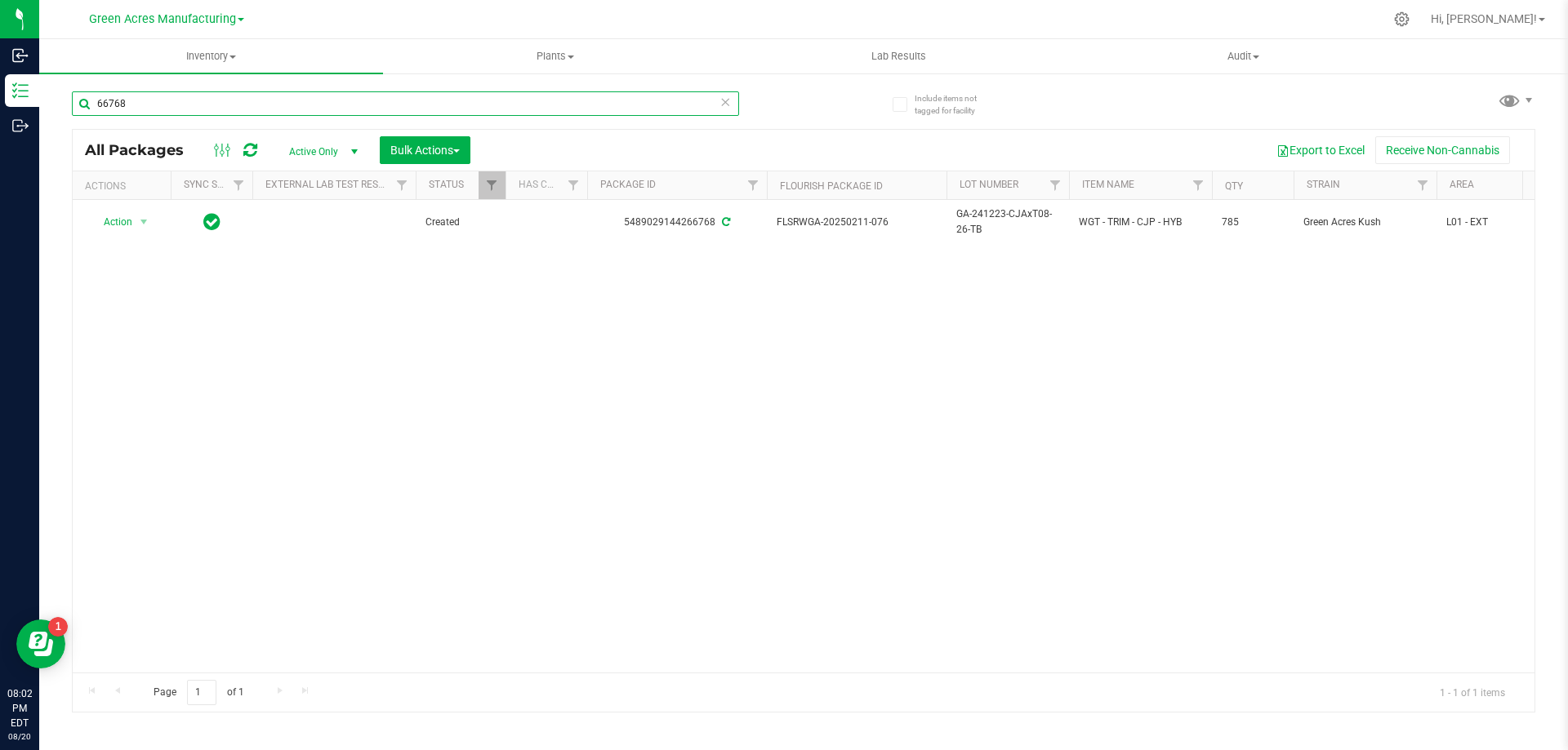
drag, startPoint x: 179, startPoint y: 105, endPoint x: 75, endPoint y: 108, distance: 104.0
click at [75, 108] on input "66768" at bounding box center [405, 103] width 667 height 24
click at [883, 459] on div "Action Action Adjust qty Create package Edit attributes Global inventory Locate…" at bounding box center [803, 436] width 1462 height 473
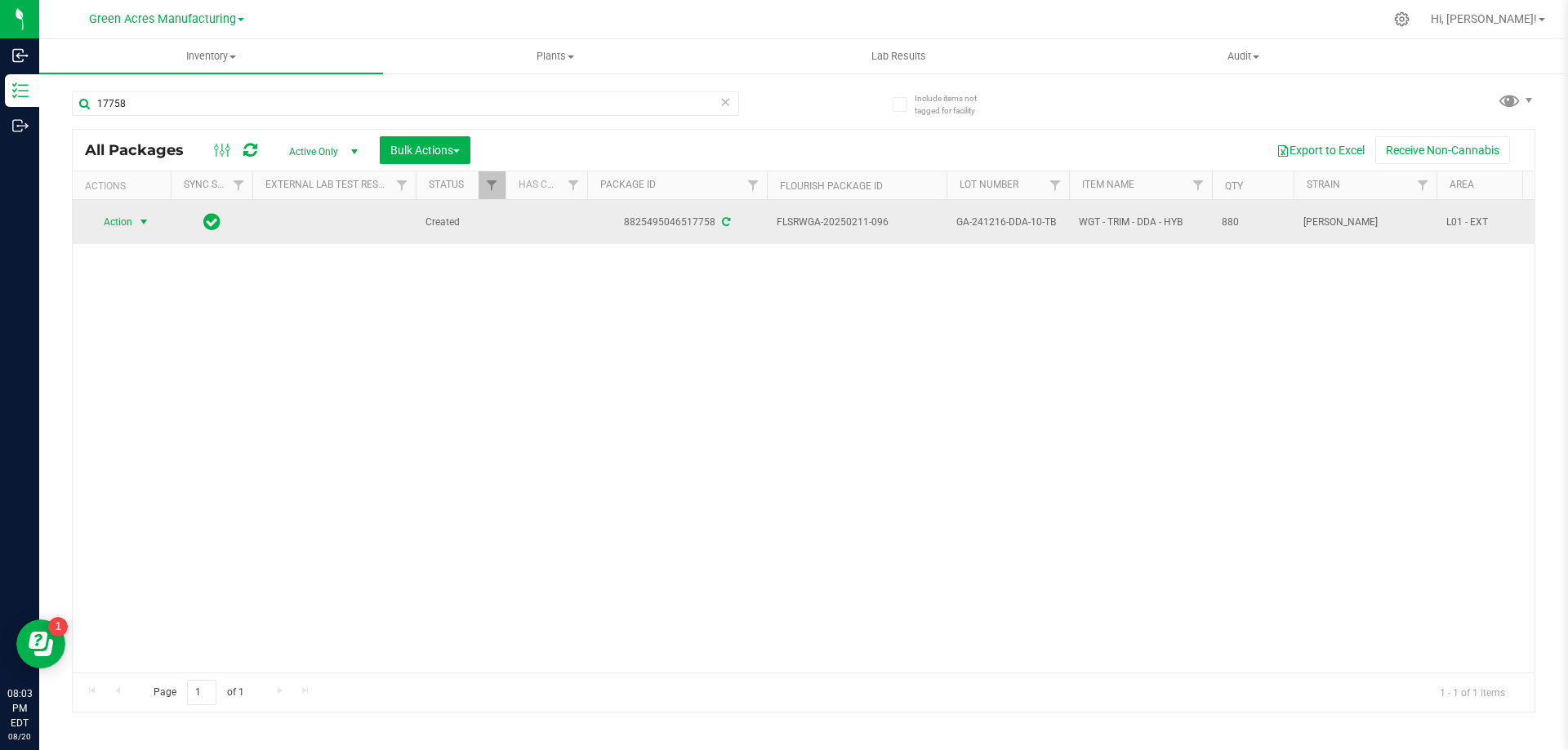
click at [148, 225] on span "select" at bounding box center [144, 222] width 13 height 13
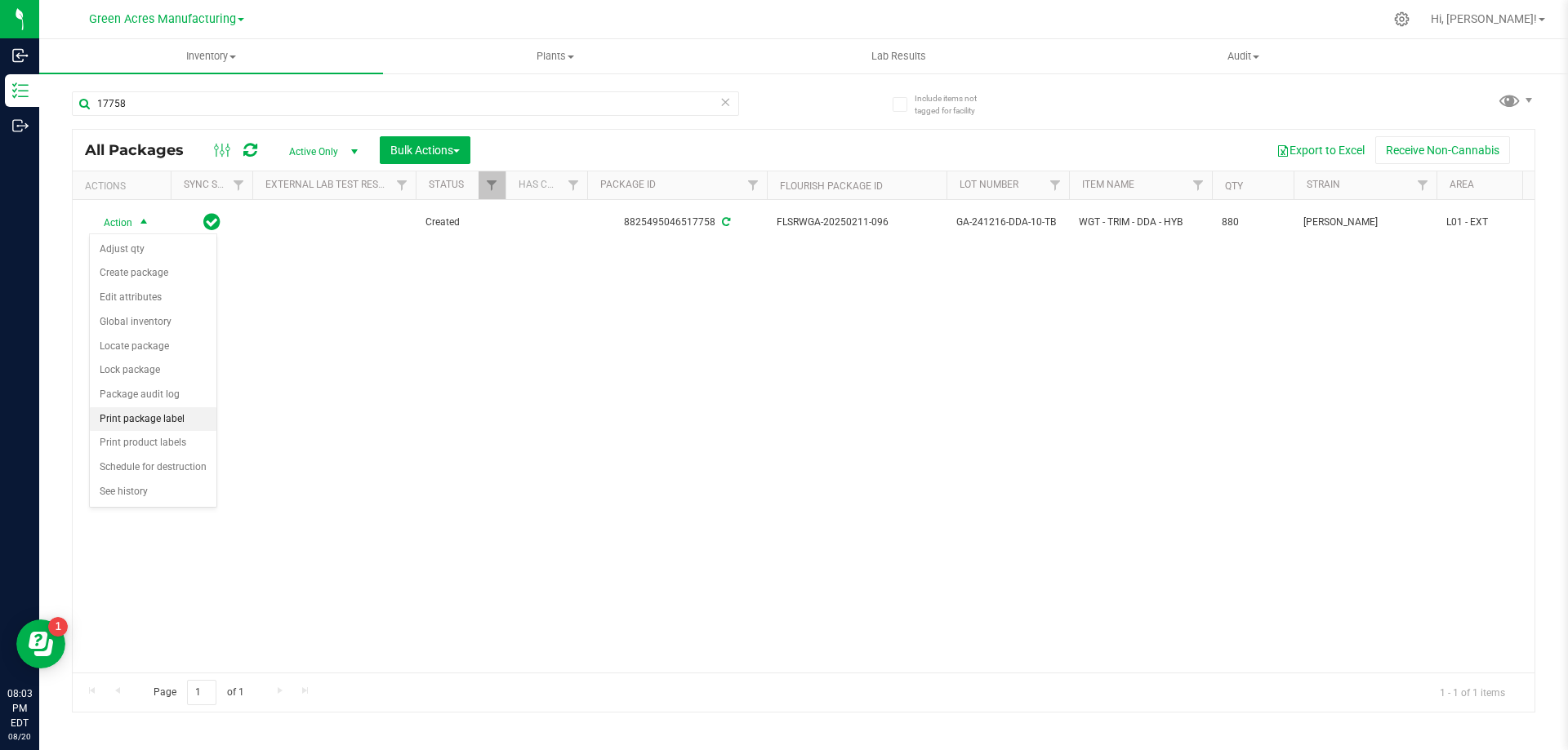
click at [187, 414] on li "Print package label" at bounding box center [153, 419] width 126 height 24
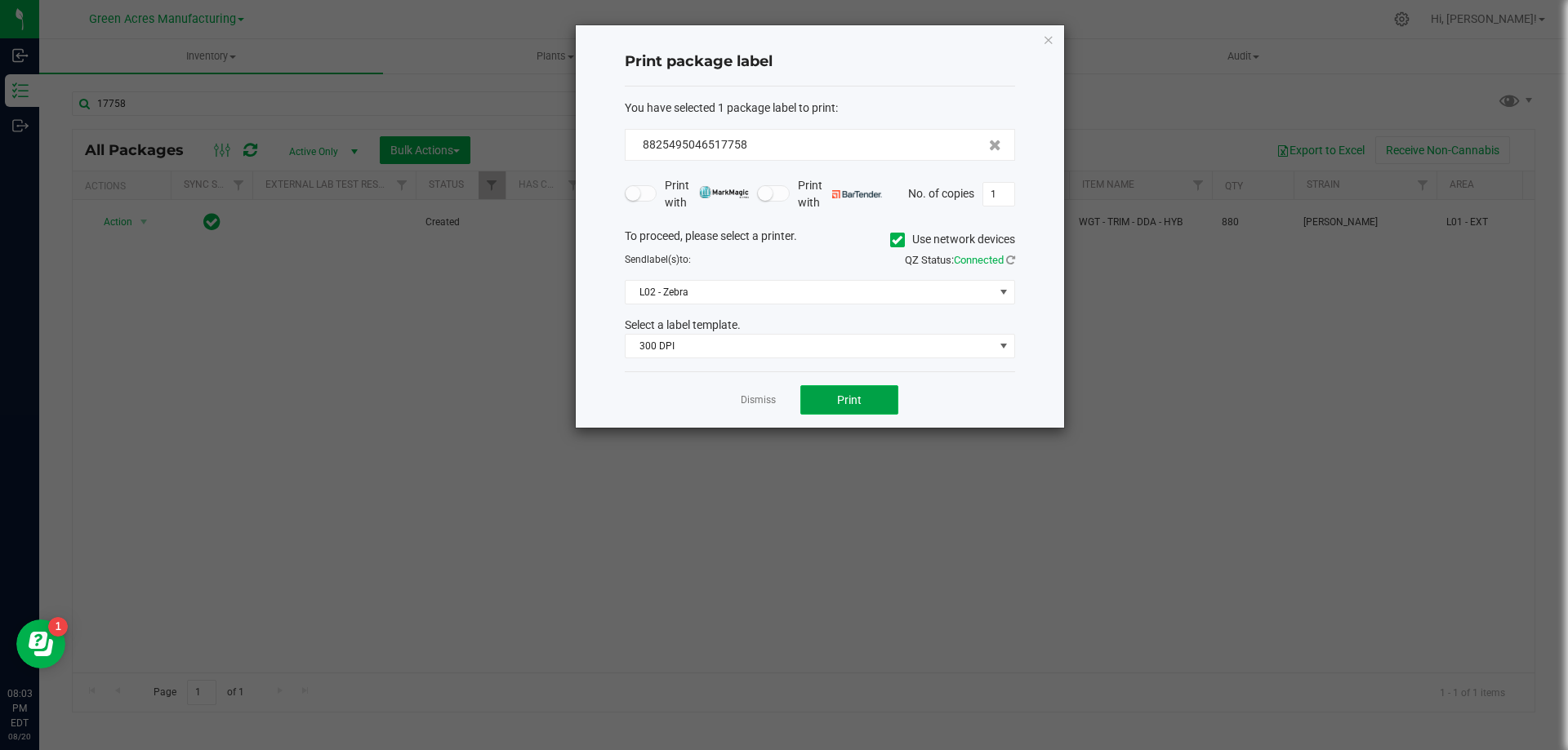
click at [882, 398] on button "Print" at bounding box center [849, 400] width 98 height 29
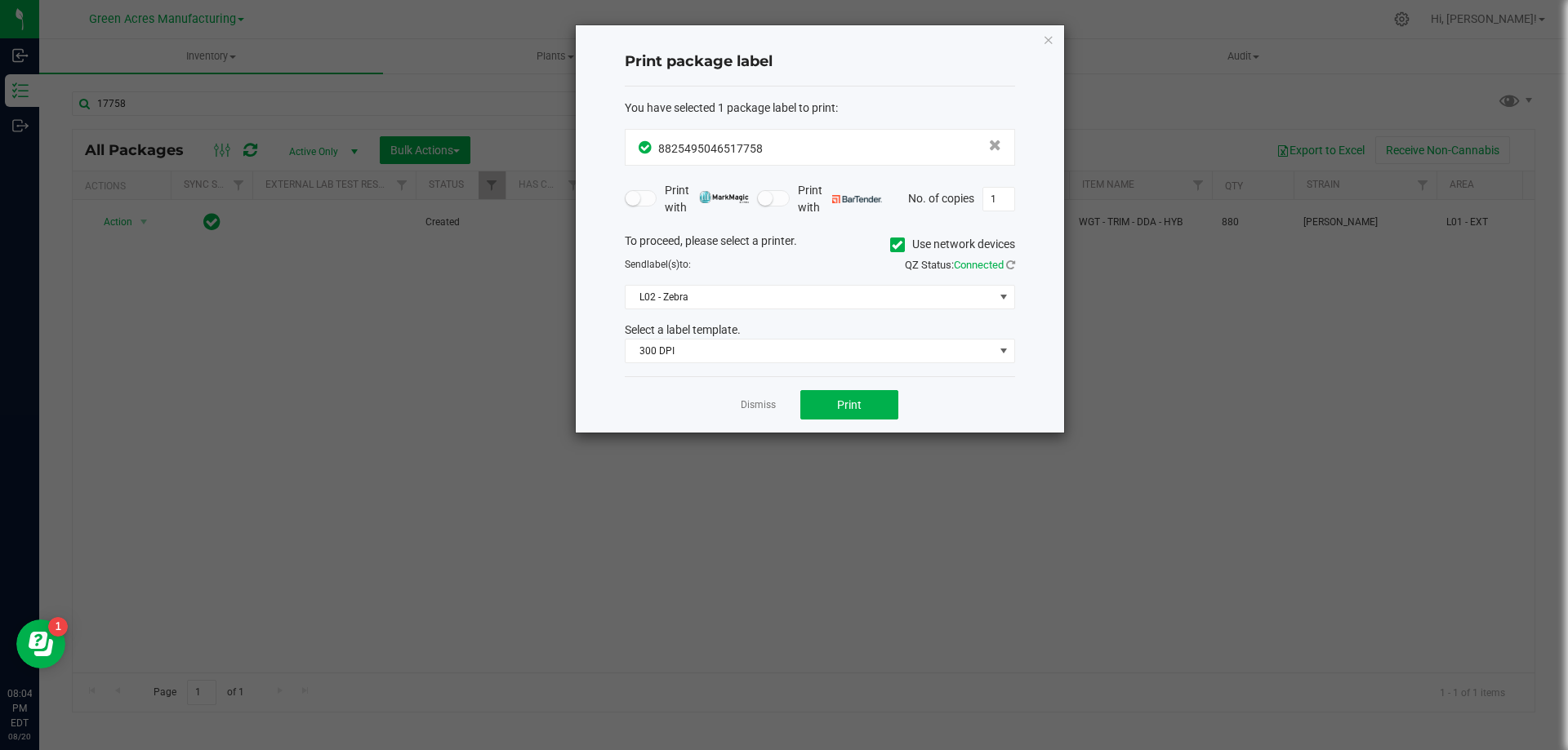
click at [780, 407] on div "Dismiss Print" at bounding box center [820, 404] width 391 height 56
click at [762, 407] on link "Dismiss" at bounding box center [758, 405] width 35 height 14
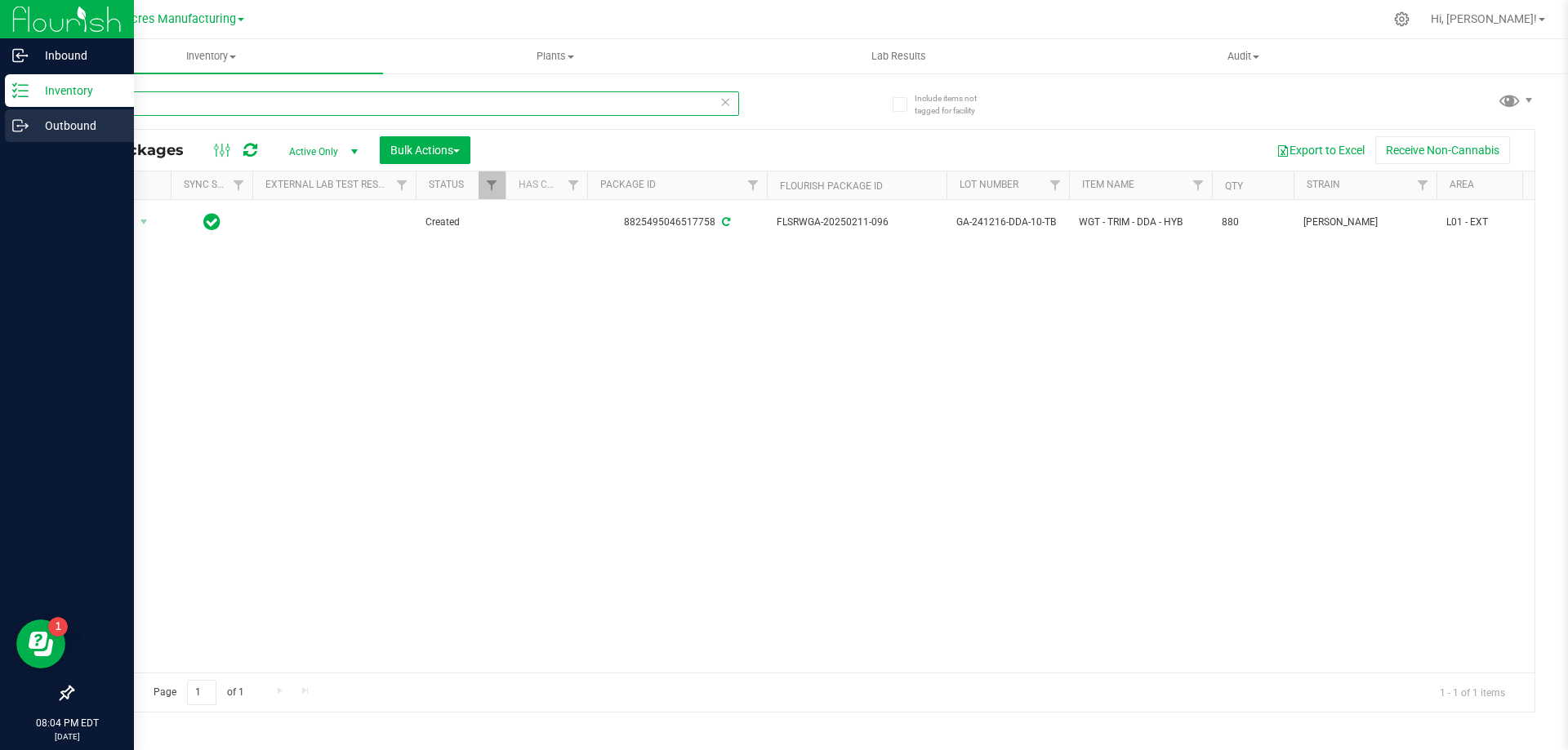
drag, startPoint x: 152, startPoint y: 111, endPoint x: 16, endPoint y: 111, distance: 136.0
click at [16, 111] on div "Inbound Inventory Outbound 08:04 PM EDT 08/20/2025 08/20 Green Acres Manufactur…" at bounding box center [784, 375] width 1568 height 750
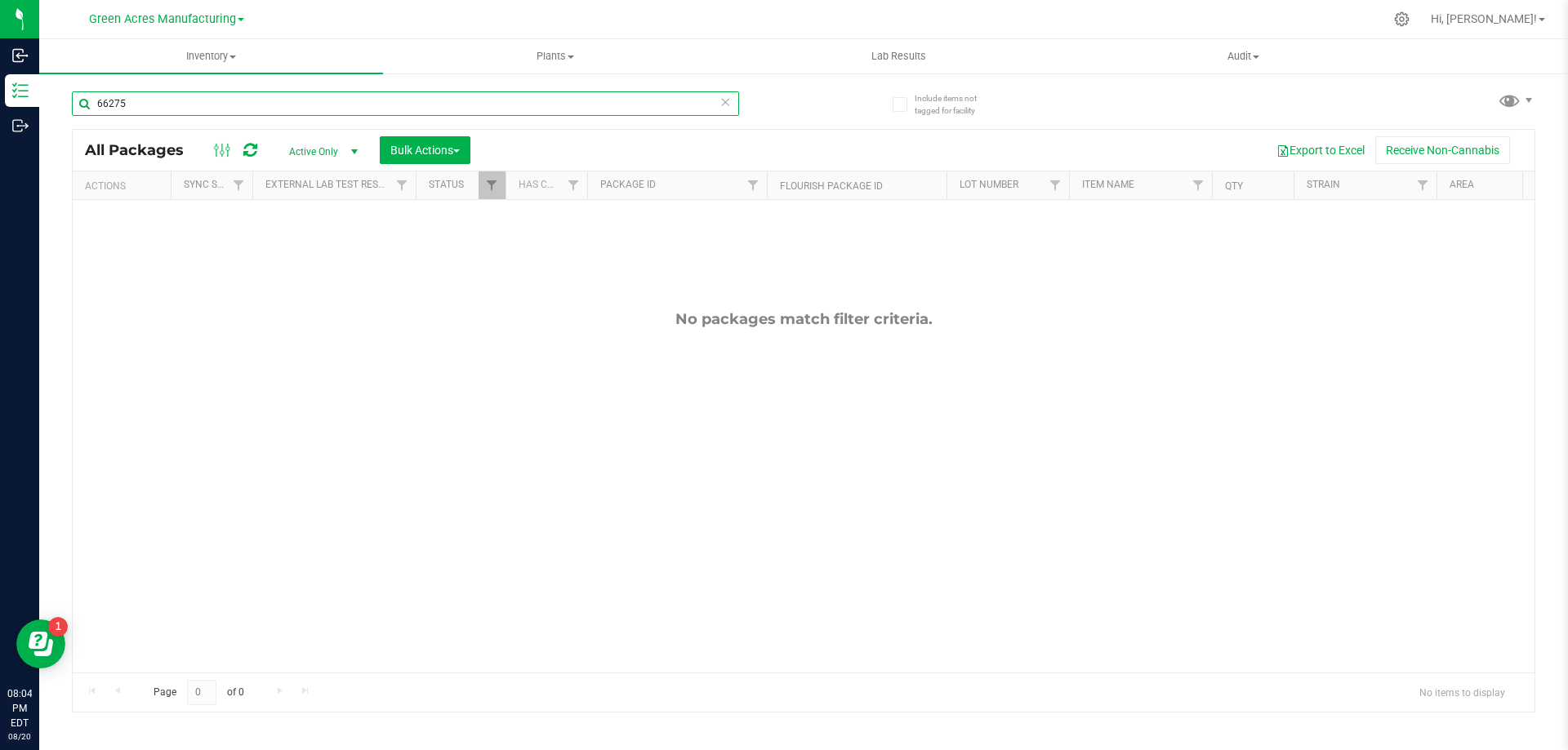
click at [100, 100] on input "66275" at bounding box center [405, 103] width 667 height 24
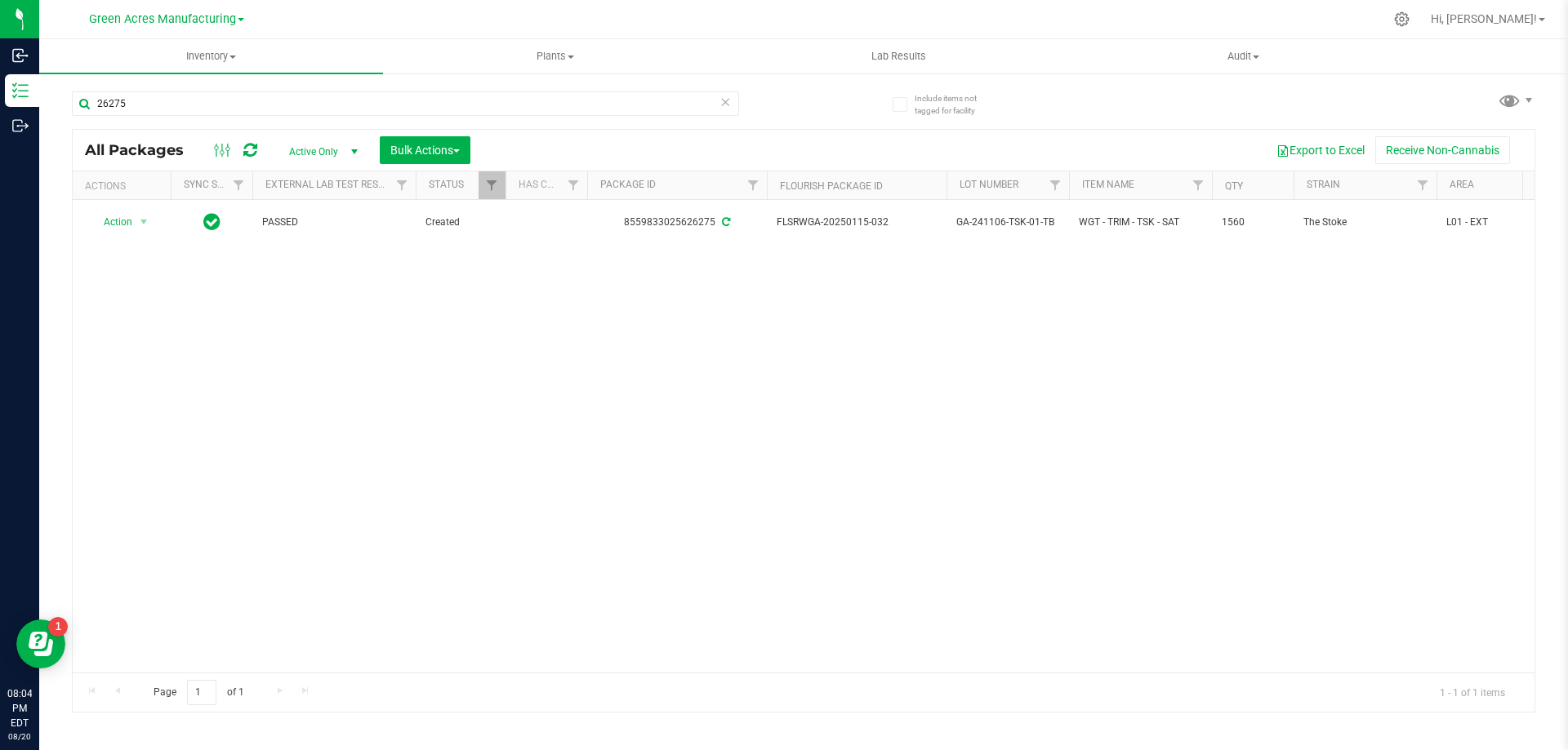
click at [907, 501] on div "Action Action Adjust qty Create package Edit attributes Global inventory Locate…" at bounding box center [803, 436] width 1462 height 473
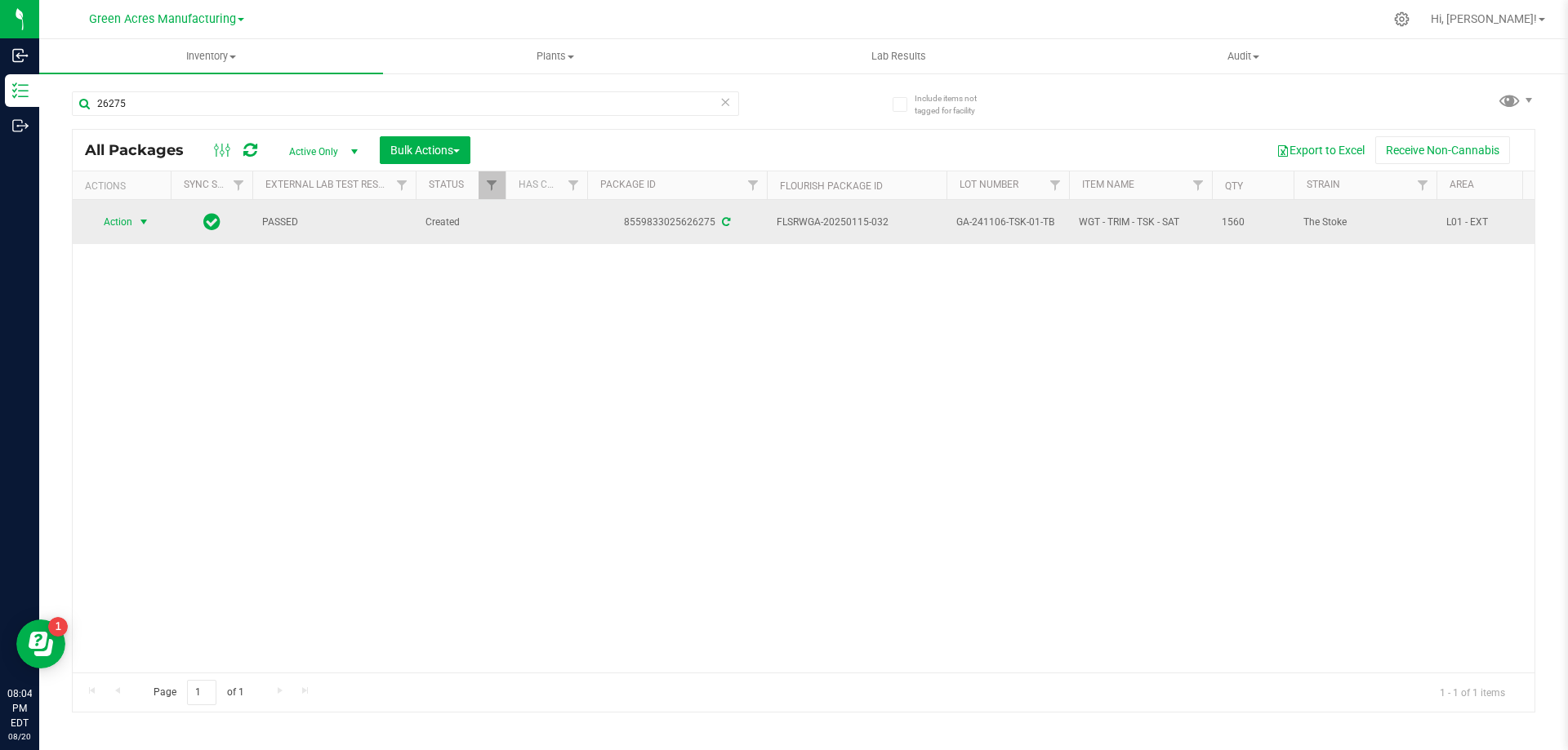
click at [141, 217] on span "select" at bounding box center [144, 222] width 13 height 13
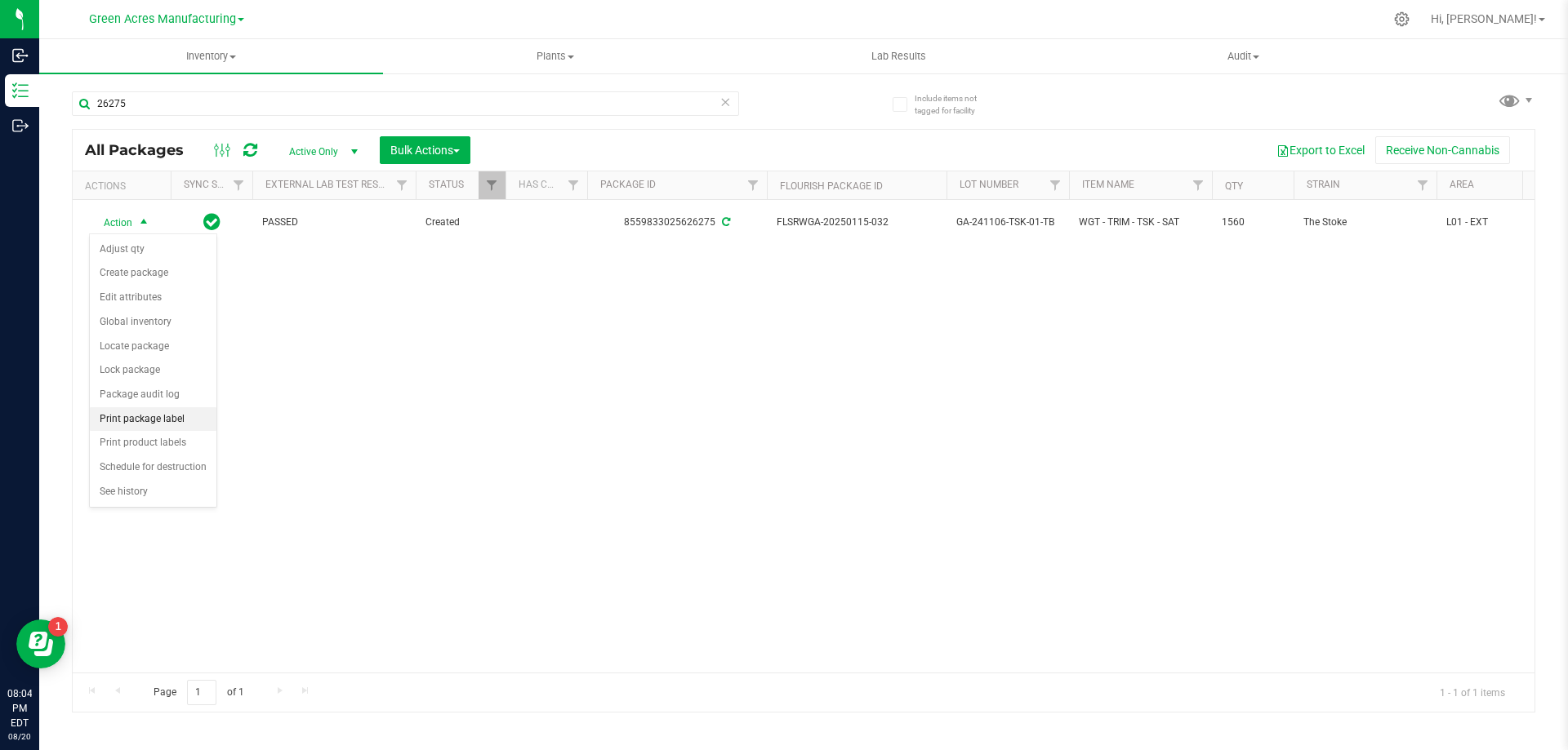
click at [187, 419] on li "Print package label" at bounding box center [153, 419] width 126 height 24
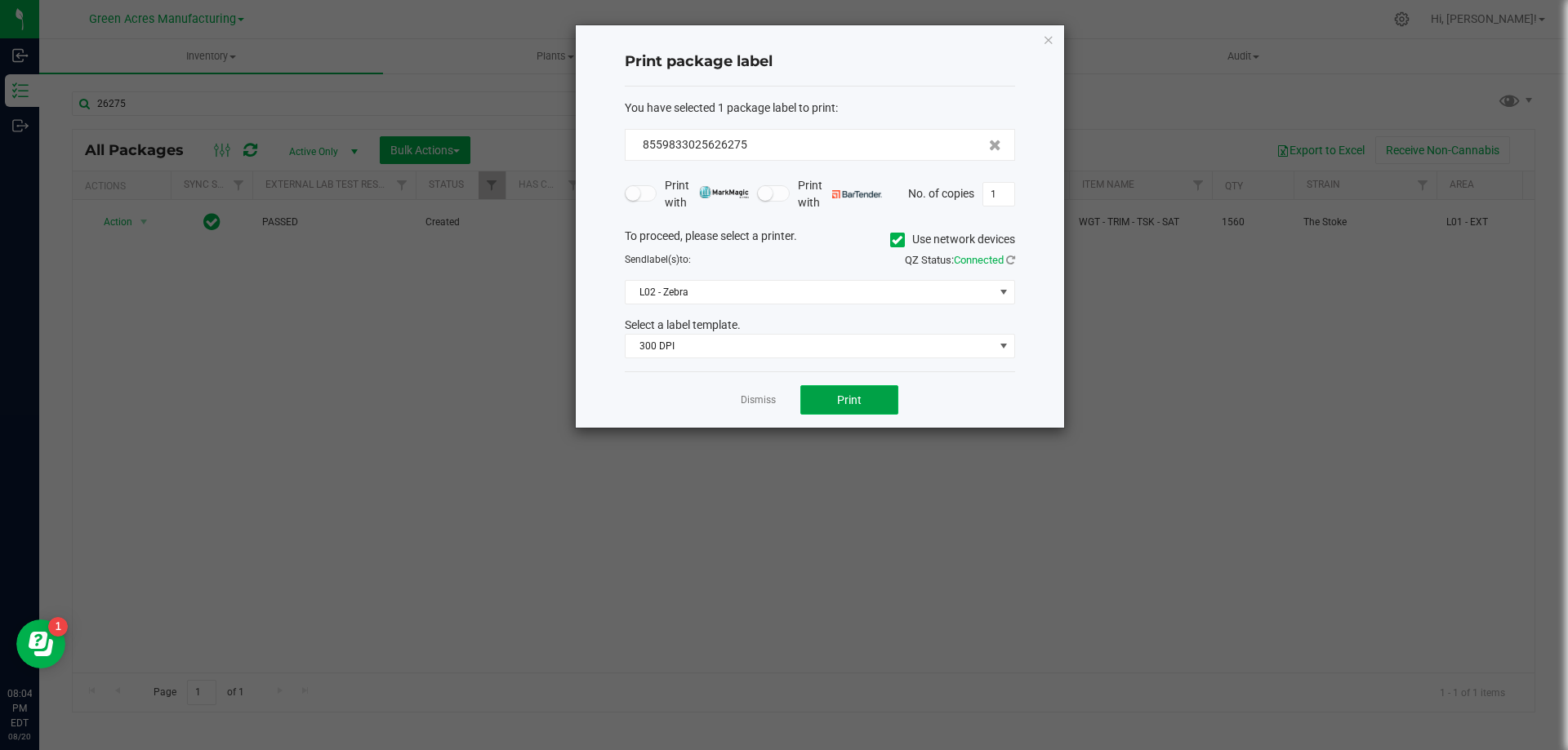
click at [852, 397] on span "Print" at bounding box center [848, 400] width 24 height 13
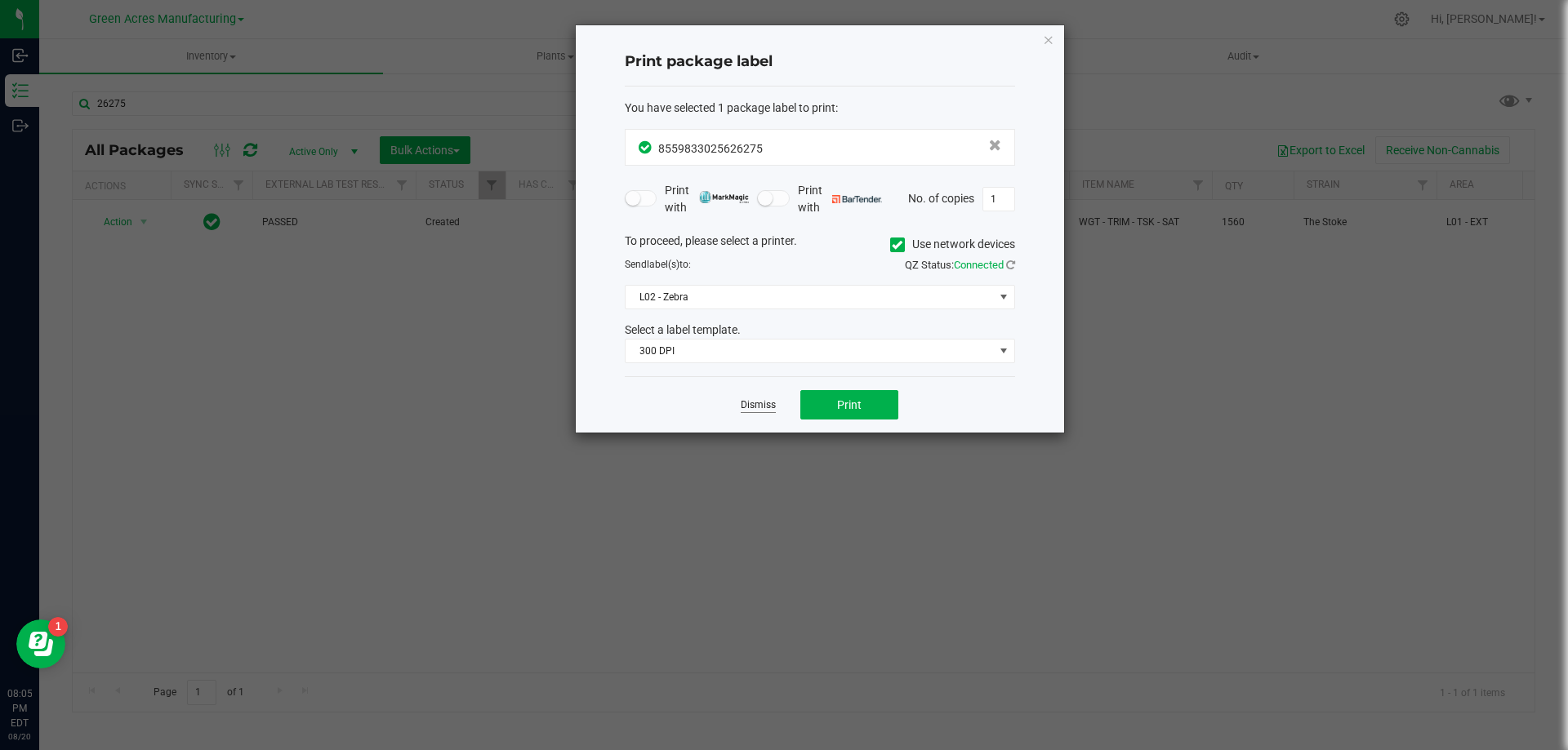
click at [750, 406] on link "Dismiss" at bounding box center [758, 405] width 35 height 14
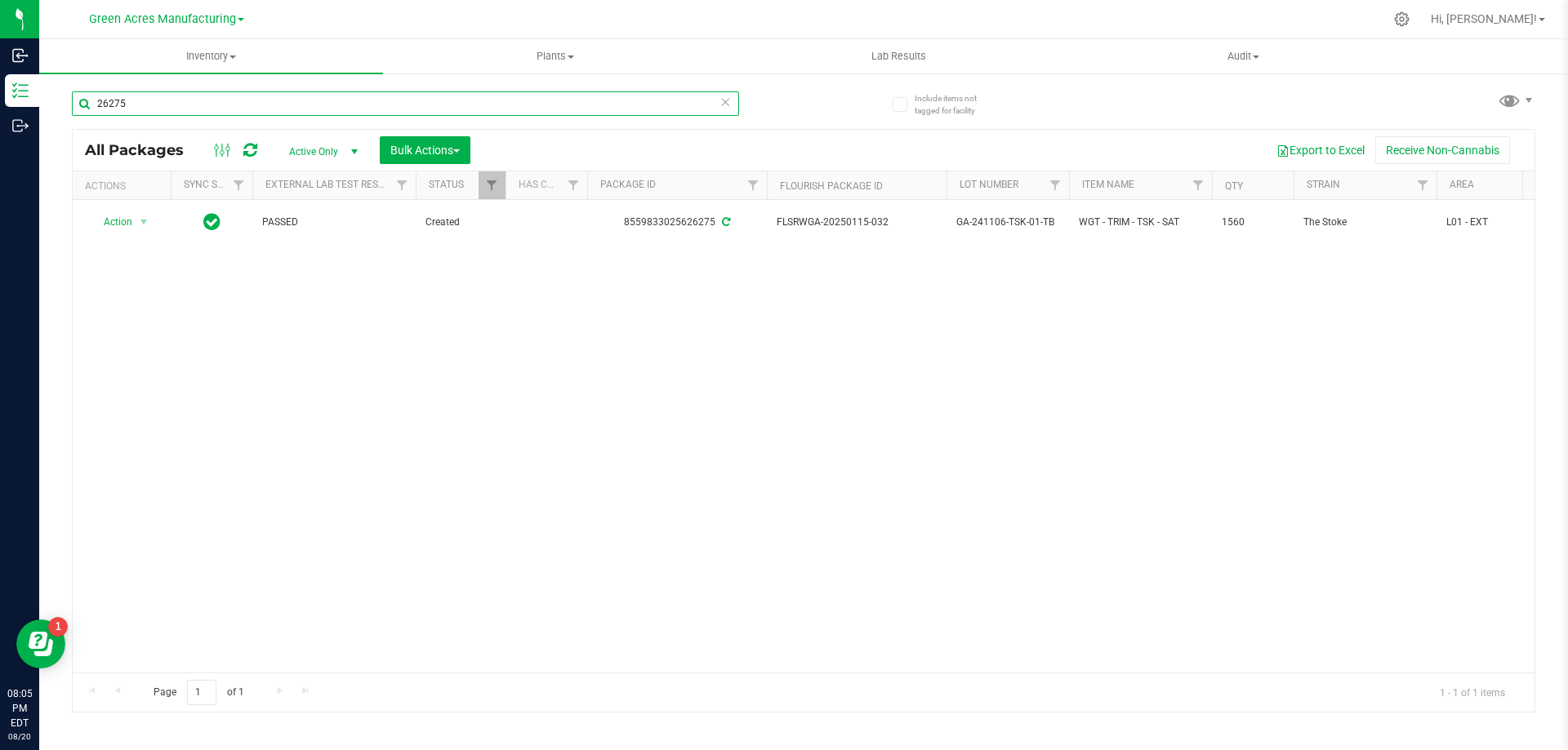
drag, startPoint x: 150, startPoint y: 105, endPoint x: 60, endPoint y: 105, distance: 90.0
click at [60, 105] on div "Include items not tagged for facility 26275 All Packages Active Only Active Onl…" at bounding box center [804, 321] width 1529 height 498
click at [1050, 547] on div "Action Action Adjust qty Create package Edit attributes Global inventory Locate…" at bounding box center [803, 436] width 1462 height 473
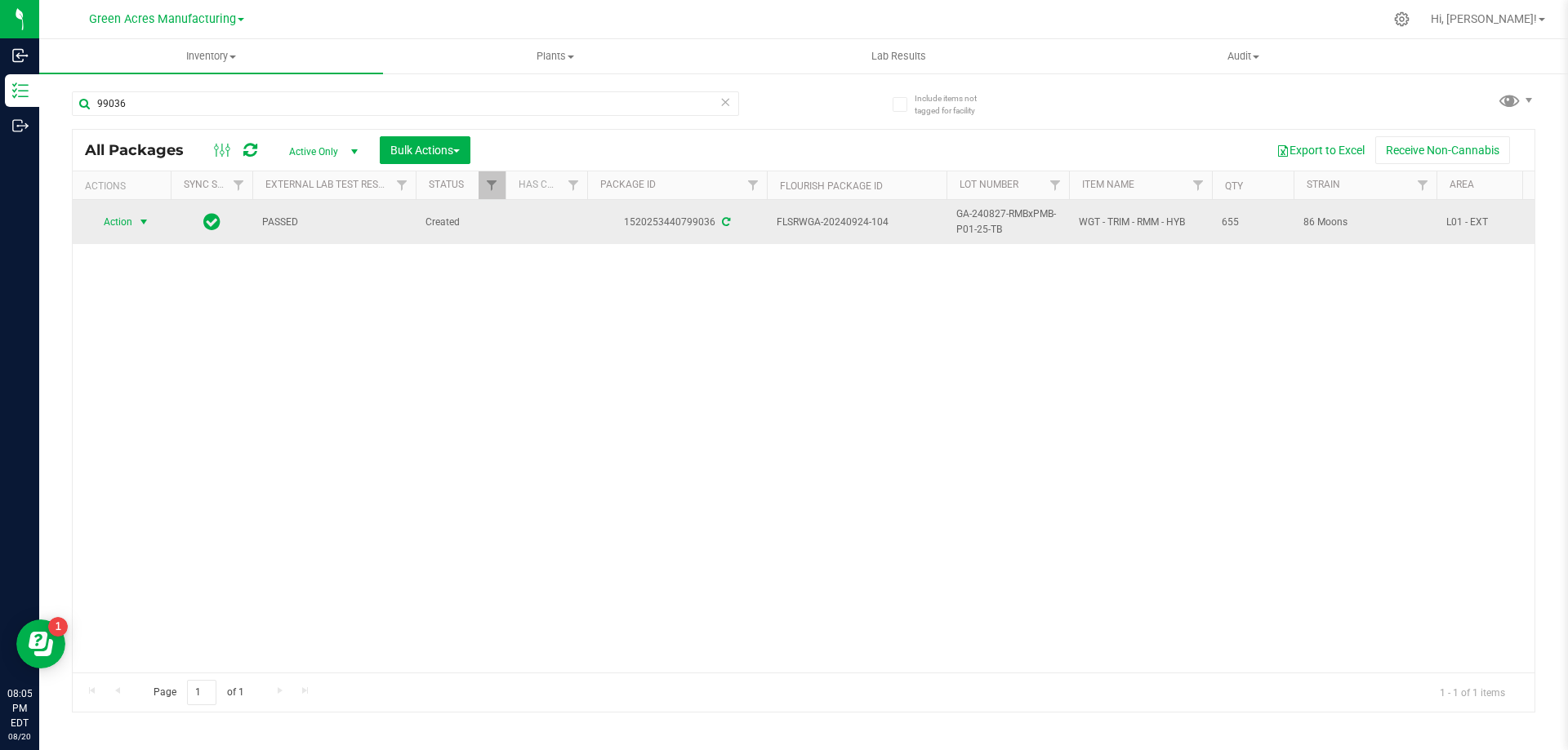
click at [149, 224] on span "select" at bounding box center [144, 222] width 13 height 13
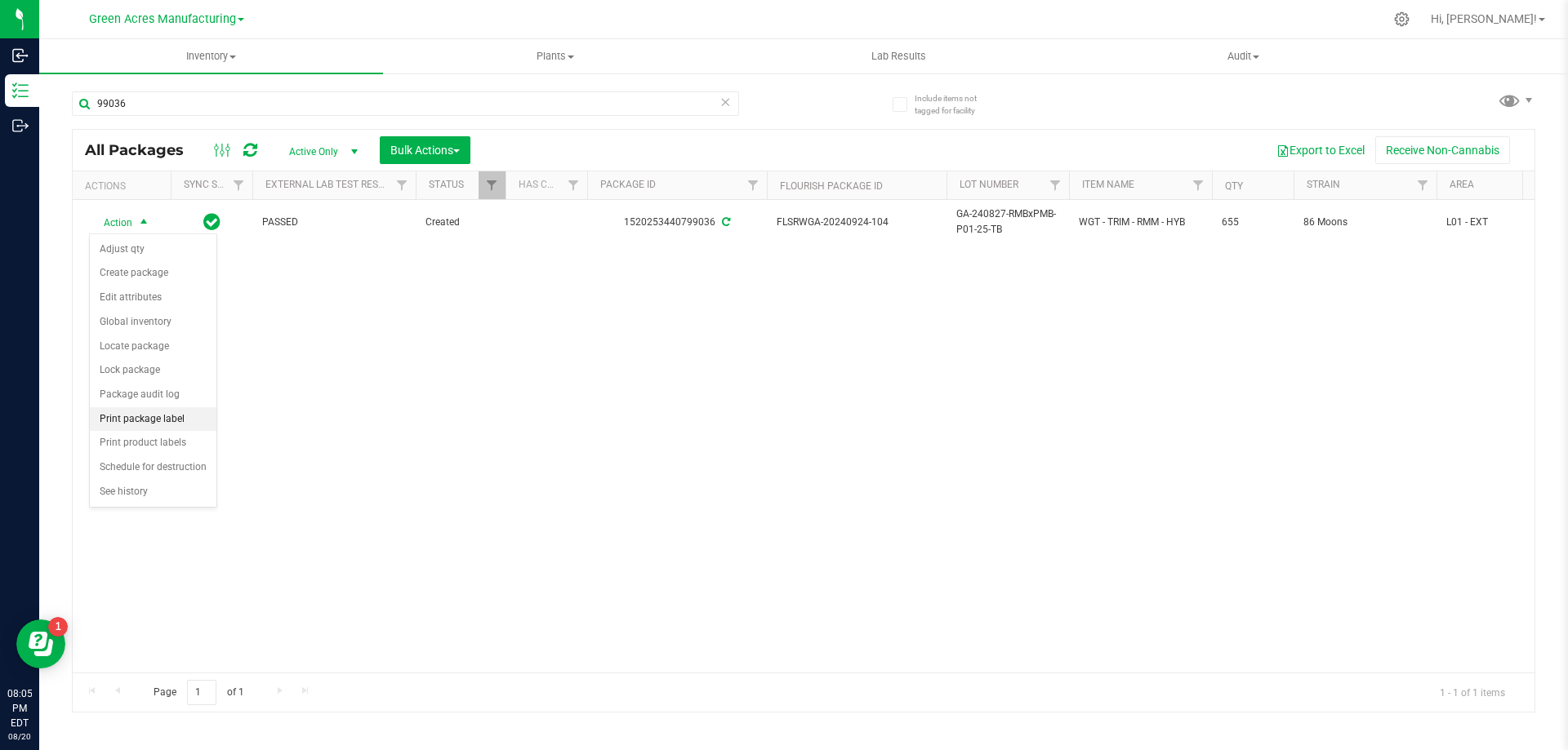
click at [177, 426] on li "Print package label" at bounding box center [153, 419] width 126 height 24
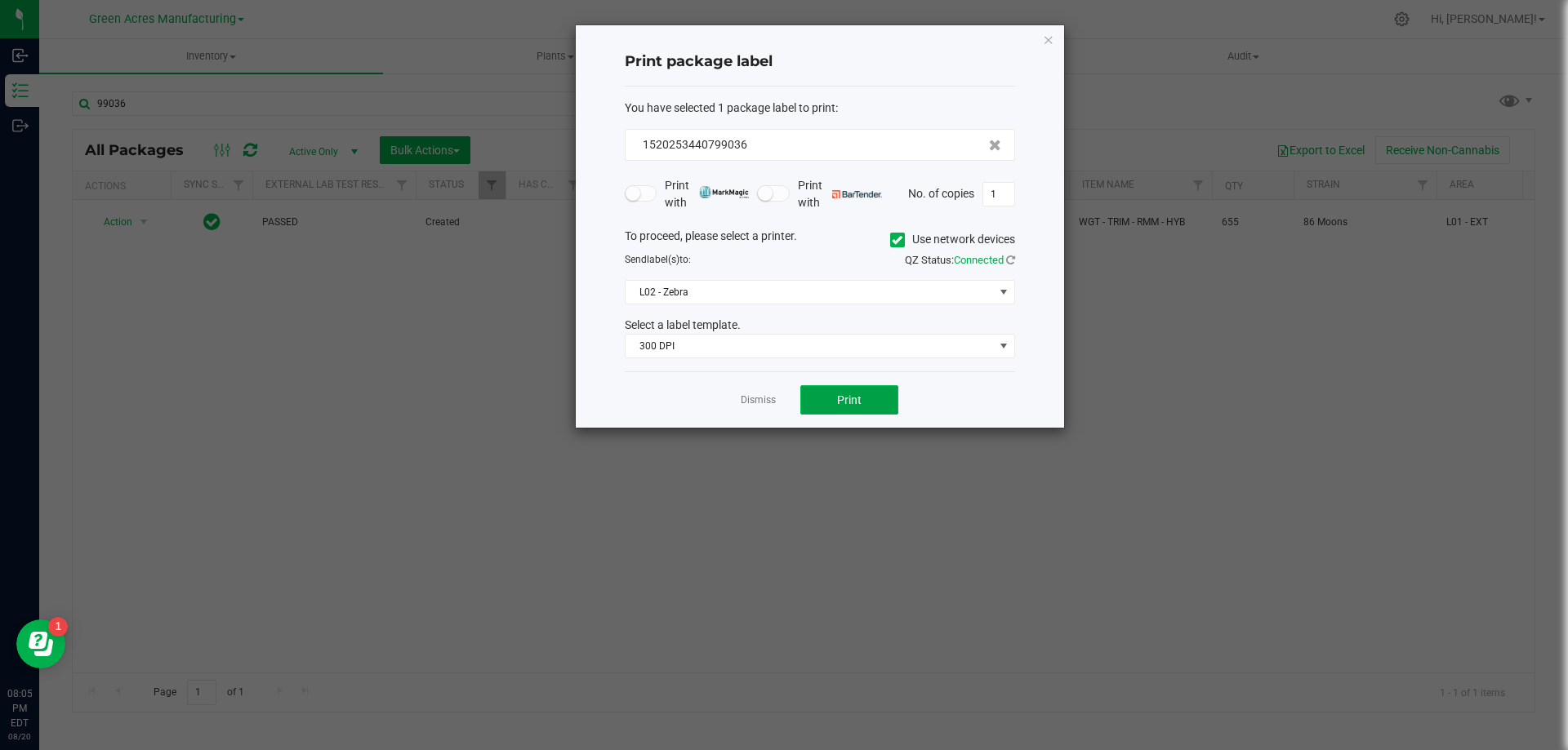
click at [825, 396] on button "Print" at bounding box center [849, 400] width 98 height 29
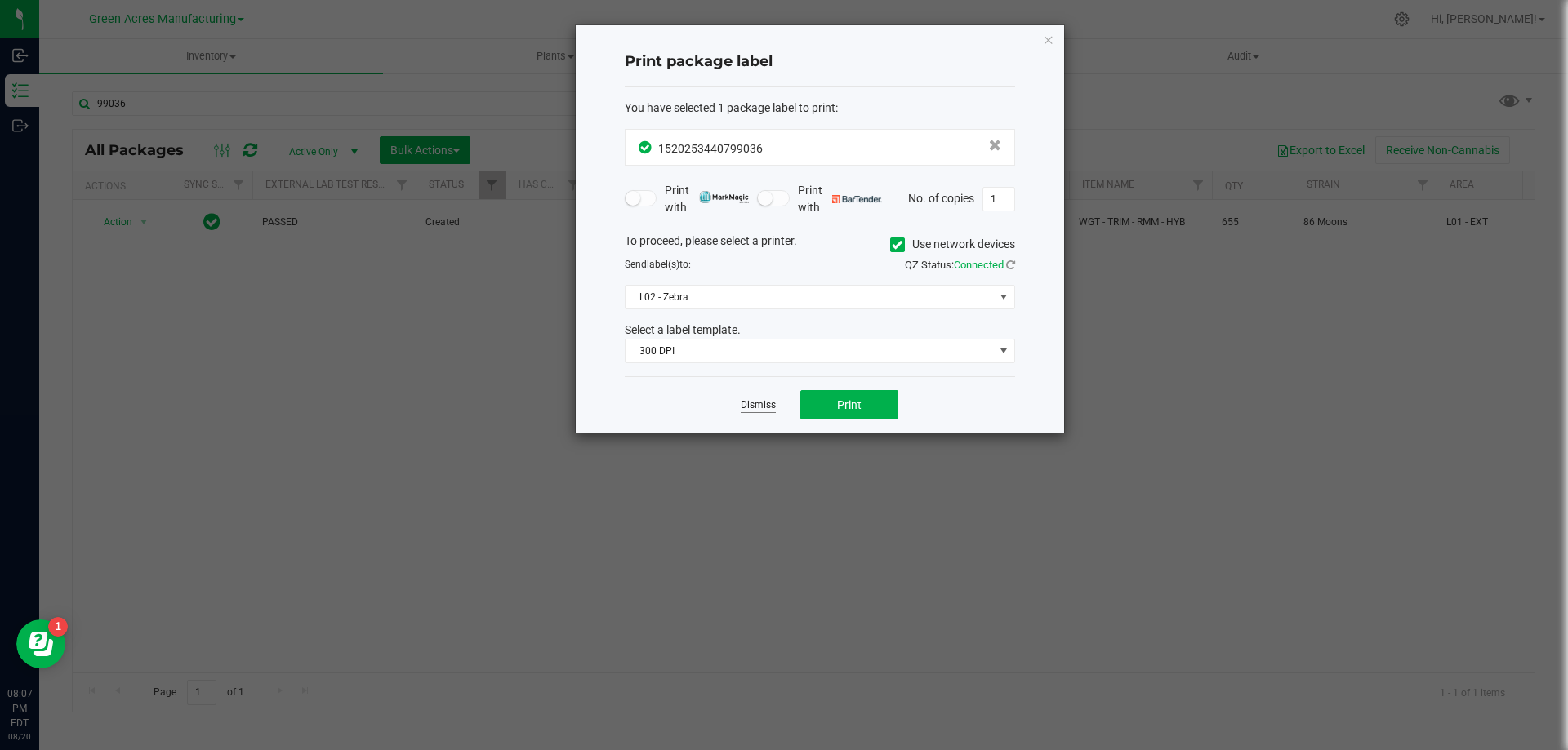
click at [763, 400] on link "Dismiss" at bounding box center [758, 405] width 35 height 14
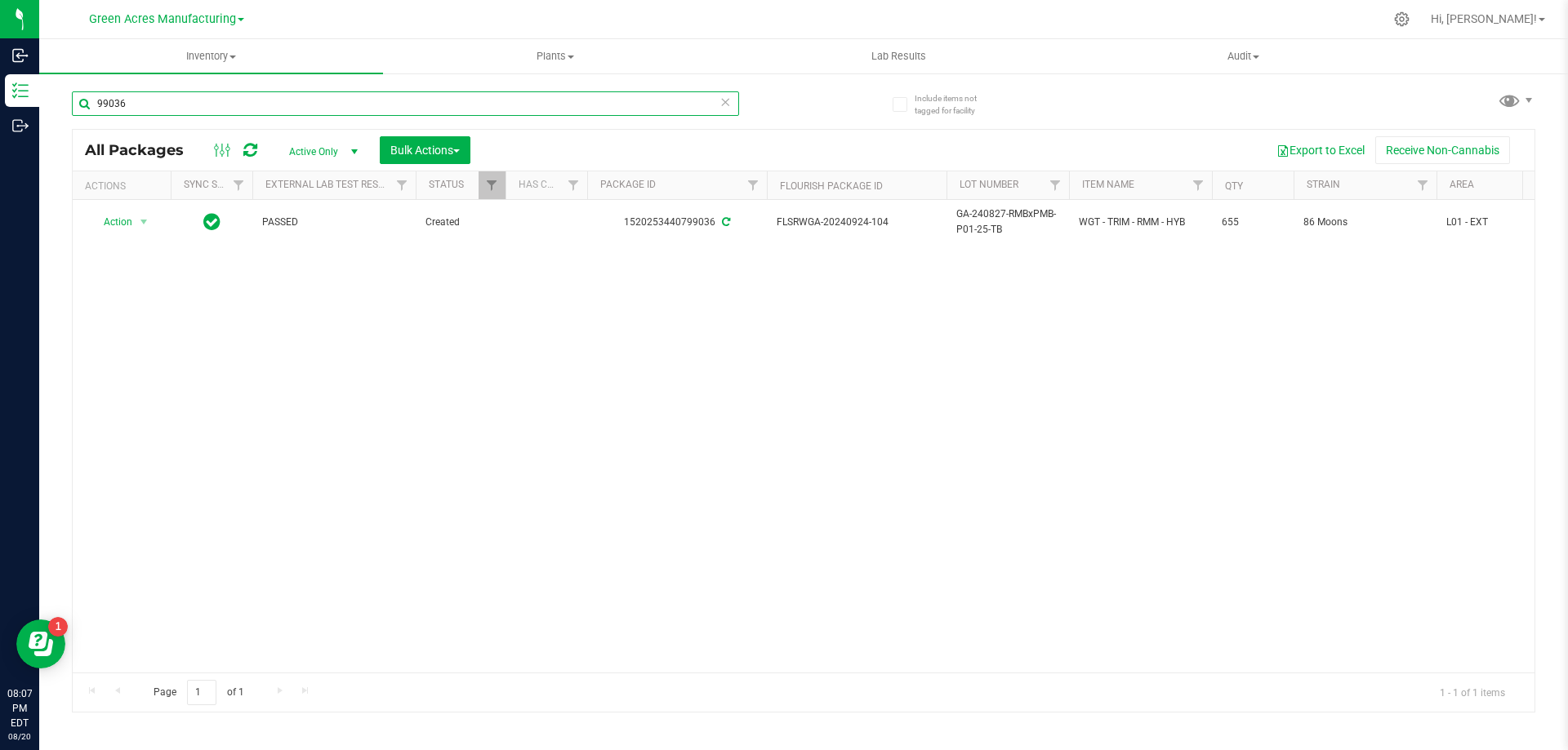
drag, startPoint x: 157, startPoint y: 100, endPoint x: 91, endPoint y: 104, distance: 66.1
click at [91, 104] on input "99036" at bounding box center [405, 103] width 667 height 24
click at [992, 480] on div "Action Action Adjust qty Create package Edit attributes Global inventory Locate…" at bounding box center [803, 436] width 1462 height 473
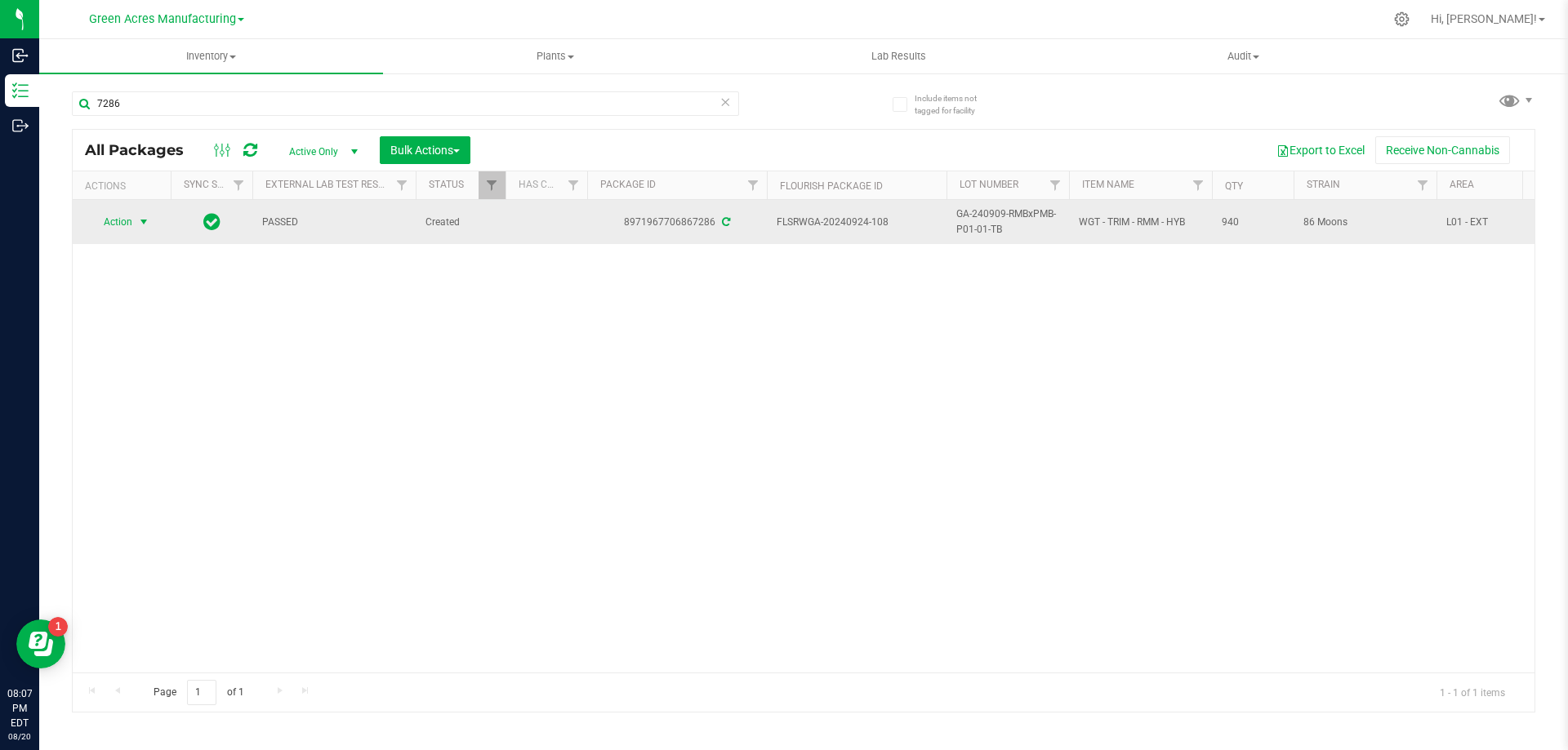
click at [147, 222] on span "select" at bounding box center [144, 222] width 13 height 13
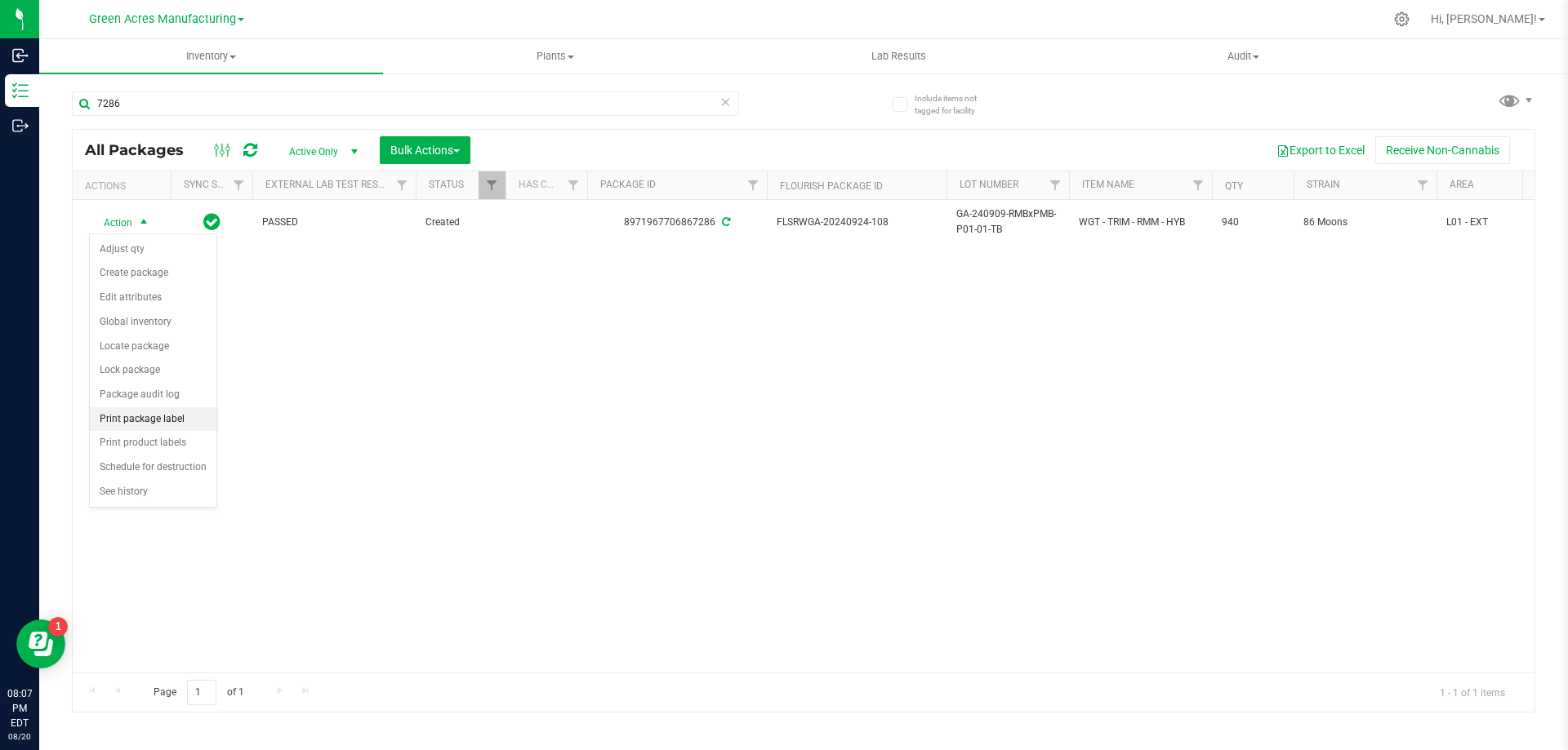
click at [184, 419] on li "Print package label" at bounding box center [153, 419] width 126 height 24
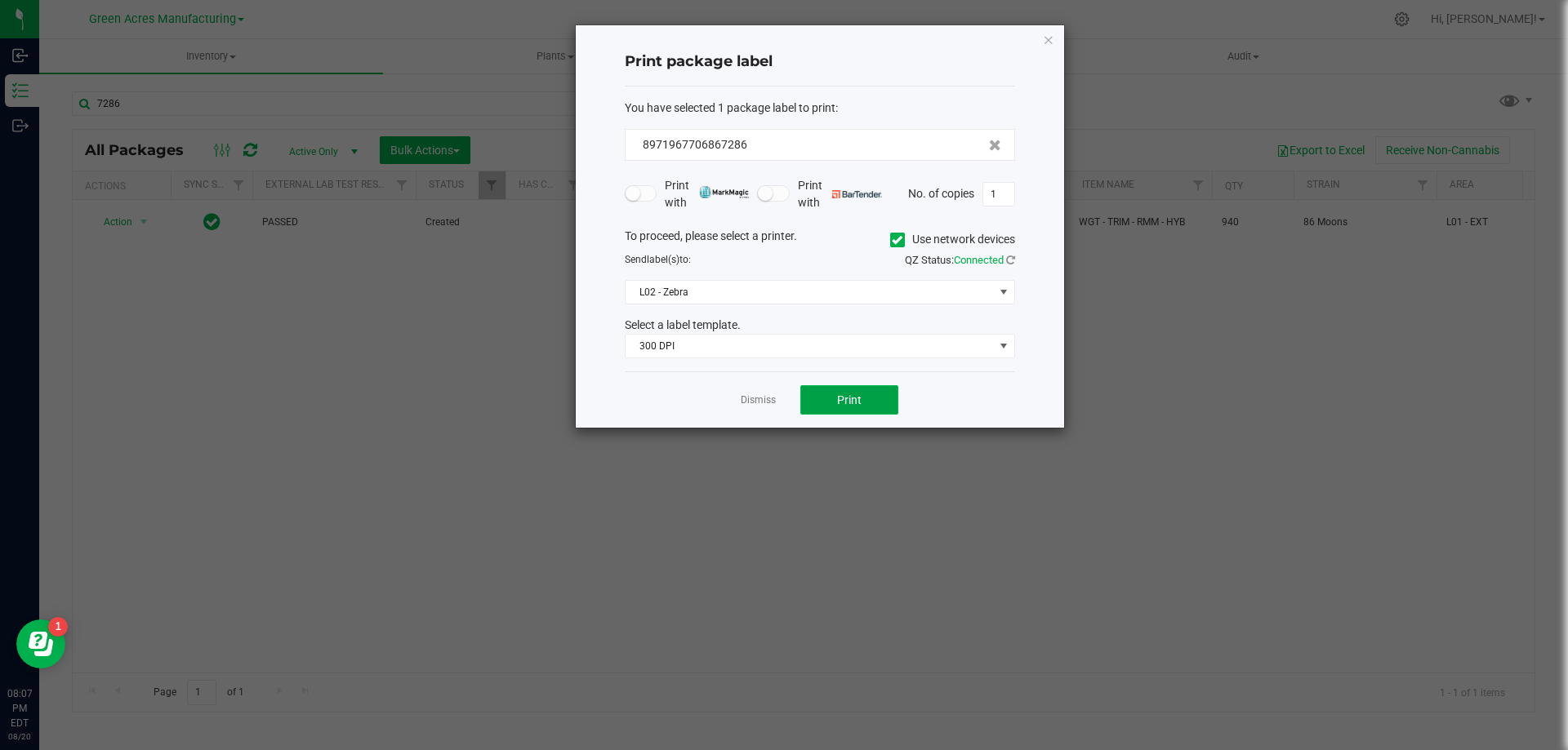
click at [859, 401] on span "Print" at bounding box center [848, 400] width 24 height 13
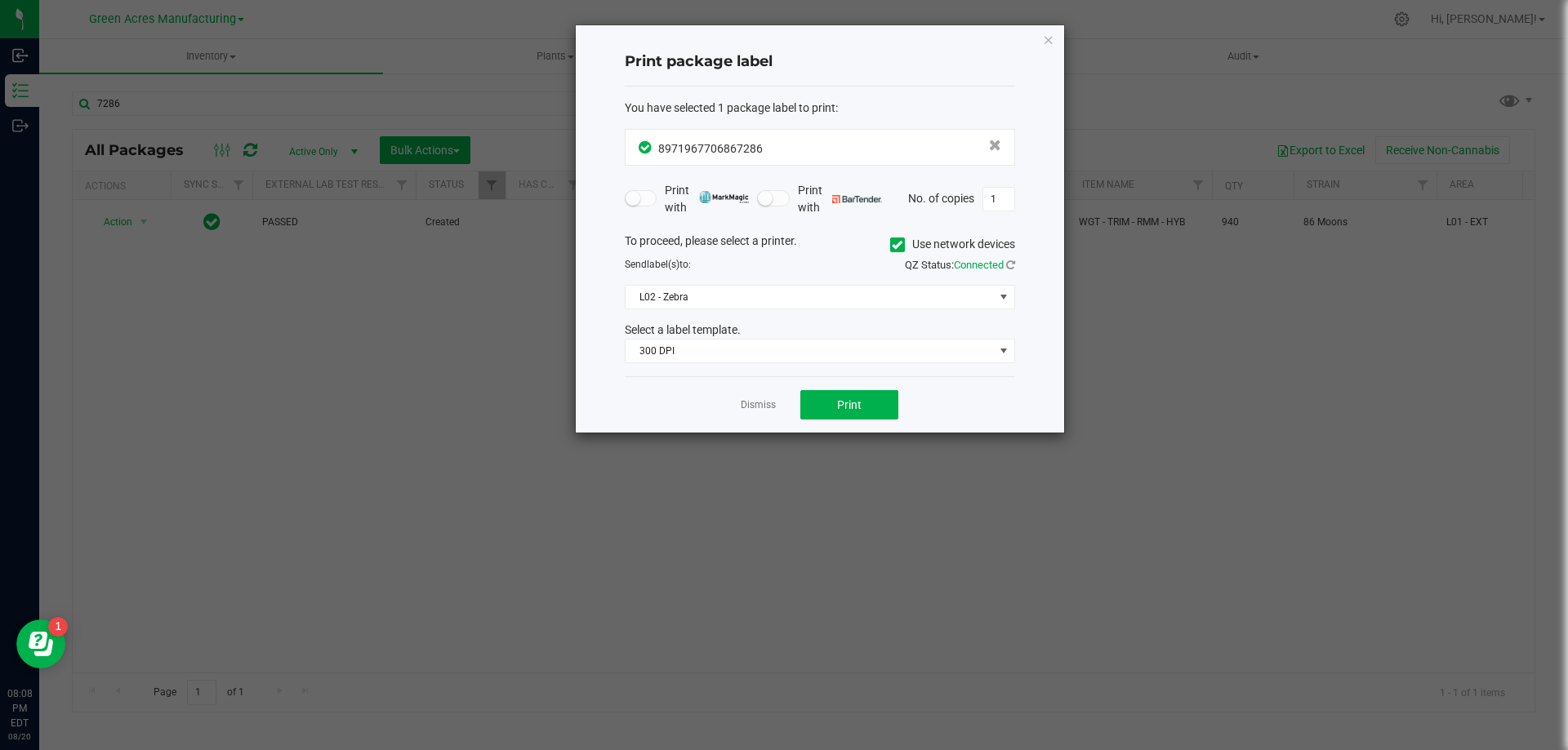
click at [731, 404] on div "Dismiss Print" at bounding box center [820, 404] width 391 height 56
click at [749, 405] on link "Dismiss" at bounding box center [758, 405] width 35 height 14
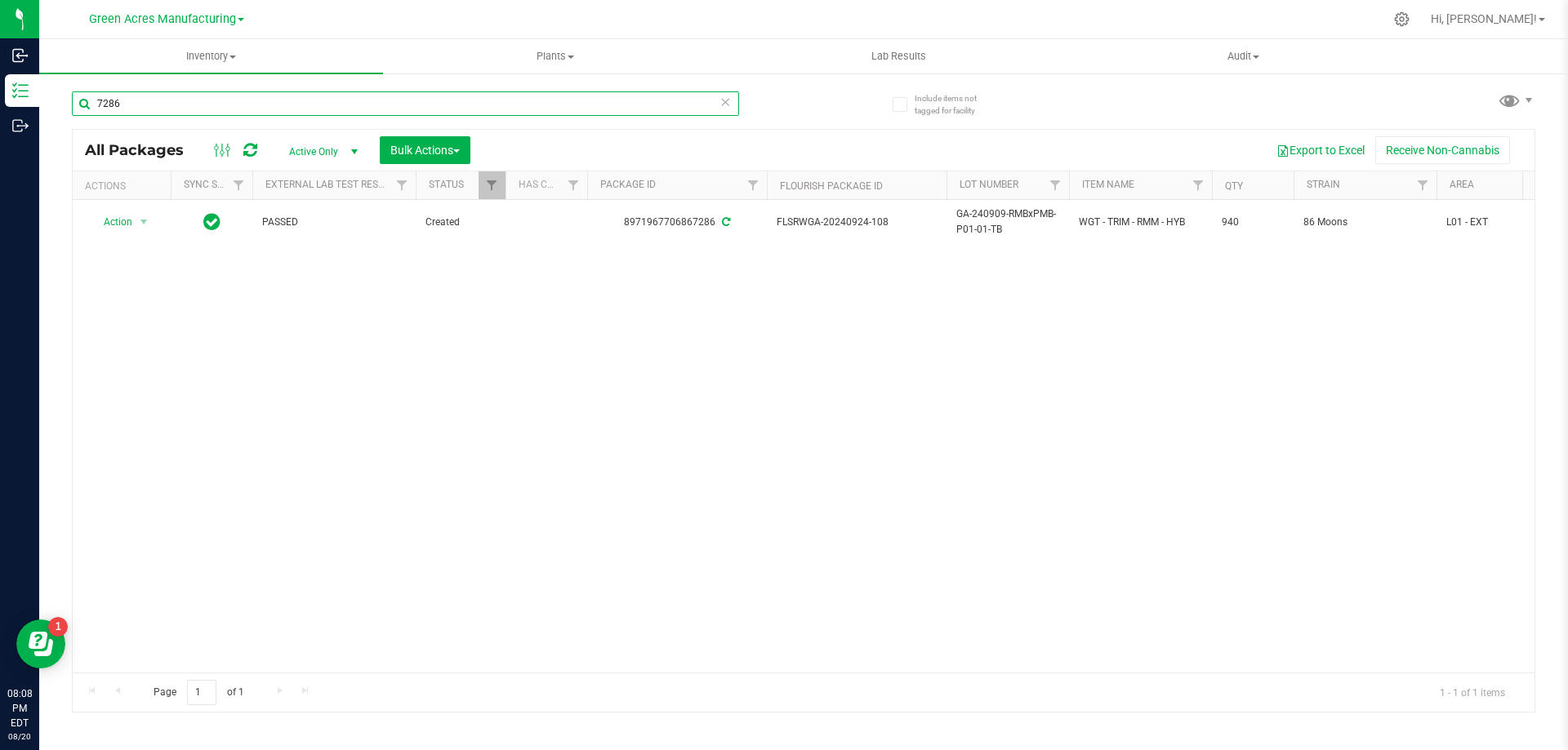
drag, startPoint x: 153, startPoint y: 104, endPoint x: 71, endPoint y: 105, distance: 82.0
click at [71, 105] on input "7286" at bounding box center [405, 103] width 667 height 24
type input "8888"
click at [966, 438] on div "Action Action Adjust qty Create package Edit attributes Global inventory Locate…" at bounding box center [803, 436] width 1462 height 473
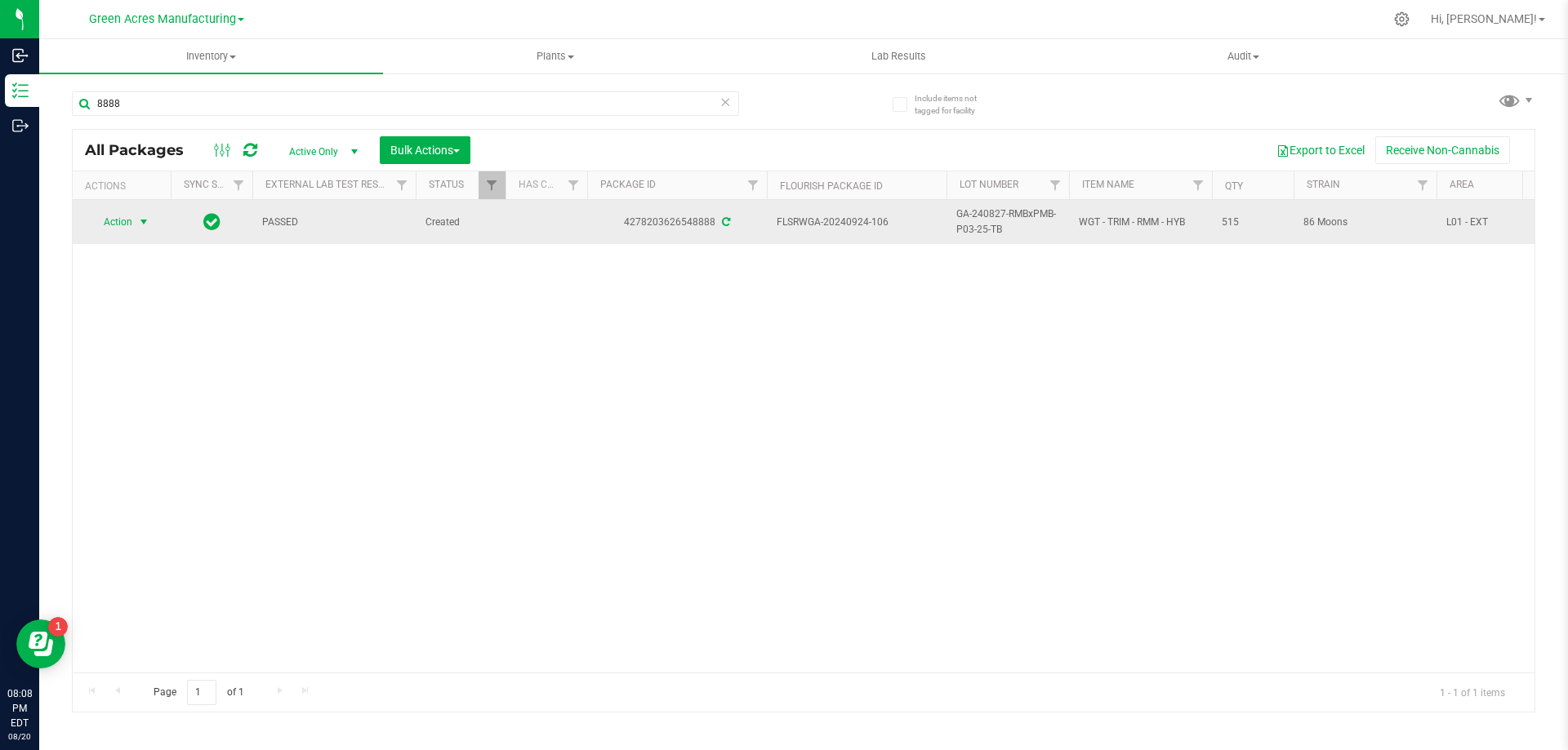
click at [143, 223] on span "select" at bounding box center [144, 222] width 13 height 13
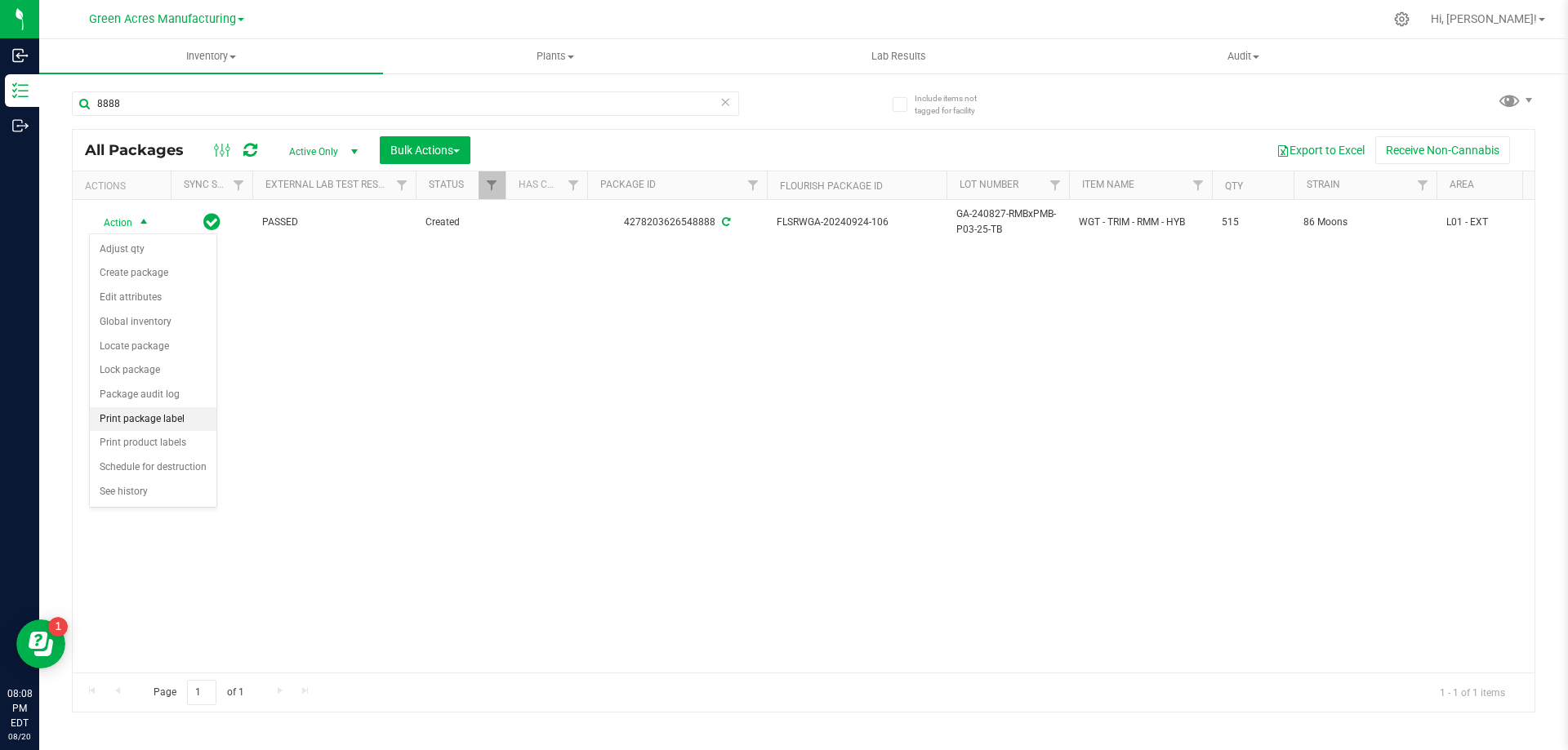
click at [172, 414] on li "Print package label" at bounding box center [153, 419] width 126 height 24
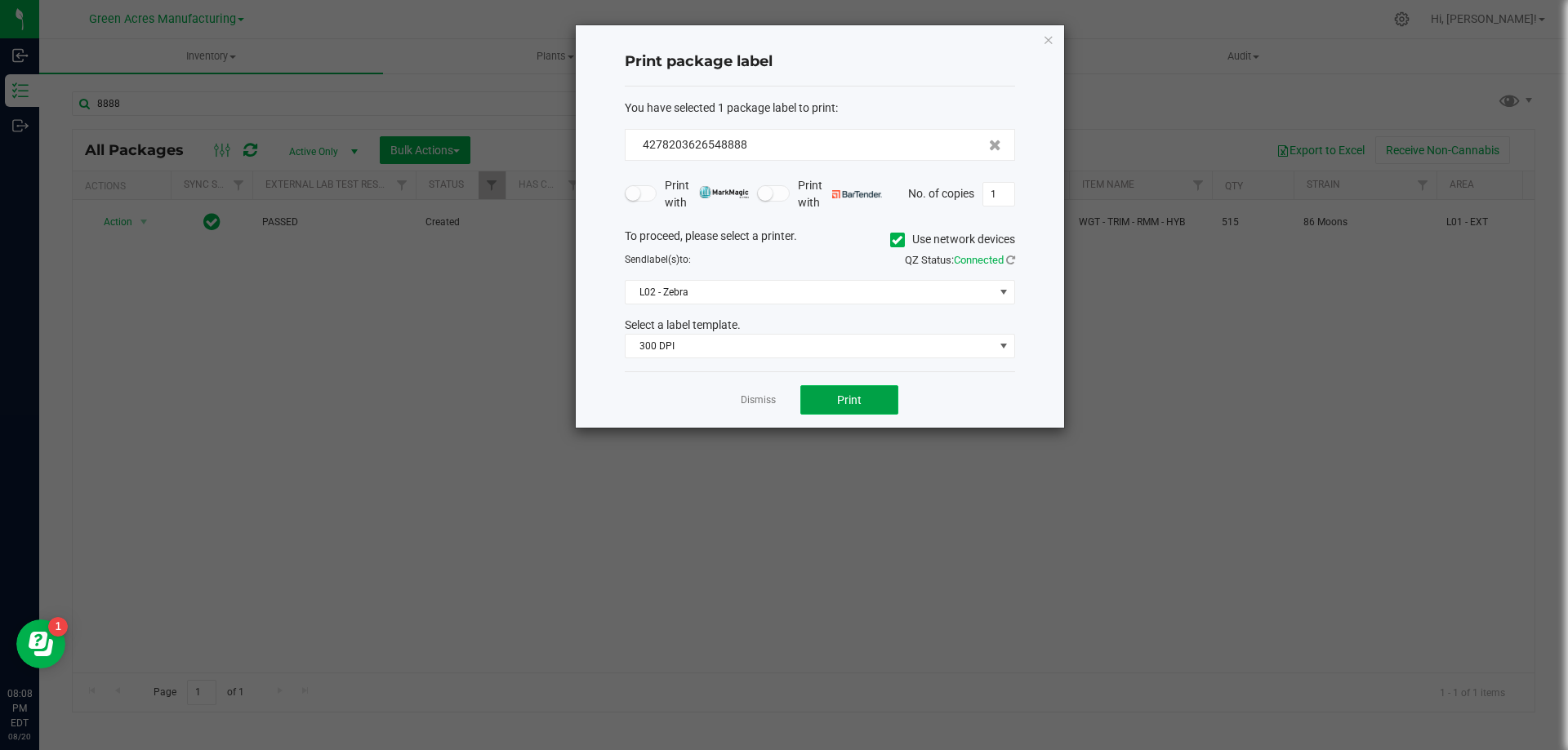
click at [860, 394] on span "Print" at bounding box center [848, 400] width 24 height 13
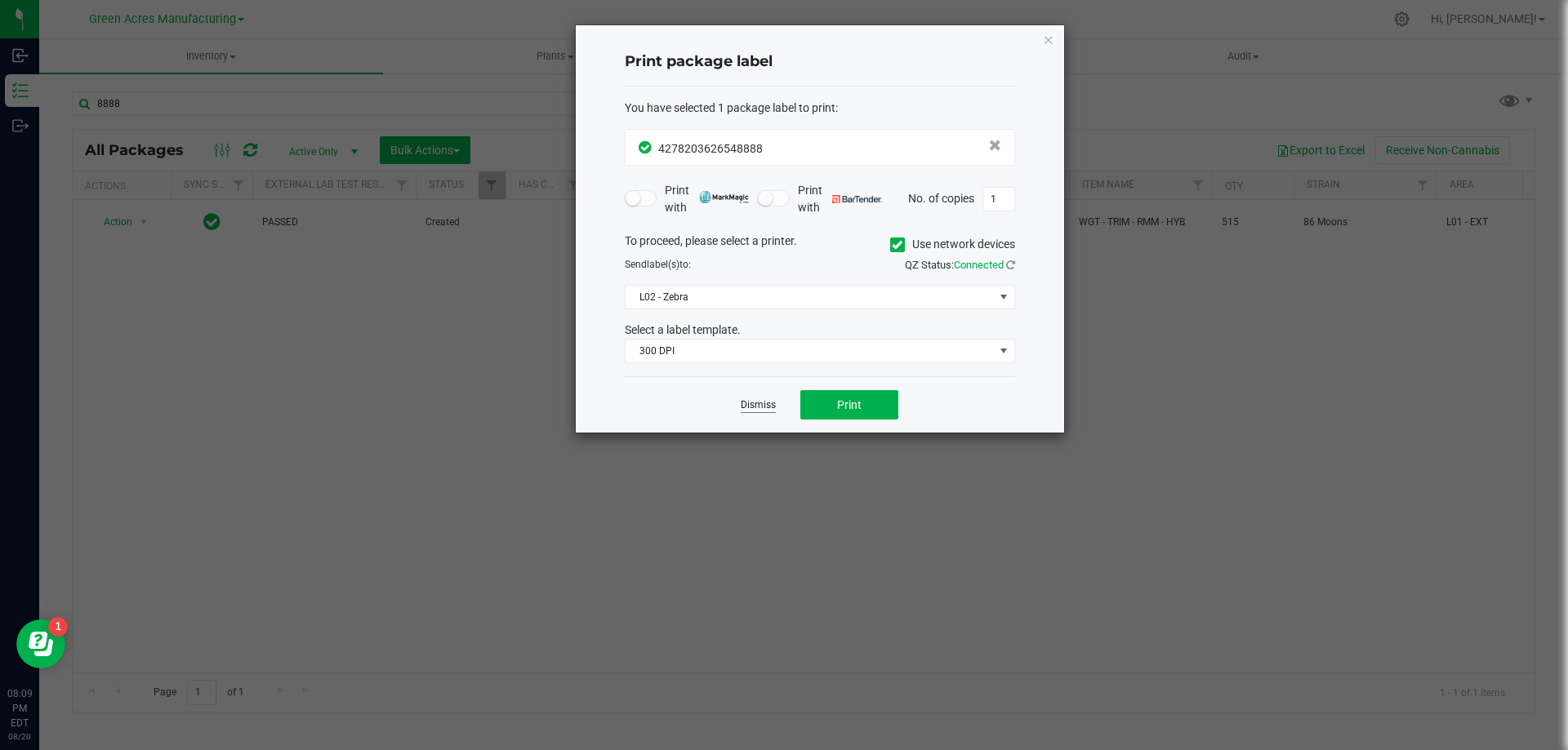
click at [764, 400] on link "Dismiss" at bounding box center [758, 405] width 35 height 14
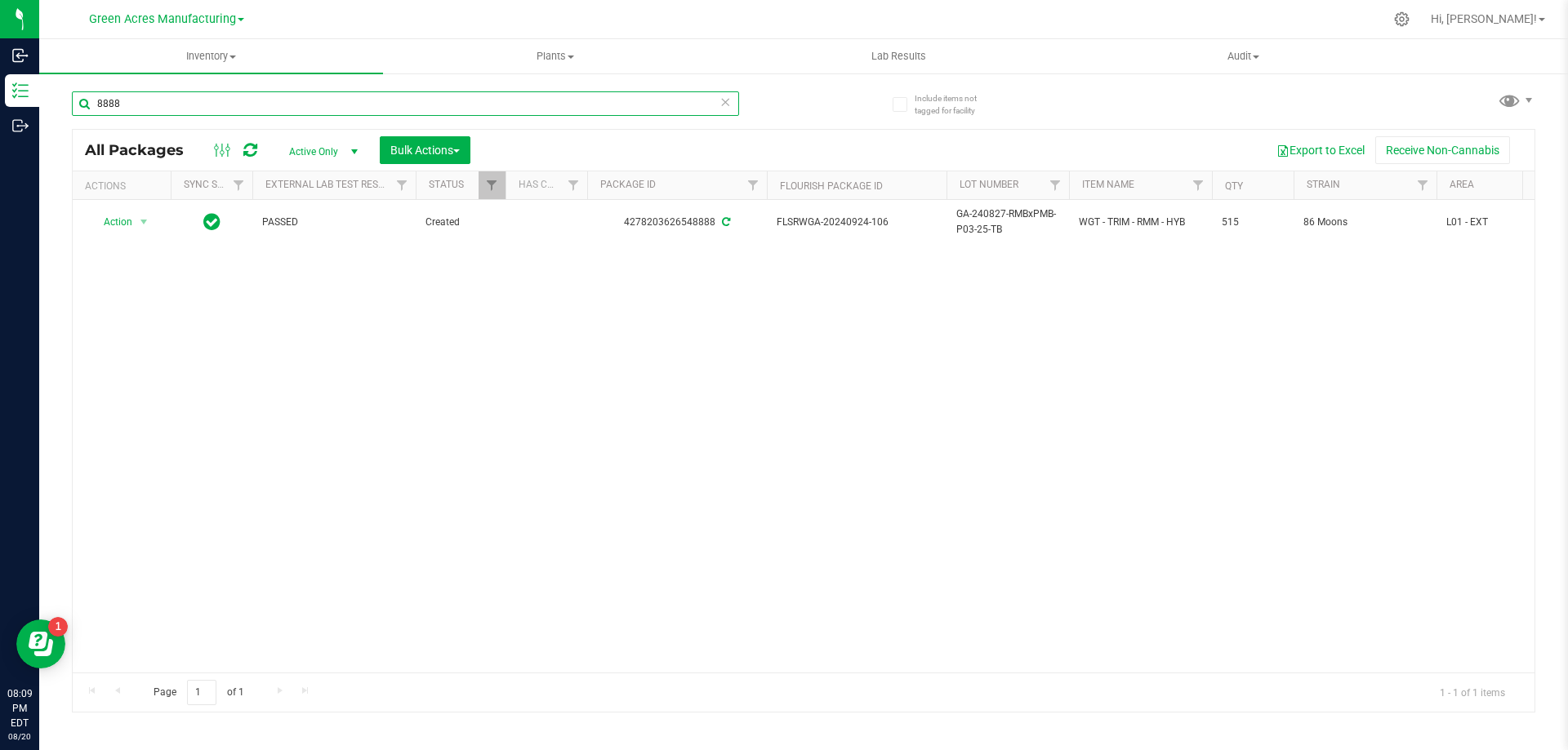
drag, startPoint x: 135, startPoint y: 101, endPoint x: 68, endPoint y: 105, distance: 67.1
click at [68, 105] on div "Include items not tagged for facility 8888 All Packages Active Only Active Only…" at bounding box center [804, 321] width 1529 height 498
type input "1021-061"
click at [1059, 389] on div "Action Action Adjust qty Create package Edit attributes Global inventory Locate…" at bounding box center [803, 436] width 1462 height 473
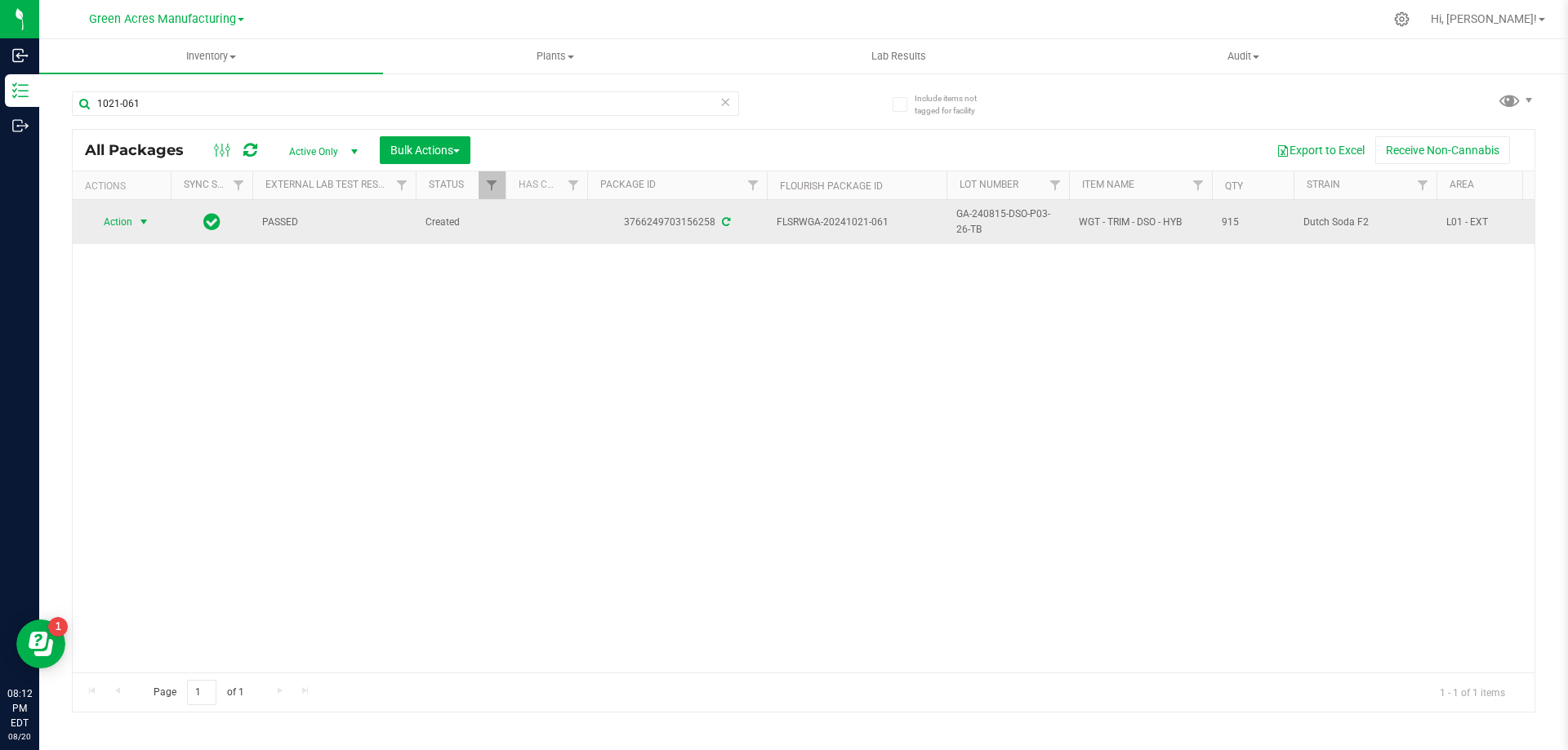
click at [150, 227] on span "select" at bounding box center [144, 222] width 13 height 13
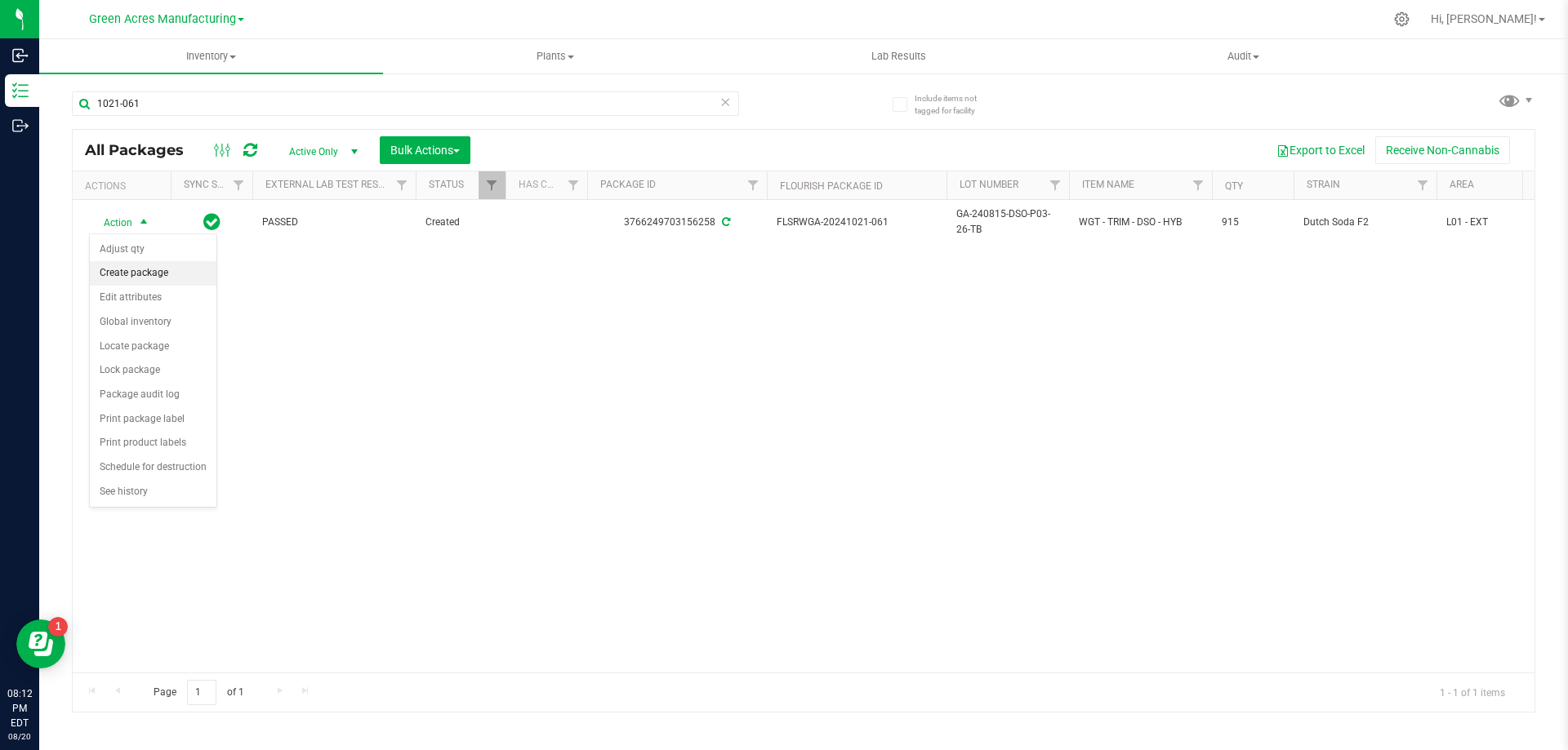
click at [162, 277] on li "Create package" at bounding box center [153, 273] width 126 height 24
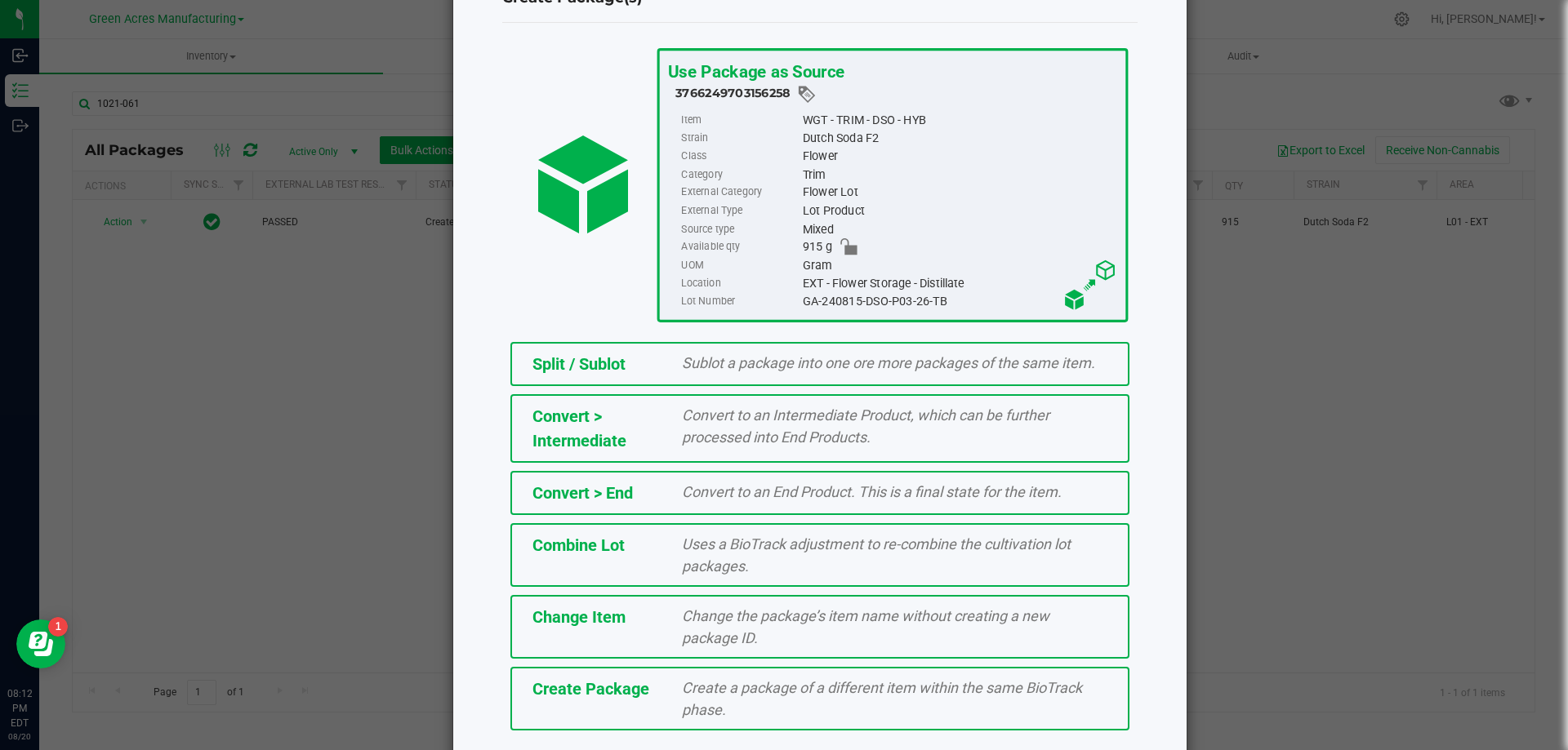
scroll to position [118, 0]
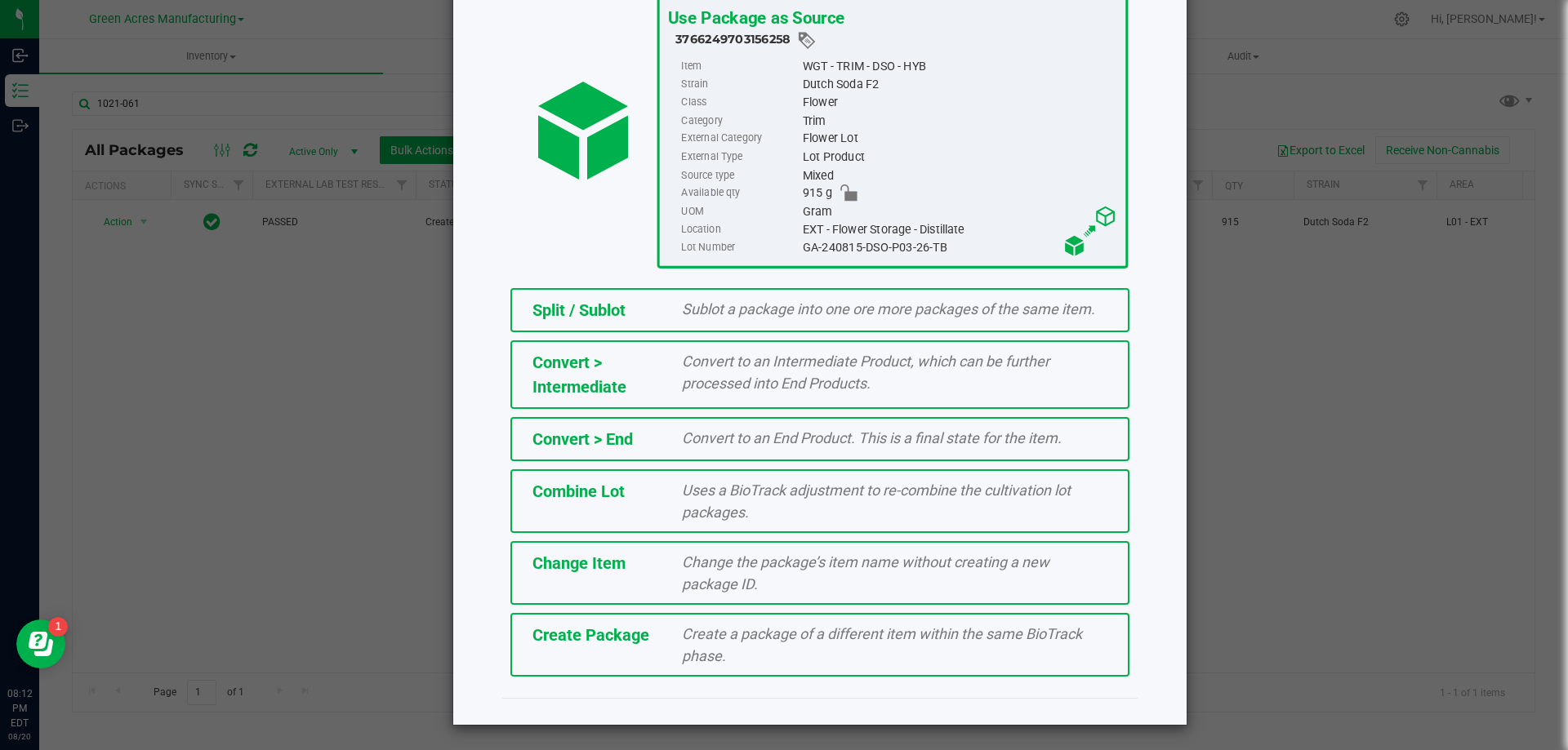
click at [749, 653] on div "Create a package of a different item within the same BioTrack phase." at bounding box center [895, 645] width 450 height 44
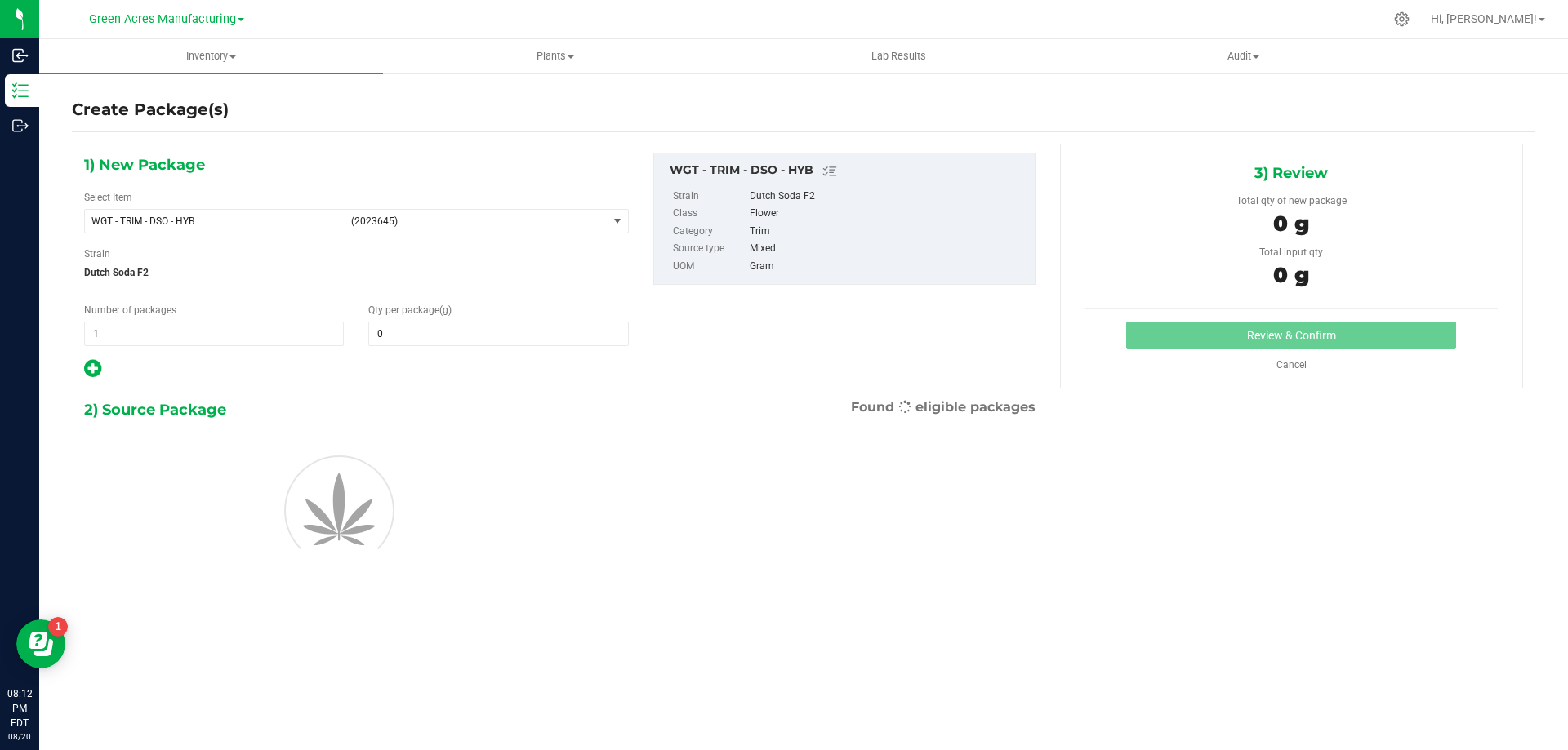
type input "0.0000"
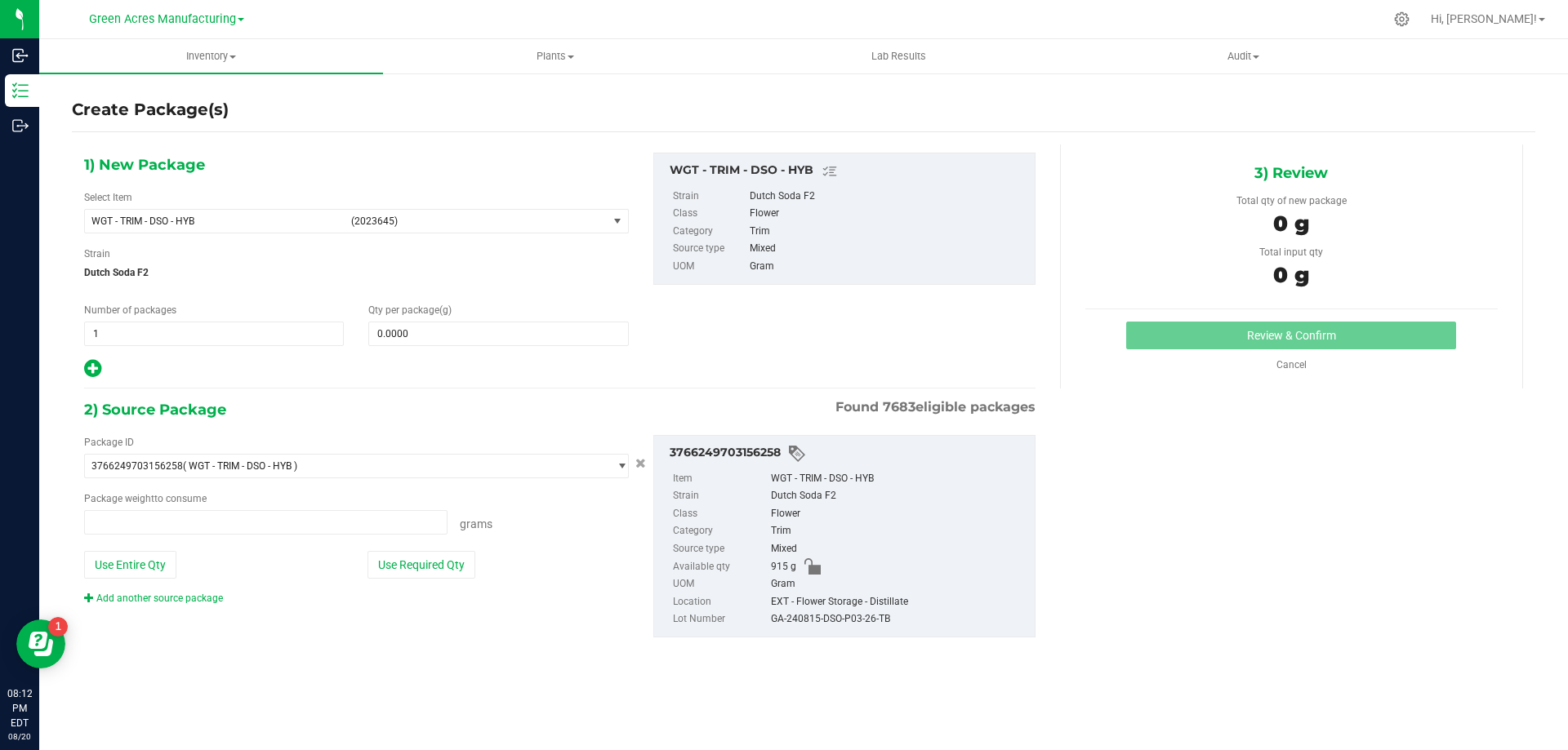
type input "0.0000 g"
click at [612, 215] on span "select" at bounding box center [617, 222] width 13 height 13
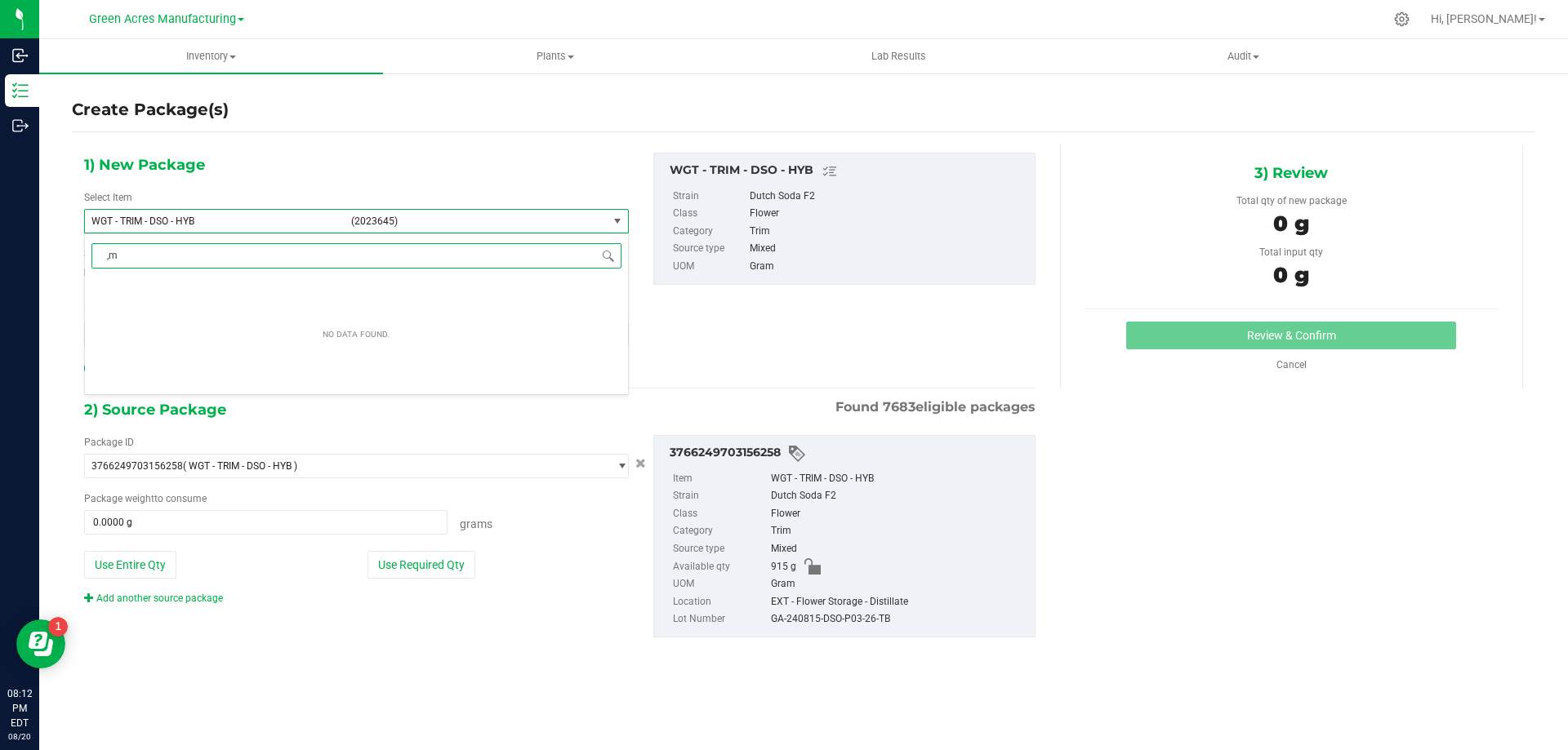
type input ","
type input "mixed dry"
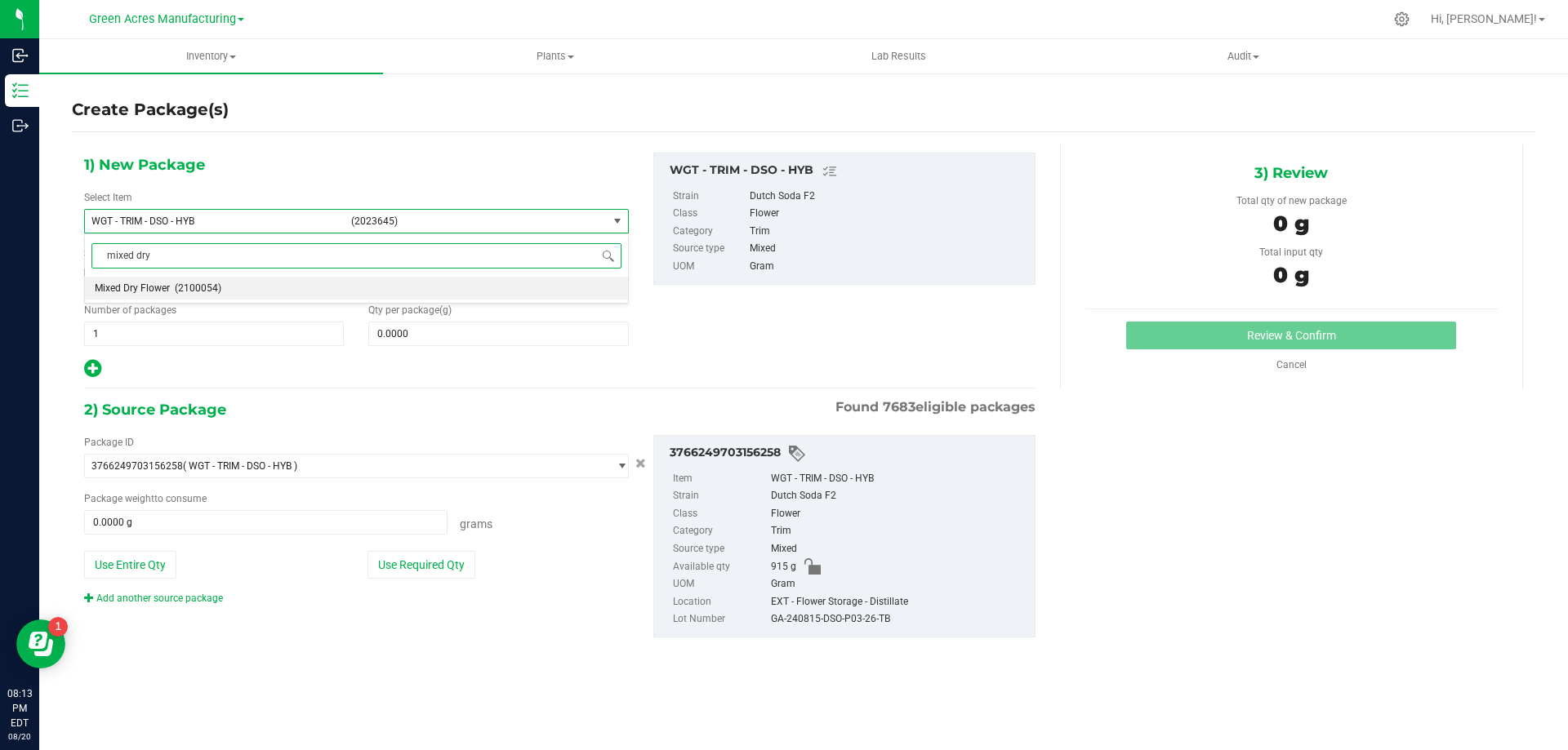
click at [278, 293] on li "Mixed Dry Flower (2100054)" at bounding box center [356, 288] width 543 height 23
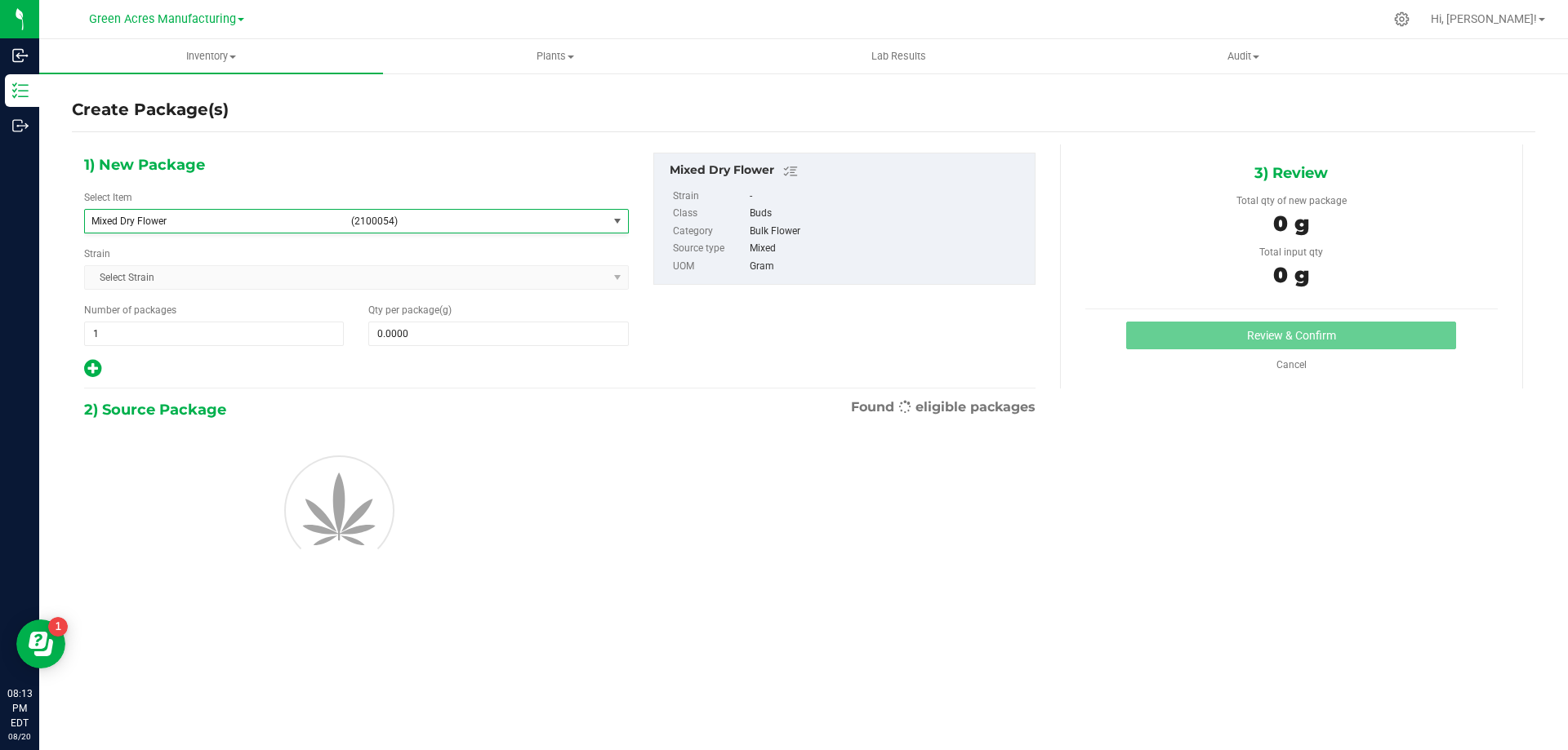
type input "0.0000"
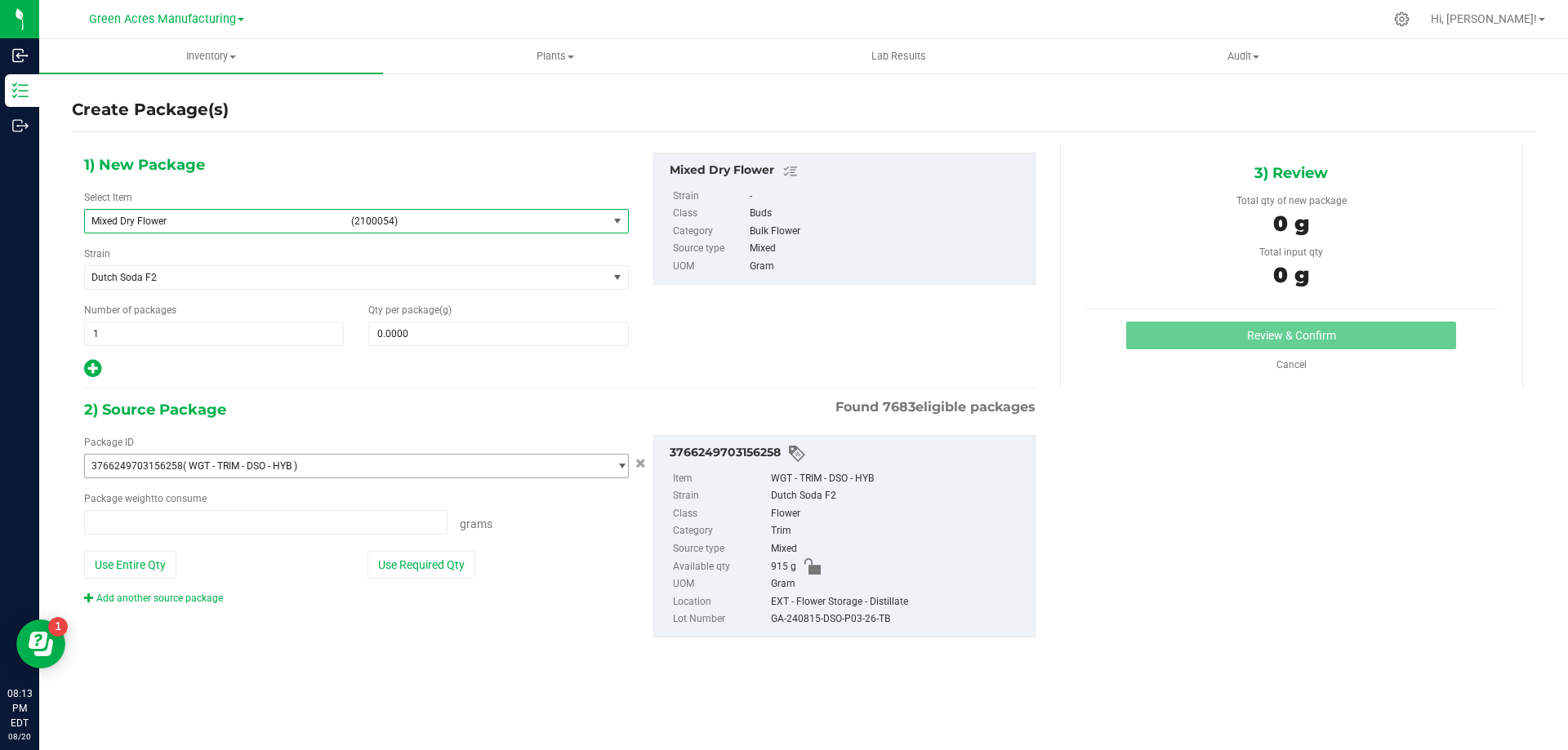
type input "0.0000 g"
click at [198, 602] on link "Add another source package" at bounding box center [153, 599] width 139 height 12
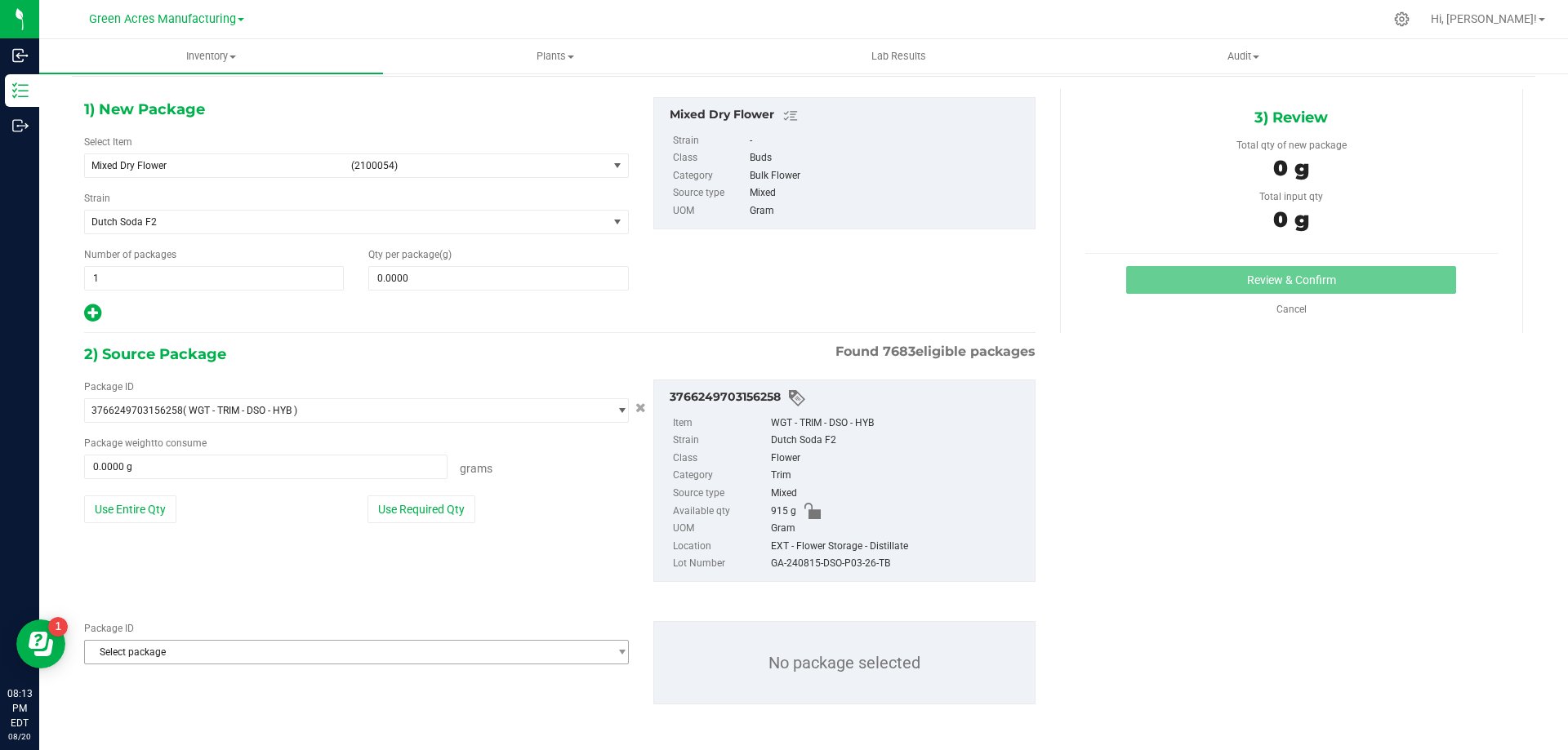
scroll to position [56, 0]
click at [236, 659] on span "Select package" at bounding box center [346, 652] width 523 height 23
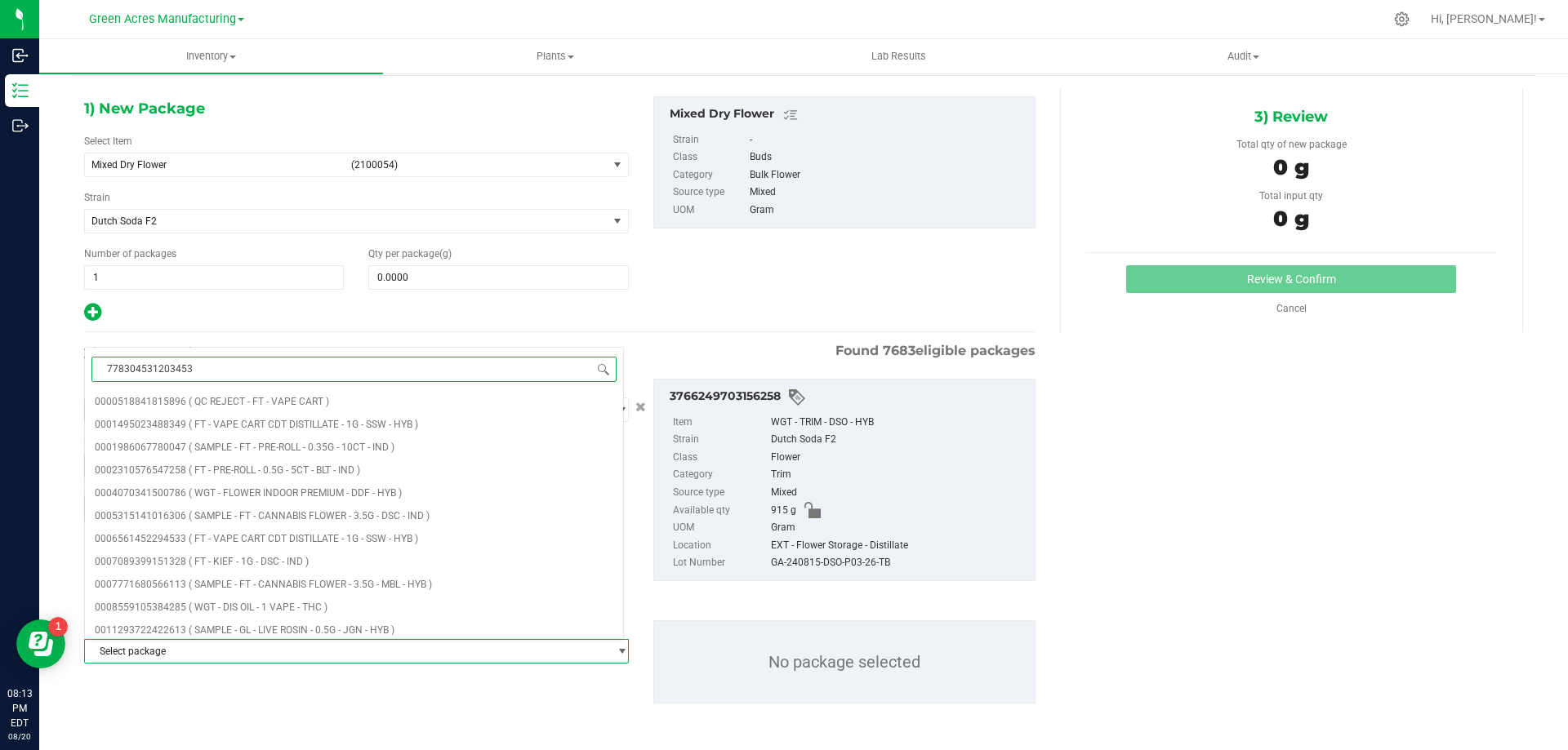
type input "7783045312034537"
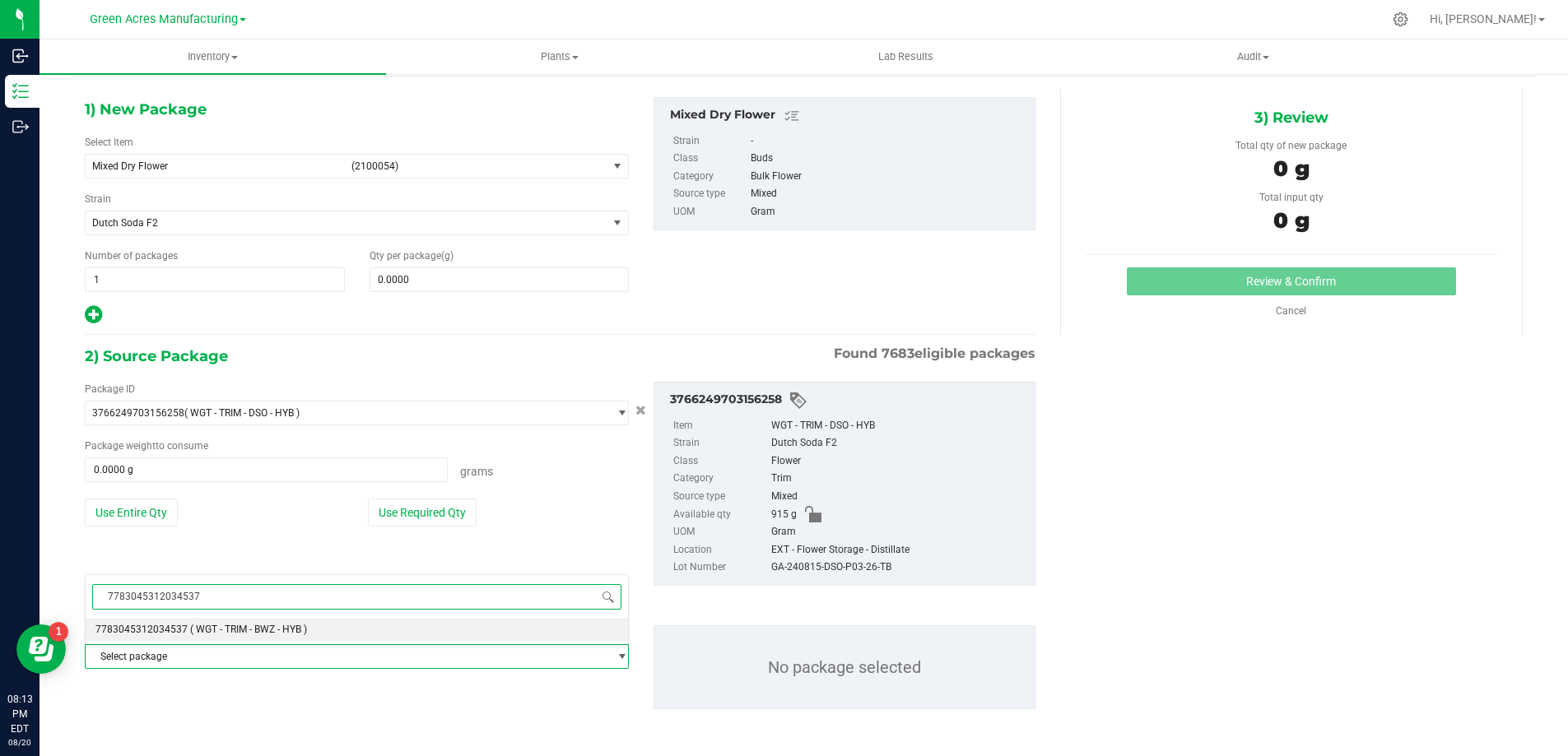
click at [285, 633] on span "( WGT - TRIM - BWZ - HYB )" at bounding box center [249, 630] width 117 height 12
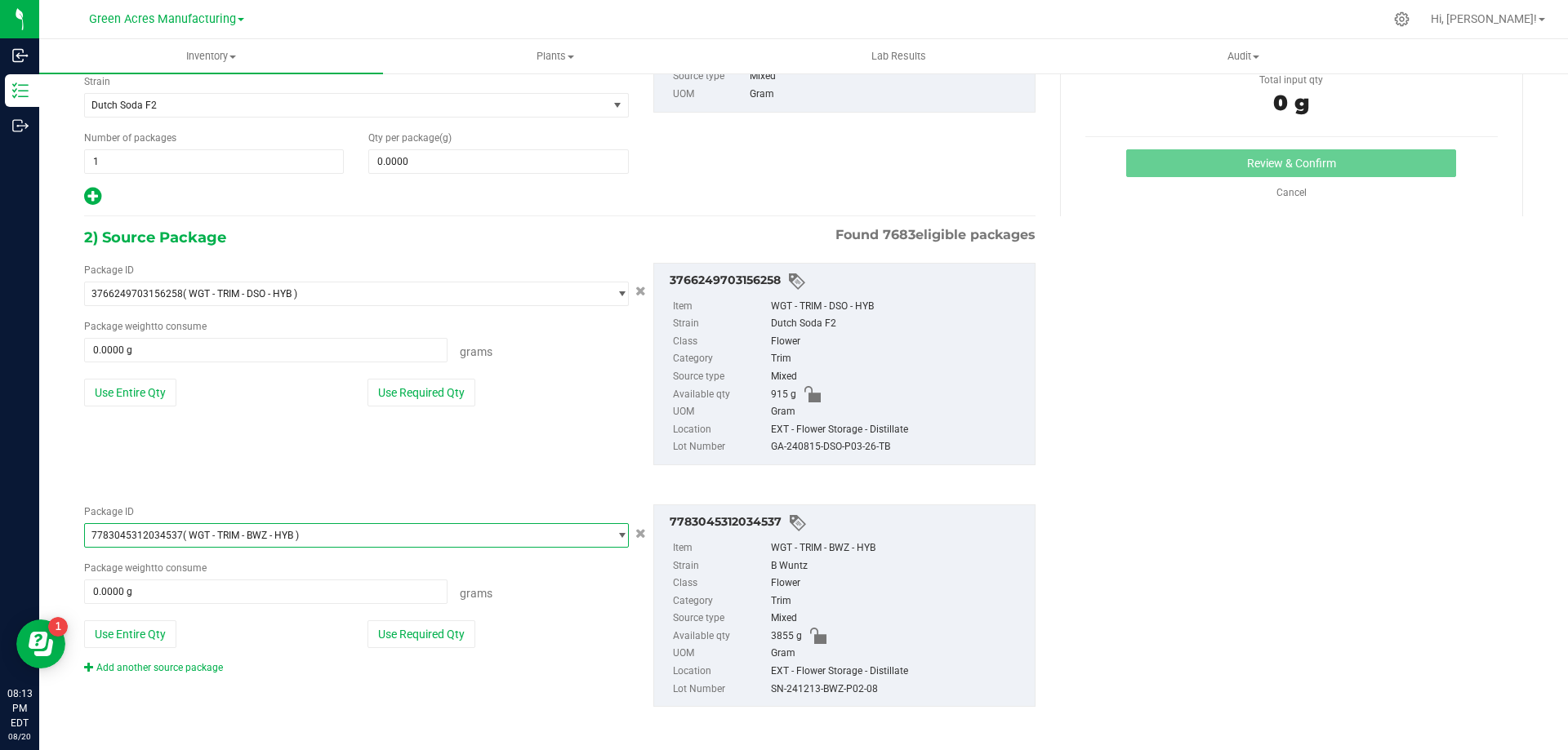
scroll to position [175, 0]
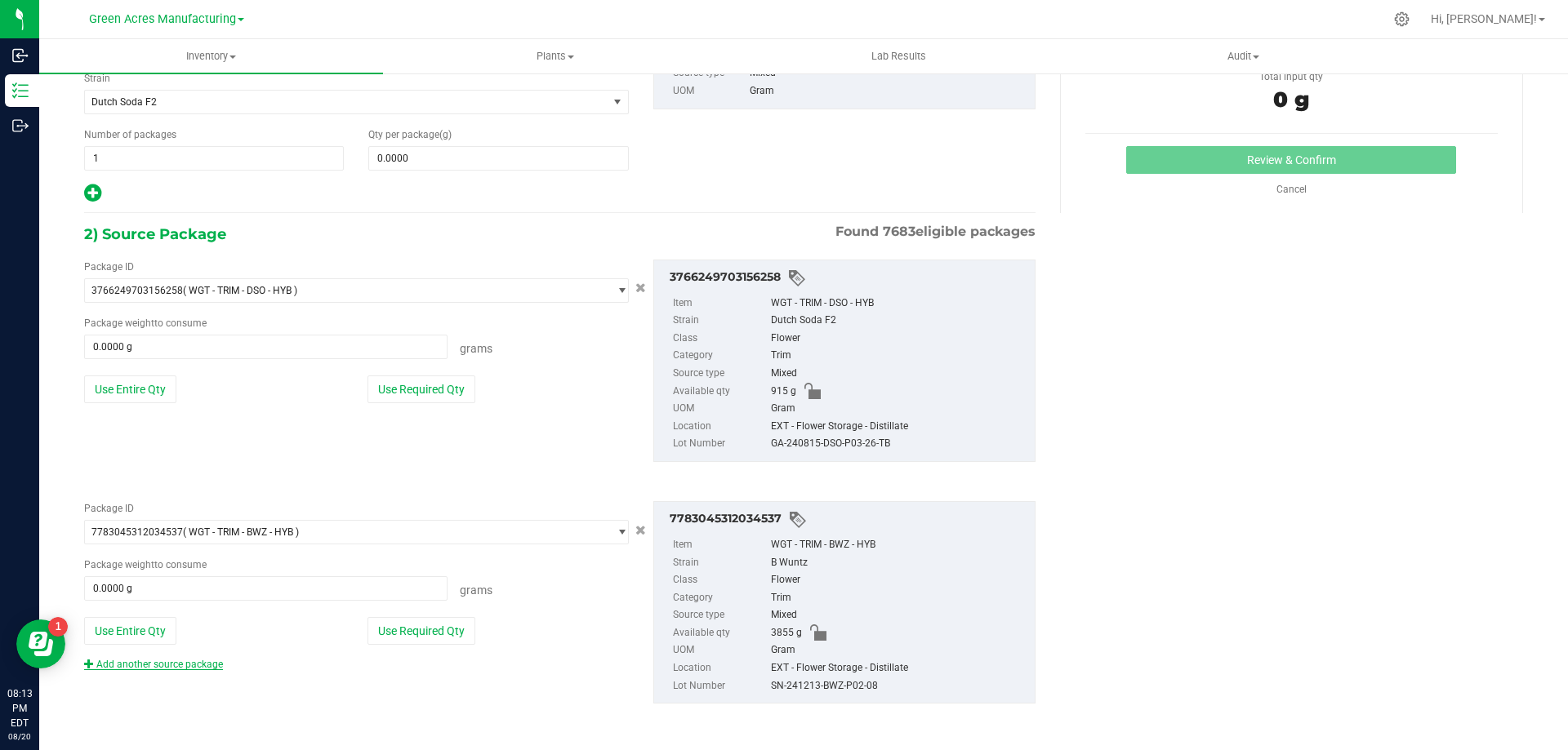
click at [183, 668] on link "Add another source package" at bounding box center [153, 664] width 139 height 12
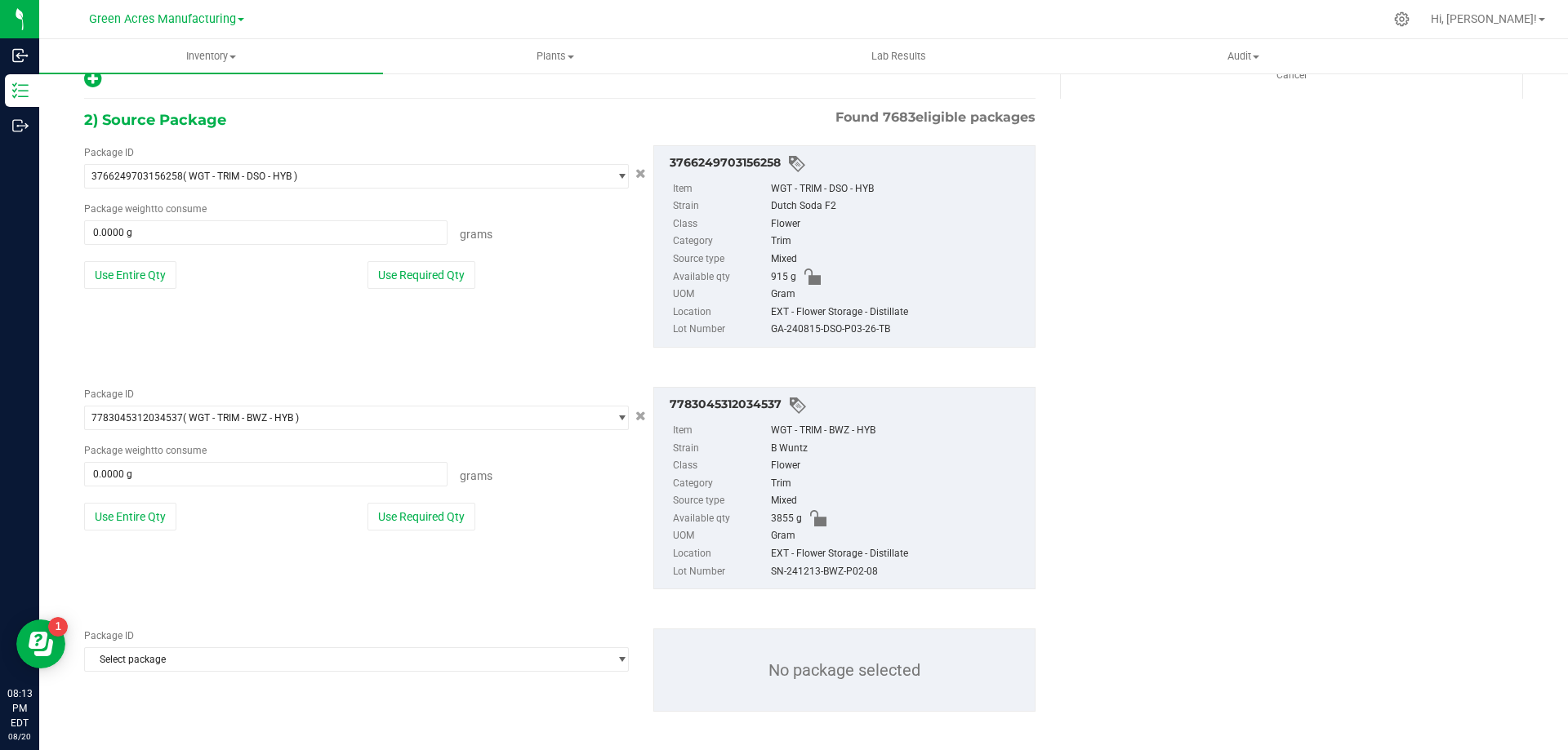
scroll to position [298, 0]
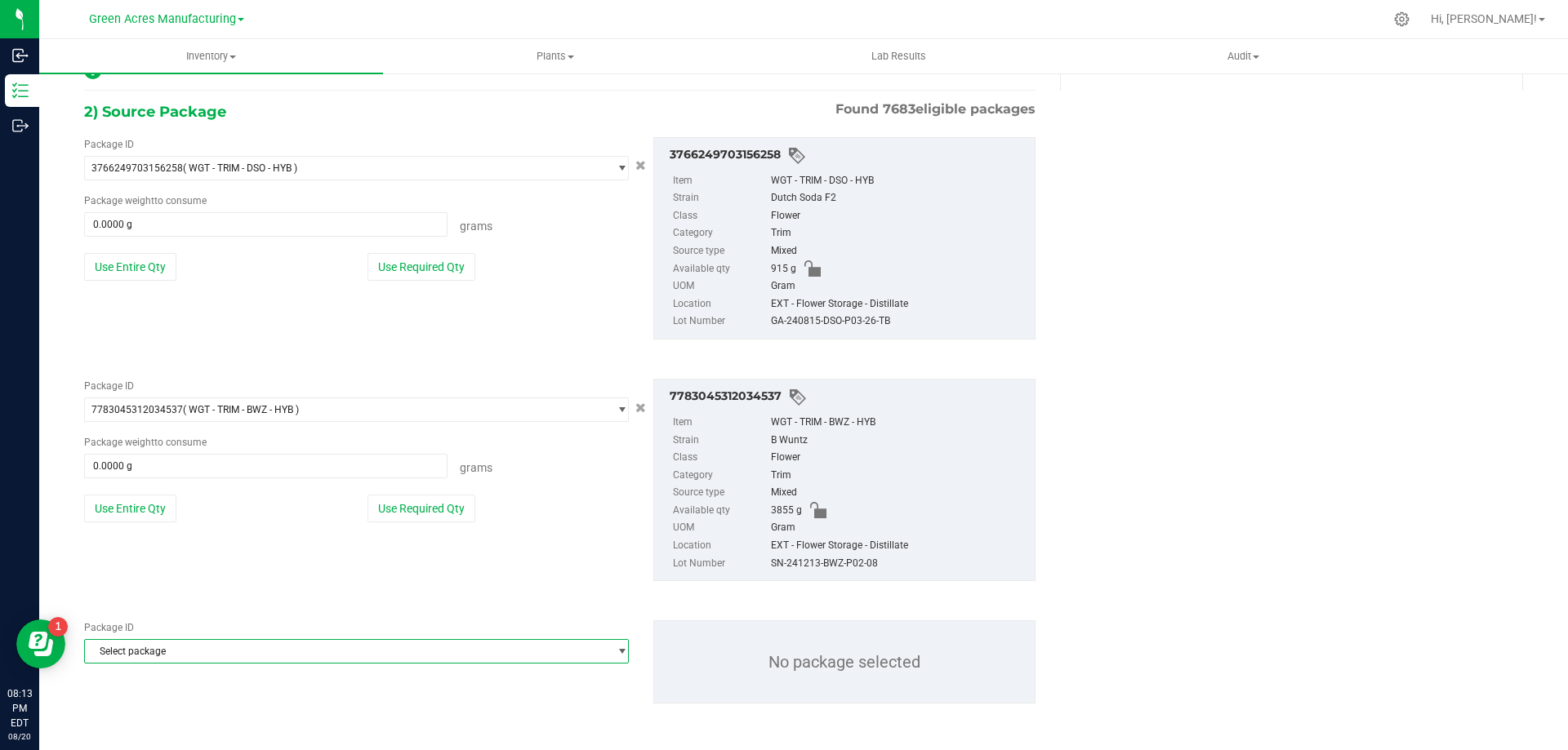
click at [268, 653] on span "Select package" at bounding box center [346, 652] width 523 height 23
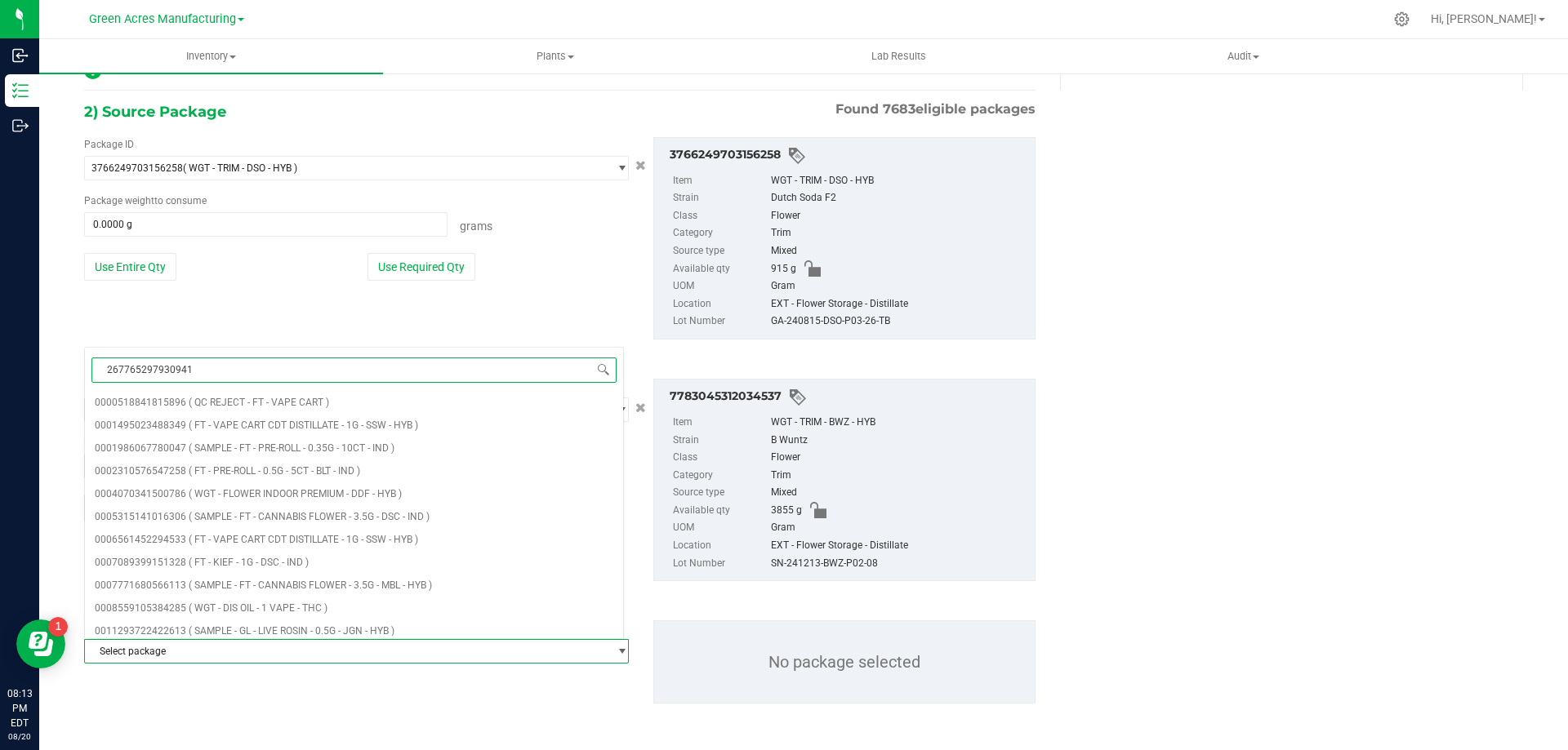
type input "2677652979309410"
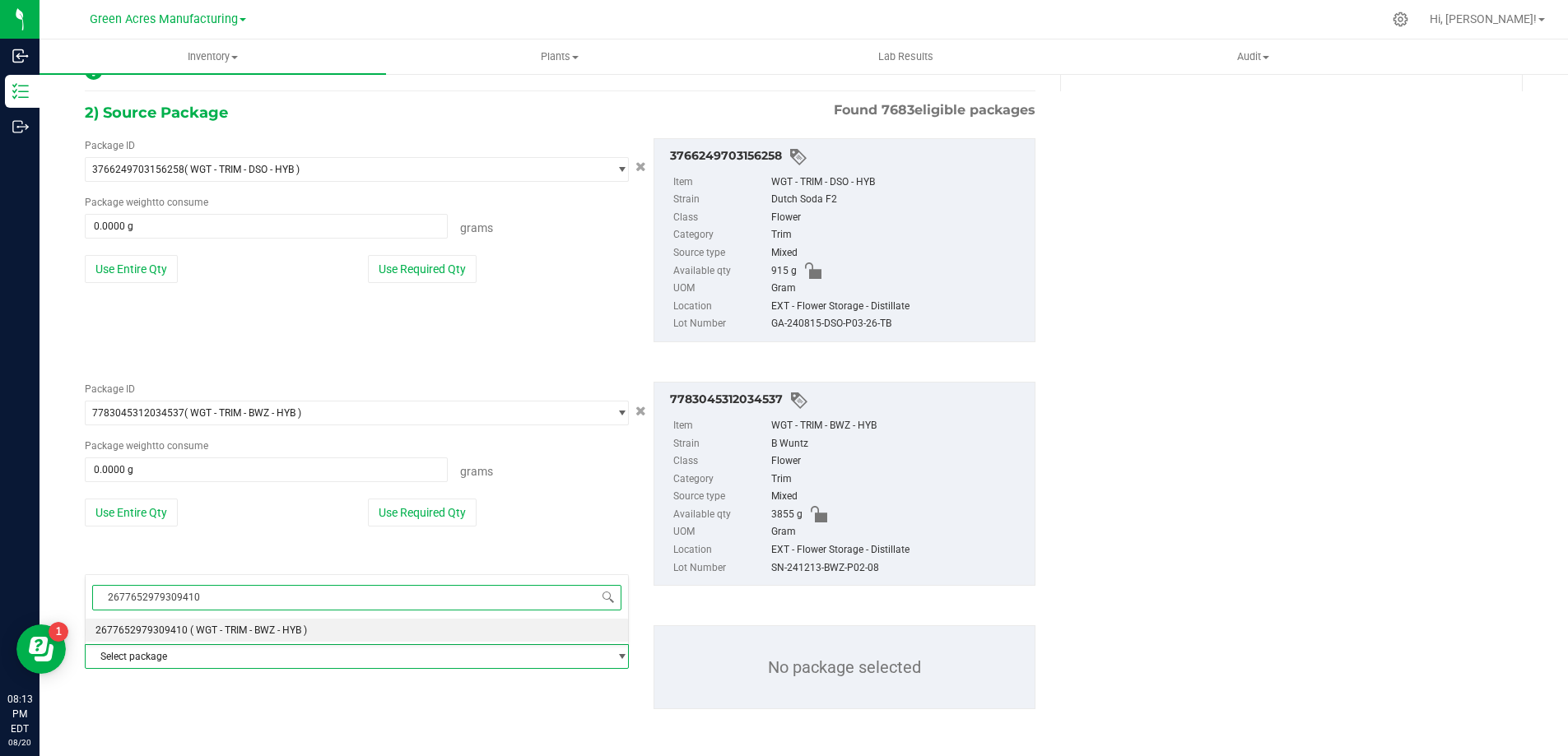
click at [301, 614] on span "2677652979309410" at bounding box center [357, 598] width 543 height 39
click at [305, 625] on span "( WGT - TRIM - BWZ - HYB )" at bounding box center [249, 630] width 117 height 12
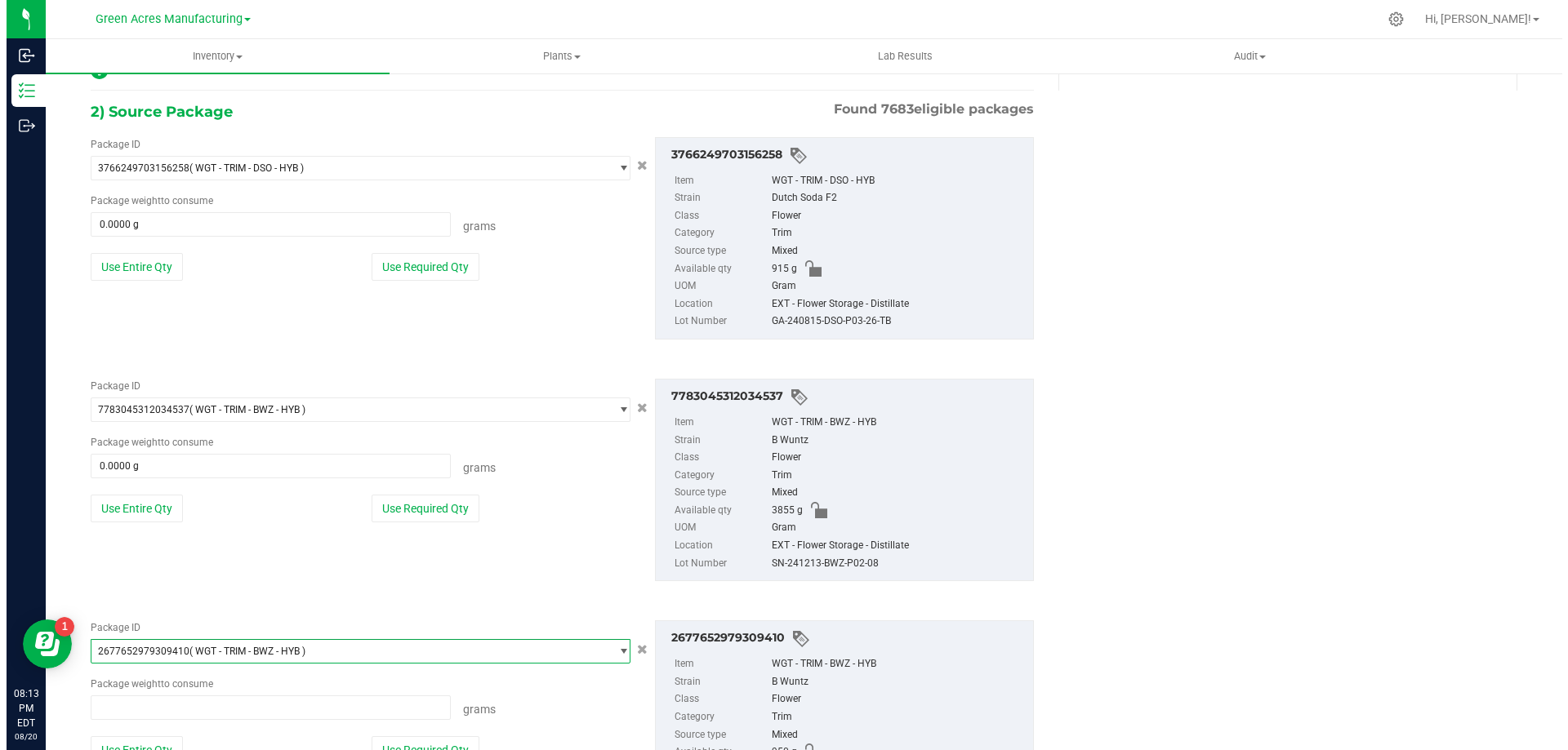
scroll to position [46585, 0]
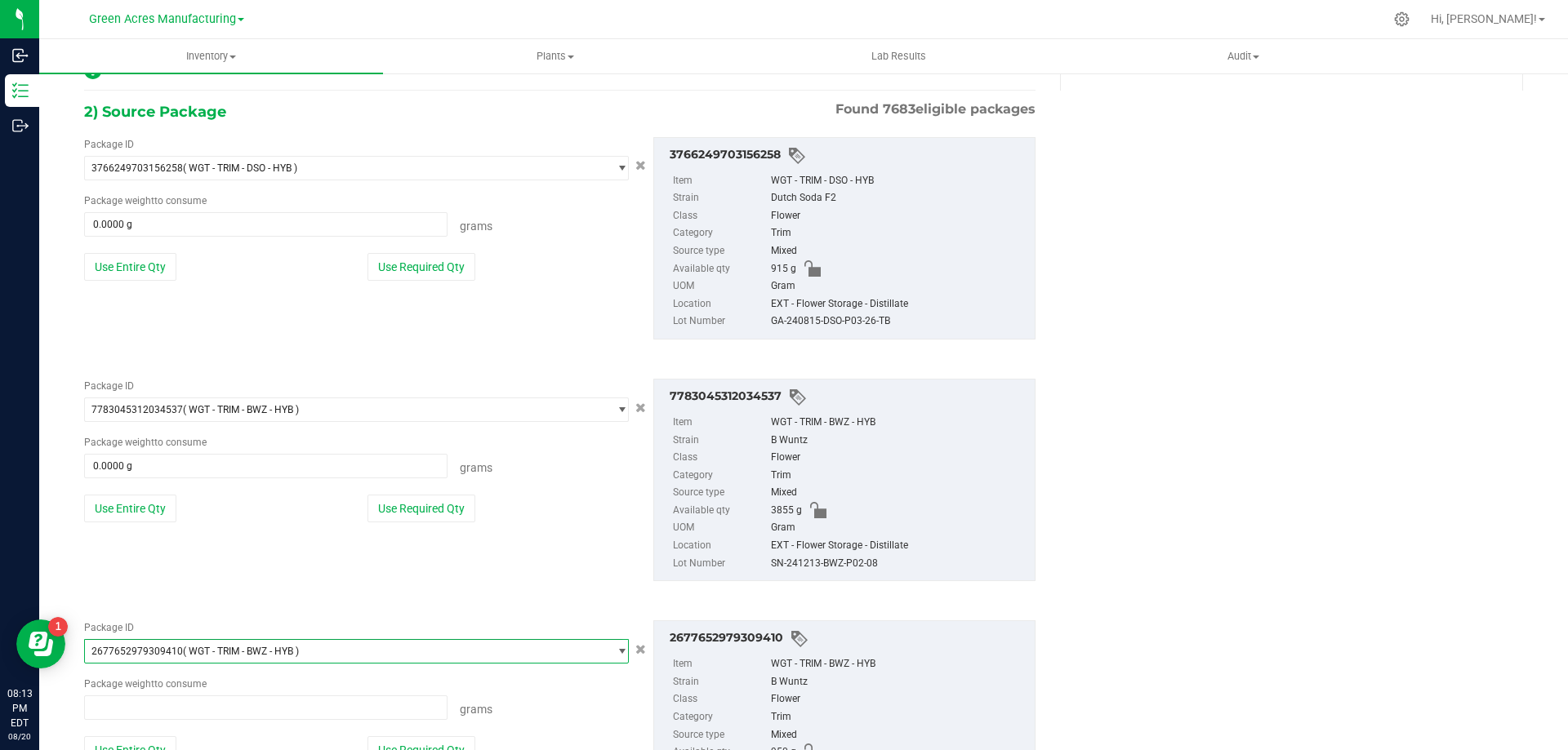
type input "0.0000 g"
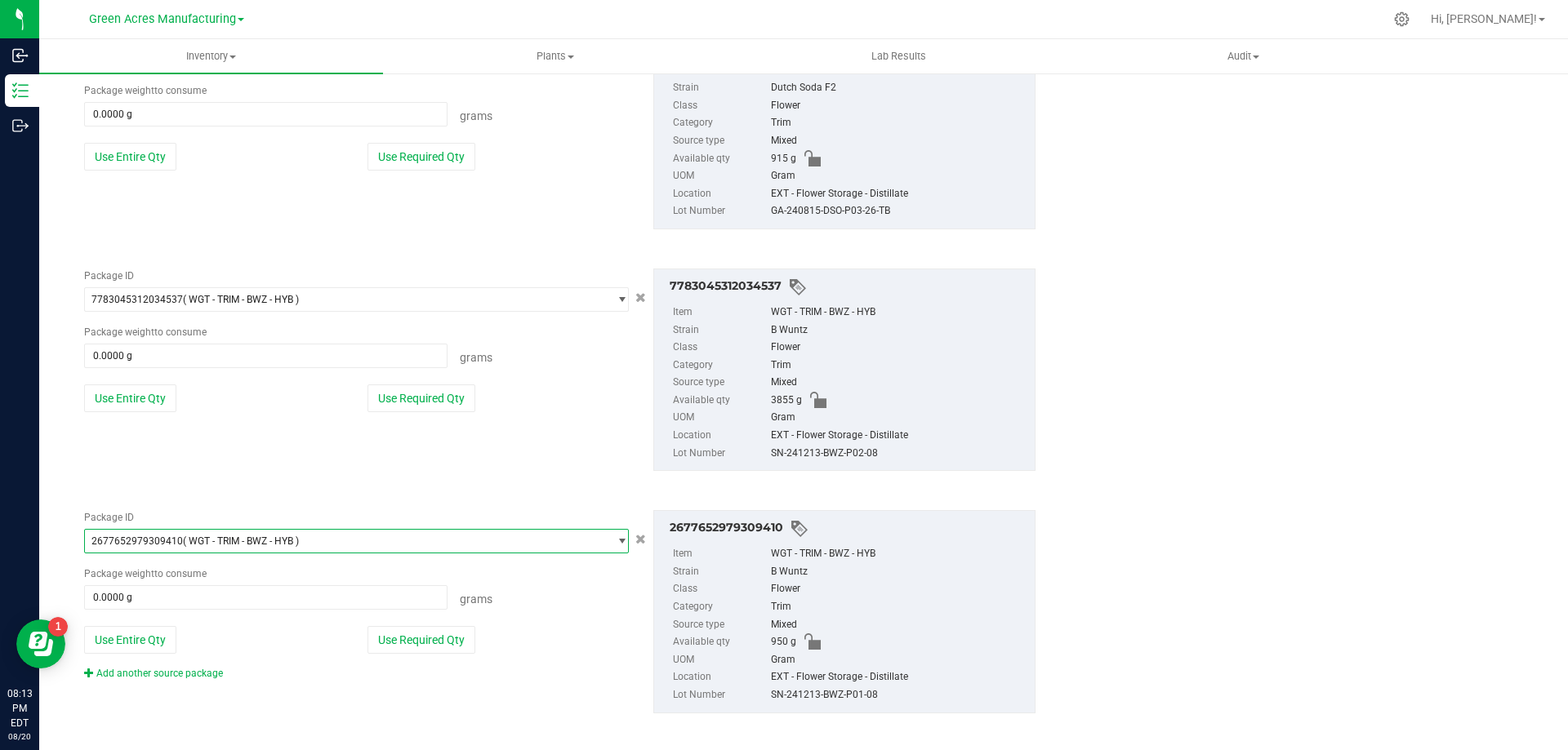
scroll to position [418, 0]
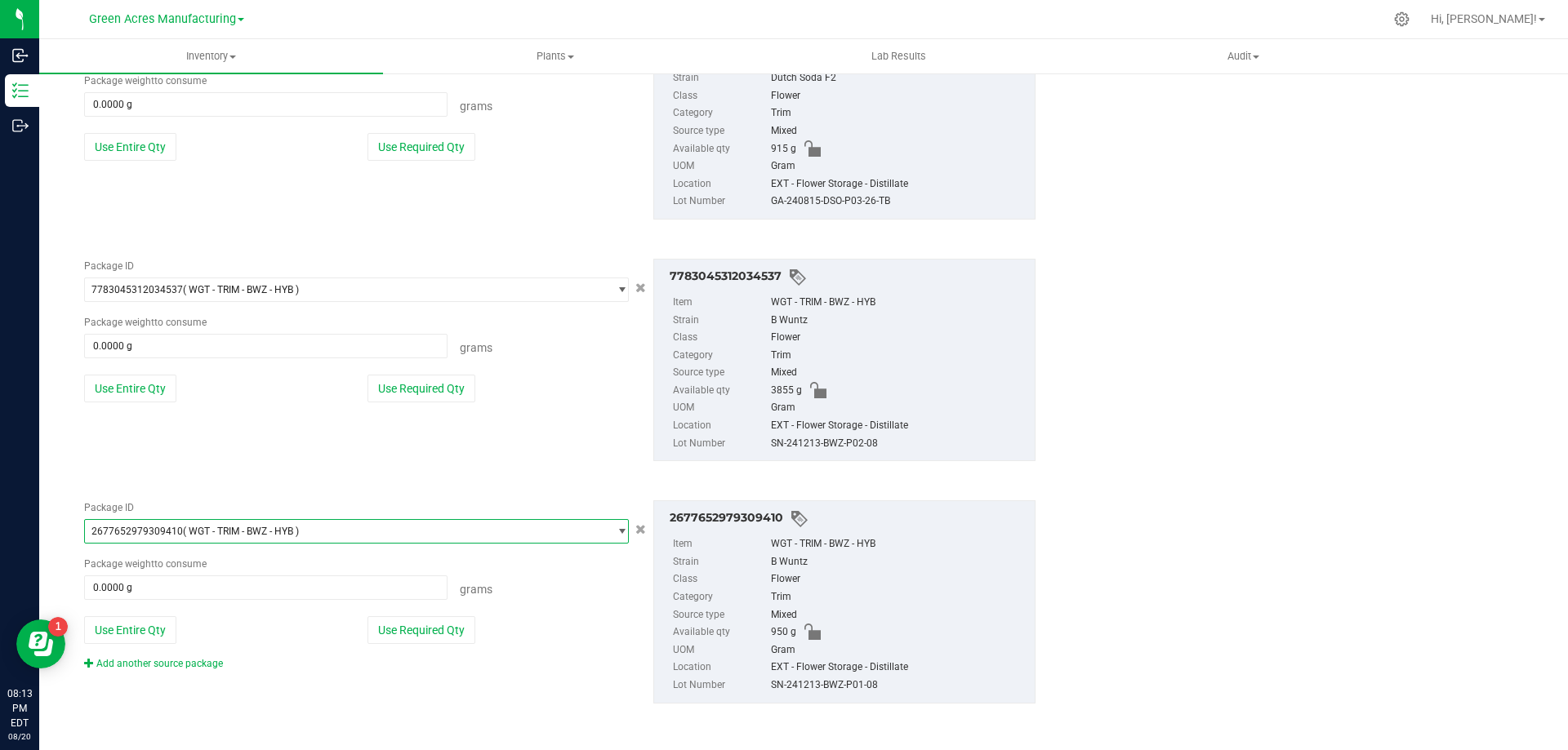
click at [209, 670] on div "Add another source package" at bounding box center [165, 664] width 164 height 15
click at [209, 665] on link "Add another source package" at bounding box center [153, 664] width 139 height 12
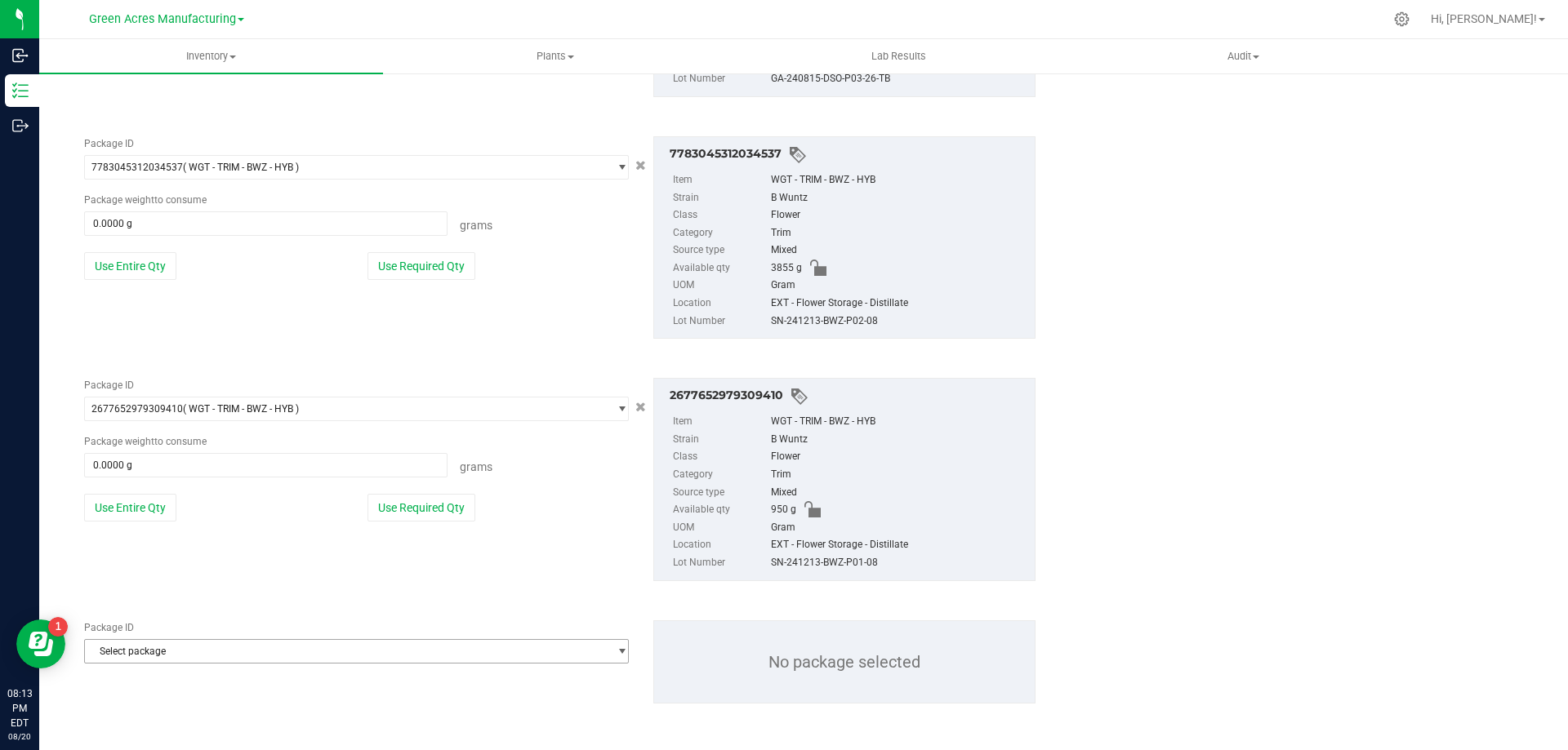
click at [233, 661] on span "Select package" at bounding box center [346, 652] width 523 height 23
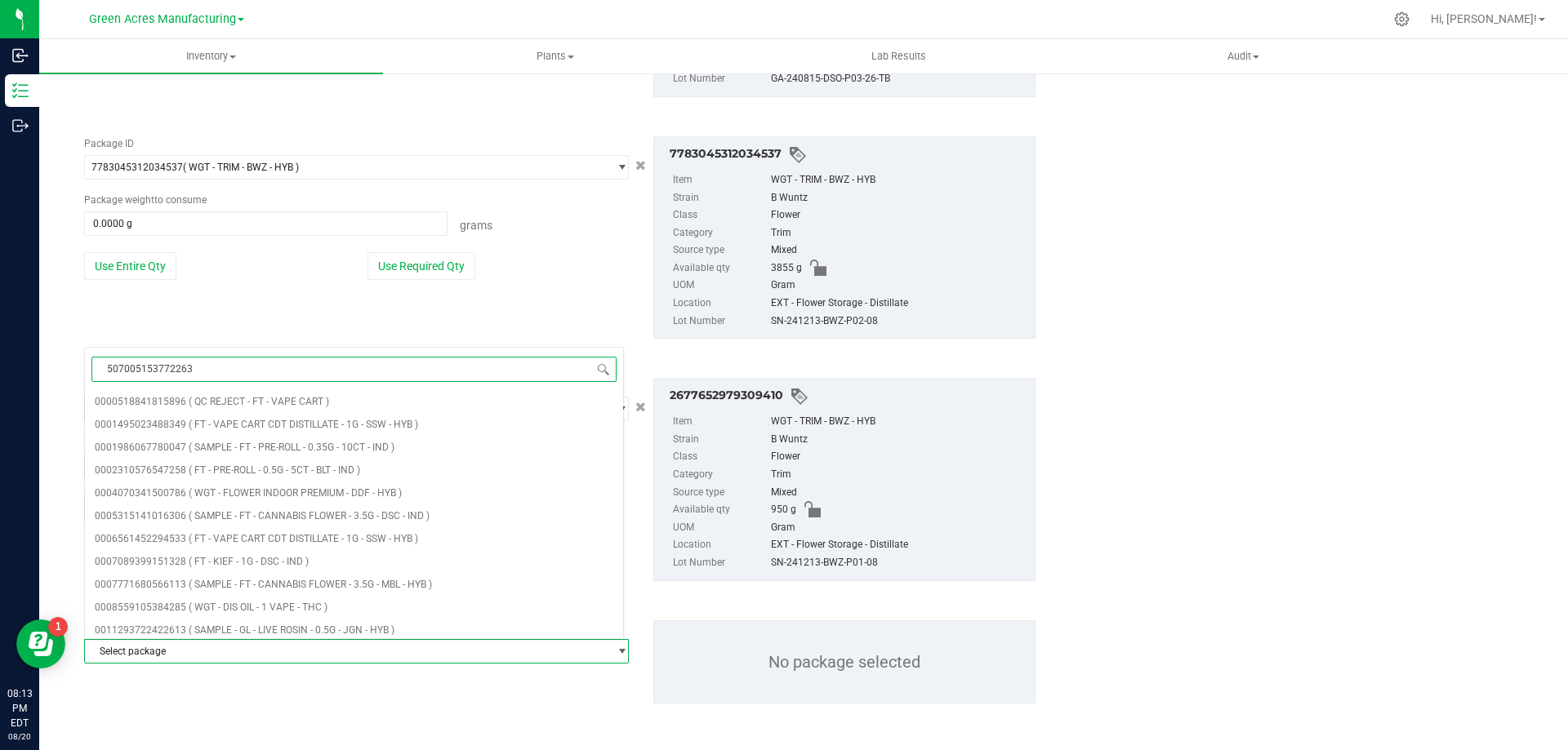
type input "5070051537722630"
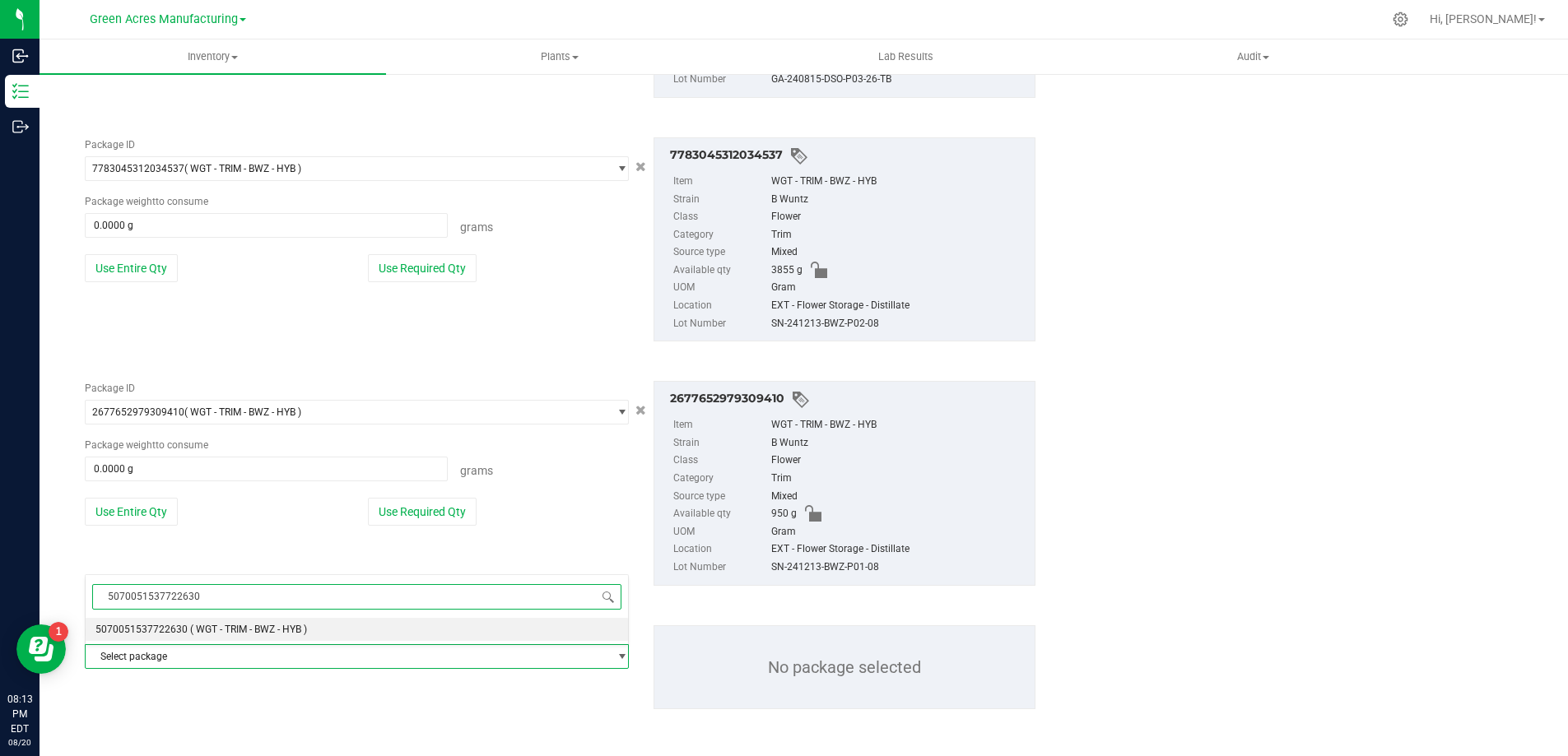
click at [258, 630] on span "( WGT - TRIM - BWZ - HYB )" at bounding box center [249, 630] width 117 height 12
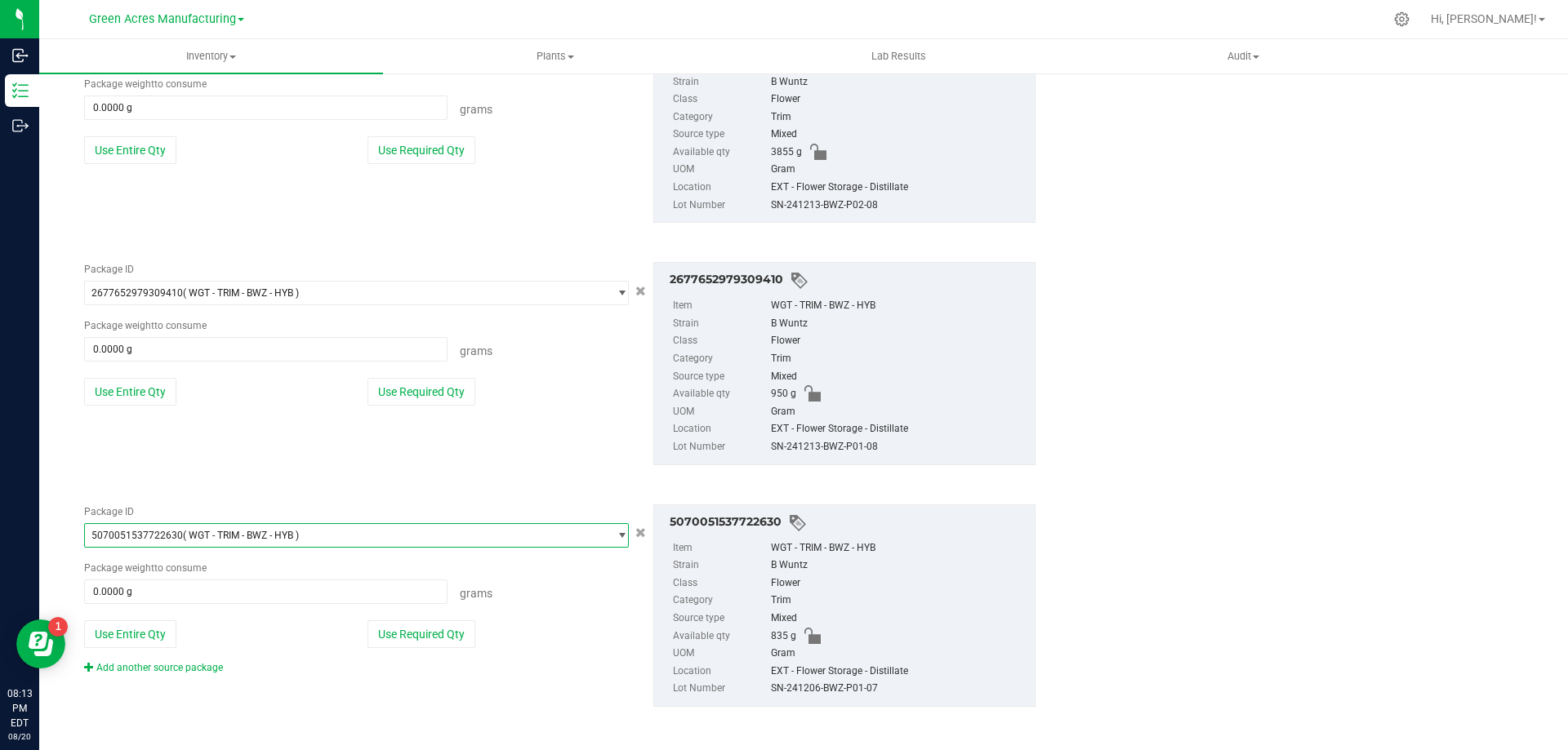
scroll to position [659, 0]
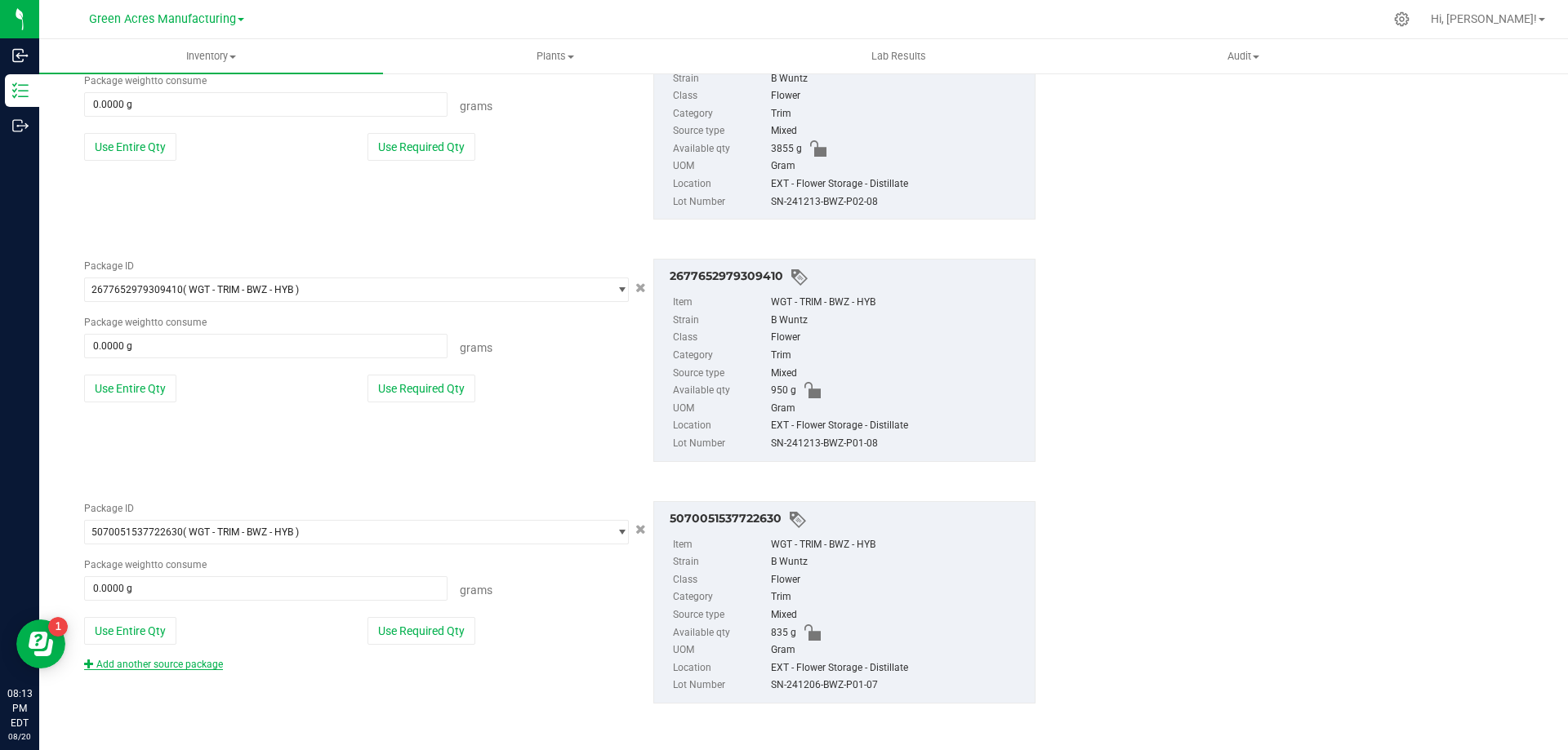
click at [210, 663] on link "Add another source package" at bounding box center [153, 664] width 139 height 12
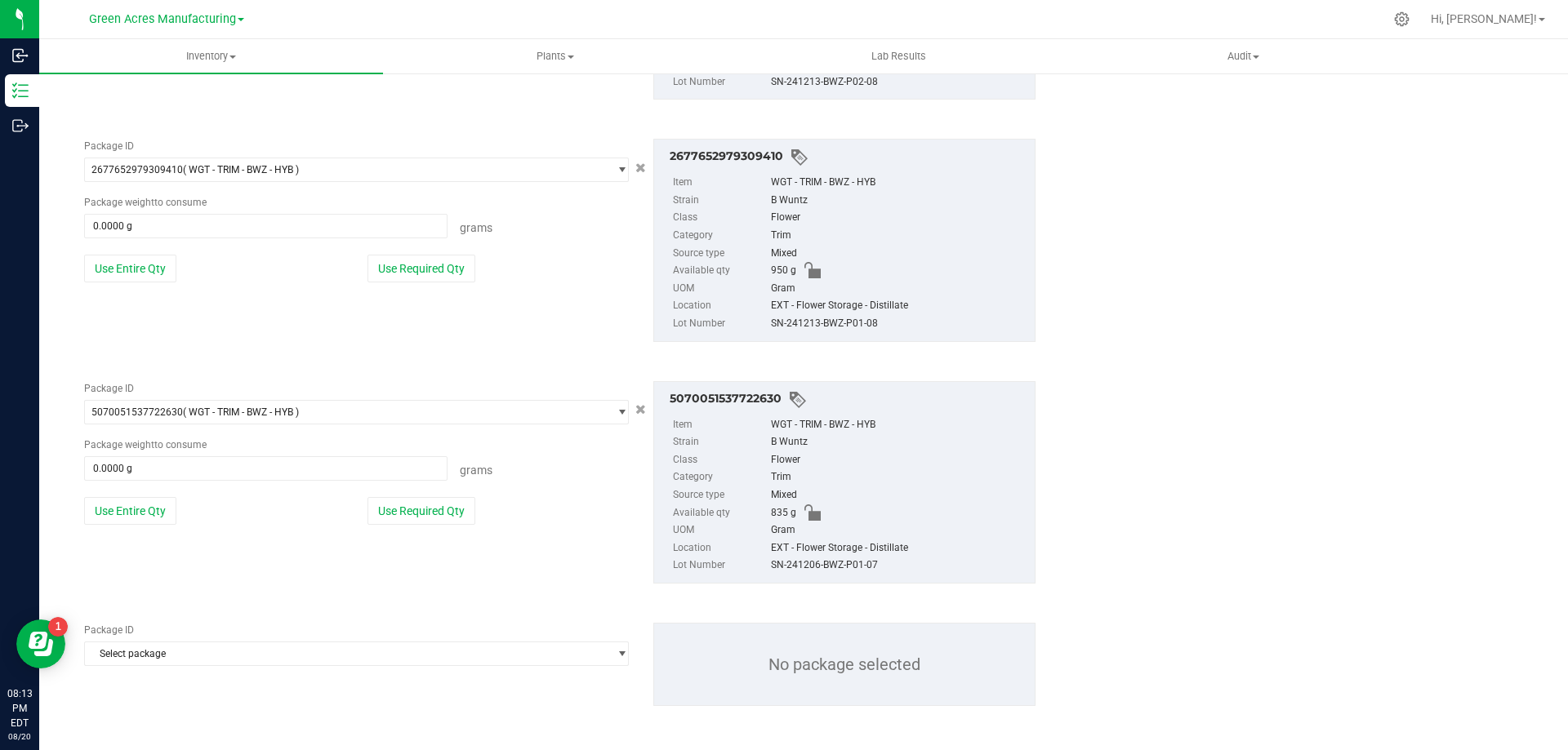
scroll to position [782, 0]
click at [268, 649] on span "Select package" at bounding box center [346, 652] width 523 height 23
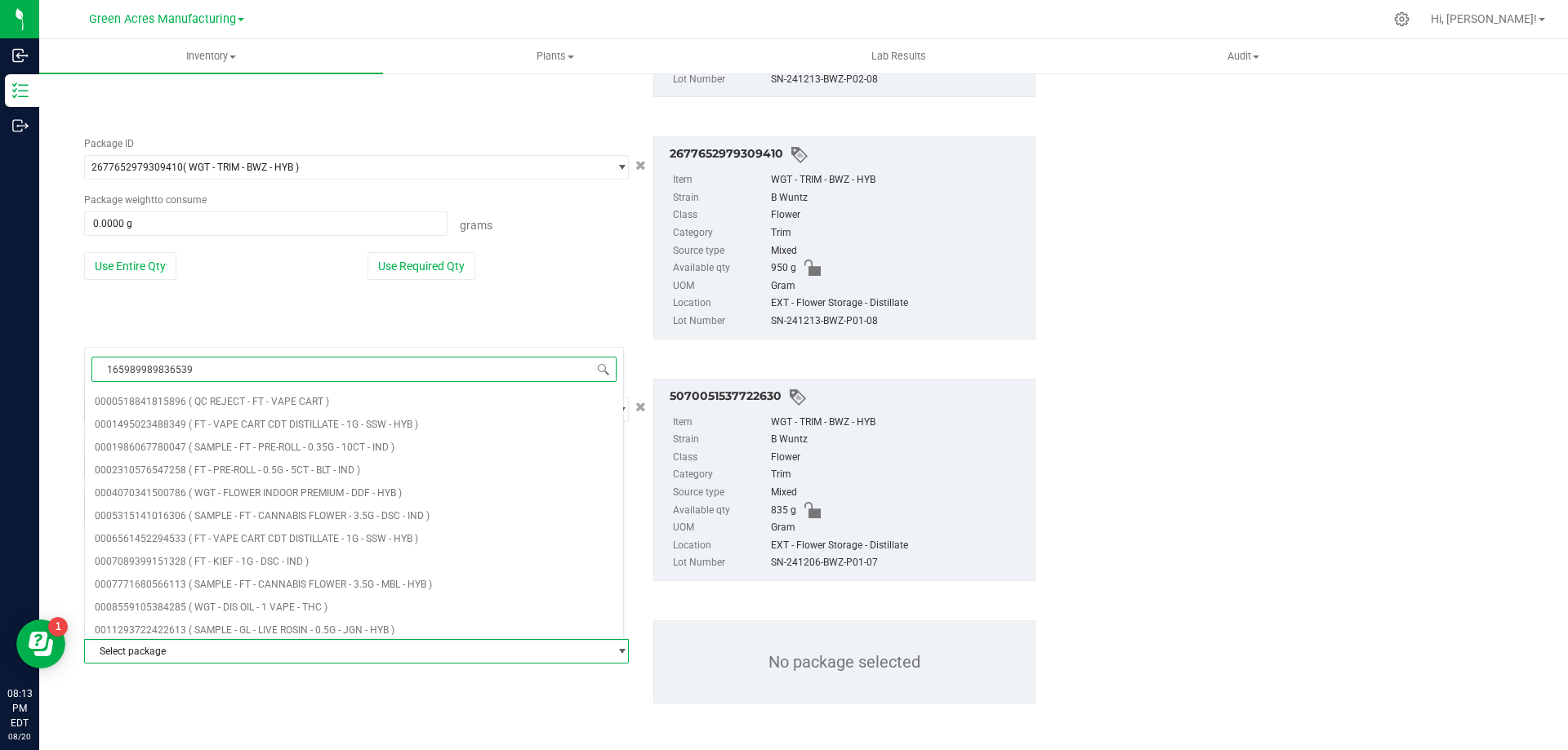
type input "1659899898365395"
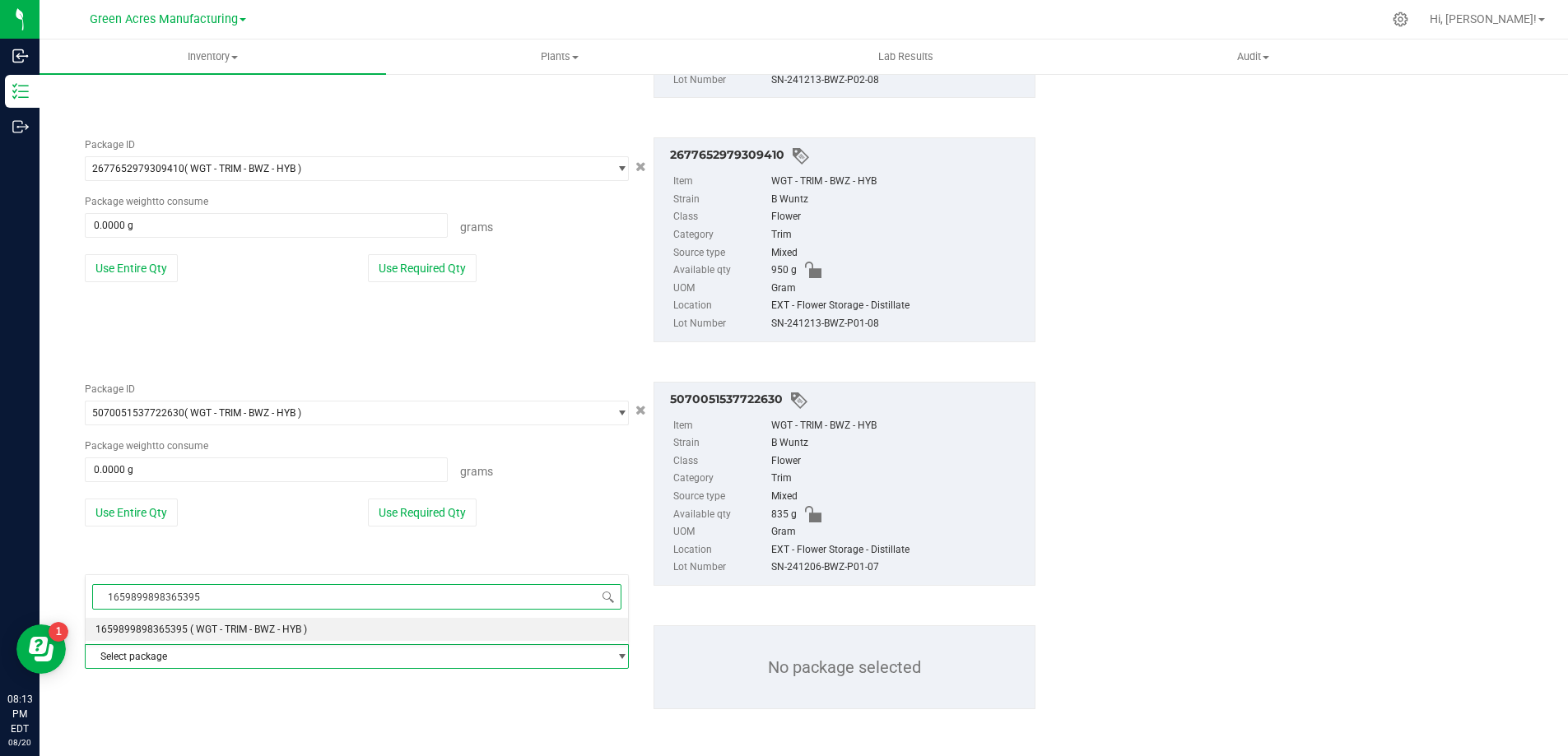
click at [272, 635] on span "( WGT - TRIM - BWZ - HYB )" at bounding box center [249, 630] width 117 height 12
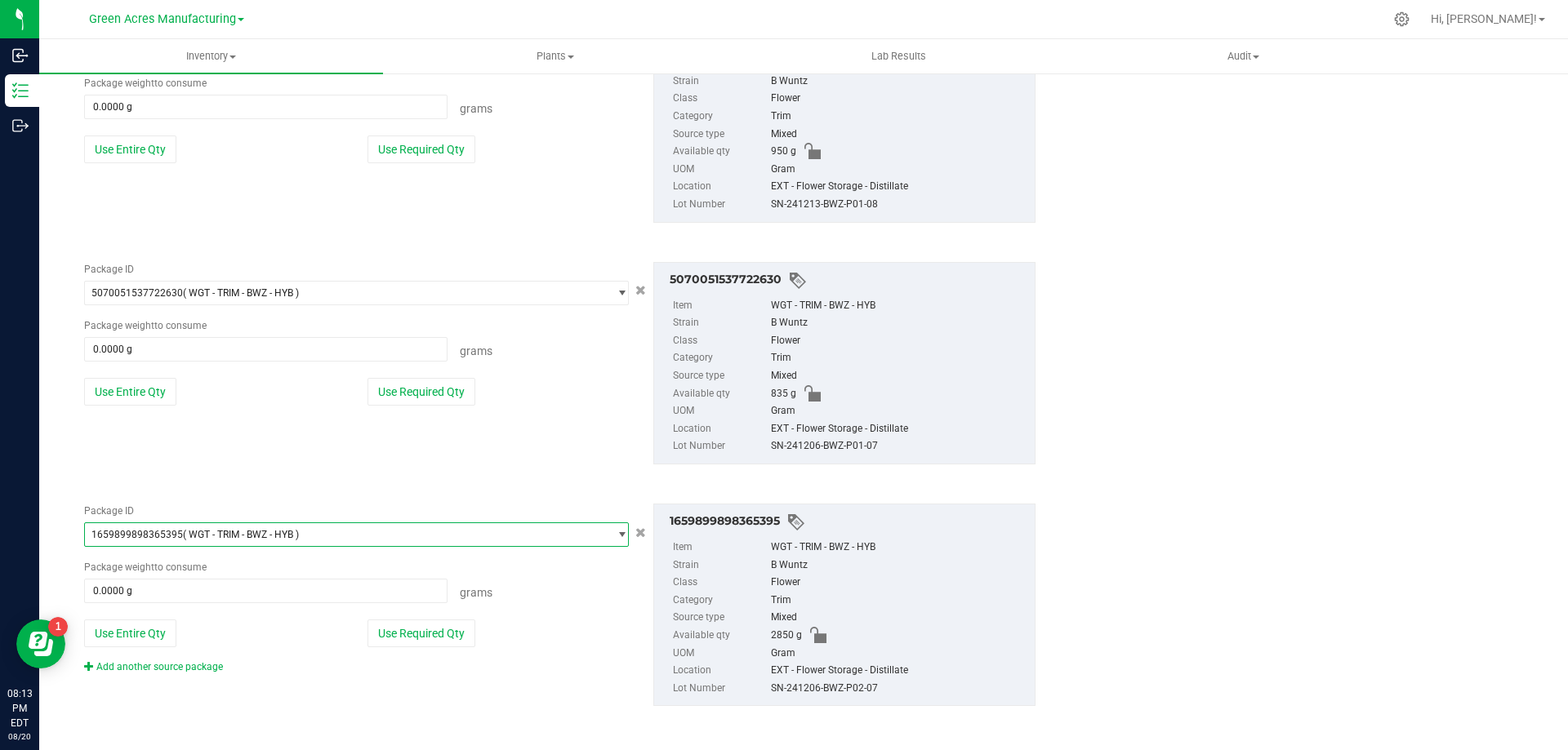
scroll to position [901, 0]
click at [174, 668] on link "Add another source package" at bounding box center [153, 664] width 139 height 12
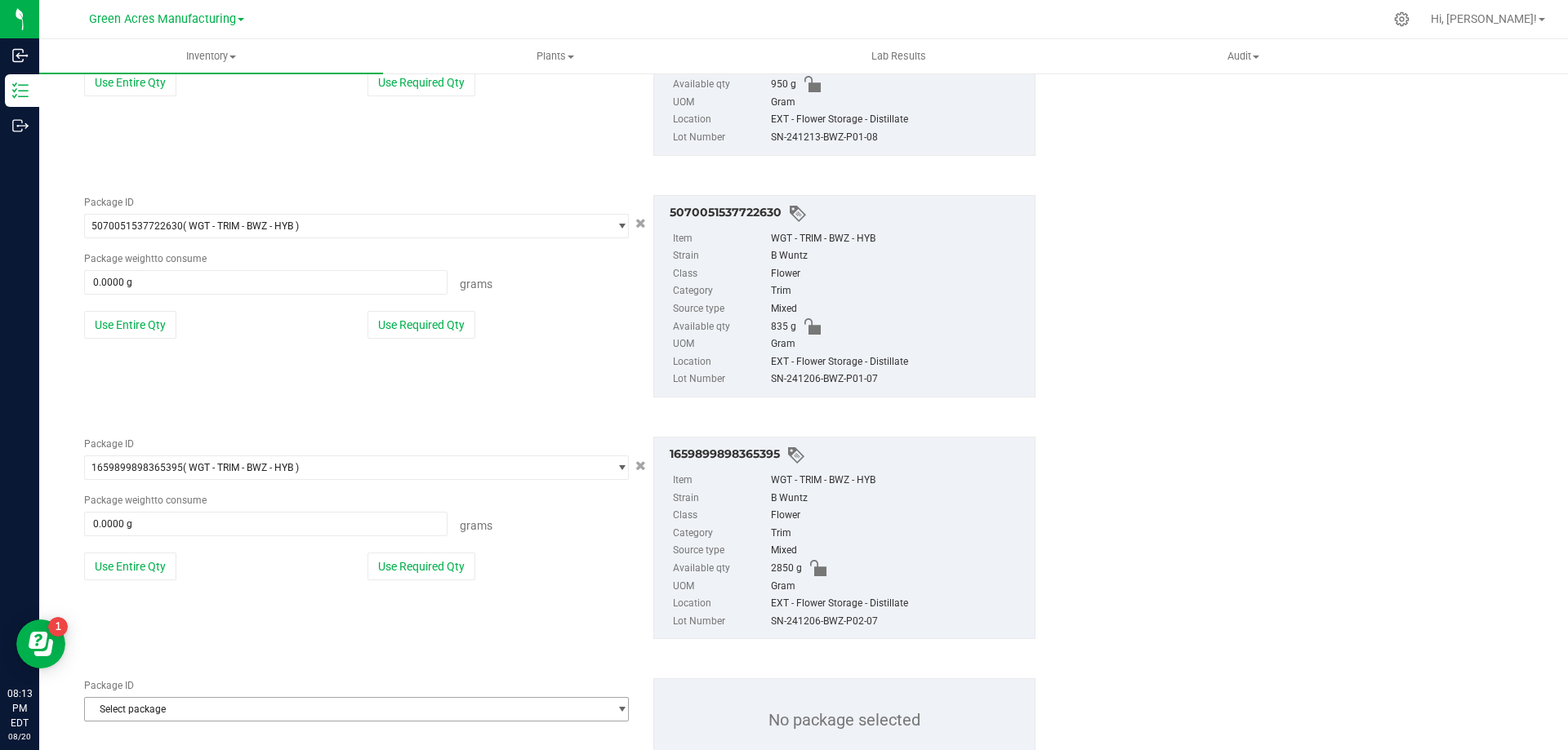
scroll to position [1024, 0]
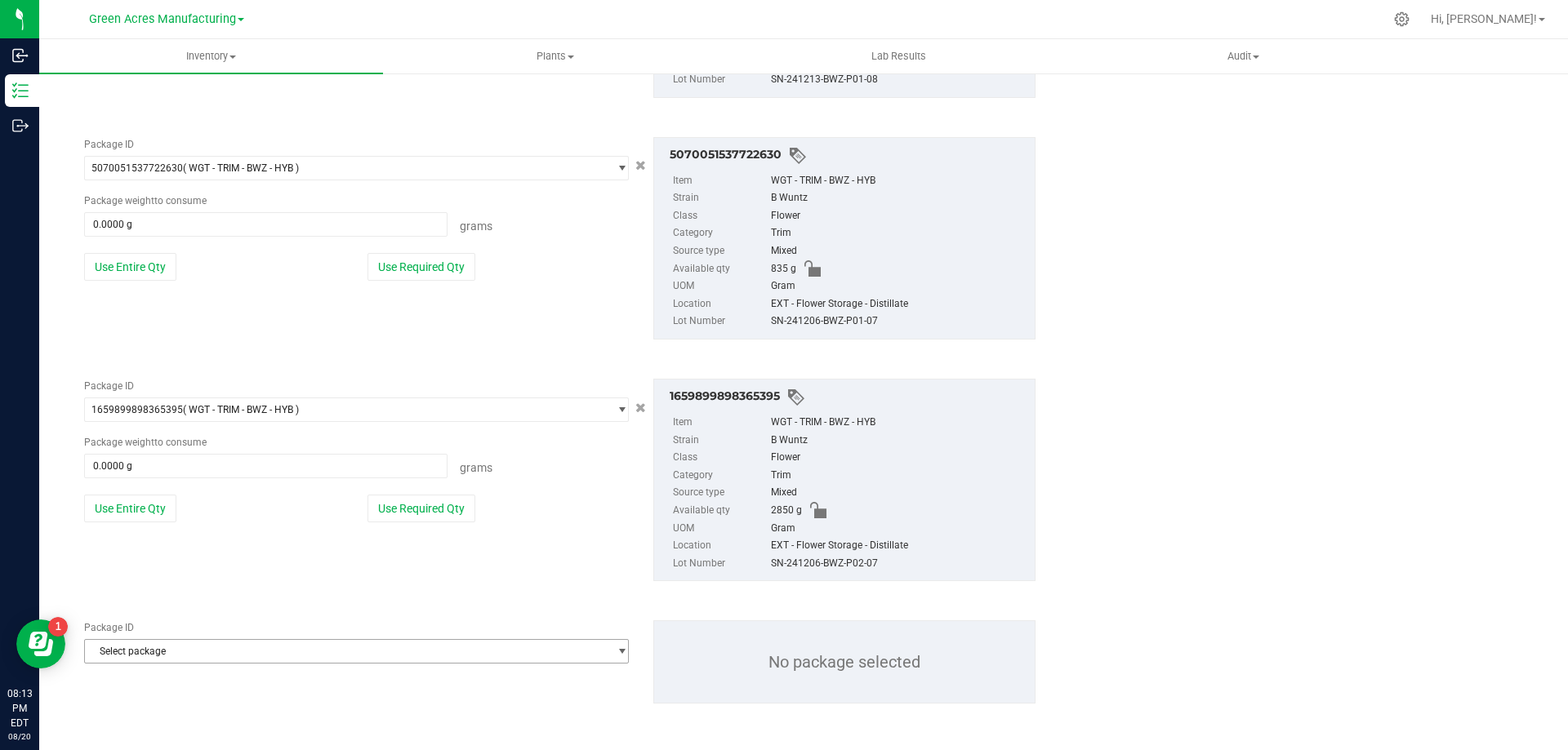
click at [218, 659] on span "Select package" at bounding box center [346, 652] width 523 height 23
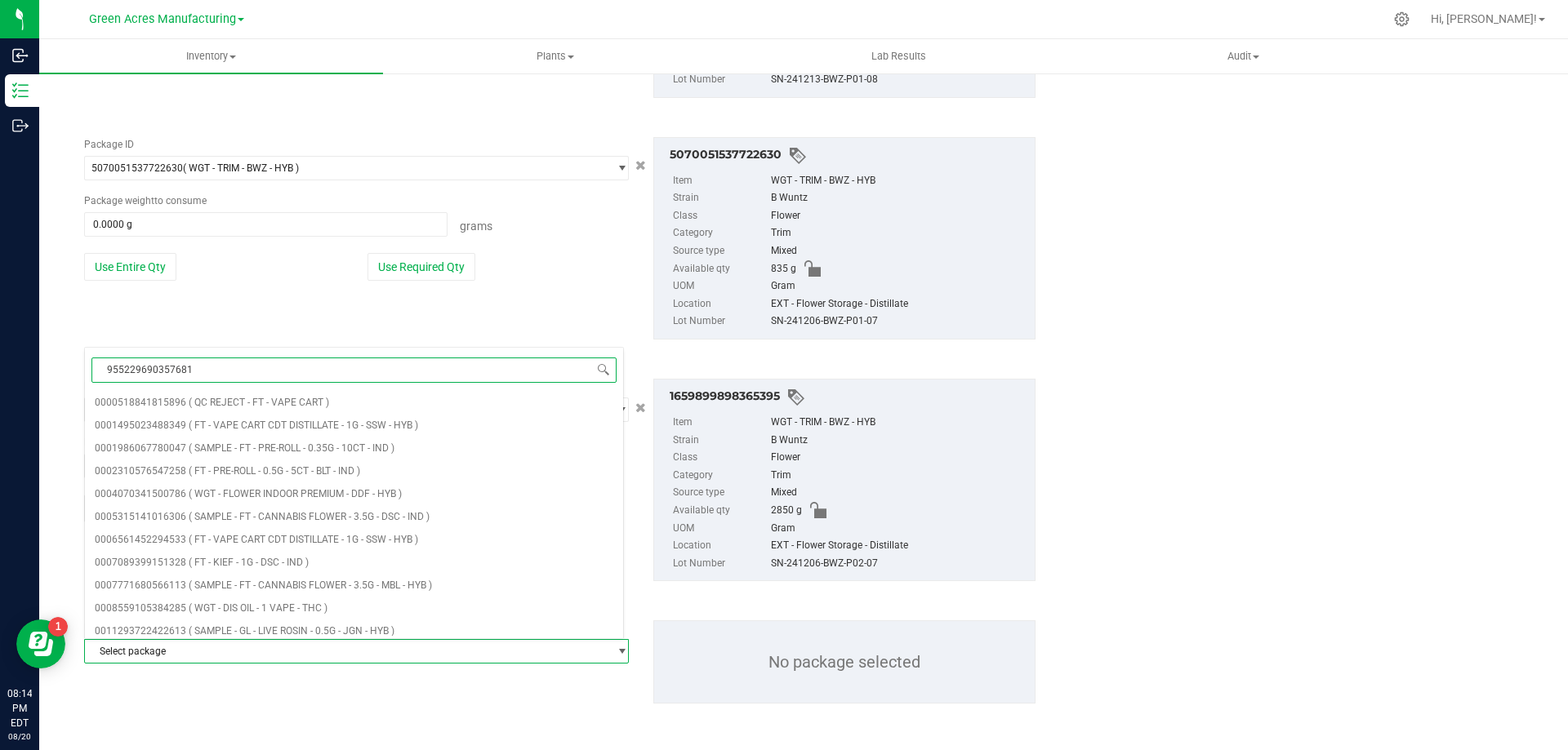
type input "9552296903576810"
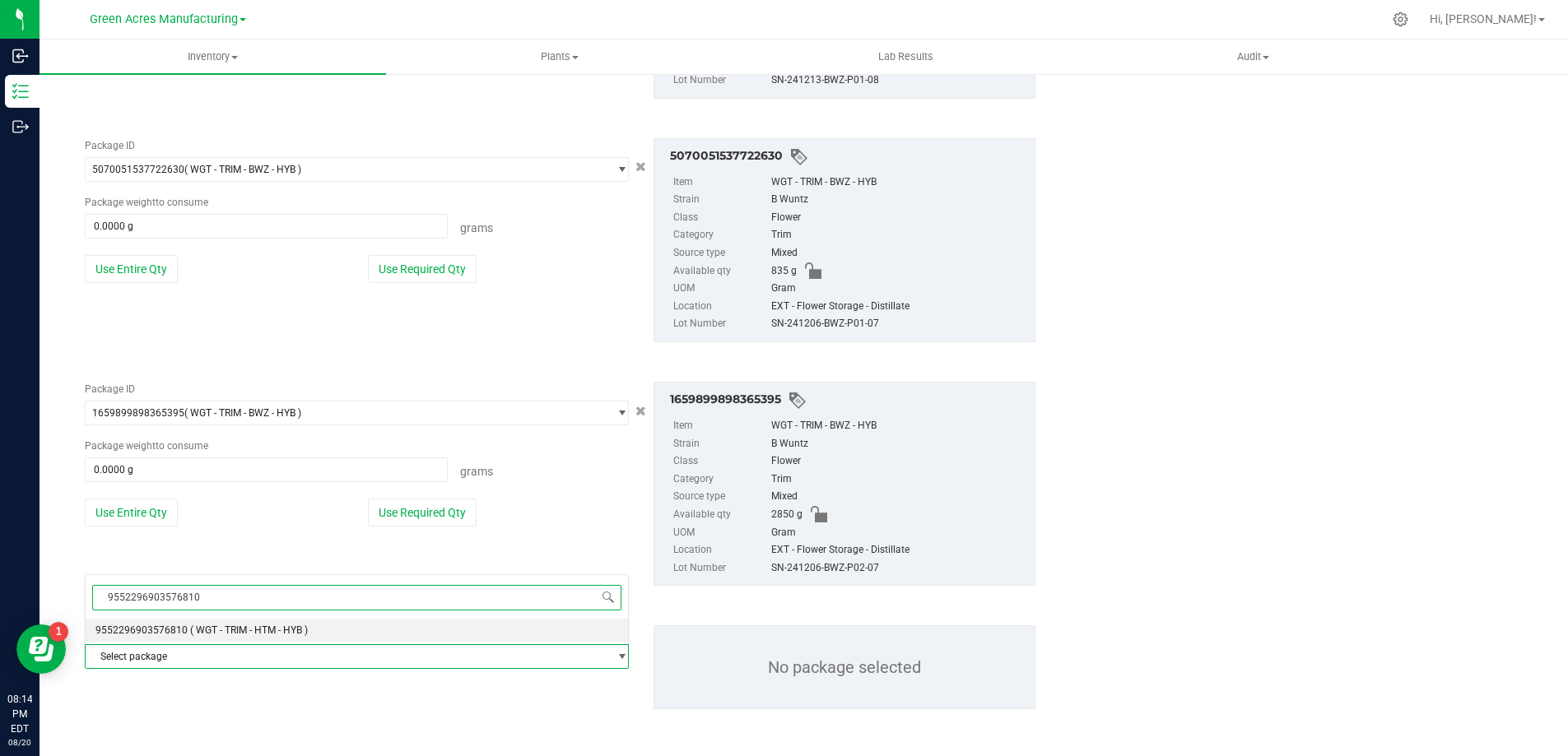
click at [245, 637] on li "9552296903576810 ( WGT - TRIM - HTM - HYB )" at bounding box center [357, 630] width 543 height 23
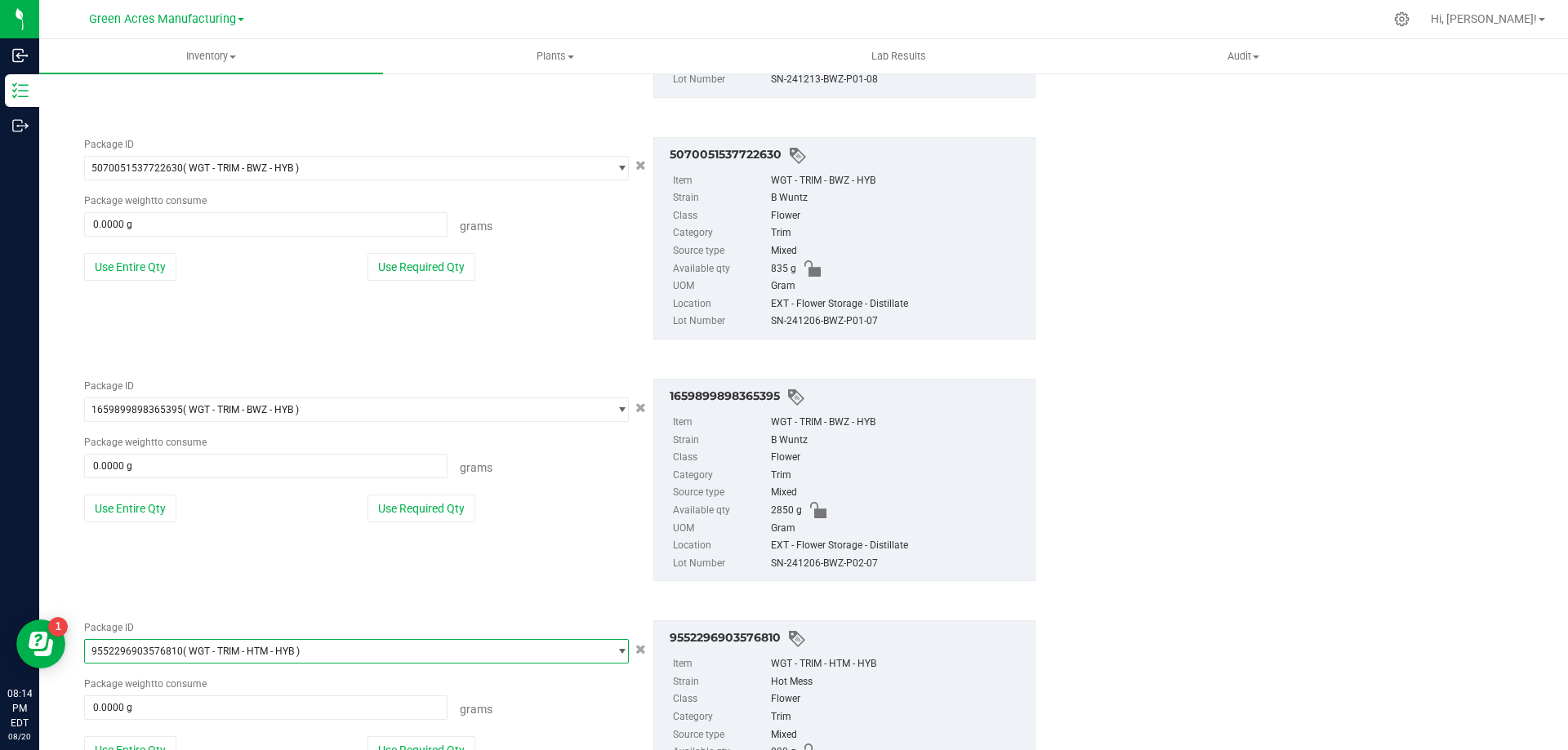
scroll to position [1144, 0]
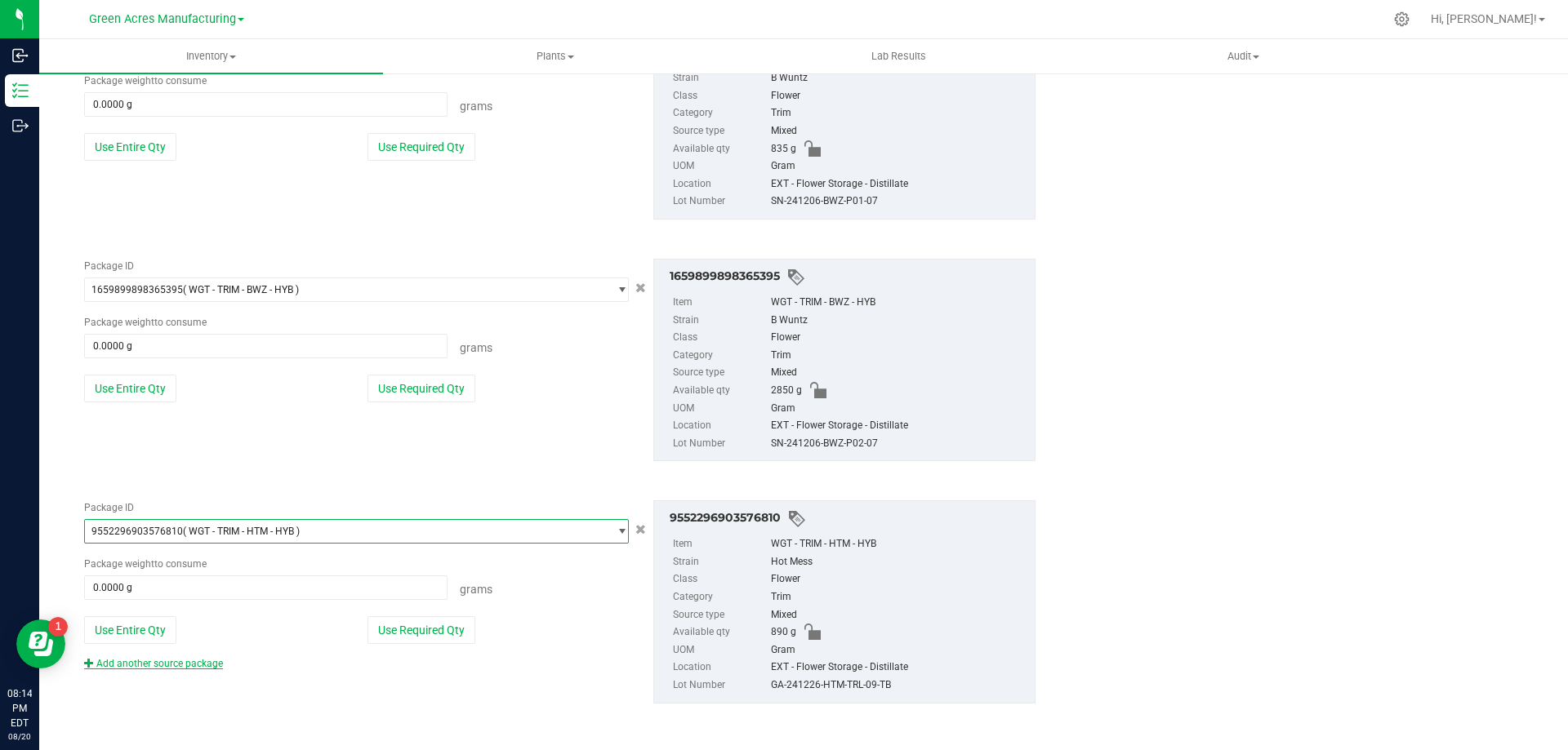
click at [200, 666] on link "Add another source package" at bounding box center [153, 664] width 139 height 12
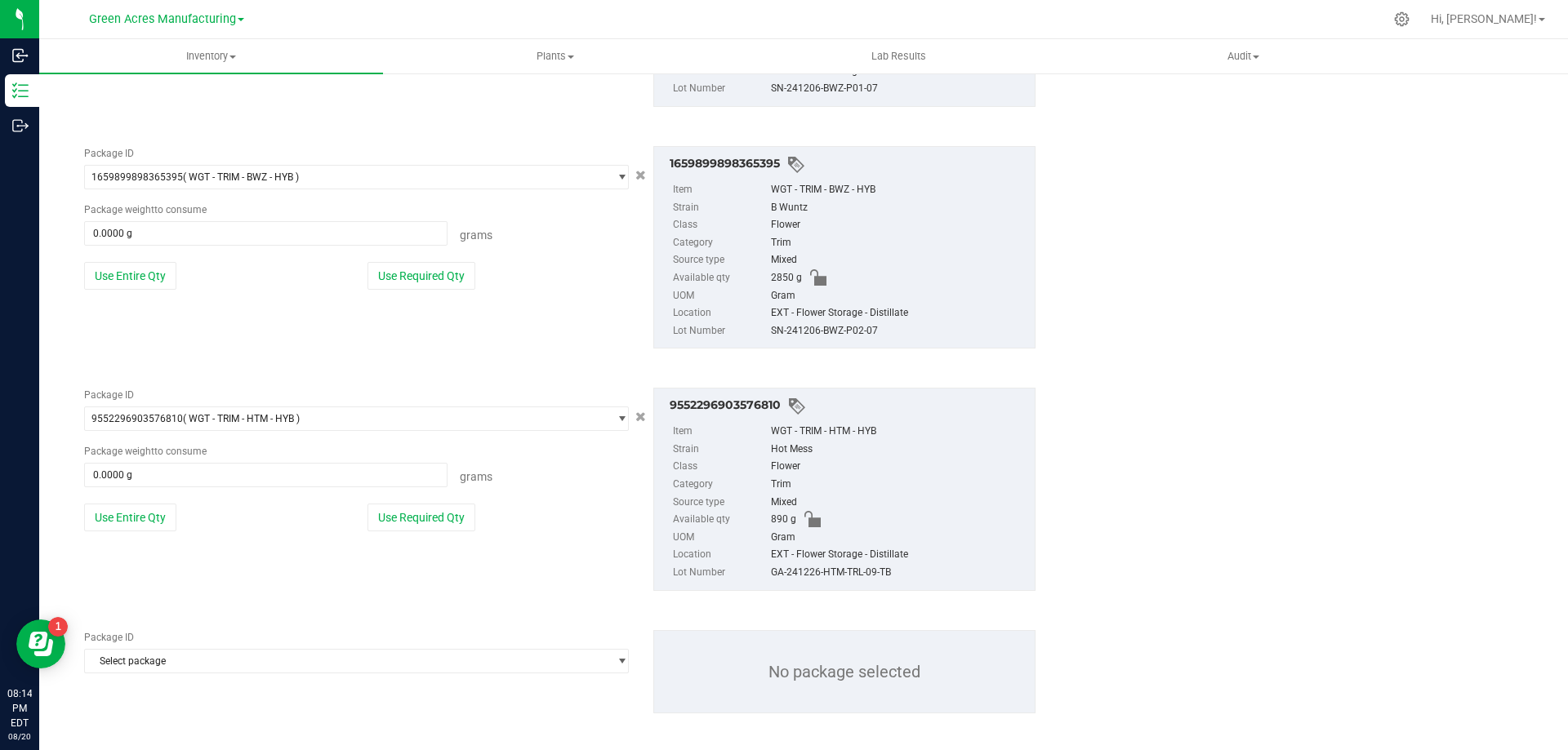
scroll to position [1266, 0]
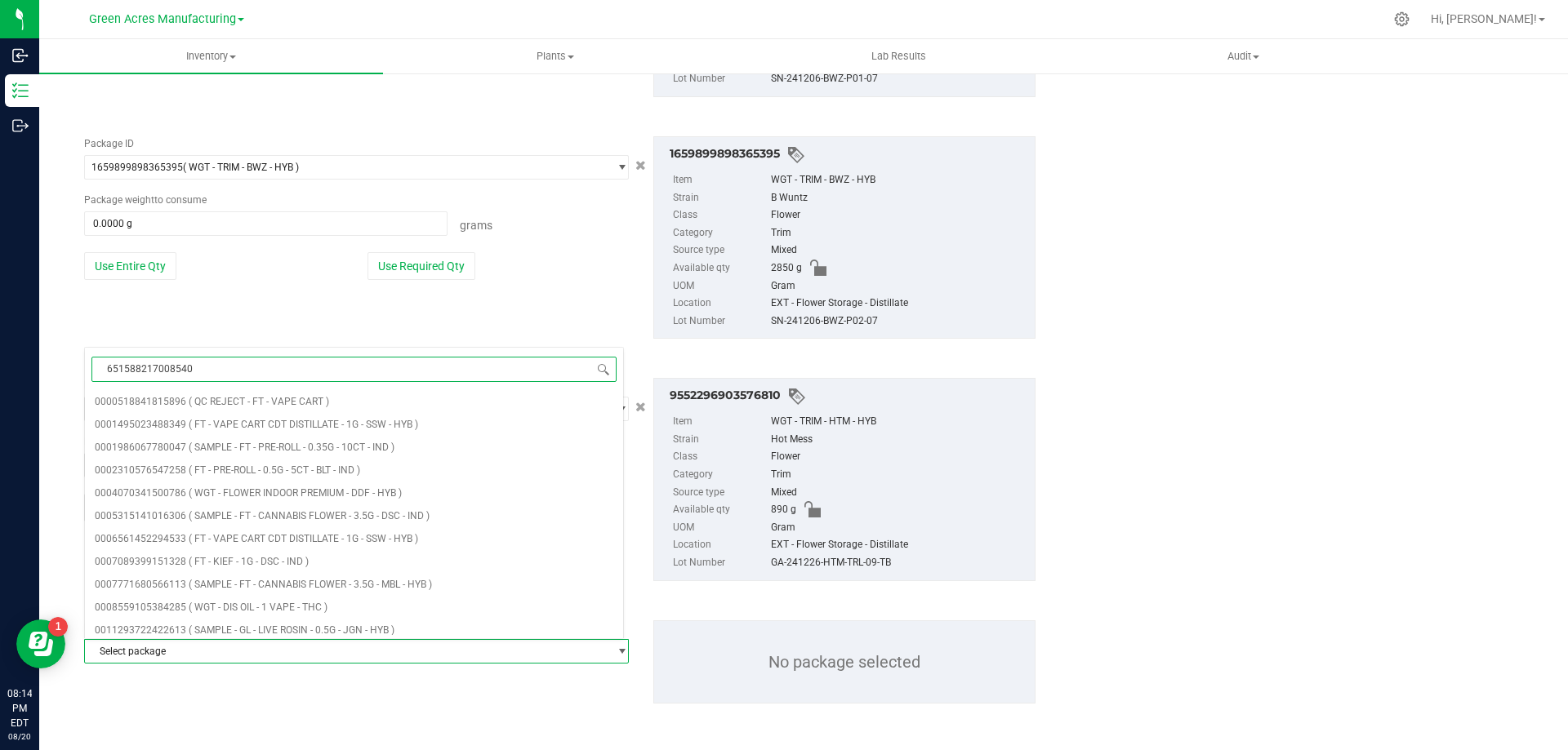
type input "6515882170085402"
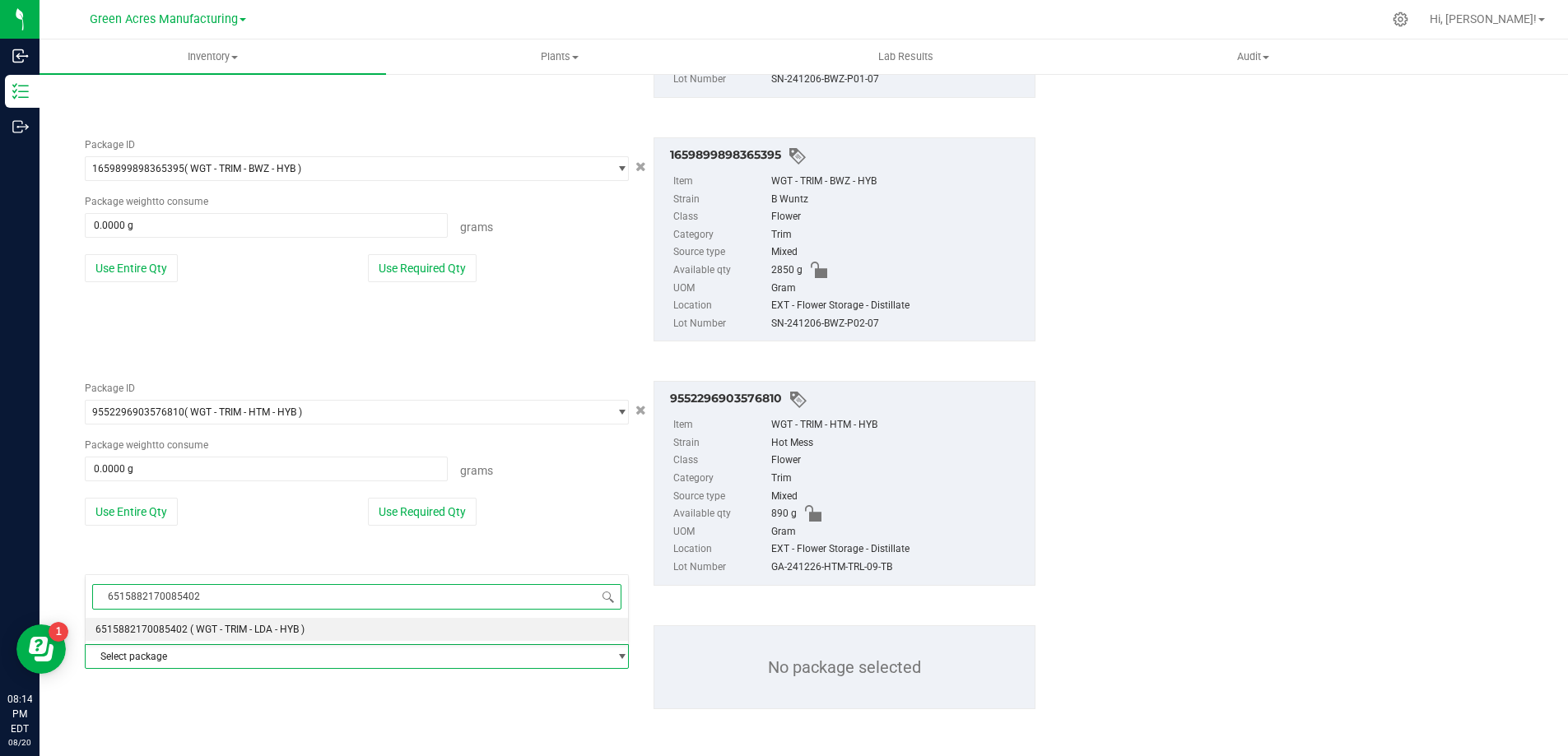
click at [250, 635] on span "( WGT - TRIM - LDA - HYB )" at bounding box center [247, 630] width 115 height 12
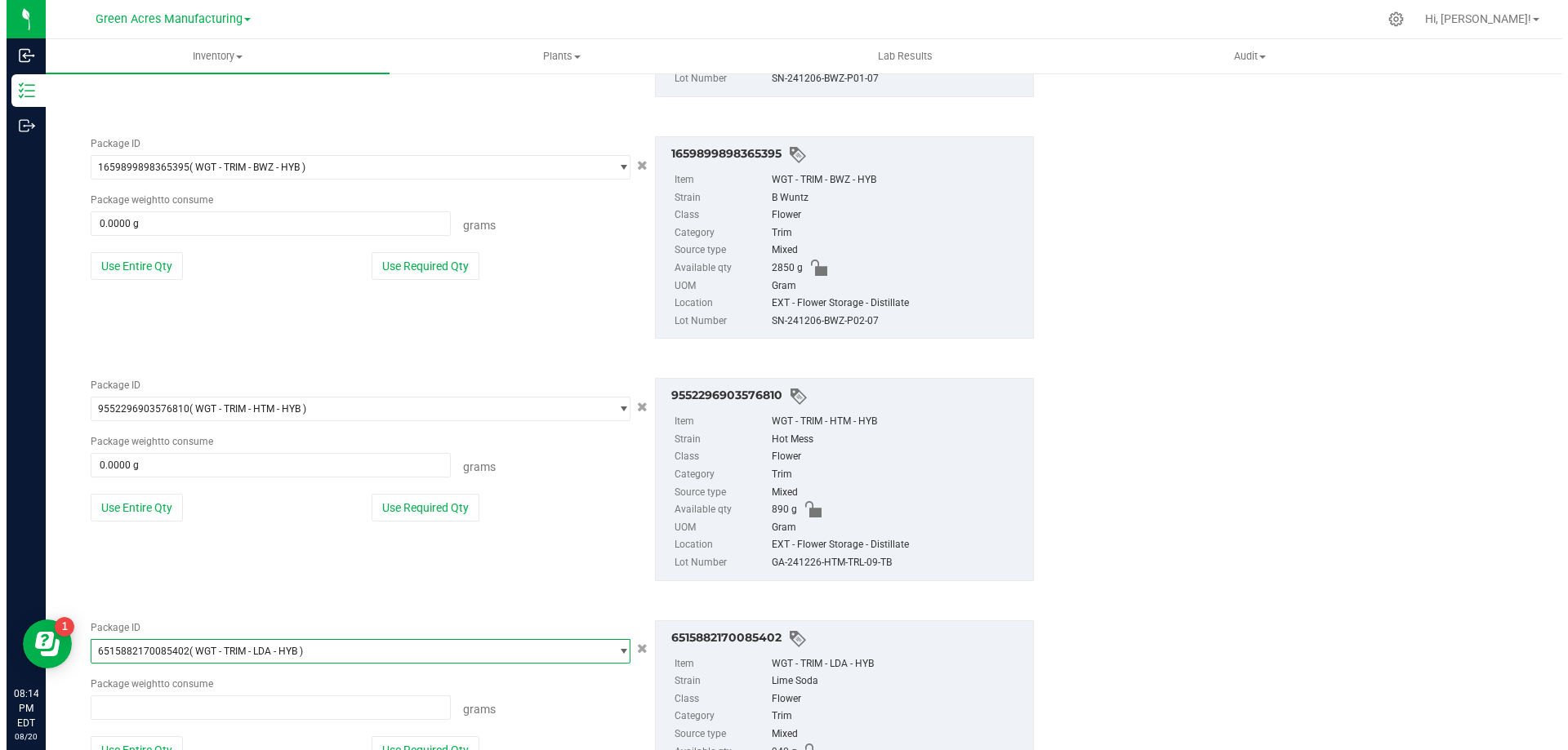
scroll to position [115135, 0]
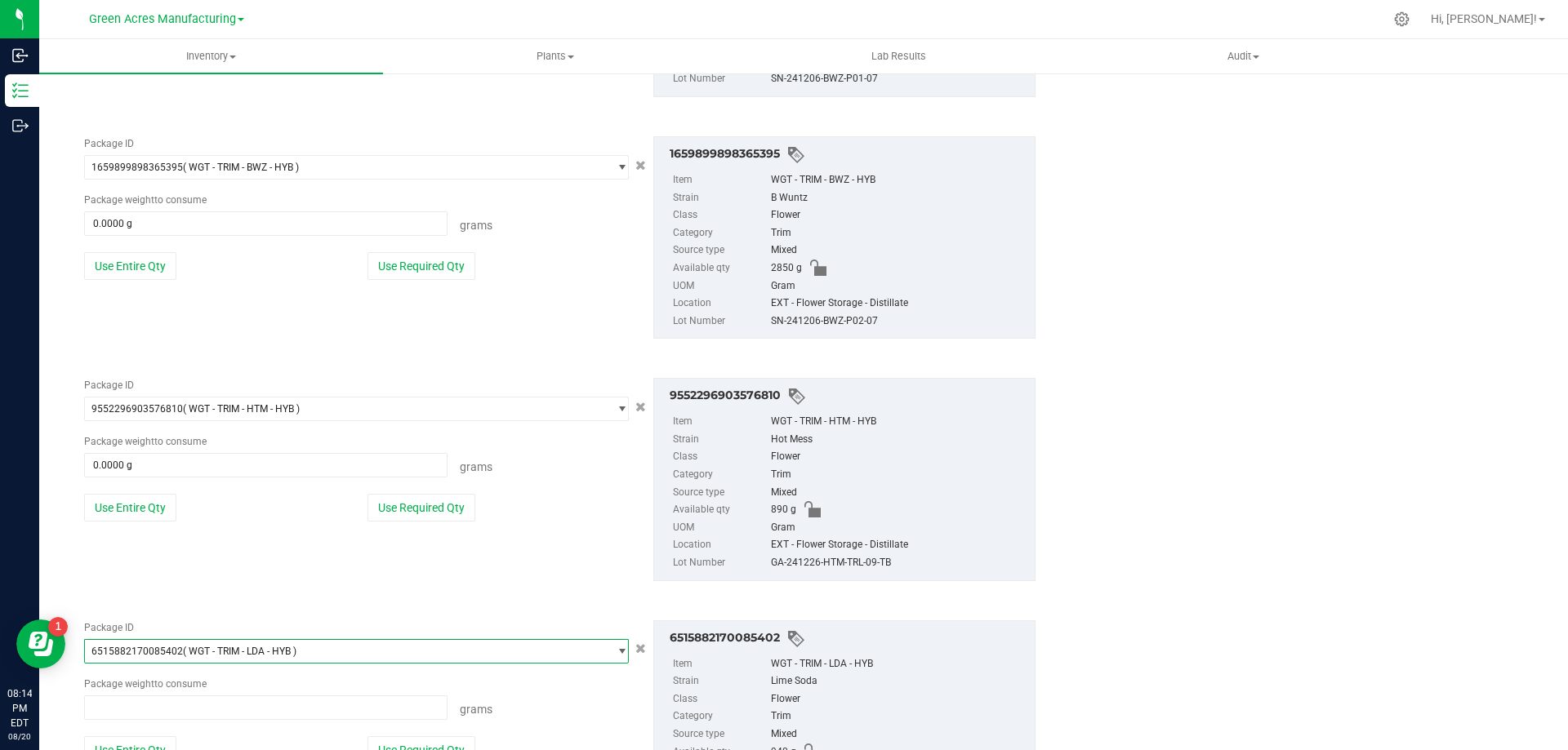
type input "0.0000 g"
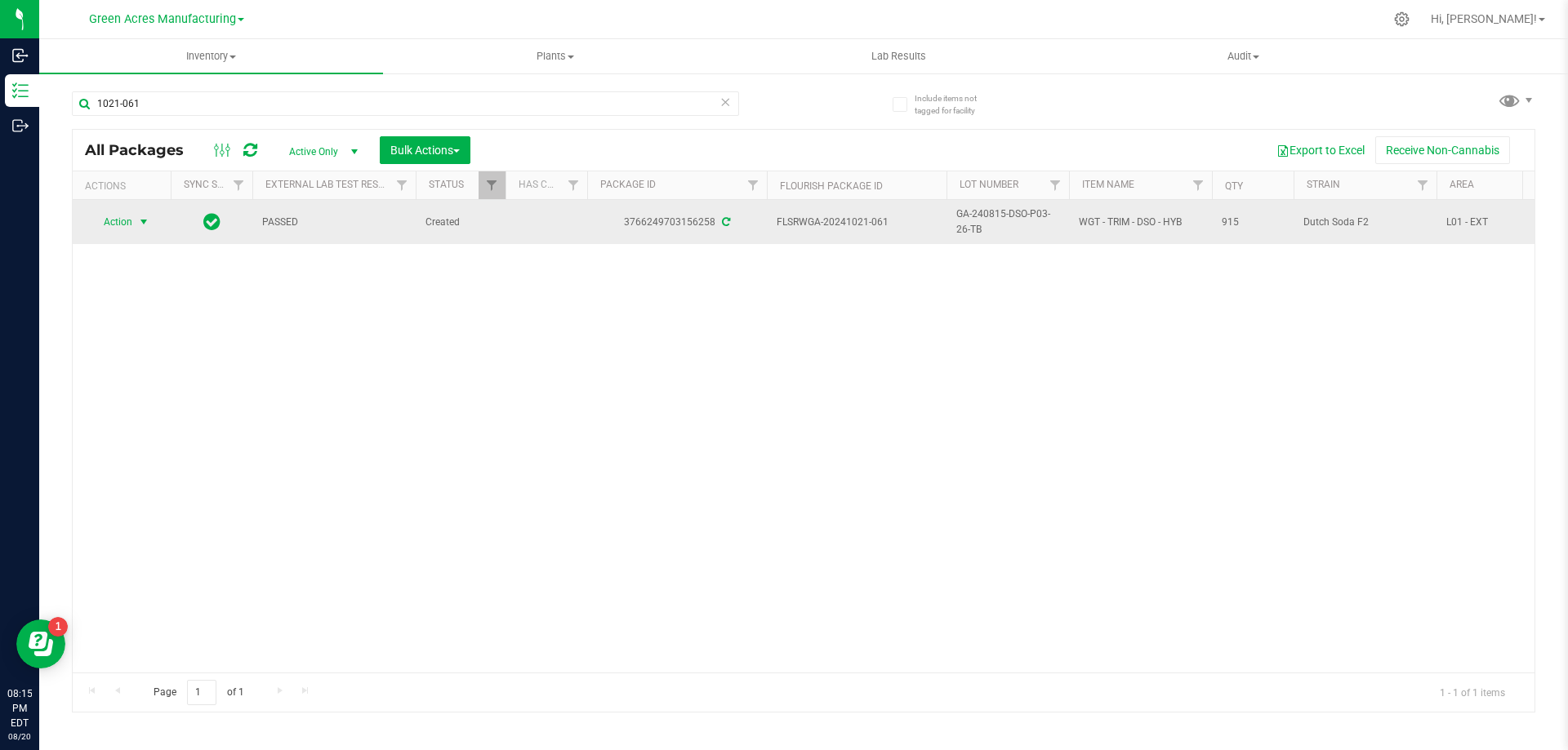
click at [144, 227] on span "select" at bounding box center [144, 222] width 13 height 13
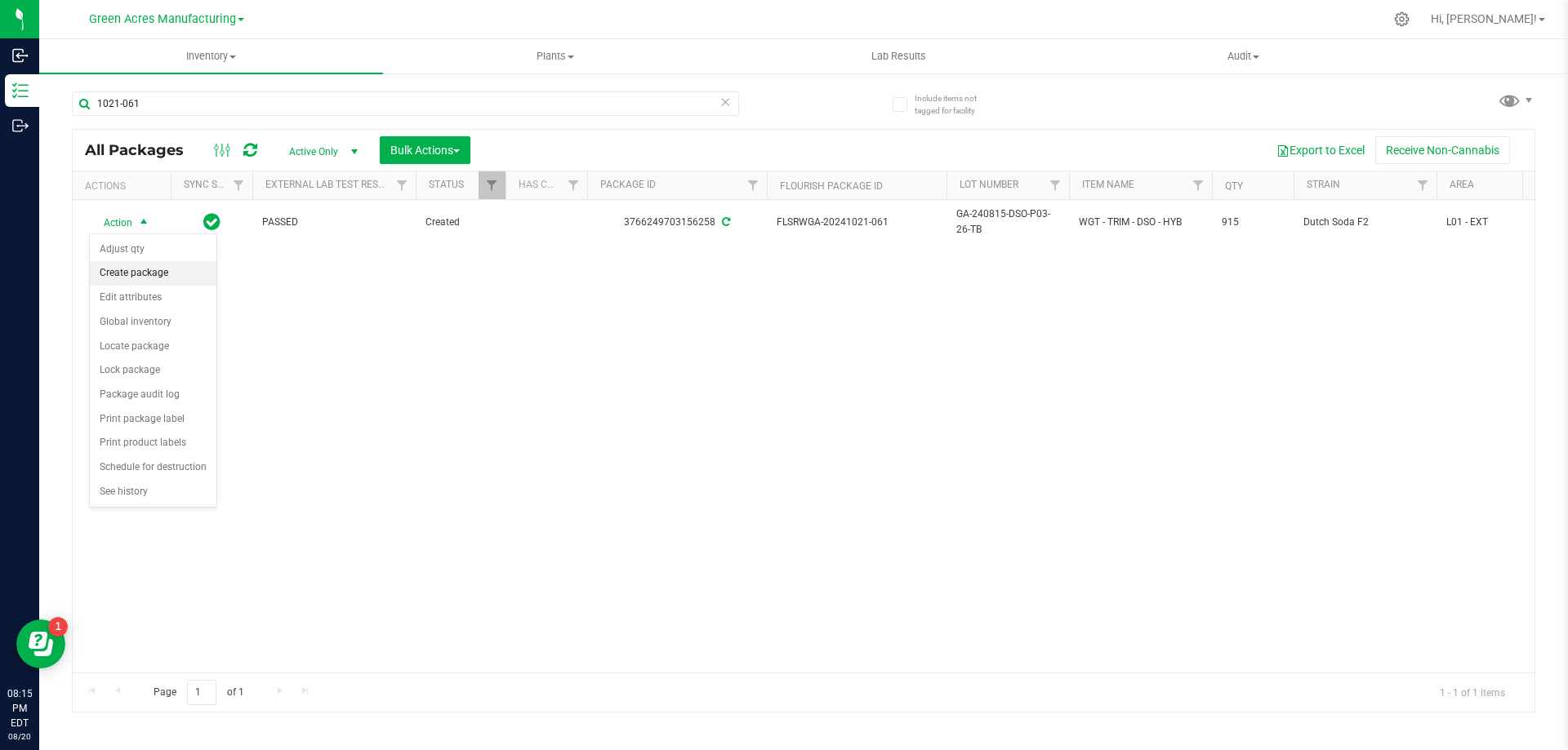
click at [142, 276] on li "Create package" at bounding box center [153, 273] width 126 height 24
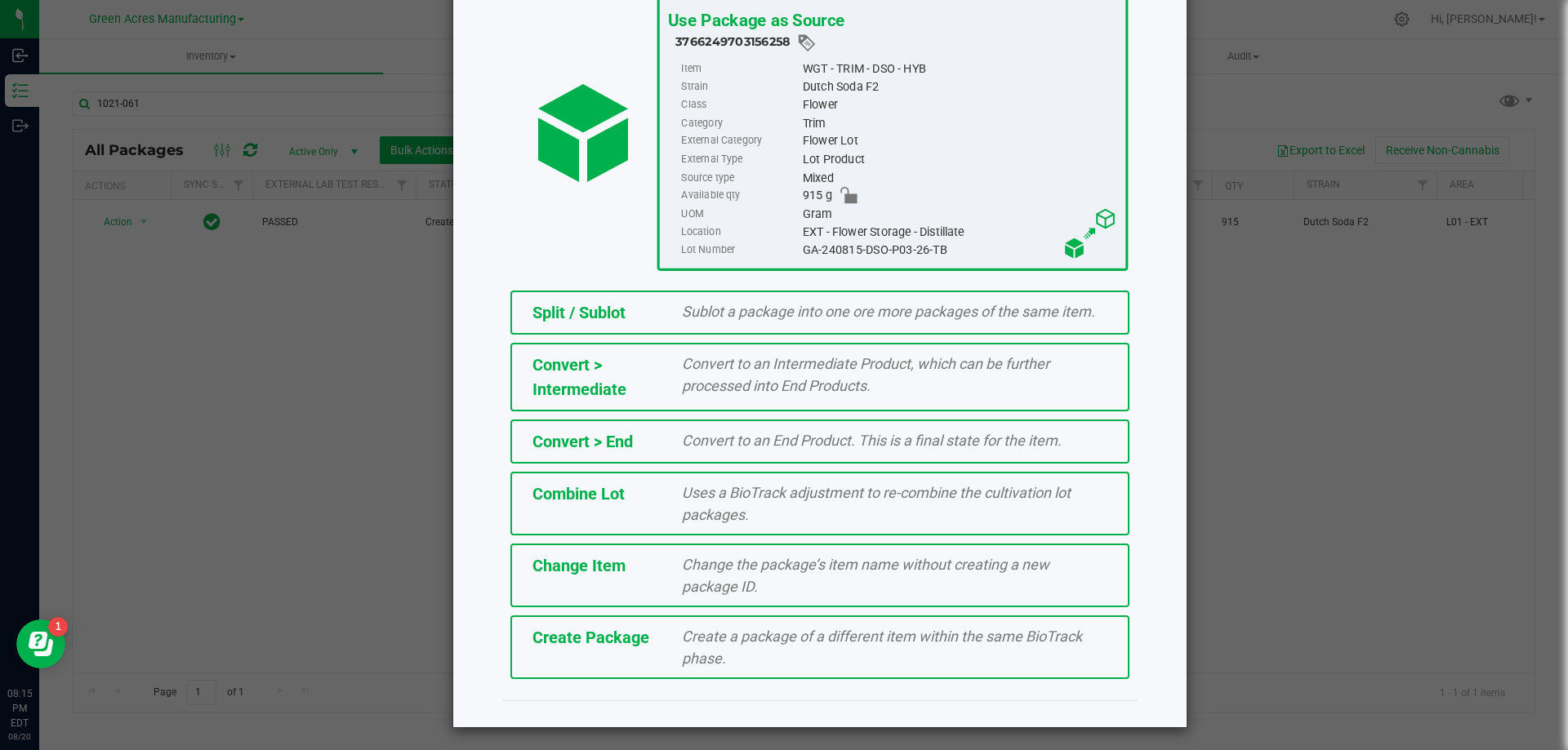
scroll to position [118, 0]
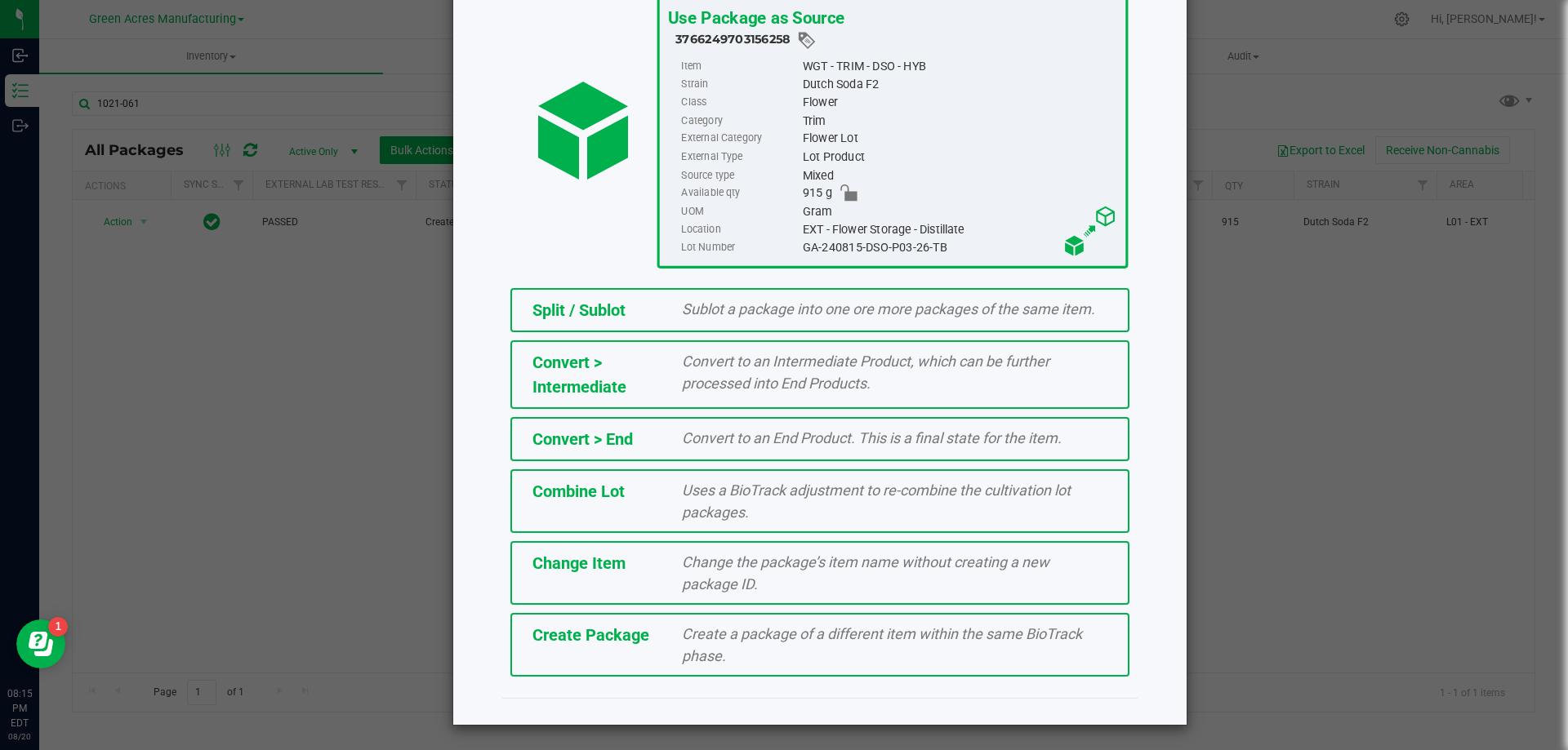
click at [582, 646] on div "Create Package" at bounding box center [595, 635] width 150 height 24
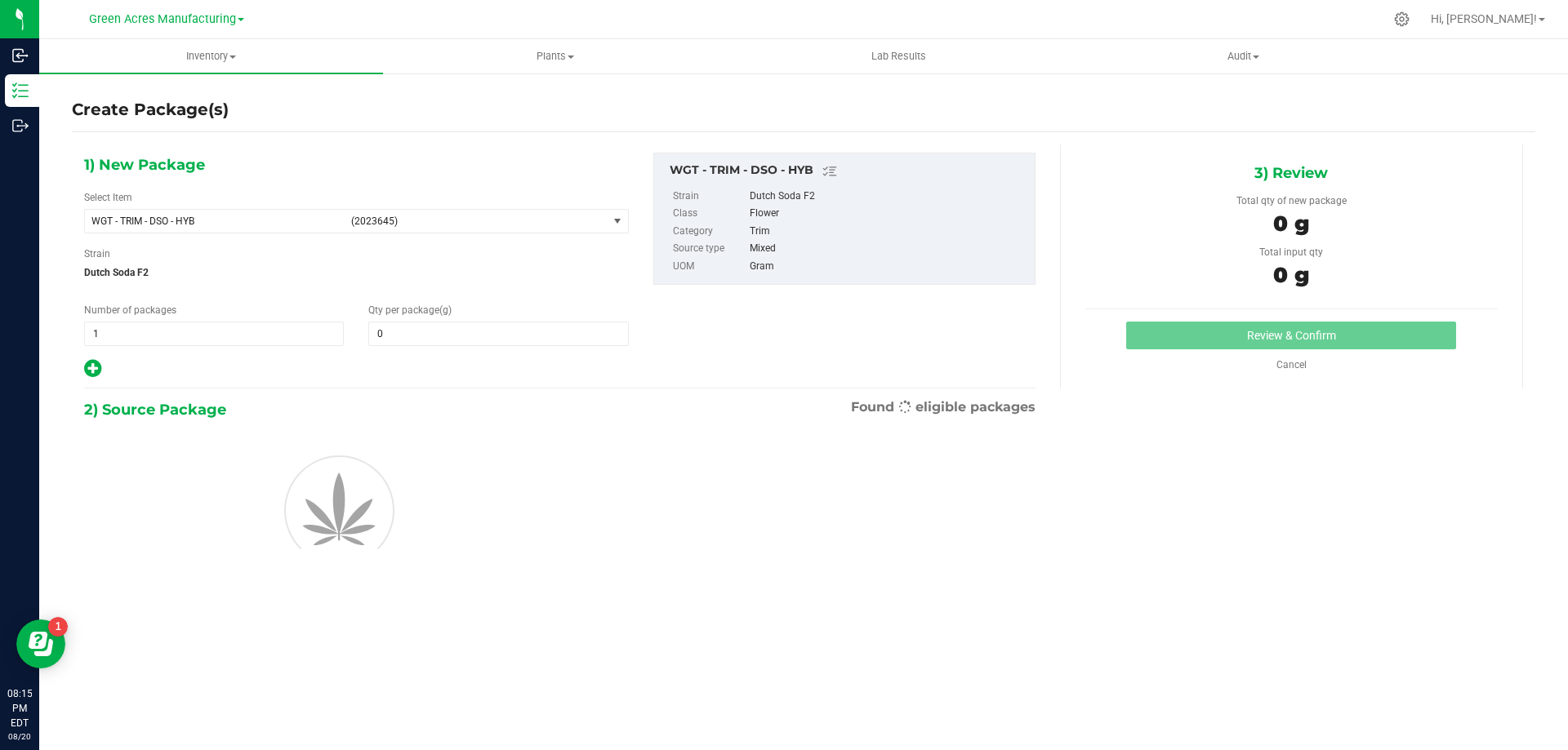
type input "0.0000"
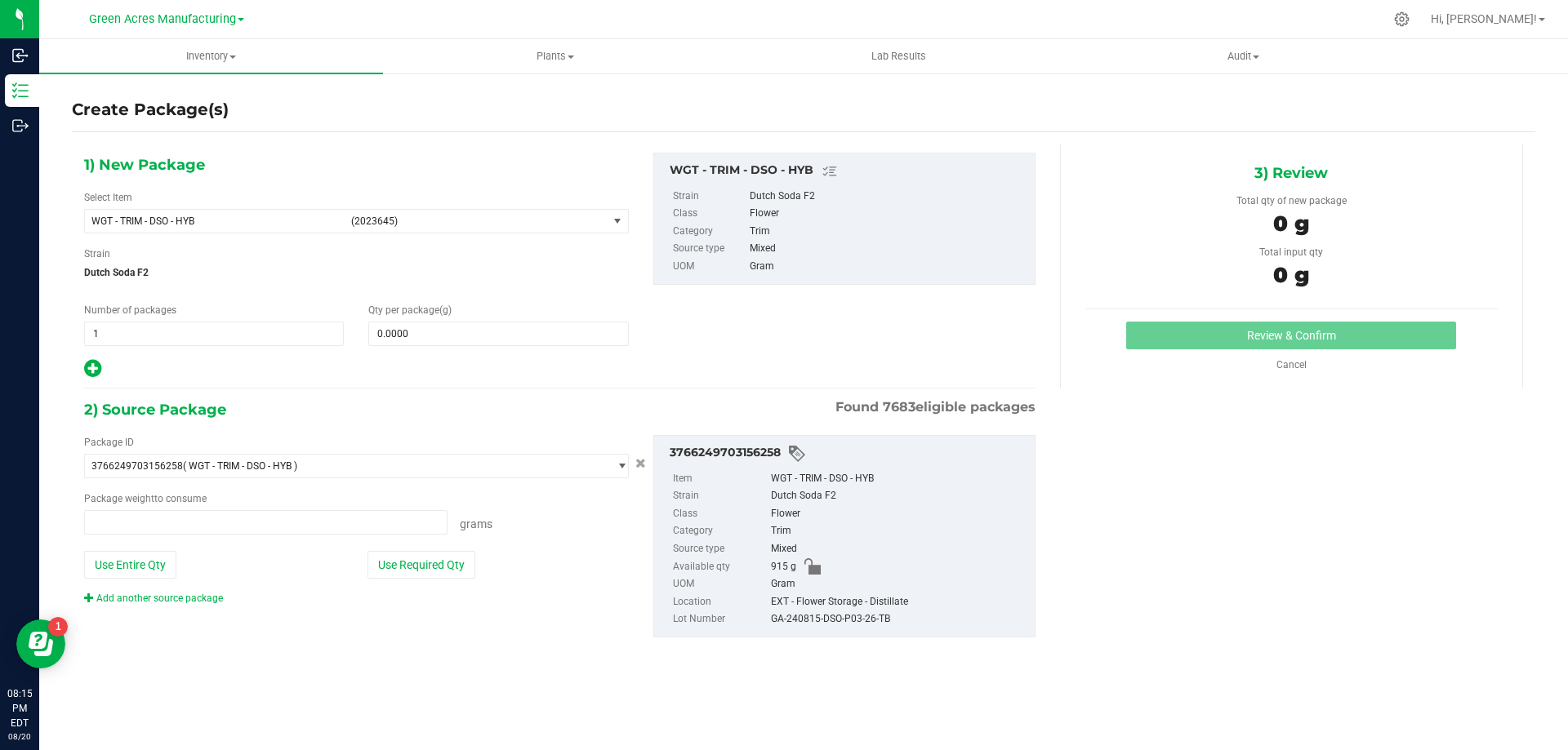
type input "0.0000 g"
click at [593, 232] on span "WGT - TRIM - DSO - HYB (2023645)" at bounding box center [346, 222] width 523 height 23
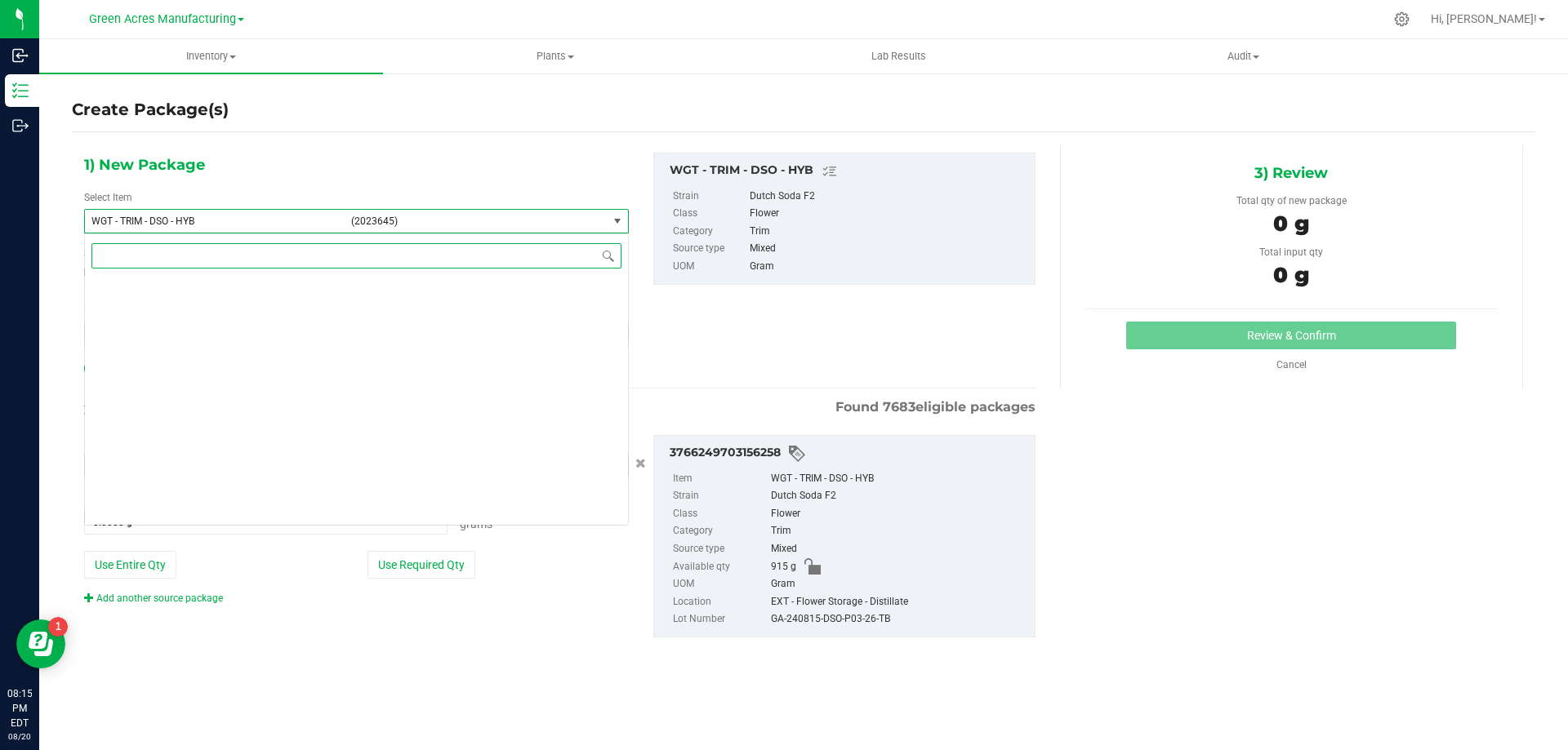
scroll to position [384265, 0]
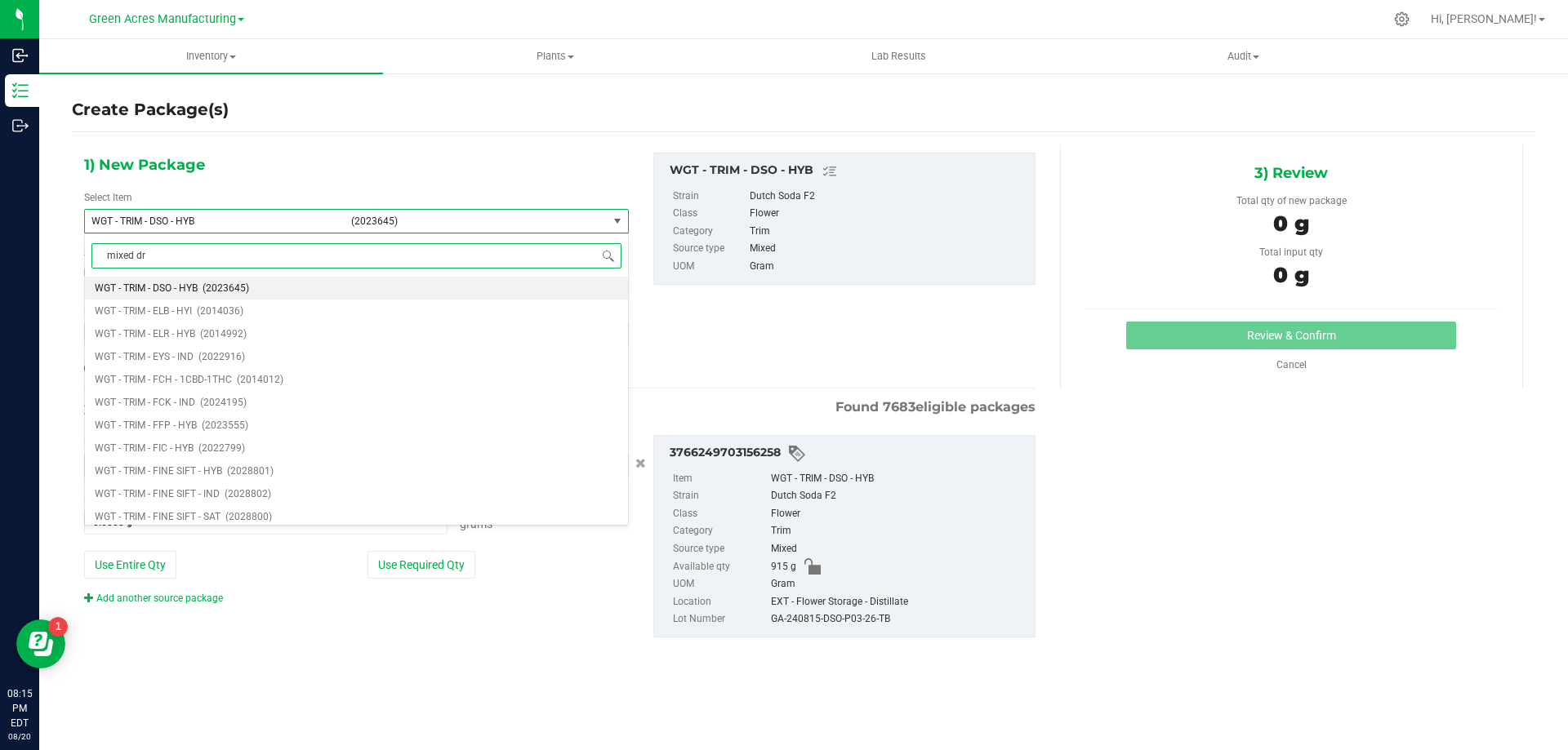
type input "mixed dry"
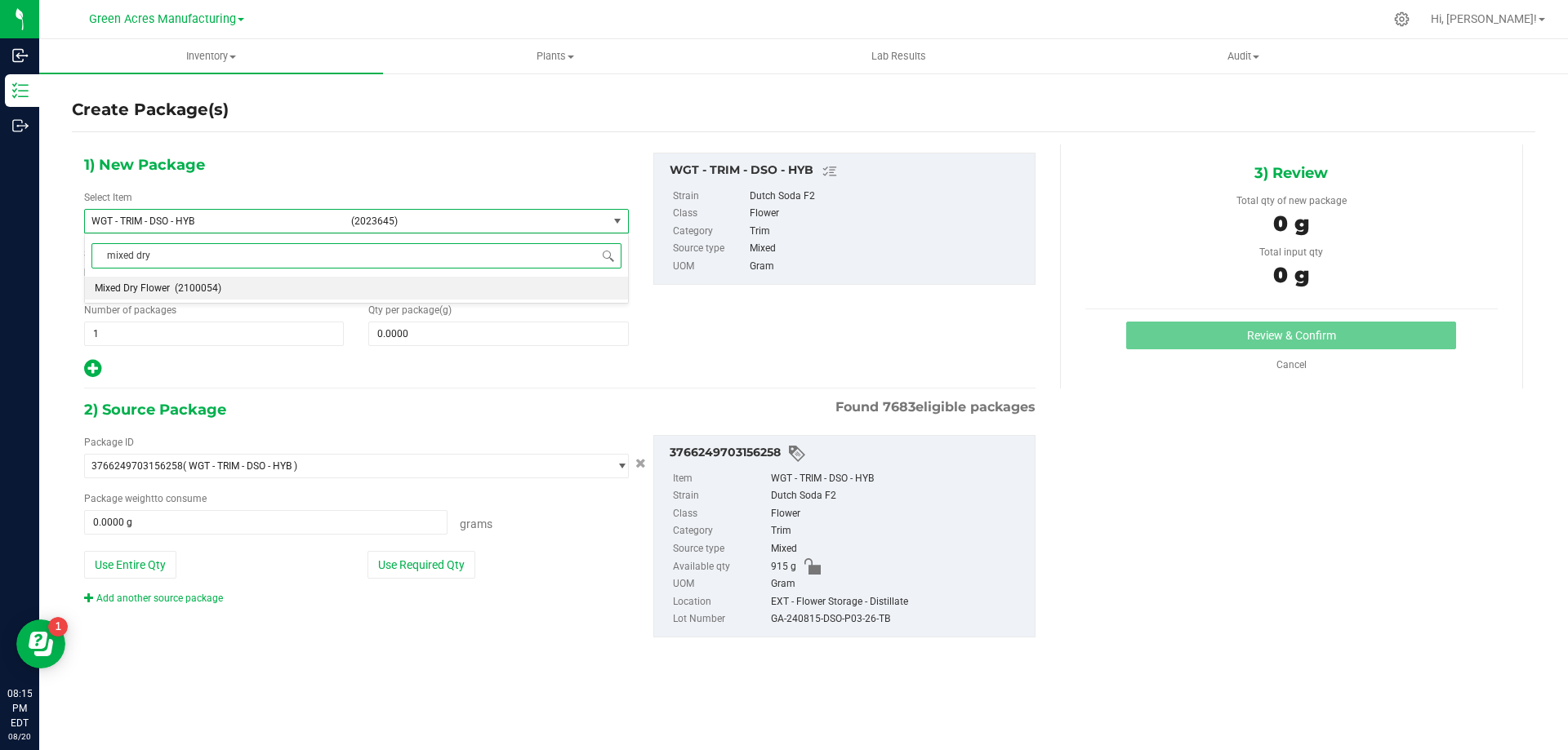
scroll to position [0, 0]
click at [276, 289] on li "Mixed Dry Flower (2100054)" at bounding box center [356, 288] width 543 height 23
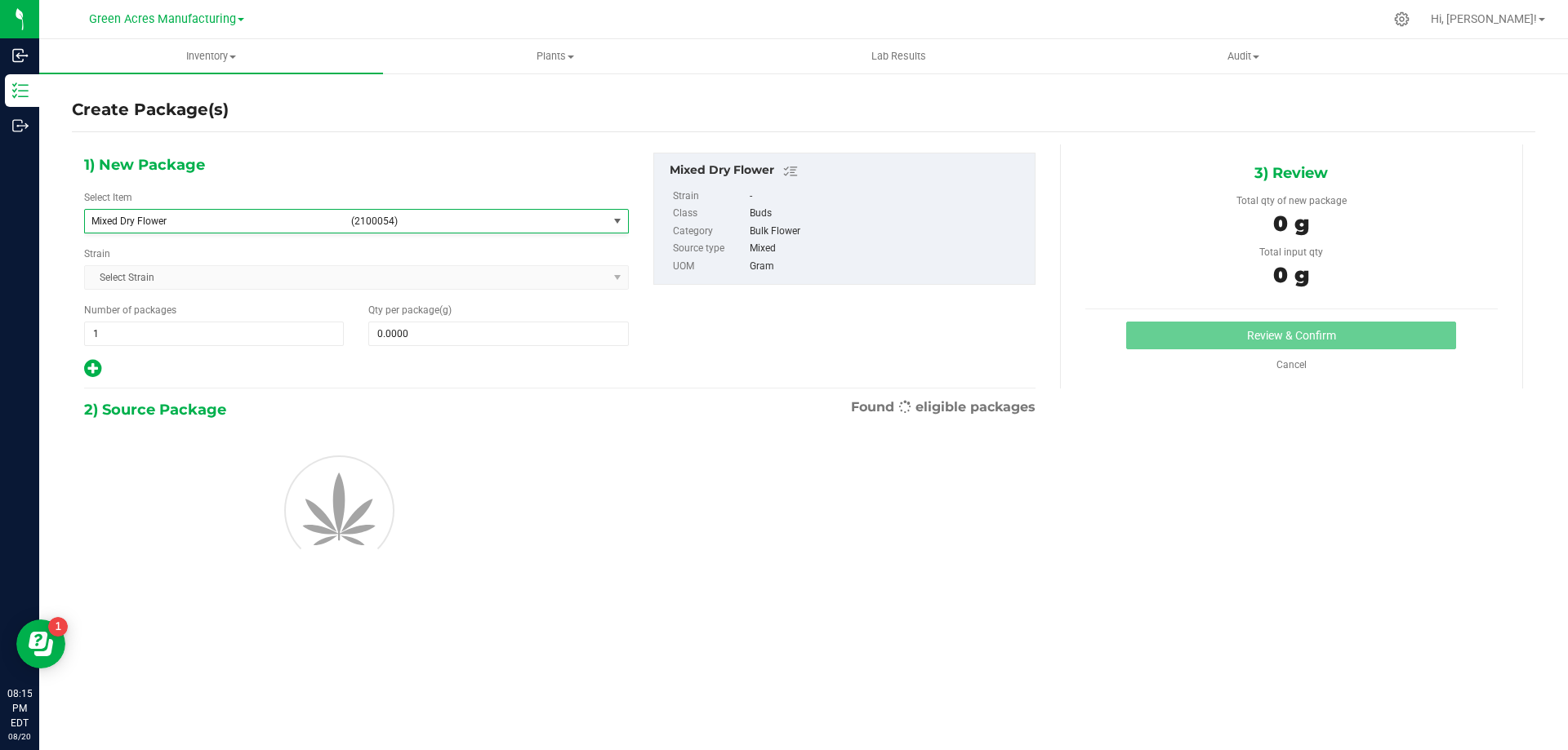
type input "0.0000"
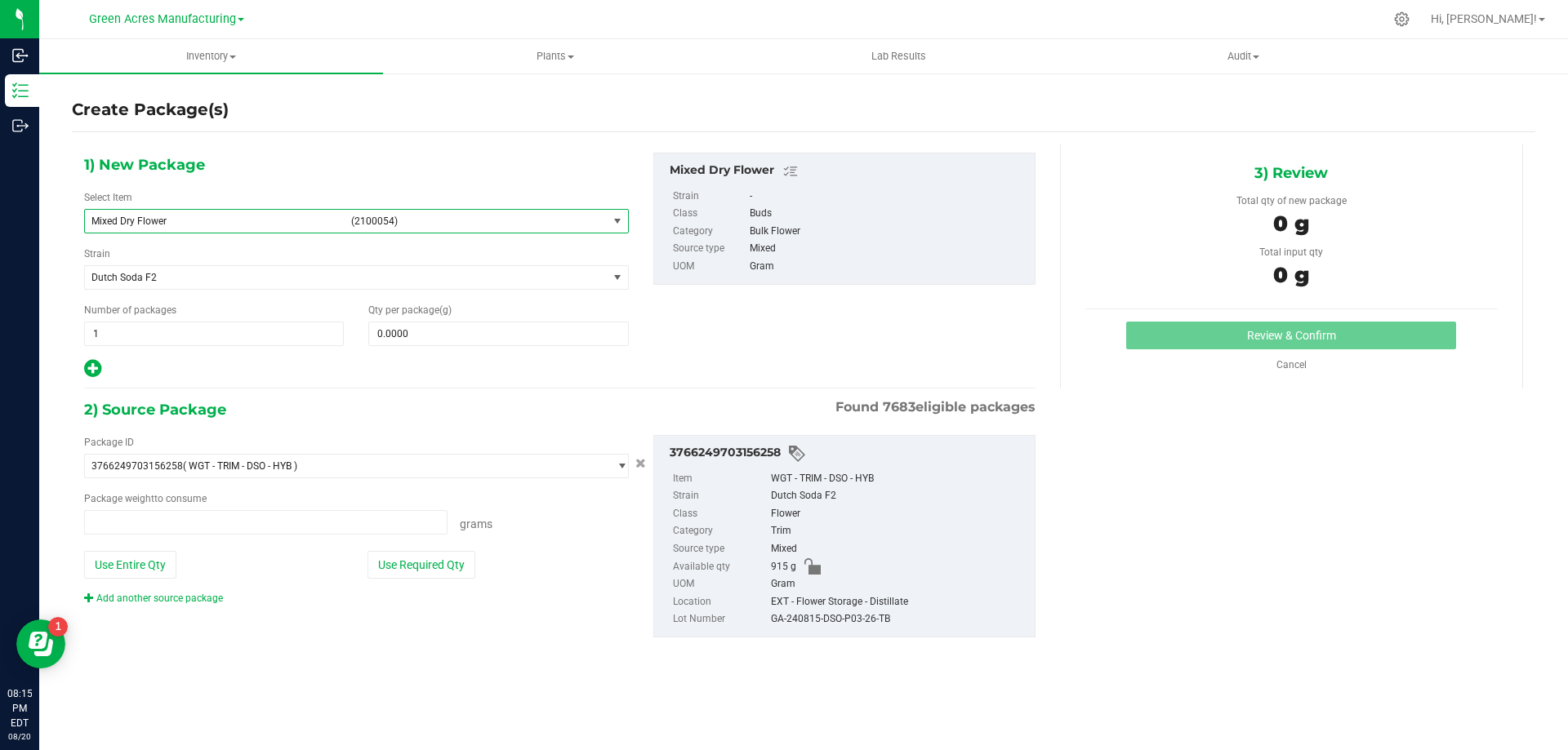
type input "0.0000 g"
click at [206, 595] on link "Add another source package" at bounding box center [153, 599] width 139 height 12
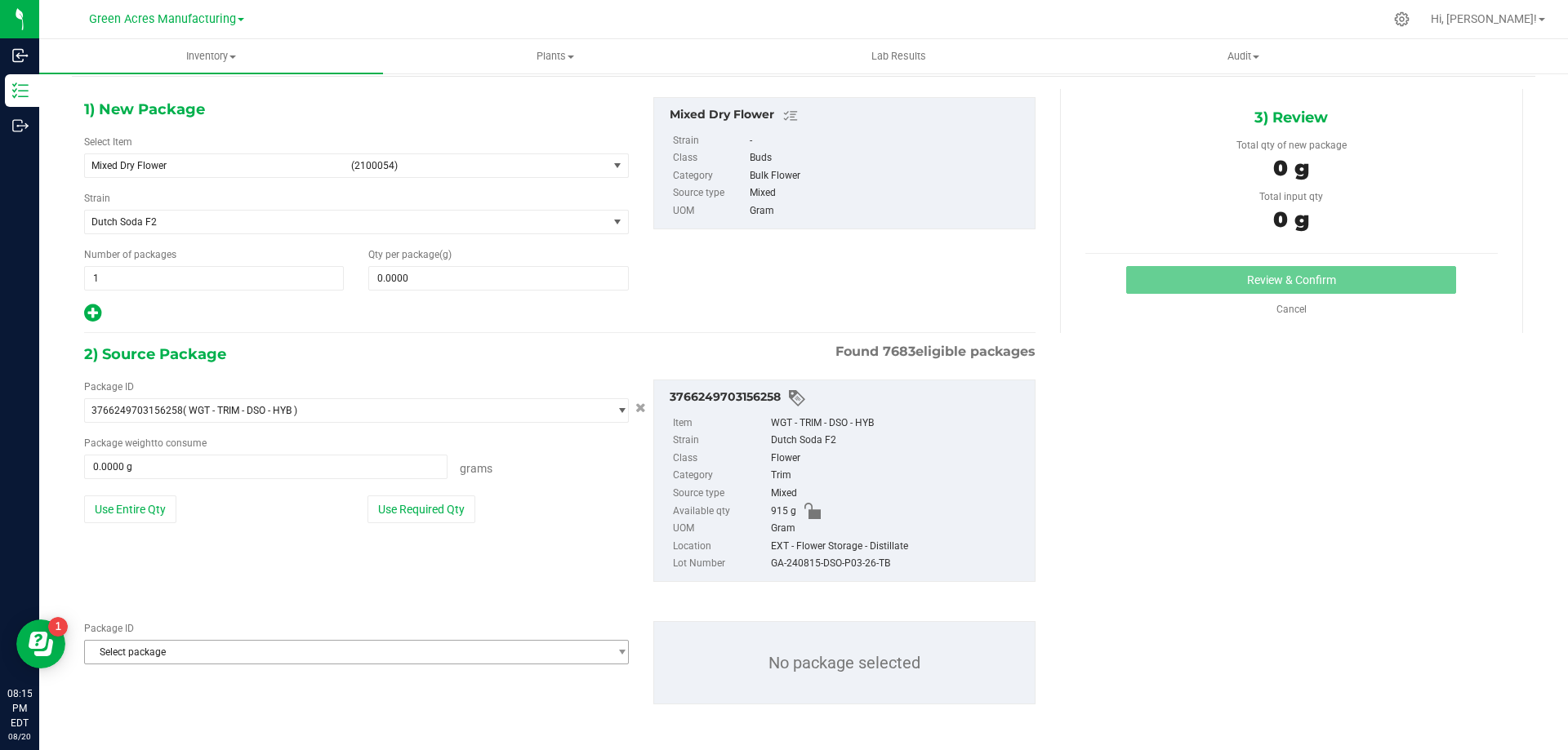
scroll to position [56, 0]
click at [243, 659] on span "Select package" at bounding box center [346, 652] width 523 height 23
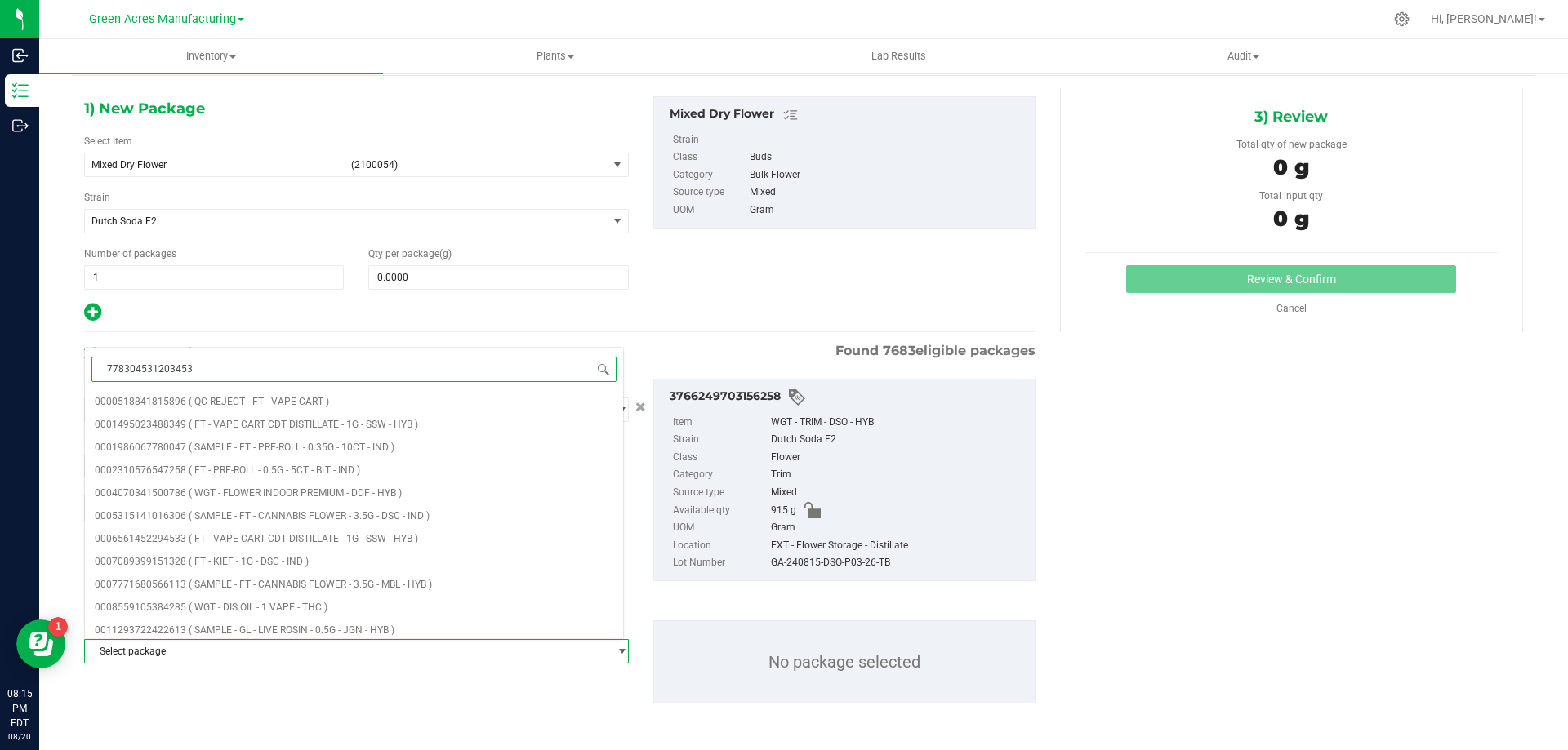
type input "7783045312034537"
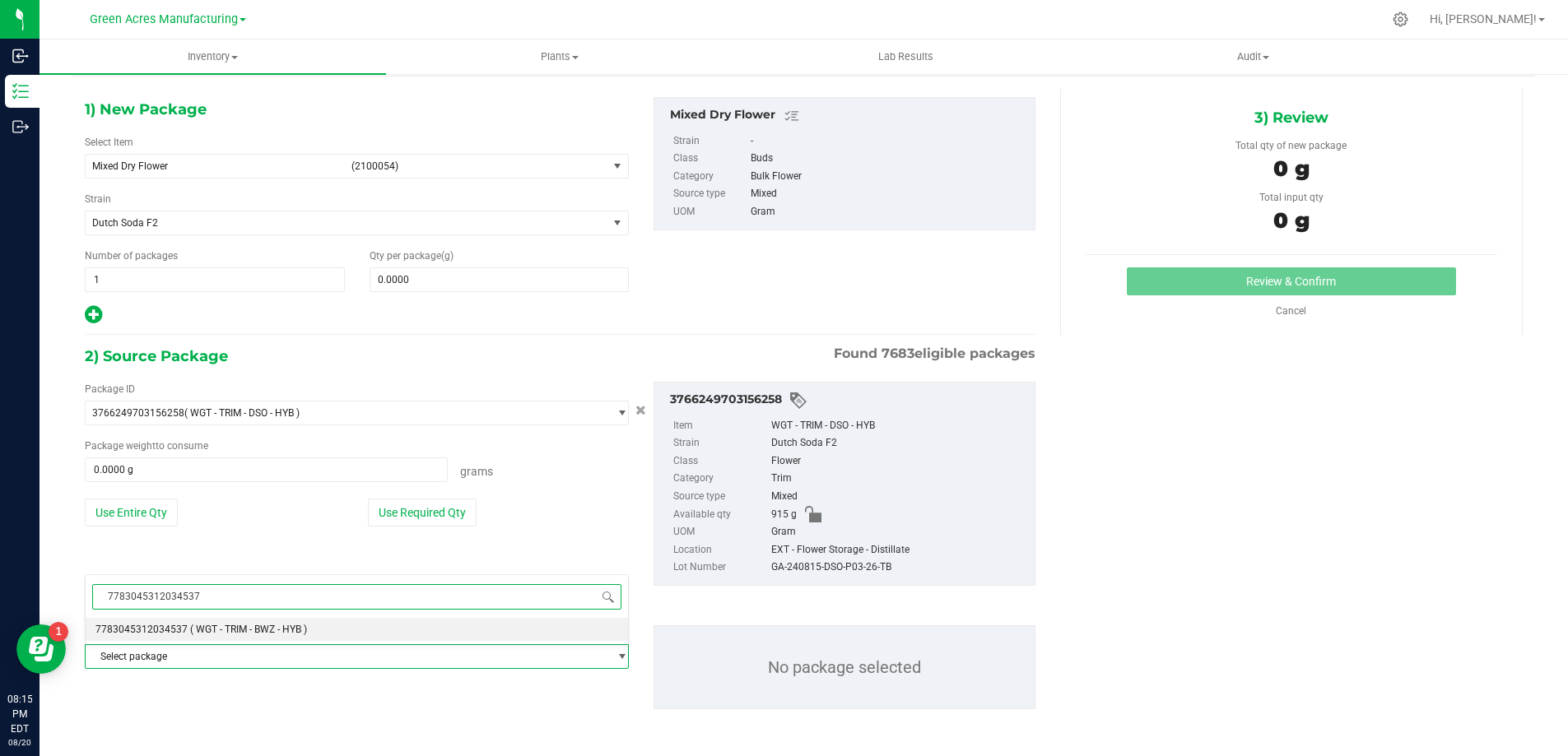
click at [263, 627] on span "( WGT - TRIM - BWZ - HYB )" at bounding box center [249, 630] width 117 height 12
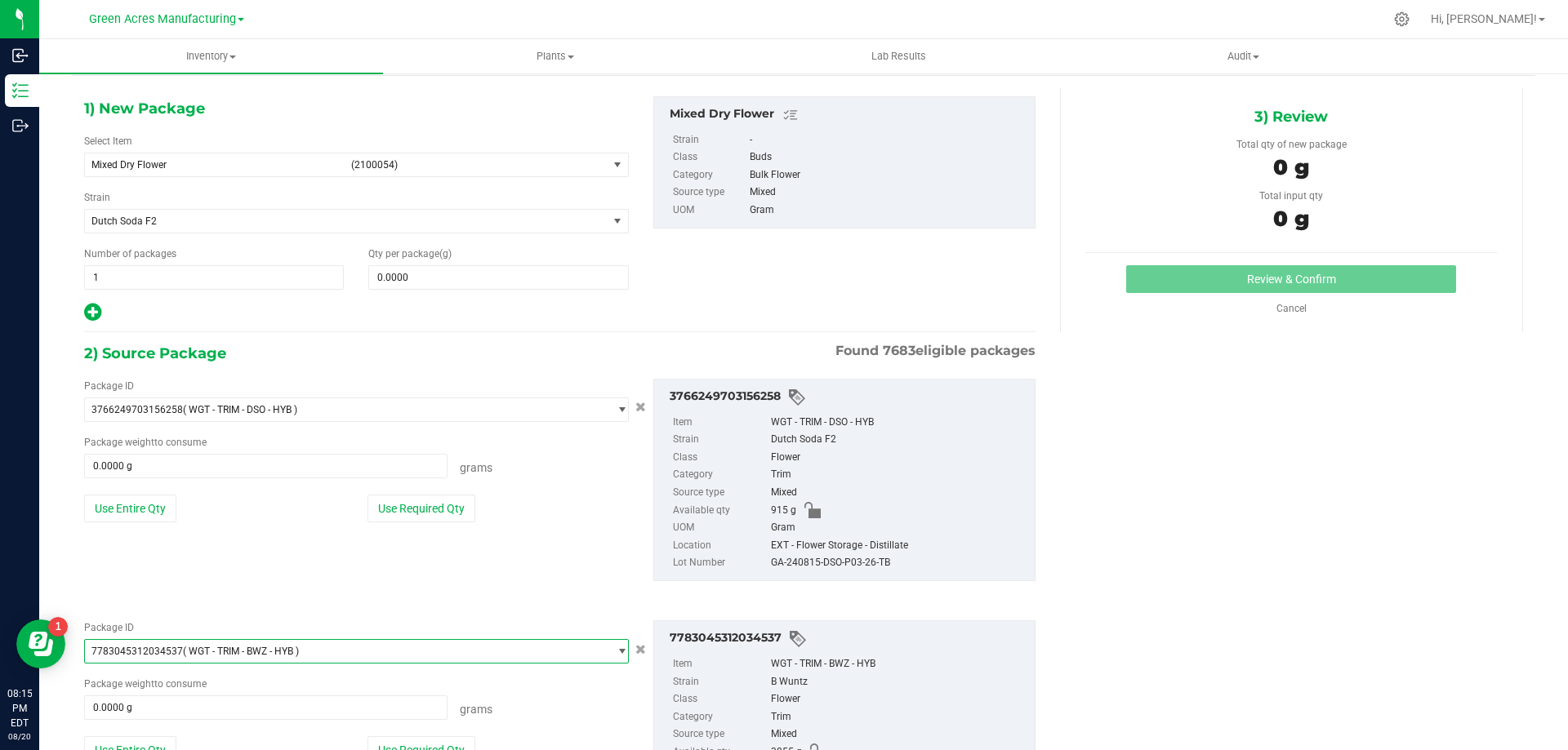
scroll to position [175, 0]
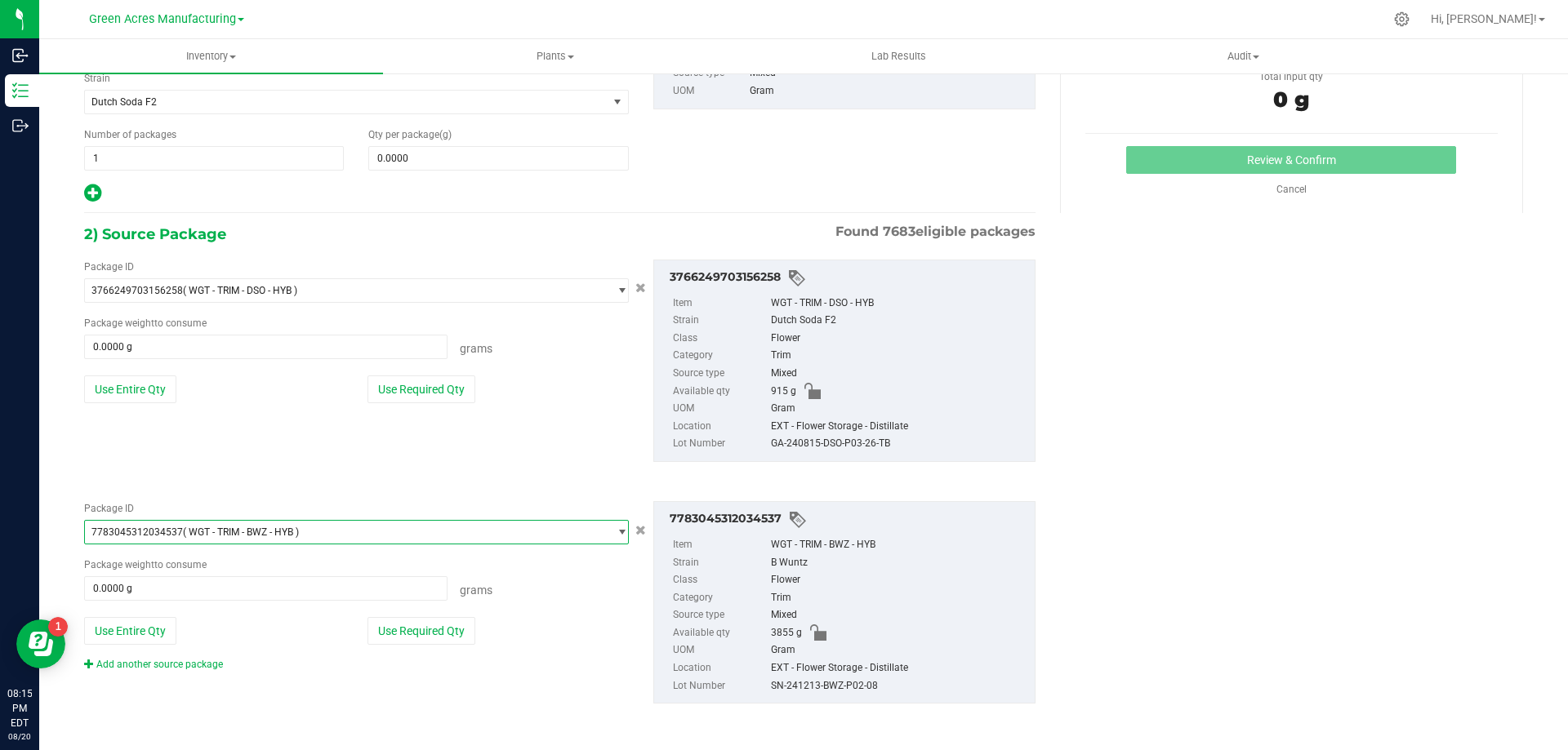
click at [156, 657] on div "Add another source package" at bounding box center [165, 664] width 164 height 15
click at [160, 663] on link "Add another source package" at bounding box center [153, 664] width 139 height 12
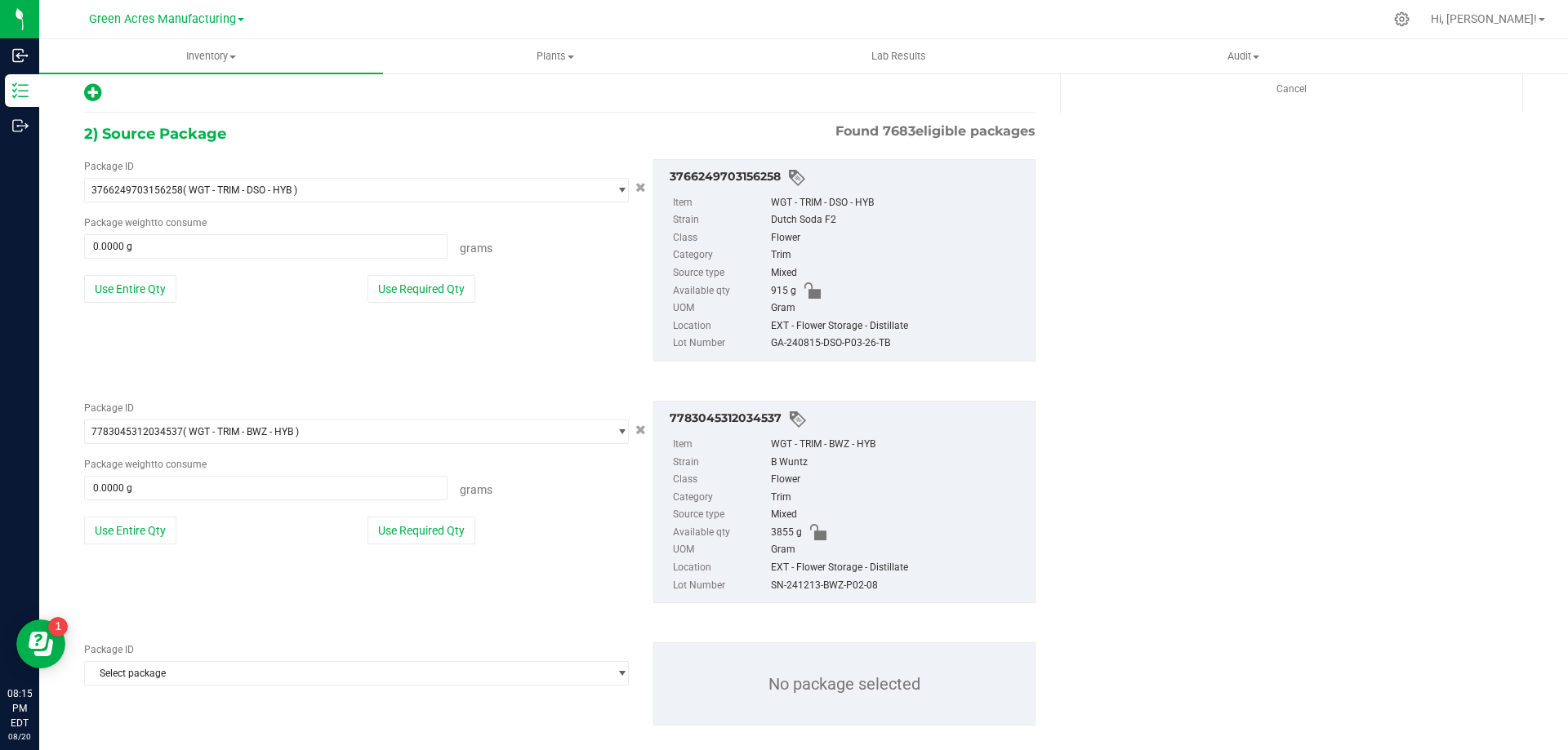
scroll to position [298, 0]
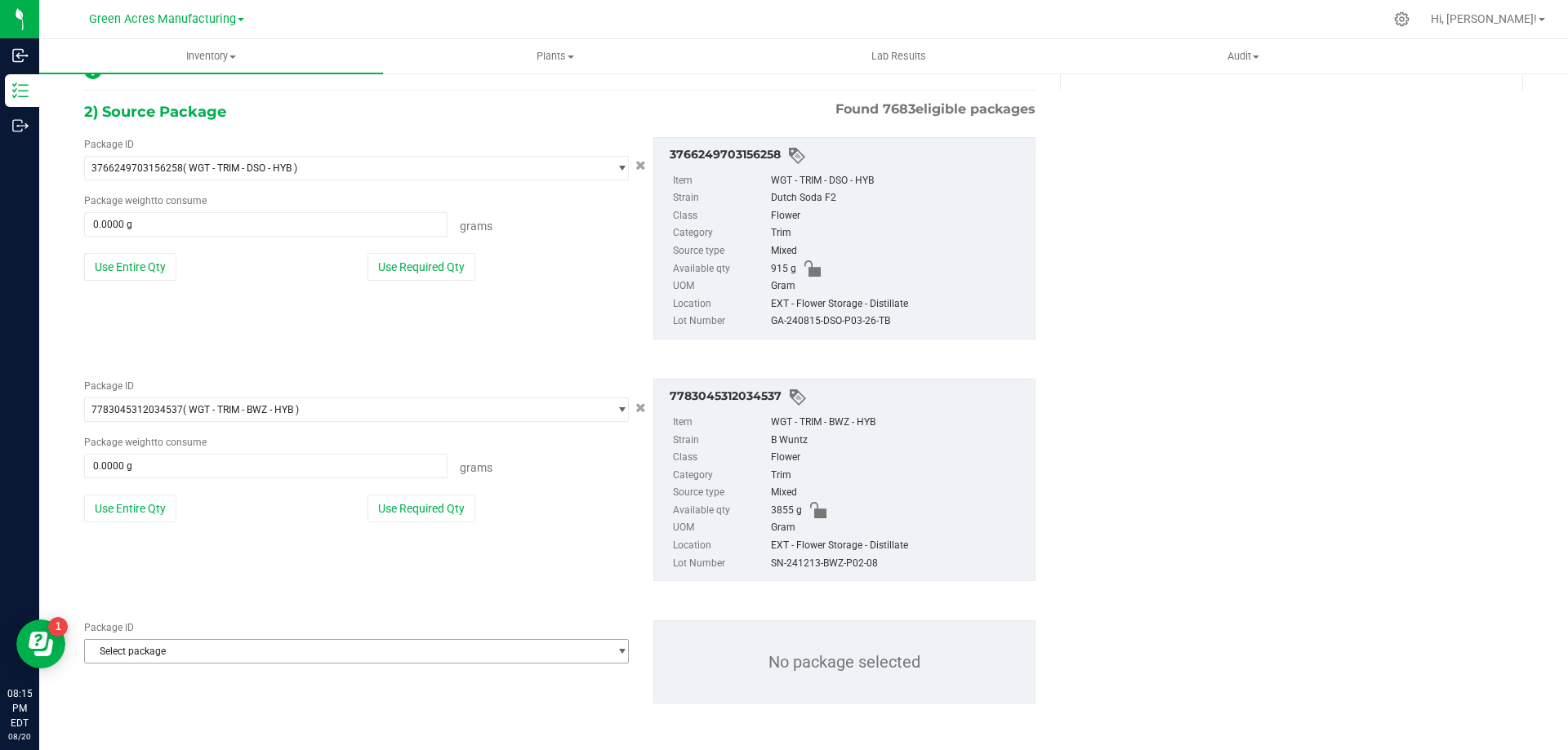
click at [268, 667] on div "Package ID Select package 0000518841815896 0001495023488349 0001986067780047 00…" at bounding box center [559, 662] width 976 height 110
click at [274, 664] on span "Select package" at bounding box center [356, 651] width 545 height 24
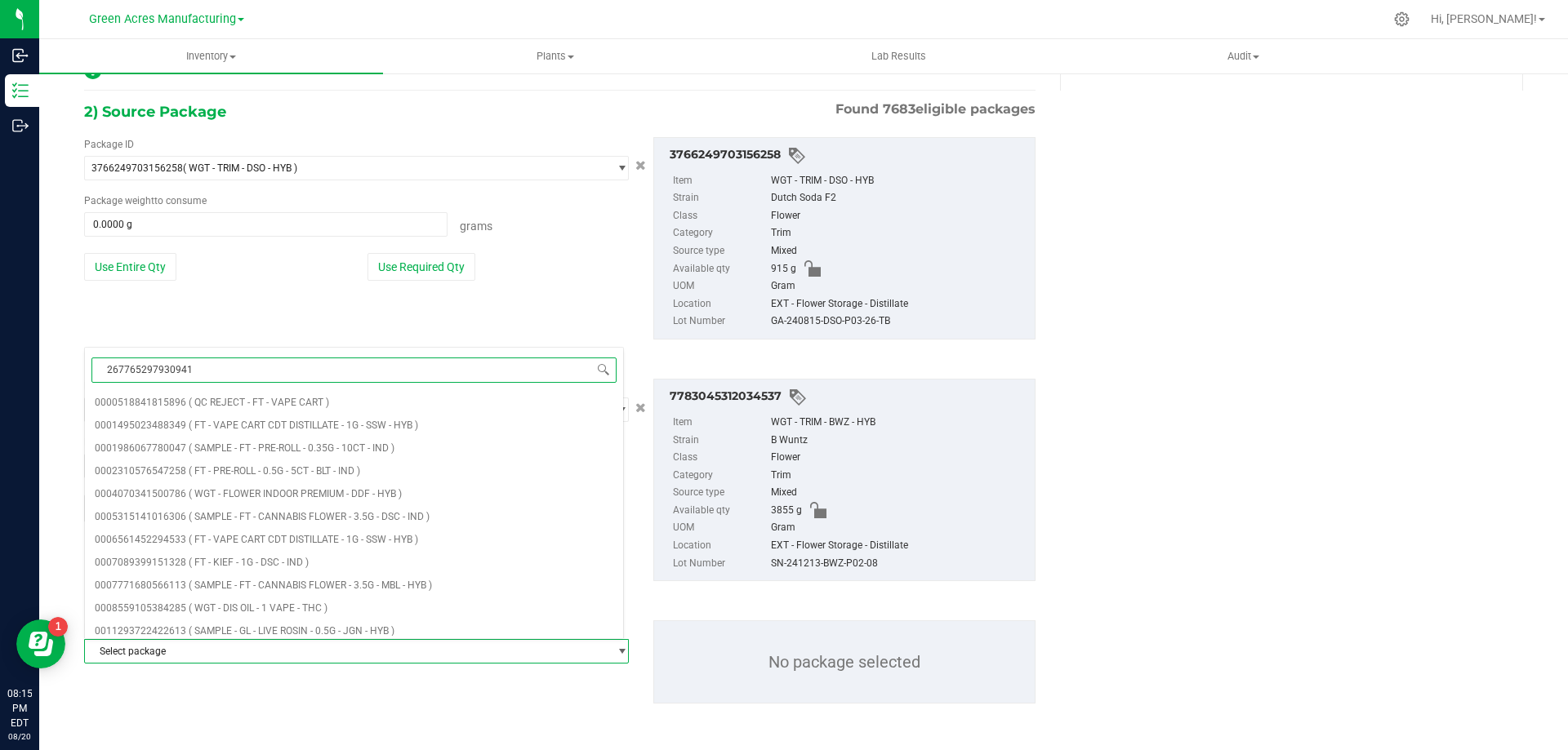
type input "2677652979309410"
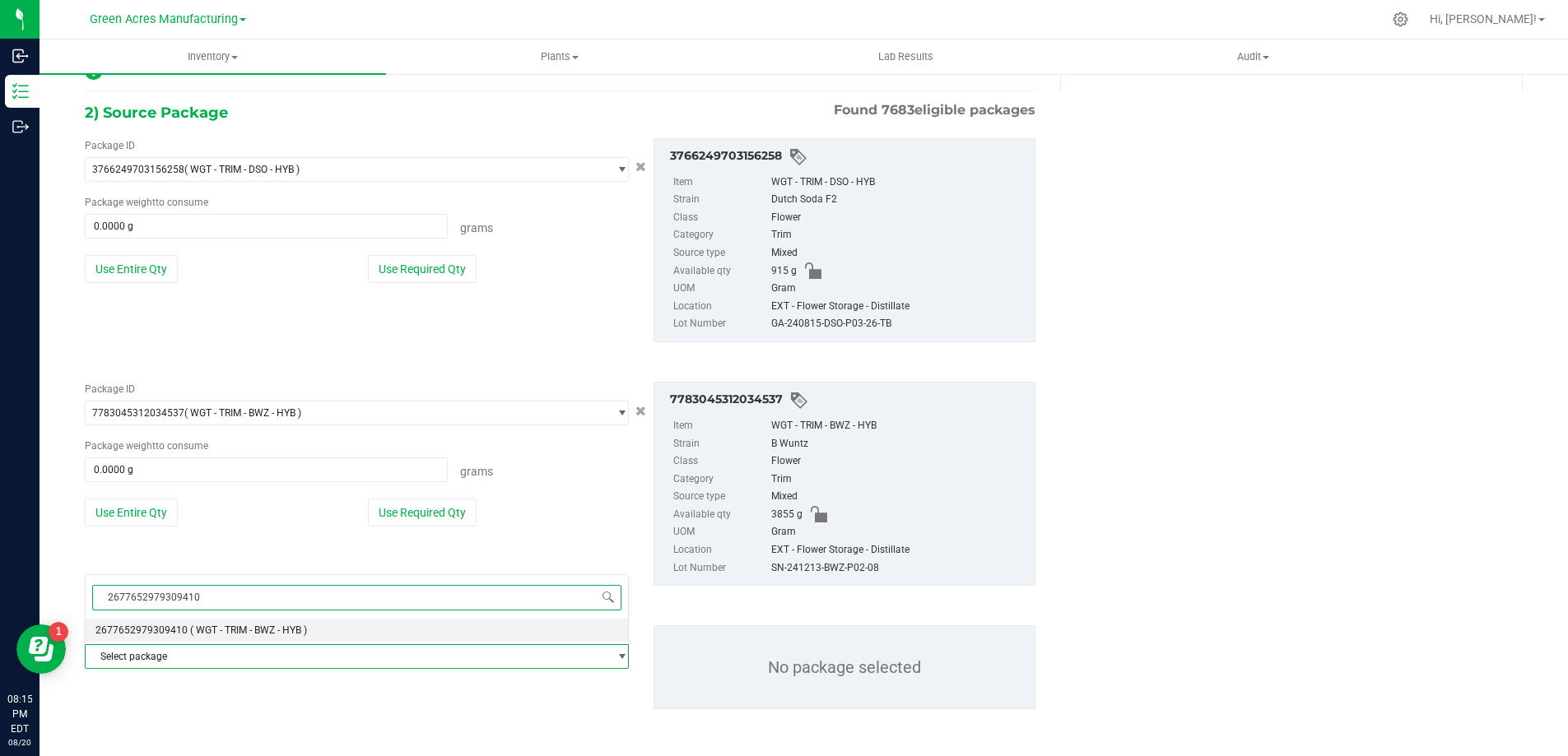
click at [293, 622] on li "2677652979309410 ( WGT - TRIM - BWZ - HYB )" at bounding box center [357, 630] width 543 height 23
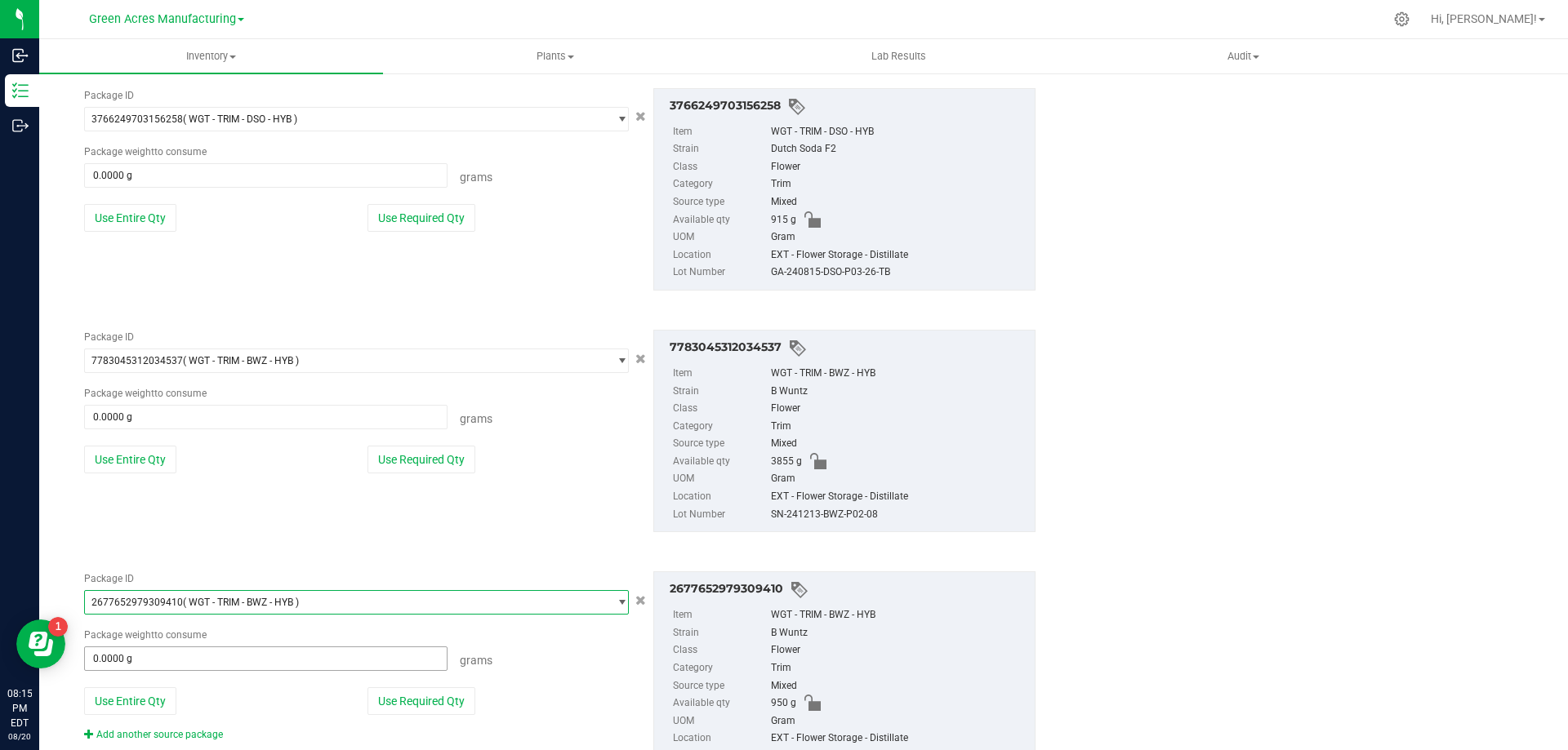
scroll to position [418, 0]
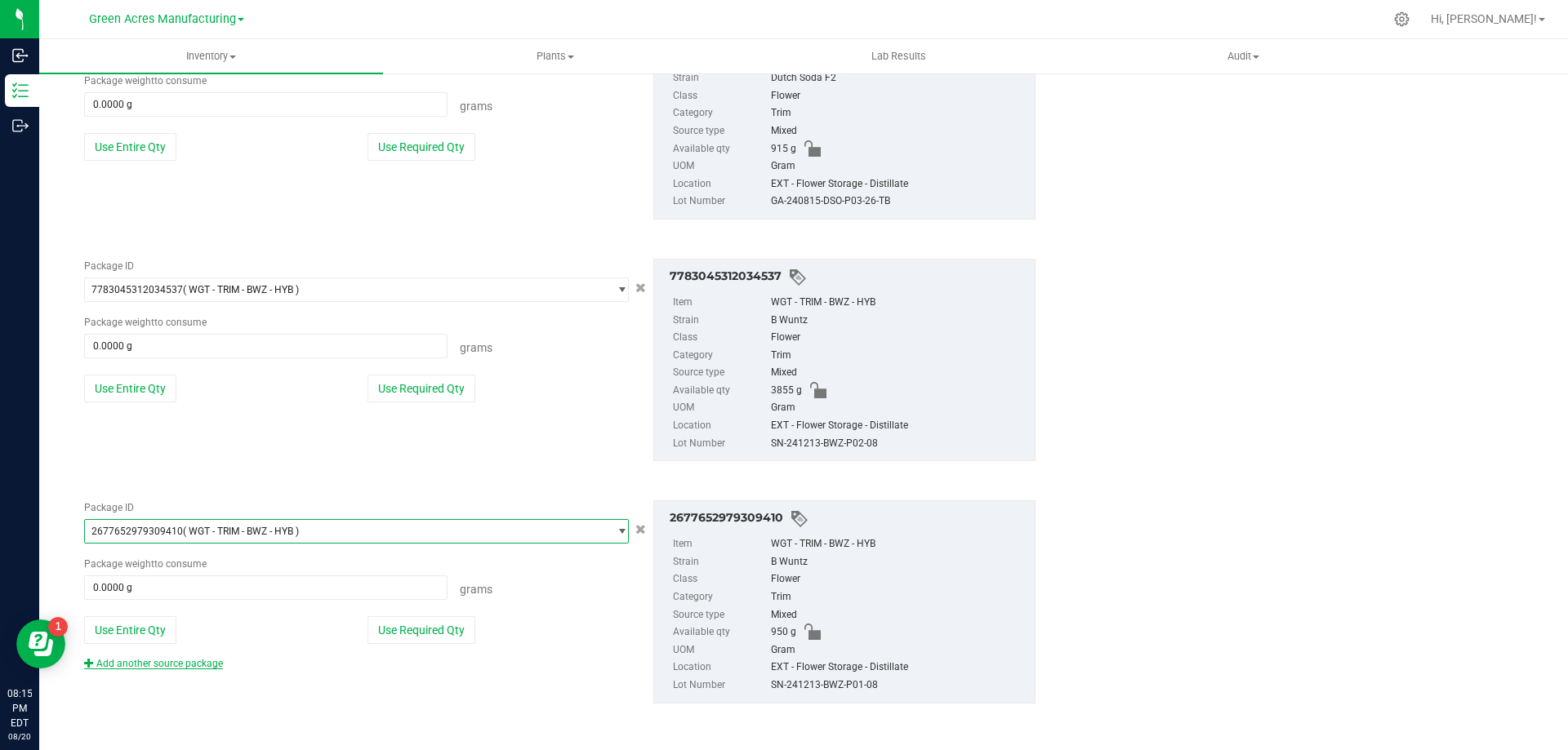
click at [203, 666] on link "Add another source package" at bounding box center [153, 664] width 139 height 12
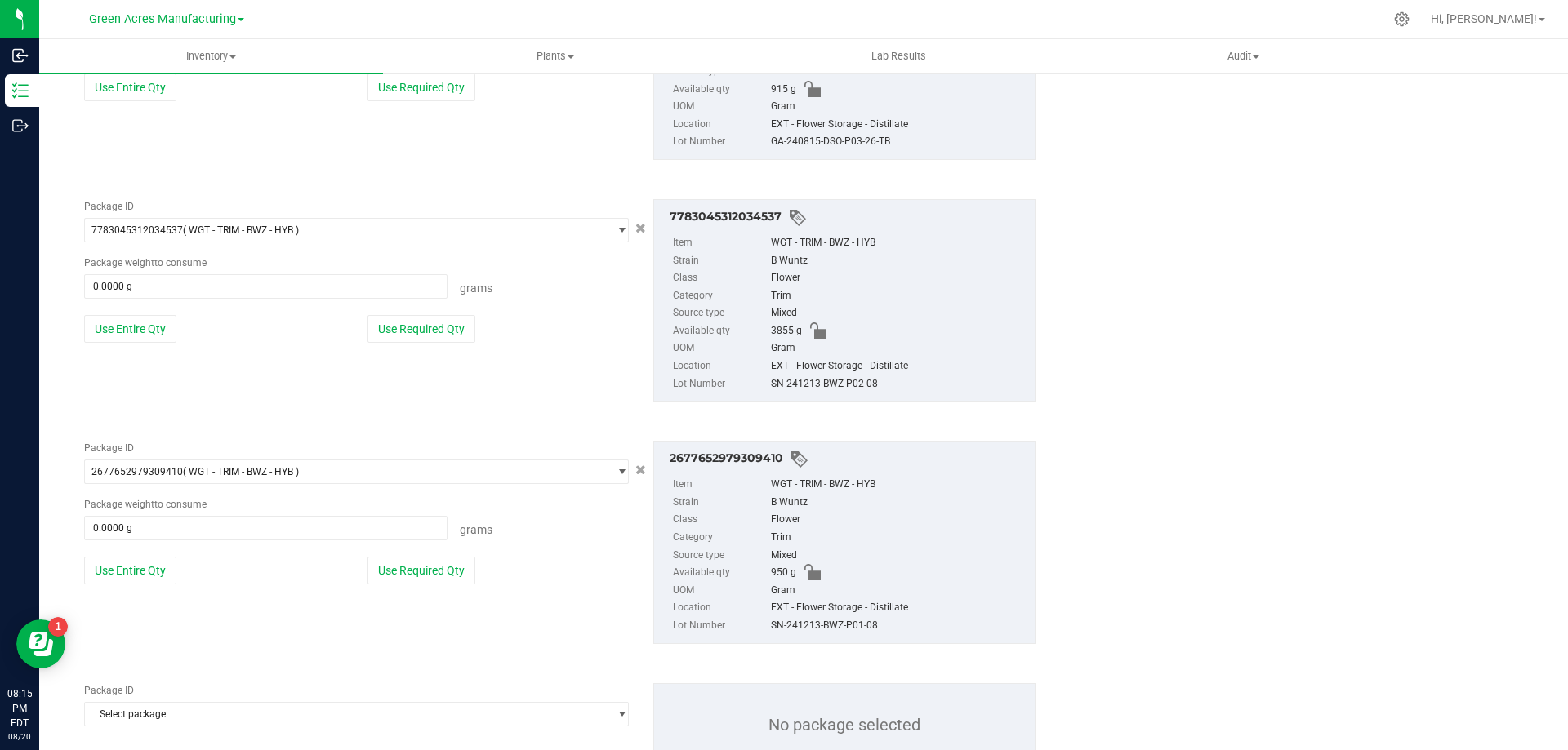
scroll to position [541, 0]
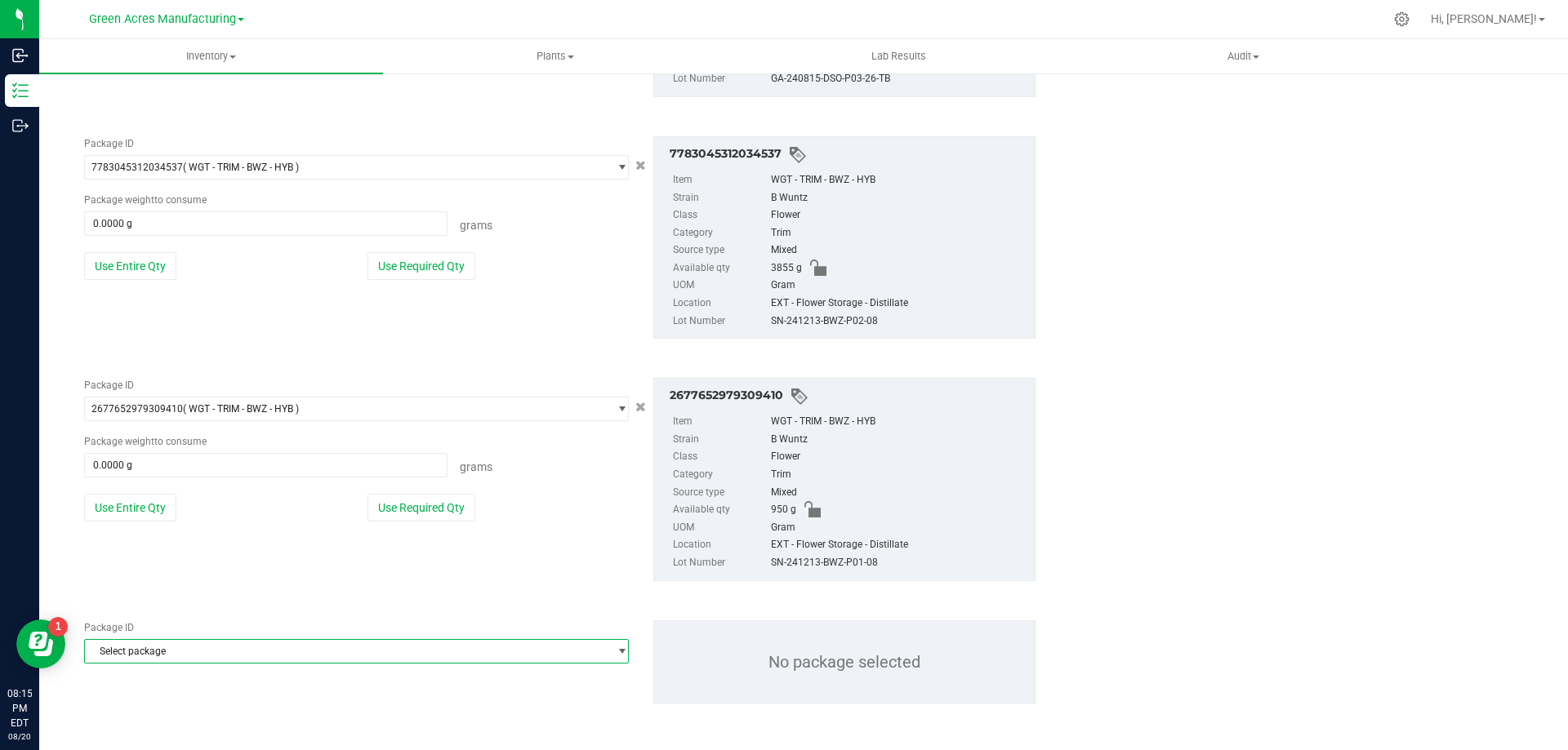
click at [265, 649] on span "Select package" at bounding box center [346, 652] width 523 height 23
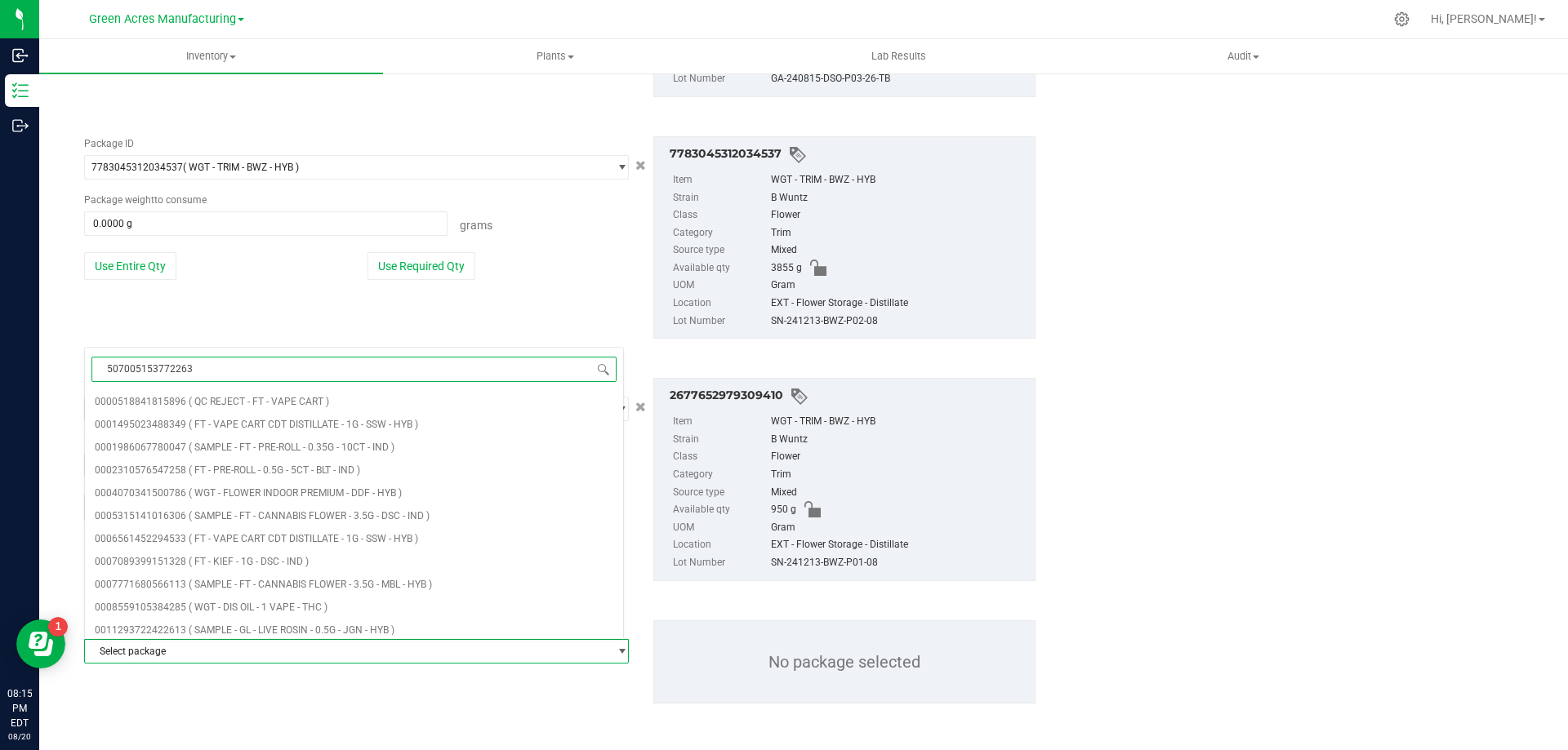
type input "5070051537722630"
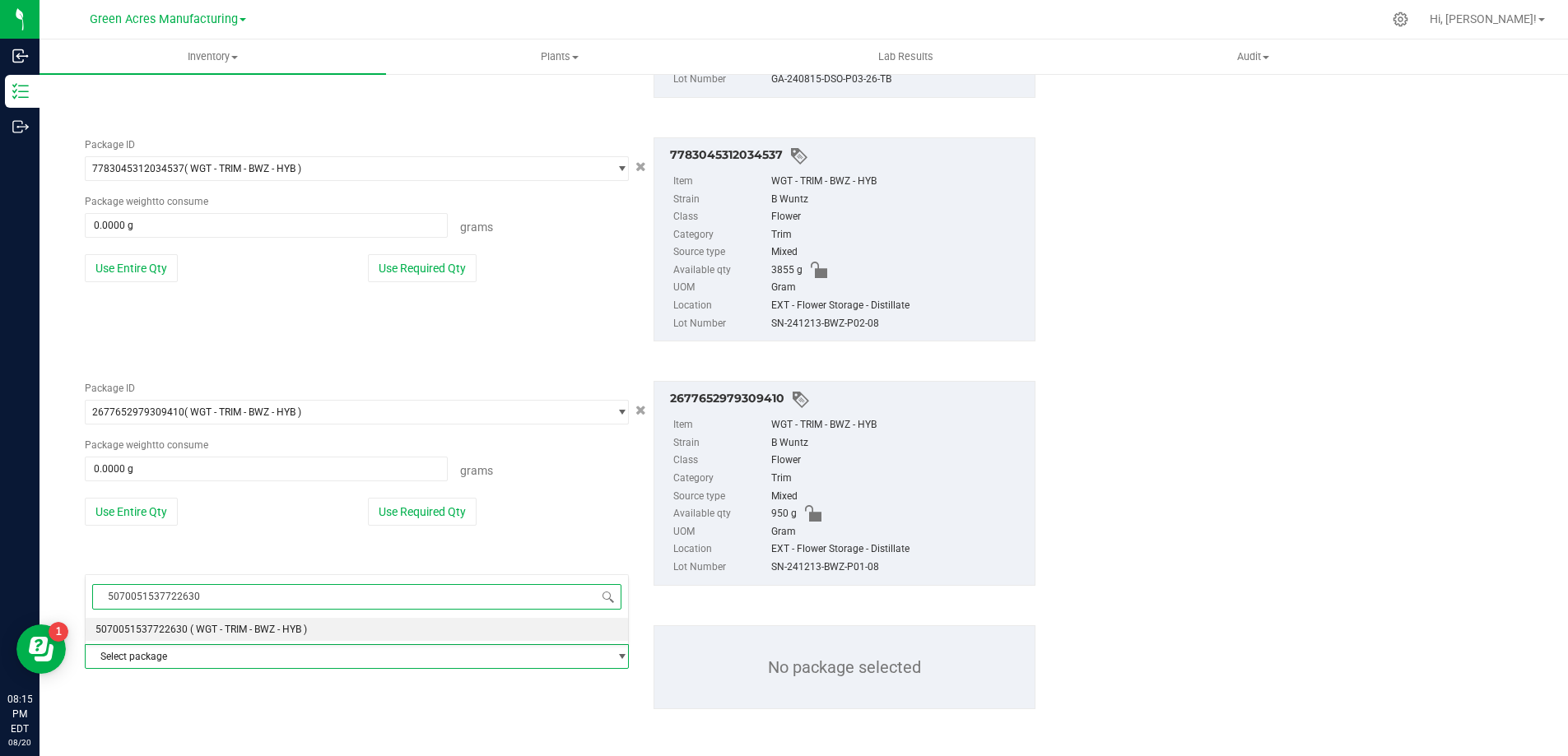
click at [269, 634] on span "( WGT - TRIM - BWZ - HYB )" at bounding box center [249, 630] width 117 height 12
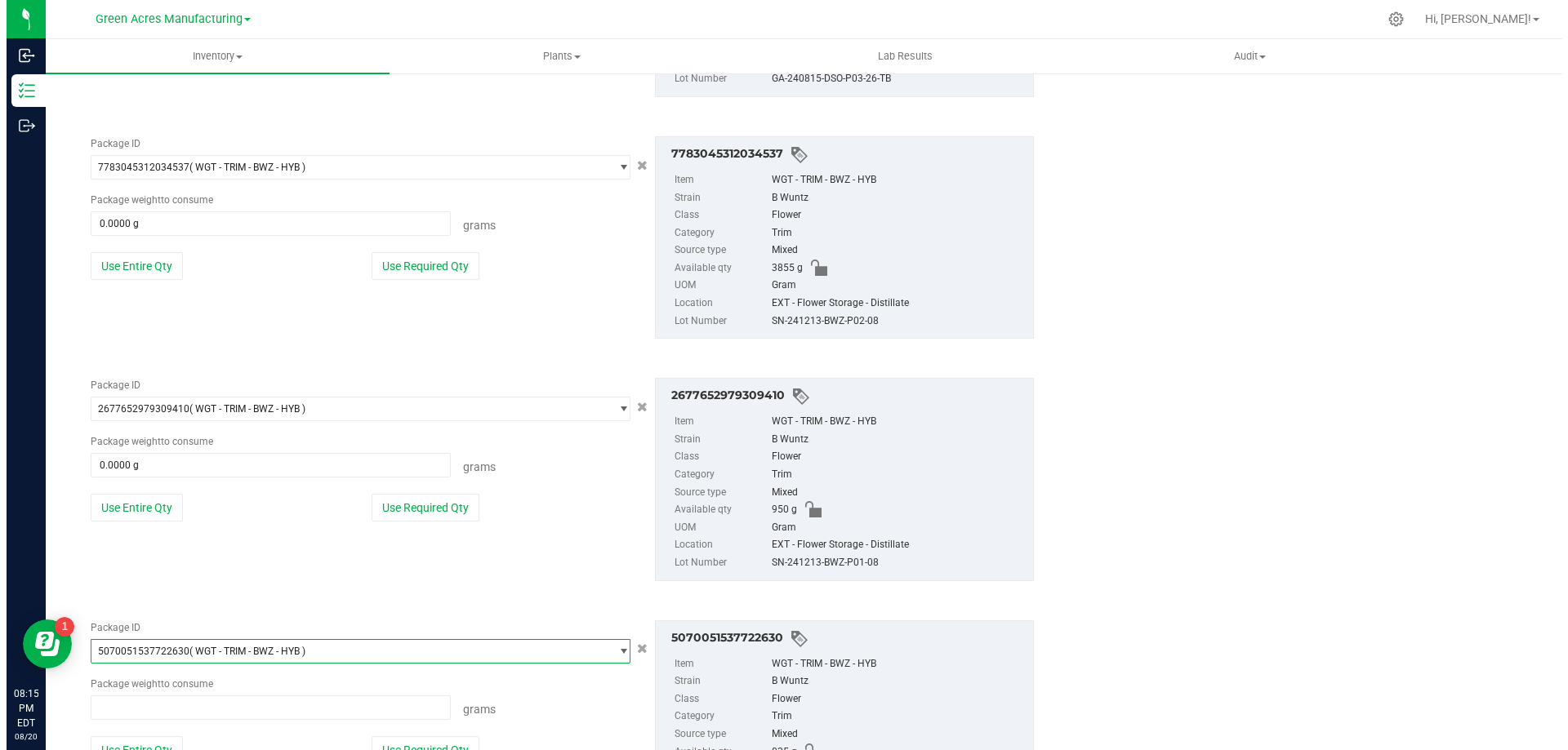
scroll to position [90837, 0]
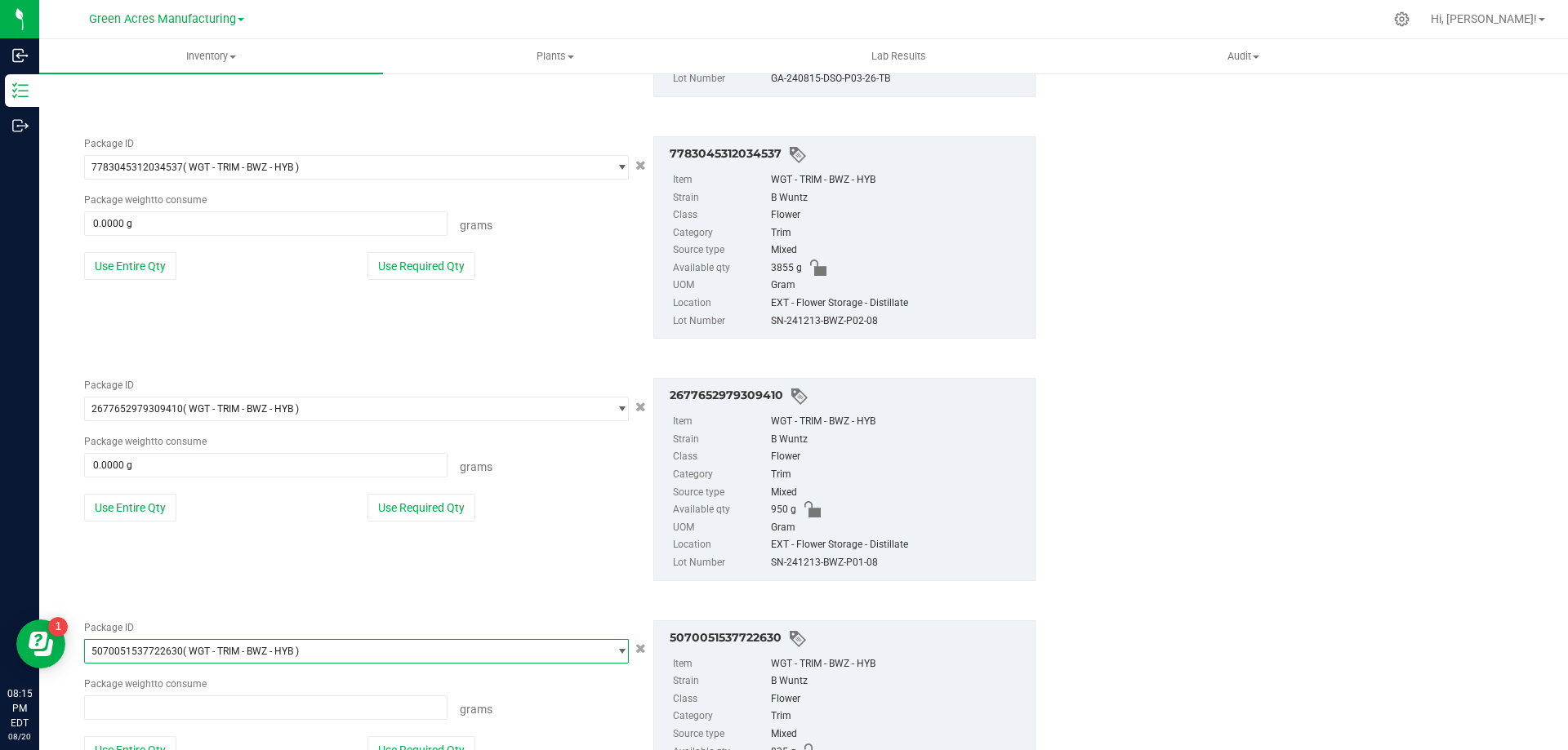
type input "0.0000 g"
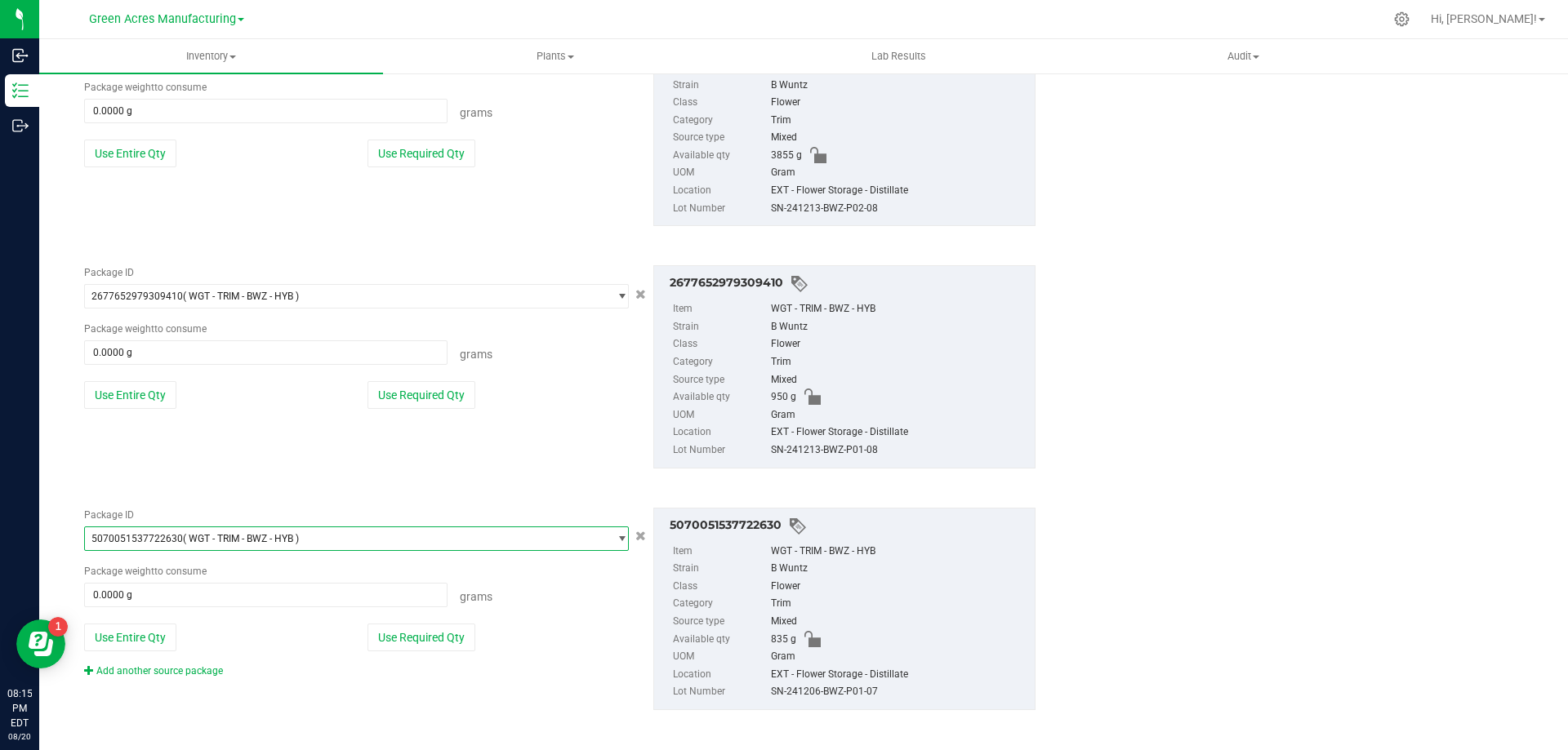
scroll to position [659, 0]
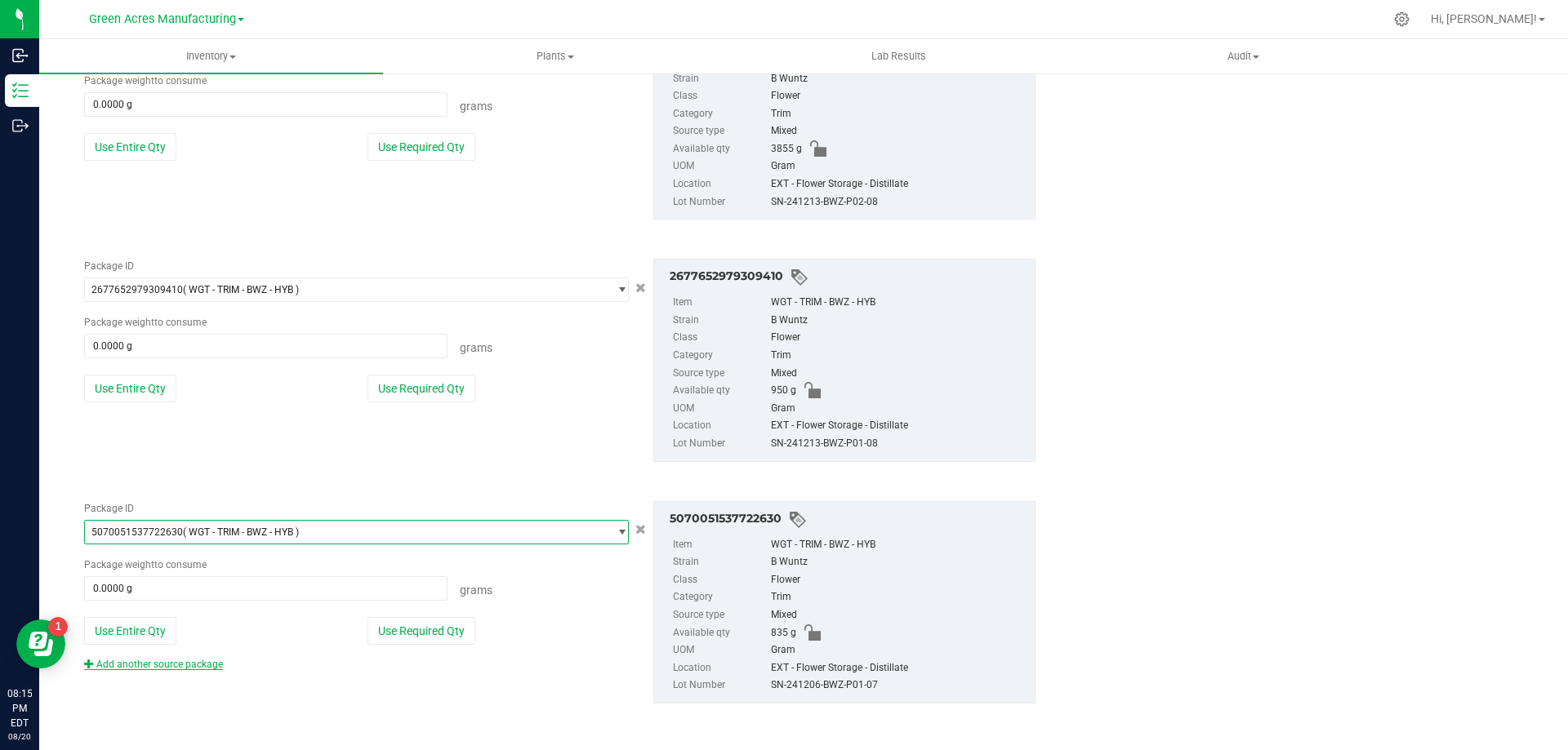
click at [148, 664] on link "Add another source package" at bounding box center [153, 664] width 139 height 12
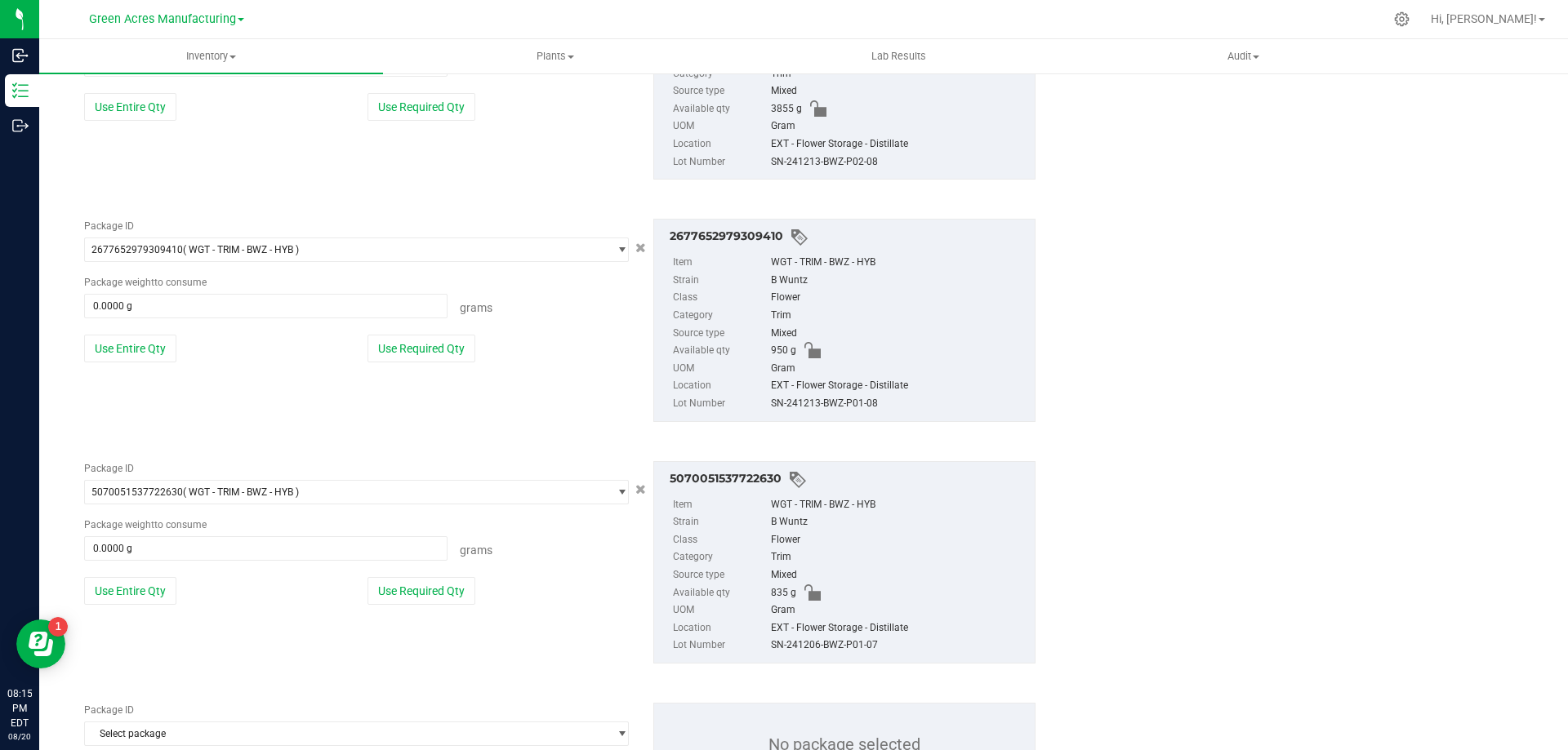
scroll to position [782, 0]
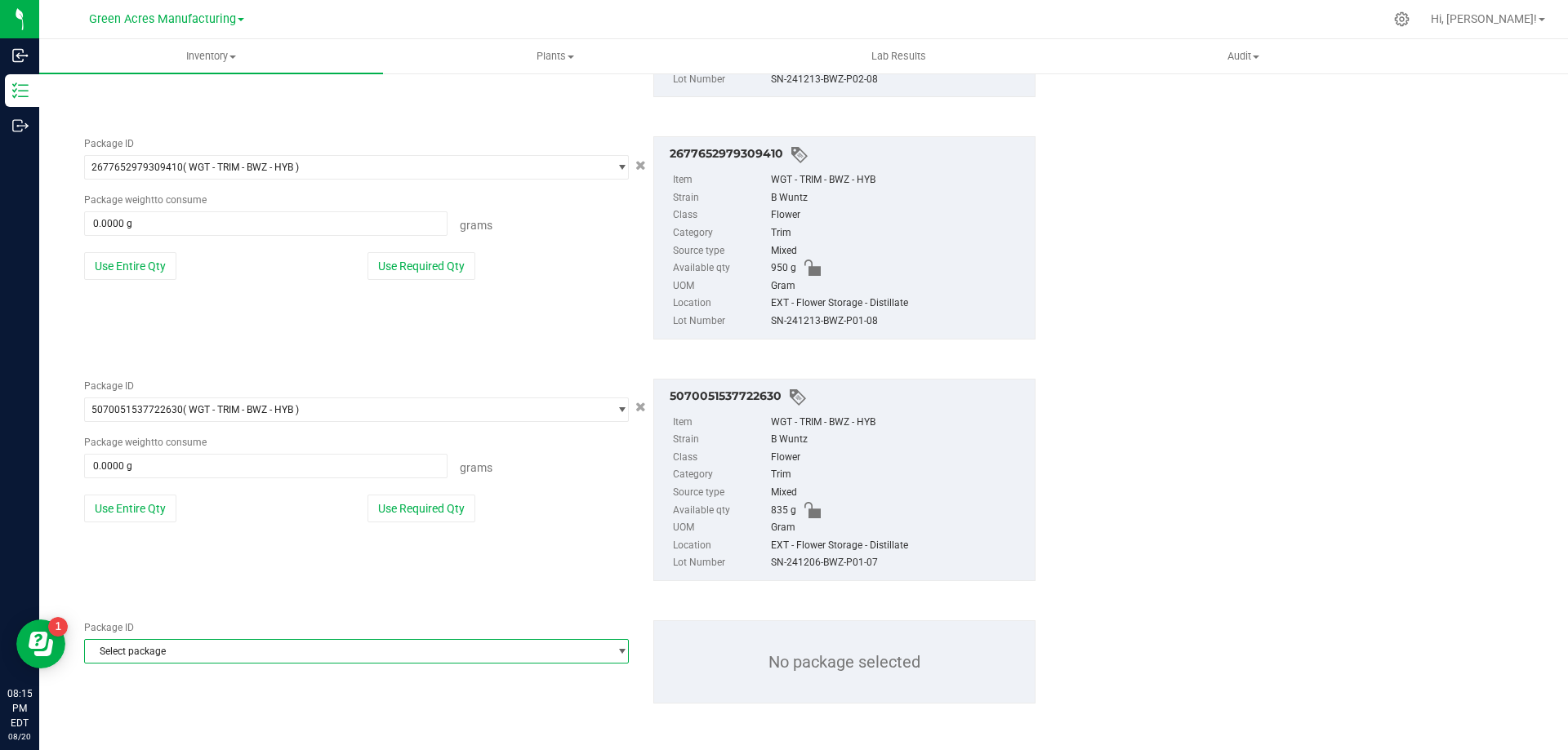
click at [258, 662] on span "Select package" at bounding box center [346, 652] width 523 height 23
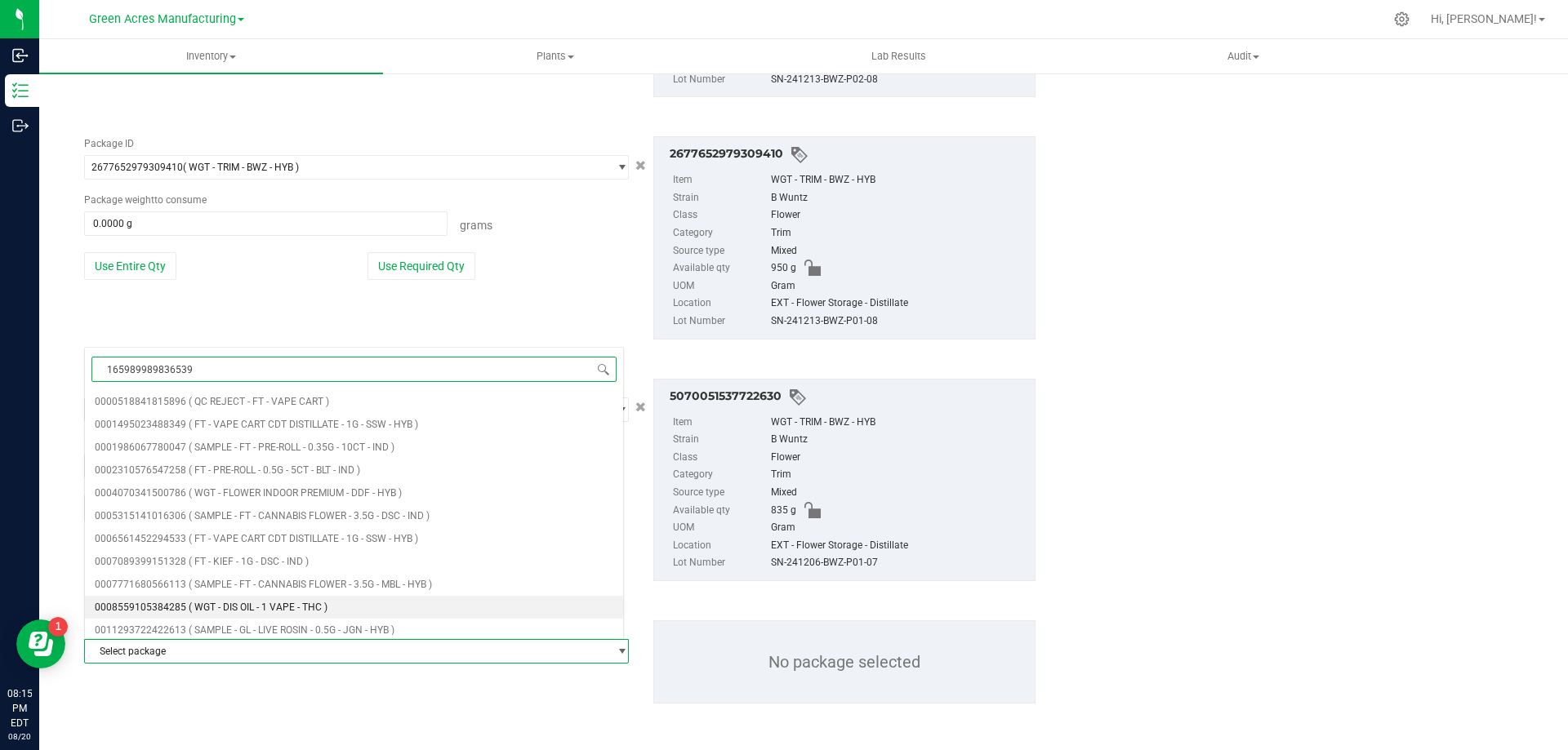
type input "1659899898365395"
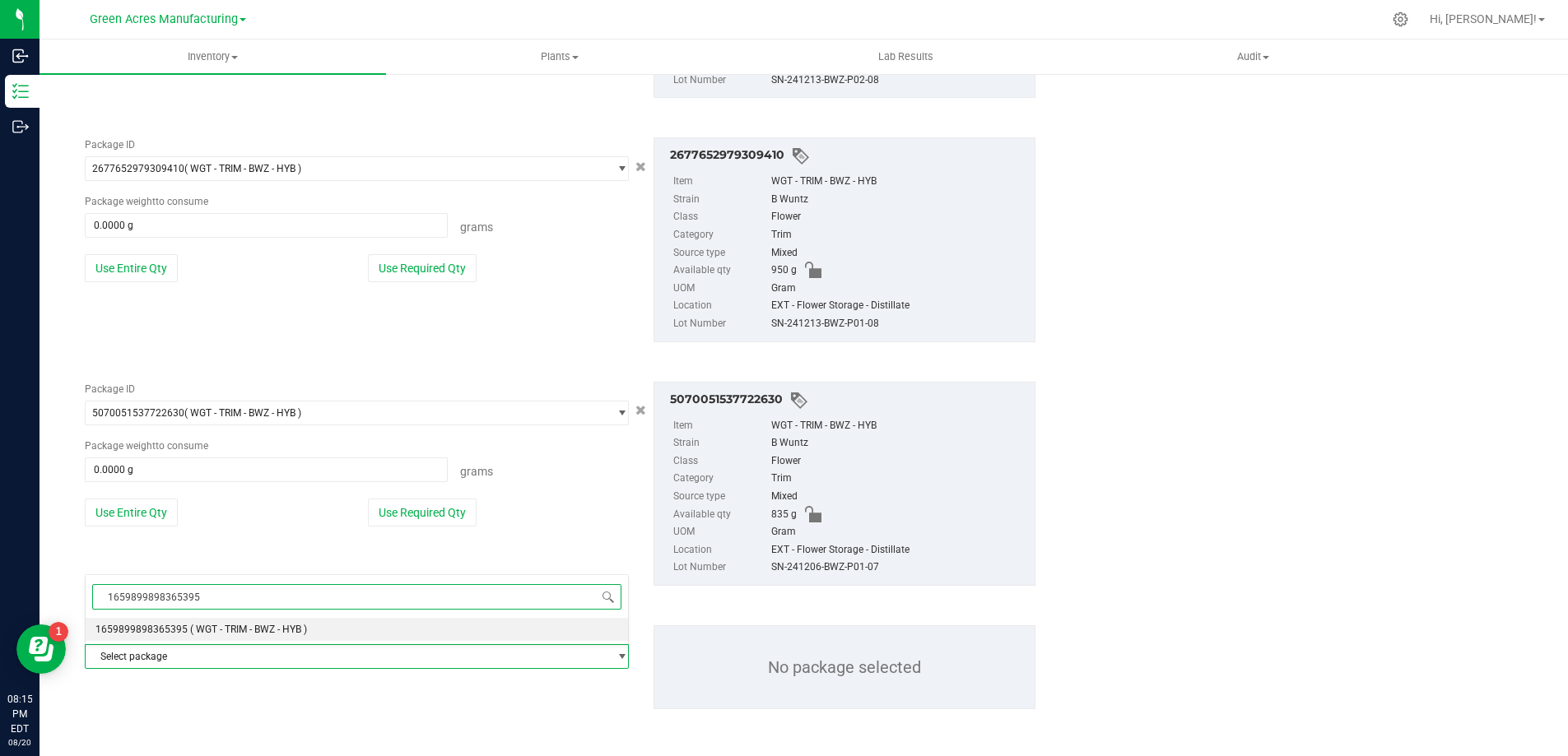
click at [348, 635] on li "1659899898365395 ( WGT - TRIM - BWZ - HYB )" at bounding box center [357, 630] width 543 height 23
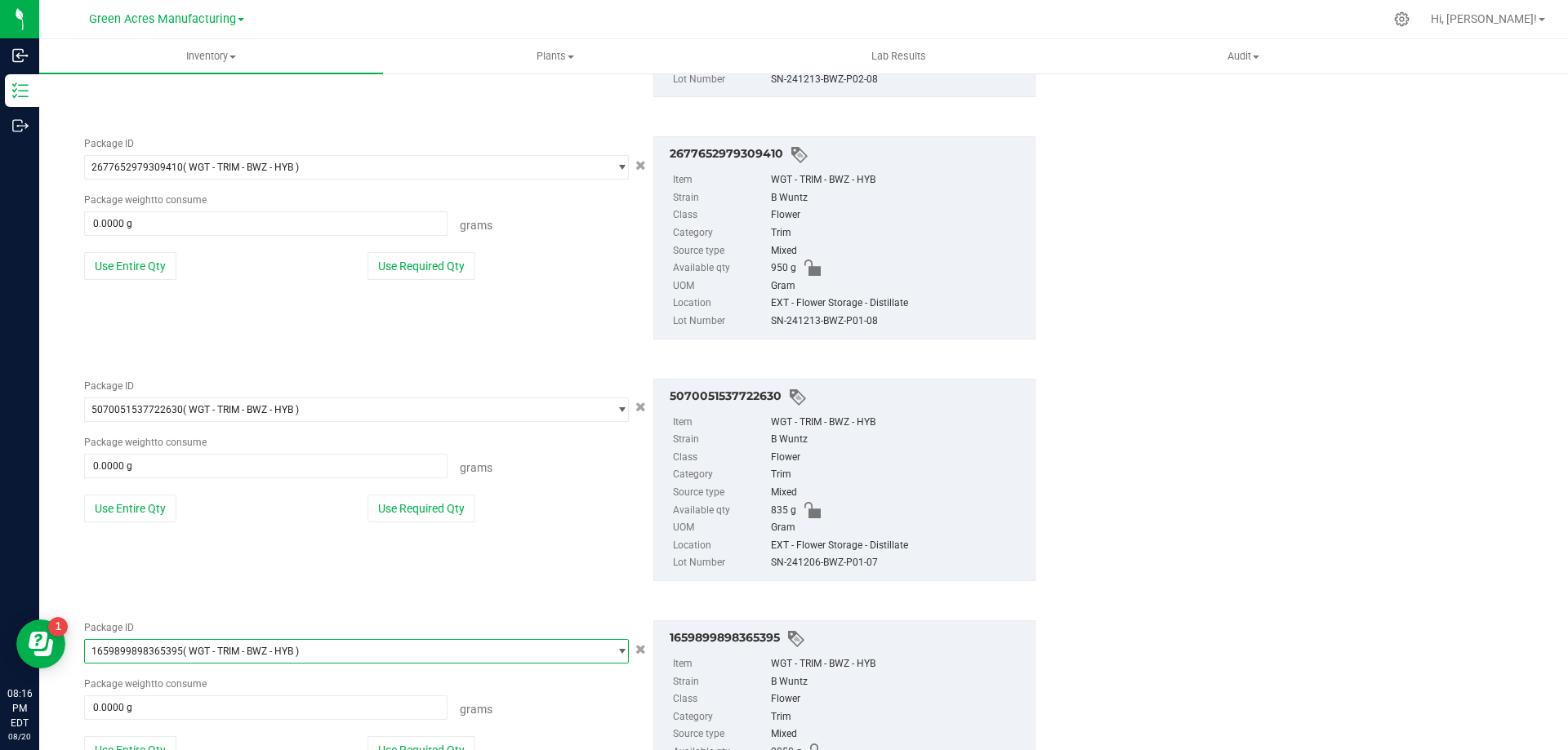
scroll to position [901, 0]
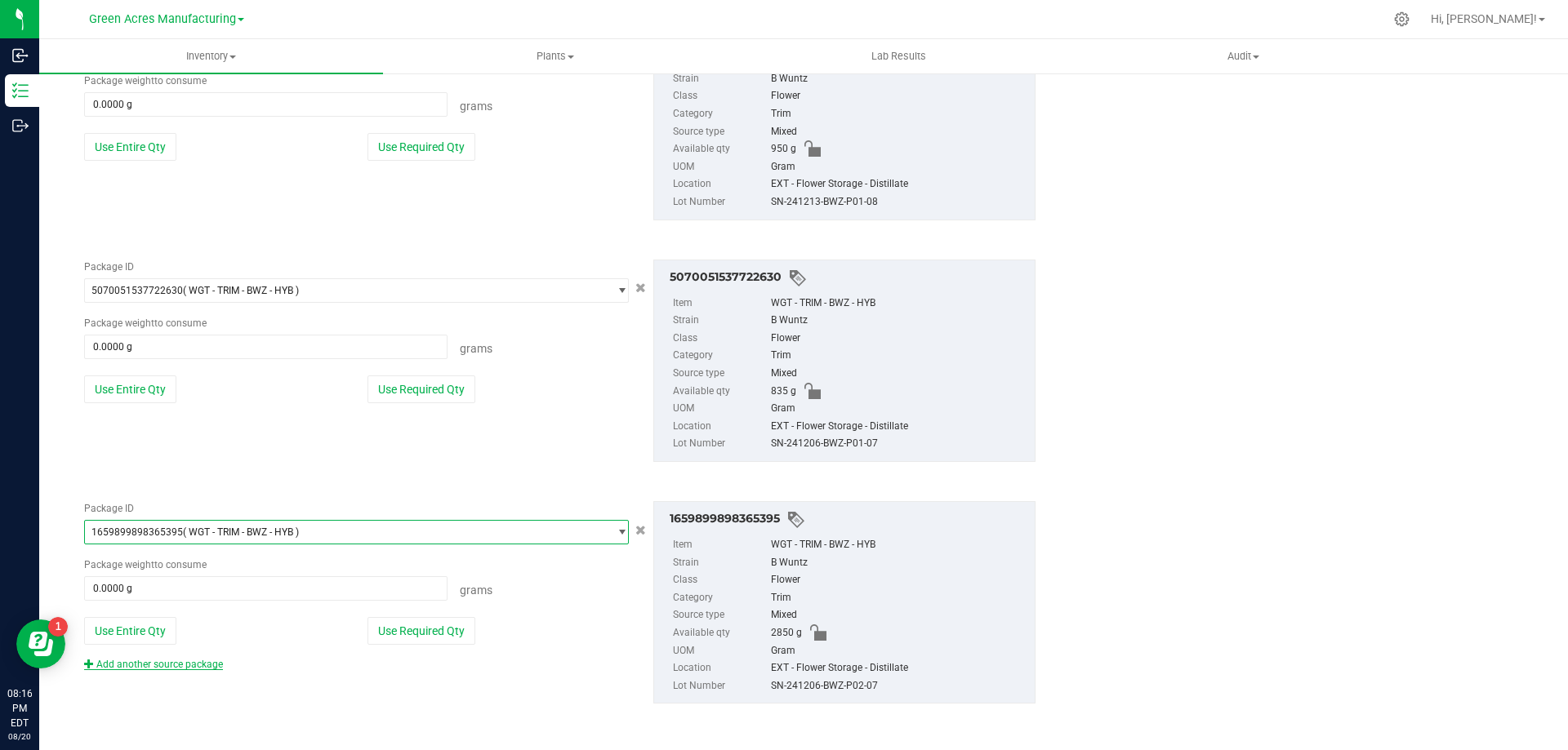
click at [207, 666] on link "Add another source package" at bounding box center [153, 664] width 139 height 12
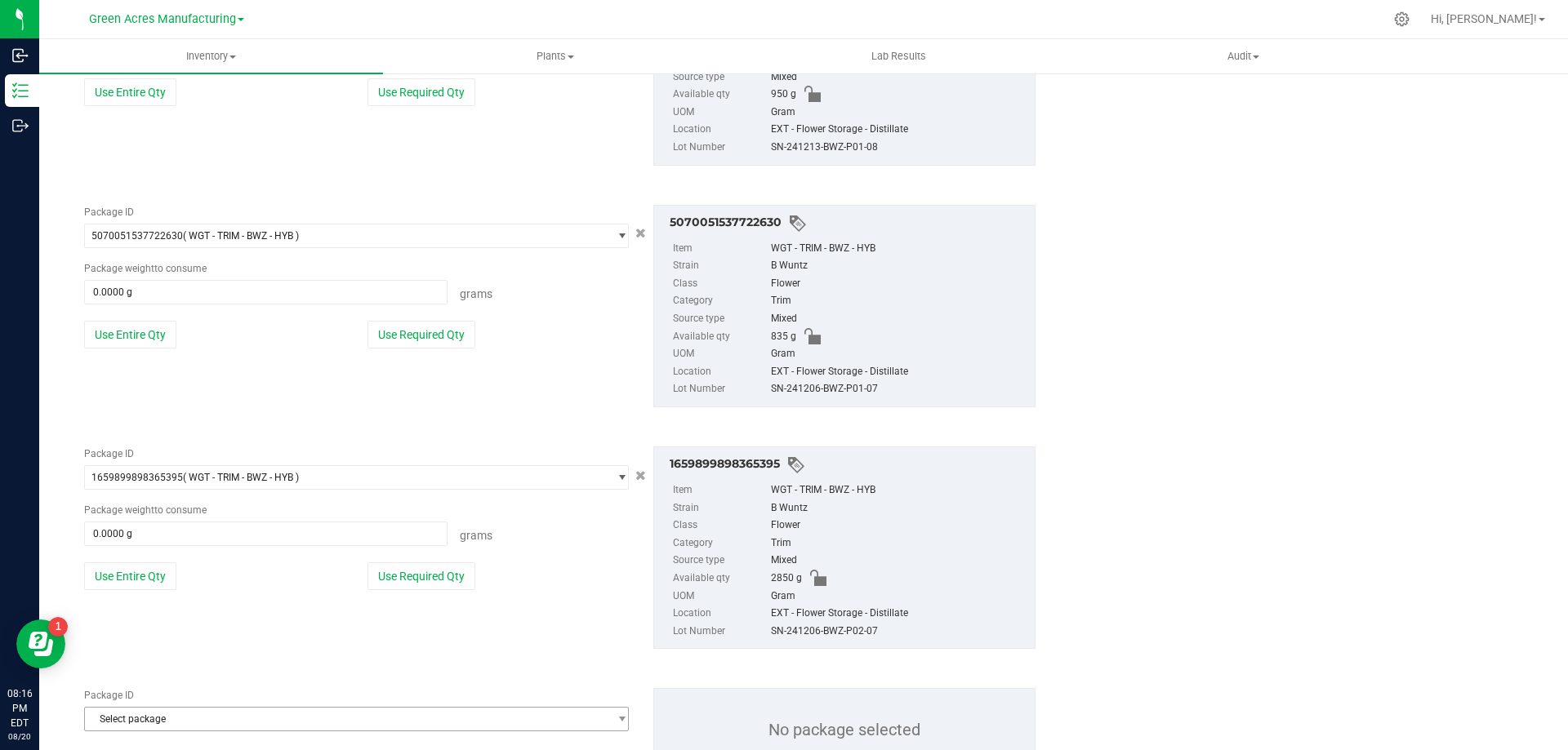
scroll to position [1024, 0]
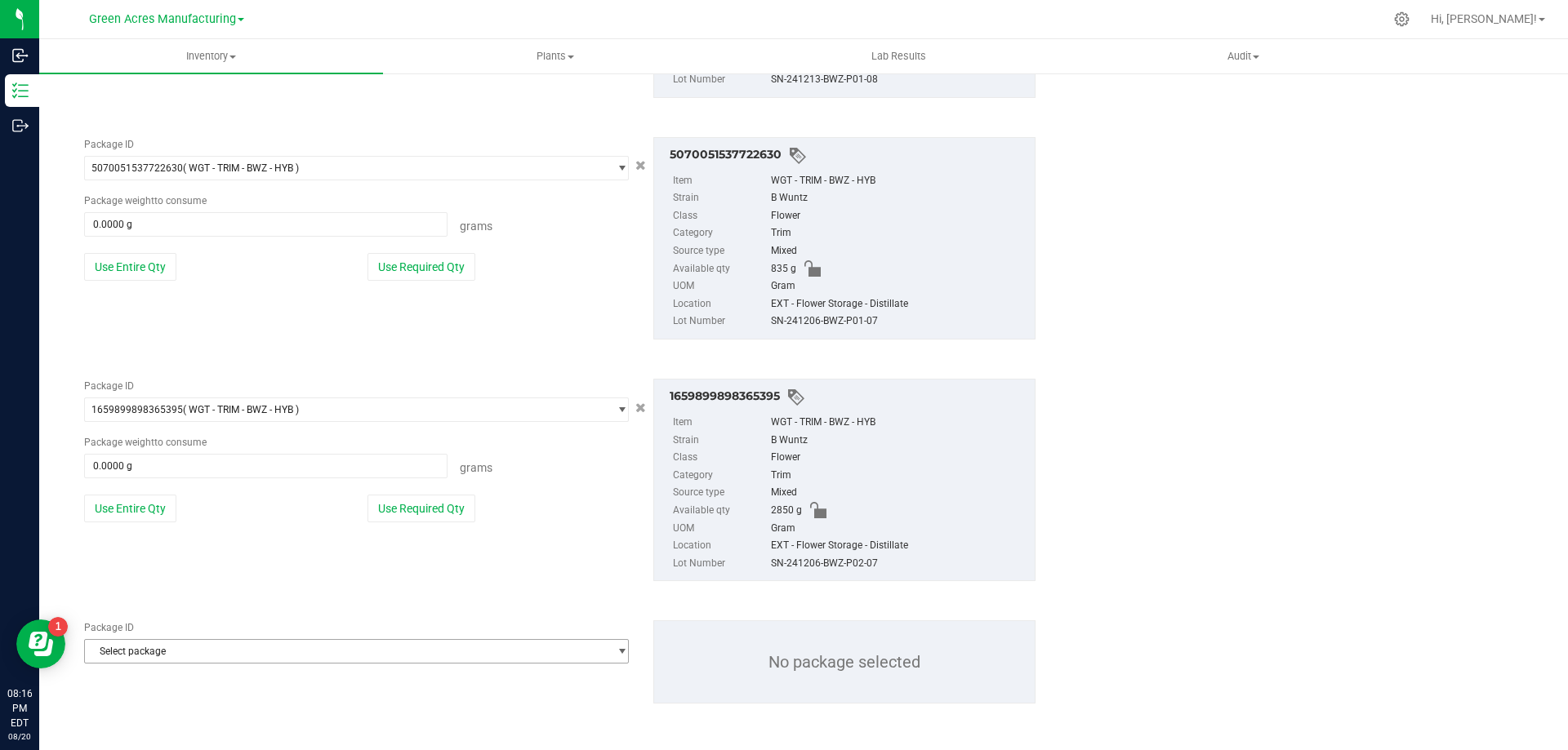
click at [233, 658] on span "Select package" at bounding box center [346, 652] width 523 height 23
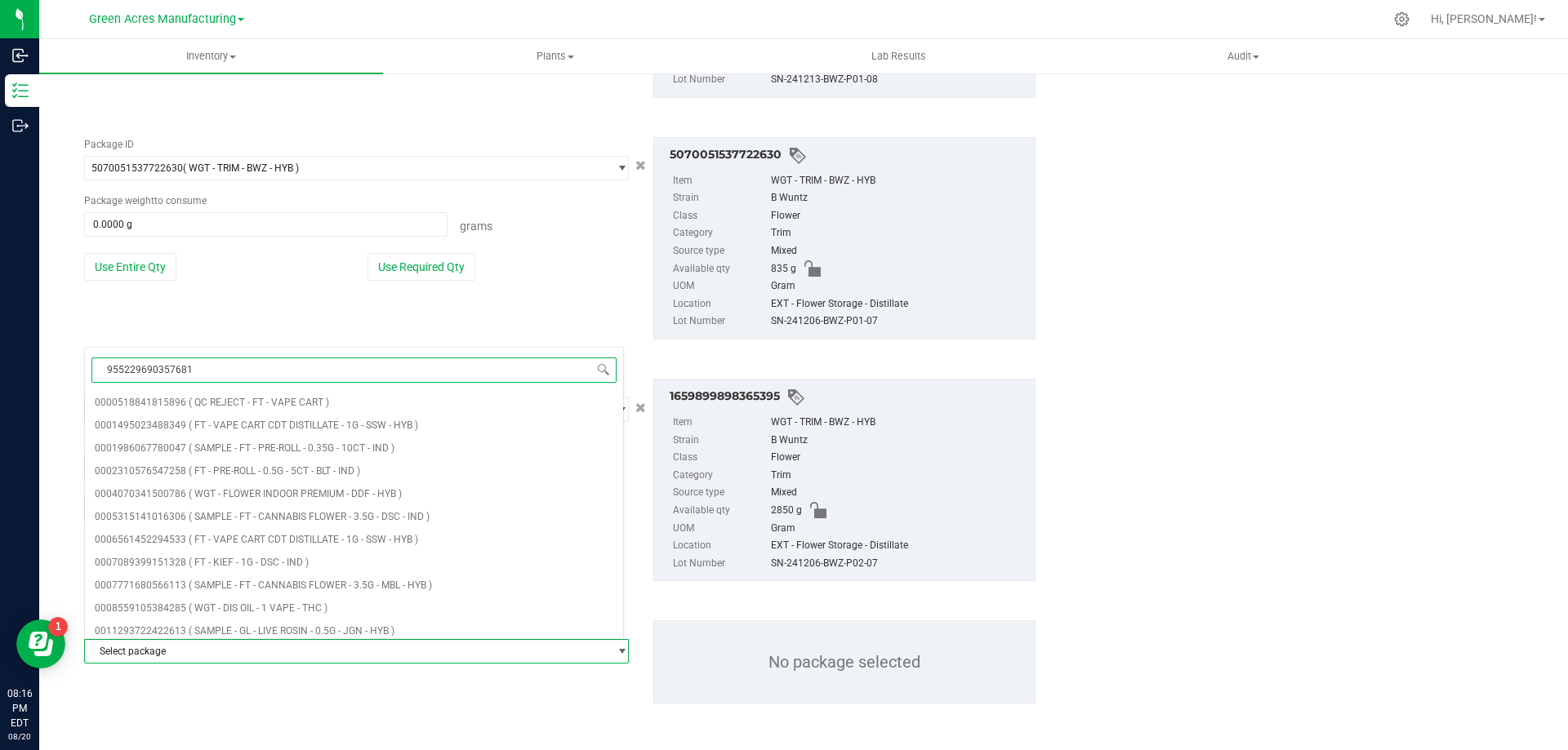
type input "9552296903576810"
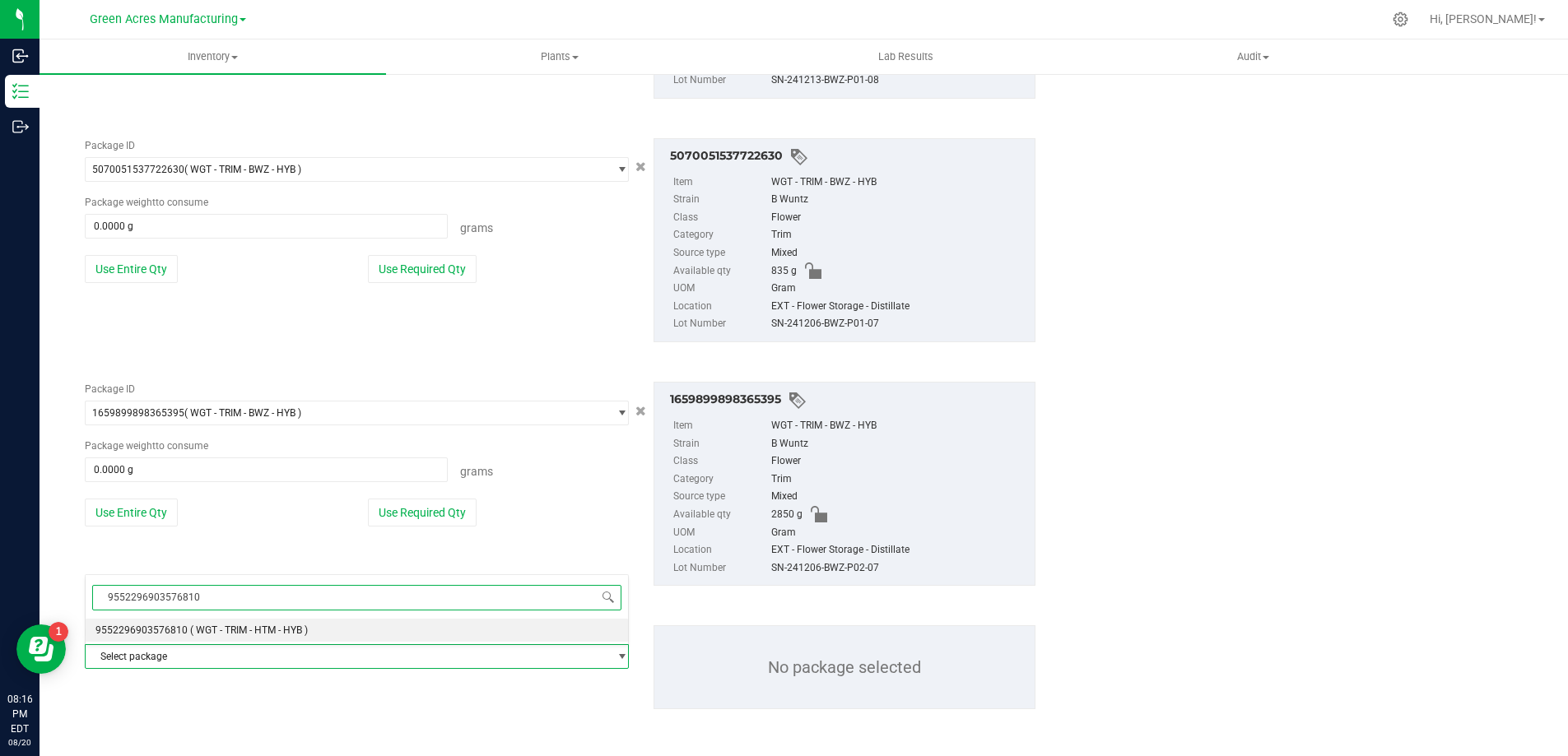
click at [229, 638] on li "9552296903576810 ( WGT - TRIM - HTM - HYB )" at bounding box center [357, 630] width 543 height 23
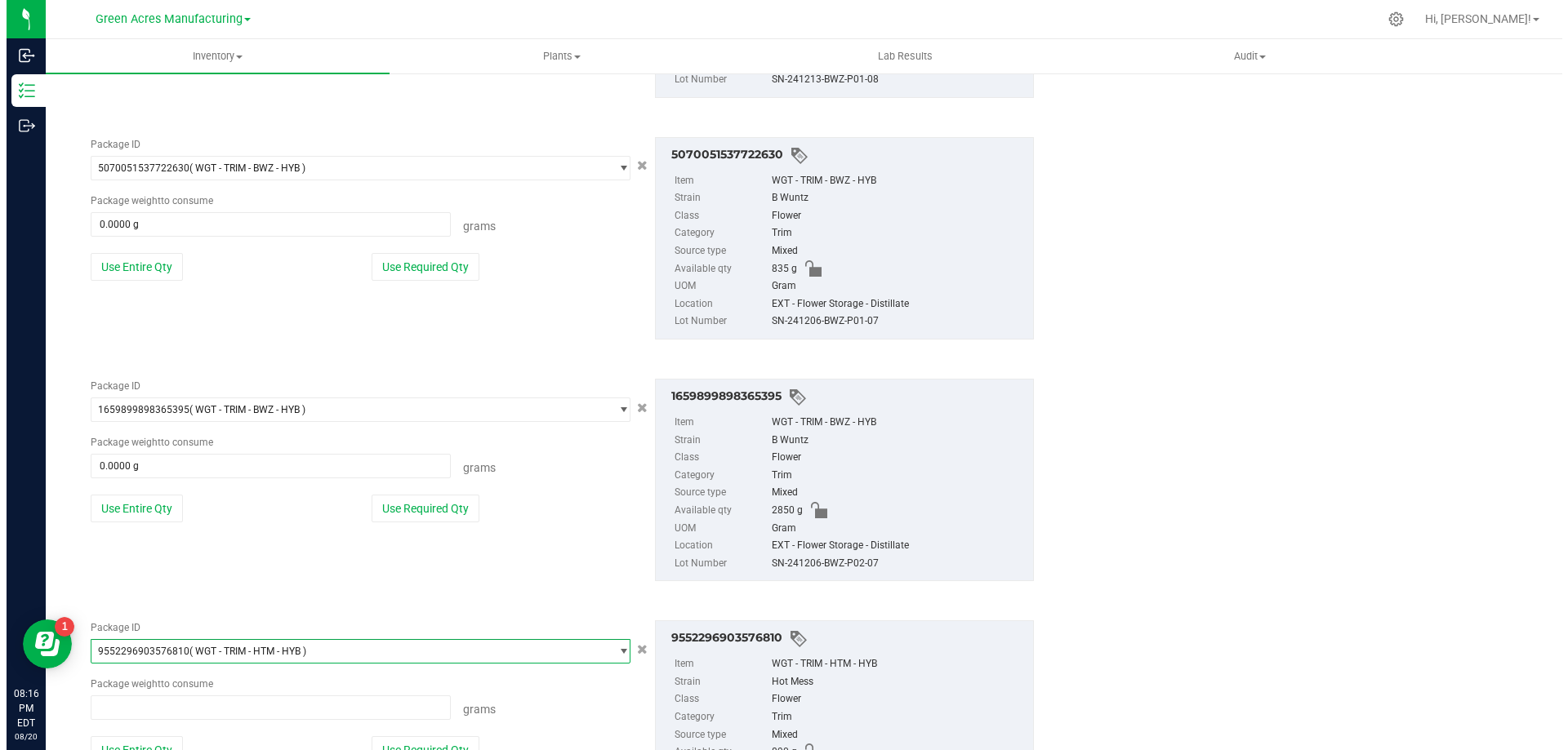
scroll to position [167800, 0]
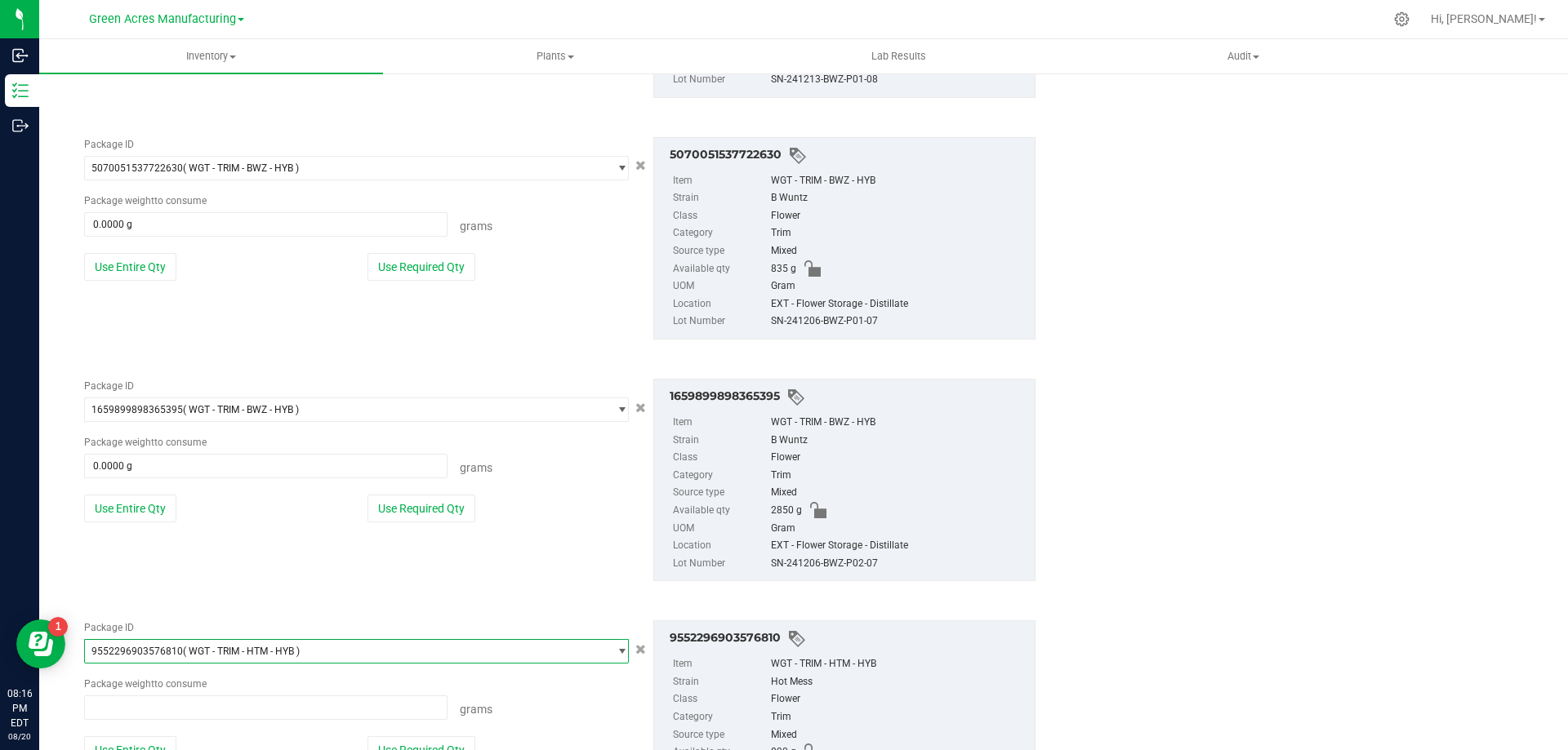
type input "0.0000 g"
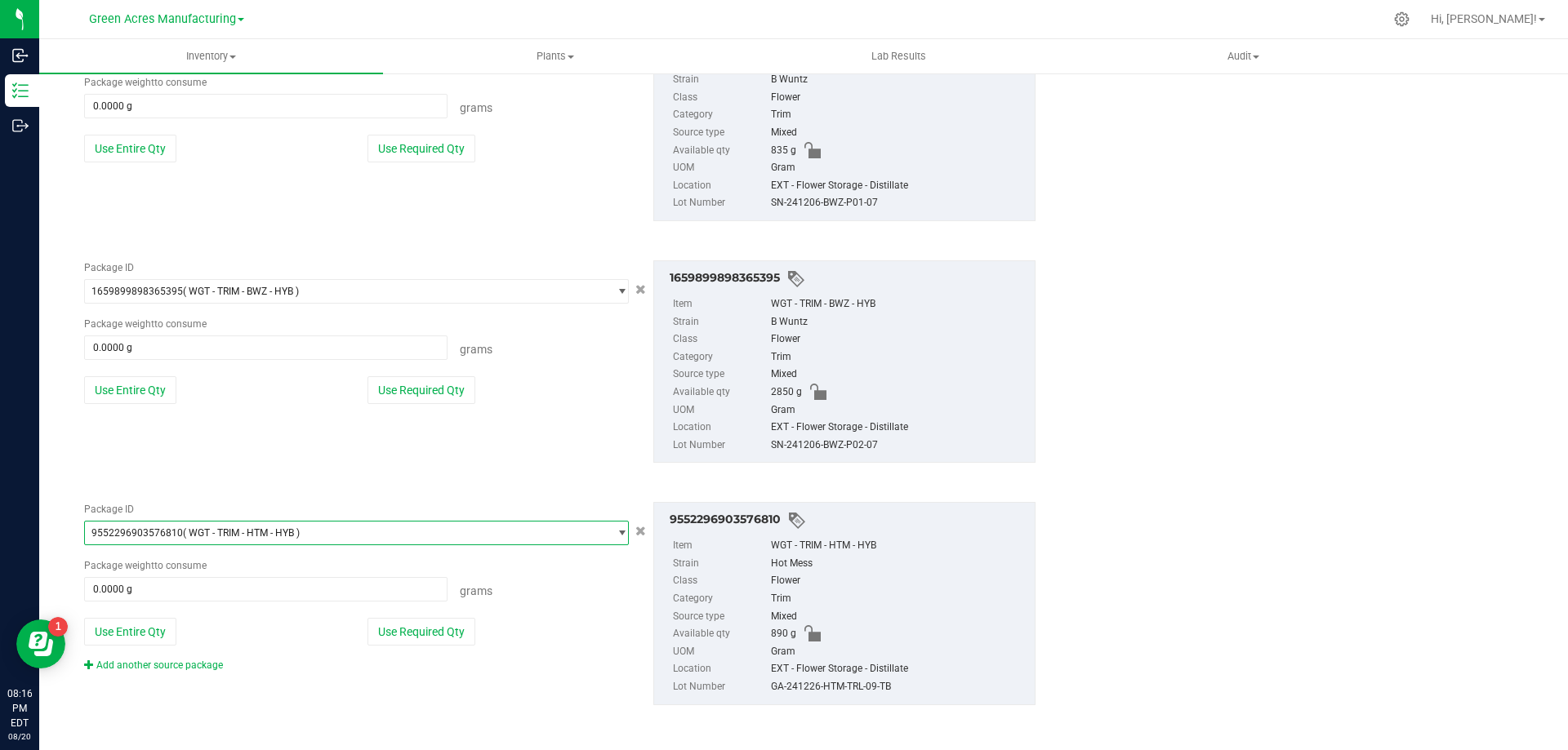
scroll to position [1144, 0]
click at [209, 668] on link "Add another source package" at bounding box center [153, 664] width 139 height 12
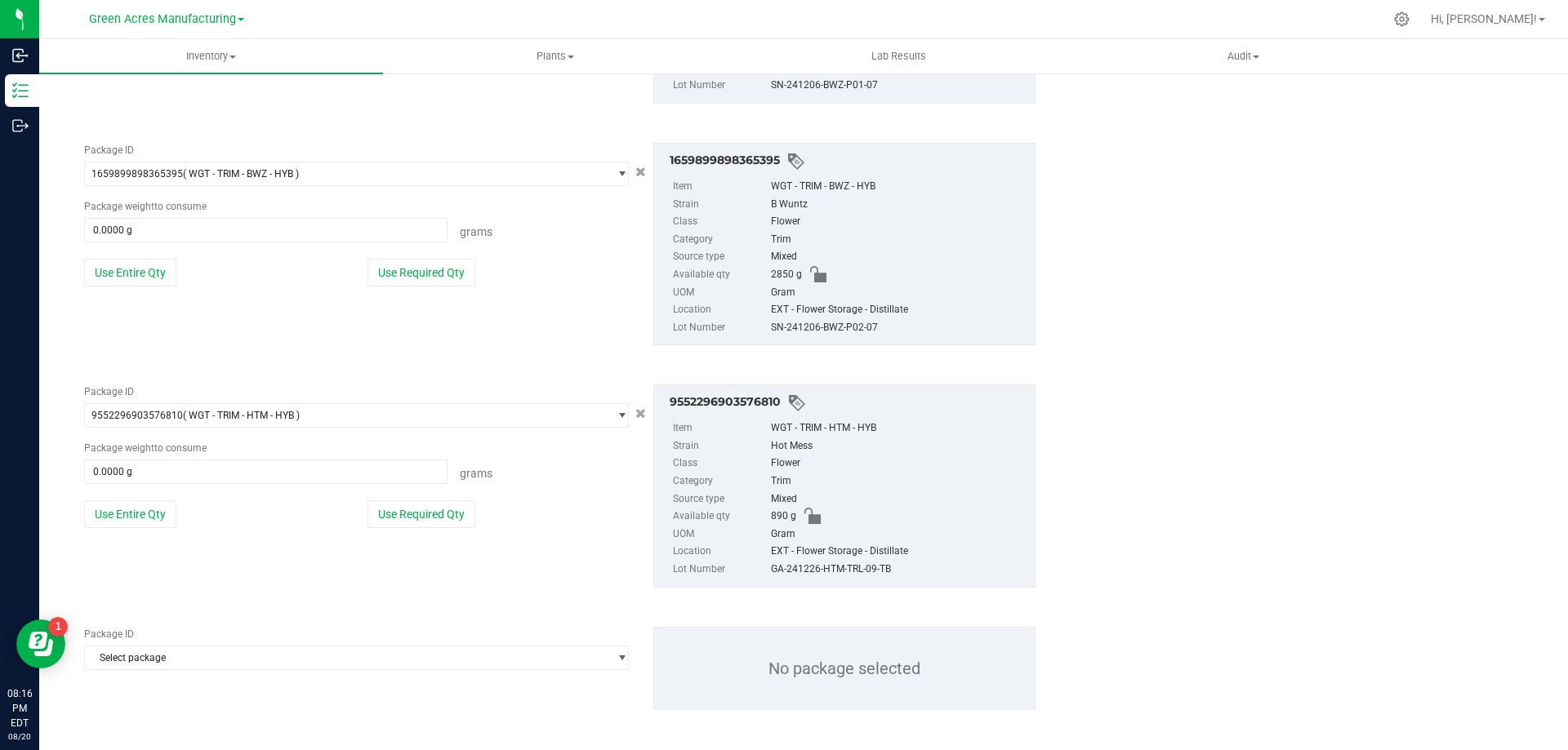
scroll to position [1266, 0]
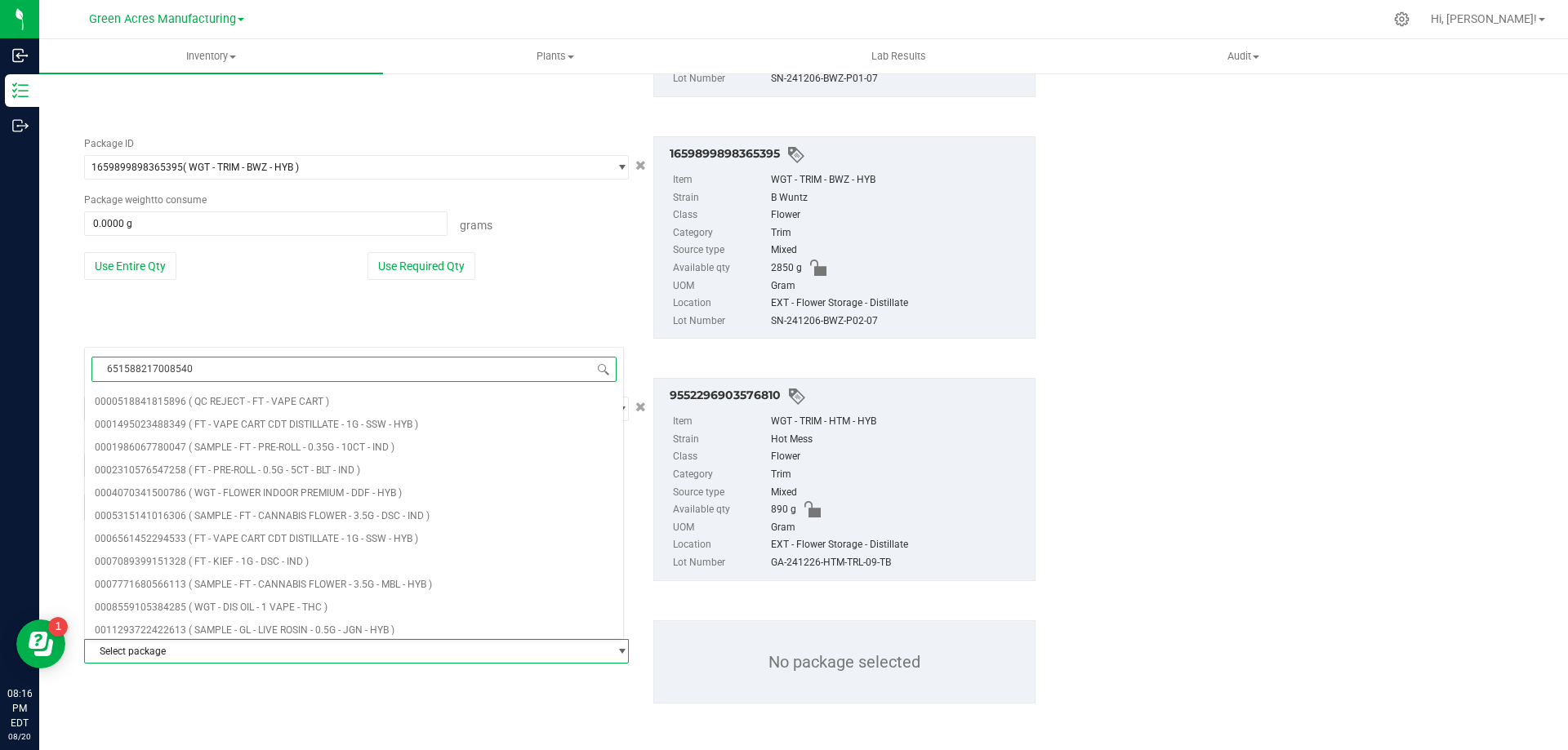
type input "6515882170085402"
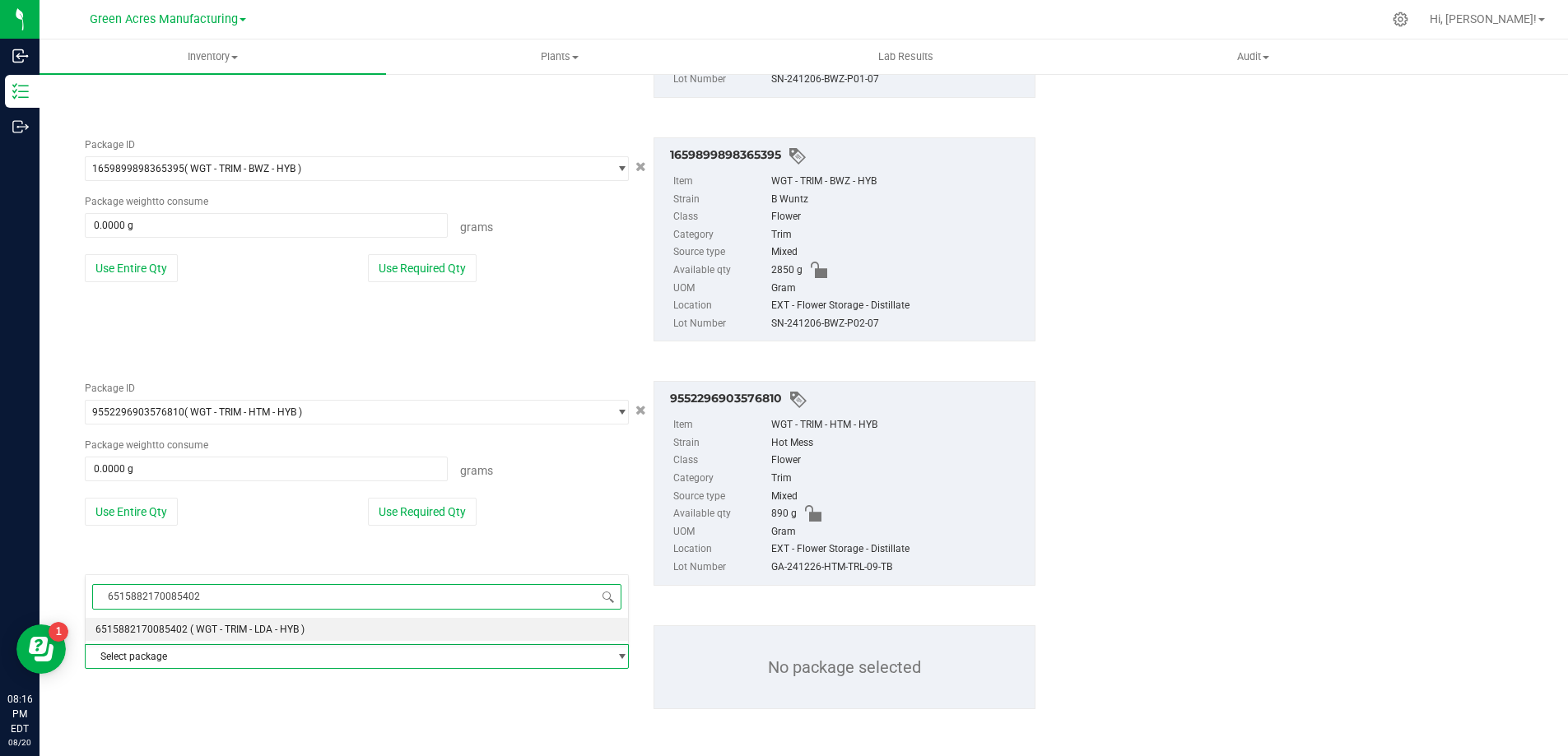
click at [234, 631] on span "( WGT - TRIM - LDA - HYB )" at bounding box center [247, 630] width 115 height 12
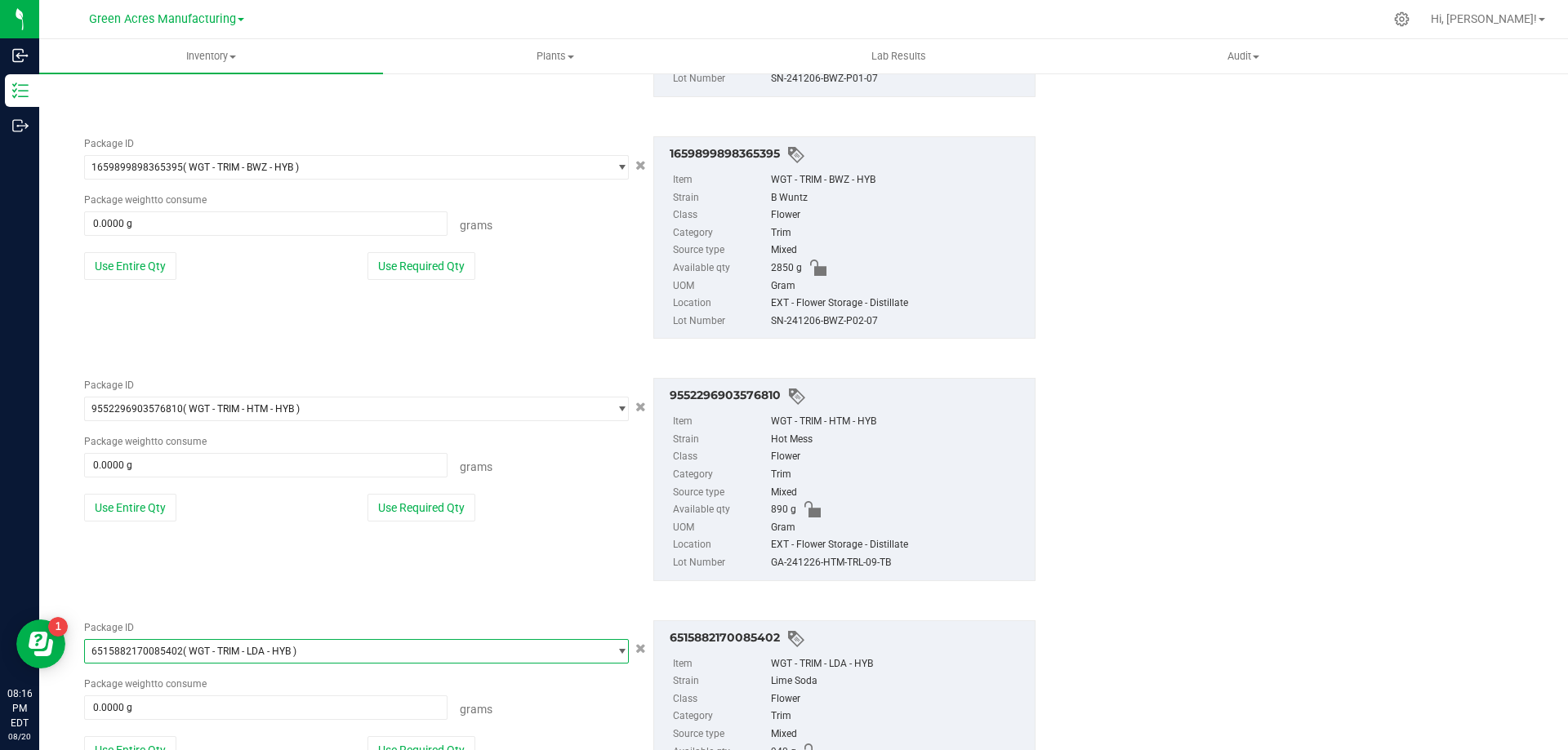
scroll to position [1385, 0]
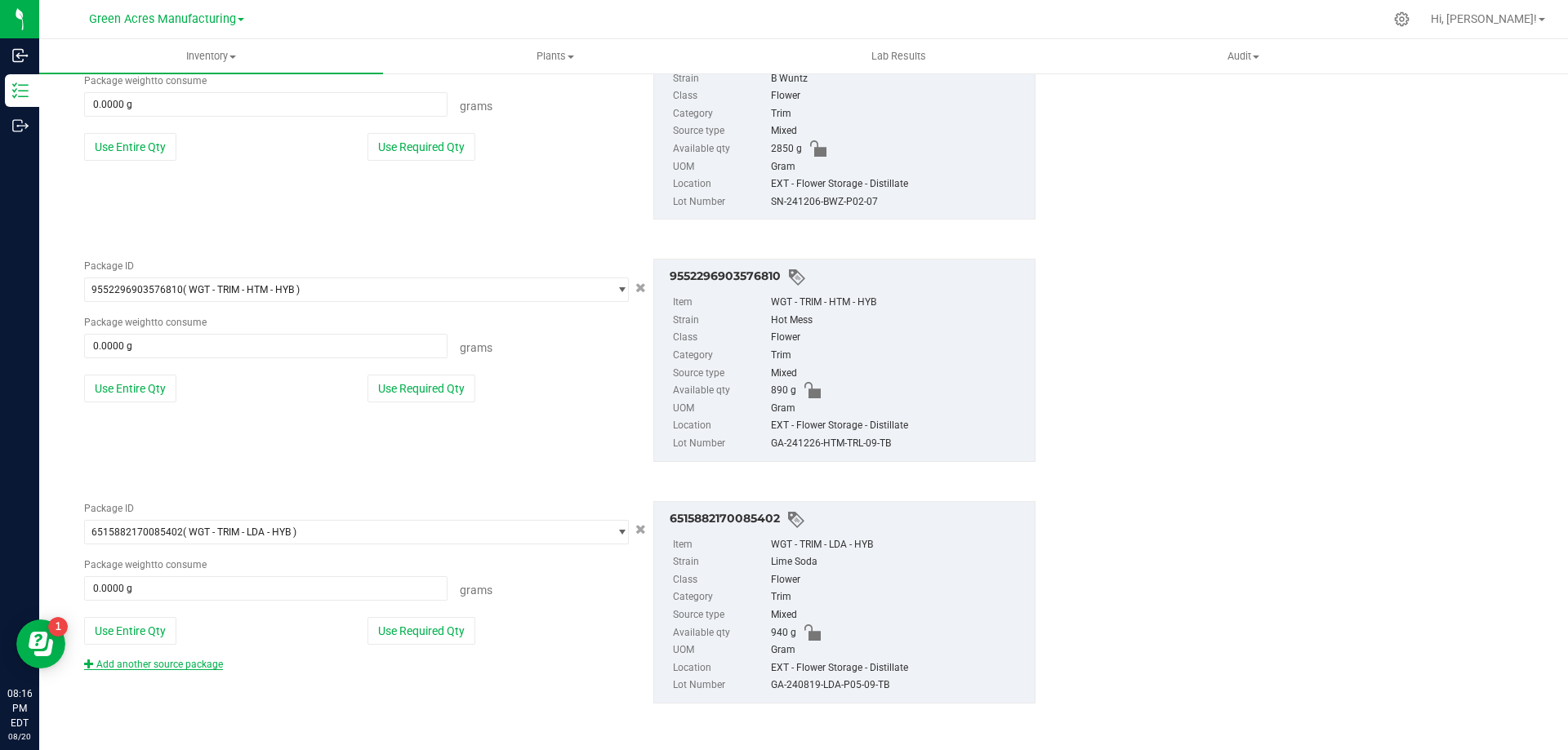
click at [198, 660] on link "Add another source package" at bounding box center [153, 664] width 139 height 12
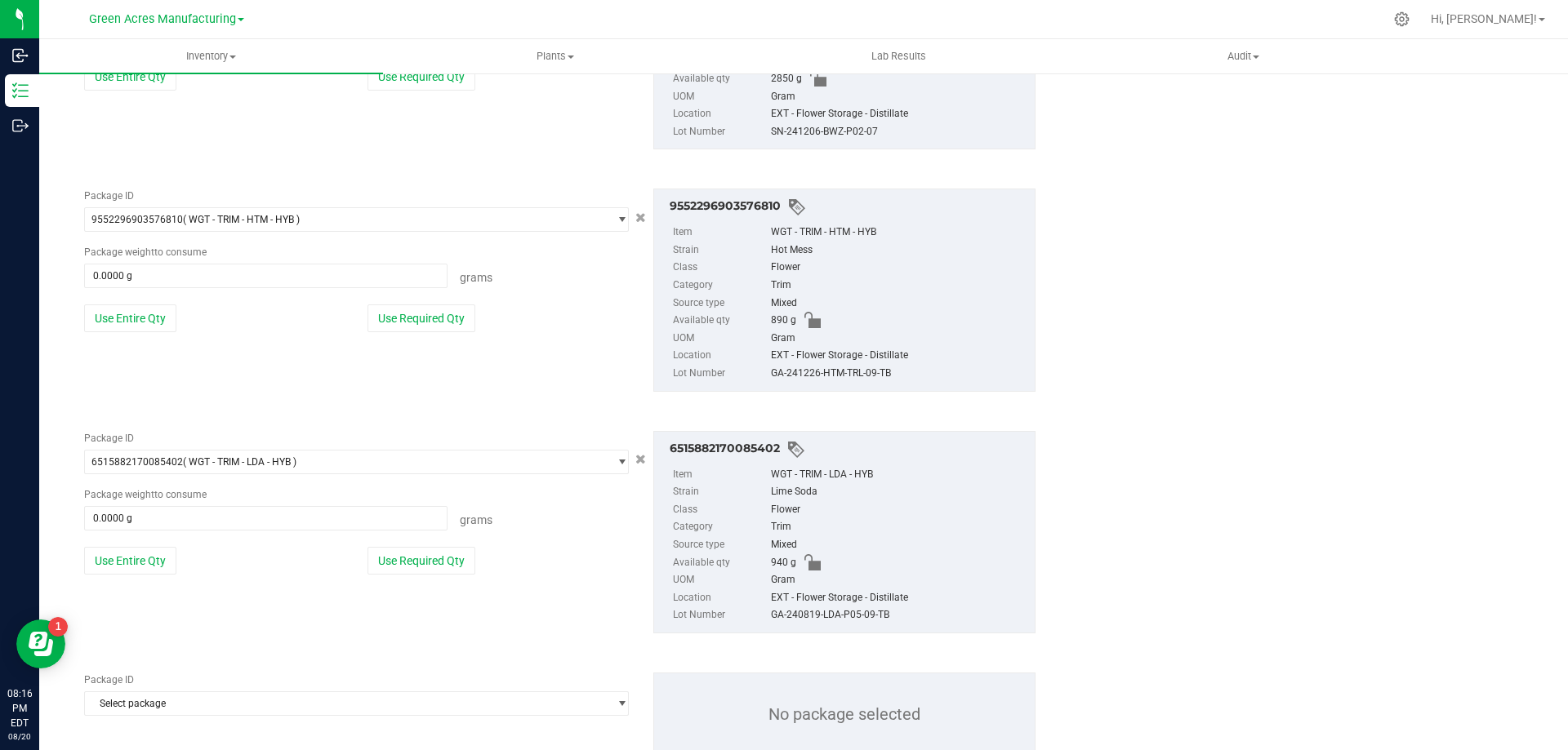
scroll to position [1467, 0]
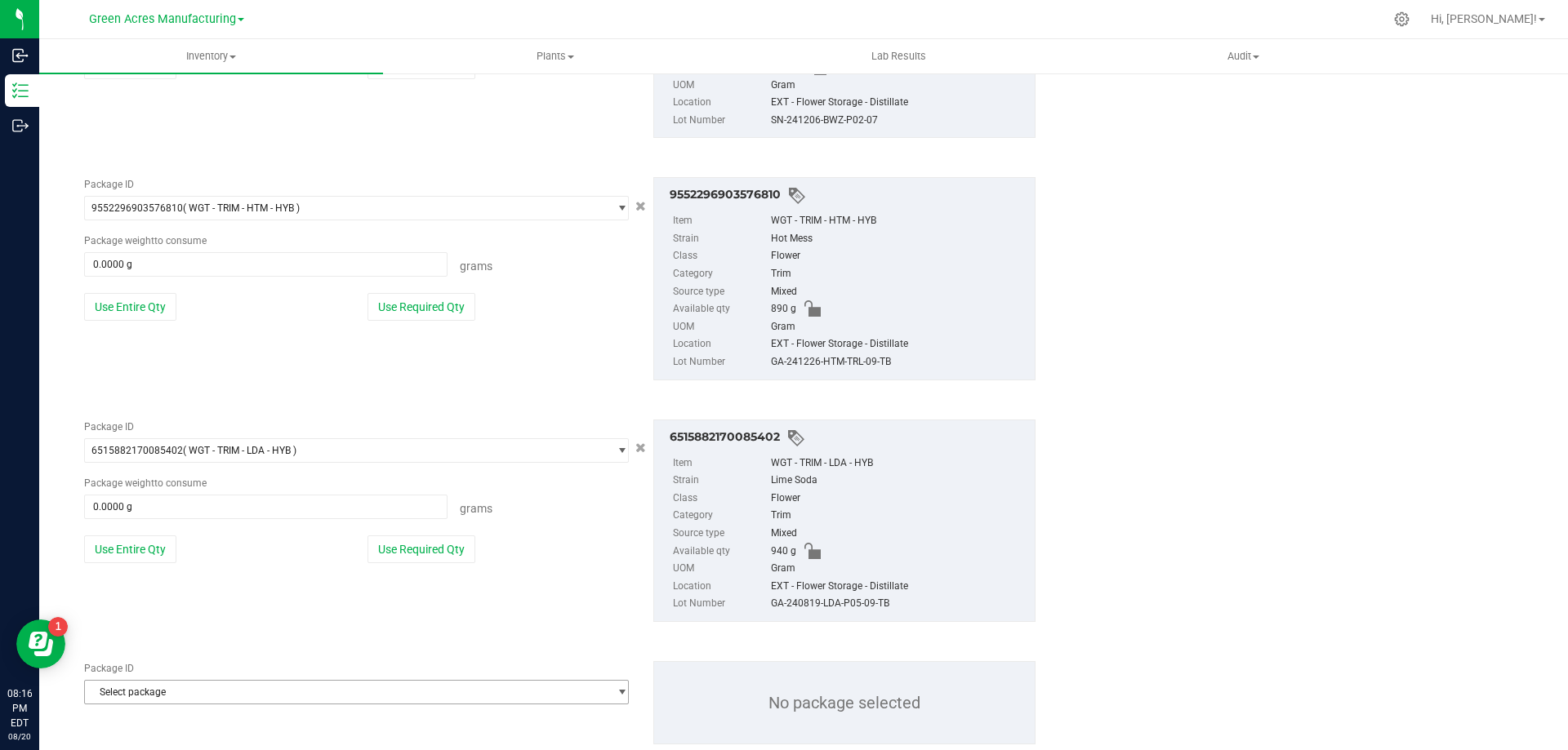
click at [275, 683] on span "Select package" at bounding box center [346, 693] width 523 height 23
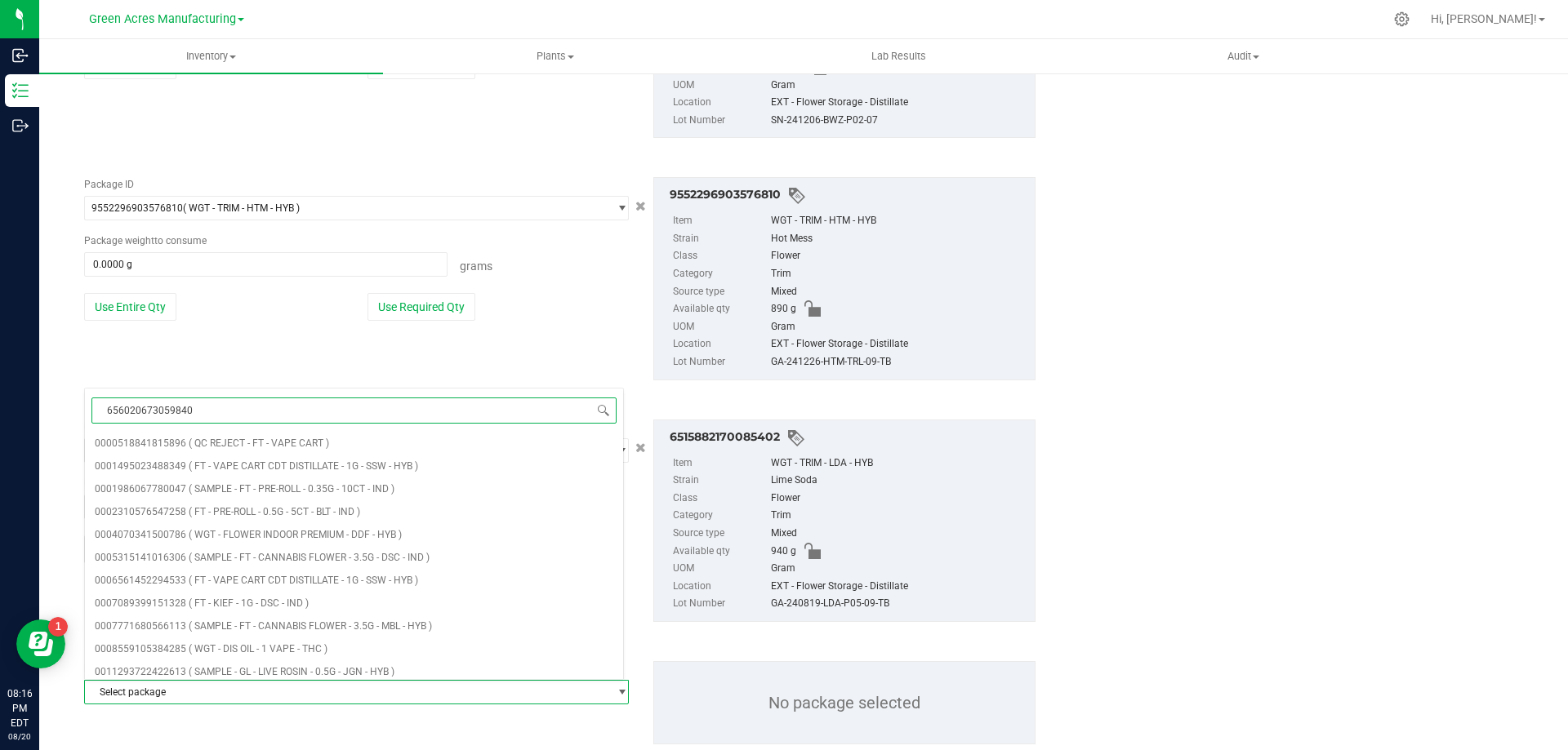
type input "[CREDIT_CARD_NUMBER]"
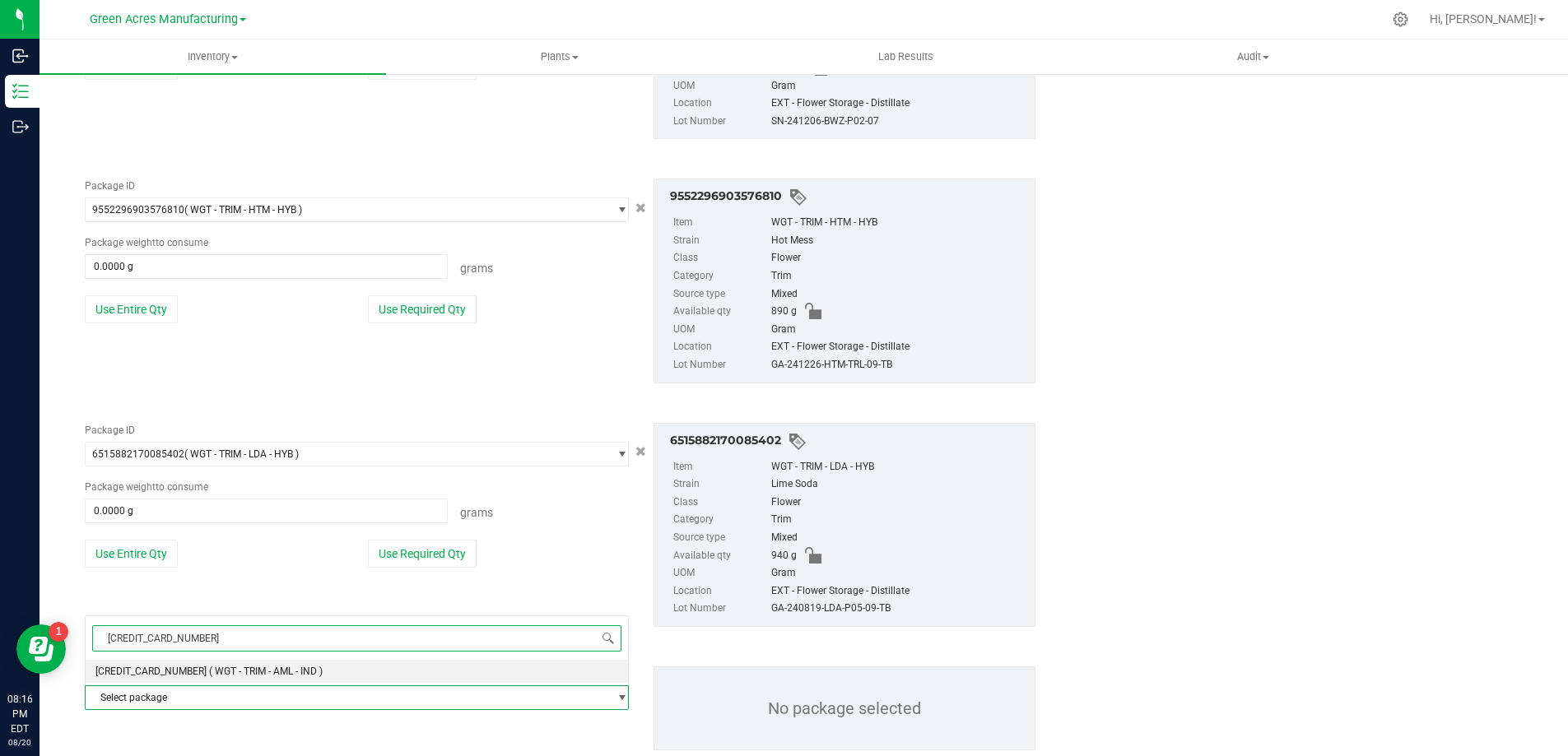
click at [328, 672] on li "[CREDIT_CARD_NUMBER] ( WGT - TRIM - AML - IND )" at bounding box center [357, 671] width 543 height 23
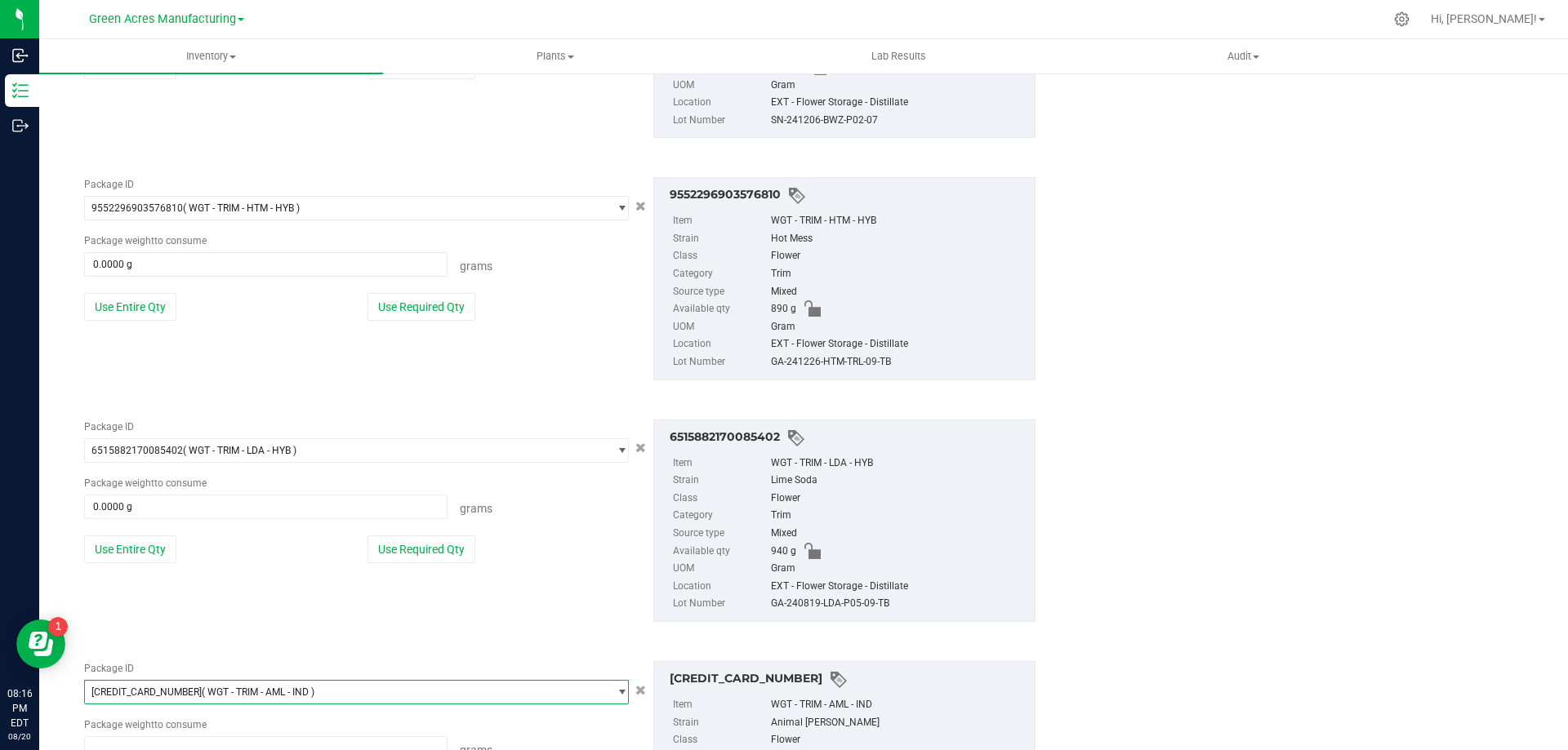
type input "0.0000 g"
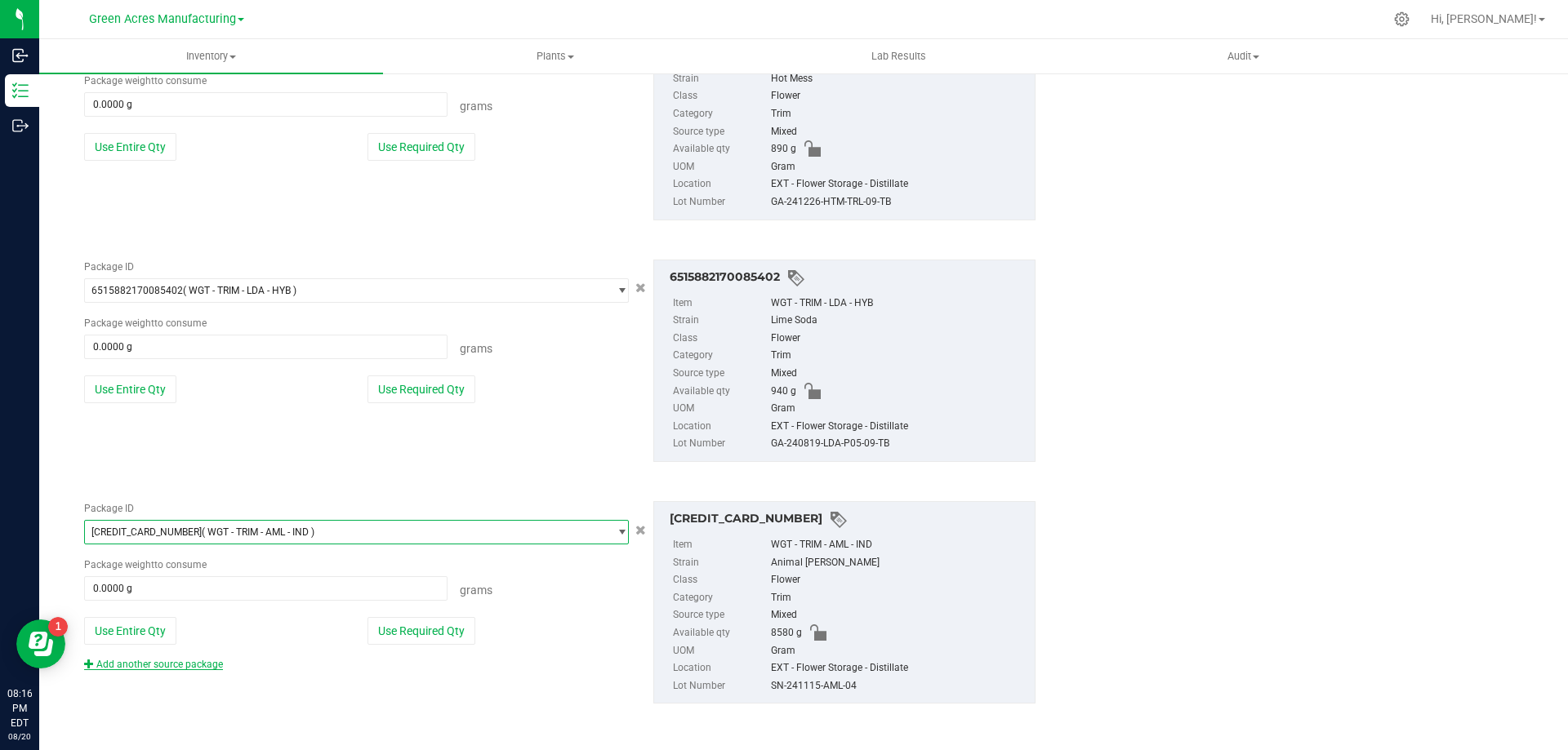
click at [178, 665] on link "Add another source package" at bounding box center [153, 664] width 139 height 12
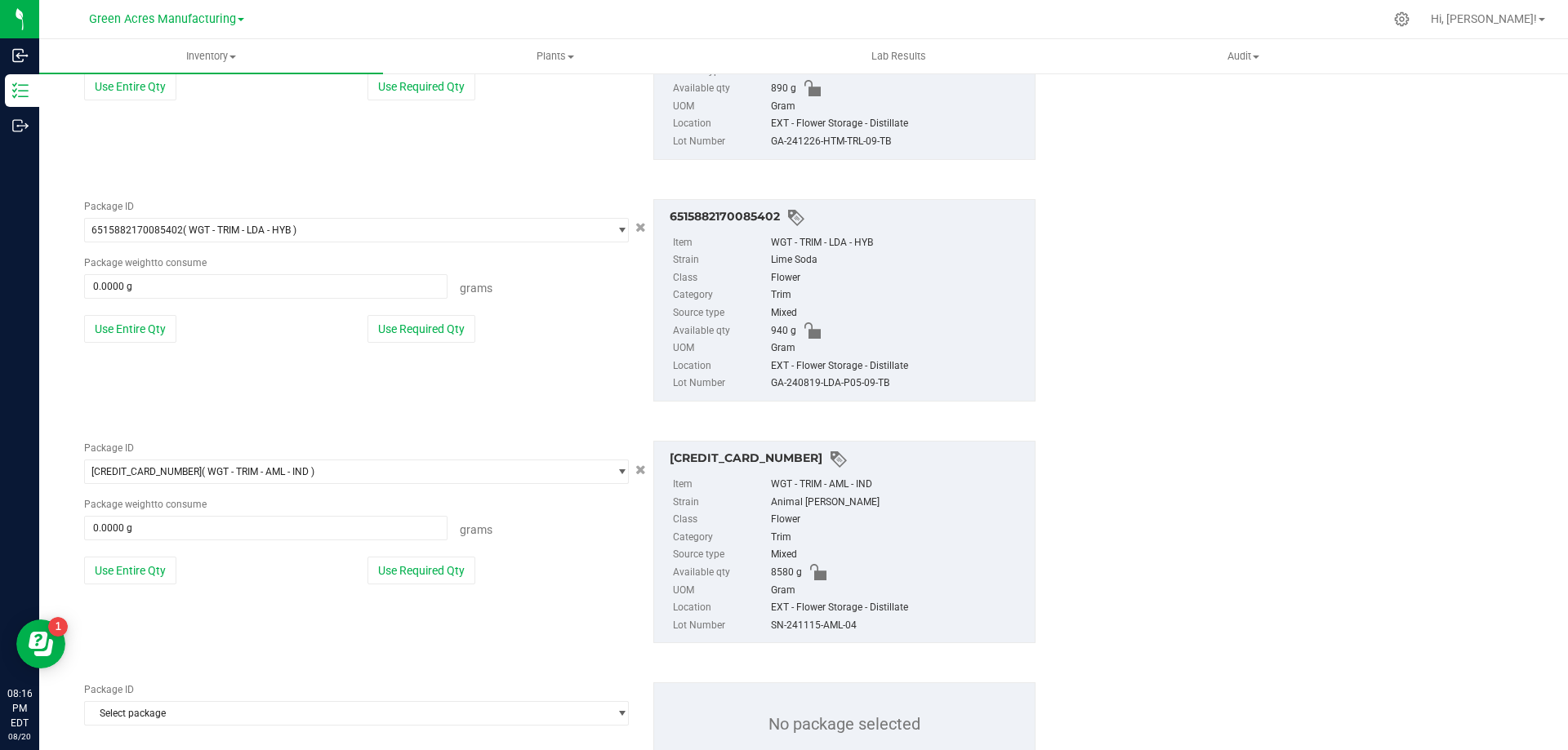
scroll to position [1749, 0]
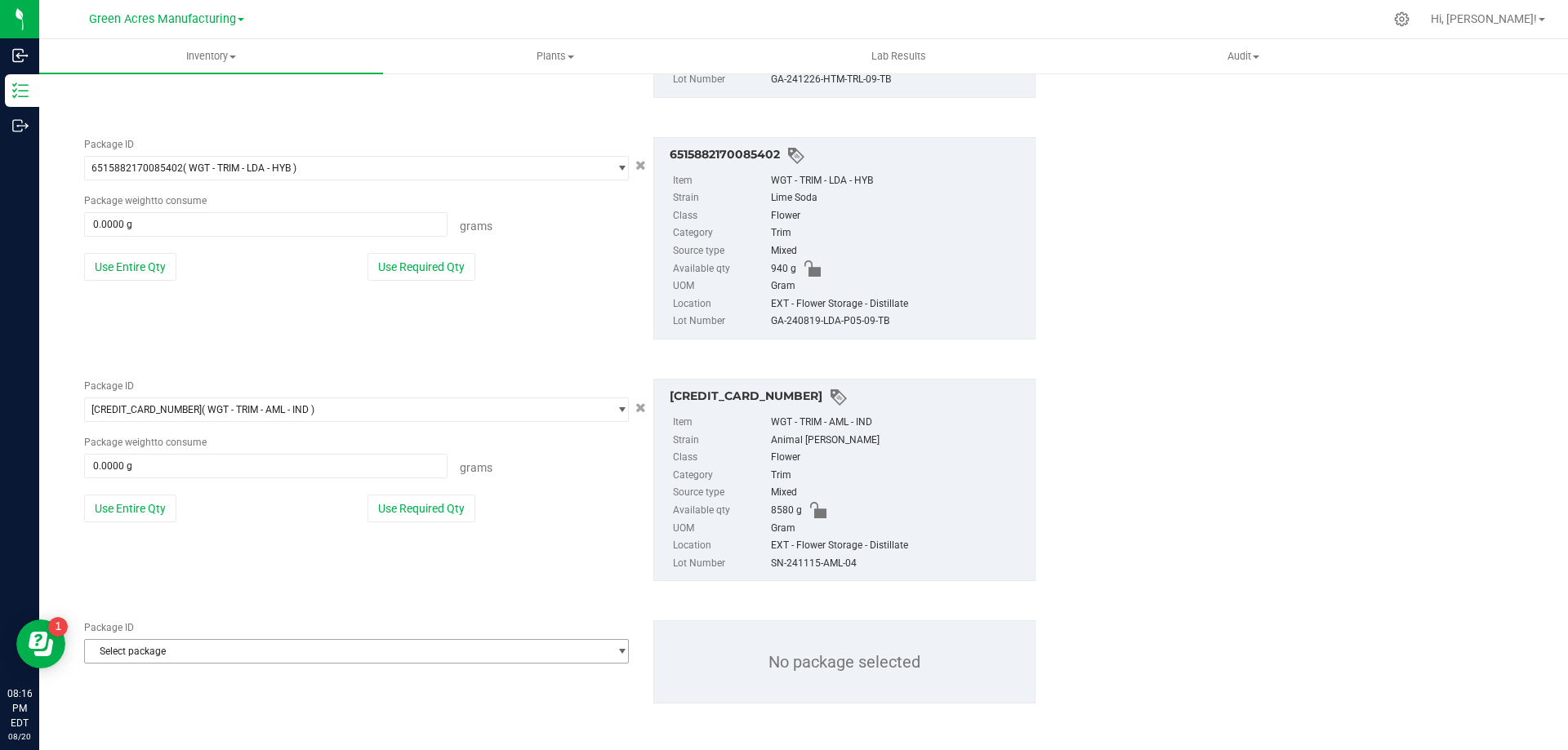
click at [258, 654] on span "Select package" at bounding box center [346, 652] width 523 height 23
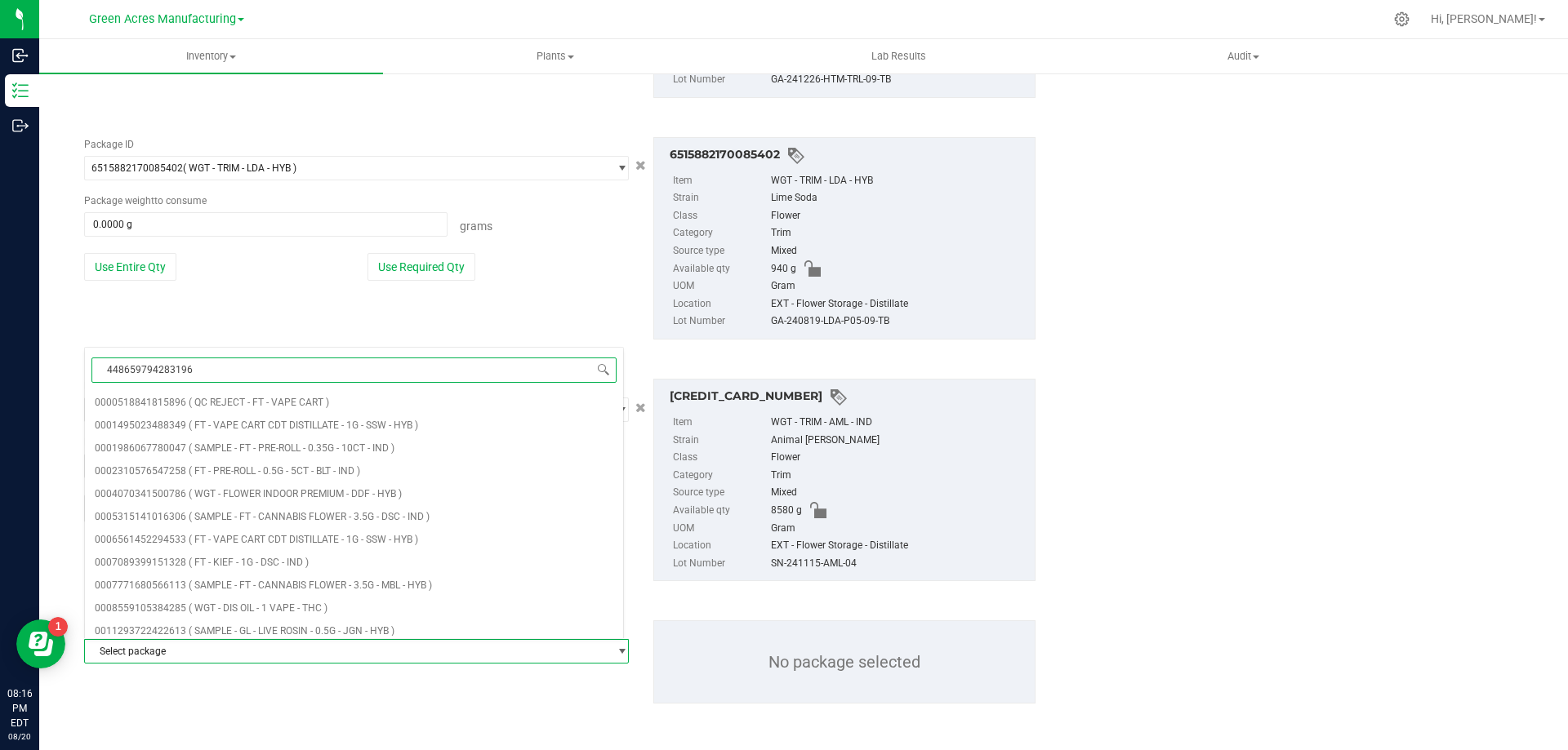
type input "4486597942831961"
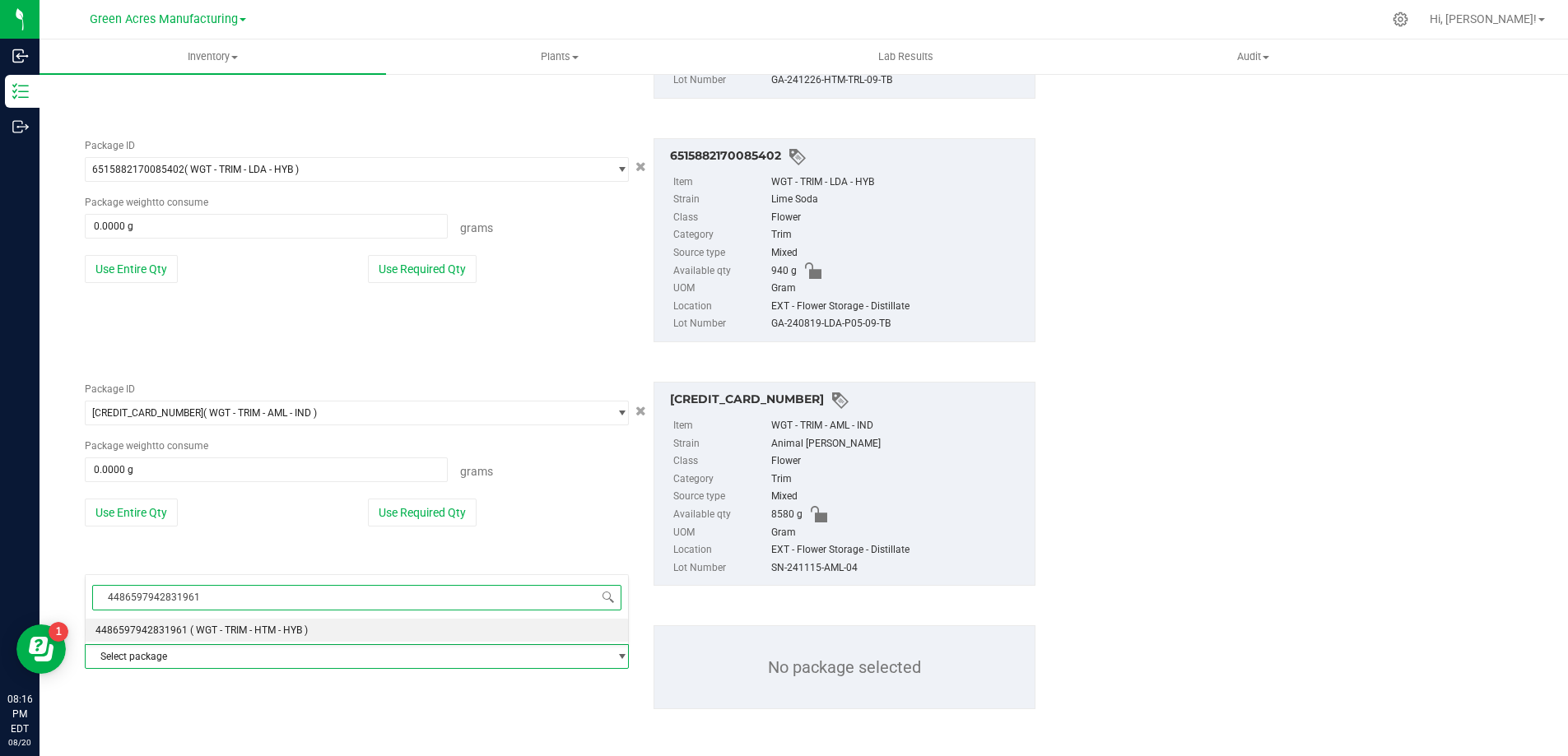
click at [298, 630] on span "( WGT - TRIM - HTM - HYB )" at bounding box center [249, 630] width 118 height 12
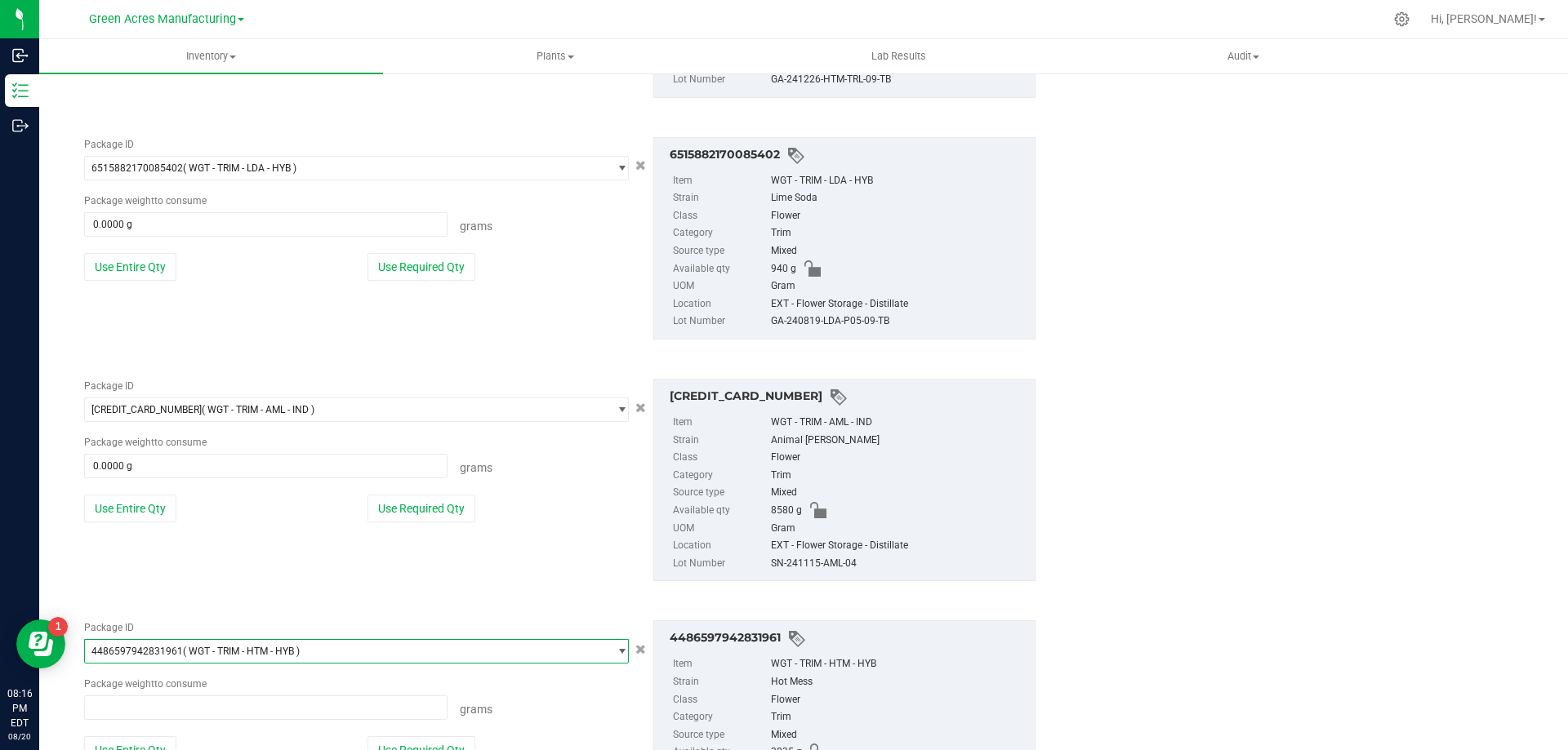
type input "0.0000 g"
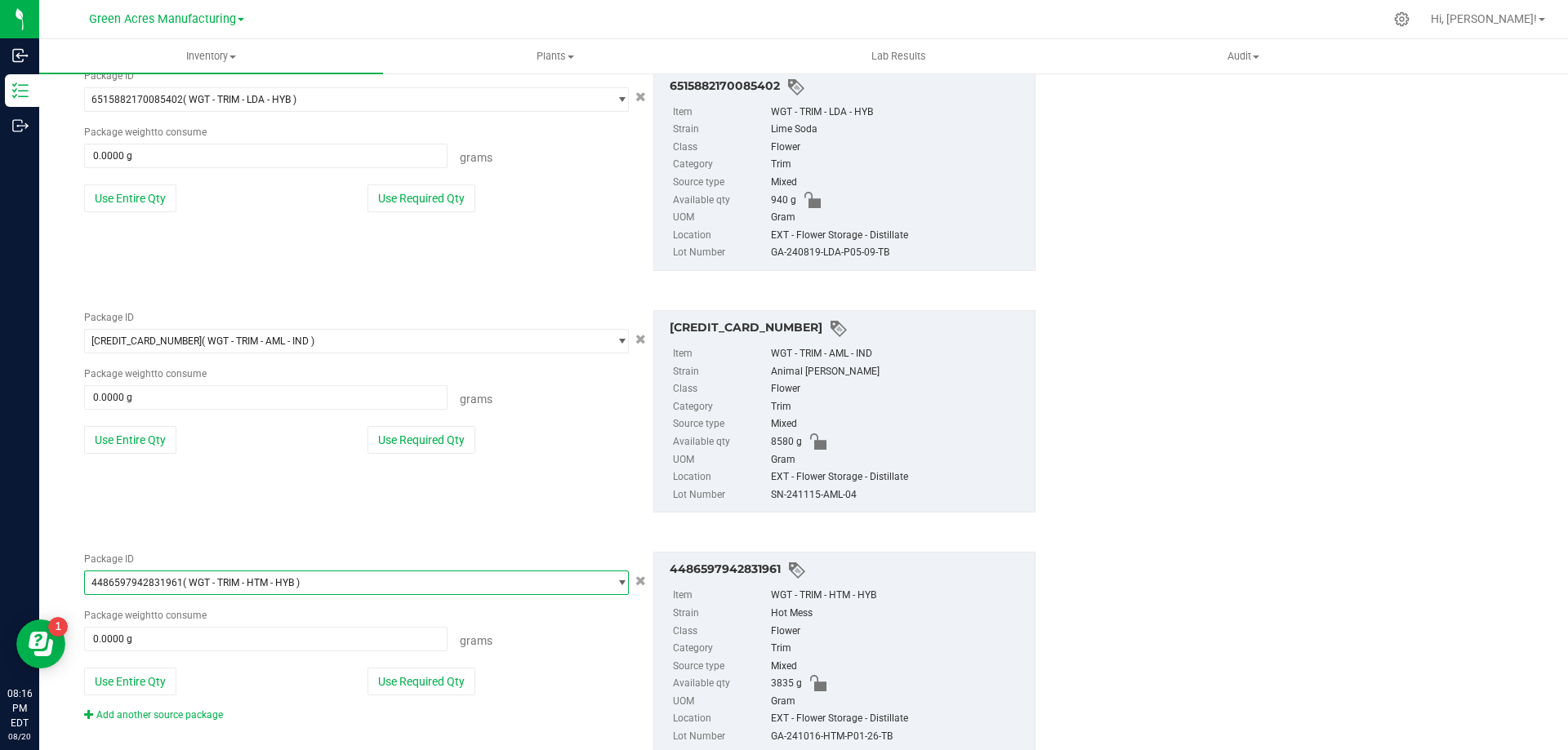
scroll to position [1870, 0]
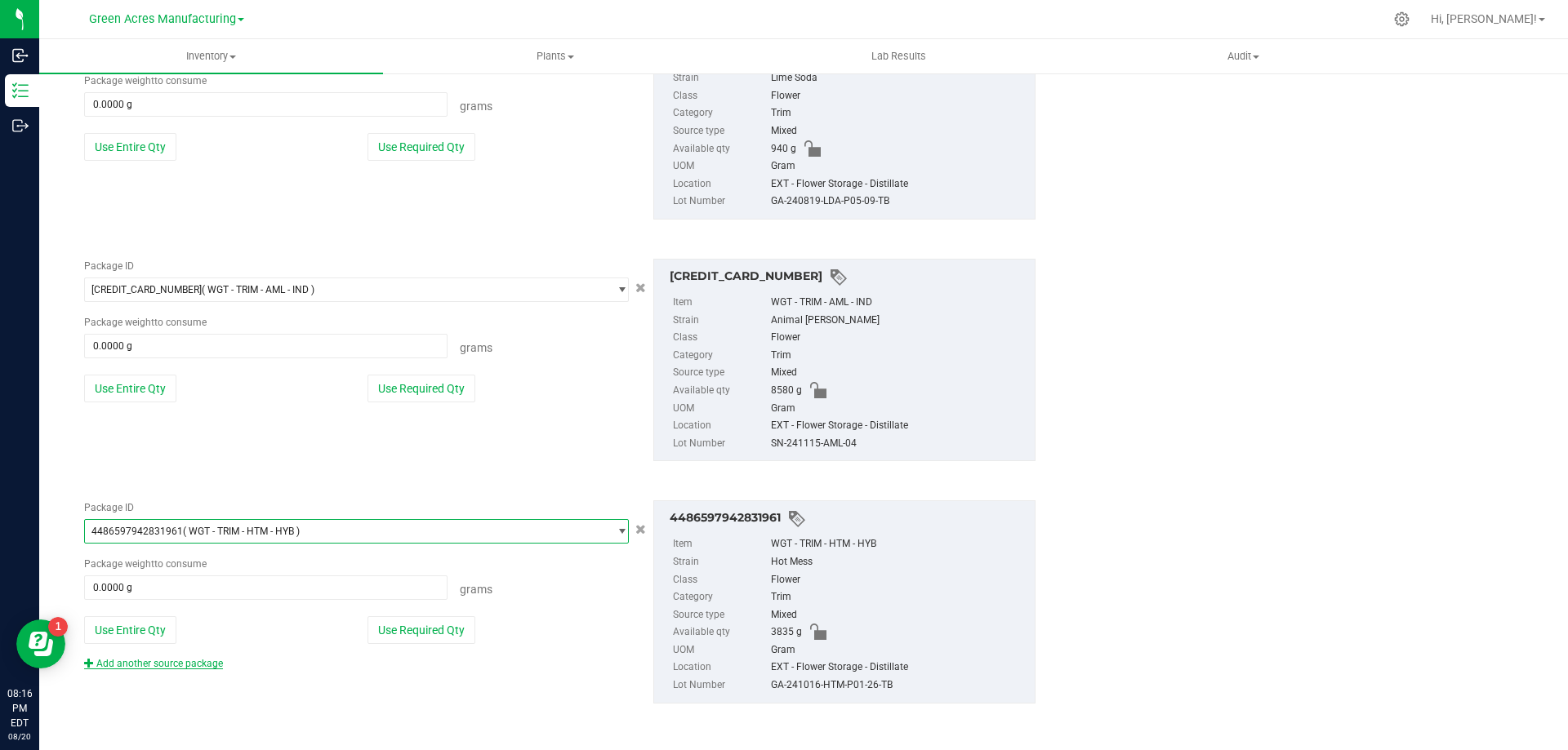
click at [209, 662] on link "Add another source package" at bounding box center [153, 664] width 139 height 12
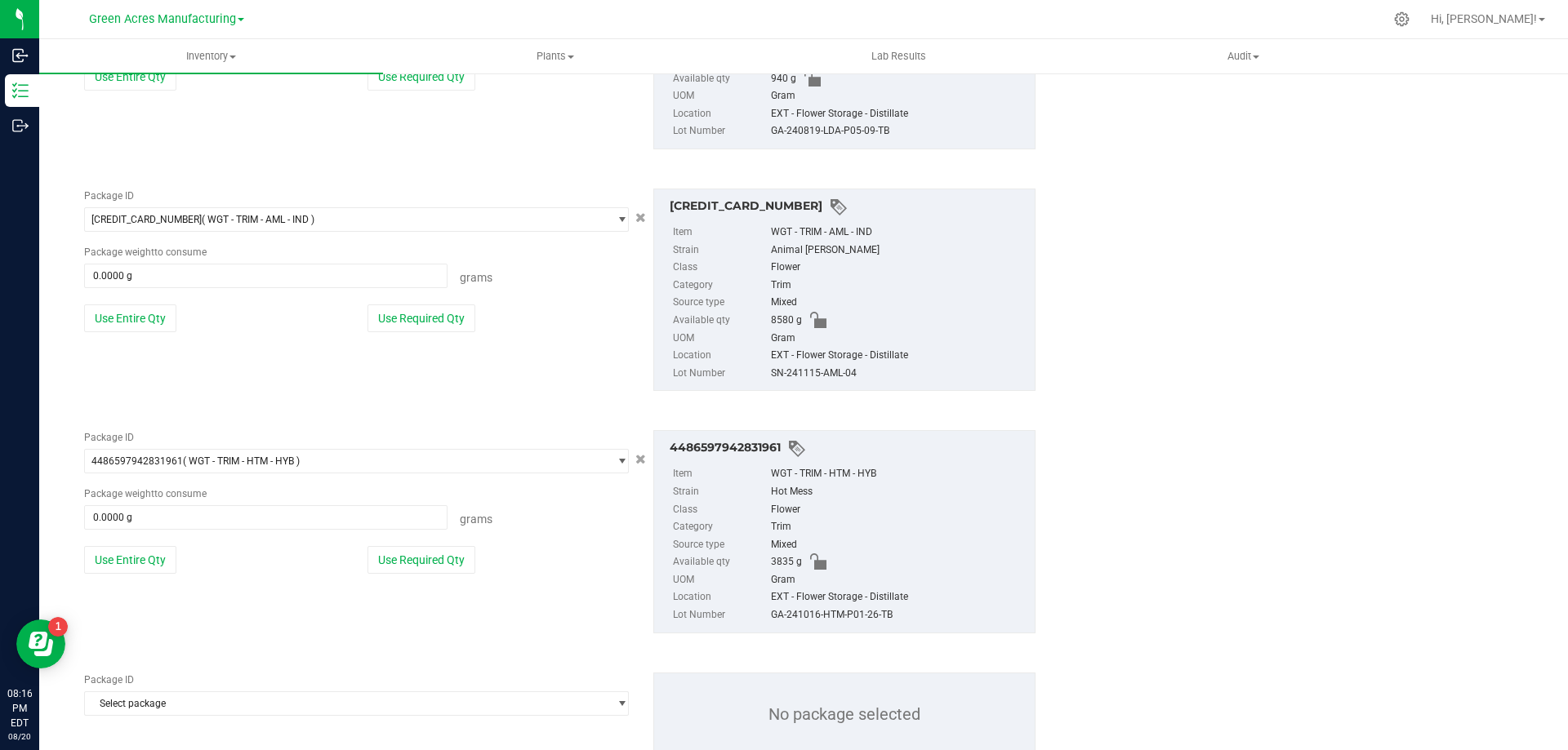
scroll to position [1992, 0]
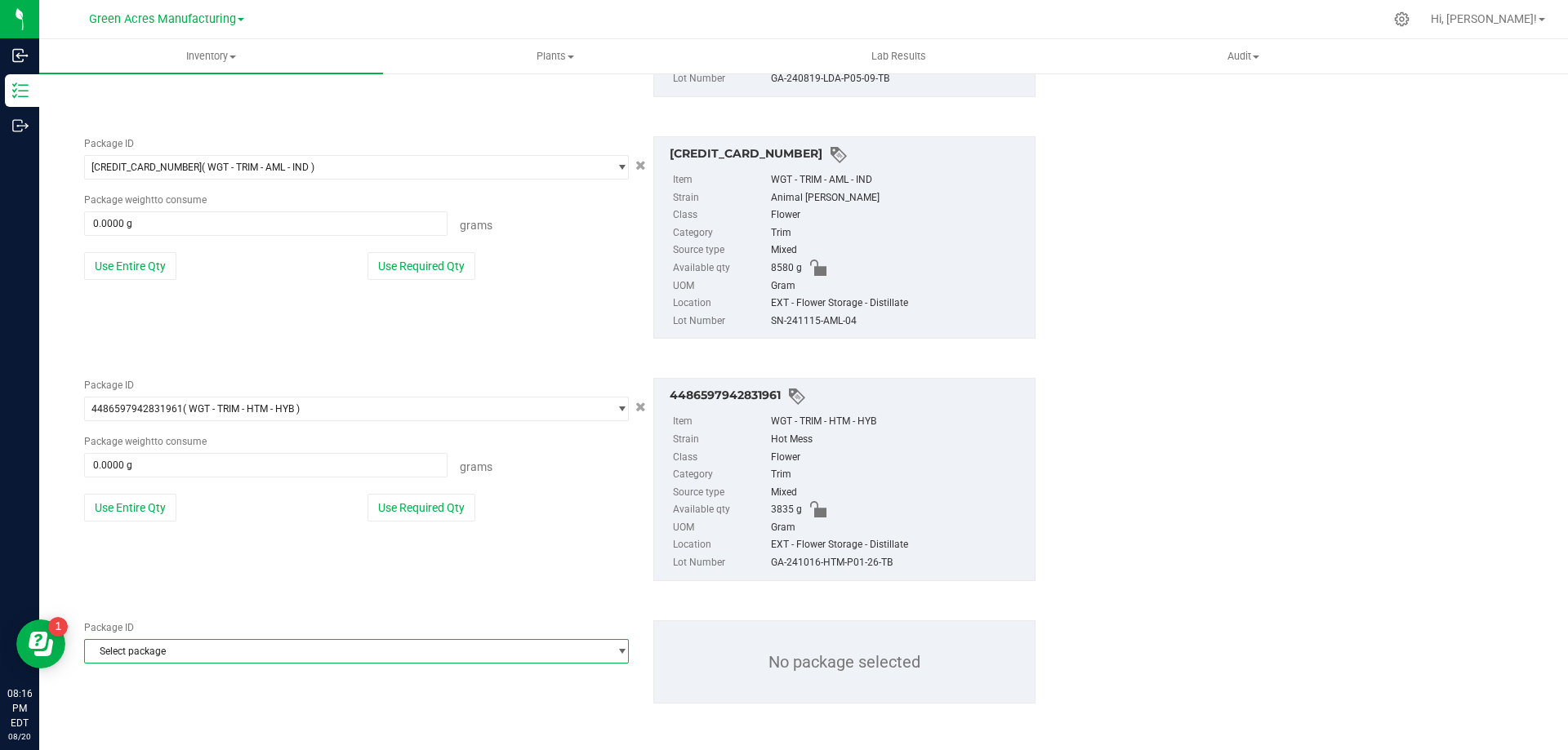
click at [265, 656] on span "Select package" at bounding box center [346, 652] width 523 height 23
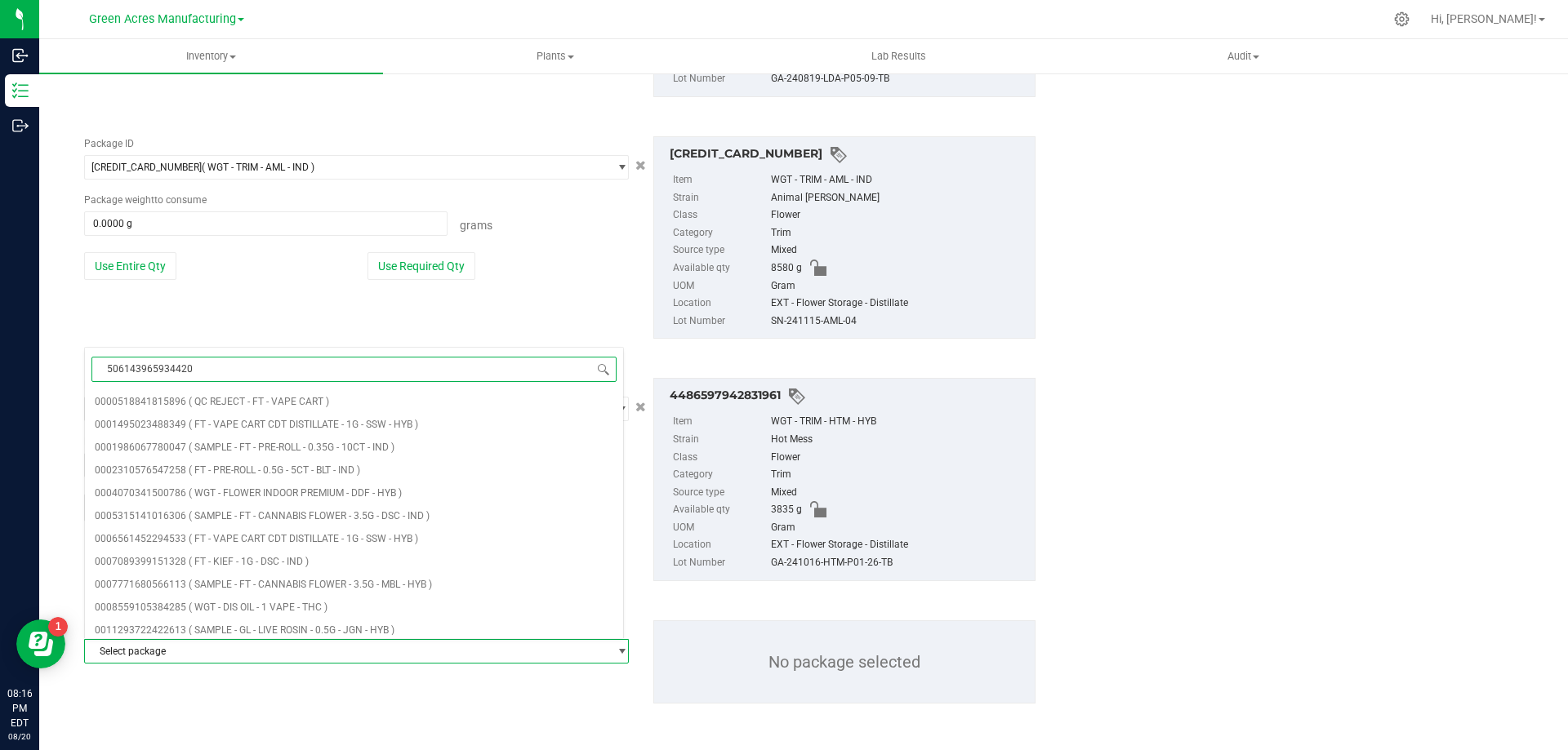
type input "5061439659344200"
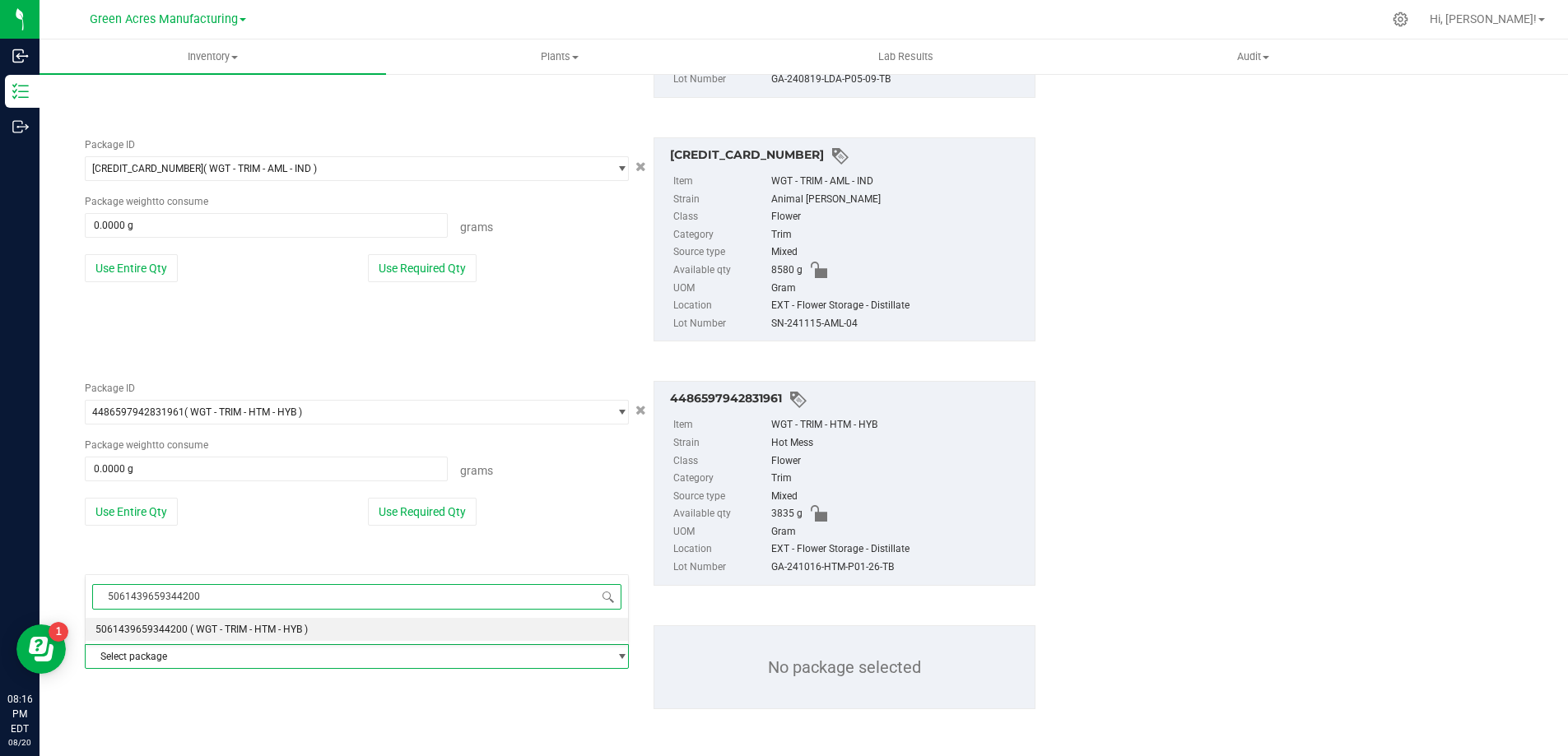
click at [268, 632] on span "( WGT - TRIM - HTM - HYB )" at bounding box center [249, 630] width 118 height 12
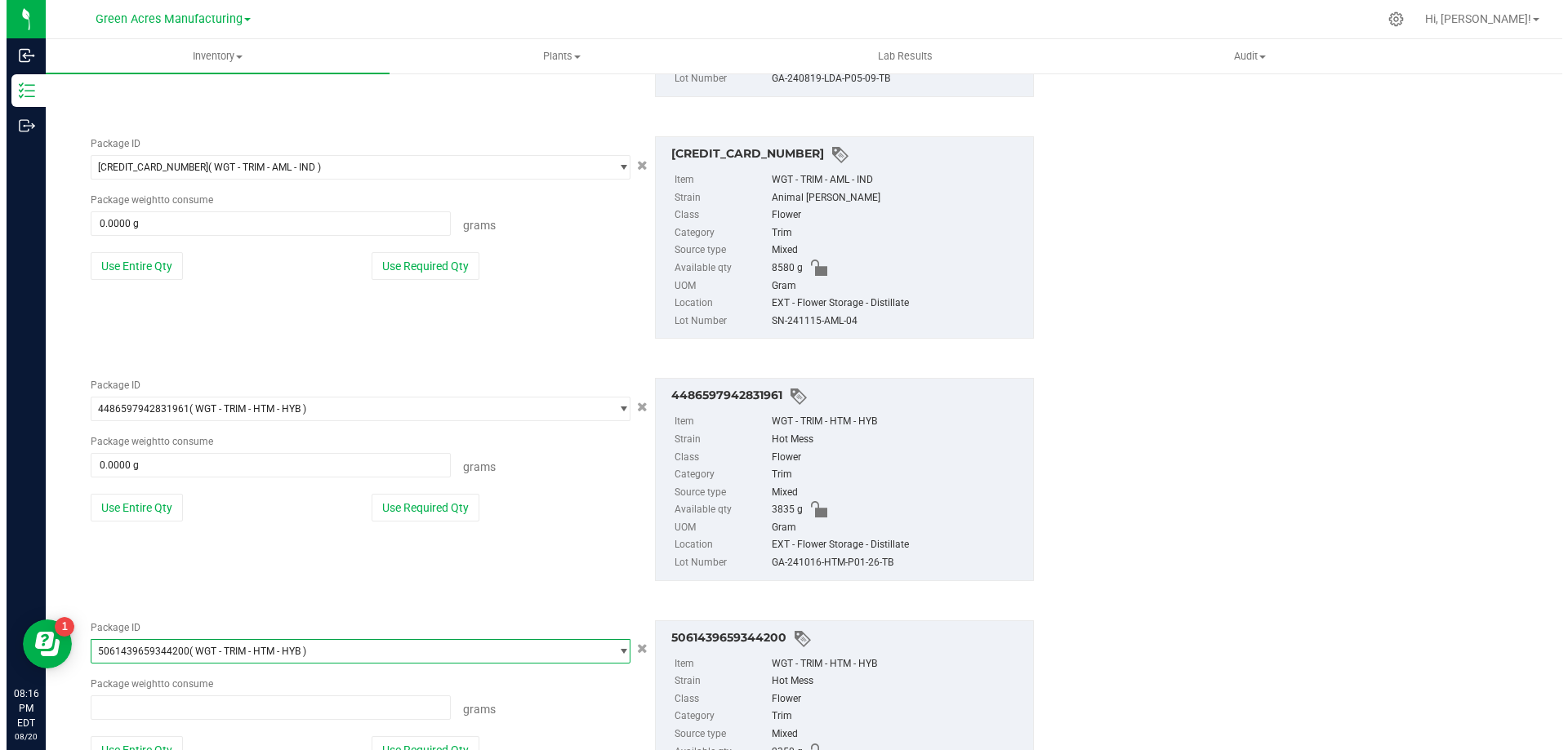
scroll to position [90586, 0]
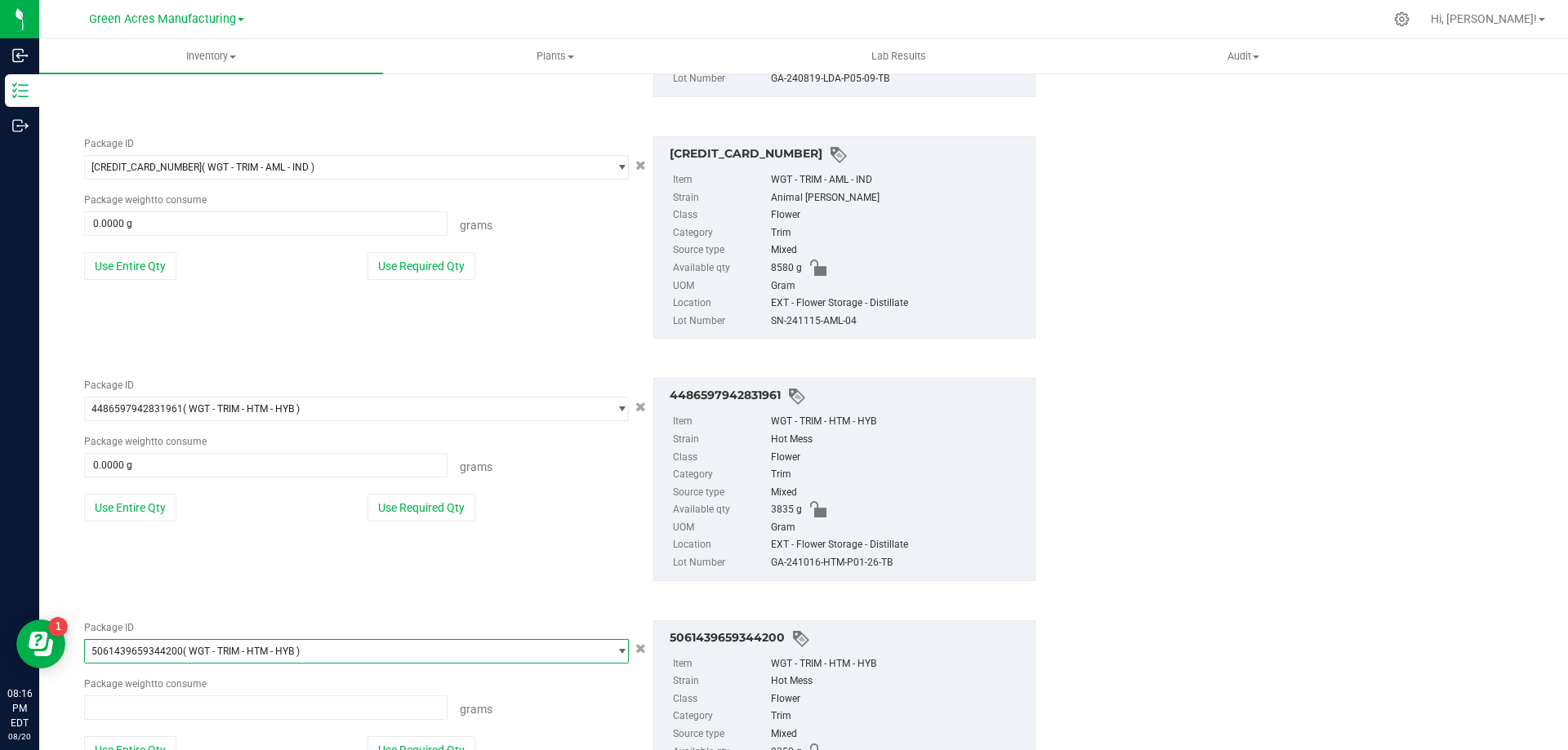
type input "0.0000 g"
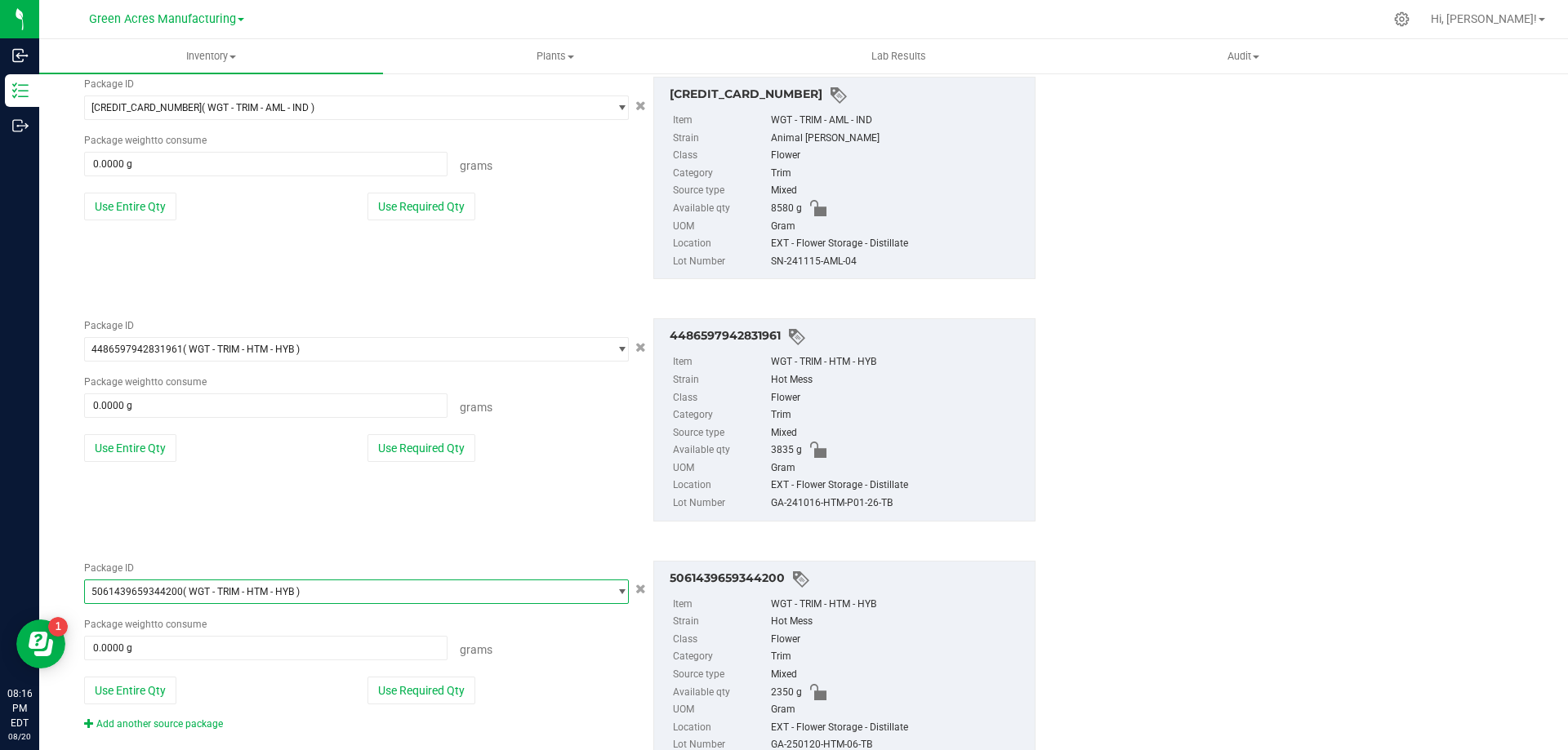
scroll to position [2111, 0]
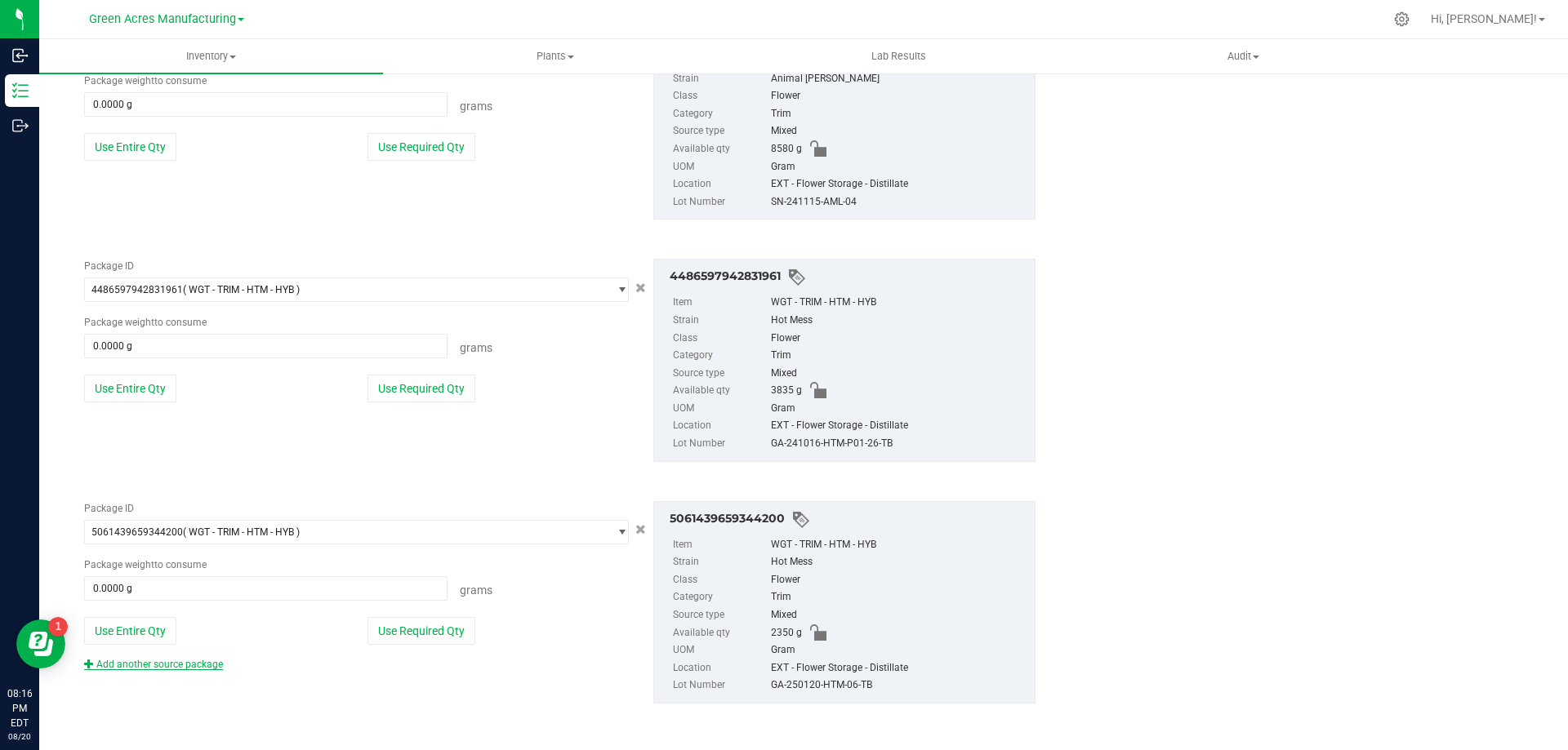
click at [170, 664] on link "Add another source package" at bounding box center [153, 664] width 139 height 12
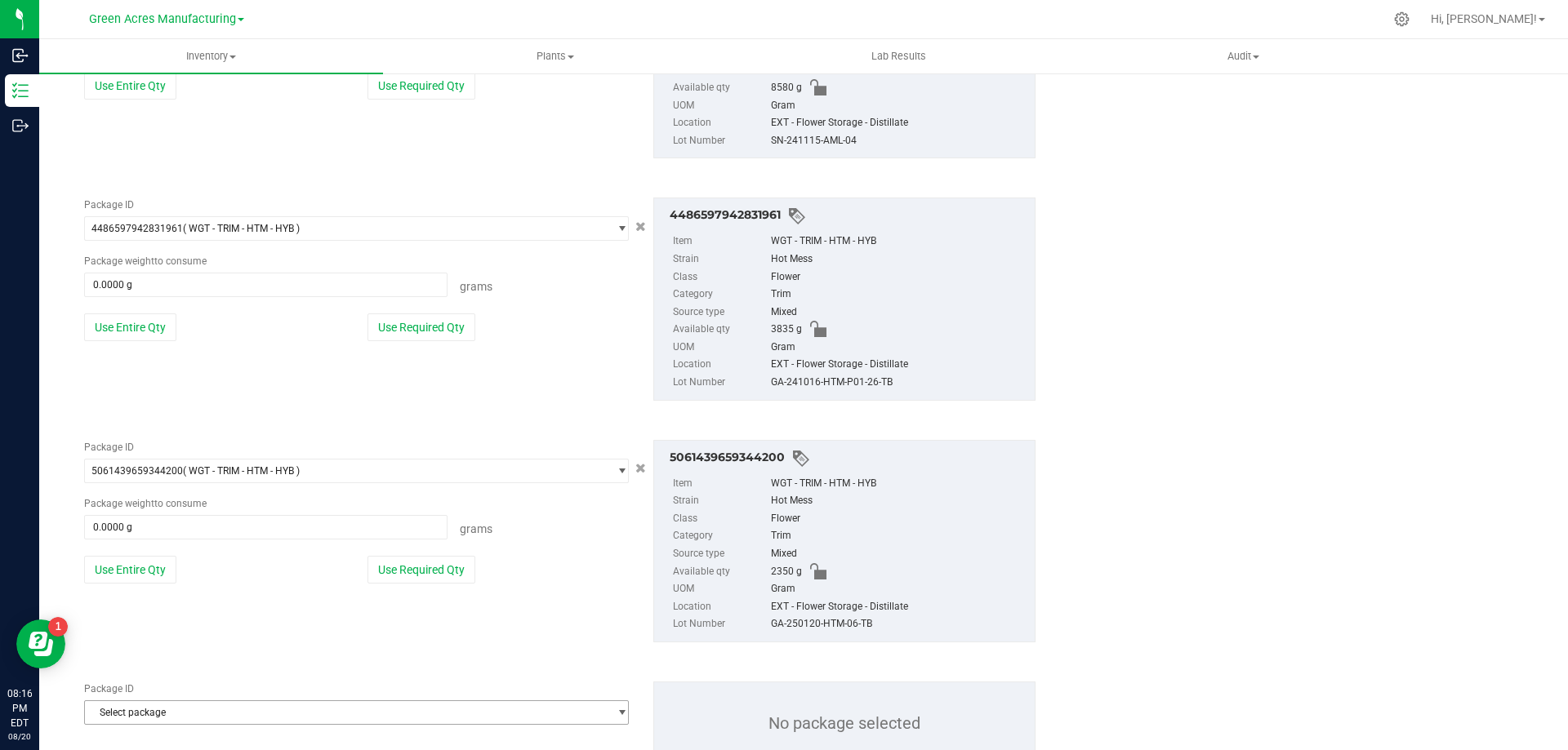
scroll to position [2233, 0]
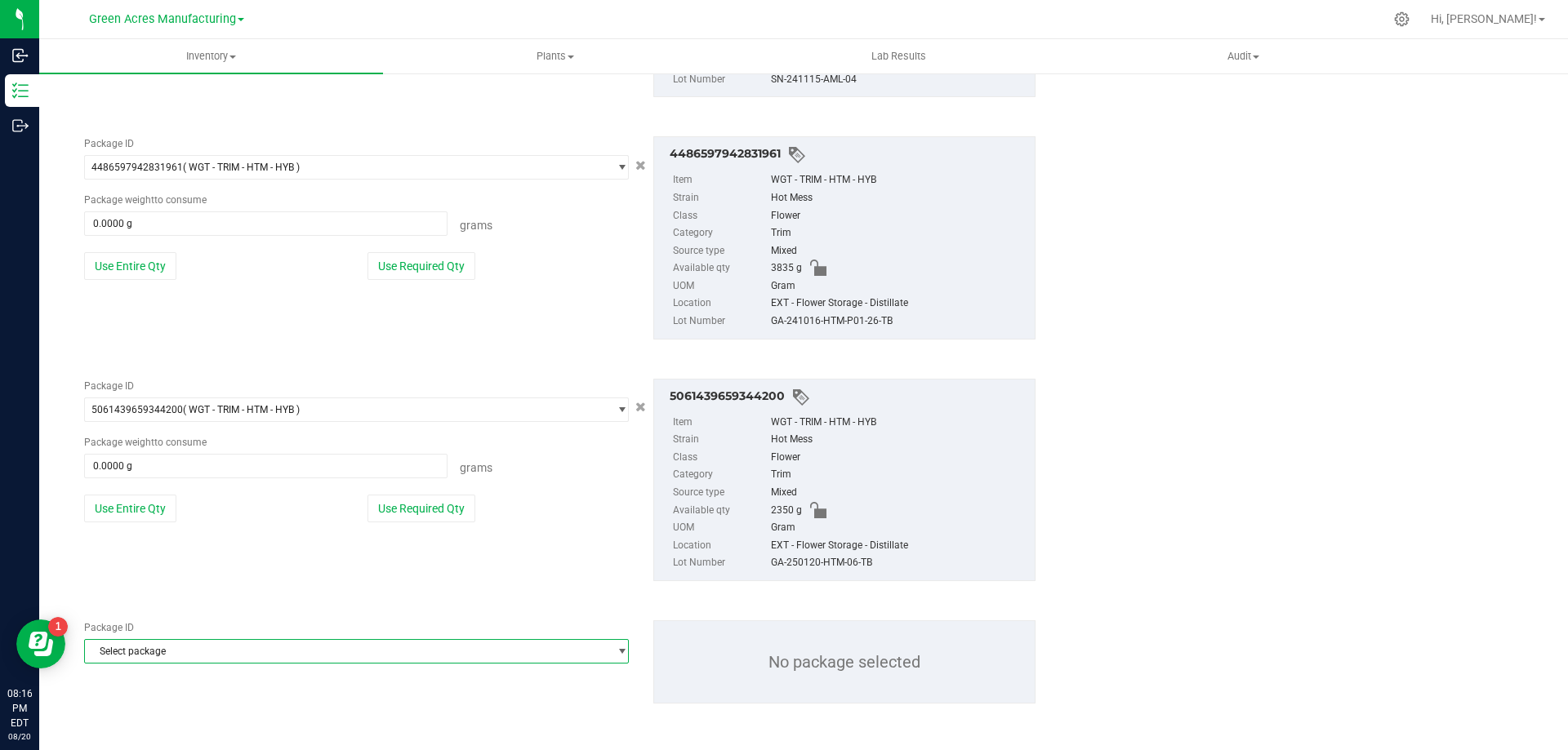
click at [279, 656] on span "Select package" at bounding box center [346, 652] width 523 height 23
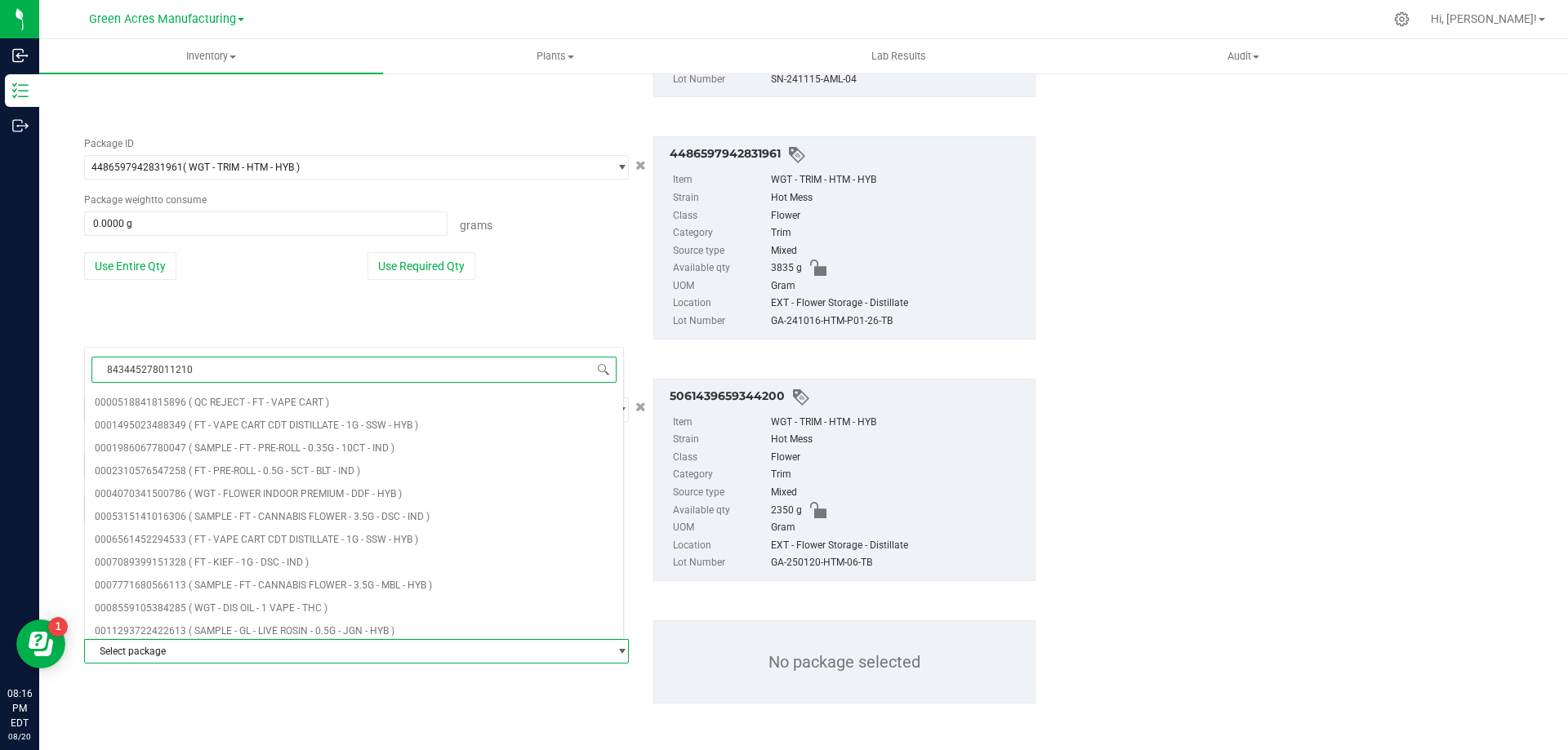
type input "8434452780112109"
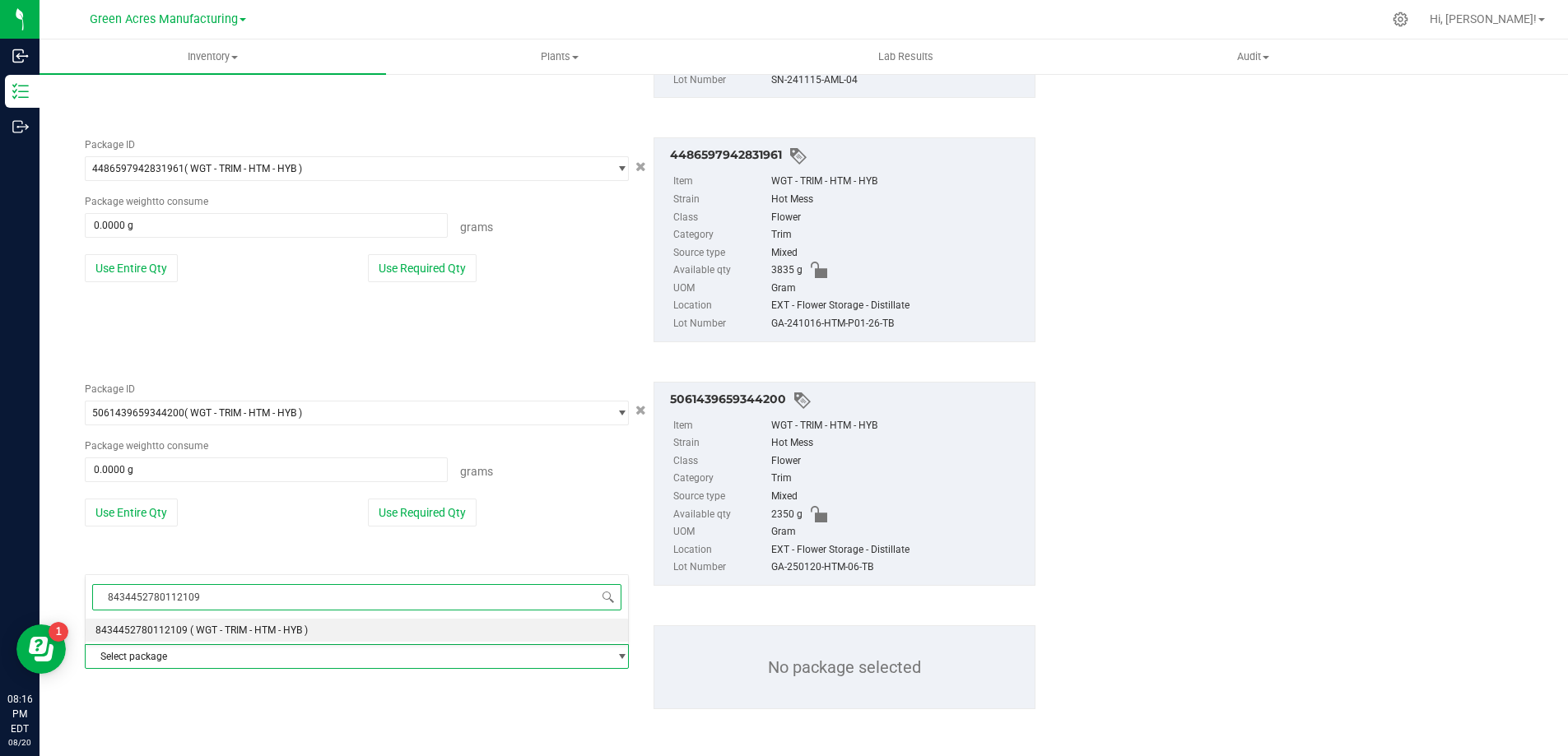
click at [307, 635] on span "( WGT - TRIM - HTM - HYB )" at bounding box center [249, 630] width 118 height 12
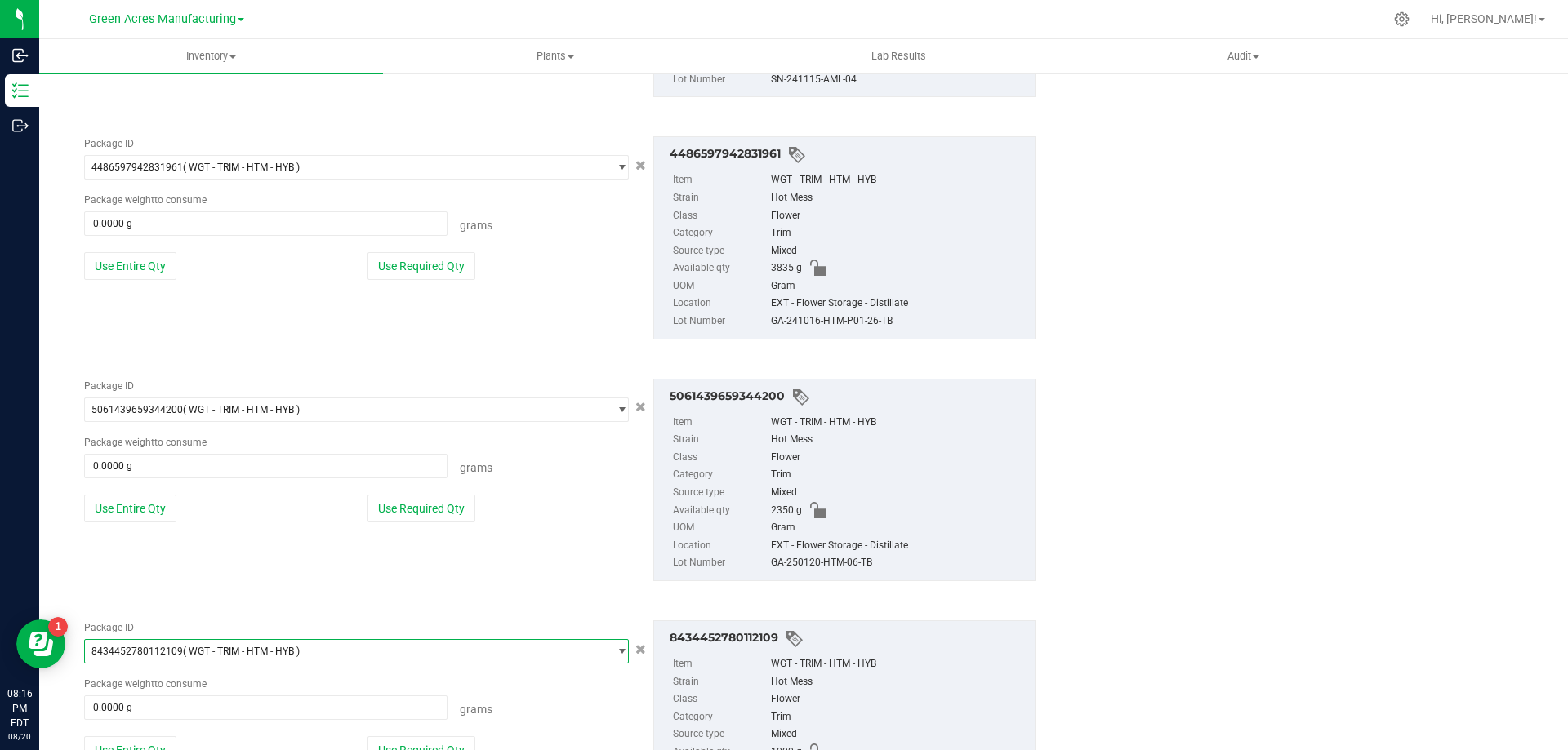
scroll to position [2353, 0]
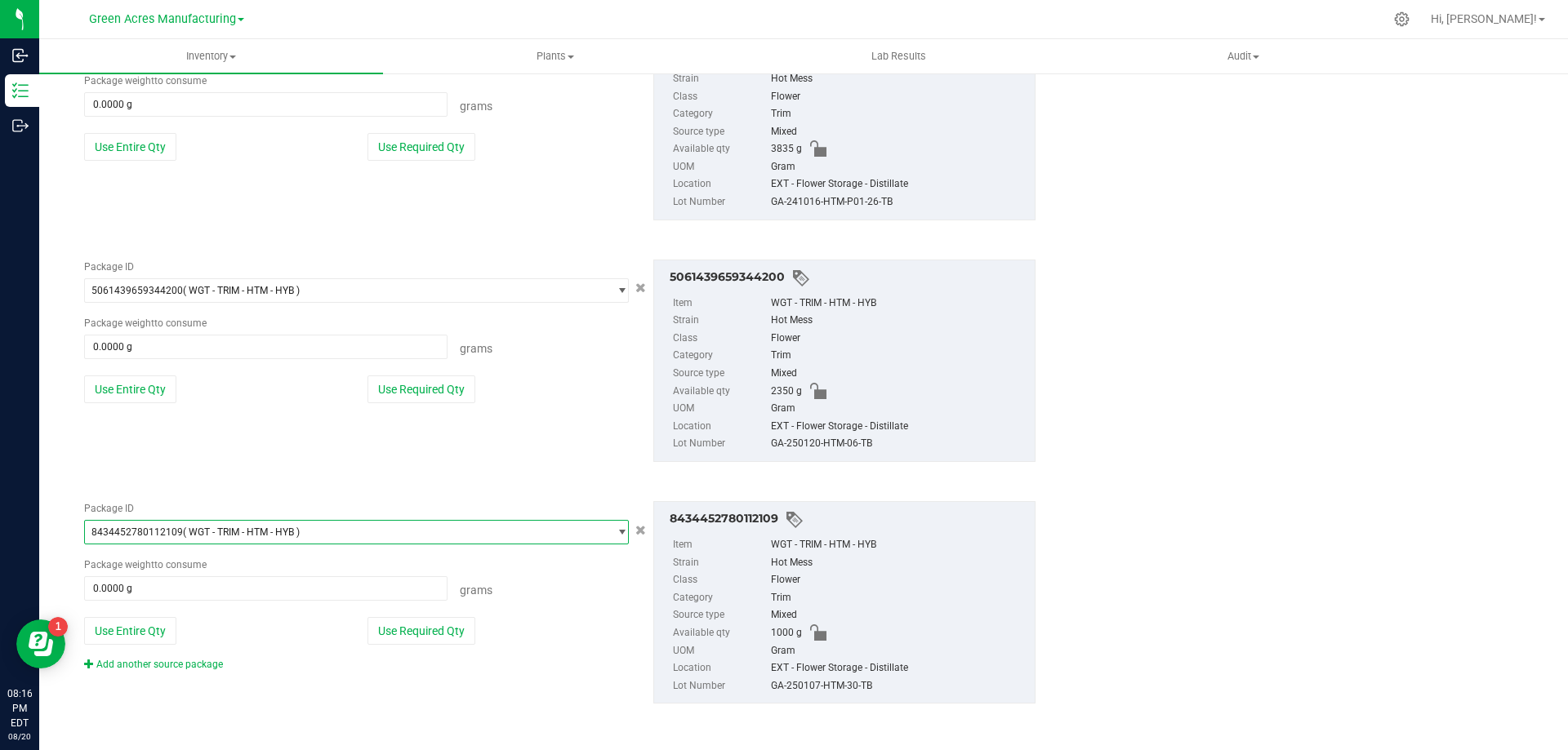
click at [211, 670] on div "Add another source package" at bounding box center [165, 664] width 164 height 15
click at [203, 668] on link "Add another source package" at bounding box center [153, 664] width 139 height 12
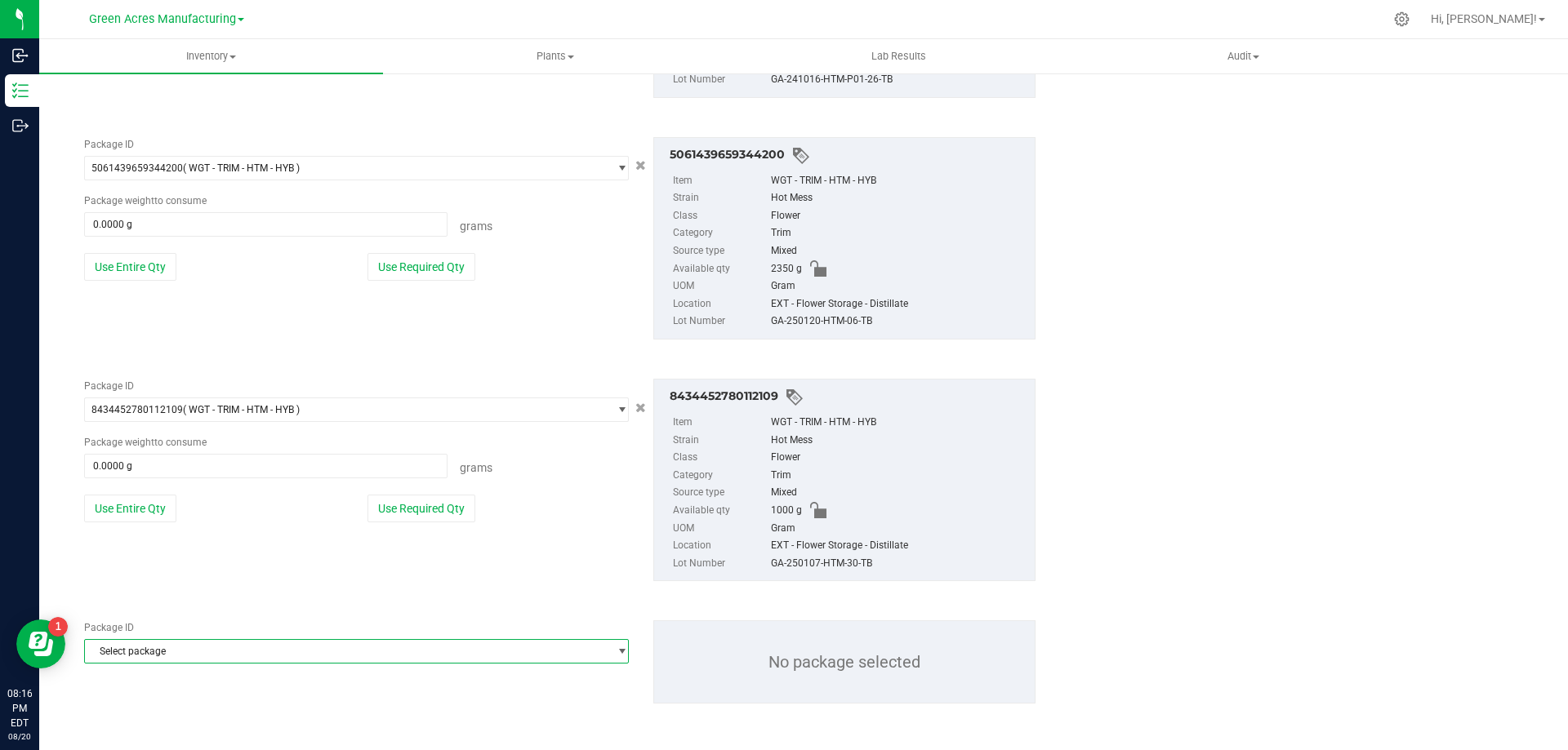
click at [266, 656] on span "Select package" at bounding box center [346, 652] width 523 height 23
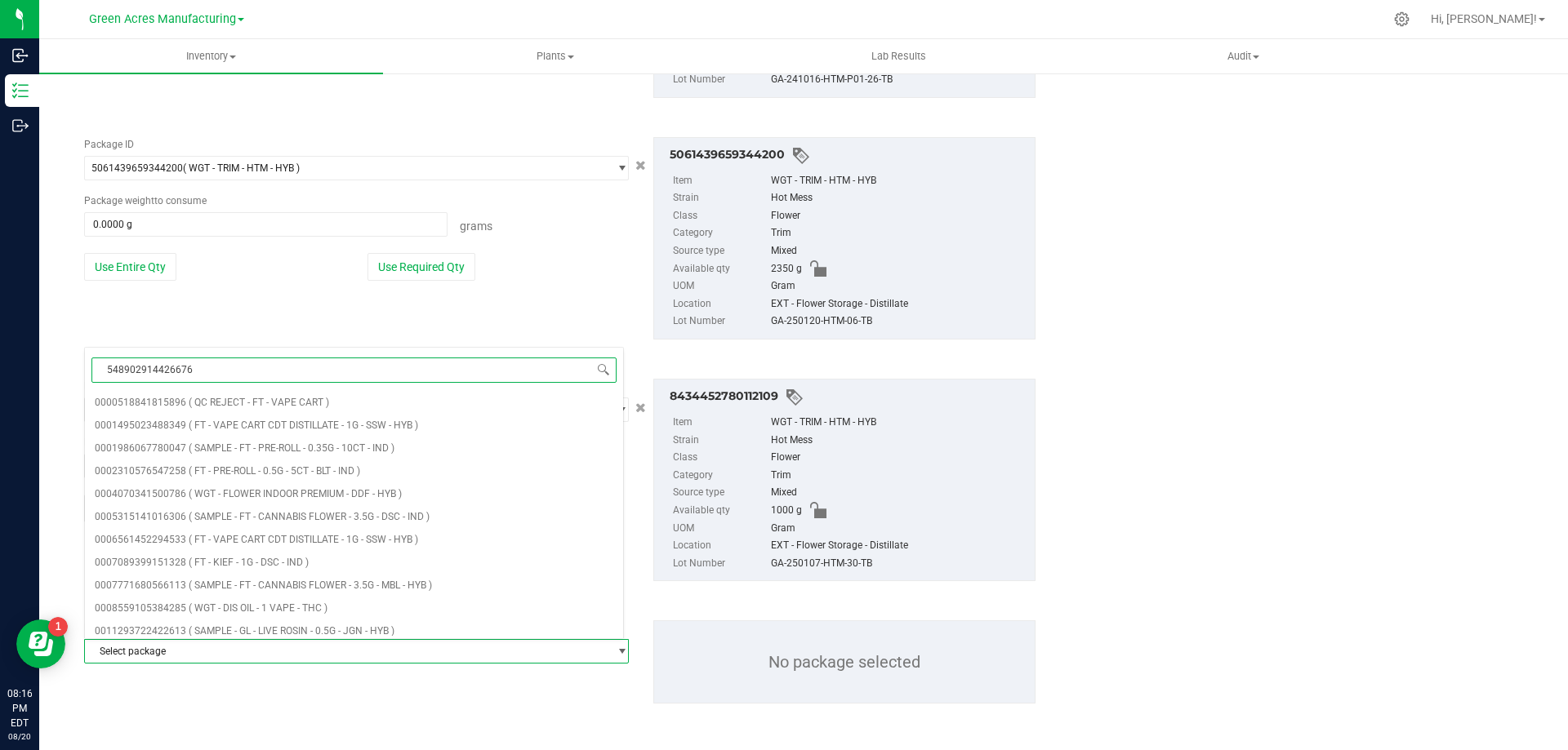
type input "5489029144266768"
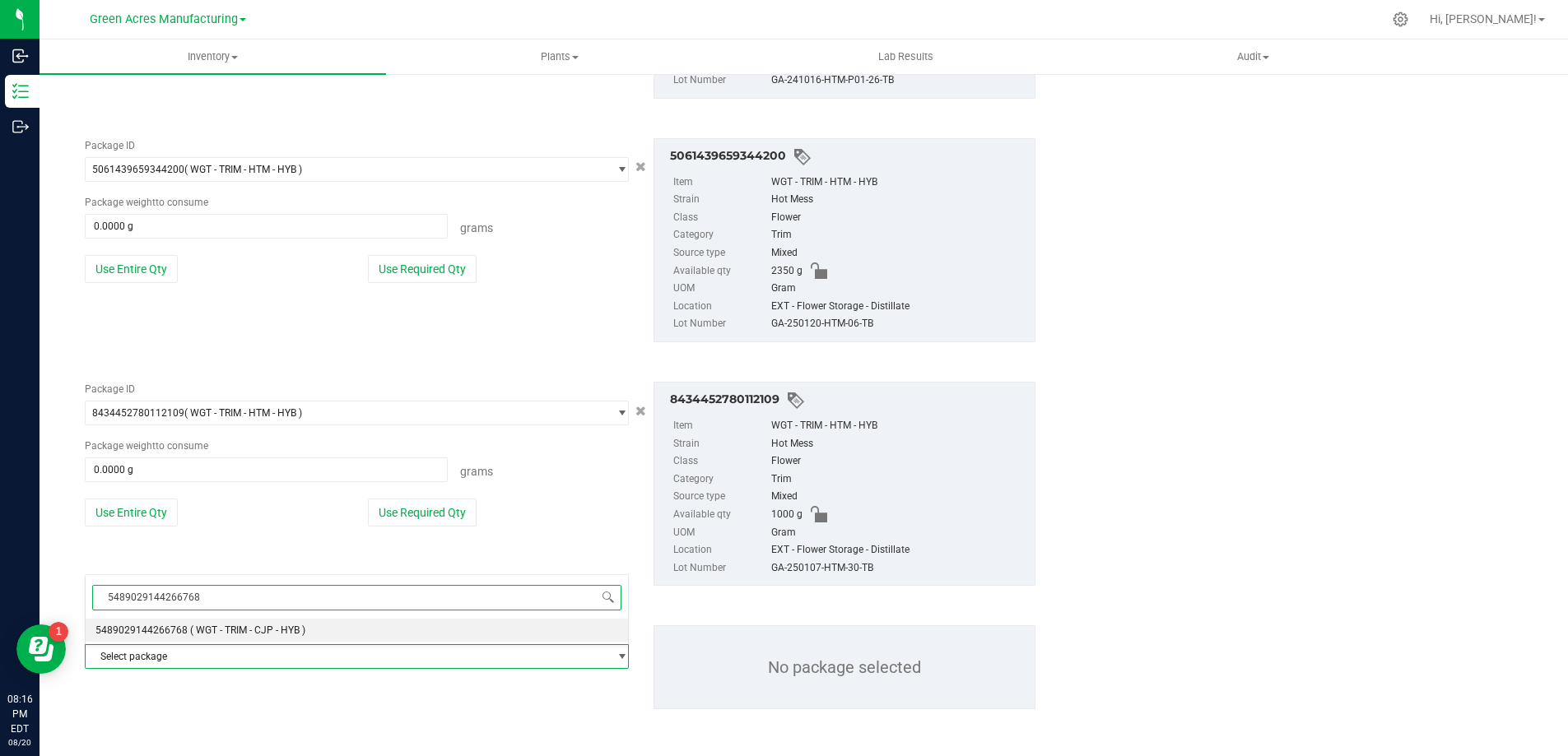
click at [279, 635] on span "( WGT - TRIM - CJP - HYB )" at bounding box center [248, 630] width 116 height 12
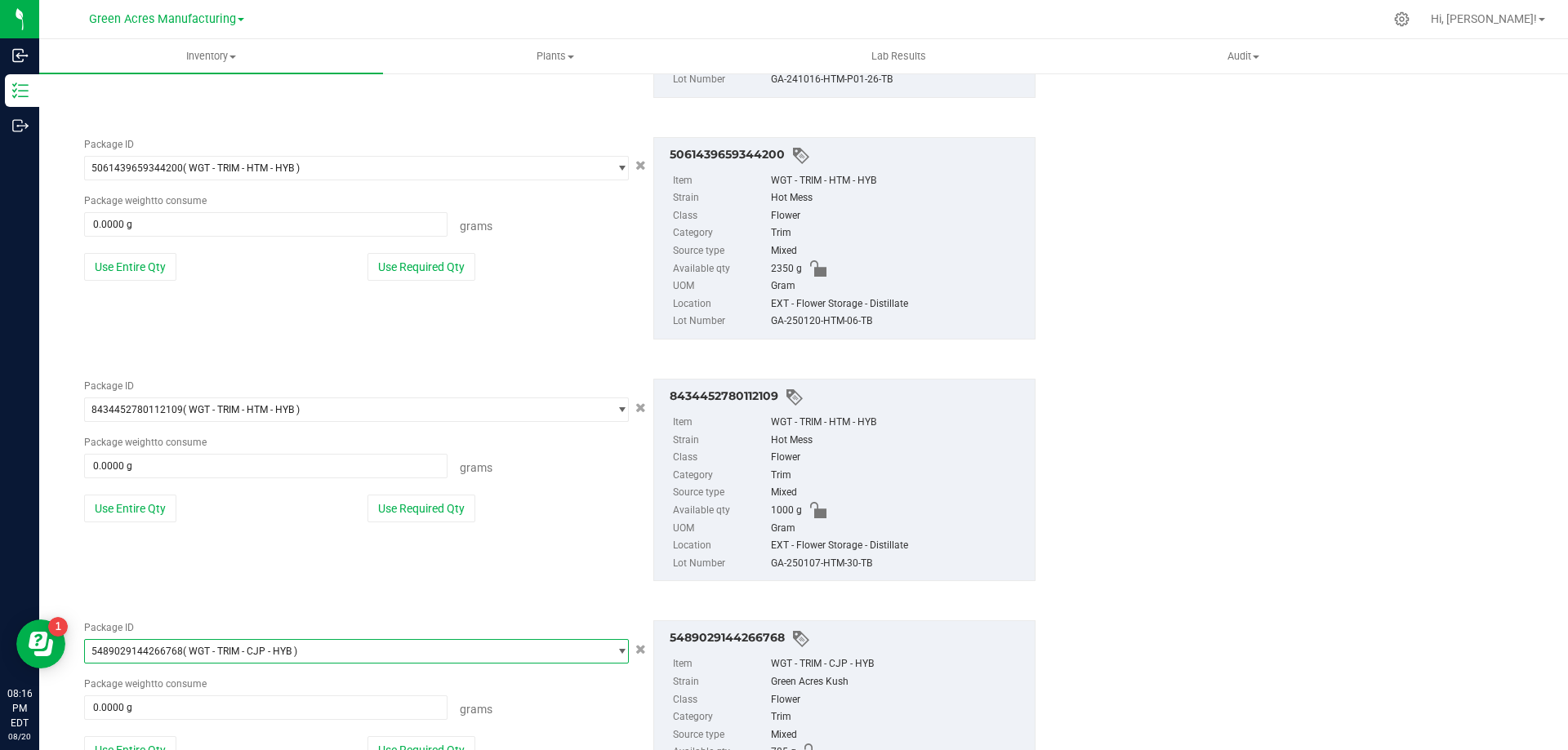
scroll to position [2596, 0]
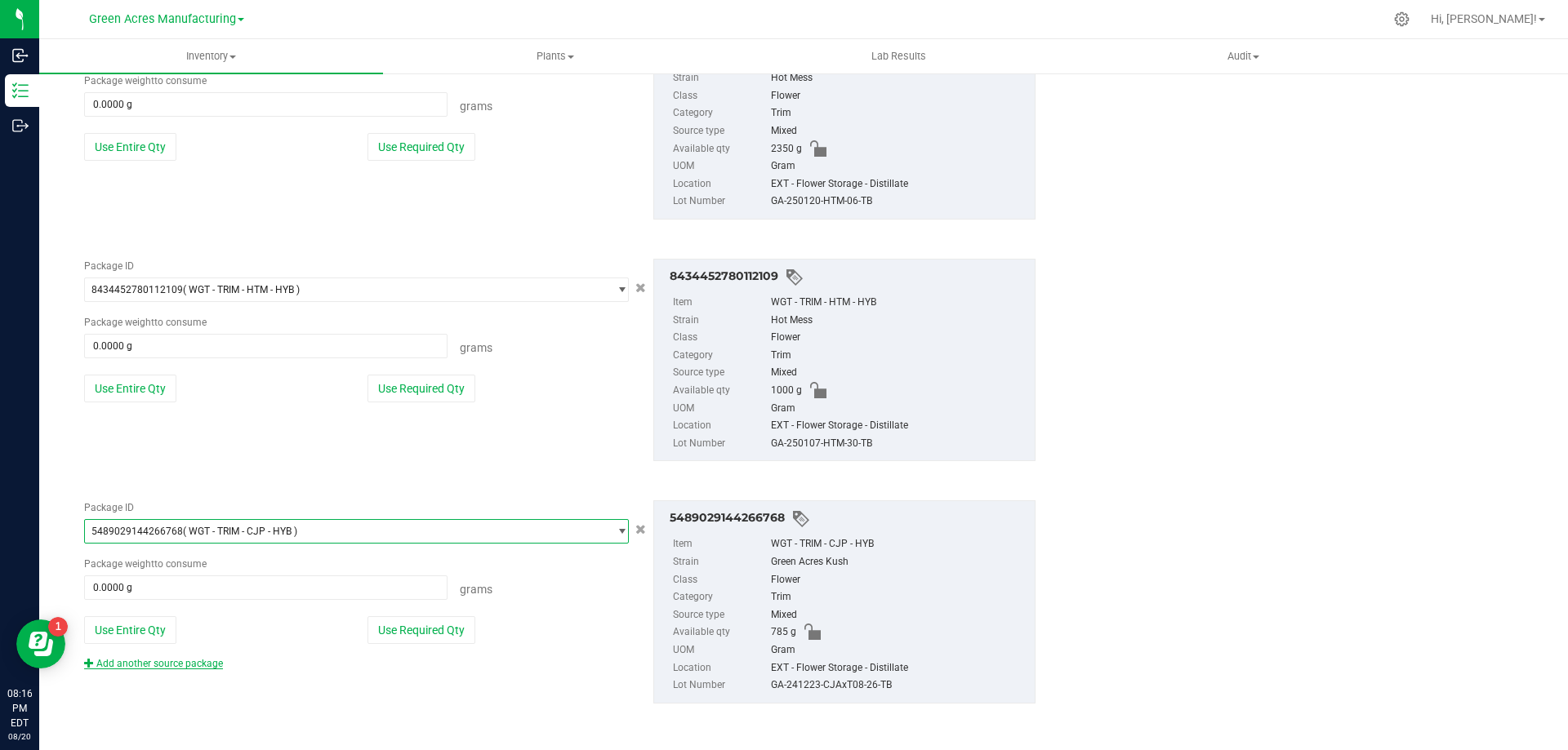
click at [158, 668] on link "Add another source package" at bounding box center [153, 664] width 139 height 12
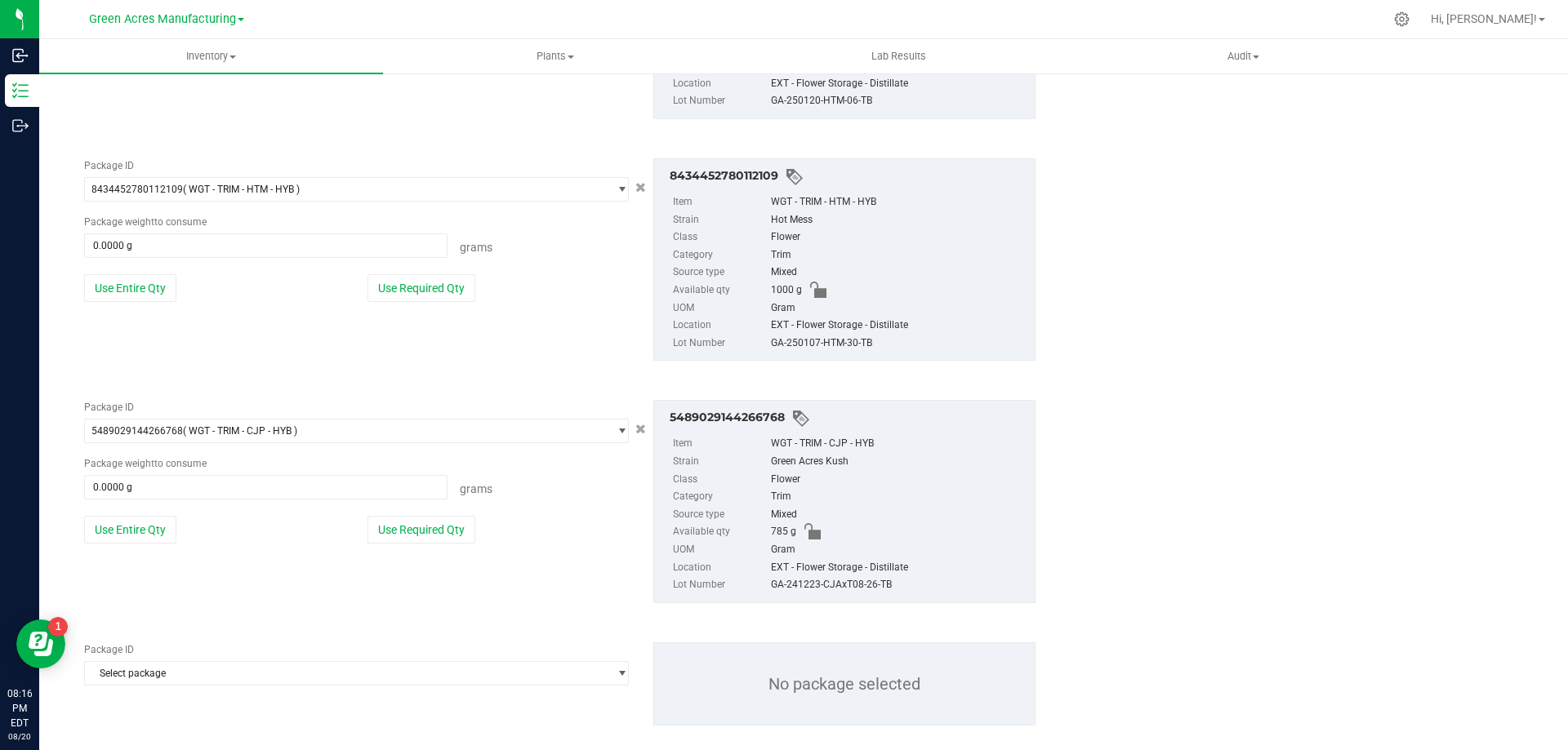
scroll to position [2718, 0]
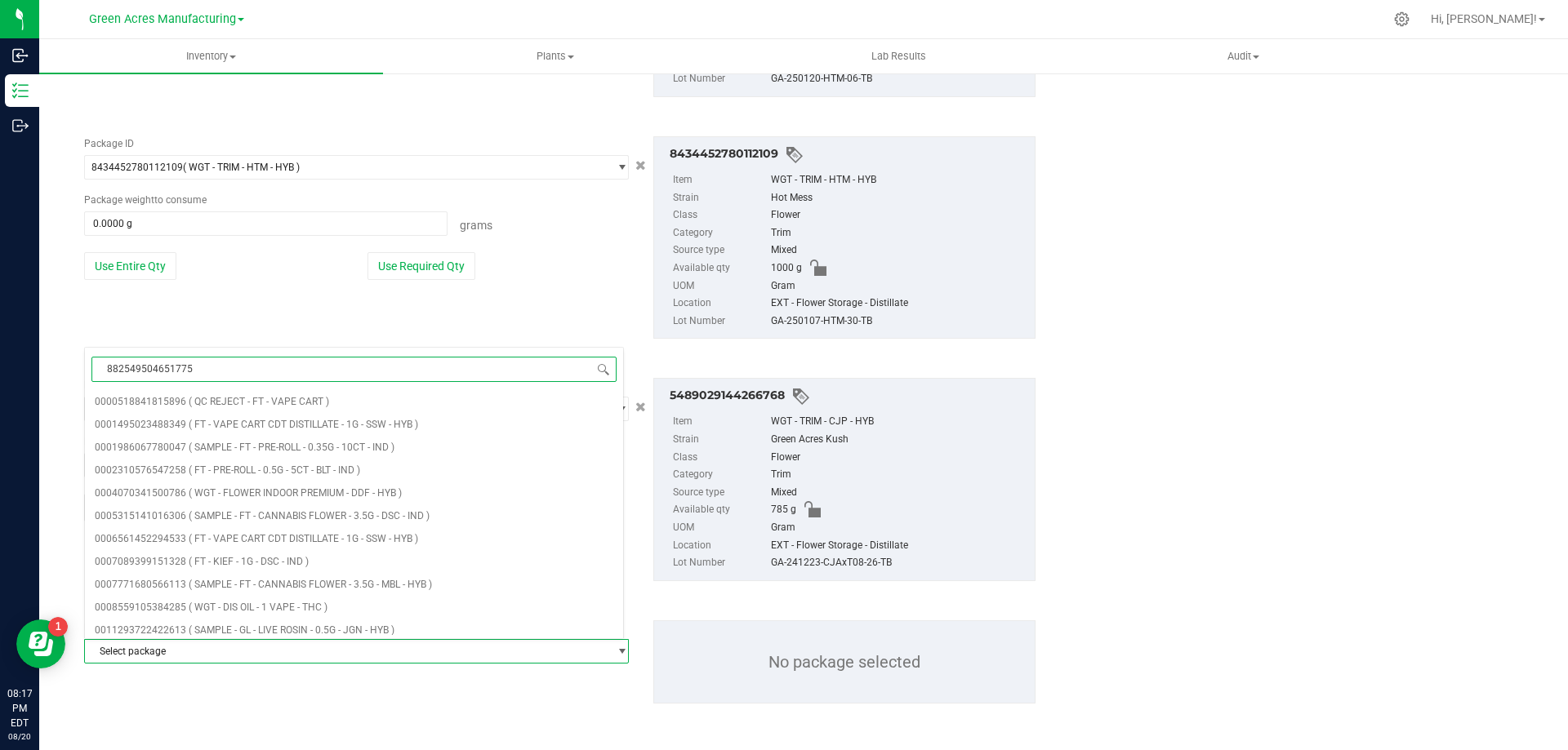
type input "8825495046517758"
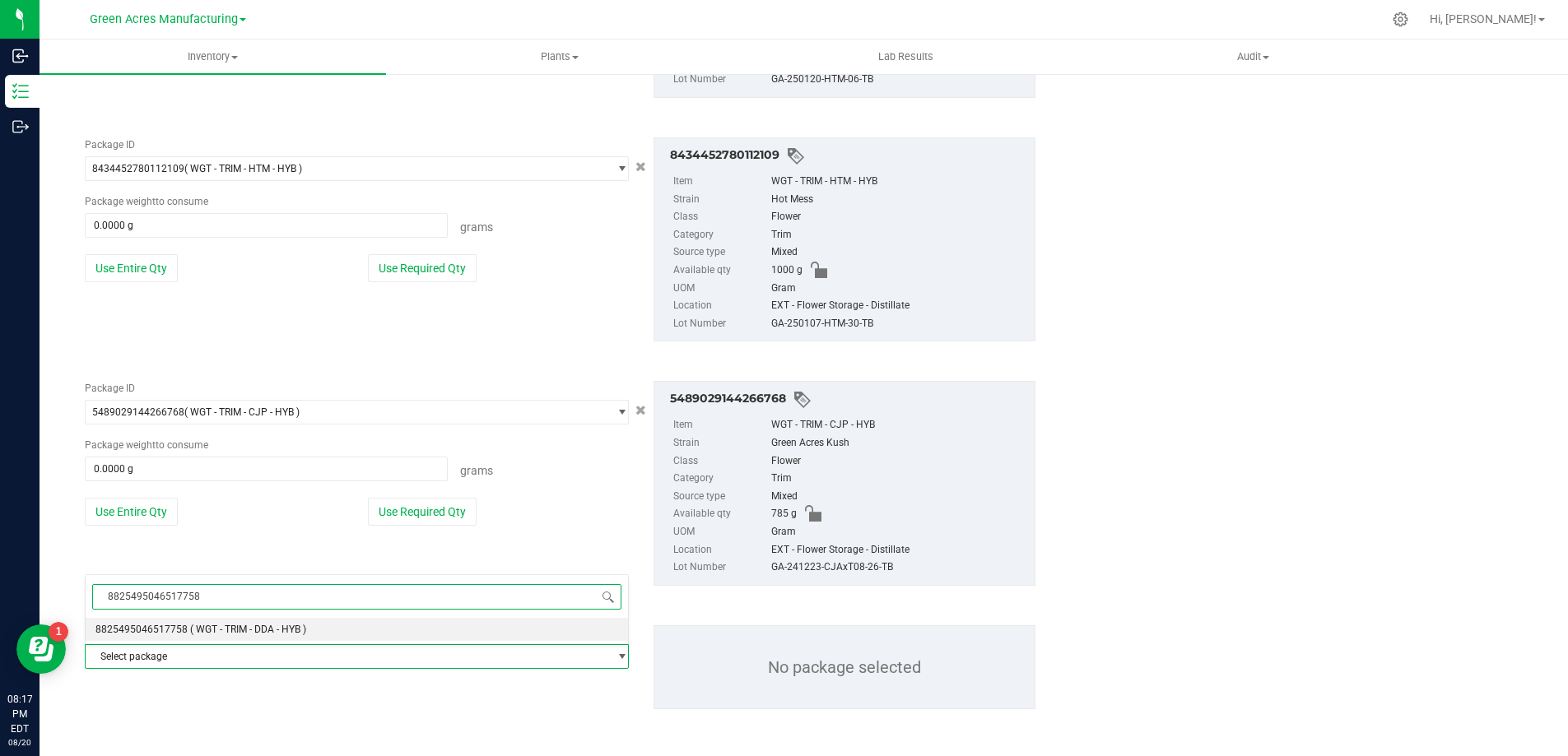
click at [270, 625] on span "( WGT - TRIM - DDA - HYB )" at bounding box center [248, 630] width 116 height 12
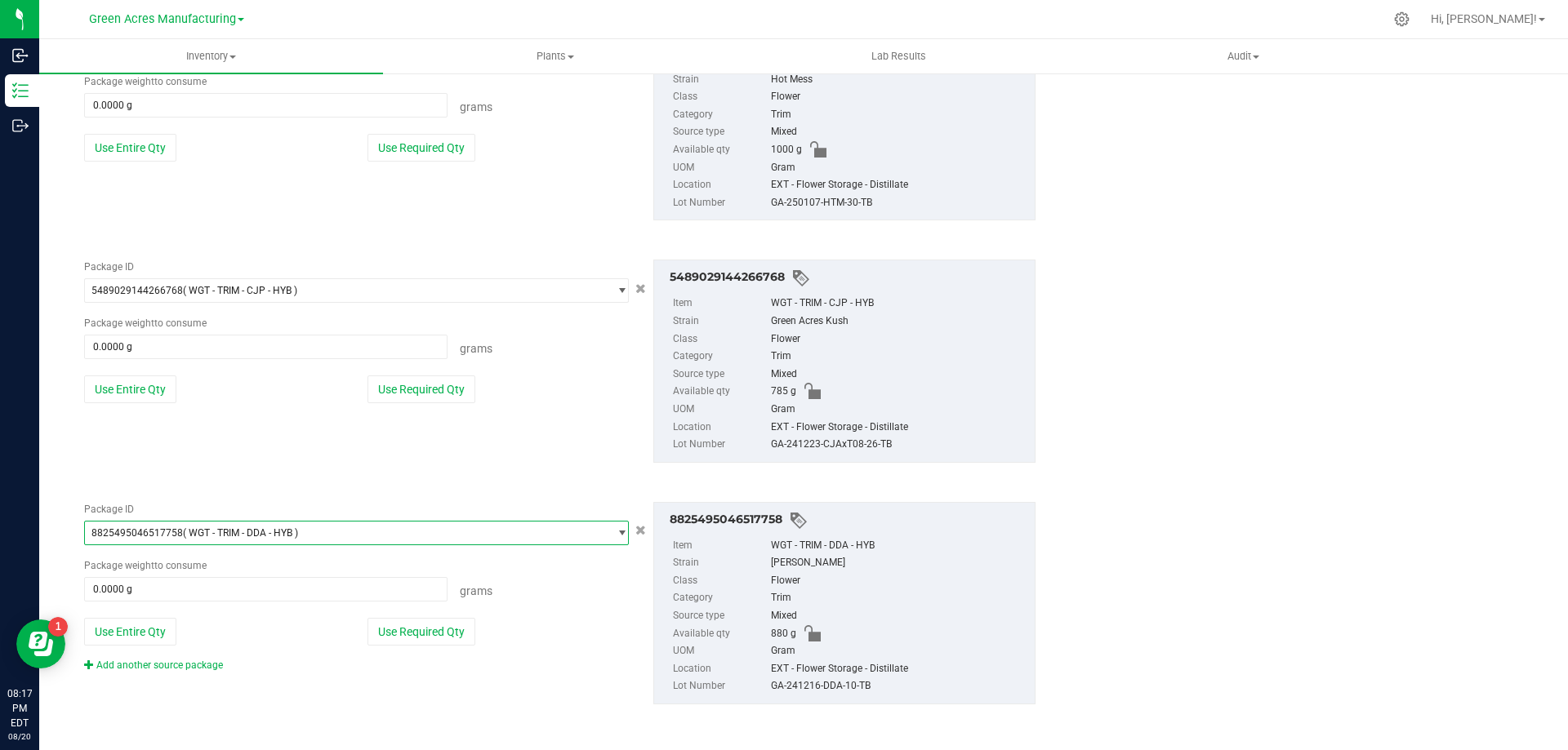
scroll to position [2837, 0]
click at [188, 669] on link "Add another source package" at bounding box center [153, 664] width 139 height 12
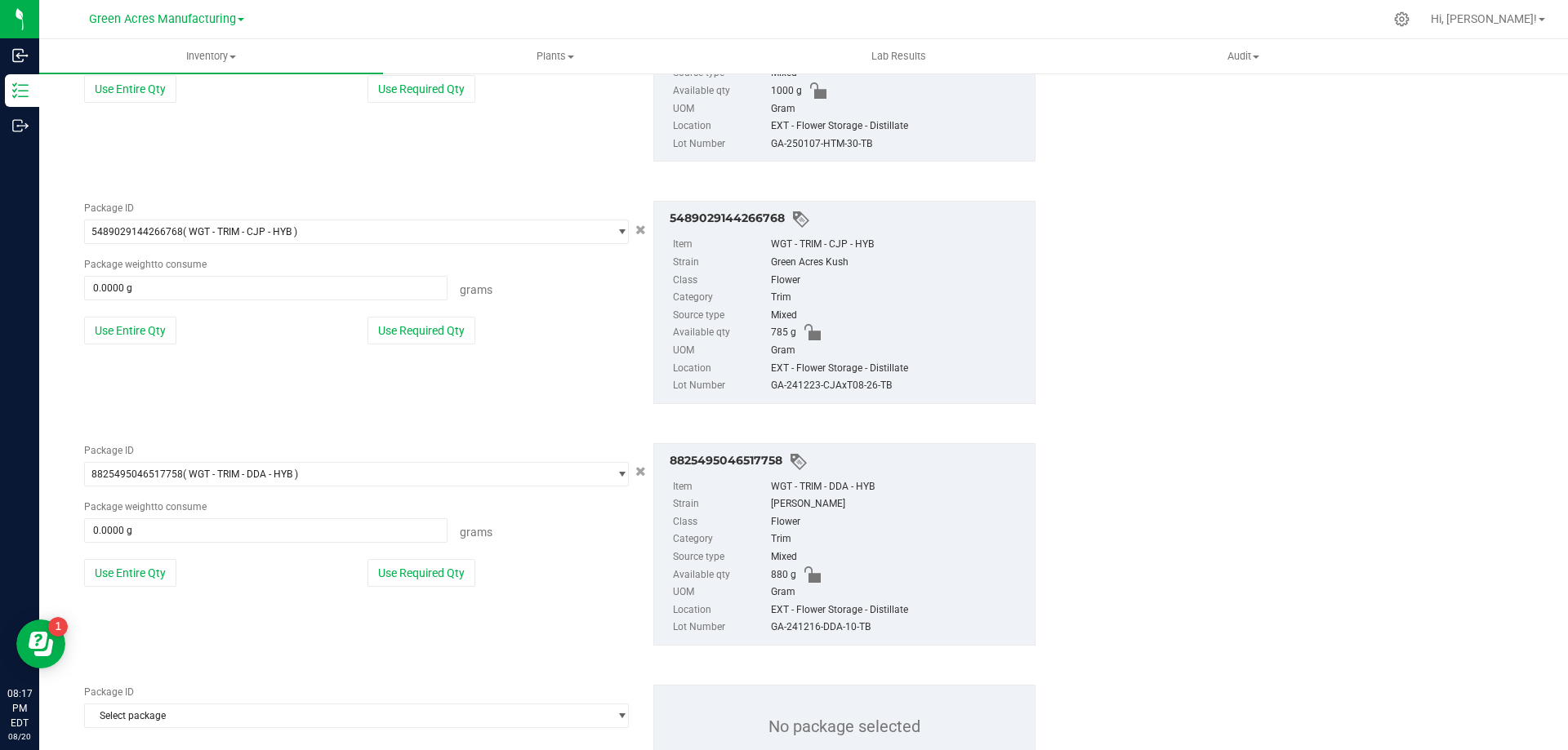
scroll to position [2959, 0]
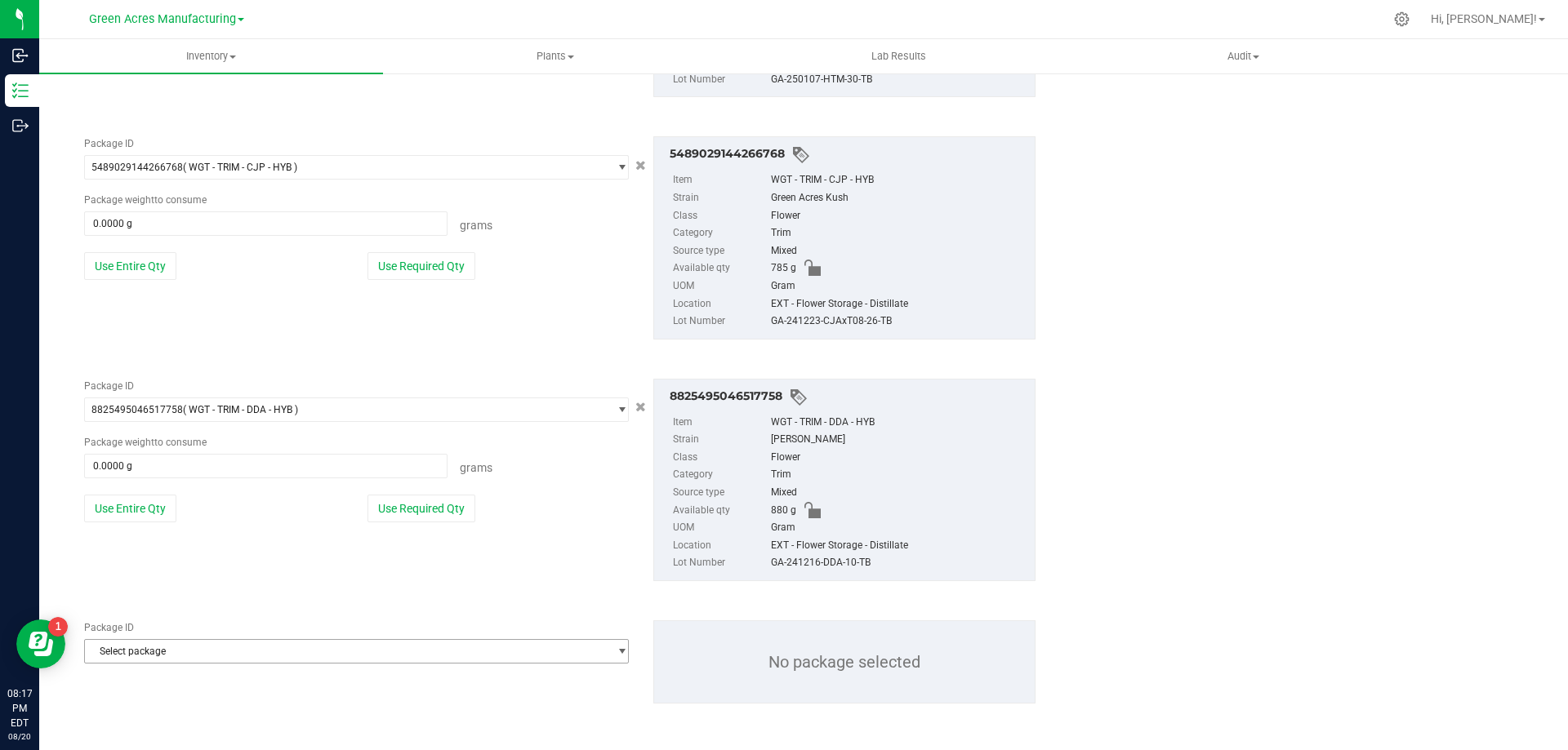
click at [239, 659] on span "Select package" at bounding box center [346, 652] width 523 height 23
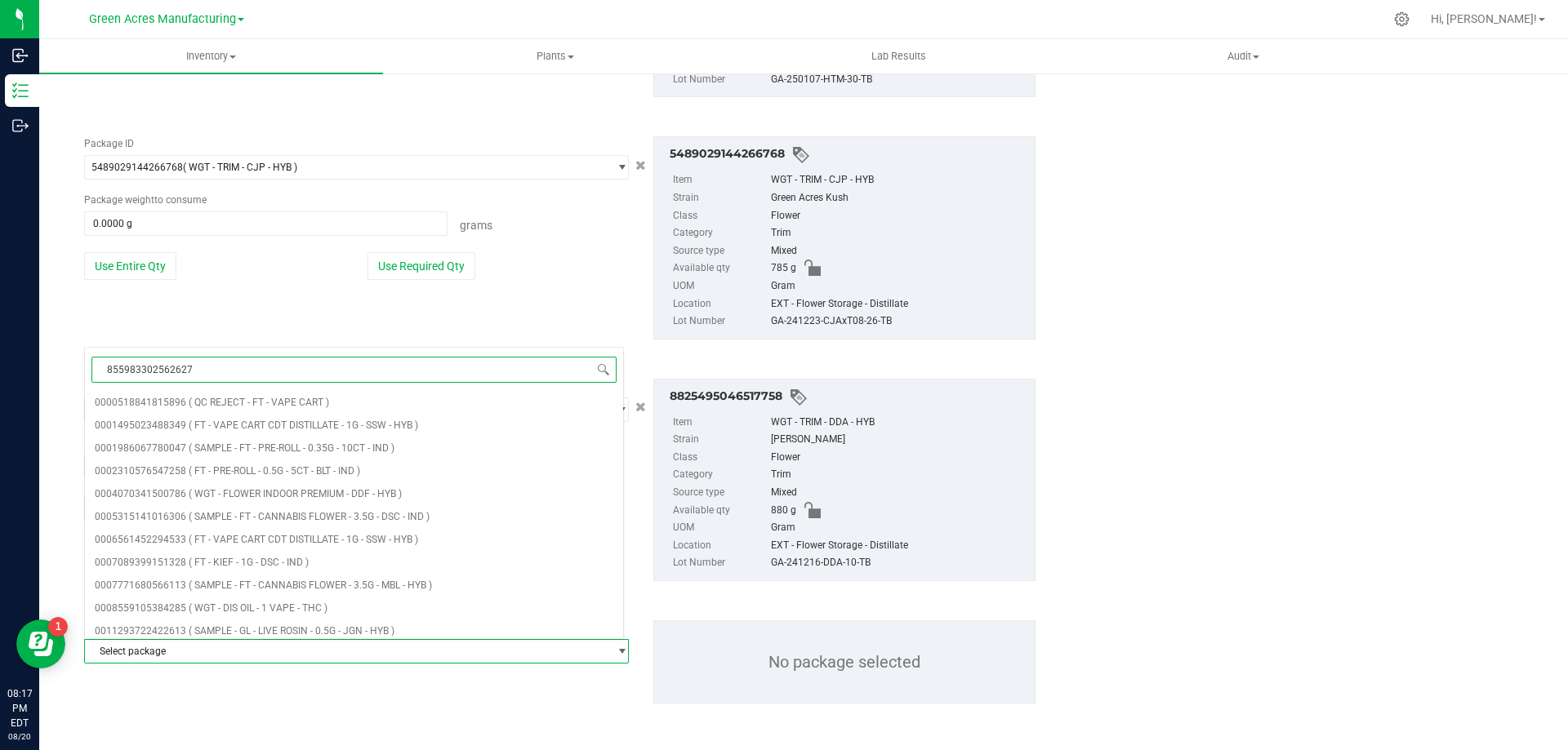
type input "8559833025626275"
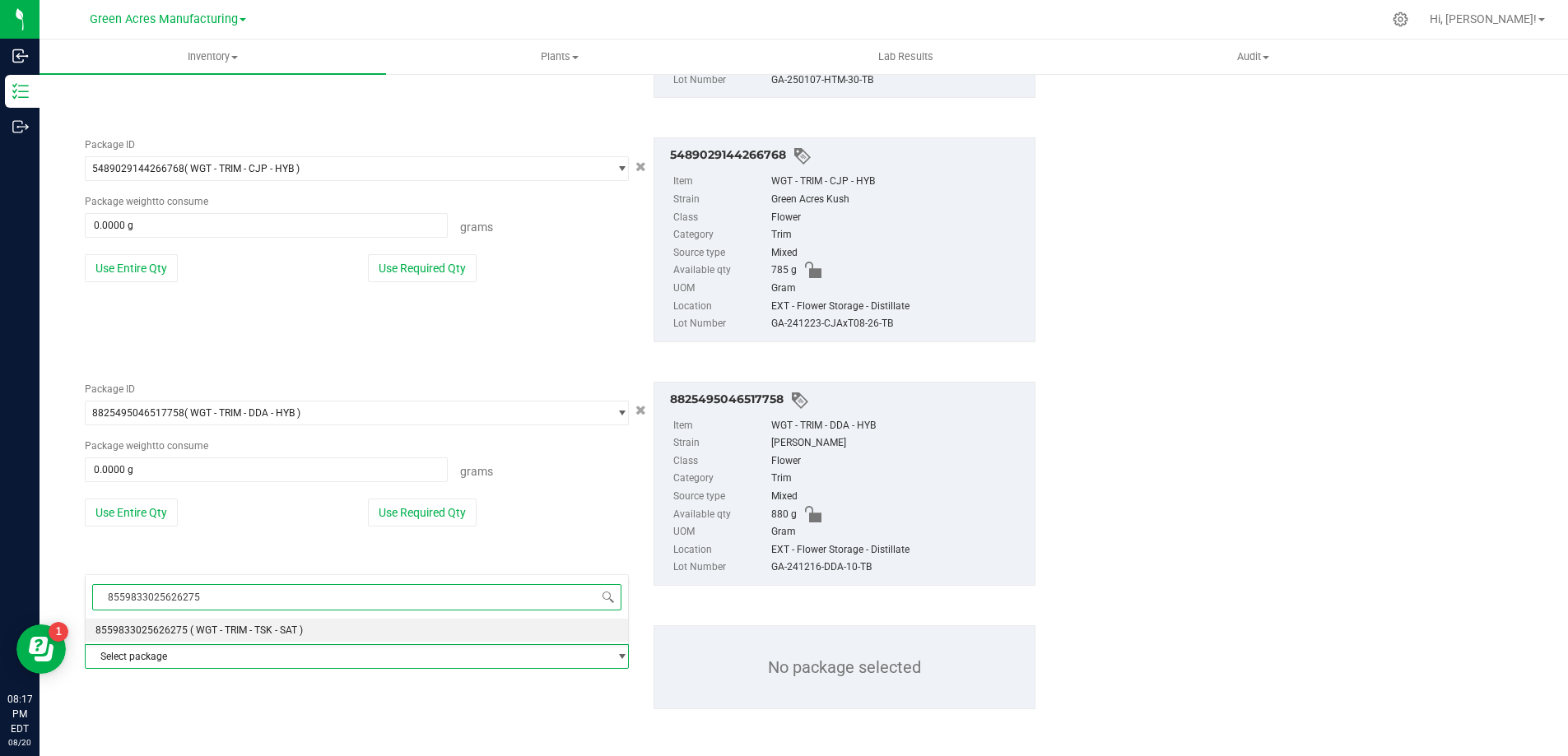
click at [253, 625] on span "( WGT - TRIM - TSK - SAT )" at bounding box center [246, 630] width 113 height 12
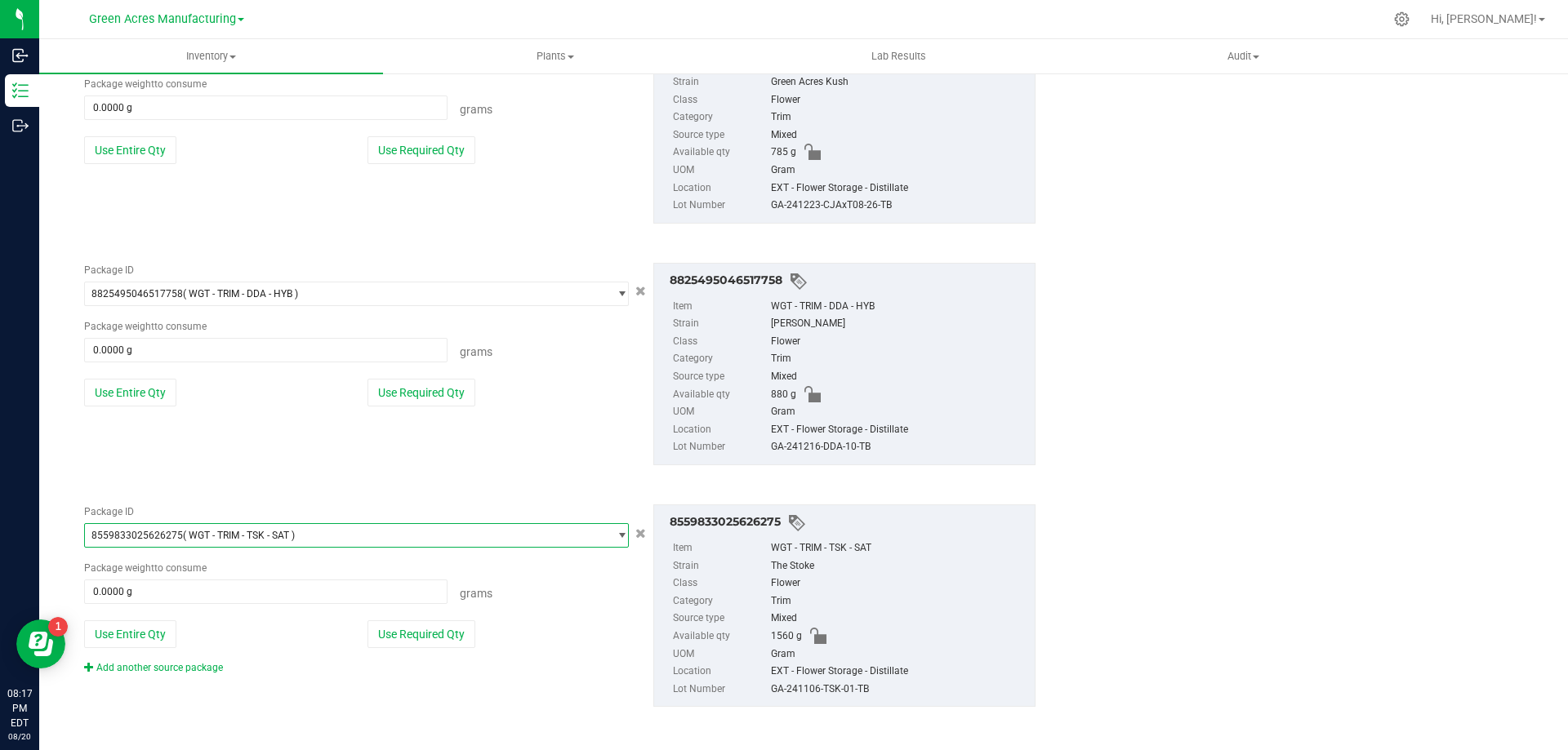
scroll to position [3078, 0]
click at [199, 669] on link "Add another source package" at bounding box center [153, 664] width 139 height 12
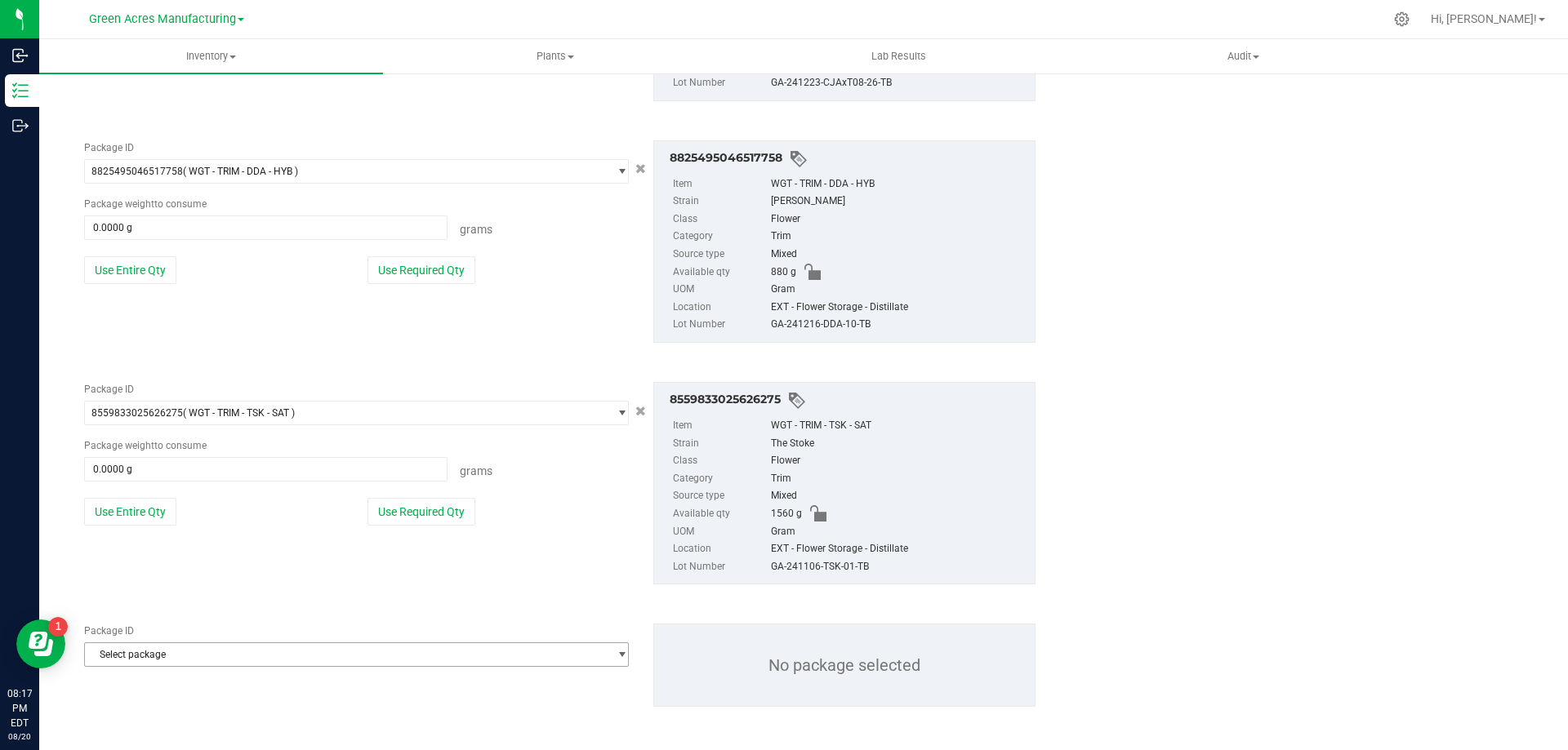
scroll to position [3201, 0]
click at [233, 659] on span "Select package" at bounding box center [346, 652] width 523 height 23
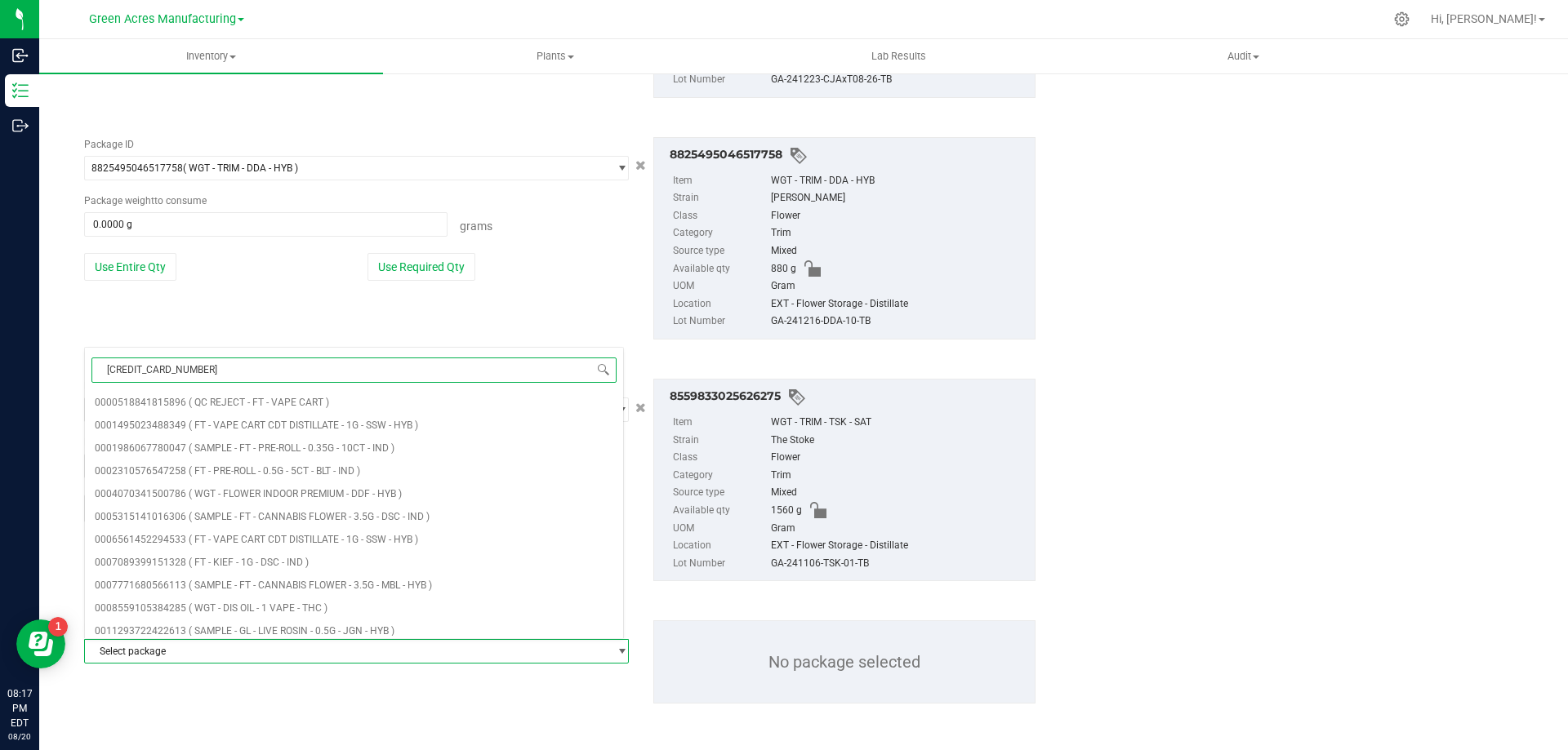
type input "1520253440799036"
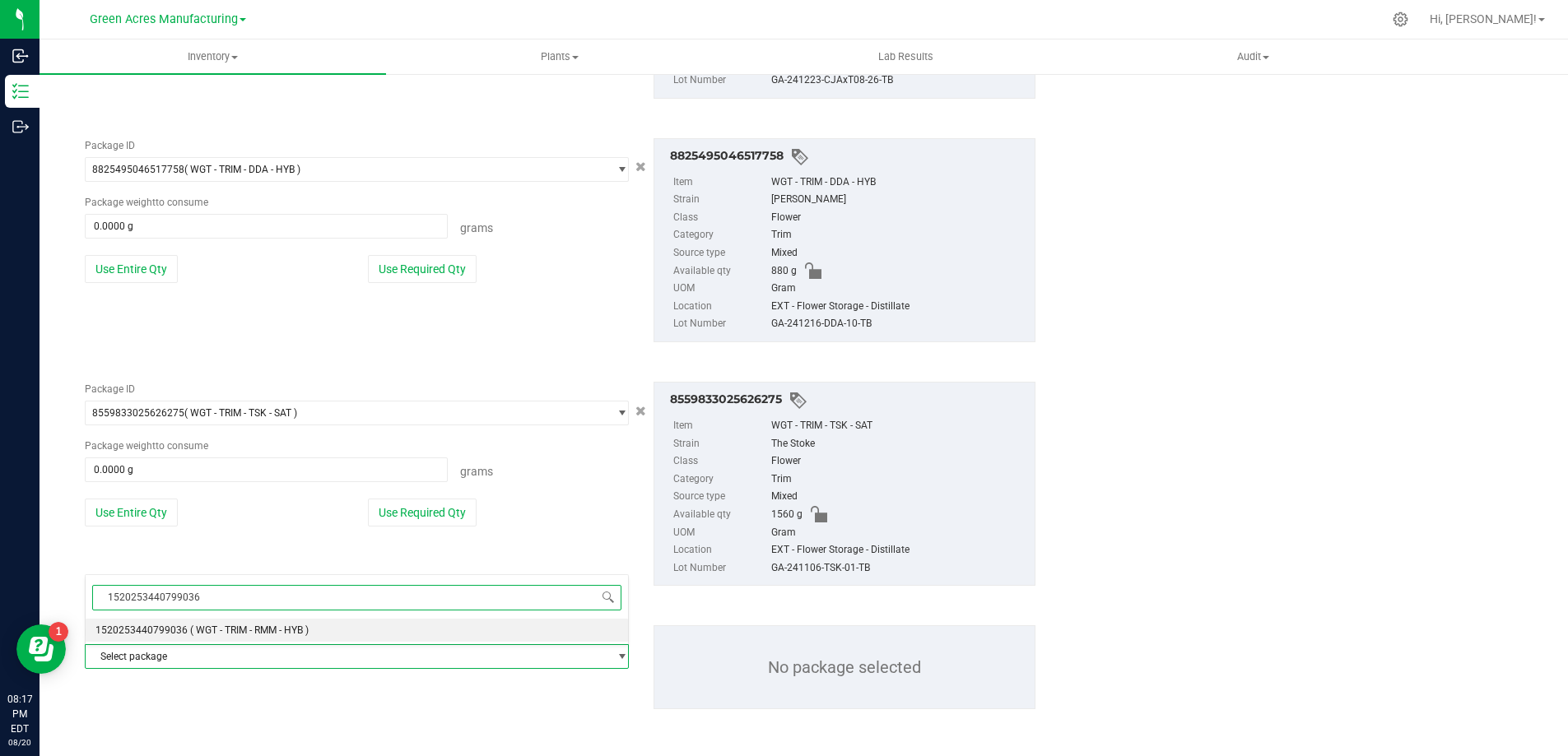
click at [240, 635] on span "( WGT - TRIM - RMM - HYB )" at bounding box center [250, 630] width 119 height 12
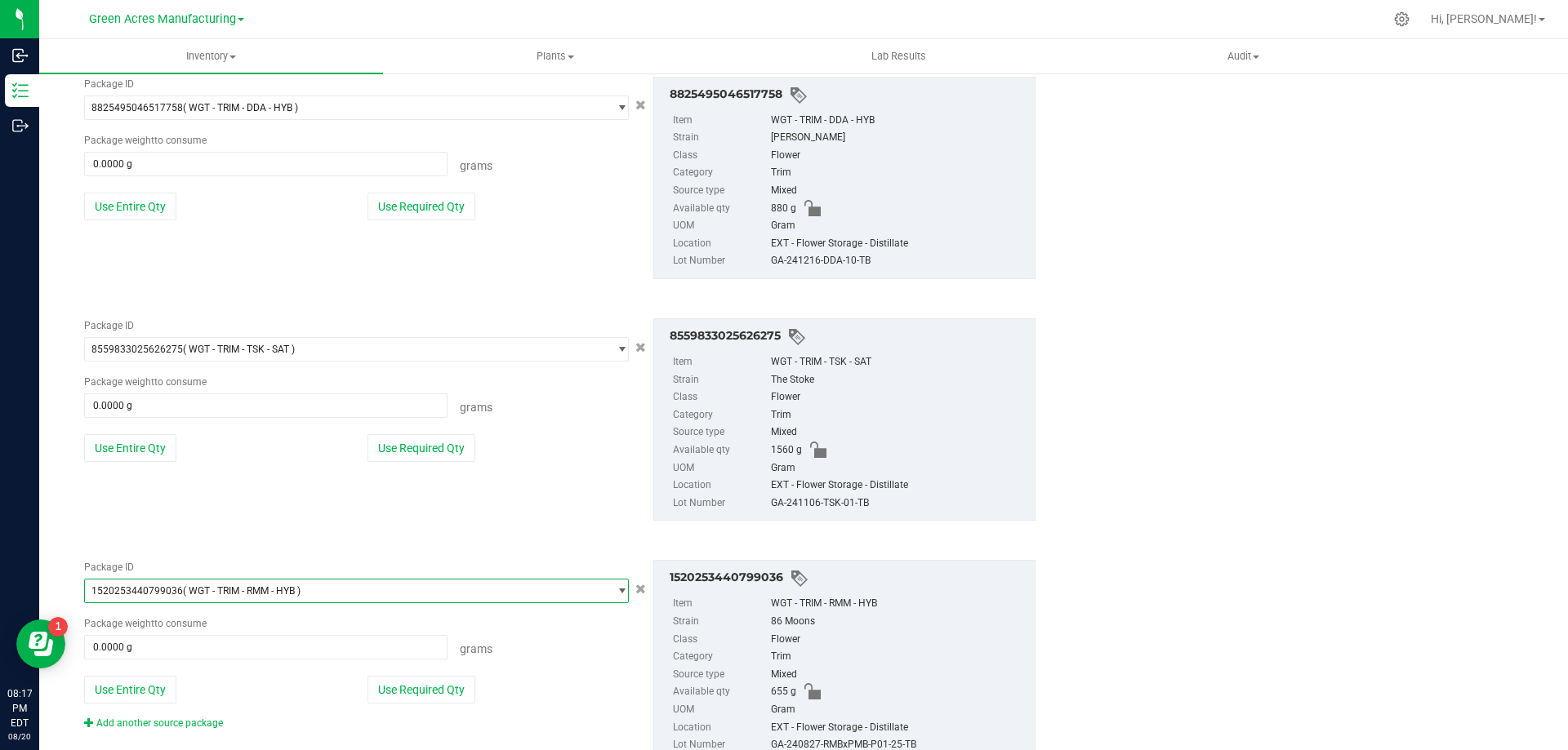
scroll to position [3321, 0]
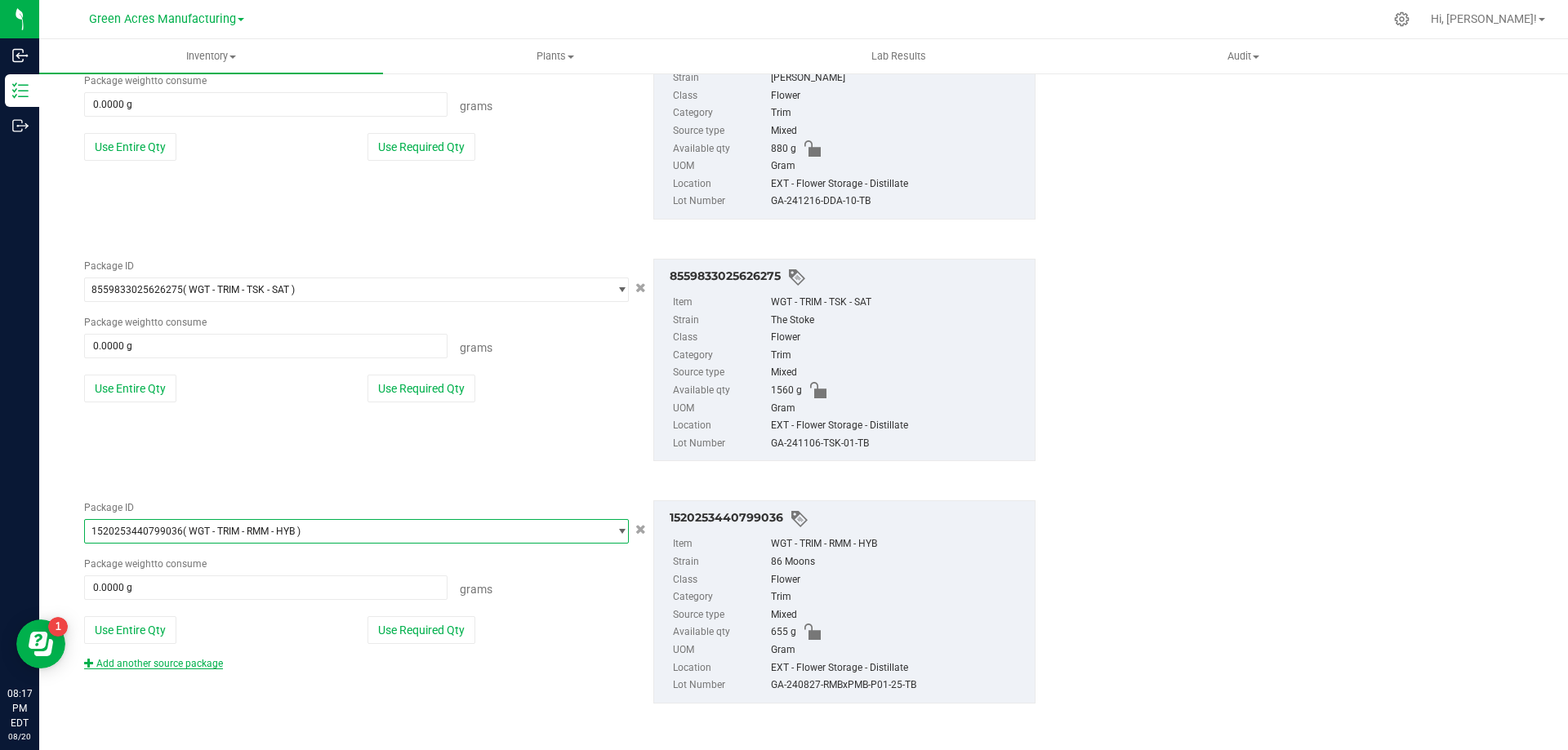
click at [194, 667] on link "Add another source package" at bounding box center [153, 664] width 139 height 12
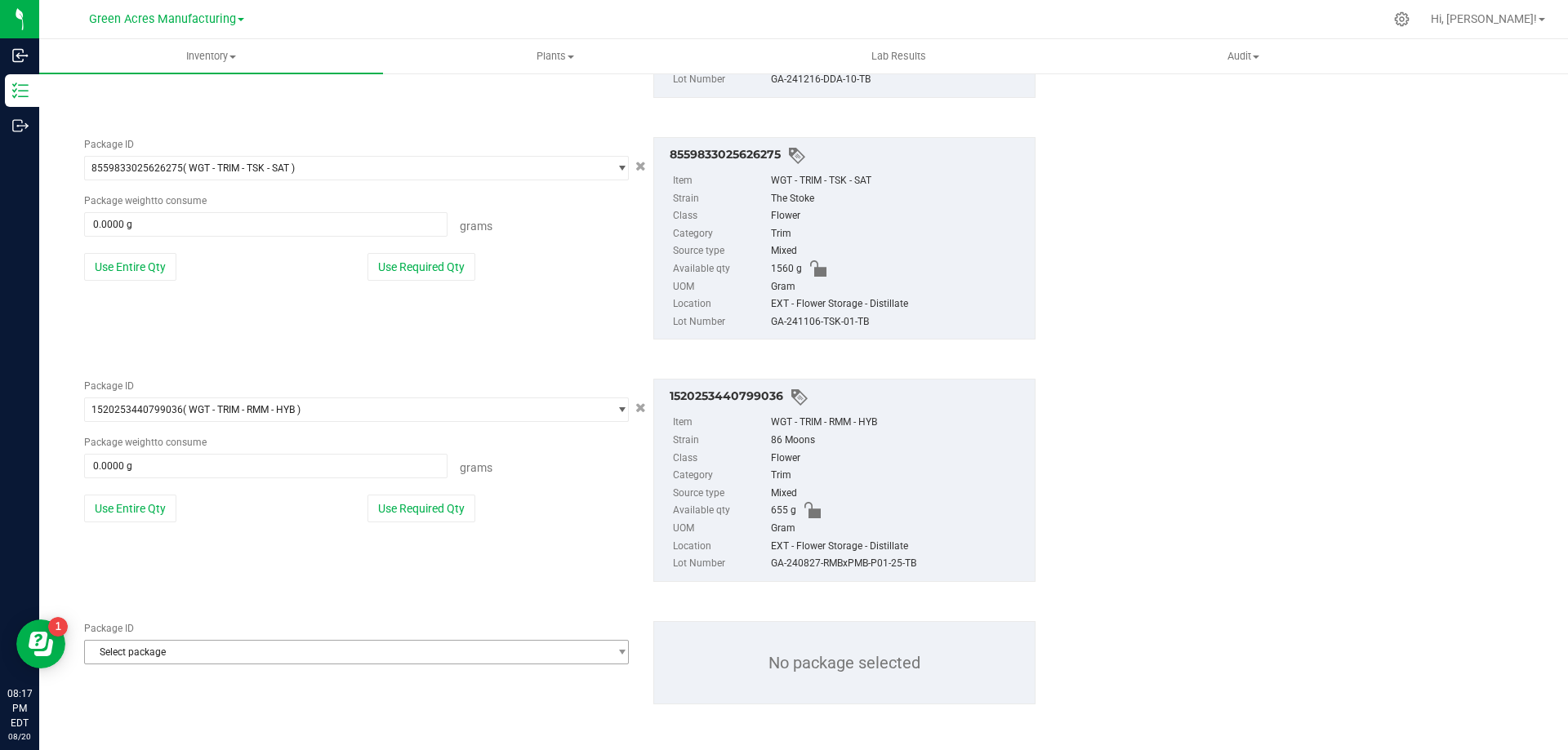
scroll to position [3444, 0]
click at [271, 660] on span "Select package" at bounding box center [346, 652] width 523 height 23
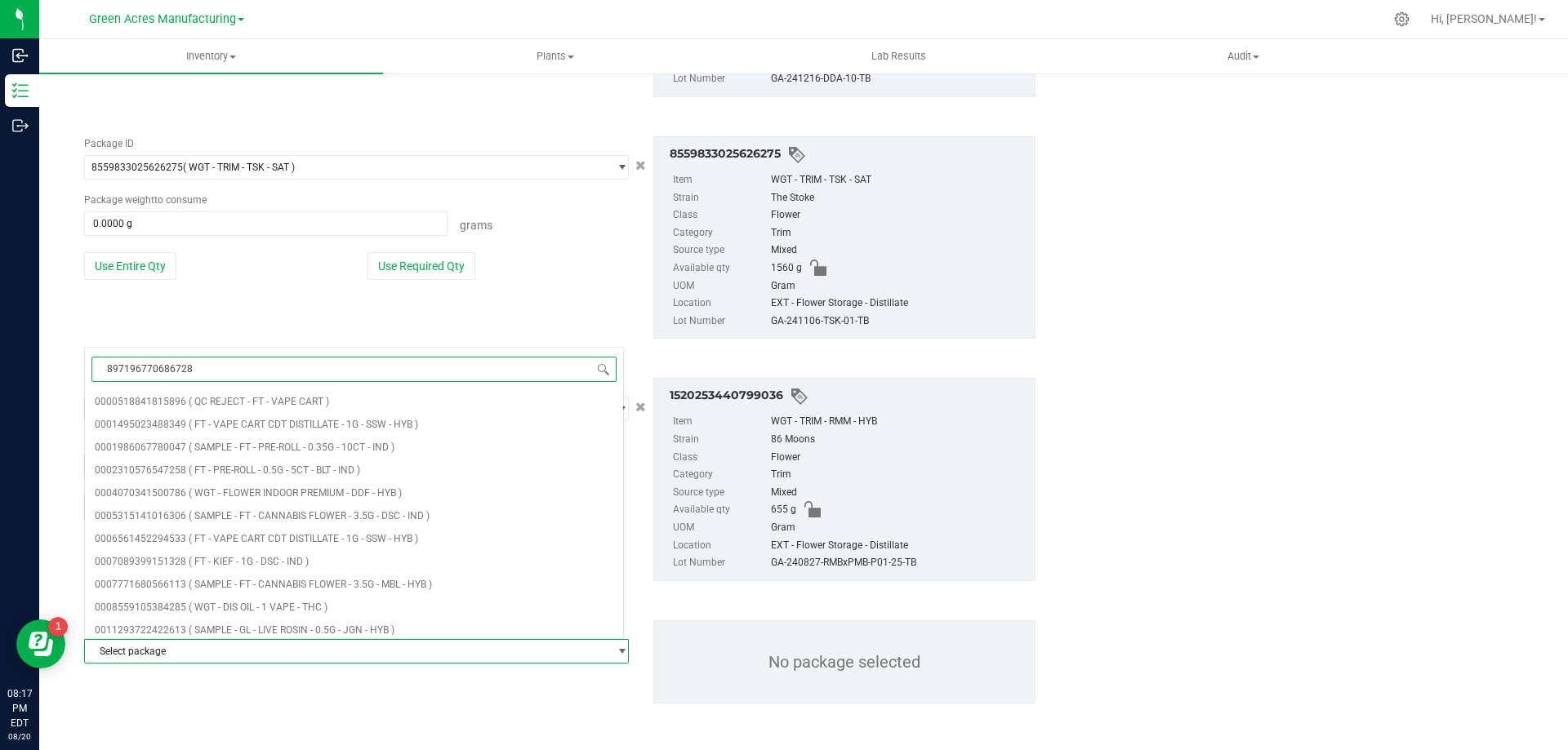
type input "8971967706867286"
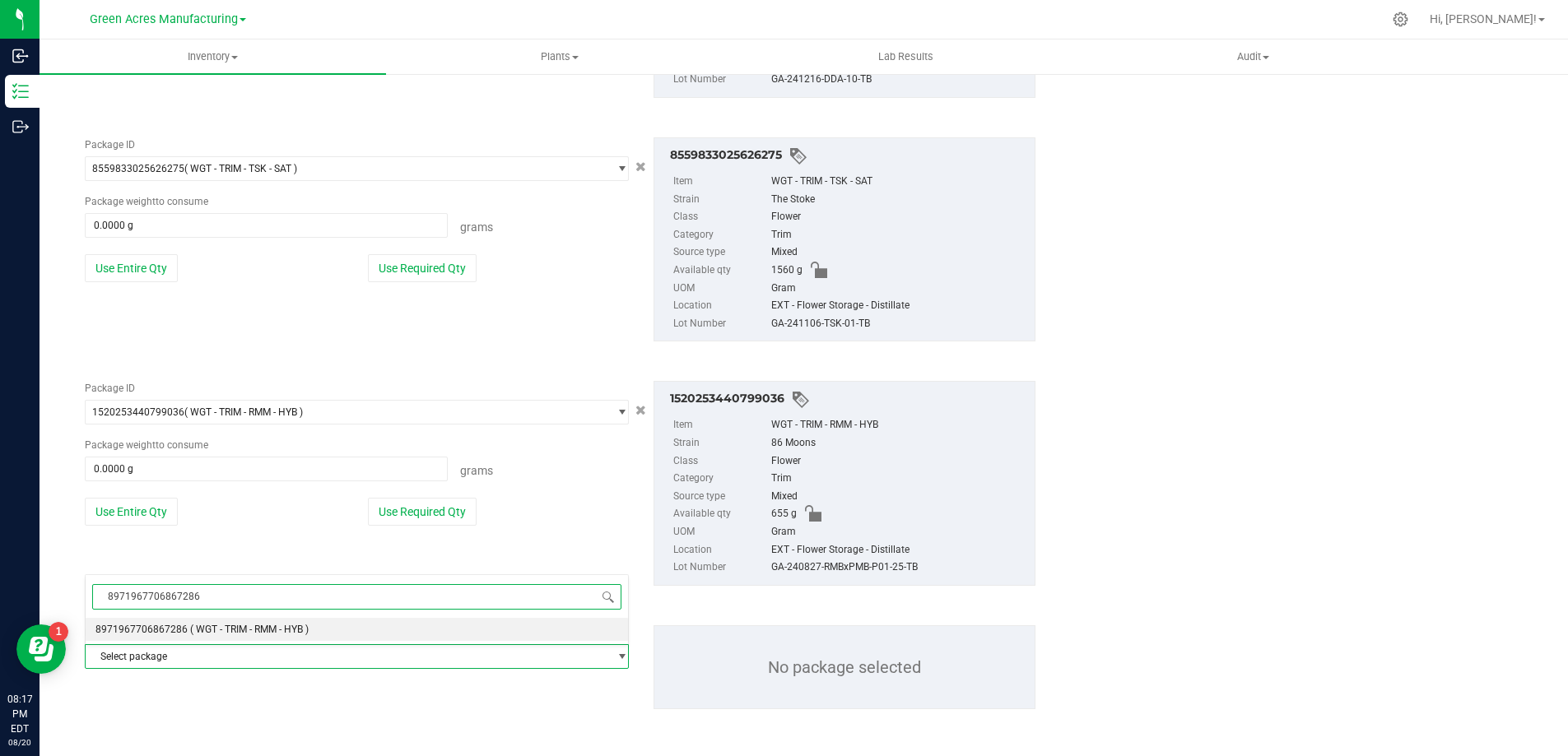
click at [309, 635] on span "( WGT - TRIM - RMM - HYB )" at bounding box center [250, 630] width 119 height 12
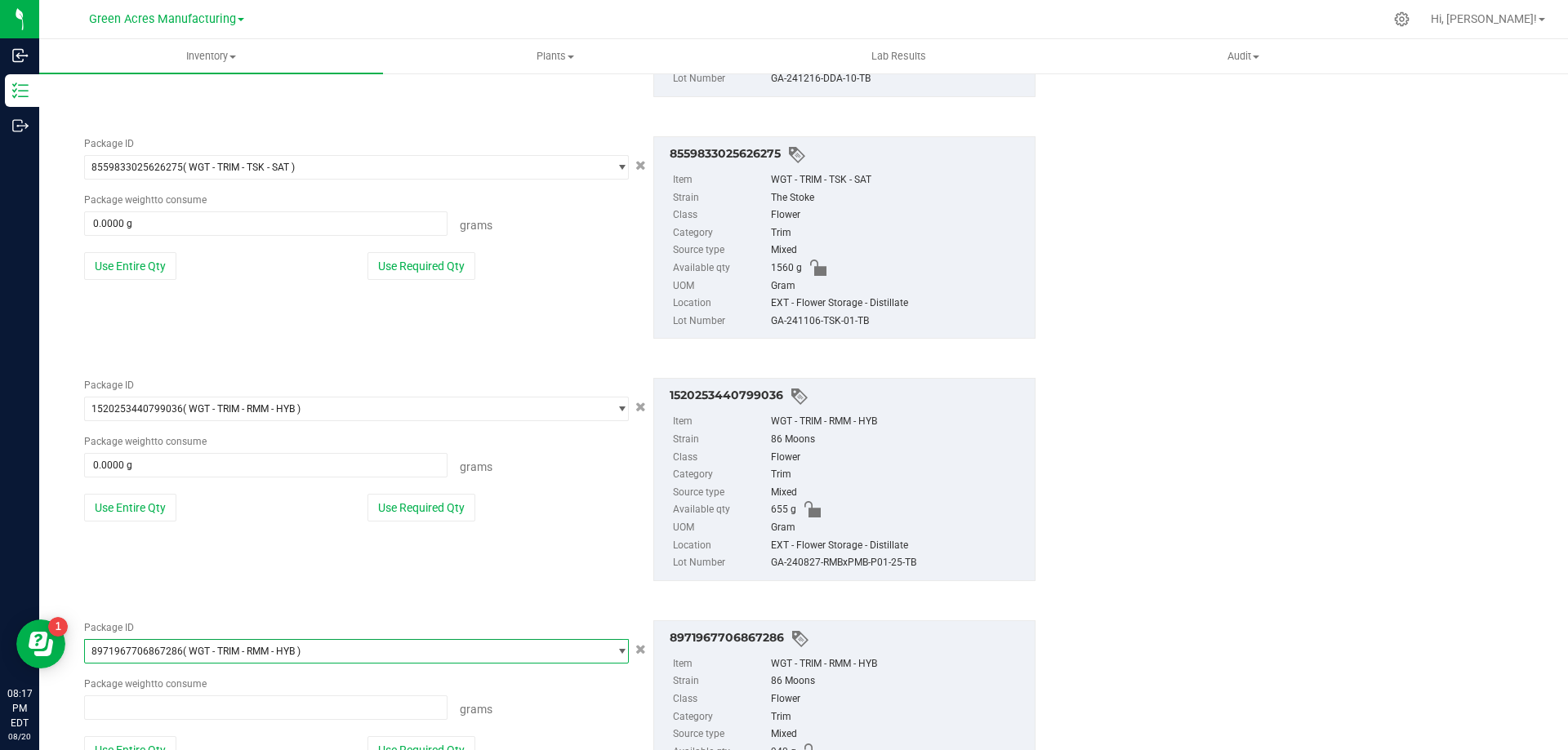
scroll to position [157377, 0]
type input "0.0000 g"
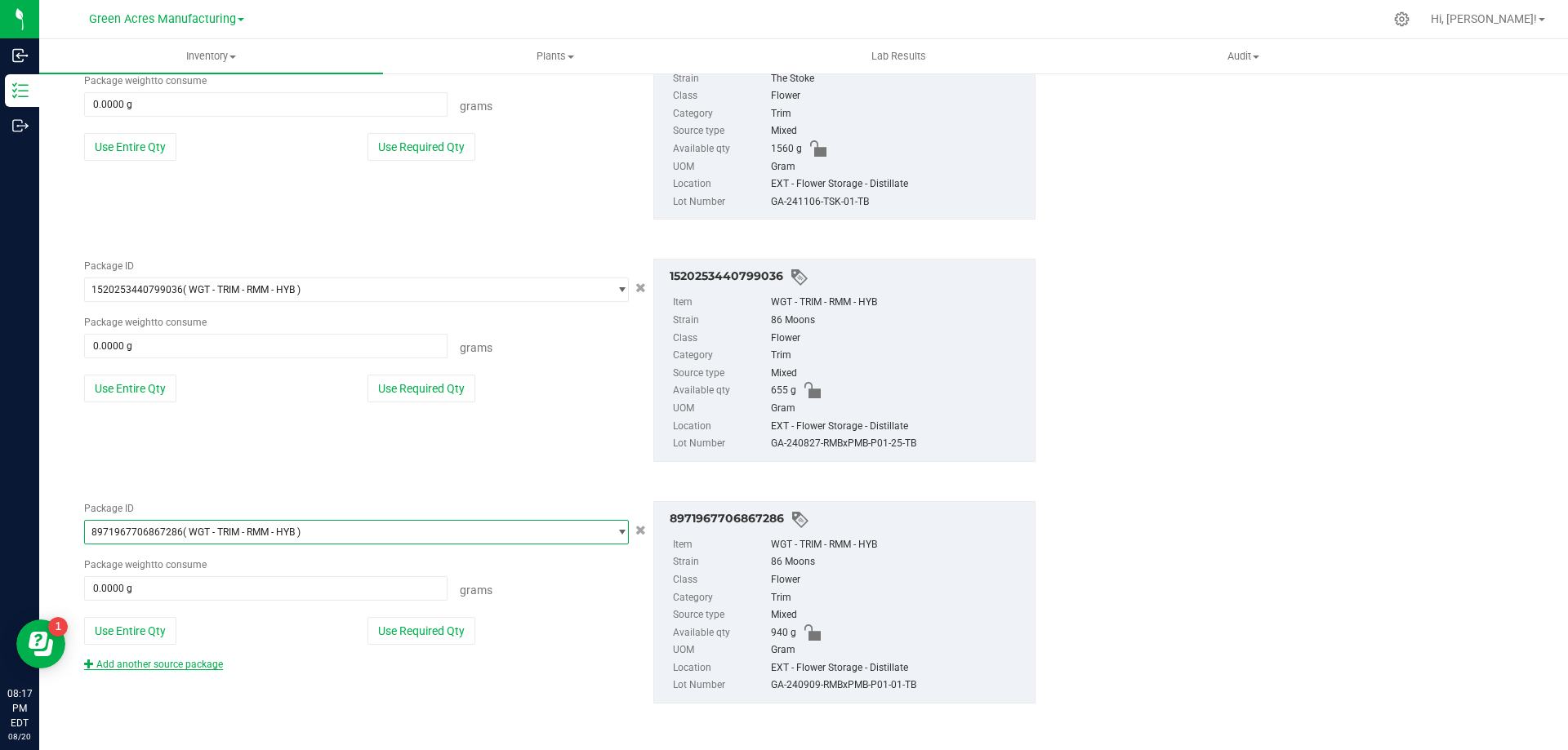
click at [190, 666] on link "Add another source package" at bounding box center [153, 664] width 139 height 12
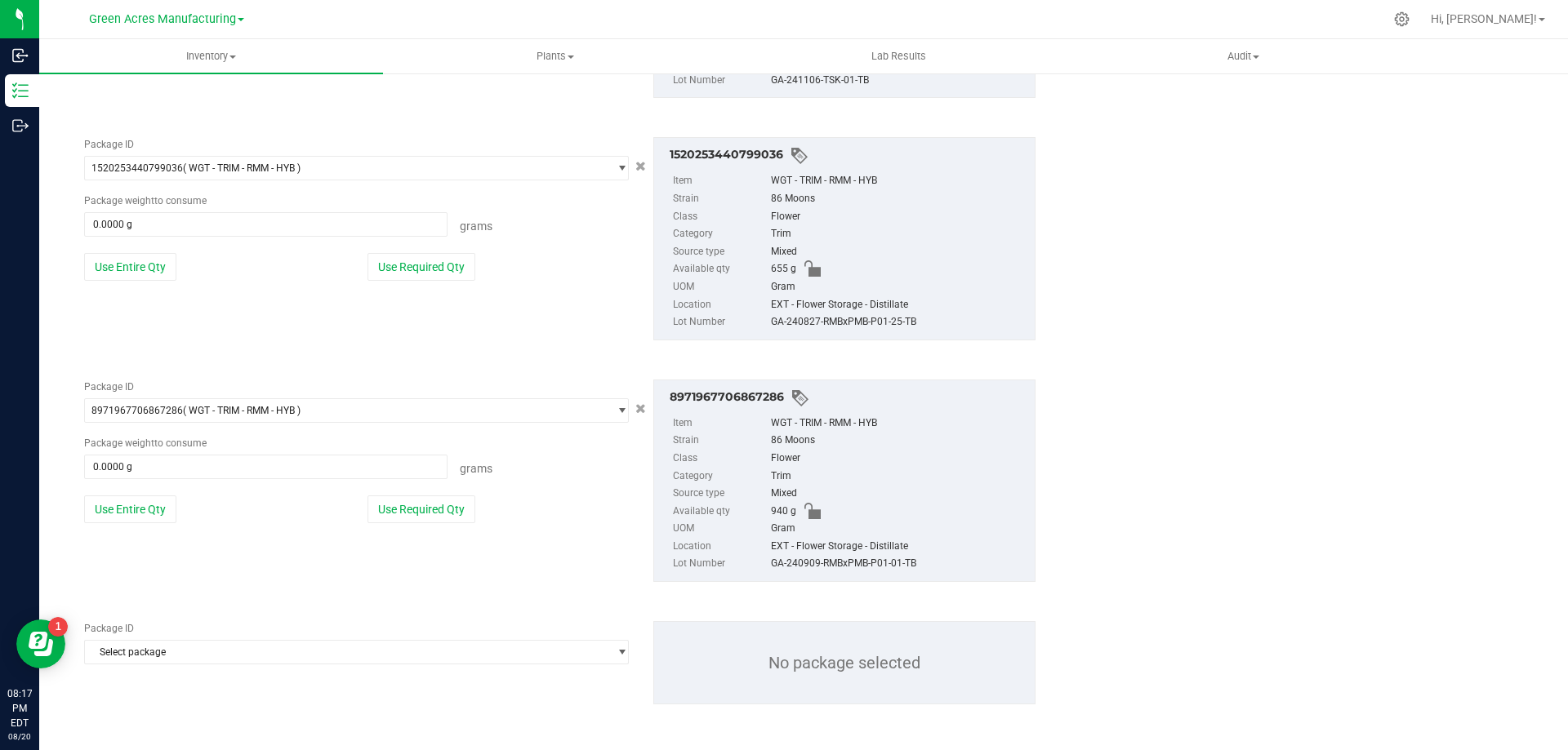
scroll to position [3685, 0]
click at [255, 654] on span "Select package" at bounding box center [346, 652] width 523 height 23
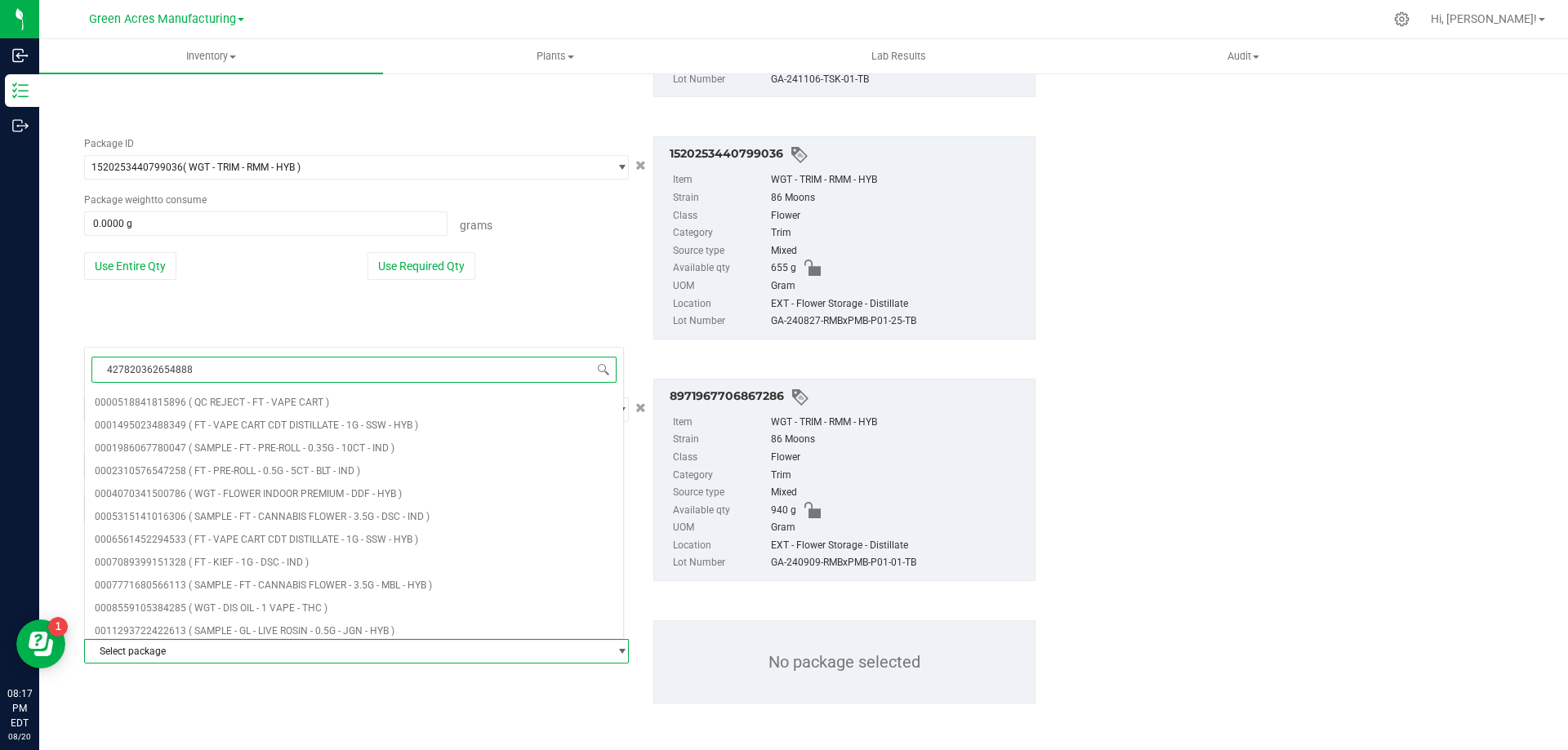
type input "4278203626548888"
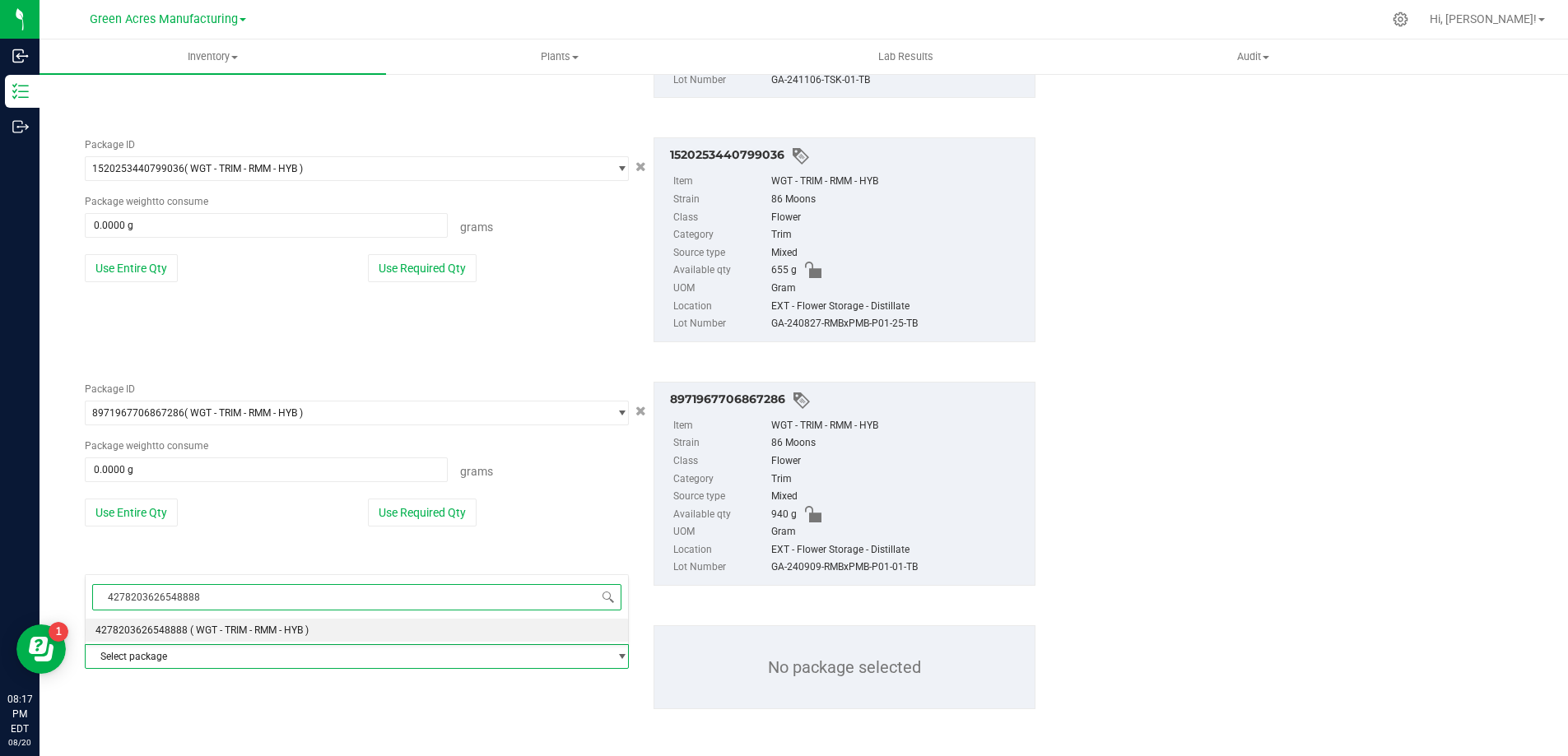
click at [262, 632] on span "( WGT - TRIM - RMM - HYB )" at bounding box center [250, 630] width 119 height 12
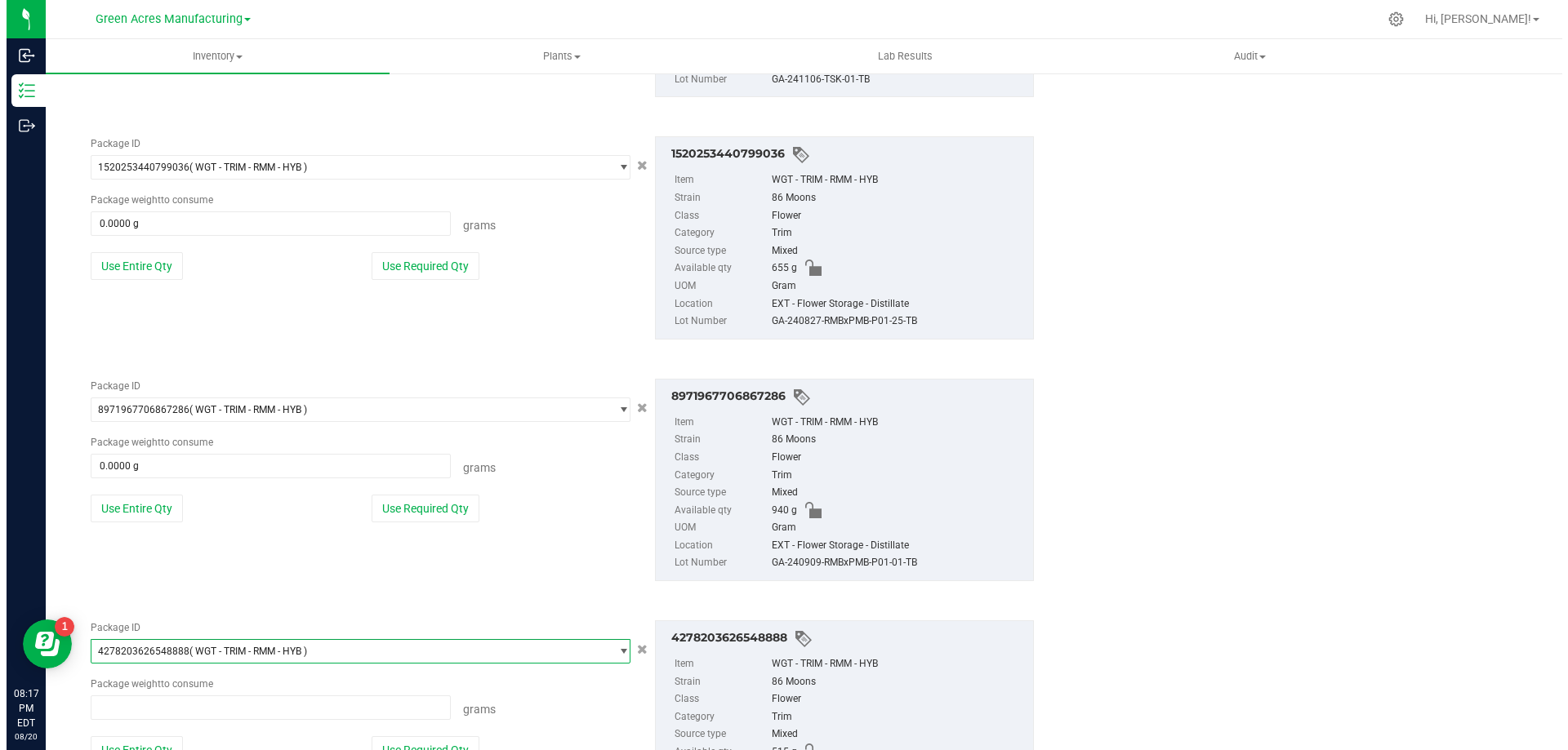
scroll to position [75591, 0]
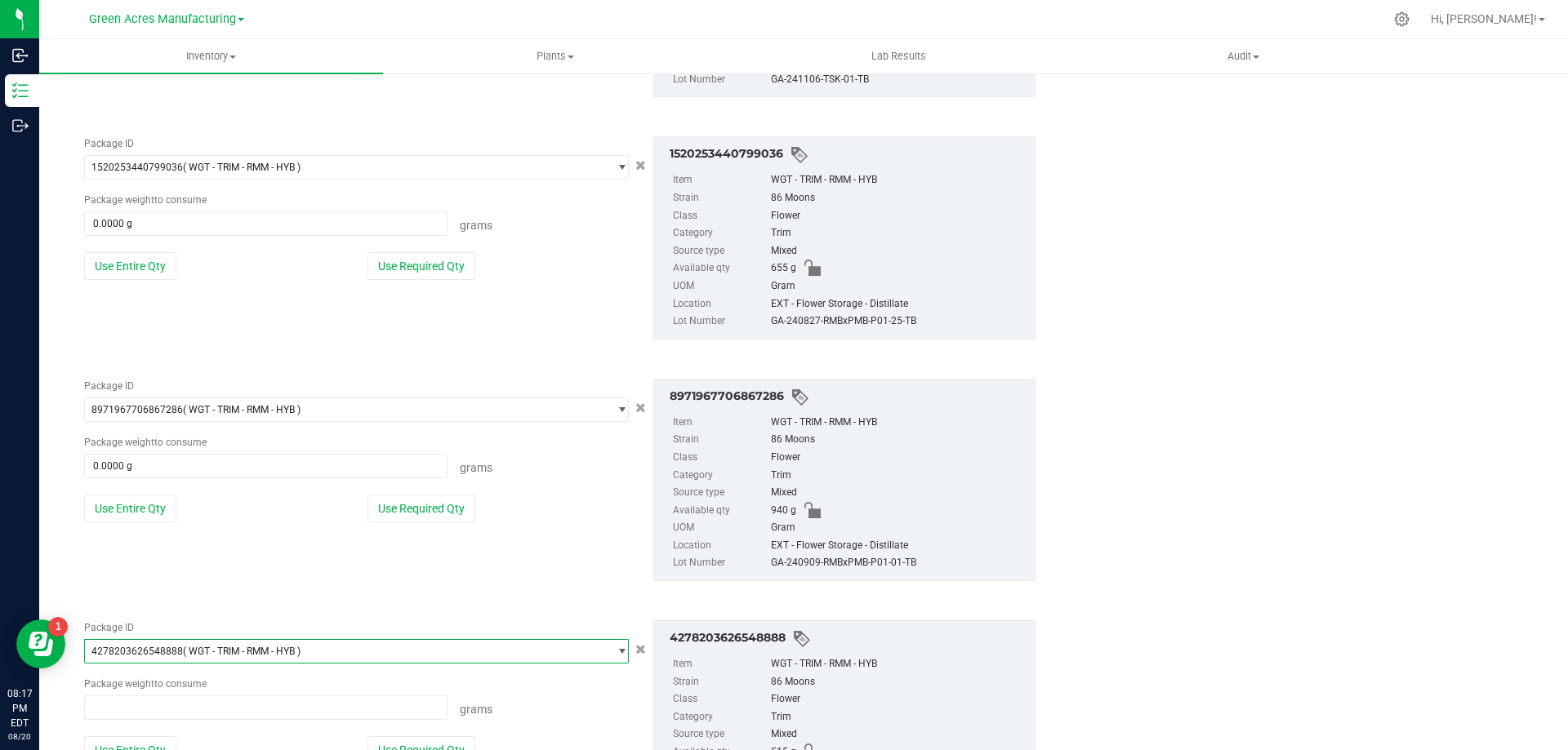
type input "0.0000 g"
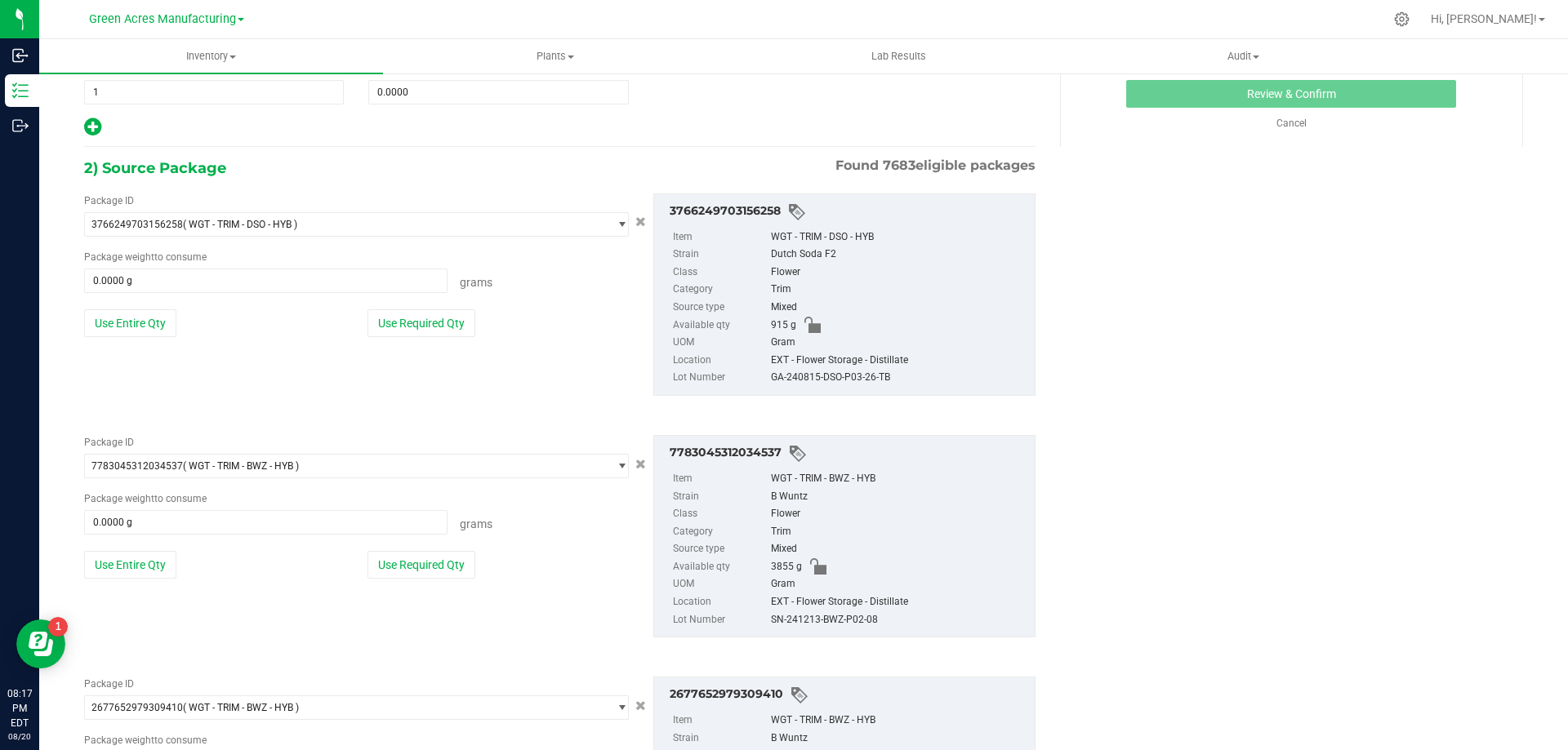
scroll to position [213, 0]
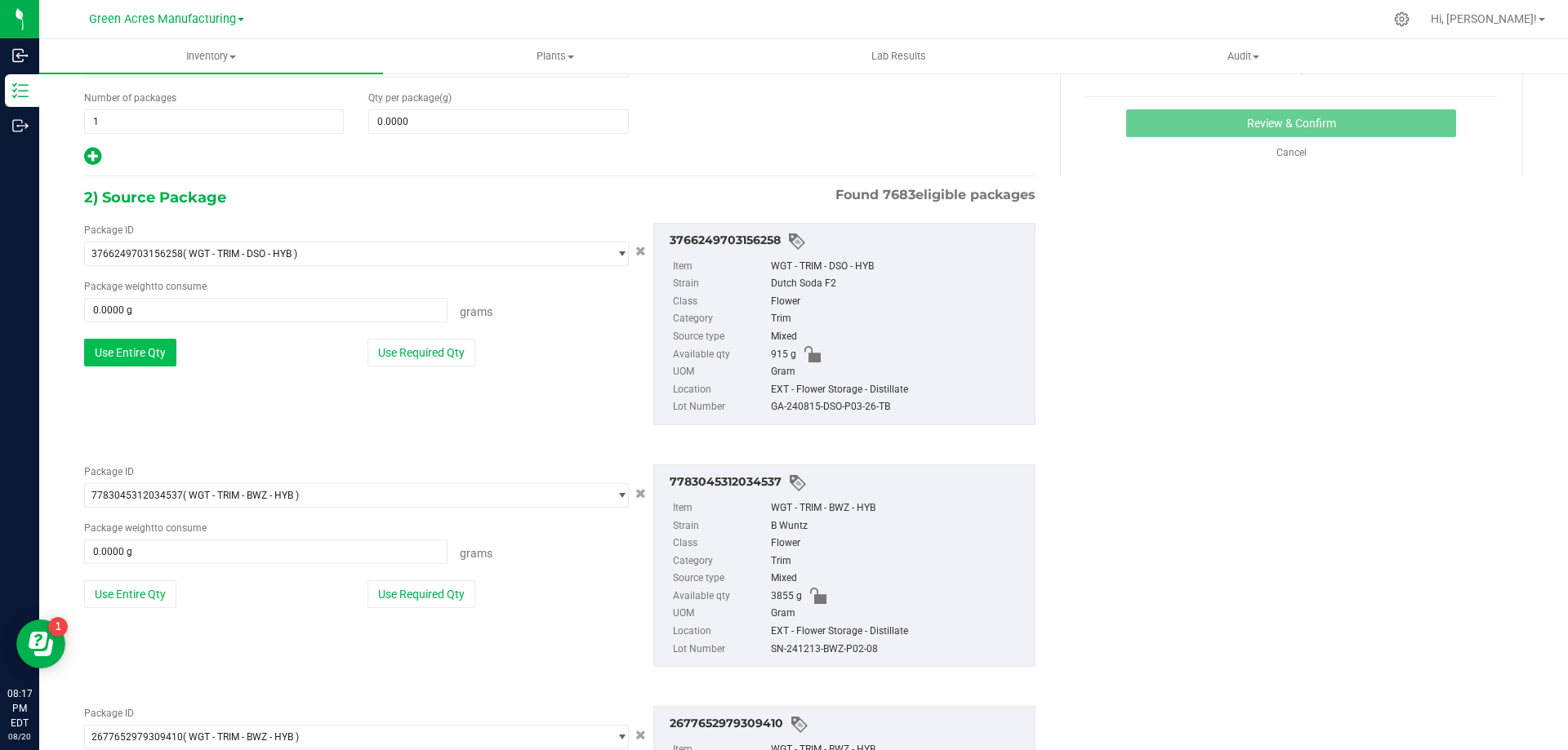
click at [101, 346] on button "Use Entire Qty" at bounding box center [130, 352] width 92 height 27
type input "915.0000 g"
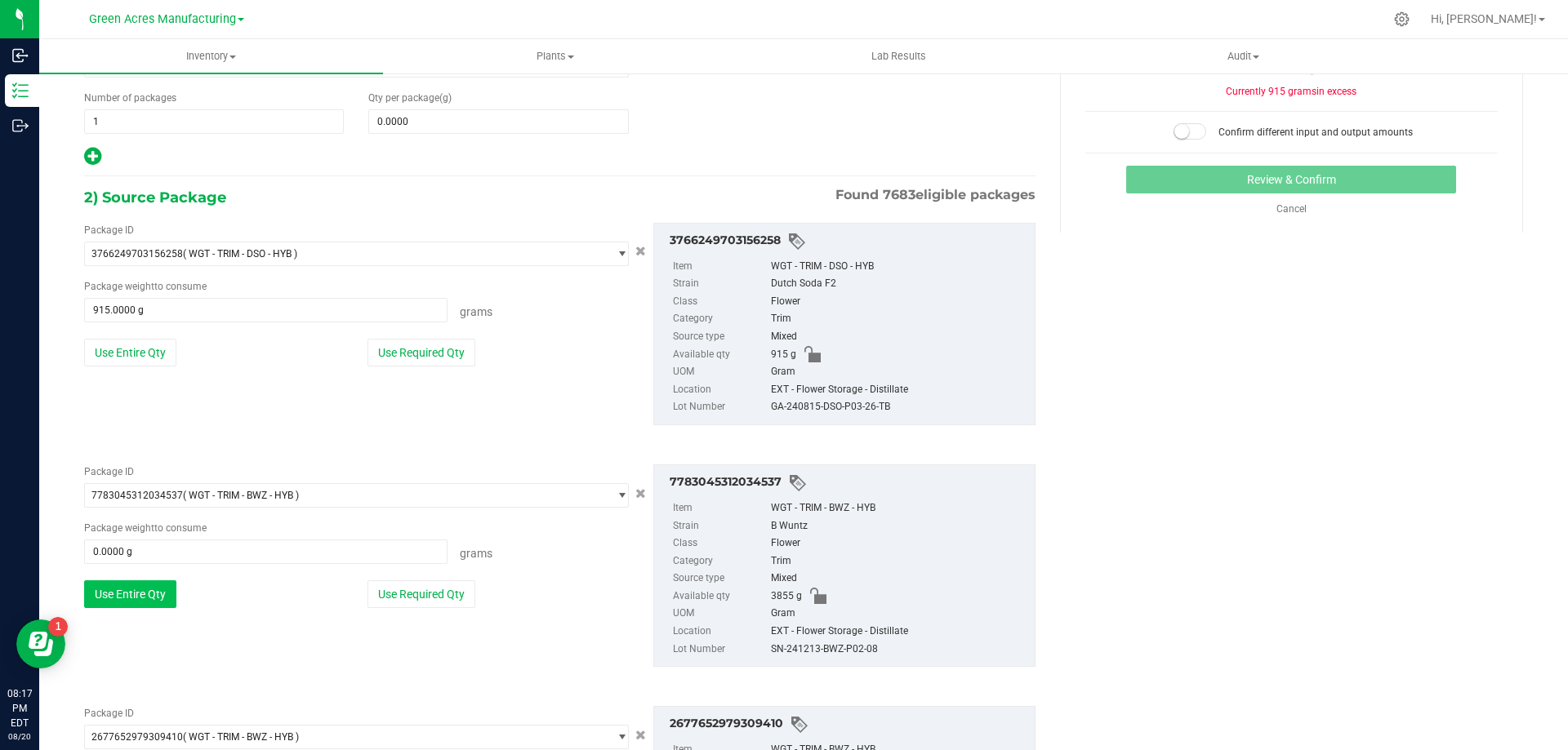
click at [155, 586] on button "Use Entire Qty" at bounding box center [130, 594] width 92 height 27
type input "3855.0000 g"
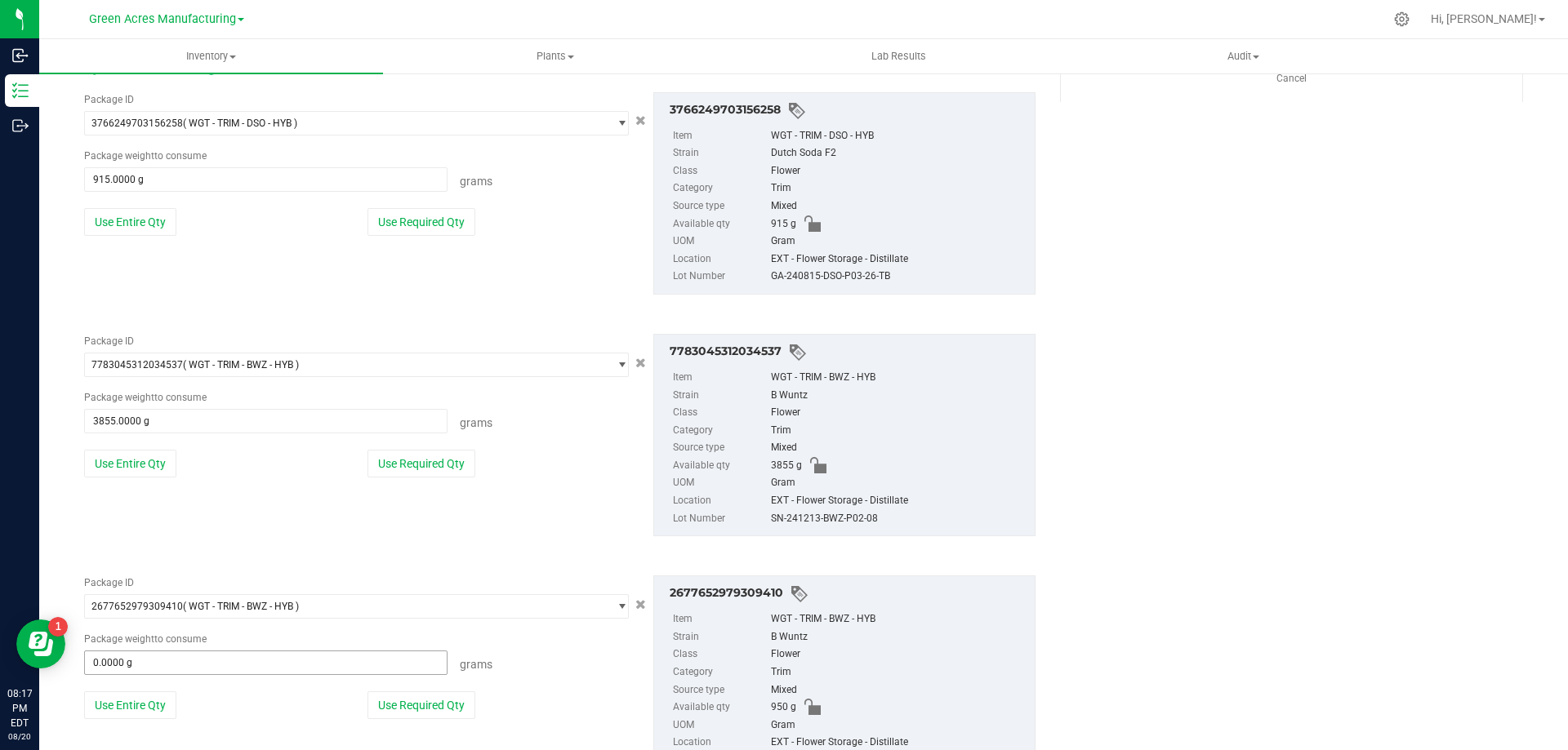
scroll to position [457, 0]
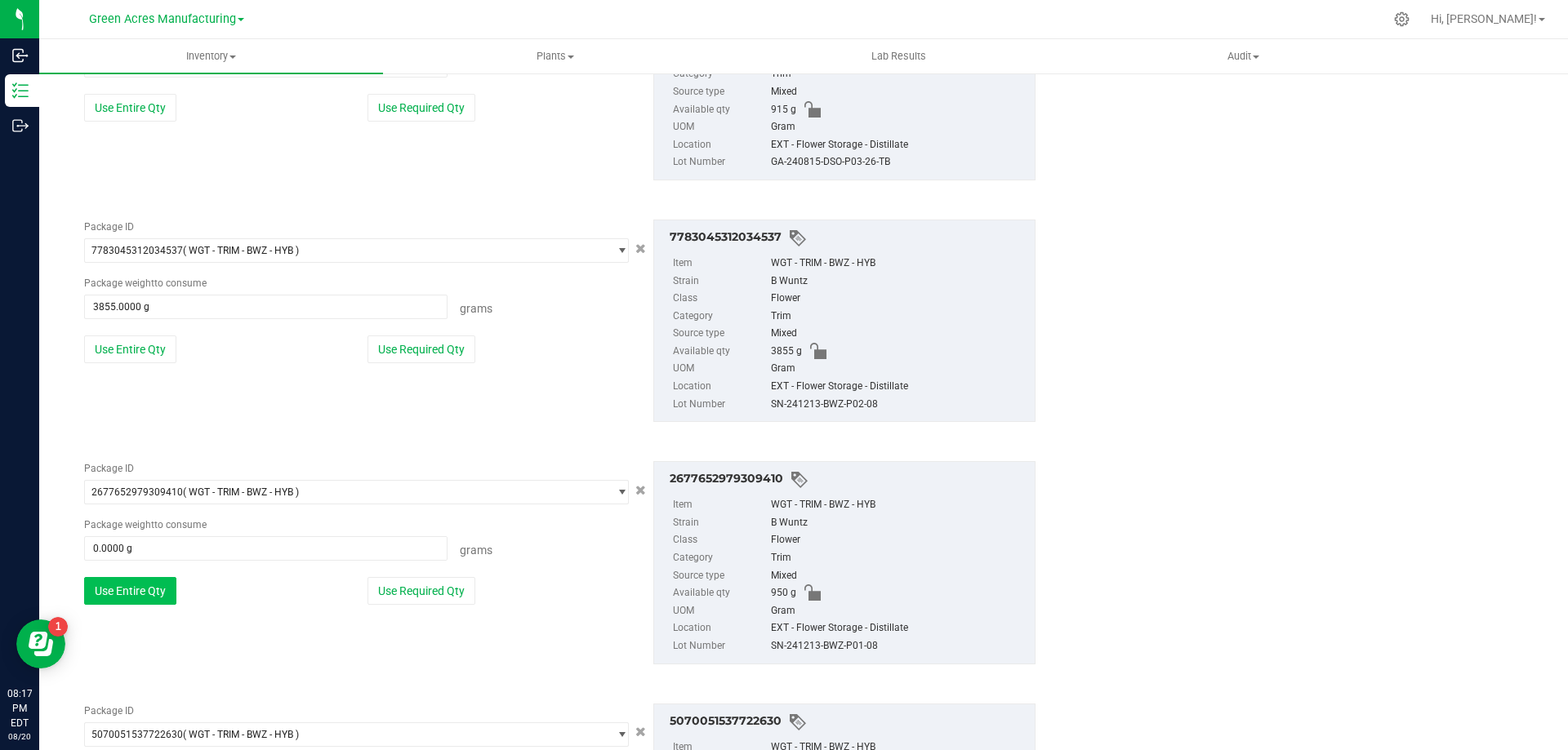
click at [136, 585] on button "Use Entire Qty" at bounding box center [130, 591] width 92 height 27
type input "950.0000 g"
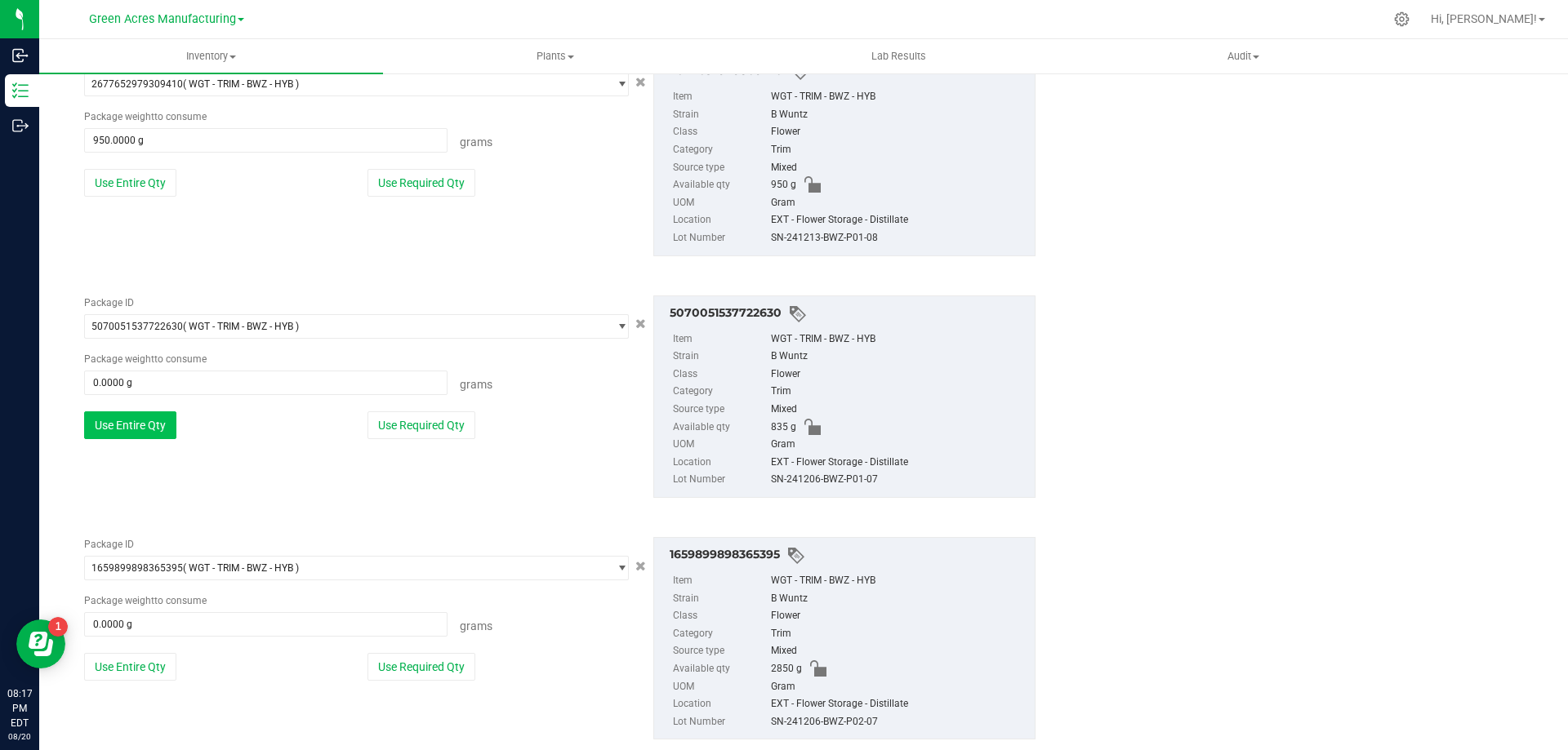
click at [130, 430] on button "Use Entire Qty" at bounding box center [130, 424] width 92 height 27
type input "835.0000 g"
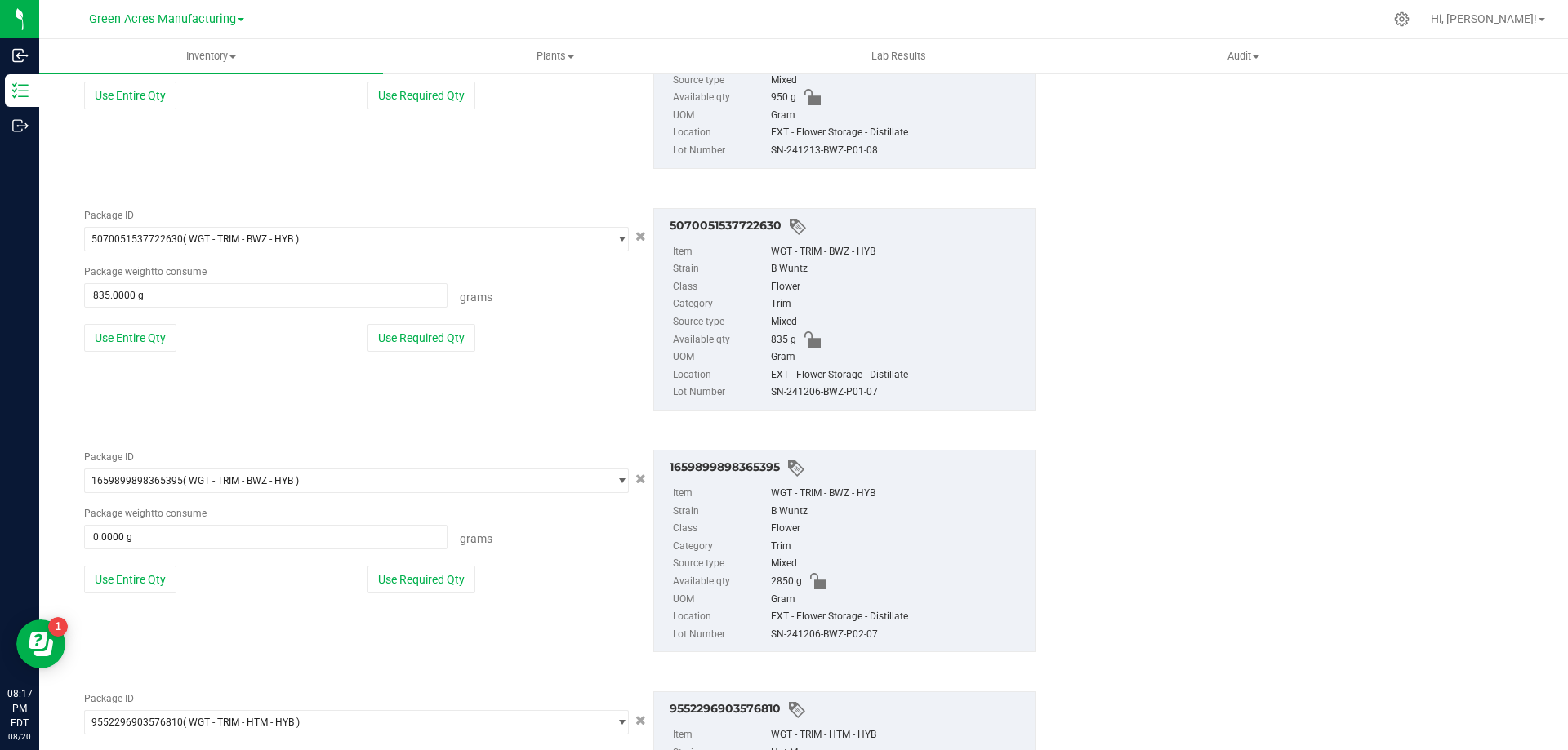
scroll to position [1192, 0]
click at [151, 341] on button "Use Entire Qty" at bounding box center [130, 340] width 92 height 27
type input "2850.0000 g"
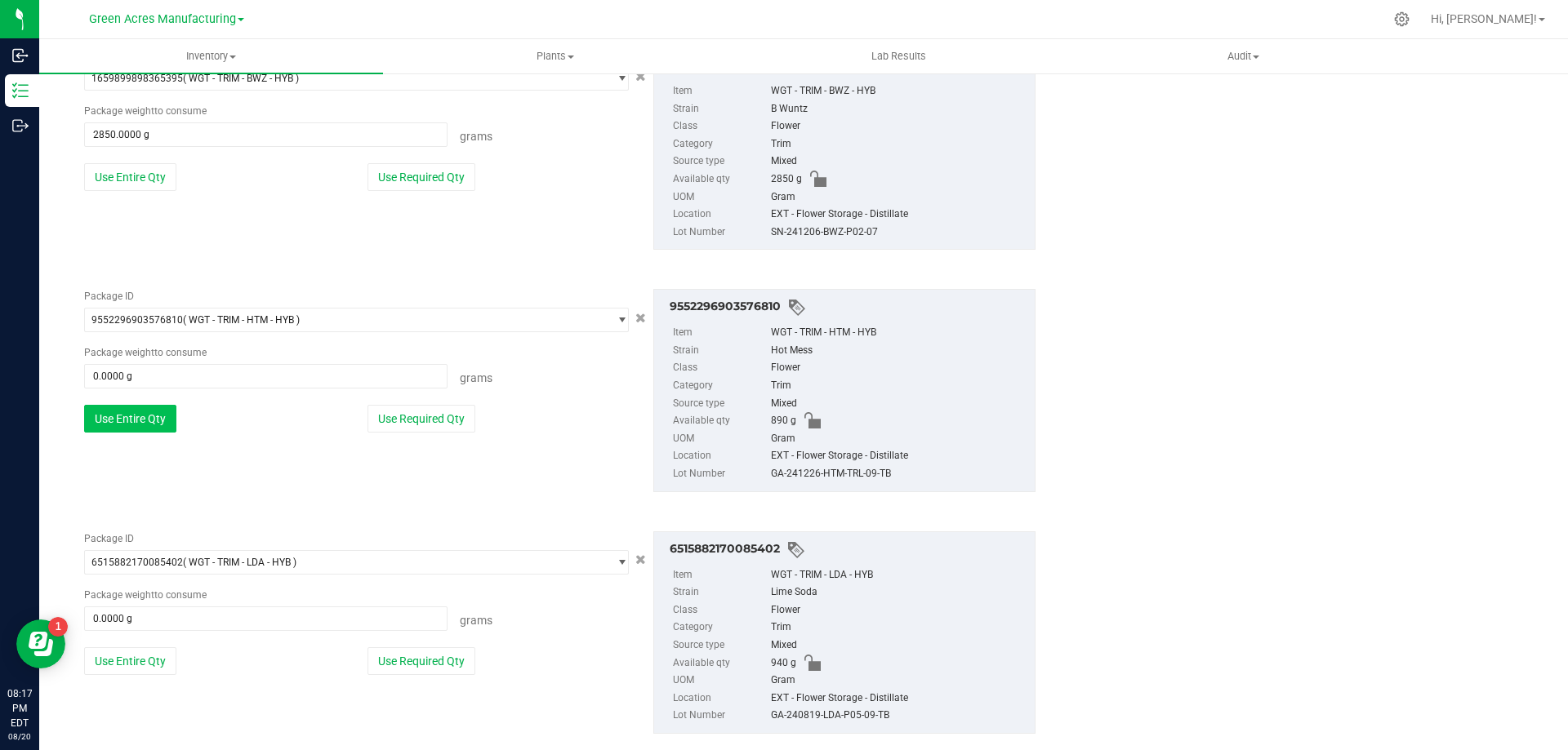
click at [161, 427] on button "Use Entire Qty" at bounding box center [130, 419] width 92 height 27
type input "890.0000 g"
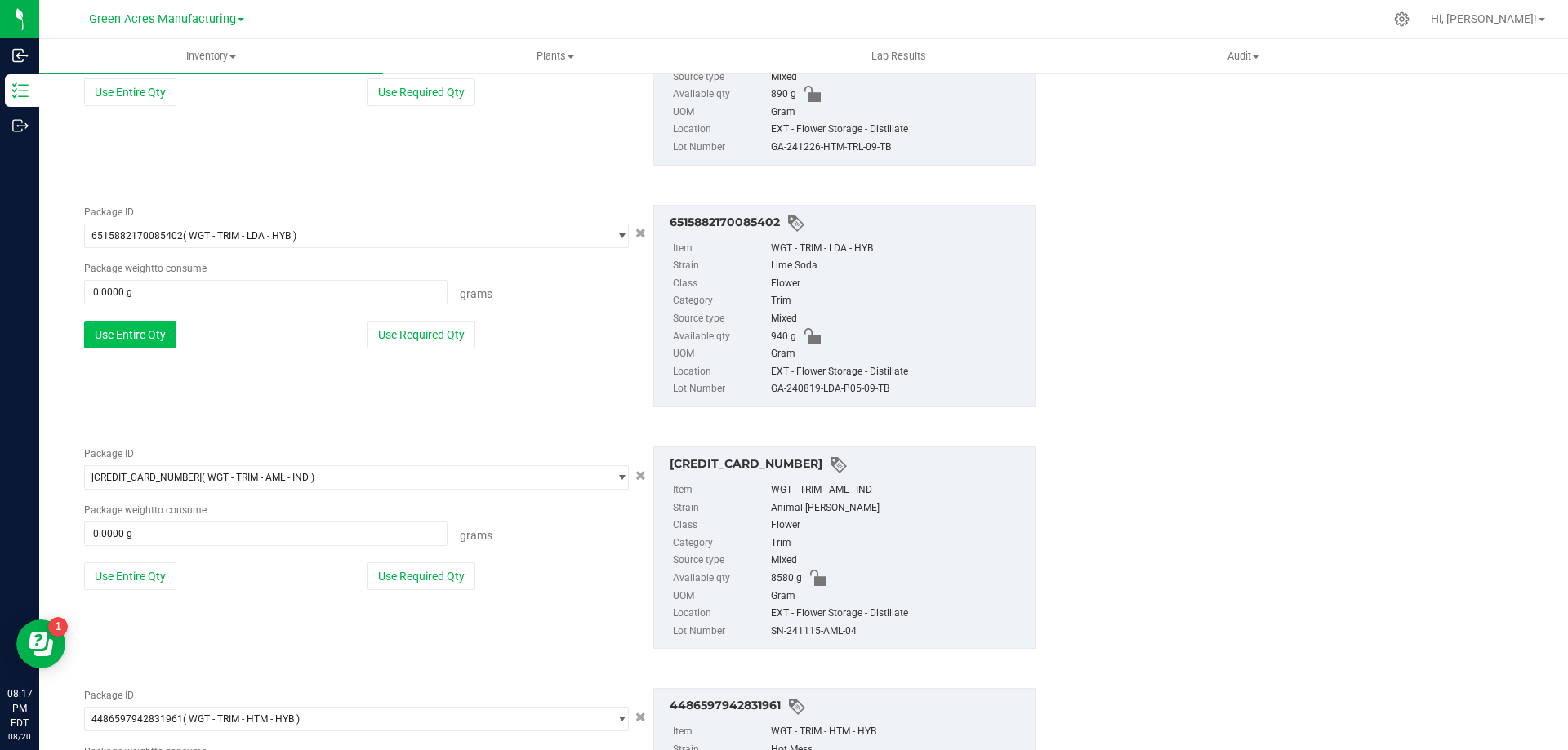
click at [130, 346] on button "Use Entire Qty" at bounding box center [130, 334] width 92 height 27
type input "940.0000 g"
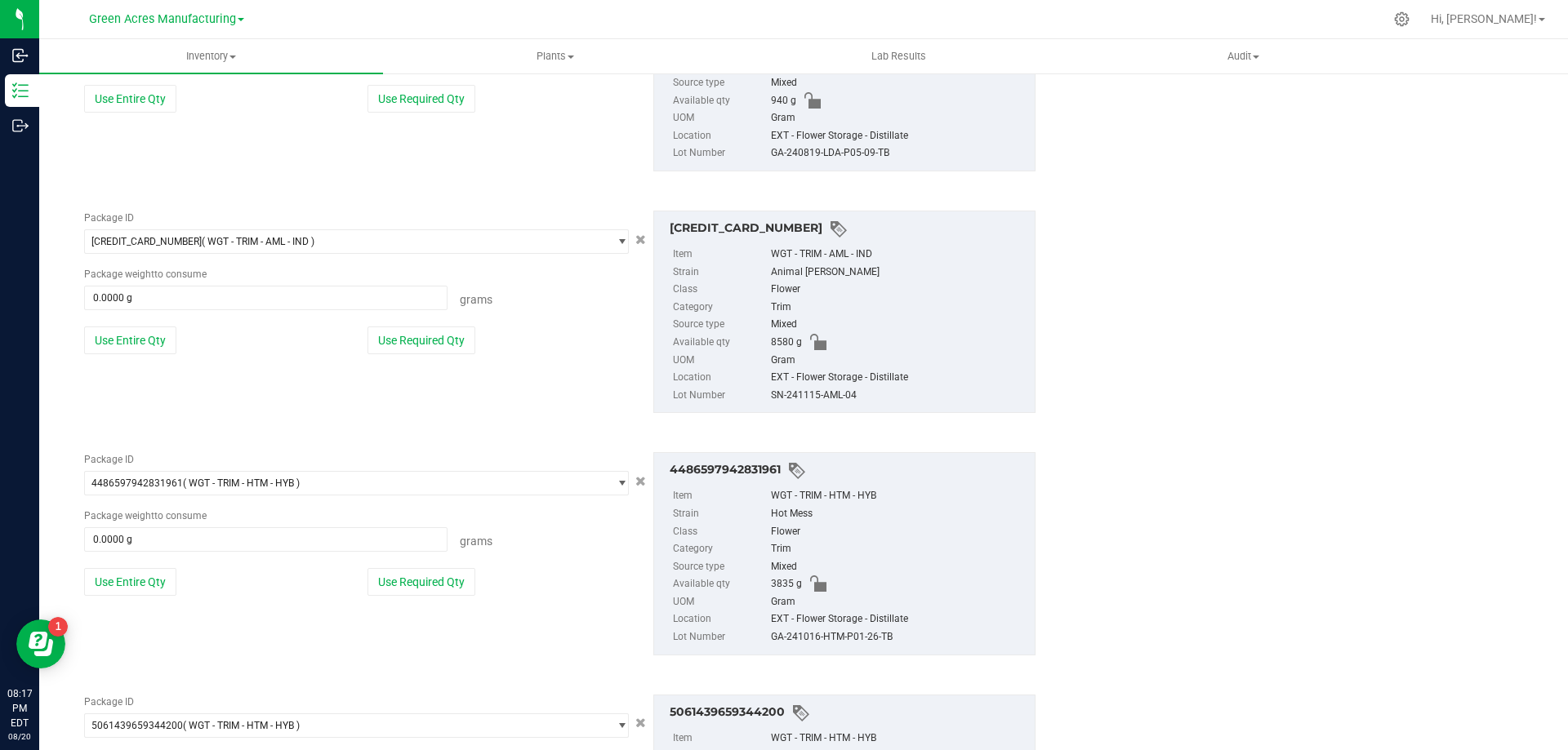
scroll to position [1927, 0]
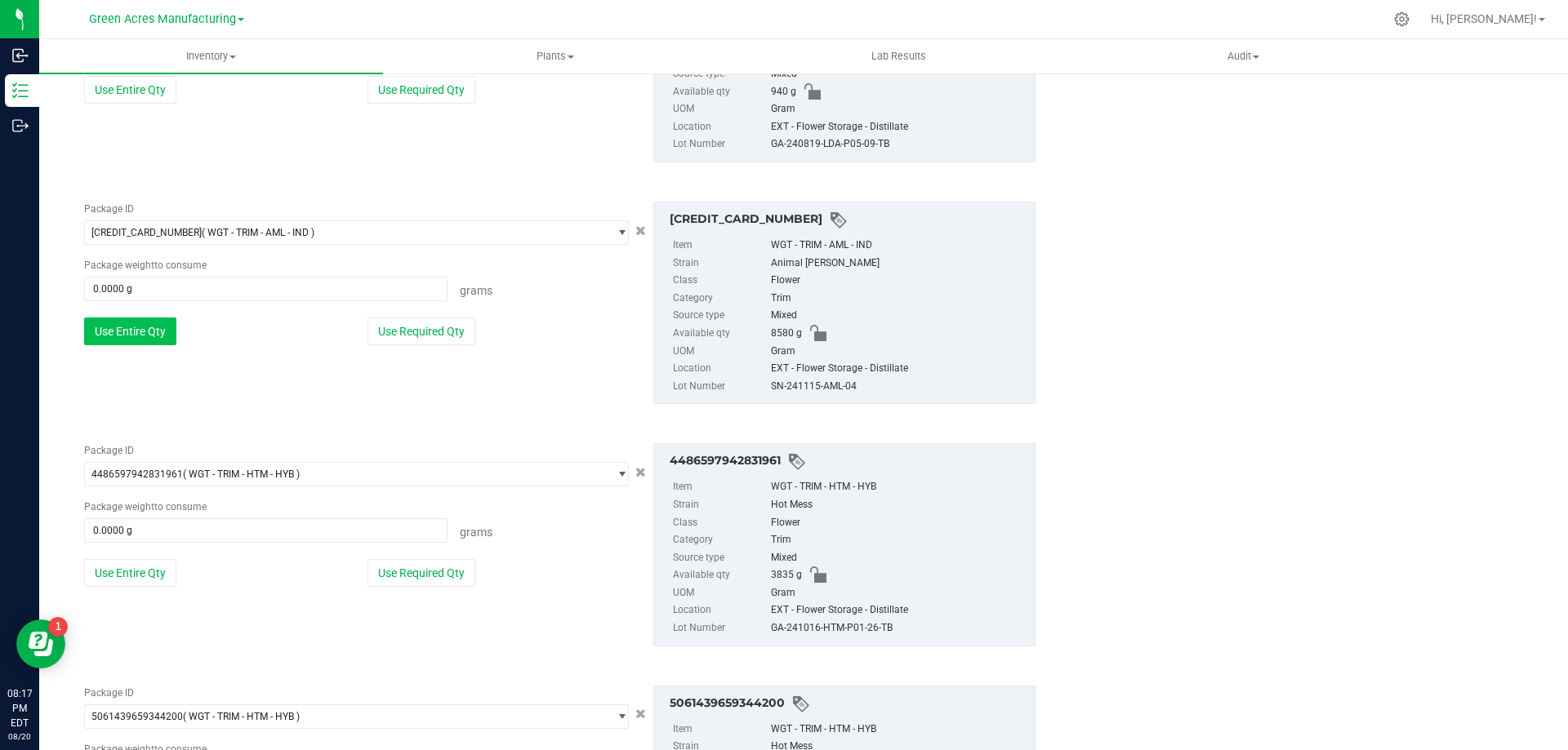
click at [130, 341] on button "Use Entire Qty" at bounding box center [130, 331] width 92 height 27
type input "8580.0000 g"
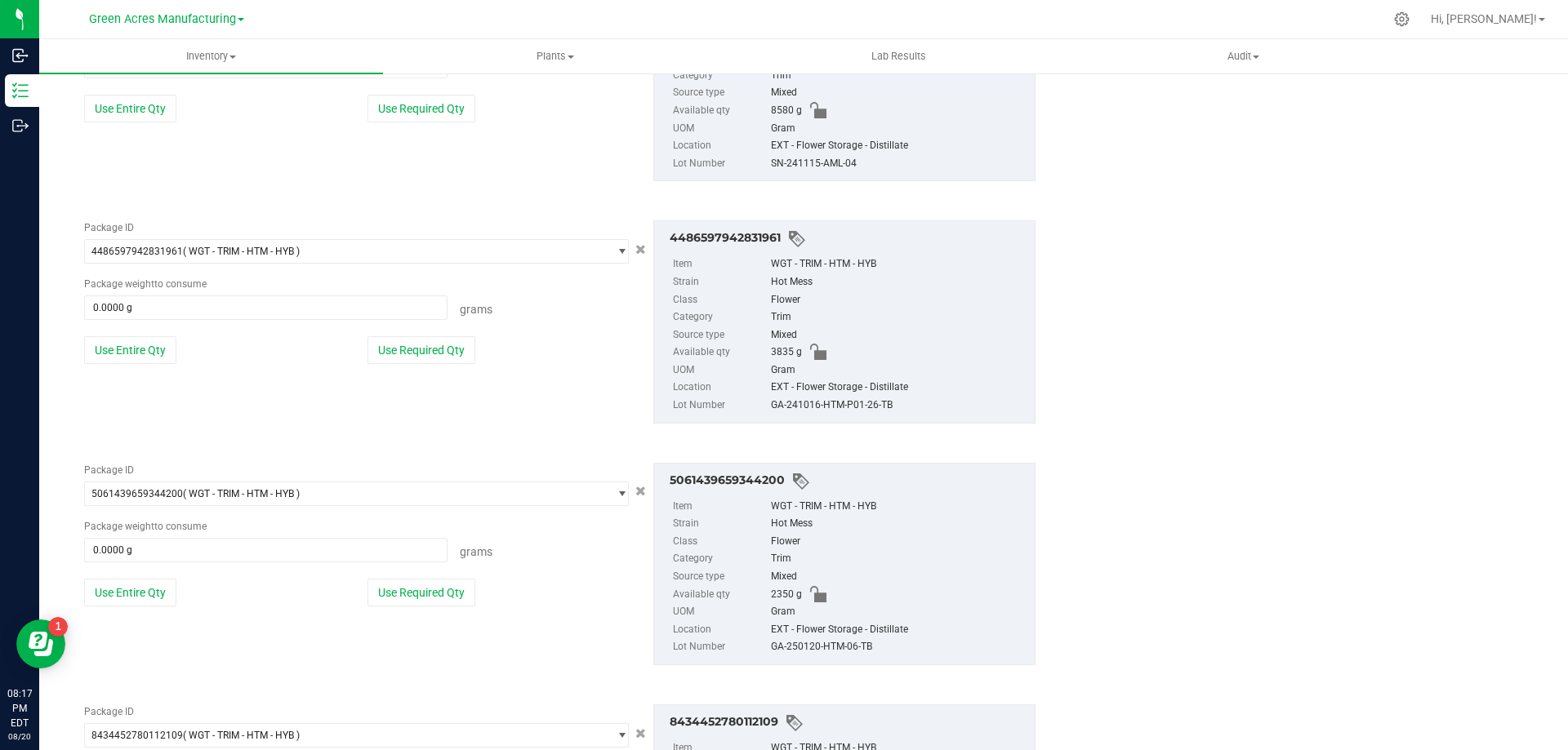
scroll to position [2171, 0]
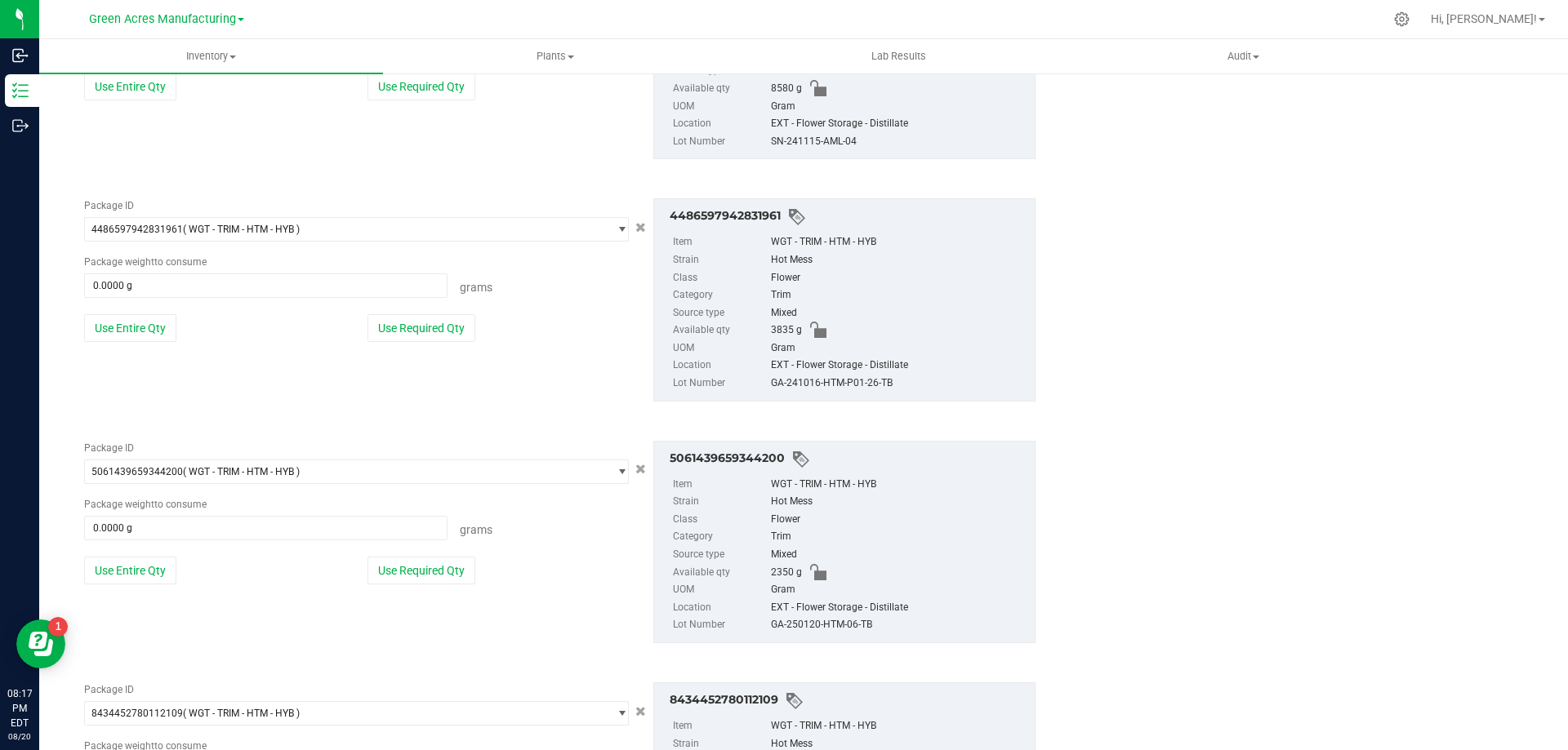
click at [150, 344] on div "Package ID 4486597942831961 ( WGT - TRIM - HTM - HYB ) 4472387348856353 4474680…" at bounding box center [356, 277] width 569 height 156
click at [150, 335] on button "Use Entire Qty" at bounding box center [130, 327] width 92 height 27
type input "3835.0000 g"
click at [147, 331] on button "Use Entire Qty" at bounding box center [130, 325] width 92 height 27
type input "2350.0000 g"
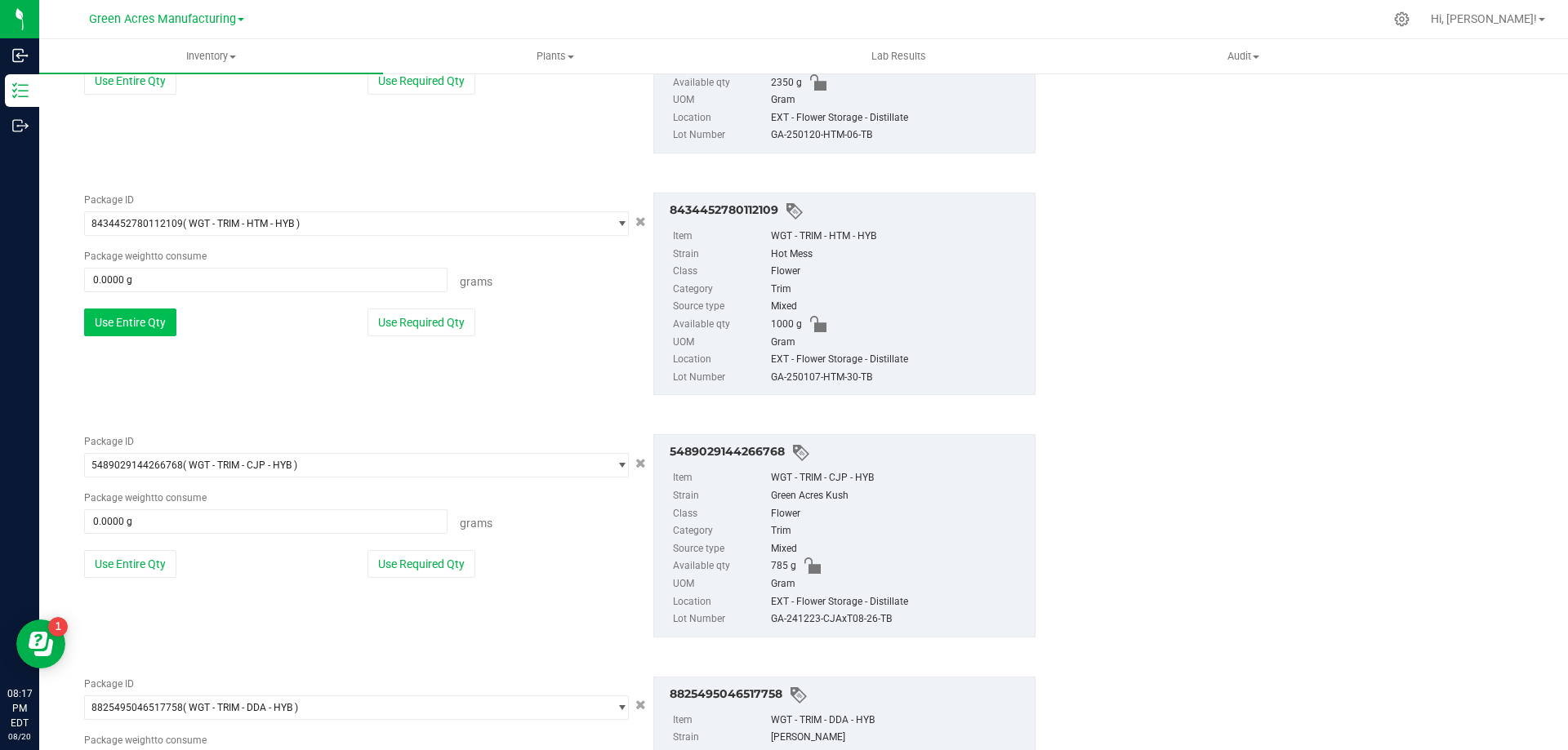
click at [149, 326] on button "Use Entire Qty" at bounding box center [130, 322] width 92 height 27
type input "1000.0000 g"
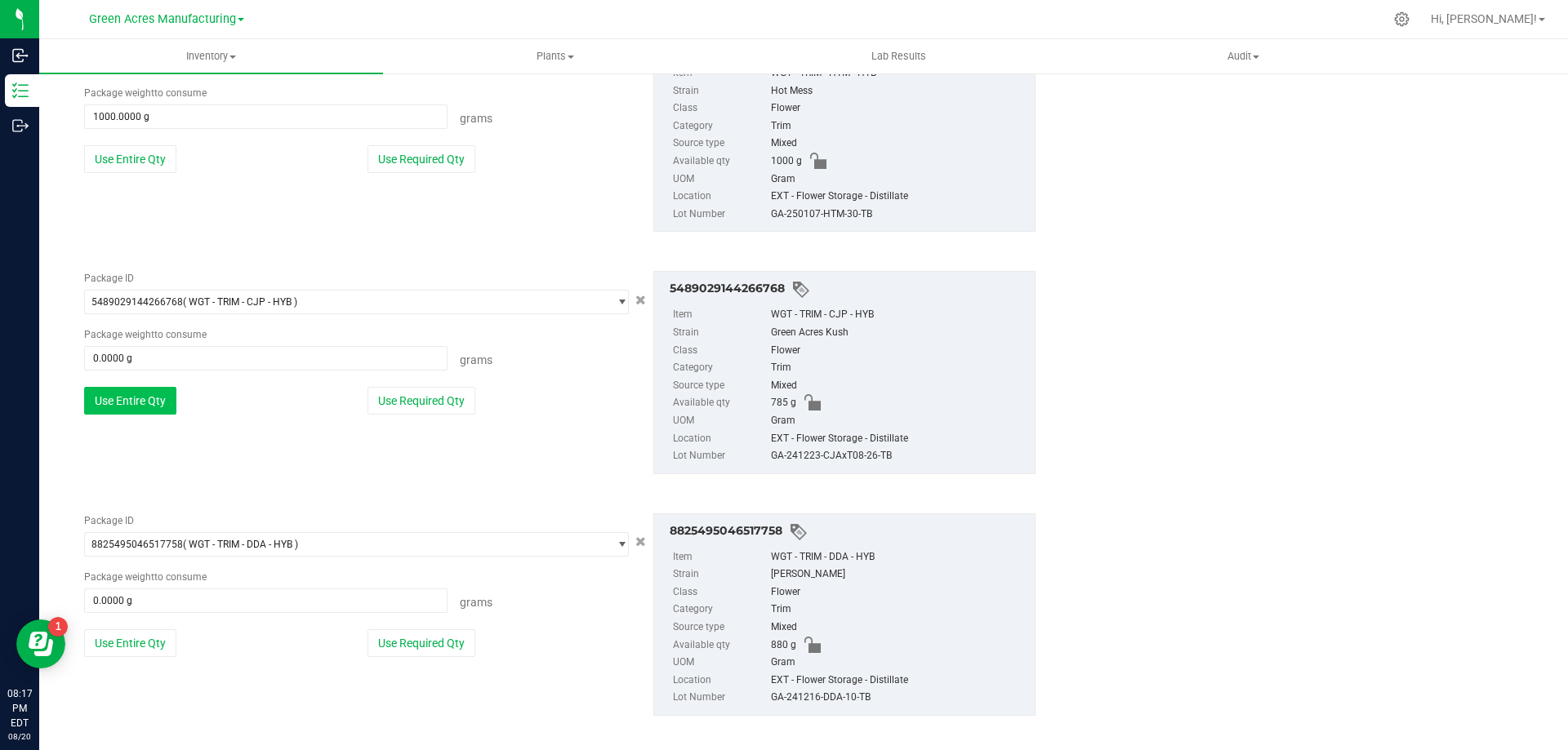
click at [128, 395] on button "Use Entire Qty" at bounding box center [130, 400] width 92 height 27
type input "785.0000 g"
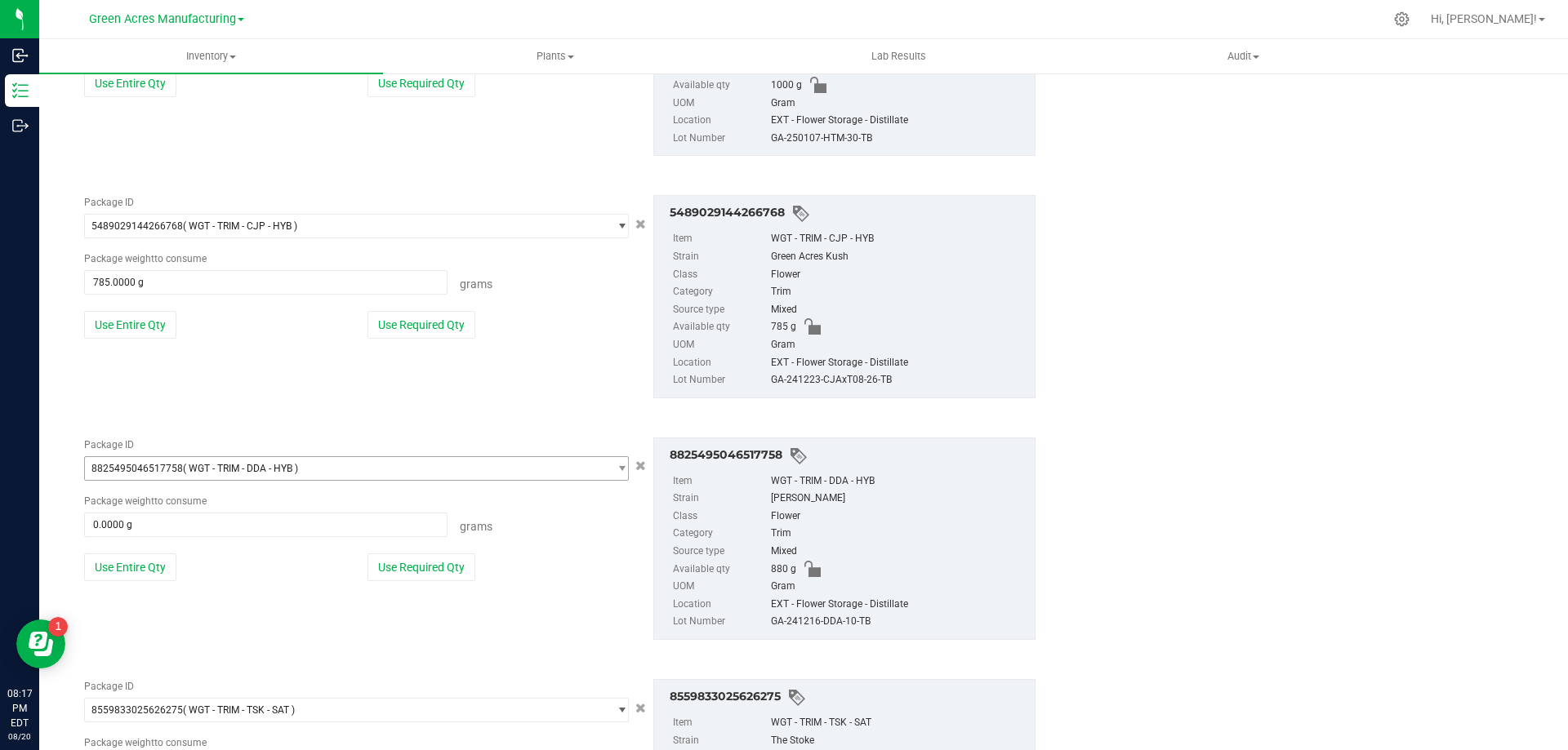
scroll to position [2906, 0]
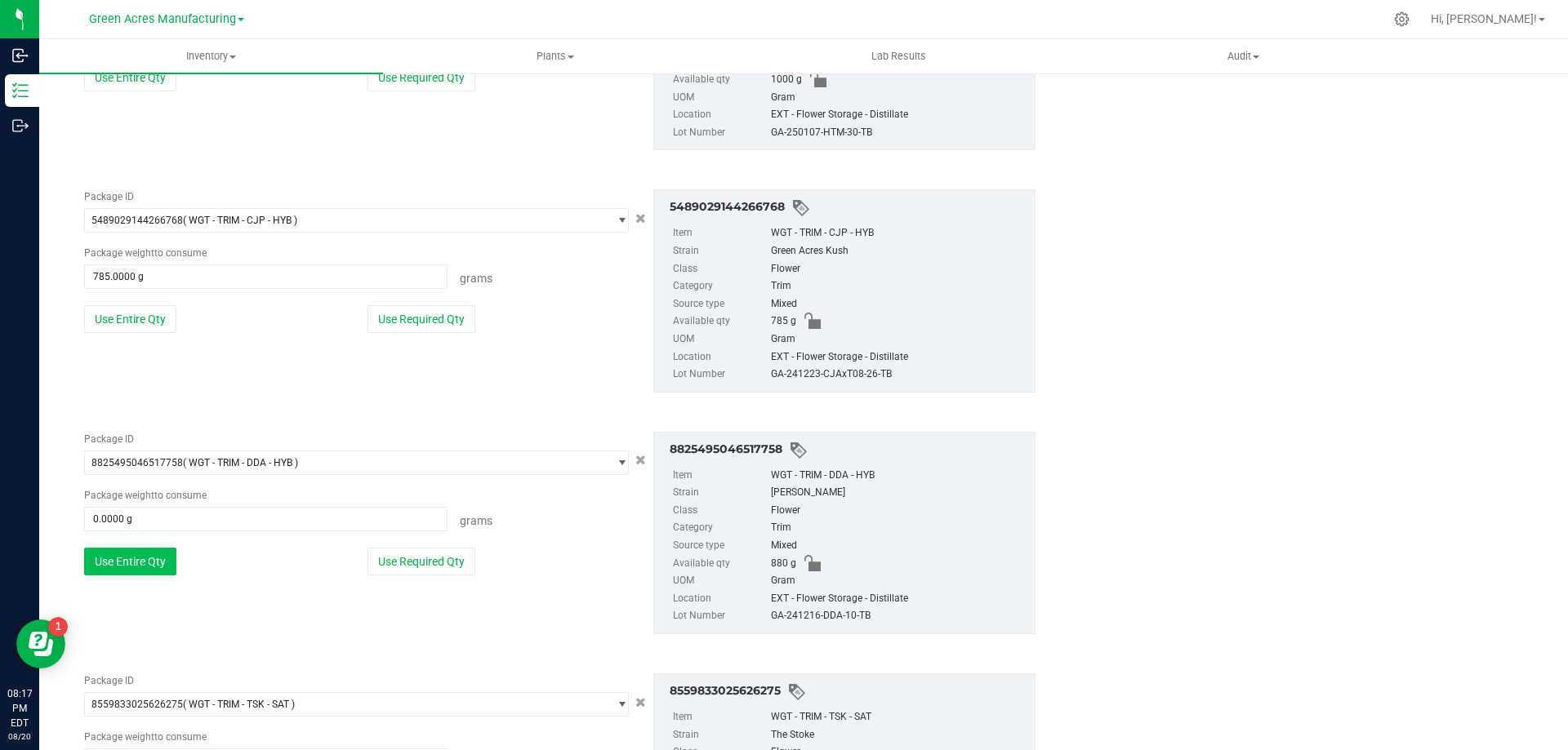
click at [140, 564] on button "Use Entire Qty" at bounding box center [130, 561] width 92 height 27
type input "880.0000 g"
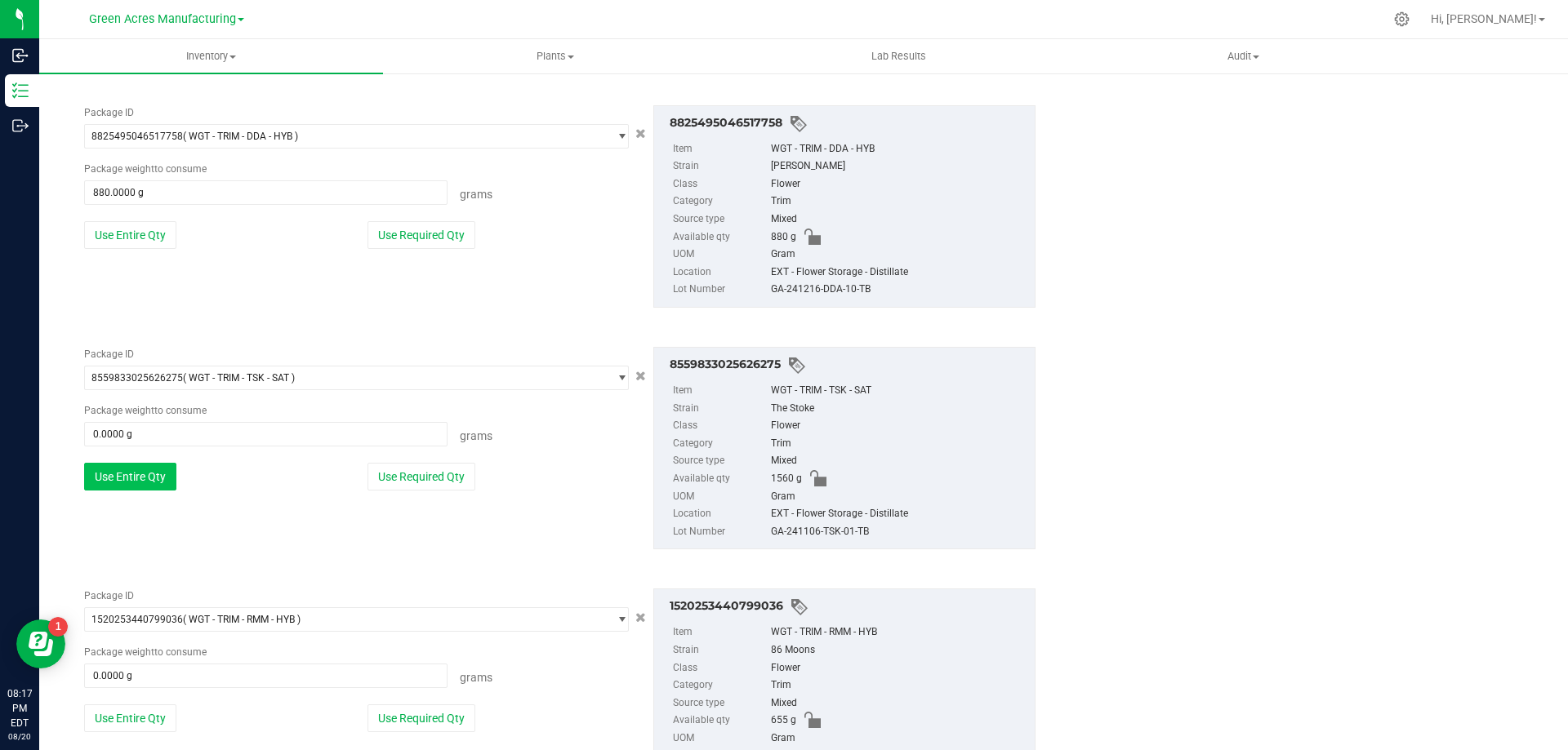
click at [116, 465] on button "Use Entire Qty" at bounding box center [130, 476] width 92 height 27
type input "1560.0000 g"
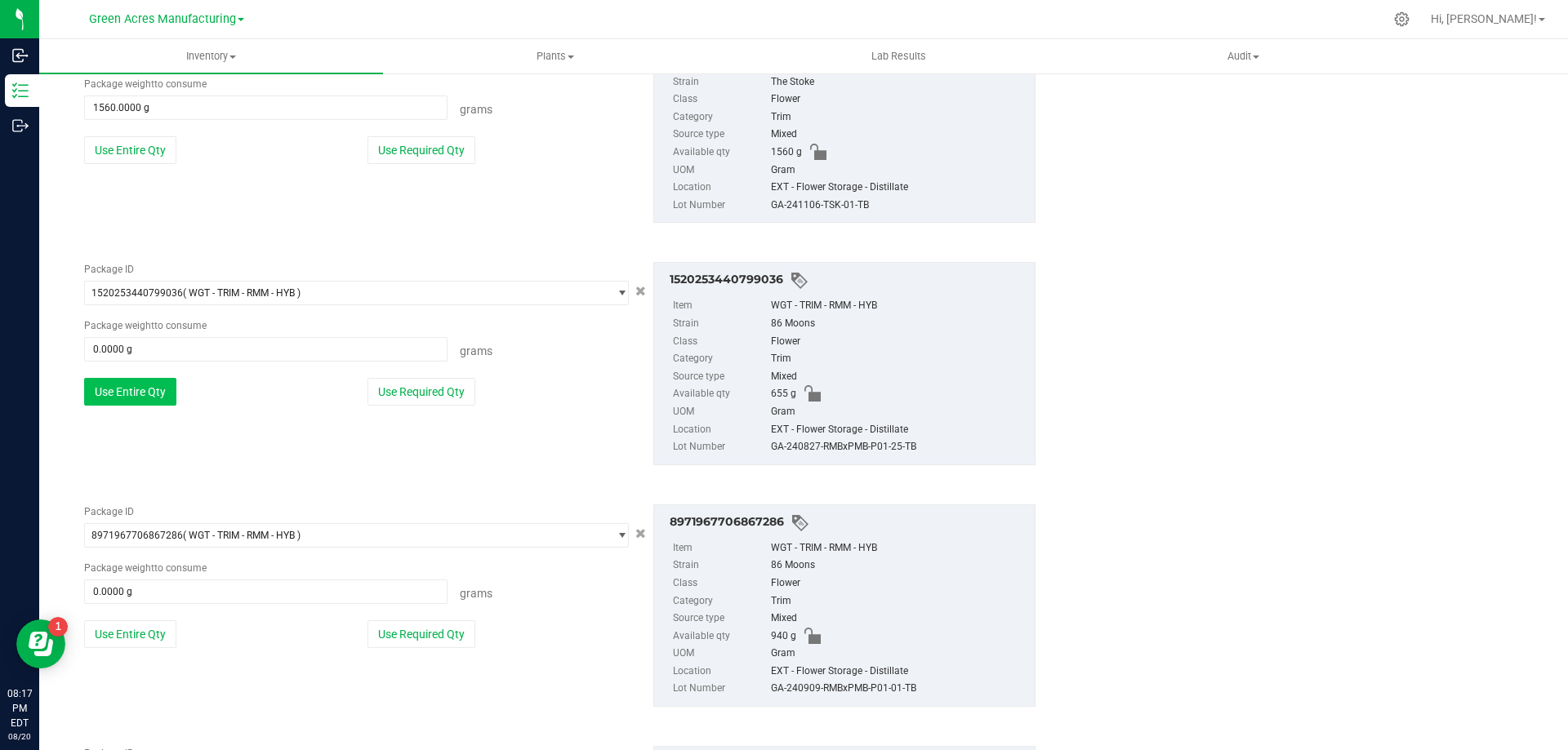
click at [132, 390] on button "Use Entire Qty" at bounding box center [130, 391] width 92 height 27
type input "655.0000 g"
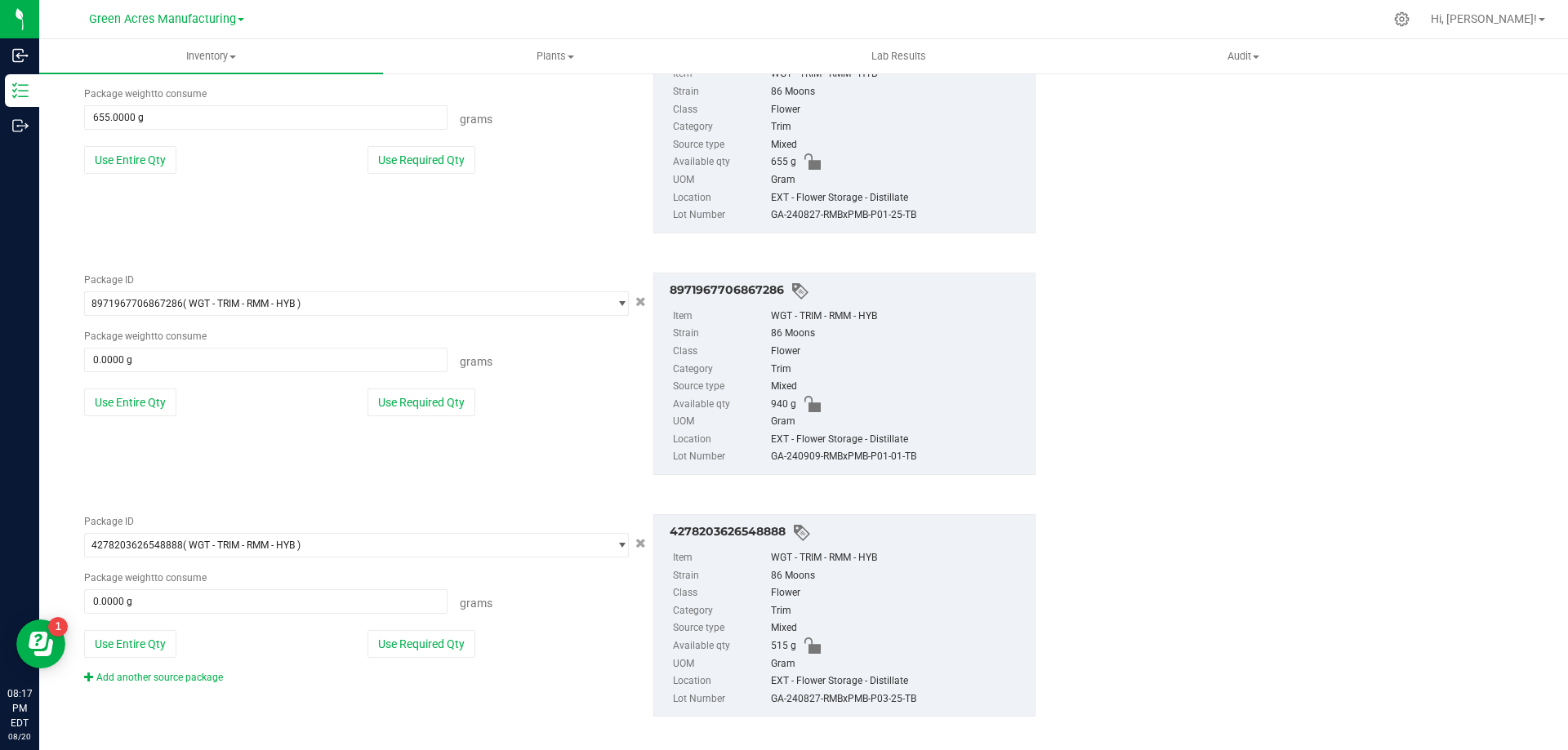
scroll to position [3804, 0]
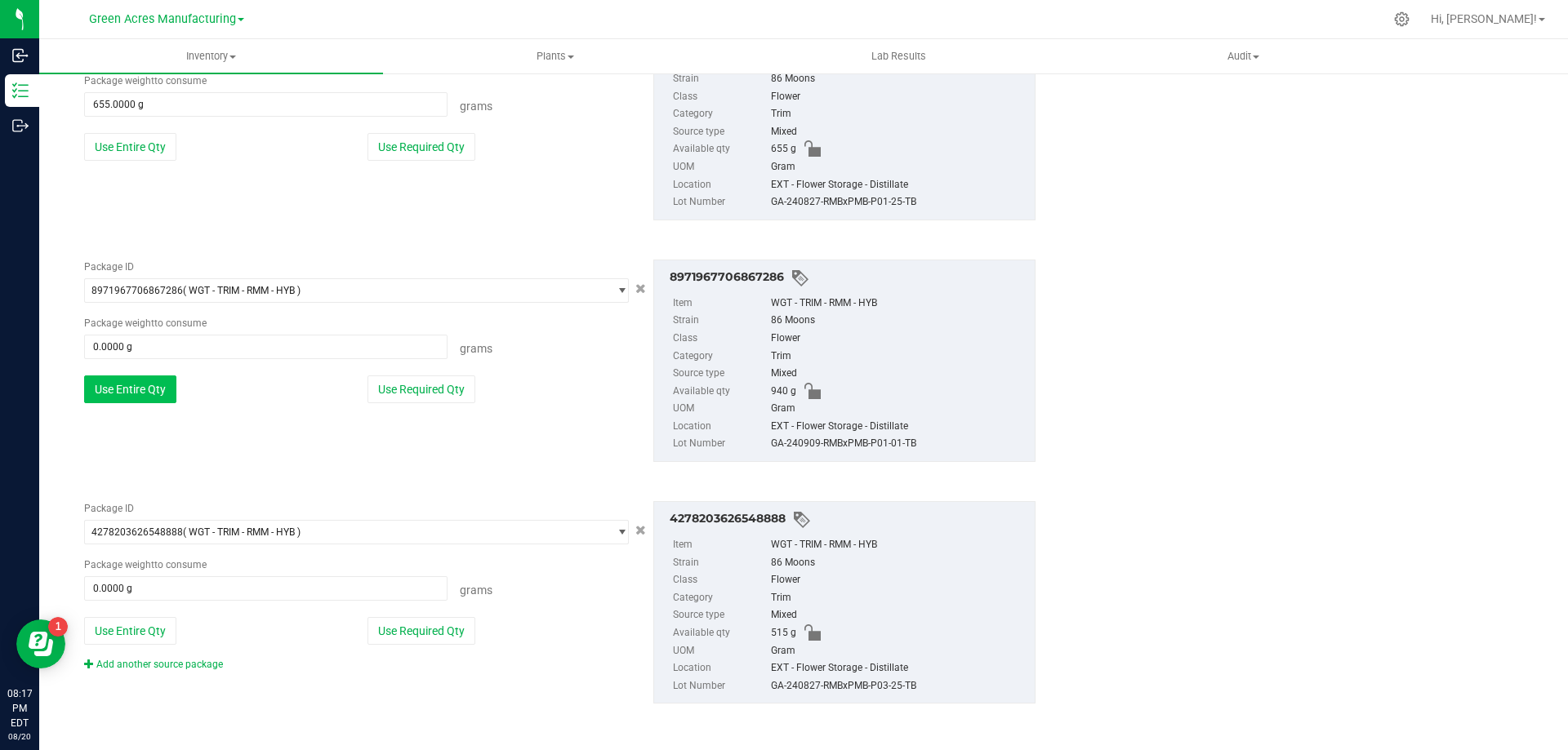
click at [140, 379] on button "Use Entire Qty" at bounding box center [130, 389] width 92 height 27
type input "940.0000 g"
click at [147, 631] on button "Use Entire Qty" at bounding box center [130, 630] width 92 height 27
type input "515.0000 g"
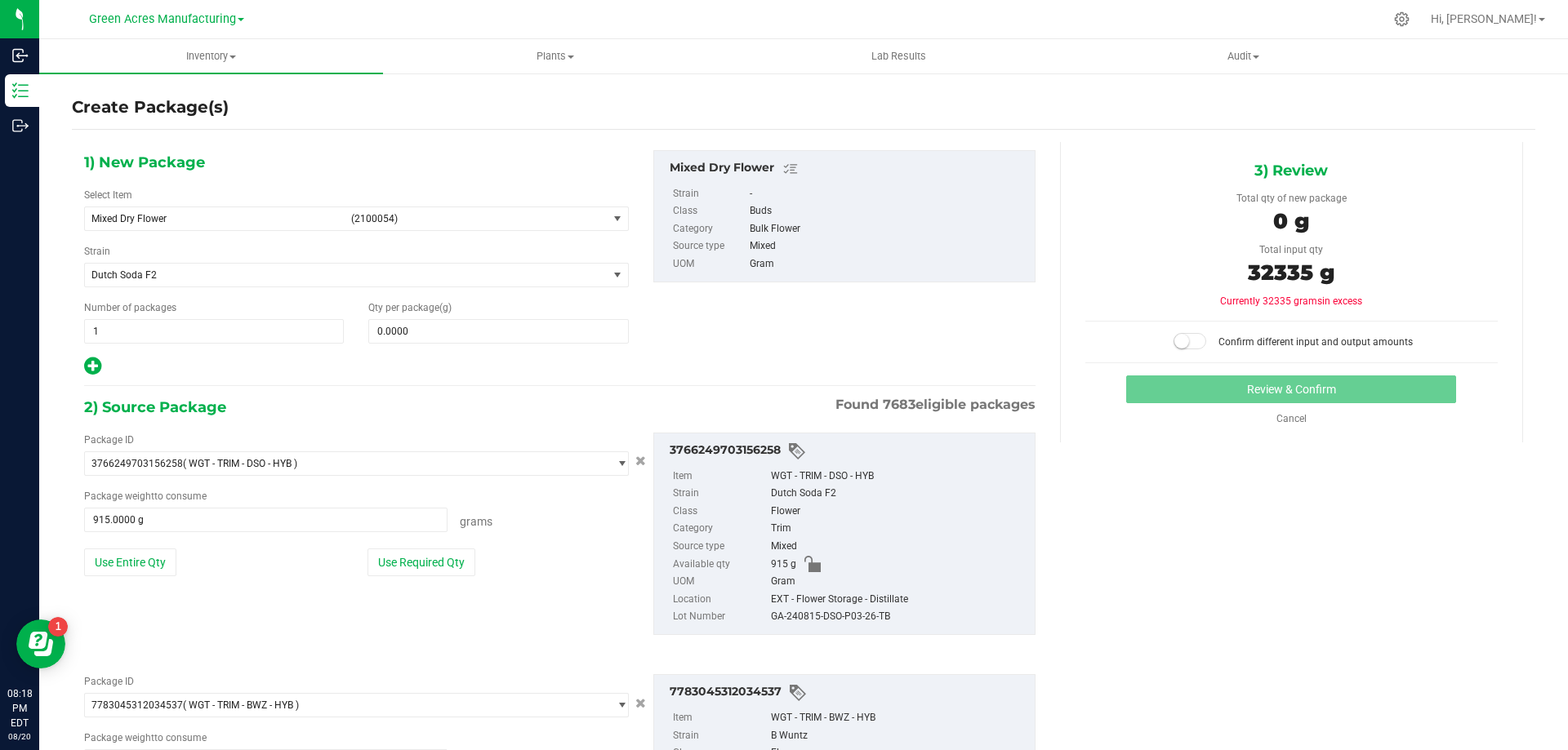
scroll to position [0, 0]
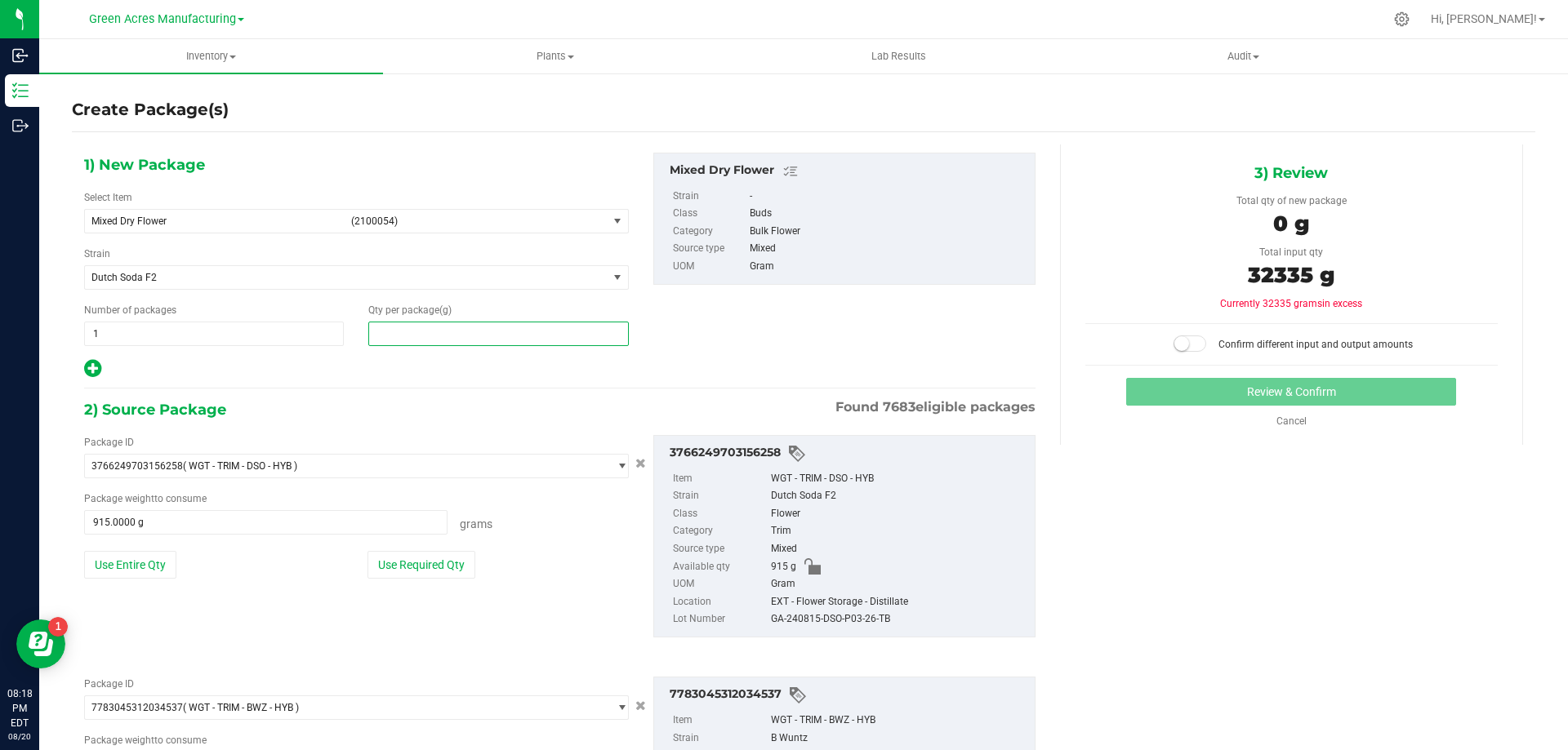
click at [438, 333] on span at bounding box center [498, 333] width 260 height 24
type input "32335"
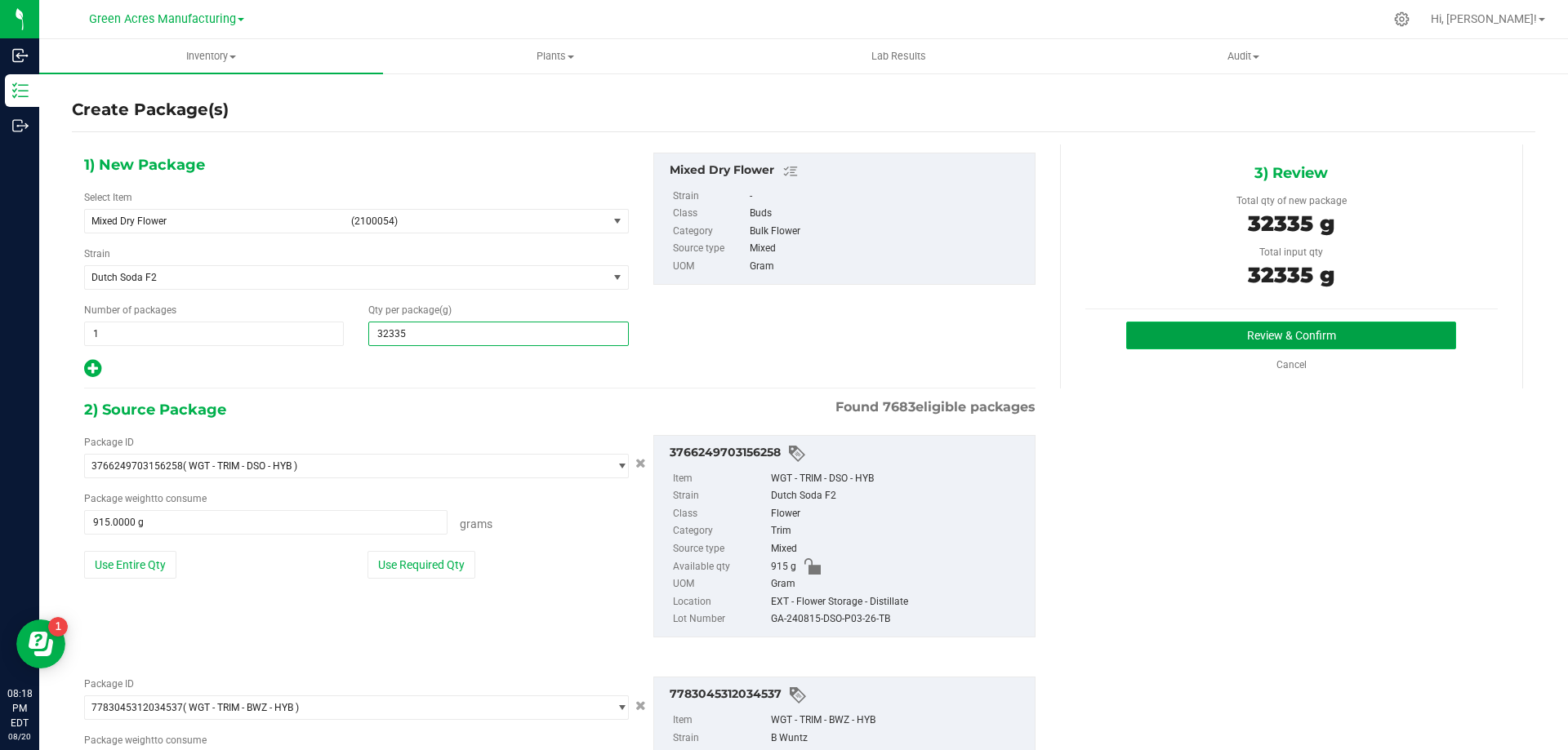
type input "32,335.0000"
click at [1261, 344] on button "Review & Confirm" at bounding box center [1290, 335] width 330 height 27
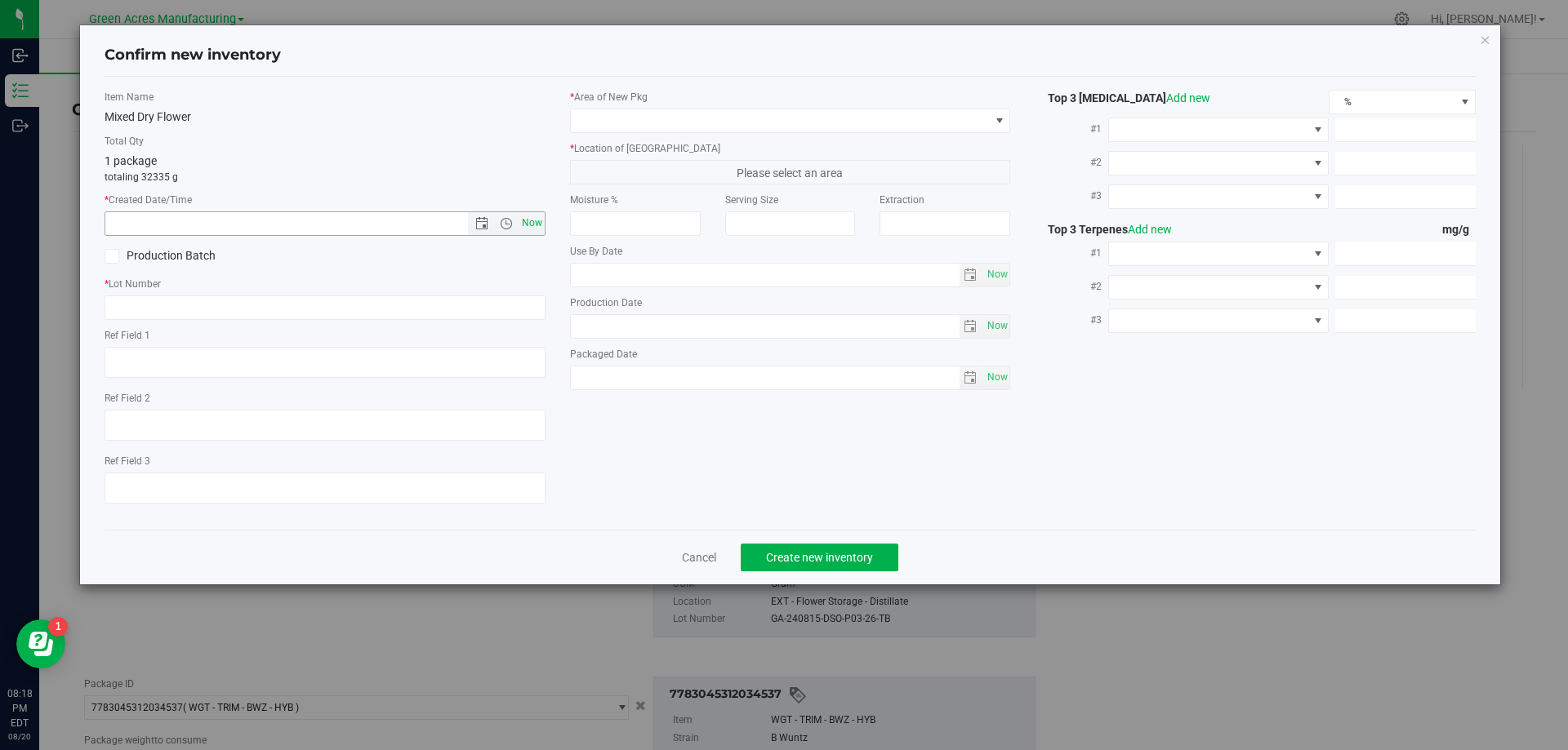
click at [538, 219] on span "Now" at bounding box center [531, 223] width 27 height 24
type input "[DATE] 8:18 PM"
click at [999, 124] on span at bounding box center [1000, 121] width 13 height 13
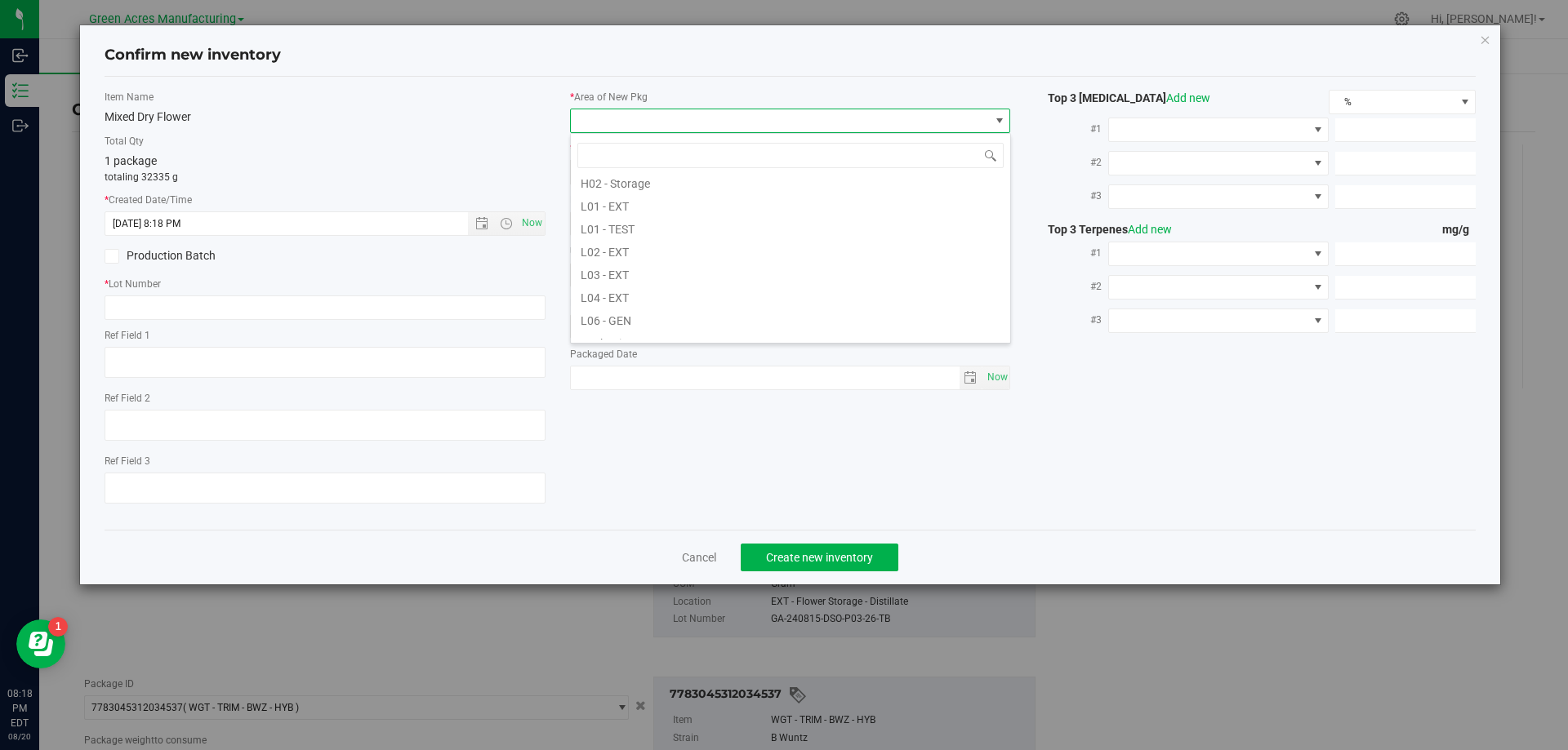
scroll to position [326, 0]
click at [656, 254] on li "L04 - EXT" at bounding box center [790, 250] width 440 height 23
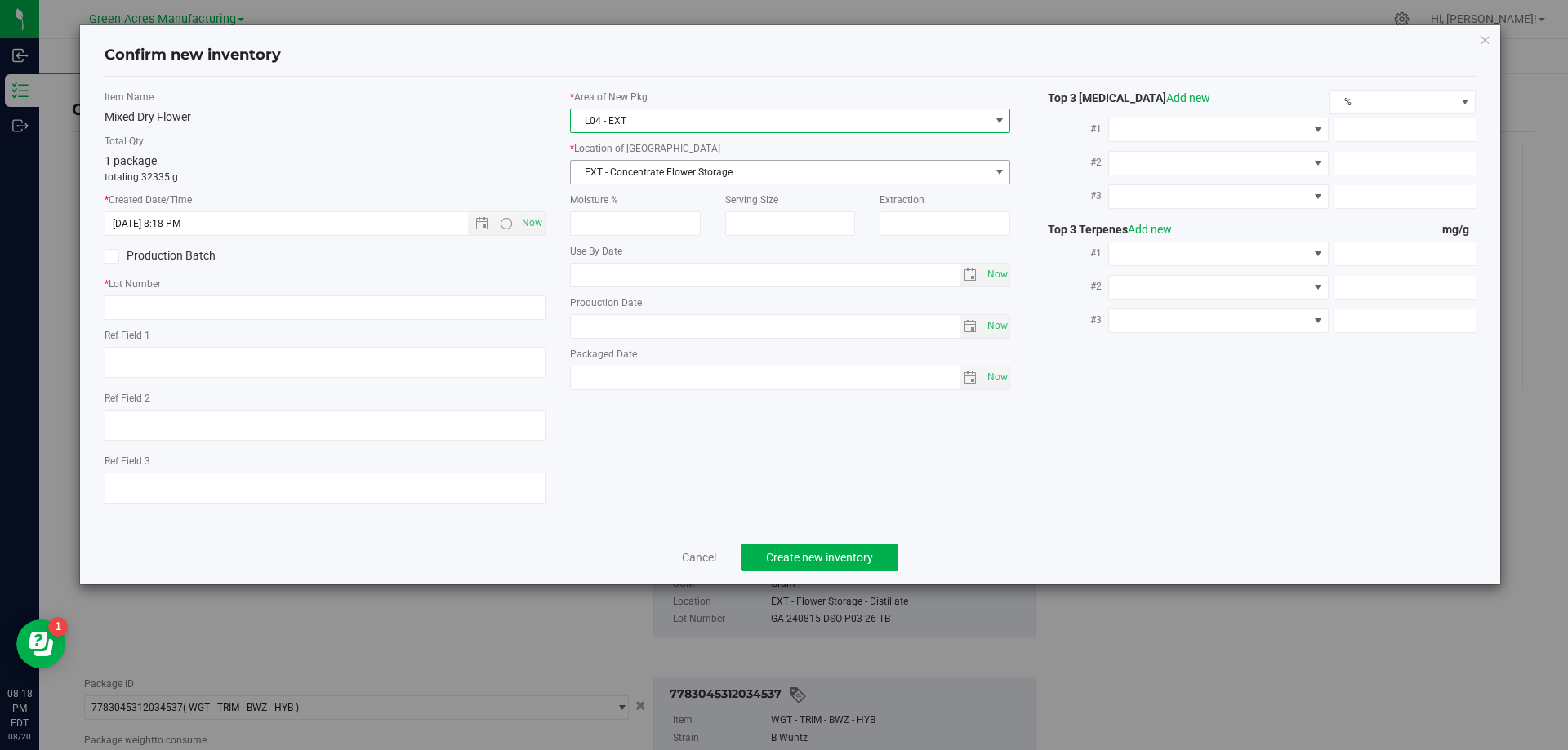
click at [743, 171] on span "EXT - Concentrate Flower Storage" at bounding box center [780, 173] width 419 height 23
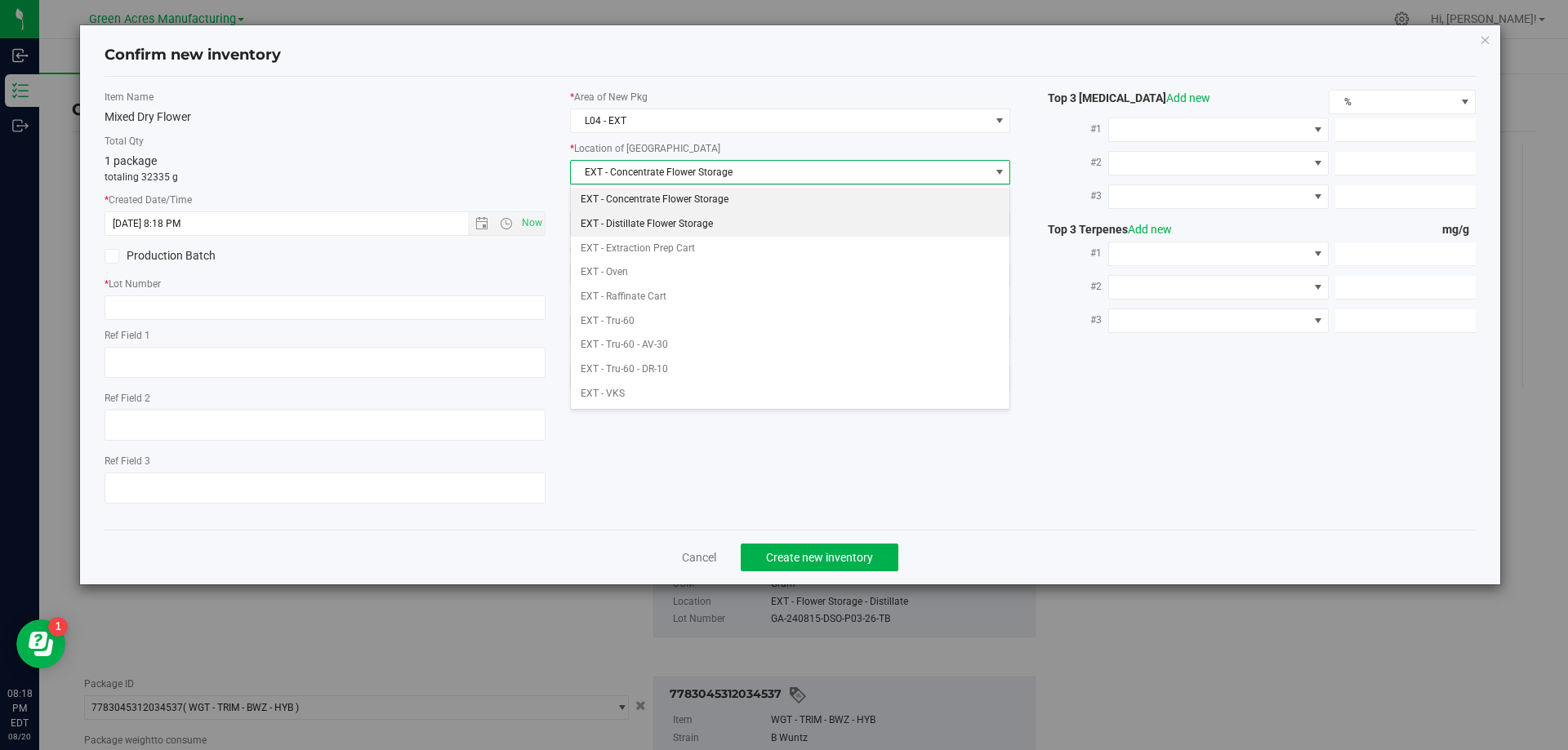
click at [726, 221] on li "EXT - Distillate Flower Storage" at bounding box center [790, 224] width 440 height 24
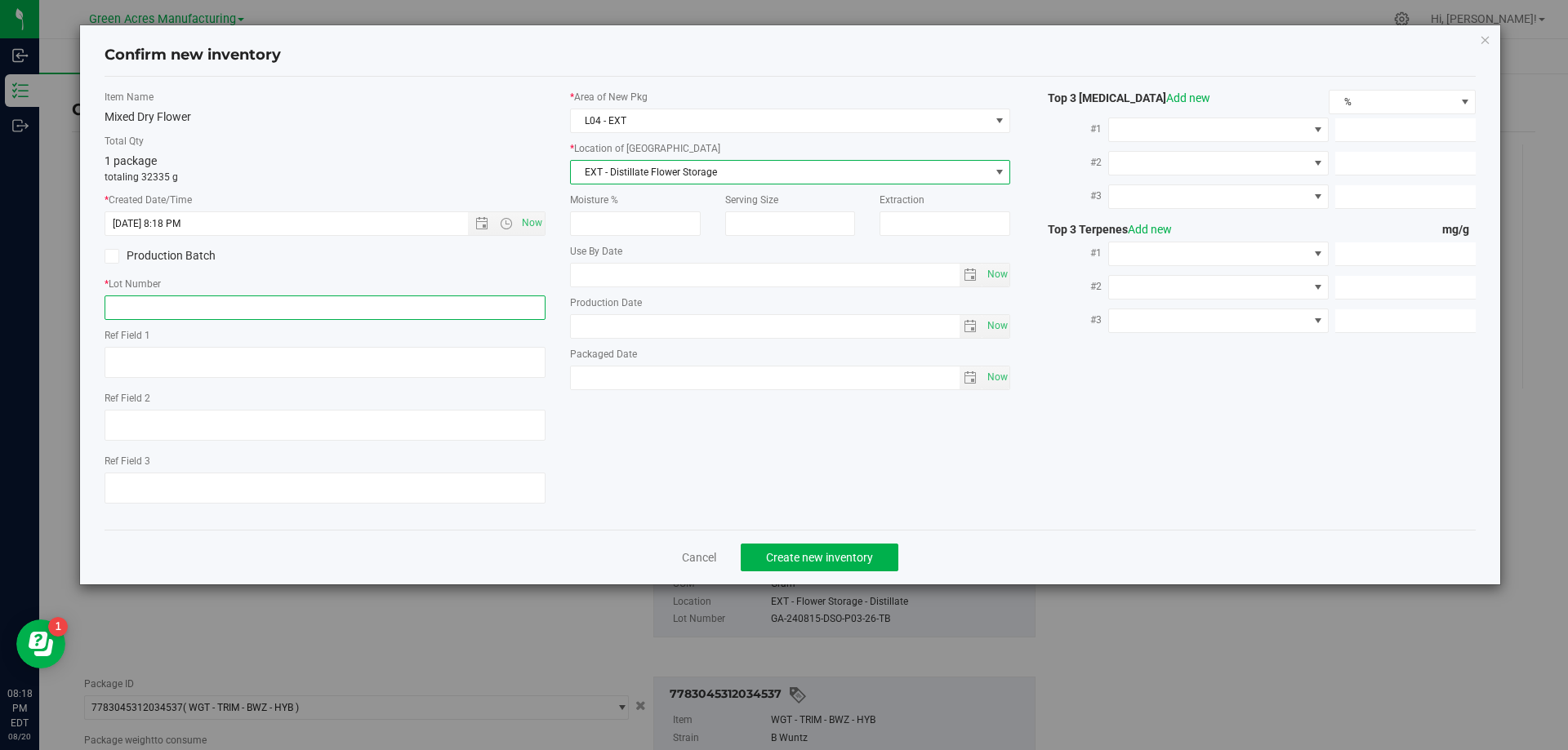
click at [325, 305] on input "text" at bounding box center [325, 307] width 441 height 24
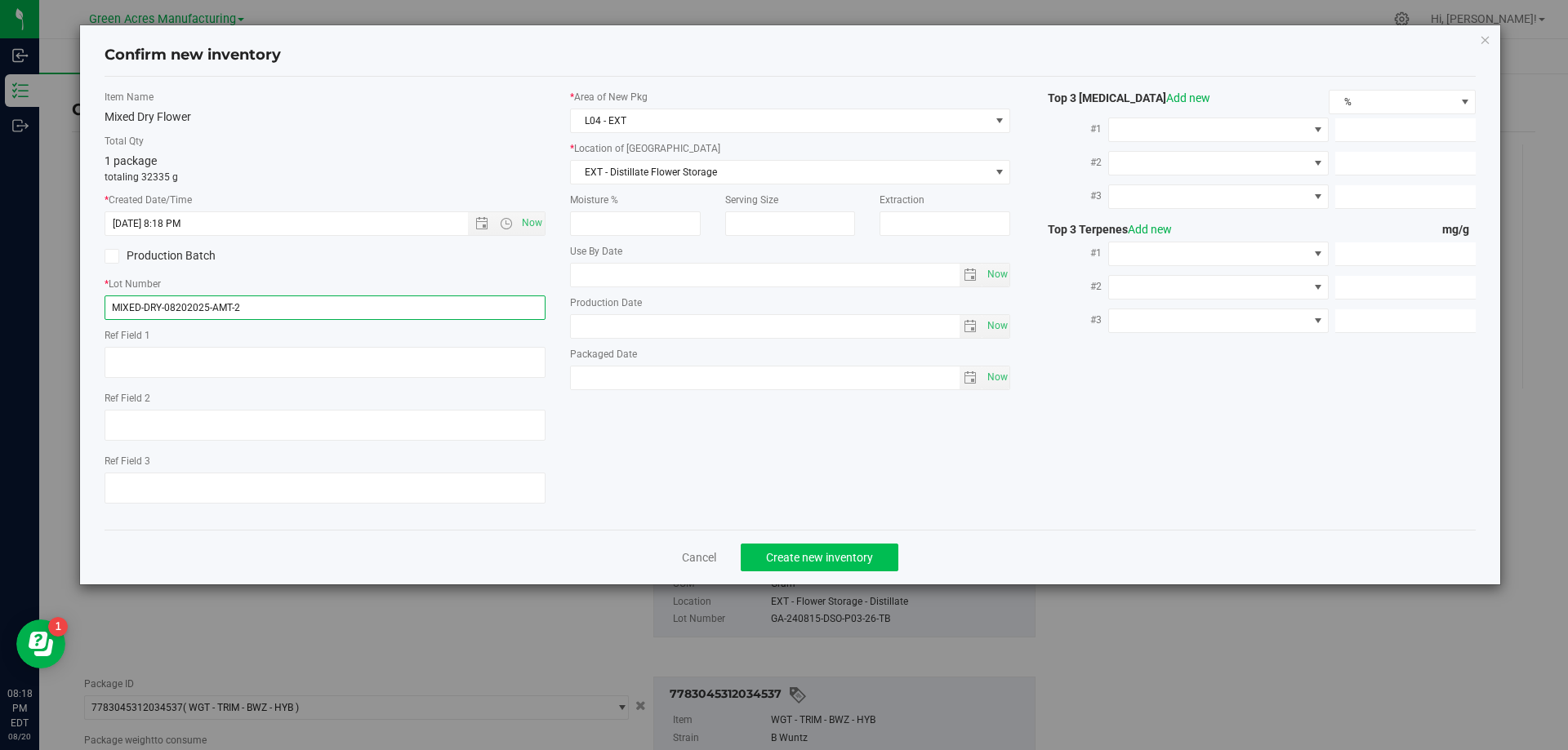
type input "MIXED-DRY-08202025-AMT-2"
click at [826, 553] on span "Create new inventory" at bounding box center [819, 557] width 107 height 13
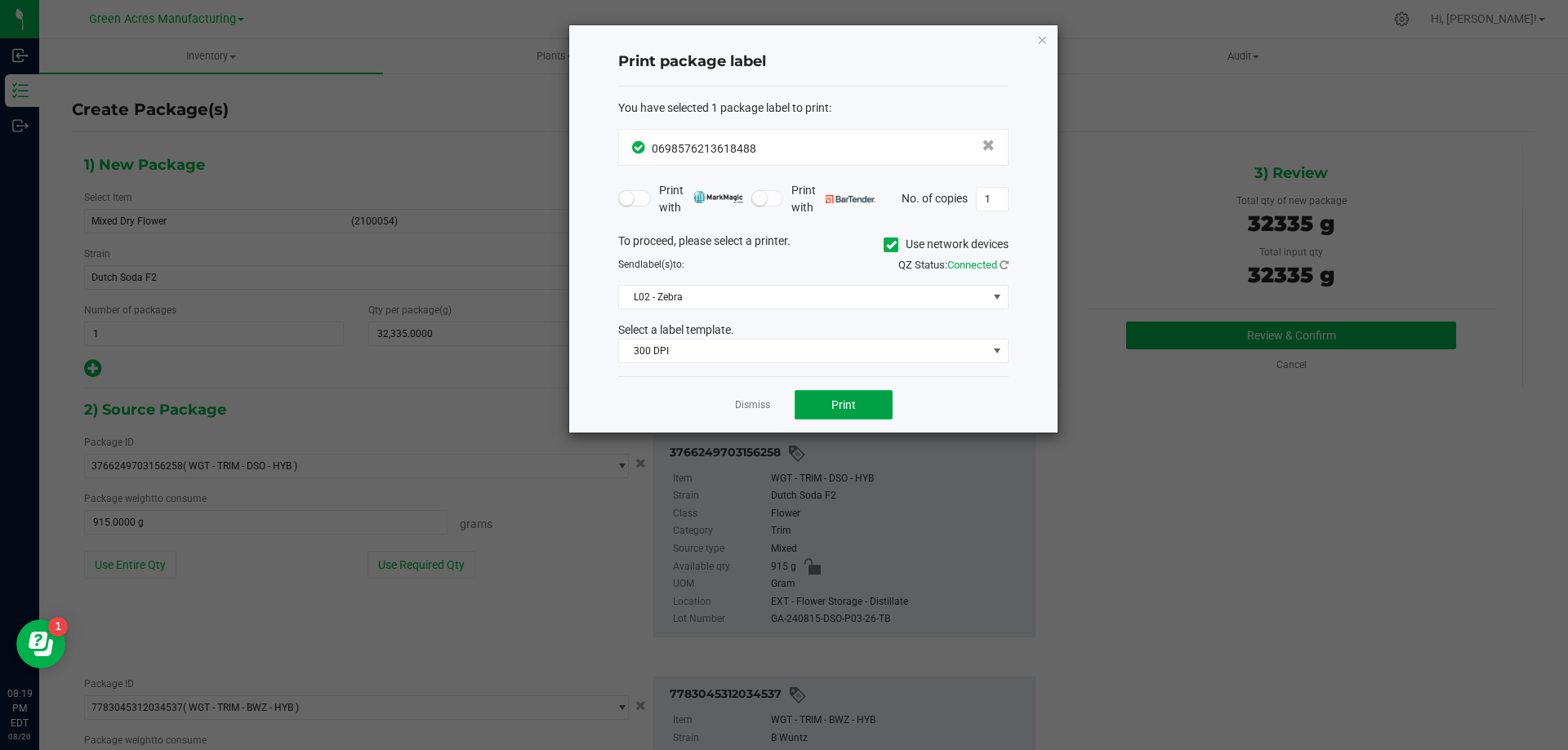
click at [866, 413] on button "Print" at bounding box center [843, 404] width 98 height 29
click at [858, 409] on button "Print" at bounding box center [843, 404] width 98 height 29
click at [764, 411] on link "Dismiss" at bounding box center [753, 405] width 35 height 14
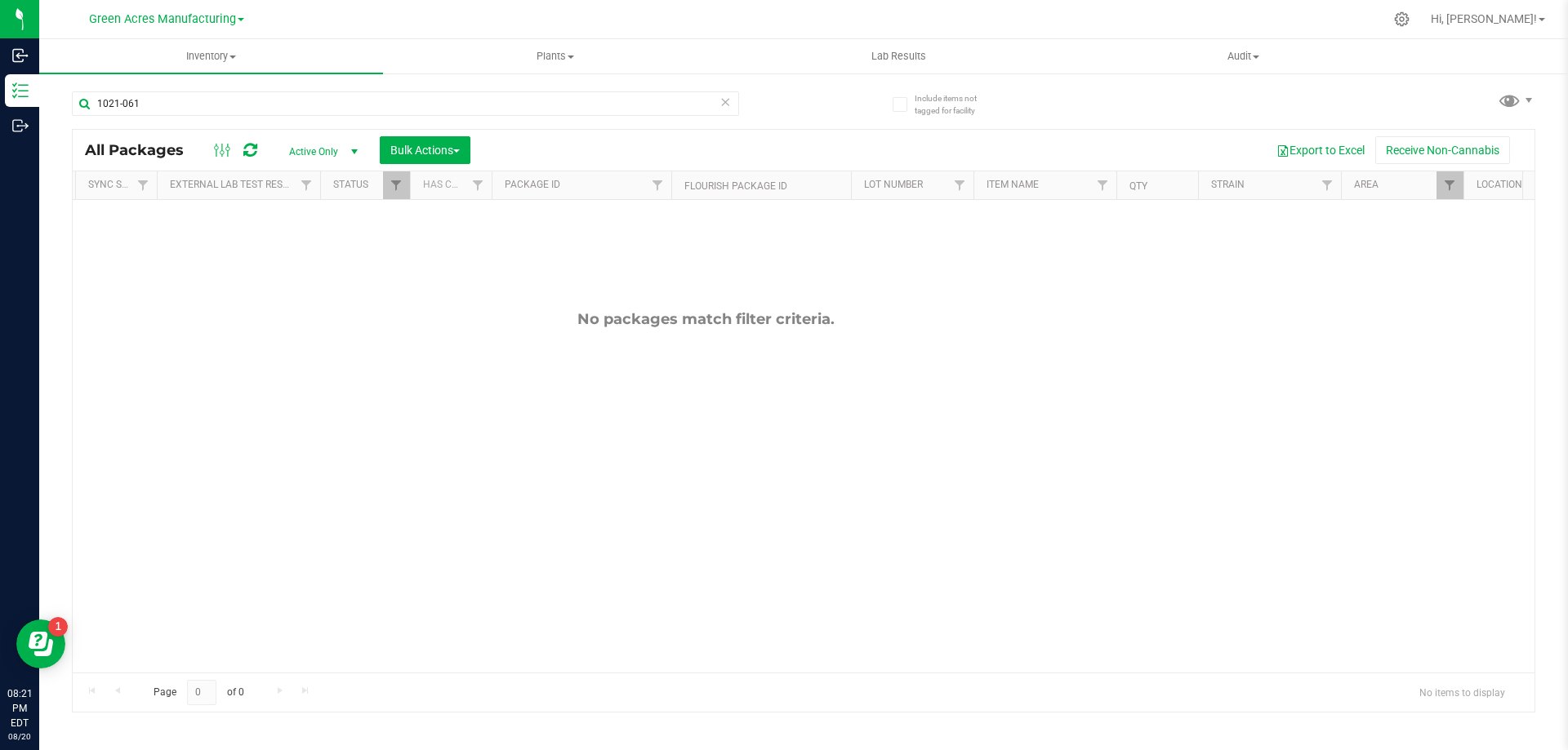
scroll to position [0, 98]
click at [1444, 184] on span "Filter" at bounding box center [1448, 185] width 13 height 13
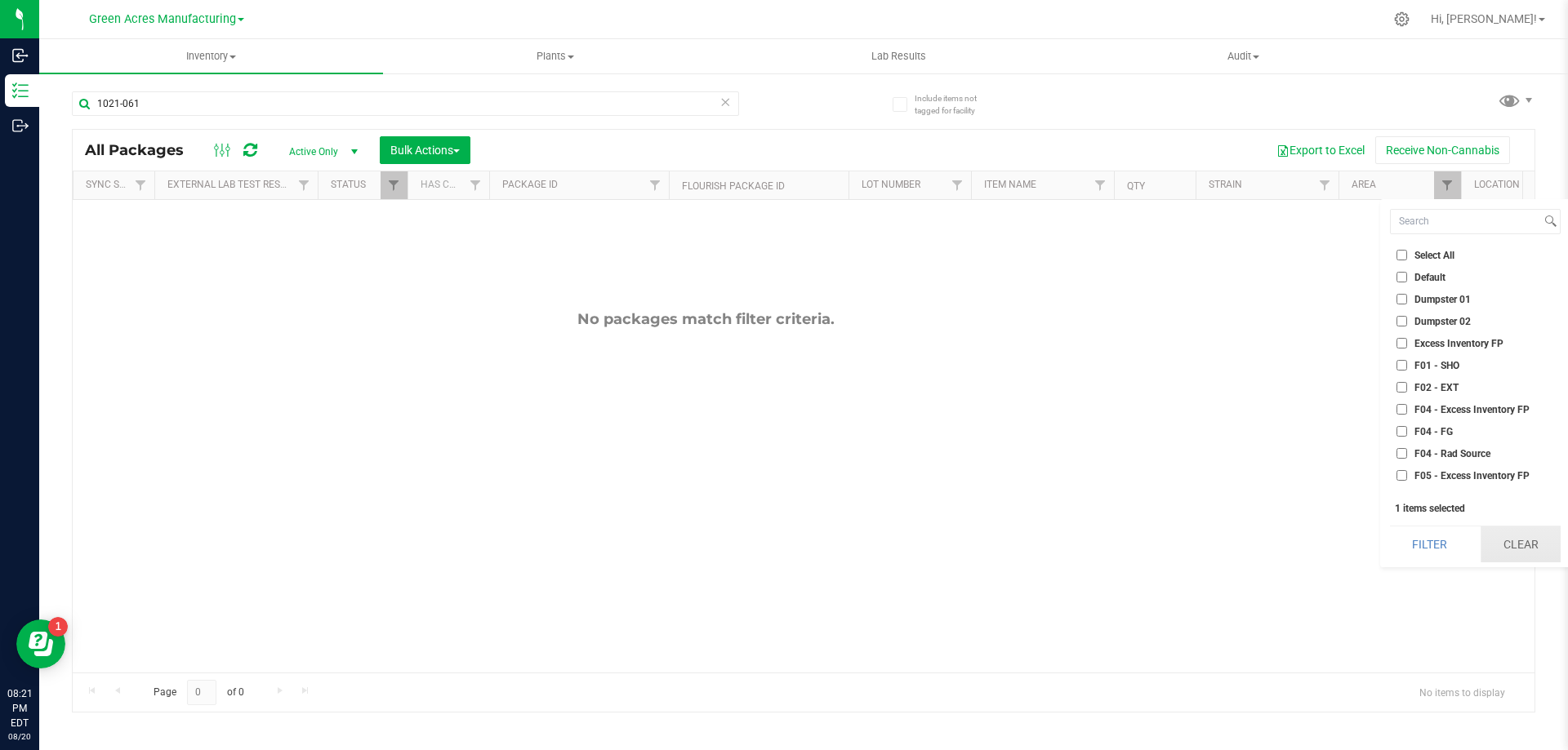
click at [1535, 549] on button "Clear" at bounding box center [1521, 544] width 80 height 36
